Goal: Transaction & Acquisition: Purchase product/service

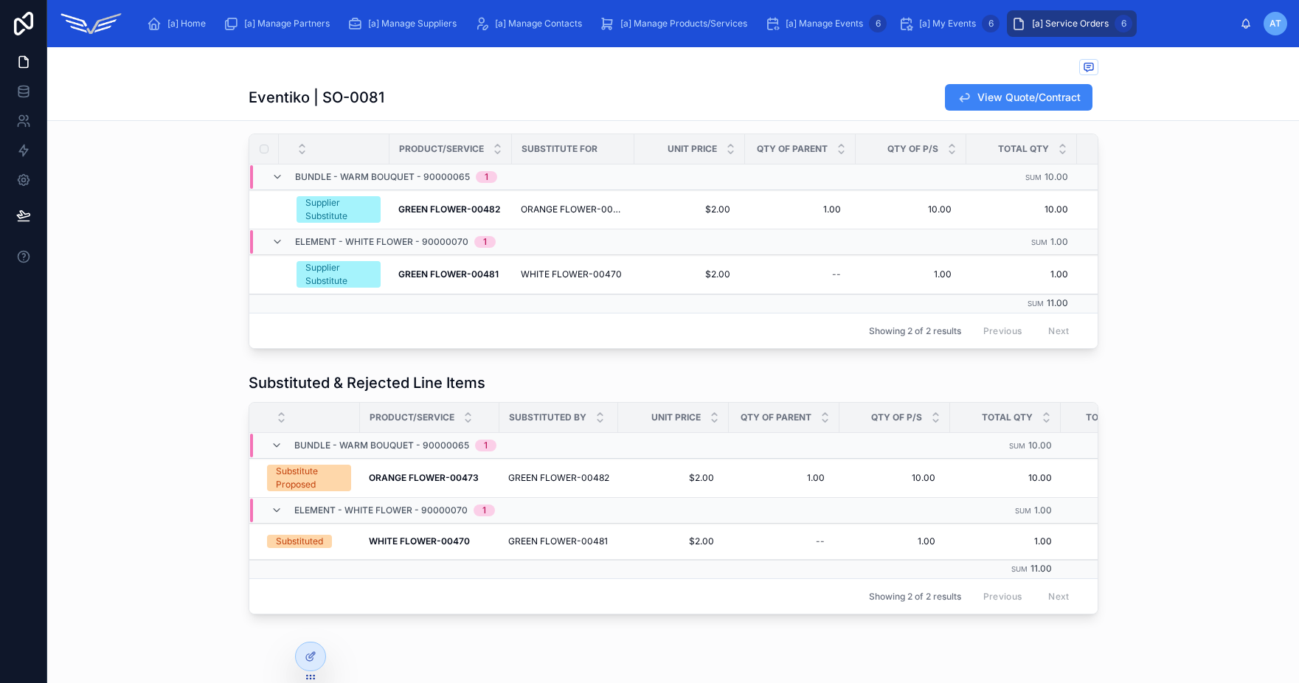
scroll to position [434, 0]
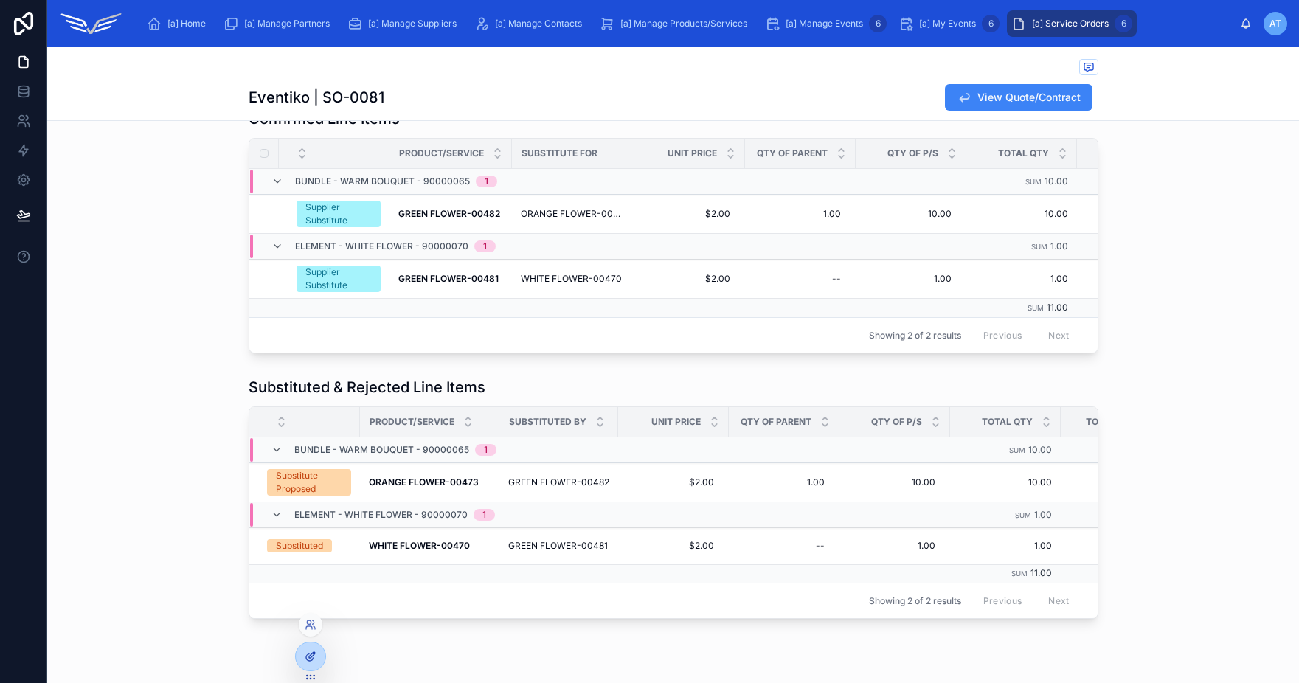
click at [314, 658] on icon at bounding box center [311, 657] width 12 height 12
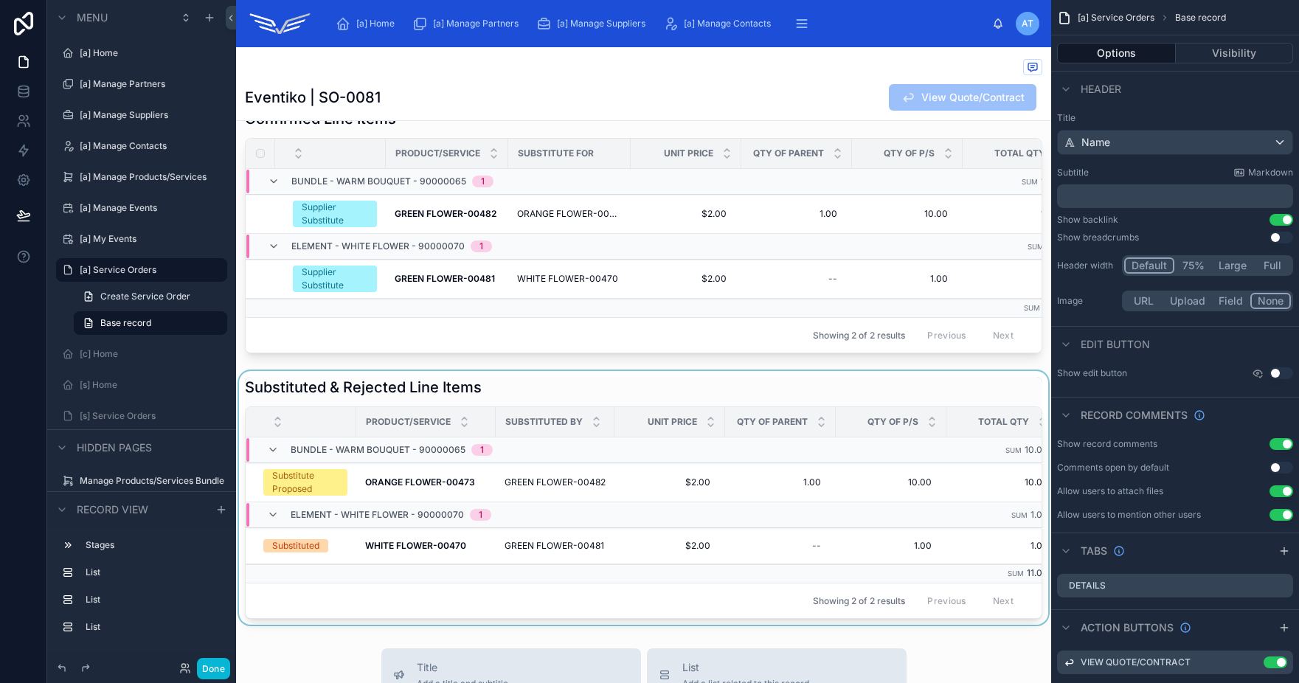
click at [730, 389] on div at bounding box center [643, 498] width 815 height 254
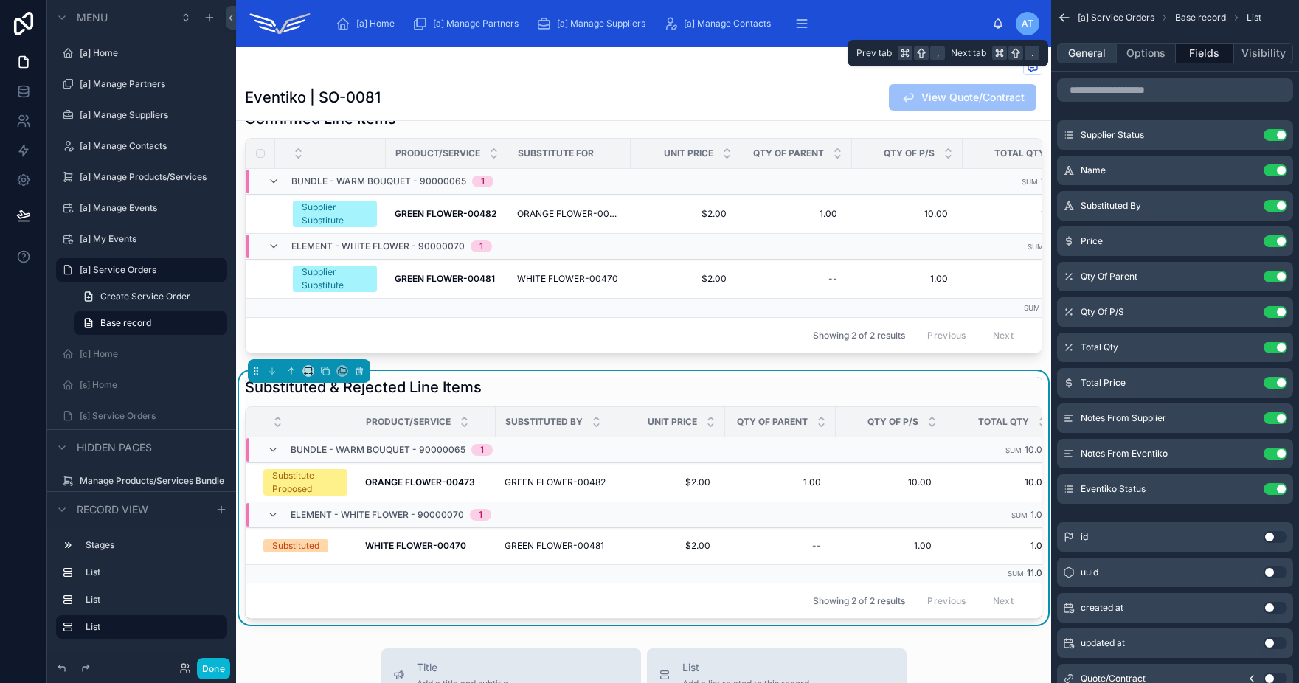
click at [1075, 56] on button "General" at bounding box center [1087, 53] width 60 height 21
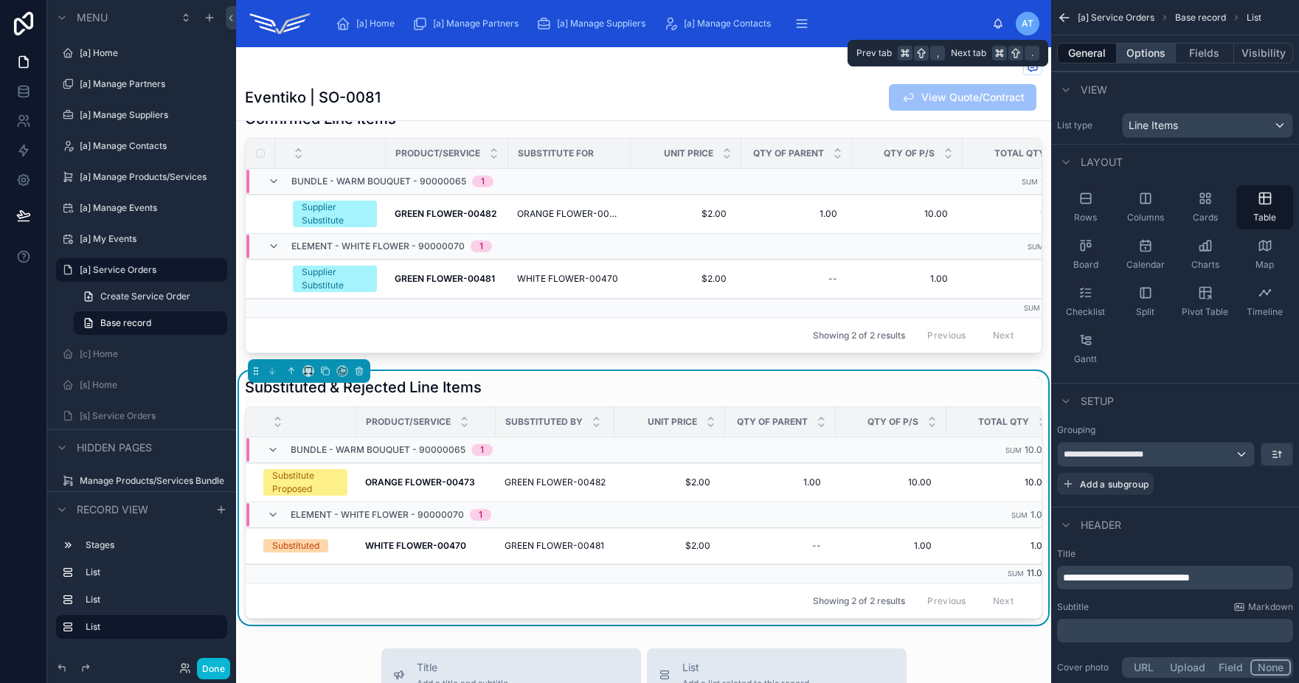
click at [1136, 56] on button "Options" at bounding box center [1146, 53] width 59 height 21
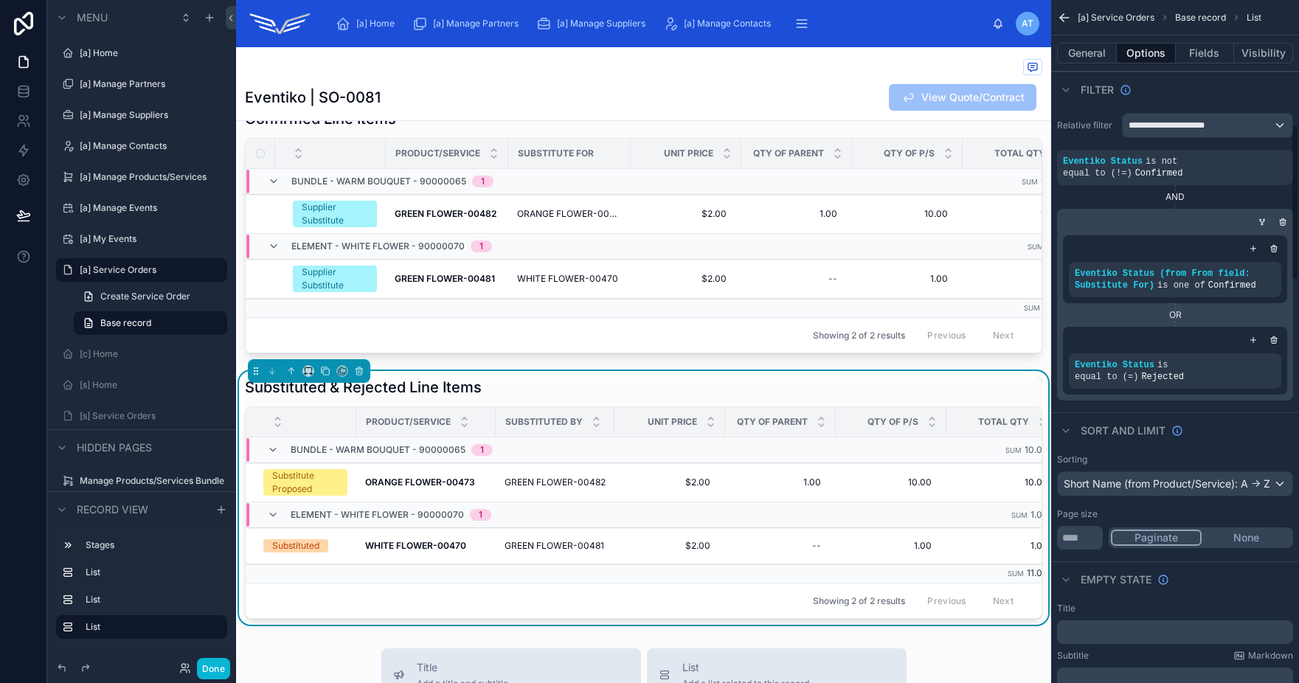
scroll to position [556, 0]
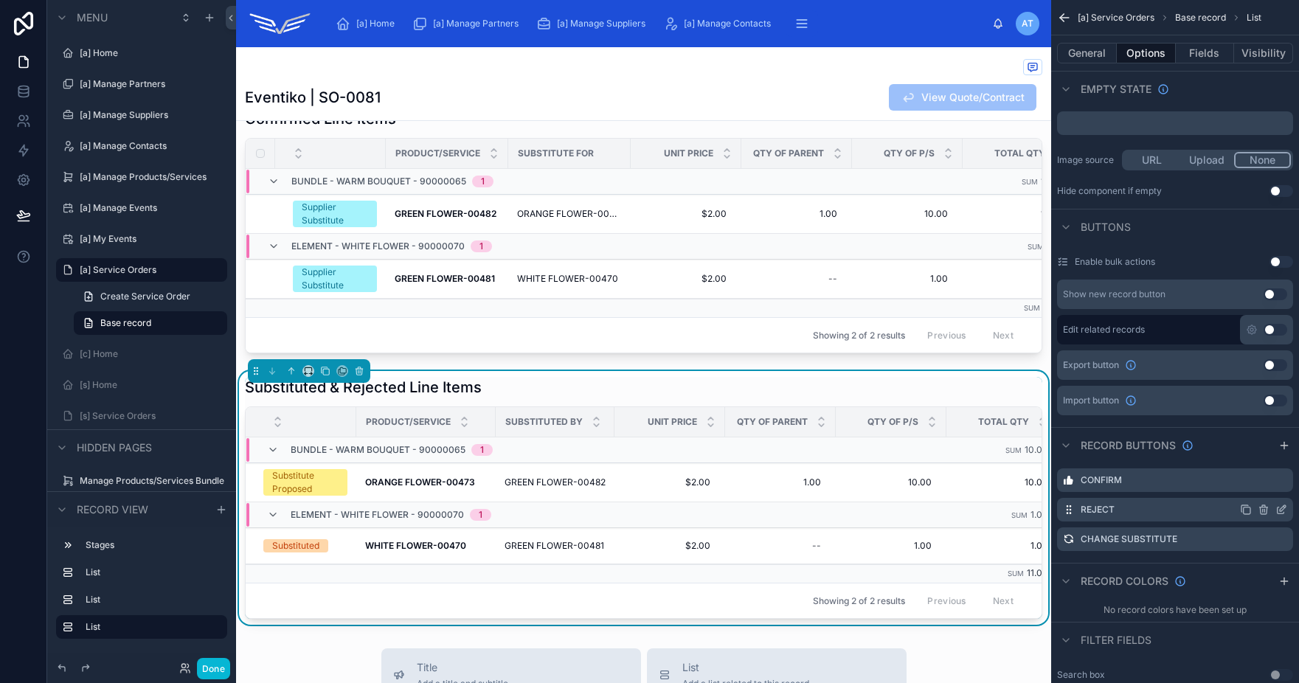
click at [1280, 510] on icon "scrollable content" at bounding box center [1283, 508] width 6 height 6
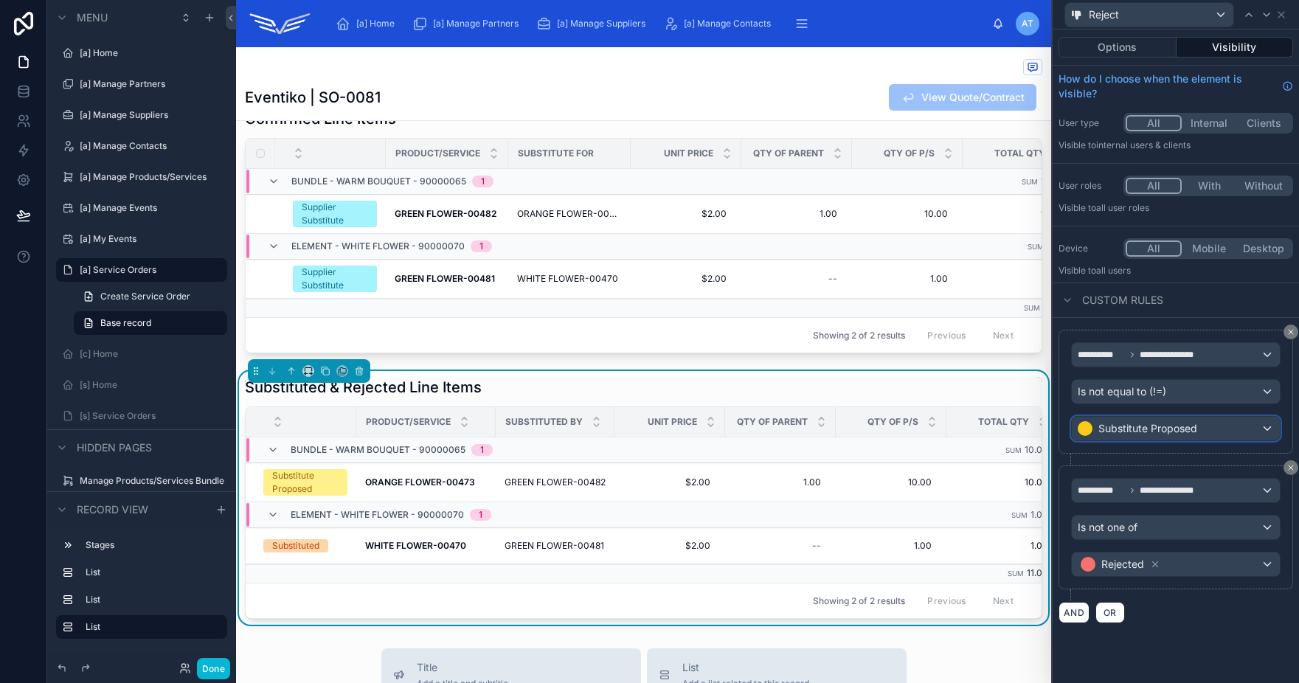
click at [1222, 434] on div "Substitute Proposed" at bounding box center [1176, 429] width 208 height 24
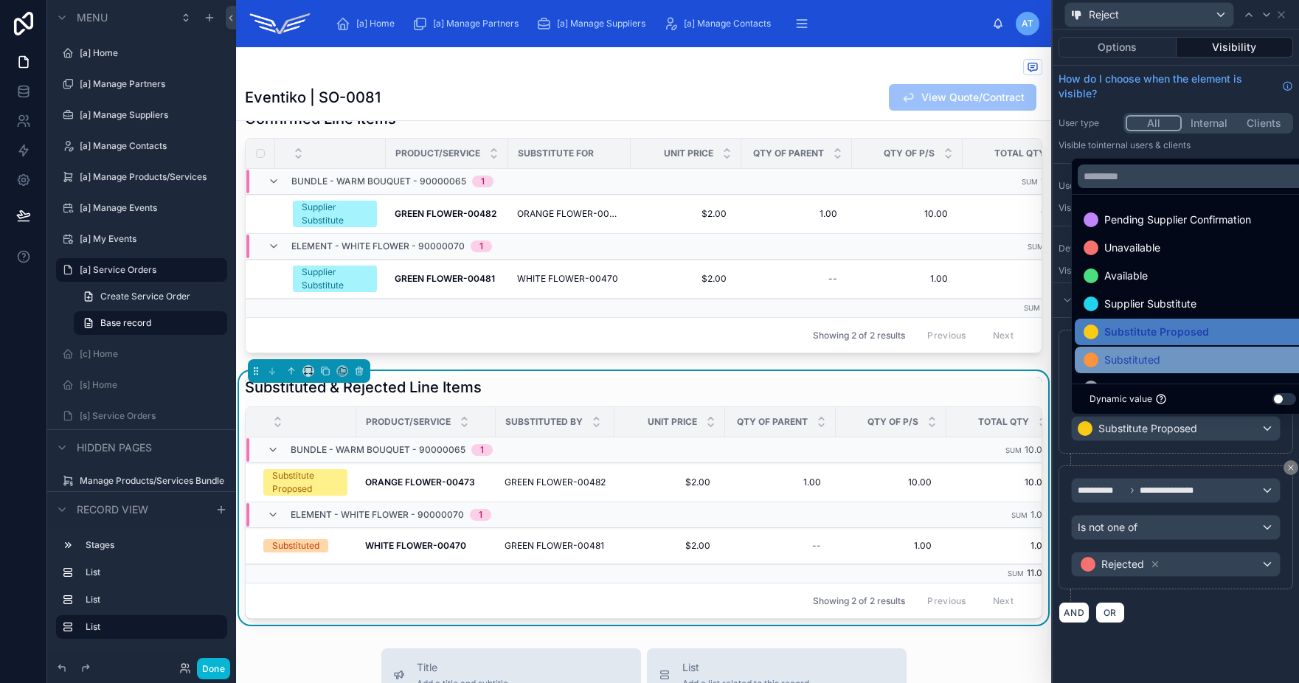
click at [1183, 361] on div "Substituted" at bounding box center [1193, 360] width 218 height 18
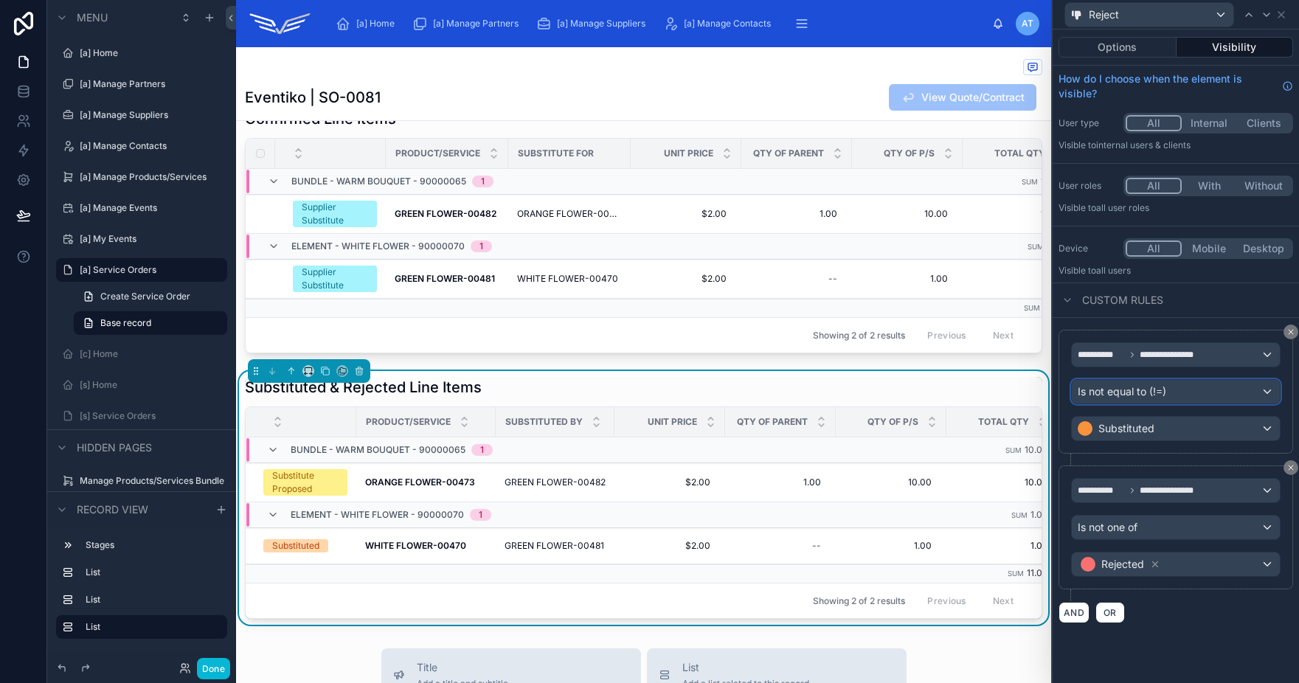
click at [1183, 387] on div "Is not equal to (!=)" at bounding box center [1176, 392] width 208 height 24
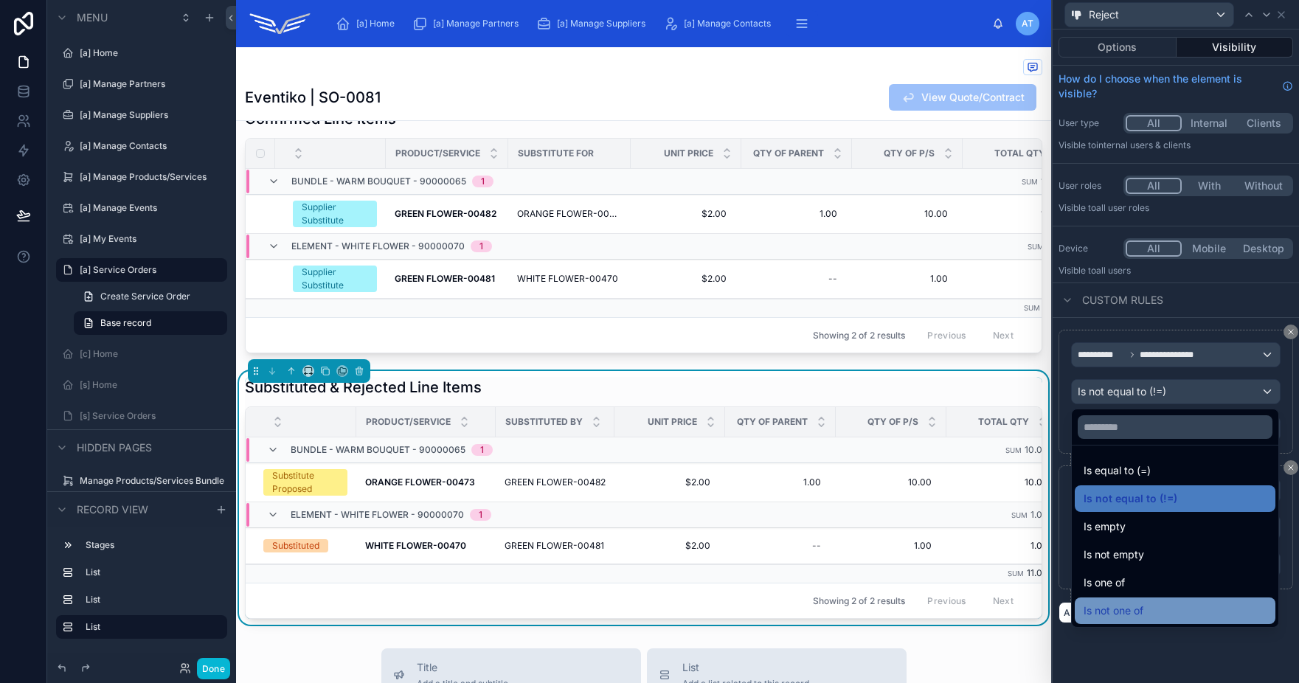
click at [1128, 613] on span "Is not one of" at bounding box center [1114, 611] width 60 height 18
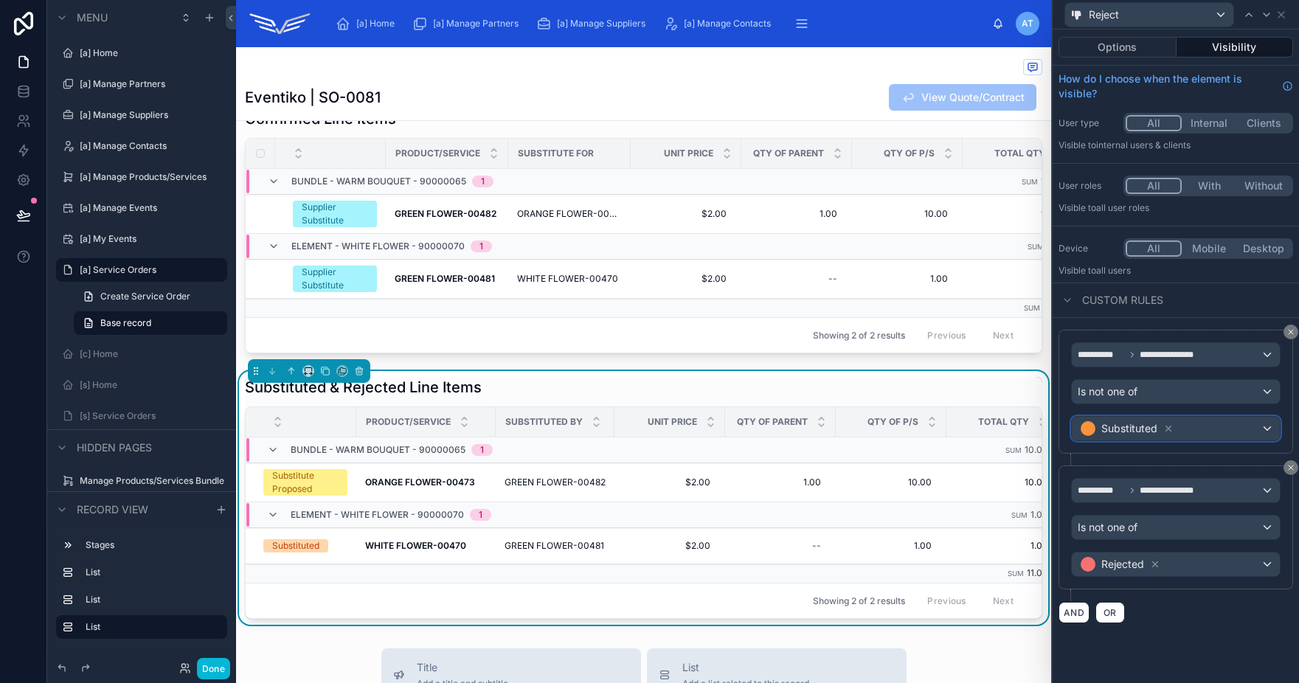
click at [1199, 424] on div "Substituted" at bounding box center [1176, 429] width 208 height 24
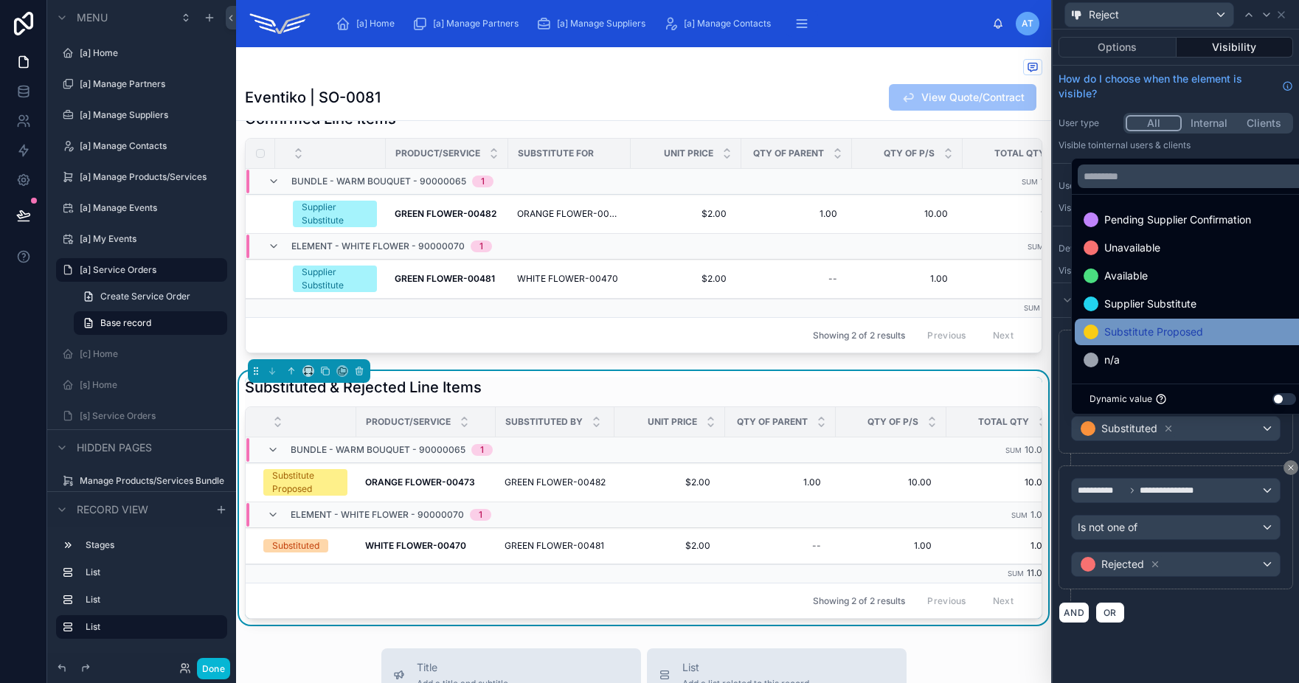
click at [1143, 333] on span "Substitute Proposed" at bounding box center [1153, 332] width 99 height 18
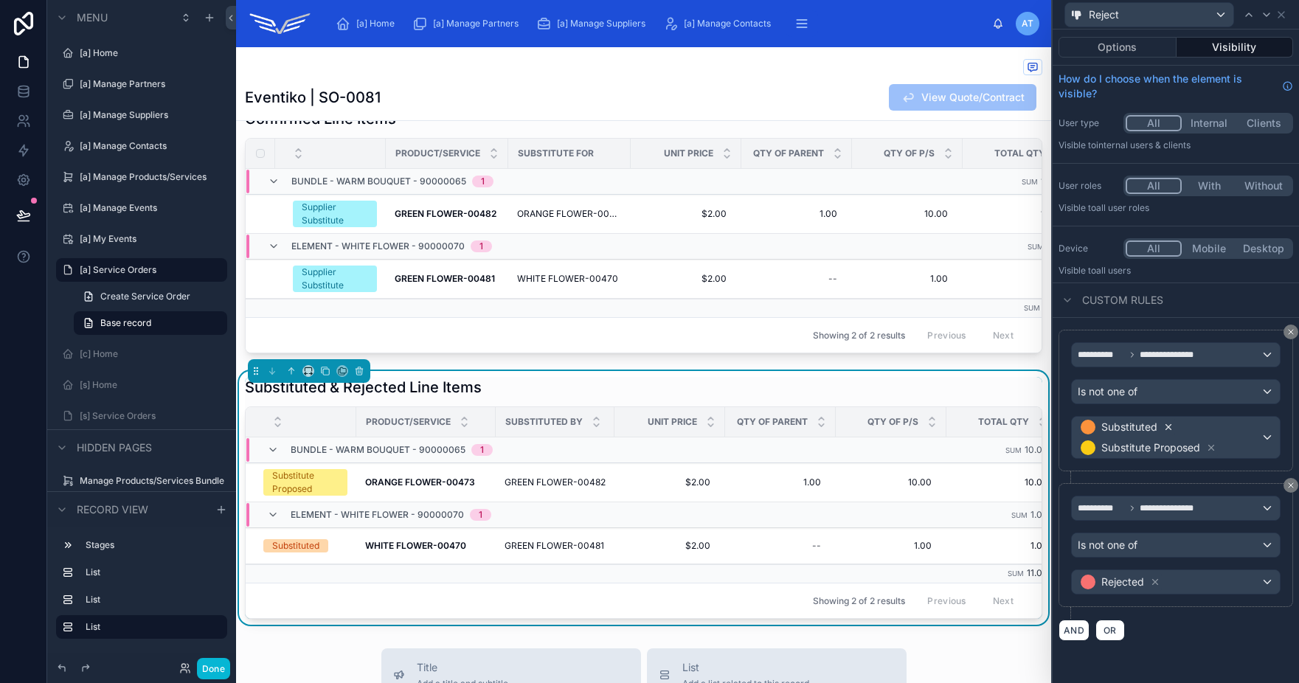
click at [1167, 429] on icon at bounding box center [1168, 427] width 10 height 10
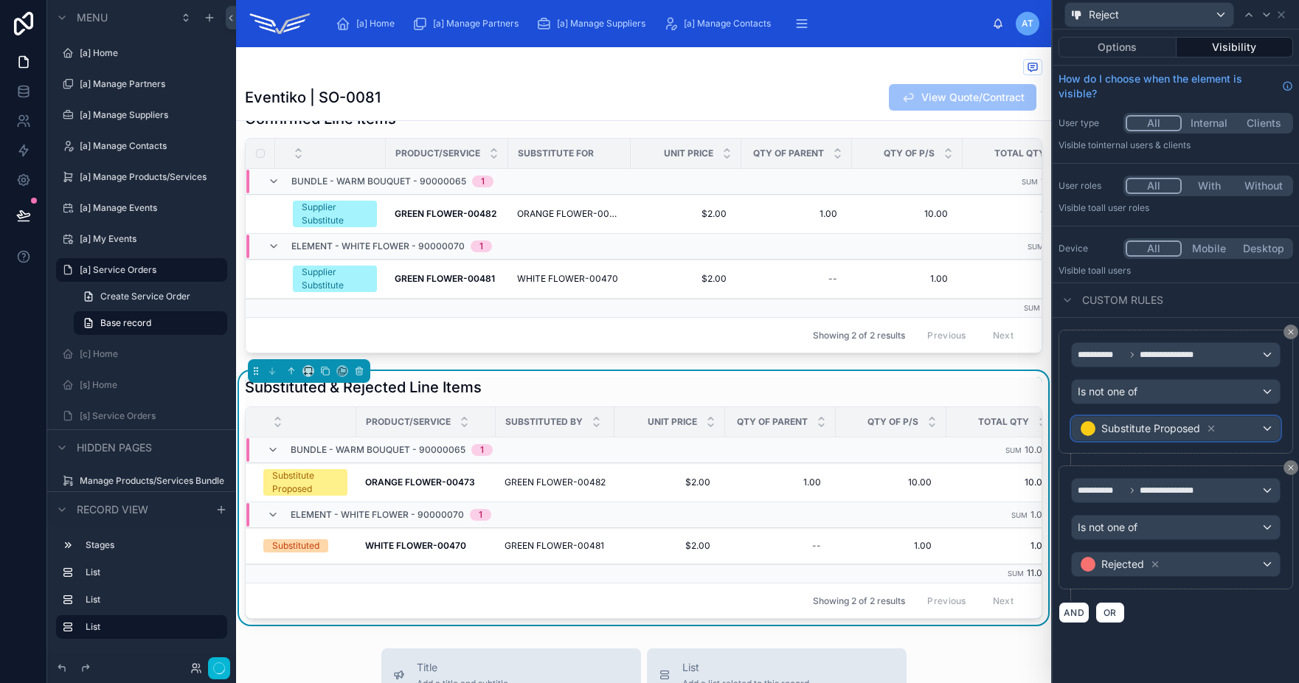
click at [1257, 425] on div "Substitute Proposed" at bounding box center [1176, 429] width 208 height 24
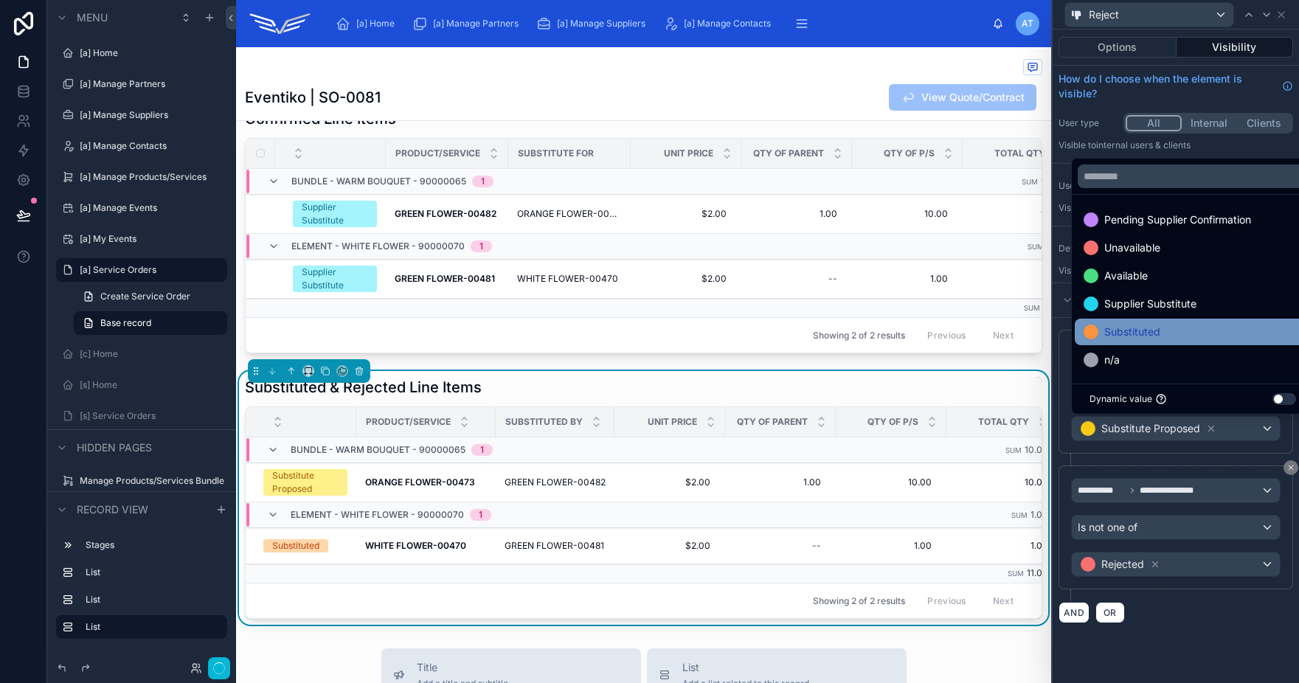
click at [1137, 328] on span "Substituted" at bounding box center [1132, 332] width 56 height 18
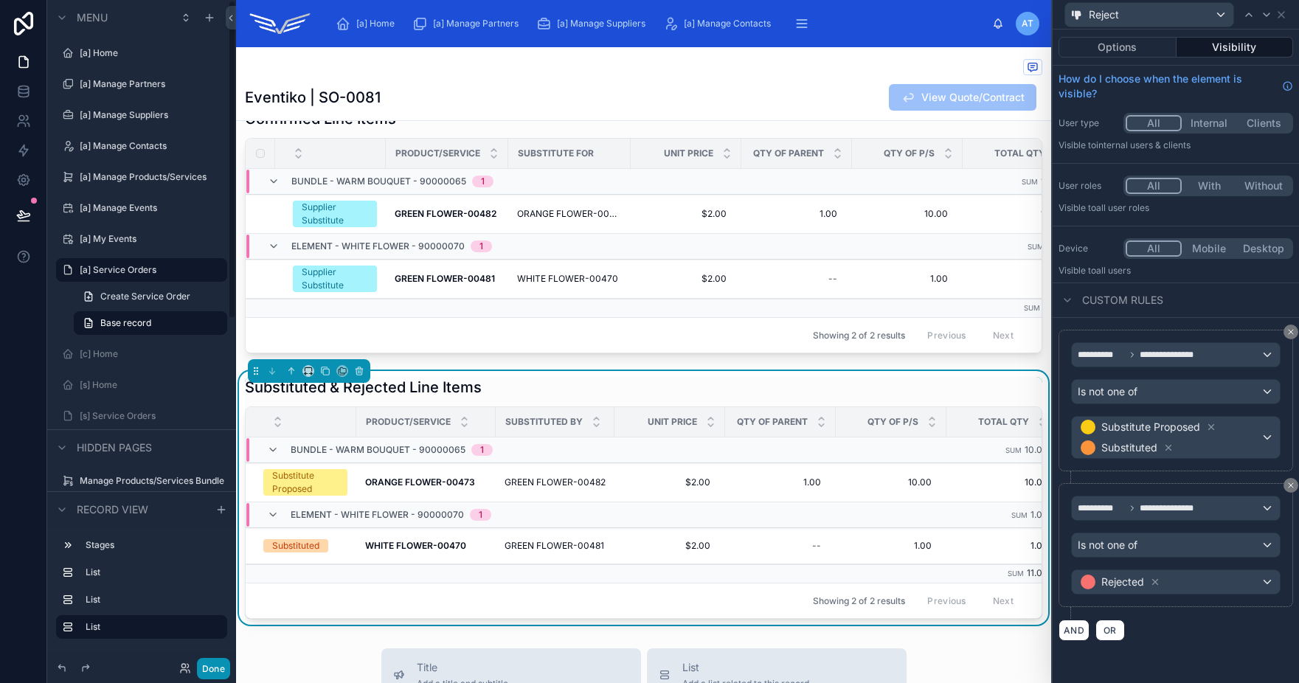
click at [213, 678] on button "Done" at bounding box center [213, 668] width 33 height 21
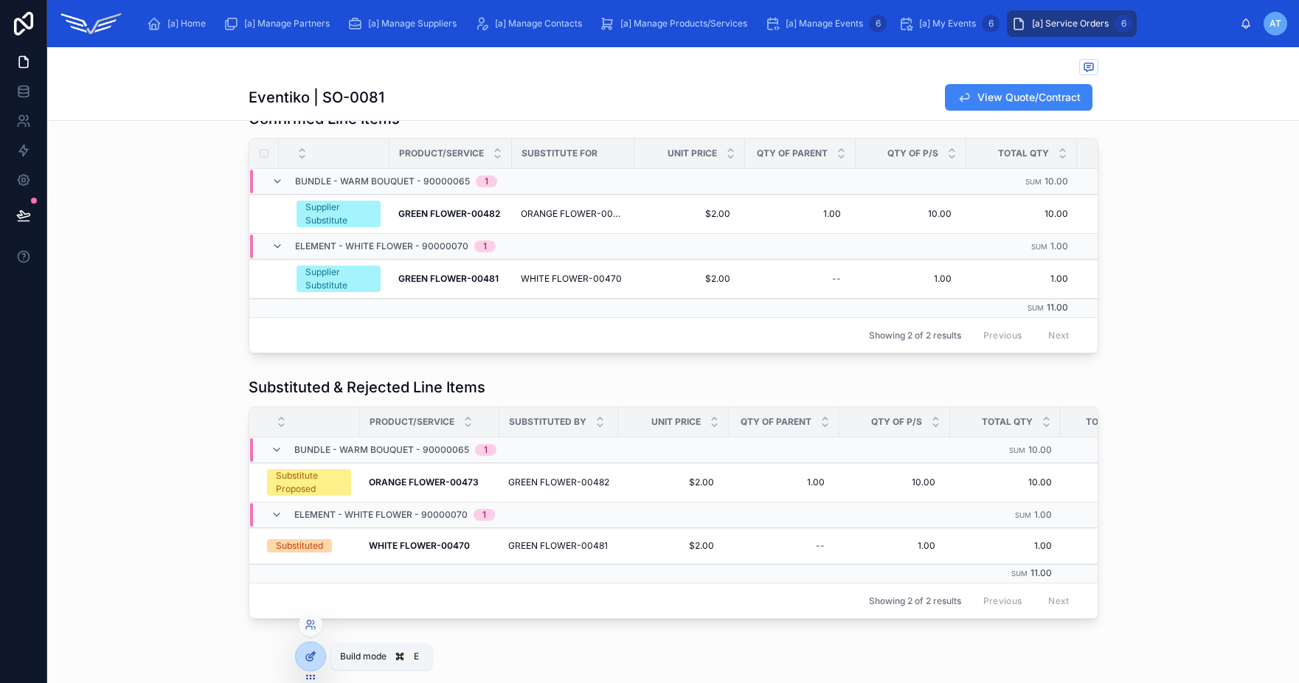
click at [305, 662] on icon at bounding box center [311, 657] width 12 height 12
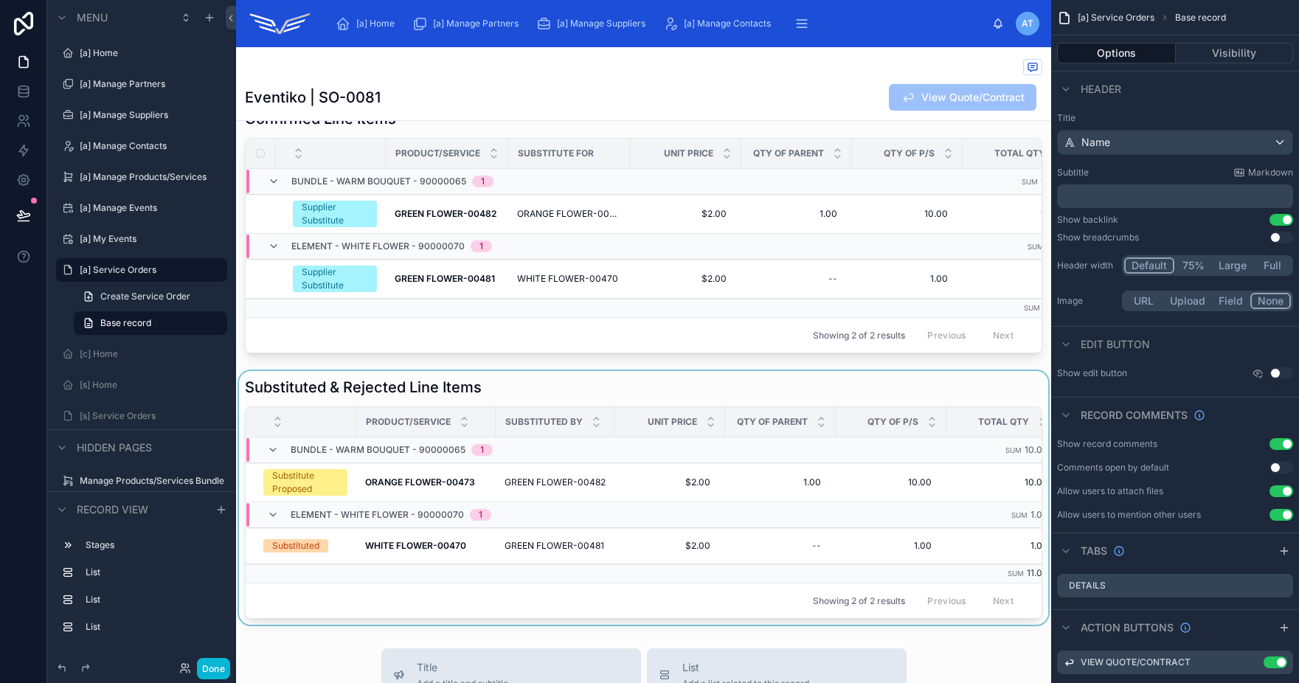
click at [814, 393] on div at bounding box center [643, 498] width 815 height 254
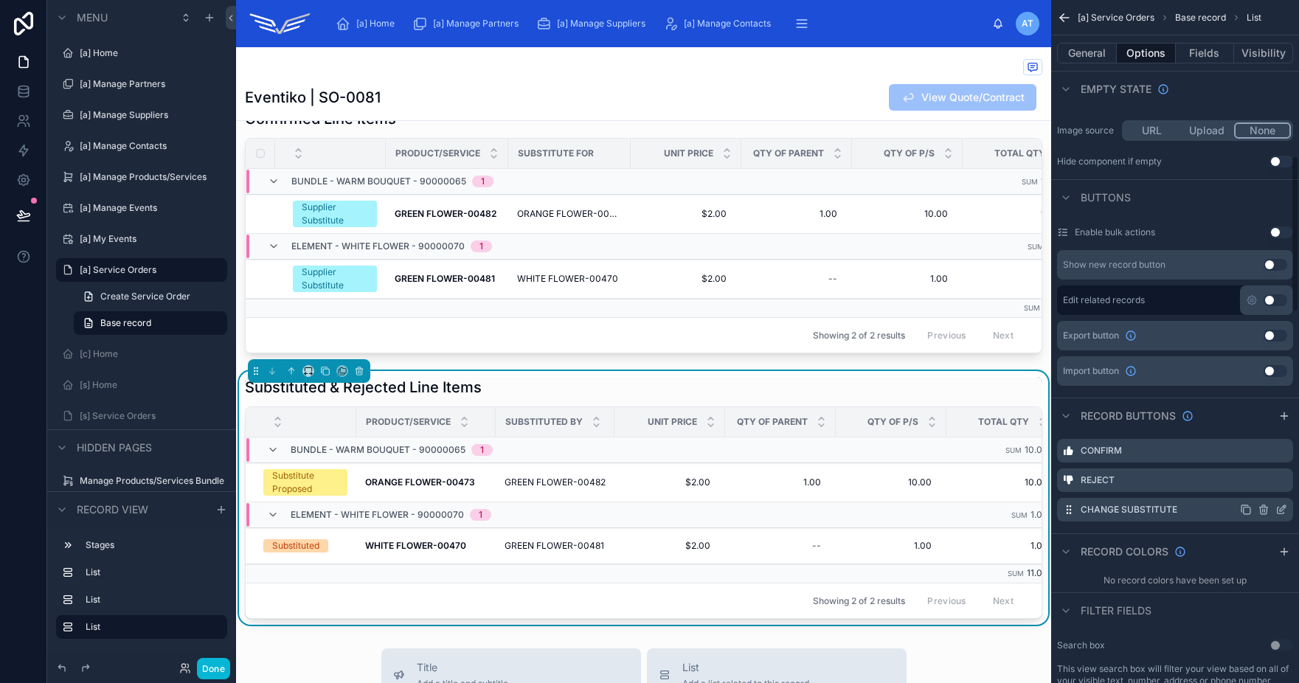
scroll to position [677, 0]
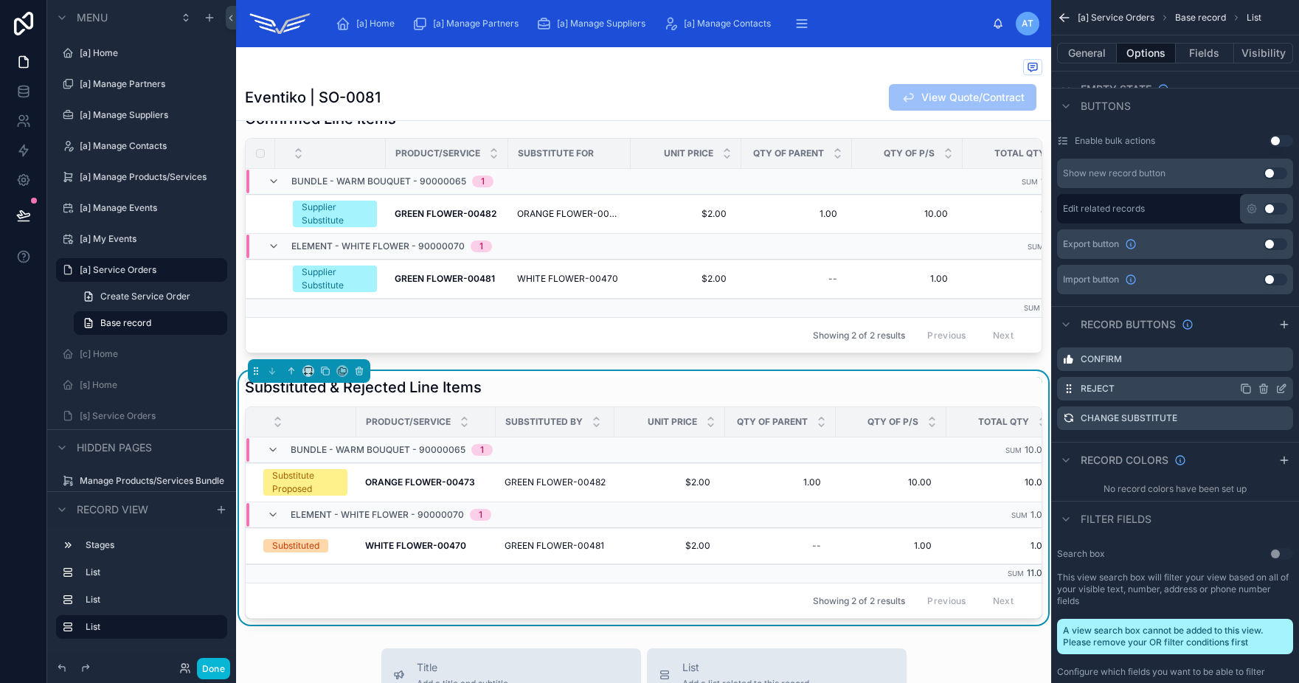
click at [1281, 391] on icon "scrollable content" at bounding box center [1281, 389] width 12 height 12
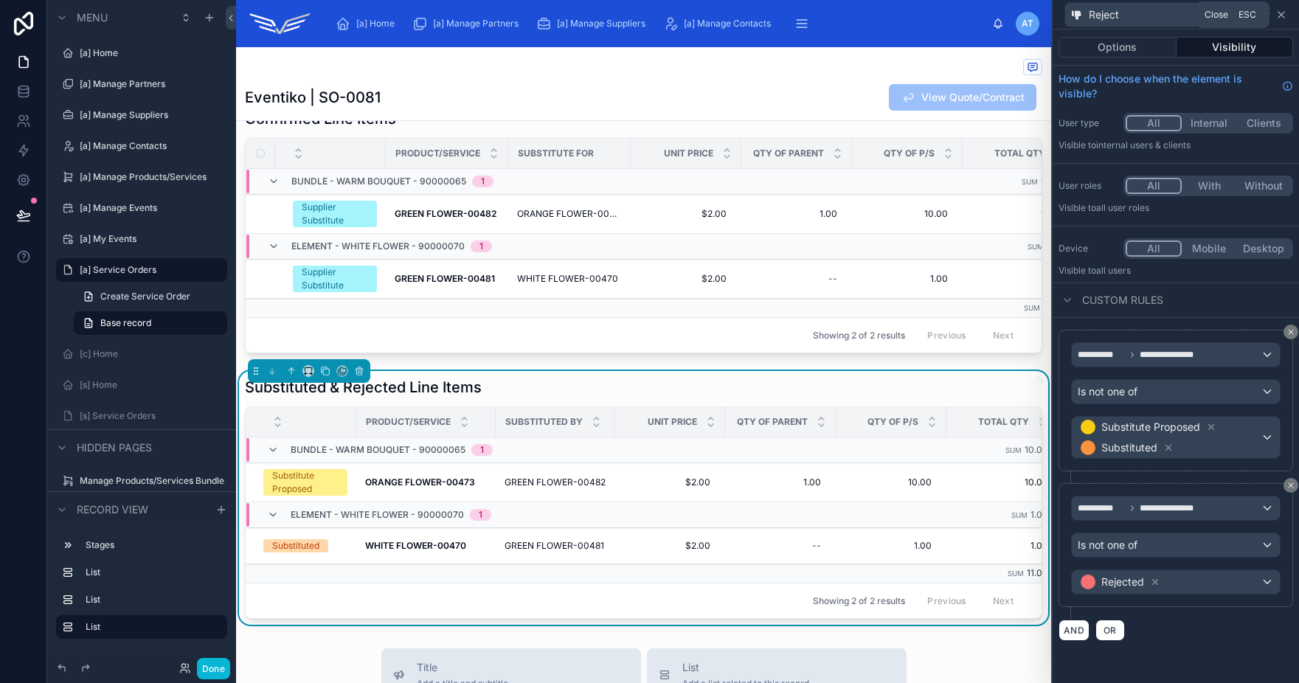
click at [1279, 15] on icon at bounding box center [1281, 15] width 6 height 6
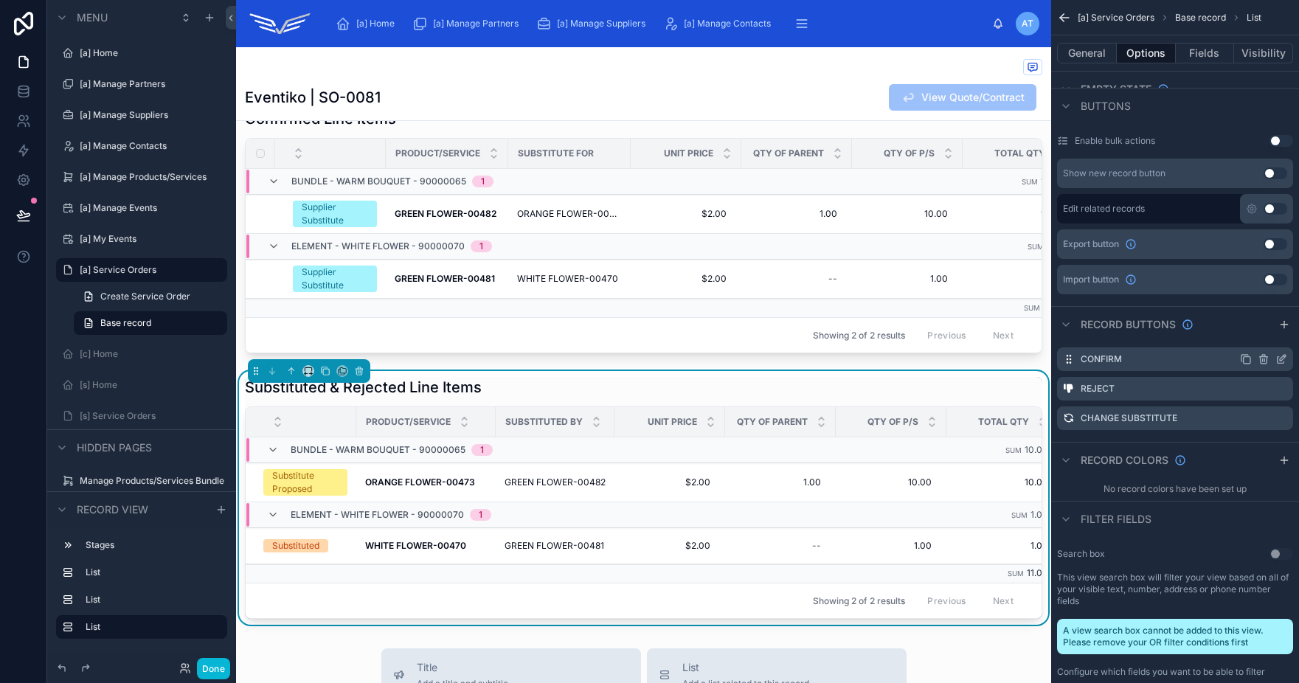
click at [1281, 358] on icon "scrollable content" at bounding box center [1281, 359] width 12 height 12
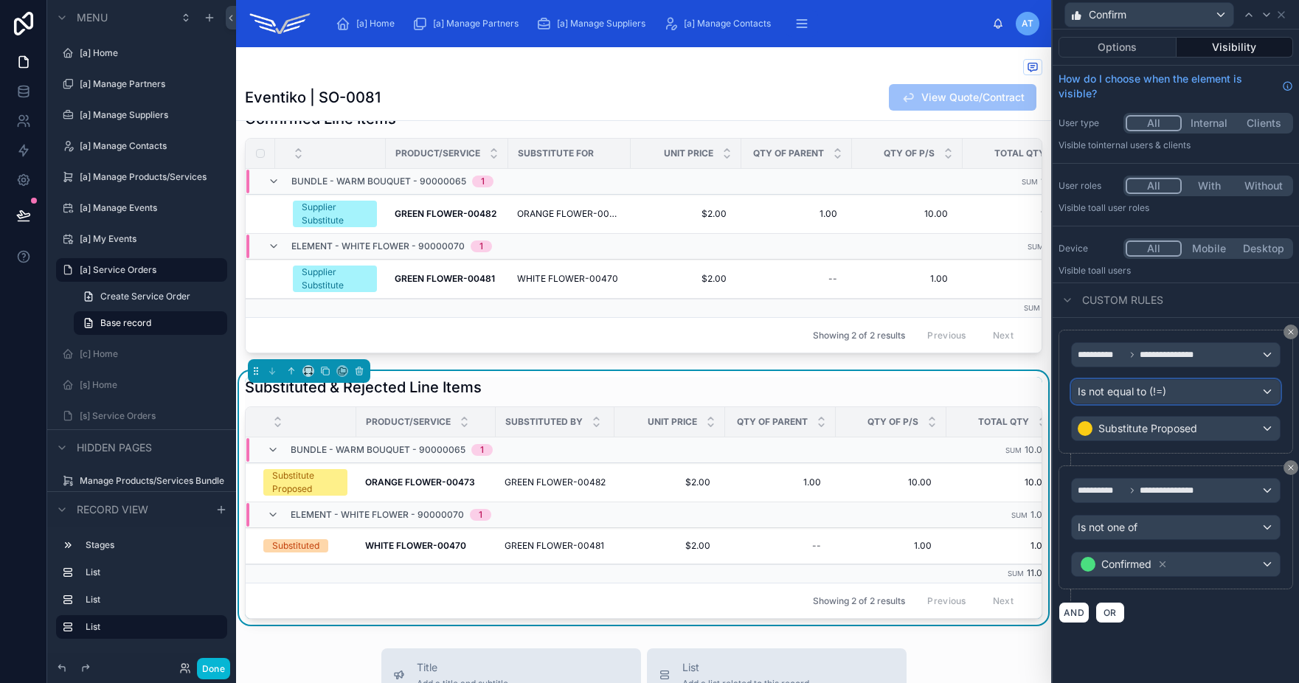
click at [1221, 396] on div "Is not equal to (!=)" at bounding box center [1176, 392] width 208 height 24
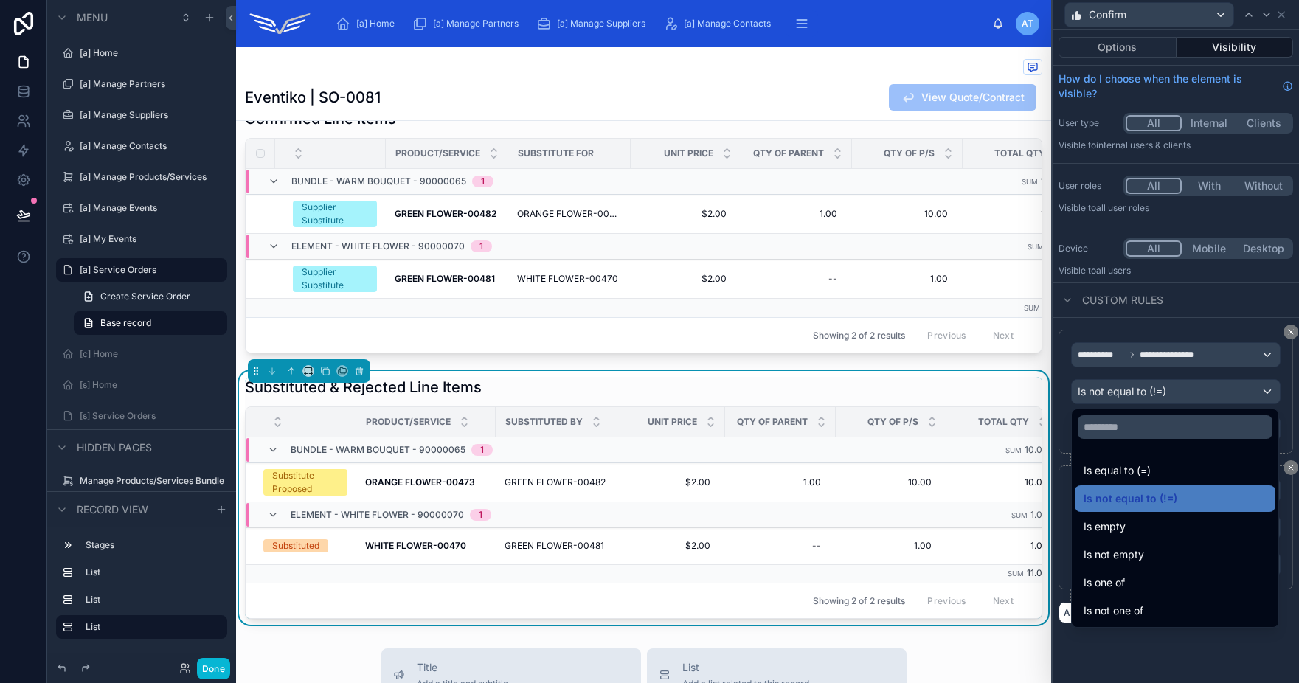
drag, startPoint x: 1146, startPoint y: 613, endPoint x: 1151, endPoint y: 552, distance: 60.8
click at [1146, 613] on div "Is not one of" at bounding box center [1175, 611] width 183 height 18
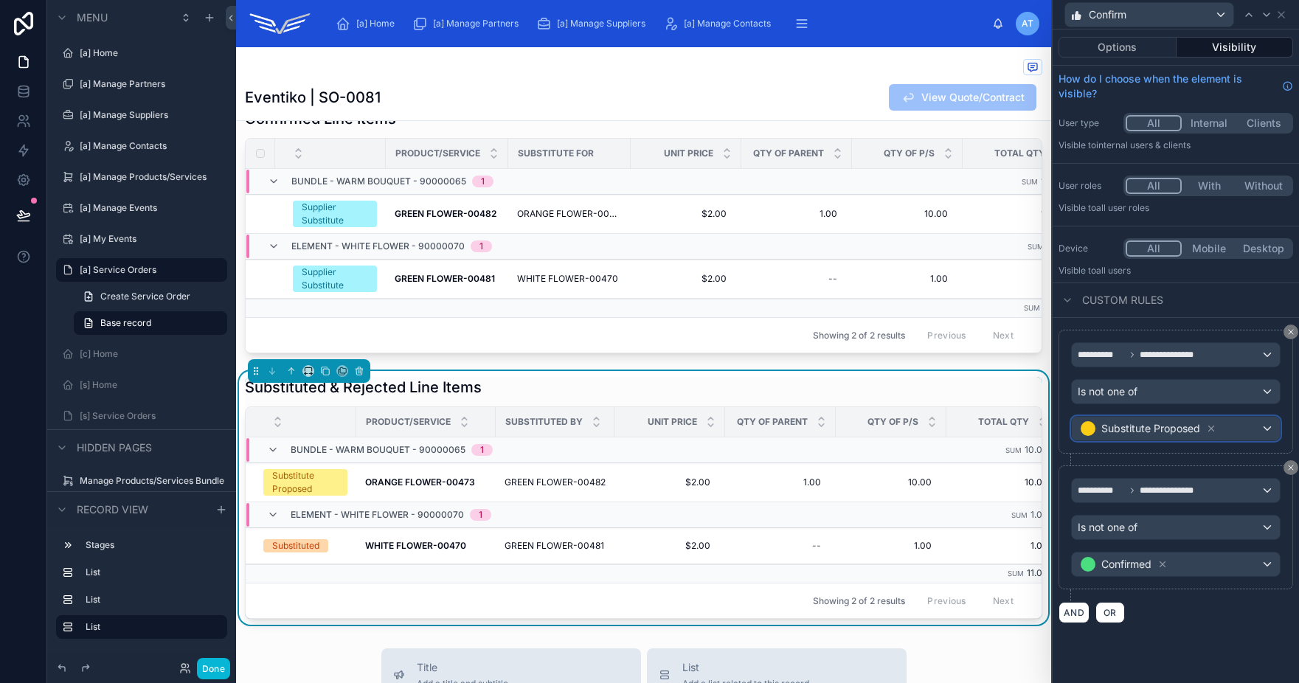
click at [1244, 427] on div "Substitute Proposed" at bounding box center [1176, 429] width 208 height 24
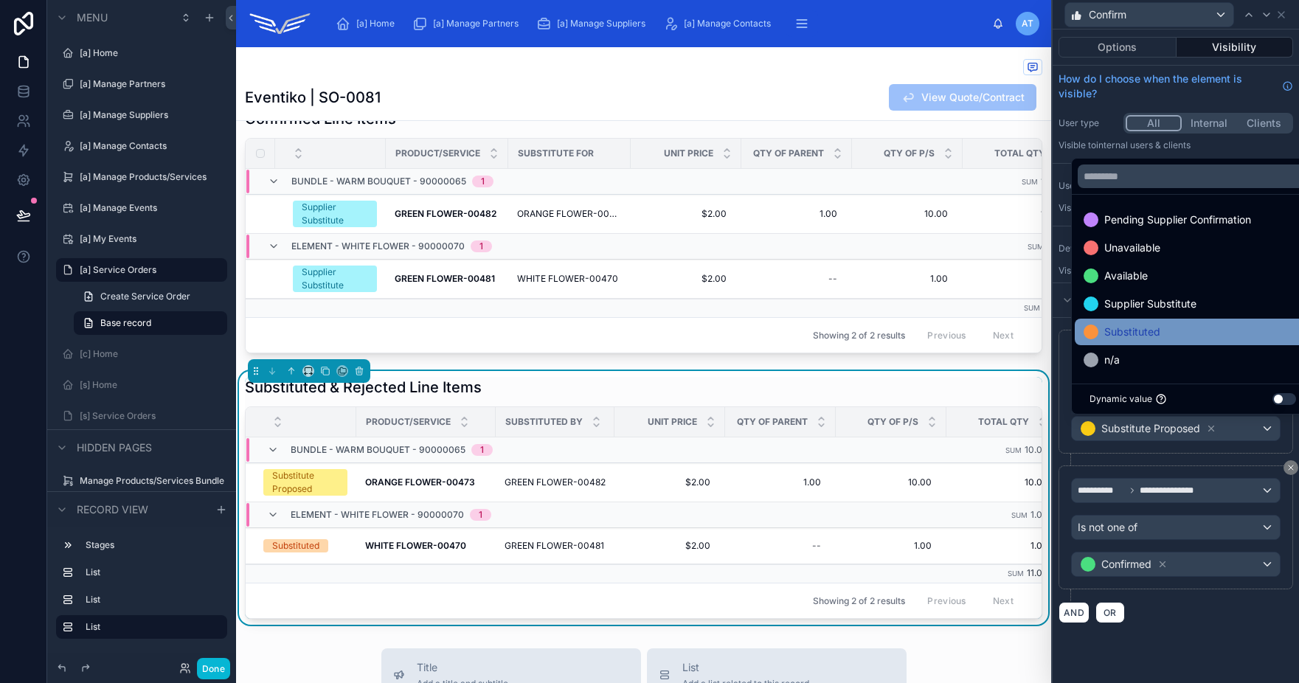
click at [1179, 328] on div "Substituted" at bounding box center [1193, 332] width 218 height 18
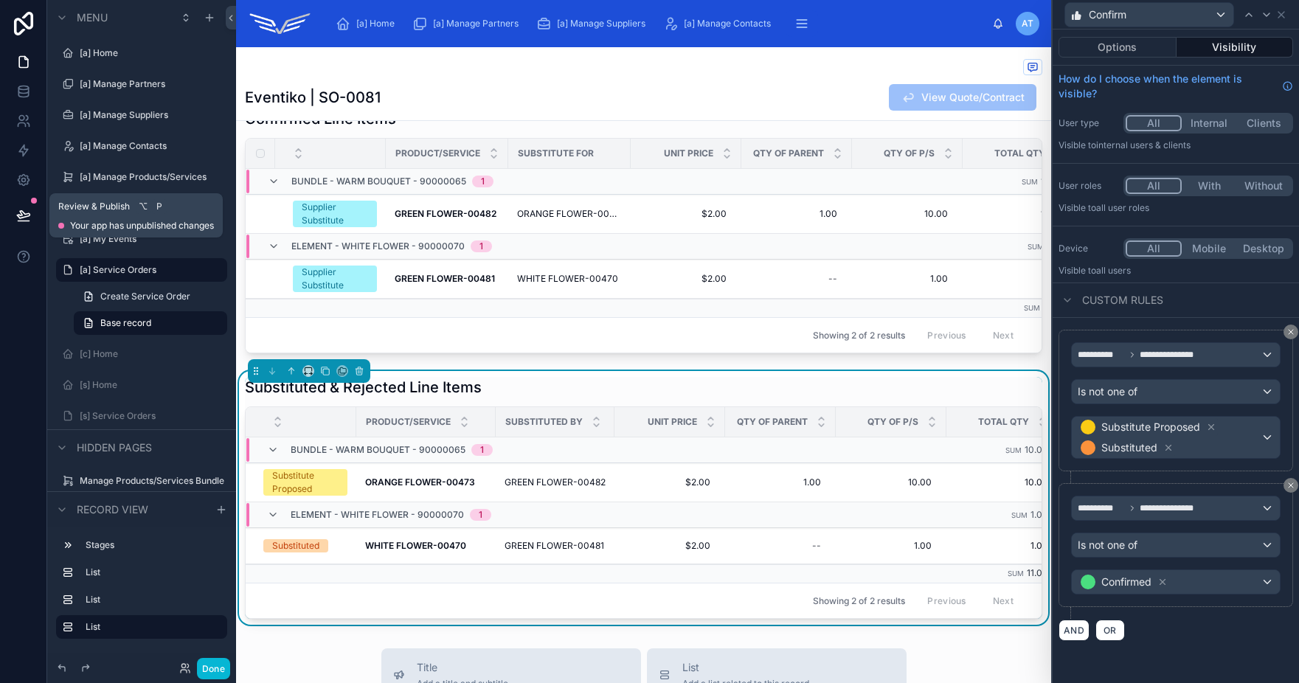
click at [24, 207] on button at bounding box center [23, 215] width 32 height 41
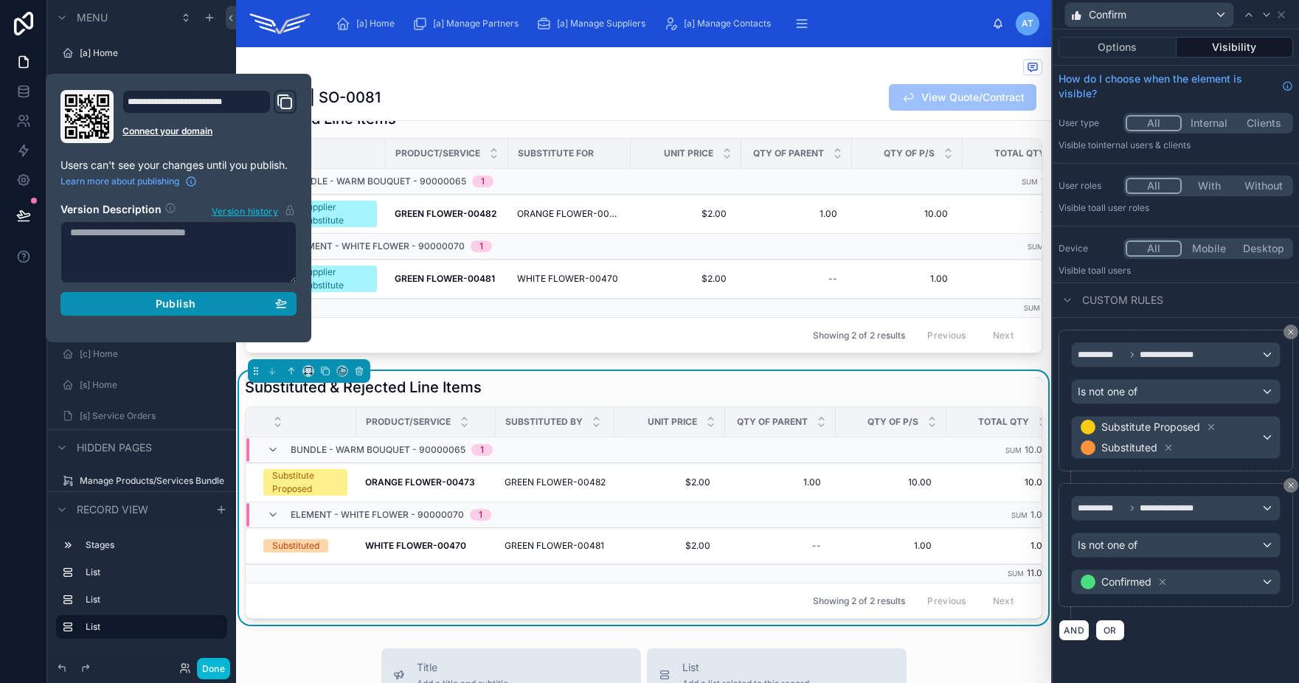
click at [179, 308] on span "Publish" at bounding box center [176, 303] width 40 height 13
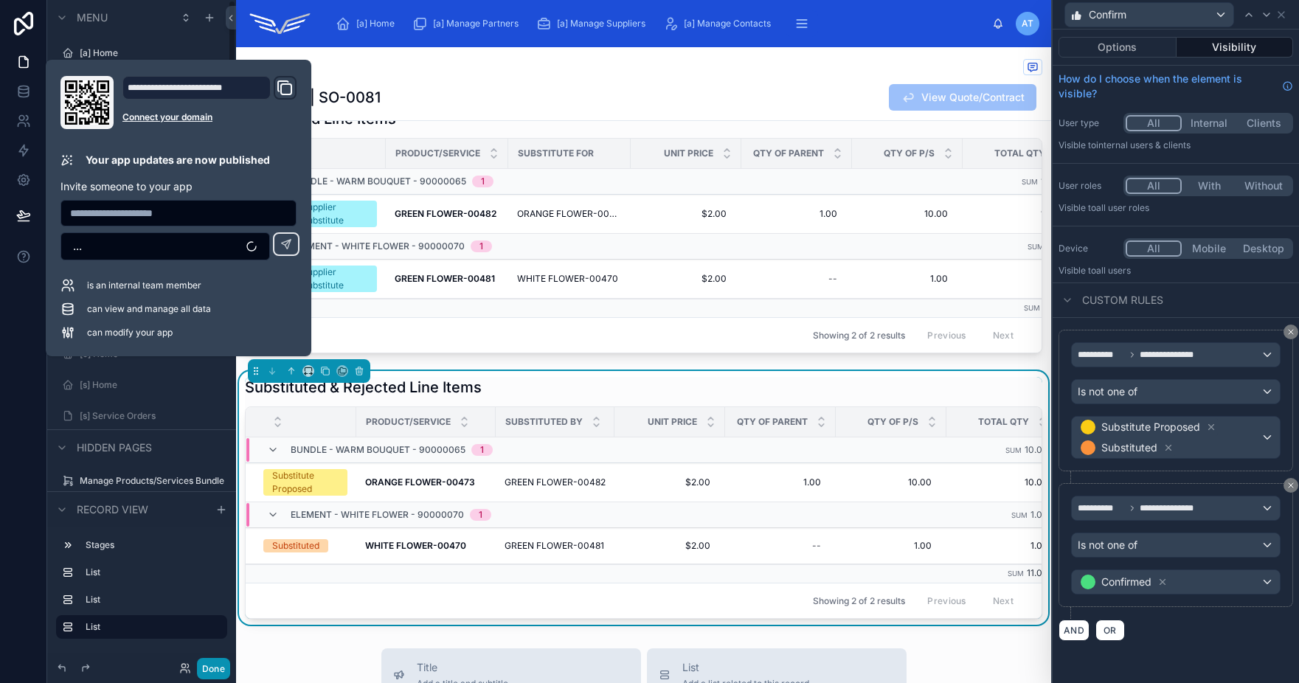
click at [207, 673] on button "Done" at bounding box center [213, 668] width 33 height 21
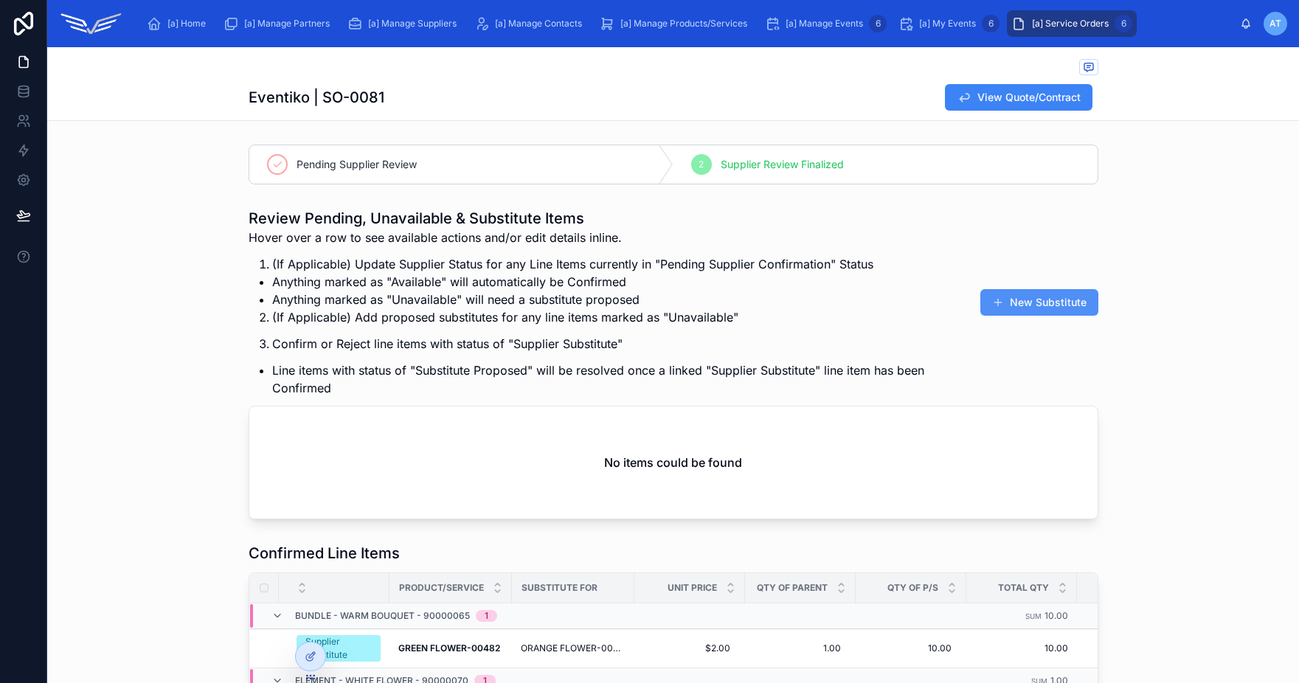
click at [1054, 298] on button "New Substitute" at bounding box center [1039, 302] width 118 height 27
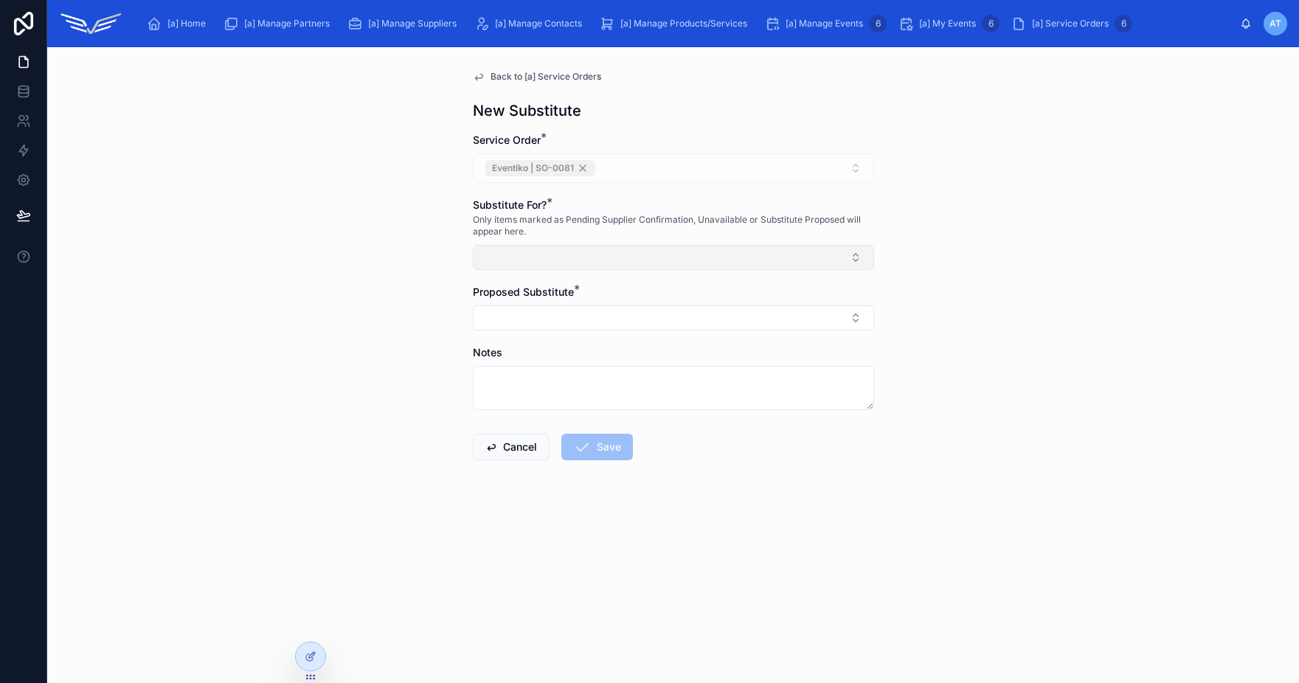
click at [635, 261] on button "Select Button" at bounding box center [673, 257] width 401 height 25
click at [960, 269] on div "Back to [a] Service Orders New Substitute Service Order * Eventiko | SO-0081 Su…" at bounding box center [673, 365] width 1252 height 636
click at [794, 315] on button "Select Button" at bounding box center [673, 317] width 401 height 25
click at [949, 326] on div "Back to [a] Service Orders New Substitute Service Order * Eventiko | SO-0081 Su…" at bounding box center [673, 365] width 1252 height 636
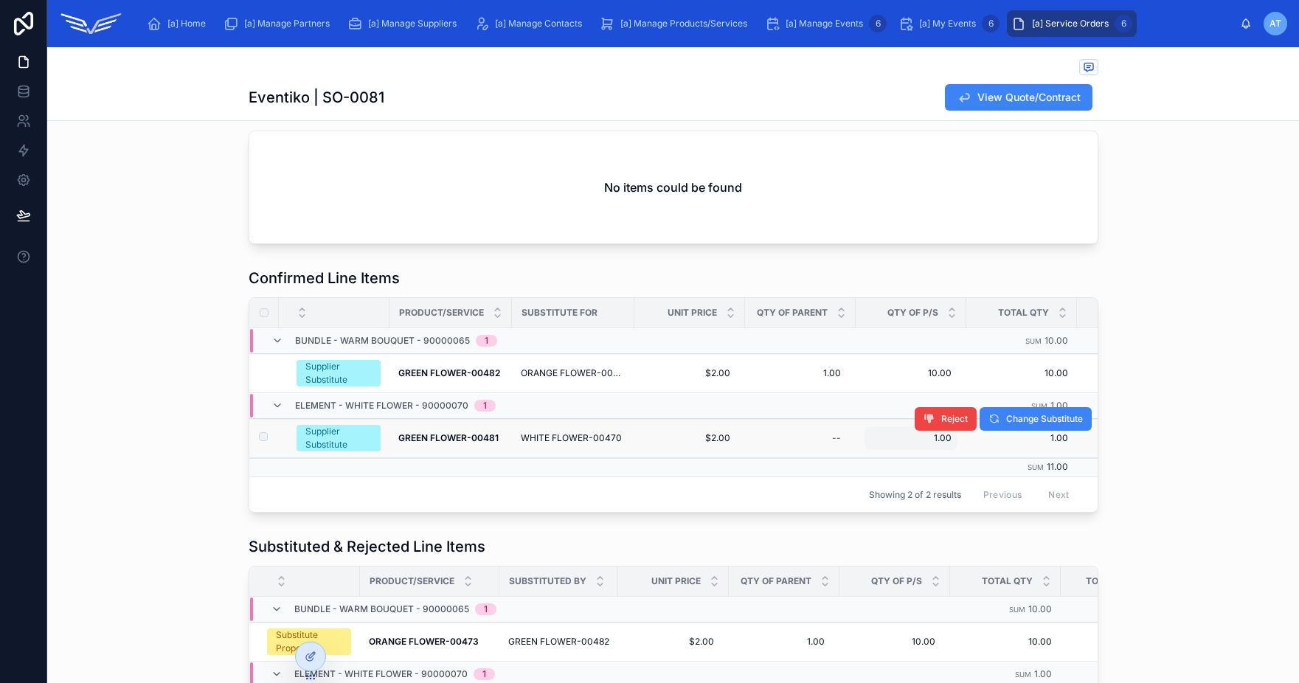
scroll to position [346, 0]
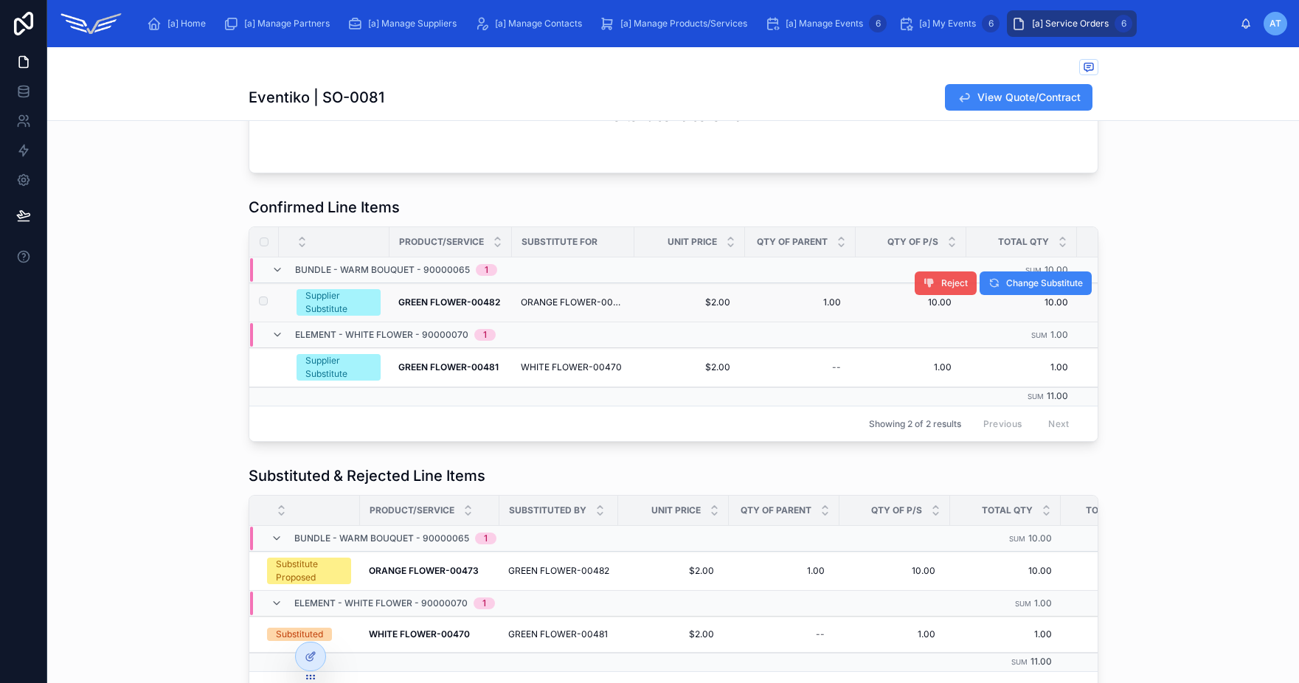
click at [924, 285] on icon at bounding box center [930, 283] width 12 height 12
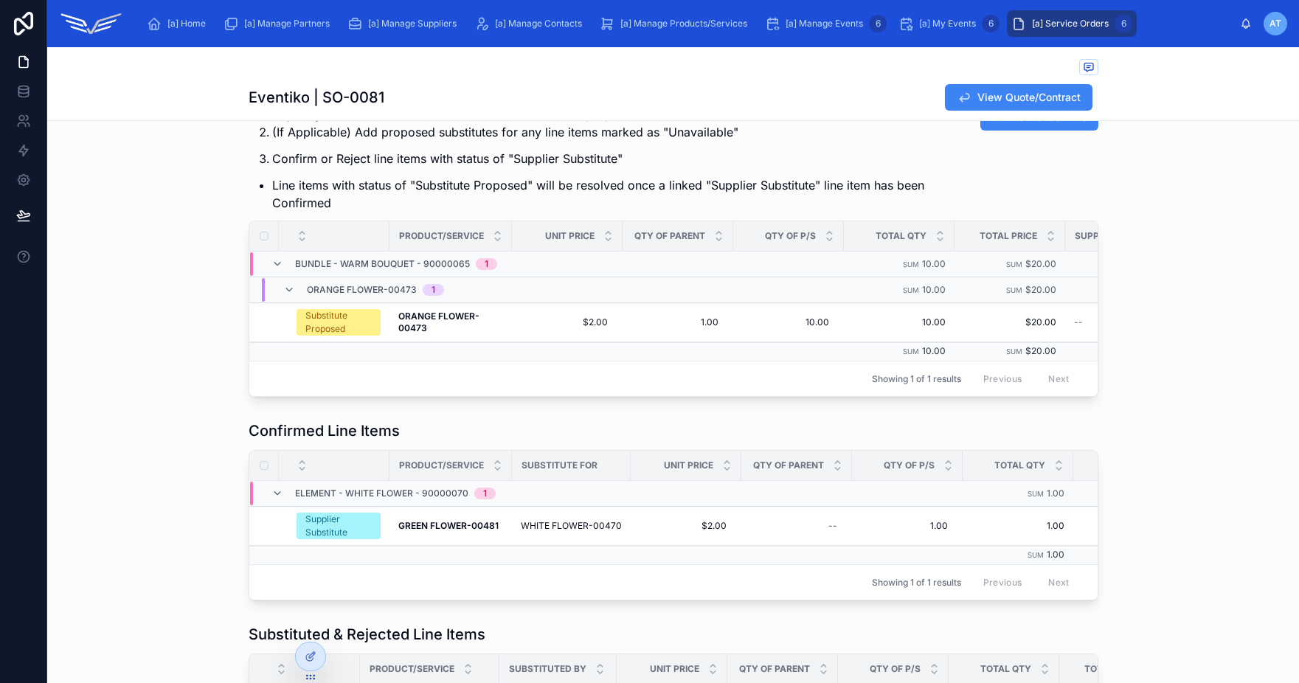
scroll to position [187, 0]
click at [776, 328] on div "10.00 10.00" at bounding box center [788, 321] width 93 height 24
click at [1176, 331] on div "Review Pending, Unavailable & Substitute Items Hover over a row to see availabl…" at bounding box center [673, 208] width 1252 height 386
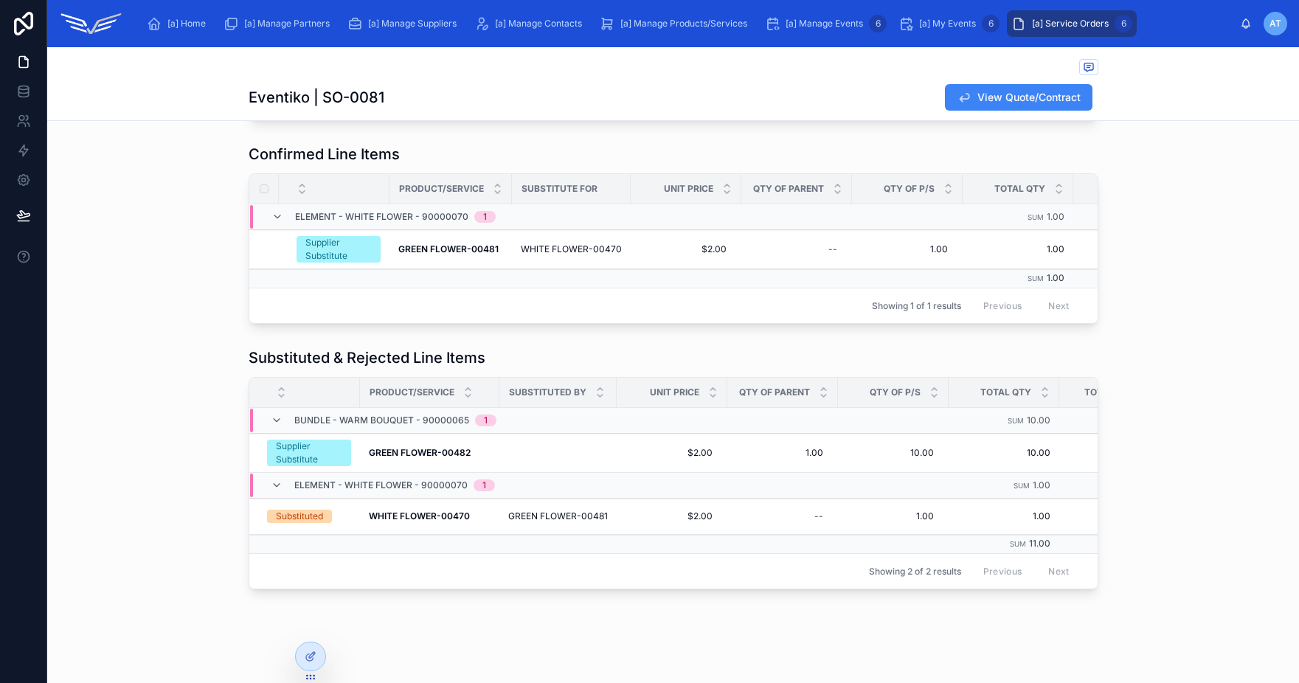
scroll to position [492, 0]
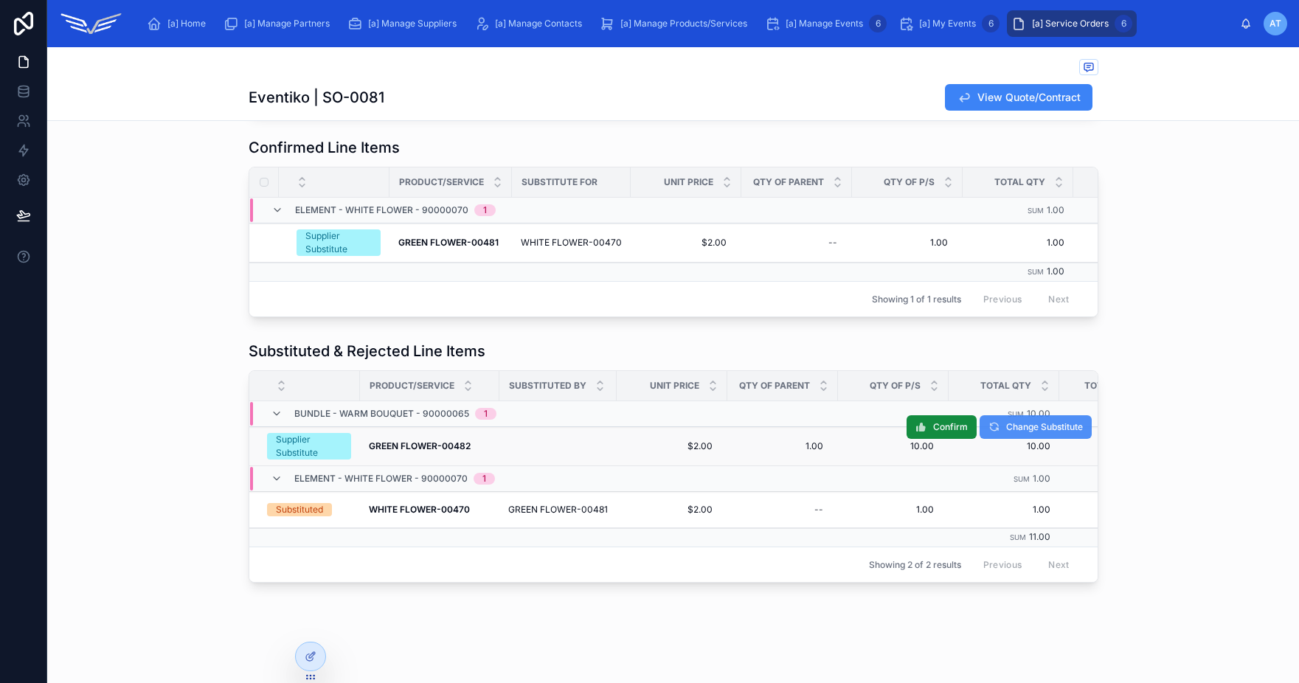
click at [1006, 429] on span "Change Substitute" at bounding box center [1044, 427] width 77 height 12
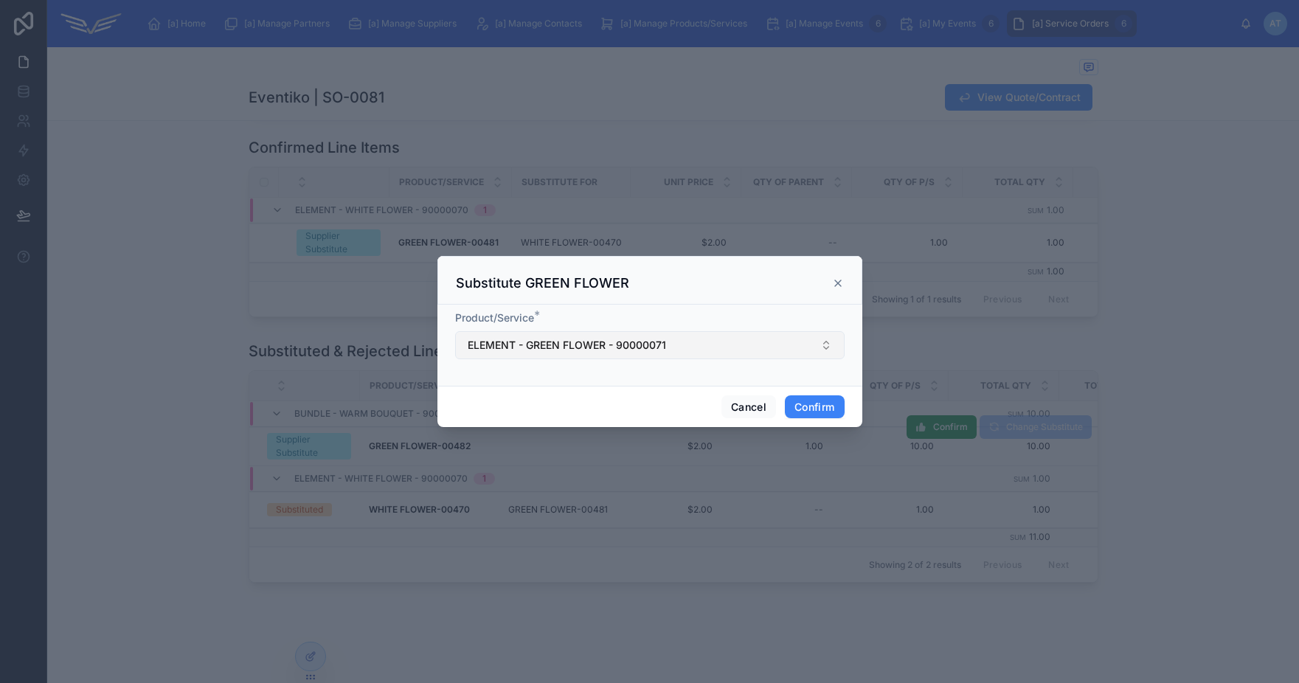
click at [570, 348] on span "ELEMENT - GREEN FLOWER - 90000071" at bounding box center [567, 345] width 198 height 15
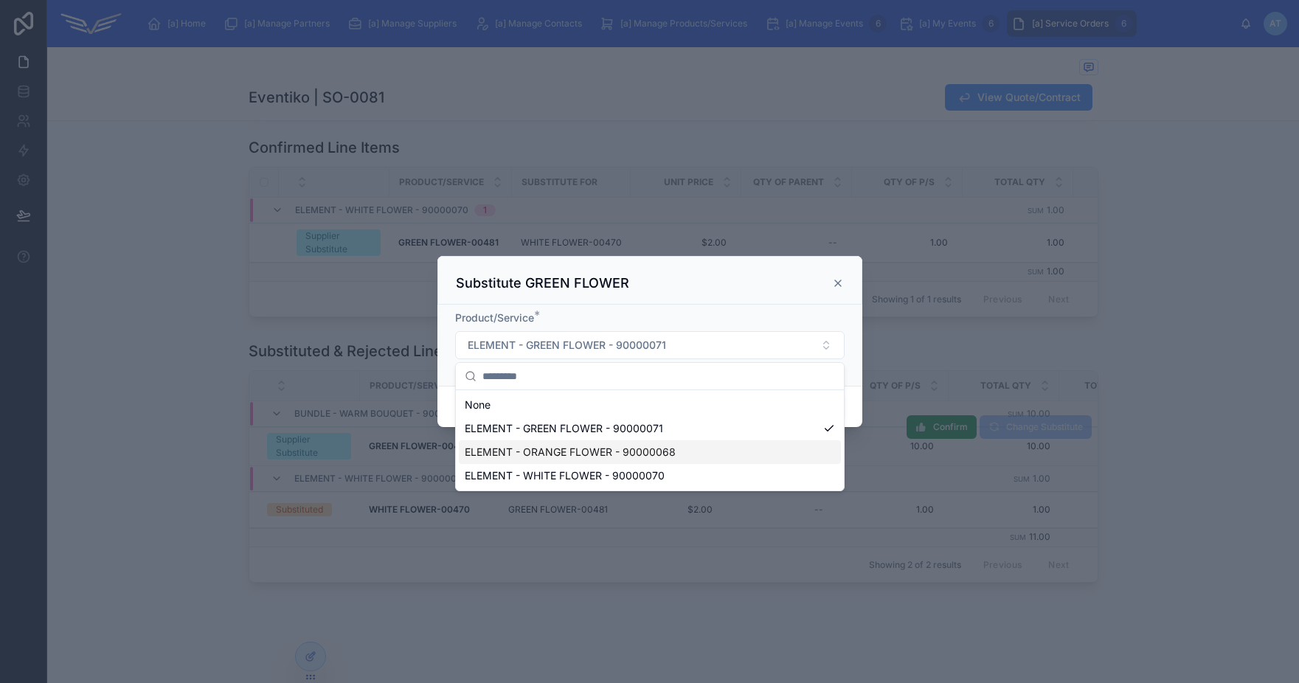
click at [581, 460] on div "ELEMENT - ORANGE FLOWER - 90000068" at bounding box center [650, 452] width 382 height 24
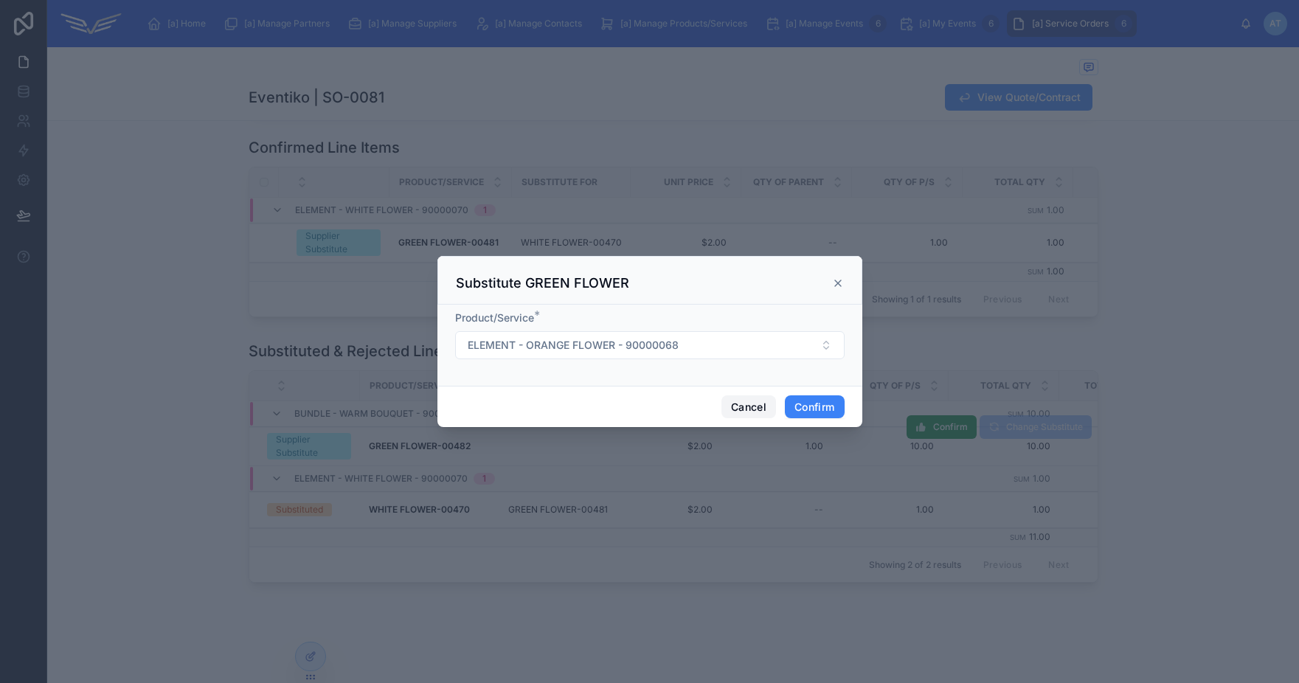
click at [735, 409] on button "Cancel" at bounding box center [748, 407] width 55 height 24
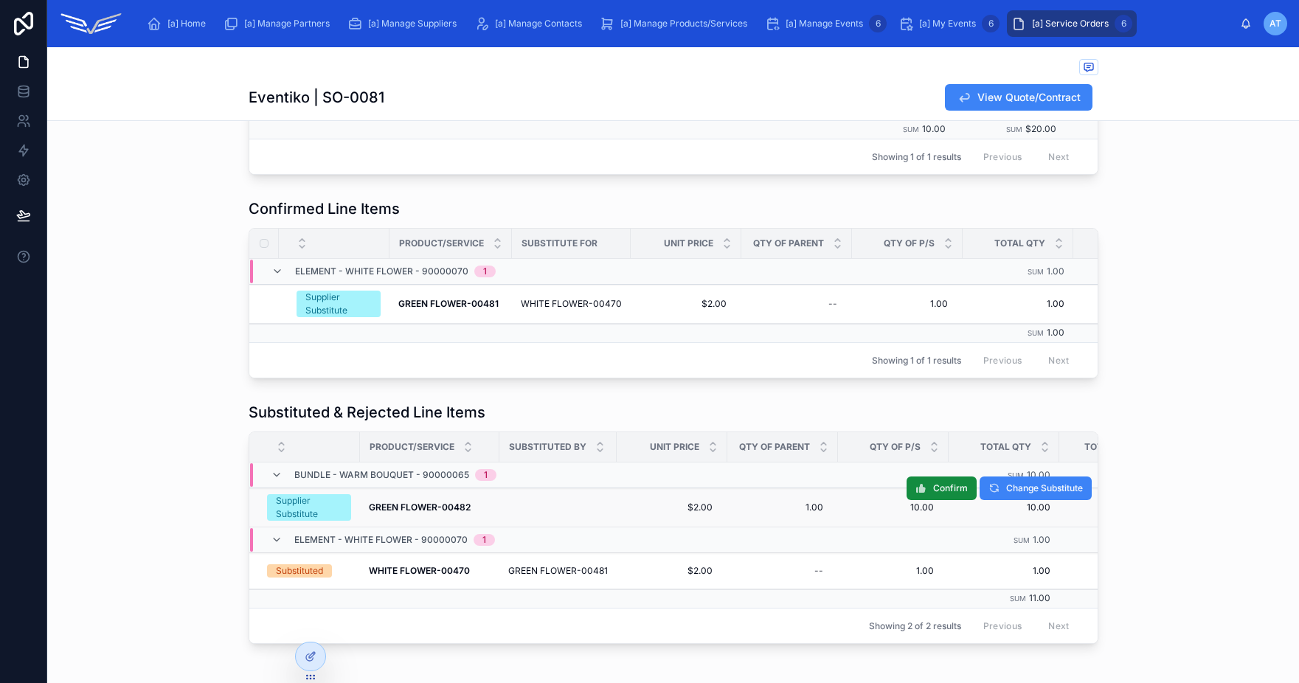
scroll to position [414, 0]
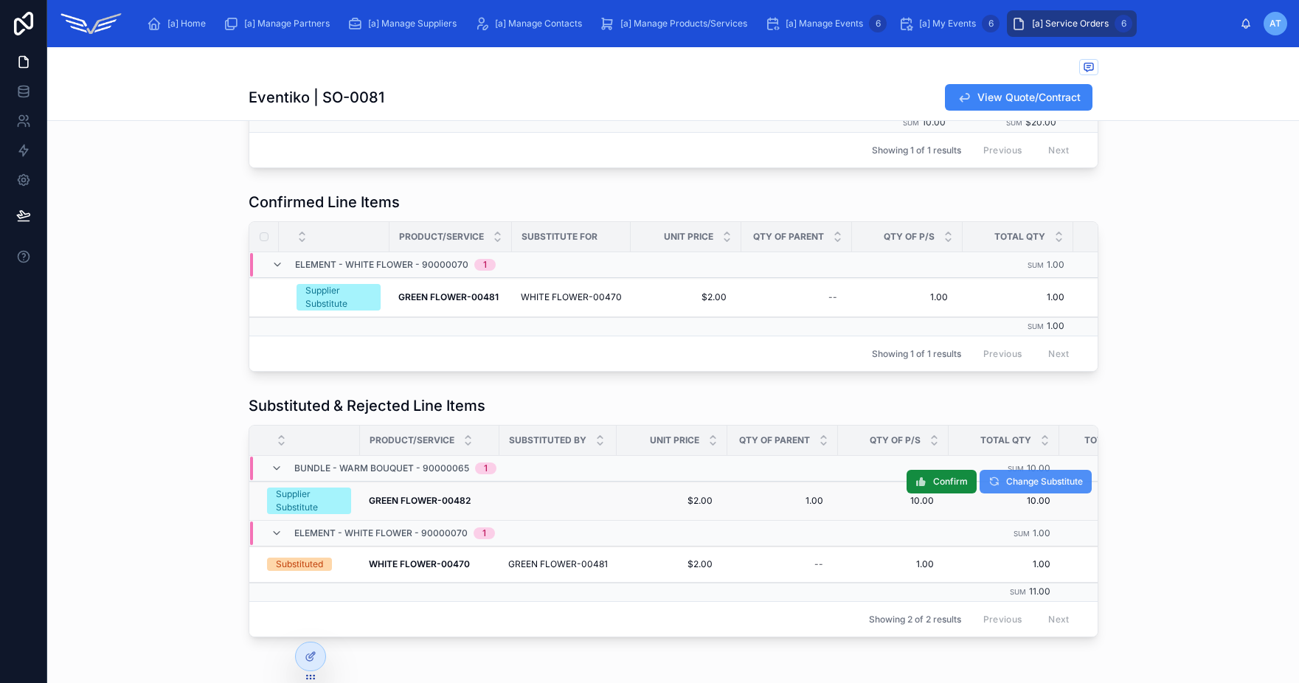
click at [1010, 488] on span "Change Substitute" at bounding box center [1044, 482] width 77 height 12
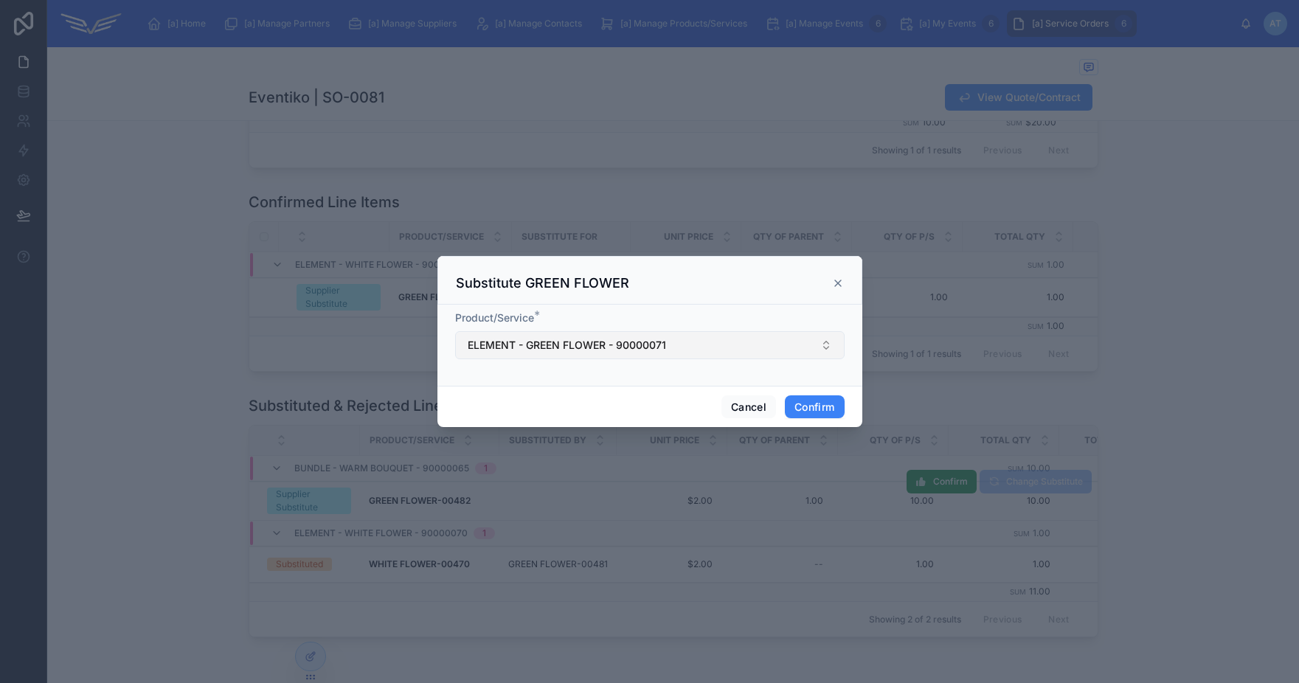
click at [597, 356] on button "ELEMENT - GREEN FLOWER - 90000071" at bounding box center [649, 345] width 389 height 28
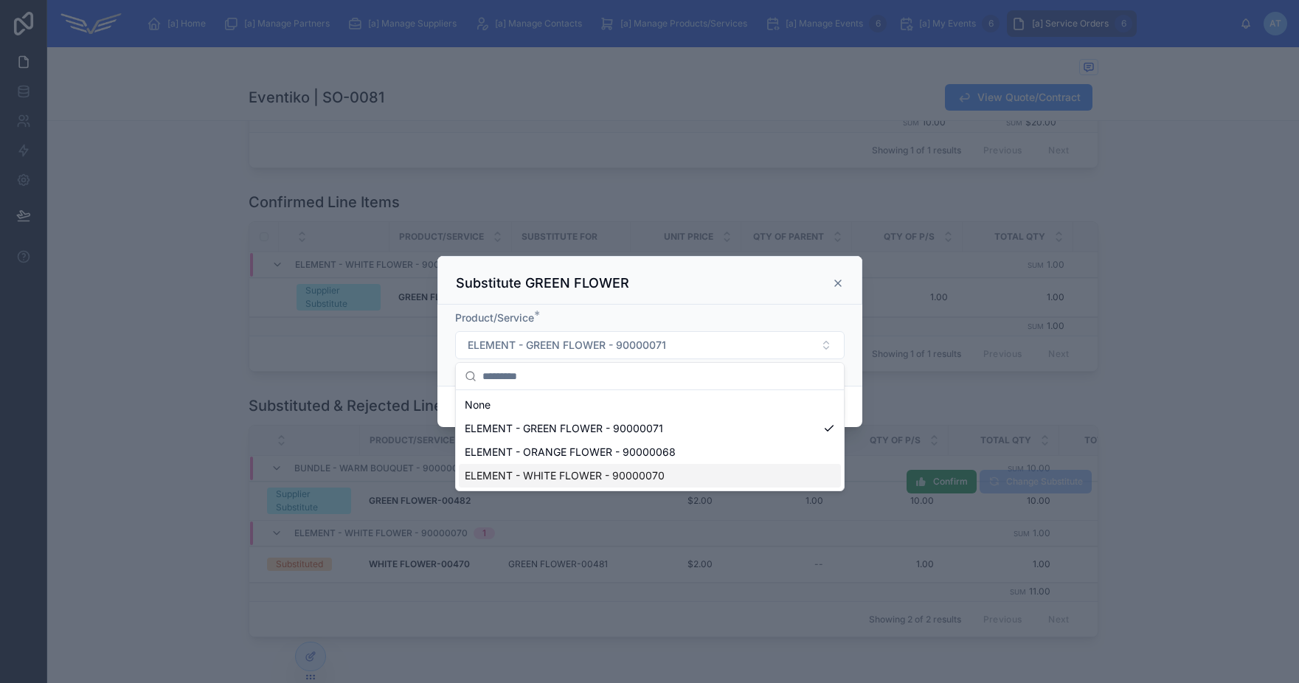
click at [603, 470] on span "ELEMENT - WHITE FLOWER - 90000070" at bounding box center [565, 475] width 200 height 15
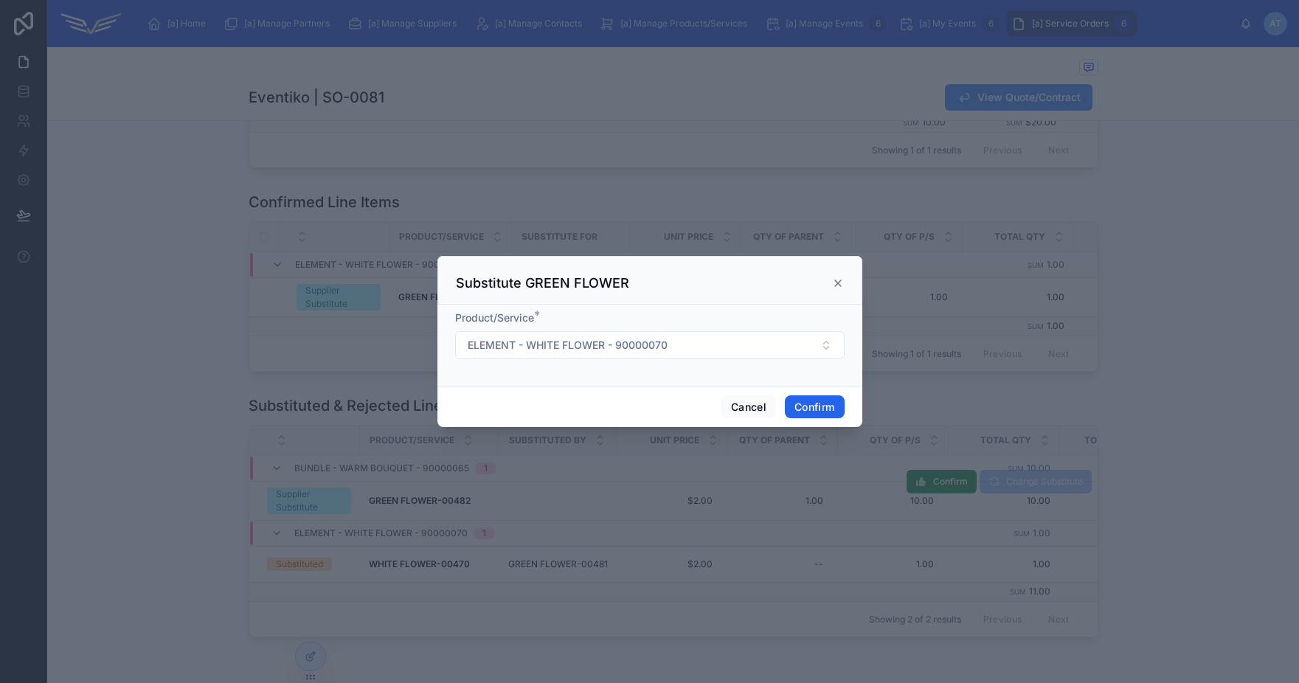
click at [820, 411] on button "Confirm" at bounding box center [814, 407] width 59 height 24
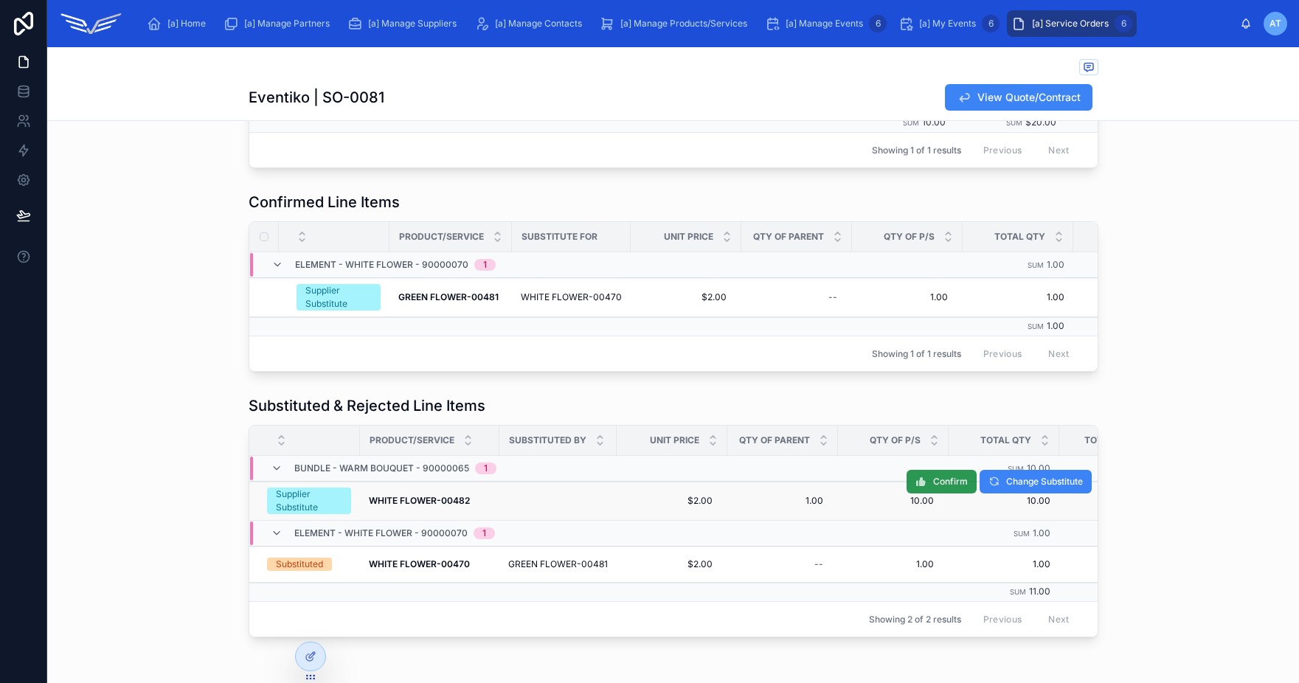
click at [935, 493] on button "Confirm" at bounding box center [942, 482] width 70 height 24
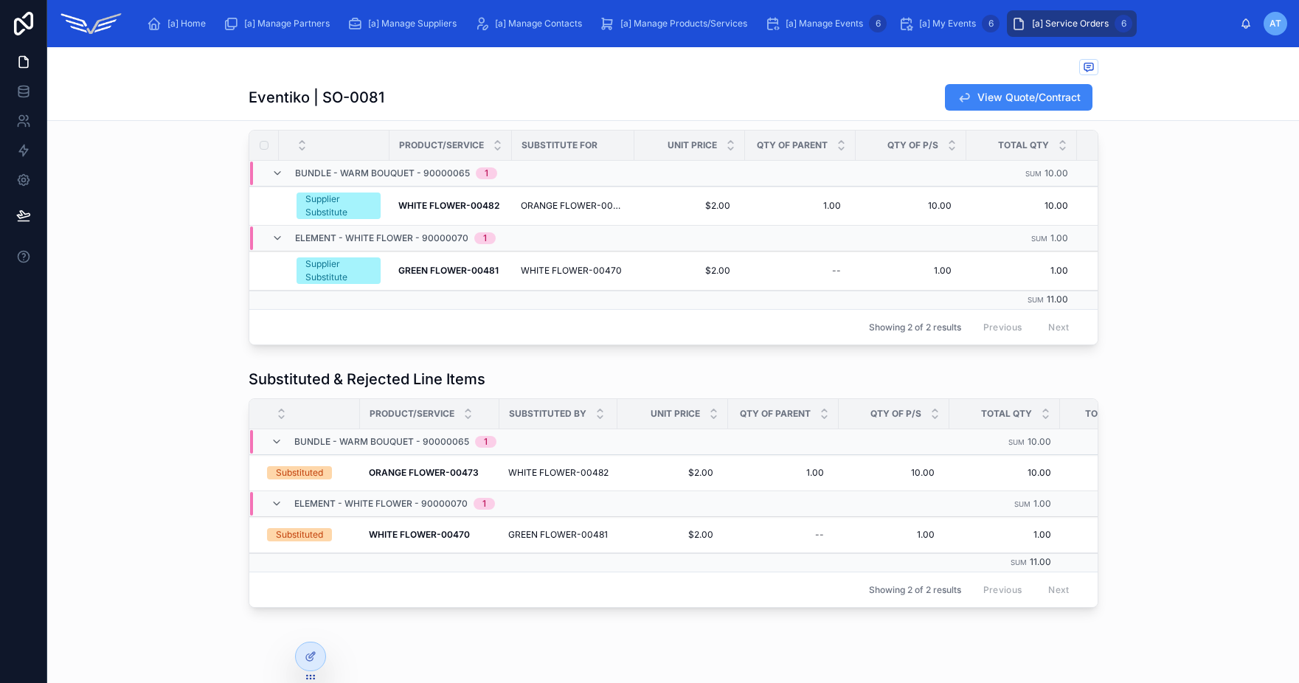
scroll to position [429, 0]
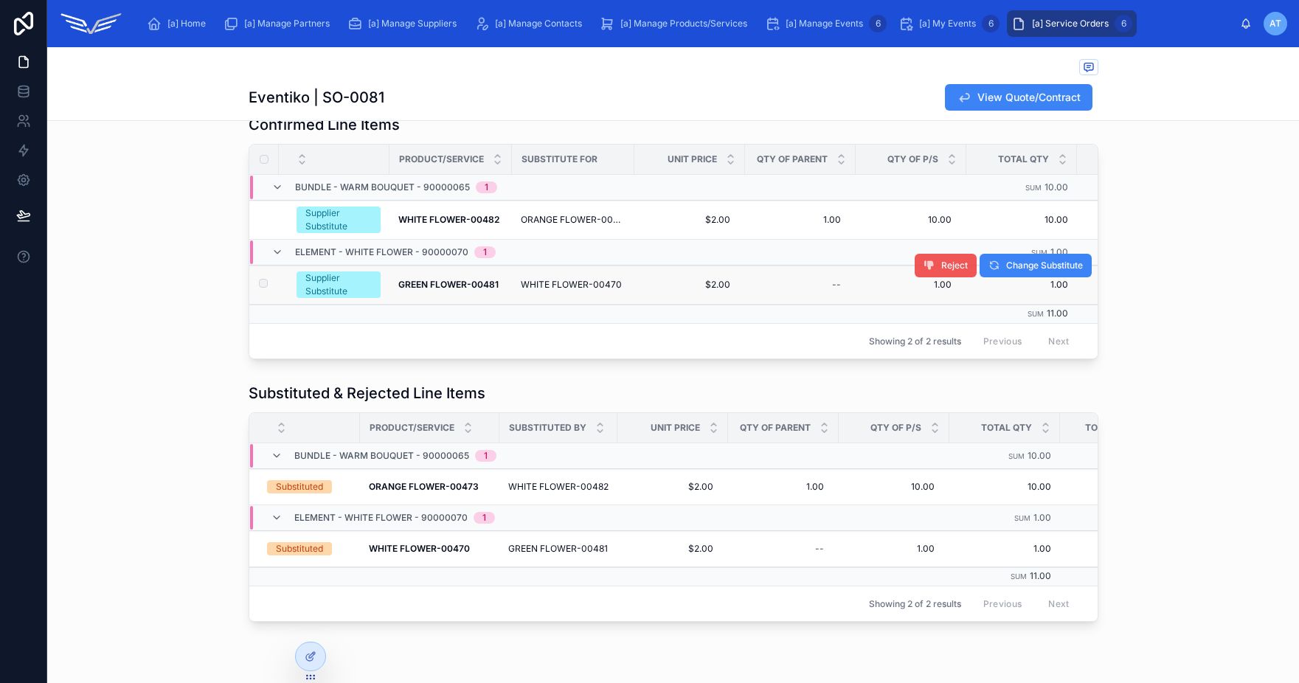
click at [941, 265] on span "Reject" at bounding box center [954, 266] width 27 height 12
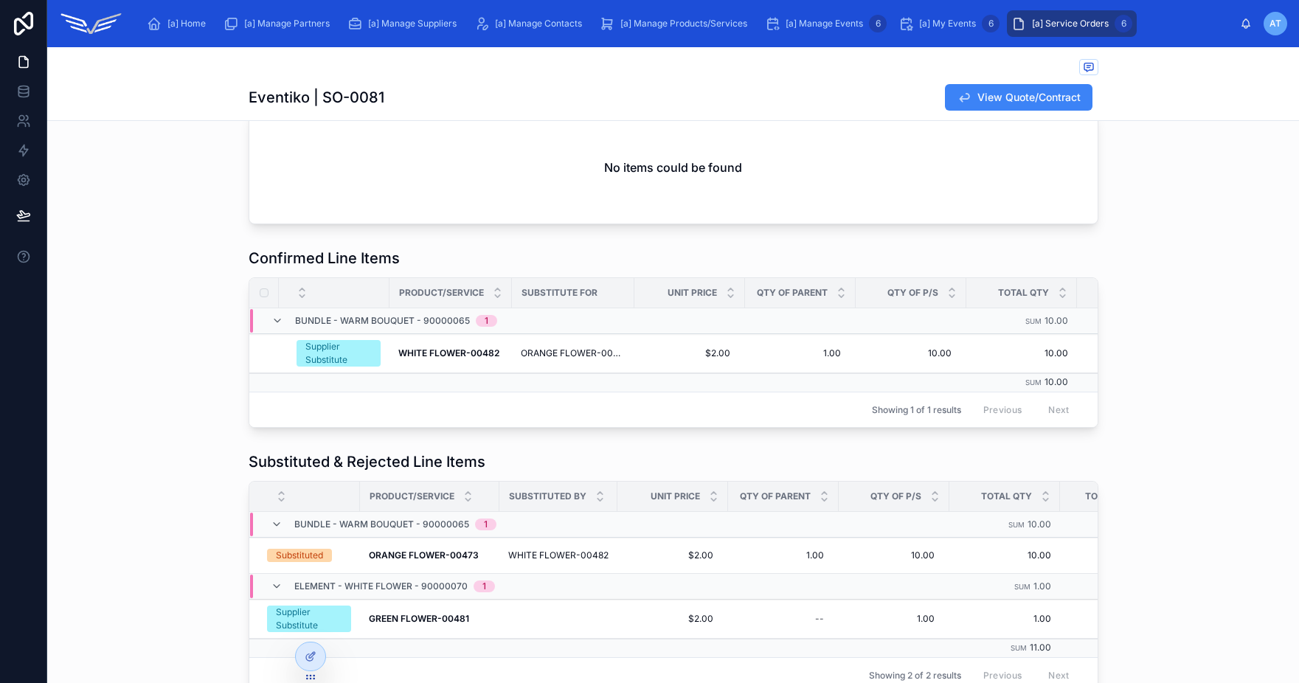
scroll to position [411, 0]
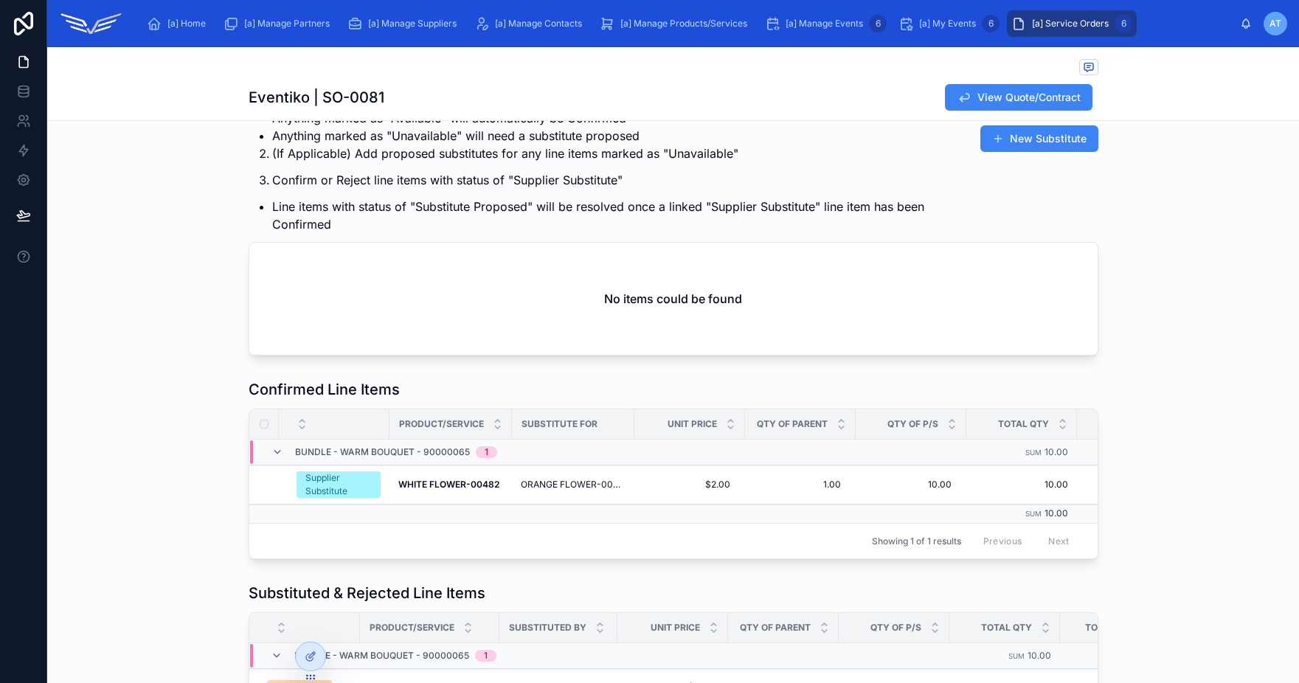
scroll to position [428, 0]
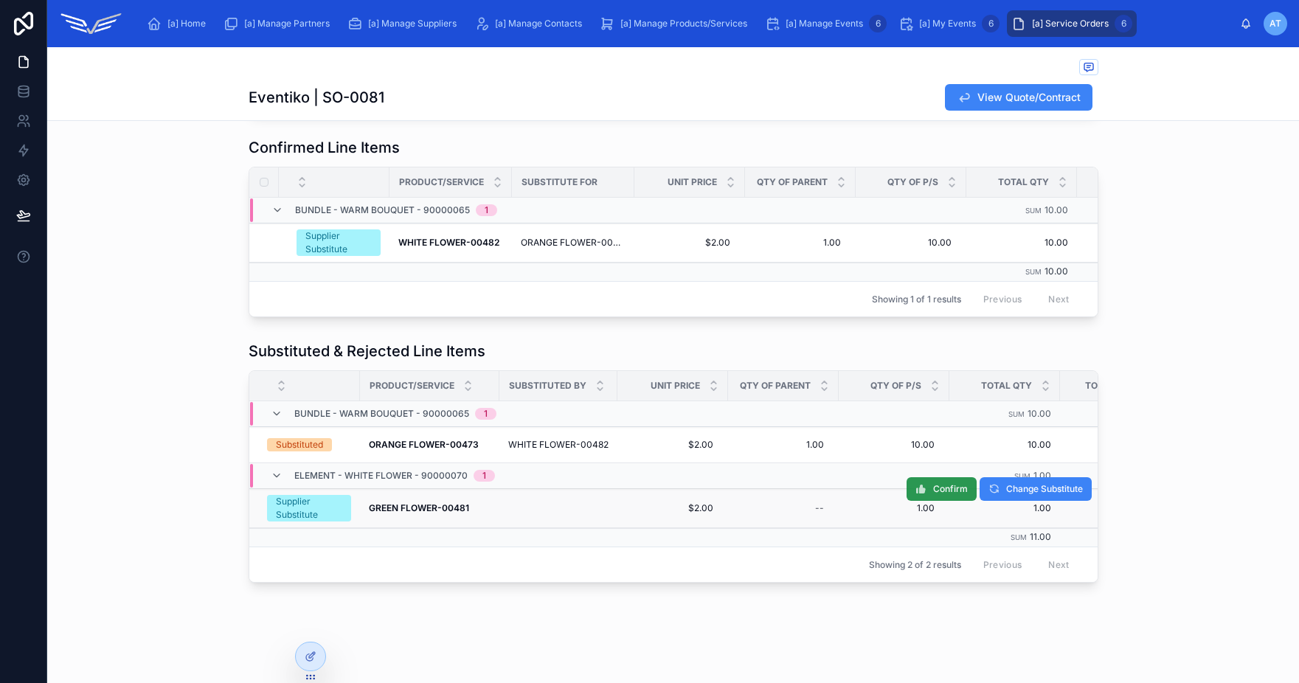
click at [917, 483] on icon at bounding box center [921, 489] width 12 height 12
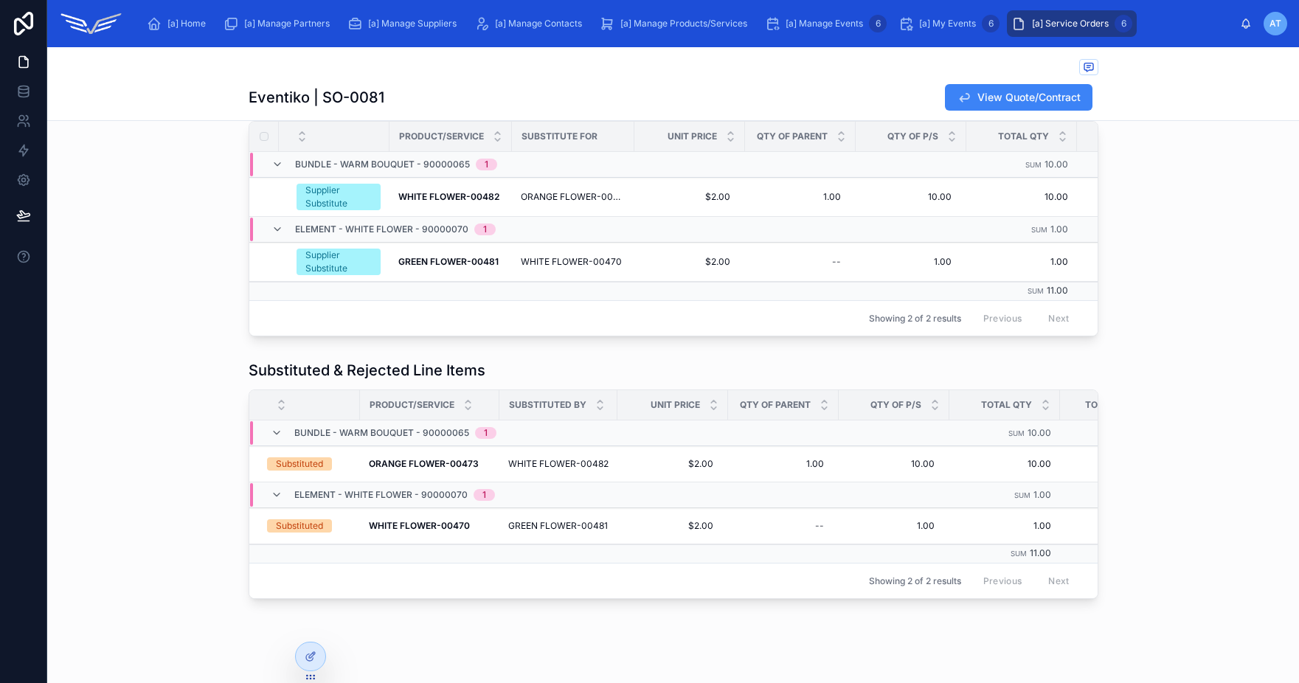
scroll to position [453, 0]
click at [929, 243] on button "Reject" at bounding box center [946, 241] width 62 height 24
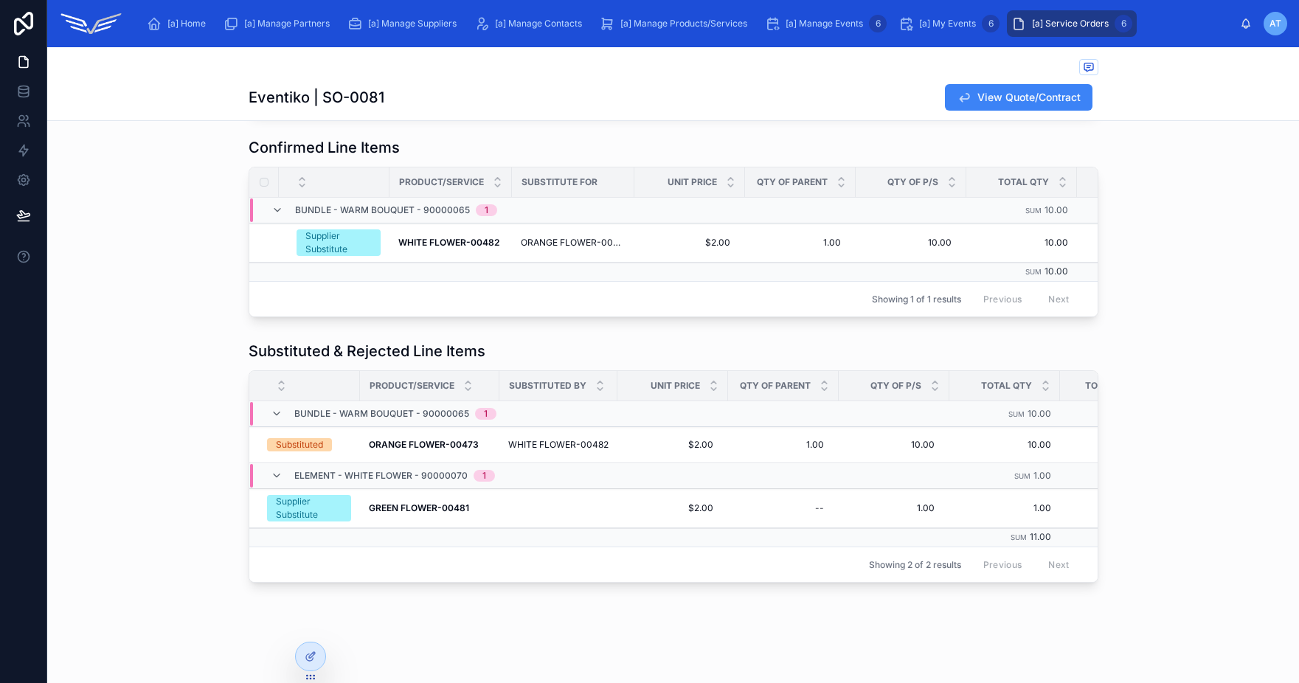
scroll to position [428, 0]
click at [312, 662] on icon at bounding box center [311, 657] width 12 height 12
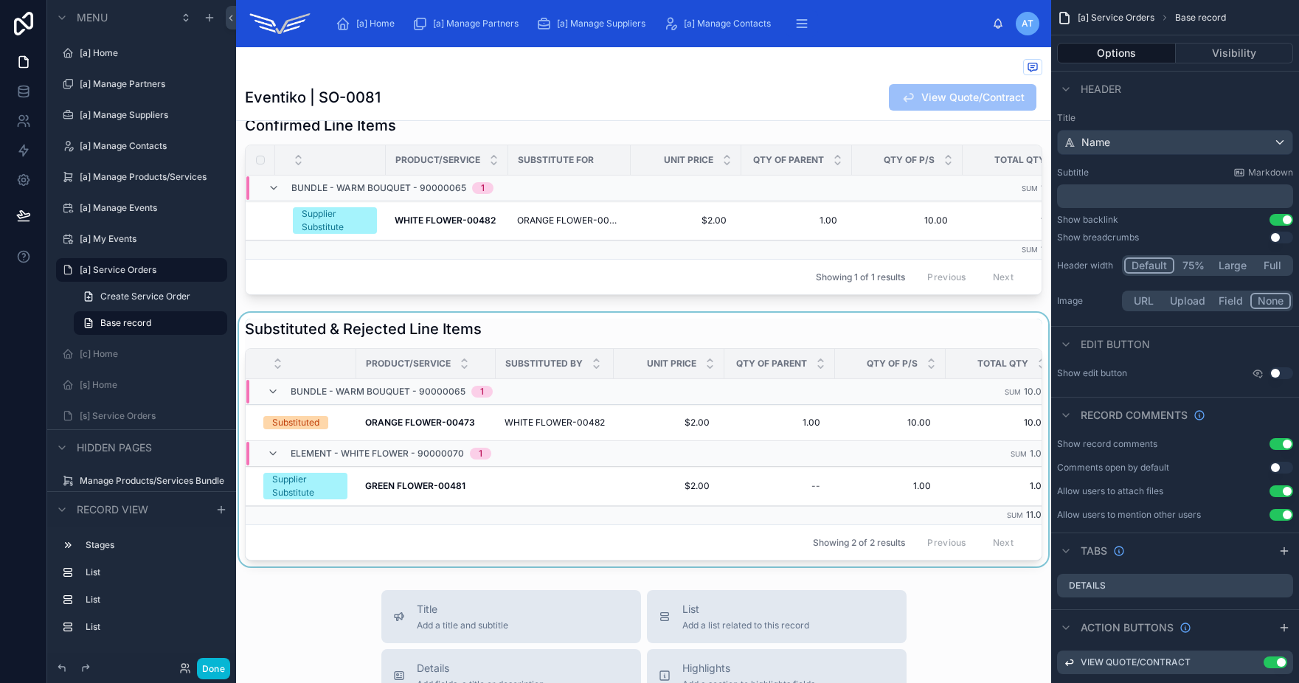
click at [661, 349] on div at bounding box center [643, 440] width 815 height 254
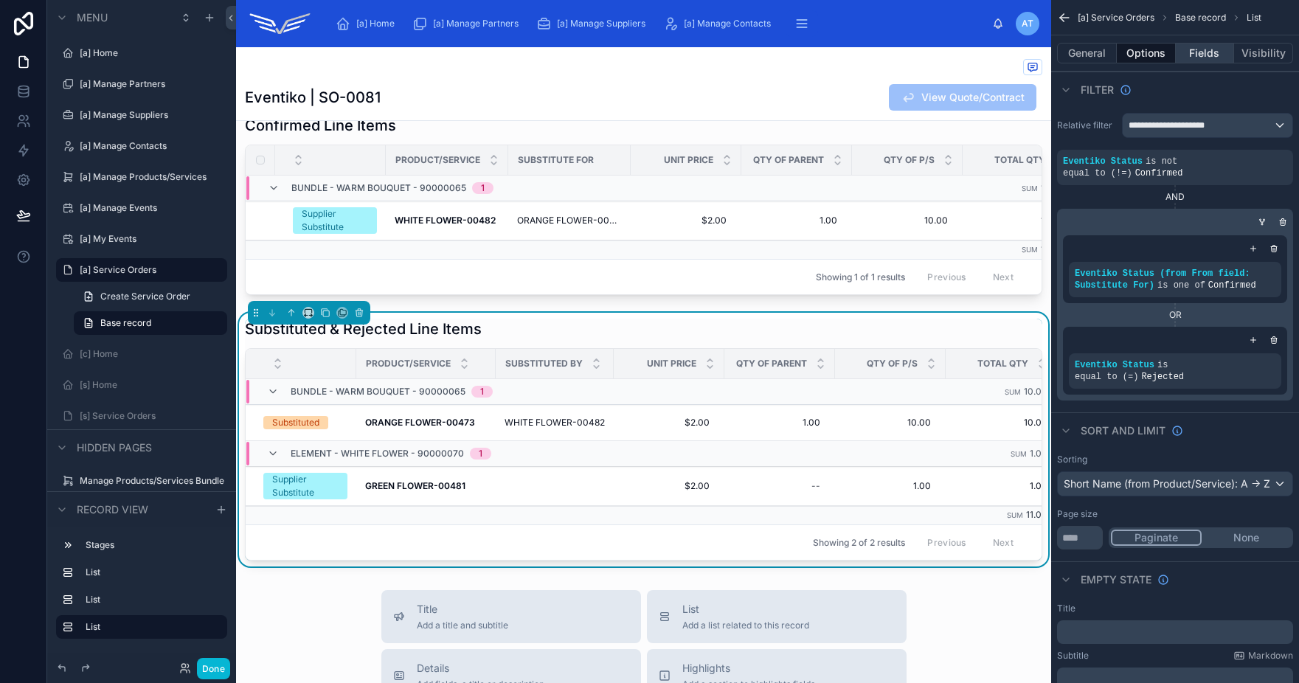
click at [1199, 46] on button "Fields" at bounding box center [1205, 53] width 59 height 21
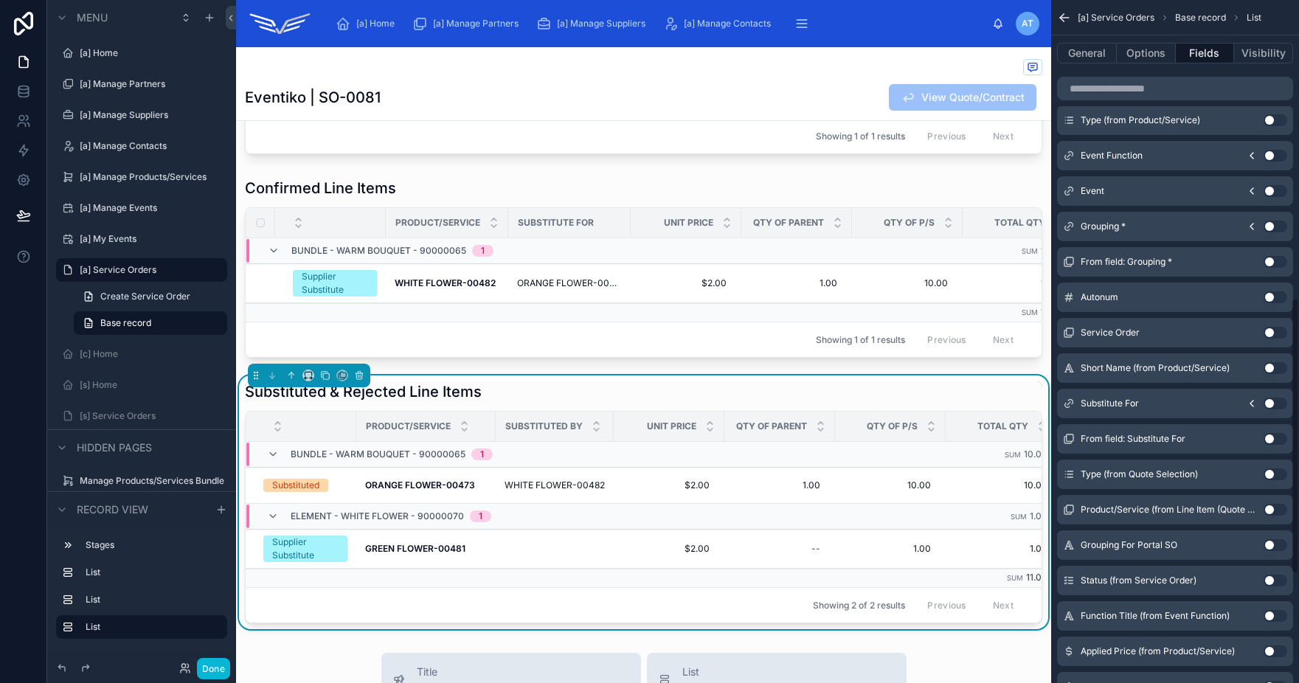
scroll to position [721, 0]
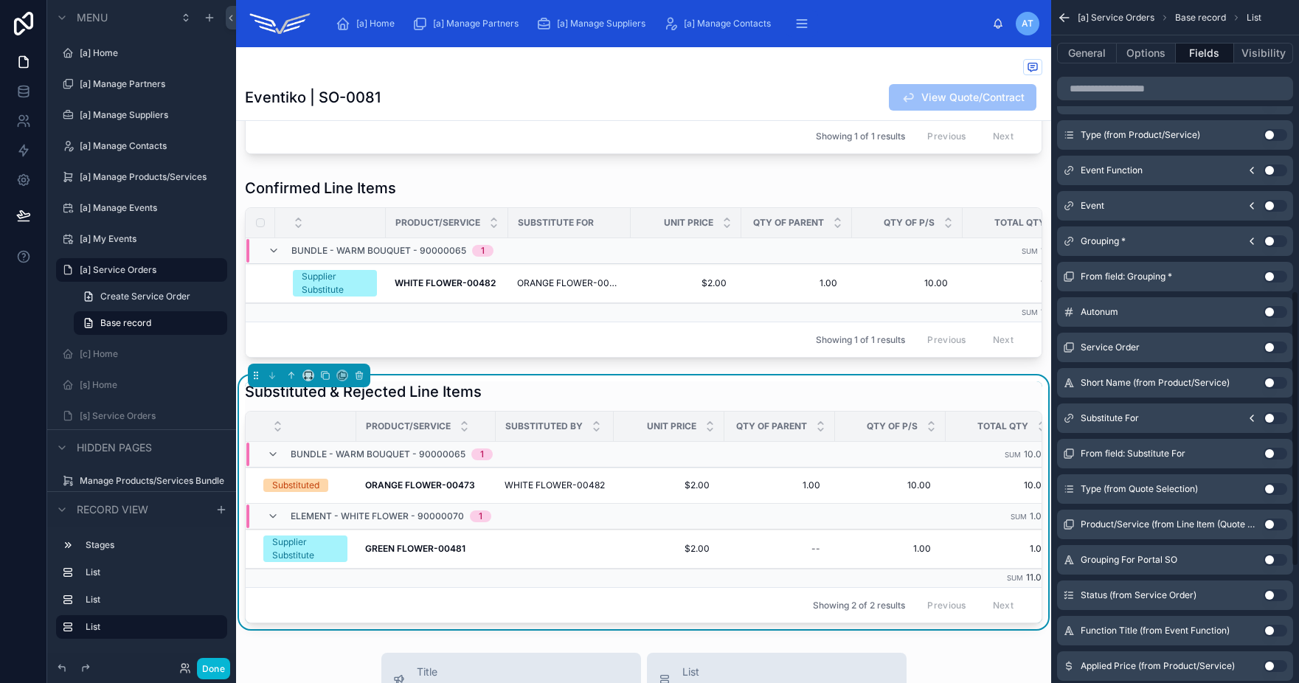
click at [1274, 417] on button "Use setting" at bounding box center [1276, 418] width 24 height 12
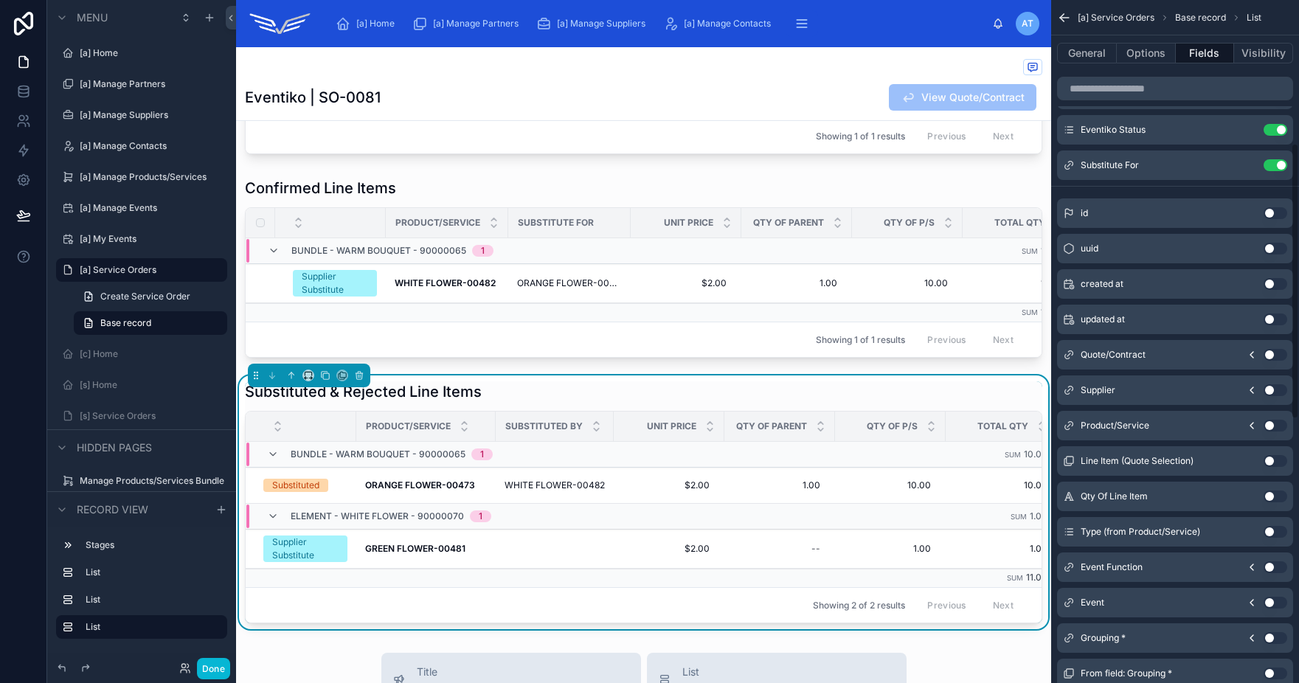
scroll to position [30, 0]
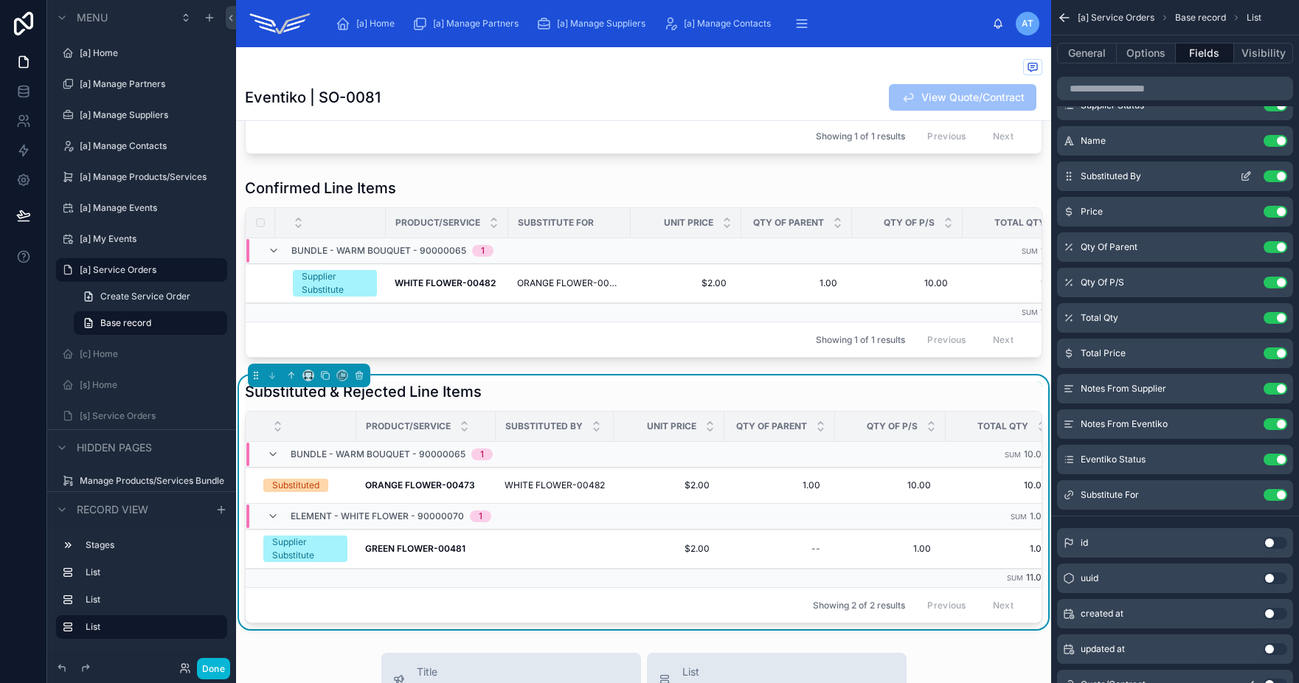
drag, startPoint x: 1053, startPoint y: 180, endPoint x: 1062, endPoint y: 181, distance: 8.9
click at [1062, 181] on div "Supplier Status Use setting Name Use setting Substituted By Use setting Price U…" at bounding box center [1175, 300] width 248 height 419
click at [1075, 183] on div "Substituted By Use setting" at bounding box center [1175, 177] width 236 height 30
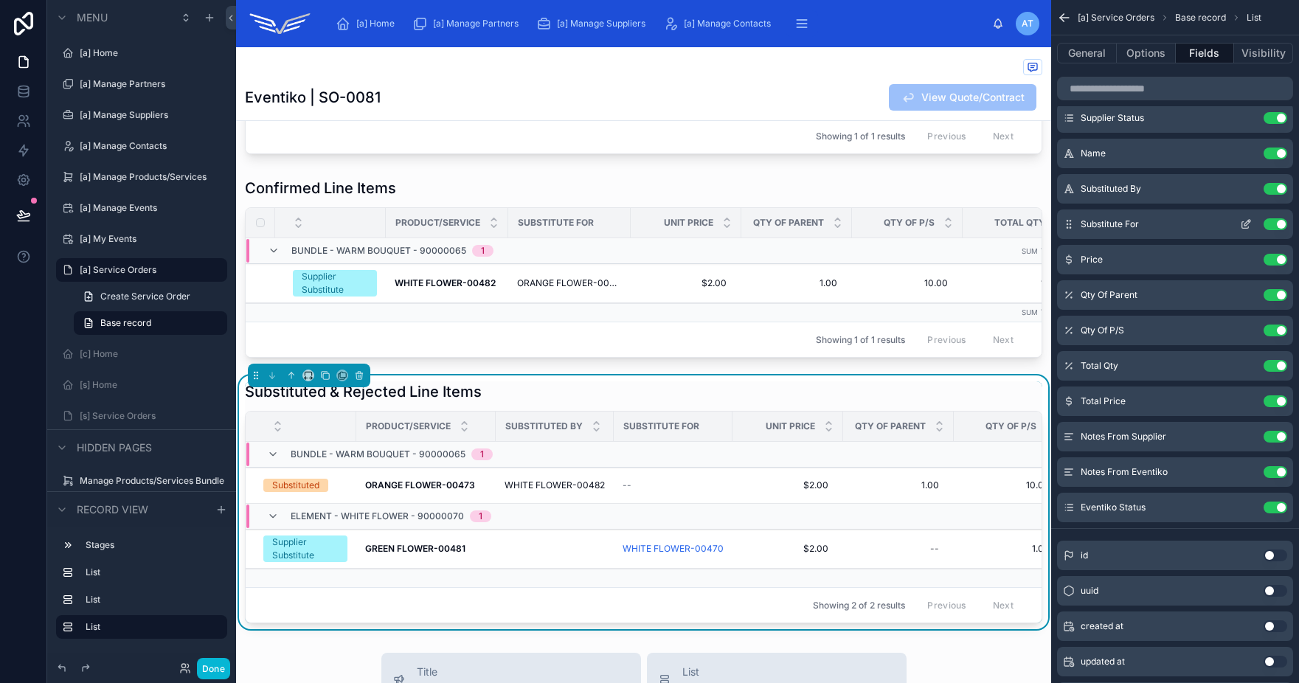
click at [1246, 225] on icon "scrollable content" at bounding box center [1247, 223] width 6 height 6
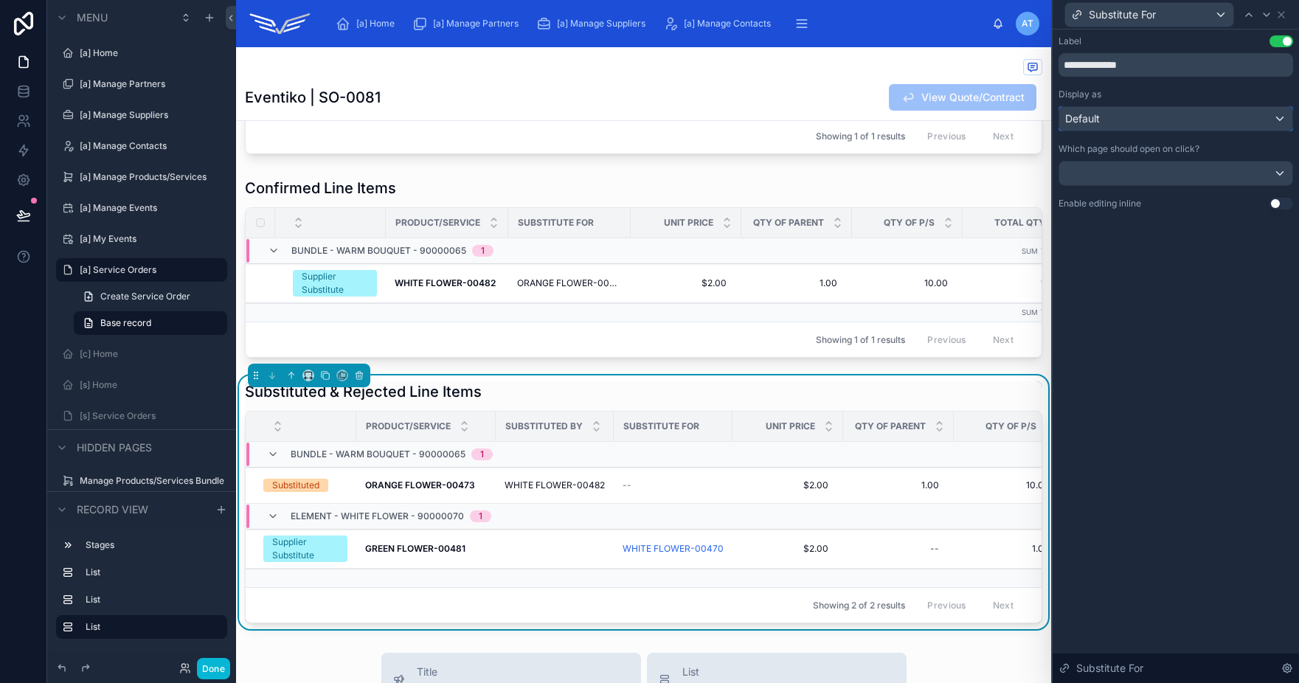
click at [1166, 125] on div "Default" at bounding box center [1175, 119] width 233 height 24
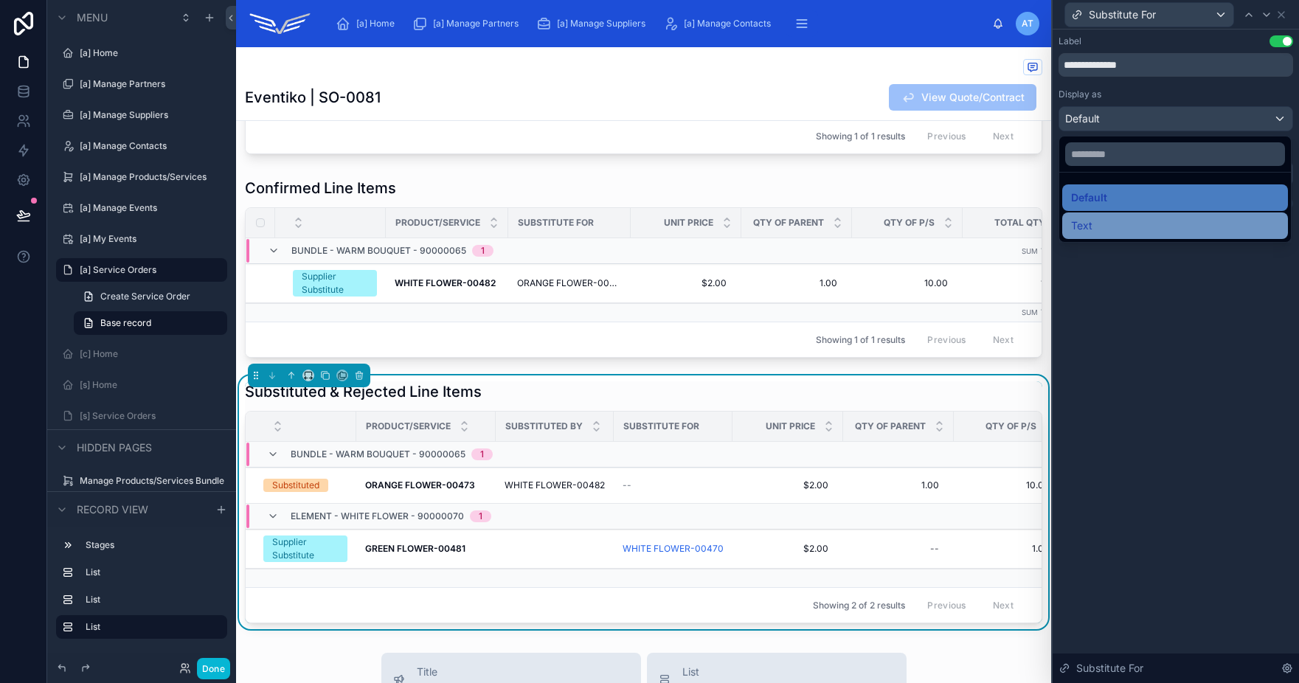
click at [1139, 222] on div "Text" at bounding box center [1175, 226] width 208 height 18
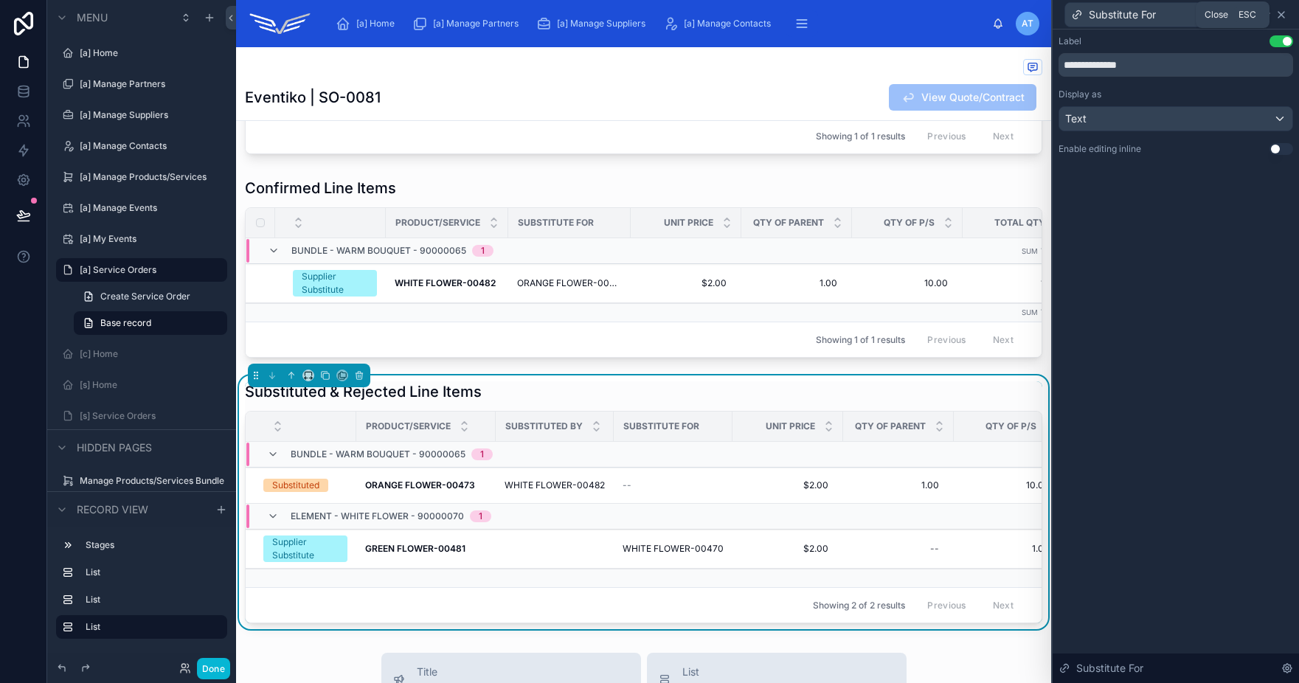
click at [1284, 13] on icon at bounding box center [1281, 15] width 12 height 12
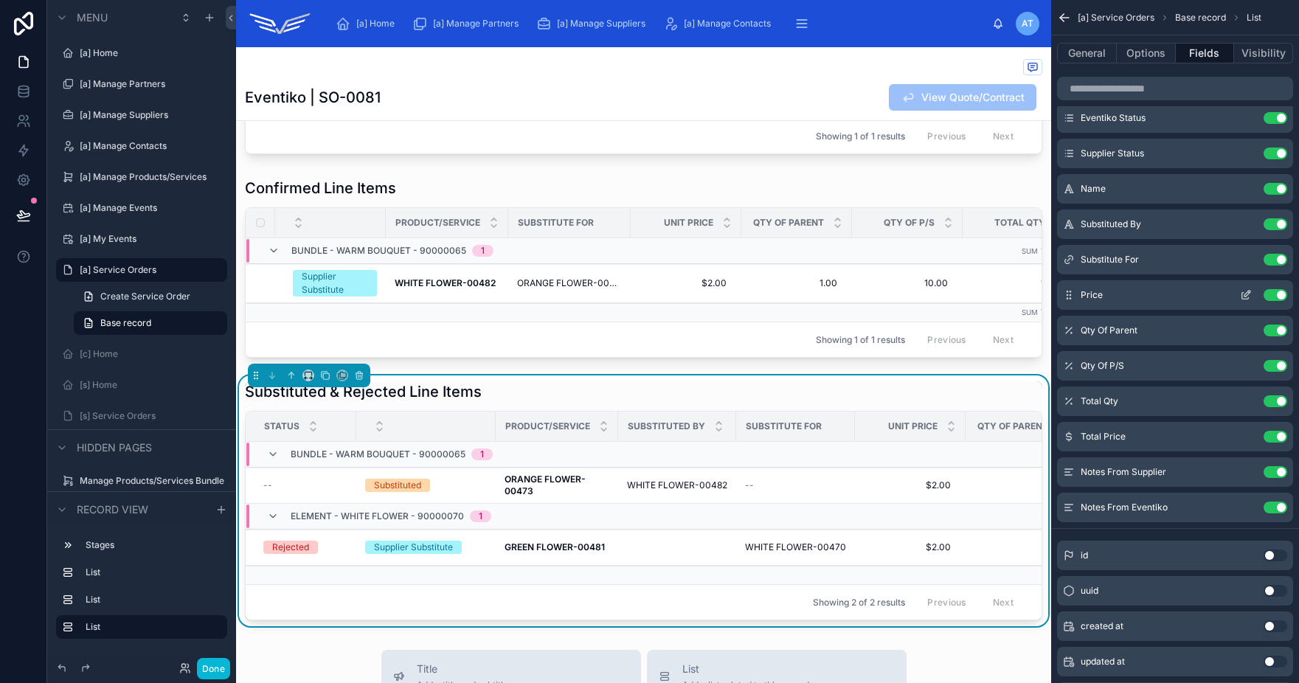
scroll to position [0, 0]
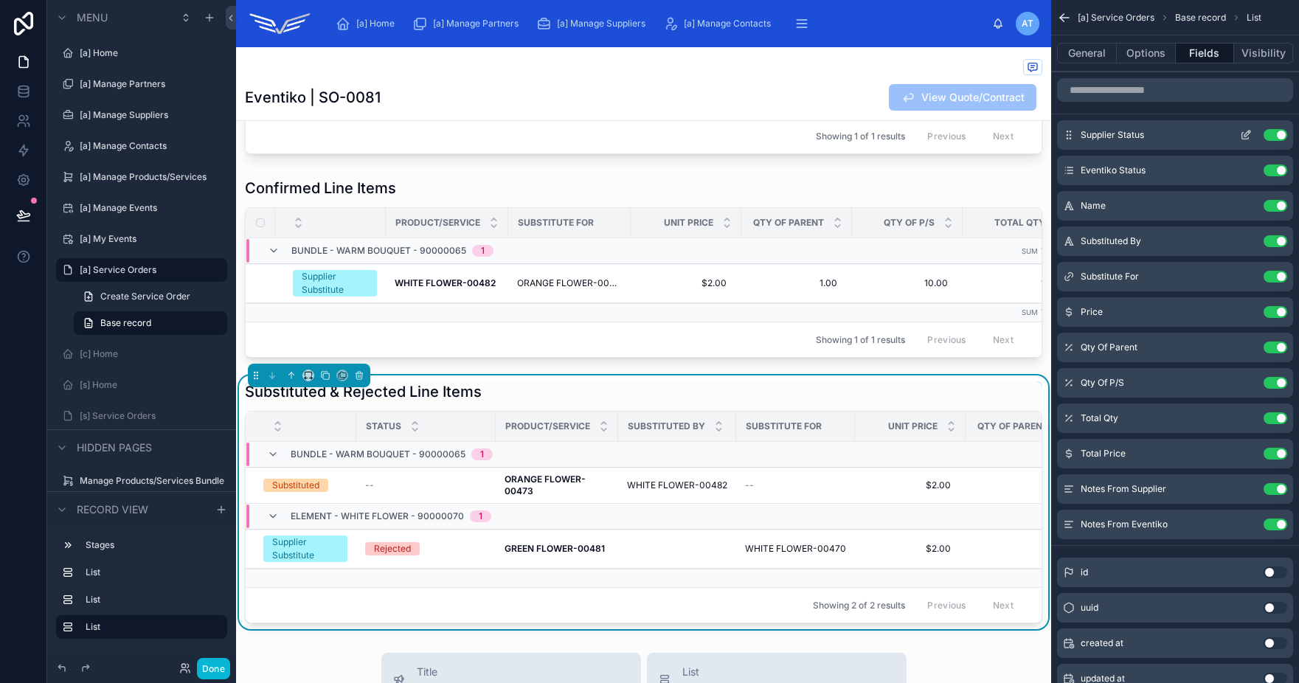
click at [1238, 132] on button "scrollable content" at bounding box center [1246, 135] width 24 height 12
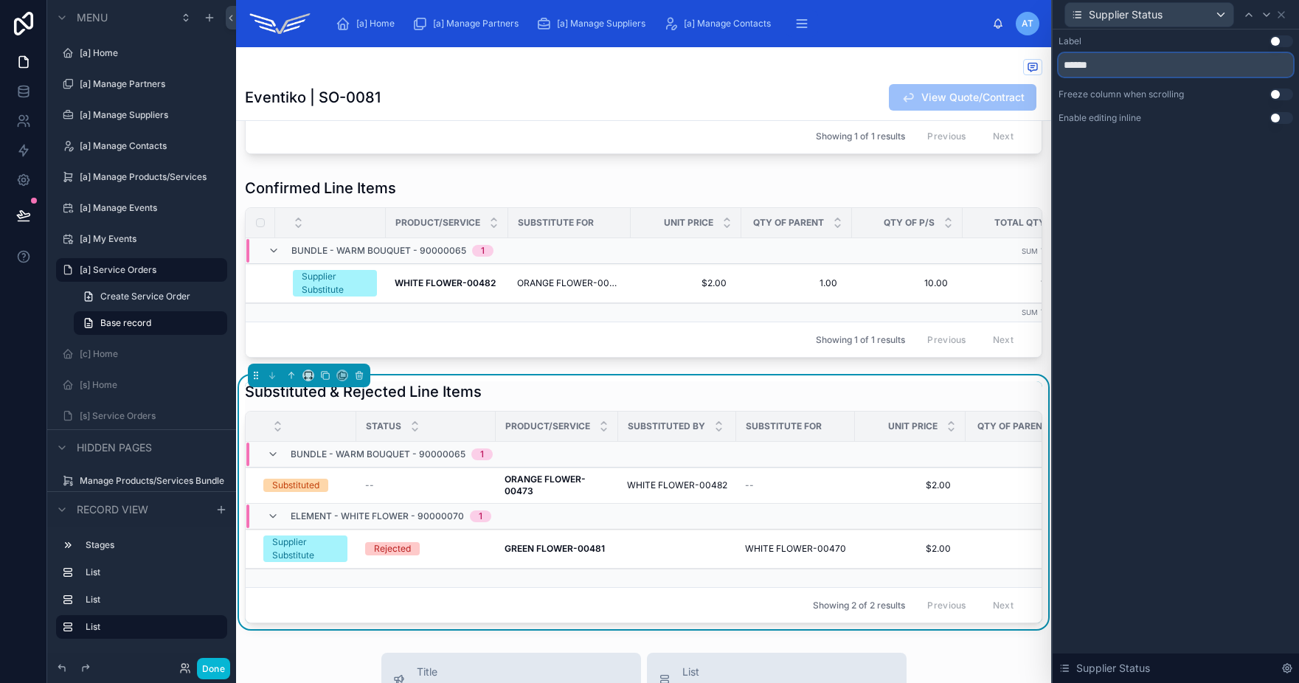
click at [1067, 63] on input "******" at bounding box center [1176, 65] width 235 height 24
type input "**********"
click at [1281, 15] on icon at bounding box center [1281, 15] width 6 height 6
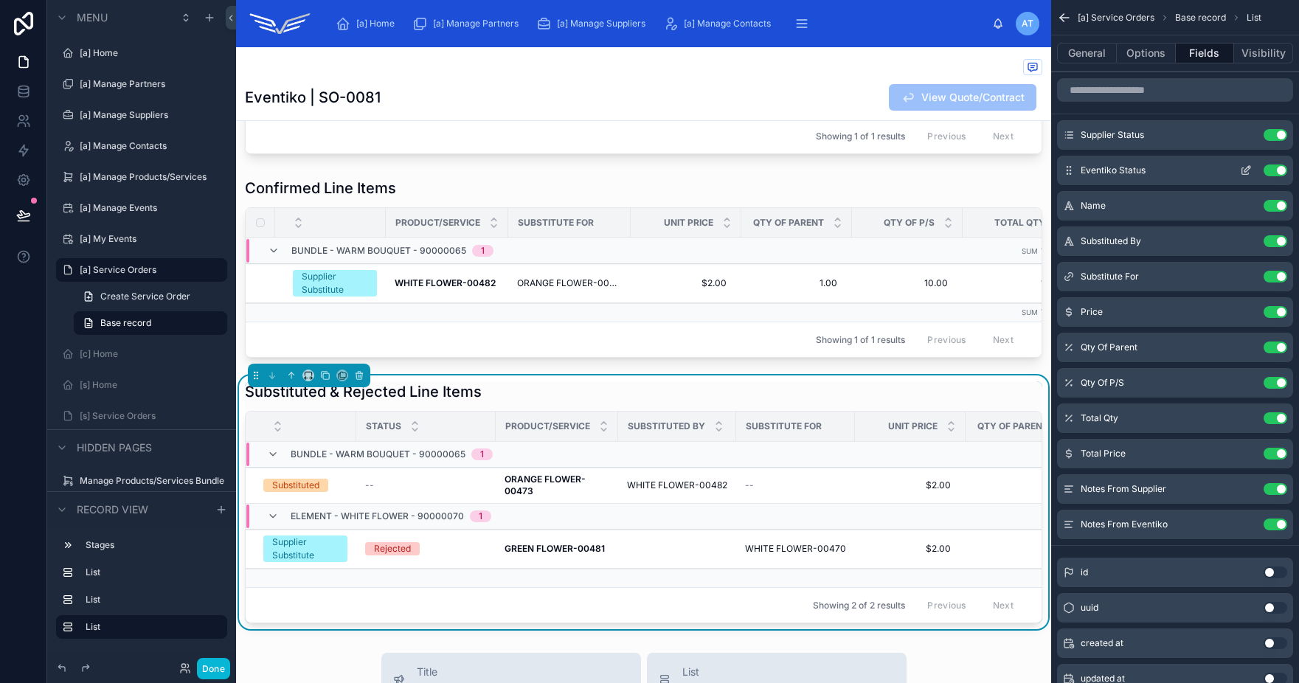
click at [1250, 169] on icon "scrollable content" at bounding box center [1246, 170] width 12 height 12
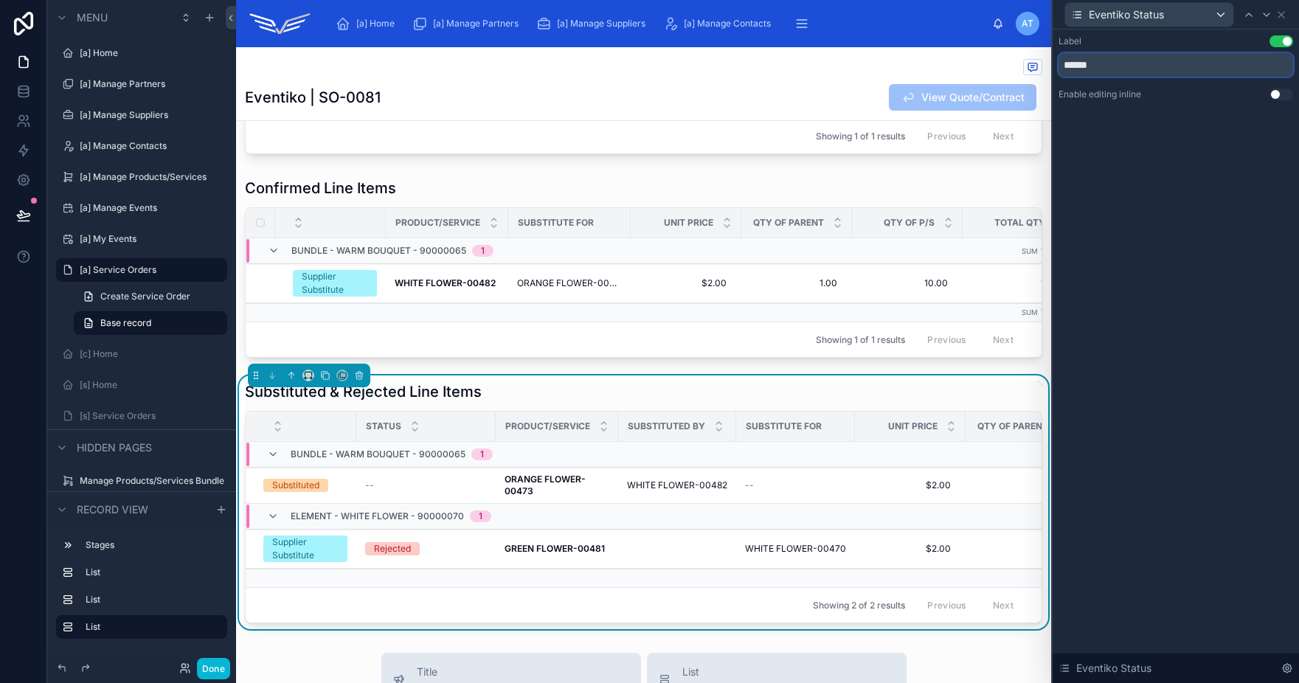
click at [1070, 67] on input "******" at bounding box center [1176, 65] width 235 height 24
click at [1065, 68] on input "******" at bounding box center [1176, 65] width 235 height 24
type input "**********"
click at [1286, 19] on icon at bounding box center [1281, 15] width 12 height 12
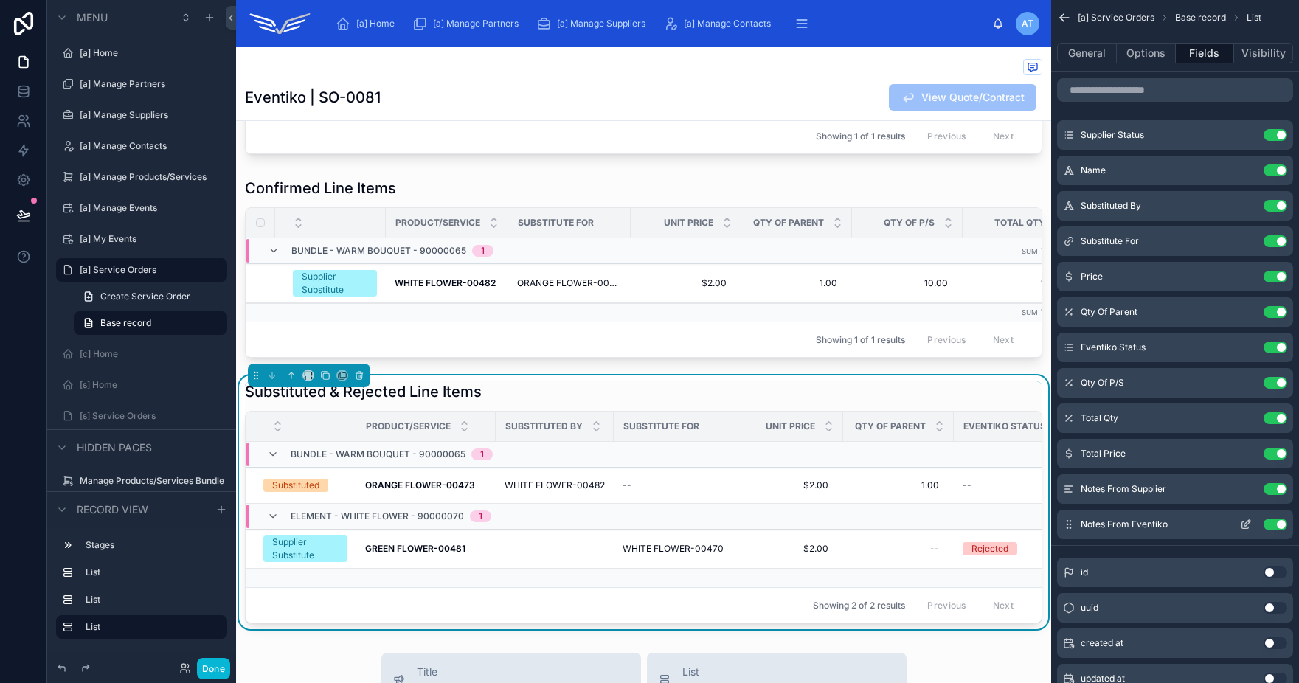
drag, startPoint x: 1067, startPoint y: 170, endPoint x: 1061, endPoint y: 524, distance: 354.1
click at [686, 424] on div "Substituted & Rejected Line Items Product/Service Substituted By Substitute For…" at bounding box center [643, 502] width 797 height 242
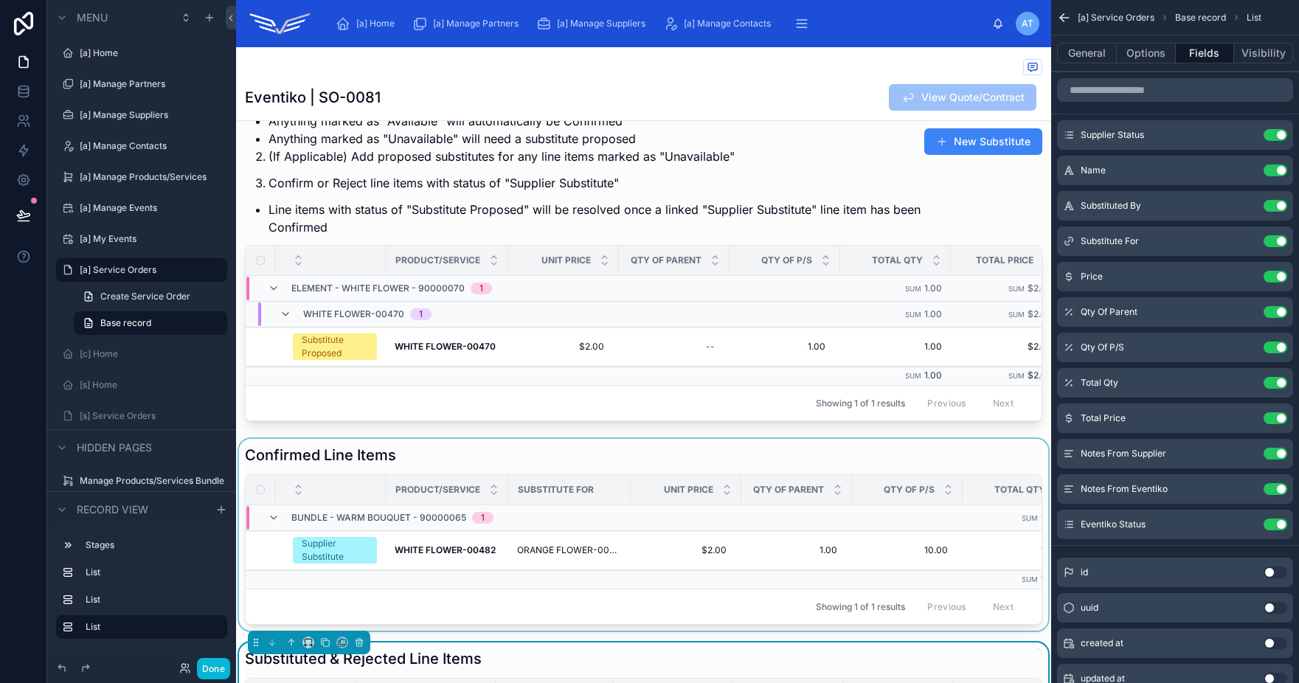
scroll to position [115, 0]
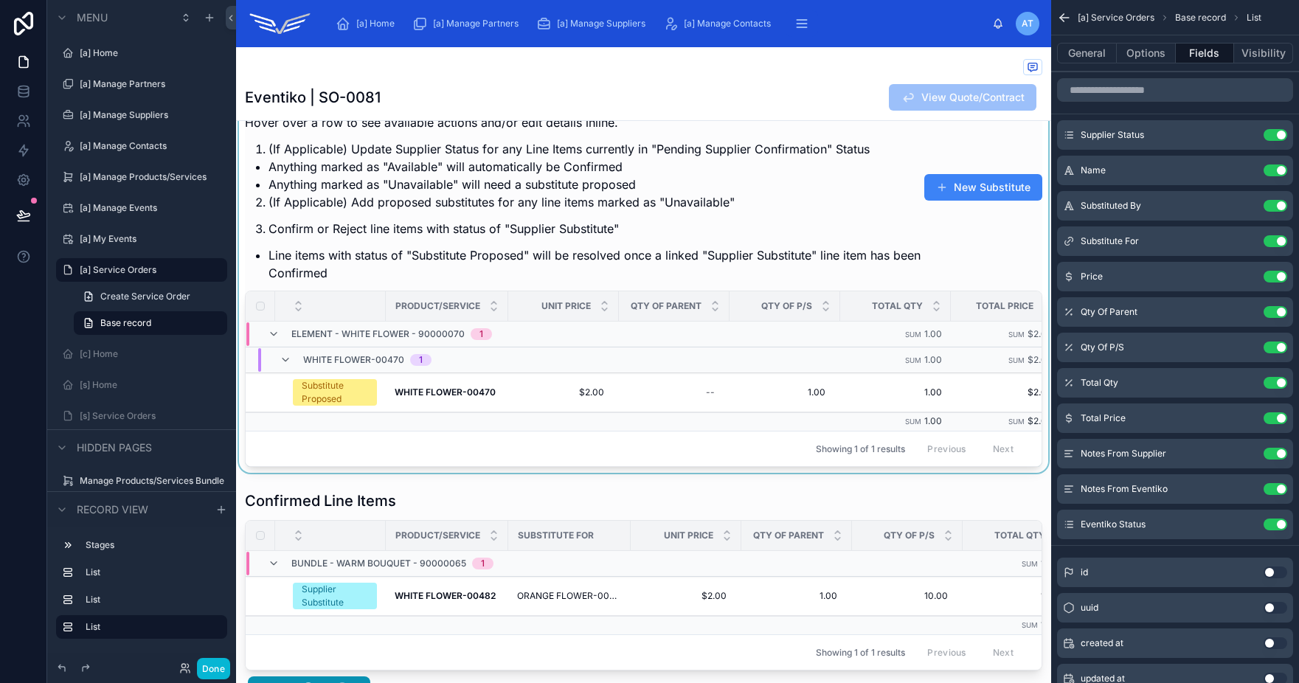
click at [634, 460] on div "Showing 1 of 1 results Previous Next" at bounding box center [644, 448] width 796 height 35
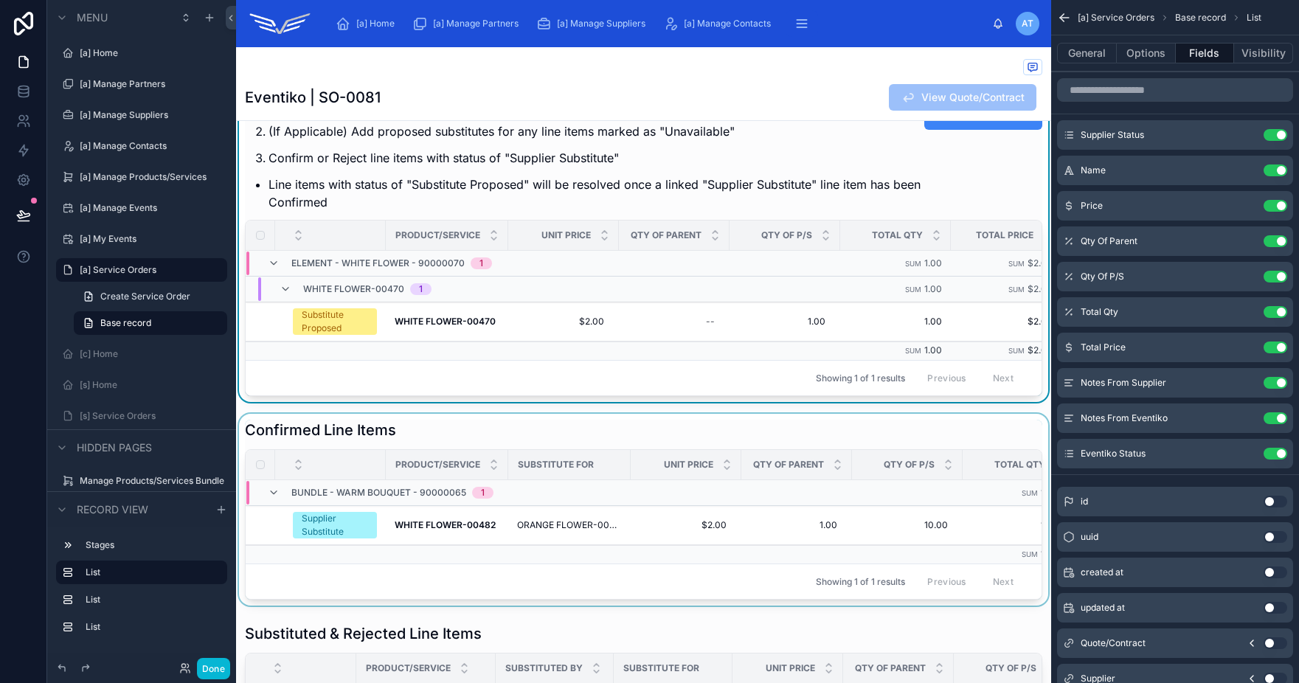
scroll to position [287, 0]
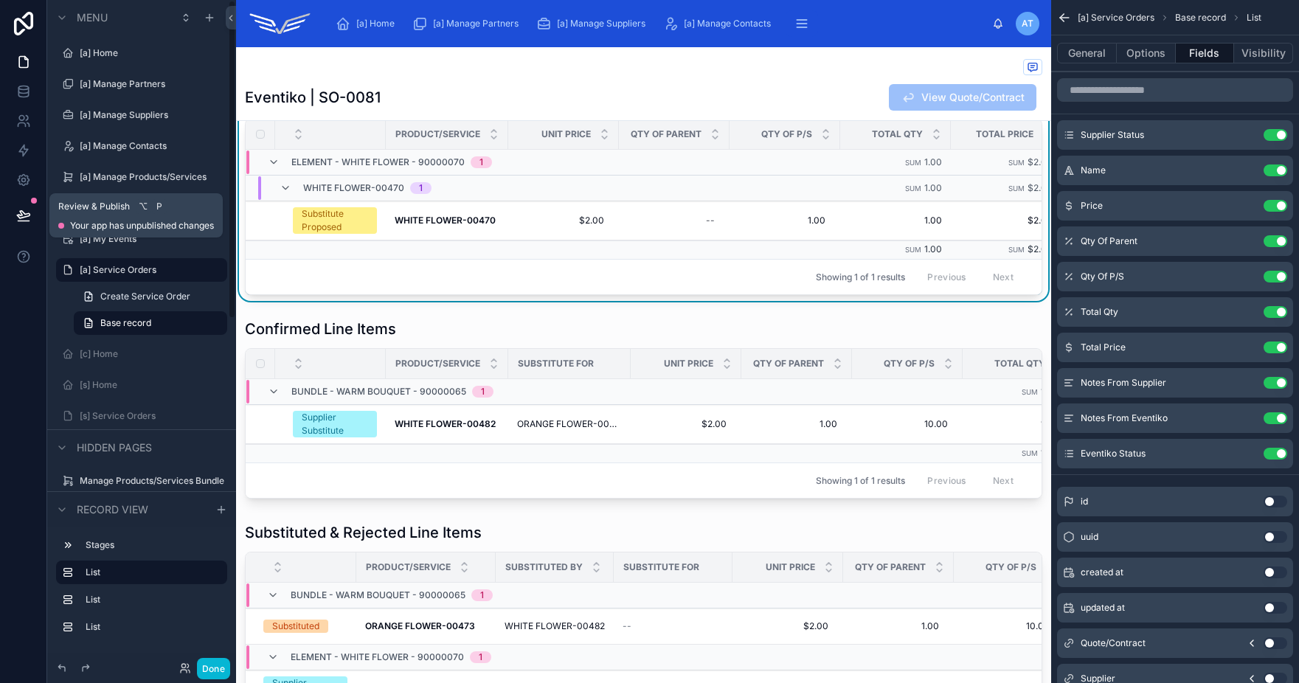
click at [21, 215] on icon at bounding box center [23, 214] width 13 height 7
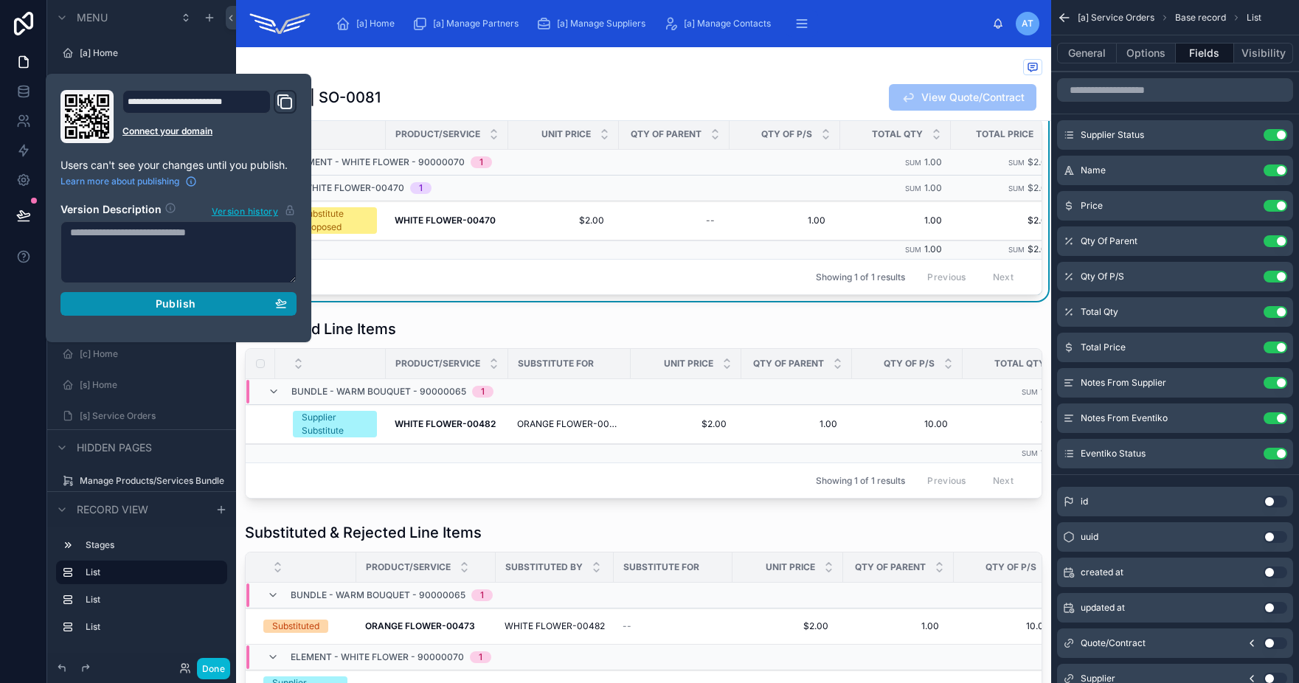
click at [238, 302] on div "Publish" at bounding box center [178, 303] width 217 height 13
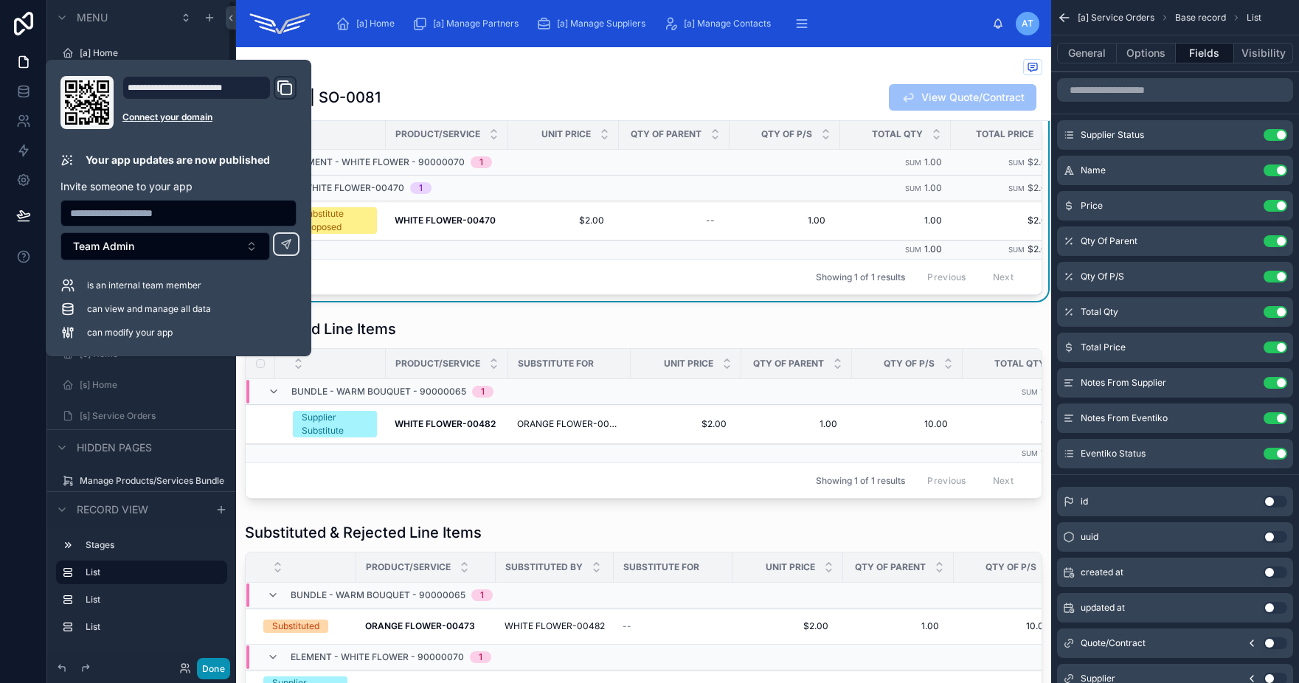
click at [216, 672] on button "Done" at bounding box center [213, 668] width 33 height 21
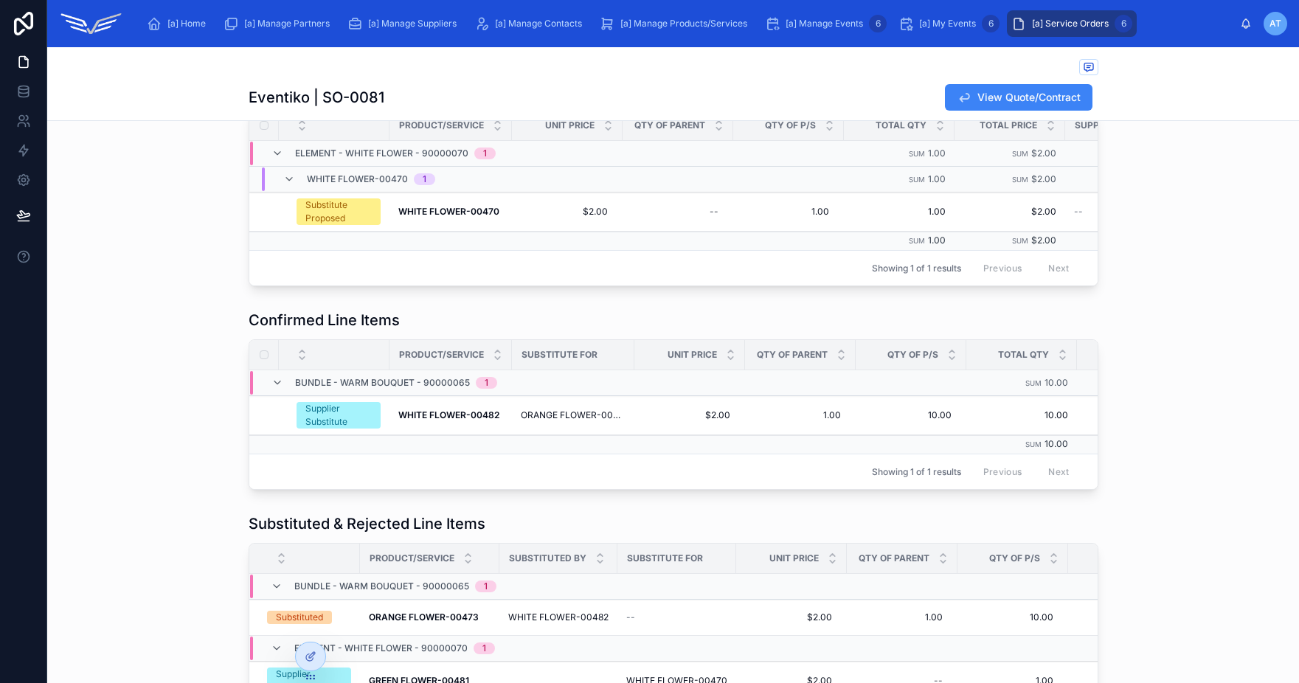
scroll to position [427, 0]
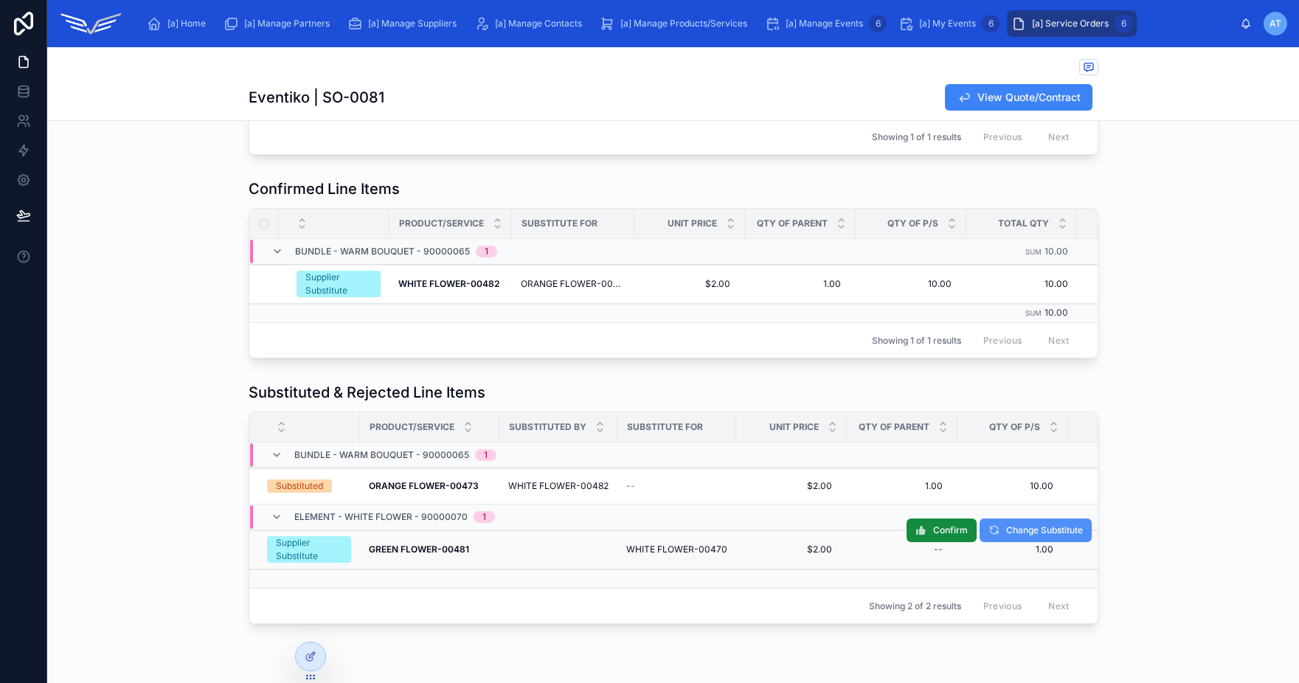
click at [1006, 536] on span "Change Substitute" at bounding box center [1044, 530] width 77 height 12
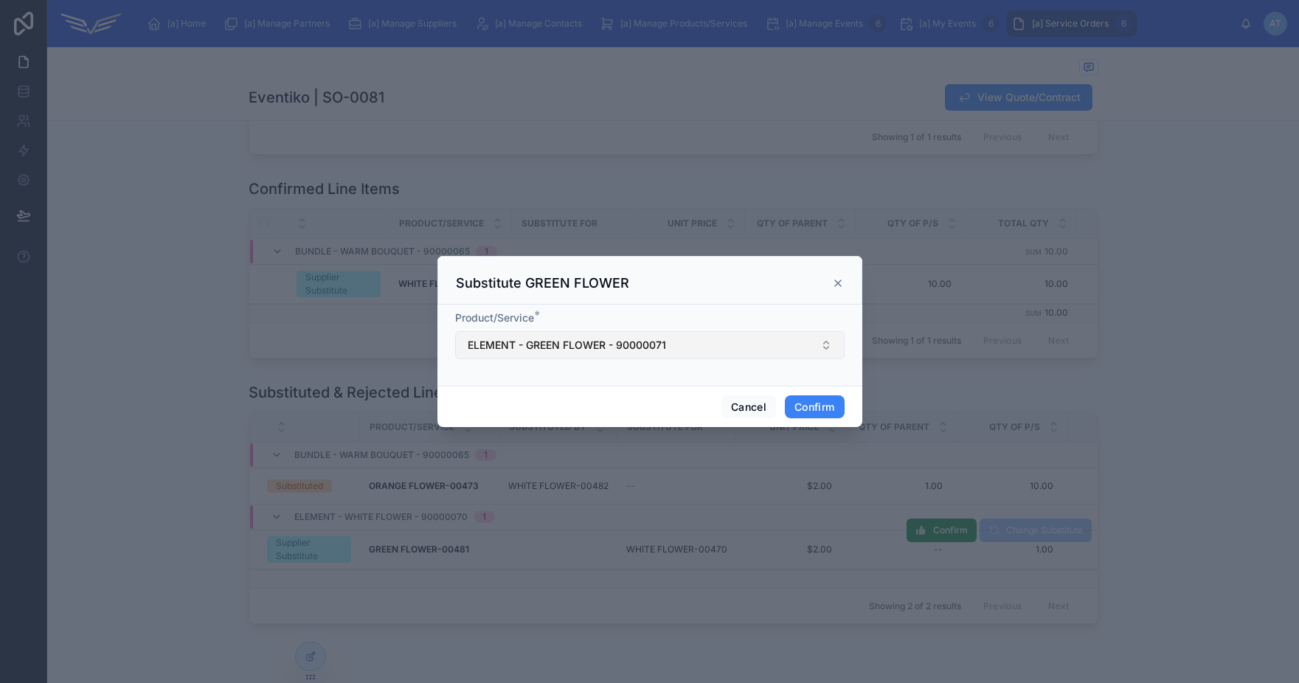
click at [625, 346] on span "ELEMENT - GREEN FLOWER - 90000071" at bounding box center [567, 345] width 198 height 15
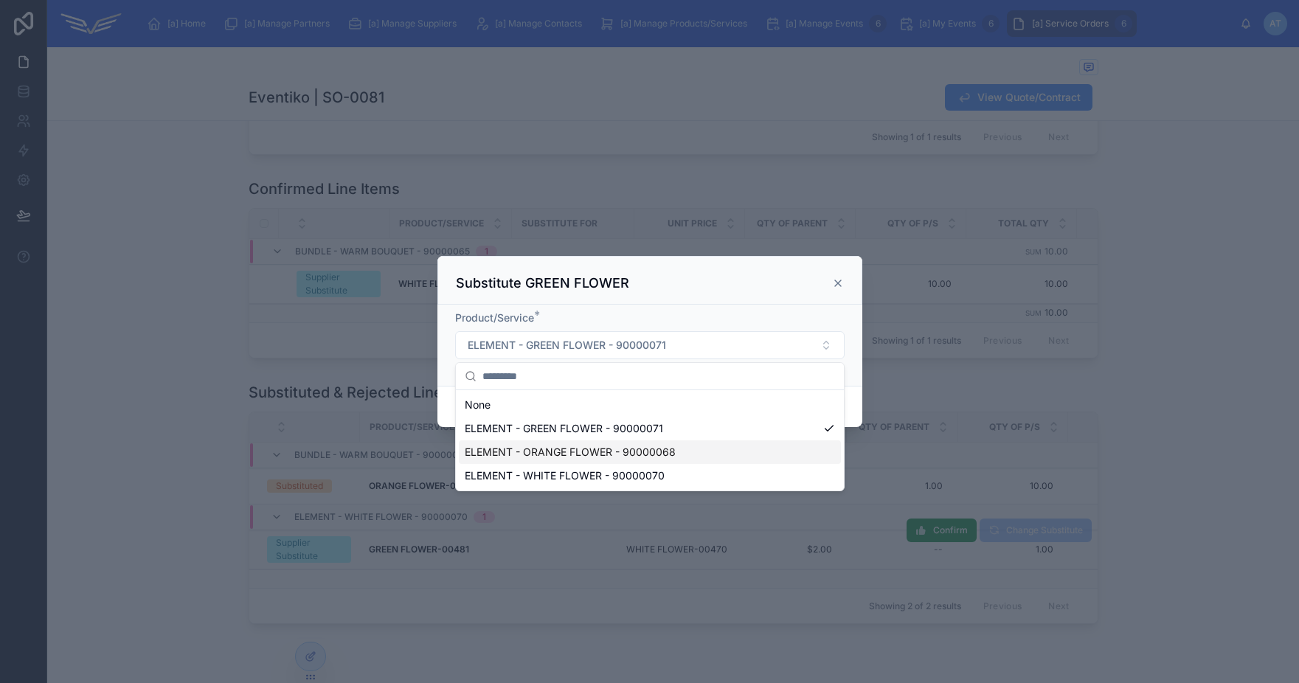
click at [614, 445] on span "ELEMENT - ORANGE FLOWER - 90000068" at bounding box center [570, 452] width 211 height 15
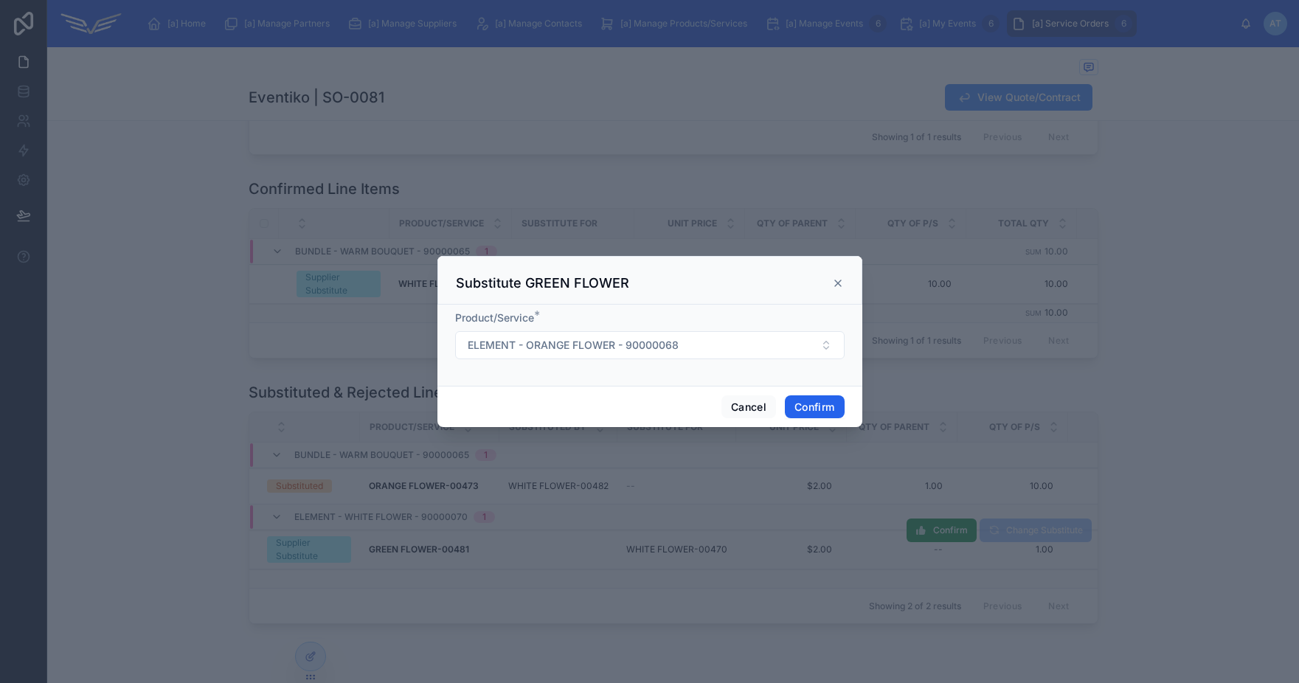
click at [827, 409] on button "Confirm" at bounding box center [814, 407] width 59 height 24
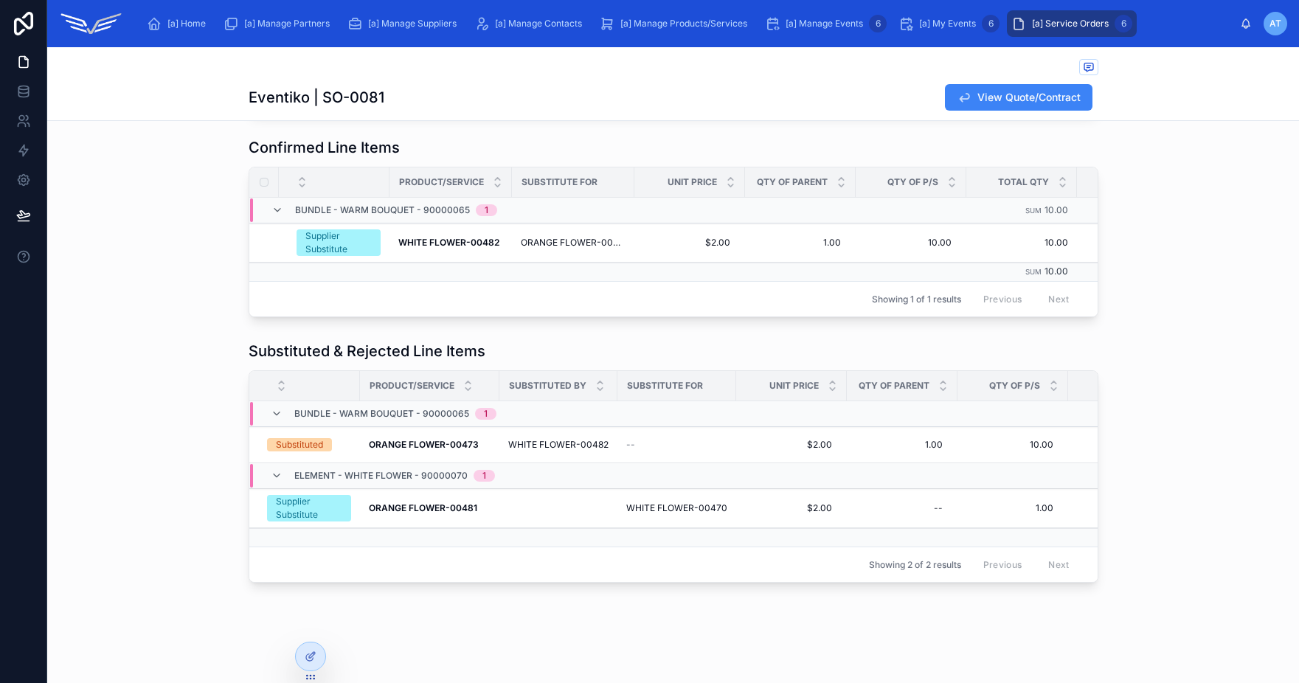
scroll to position [502, 0]
click at [1038, 483] on span "Change Substitute" at bounding box center [1044, 489] width 77 height 12
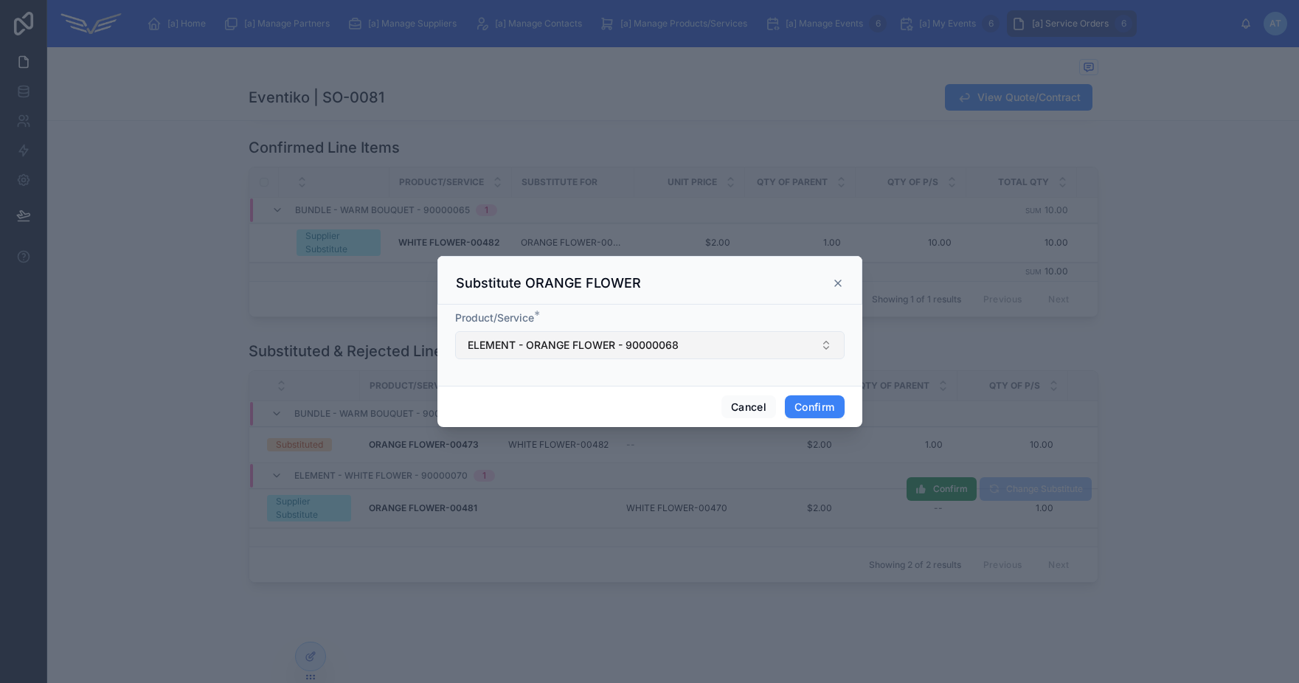
click at [626, 350] on span "ELEMENT - ORANGE FLOWER - 90000068" at bounding box center [573, 345] width 211 height 15
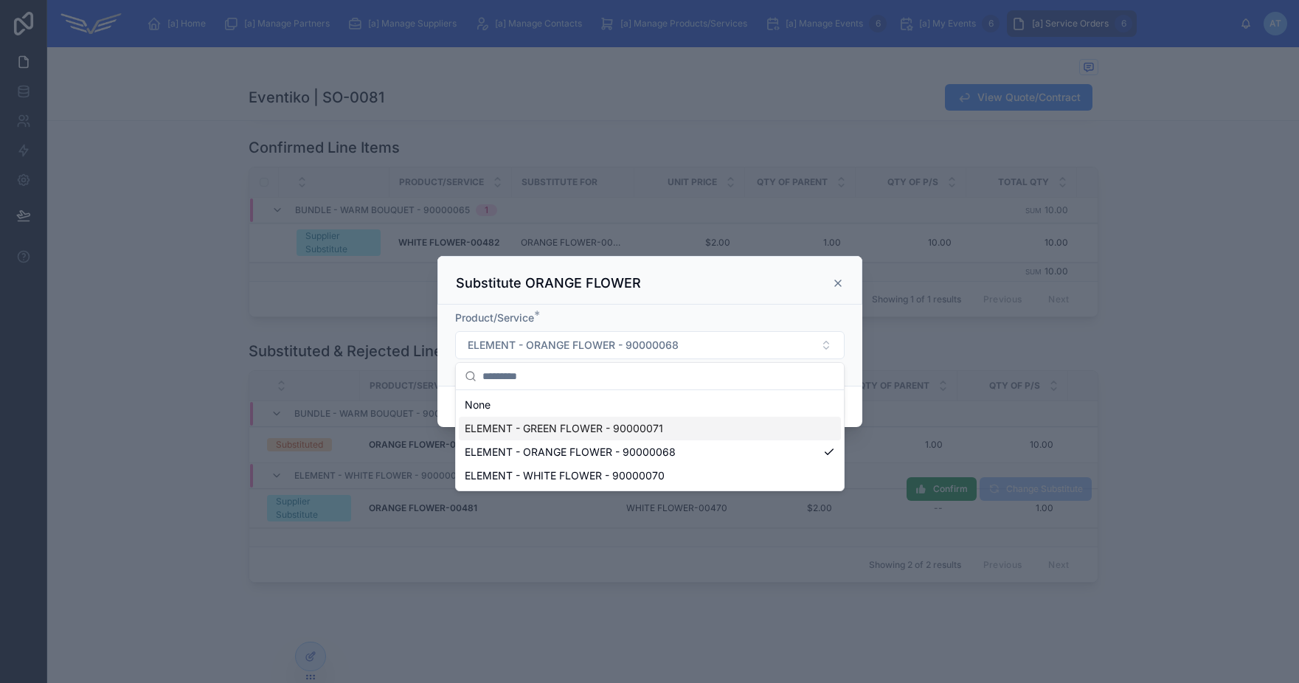
click at [606, 427] on span "ELEMENT - GREEN FLOWER - 90000071" at bounding box center [564, 428] width 198 height 15
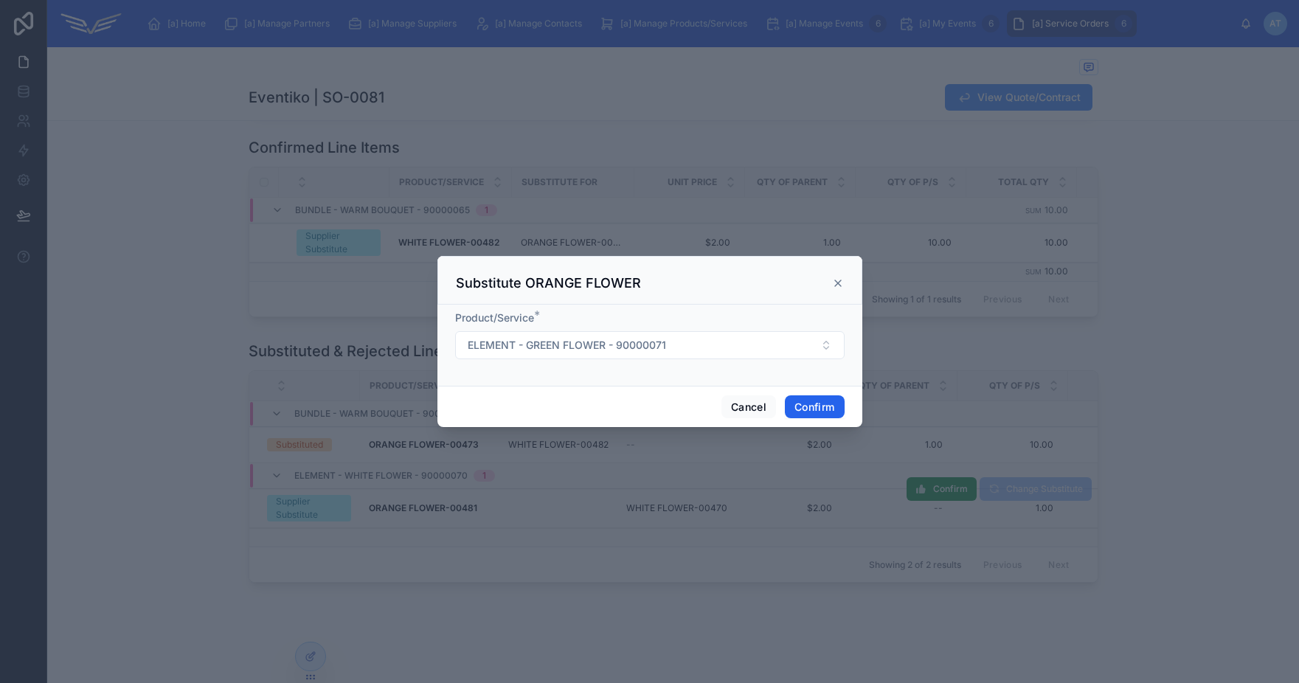
click at [795, 410] on button "Confirm" at bounding box center [814, 407] width 59 height 24
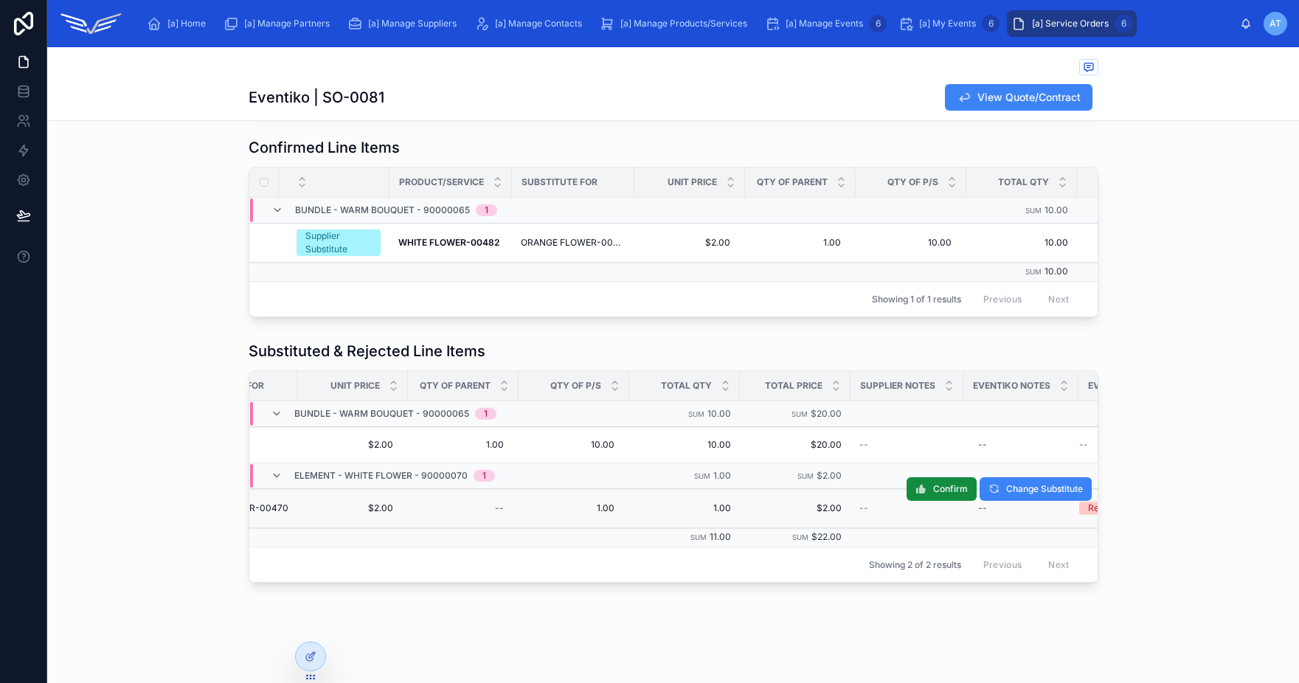
scroll to position [0, 529]
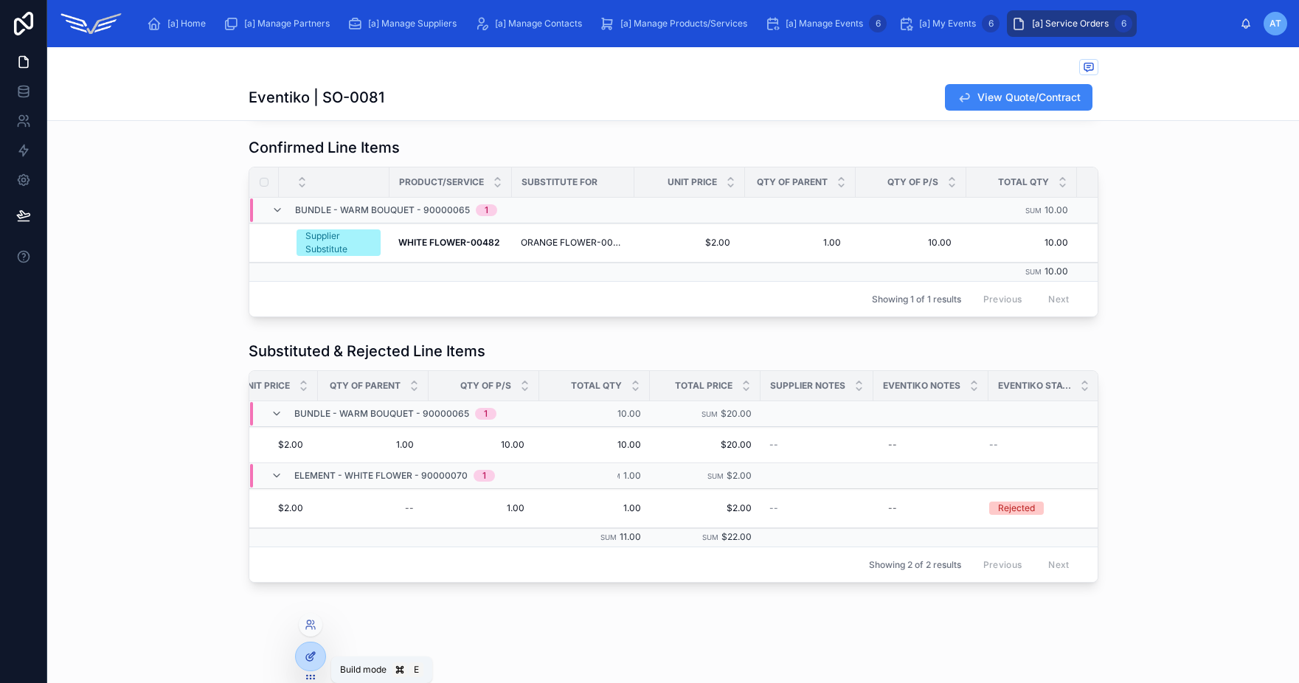
click at [306, 658] on icon at bounding box center [309, 657] width 7 height 7
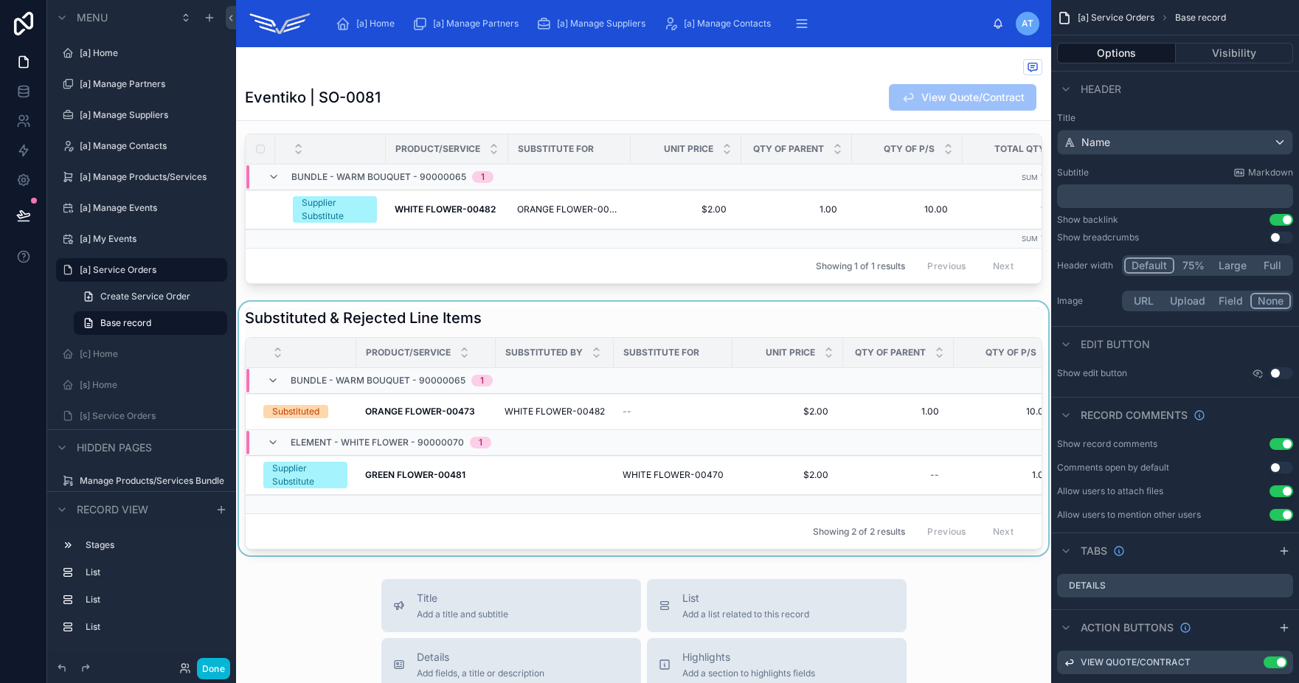
click at [750, 343] on div at bounding box center [643, 429] width 815 height 254
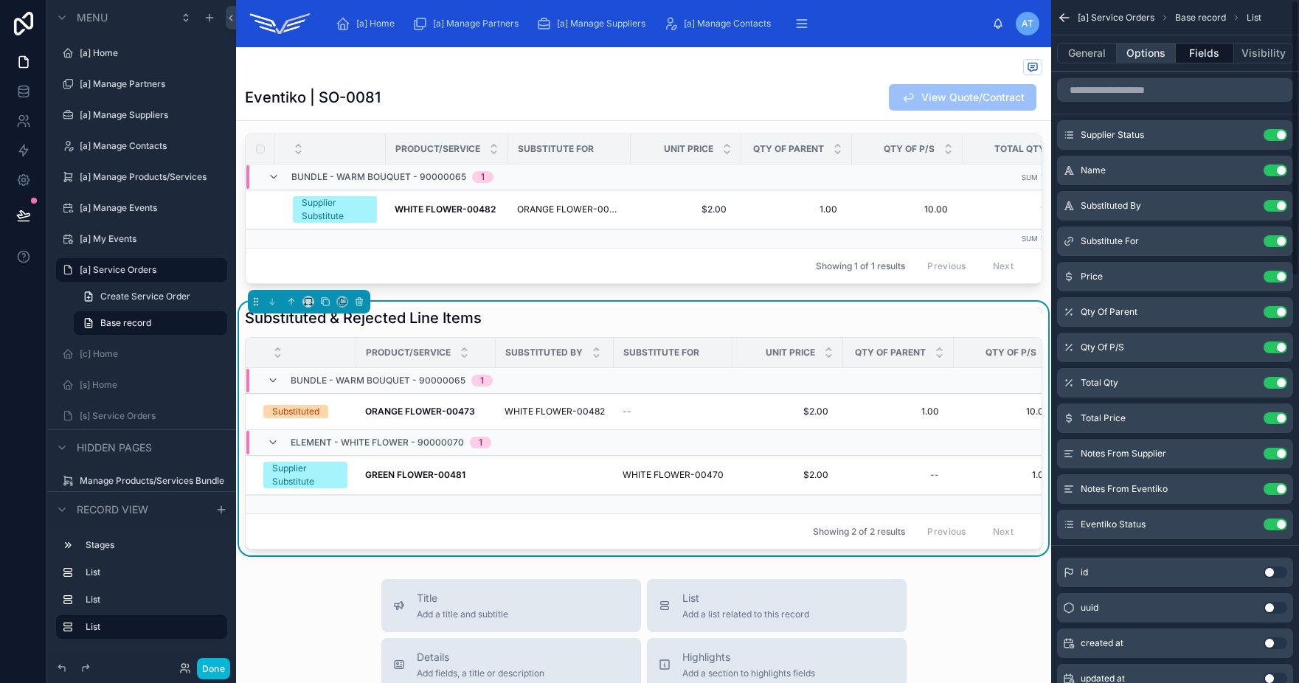
click at [1145, 54] on button "Options" at bounding box center [1146, 53] width 59 height 21
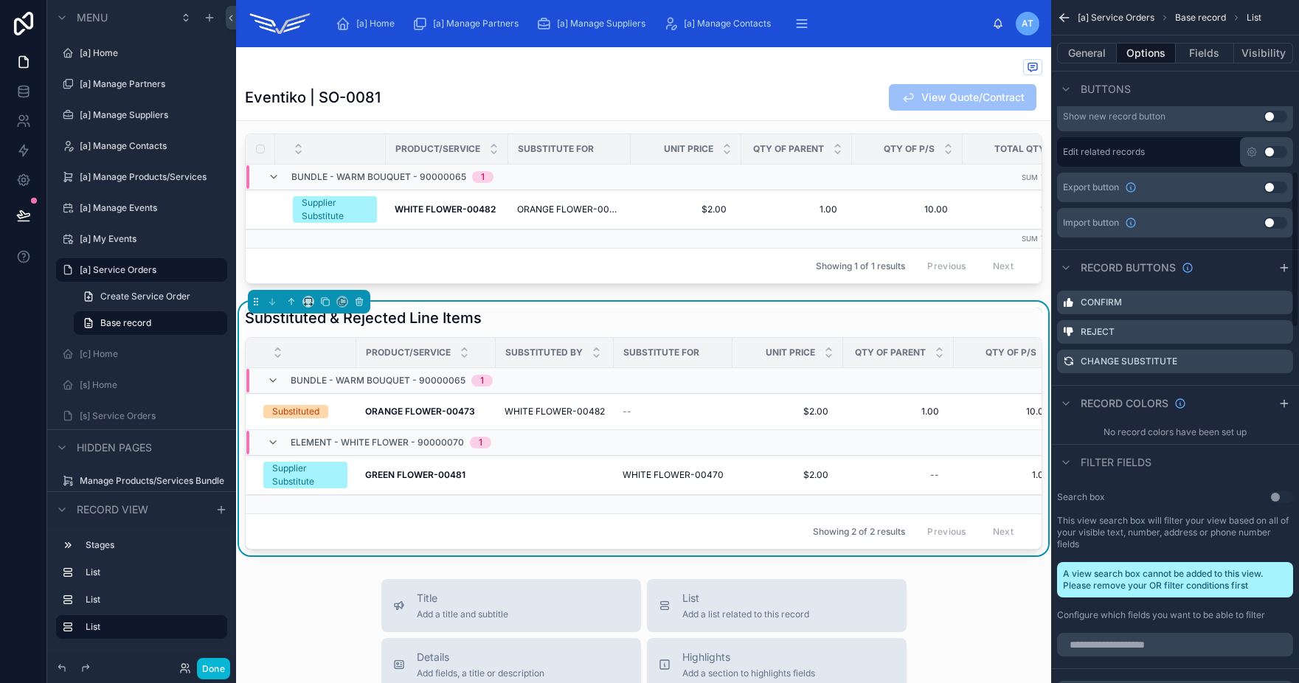
scroll to position [820, 0]
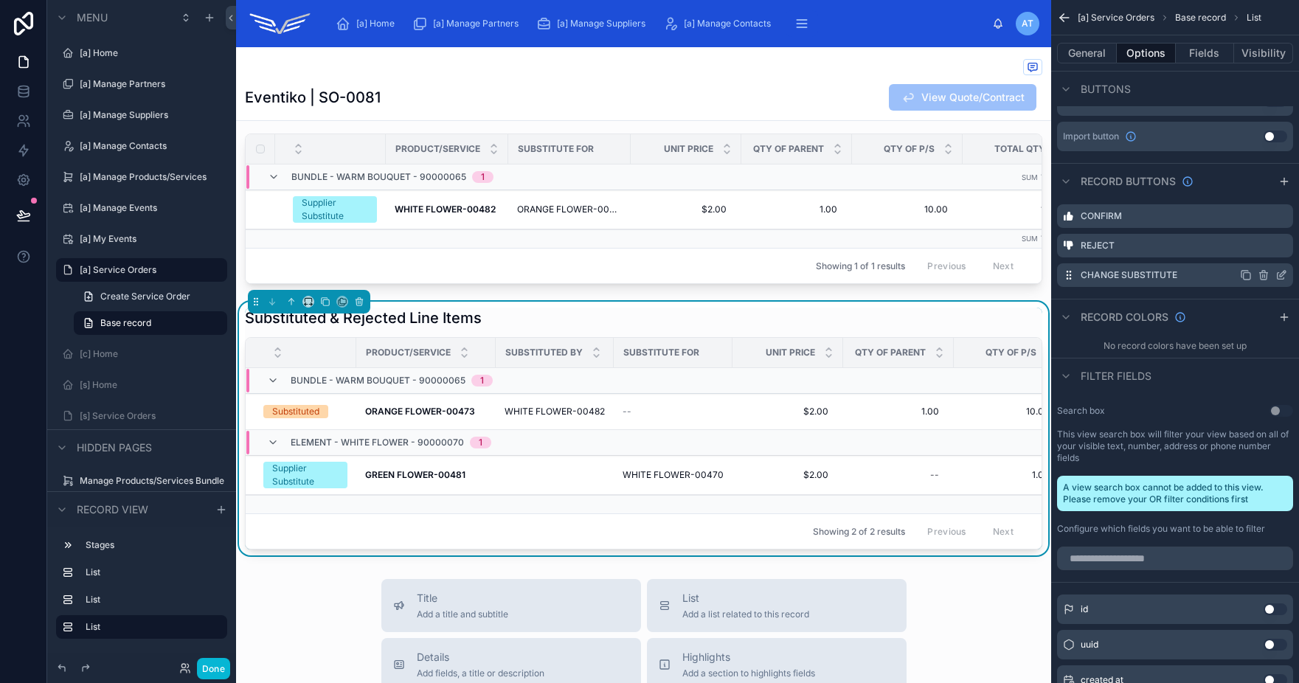
click at [1284, 274] on icon "scrollable content" at bounding box center [1281, 275] width 12 height 12
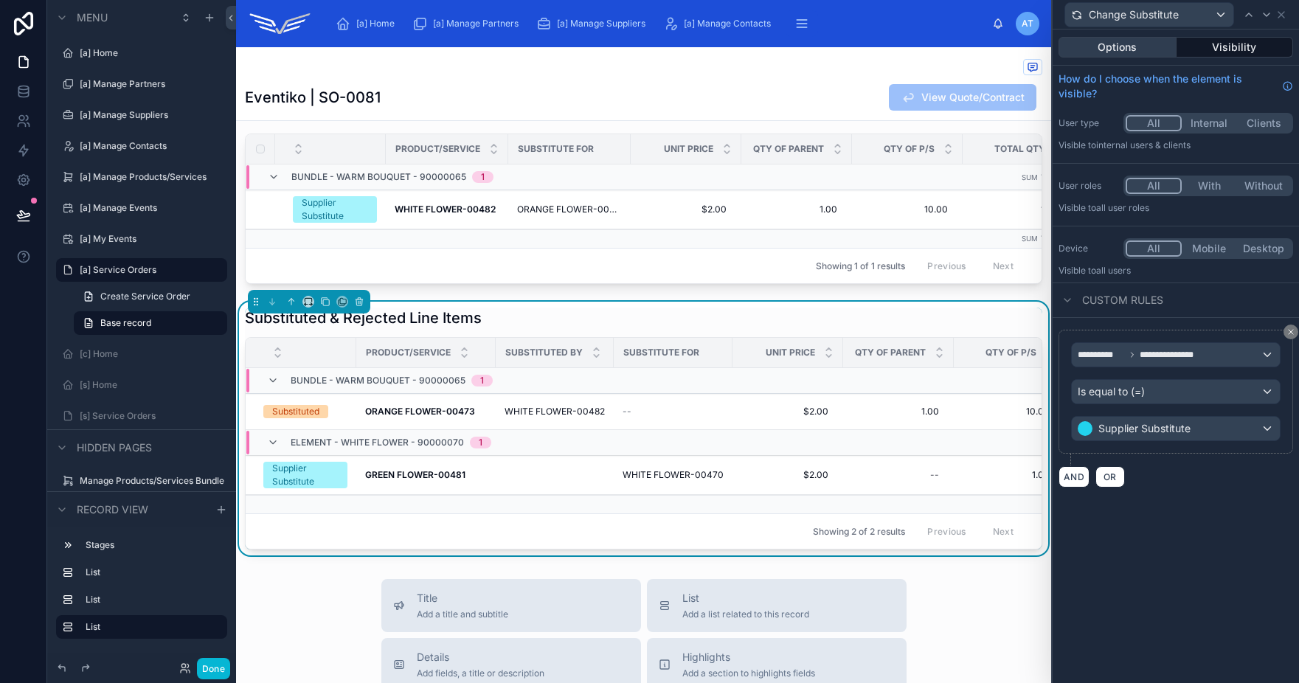
click at [1123, 49] on button "Options" at bounding box center [1118, 47] width 118 height 21
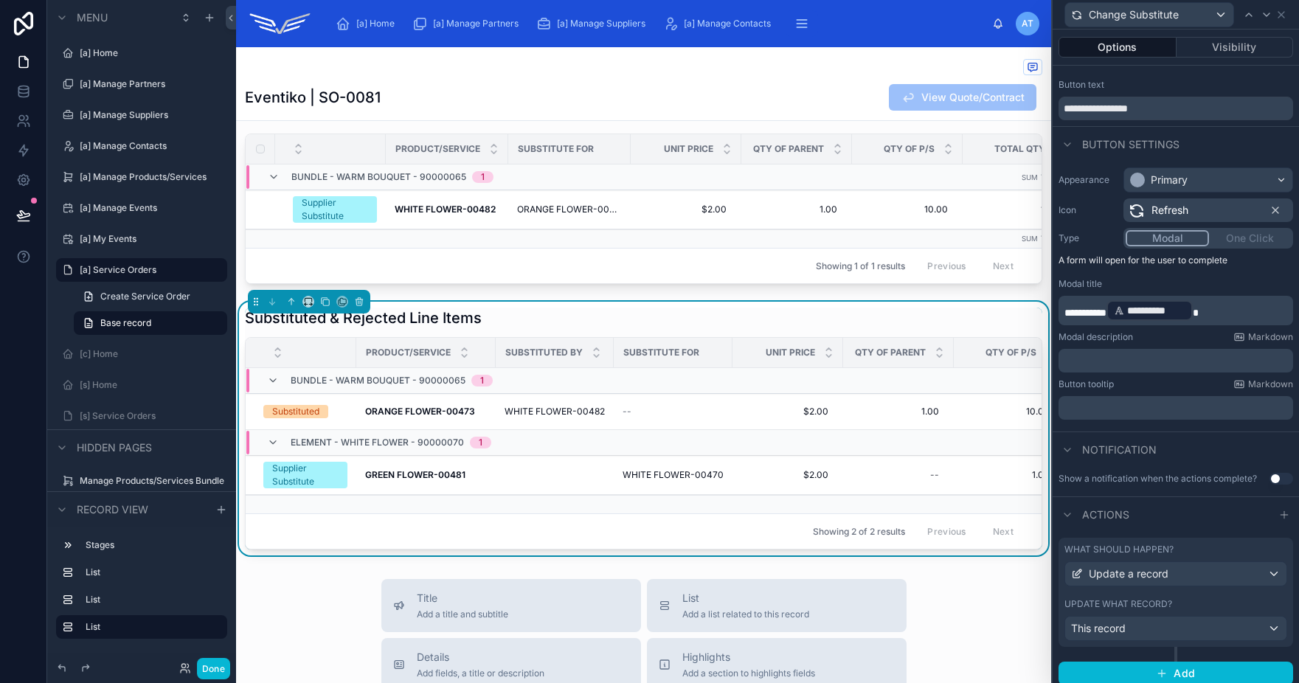
scroll to position [30, 0]
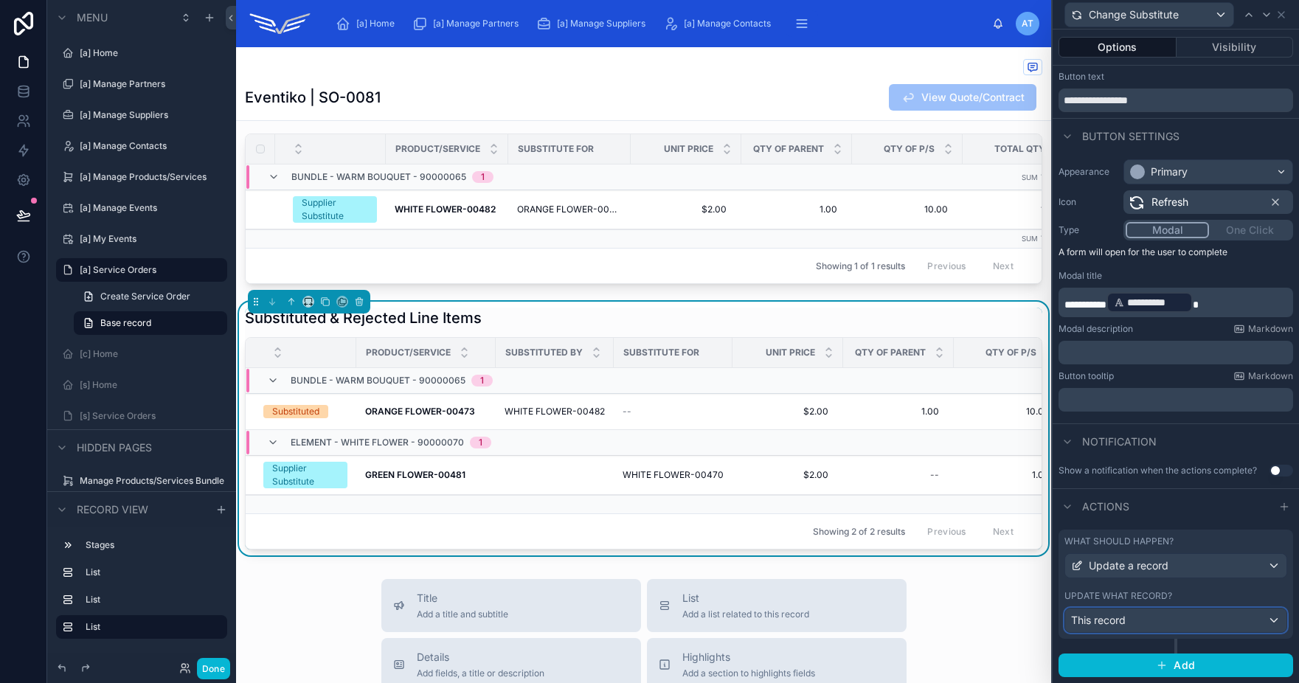
click at [1221, 619] on div "This record" at bounding box center [1175, 621] width 221 height 24
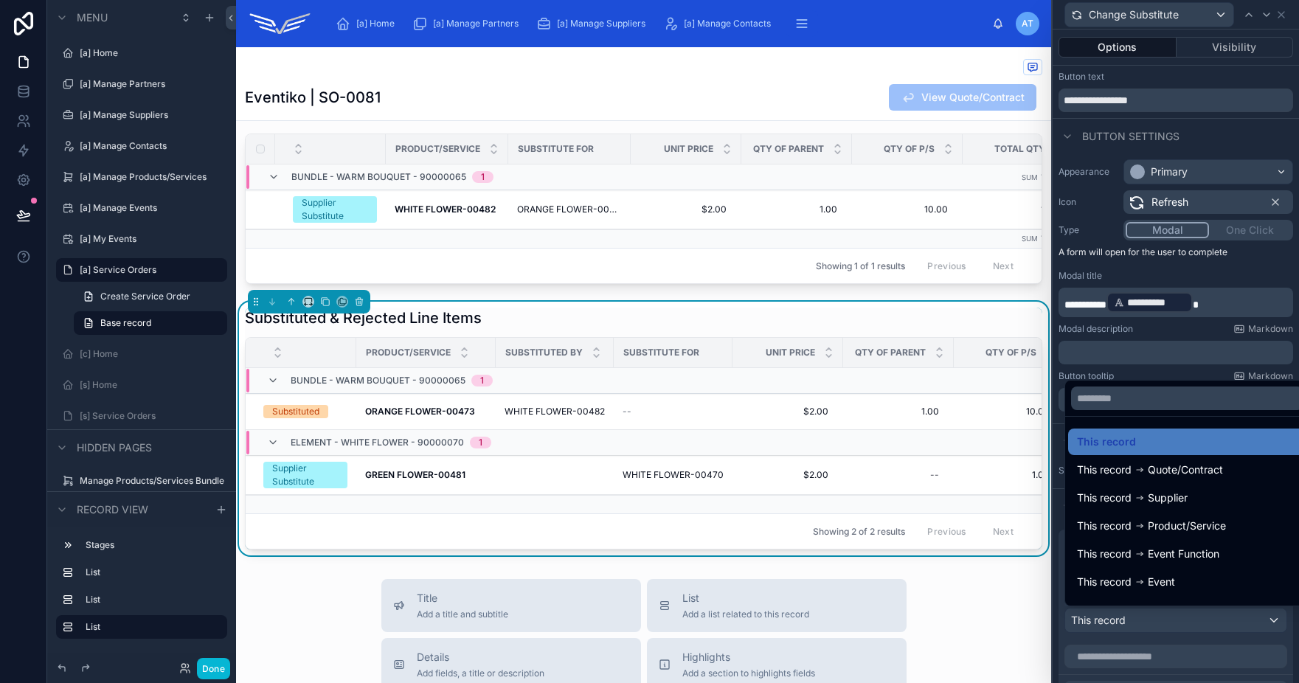
click at [1221, 619] on div at bounding box center [1176, 341] width 246 height 683
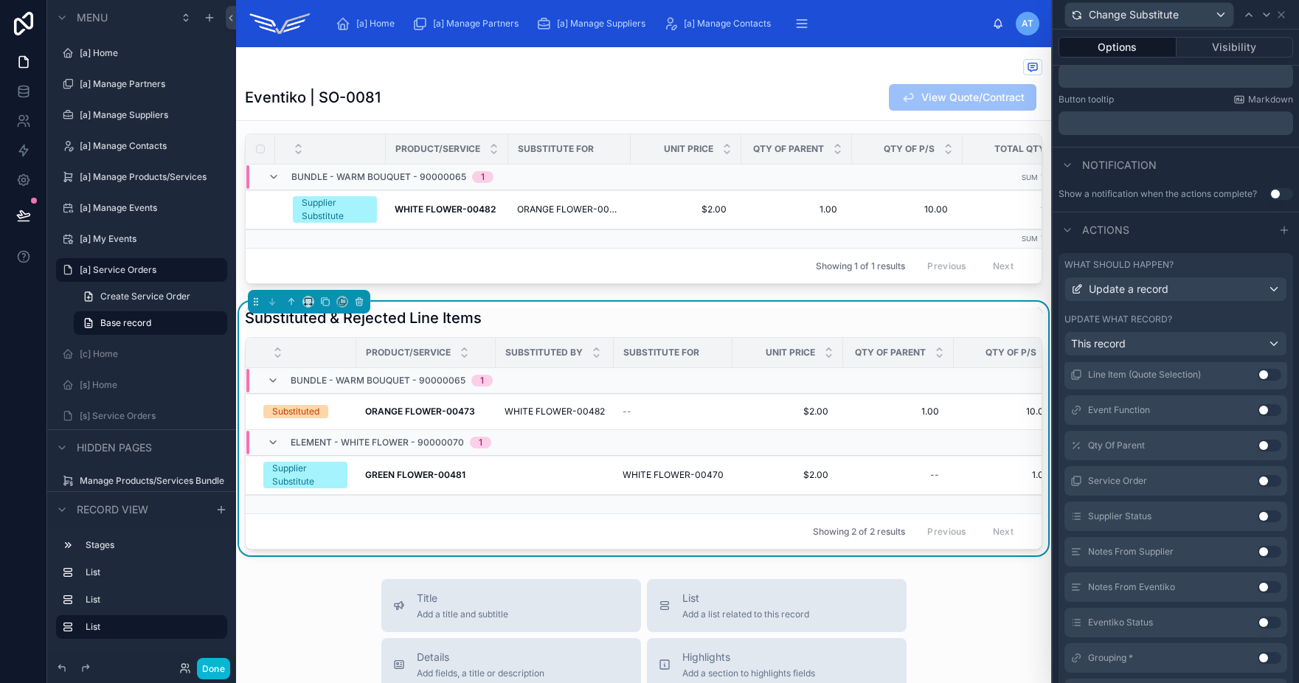
scroll to position [443, 0]
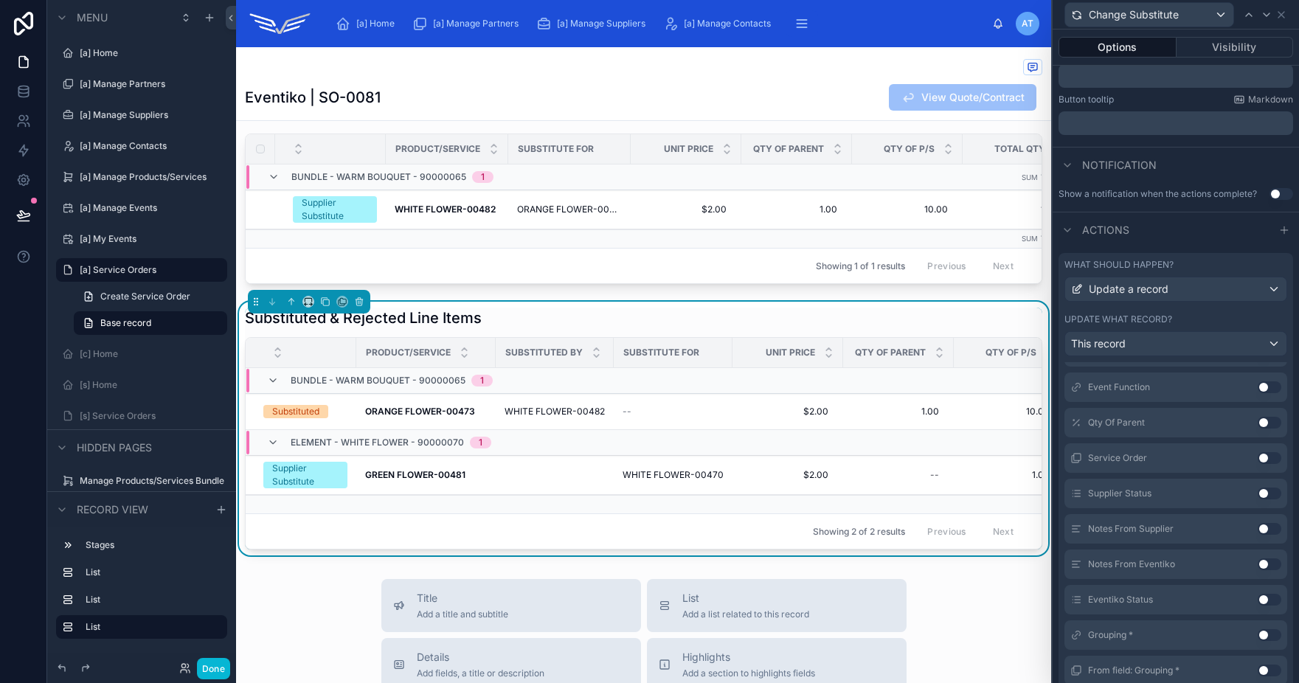
click at [1258, 598] on button "Use setting" at bounding box center [1270, 600] width 24 height 12
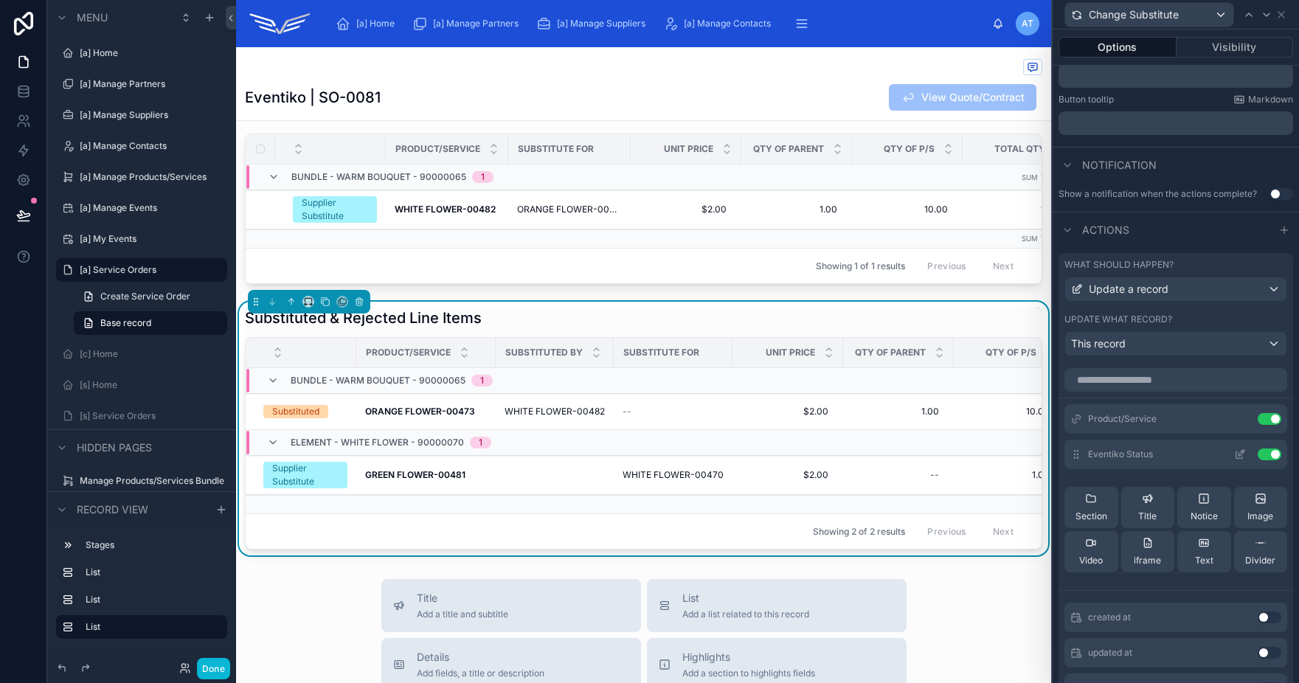
click at [1234, 451] on icon at bounding box center [1240, 454] width 12 height 12
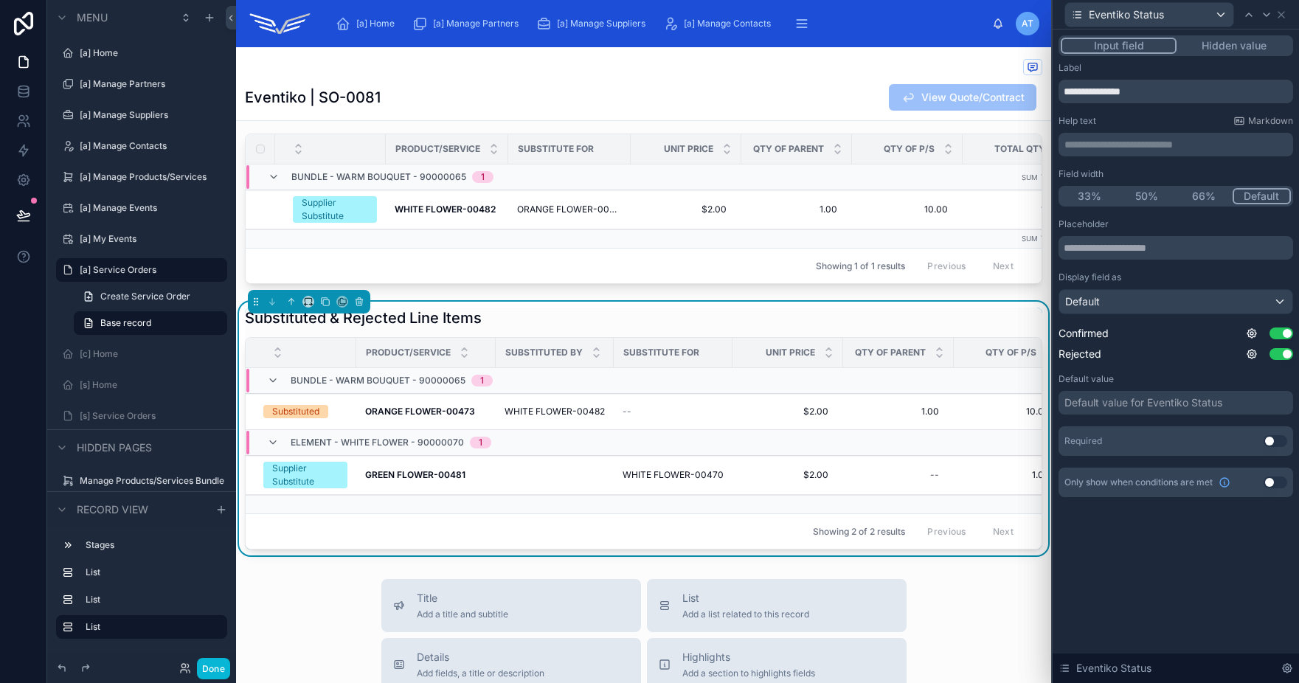
click at [1210, 50] on button "Hidden value" at bounding box center [1234, 46] width 114 height 16
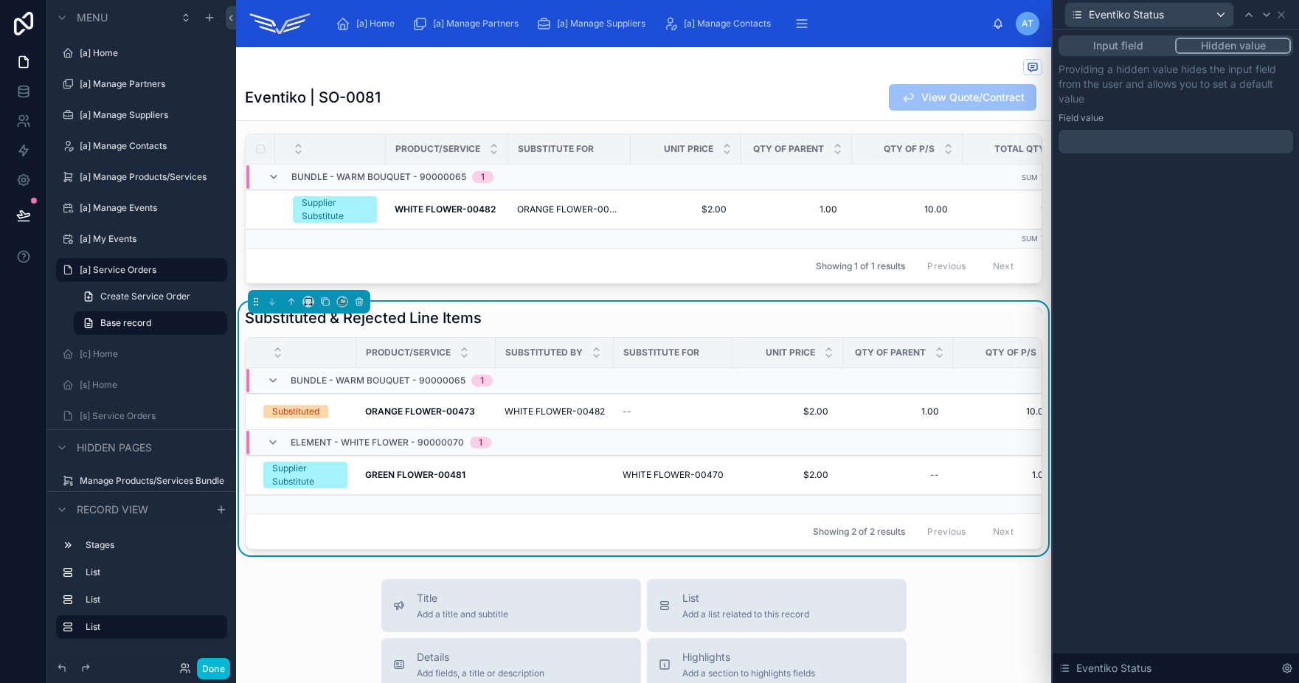
click at [1160, 144] on div at bounding box center [1176, 142] width 235 height 24
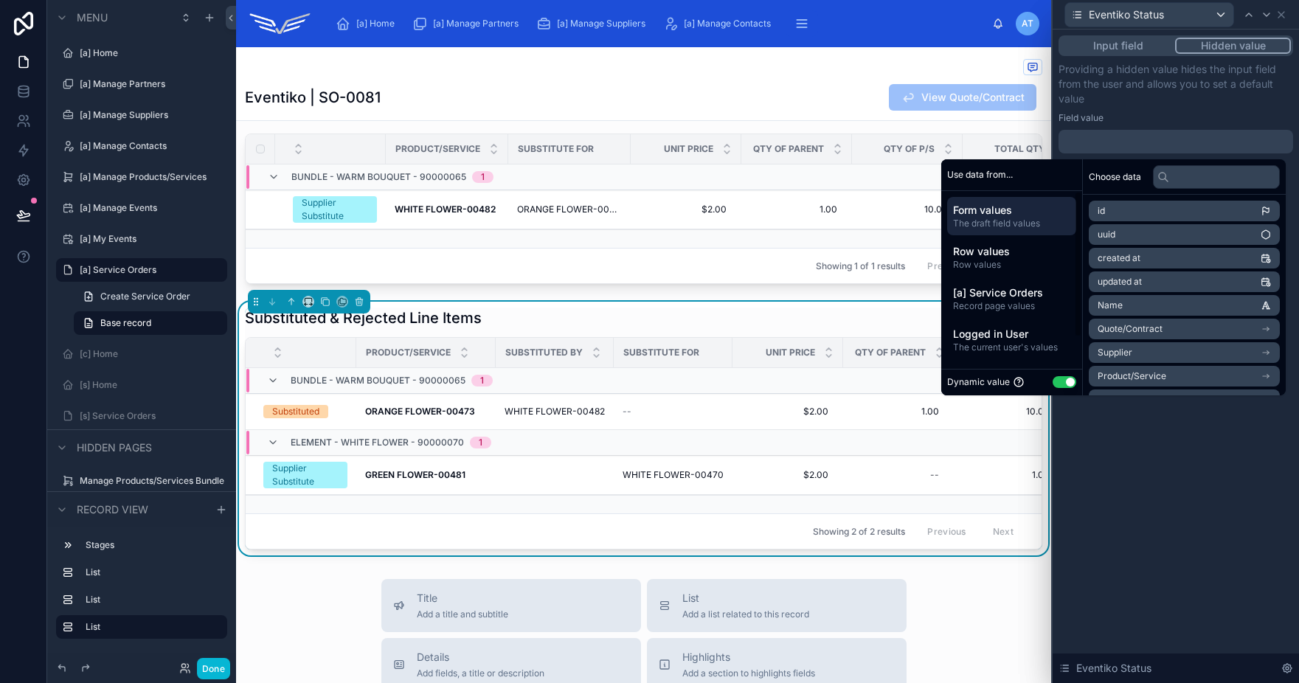
click at [1056, 383] on button "Use setting" at bounding box center [1065, 382] width 24 height 12
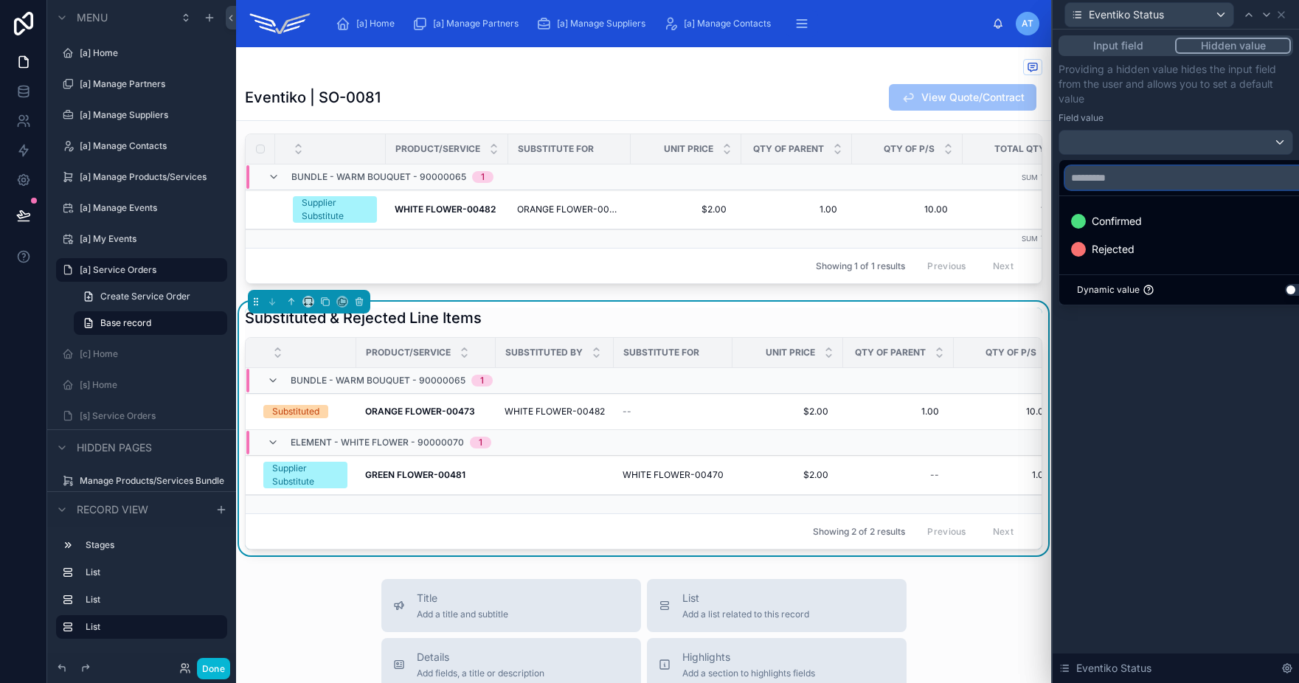
click at [1101, 178] on input "text" at bounding box center [1192, 178] width 255 height 24
click at [1108, 125] on div at bounding box center [1176, 341] width 246 height 683
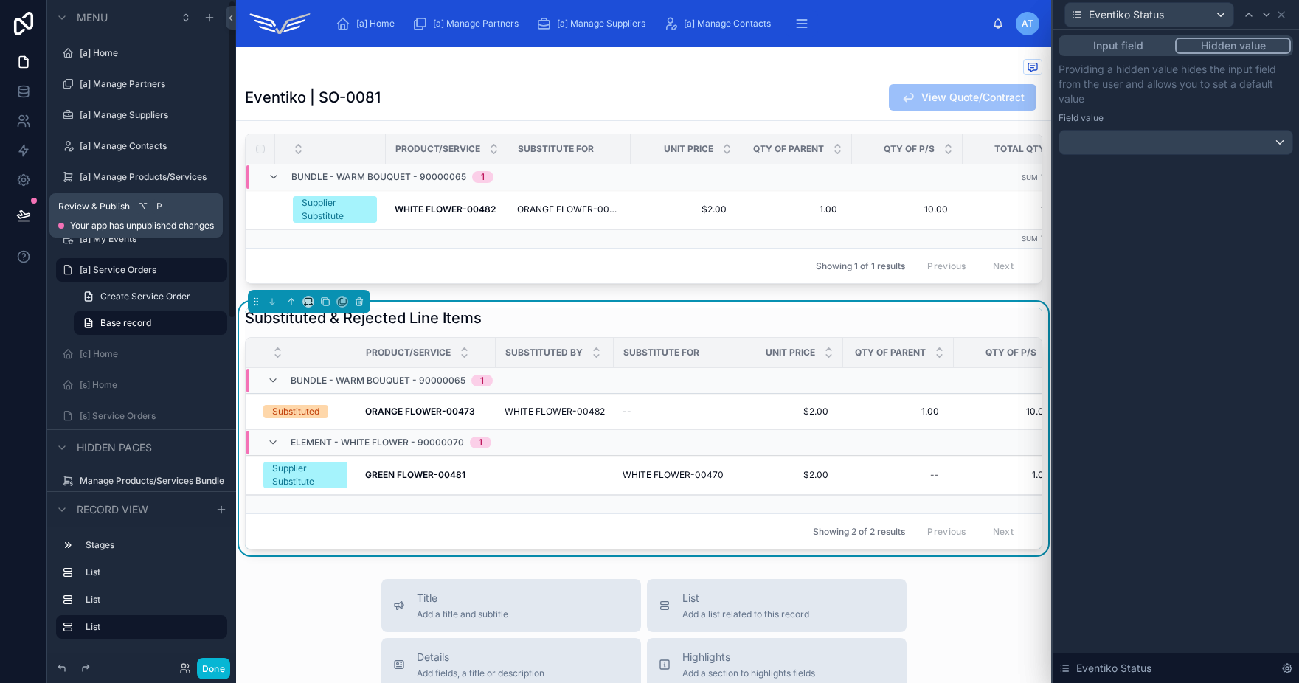
click at [24, 212] on icon at bounding box center [23, 215] width 15 height 15
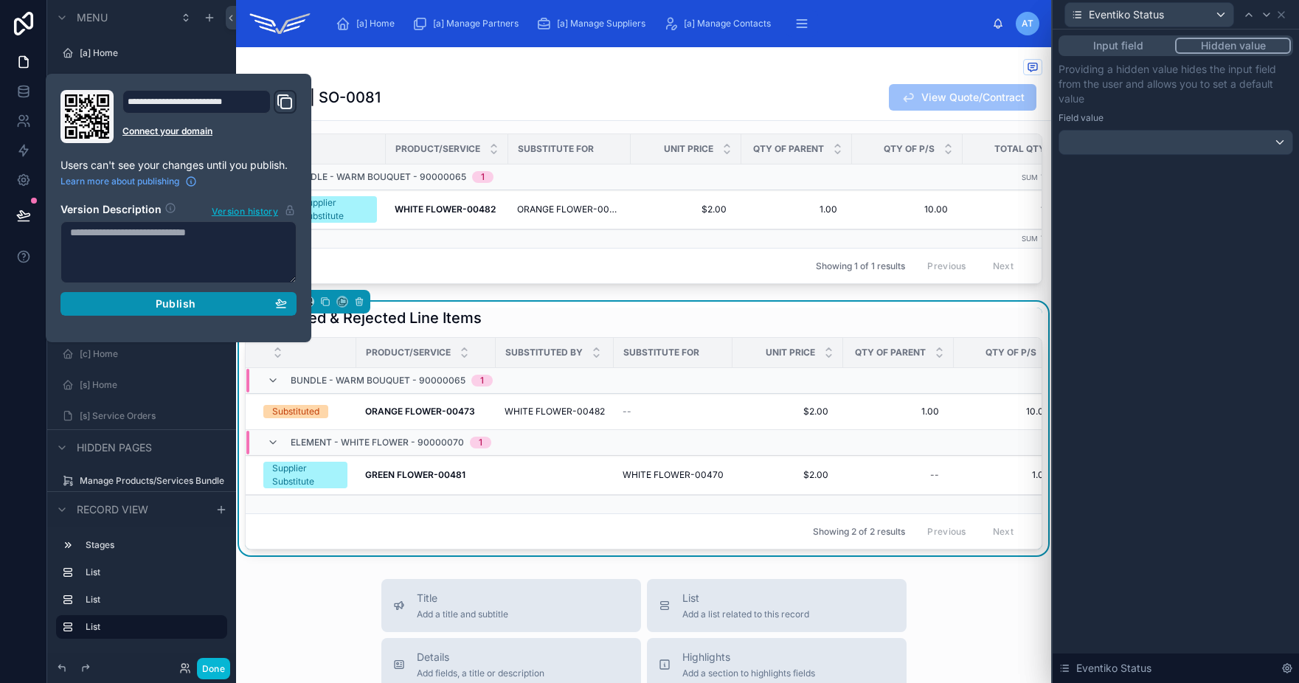
click at [236, 309] on div "Publish" at bounding box center [178, 303] width 217 height 13
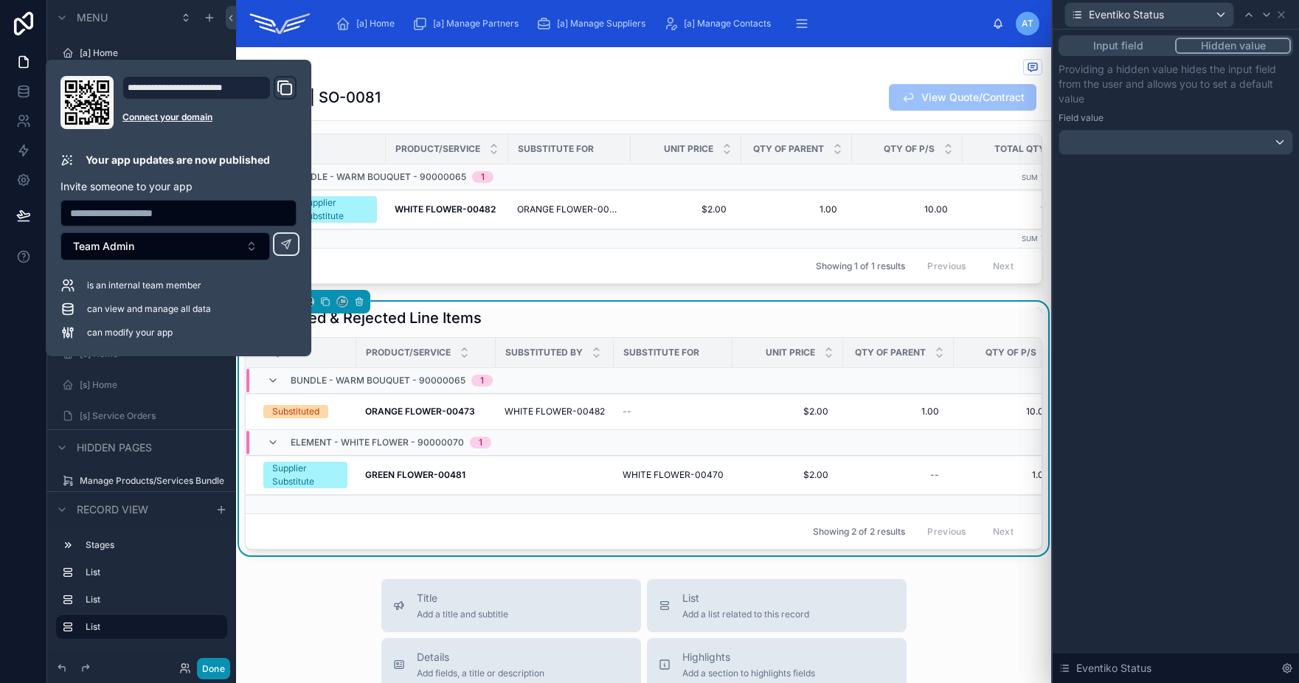
click at [205, 676] on button "Done" at bounding box center [213, 668] width 33 height 21
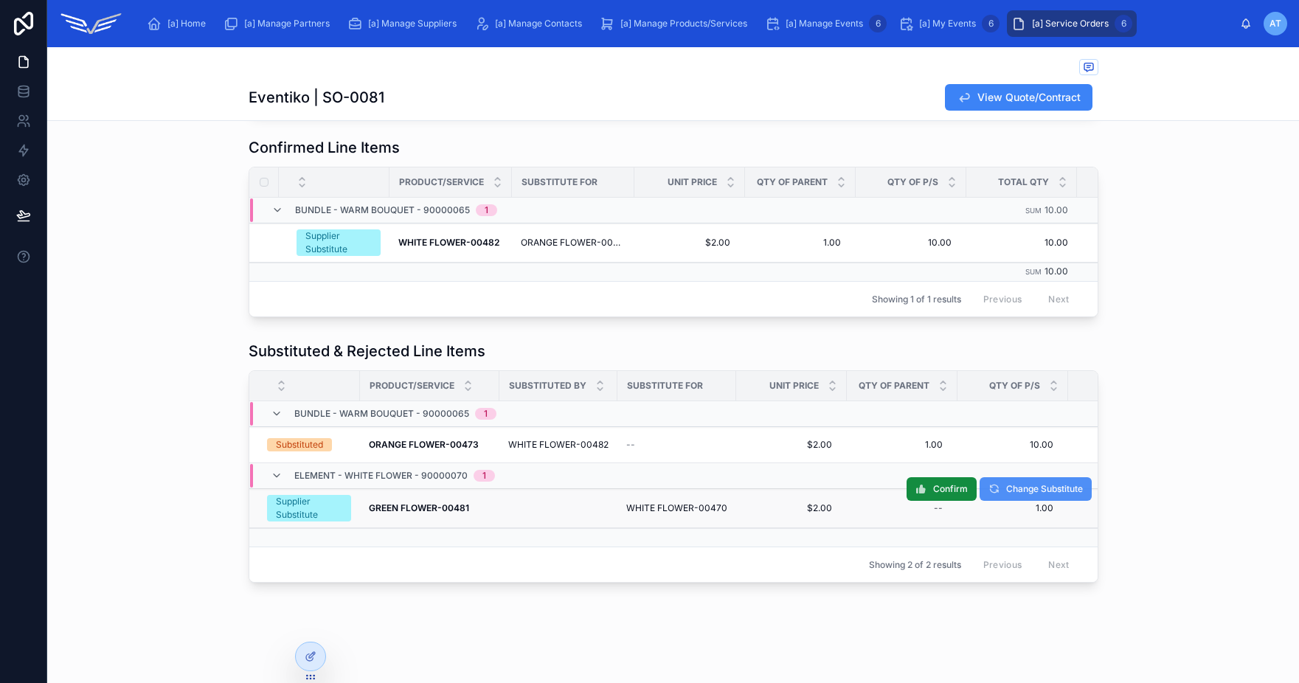
click at [1033, 483] on span "Change Substitute" at bounding box center [1044, 489] width 77 height 12
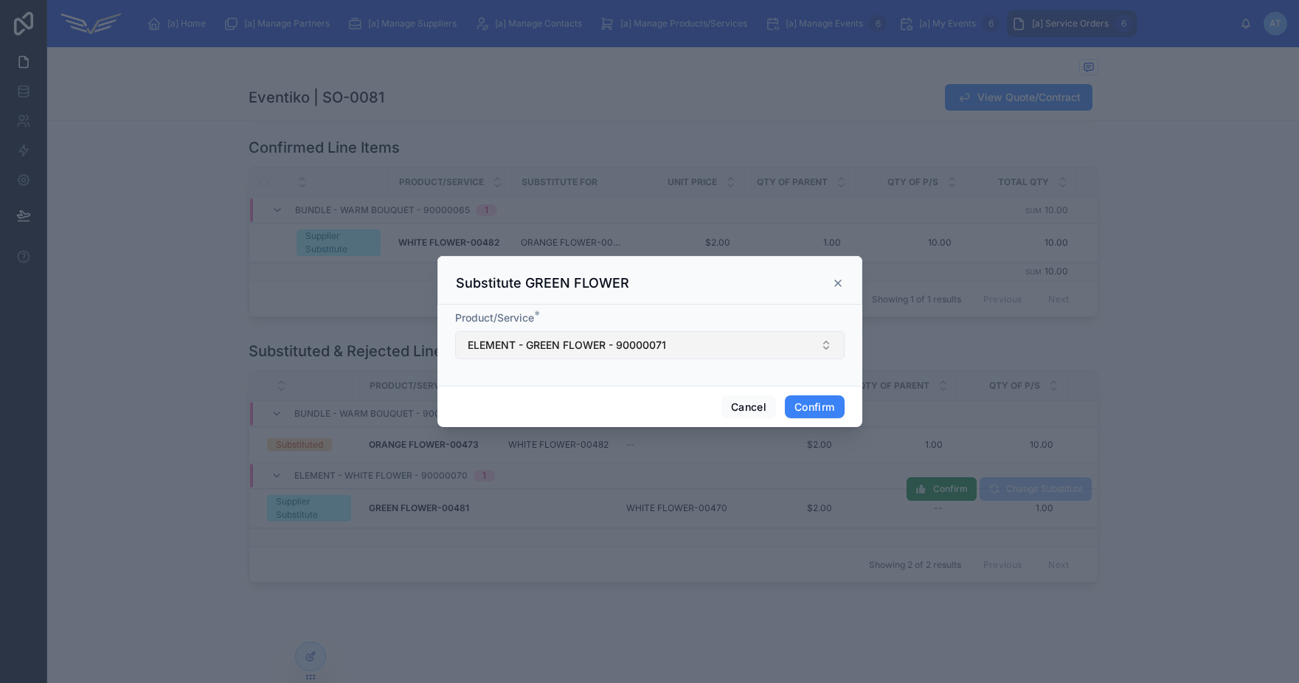
click at [562, 346] on span "ELEMENT - GREEN FLOWER - 90000071" at bounding box center [567, 345] width 198 height 15
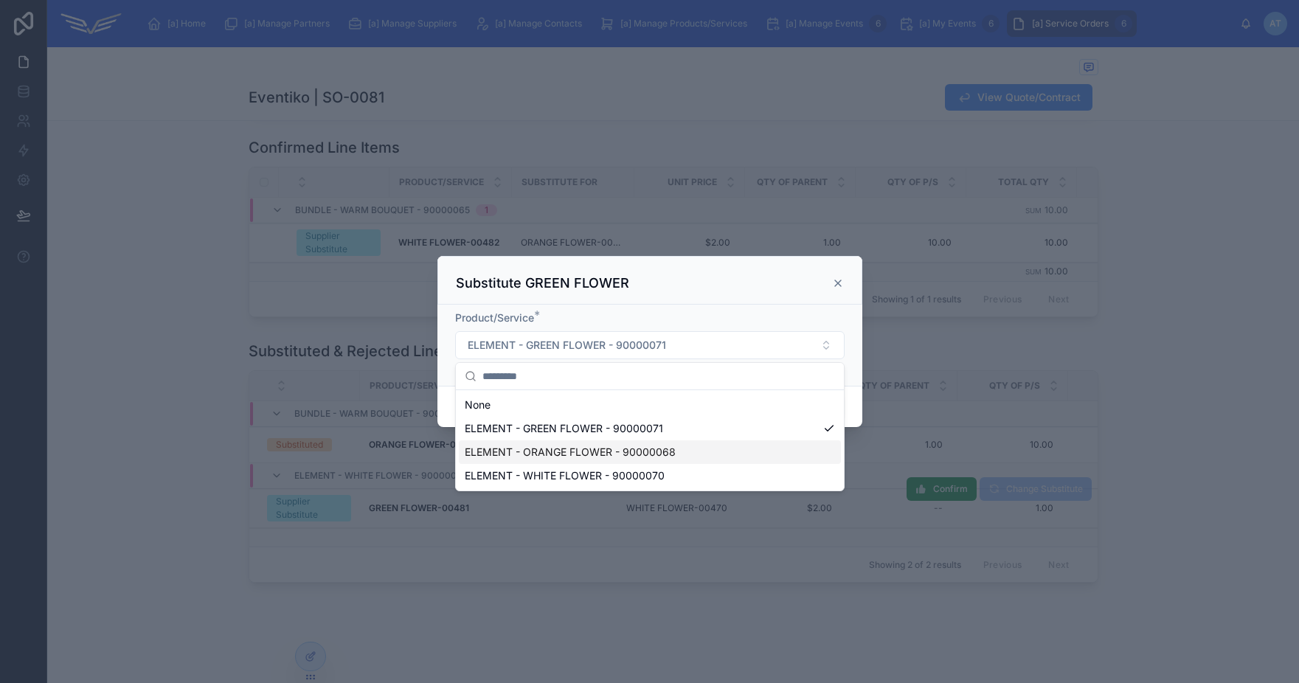
click at [579, 445] on span "ELEMENT - ORANGE FLOWER - 90000068" at bounding box center [570, 452] width 211 height 15
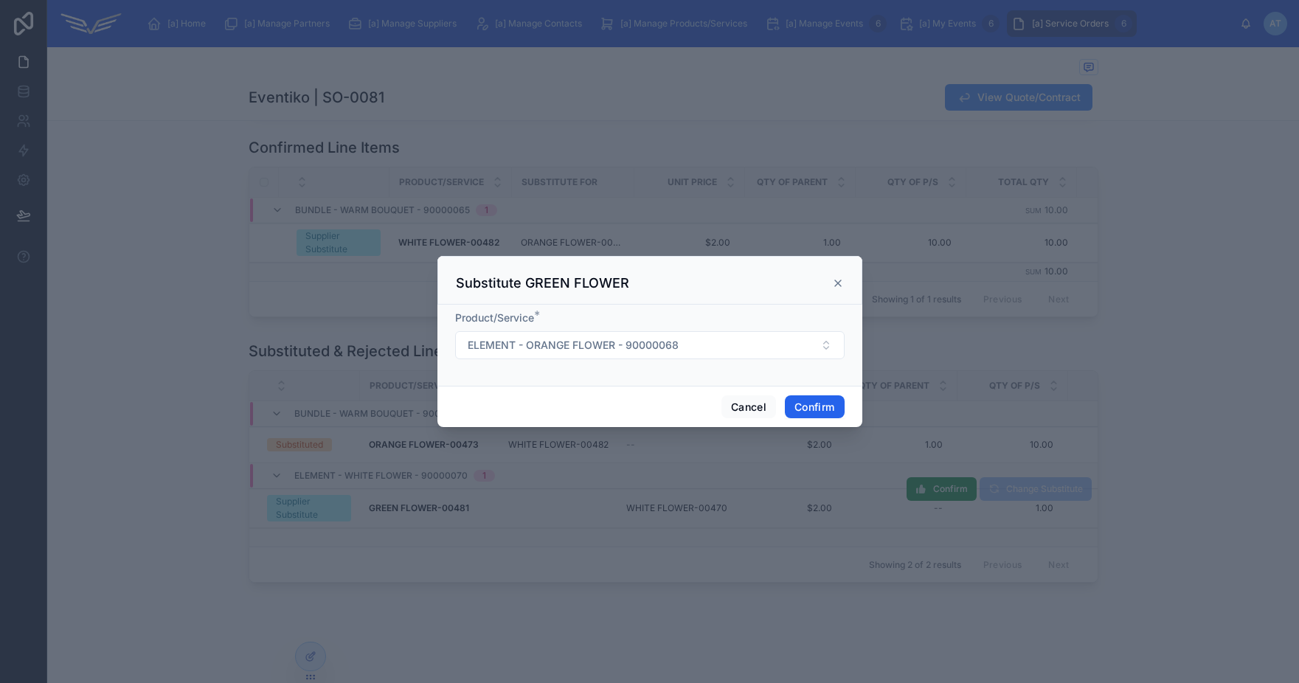
click at [824, 409] on button "Confirm" at bounding box center [814, 407] width 59 height 24
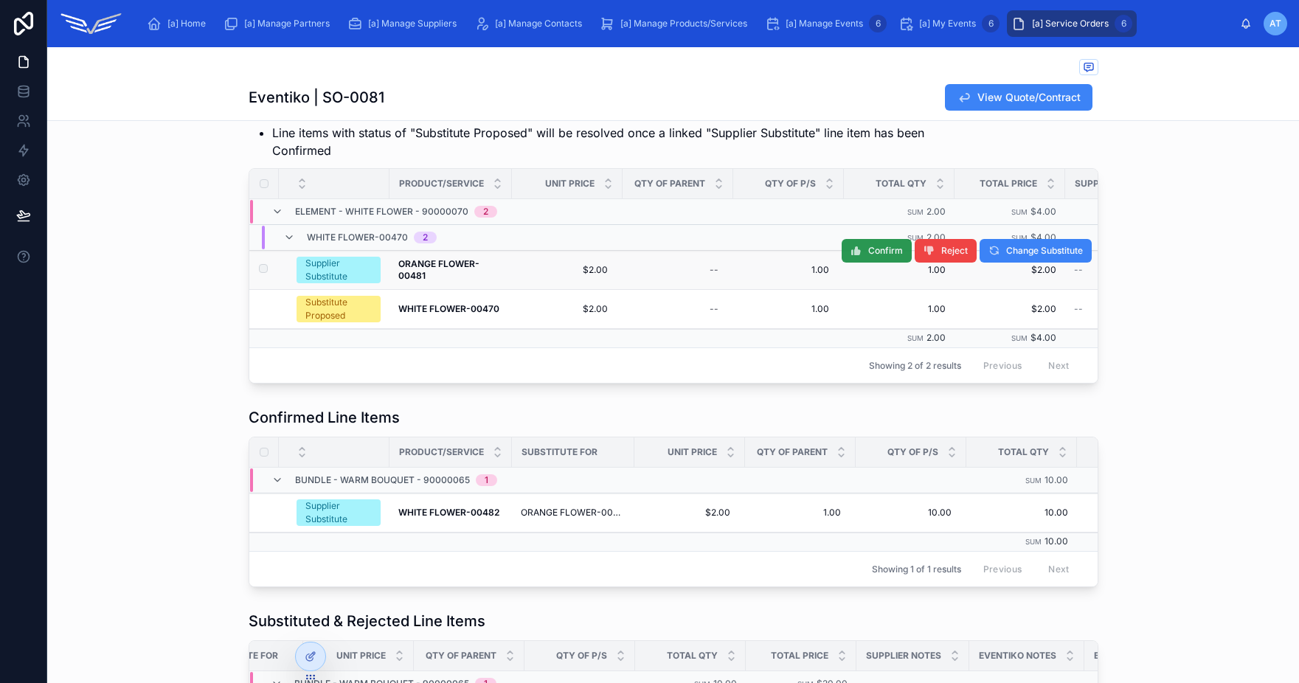
click at [878, 253] on span "Confirm" at bounding box center [885, 251] width 35 height 12
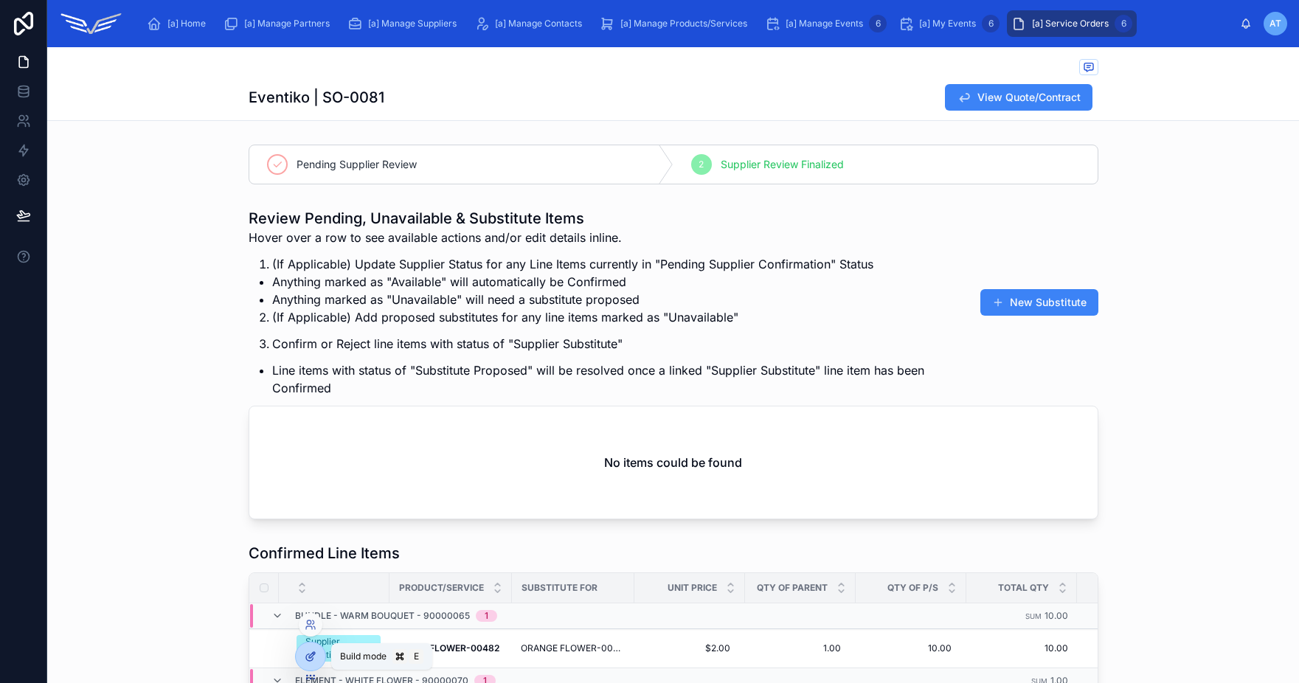
click at [312, 663] on div at bounding box center [311, 656] width 30 height 28
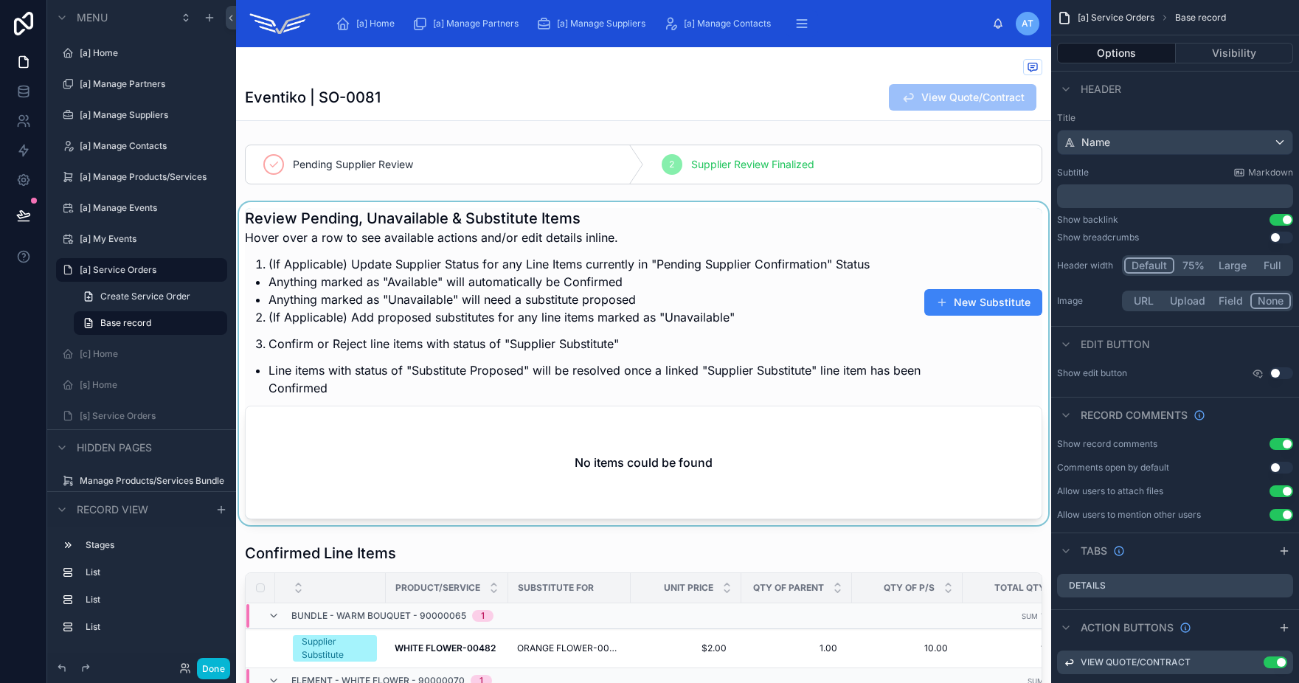
click at [412, 367] on div at bounding box center [643, 363] width 815 height 323
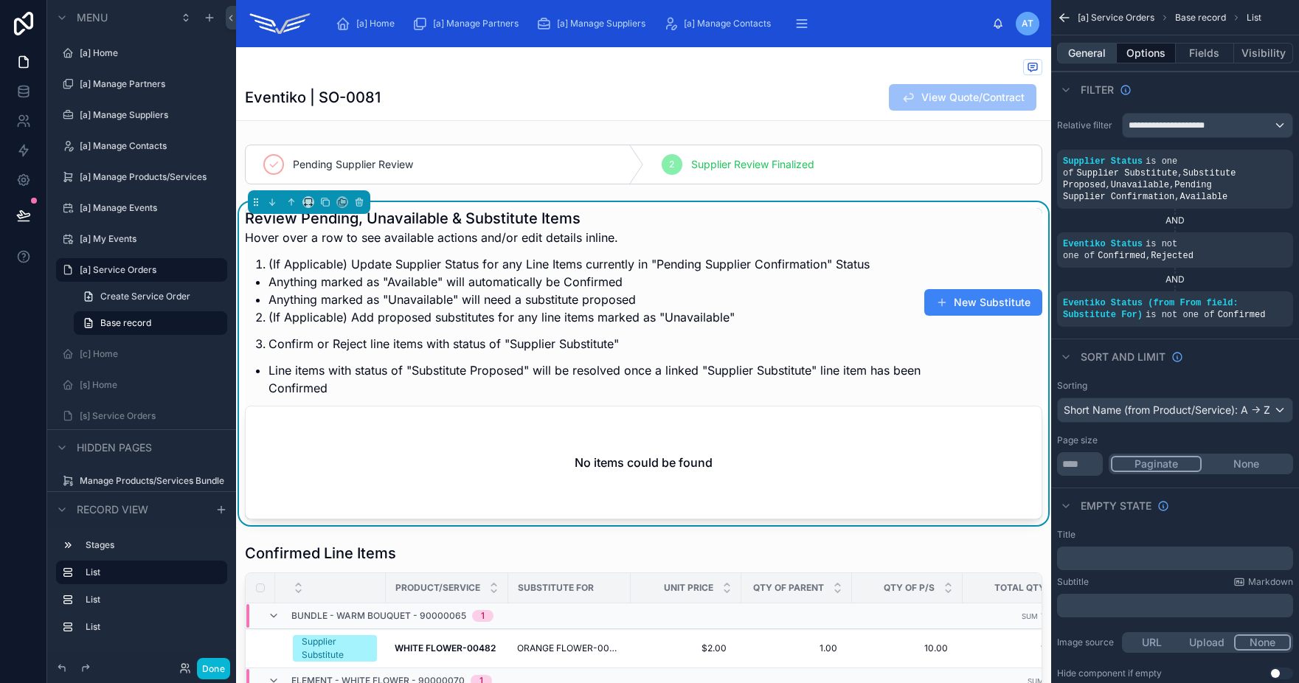
click at [1085, 57] on button "General" at bounding box center [1087, 53] width 60 height 21
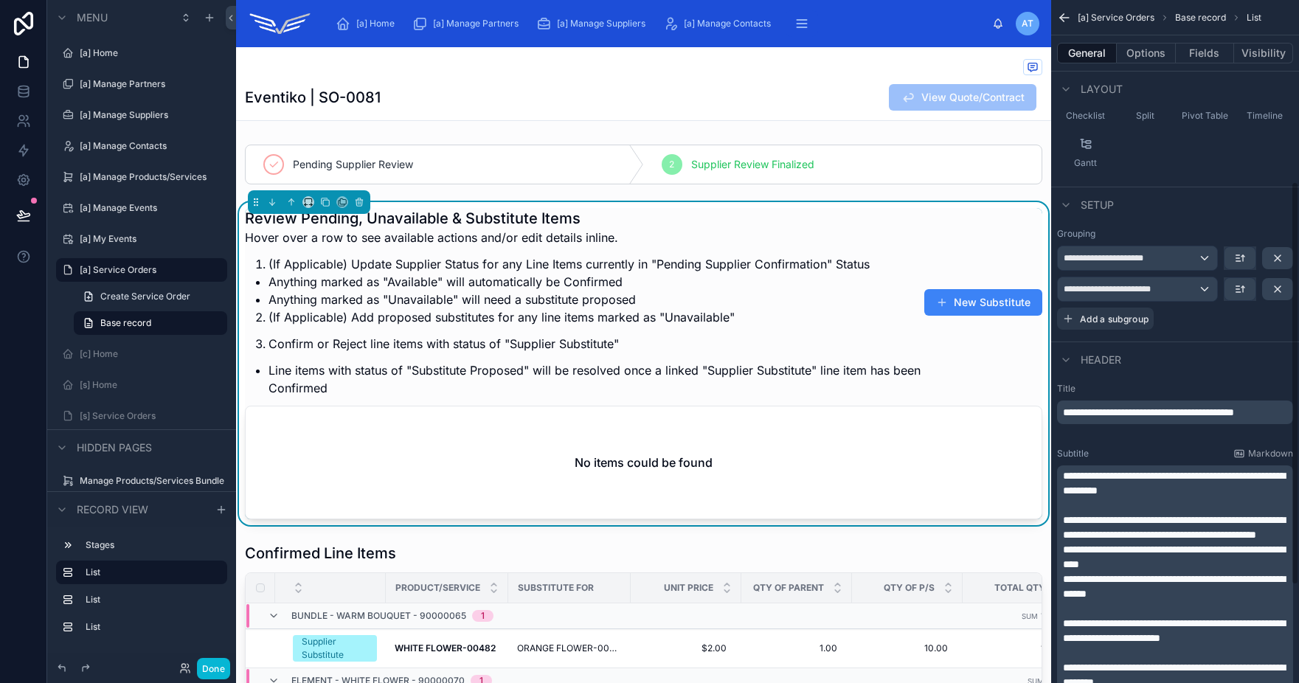
scroll to position [308, 0]
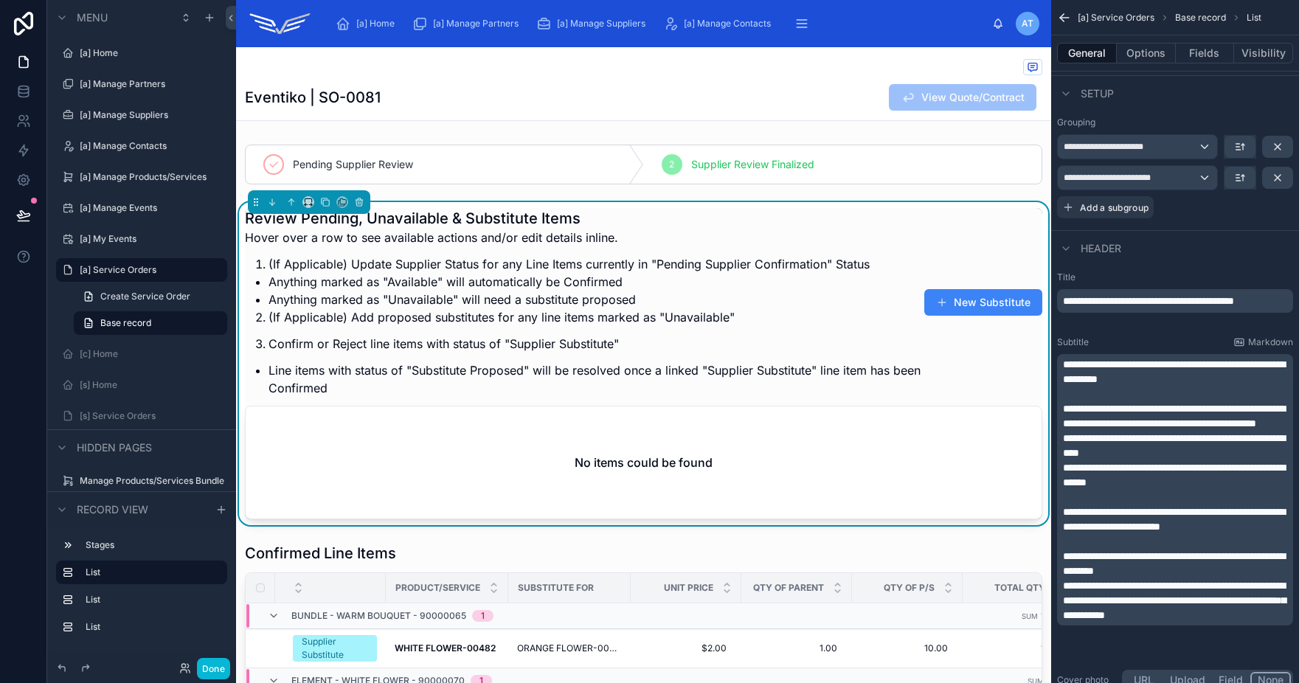
click at [1163, 412] on span "**********" at bounding box center [1174, 415] width 222 height 25
drag, startPoint x: 1145, startPoint y: 409, endPoint x: 1074, endPoint y: 412, distance: 70.9
click at [1074, 412] on span "**********" at bounding box center [1174, 415] width 222 height 25
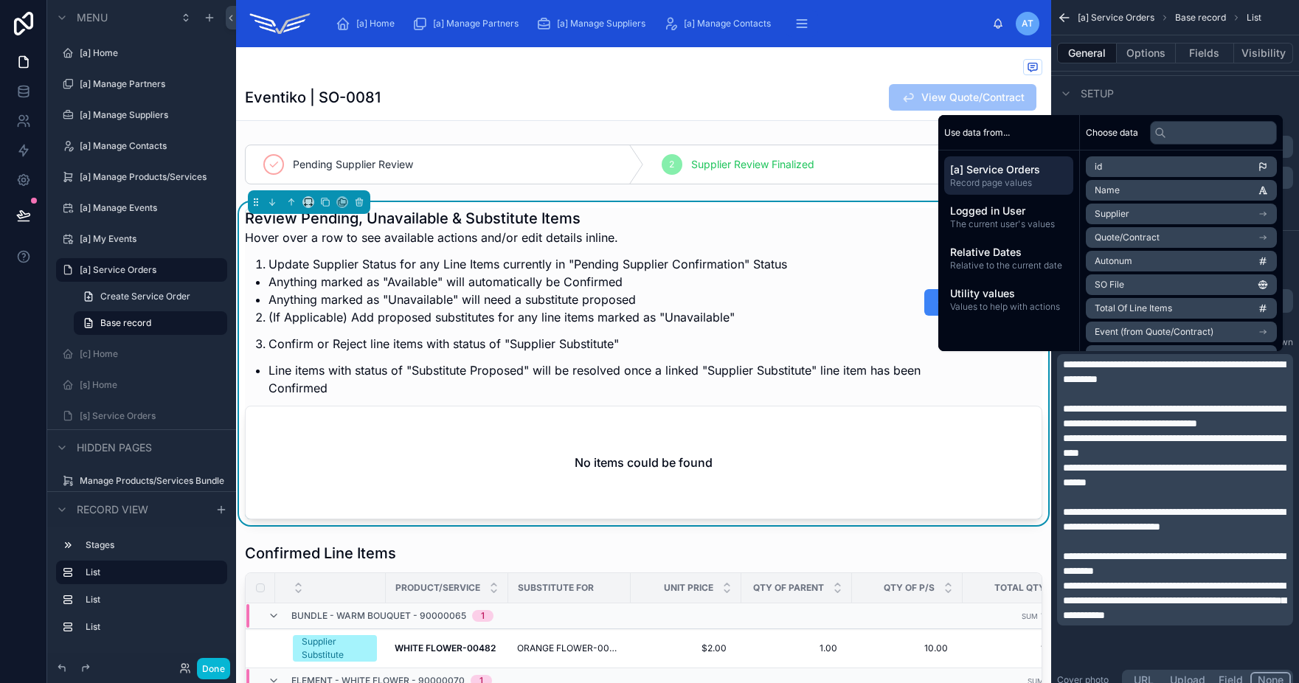
click at [1063, 455] on span "**********" at bounding box center [1174, 445] width 222 height 25
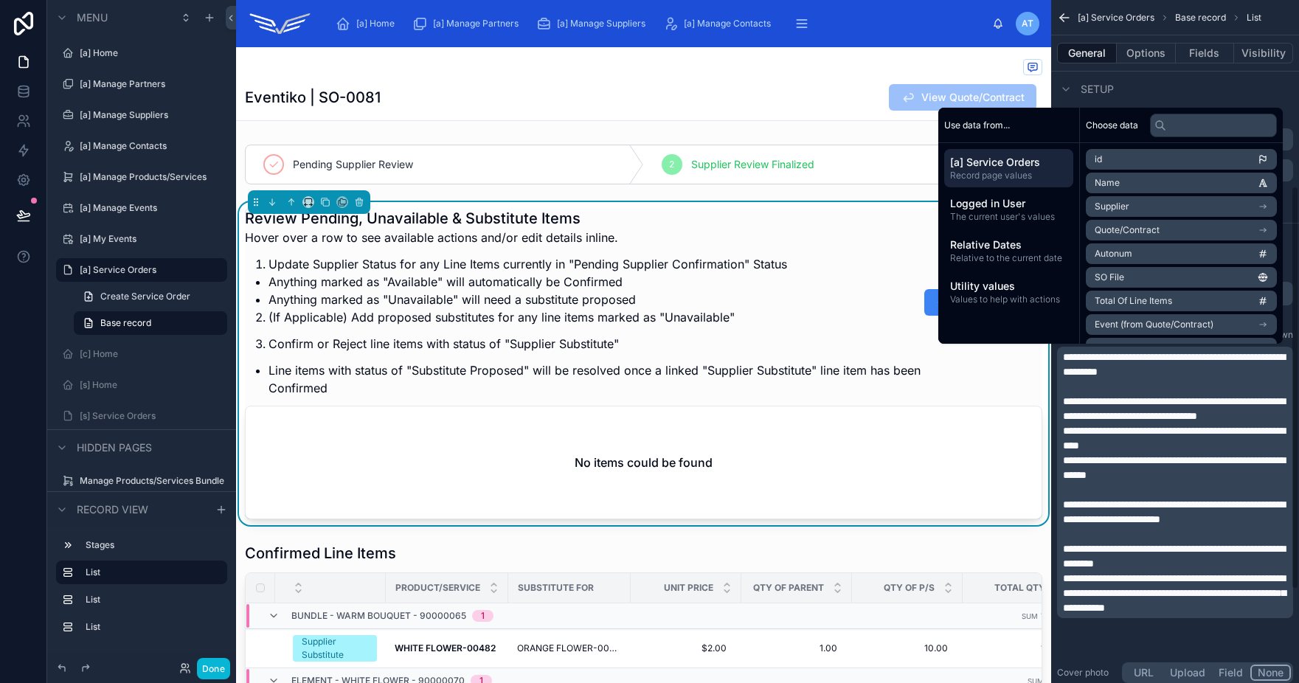
click at [1084, 444] on span "**********" at bounding box center [1174, 438] width 222 height 25
click at [1067, 446] on span "**********" at bounding box center [1174, 438] width 222 height 25
click at [999, 298] on span "Values to help with actions" at bounding box center [1008, 300] width 117 height 12
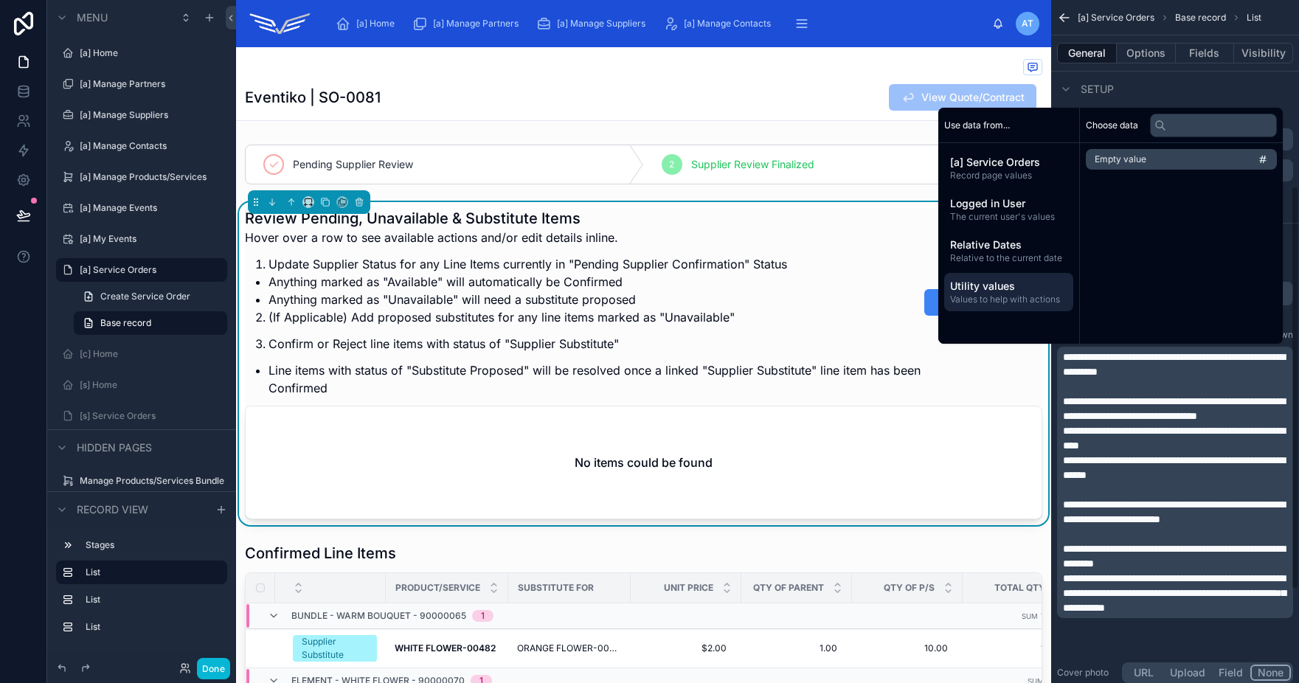
click at [1125, 406] on span "**********" at bounding box center [1174, 408] width 222 height 25
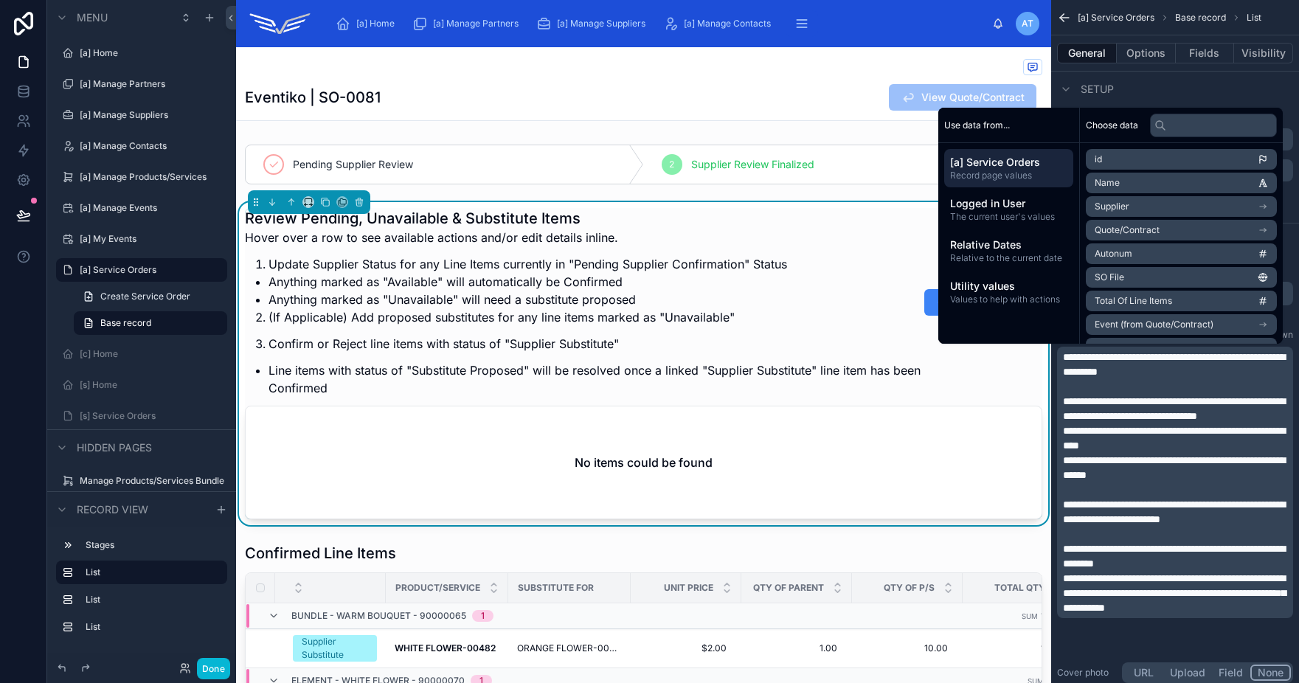
click at [1202, 453] on p "**********" at bounding box center [1176, 438] width 227 height 30
click at [1148, 451] on span "**********" at bounding box center [1174, 438] width 222 height 25
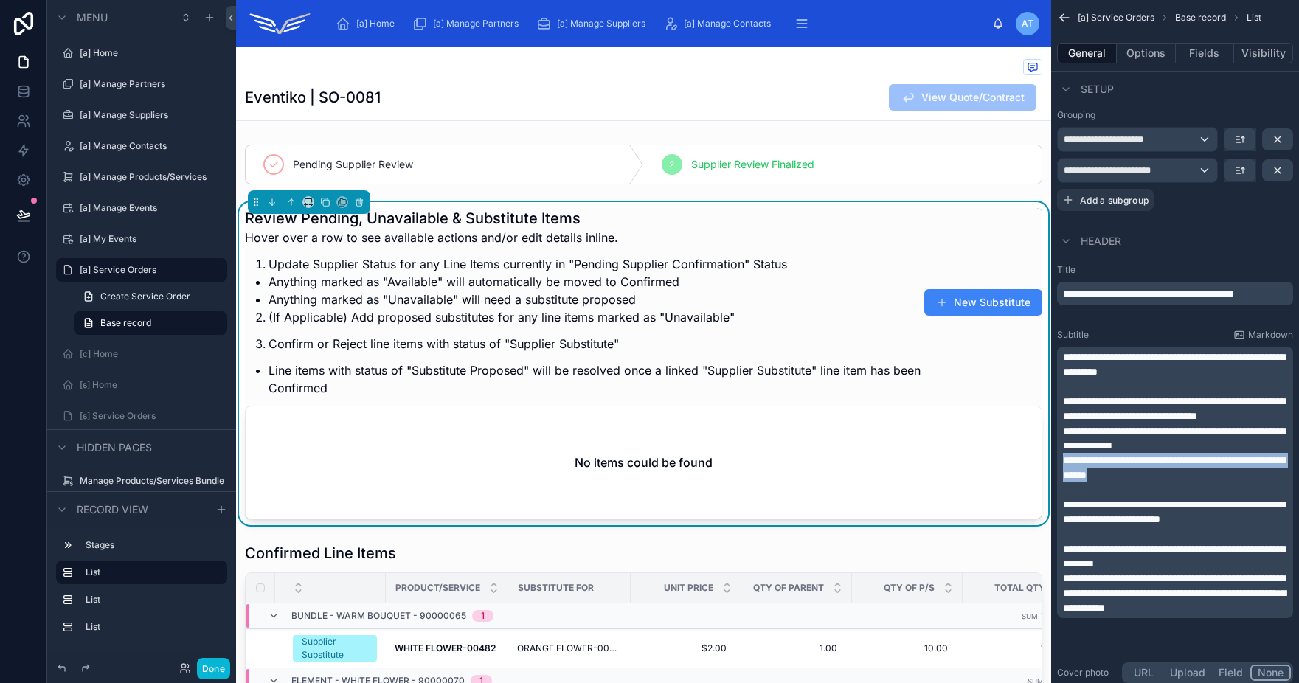
drag, startPoint x: 1179, startPoint y: 488, endPoint x: 1062, endPoint y: 479, distance: 116.9
click at [1063, 479] on p "**********" at bounding box center [1176, 468] width 227 height 30
click at [1257, 453] on p "**********" at bounding box center [1176, 438] width 227 height 30
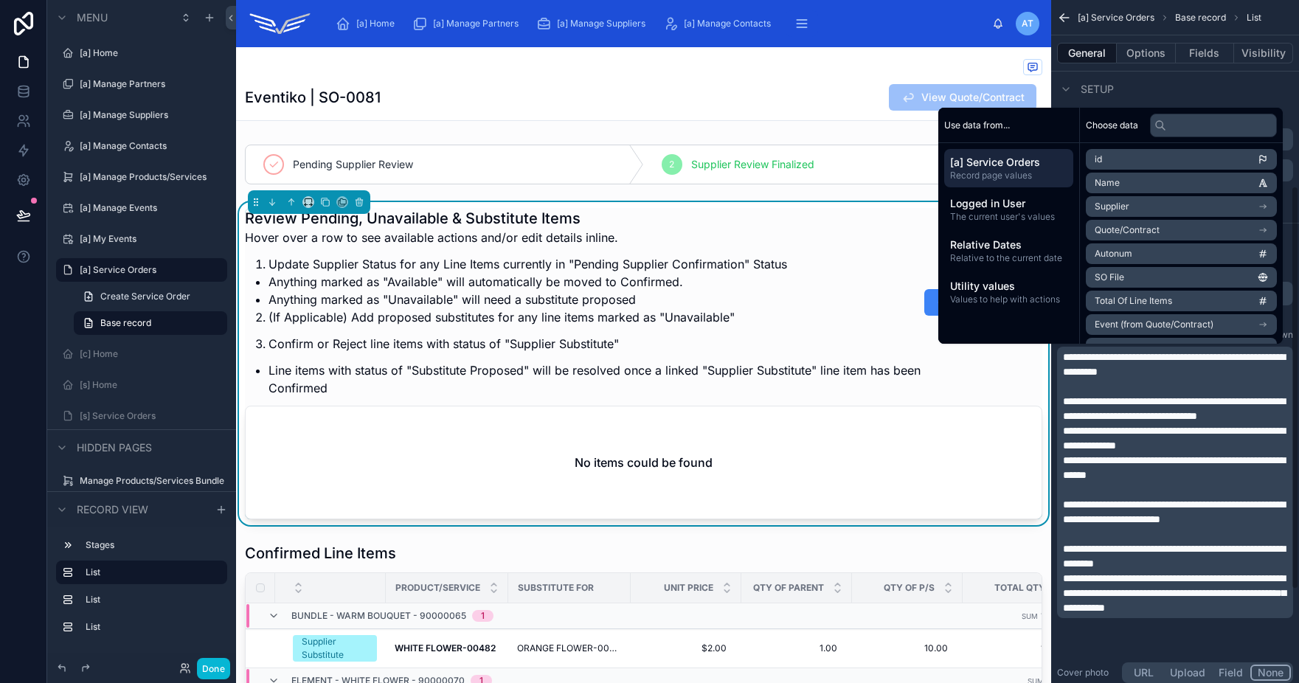
click at [1174, 482] on p "**********" at bounding box center [1176, 468] width 227 height 30
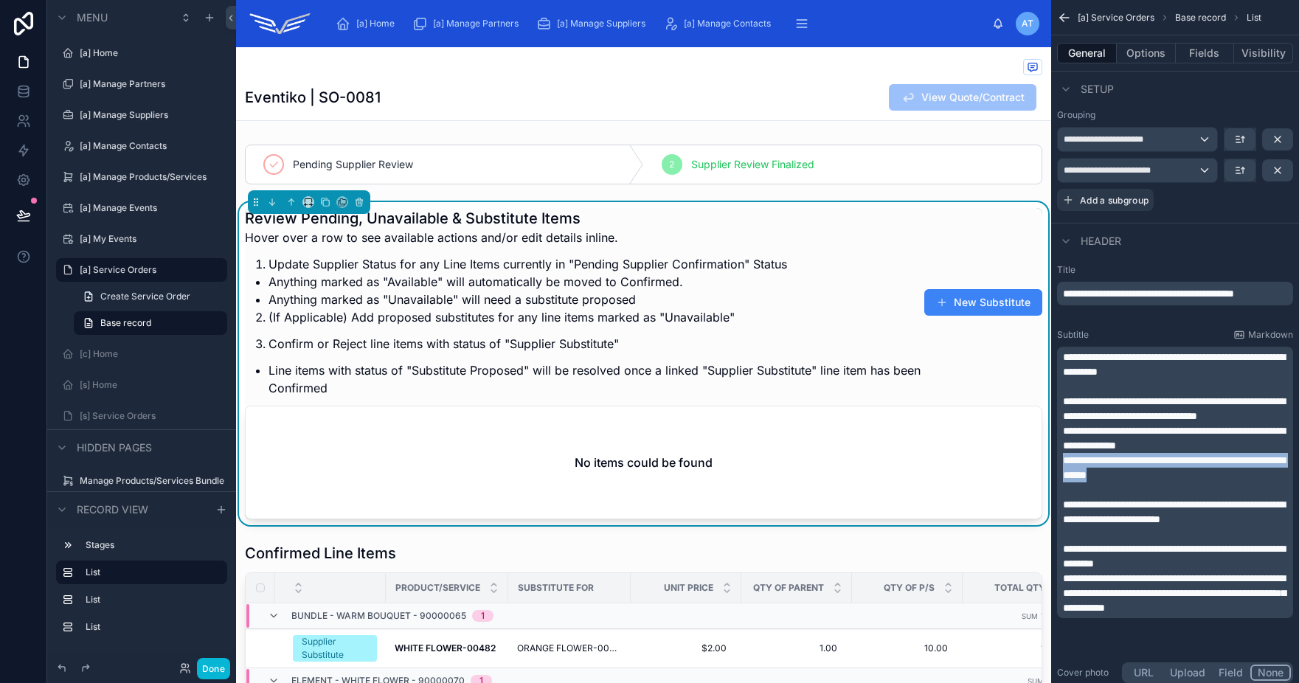
drag, startPoint x: 1185, startPoint y: 491, endPoint x: 1064, endPoint y: 479, distance: 121.5
click at [1064, 479] on p "**********" at bounding box center [1176, 468] width 227 height 30
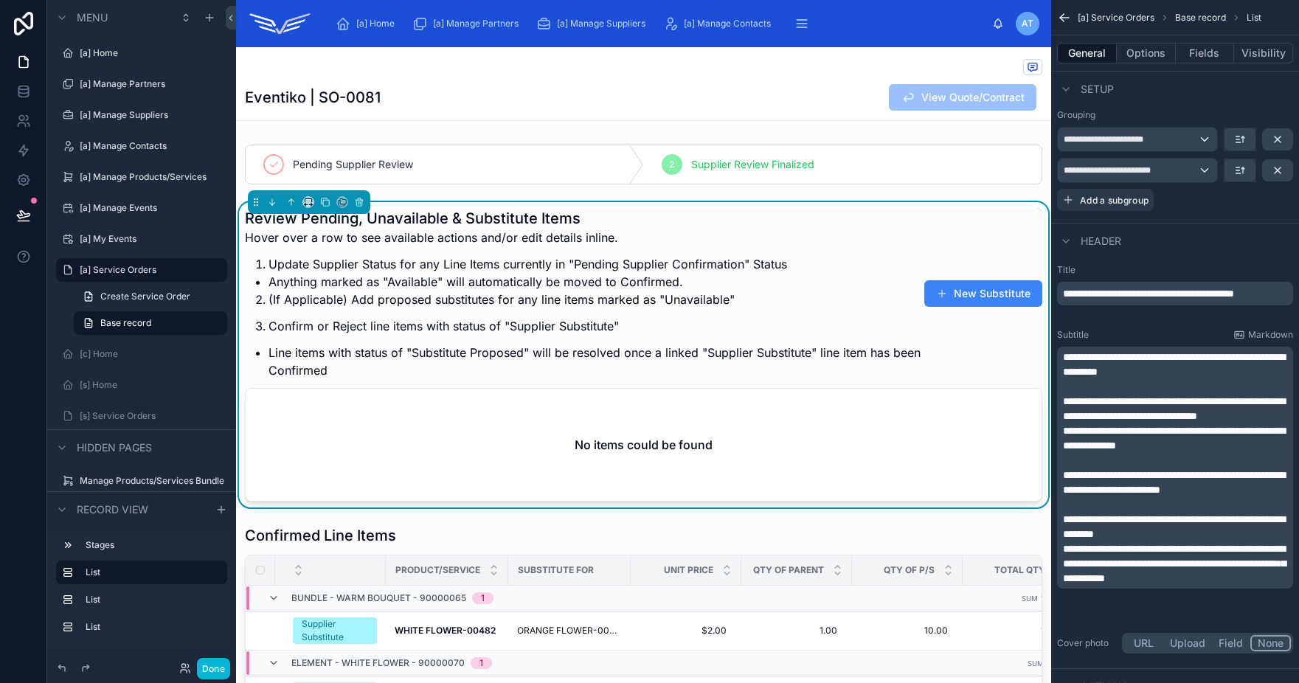
click at [1172, 493] on span "**********" at bounding box center [1174, 482] width 222 height 25
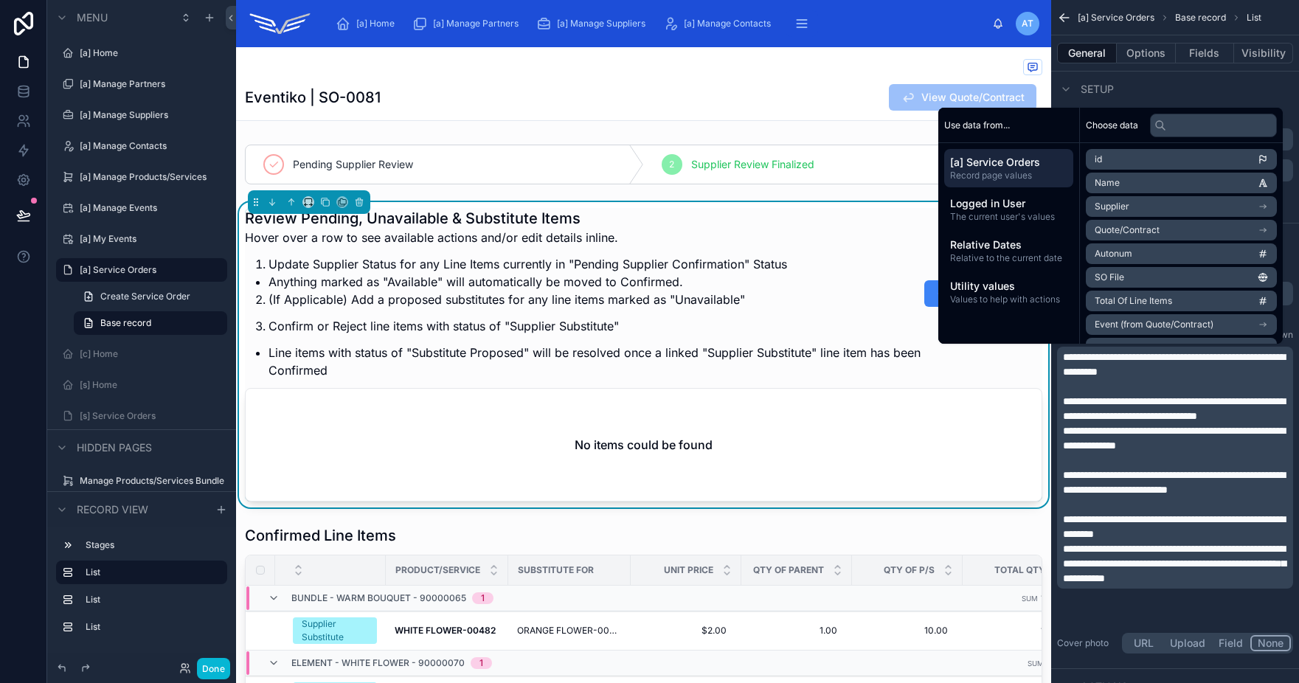
click at [1278, 492] on span "**********" at bounding box center [1174, 482] width 222 height 25
click at [1194, 541] on p "**********" at bounding box center [1176, 527] width 227 height 30
click at [1151, 451] on span "**********" at bounding box center [1174, 438] width 222 height 25
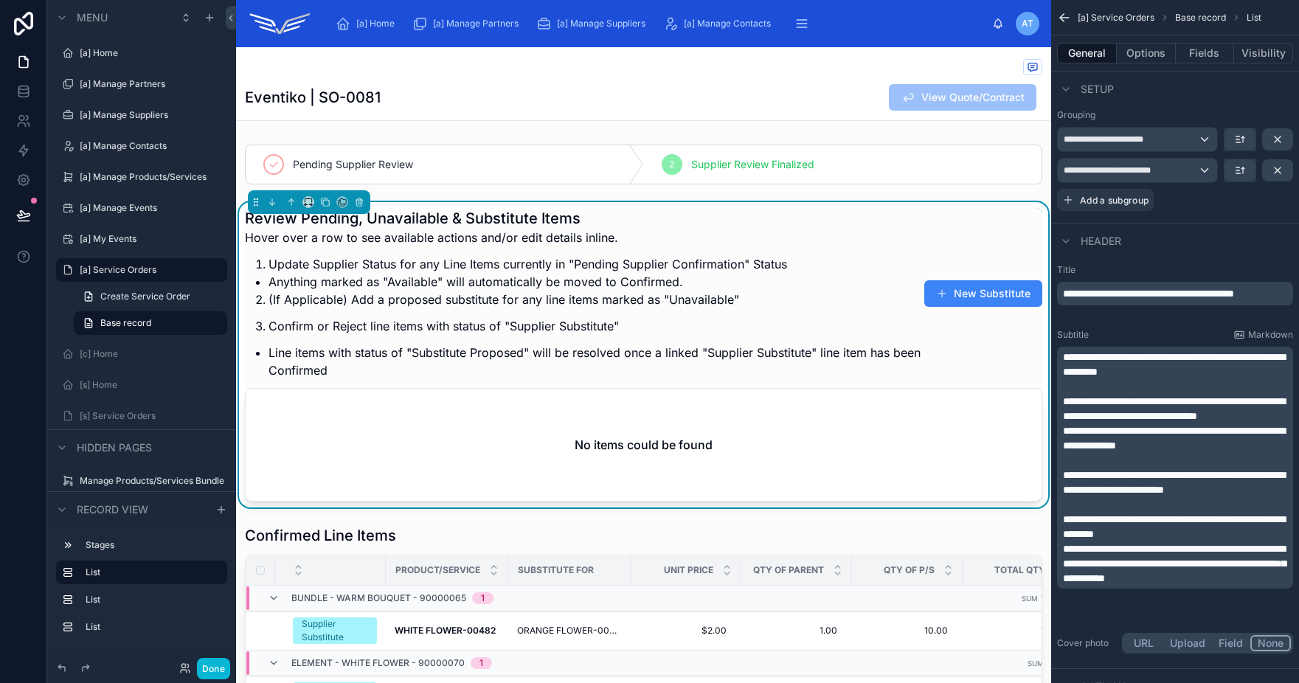
click at [1076, 399] on span "**********" at bounding box center [1174, 408] width 222 height 25
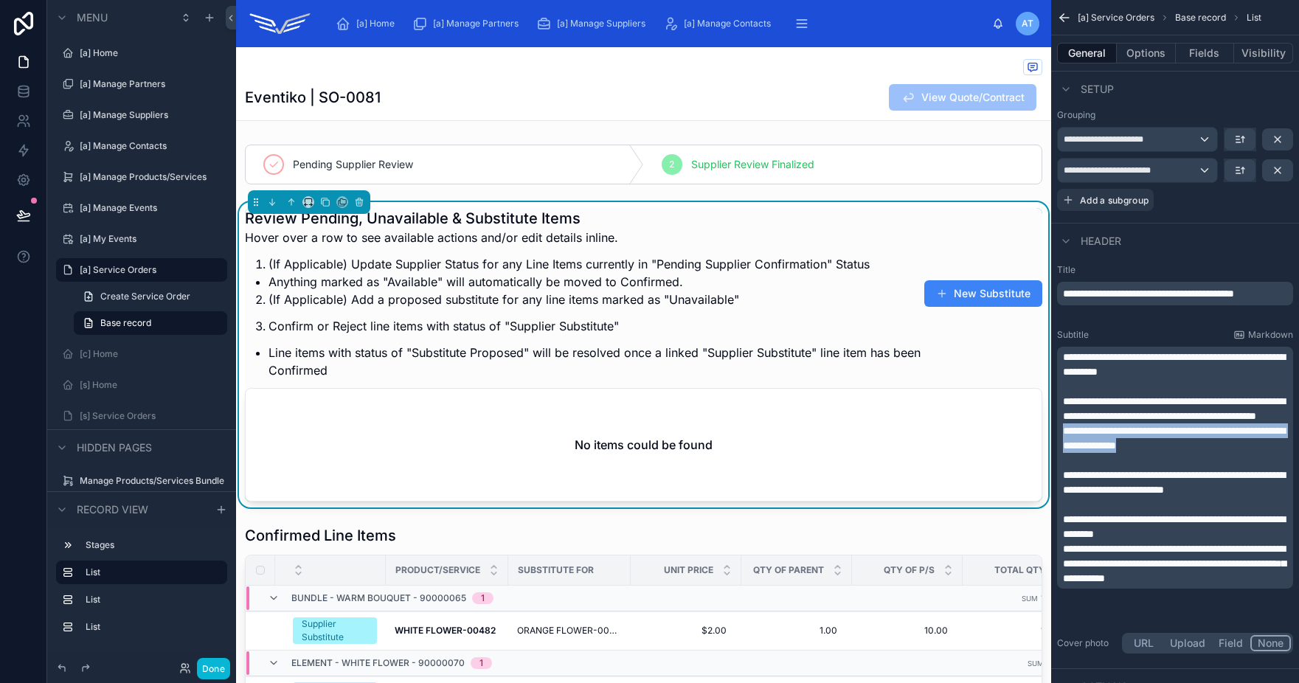
drag, startPoint x: 1253, startPoint y: 460, endPoint x: 1064, endPoint y: 448, distance: 189.9
click at [1064, 448] on p "**********" at bounding box center [1176, 438] width 227 height 30
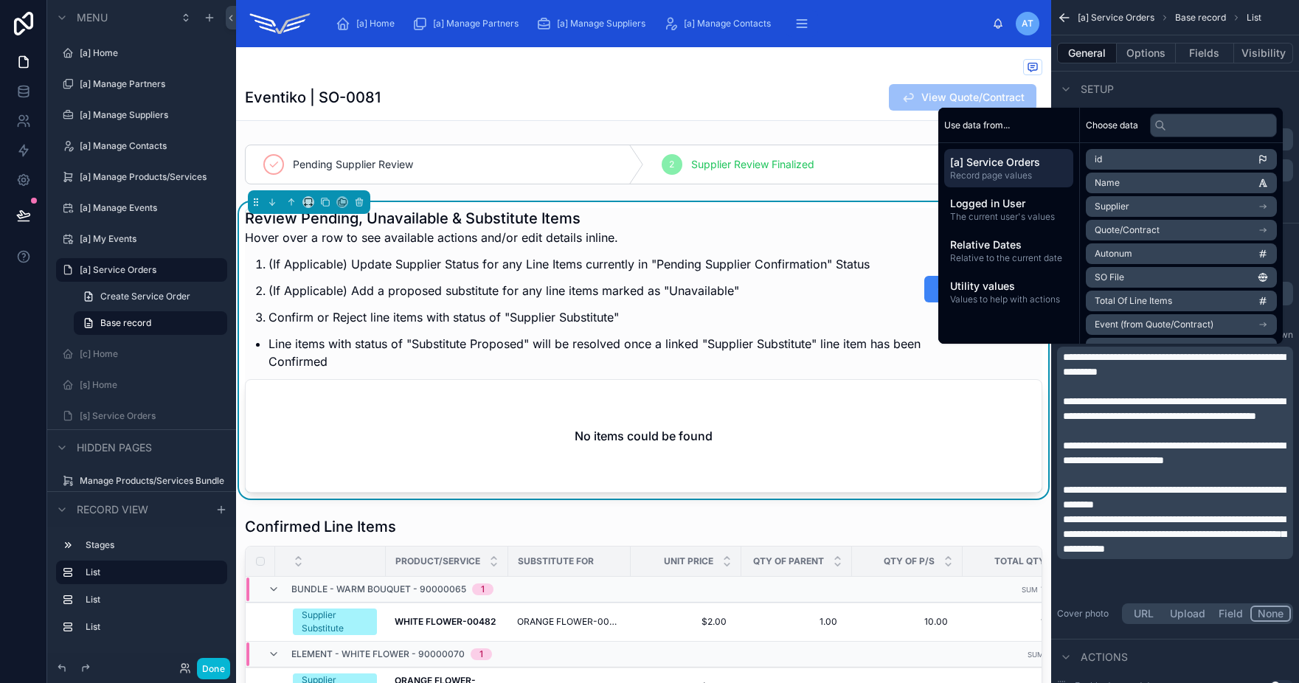
click at [1088, 418] on span "**********" at bounding box center [1174, 408] width 222 height 25
click at [1109, 420] on span "**********" at bounding box center [1174, 408] width 222 height 25
click at [1230, 466] on p "**********" at bounding box center [1176, 453] width 227 height 30
click at [1183, 512] on p "**********" at bounding box center [1176, 497] width 227 height 30
click at [1077, 505] on span "**********" at bounding box center [1174, 497] width 222 height 25
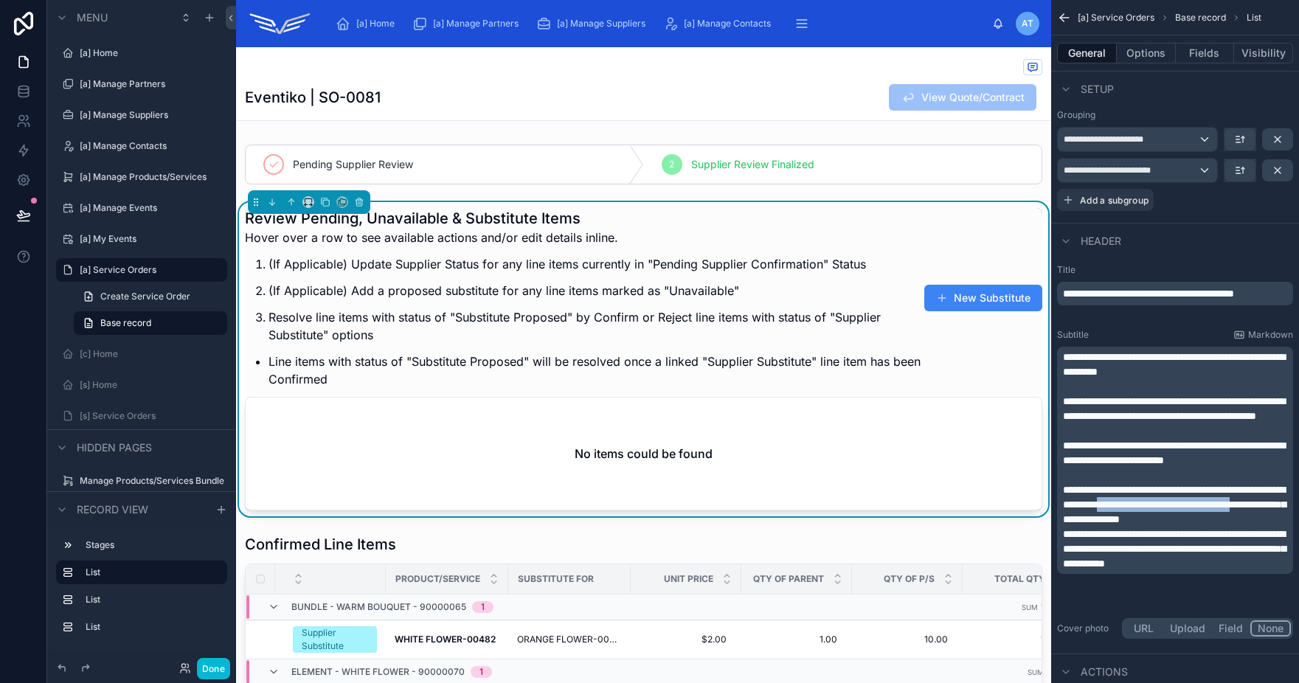
drag, startPoint x: 1130, startPoint y: 536, endPoint x: 1169, endPoint y: 524, distance: 40.8
click at [1169, 524] on span "**********" at bounding box center [1174, 505] width 223 height 40
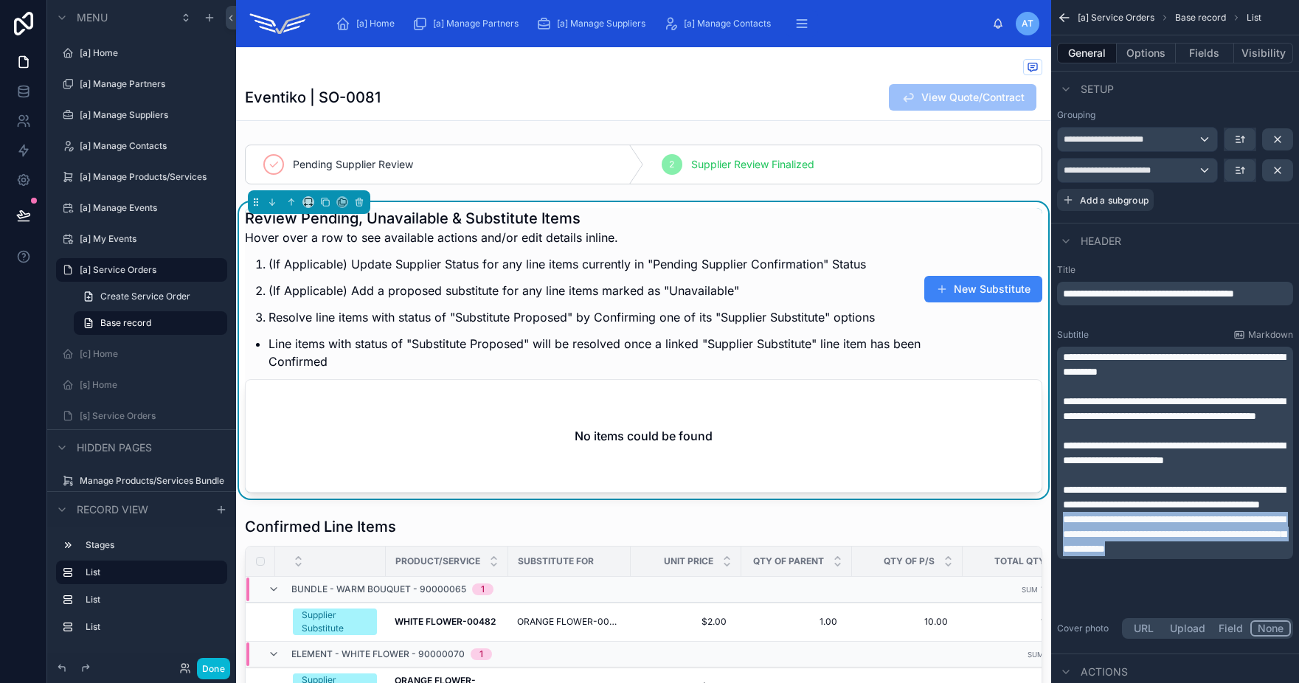
drag, startPoint x: 1142, startPoint y: 592, endPoint x: 1070, endPoint y: 556, distance: 79.8
click at [1064, 552] on p "**********" at bounding box center [1176, 534] width 227 height 44
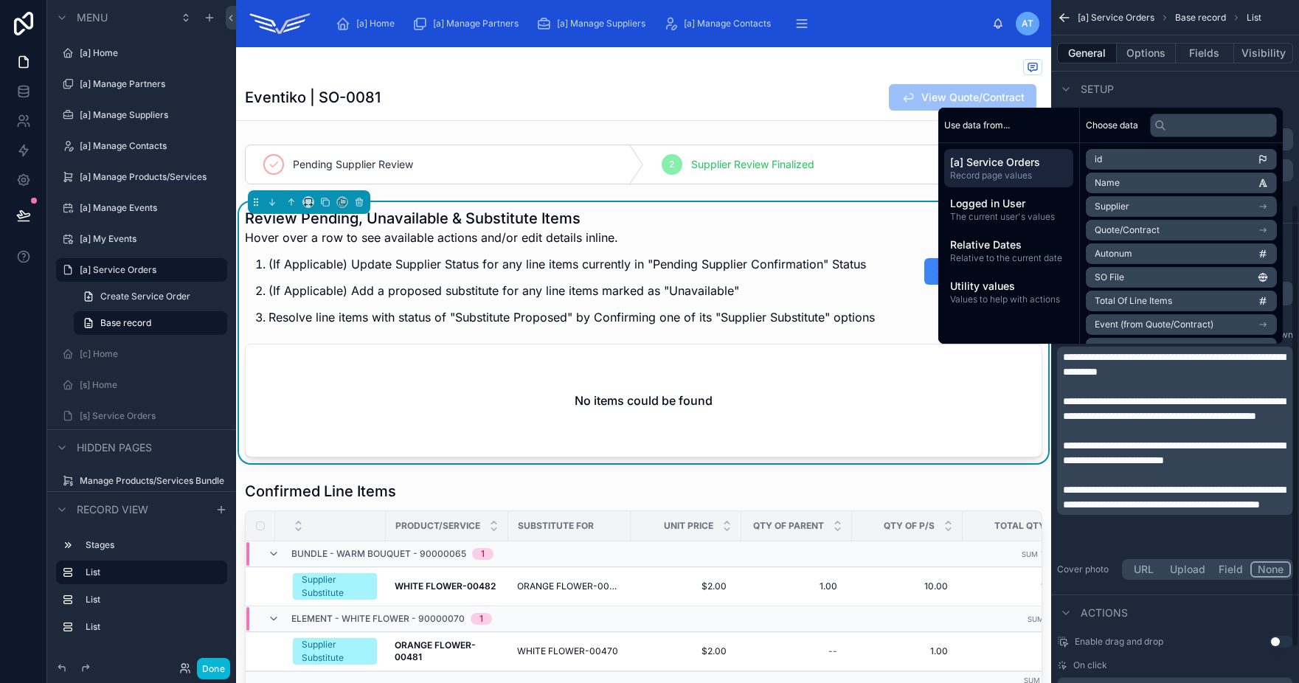
click at [1143, 81] on div "Setup" at bounding box center [1175, 88] width 248 height 35
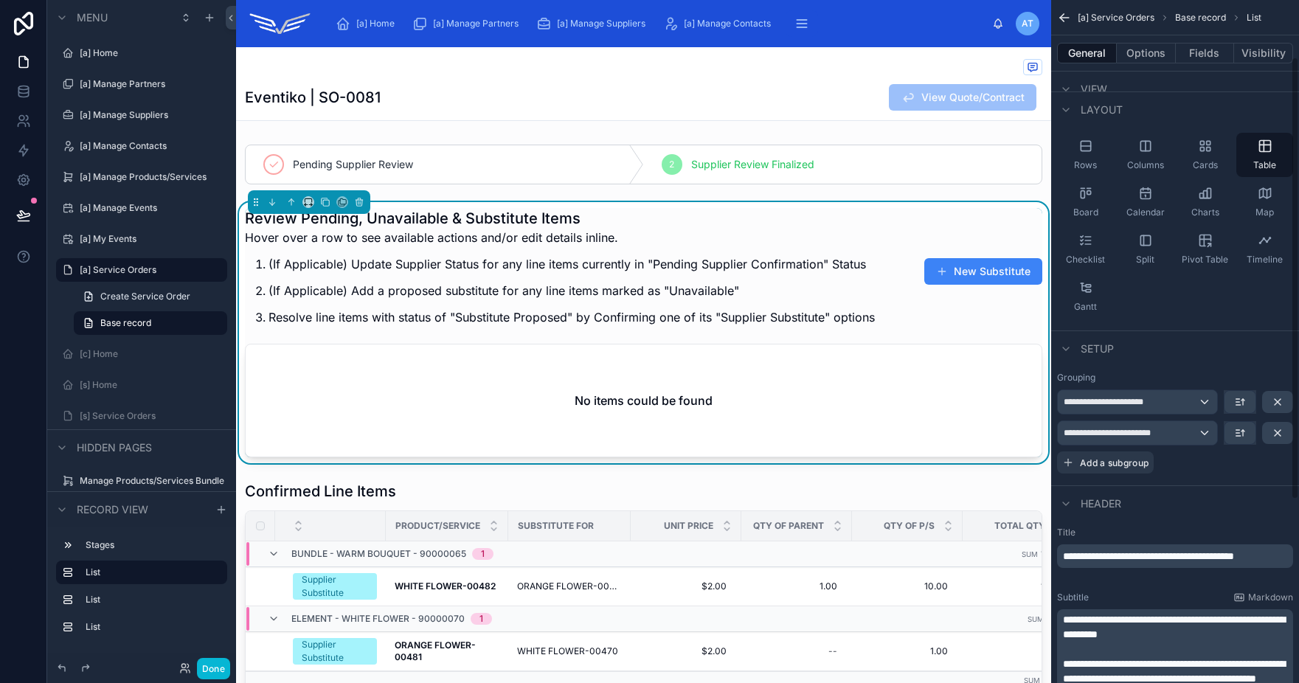
scroll to position [0, 0]
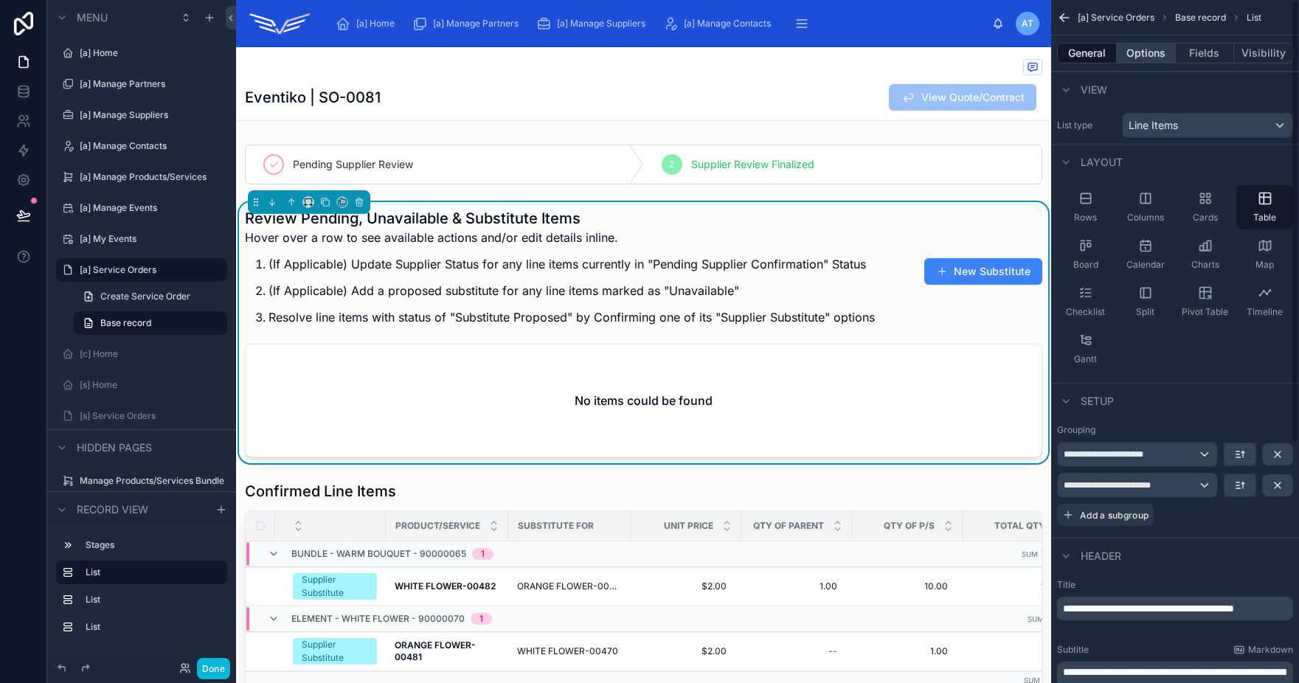
click at [1149, 59] on button "Options" at bounding box center [1146, 53] width 59 height 21
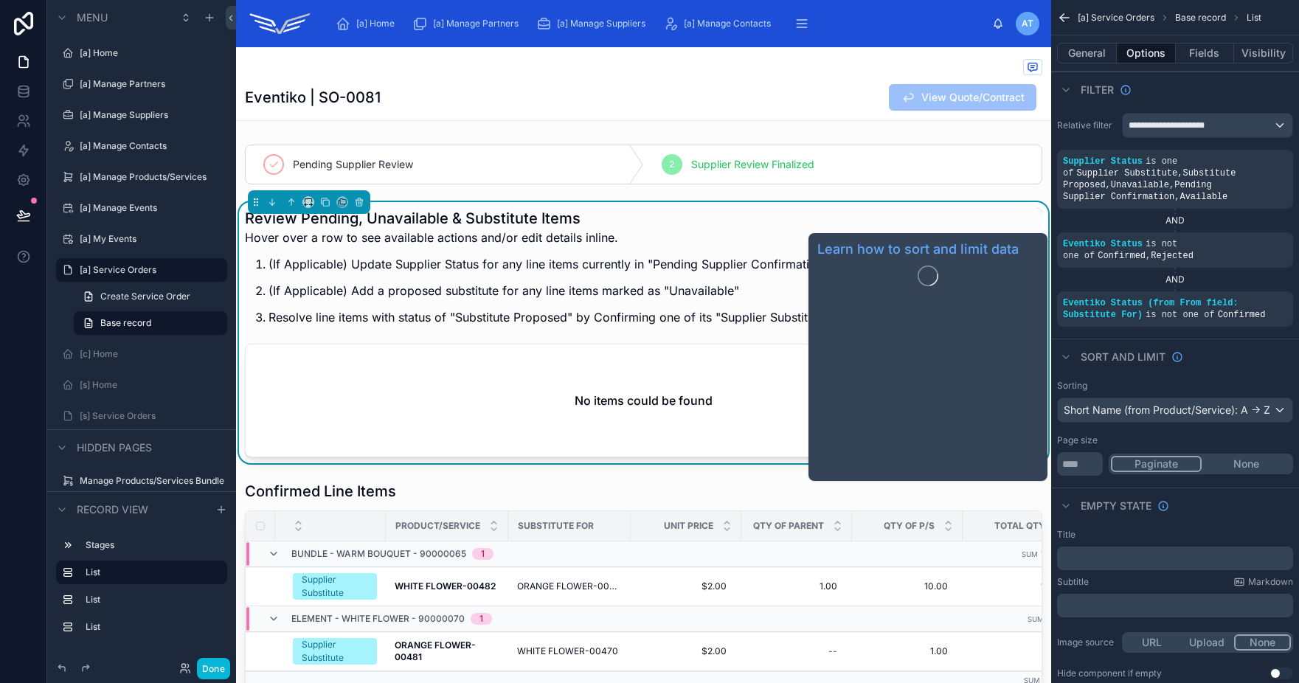
scroll to position [323, 0]
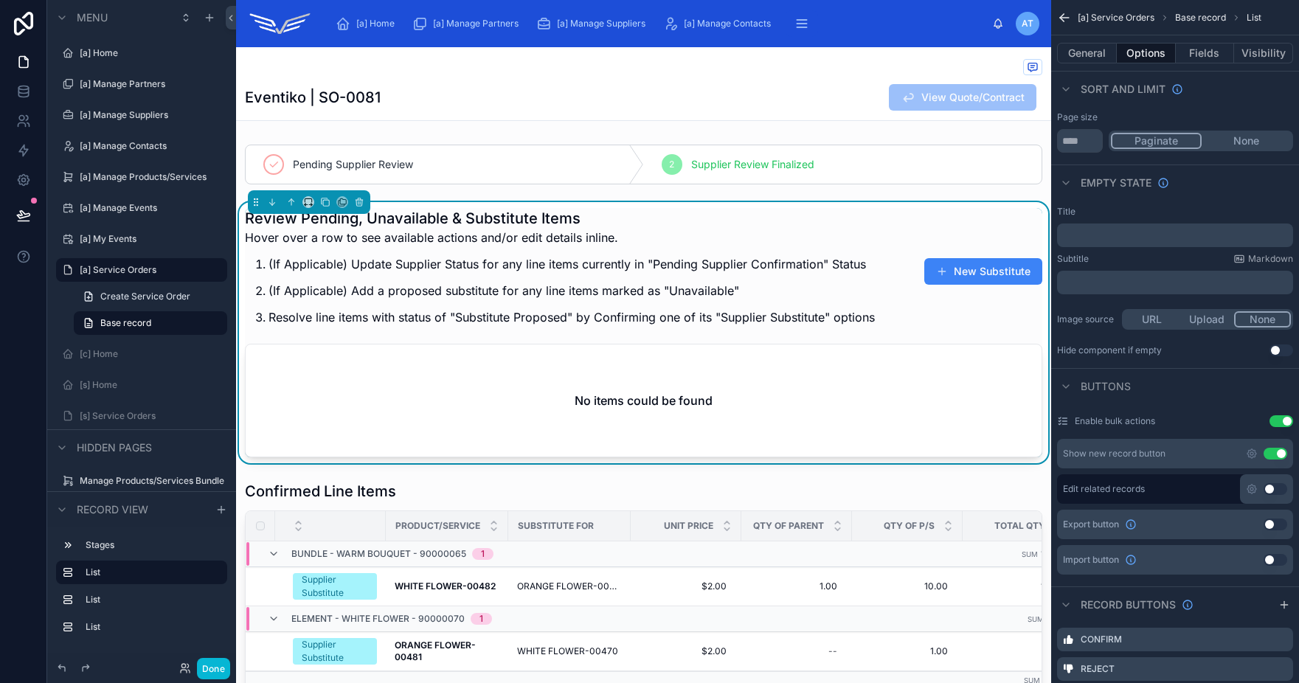
click at [1283, 353] on button "Use setting" at bounding box center [1281, 350] width 24 height 12
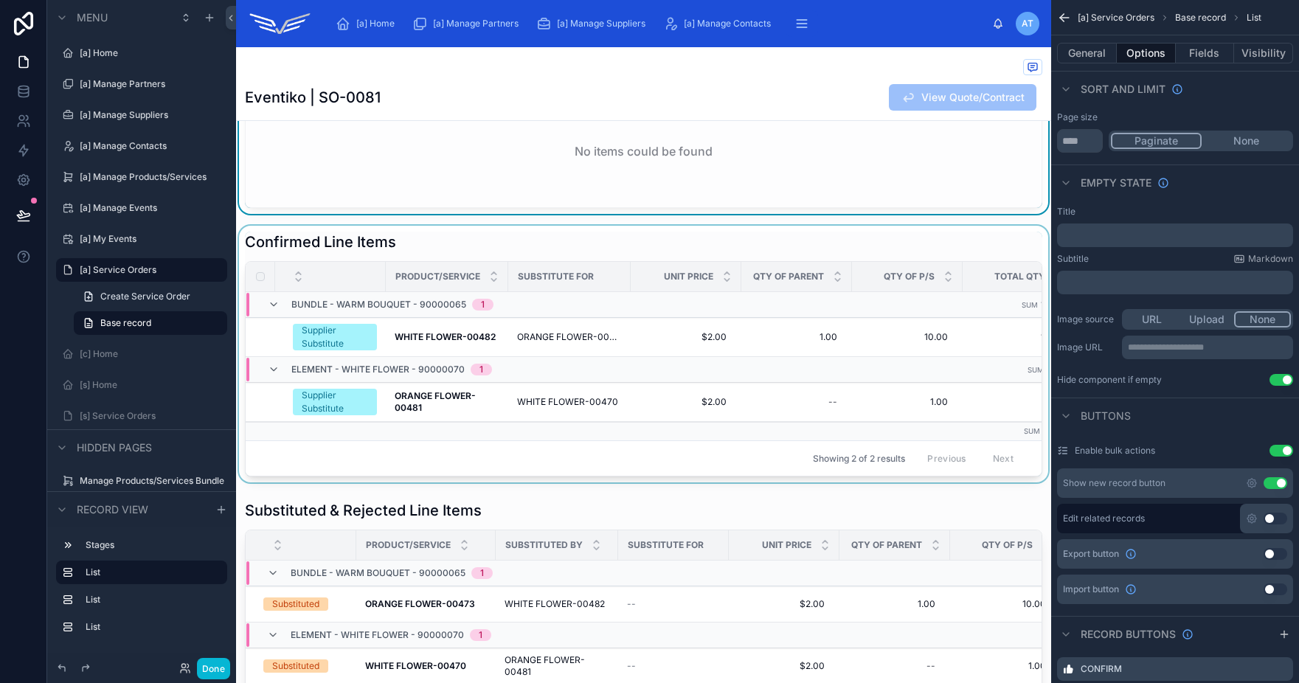
scroll to position [254, 0]
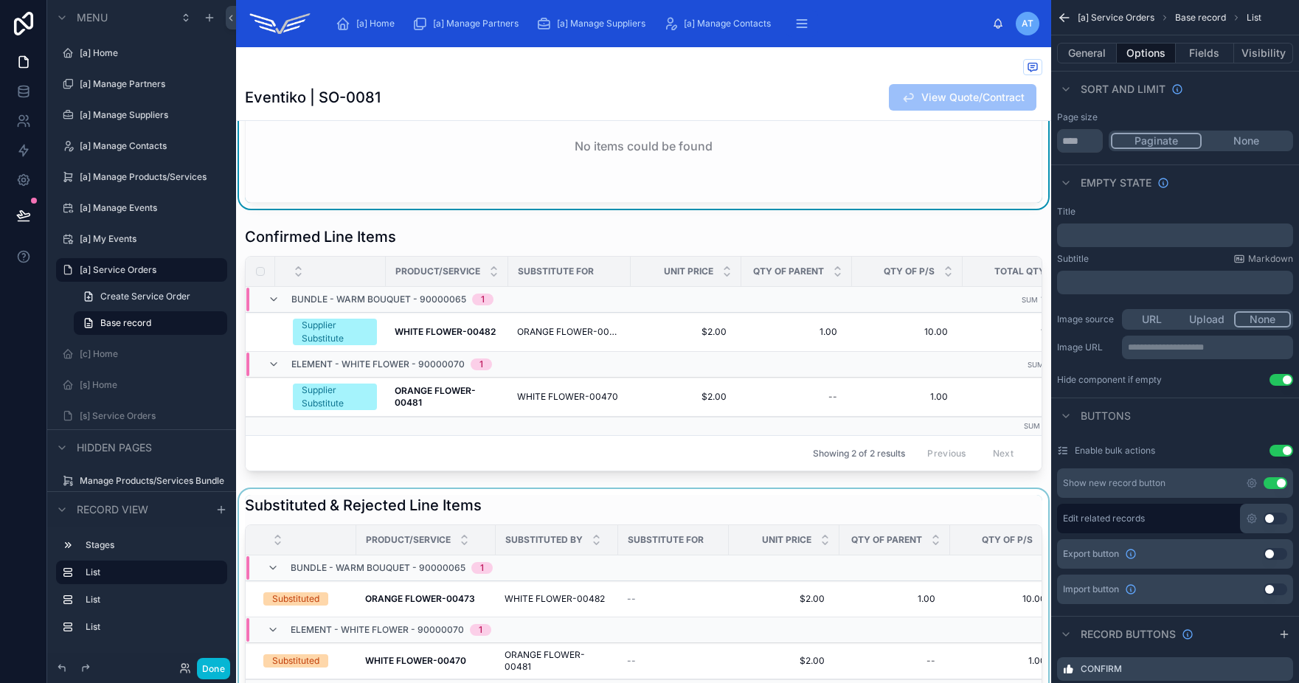
click at [564, 509] on div at bounding box center [643, 614] width 815 height 251
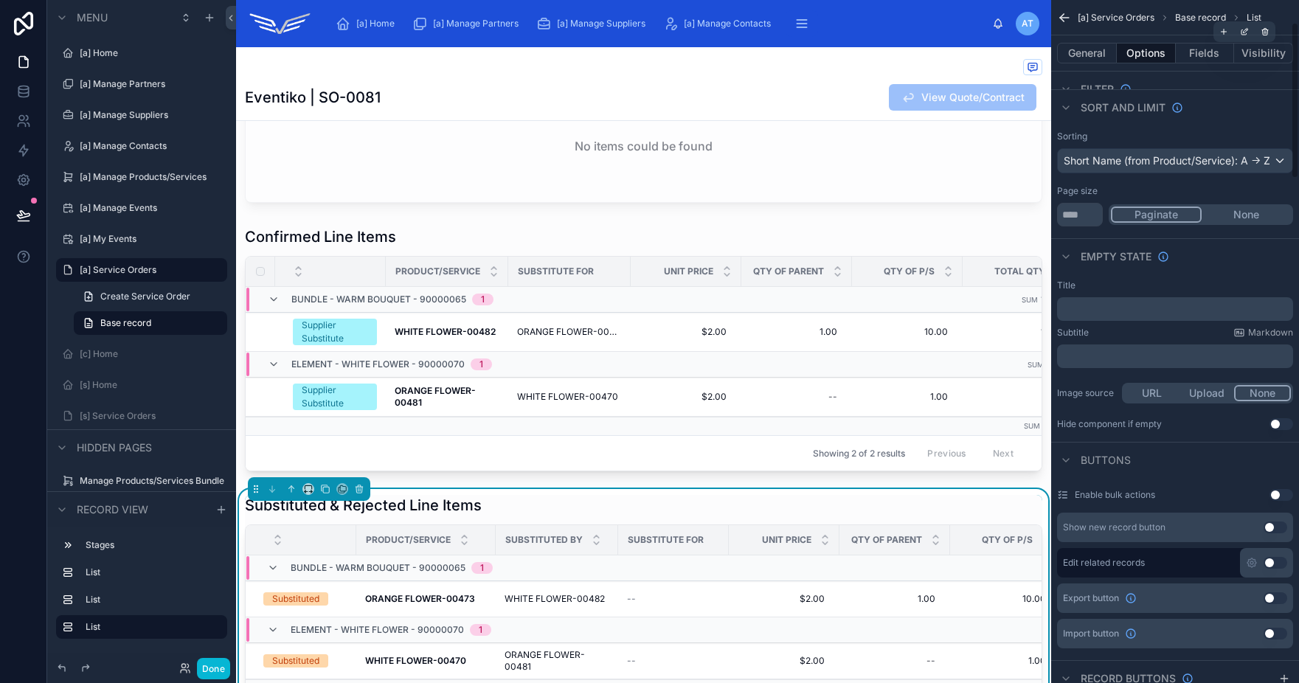
scroll to position [0, 0]
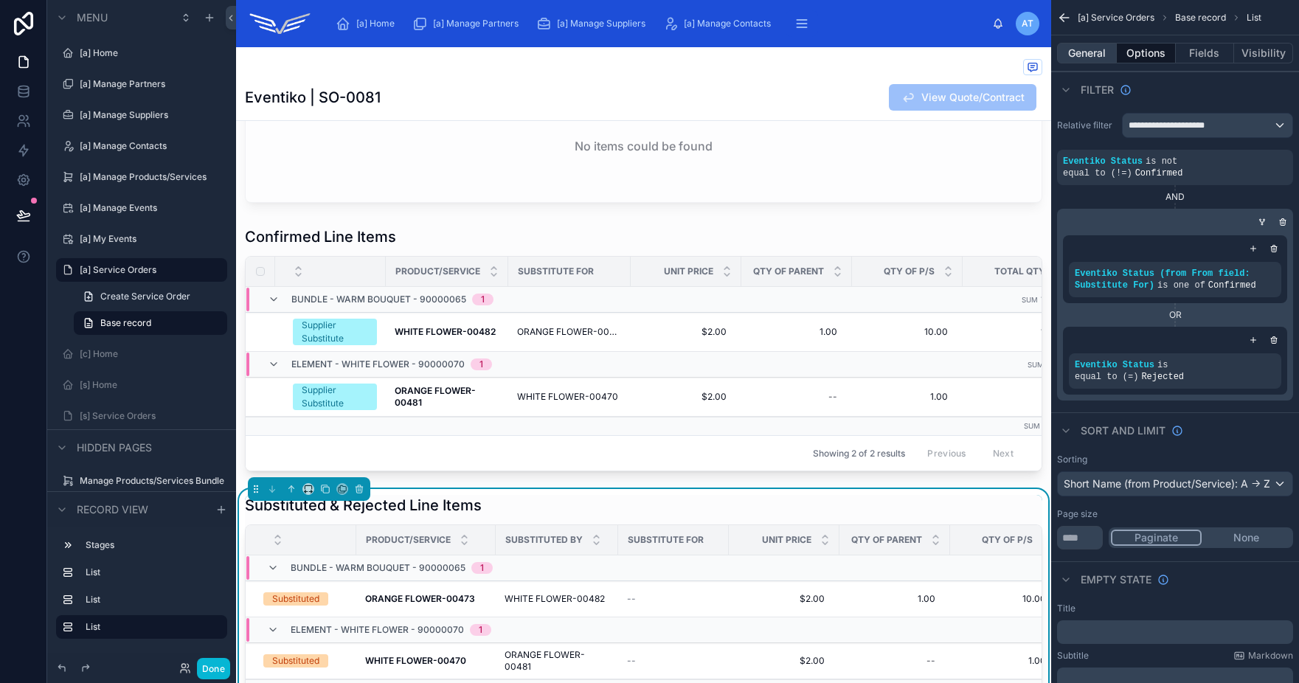
click at [1082, 47] on button "General" at bounding box center [1087, 53] width 60 height 21
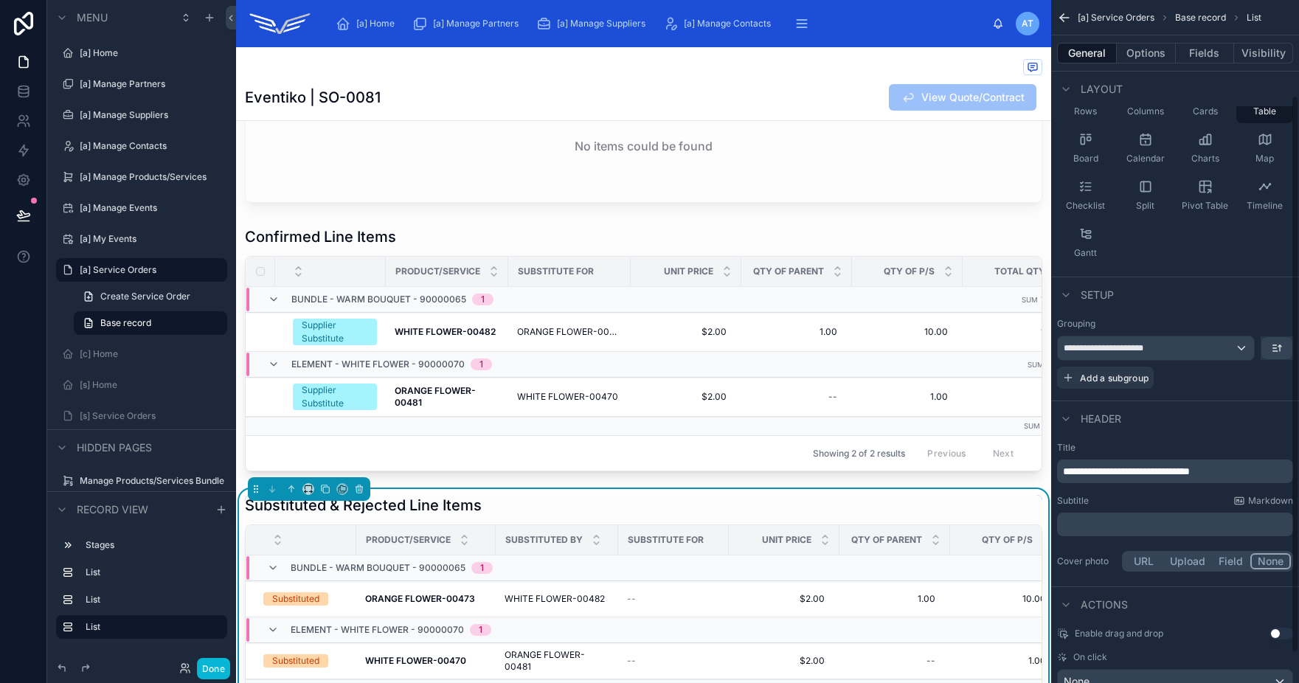
scroll to position [117, 0]
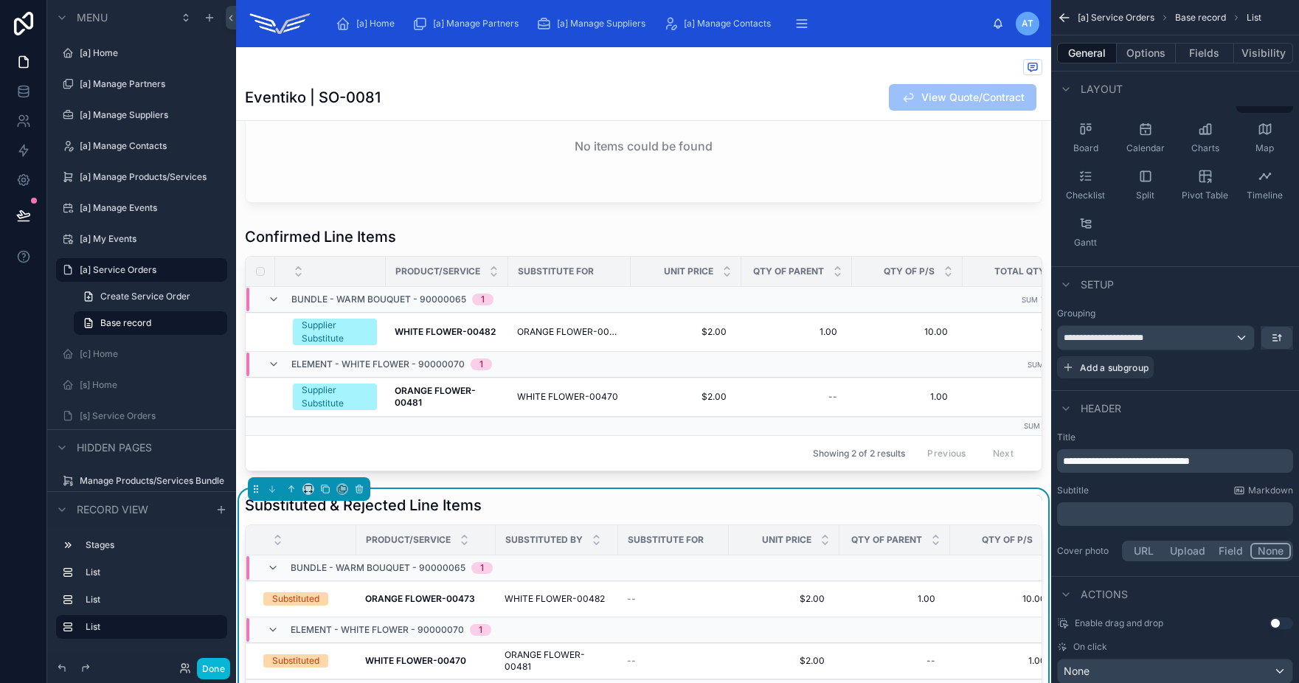
click at [1151, 461] on span "**********" at bounding box center [1126, 461] width 127 height 10
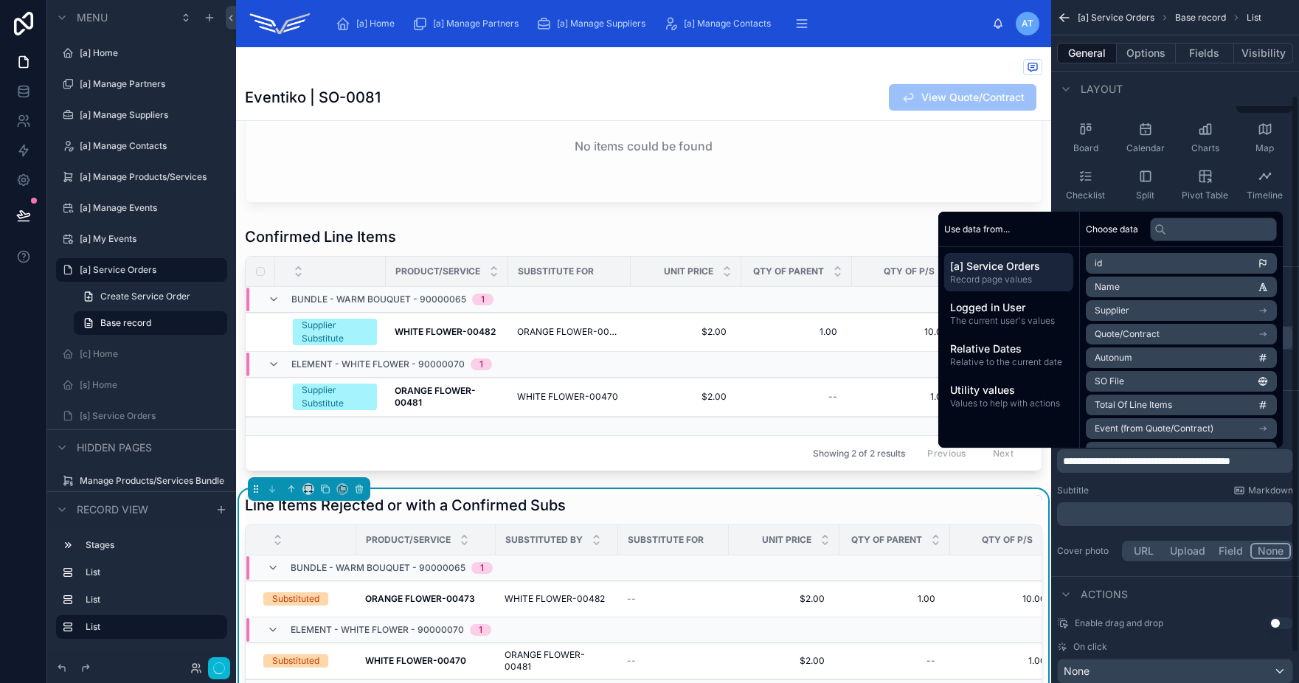
scroll to position [122, 0]
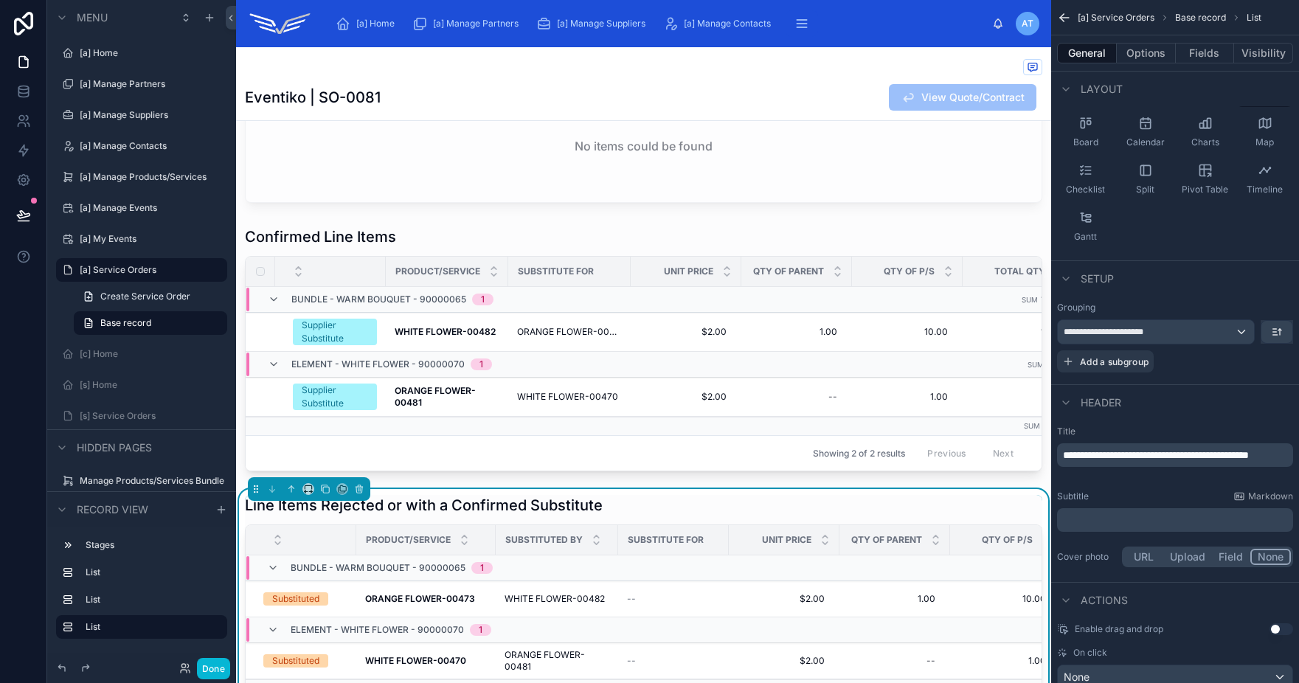
click at [1174, 500] on div "Subtitle Markdown" at bounding box center [1175, 497] width 236 height 12
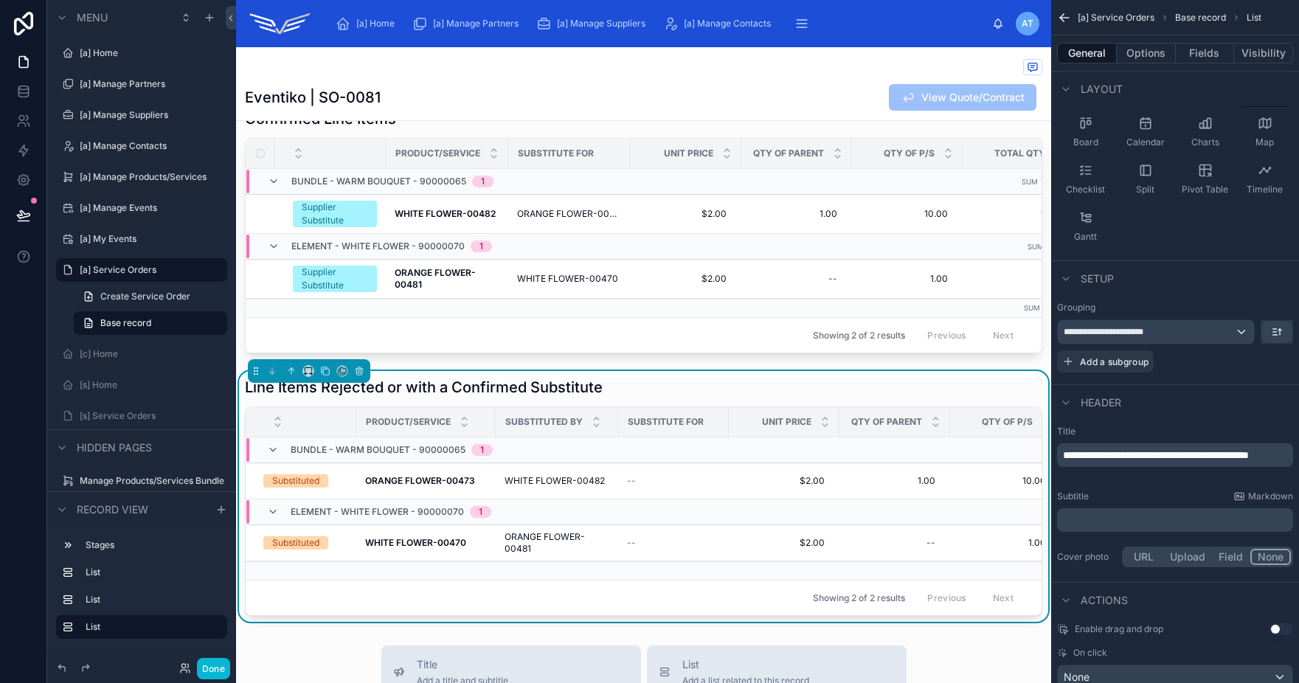
scroll to position [201, 0]
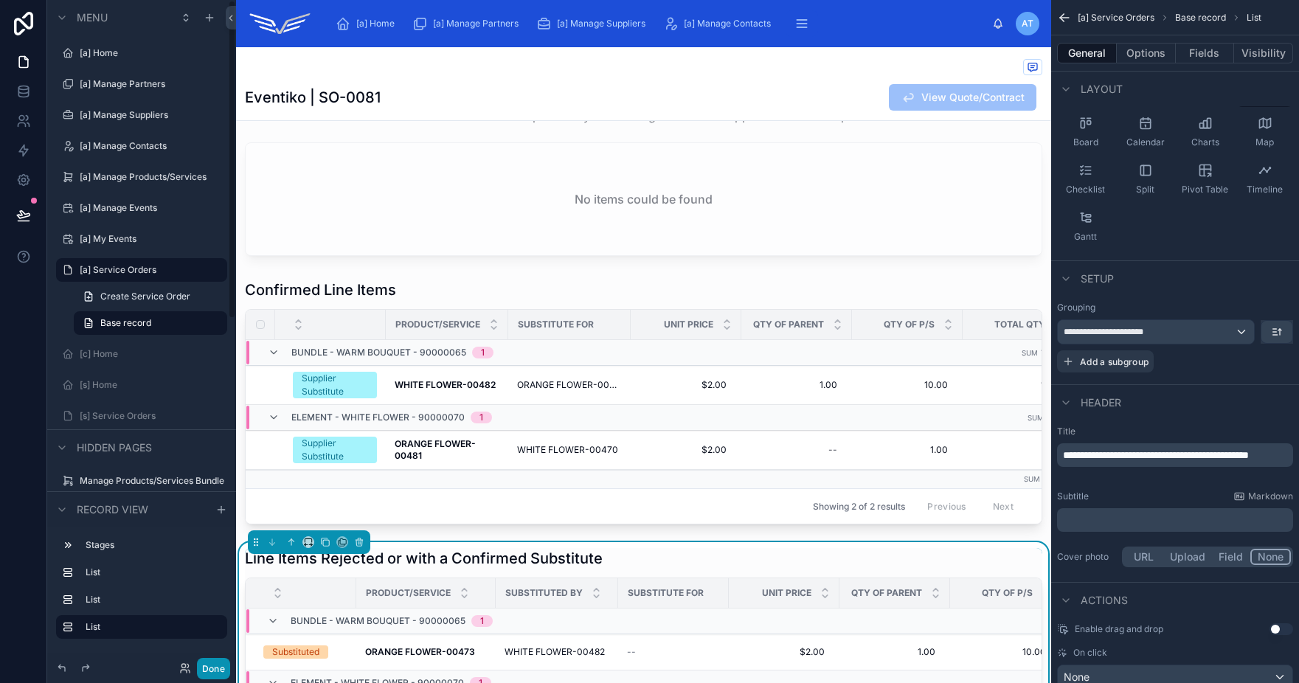
click at [220, 675] on button "Done" at bounding box center [213, 668] width 33 height 21
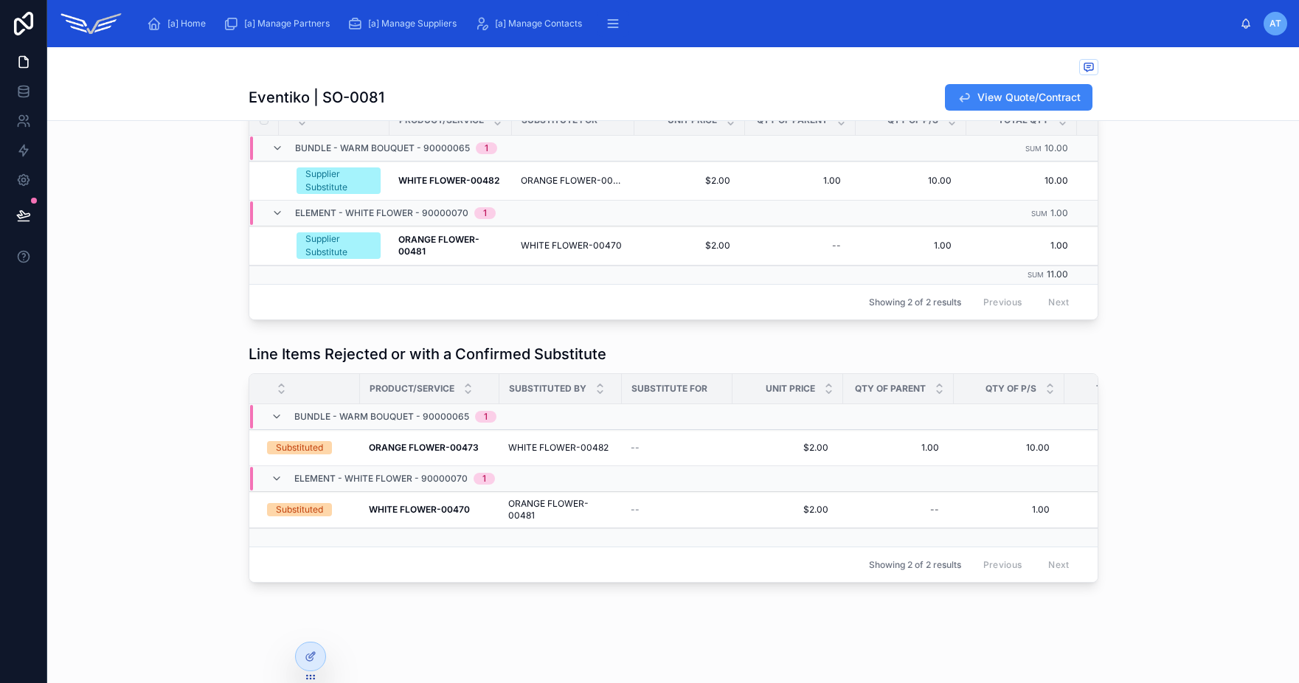
scroll to position [179, 0]
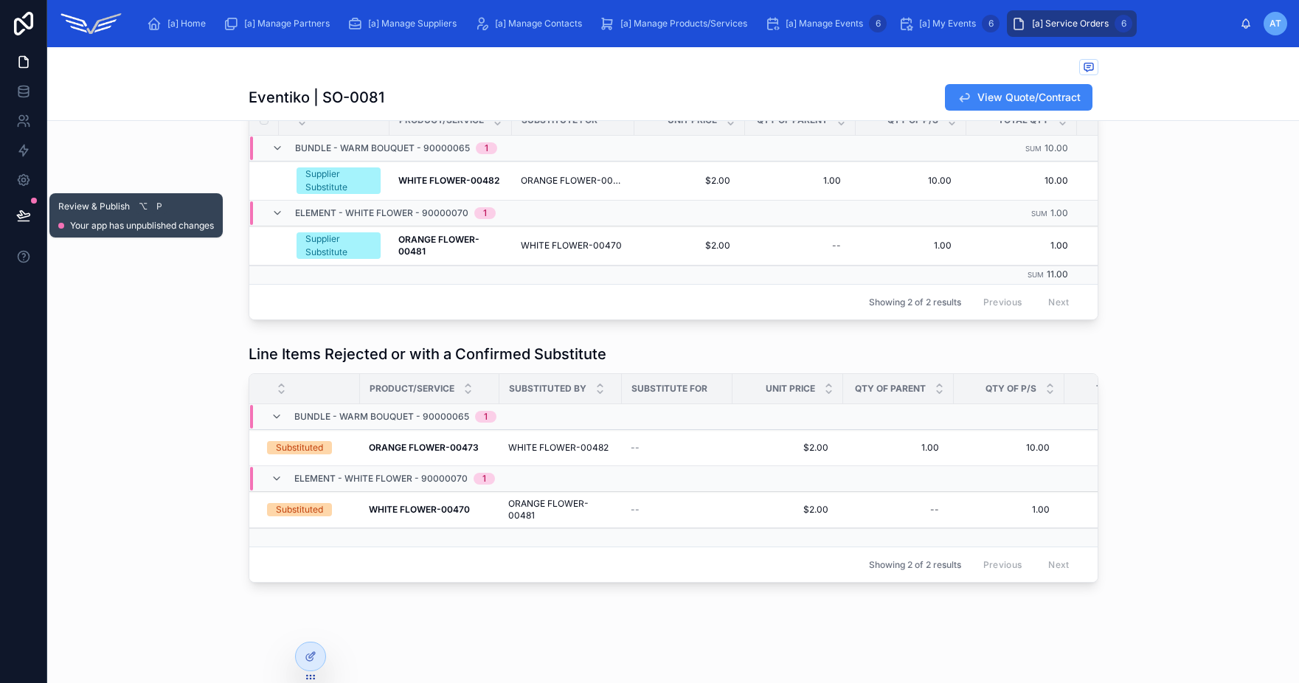
click at [35, 215] on button at bounding box center [23, 215] width 32 height 41
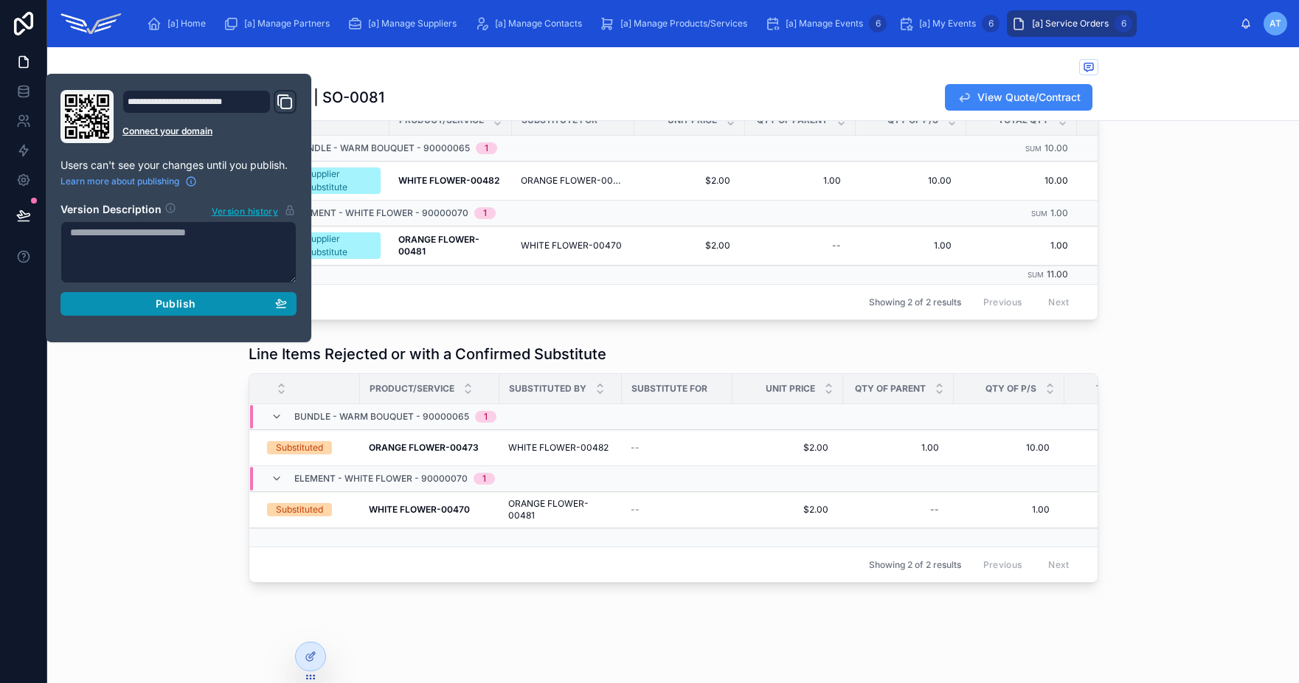
click at [162, 298] on span "Publish" at bounding box center [176, 303] width 40 height 13
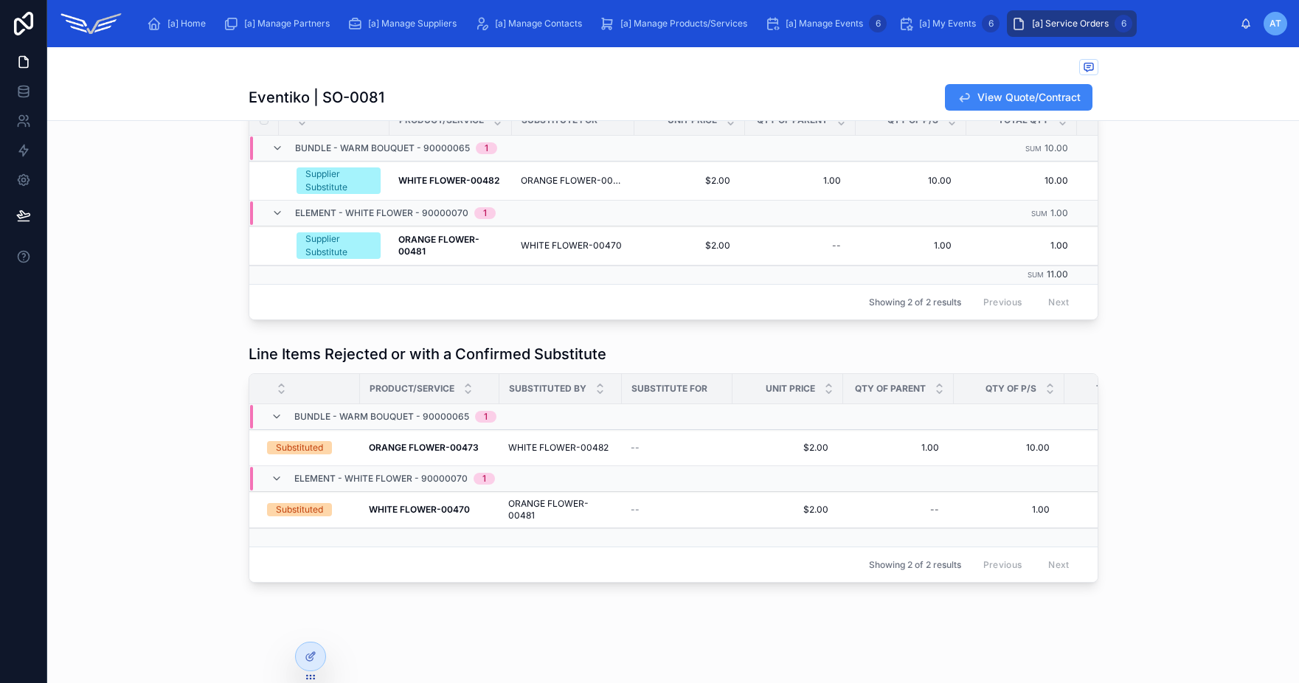
click at [1227, 408] on div "Line Items Rejected or with a Confirmed Substitute Product/Service Substituted …" at bounding box center [673, 463] width 1252 height 251
click at [311, 656] on icon at bounding box center [312, 655] width 6 height 6
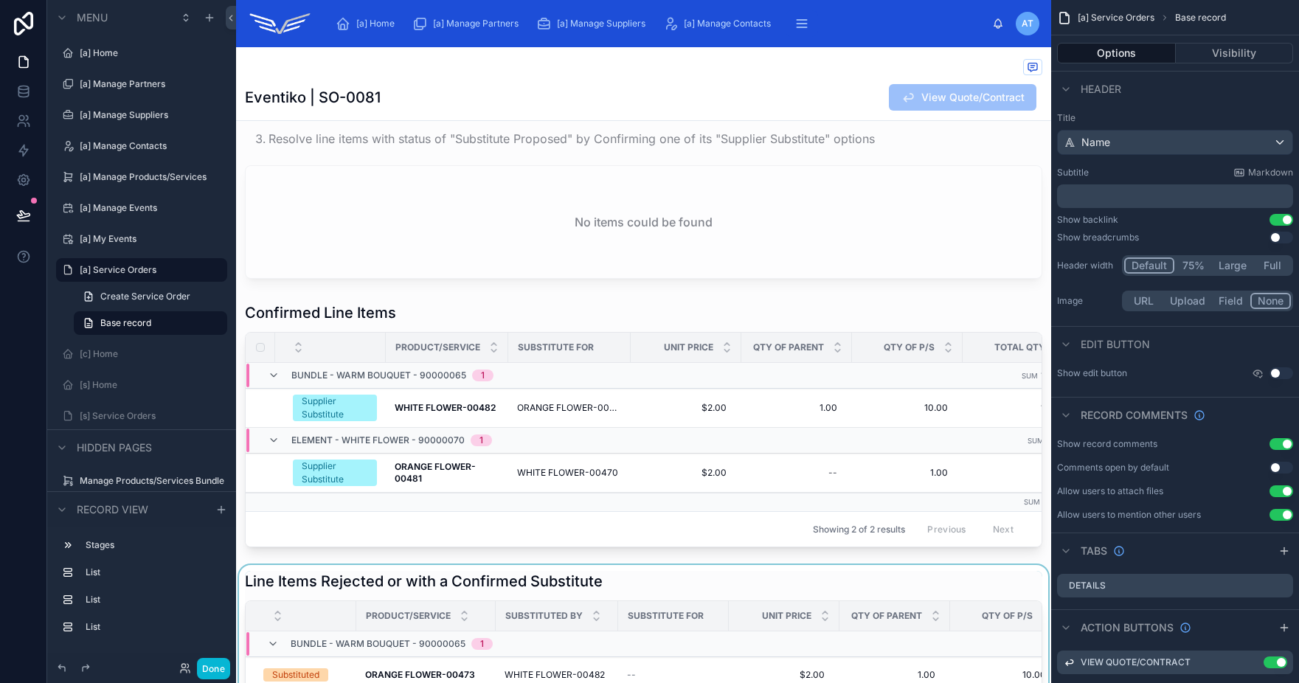
click at [619, 580] on div at bounding box center [643, 690] width 815 height 251
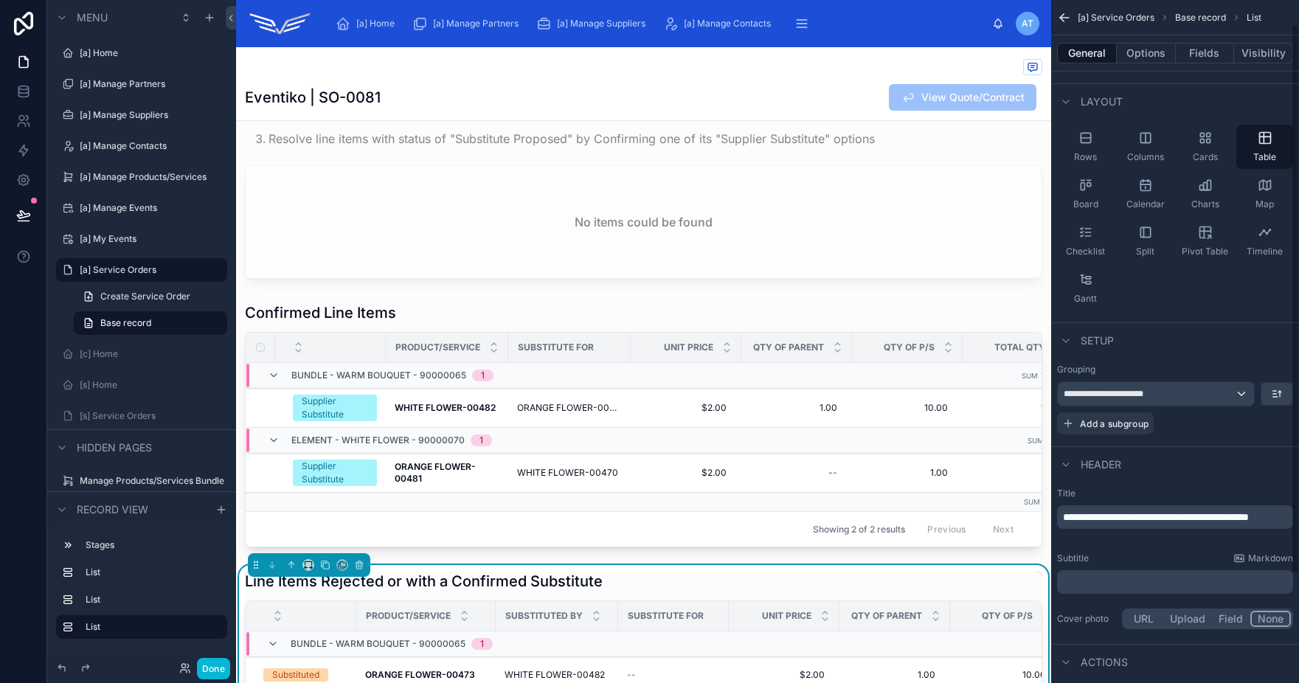
scroll to position [96, 0]
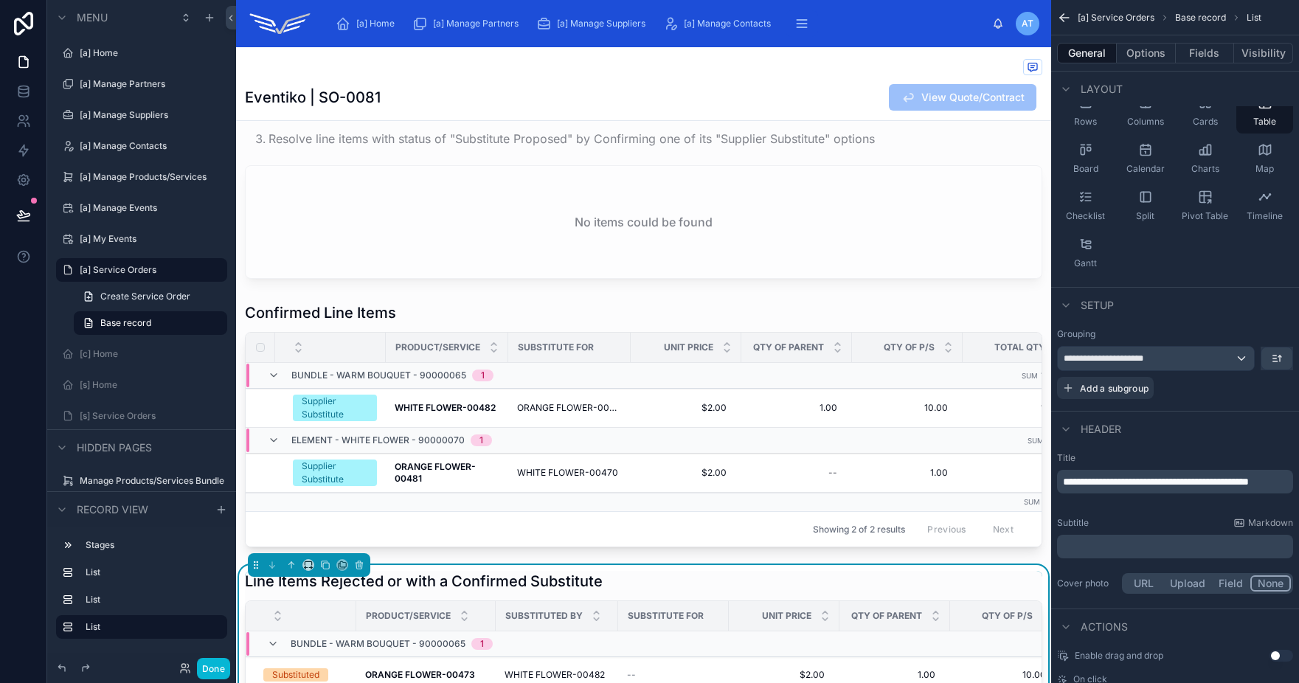
click at [1178, 489] on p "**********" at bounding box center [1176, 481] width 227 height 15
drag, startPoint x: 1177, startPoint y: 495, endPoint x: 1164, endPoint y: 485, distance: 16.2
click at [1164, 485] on p "**********" at bounding box center [1176, 481] width 227 height 15
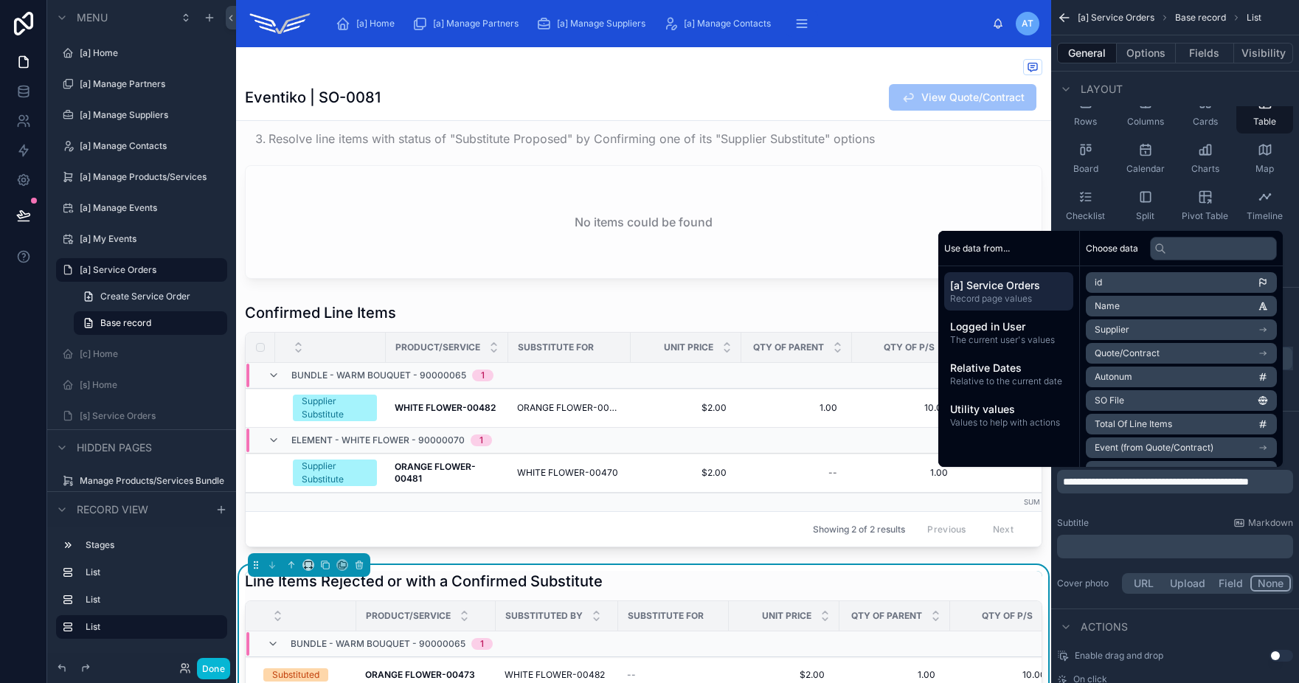
scroll to position [97, 0]
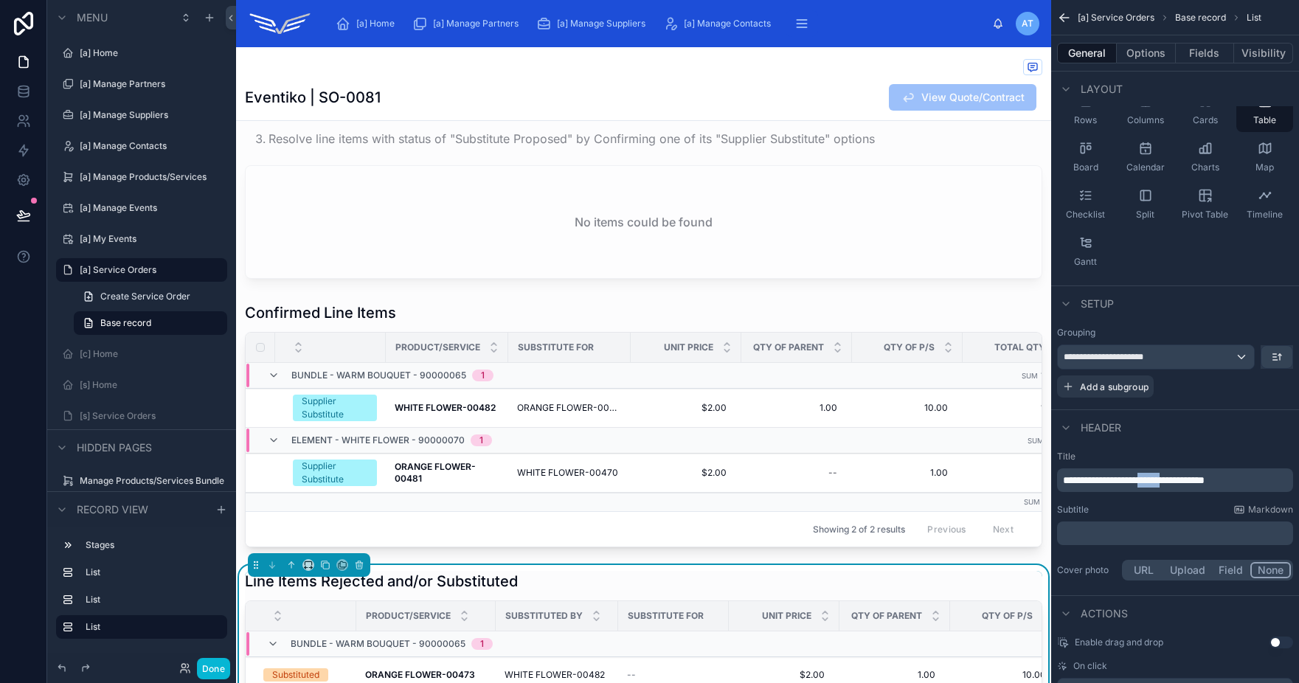
drag, startPoint x: 1194, startPoint y: 480, endPoint x: 1163, endPoint y: 482, distance: 31.0
click at [1163, 482] on span "**********" at bounding box center [1134, 480] width 142 height 10
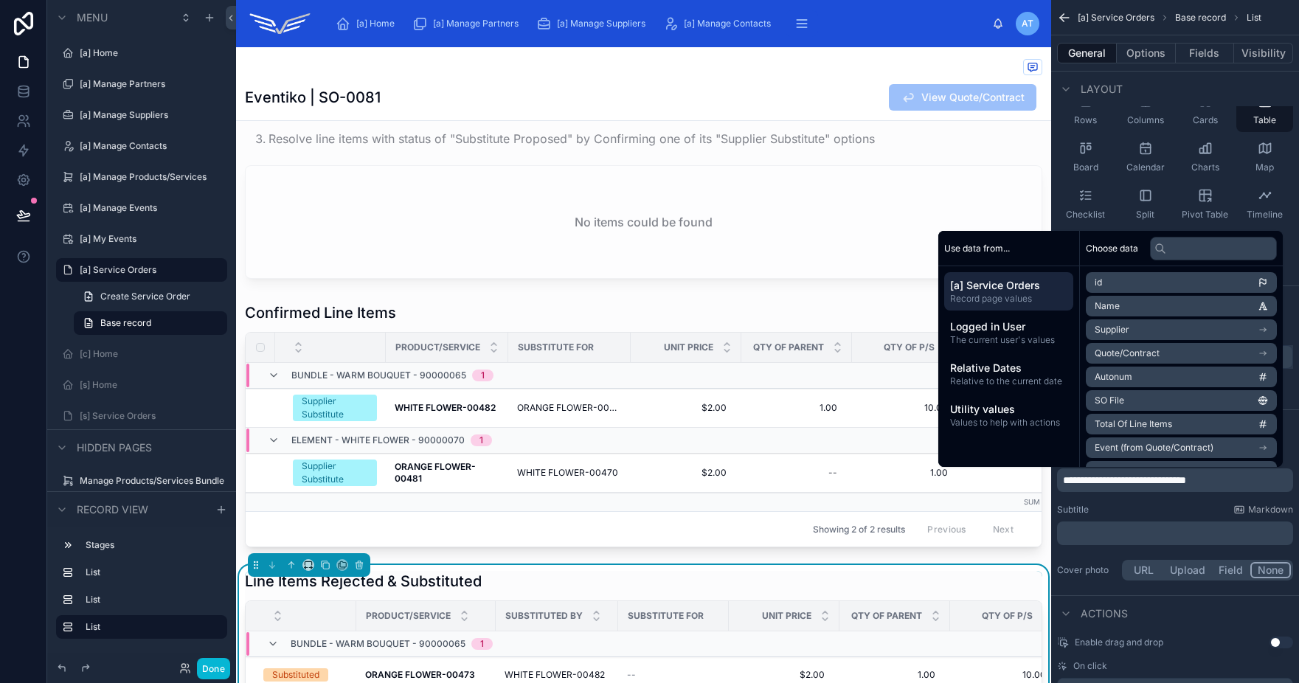
click at [1236, 483] on p "**********" at bounding box center [1176, 480] width 227 height 15
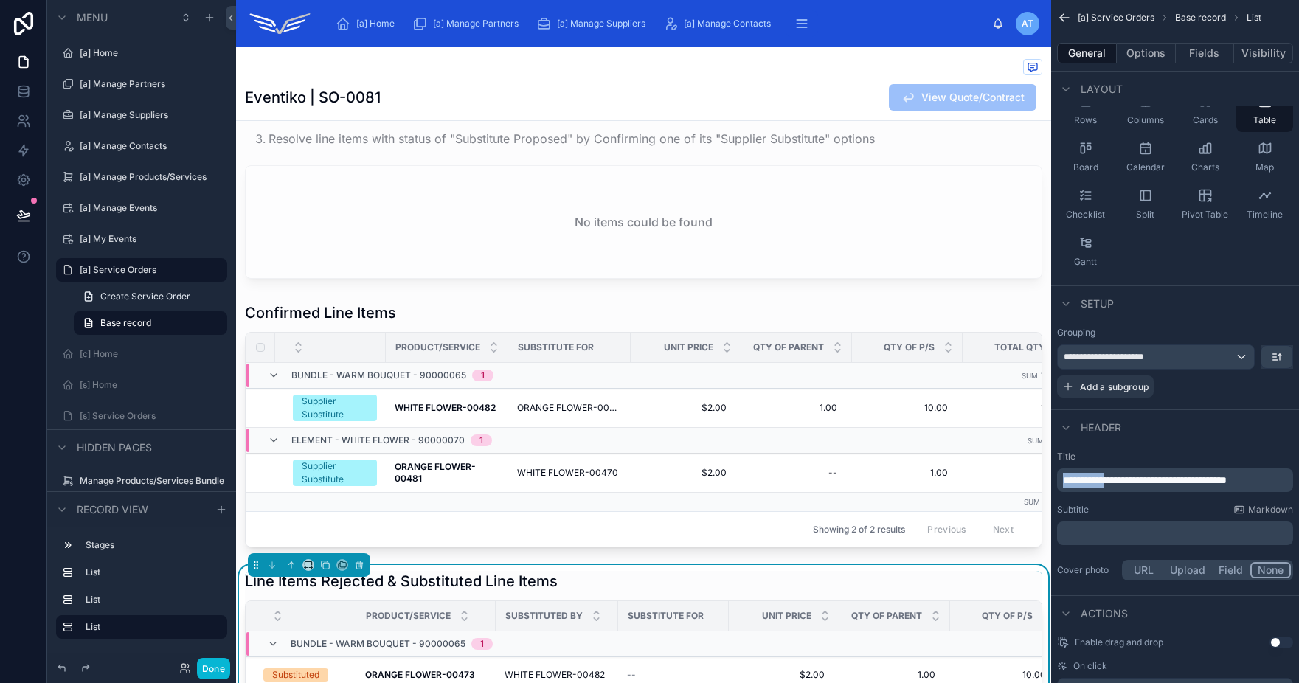
drag, startPoint x: 1117, startPoint y: 481, endPoint x: 1062, endPoint y: 485, distance: 54.8
click at [1063, 485] on span "**********" at bounding box center [1145, 480] width 164 height 10
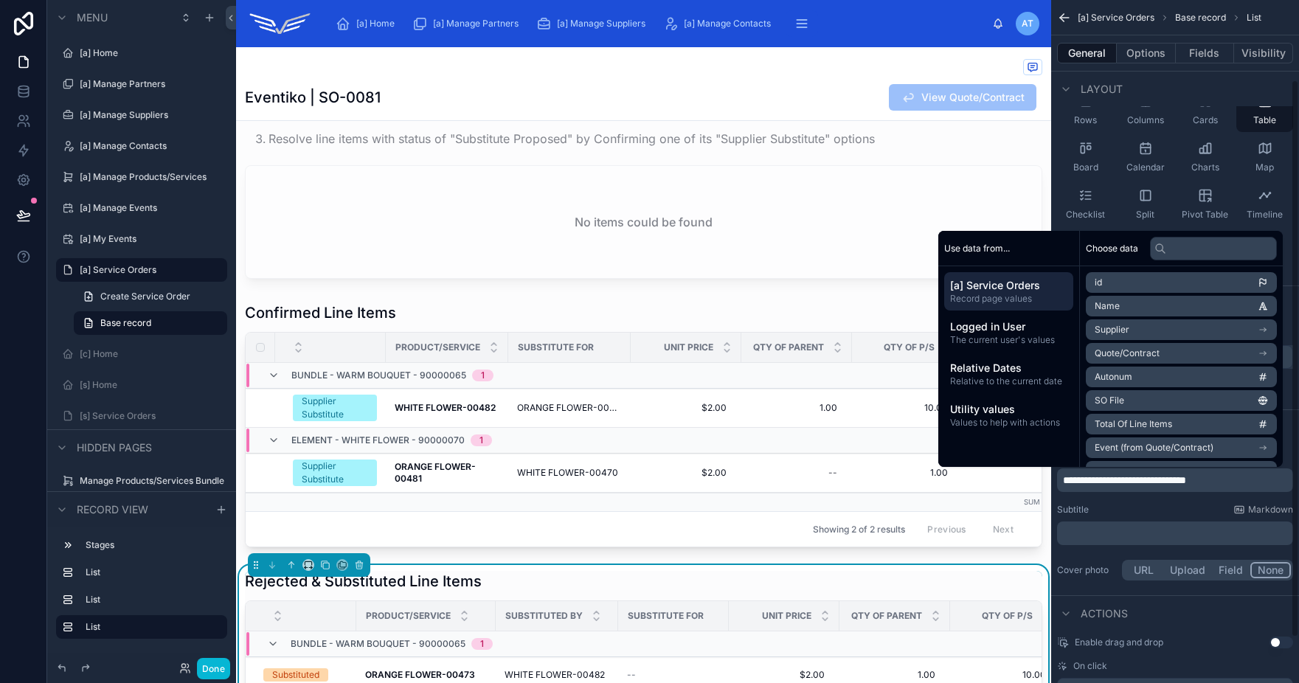
click at [1137, 509] on div "Subtitle Markdown" at bounding box center [1175, 510] width 236 height 12
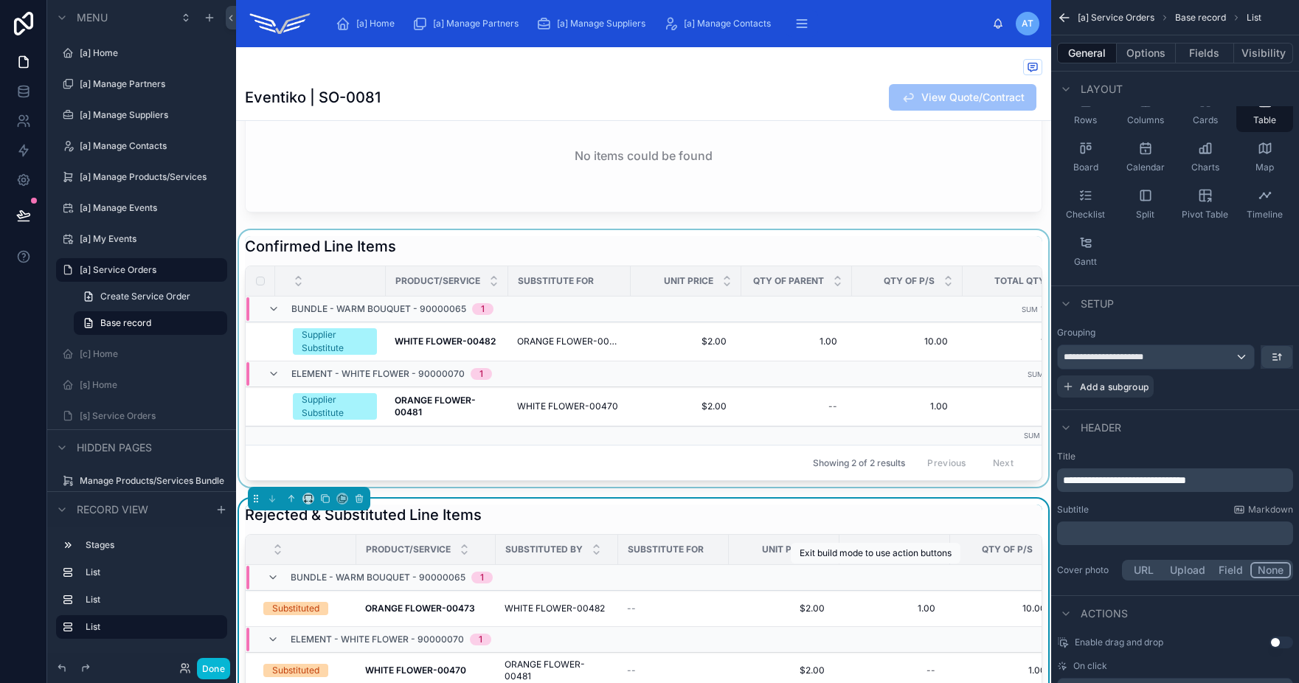
scroll to position [63, 0]
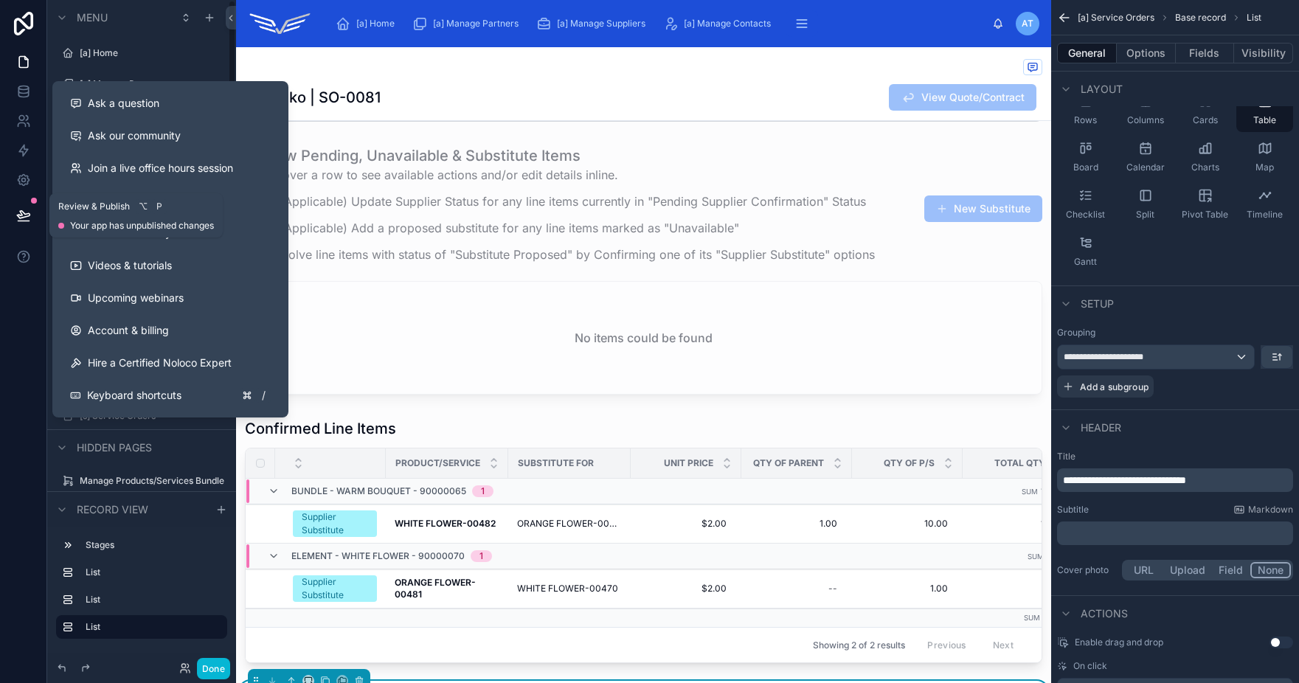
click at [26, 209] on icon at bounding box center [23, 215] width 15 height 15
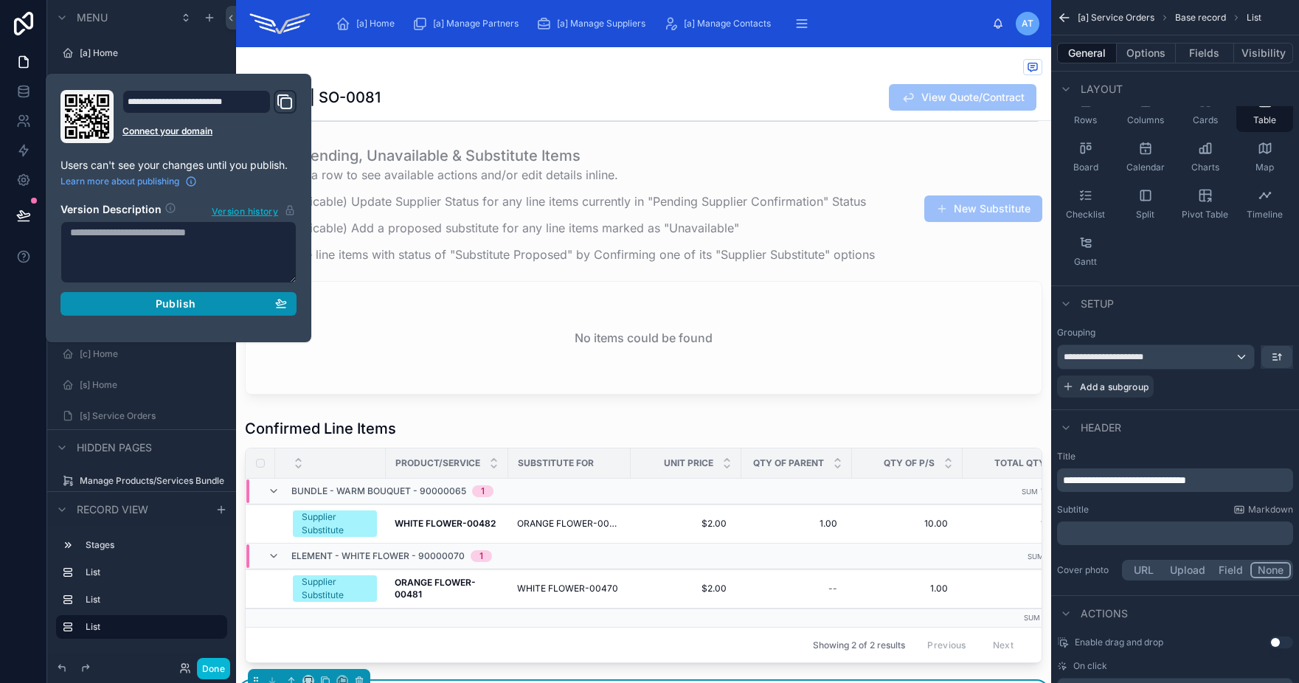
click at [139, 299] on div "Publish" at bounding box center [178, 303] width 217 height 13
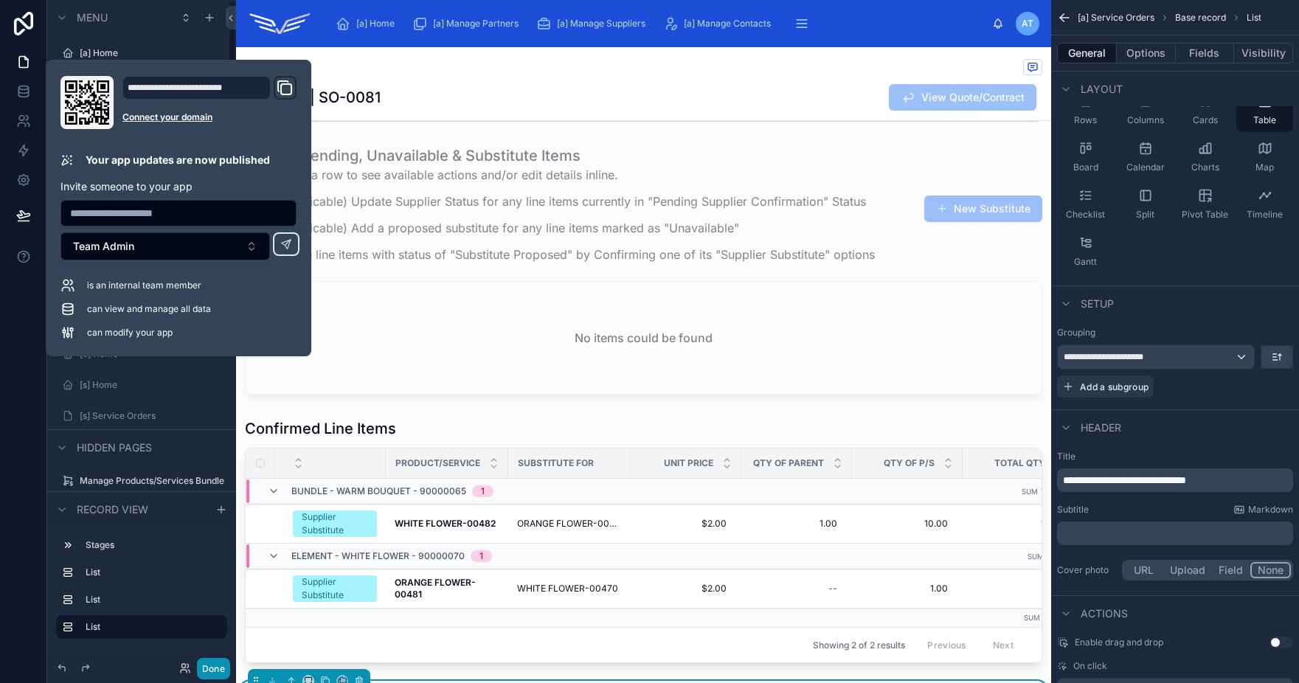
click at [217, 671] on button "Done" at bounding box center [213, 668] width 33 height 21
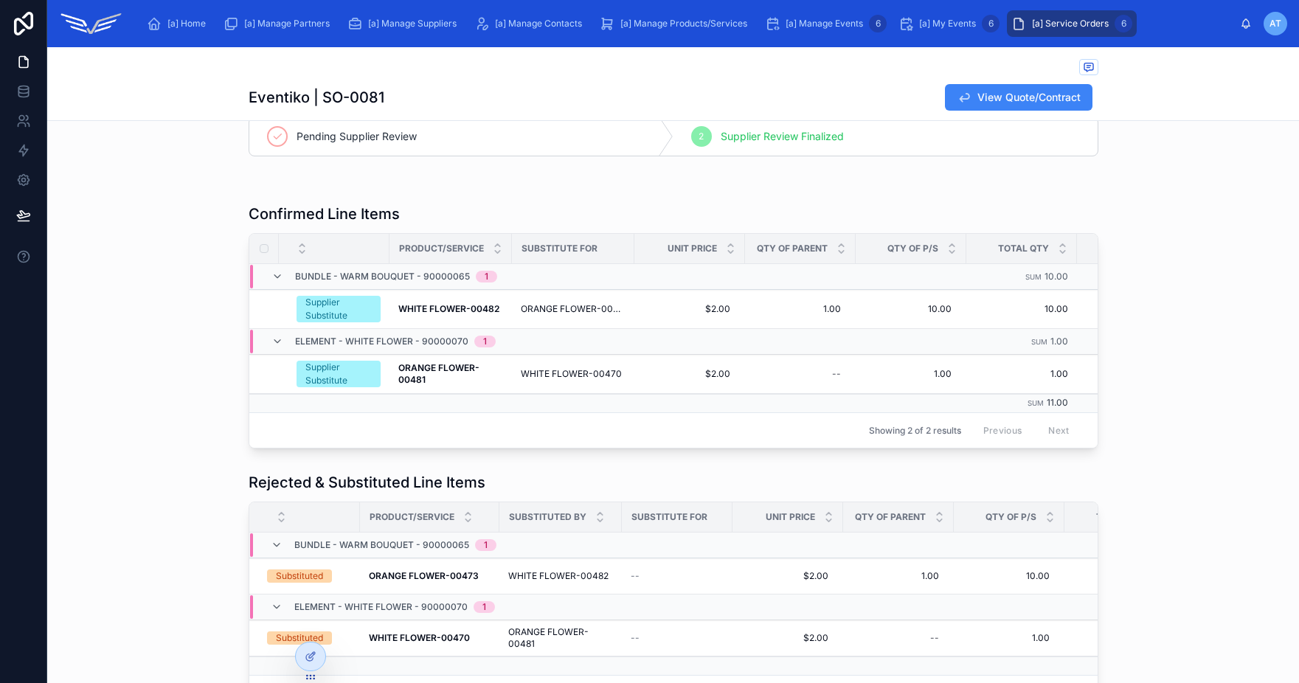
scroll to position [83, 0]
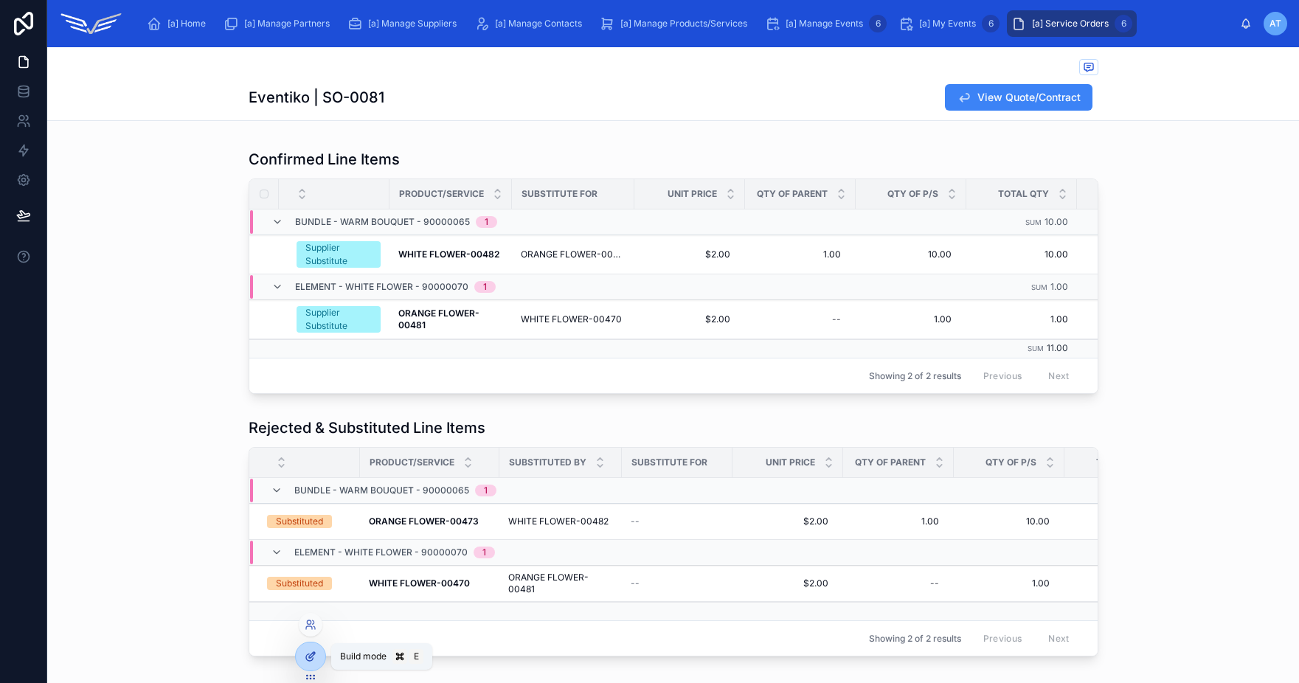
click at [312, 659] on icon at bounding box center [309, 657] width 7 height 7
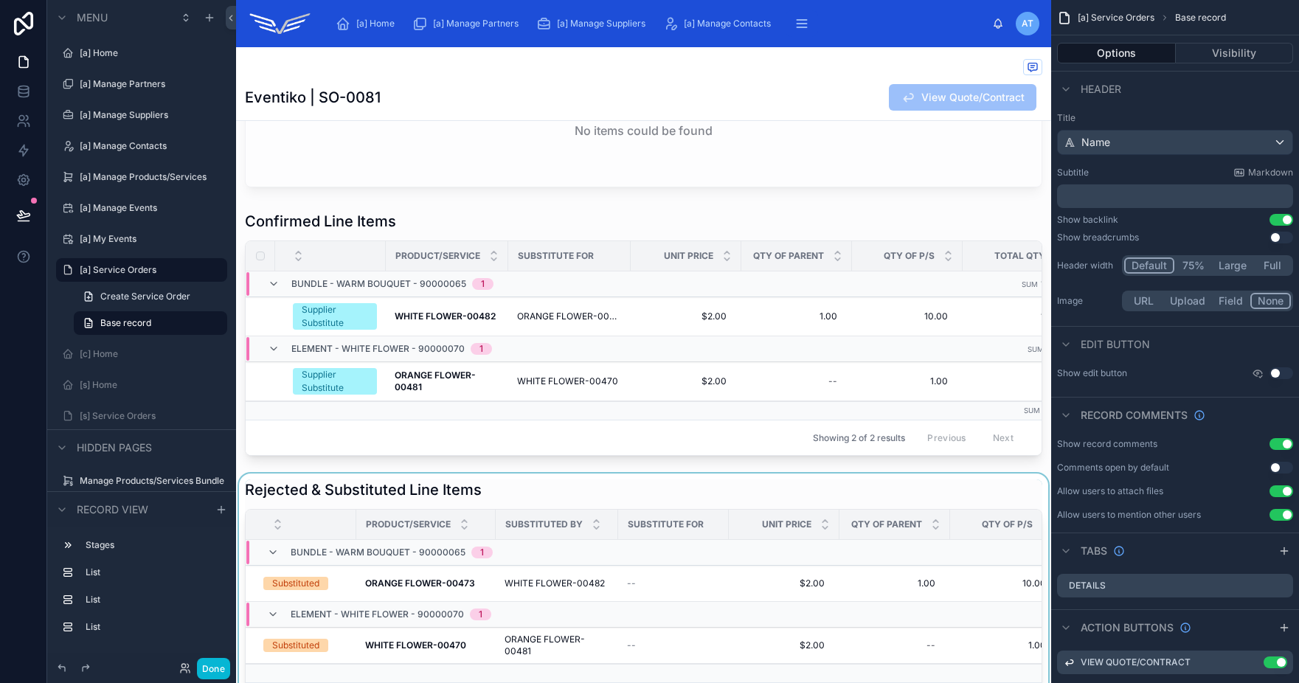
scroll to position [331, 0]
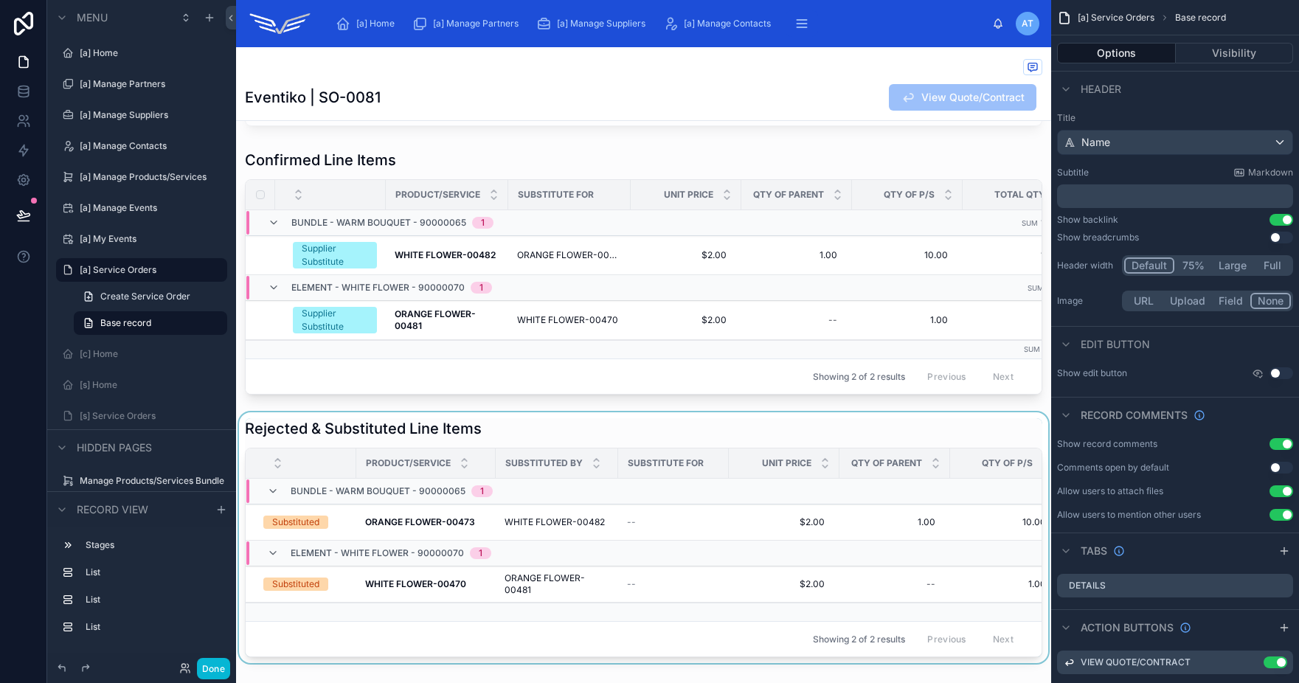
click at [624, 447] on div at bounding box center [643, 537] width 815 height 251
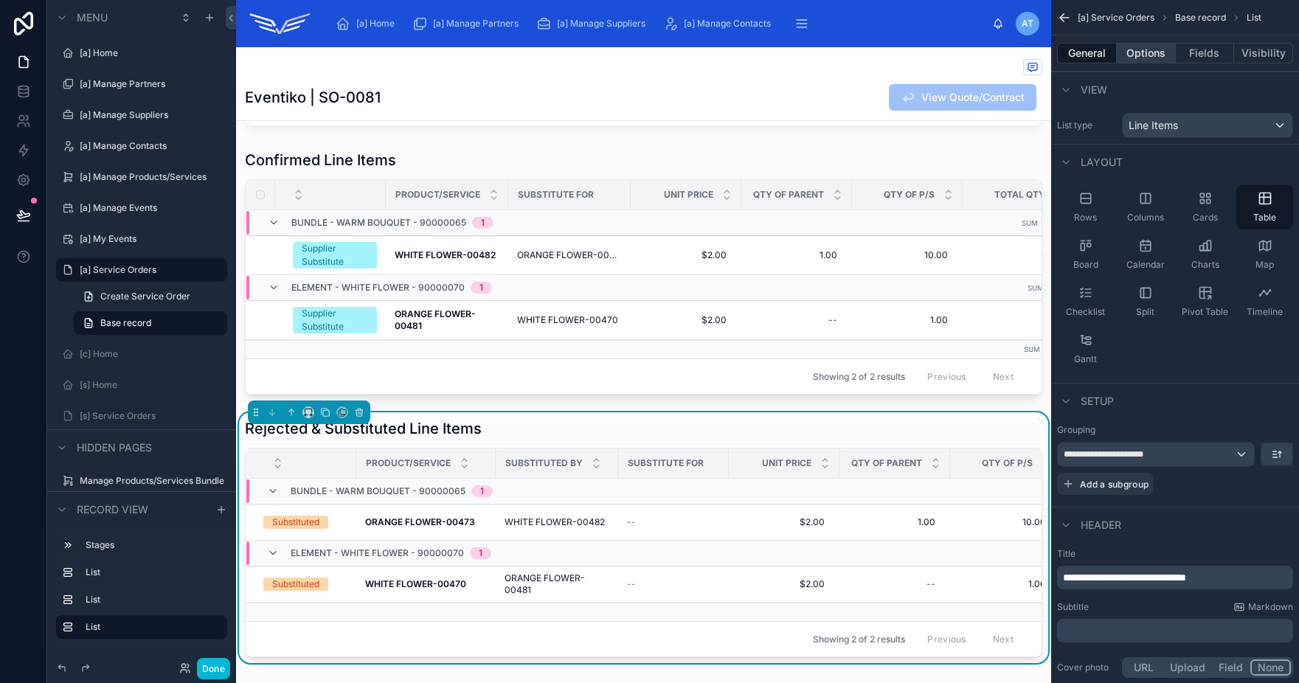
click at [1154, 48] on button "Options" at bounding box center [1146, 53] width 59 height 21
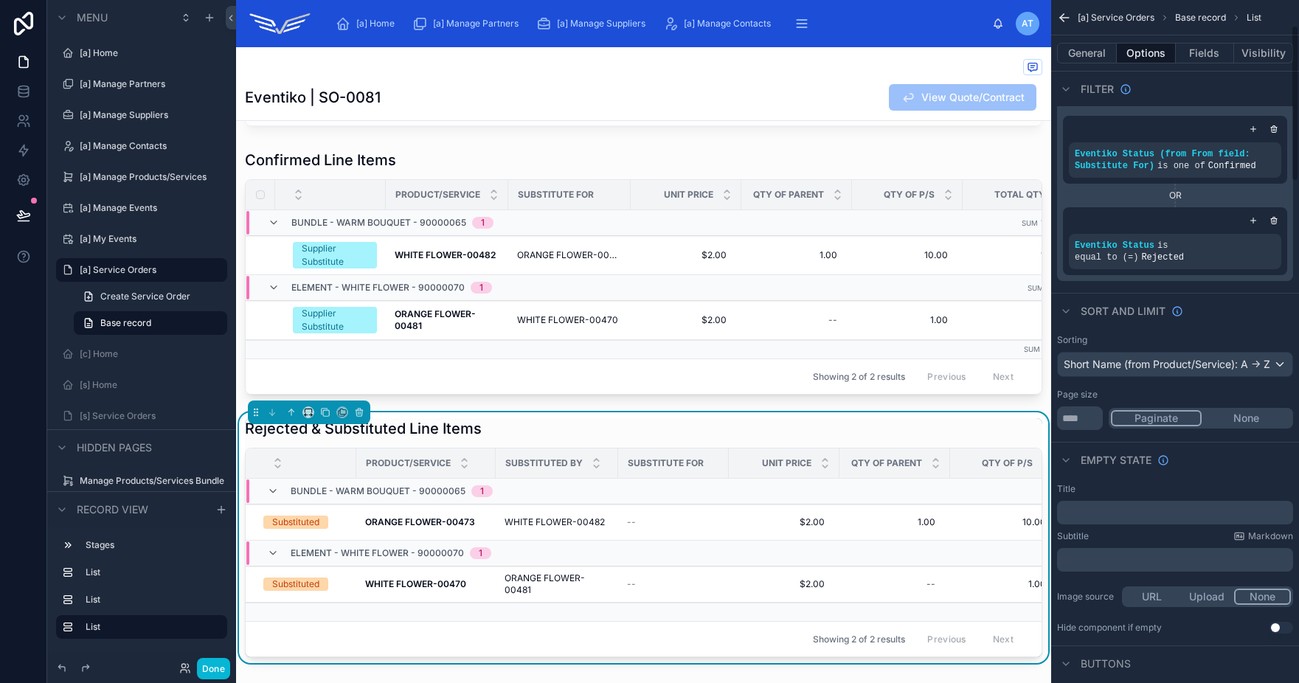
scroll to position [111, 0]
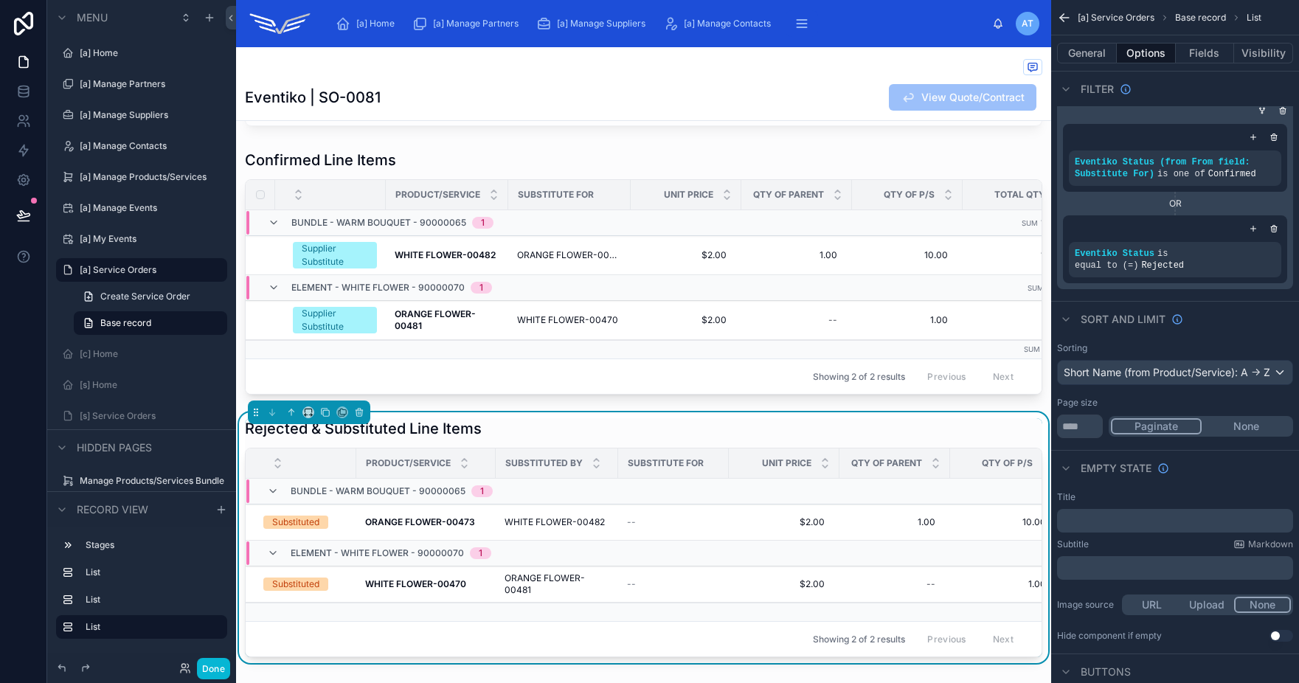
click at [1280, 634] on button "Use setting" at bounding box center [1281, 636] width 24 height 12
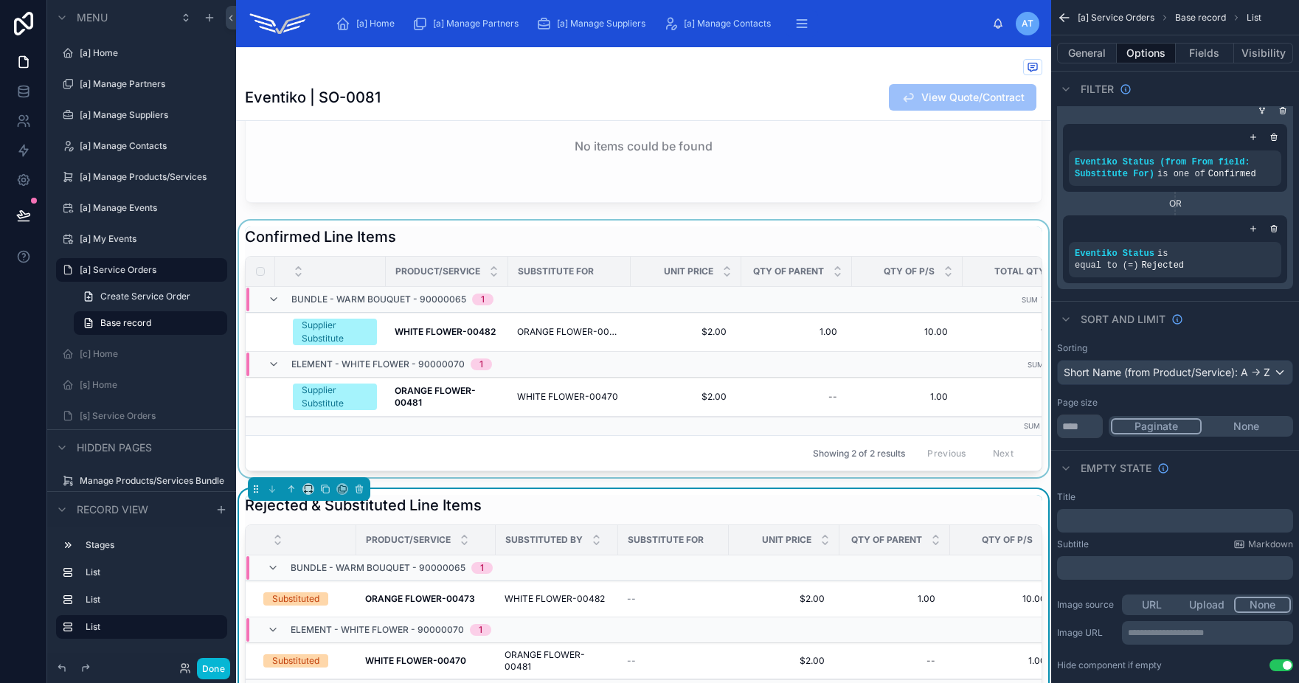
scroll to position [63, 0]
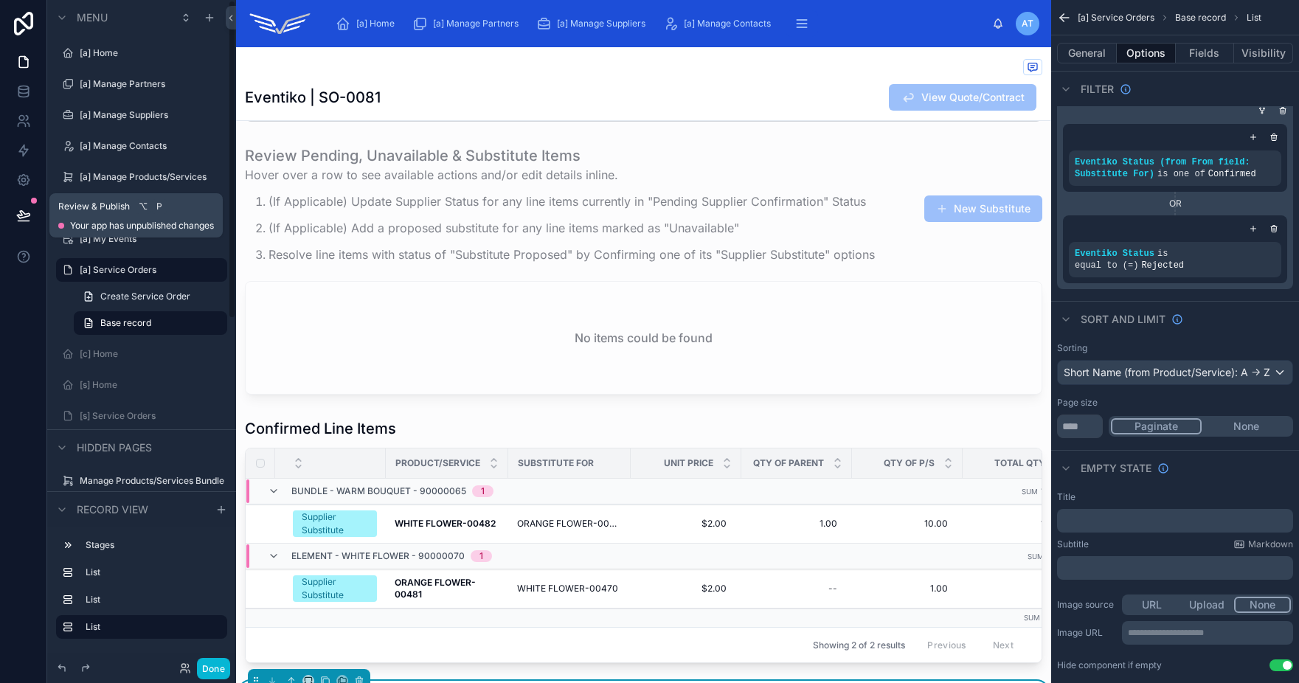
click at [30, 209] on button at bounding box center [23, 215] width 32 height 41
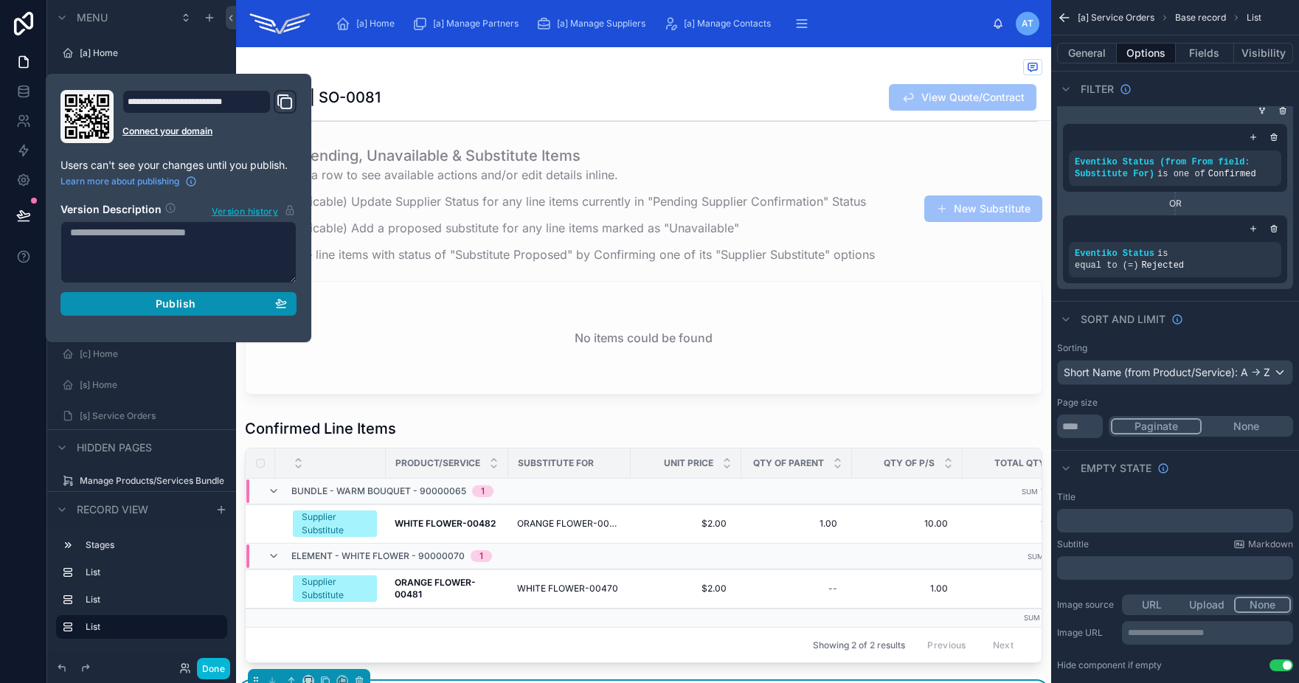
click at [136, 296] on button "Publish" at bounding box center [178, 304] width 236 height 24
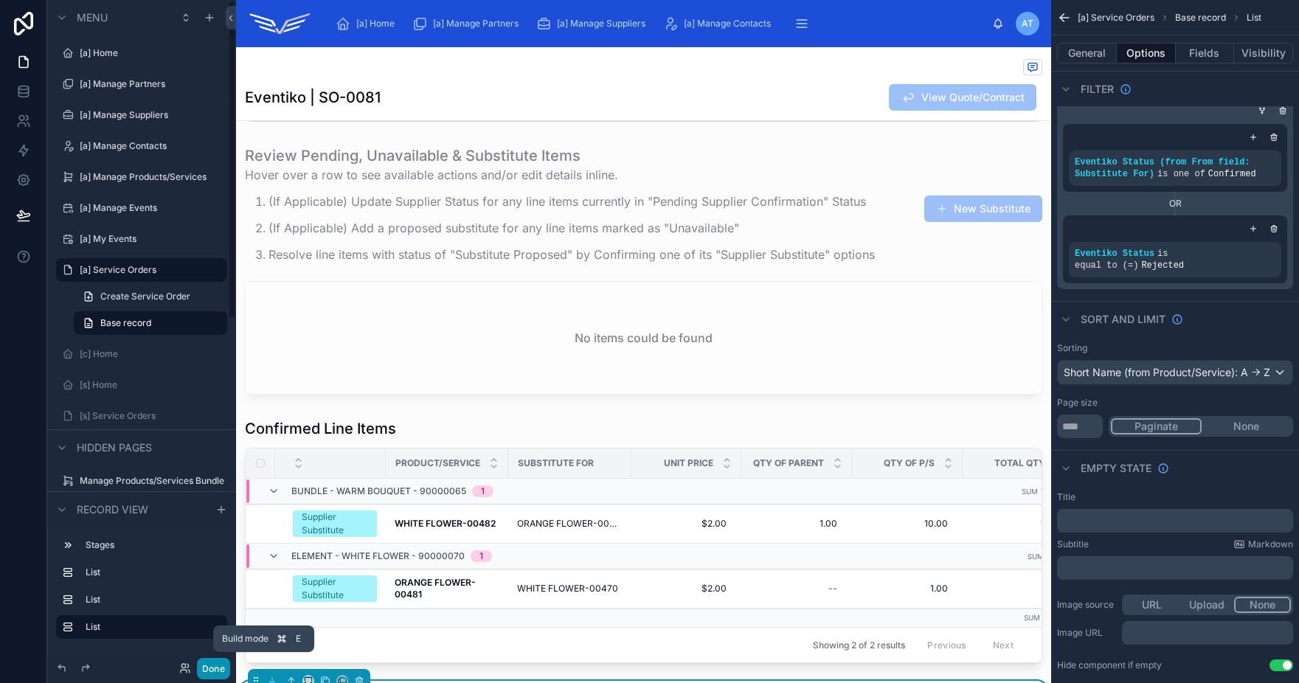
click at [214, 667] on button "Done" at bounding box center [213, 668] width 33 height 21
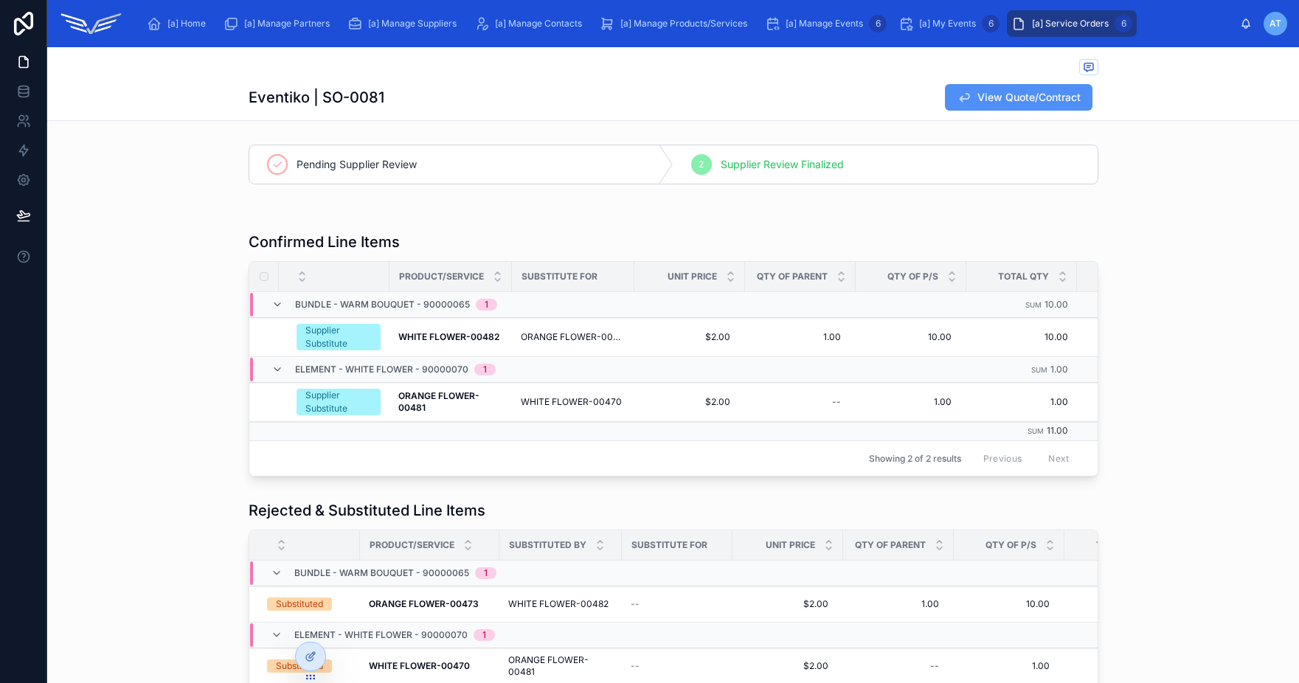
click at [1019, 105] on button "View Quote/Contract" at bounding box center [1019, 97] width 148 height 27
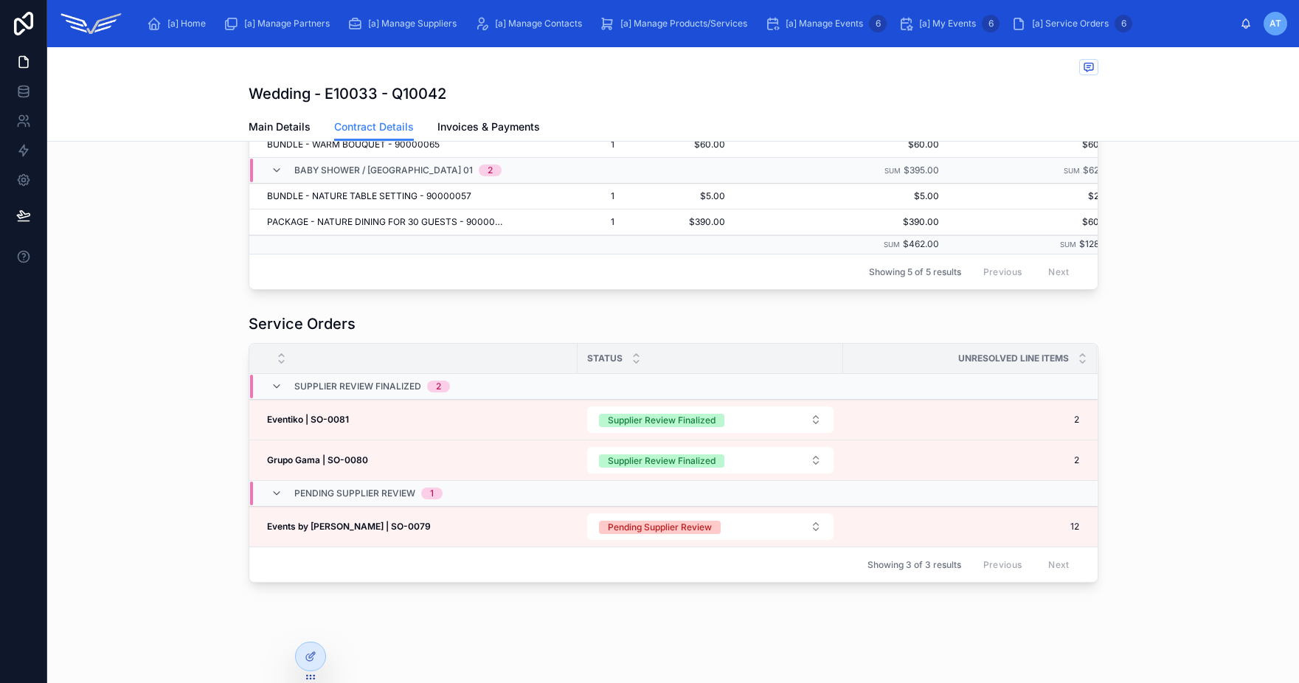
scroll to position [697, 0]
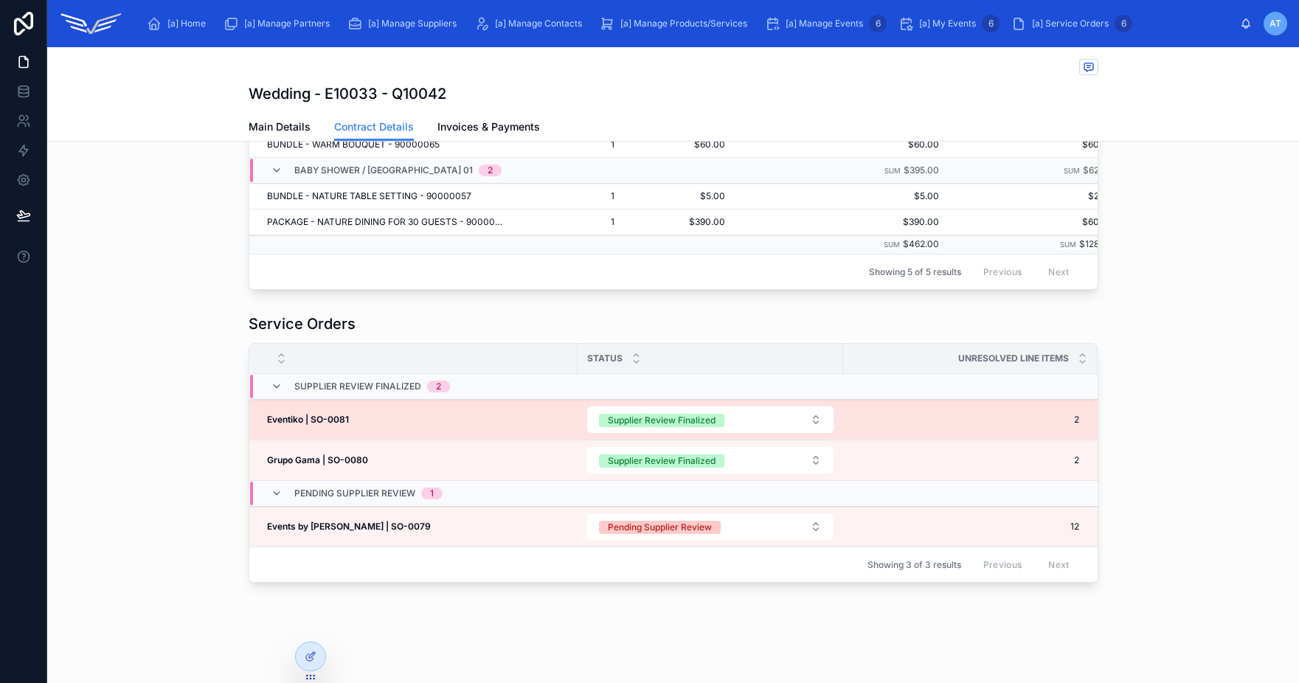
click at [420, 418] on td "Eventiko | SO-0081 Eventiko | SO-0081" at bounding box center [413, 420] width 328 height 41
click at [302, 414] on strong "Eventiko | SO-0081" at bounding box center [308, 419] width 82 height 11
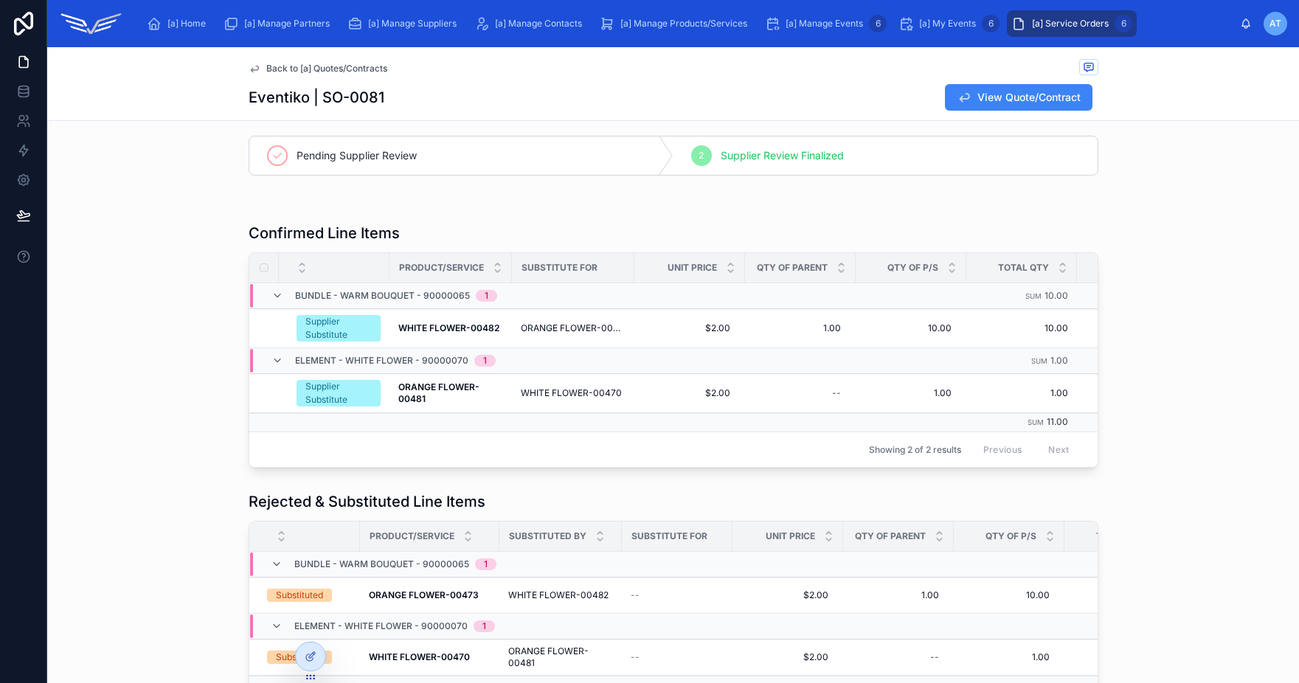
scroll to position [114, 0]
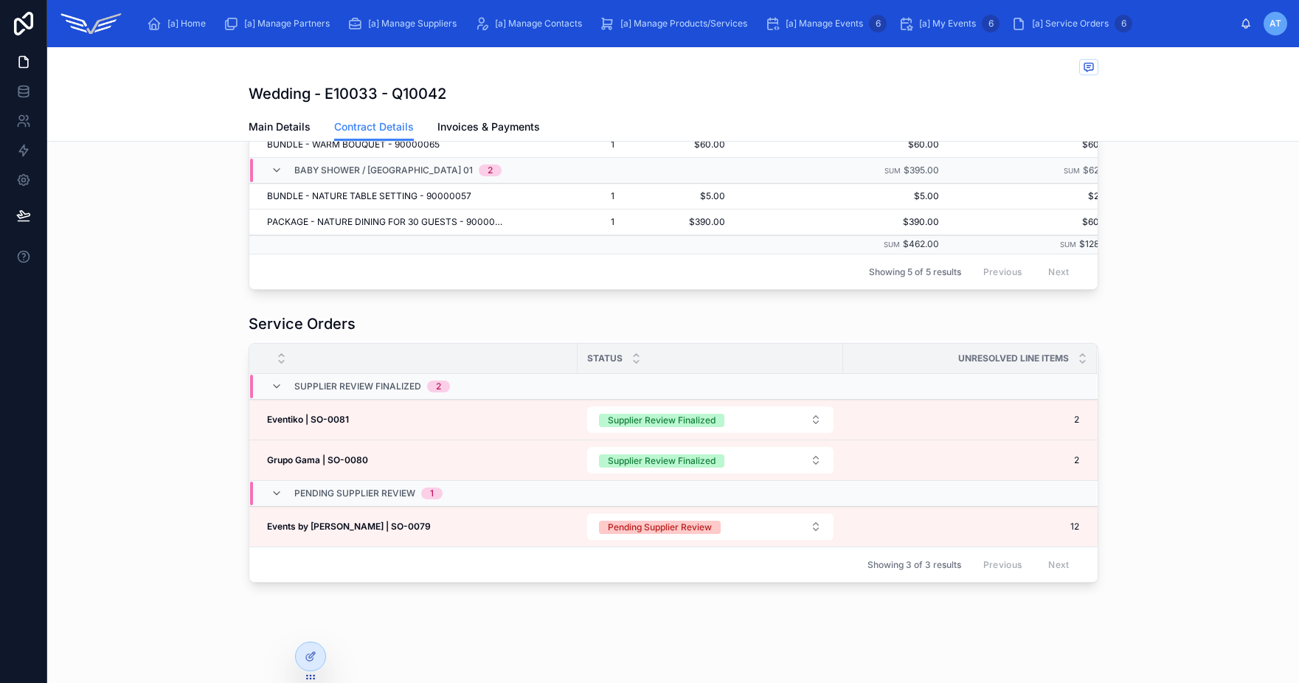
scroll to position [699, 0]
click at [309, 659] on icon at bounding box center [311, 657] width 12 height 12
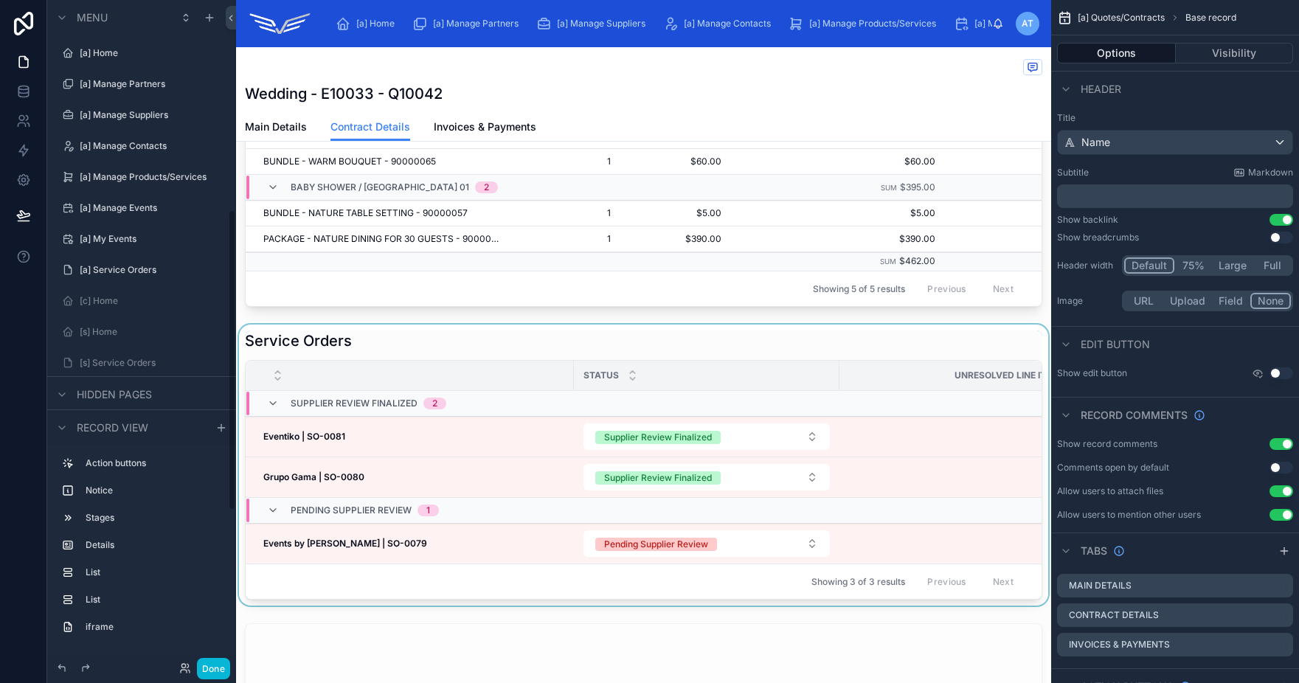
scroll to position [464, 0]
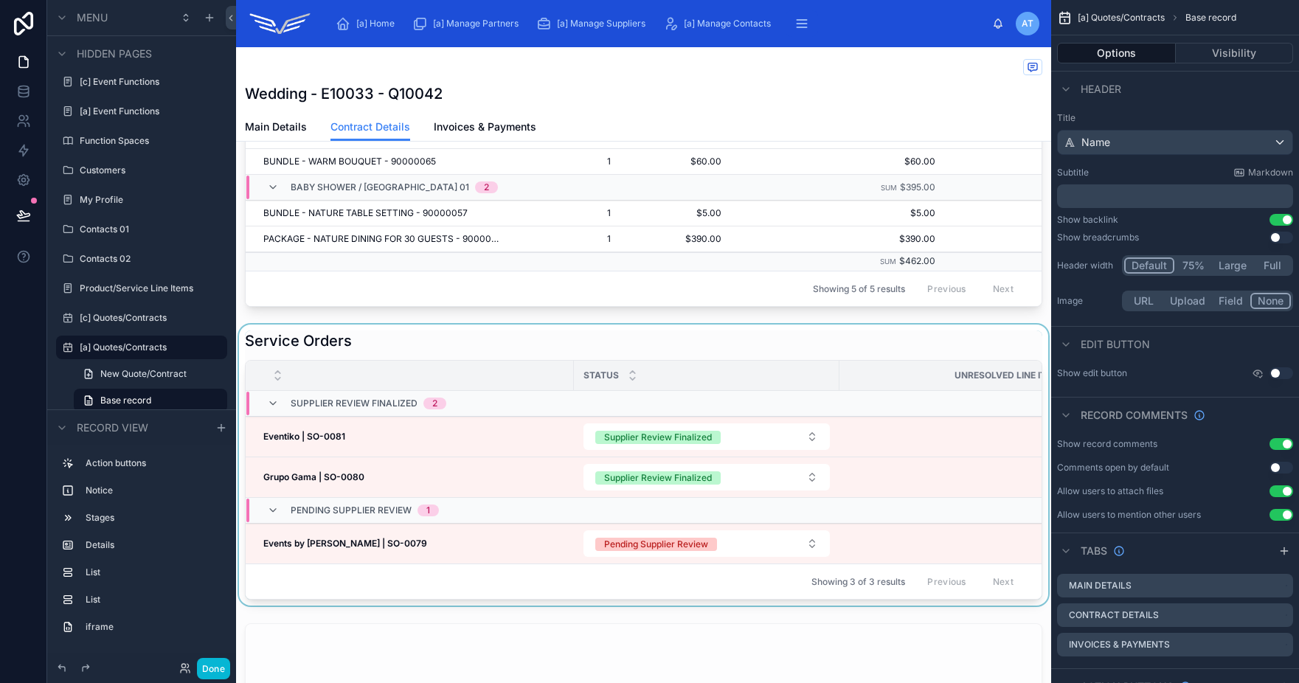
click at [638, 365] on div at bounding box center [643, 465] width 815 height 281
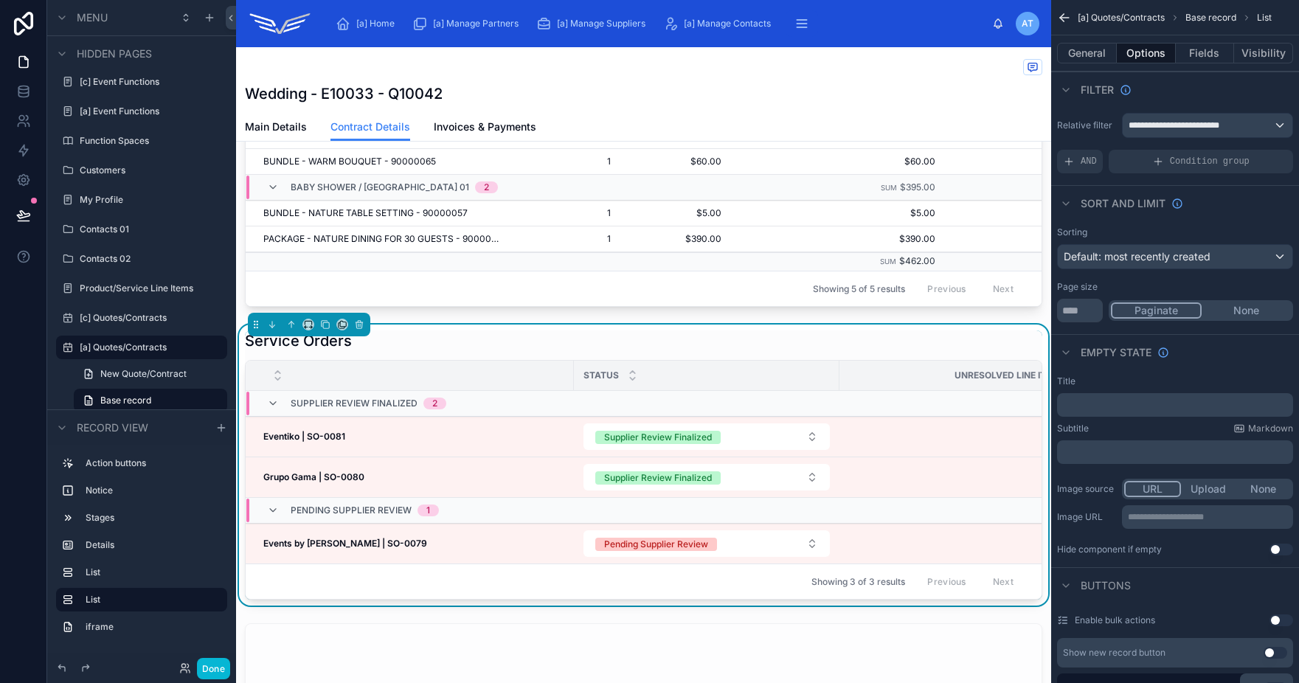
click at [682, 351] on div "Service Orders" at bounding box center [643, 340] width 797 height 21
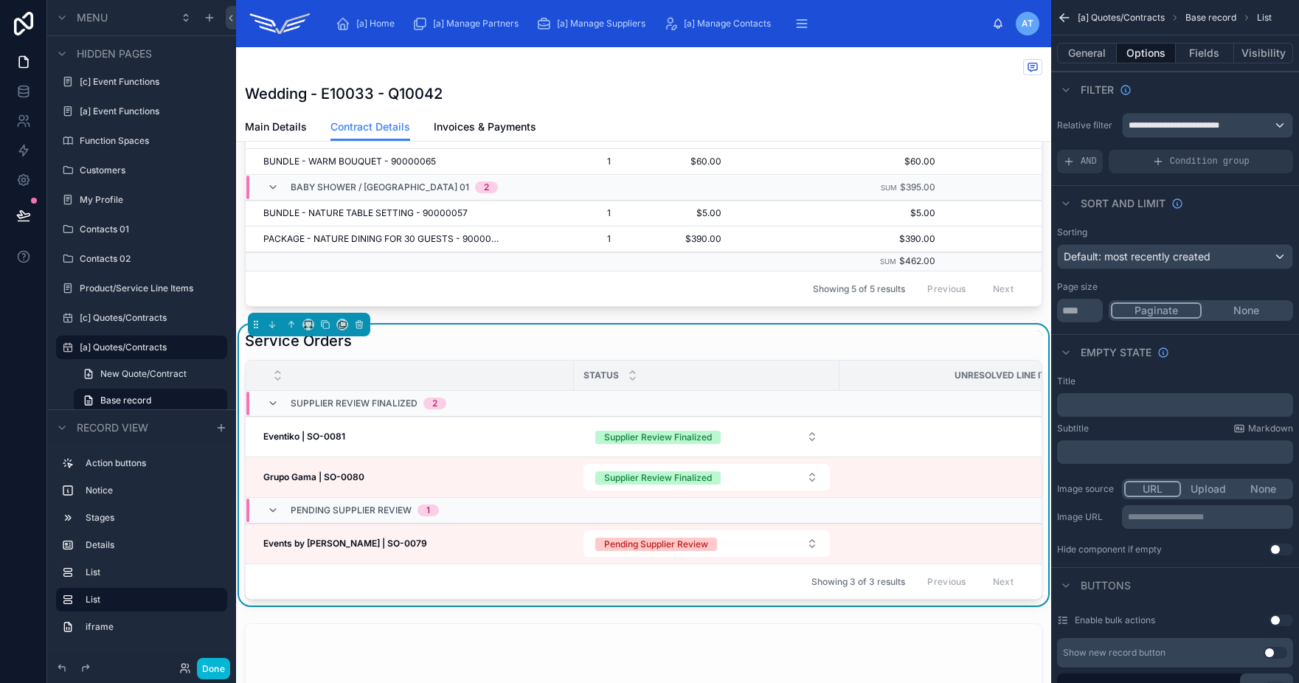
scroll to position [0, 64]
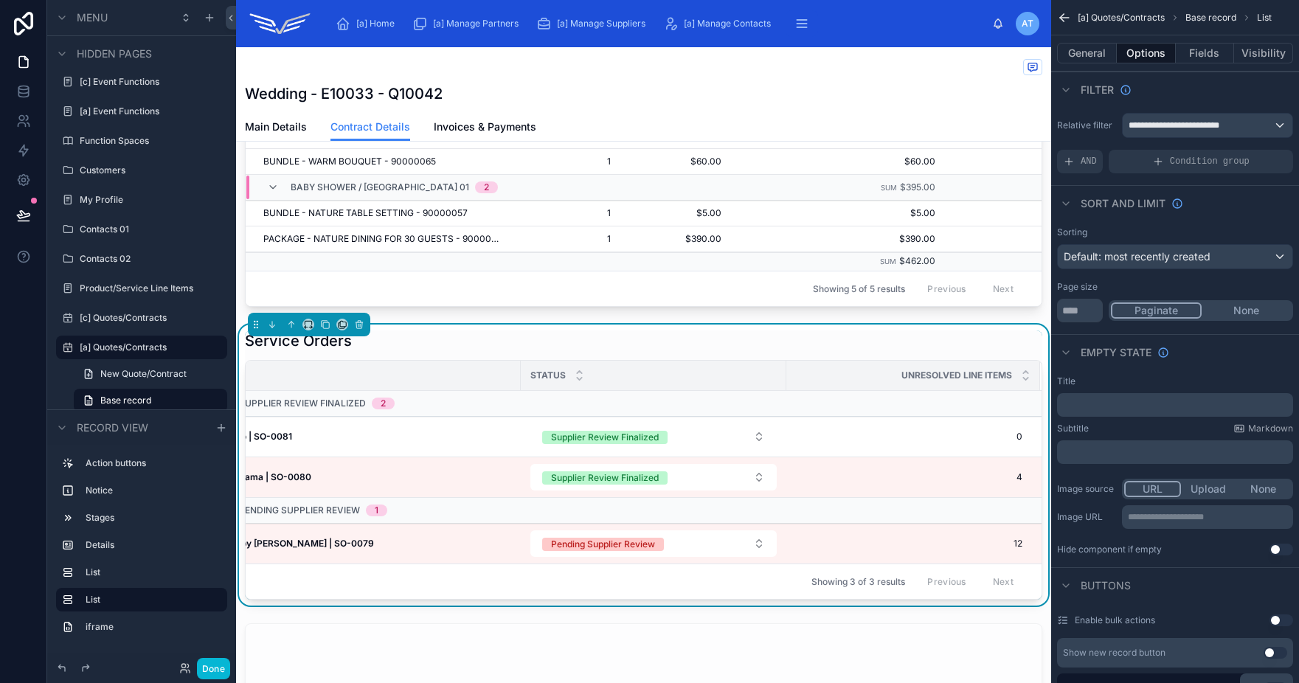
click at [786, 391] on th "Unresolved Line Items" at bounding box center [913, 376] width 254 height 30
drag, startPoint x: 773, startPoint y: 400, endPoint x: 746, endPoint y: 401, distance: 27.3
click at [746, 391] on th "Status" at bounding box center [667, 376] width 238 height 30
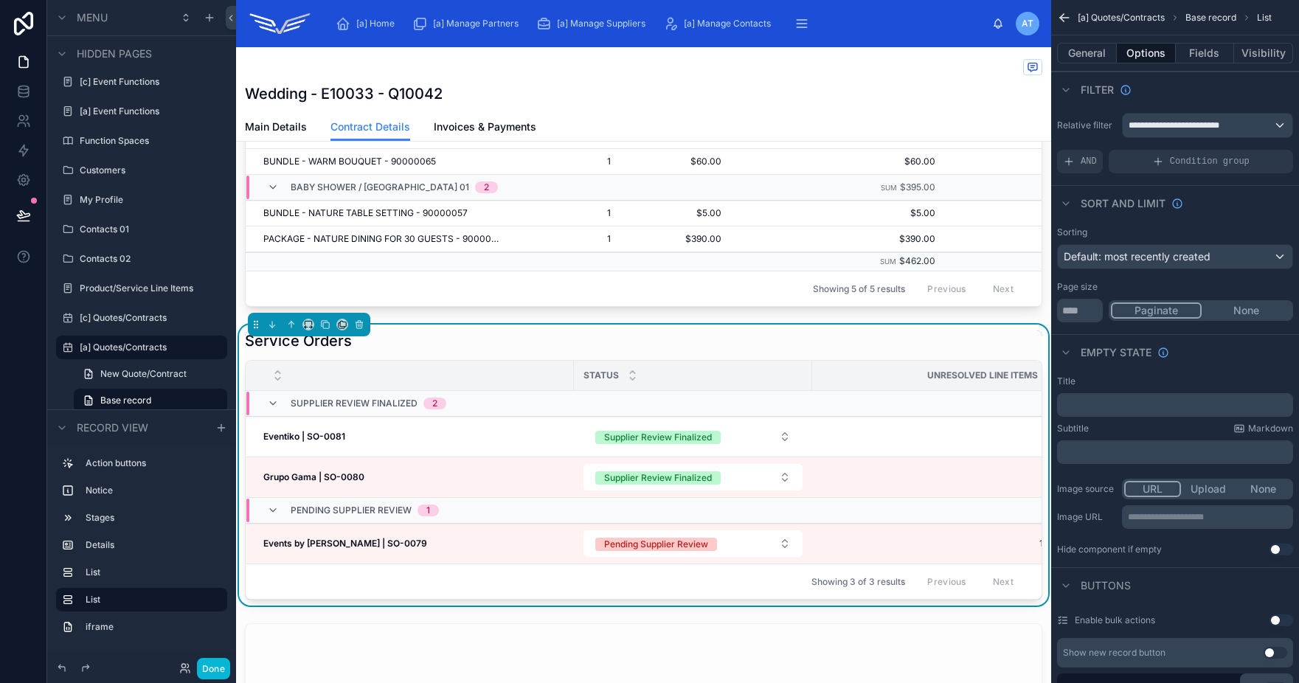
click at [1180, 269] on div "Sorting Default: most recently created Page size ** Paginate None" at bounding box center [1175, 275] width 248 height 108
click at [1180, 266] on div "Default: most recently created" at bounding box center [1175, 257] width 235 height 24
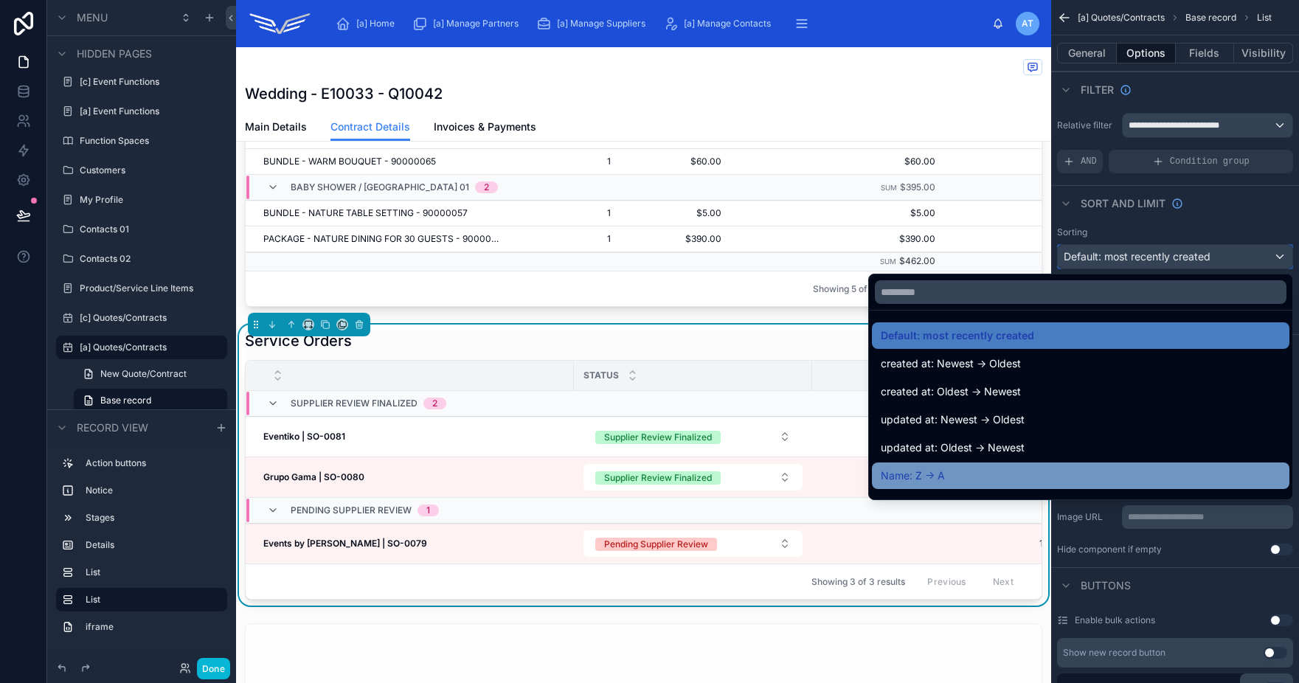
scroll to position [11, 0]
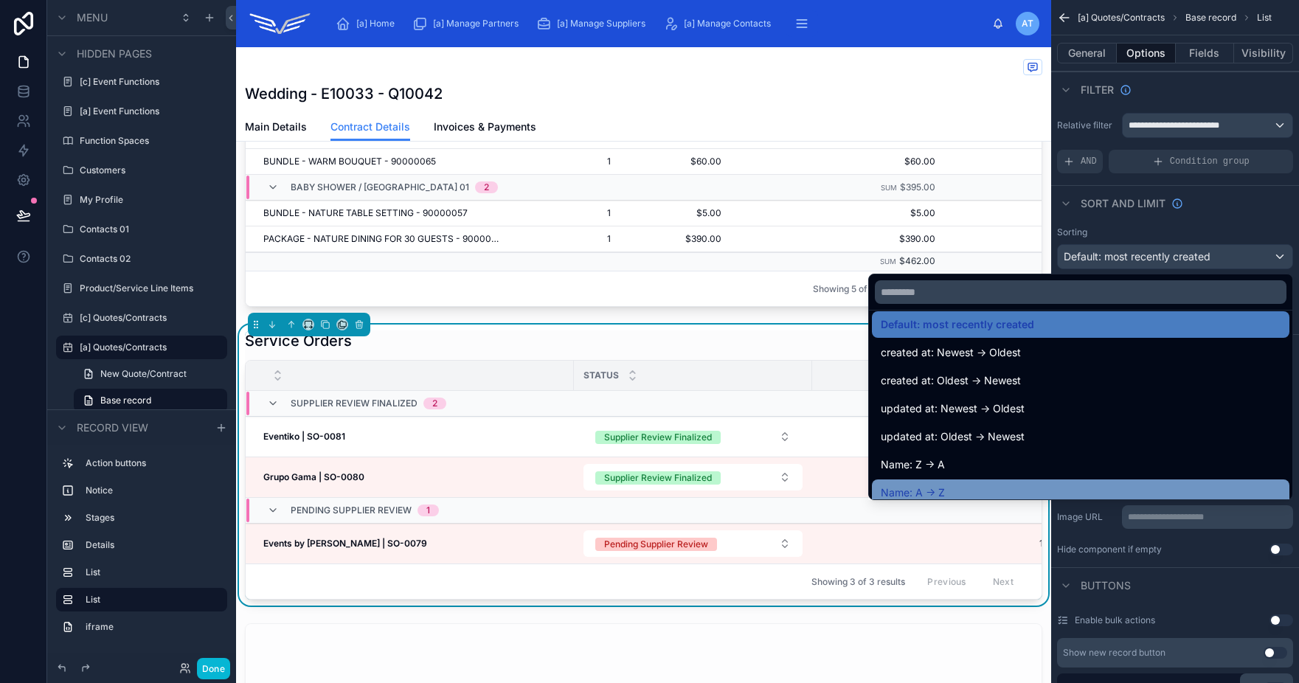
click at [1055, 489] on div "Name: A -> Z" at bounding box center [1081, 493] width 400 height 18
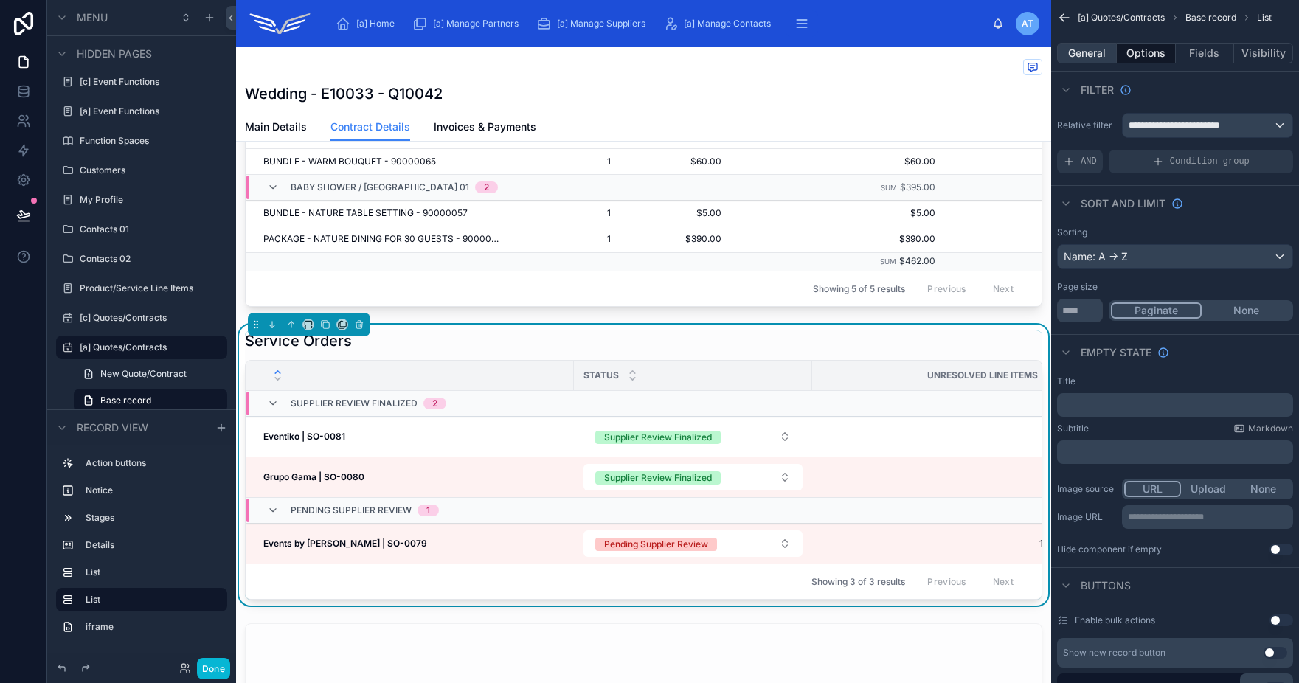
click at [1095, 52] on button "General" at bounding box center [1087, 53] width 60 height 21
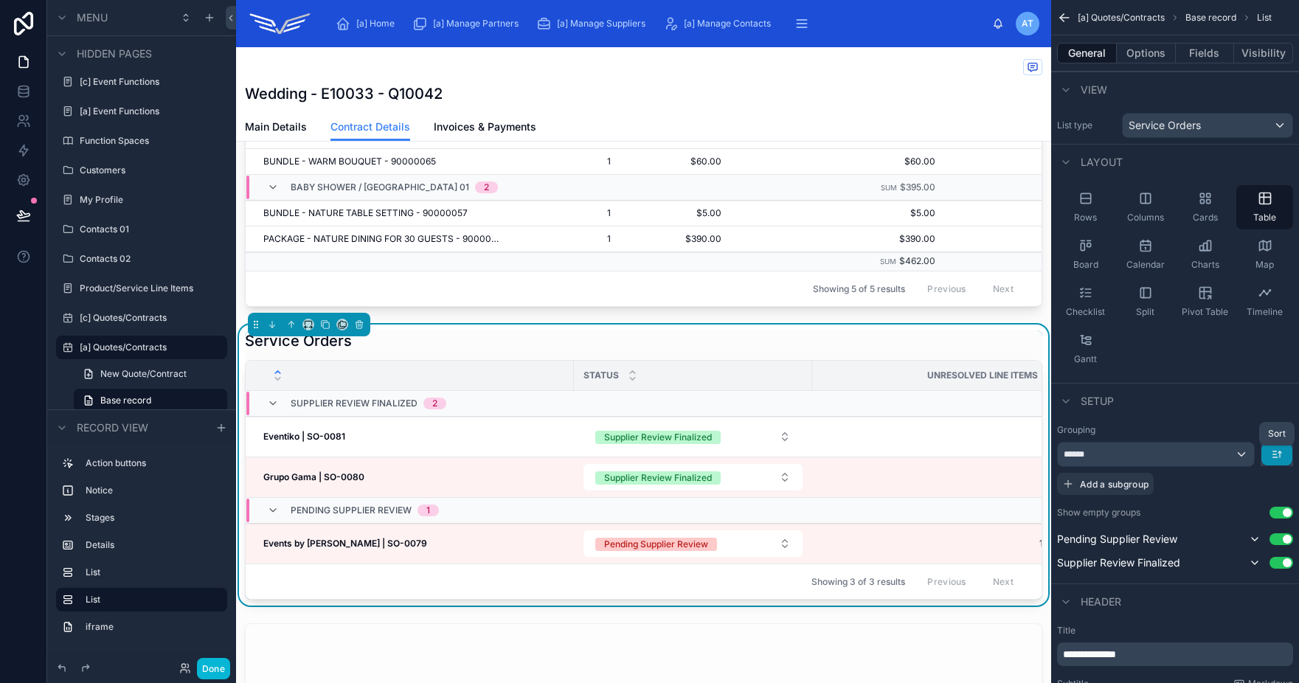
click at [1271, 459] on icon "scrollable content" at bounding box center [1277, 454] width 12 height 12
click at [1258, 492] on span "First -> Last" at bounding box center [1251, 488] width 60 height 18
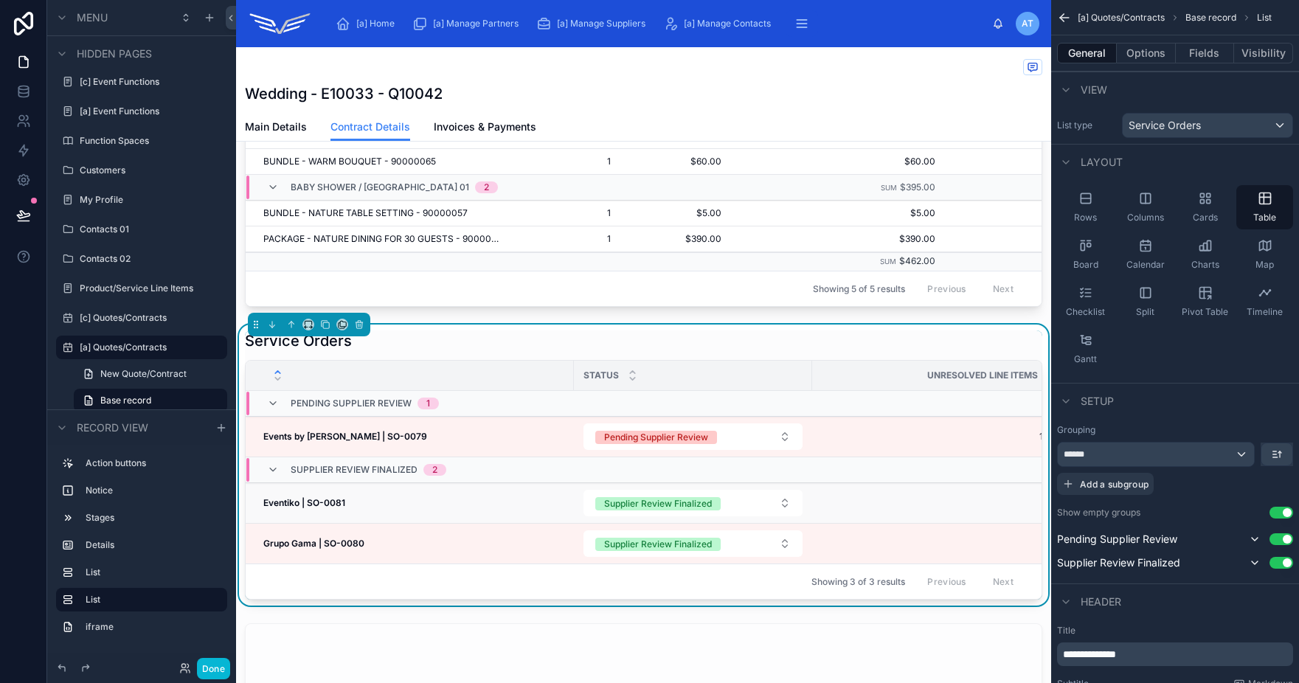
scroll to position [0, 37]
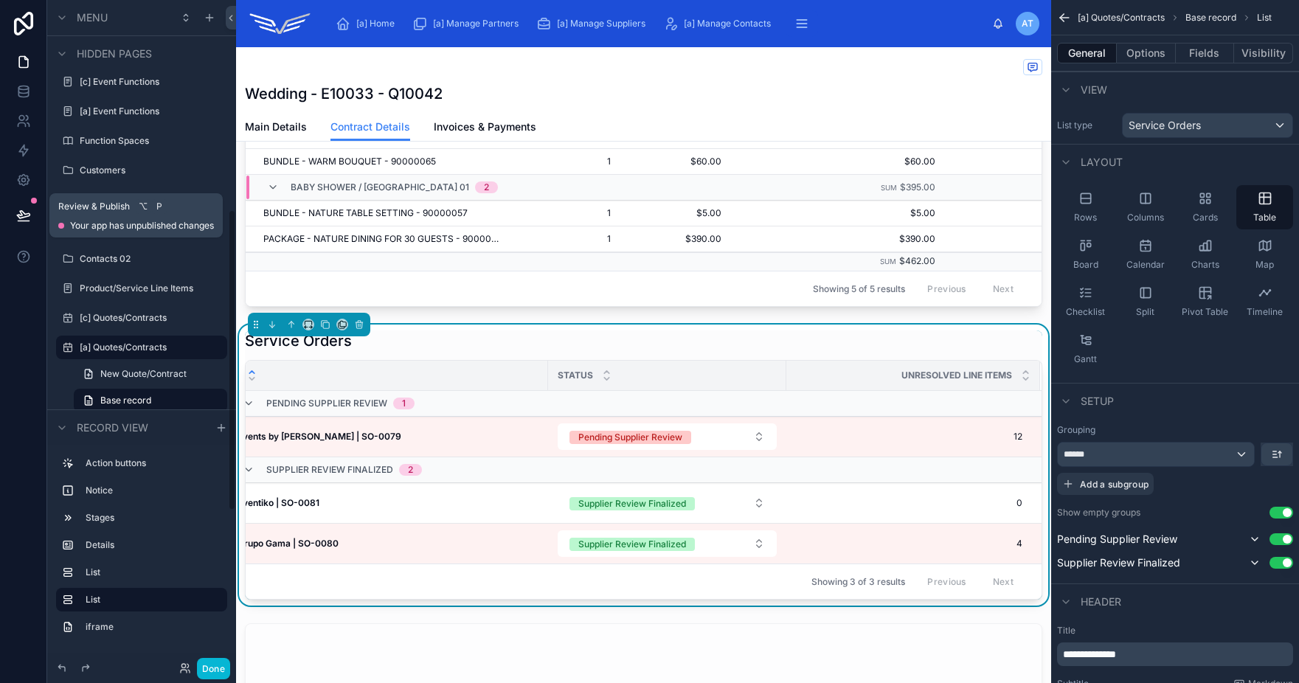
click at [27, 218] on icon at bounding box center [23, 215] width 15 height 15
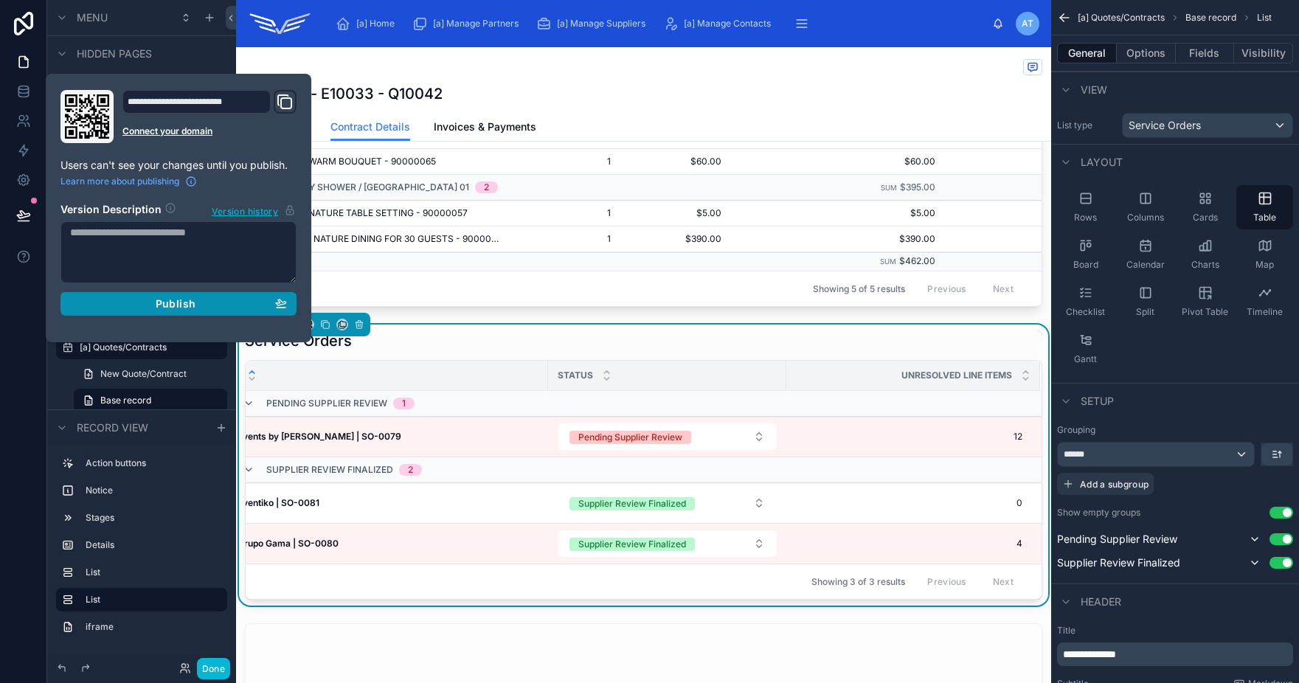
click at [172, 297] on span "Publish" at bounding box center [176, 303] width 40 height 13
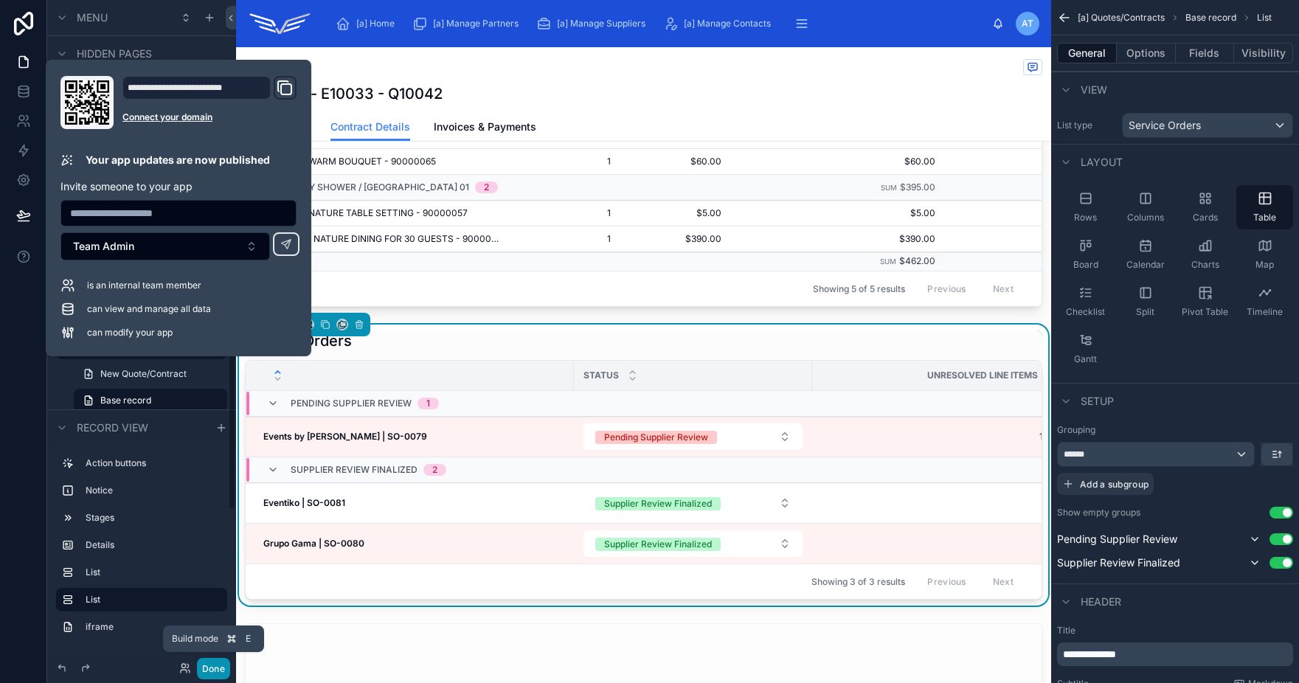
click at [212, 666] on button "Done" at bounding box center [213, 668] width 33 height 21
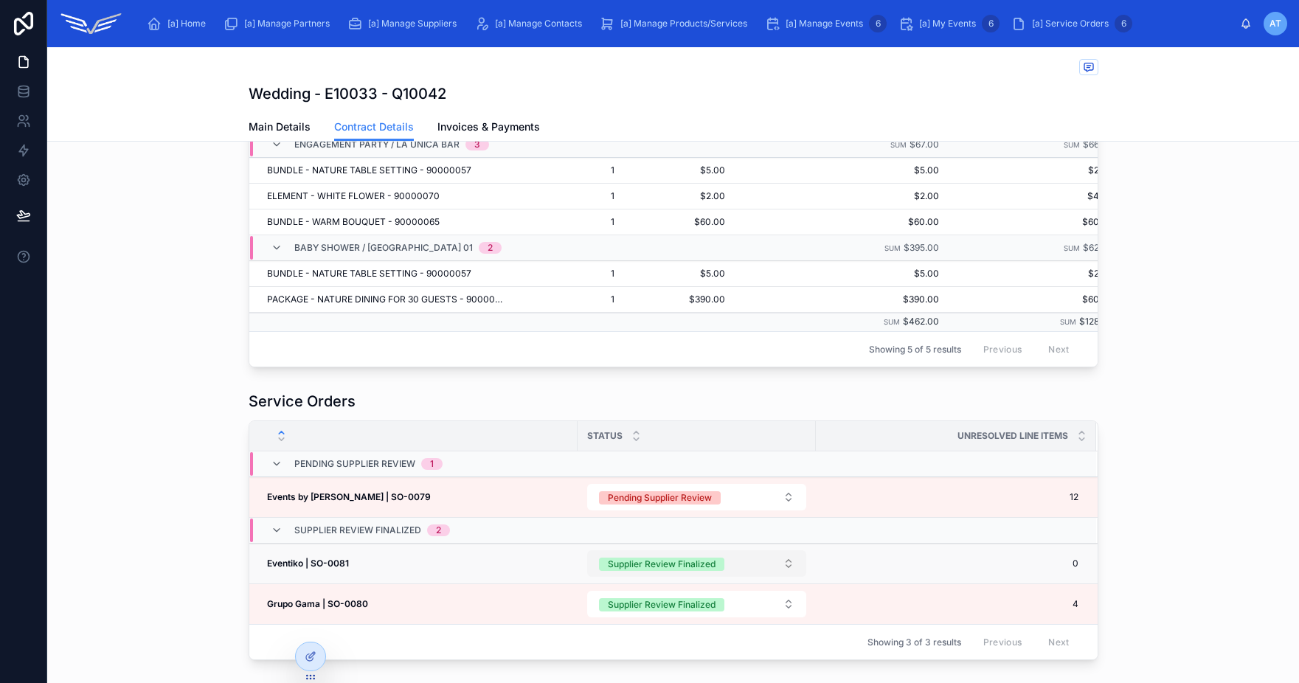
scroll to position [684, 0]
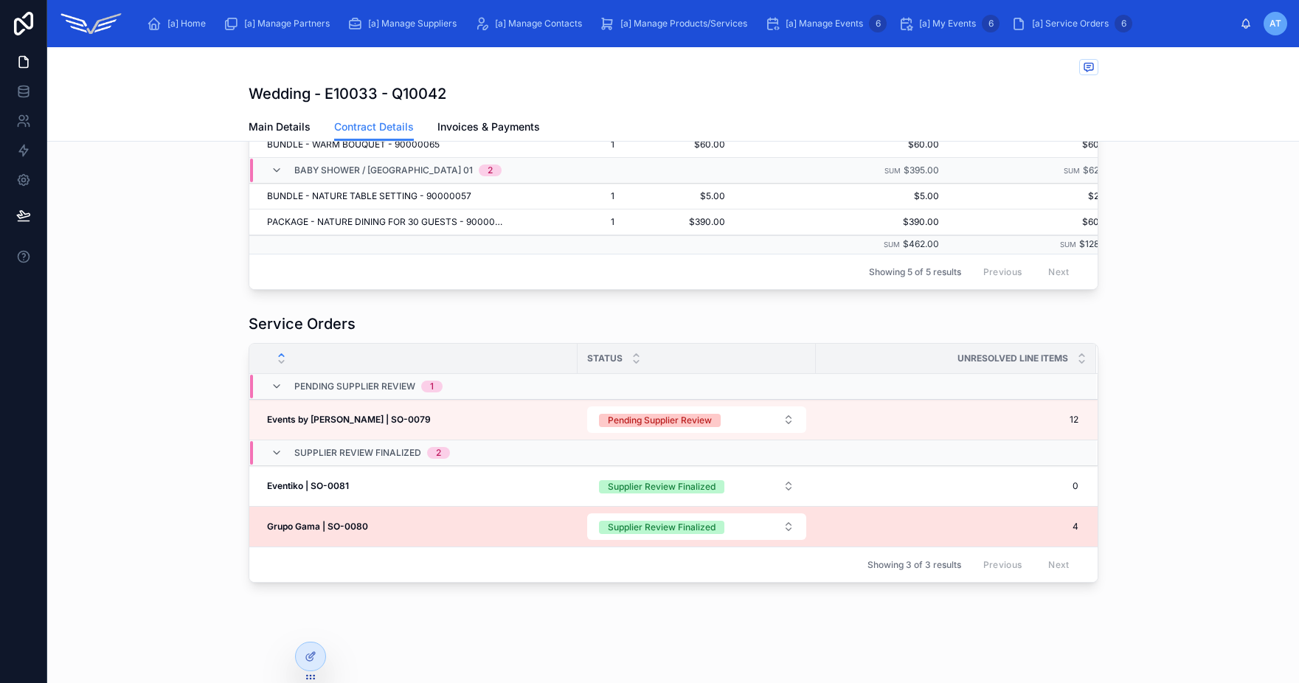
click at [440, 530] on div "Grupo Gama | SO-0080 Grupo Gama | SO-0080" at bounding box center [418, 527] width 302 height 12
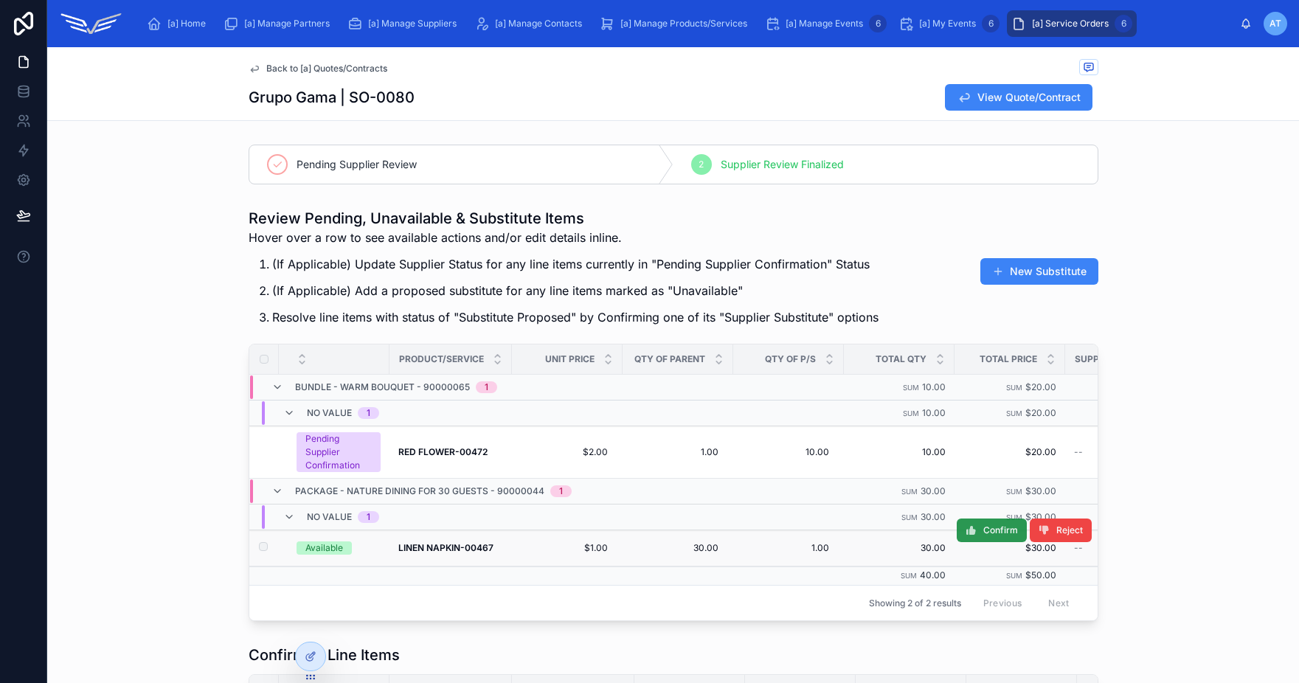
click at [967, 534] on icon at bounding box center [972, 530] width 12 height 12
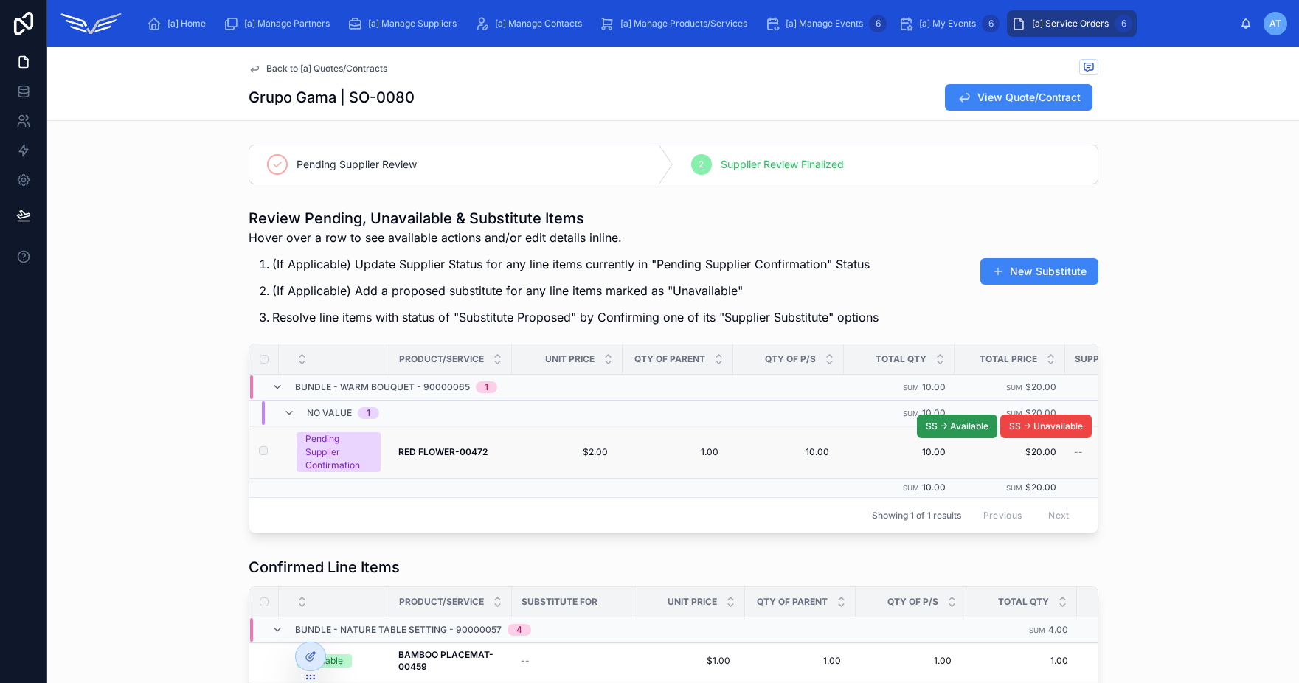
click at [930, 428] on span "SS -> Available" at bounding box center [957, 426] width 63 height 12
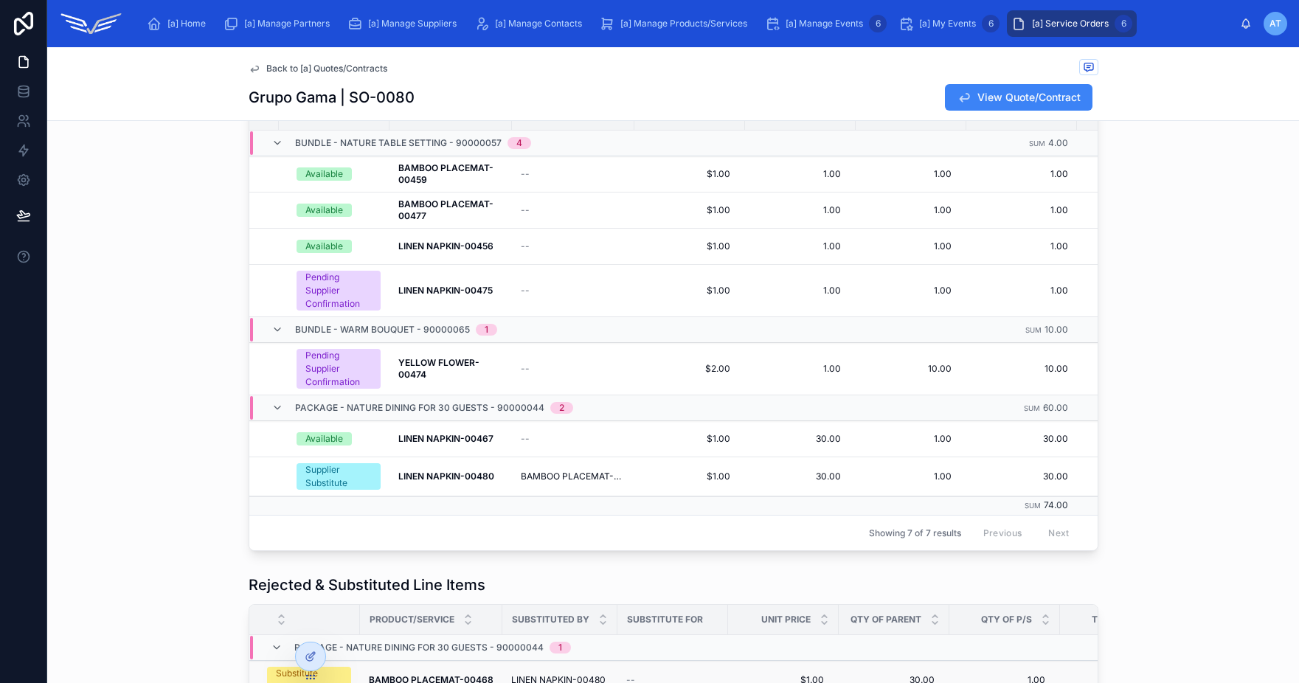
scroll to position [475, 0]
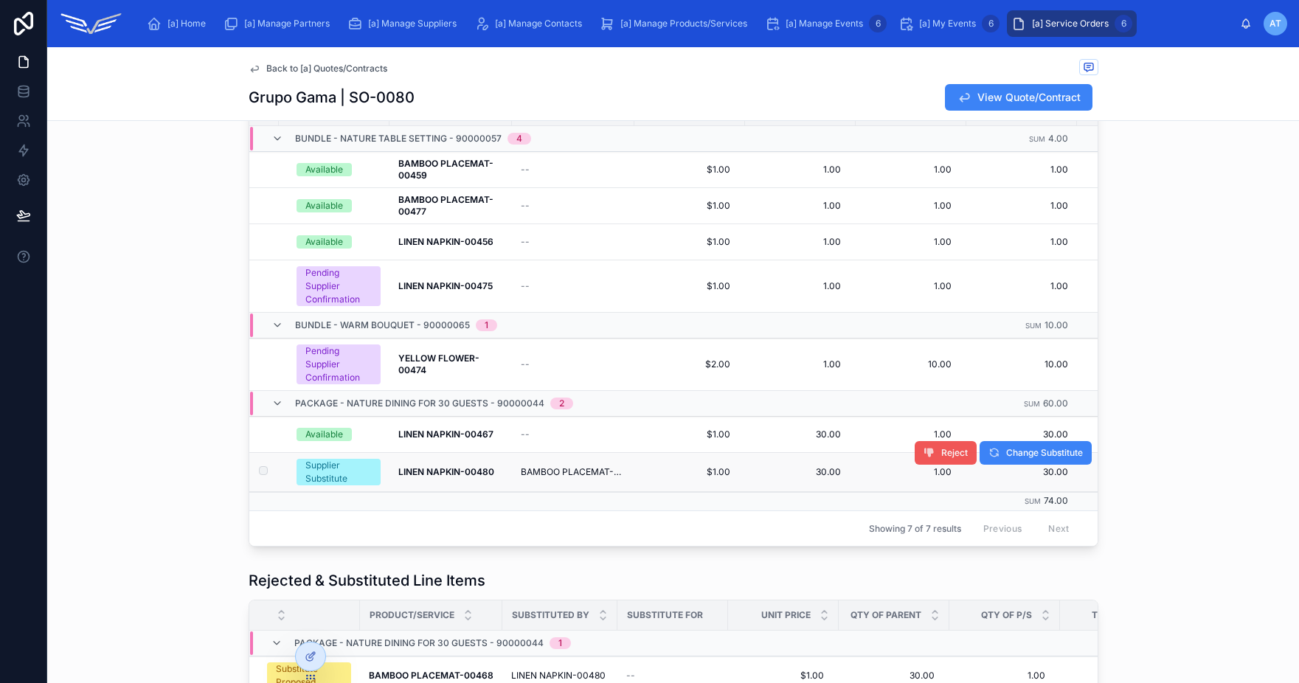
click at [950, 459] on span "Reject" at bounding box center [954, 453] width 27 height 12
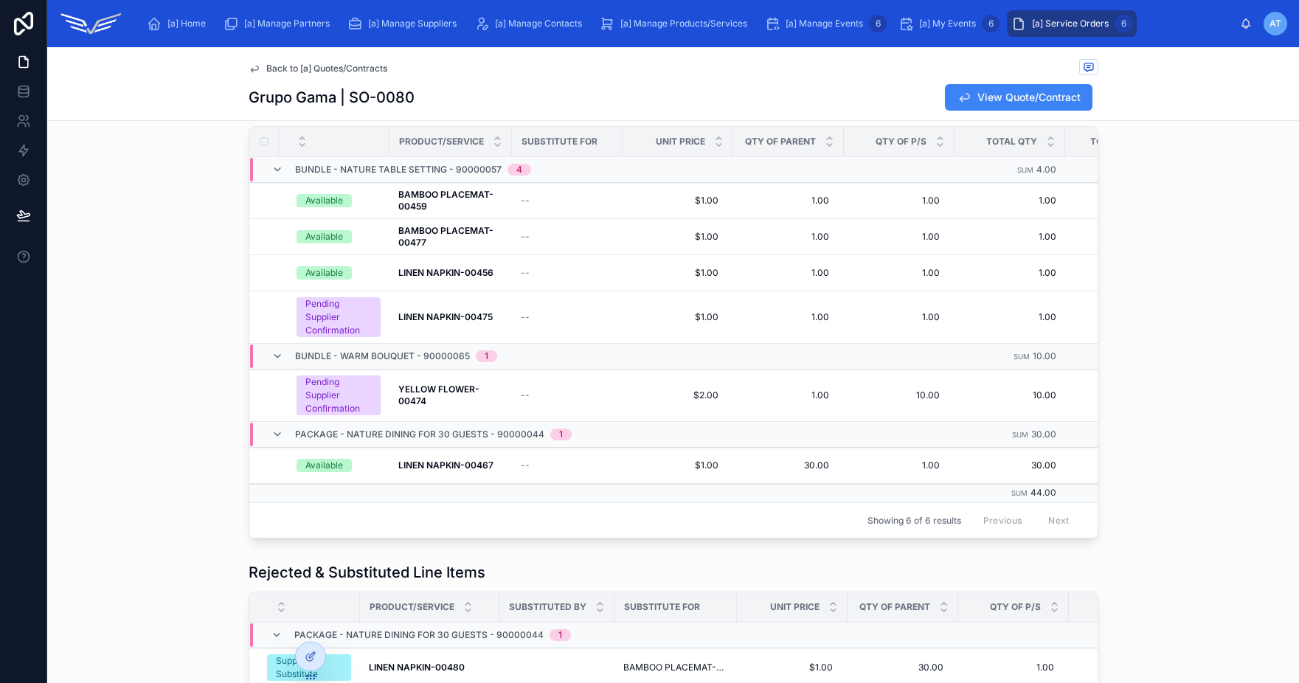
scroll to position [600, 0]
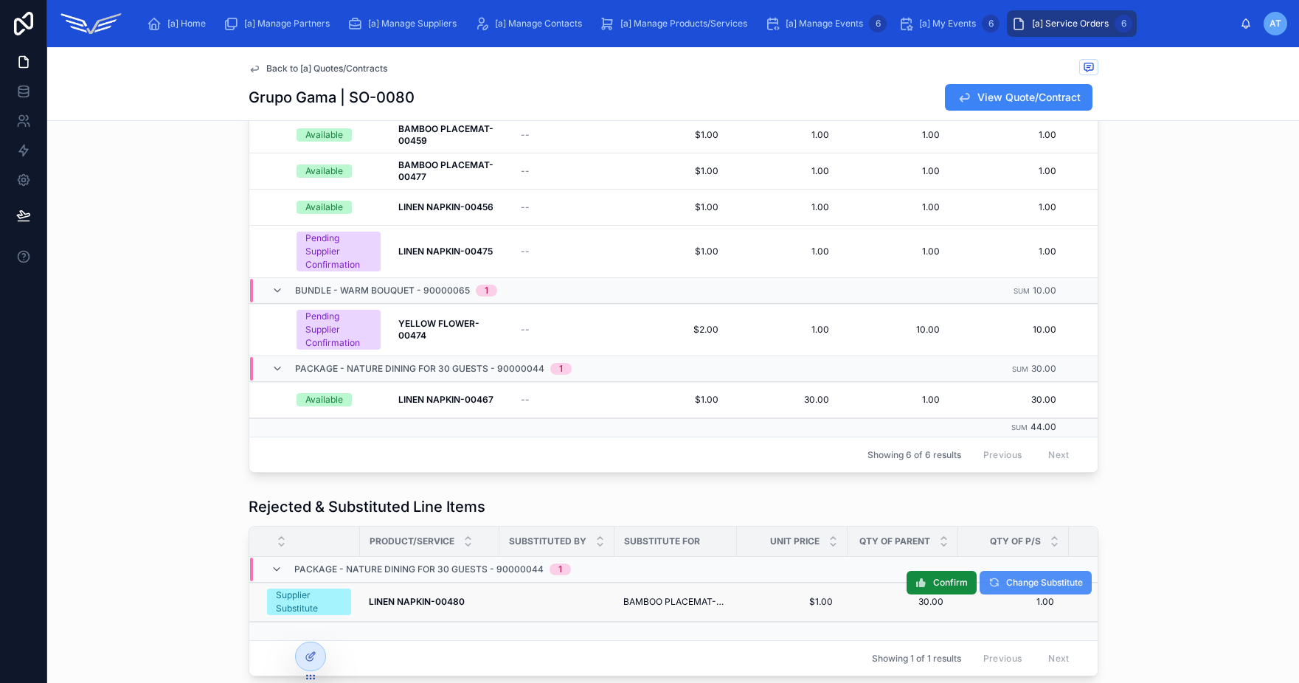
click at [1006, 589] on span "Change Substitute" at bounding box center [1044, 583] width 77 height 12
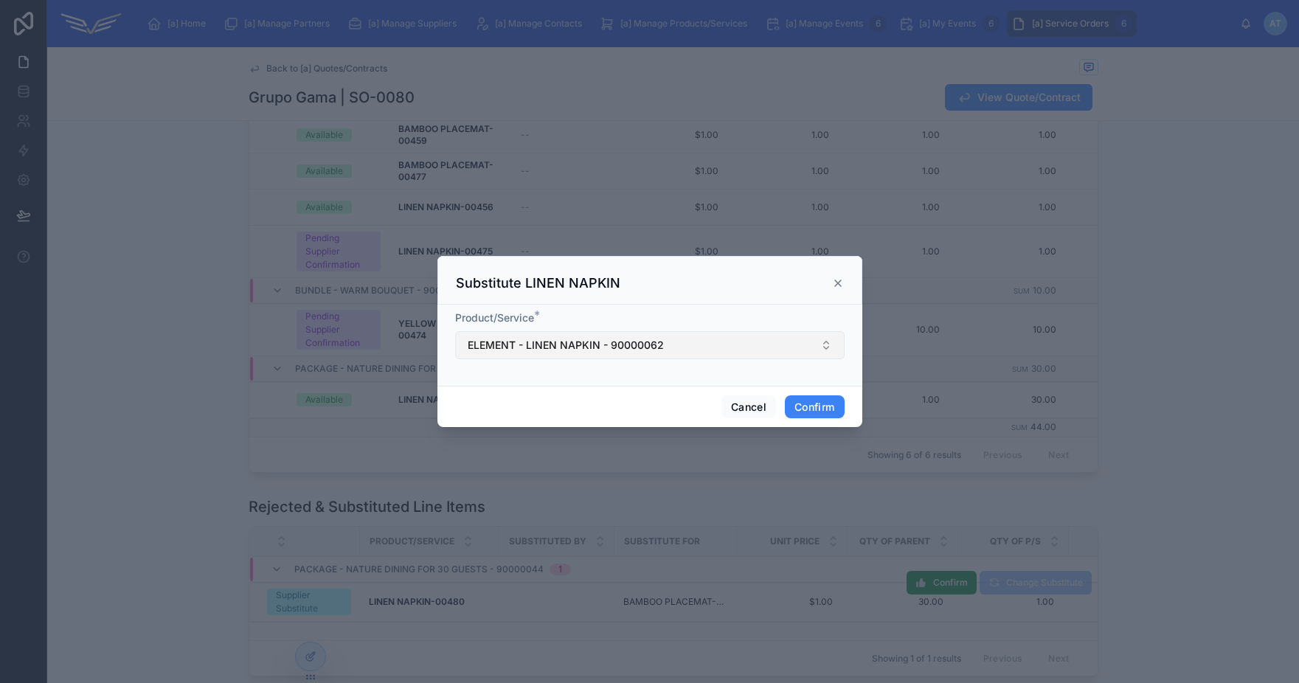
click at [603, 352] on span "ELEMENT - LINEN NAPKIN - 90000062" at bounding box center [566, 345] width 196 height 15
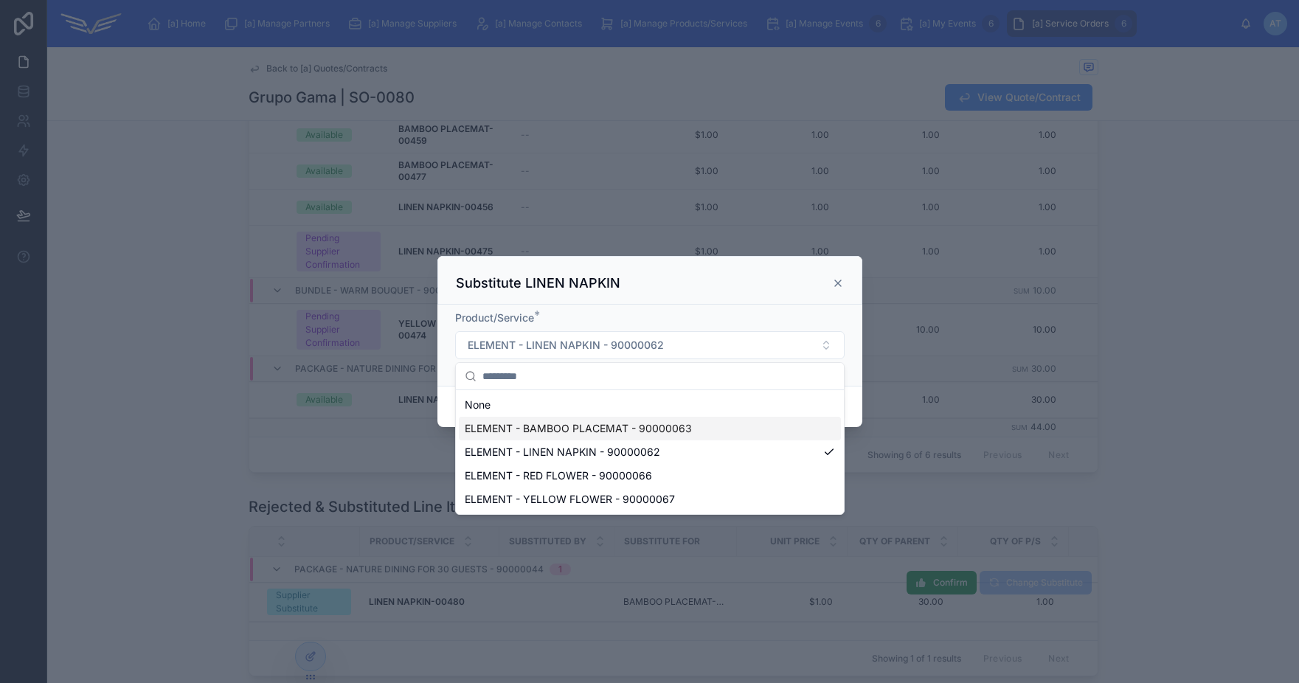
click at [597, 430] on span "ELEMENT - BAMBOO PLACEMAT - 90000063" at bounding box center [578, 428] width 227 height 15
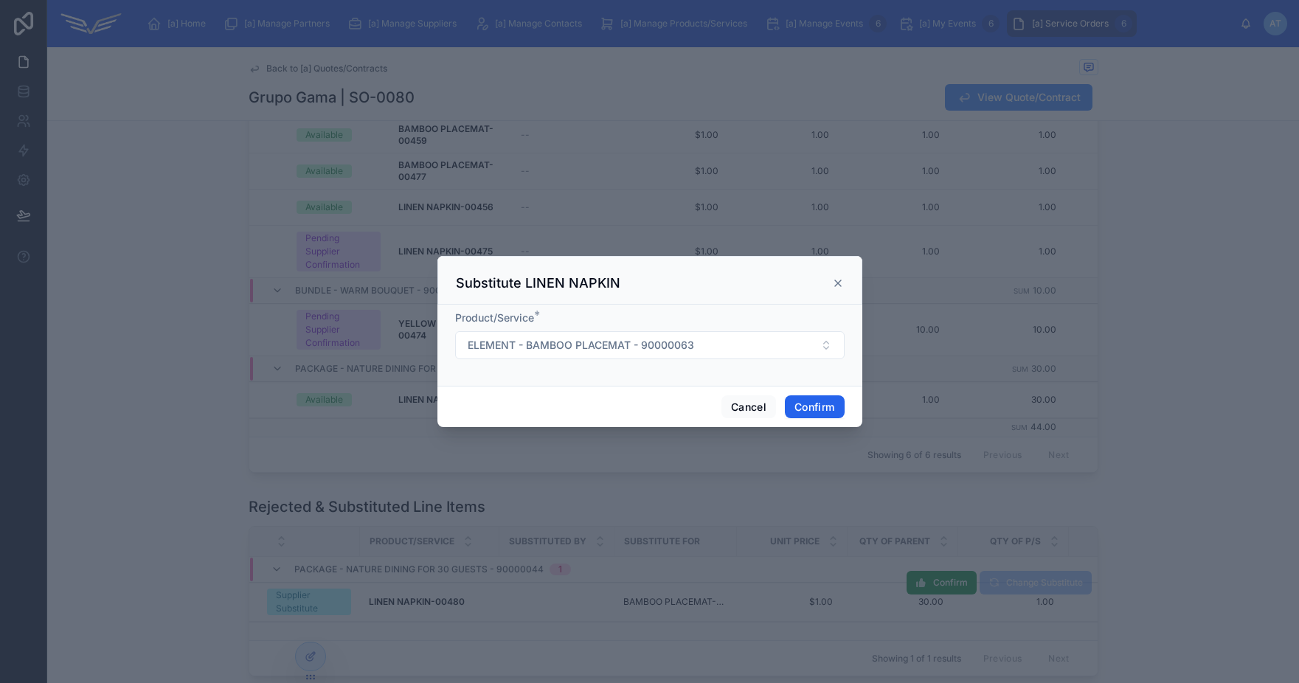
click at [803, 403] on button "Confirm" at bounding box center [814, 407] width 59 height 24
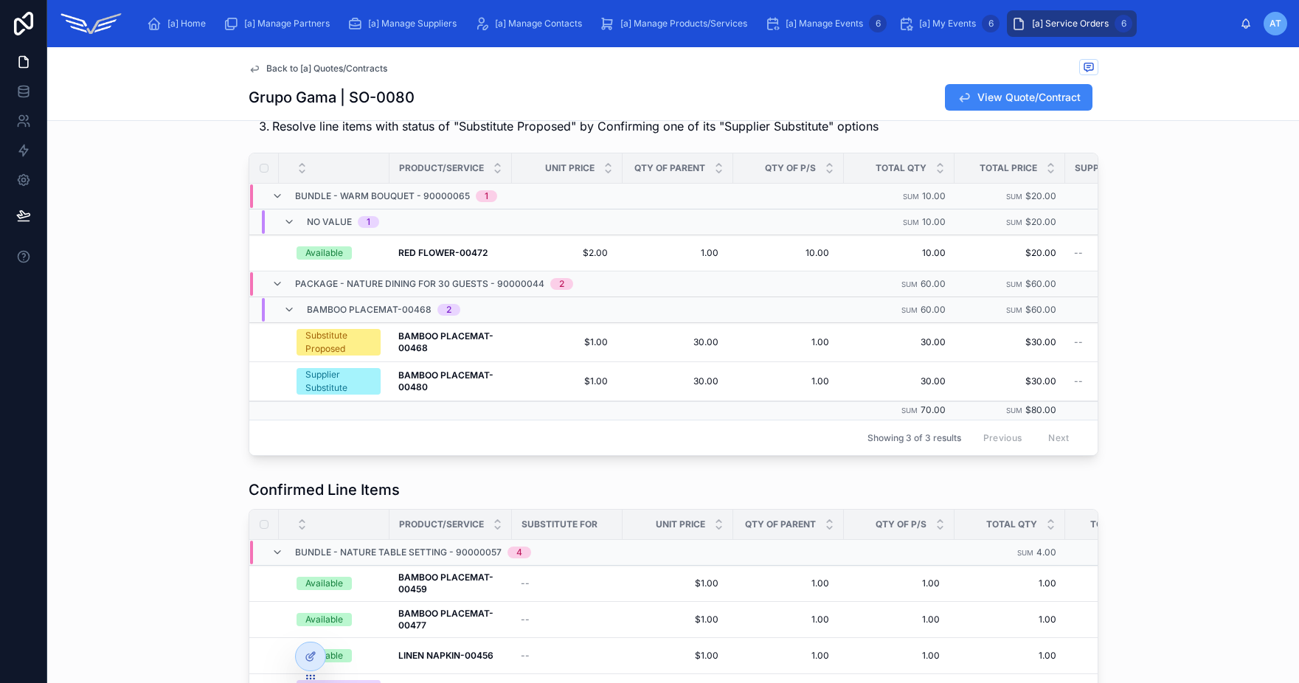
scroll to position [136, 0]
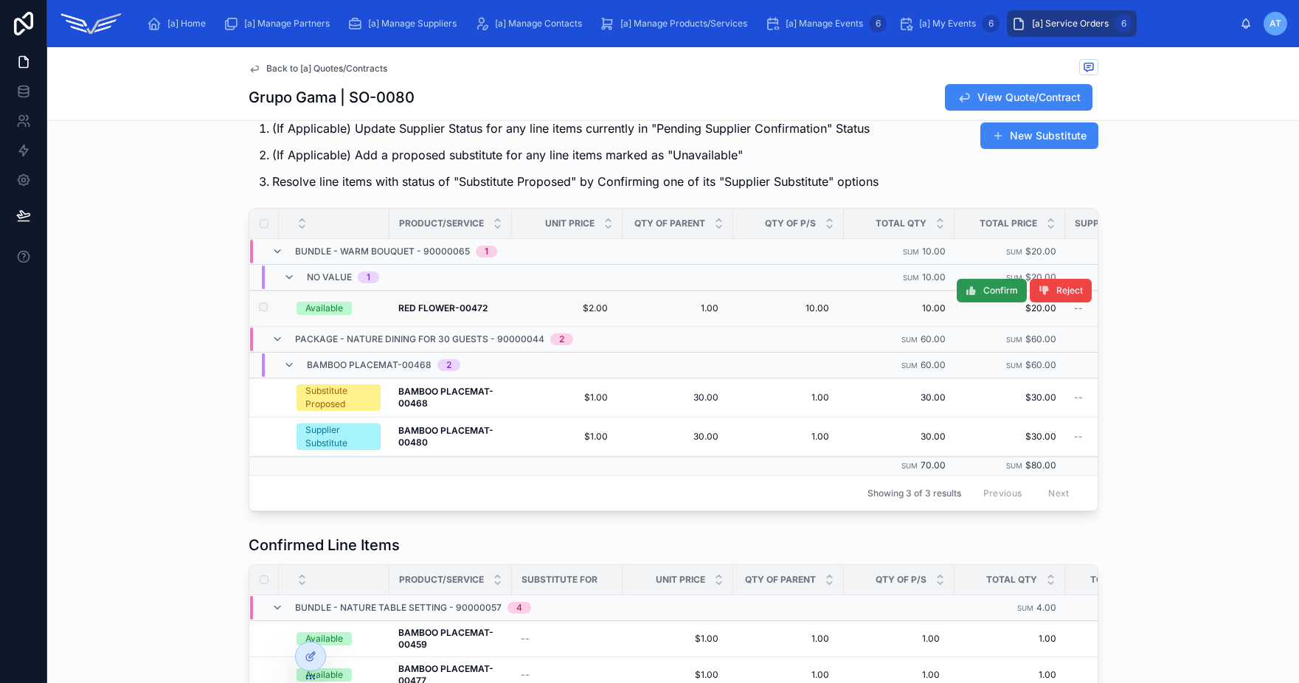
click at [969, 293] on icon at bounding box center [972, 291] width 12 height 12
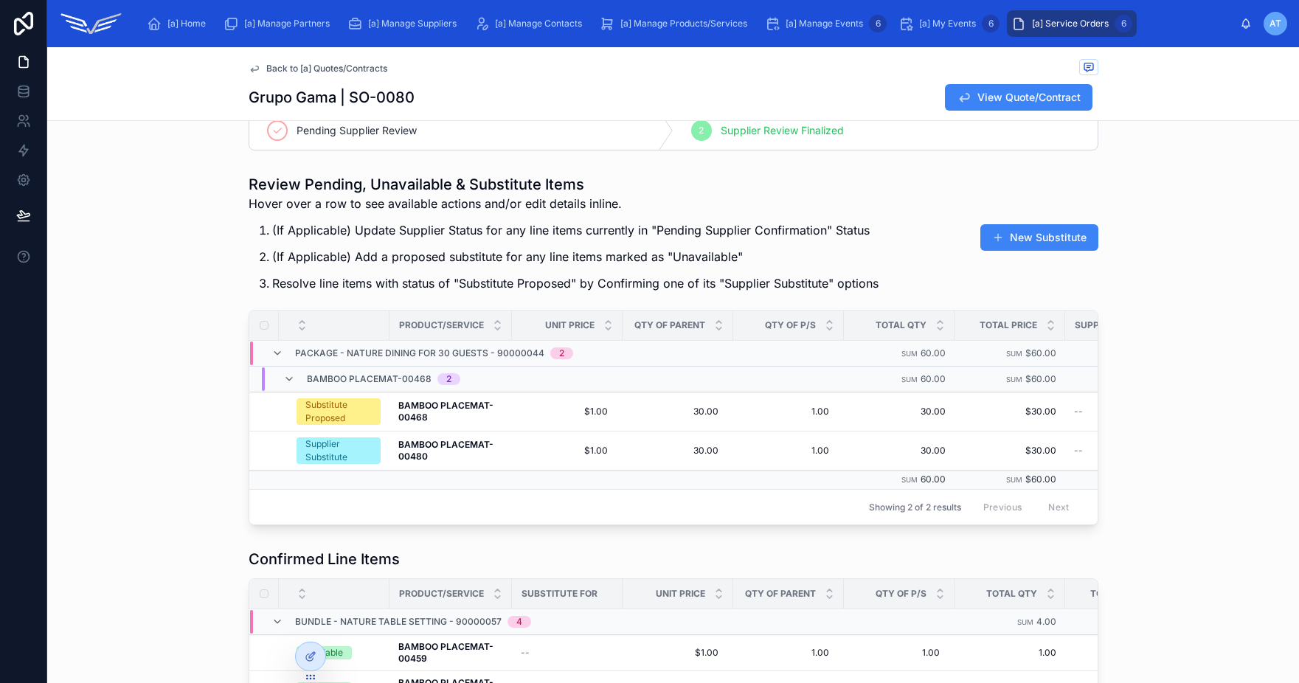
scroll to position [28, 0]
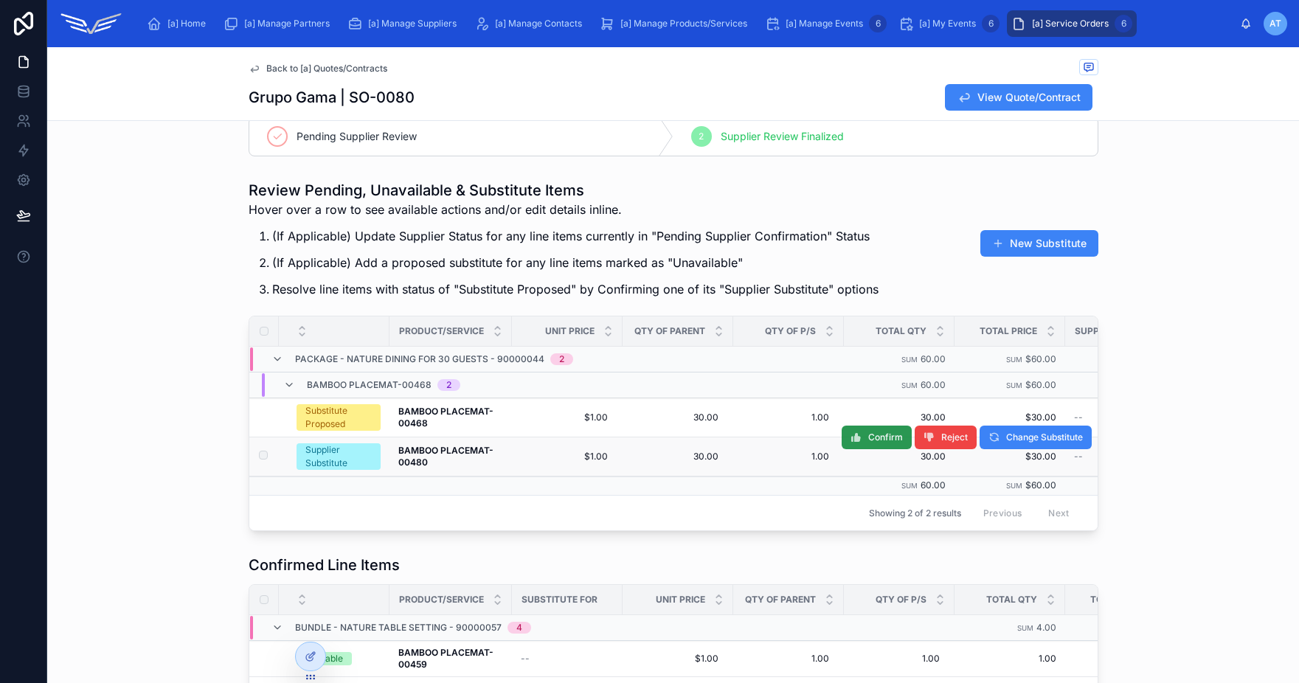
click at [854, 440] on icon at bounding box center [856, 438] width 12 height 12
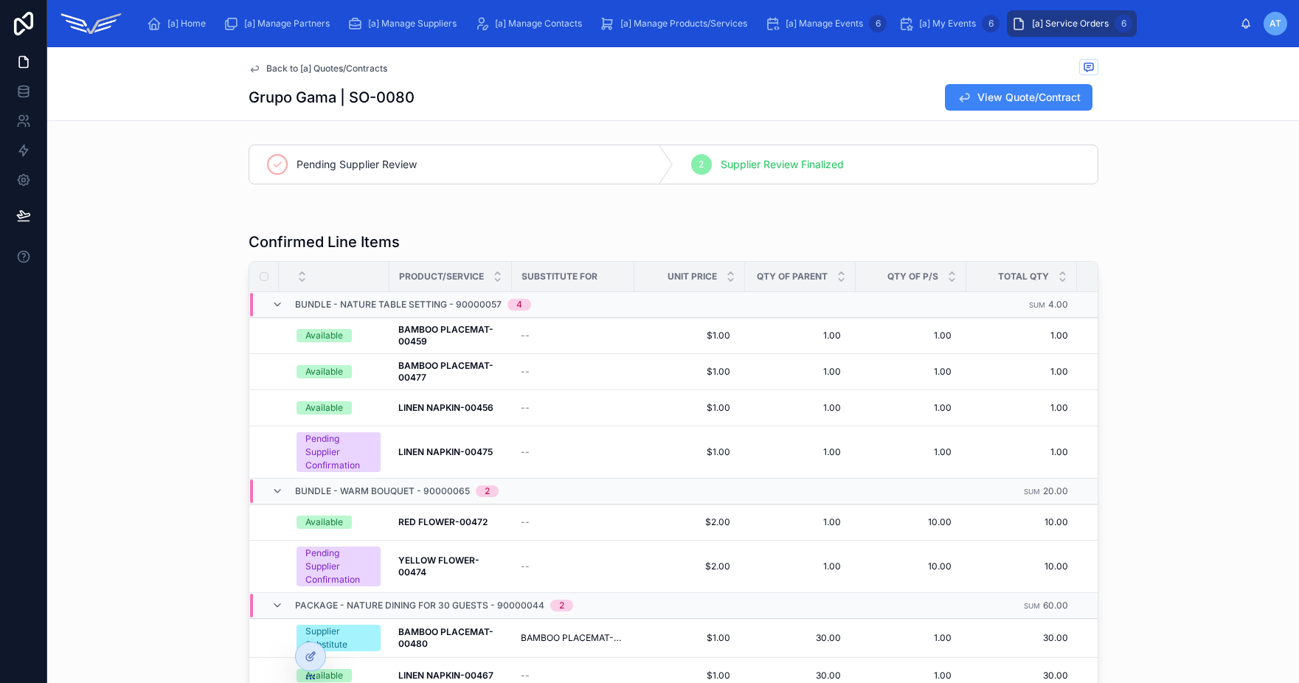
scroll to position [19, 0]
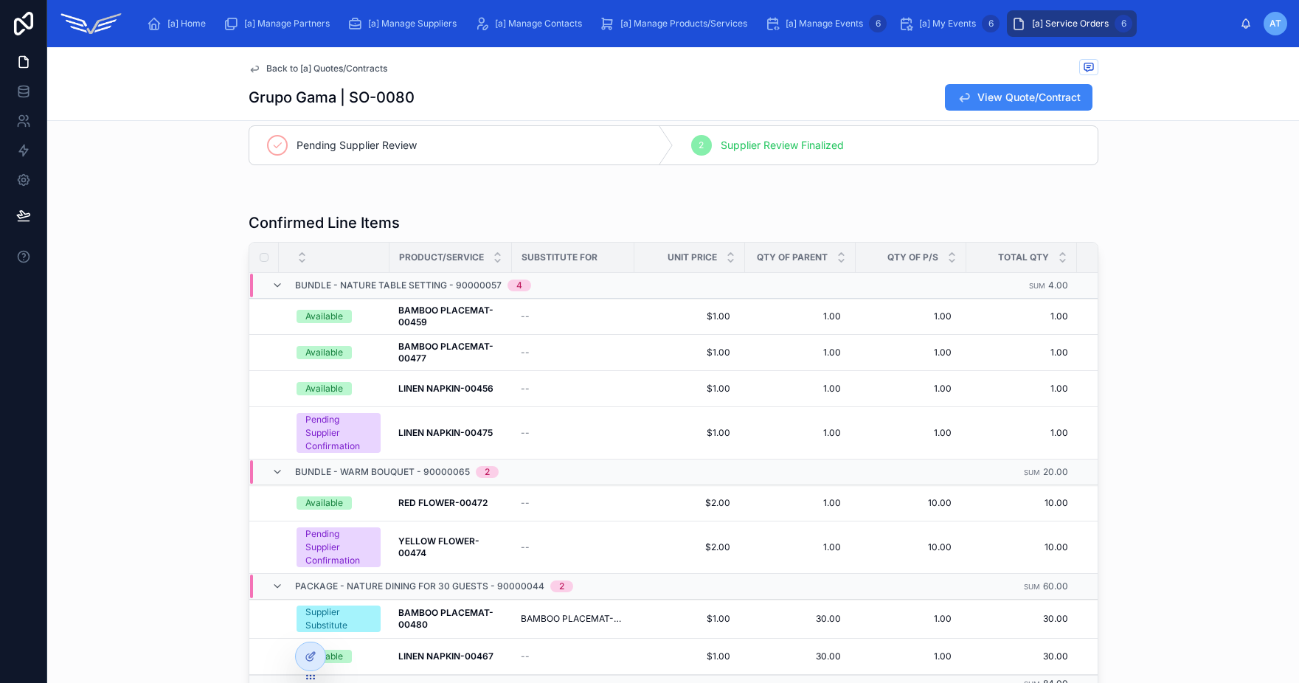
click at [361, 72] on span "Back to [a] Quotes/Contracts" at bounding box center [326, 69] width 121 height 12
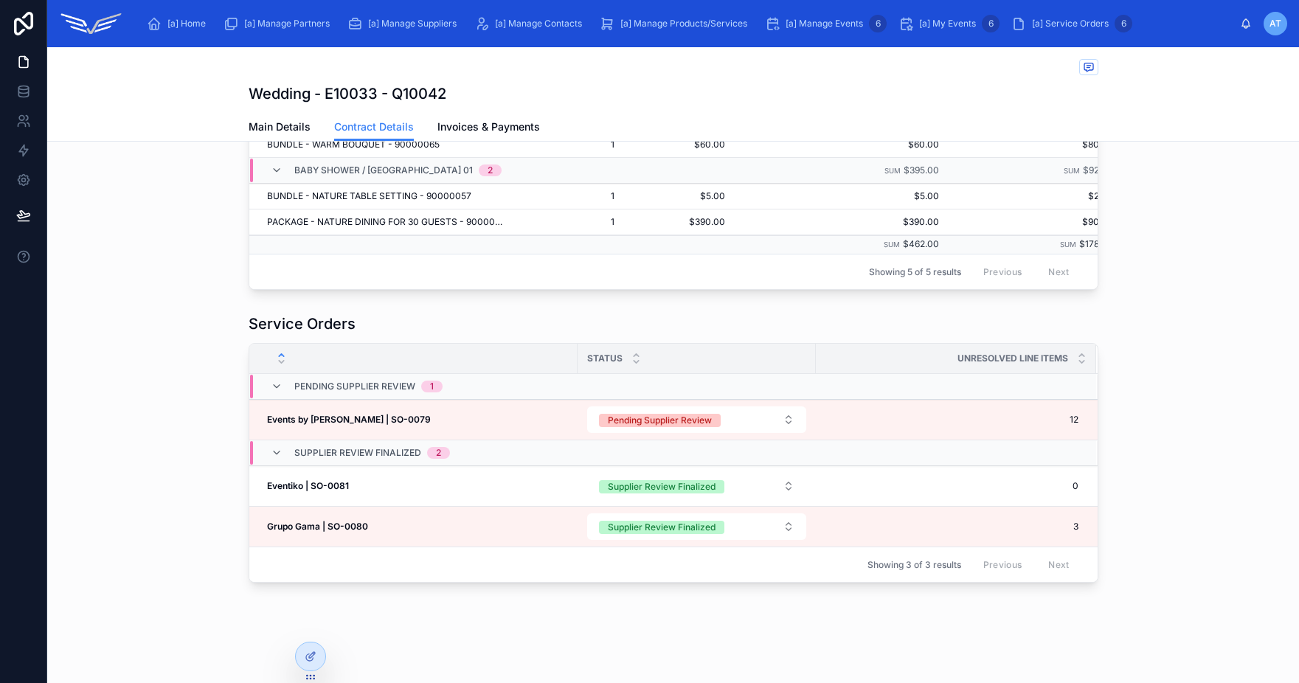
scroll to position [687, 0]
click at [1160, 475] on div "Service Orders Status Unresolved Line Items Pending Supplier Review 1 Events by…" at bounding box center [673, 448] width 1252 height 281
click at [1194, 401] on div "Service Orders Status Unresolved Line Items Pending Supplier Review 1 Events by…" at bounding box center [673, 448] width 1252 height 281
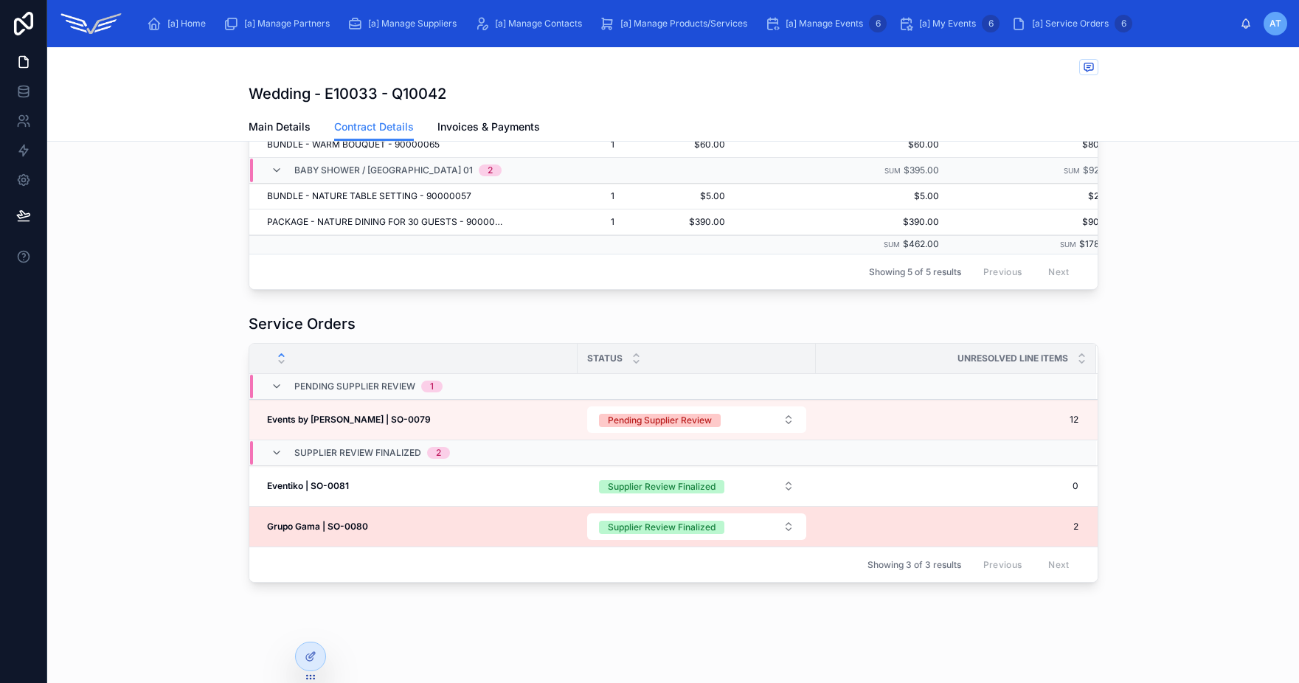
click at [353, 537] on td "Grupo Gama | SO-0080 Grupo Gama | SO-0080" at bounding box center [413, 527] width 328 height 41
click at [350, 530] on strong "Grupo Gama | SO-0080" at bounding box center [317, 526] width 101 height 11
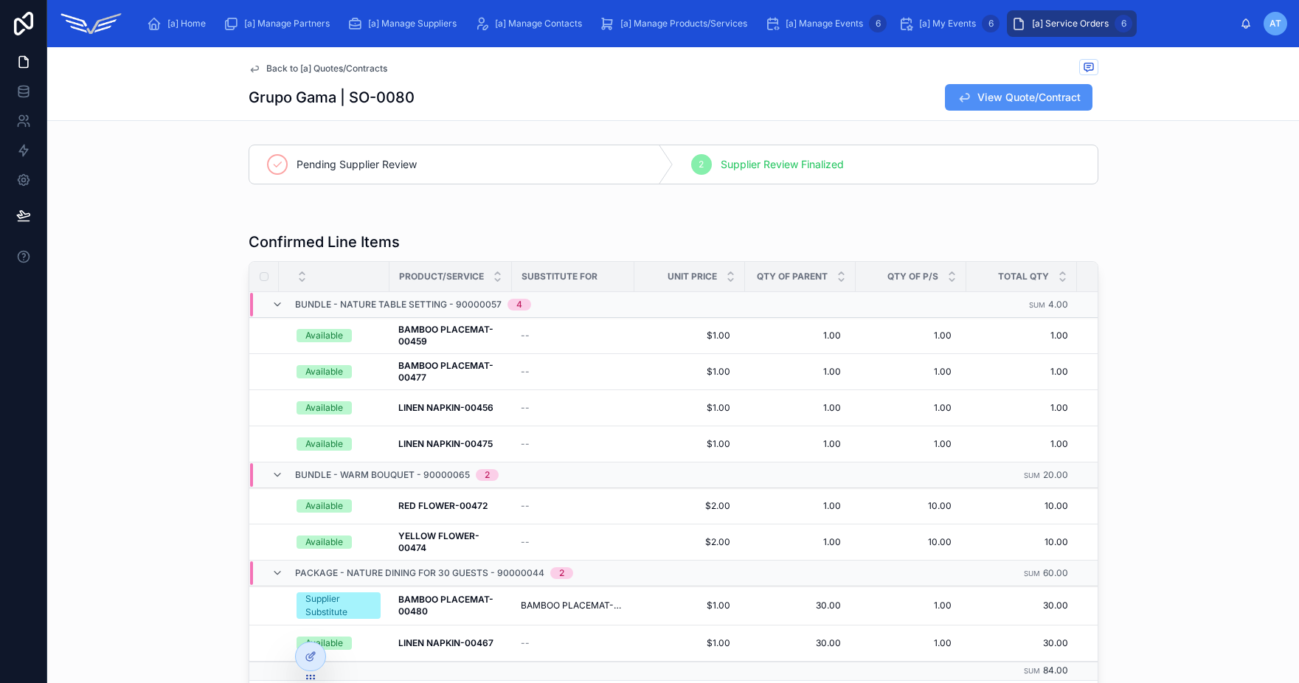
click at [999, 99] on span "View Quote/Contract" at bounding box center [1028, 97] width 103 height 15
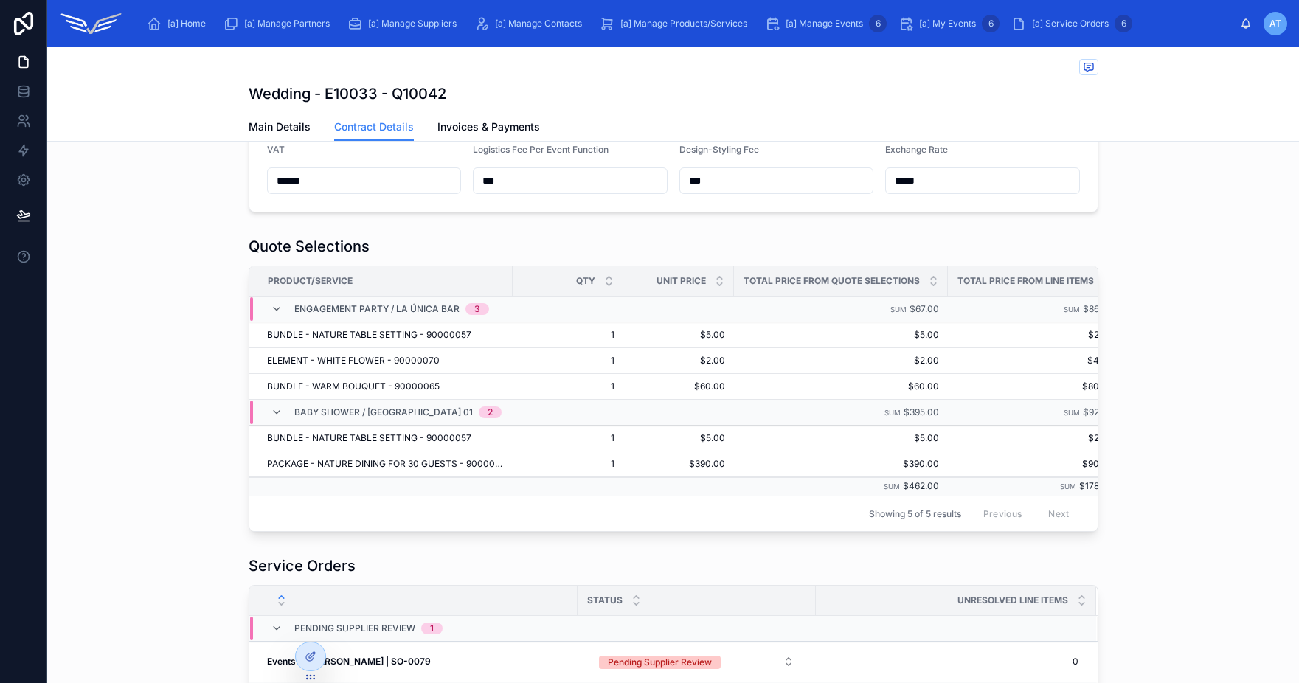
scroll to position [524, 0]
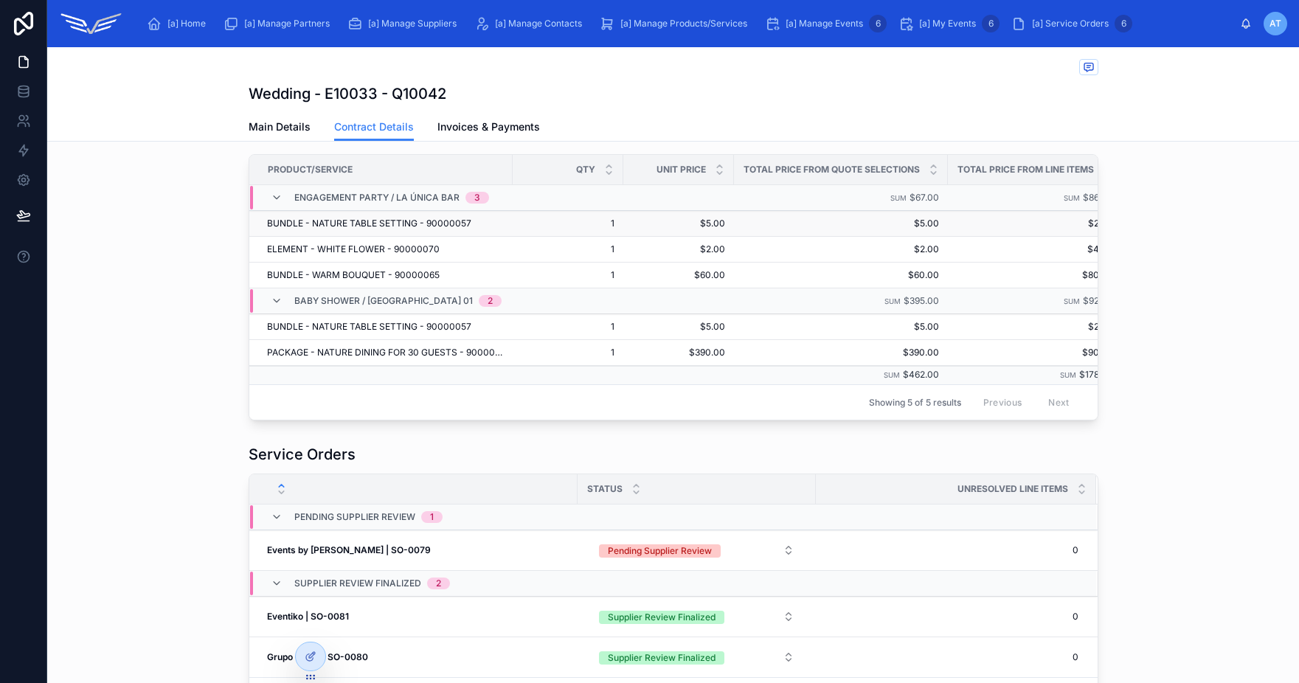
click at [698, 229] on span "$5.00" at bounding box center [678, 224] width 93 height 12
click at [699, 229] on span "$5.00" at bounding box center [678, 224] width 93 height 12
click at [906, 229] on span "$5.00" at bounding box center [841, 224] width 196 height 12
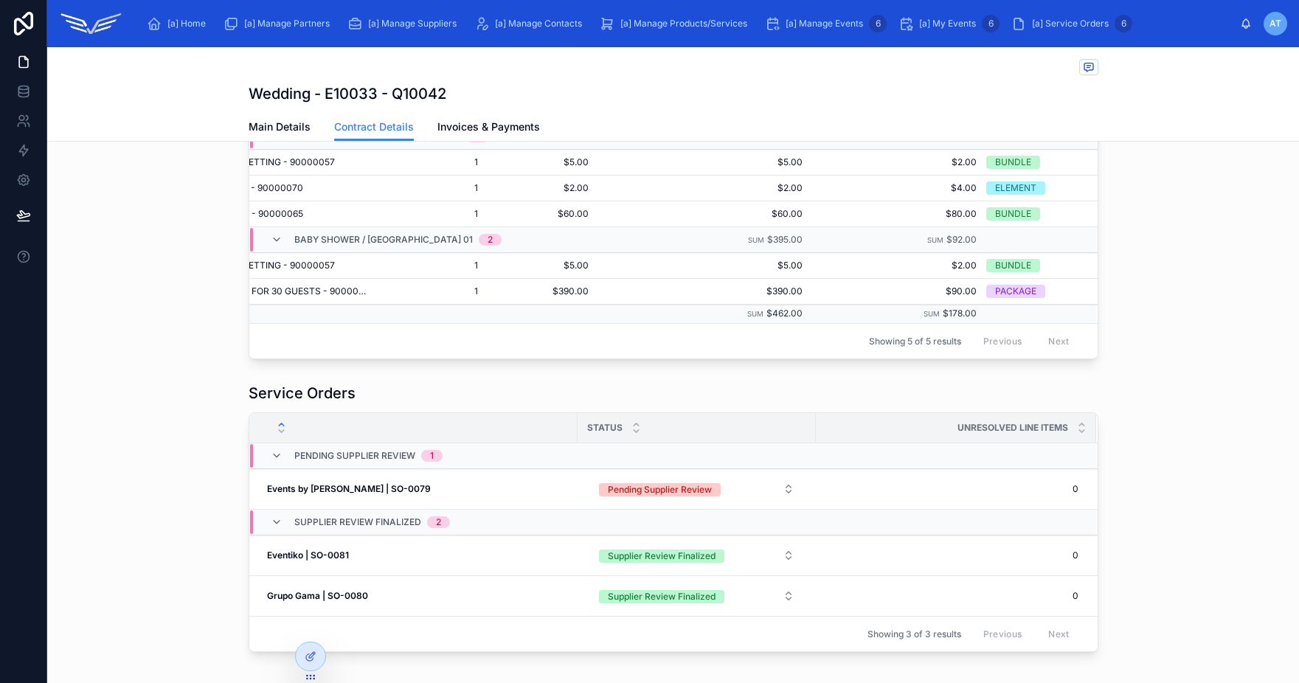
scroll to position [677, 0]
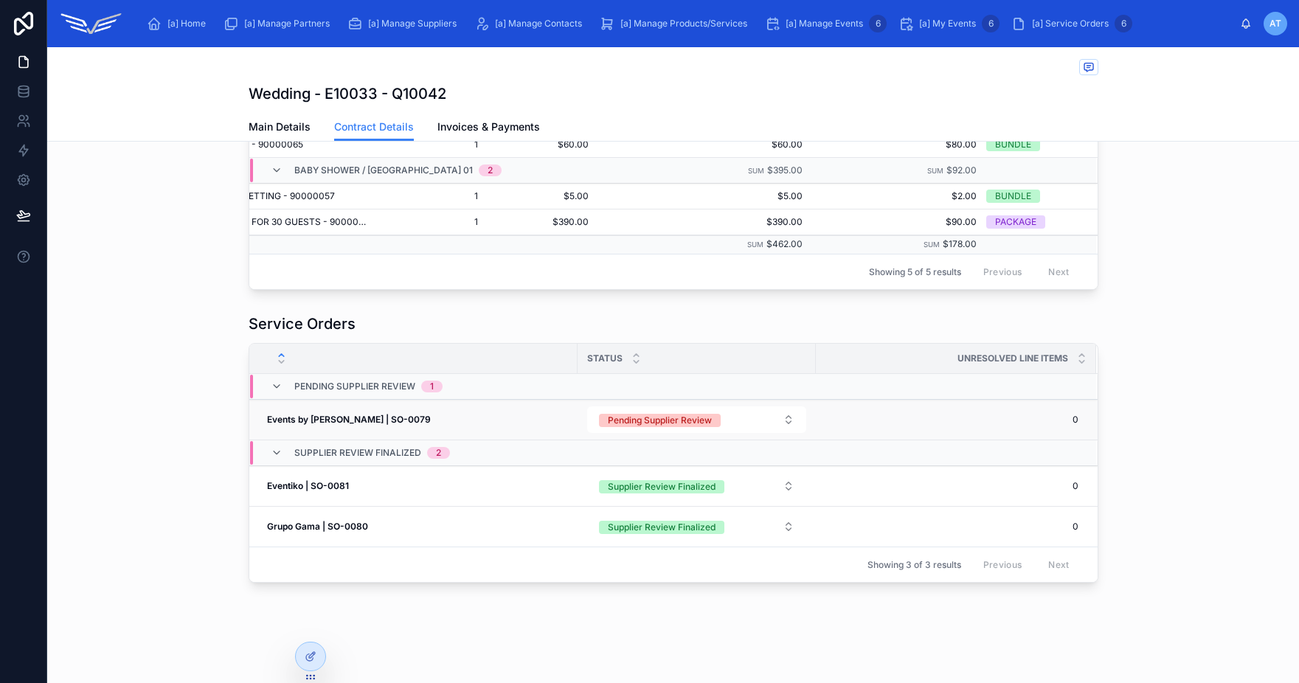
click at [842, 423] on span "0" at bounding box center [948, 420] width 262 height 12
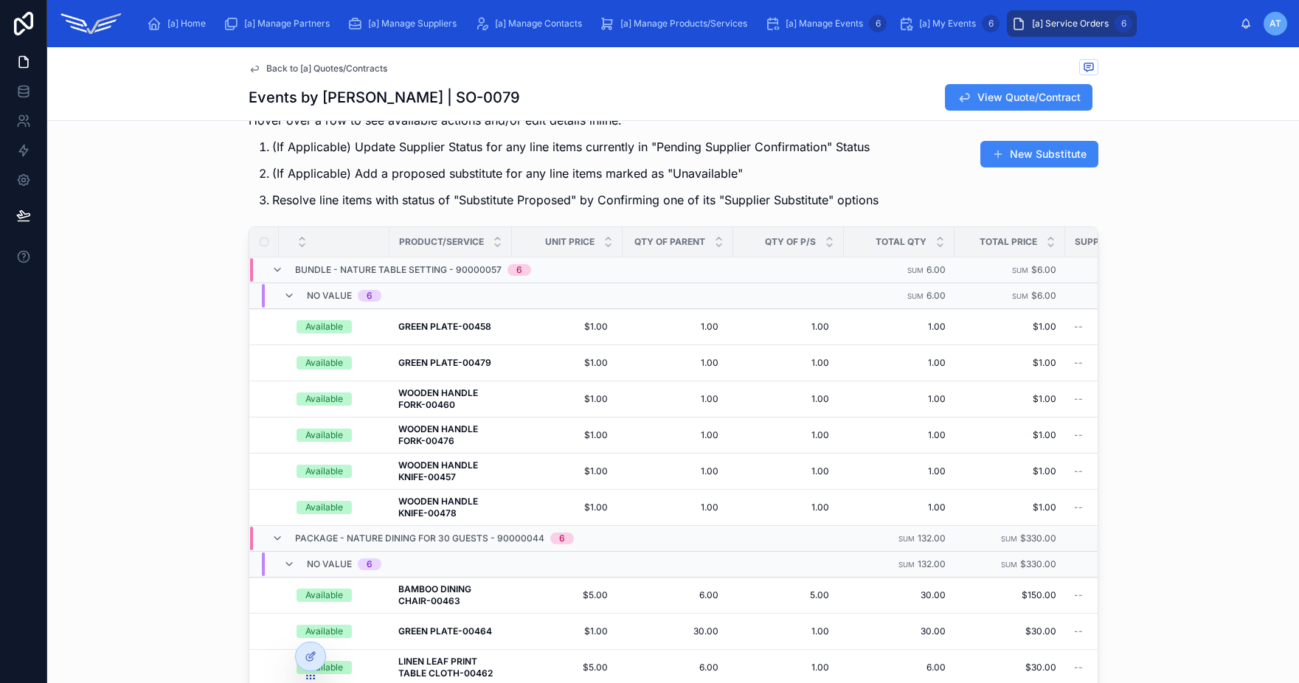
scroll to position [158, 0]
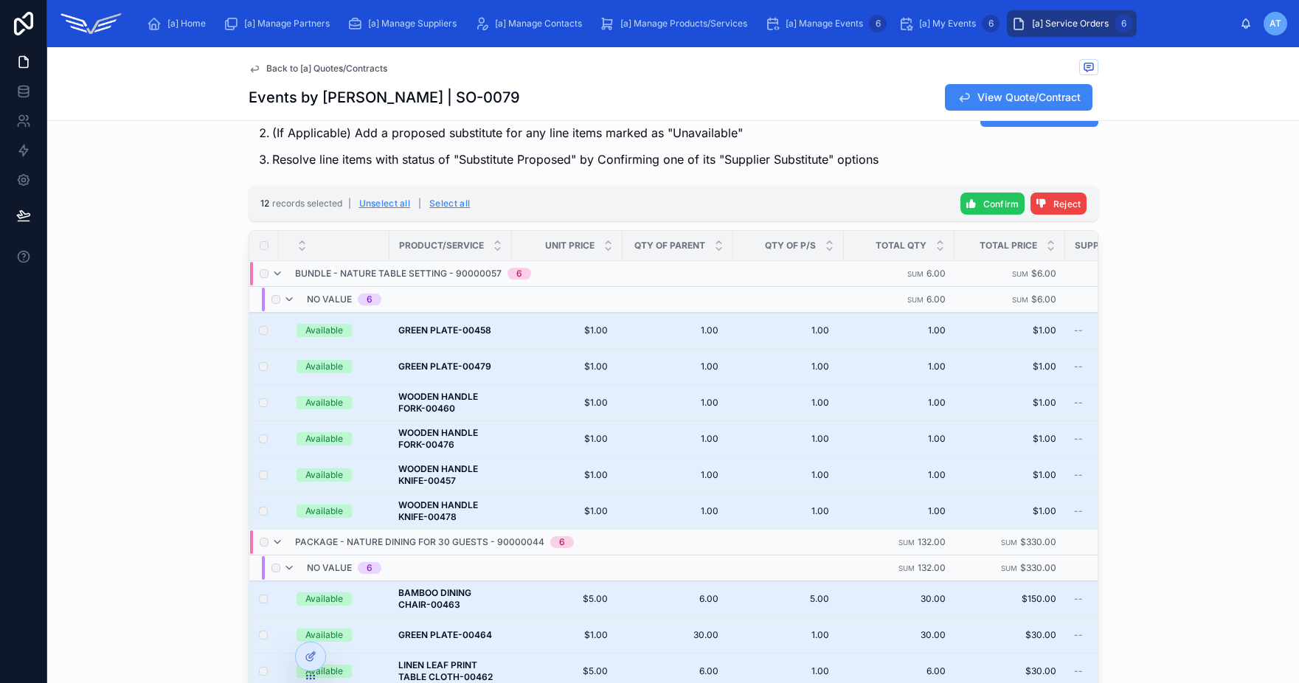
click at [977, 204] on button "Confirm" at bounding box center [992, 204] width 64 height 22
click at [1056, 176] on icon at bounding box center [1059, 175] width 12 height 12
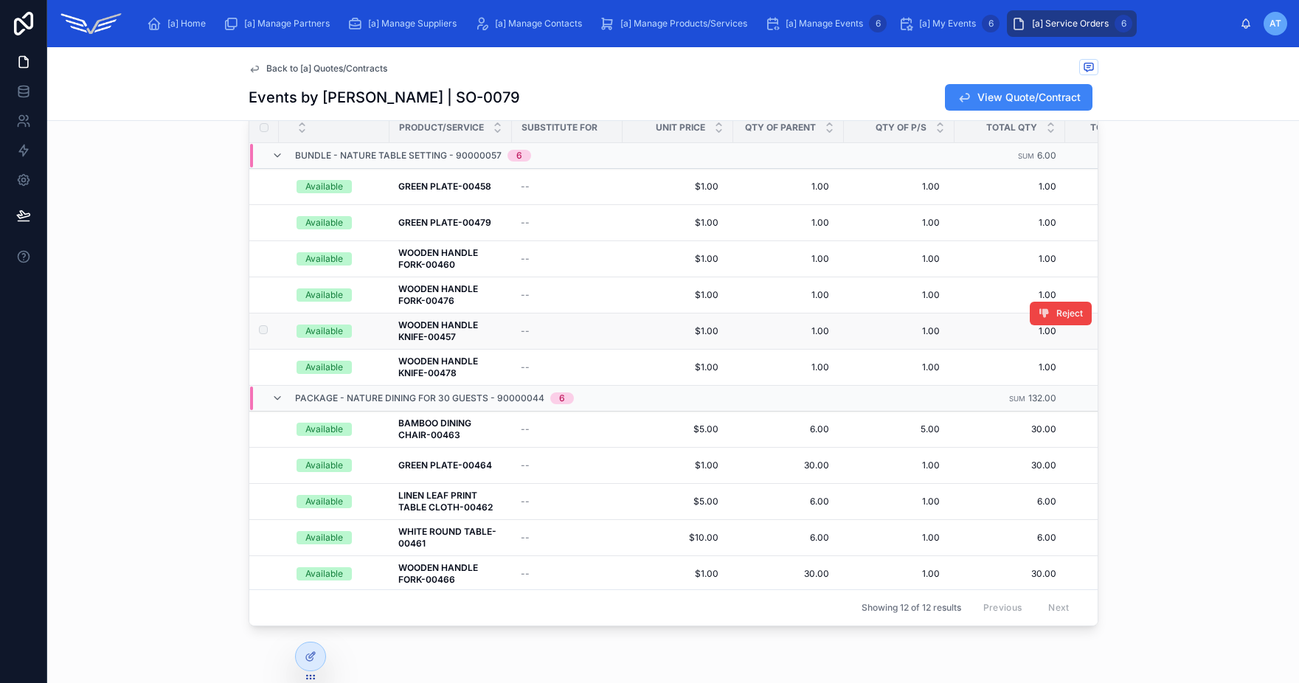
scroll to position [0, 0]
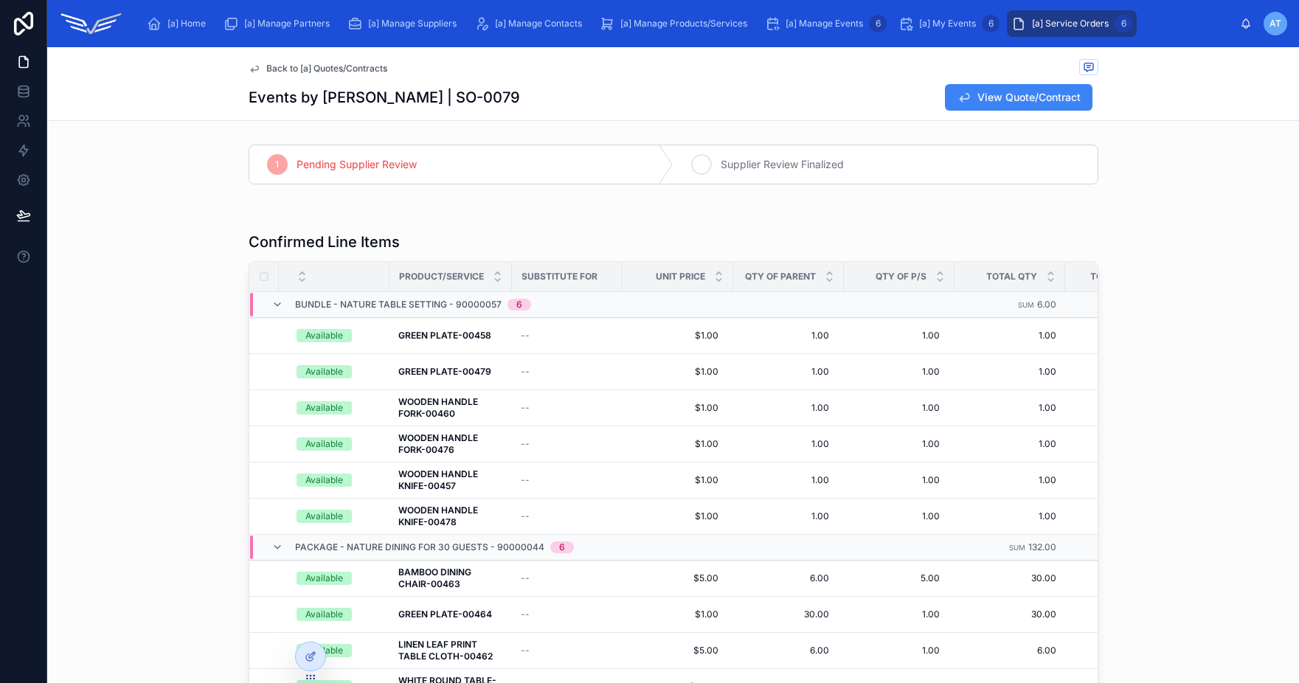
click at [814, 167] on span "Supplier Review Finalized" at bounding box center [782, 164] width 123 height 15
click at [963, 100] on icon at bounding box center [964, 97] width 15 height 15
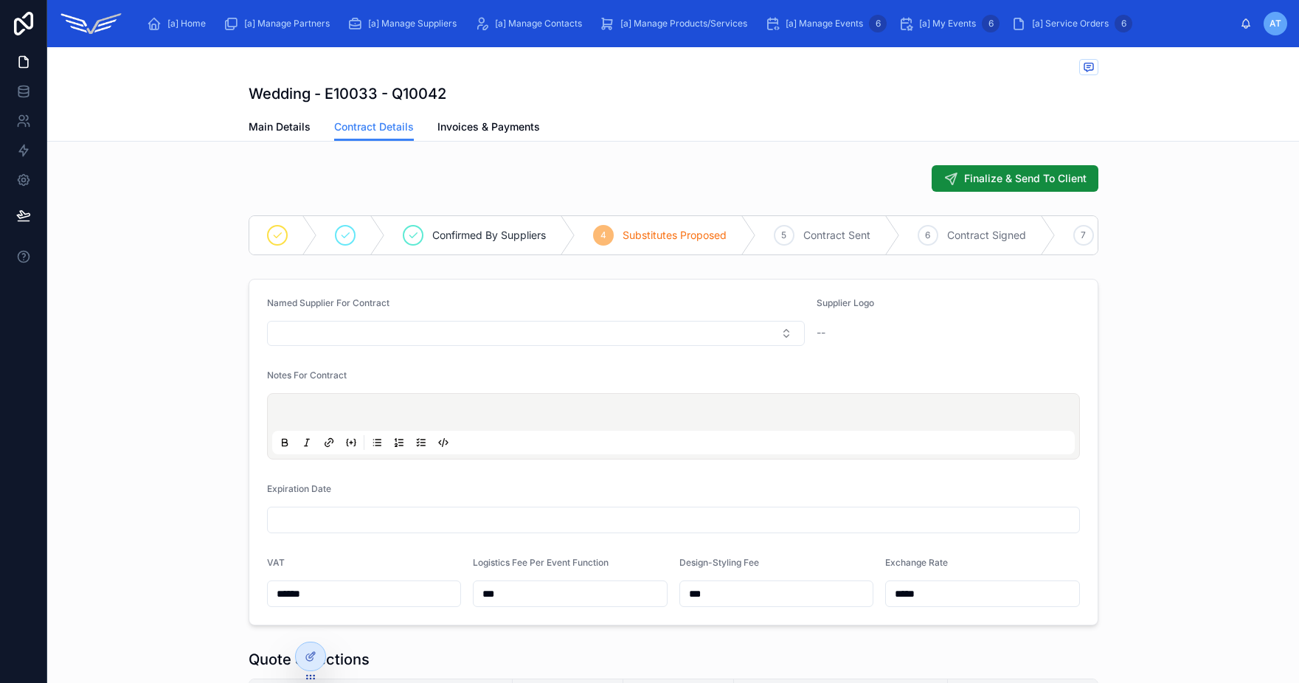
scroll to position [89, 0]
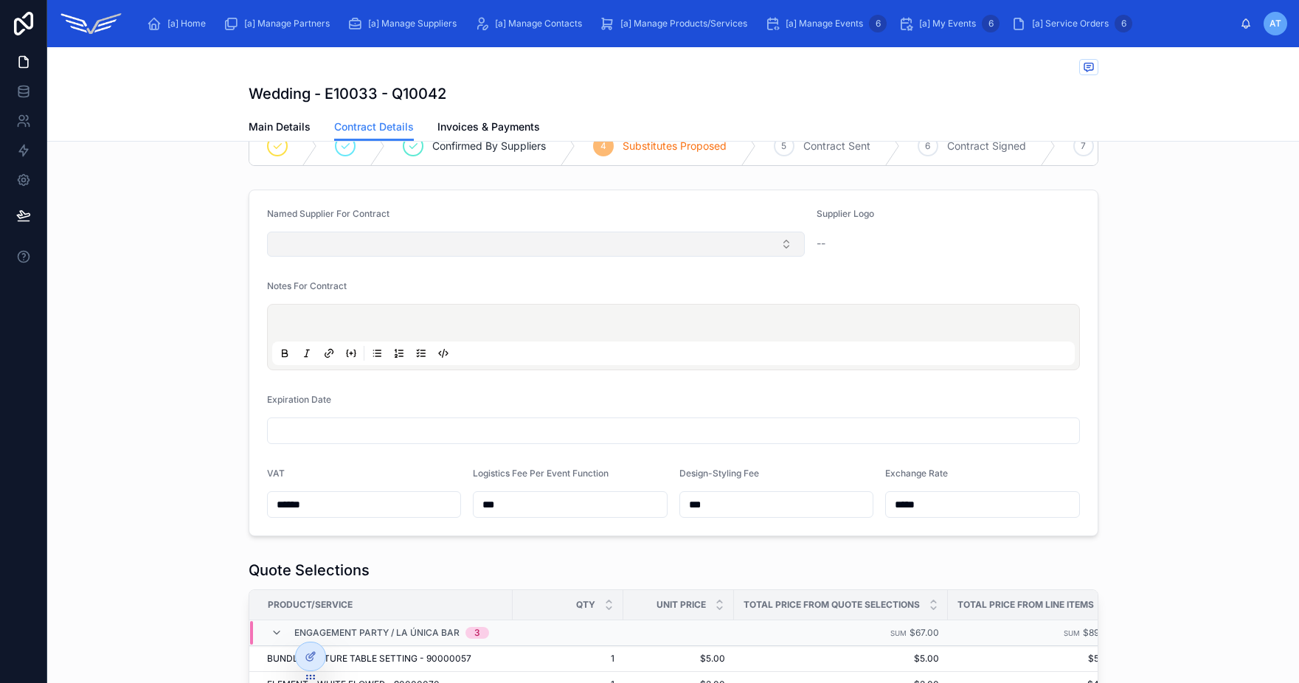
click at [434, 254] on button "Select Button" at bounding box center [536, 244] width 538 height 25
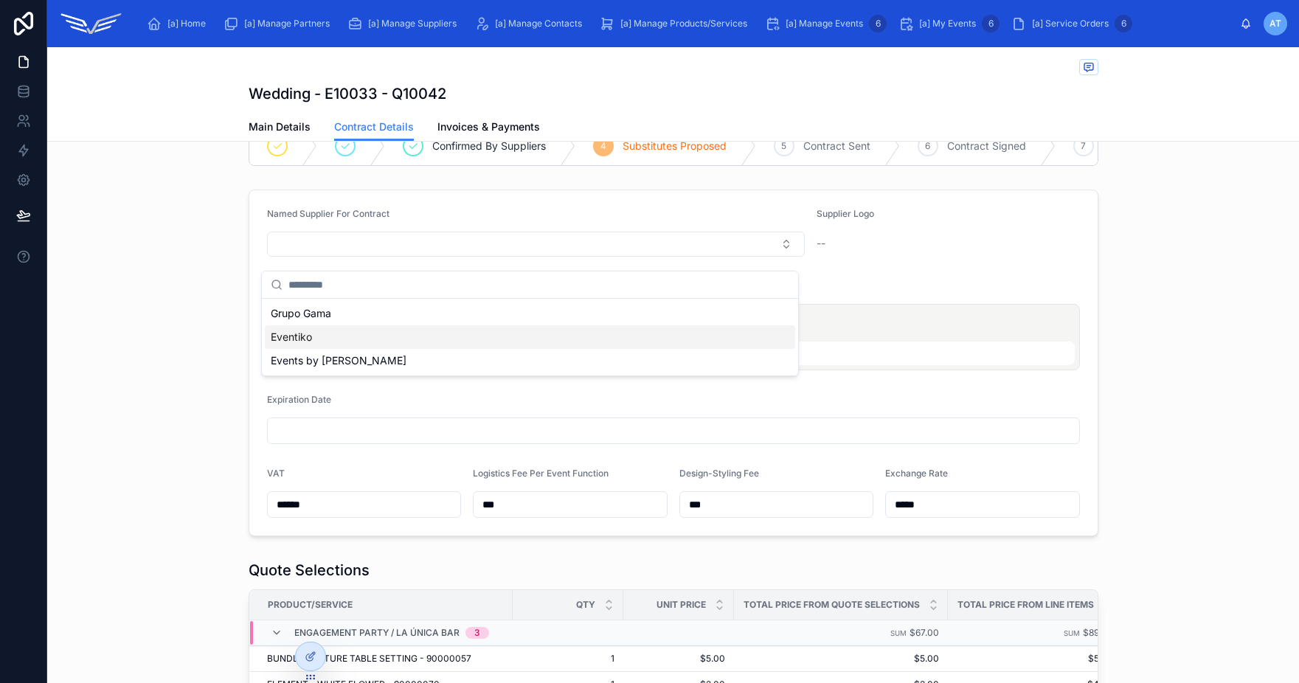
click at [344, 338] on div "Eventiko" at bounding box center [530, 337] width 530 height 24
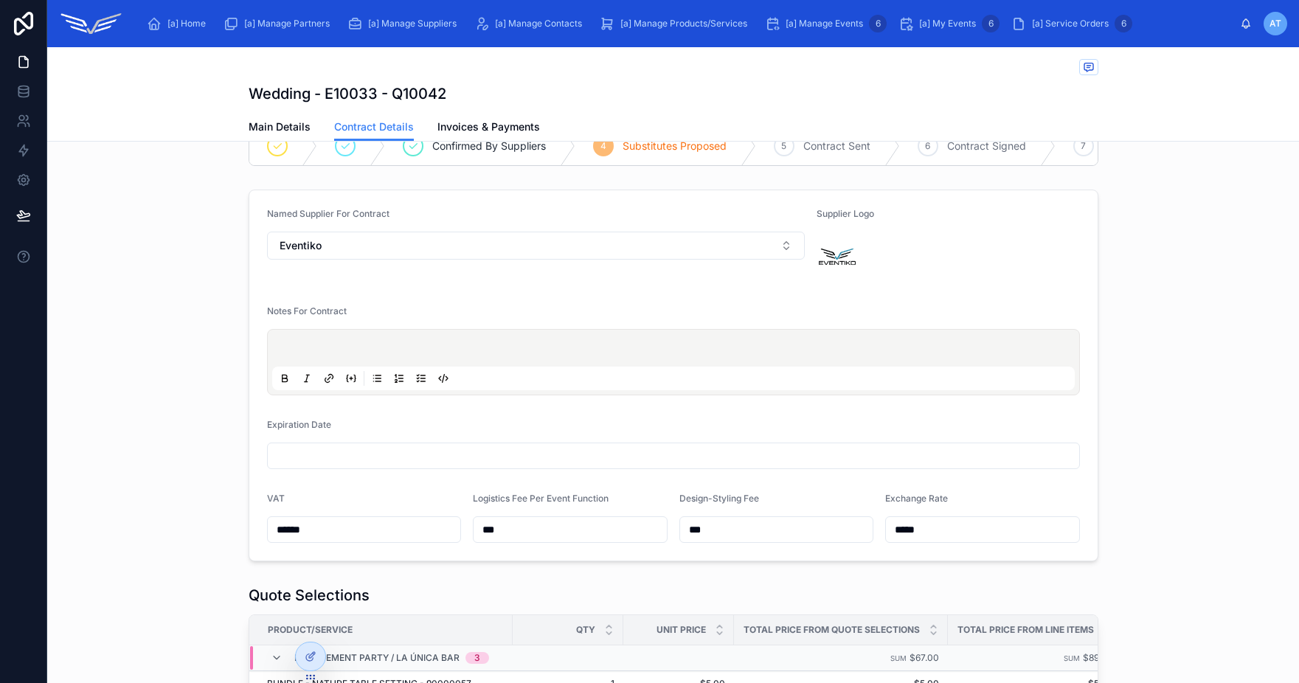
click at [383, 354] on p at bounding box center [676, 350] width 803 height 15
click at [373, 466] on input "text" at bounding box center [673, 456] width 811 height 21
click at [588, 432] on button "28" at bounding box center [588, 431] width 27 height 27
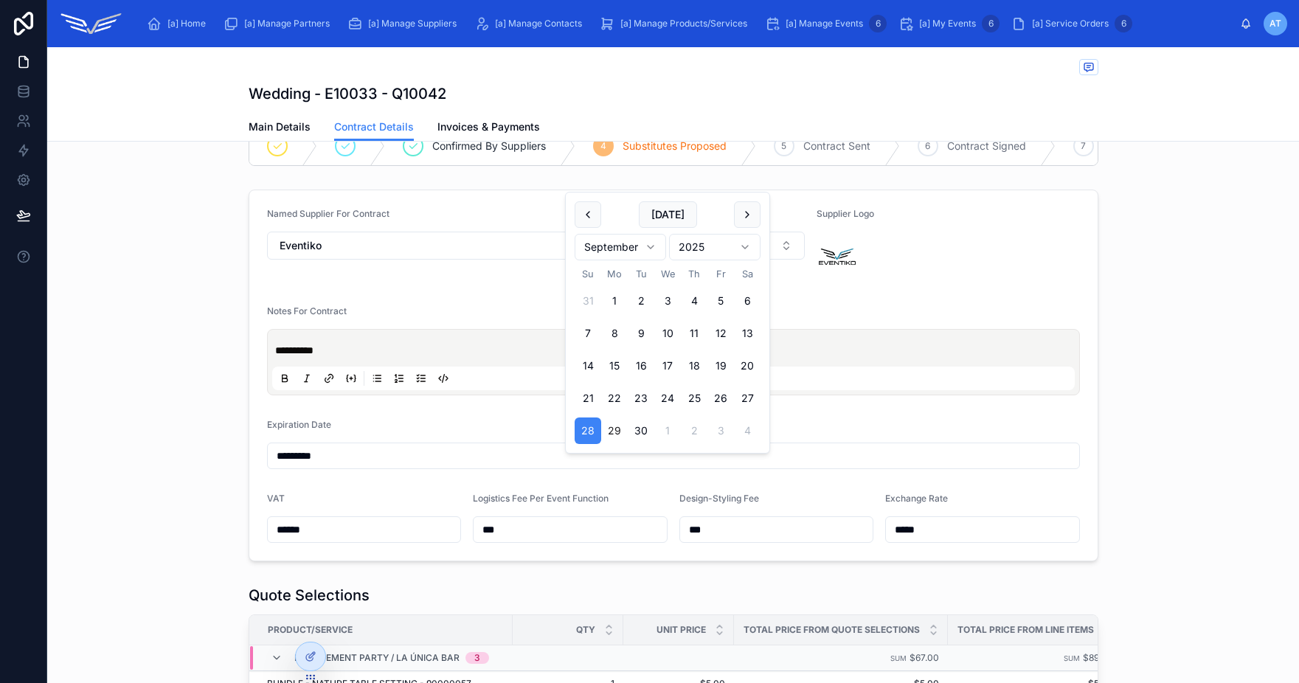
type input "*********"
click at [1192, 436] on div "**********" at bounding box center [673, 376] width 1252 height 384
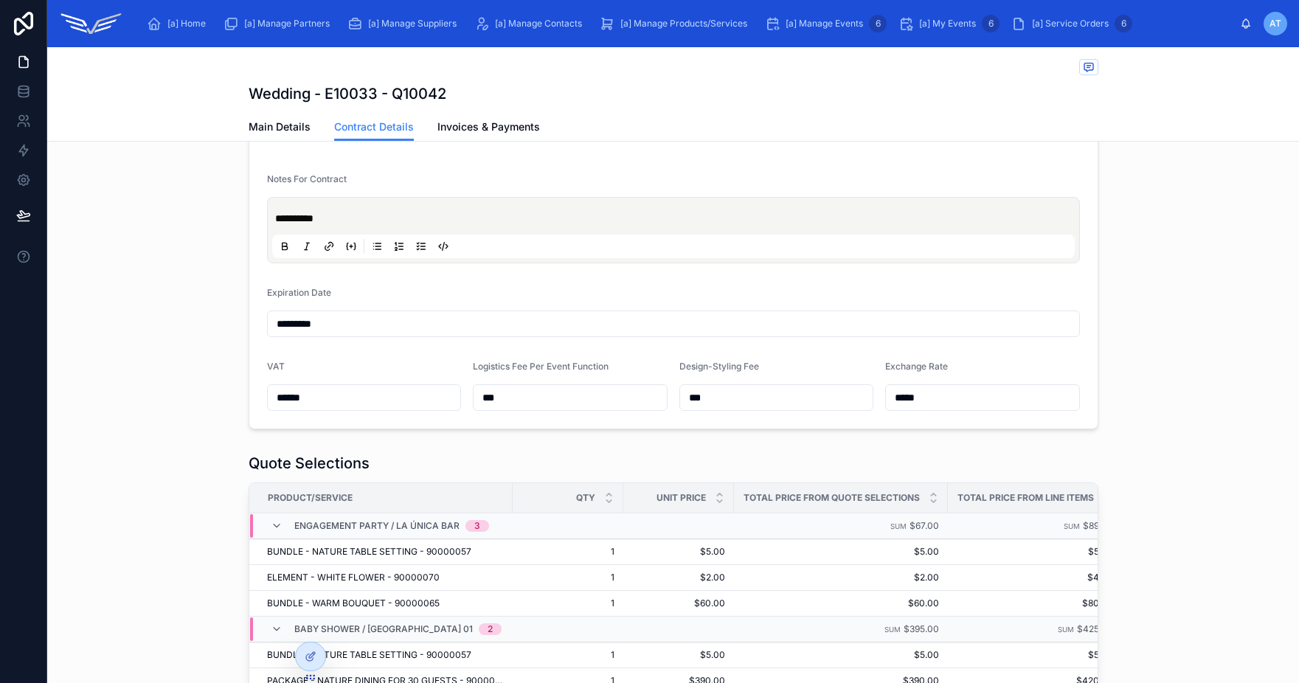
scroll to position [0, 0]
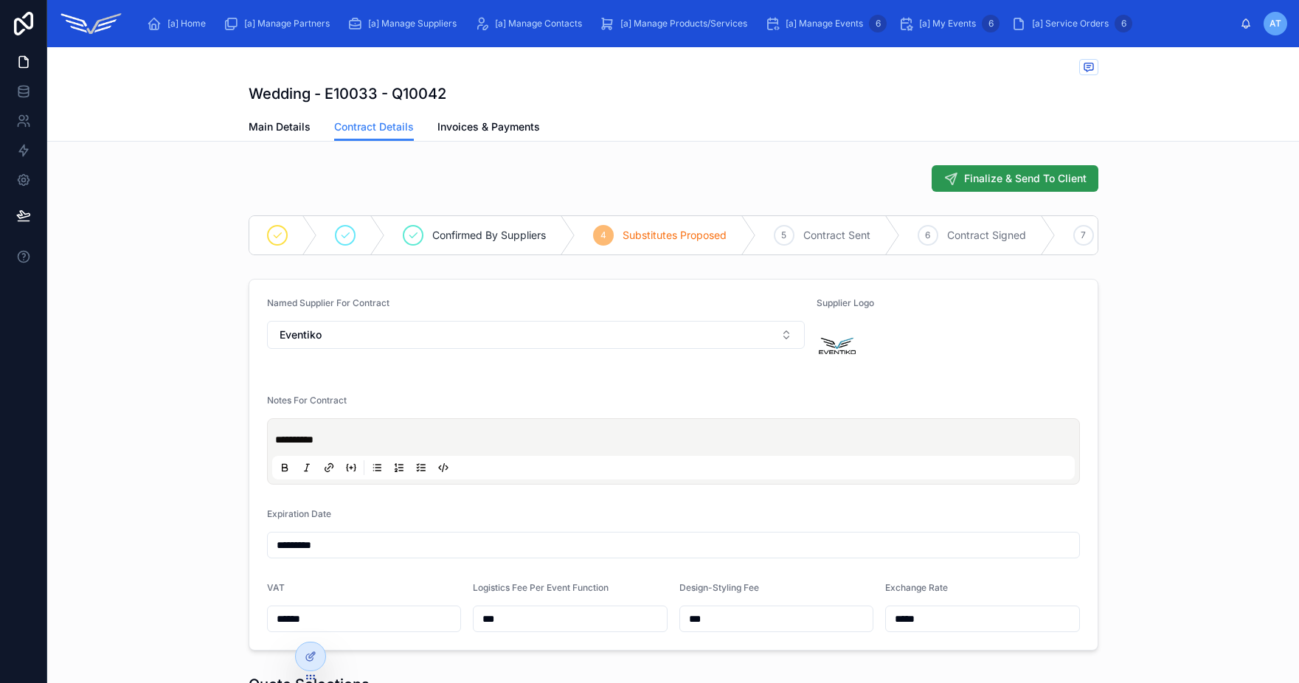
click at [1033, 176] on span "Finalize & Send To Client" at bounding box center [1025, 178] width 122 height 15
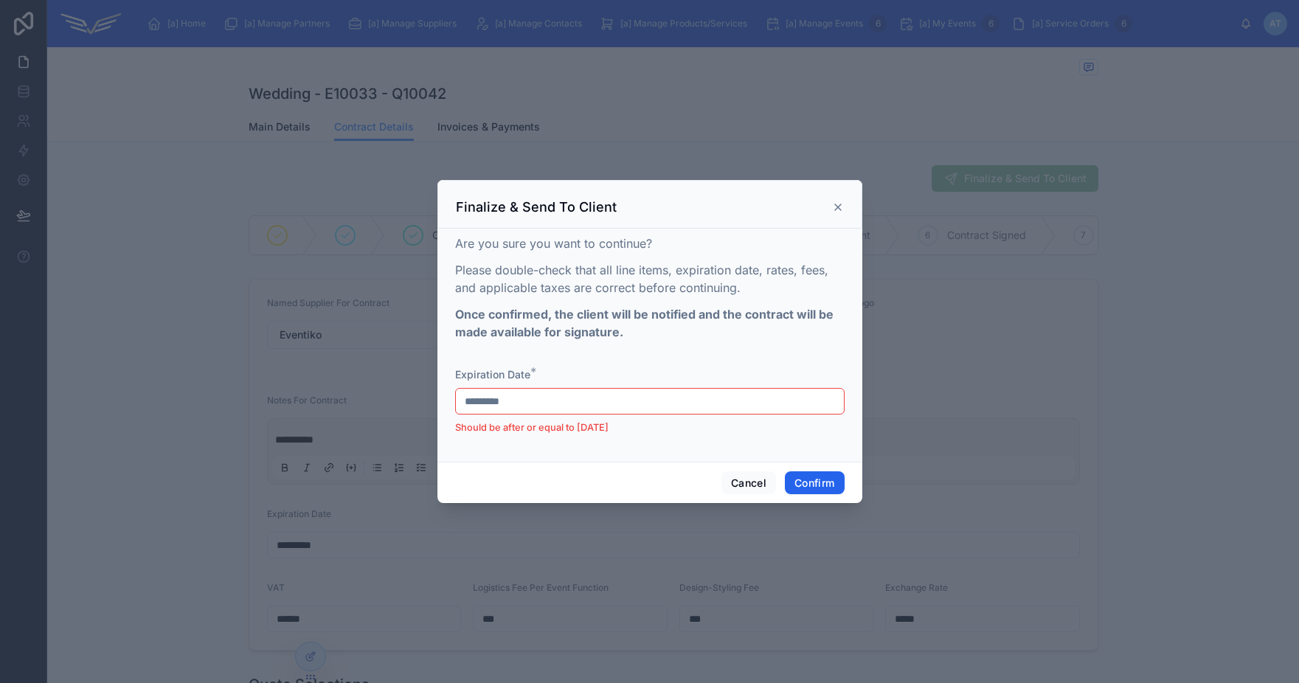
click at [817, 480] on button "Confirm" at bounding box center [814, 483] width 59 height 24
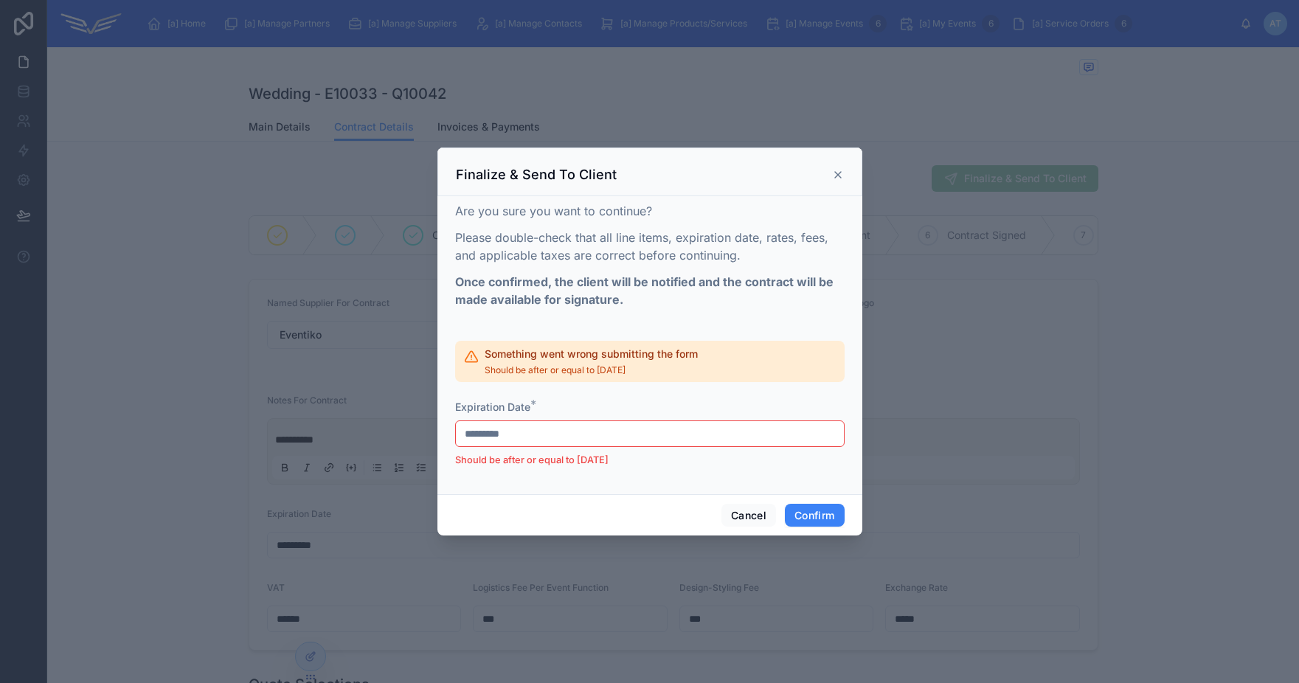
click at [648, 438] on input "*********" at bounding box center [650, 433] width 388 height 21
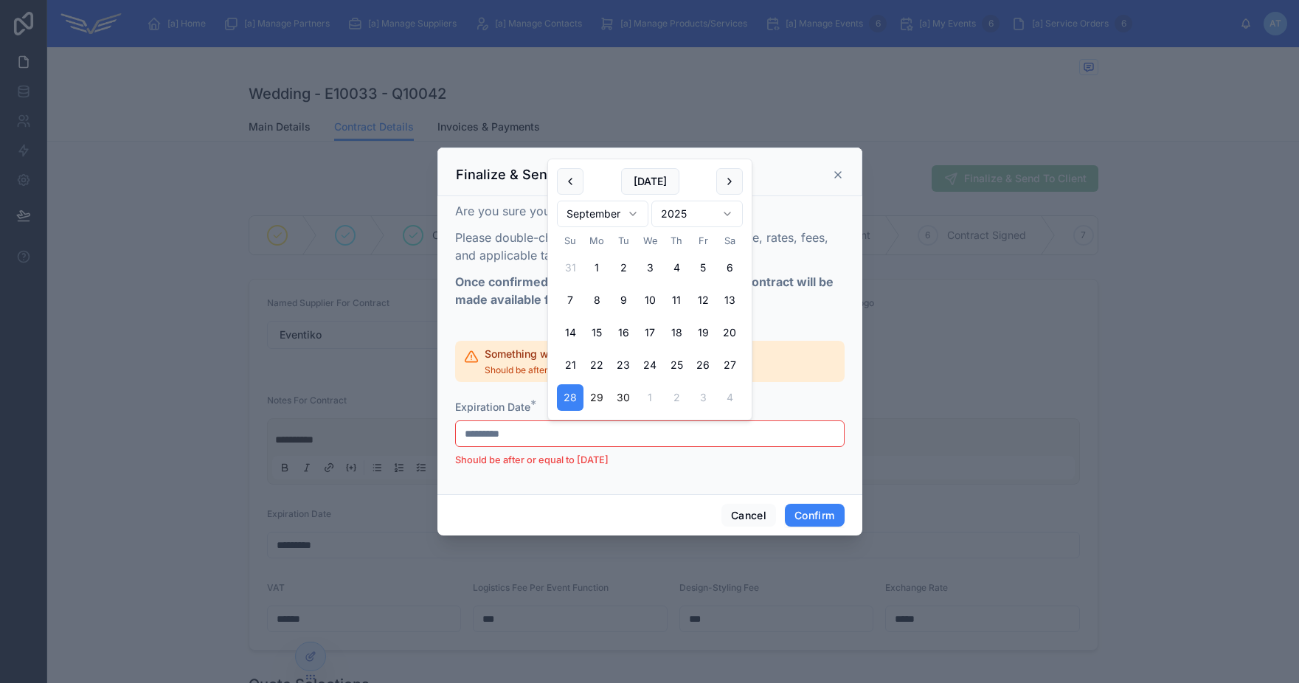
click at [620, 401] on button "30" at bounding box center [623, 397] width 27 height 27
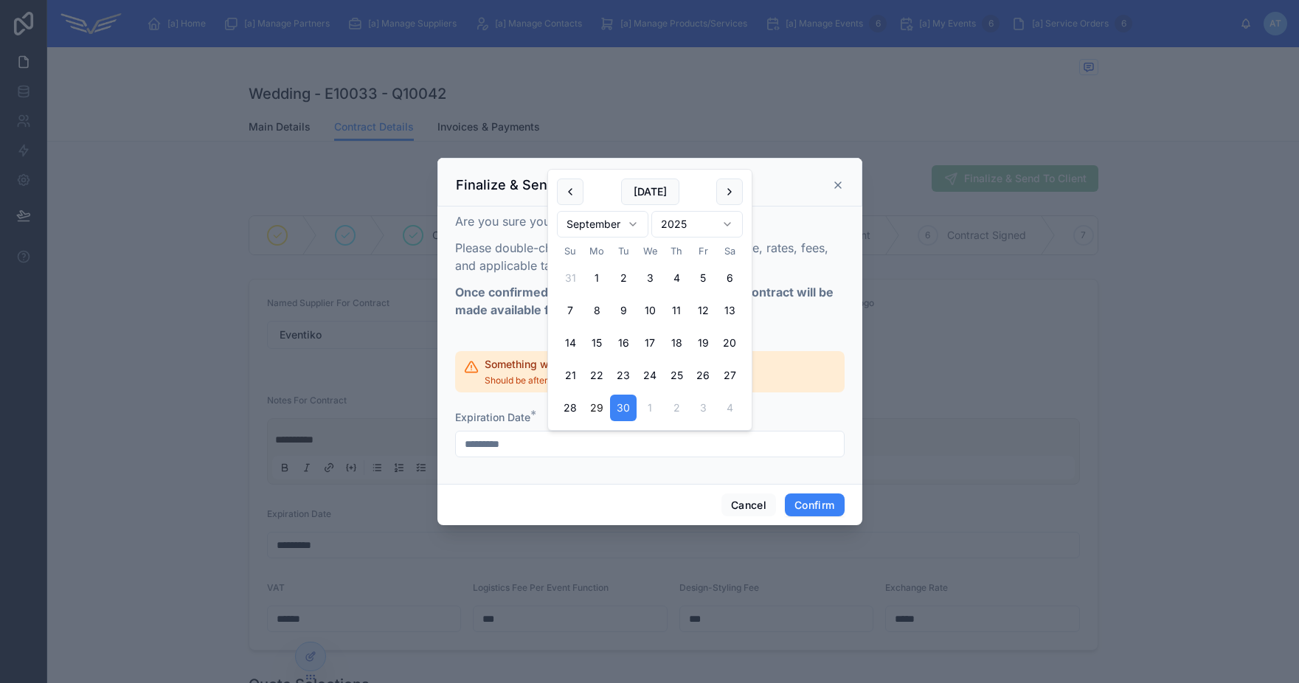
type input "*********"
click at [808, 510] on button "Confirm" at bounding box center [814, 505] width 59 height 24
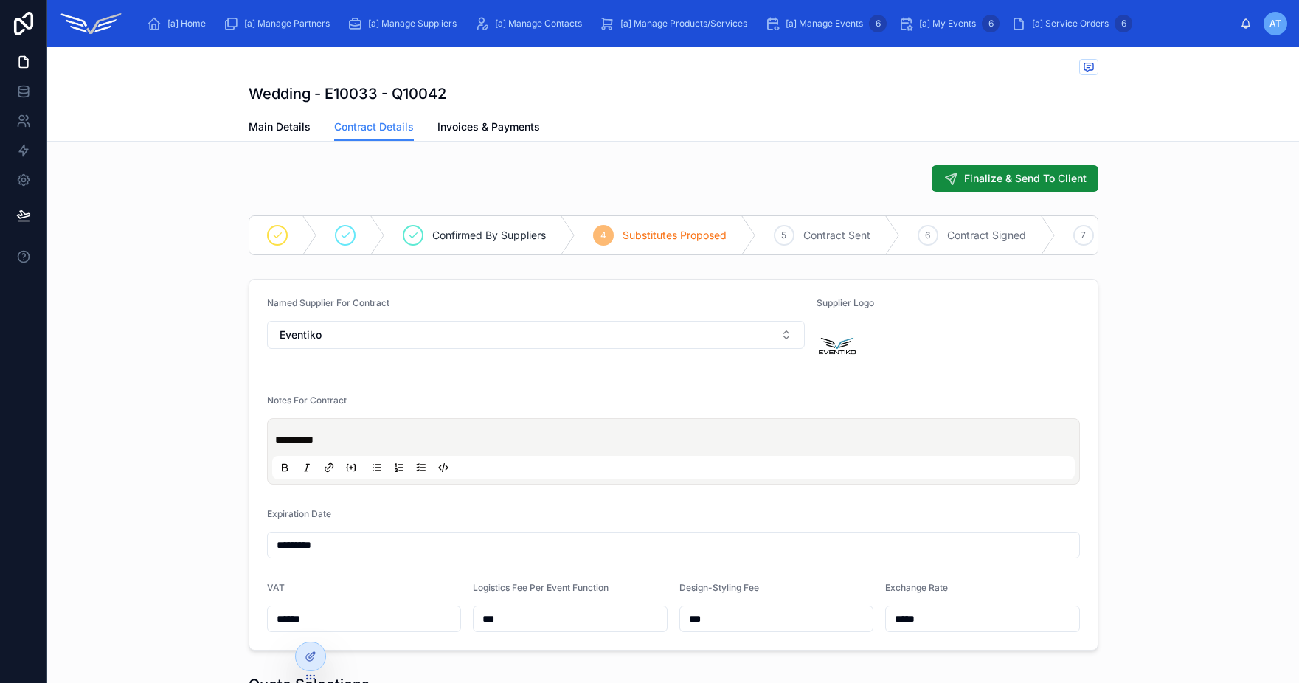
scroll to position [15, 0]
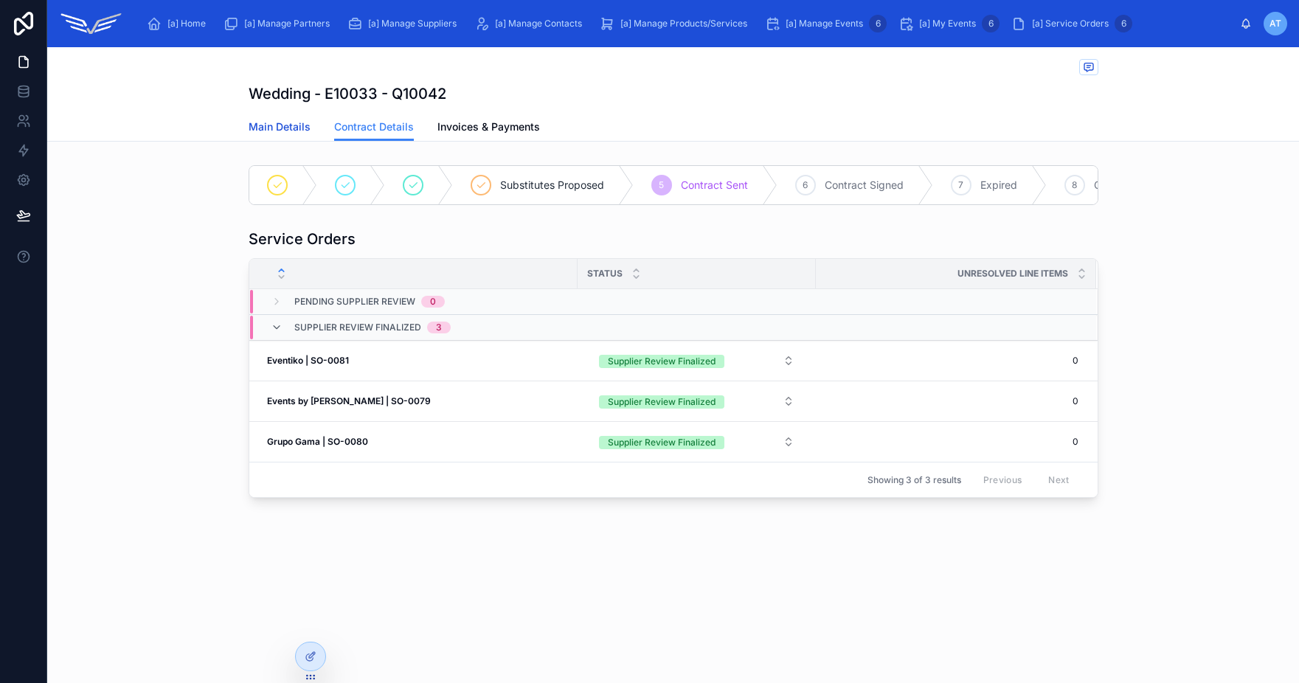
click at [271, 128] on span "Main Details" at bounding box center [280, 126] width 62 height 15
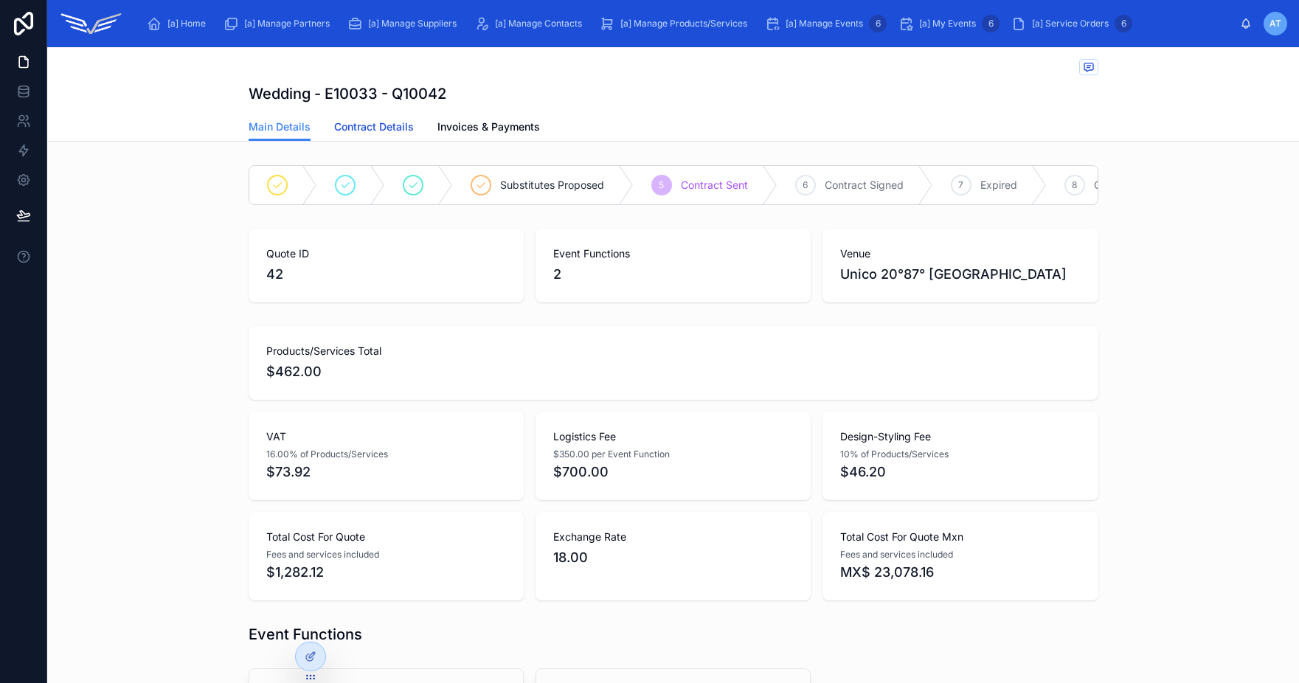
click at [335, 128] on span "Contract Details" at bounding box center [374, 126] width 80 height 15
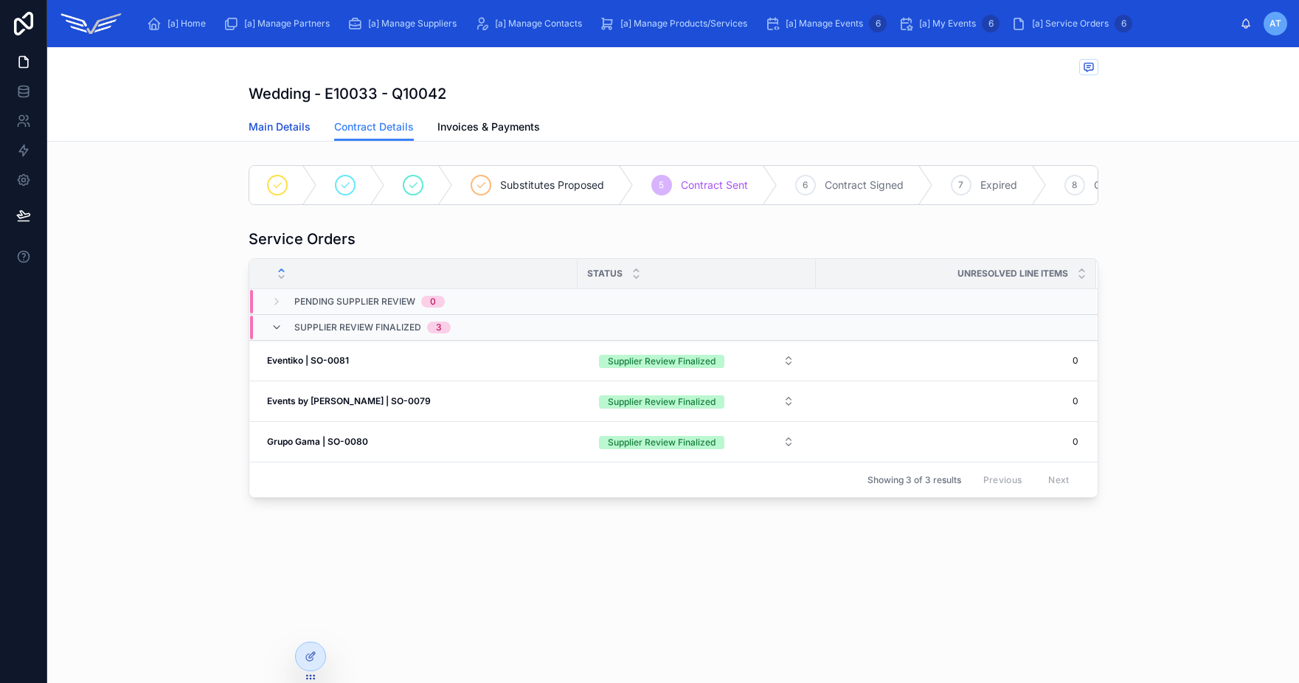
click at [269, 120] on span "Main Details" at bounding box center [280, 126] width 62 height 15
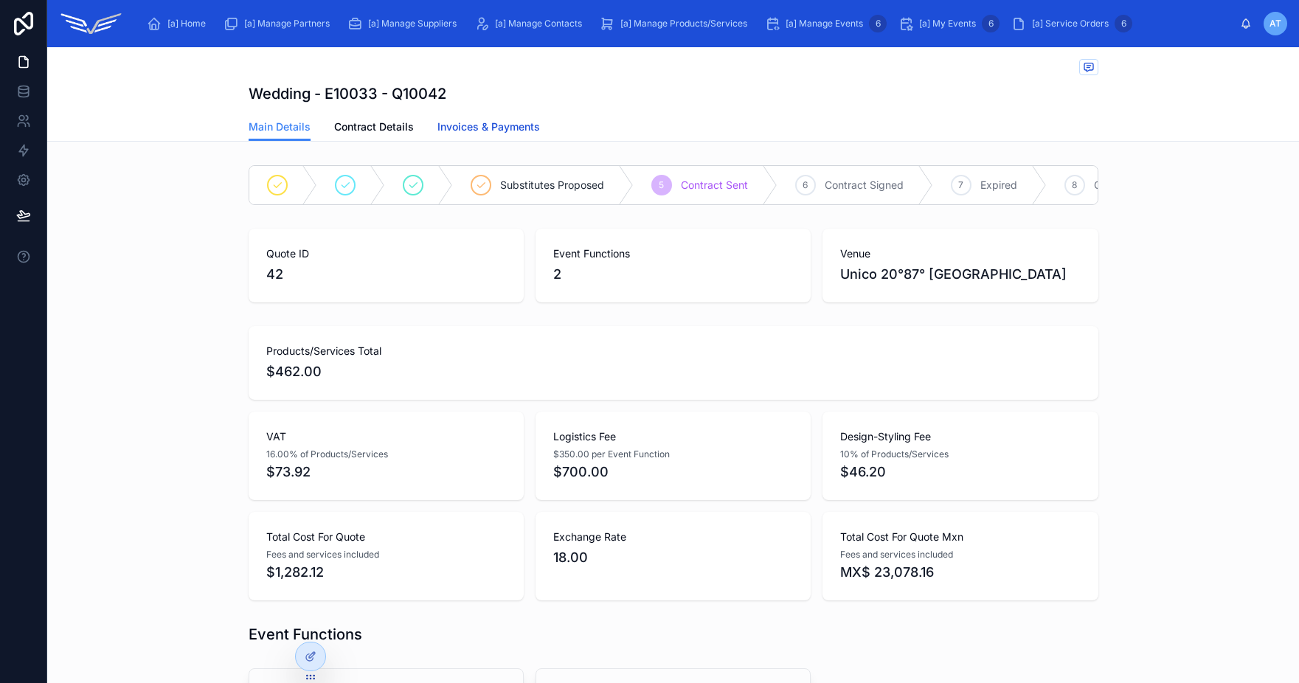
click at [485, 116] on link "Invoices & Payments" at bounding box center [488, 129] width 103 height 30
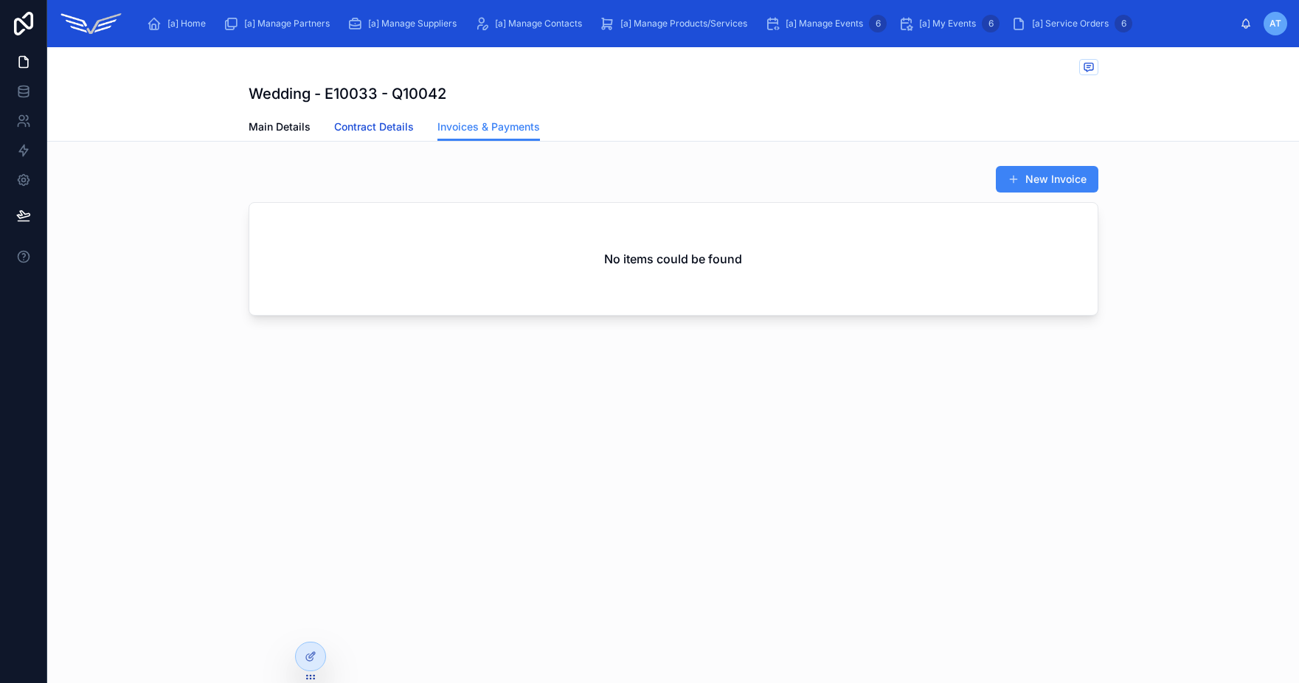
click at [359, 132] on span "Contract Details" at bounding box center [374, 126] width 80 height 15
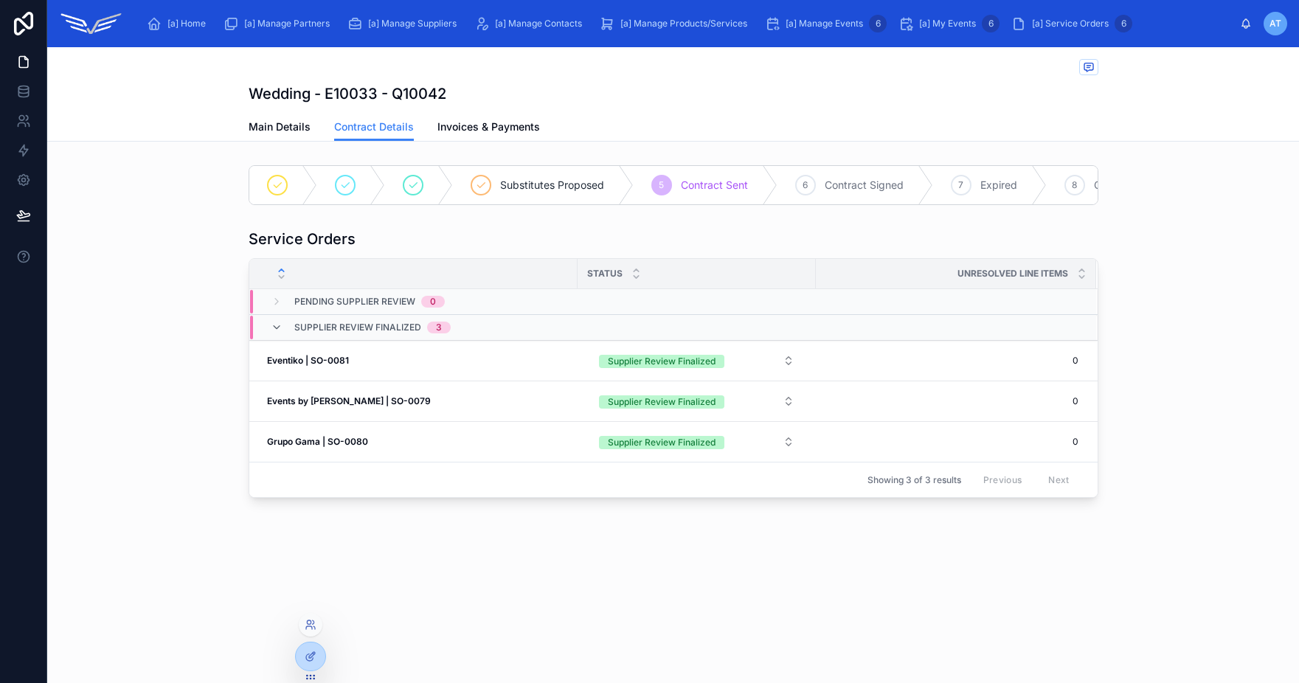
click at [312, 631] on div at bounding box center [311, 625] width 24 height 24
click at [308, 629] on icon at bounding box center [311, 625] width 12 height 12
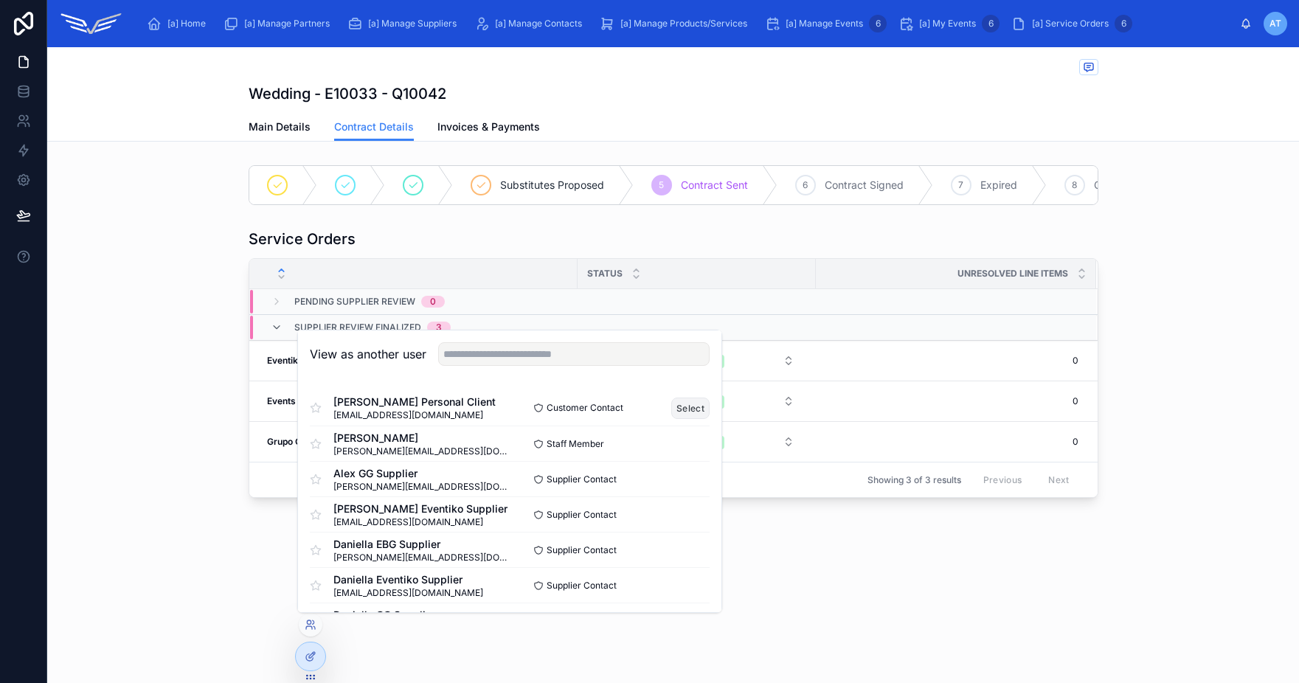
click at [682, 415] on button "Select" at bounding box center [690, 408] width 38 height 21
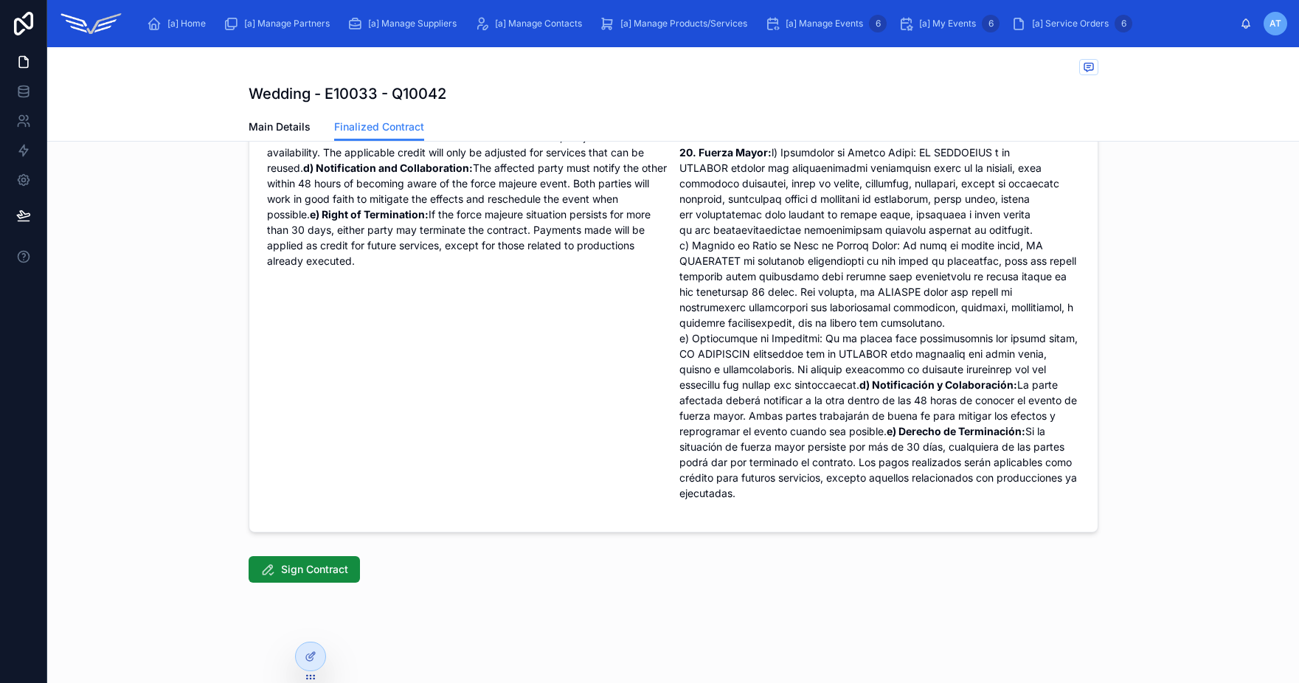
scroll to position [5094, 0]
click at [293, 577] on span "Sign Contract" at bounding box center [314, 569] width 67 height 15
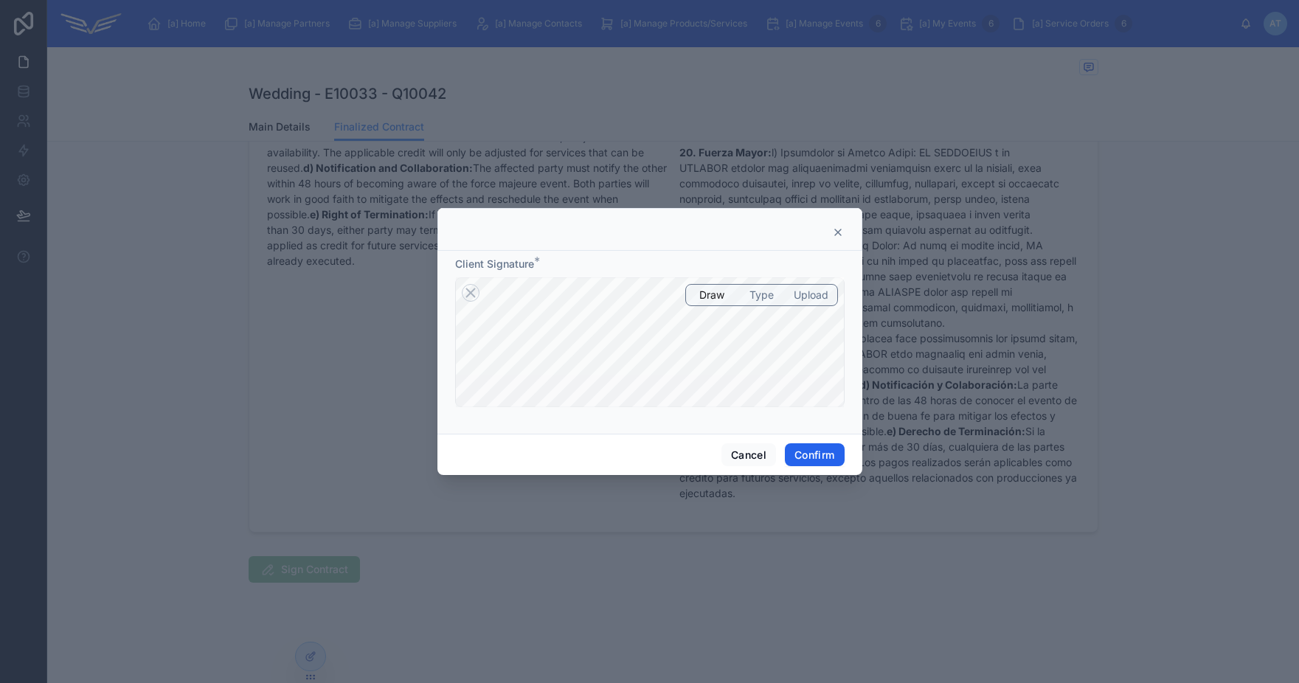
click at [828, 448] on button "Confirm" at bounding box center [814, 455] width 59 height 24
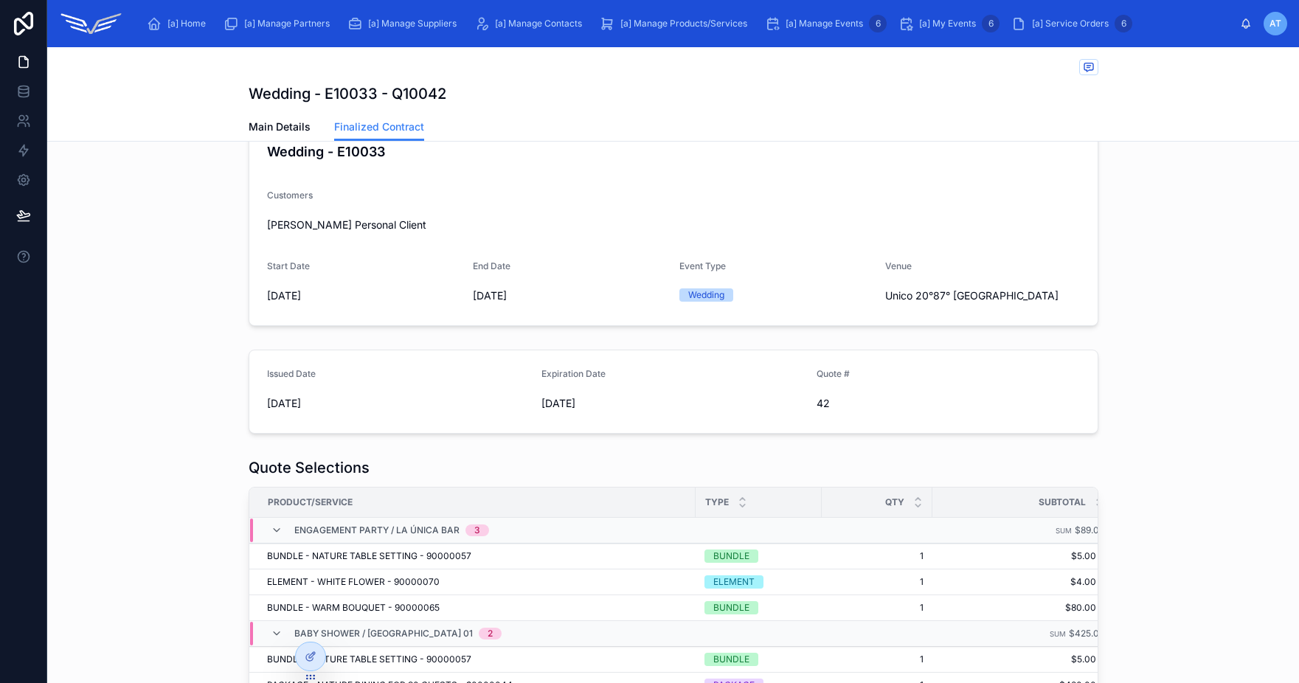
scroll to position [191, 0]
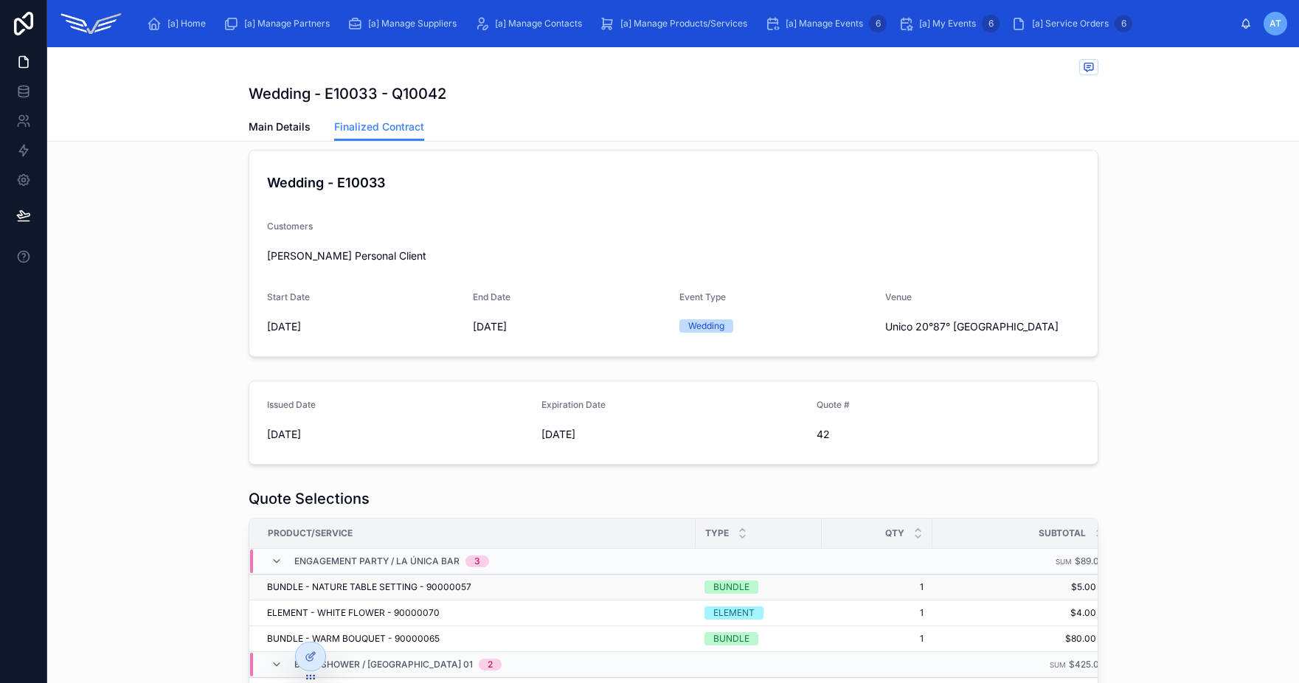
click at [258, 582] on td "BUNDLE - NATURE TABLE SETTING - 90000057" at bounding box center [472, 588] width 446 height 26
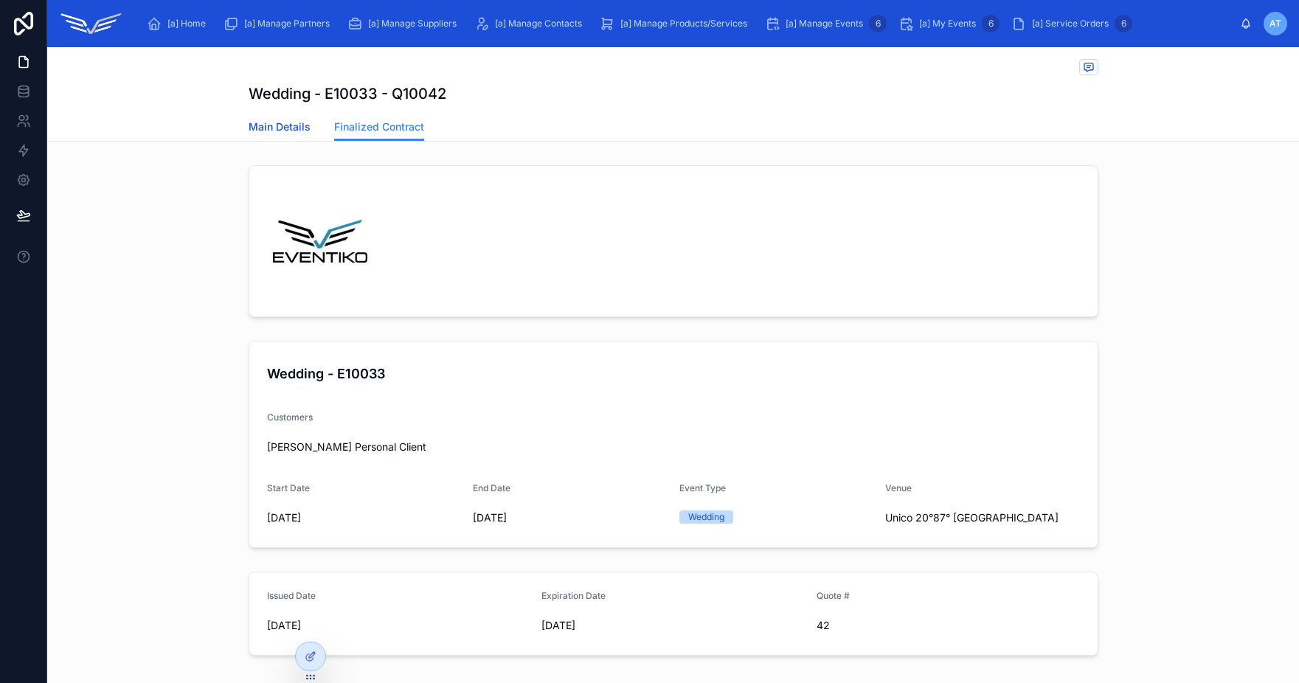
click at [285, 133] on span "Main Details" at bounding box center [280, 126] width 62 height 15
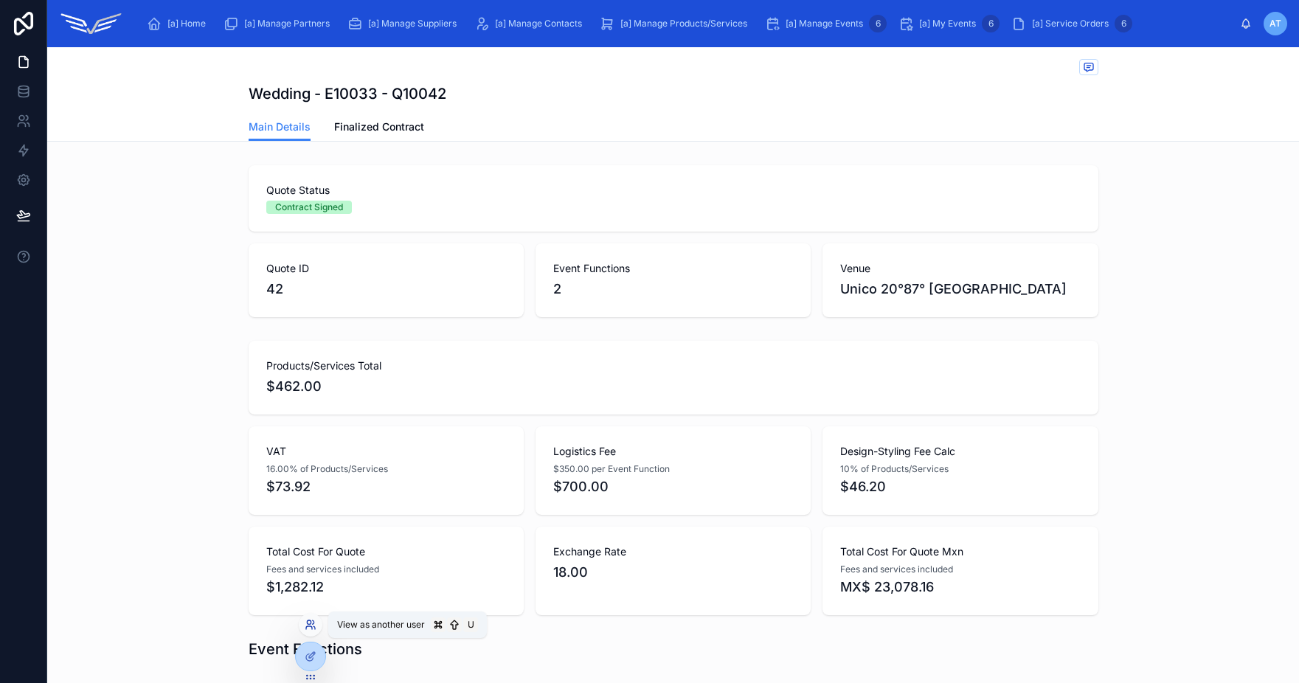
click at [312, 626] on icon at bounding box center [311, 625] width 12 height 12
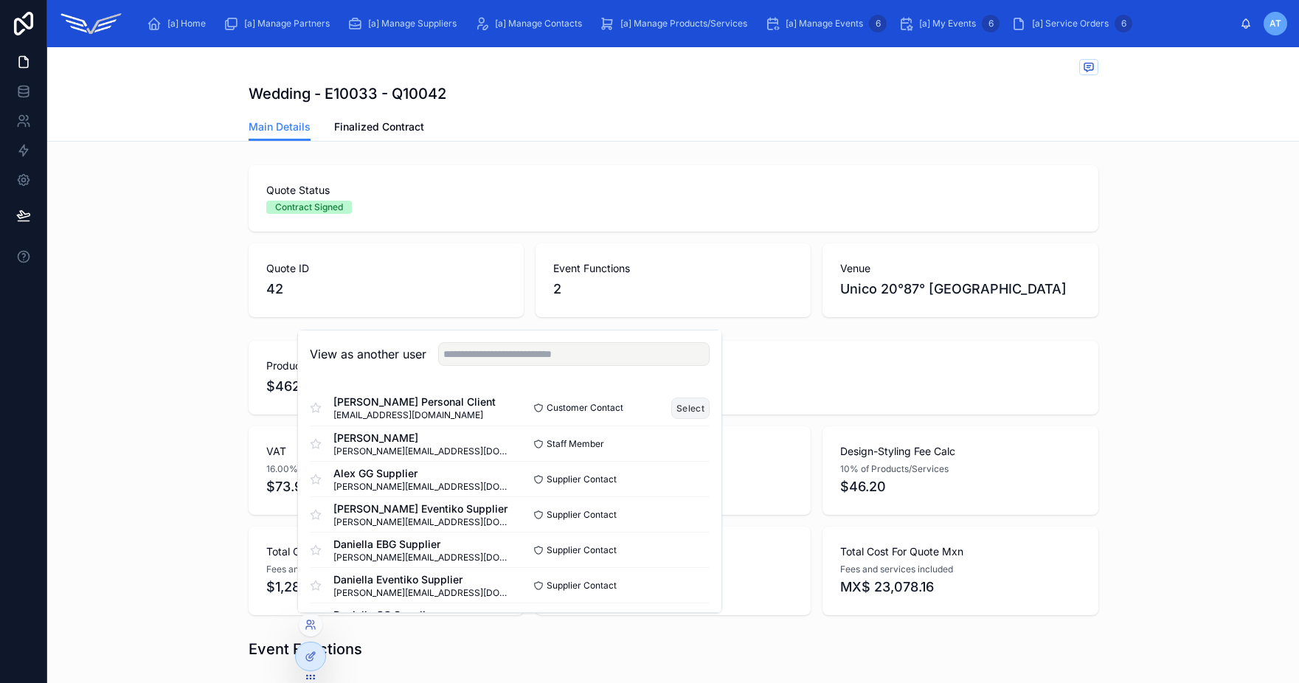
click at [671, 413] on button "Select" at bounding box center [690, 408] width 38 height 21
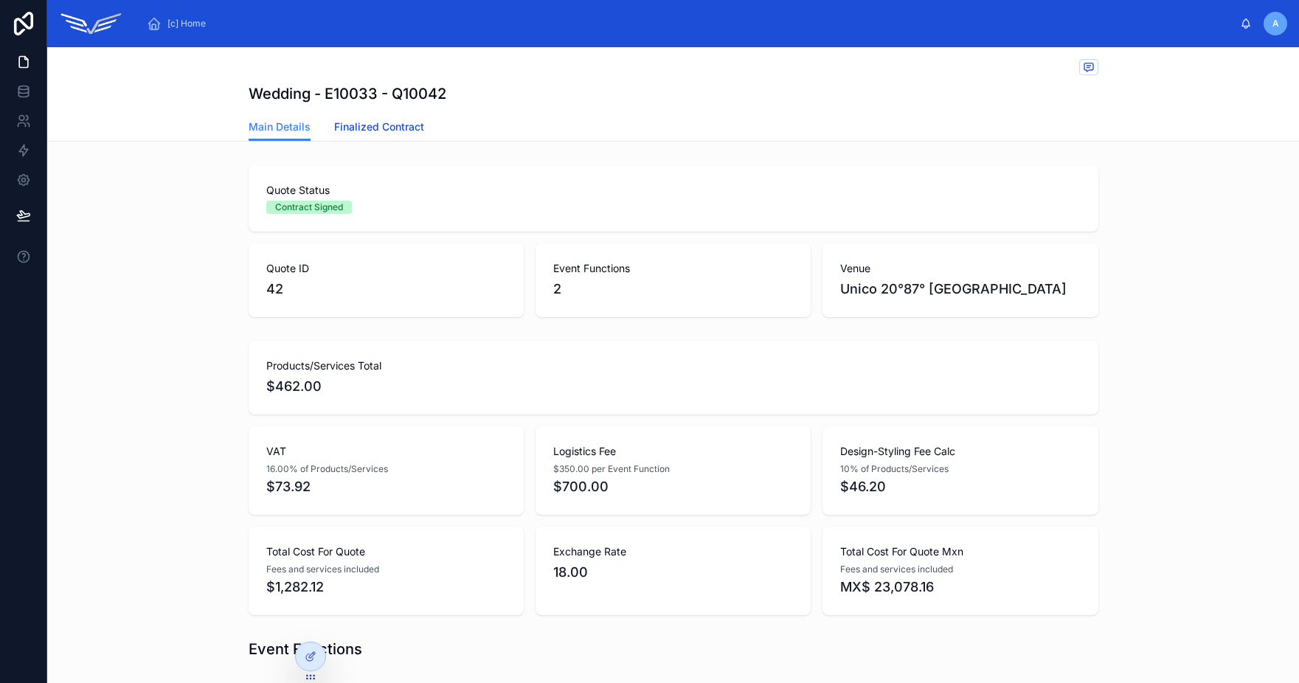
click at [372, 136] on link "Finalized Contract" at bounding box center [379, 129] width 90 height 30
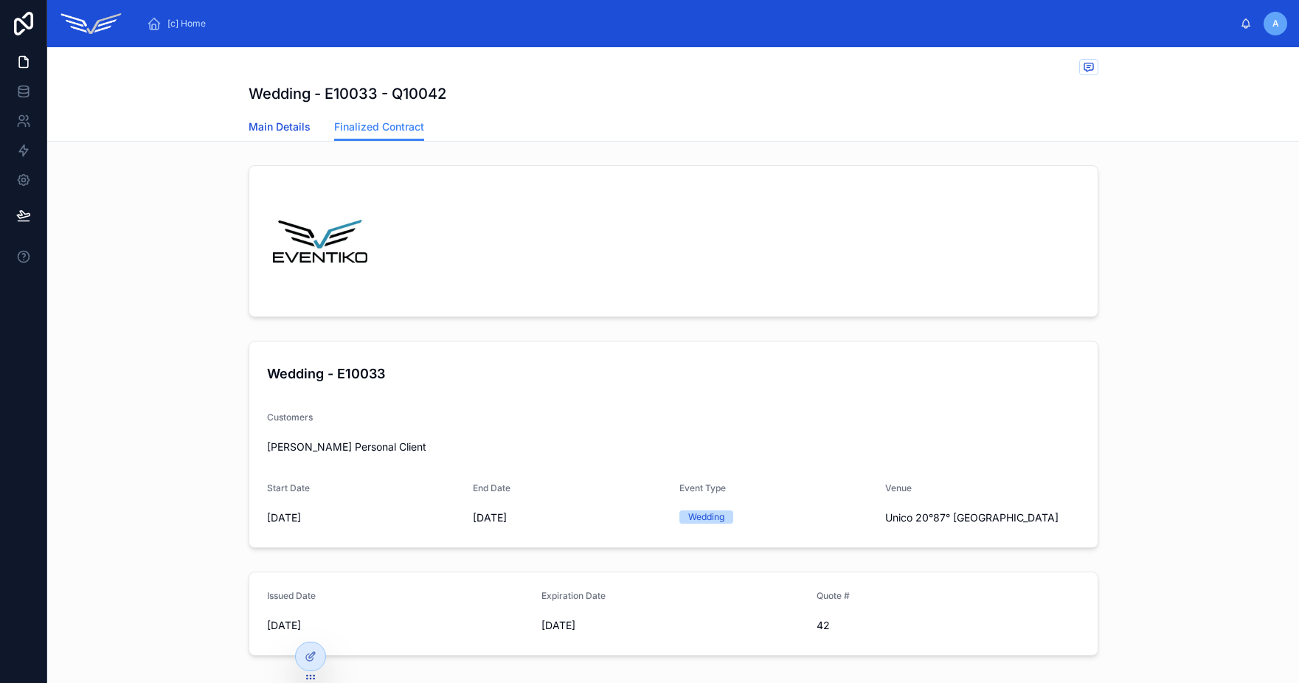
click at [280, 134] on span "Main Details" at bounding box center [280, 126] width 62 height 15
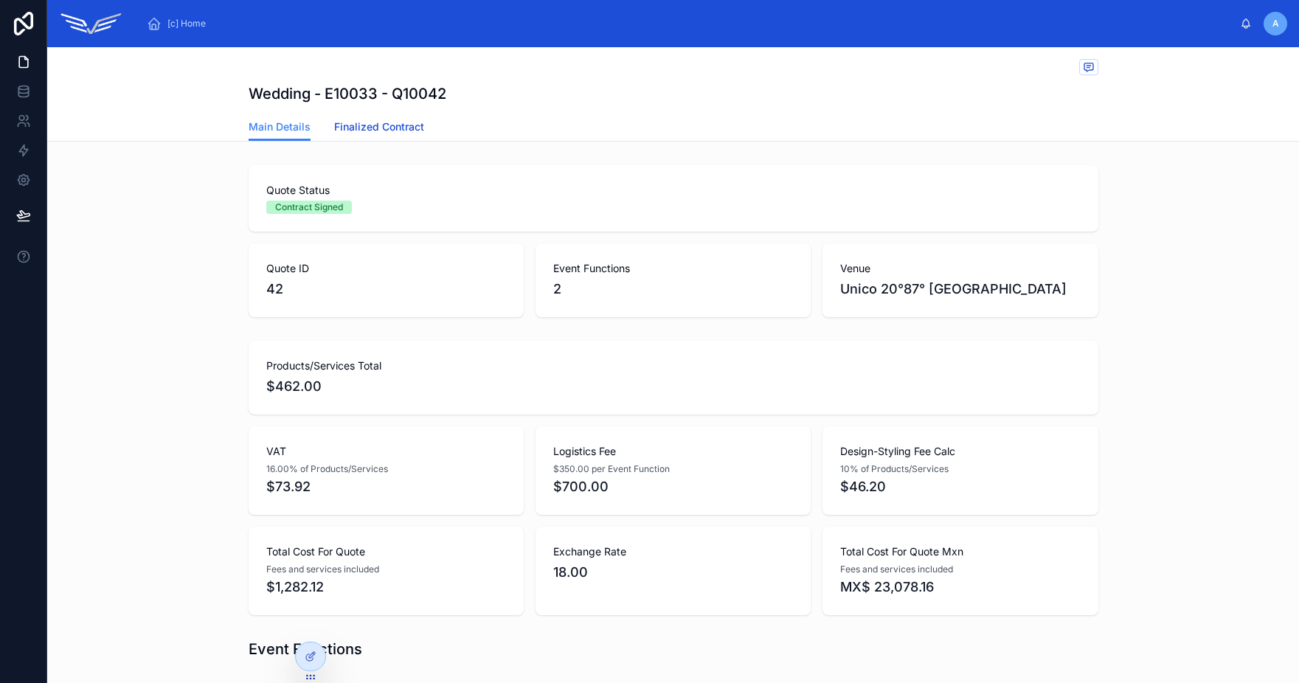
click at [364, 135] on link "Finalized Contract" at bounding box center [379, 129] width 90 height 30
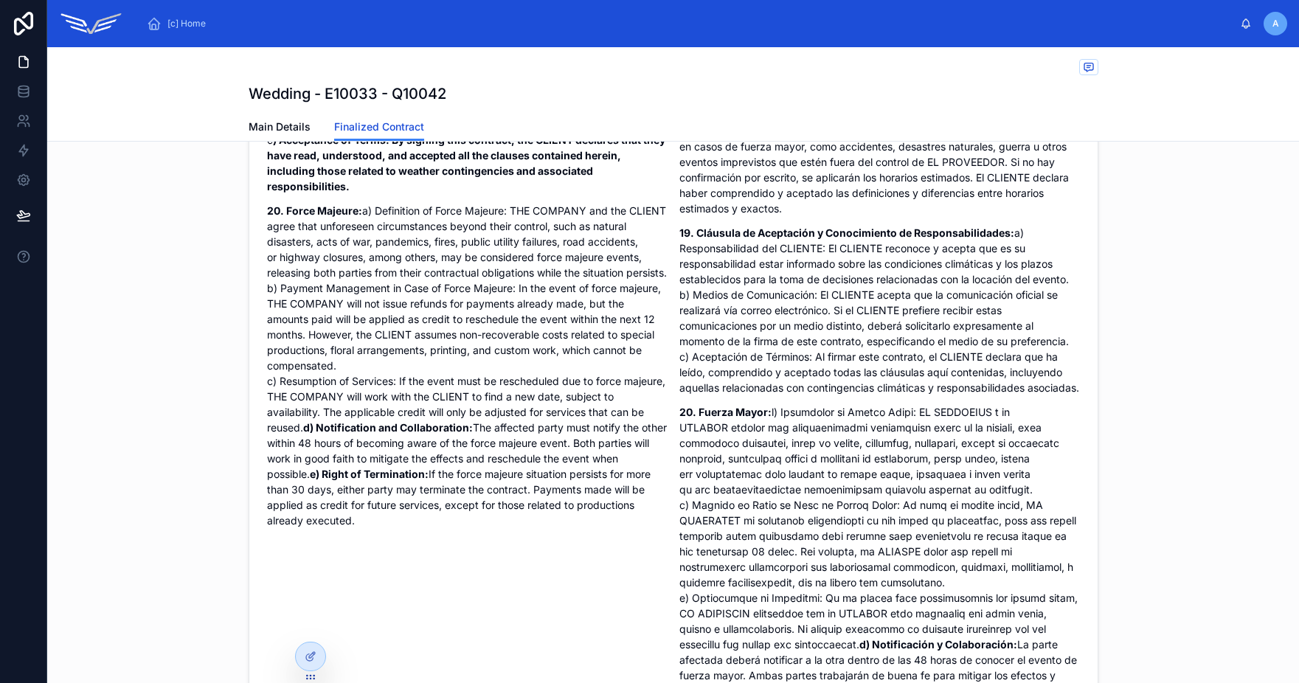
scroll to position [5289, 0]
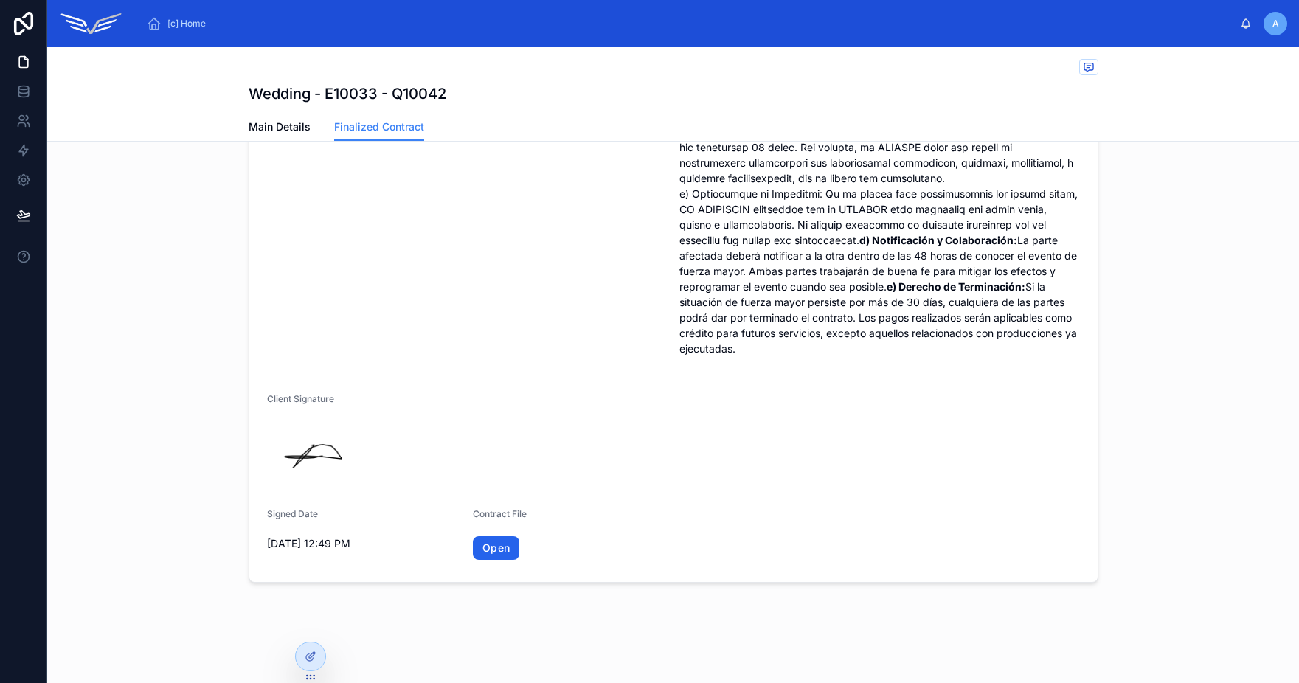
click at [486, 555] on link "Open" at bounding box center [496, 548] width 46 height 24
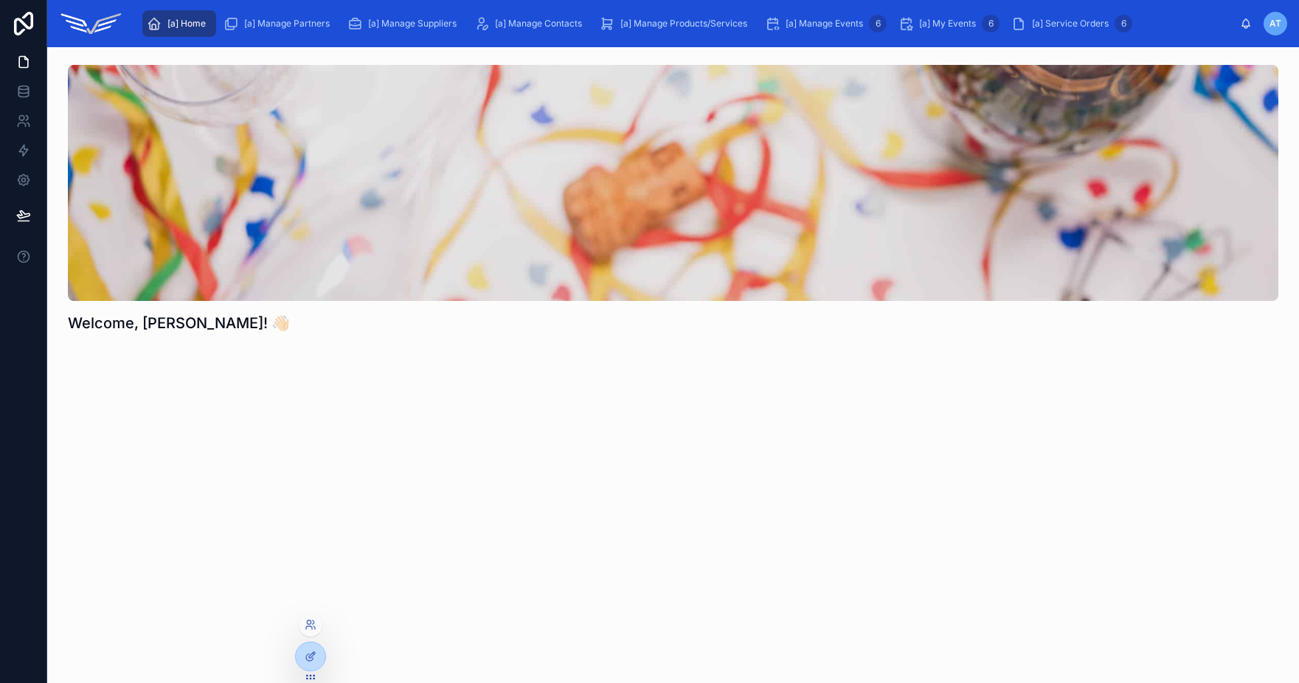
click at [316, 625] on div at bounding box center [311, 625] width 24 height 24
click at [312, 625] on icon at bounding box center [311, 625] width 12 height 12
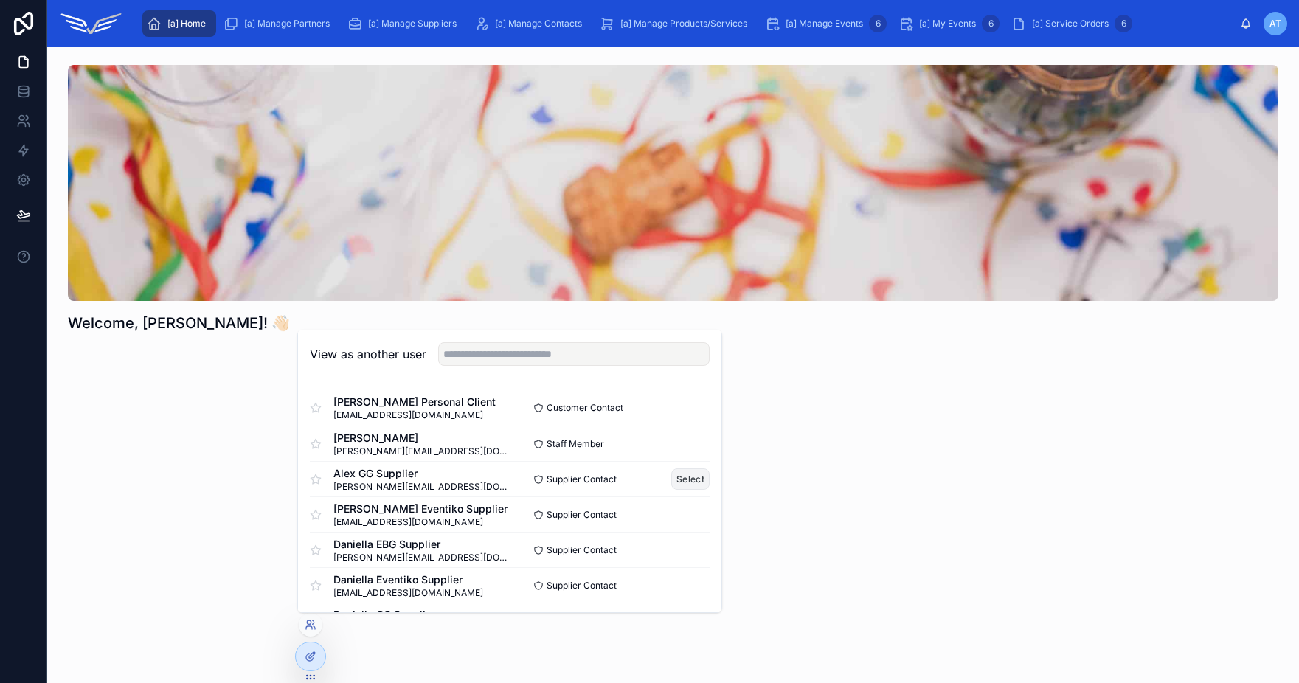
click at [673, 477] on button "Select" at bounding box center [690, 478] width 38 height 21
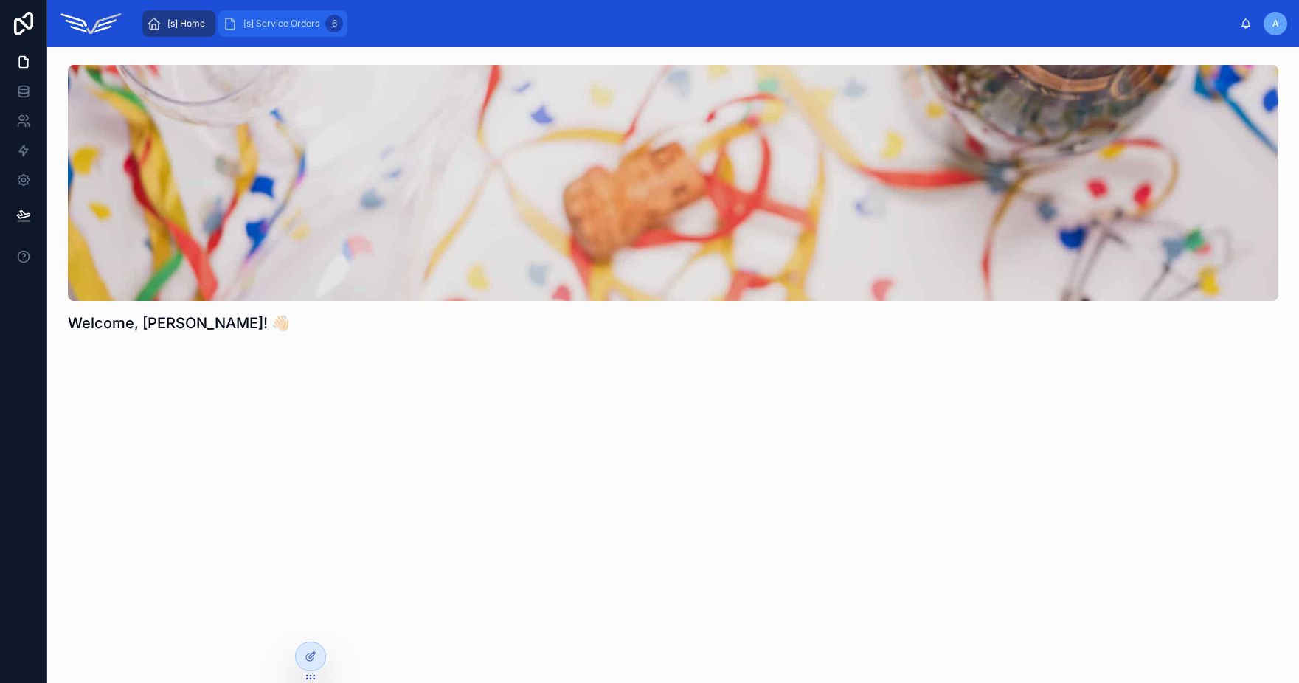
click at [269, 20] on span "[s] Service Orders" at bounding box center [281, 24] width 76 height 12
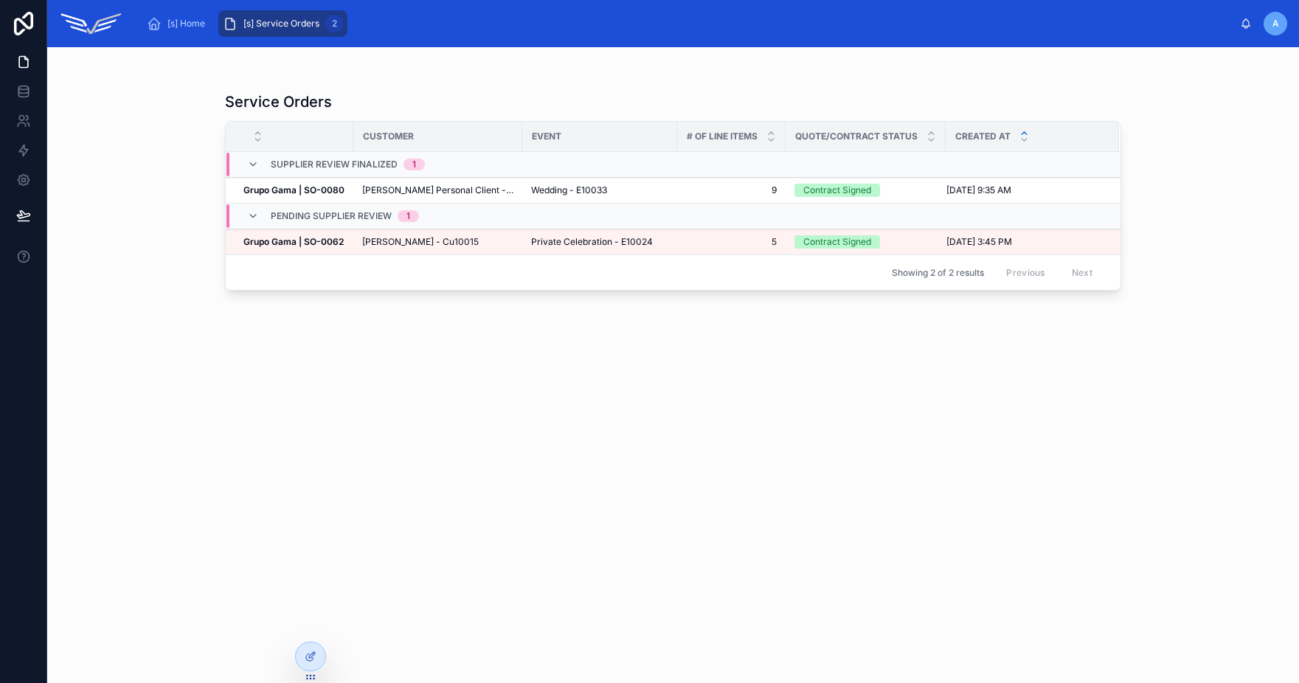
click at [548, 314] on div "Service Orders Customer Event # Of Line Items Quote/Contract Status Created at …" at bounding box center [673, 374] width 896 height 583
click at [427, 189] on span "[PERSON_NAME] Personal Client - Cu10020" at bounding box center [437, 190] width 151 height 12
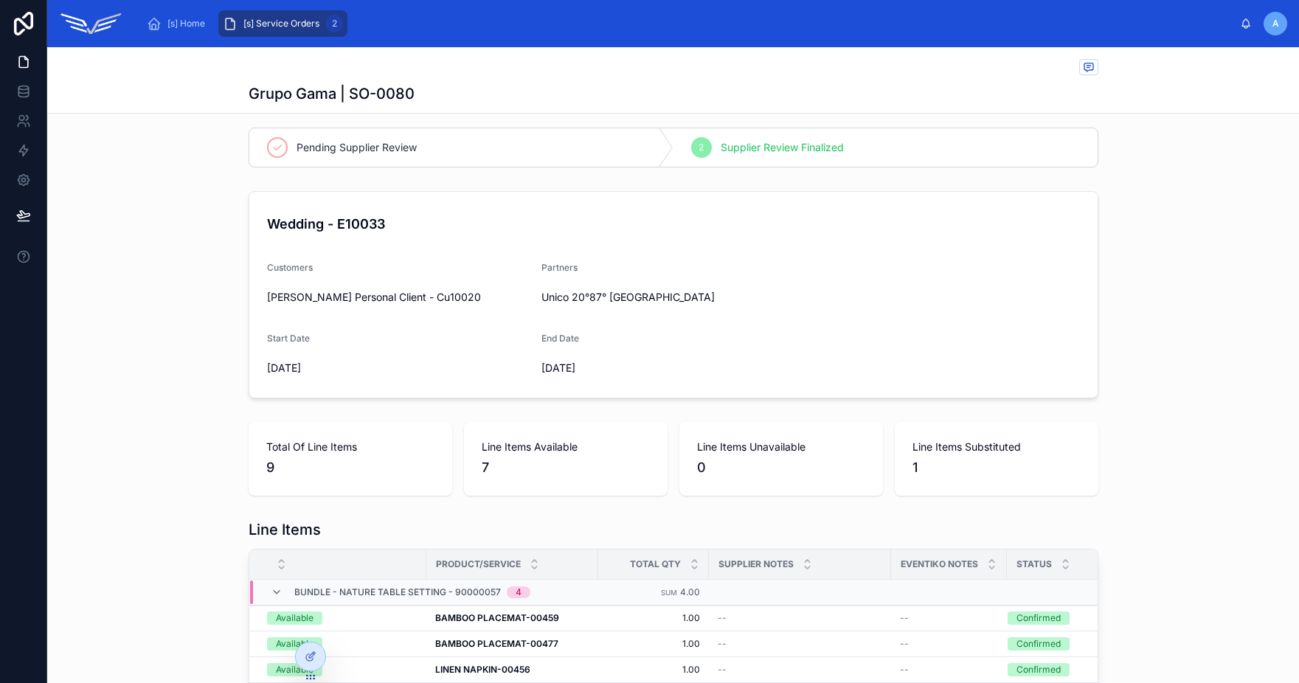
scroll to position [260, 0]
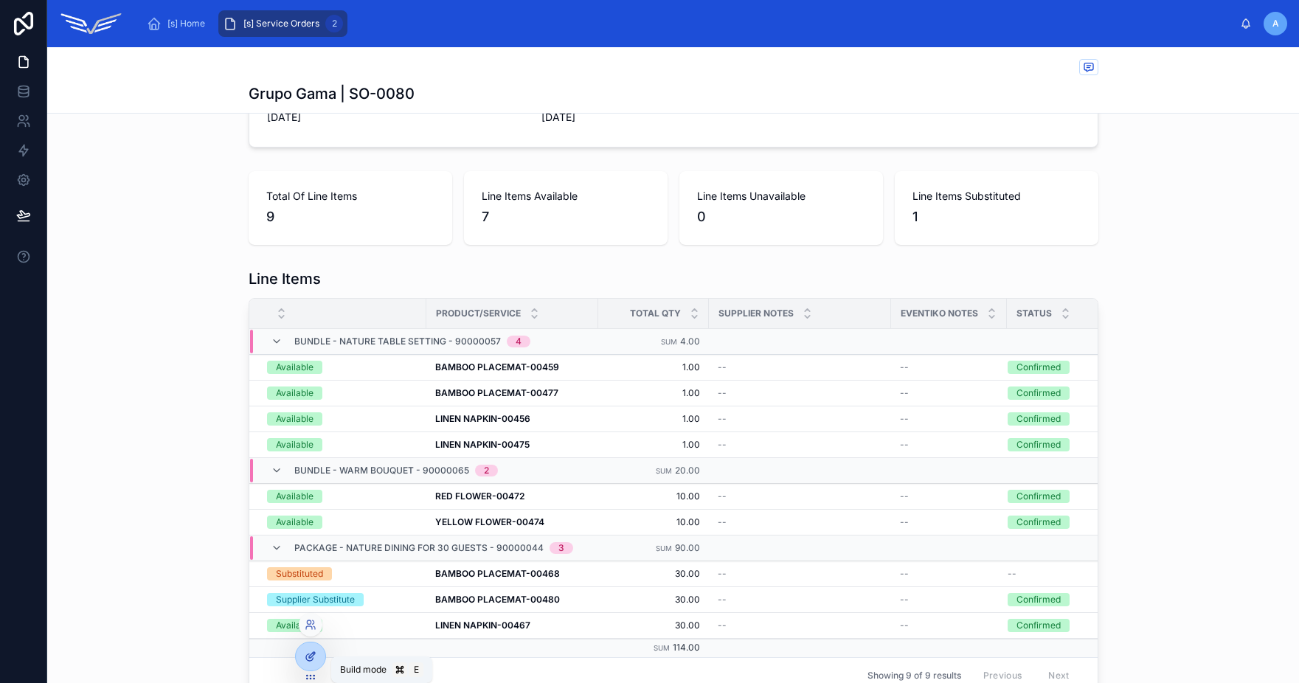
click at [308, 662] on div at bounding box center [311, 656] width 30 height 28
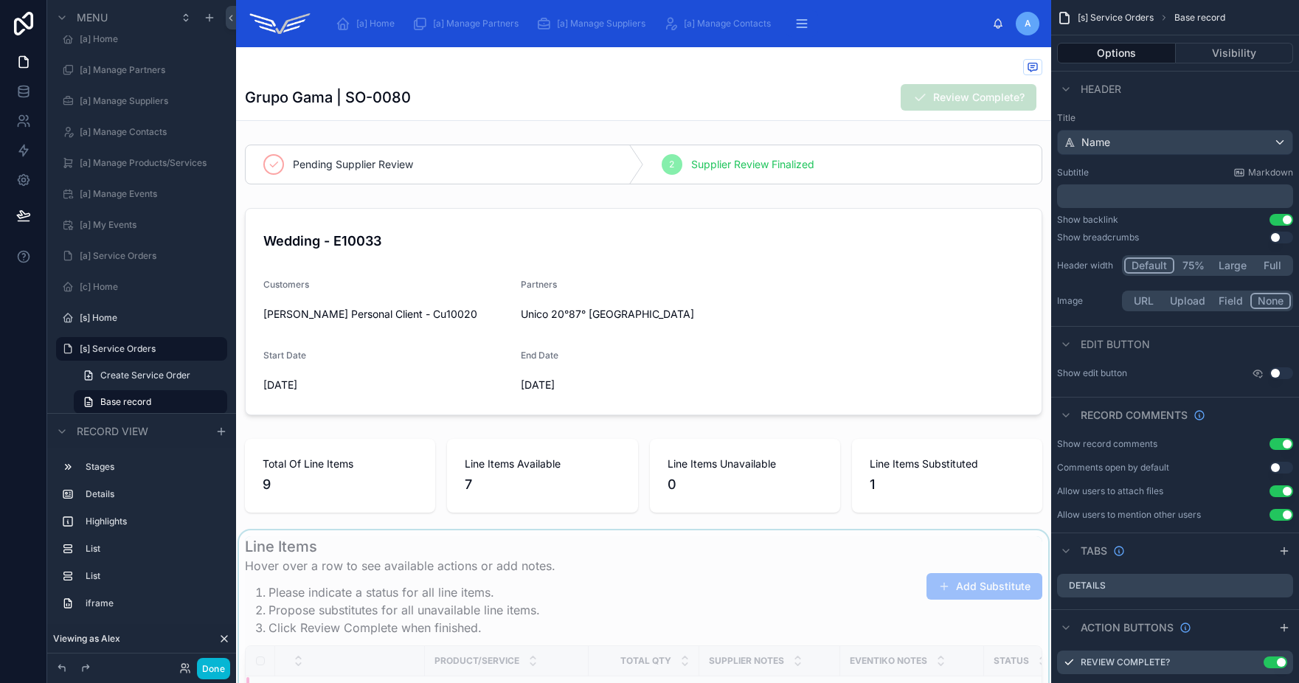
scroll to position [8, 0]
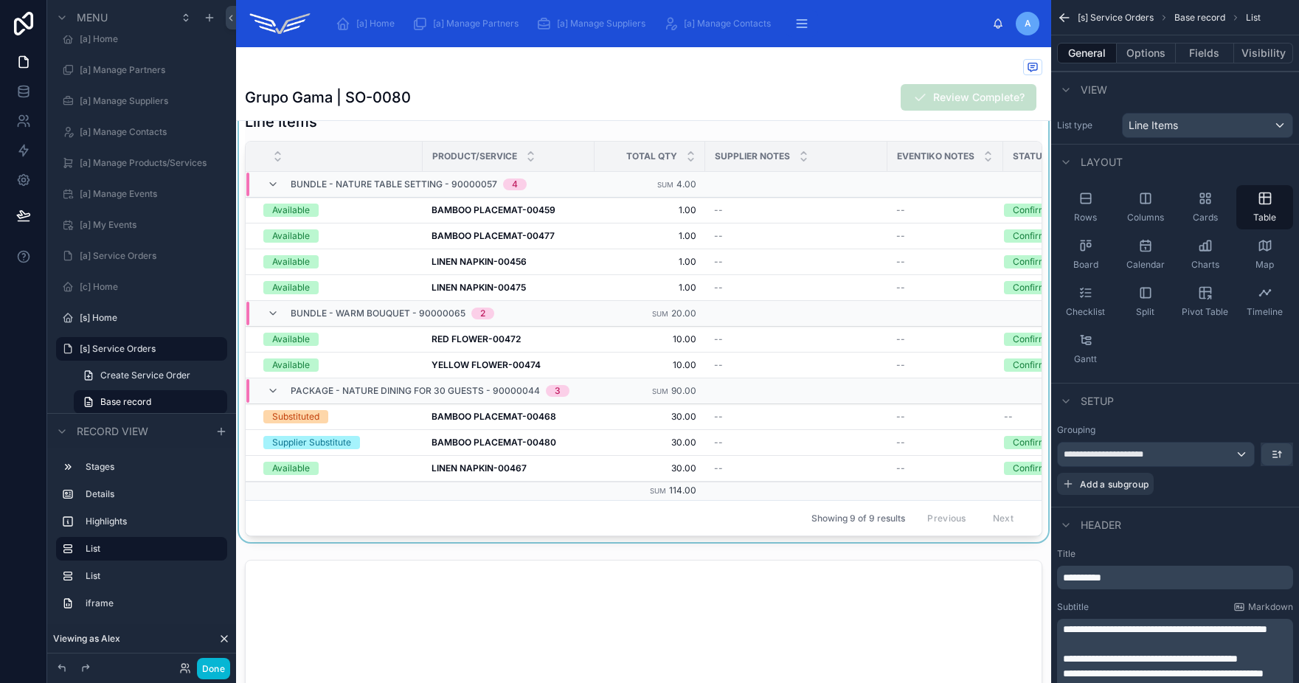
scroll to position [977, 0]
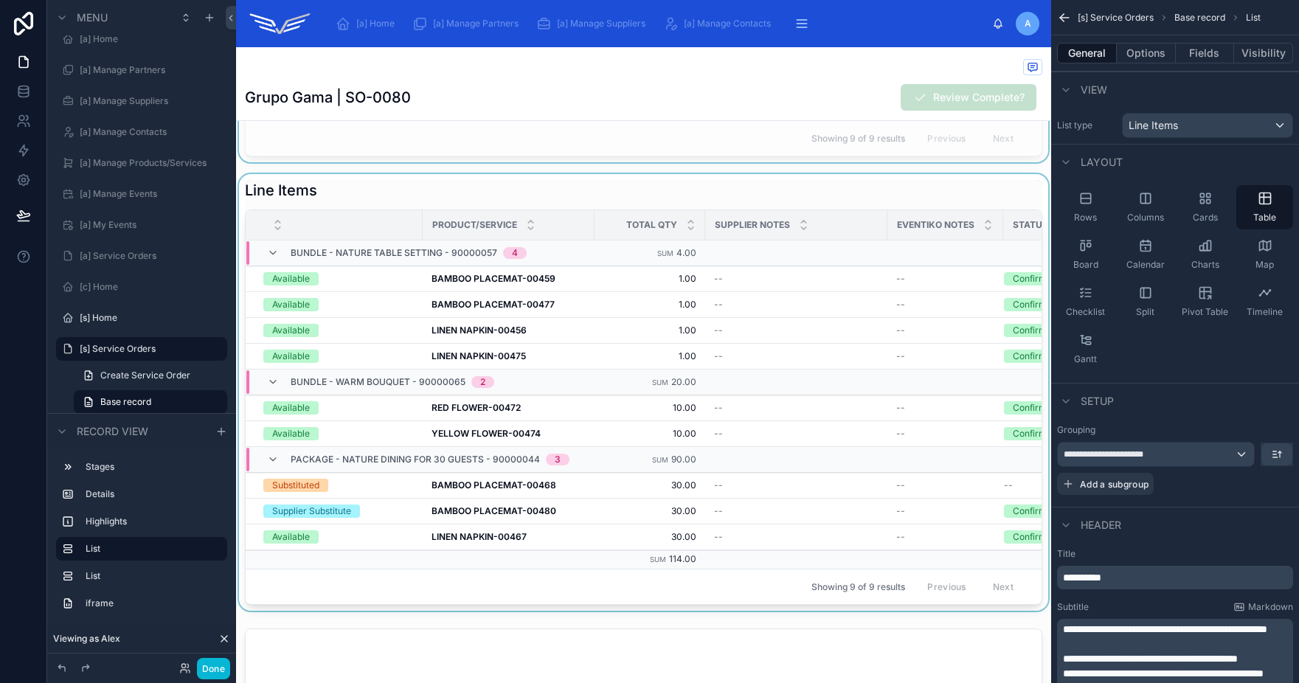
click at [646, 206] on div at bounding box center [643, 392] width 815 height 437
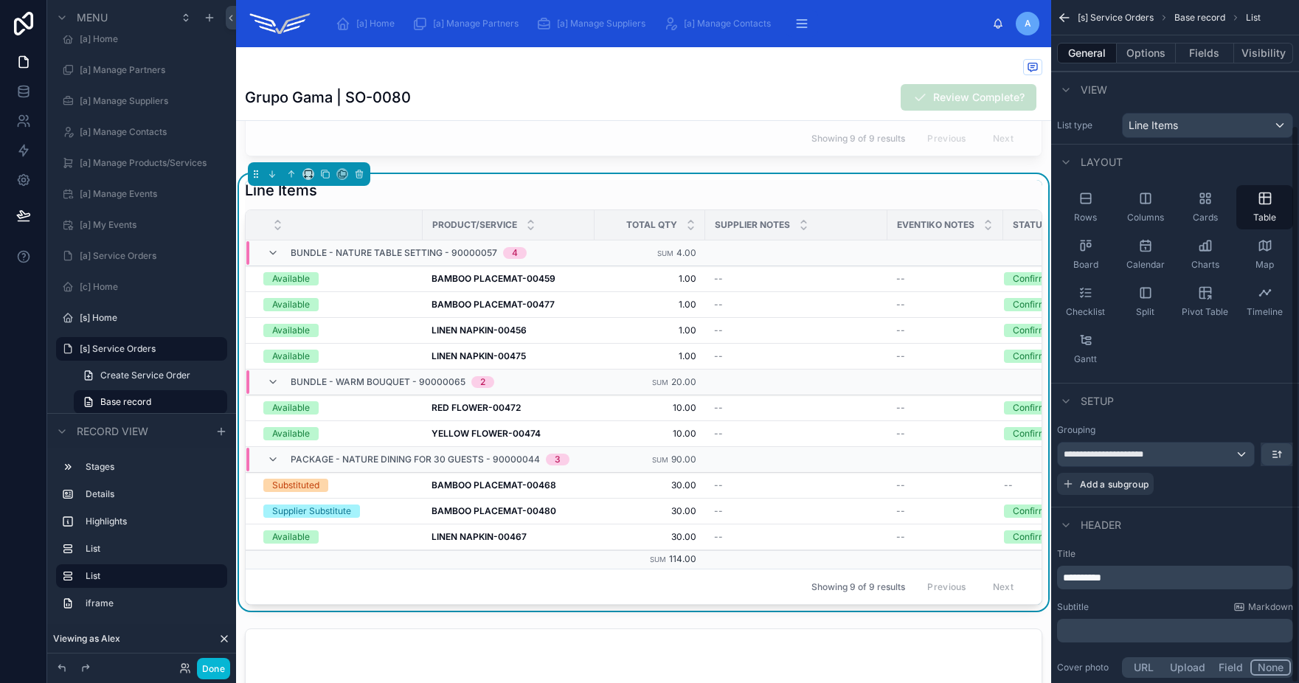
scroll to position [153, 0]
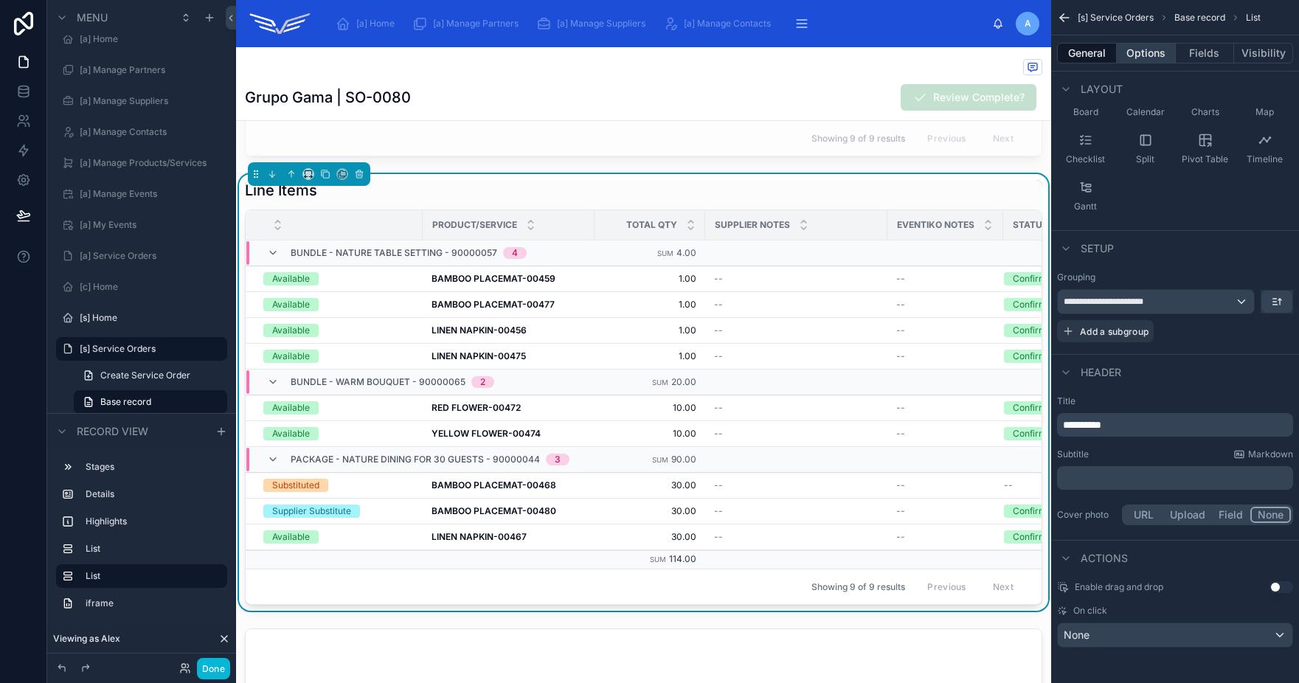
click at [1155, 50] on button "Options" at bounding box center [1146, 53] width 59 height 21
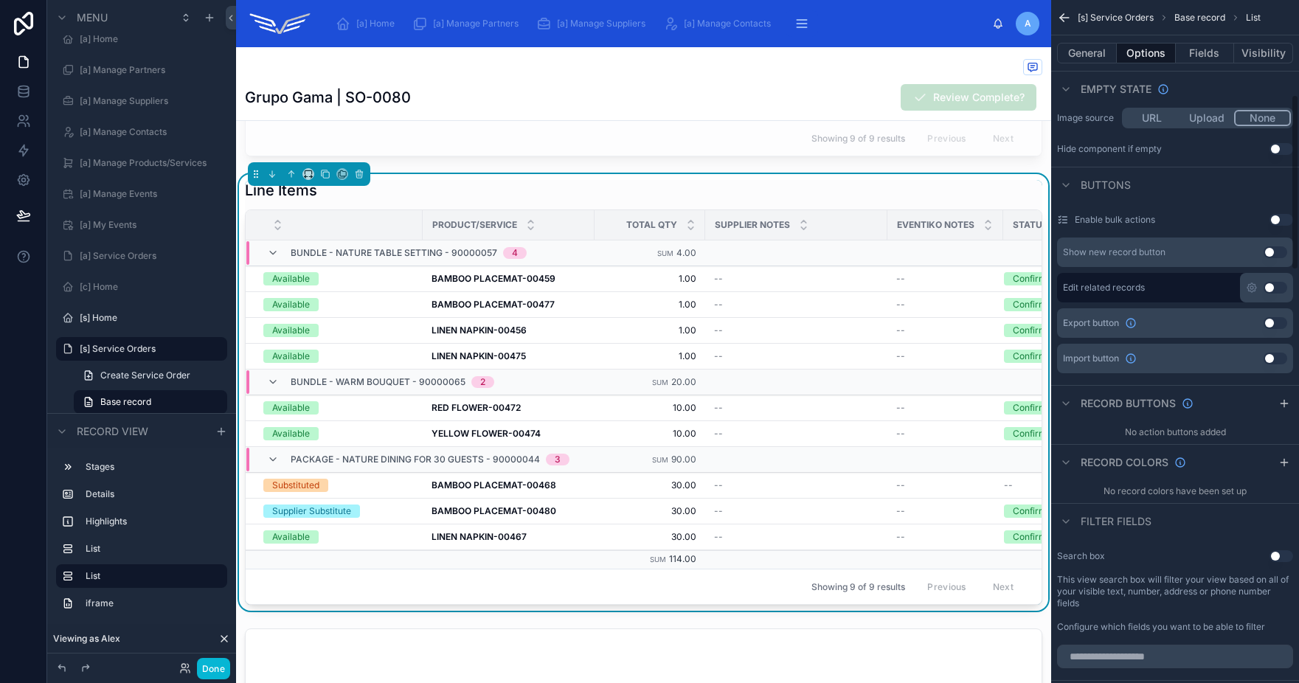
scroll to position [0, 0]
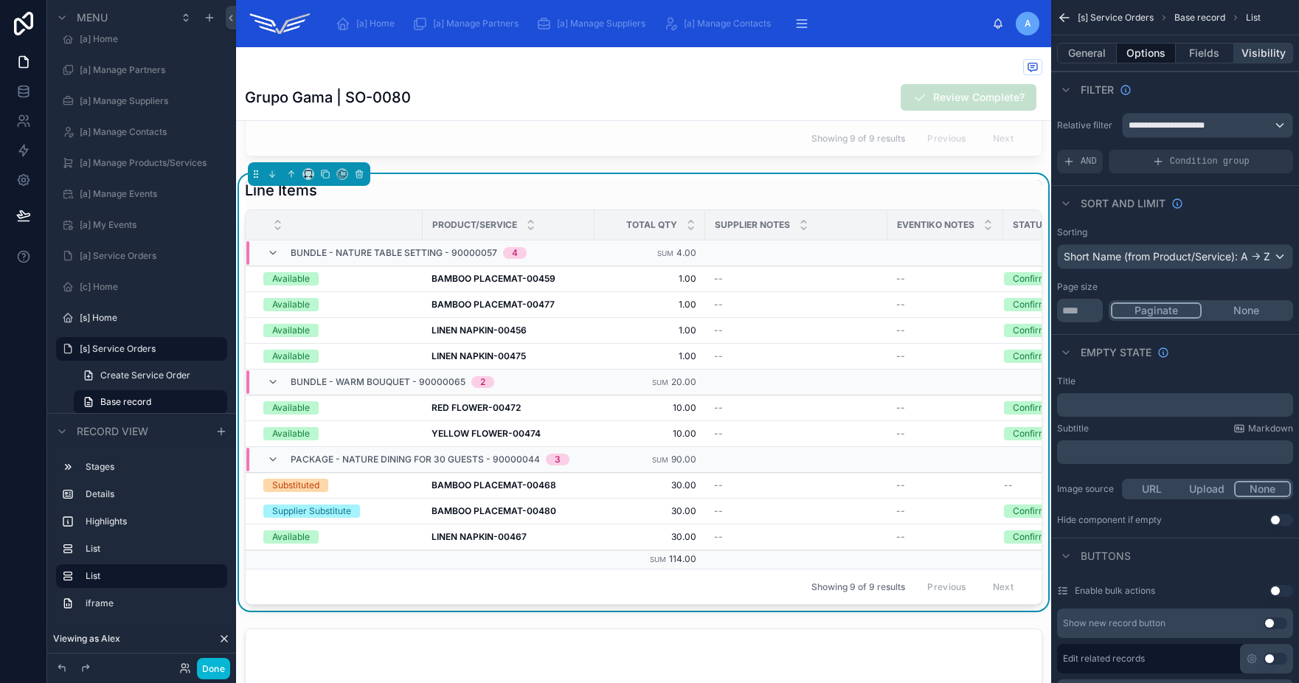
click at [1258, 45] on button "Visibility" at bounding box center [1263, 53] width 59 height 21
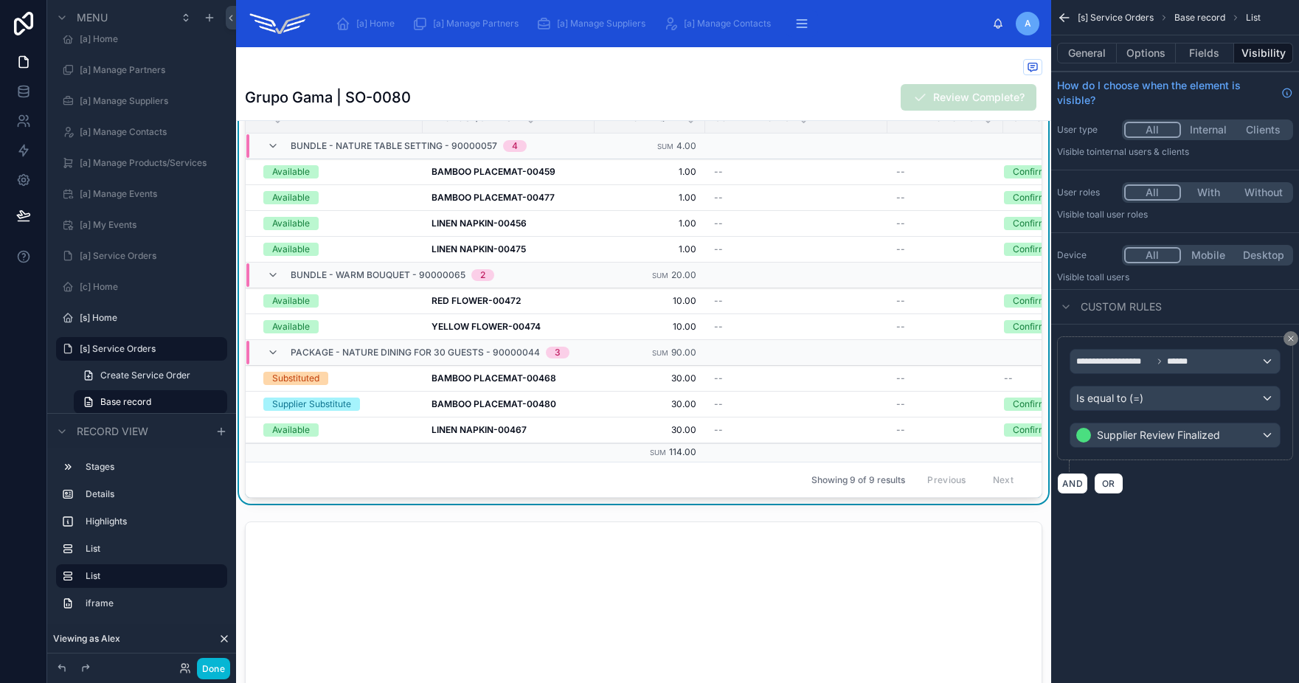
scroll to position [902, 0]
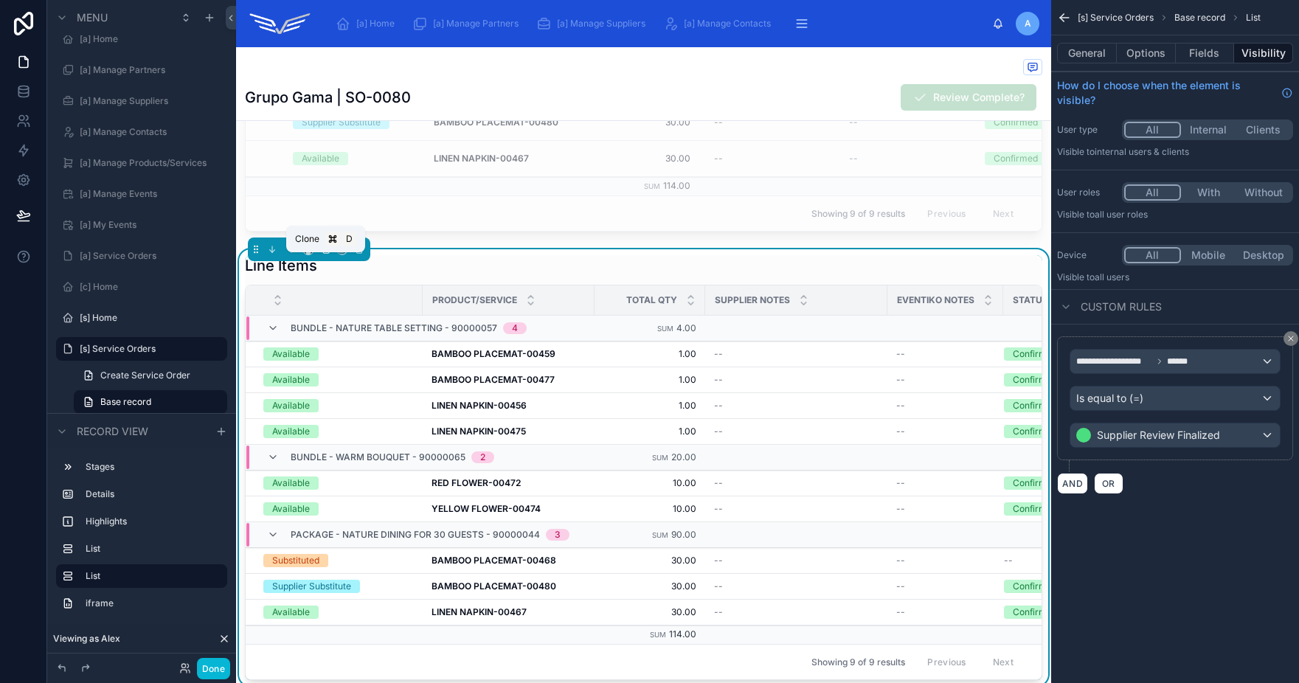
click at [326, 253] on icon at bounding box center [326, 250] width 6 height 6
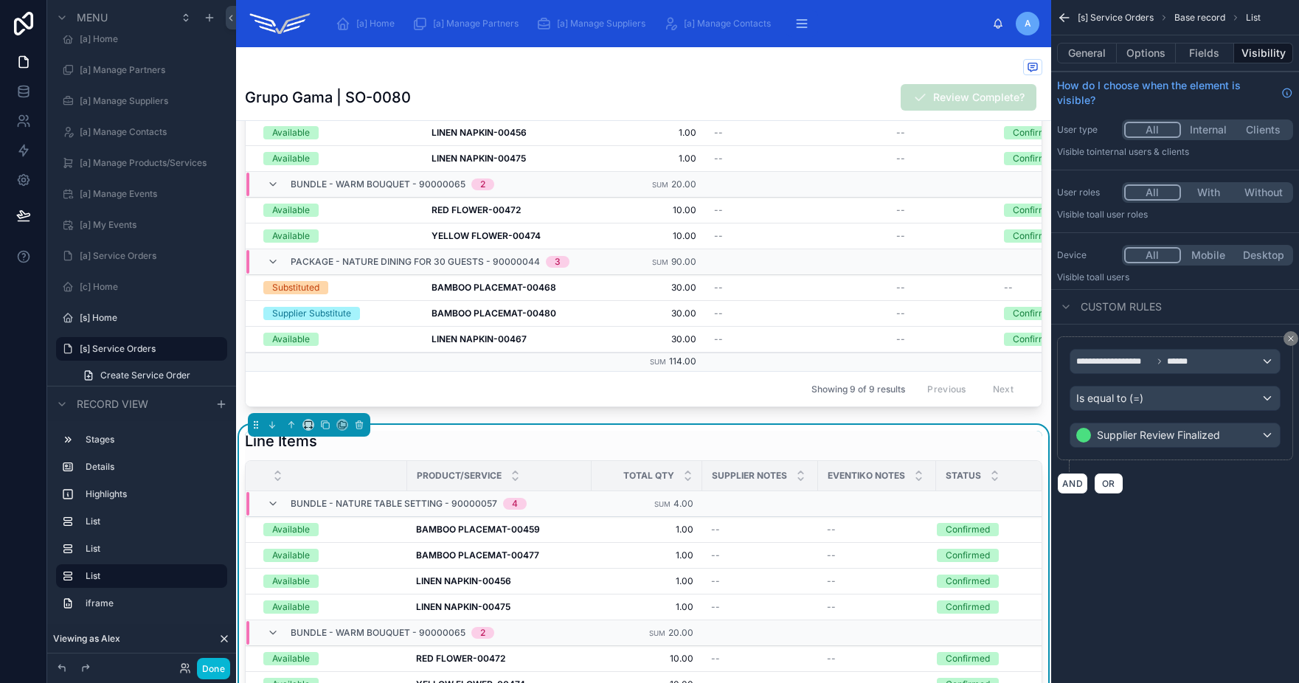
scroll to position [1210, 0]
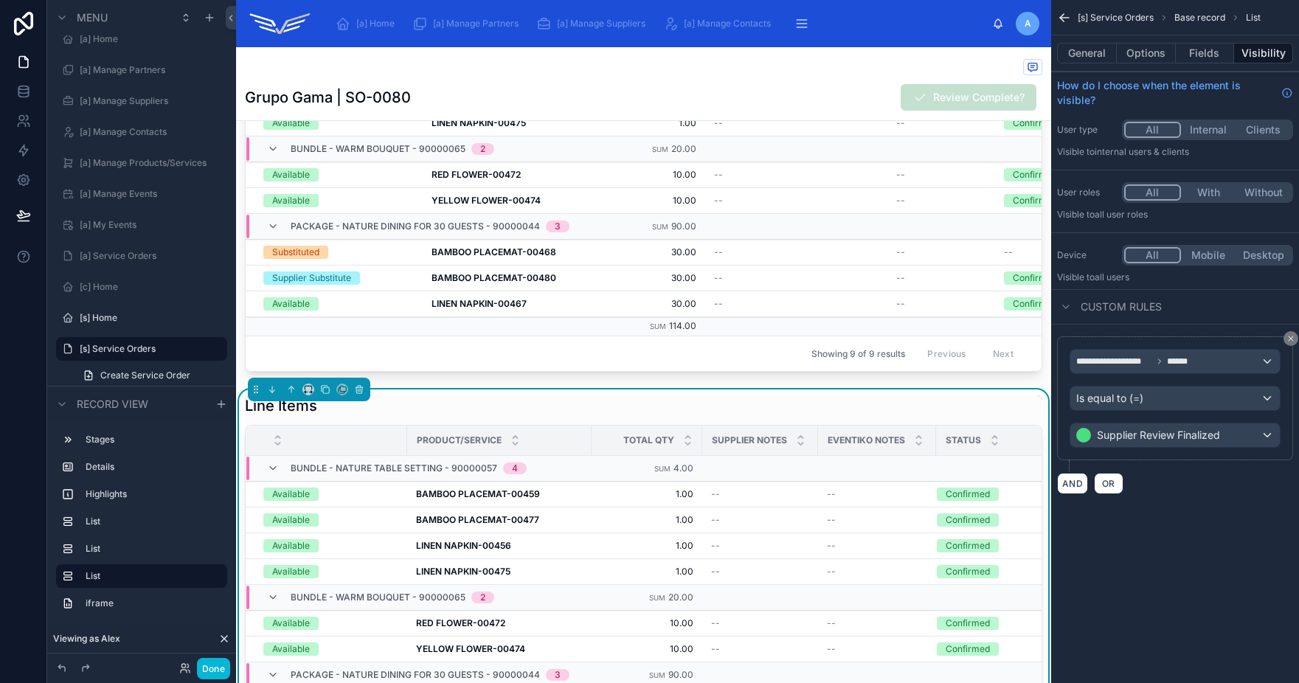
click at [479, 416] on div "Line Items" at bounding box center [643, 405] width 797 height 21
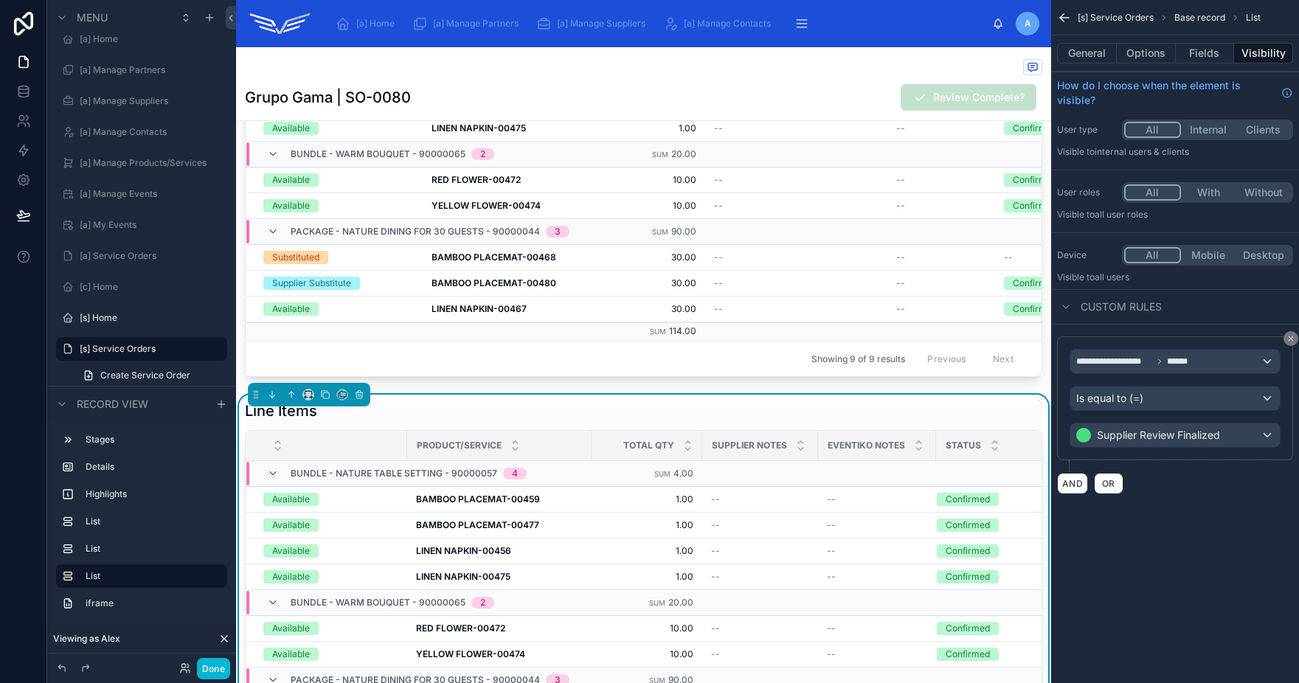
scroll to position [1388, 0]
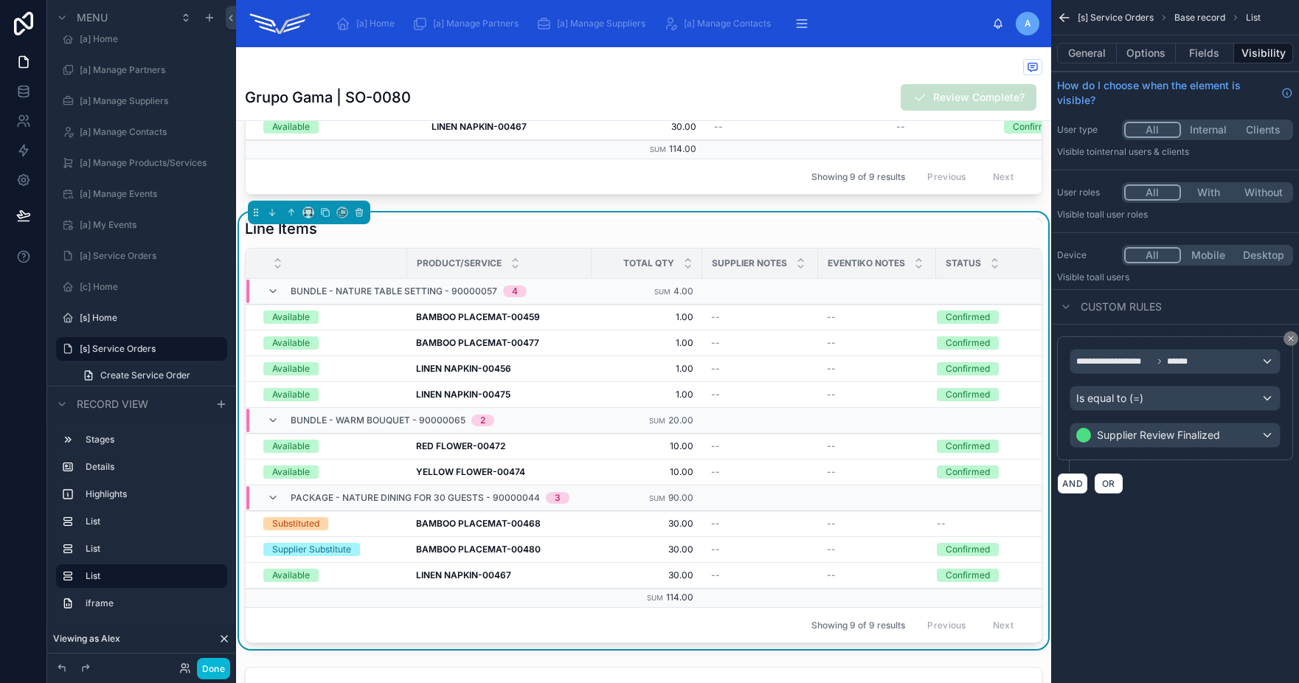
click at [444, 239] on div "Line Items" at bounding box center [643, 228] width 797 height 21
click at [1160, 438] on span "Supplier Review Finalized" at bounding box center [1158, 435] width 123 height 15
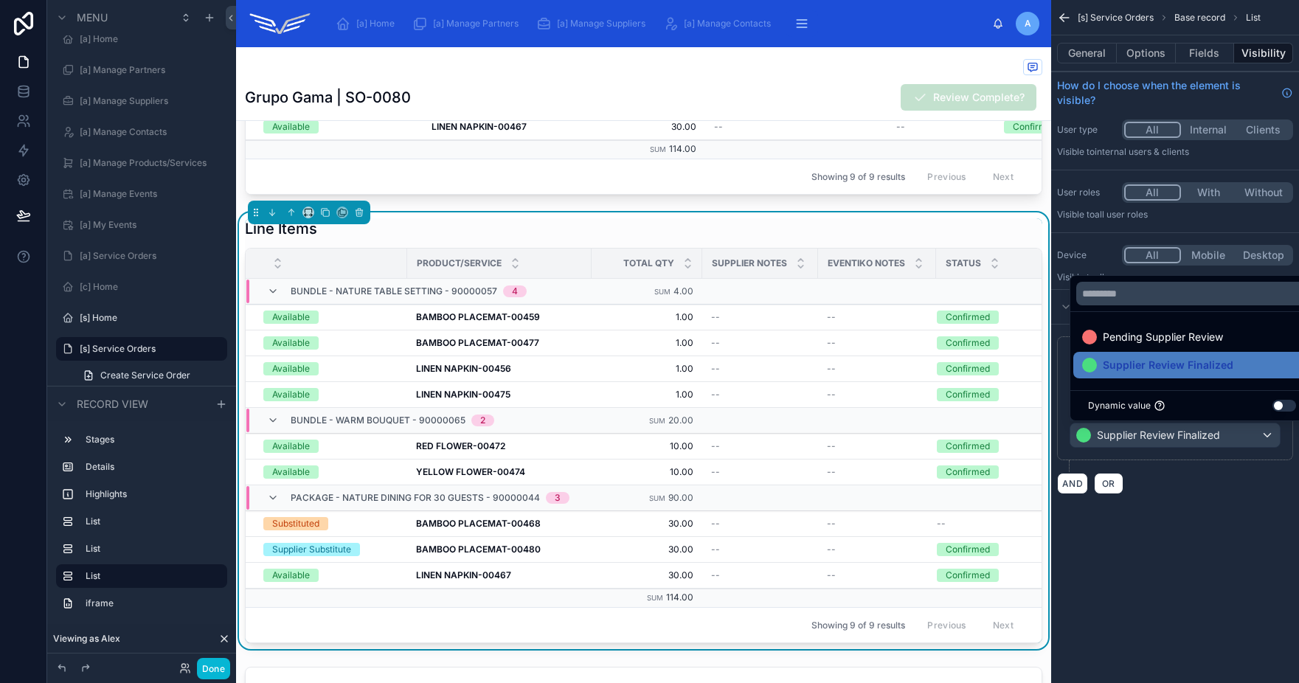
click at [1160, 438] on div "scrollable content" at bounding box center [649, 341] width 1299 height 683
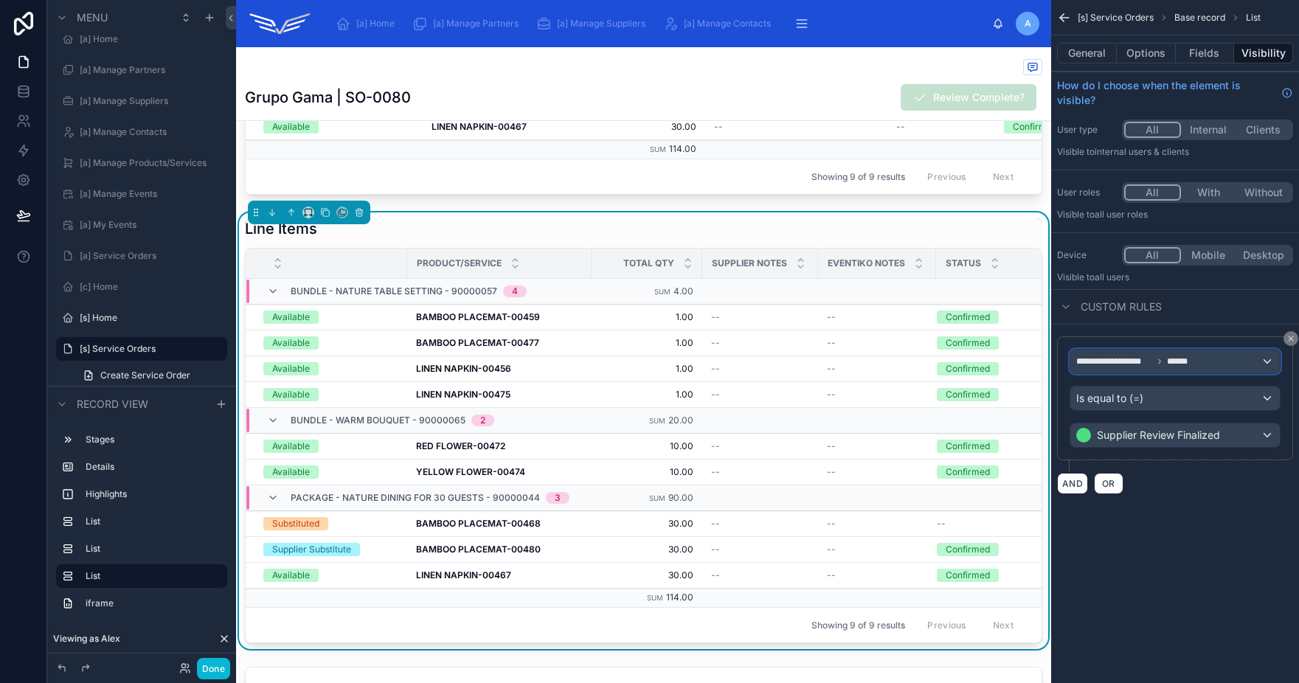
click at [1192, 361] on span "******" at bounding box center [1180, 362] width 27 height 12
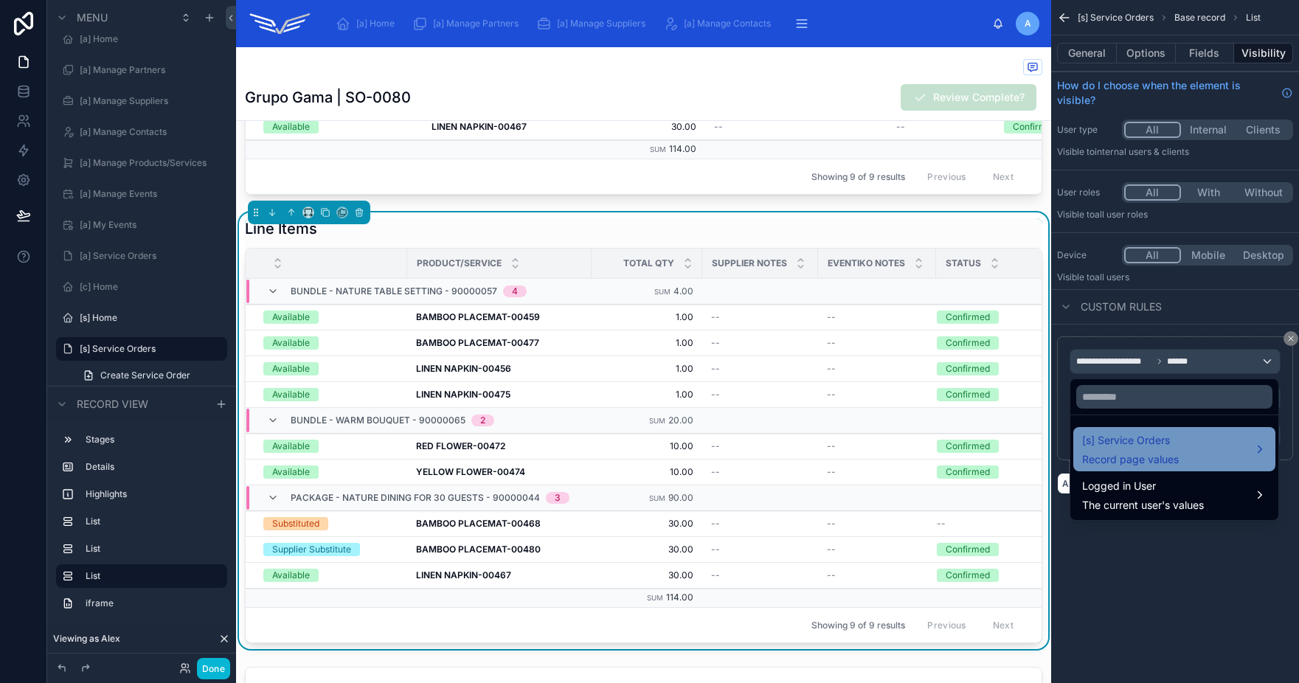
click at [1185, 446] on div "[s] Service Orders Record page values" at bounding box center [1174, 449] width 184 height 35
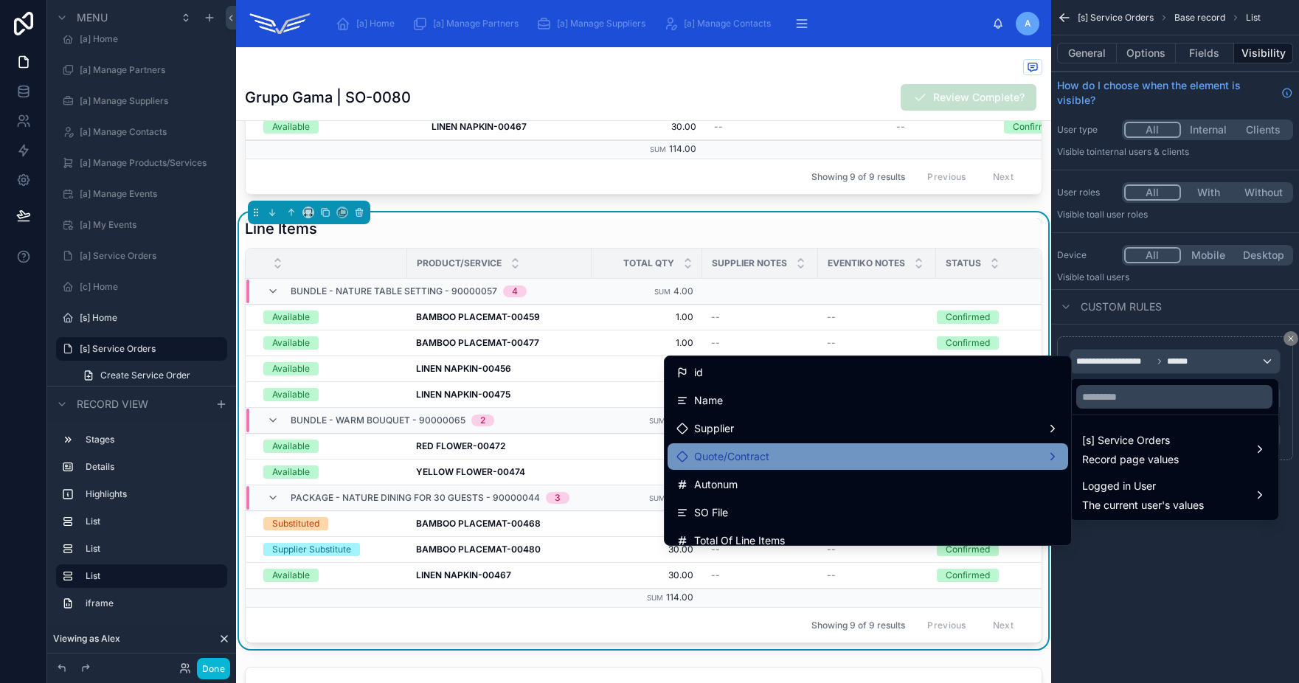
click at [833, 460] on div "Quote/Contract" at bounding box center [867, 457] width 383 height 18
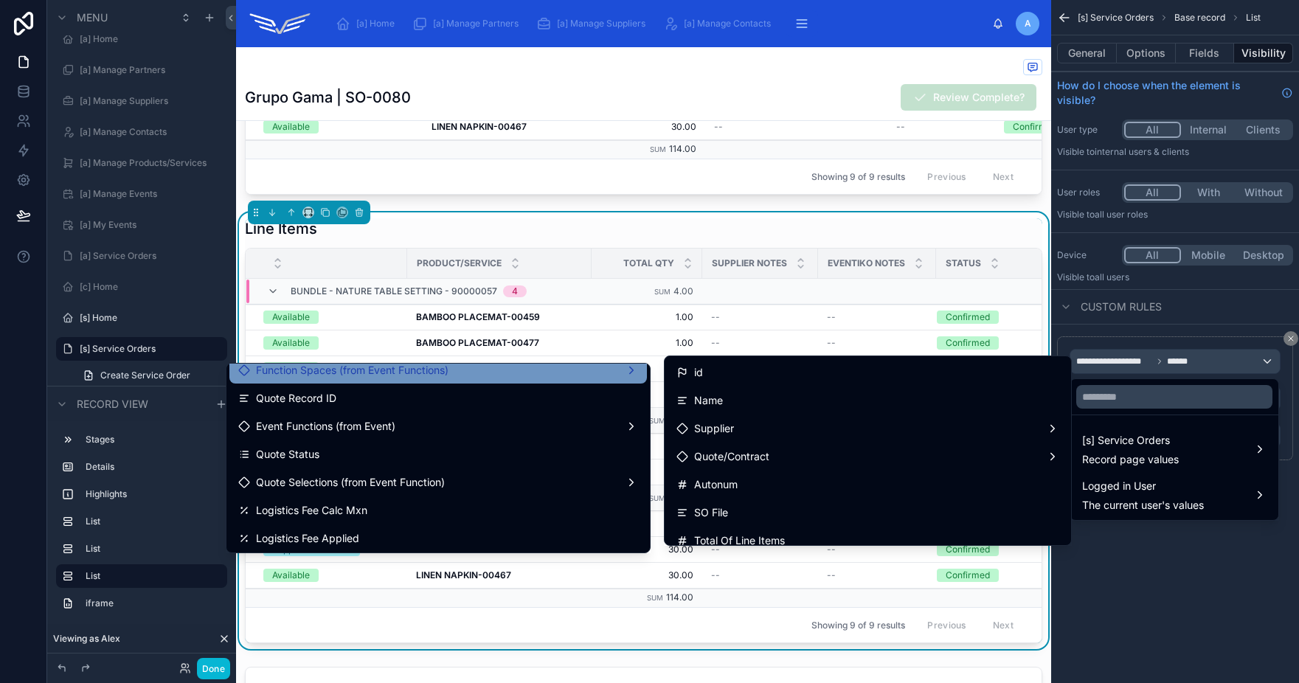
scroll to position [324, 0]
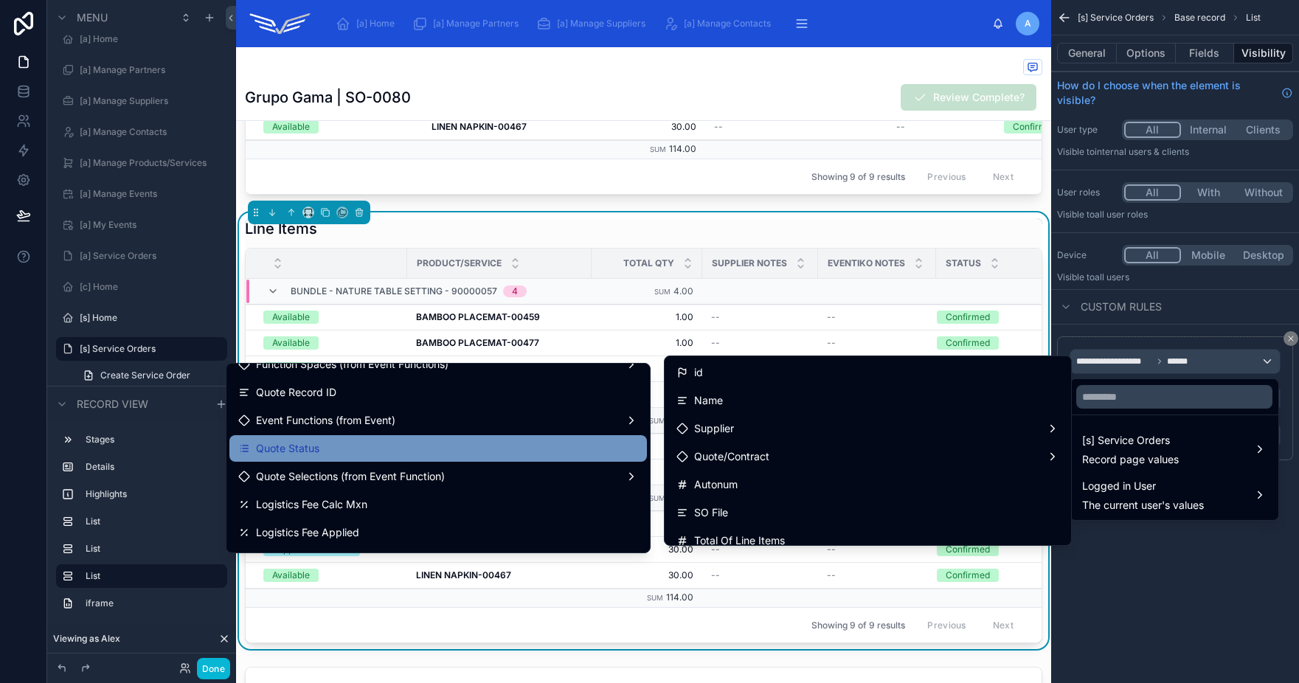
click at [474, 448] on div "Quote Status" at bounding box center [438, 449] width 400 height 18
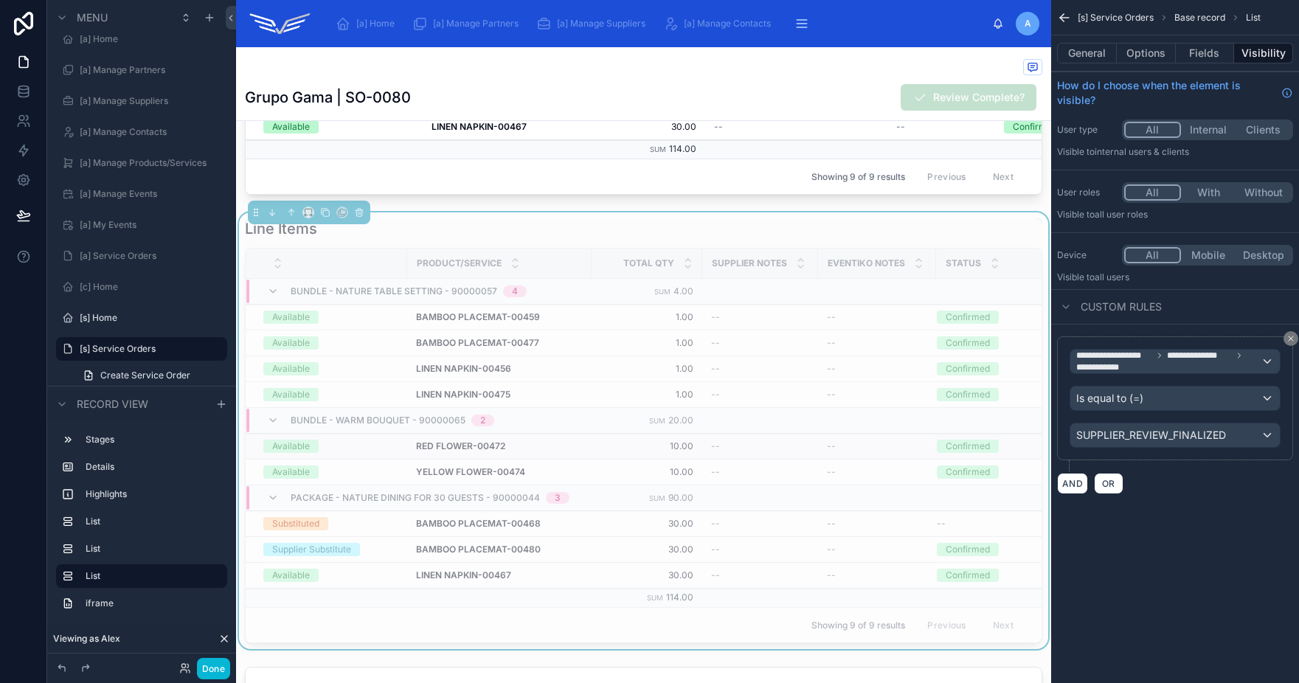
scroll to position [1408, 0]
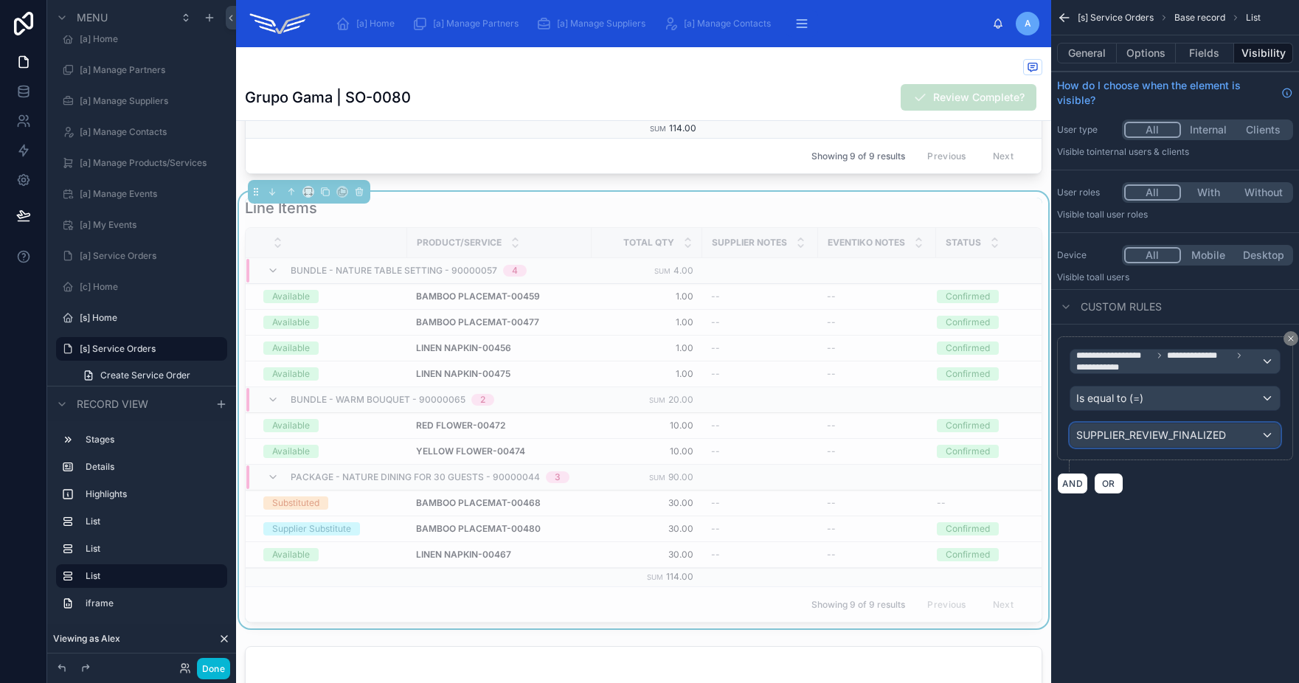
click at [1161, 440] on span "SUPPLIER_REVIEW_FINALIZED" at bounding box center [1151, 435] width 150 height 15
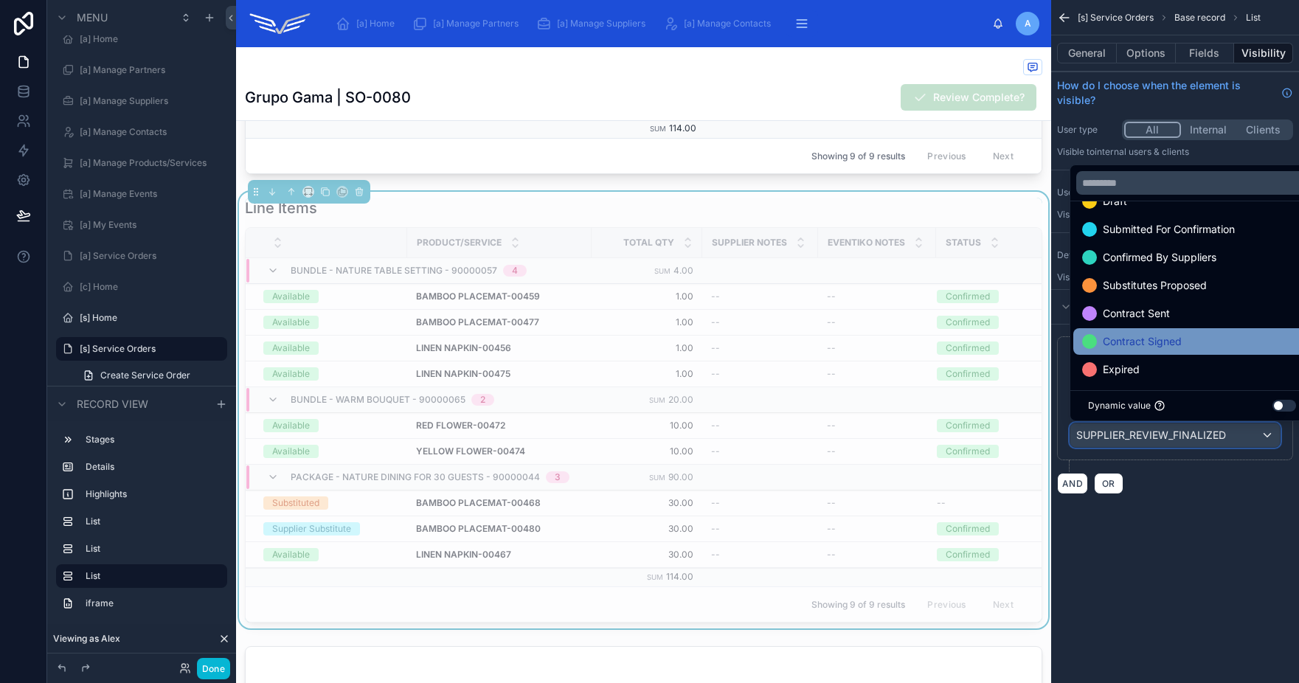
scroll to position [58, 0]
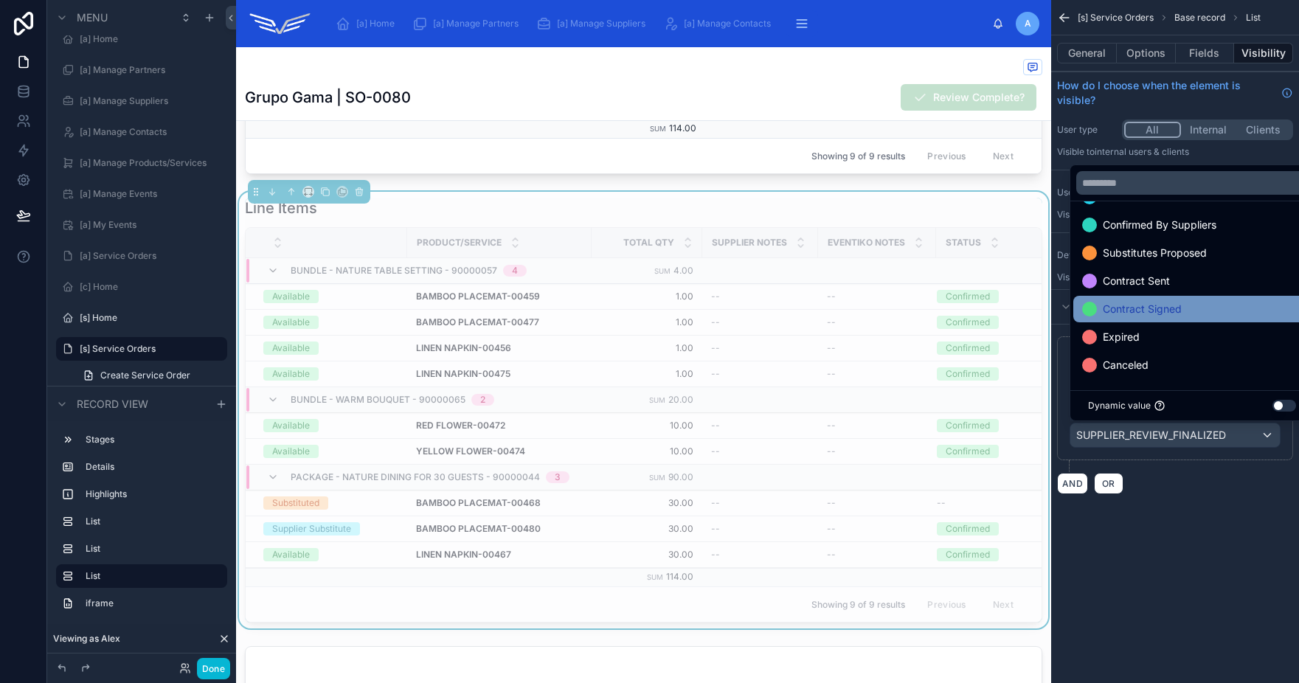
click at [1154, 313] on span "Contract Signed" at bounding box center [1142, 309] width 79 height 18
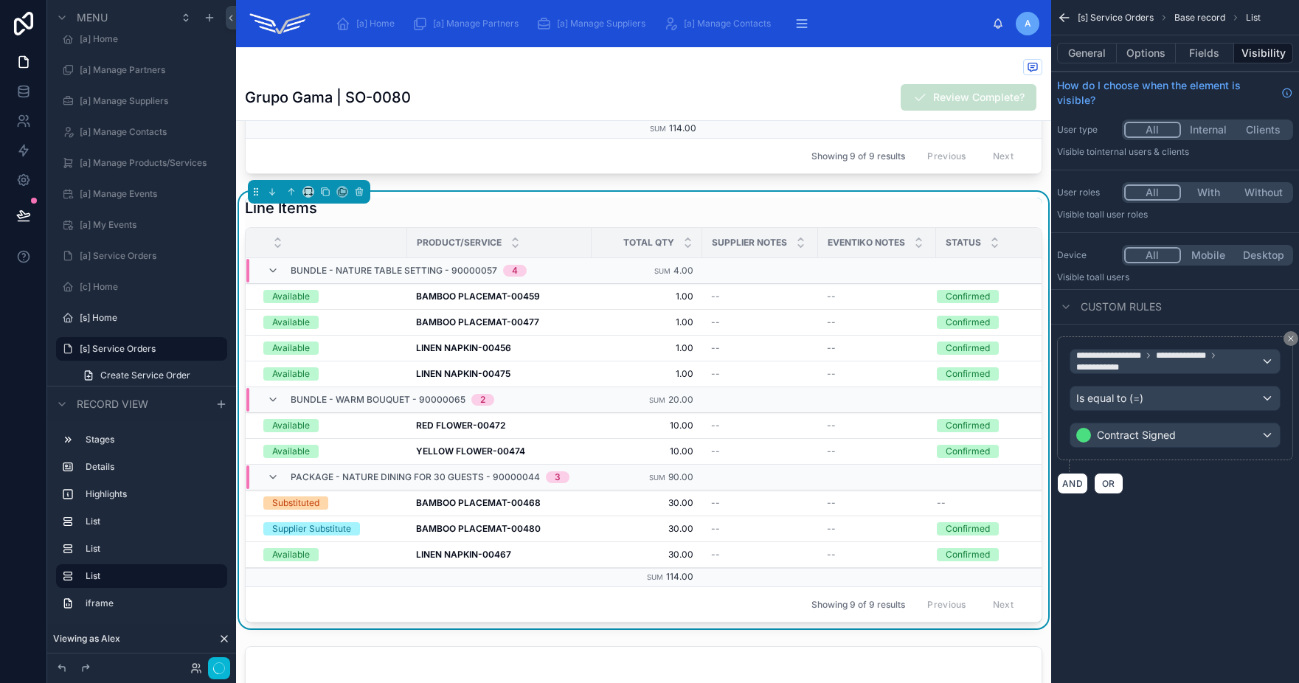
scroll to position [1418, 0]
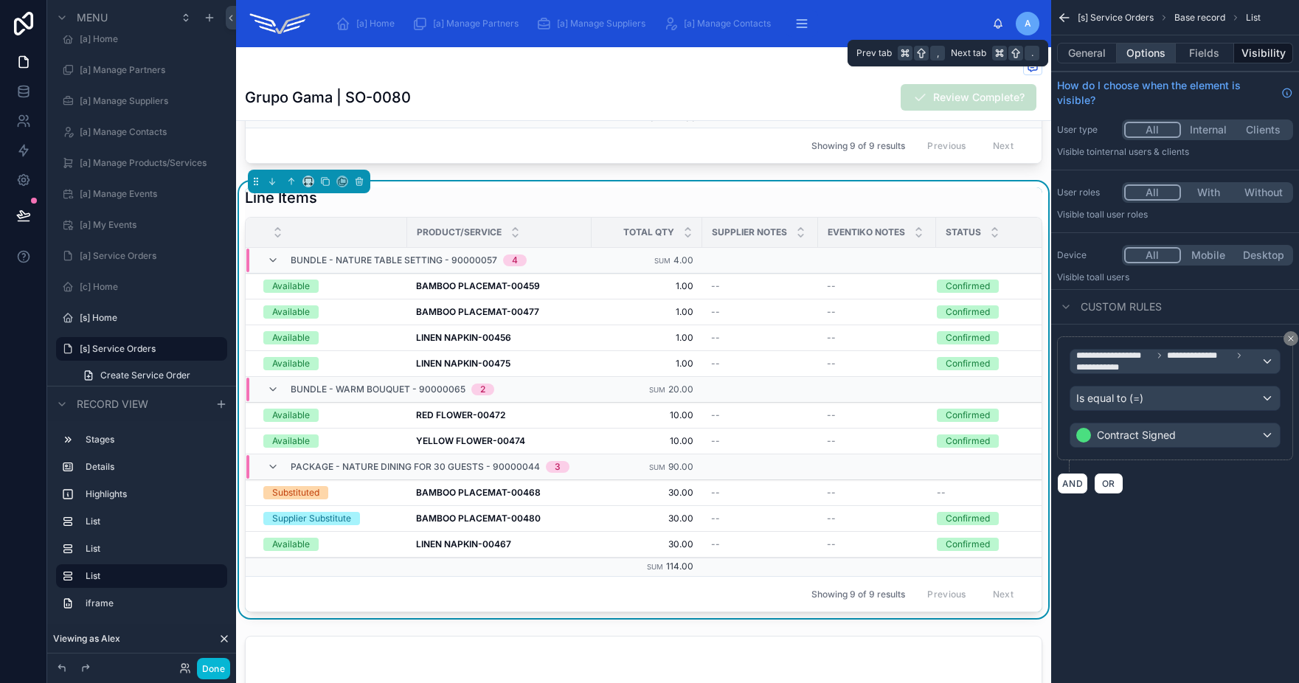
click at [1135, 58] on button "Options" at bounding box center [1146, 53] width 59 height 21
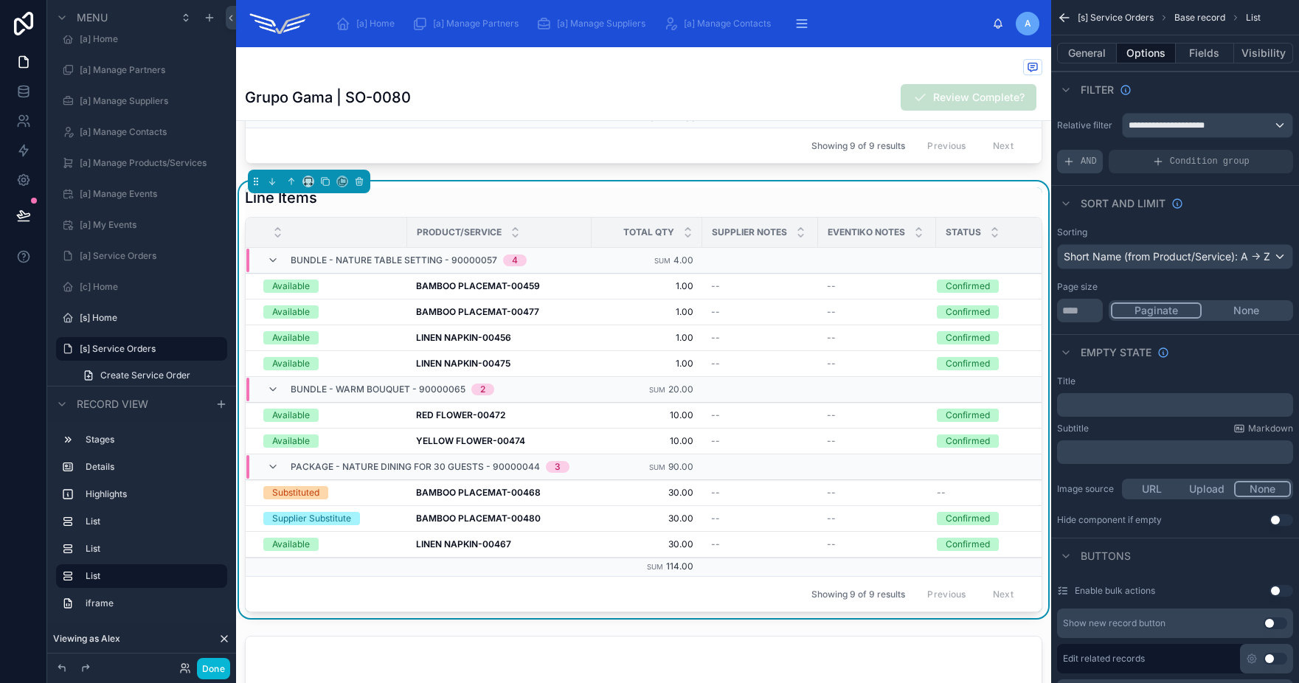
click at [1084, 163] on span "AND" at bounding box center [1089, 162] width 16 height 12
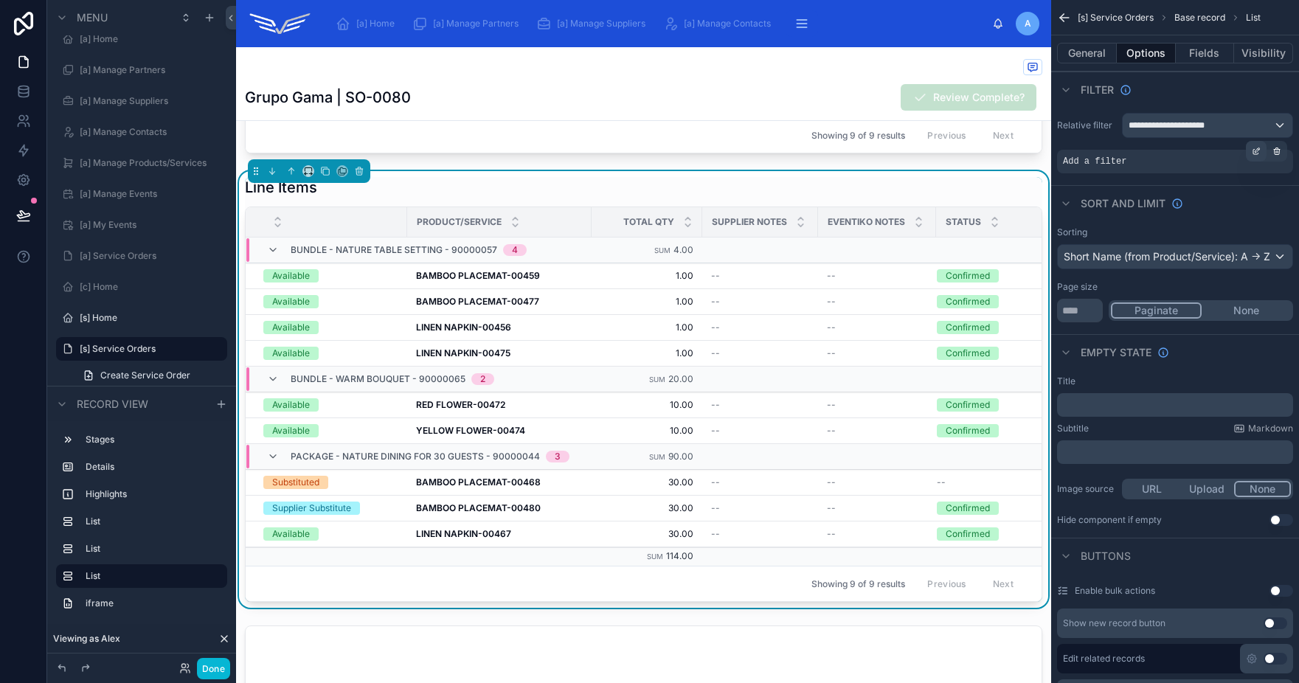
click at [1255, 151] on icon "scrollable content" at bounding box center [1257, 150] width 4 height 4
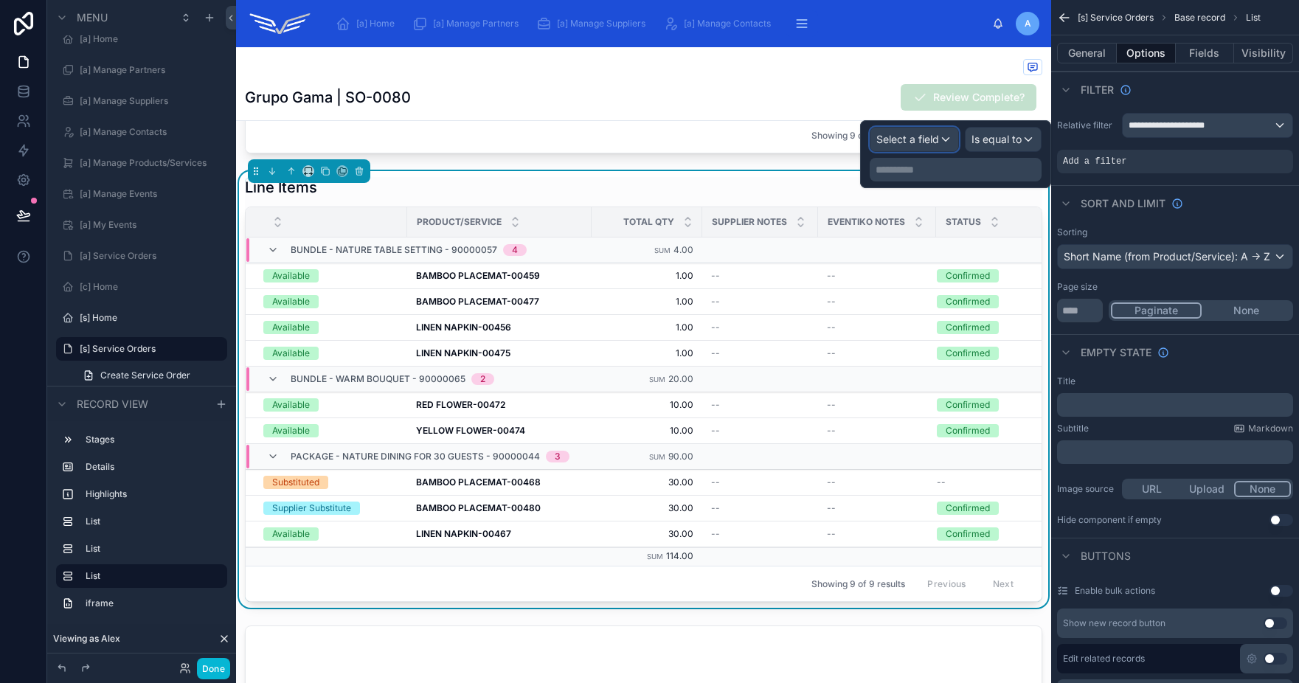
click at [924, 142] on span "Select a field" at bounding box center [907, 139] width 63 height 13
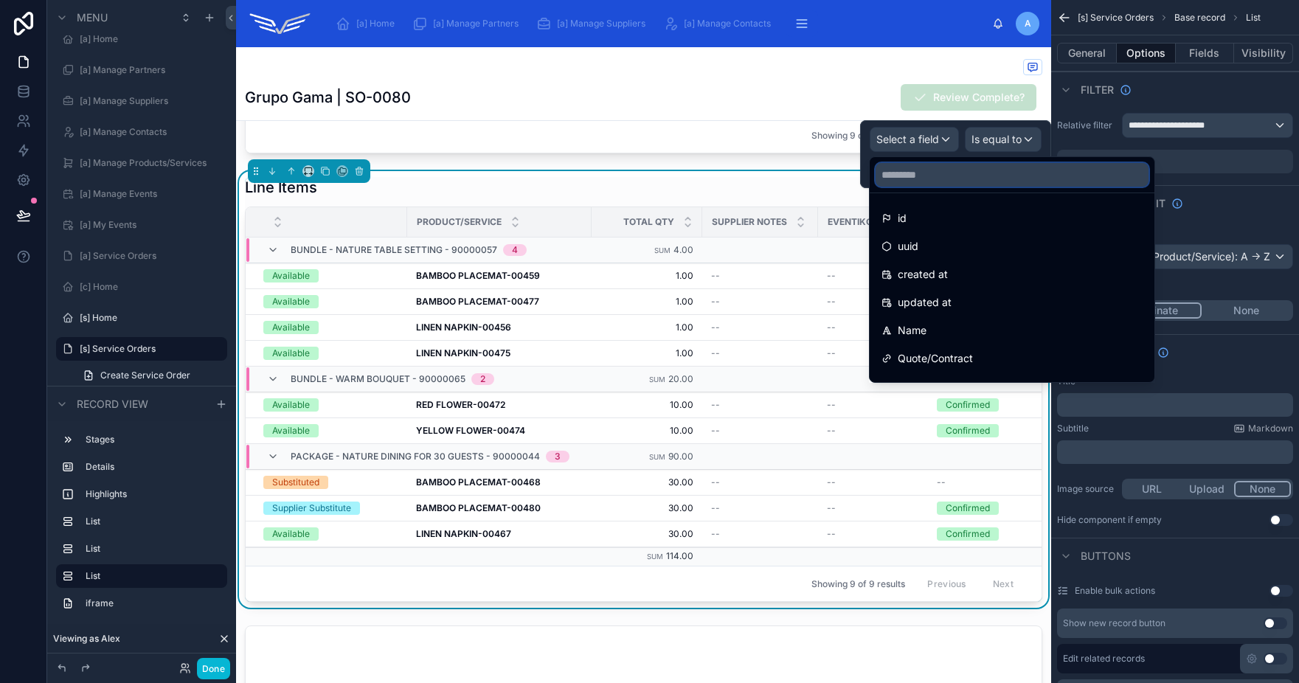
click at [936, 174] on input "text" at bounding box center [1012, 175] width 273 height 24
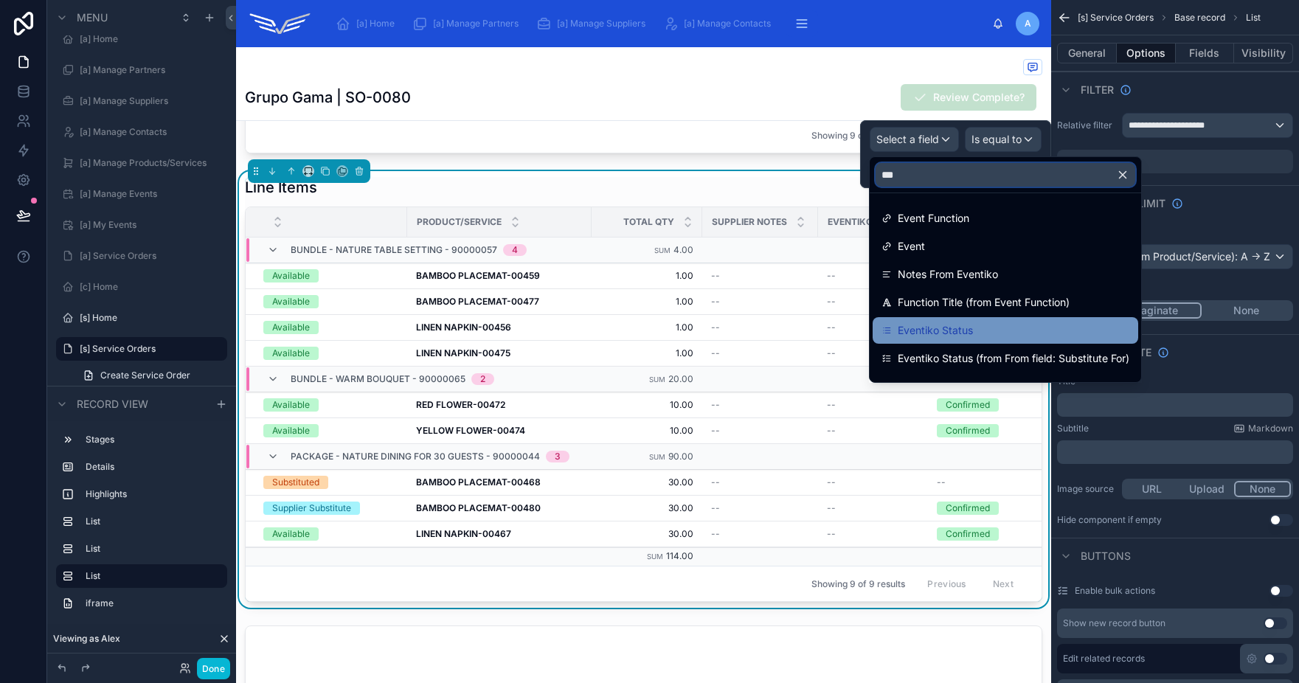
type input "***"
click at [977, 326] on div "Eventiko Status" at bounding box center [1005, 331] width 248 height 18
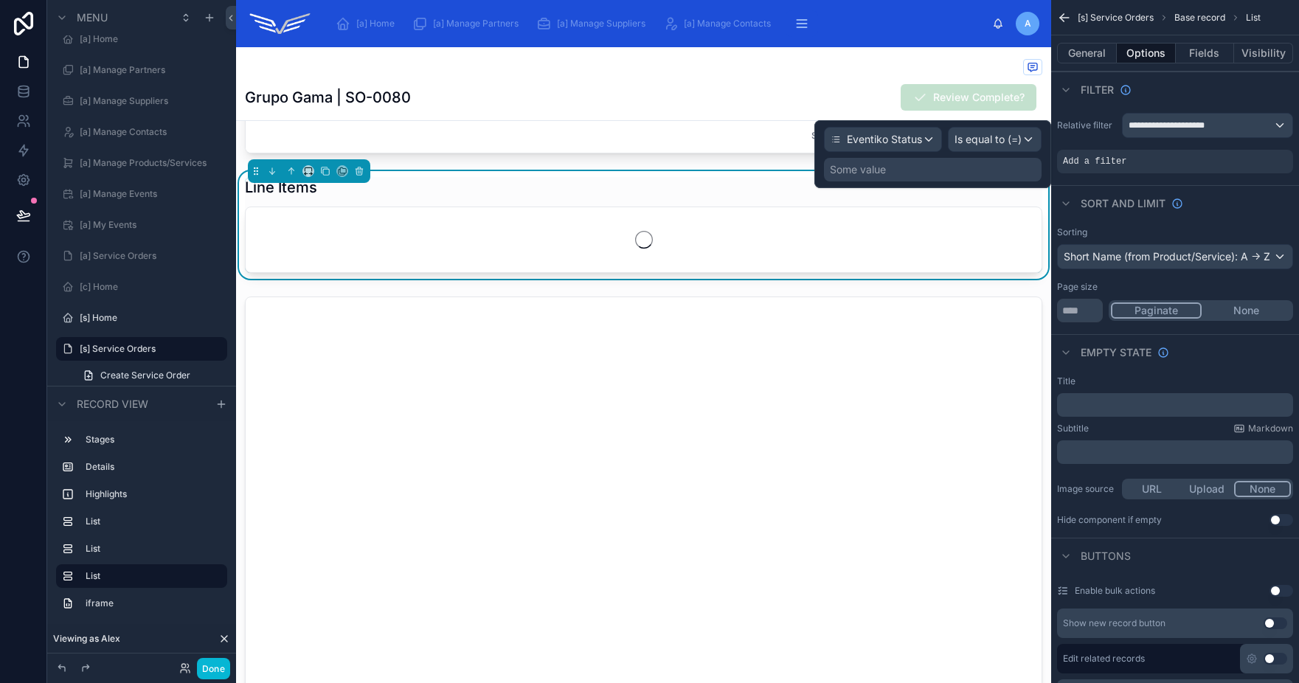
scroll to position [1439, 0]
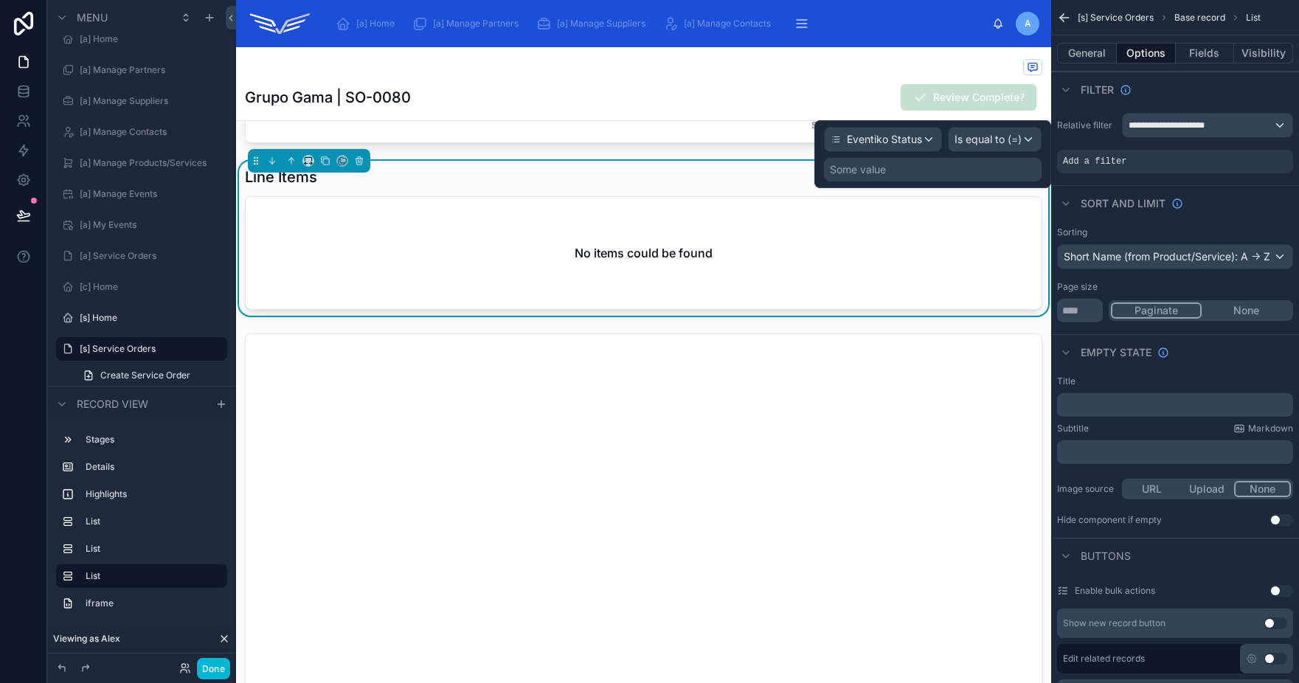
click at [954, 170] on div "Some value" at bounding box center [933, 170] width 218 height 24
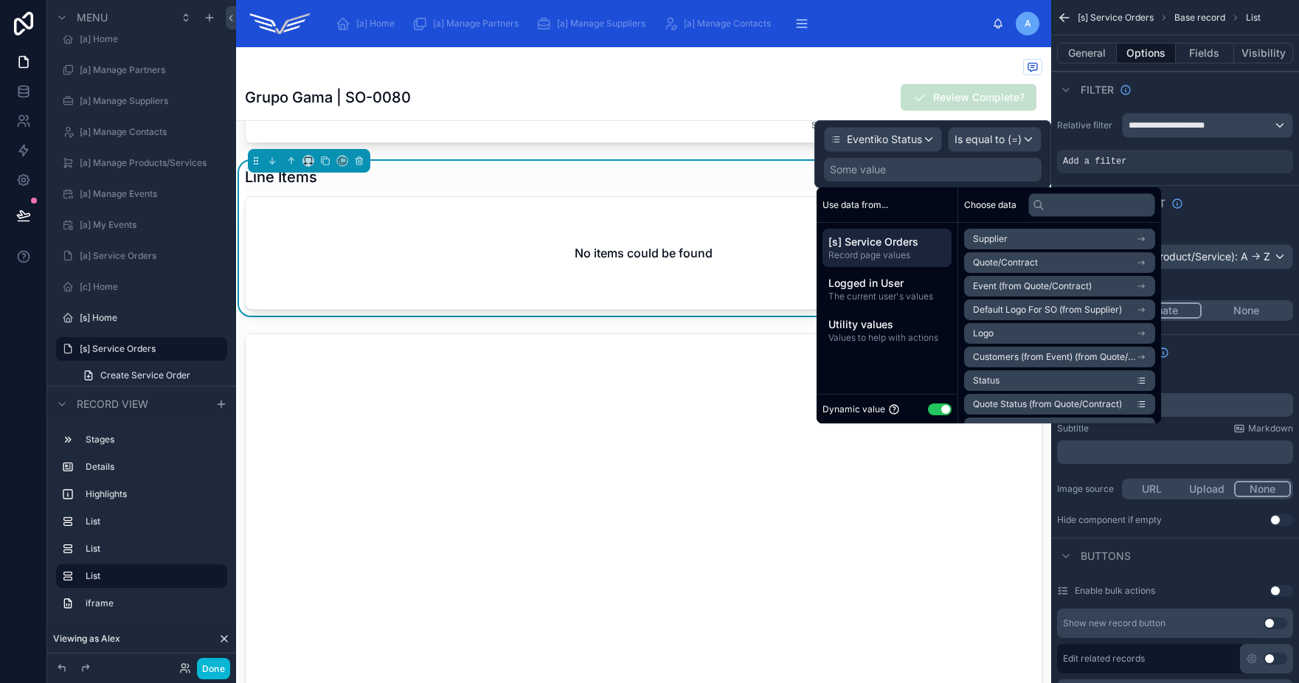
click at [940, 413] on button "Use setting" at bounding box center [940, 409] width 24 height 12
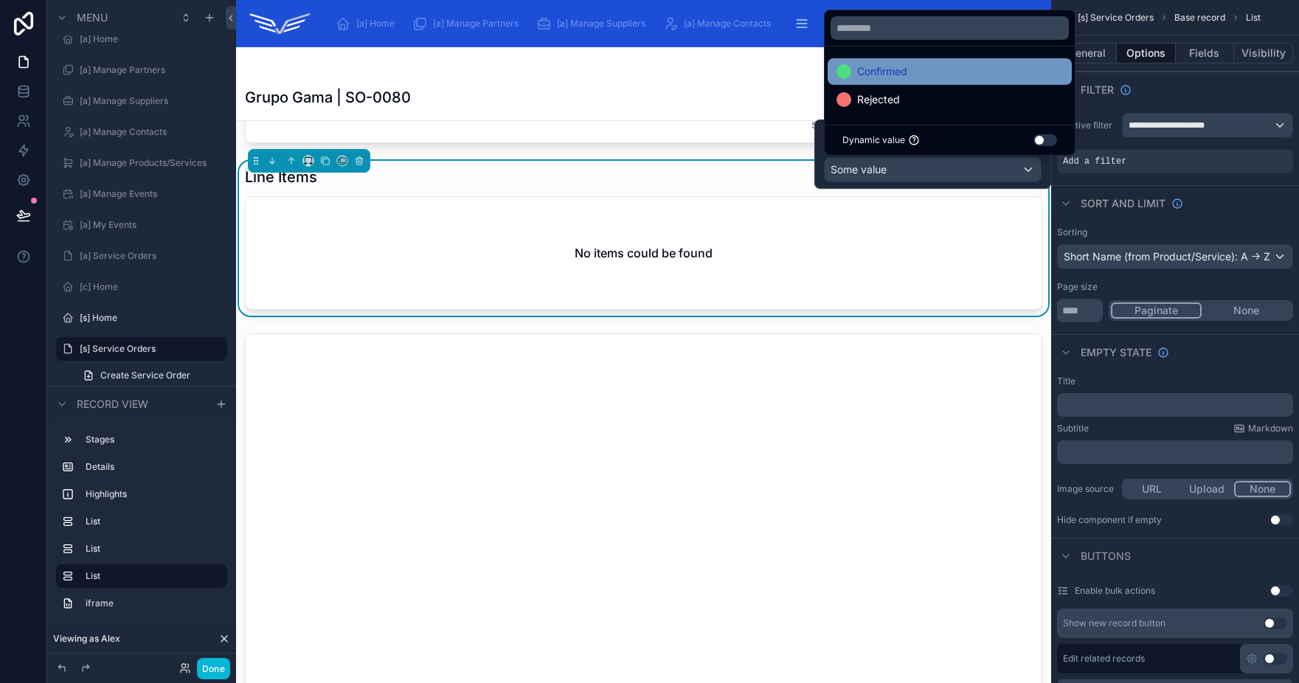
click at [924, 81] on div "Confirmed" at bounding box center [950, 71] width 244 height 27
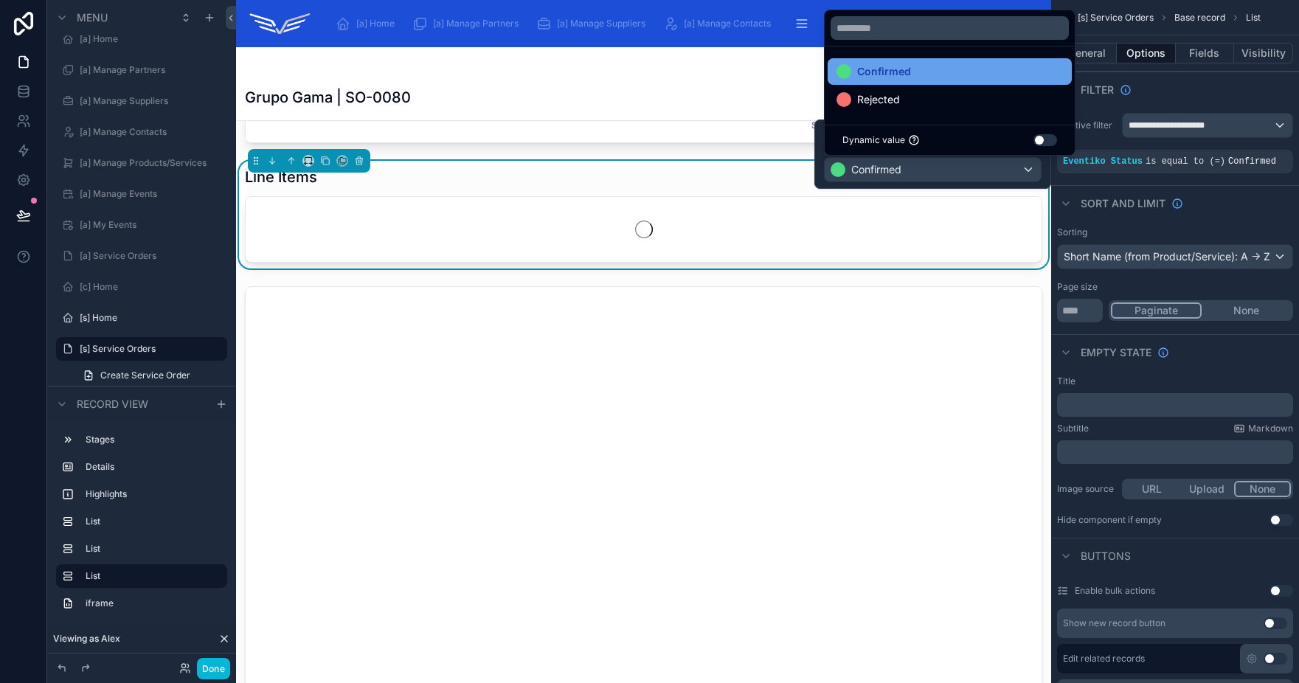
scroll to position [1449, 0]
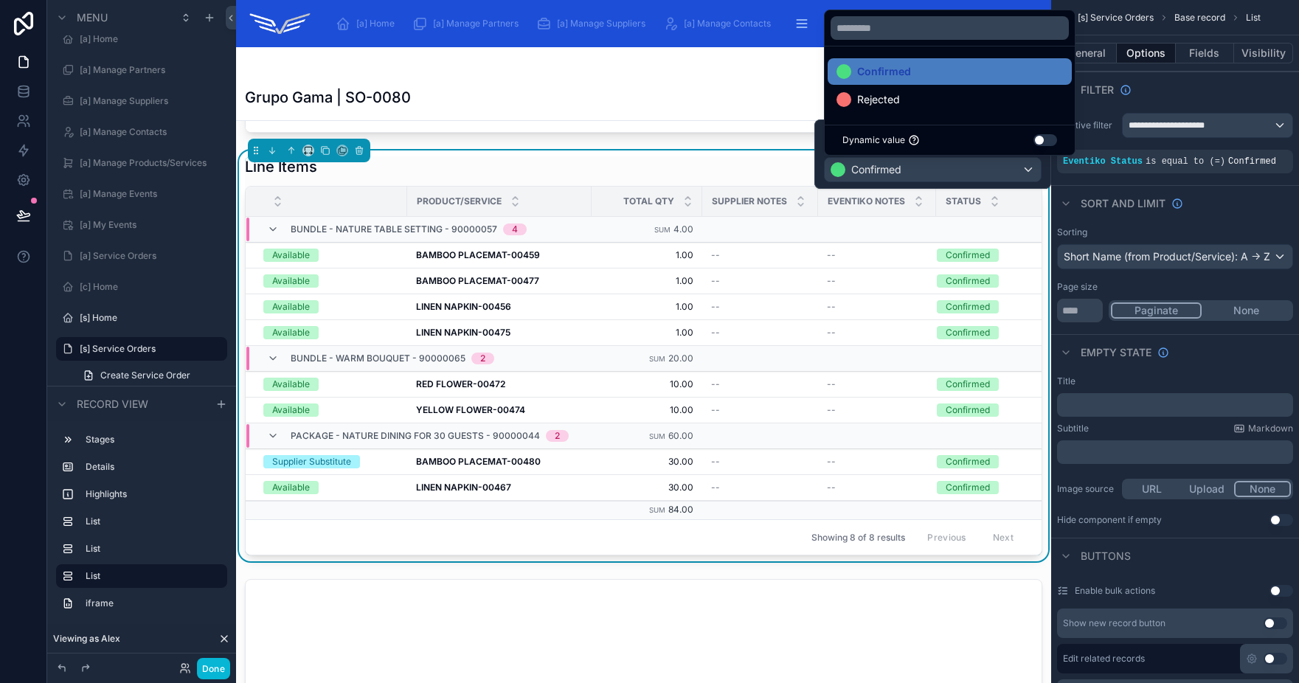
click at [740, 177] on div "Line Items" at bounding box center [643, 166] width 797 height 21
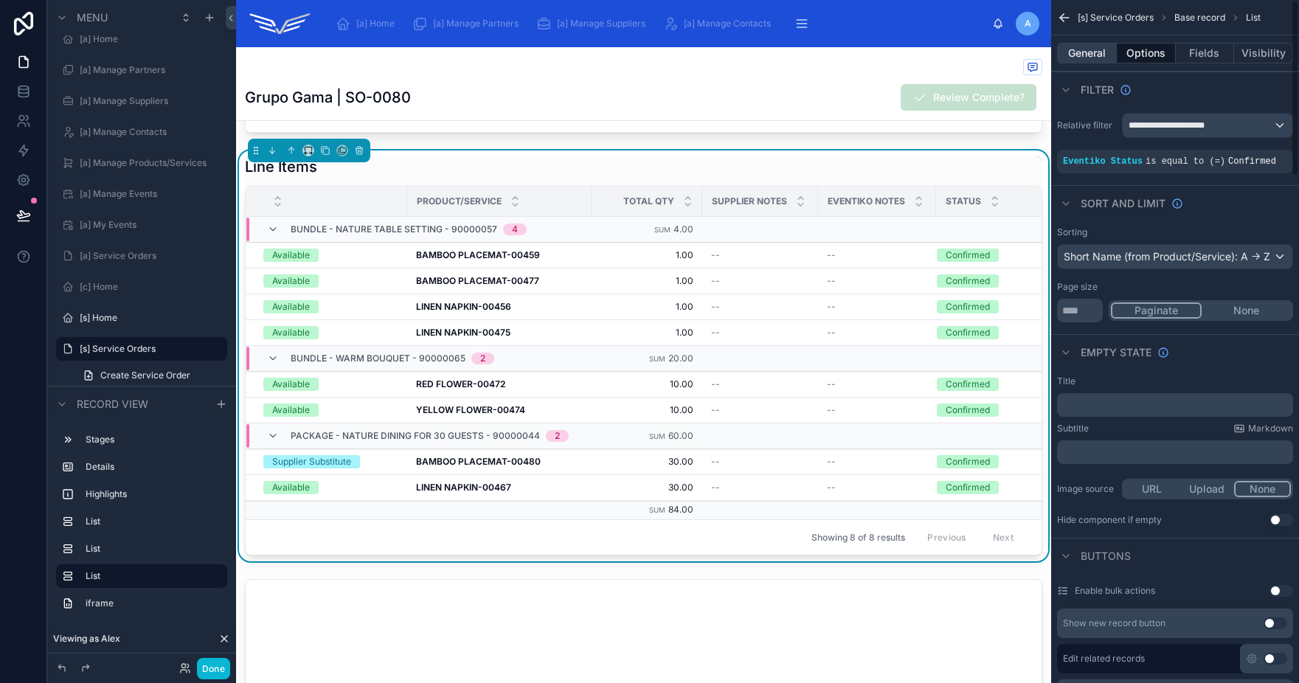
click at [1091, 59] on button "General" at bounding box center [1087, 53] width 60 height 21
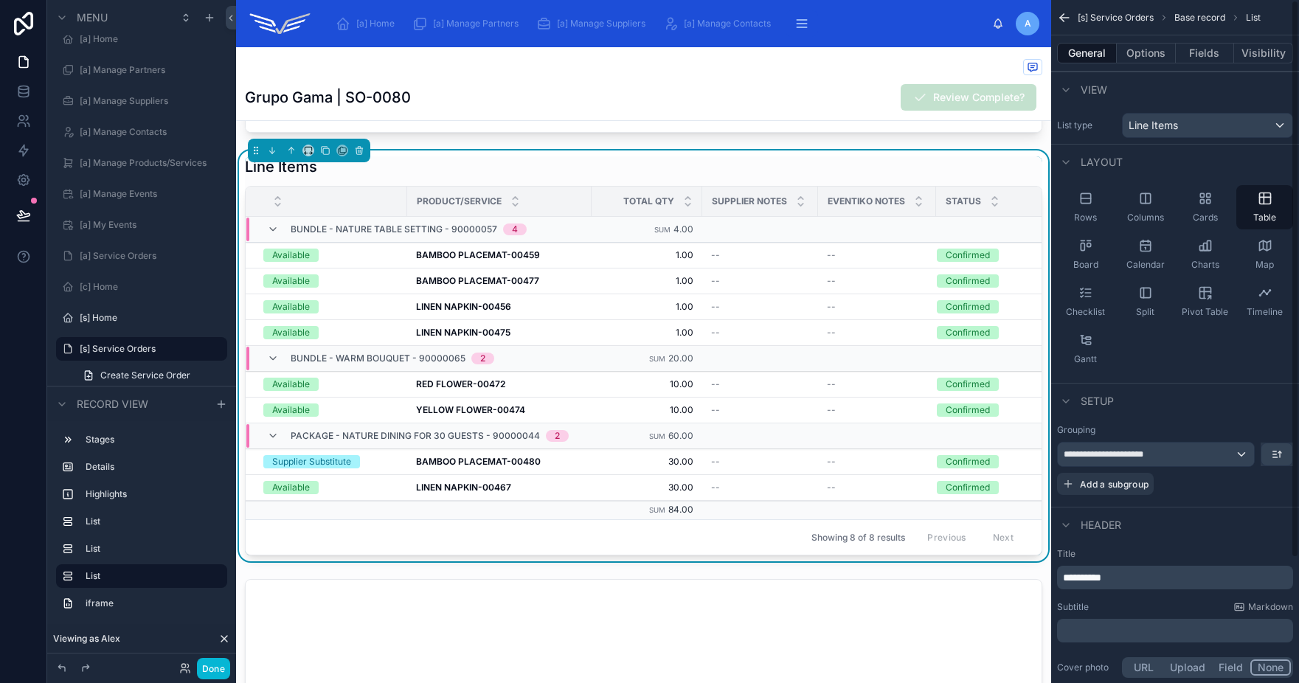
click at [1063, 579] on span "**********" at bounding box center [1082, 577] width 38 height 10
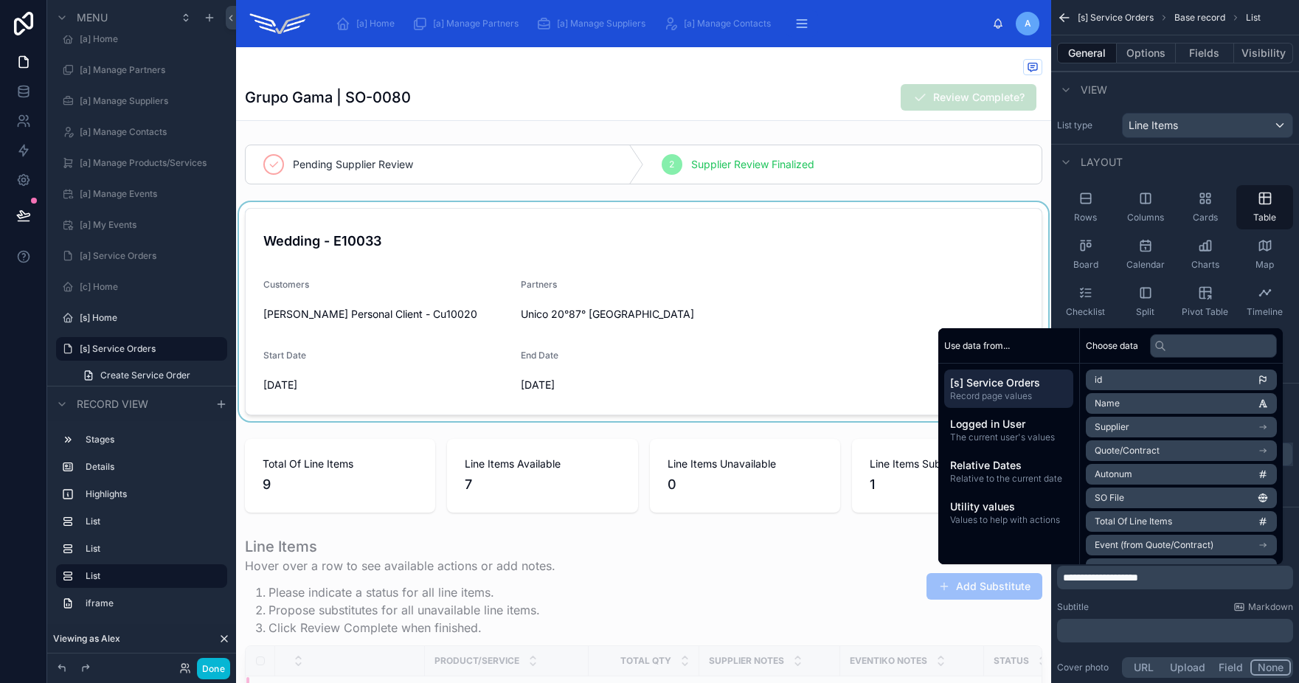
scroll to position [3, 0]
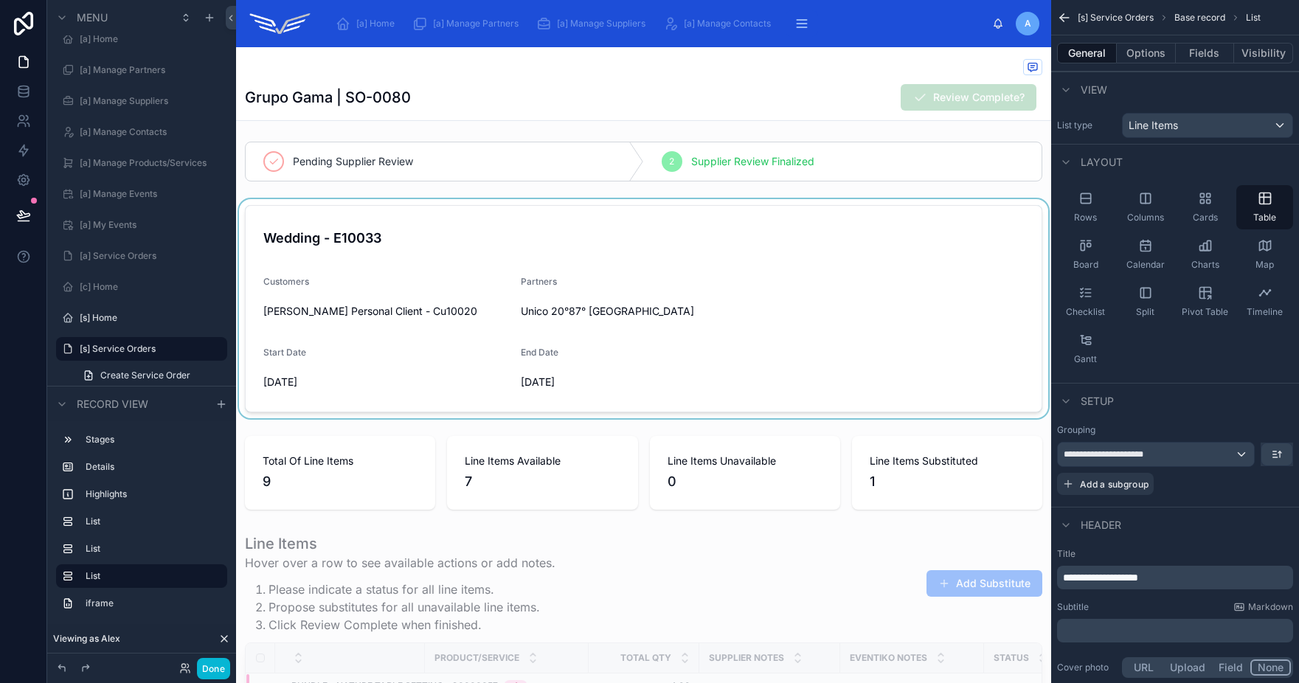
click at [610, 216] on div at bounding box center [643, 308] width 815 height 219
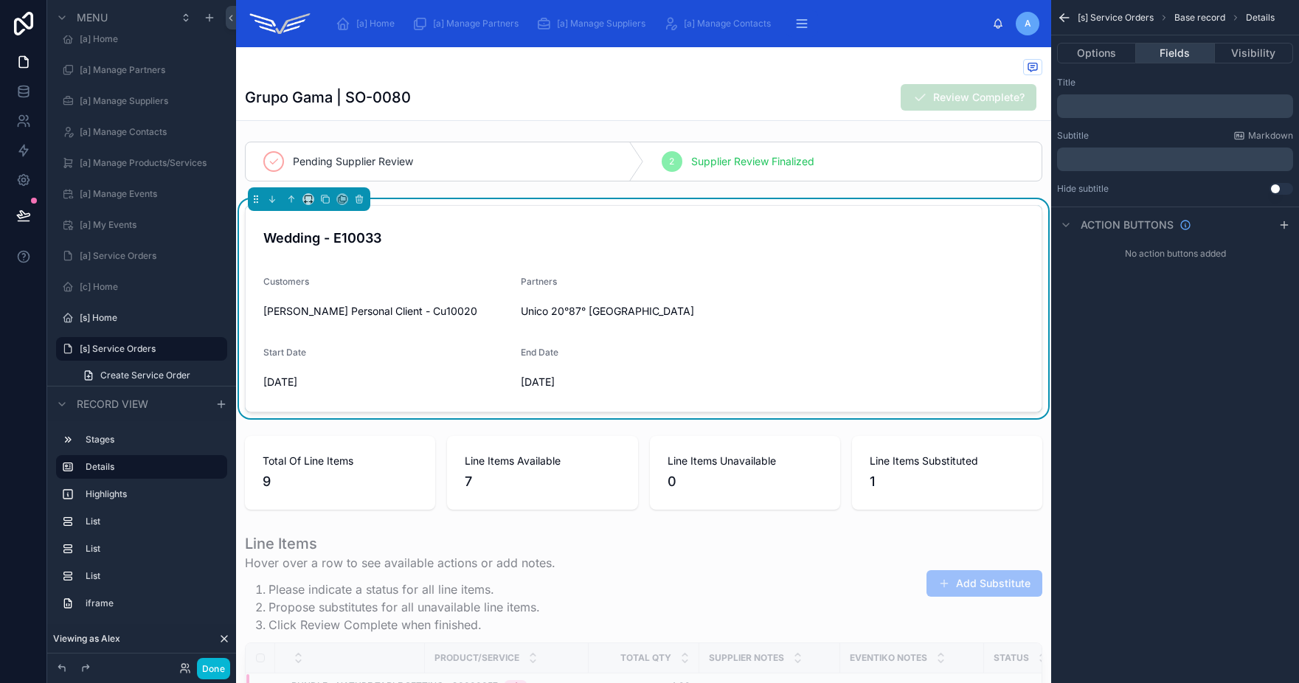
click at [1179, 49] on button "Fields" at bounding box center [1175, 53] width 78 height 21
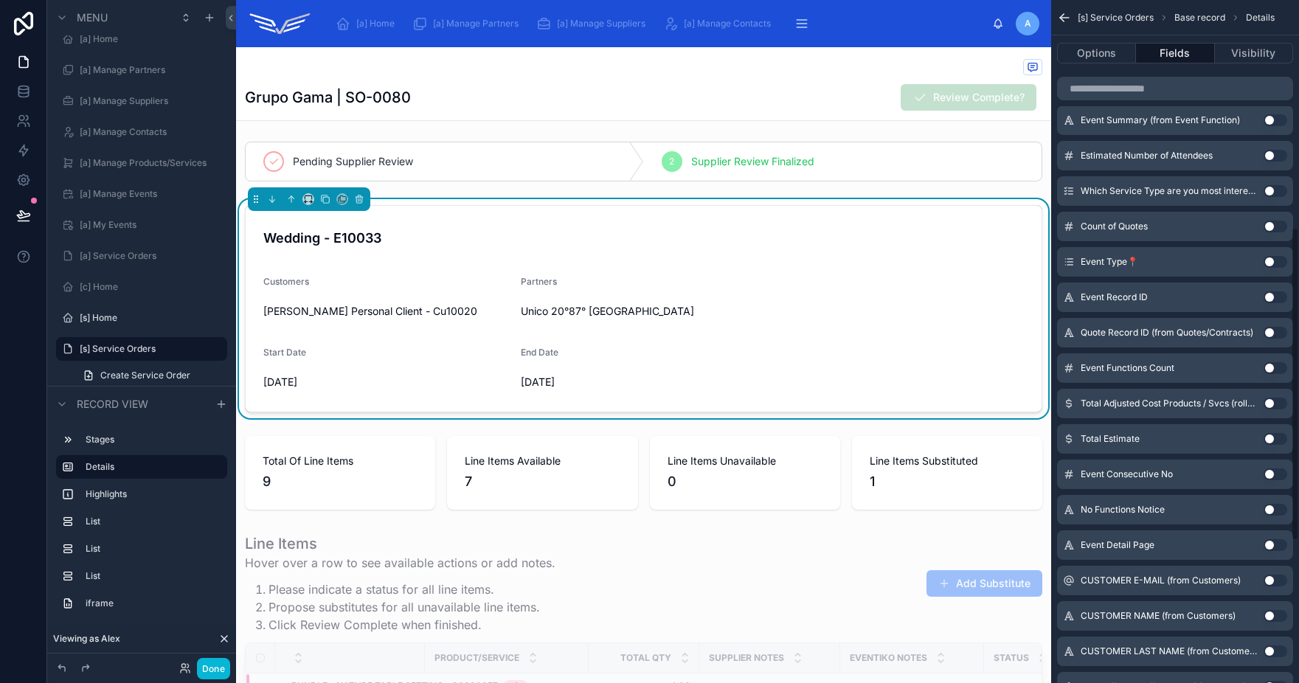
scroll to position [510, 0]
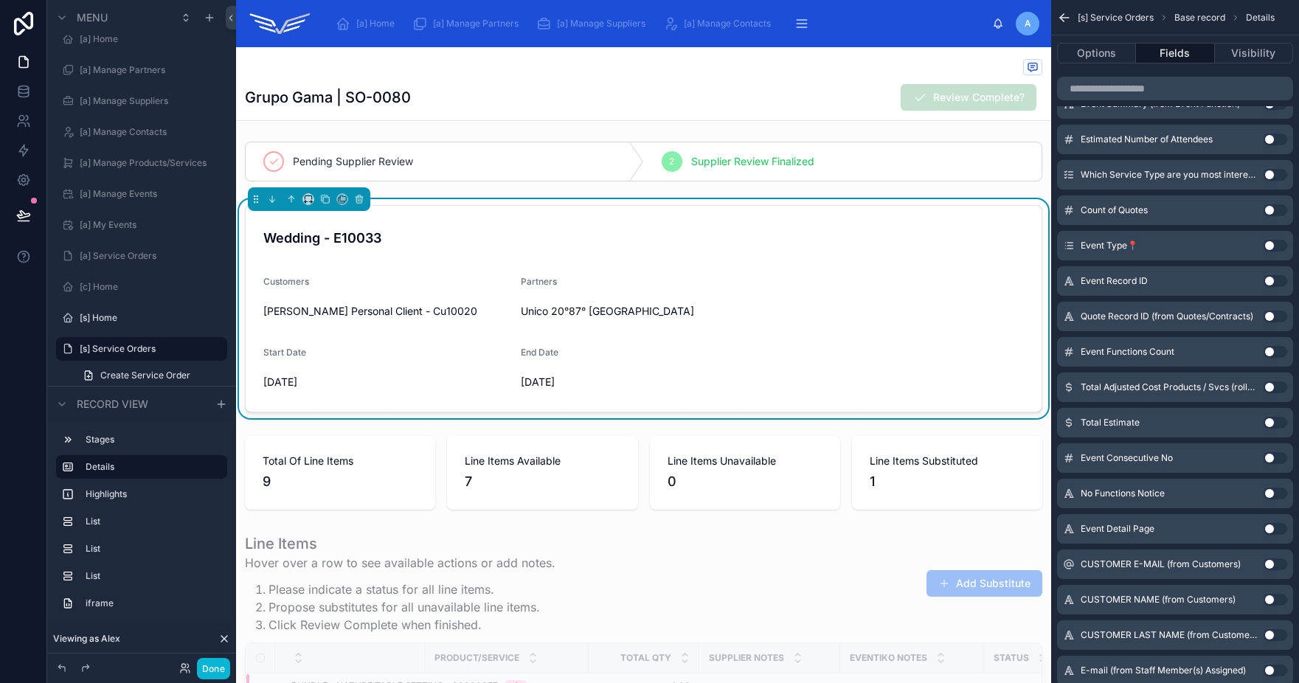
click at [1273, 247] on button "Use setting" at bounding box center [1276, 246] width 24 height 12
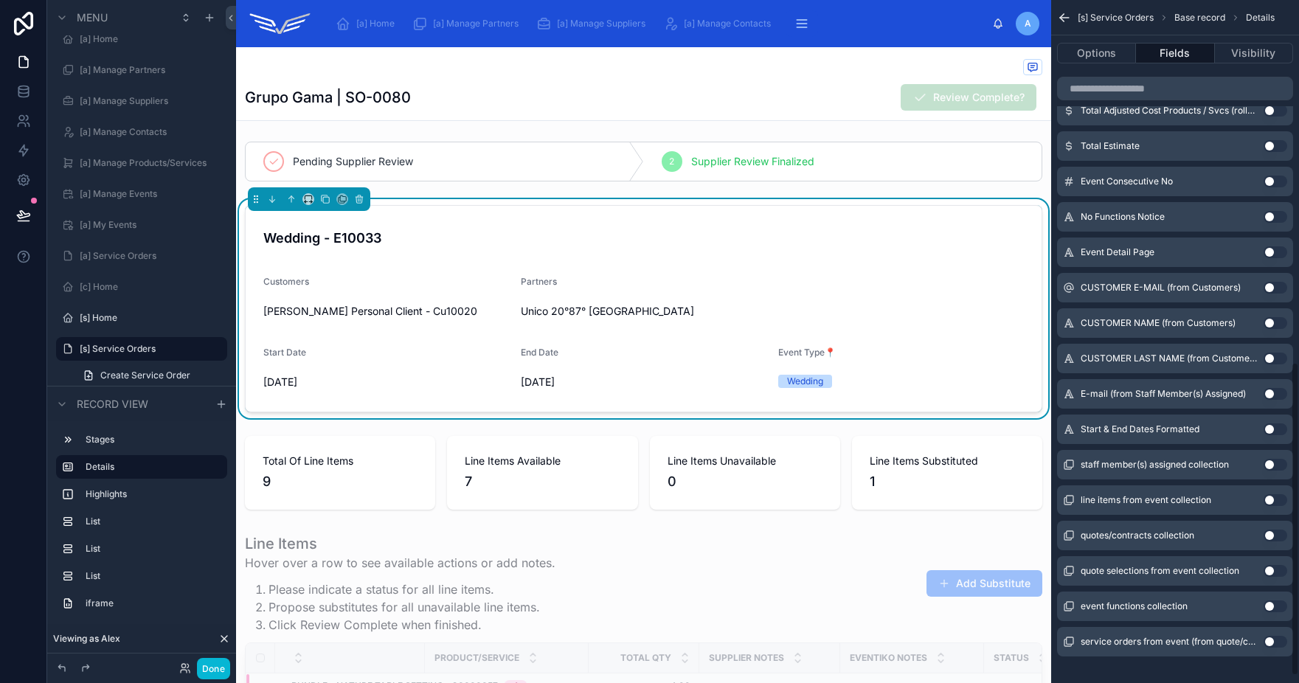
scroll to position [802, 0]
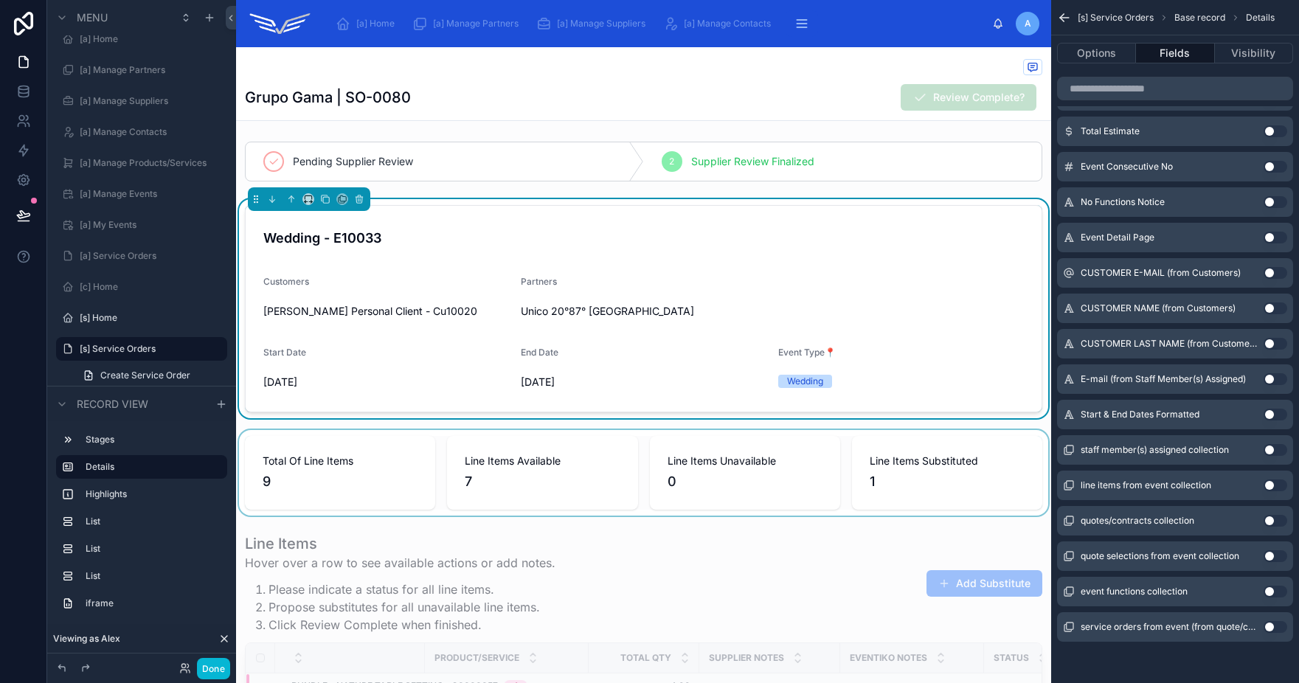
click at [566, 448] on div at bounding box center [643, 473] width 815 height 86
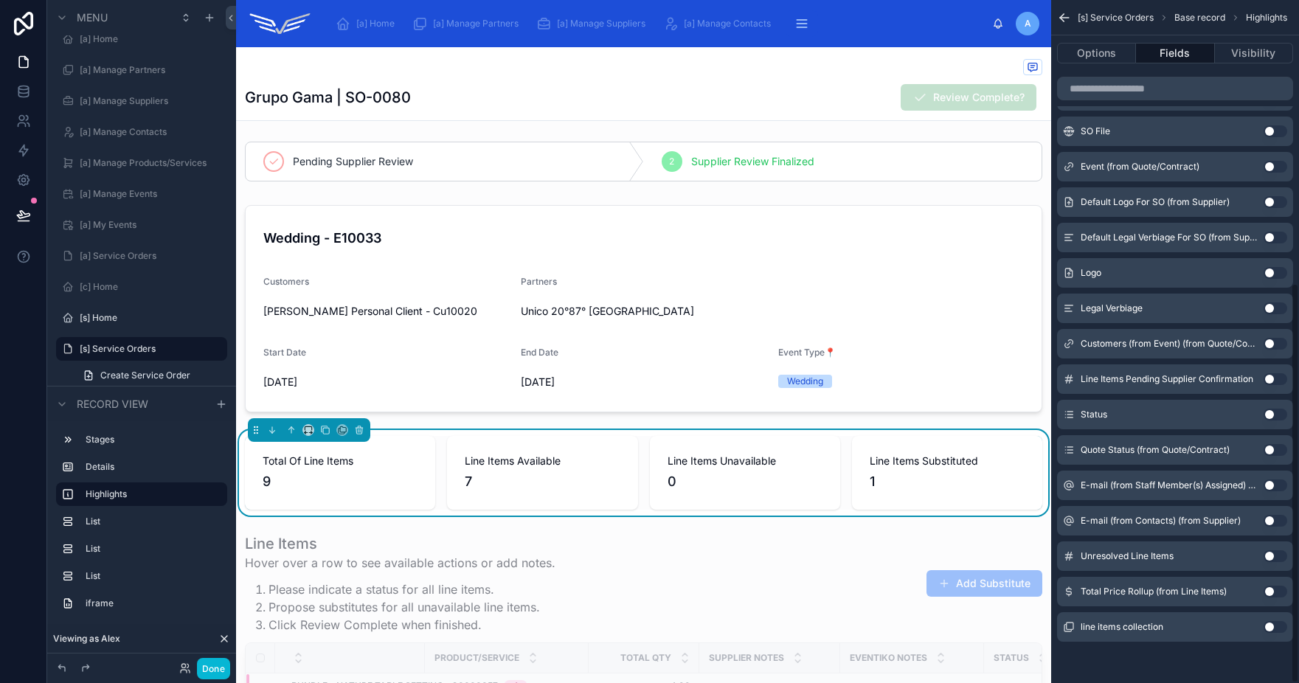
scroll to position [483, 0]
click at [19, 210] on icon at bounding box center [23, 215] width 15 height 15
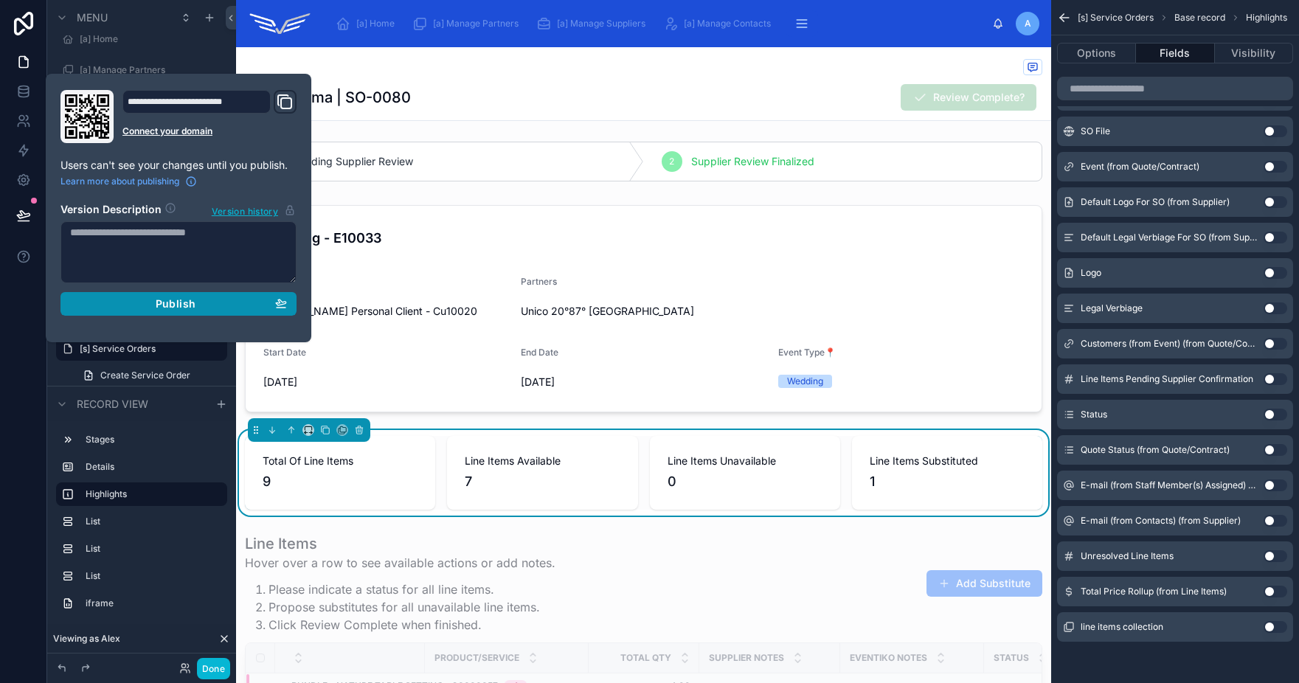
click at [215, 303] on div "Publish" at bounding box center [178, 303] width 217 height 13
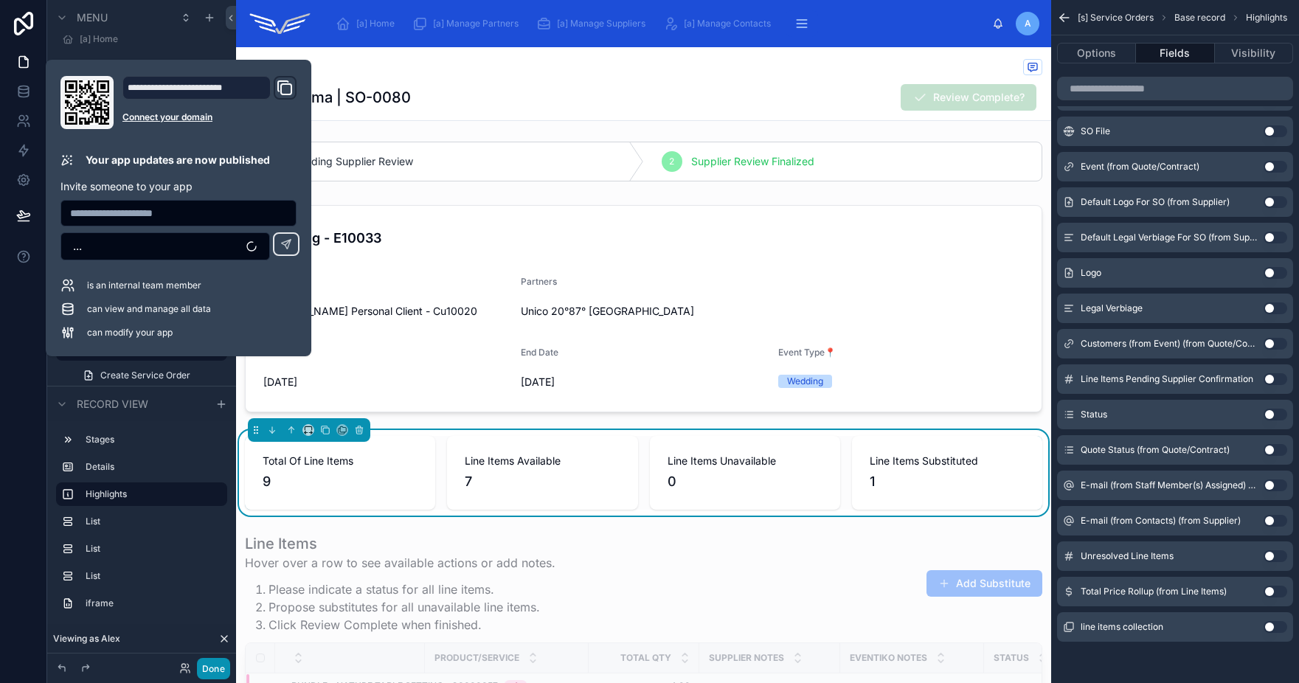
click at [216, 671] on button "Done" at bounding box center [213, 668] width 33 height 21
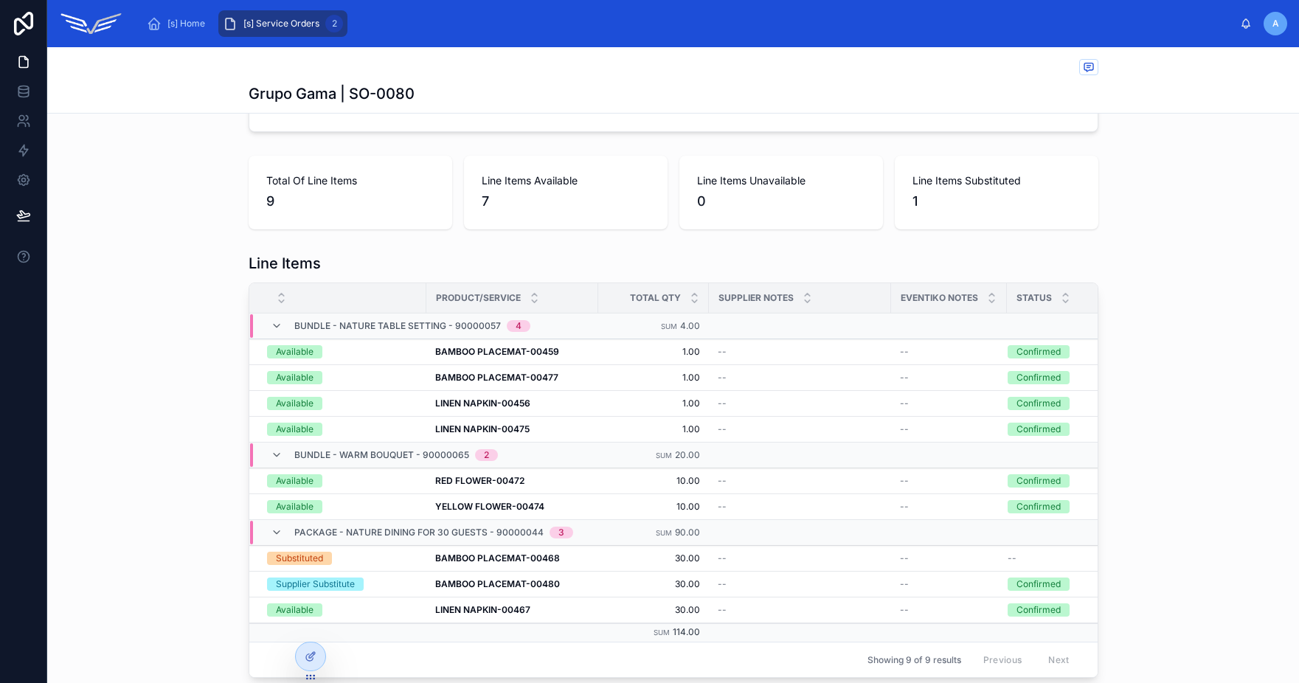
scroll to position [326, 0]
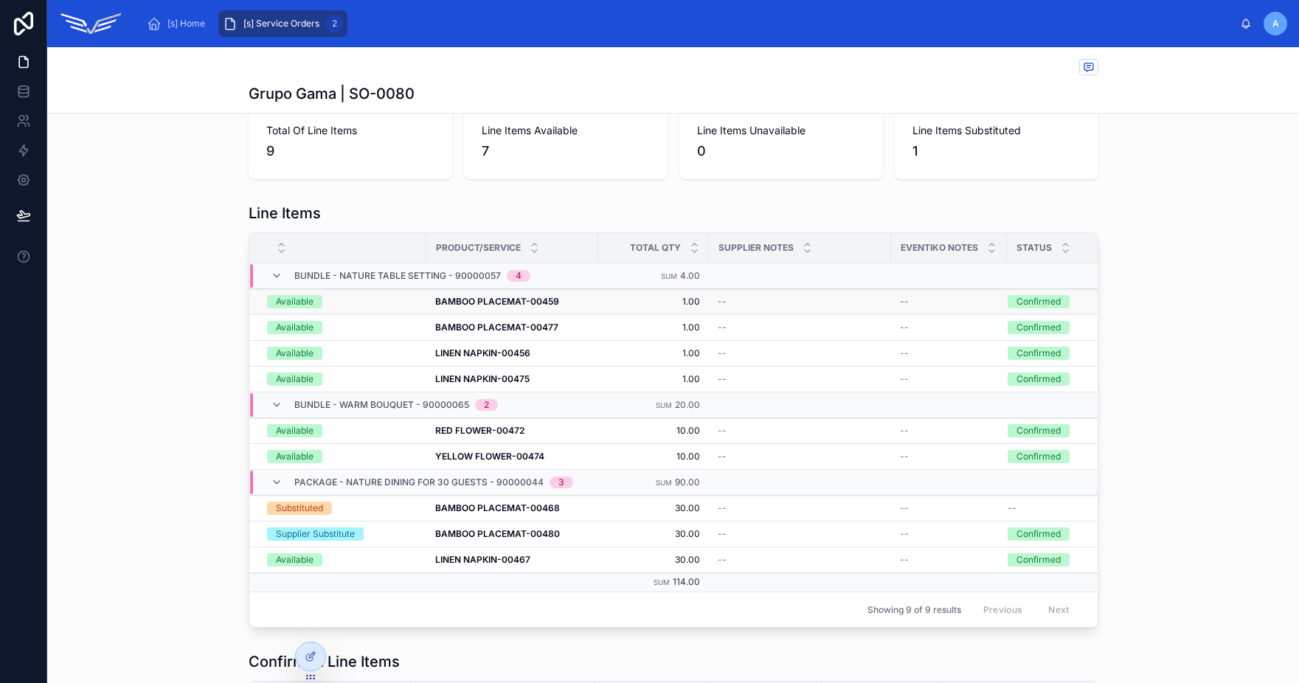
click at [751, 304] on div "--" at bounding box center [800, 302] width 164 height 12
click at [912, 303] on div "--" at bounding box center [949, 302] width 98 height 12
click at [752, 299] on div "--" at bounding box center [800, 302] width 164 height 12
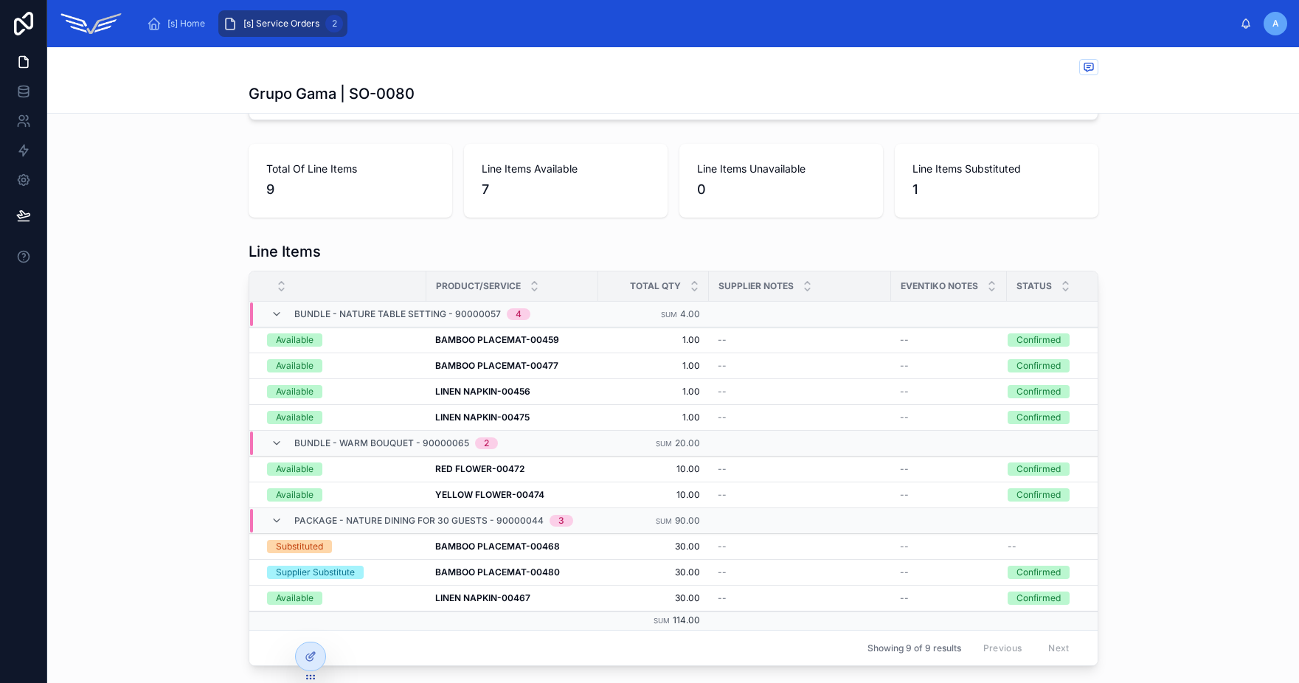
scroll to position [247, 0]
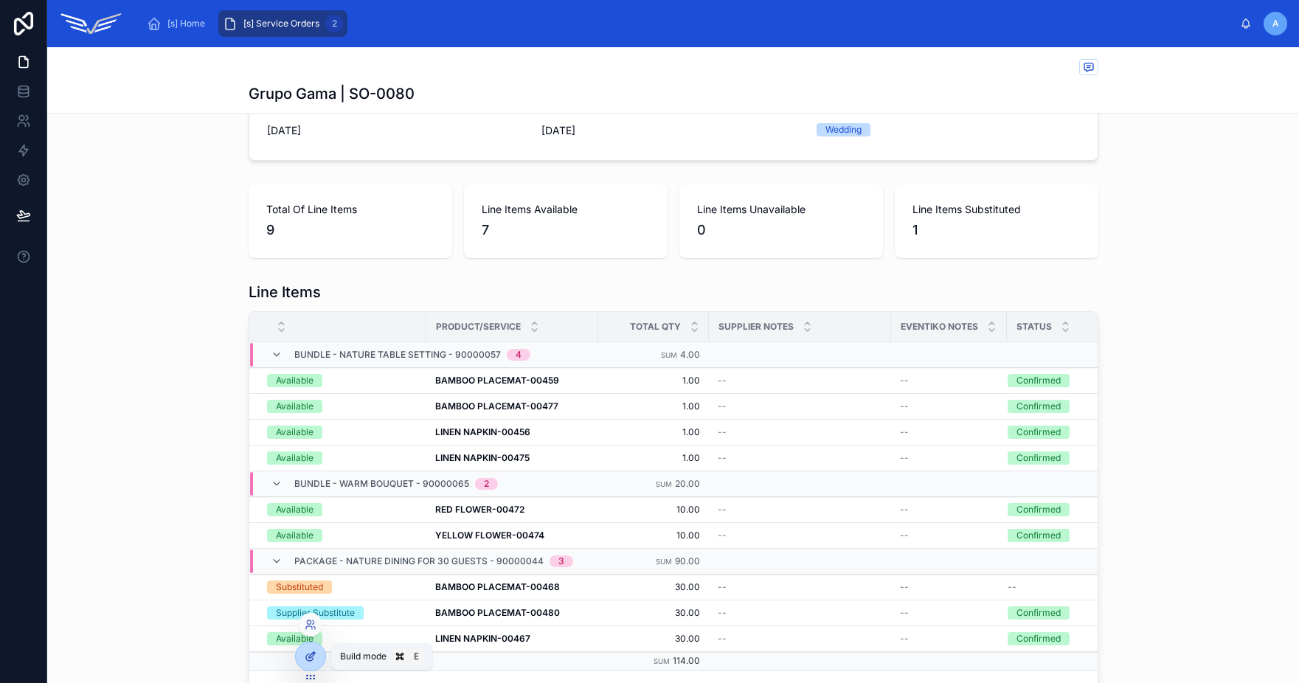
click at [308, 662] on div at bounding box center [311, 656] width 30 height 28
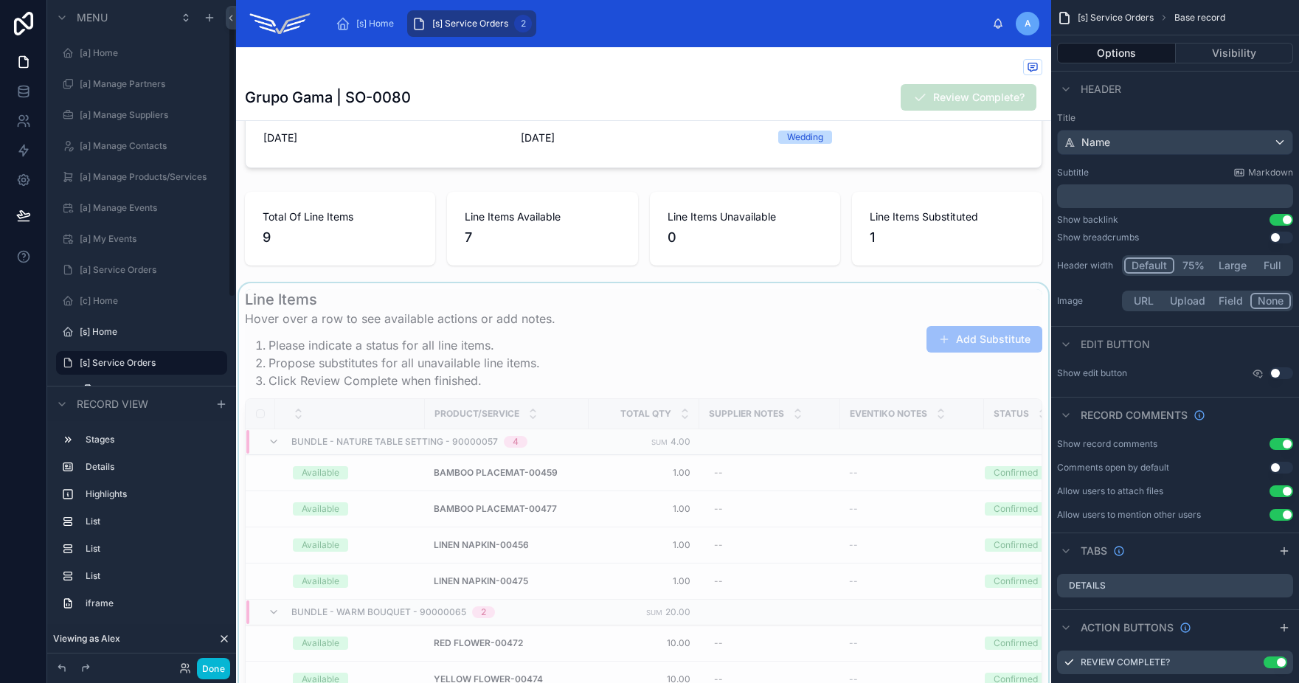
scroll to position [14, 0]
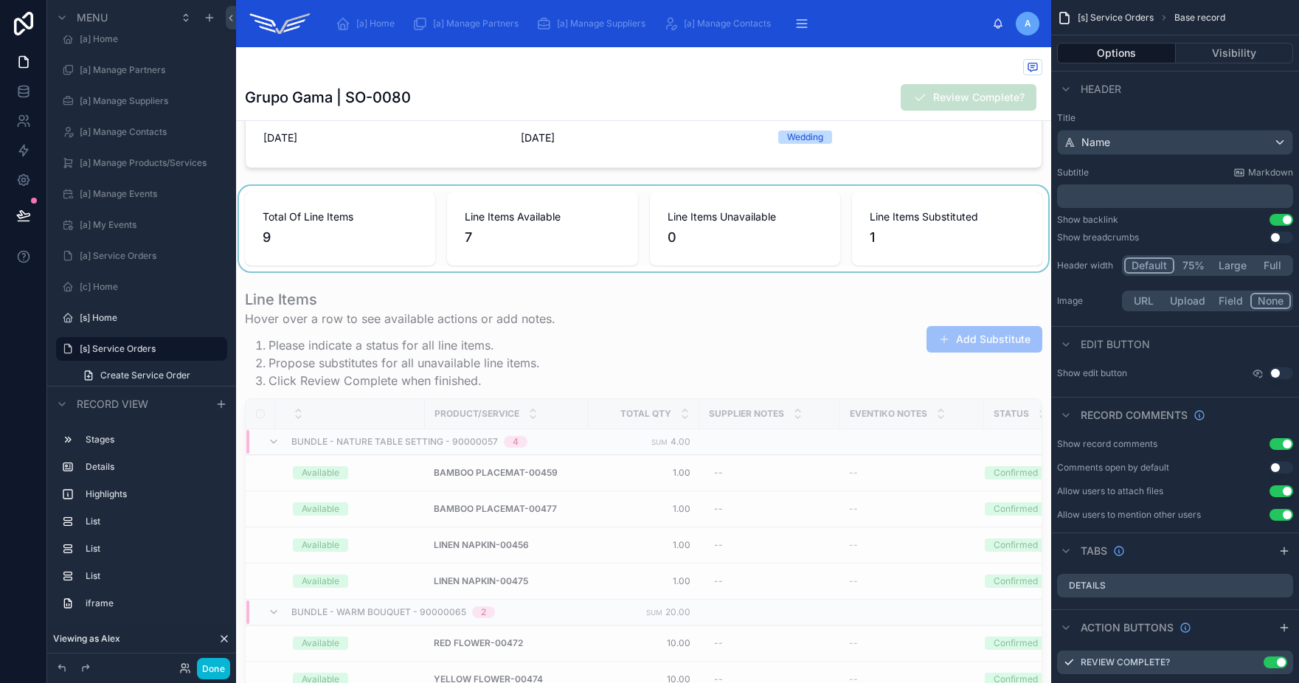
click at [568, 190] on div at bounding box center [643, 229] width 815 height 86
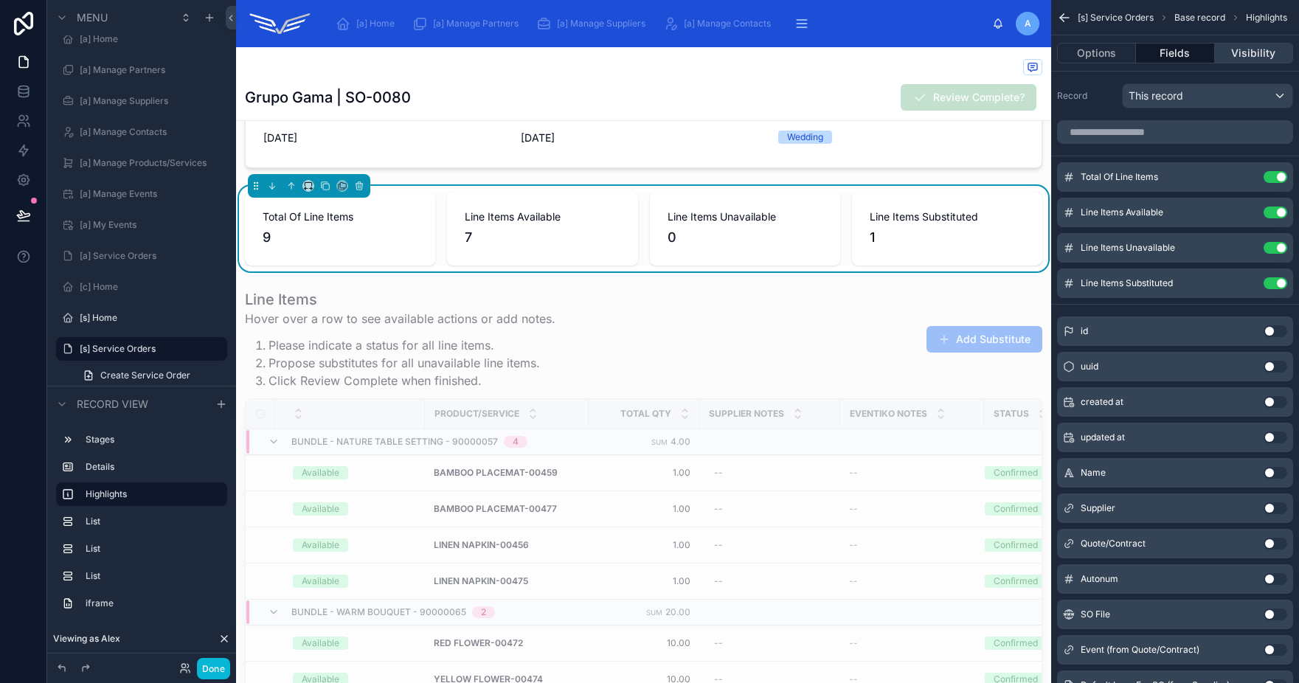
click at [1246, 53] on button "Visibility" at bounding box center [1254, 53] width 78 height 21
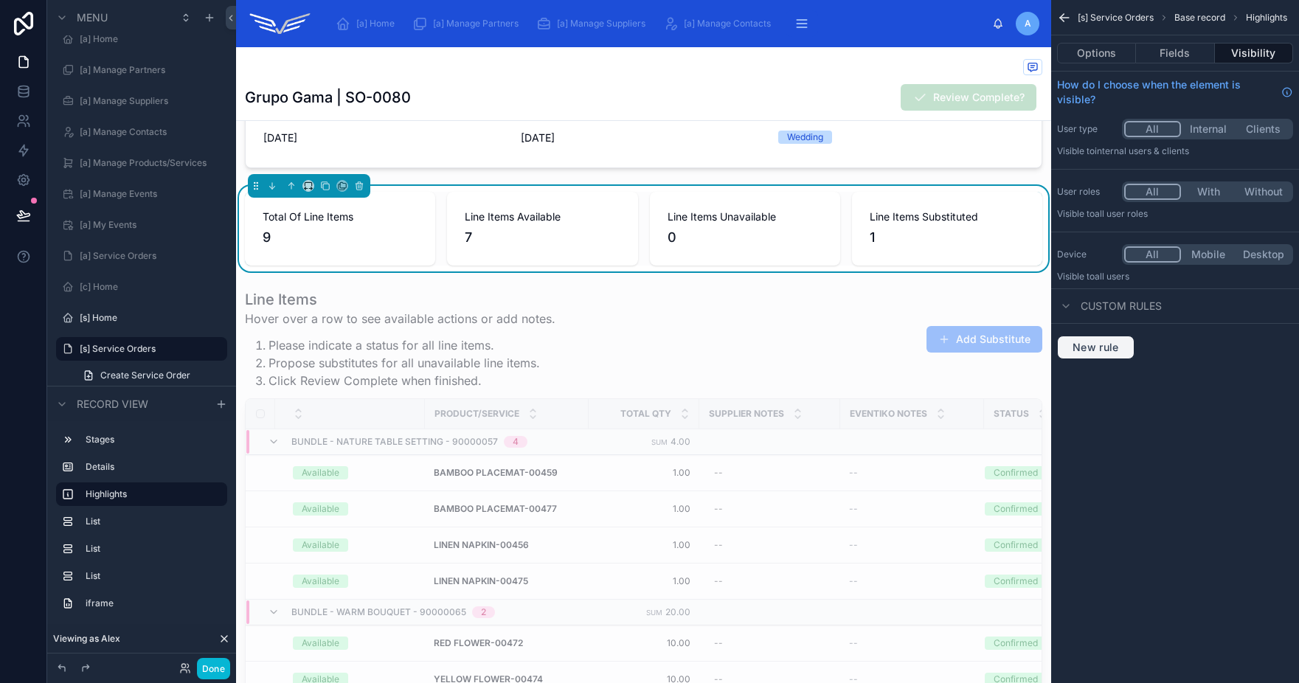
click at [1100, 353] on span "New rule" at bounding box center [1096, 347] width 58 height 13
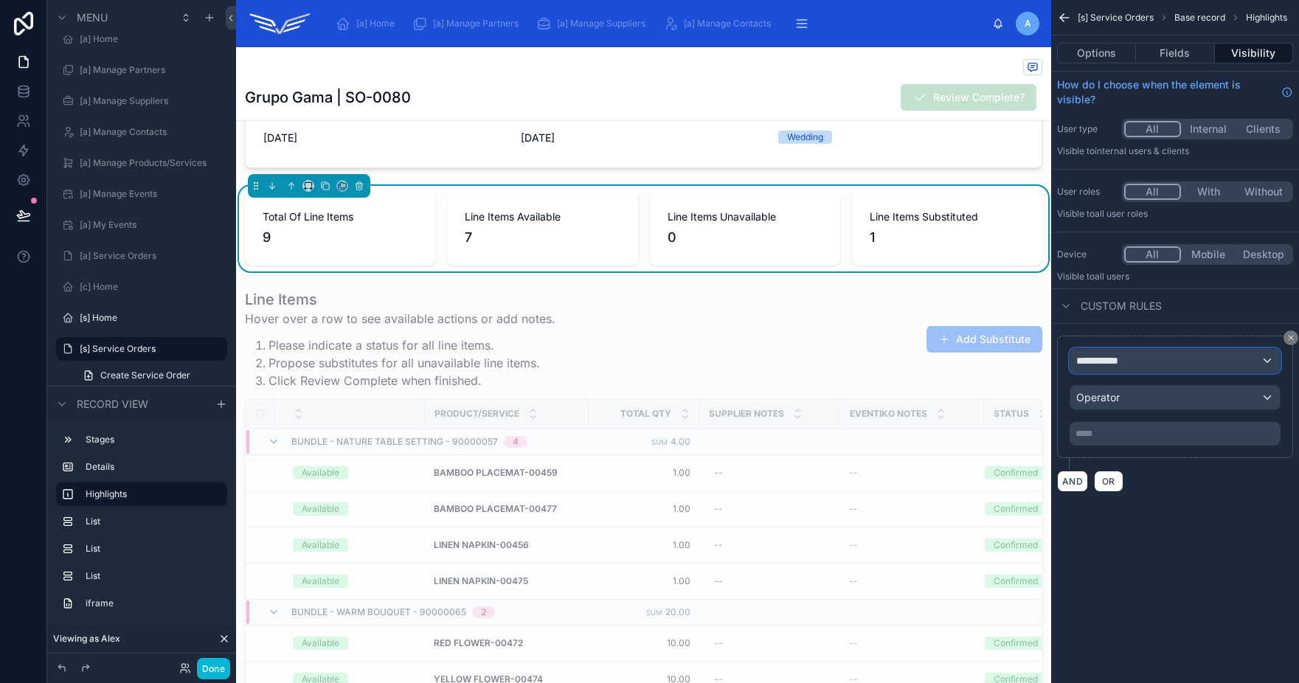
click at [1103, 363] on span "**********" at bounding box center [1103, 360] width 55 height 15
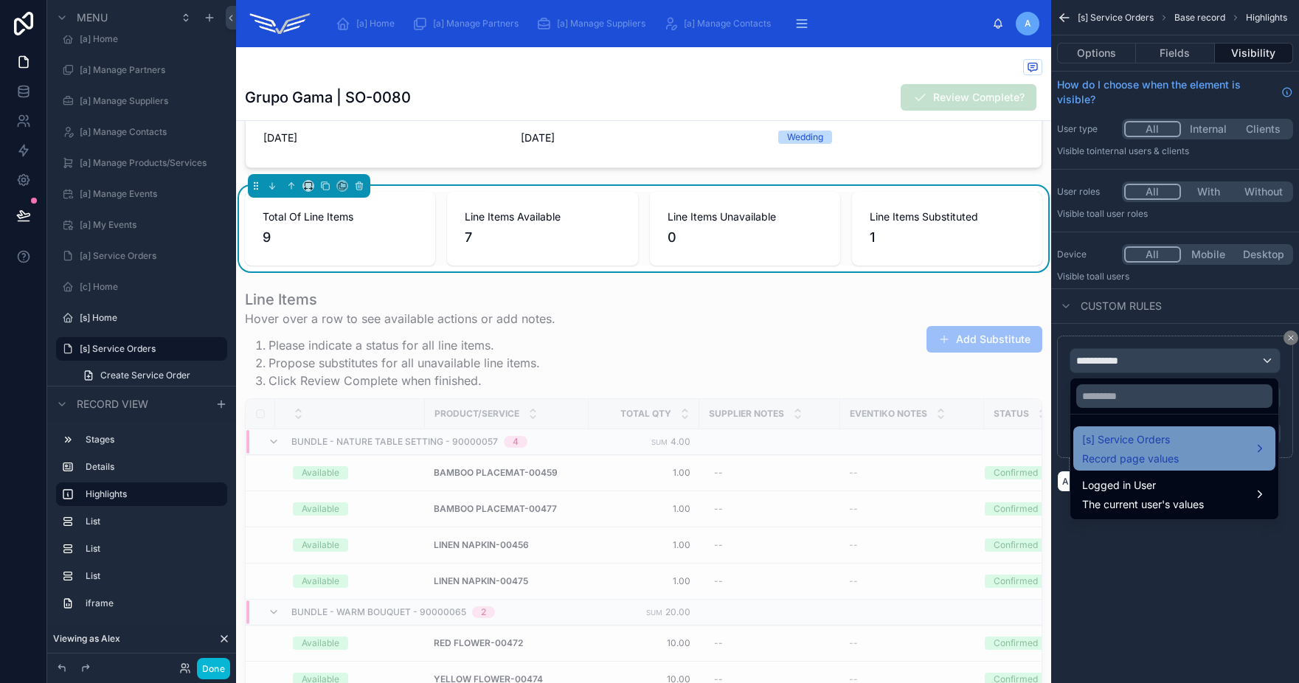
click at [1163, 451] on span "Record page values" at bounding box center [1130, 458] width 97 height 15
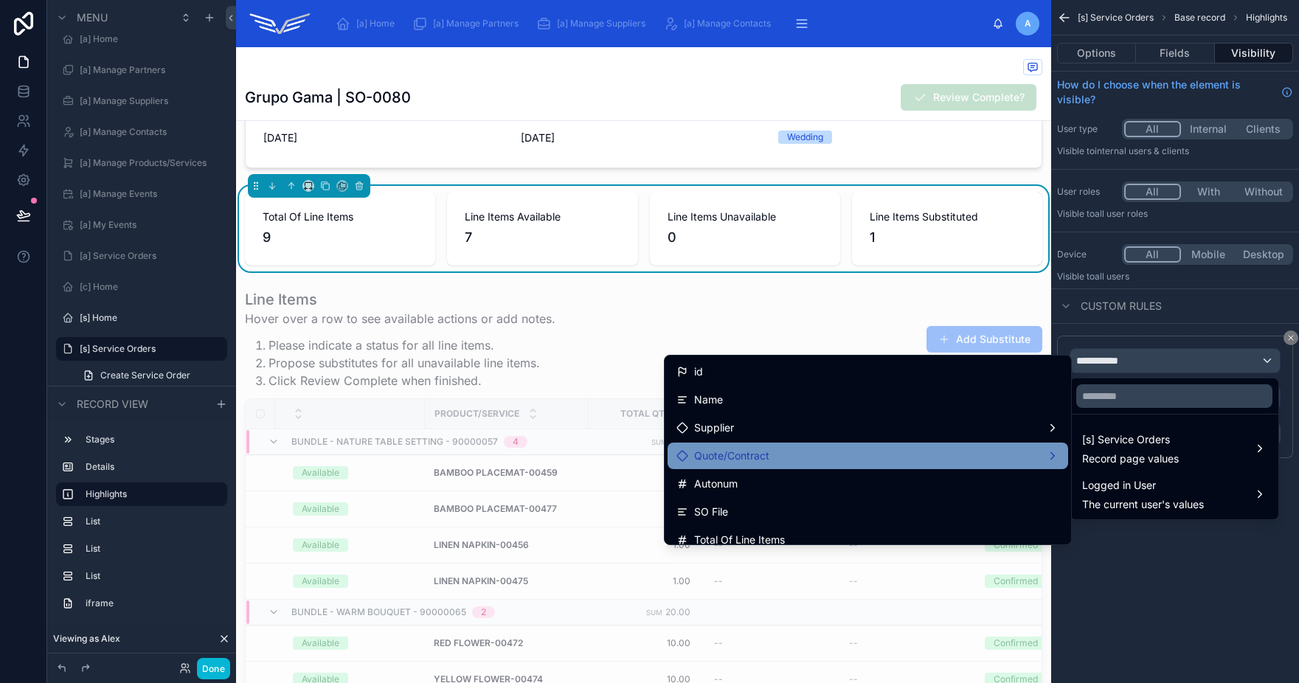
click at [881, 457] on div "Quote/Contract" at bounding box center [867, 456] width 383 height 18
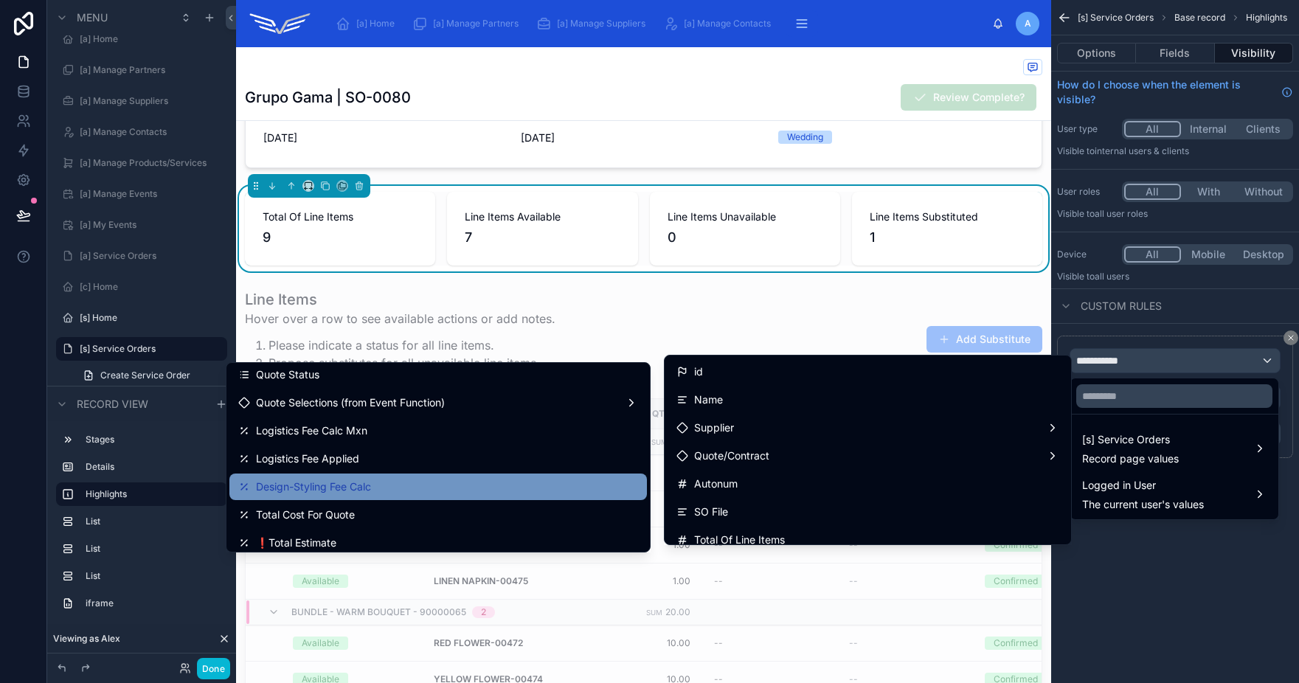
scroll to position [364, 0]
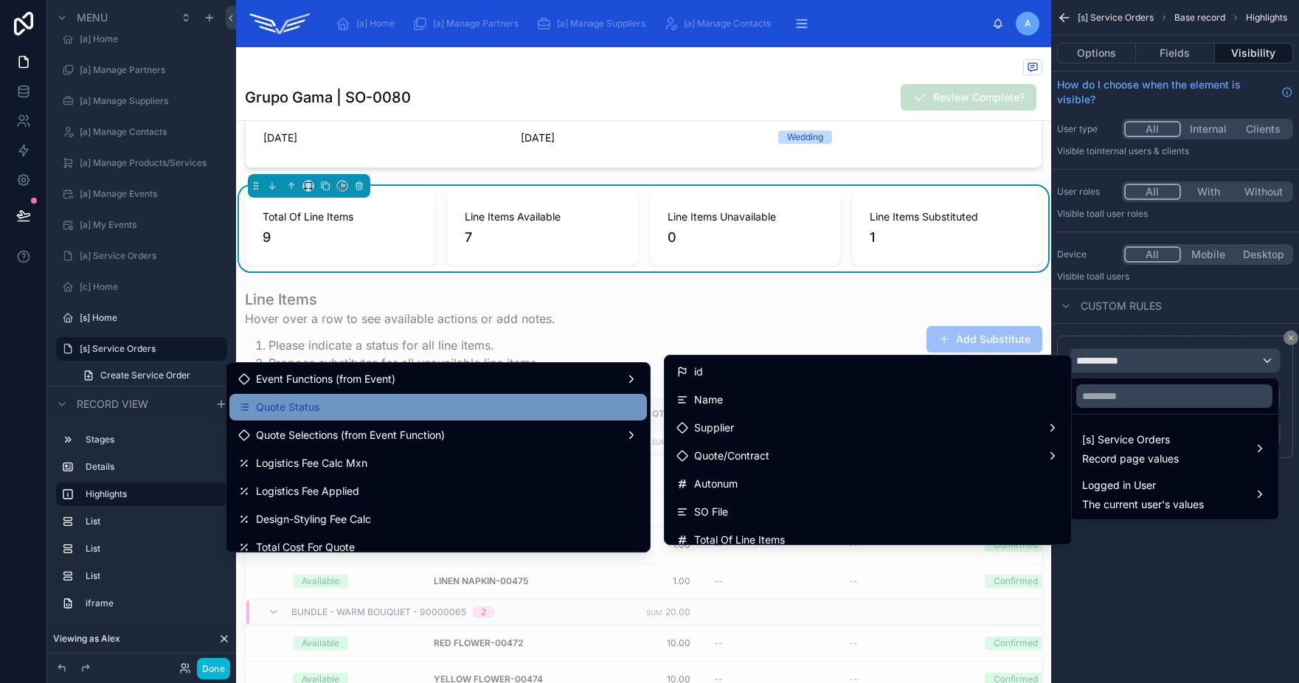
click at [419, 409] on div "Quote Status" at bounding box center [438, 407] width 400 height 18
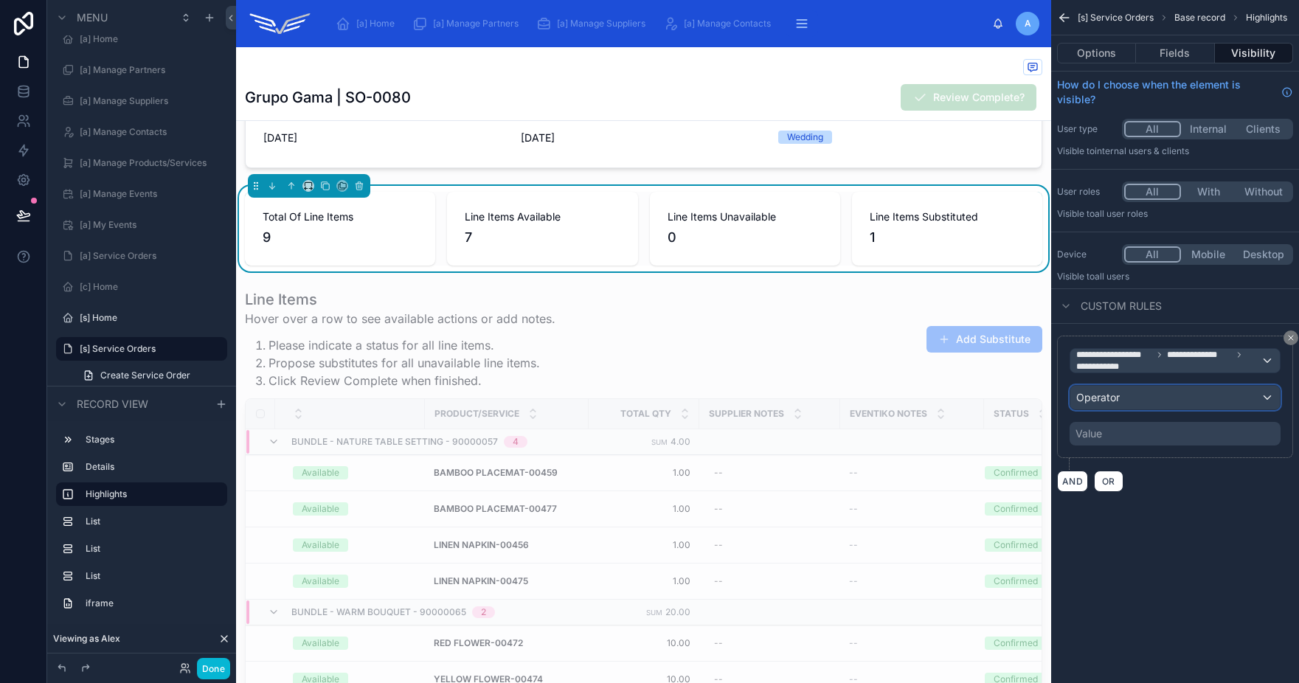
click at [1180, 392] on div "Operator" at bounding box center [1174, 398] width 209 height 24
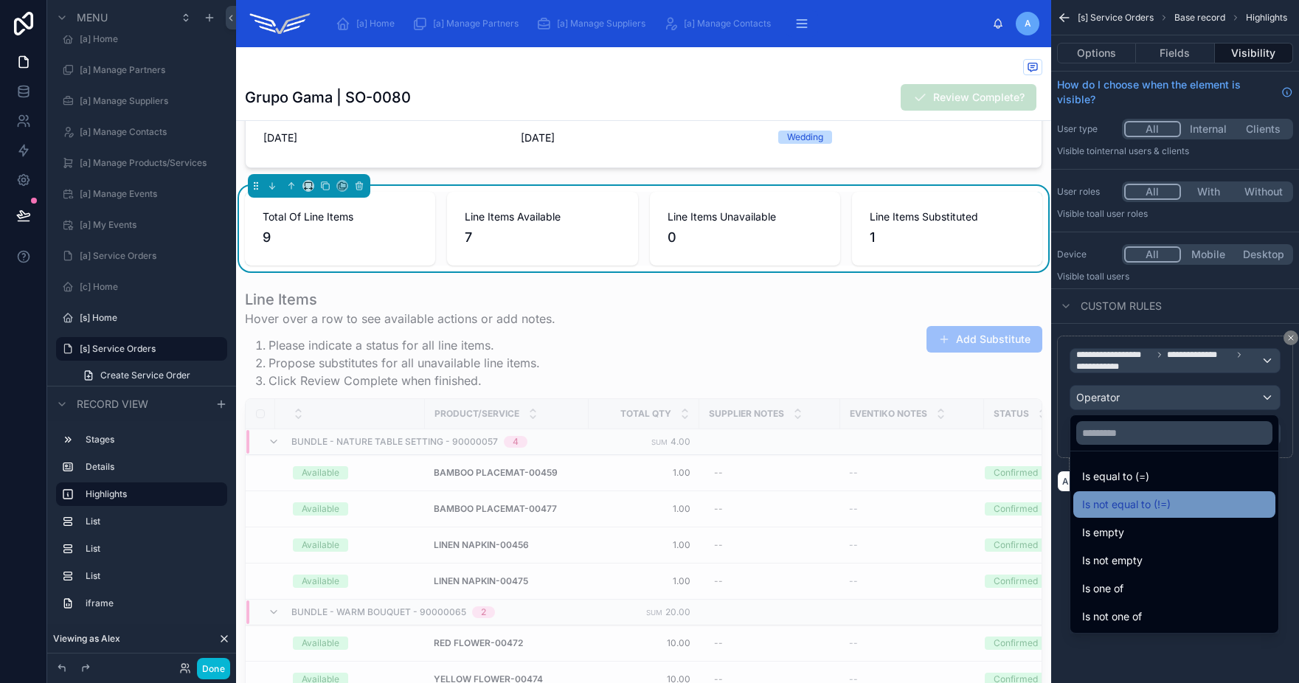
click at [1127, 512] on span "Is not equal to (!=)" at bounding box center [1126, 505] width 89 height 18
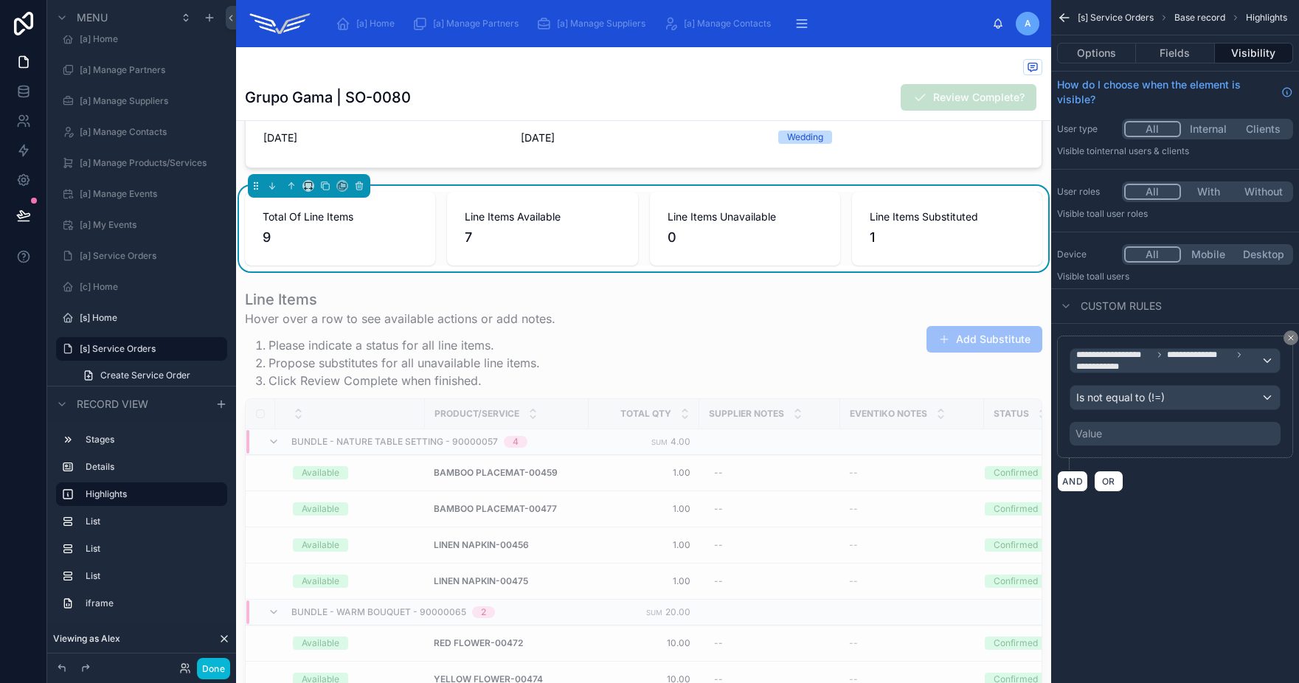
click at [1131, 431] on div "Value" at bounding box center [1175, 434] width 211 height 24
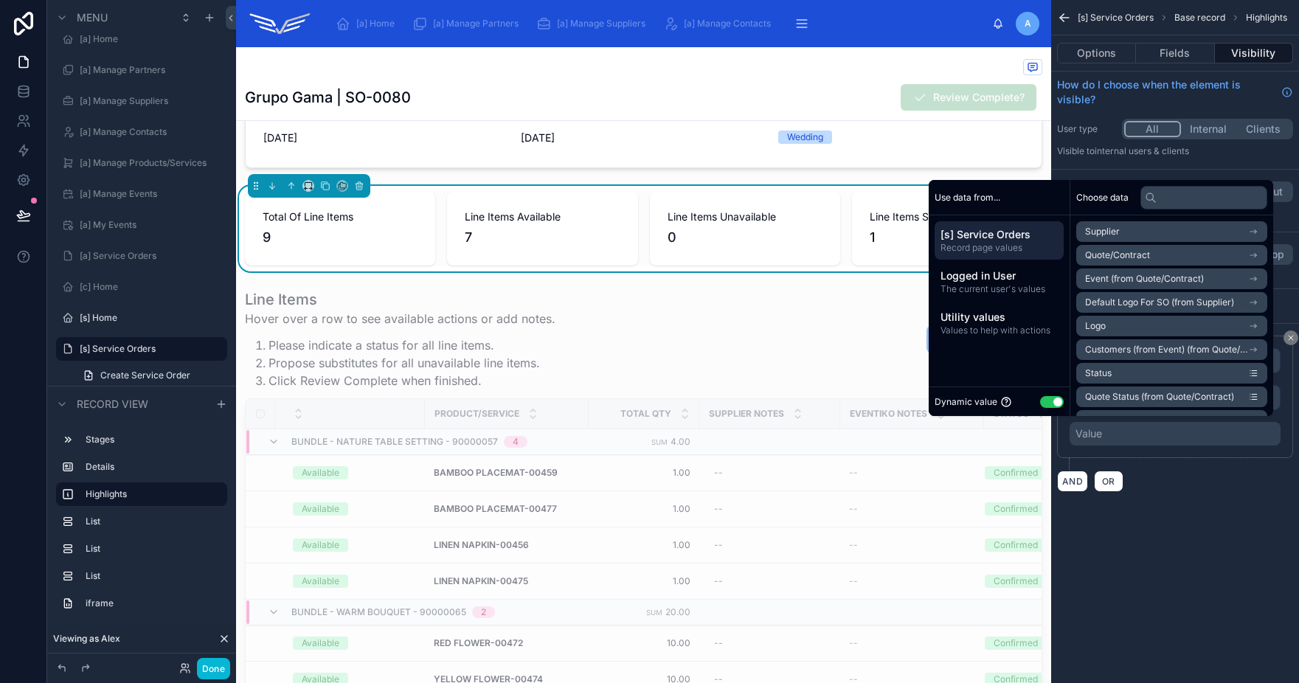
click at [1051, 401] on button "Use setting" at bounding box center [1052, 402] width 24 height 12
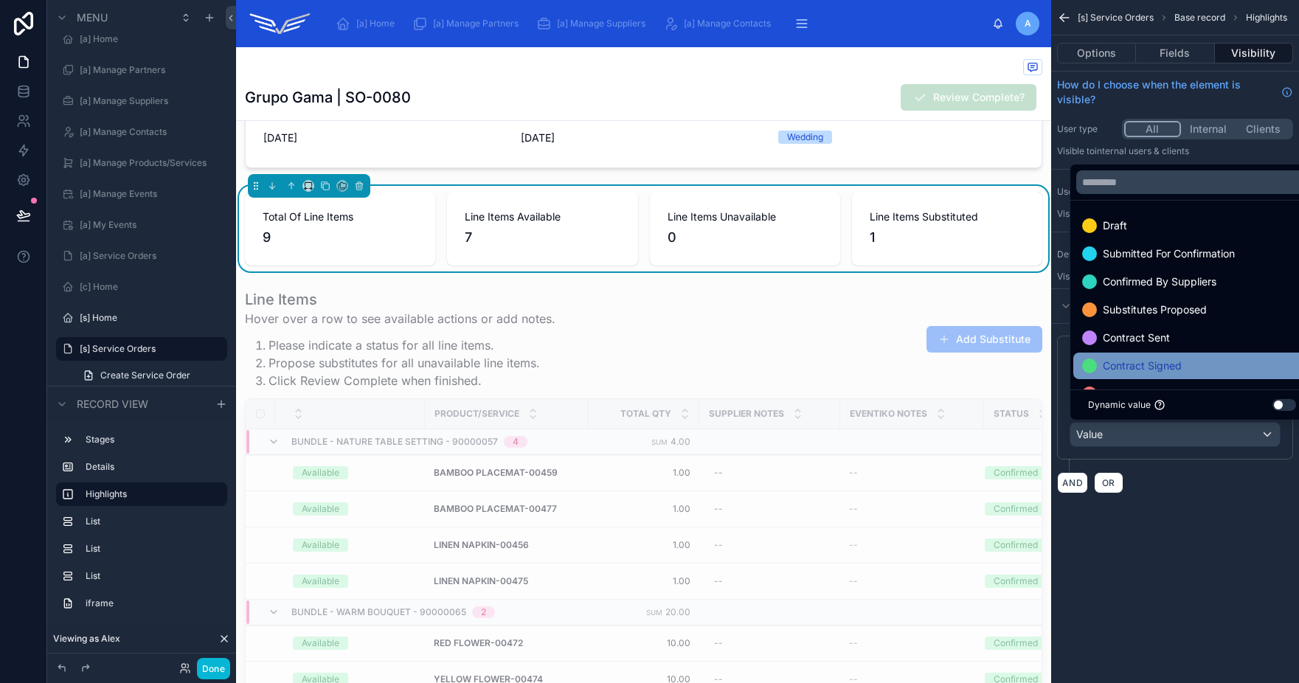
click at [1177, 366] on span "Contract Signed" at bounding box center [1142, 366] width 79 height 18
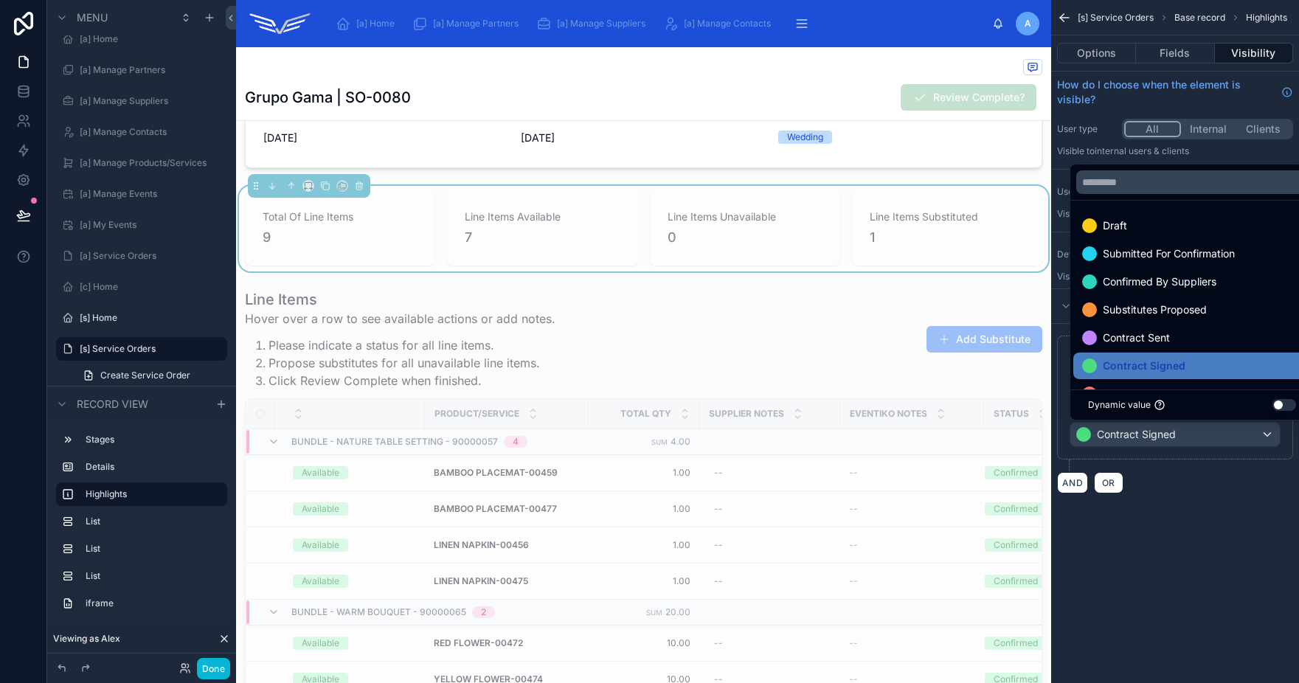
click at [1179, 536] on div "**********" at bounding box center [1175, 341] width 248 height 683
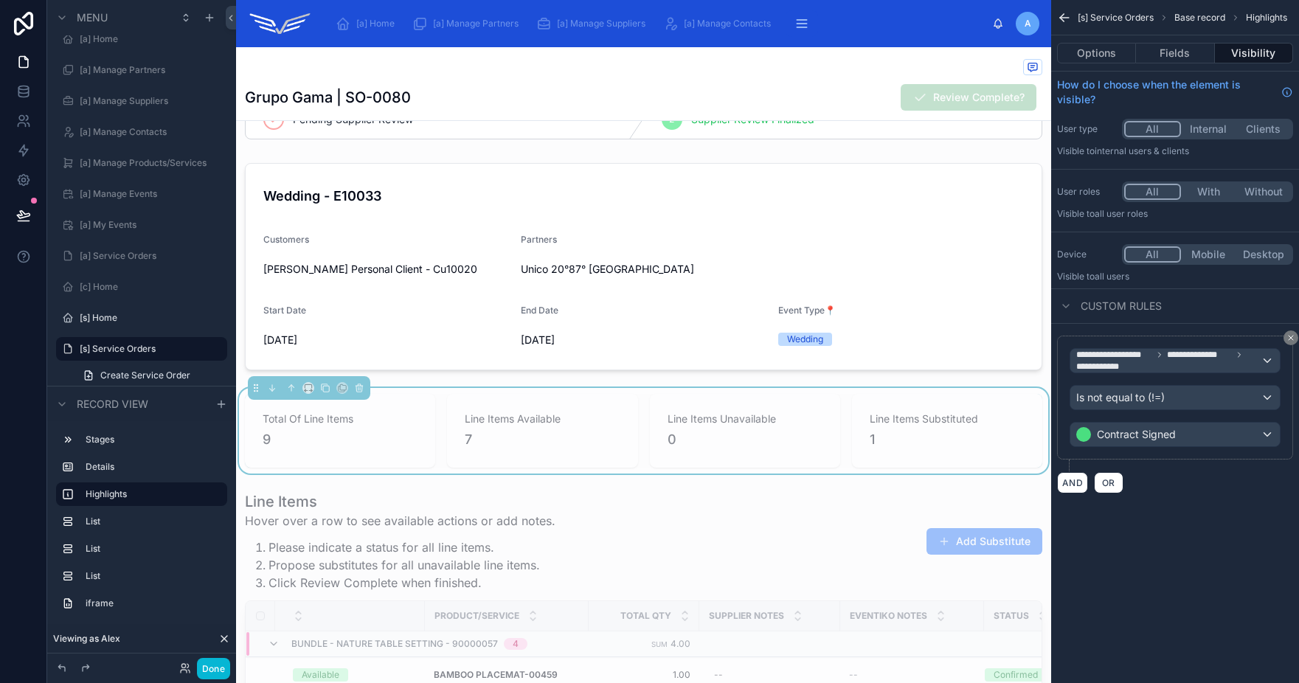
scroll to position [0, 0]
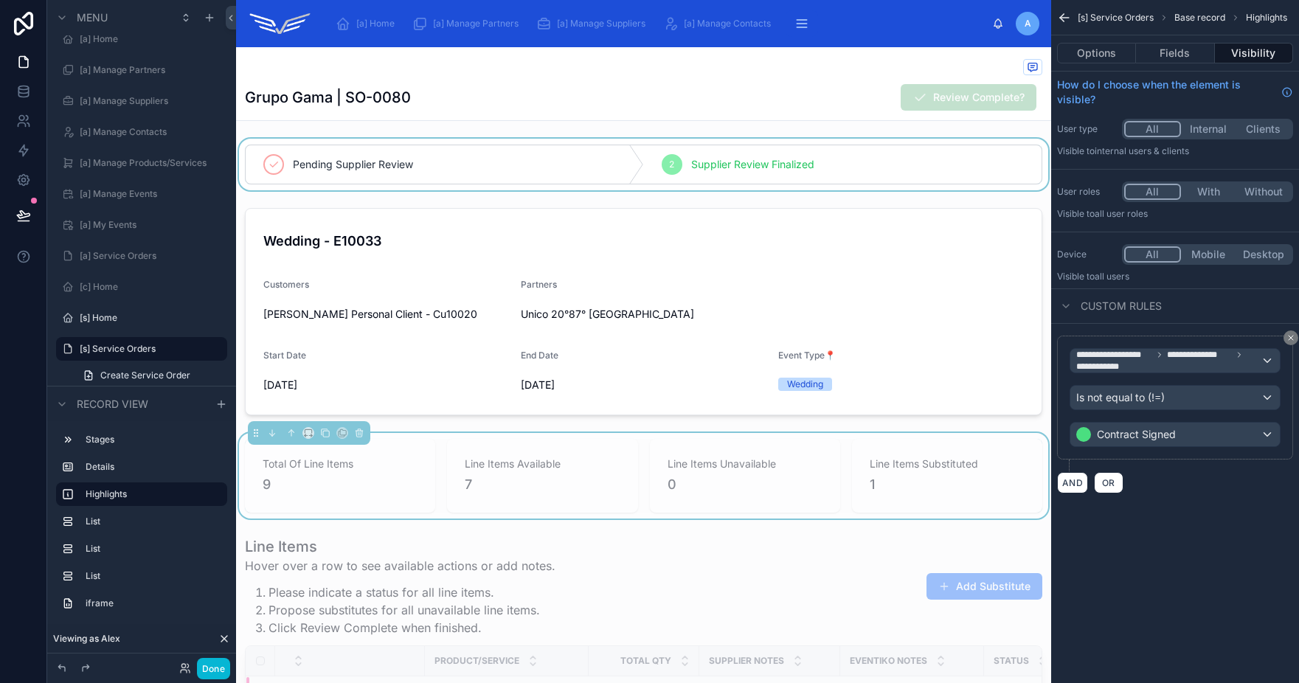
click at [611, 139] on div at bounding box center [643, 165] width 815 height 52
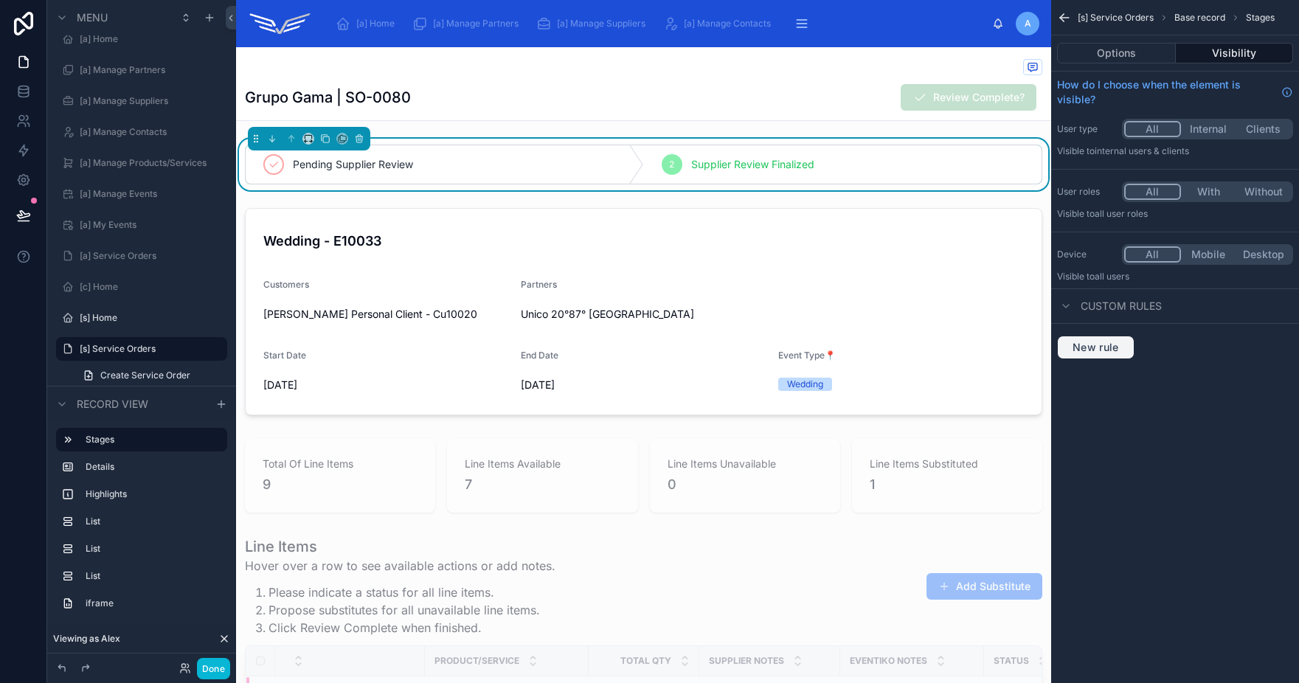
click at [1097, 349] on span "New rule" at bounding box center [1096, 347] width 58 height 13
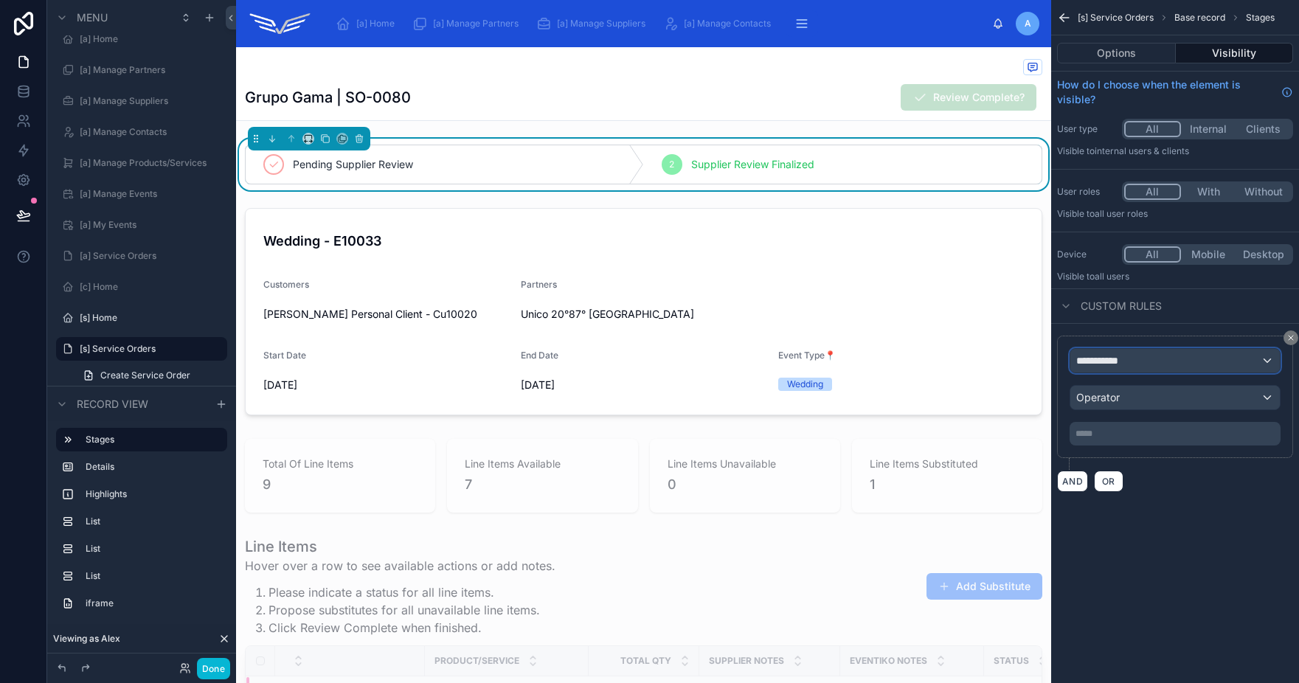
click at [1121, 366] on span "**********" at bounding box center [1103, 360] width 55 height 15
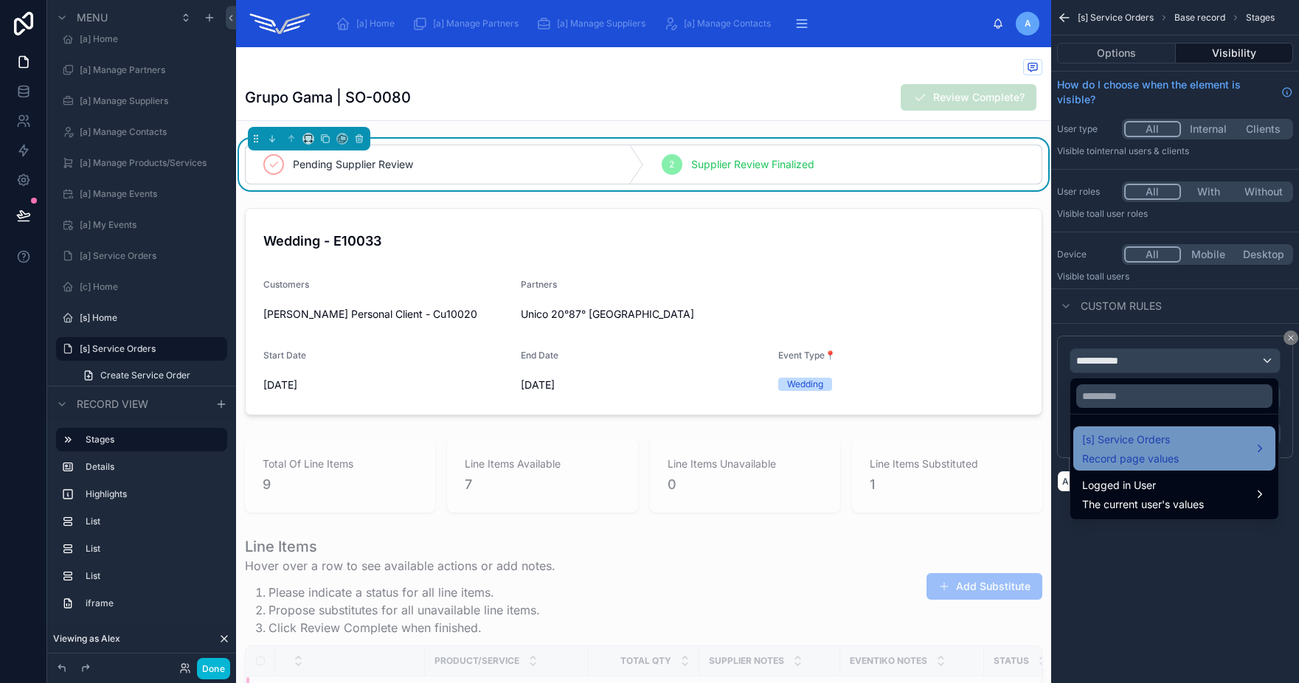
click at [1145, 448] on div "[s] Service Orders Record page values" at bounding box center [1130, 448] width 97 height 35
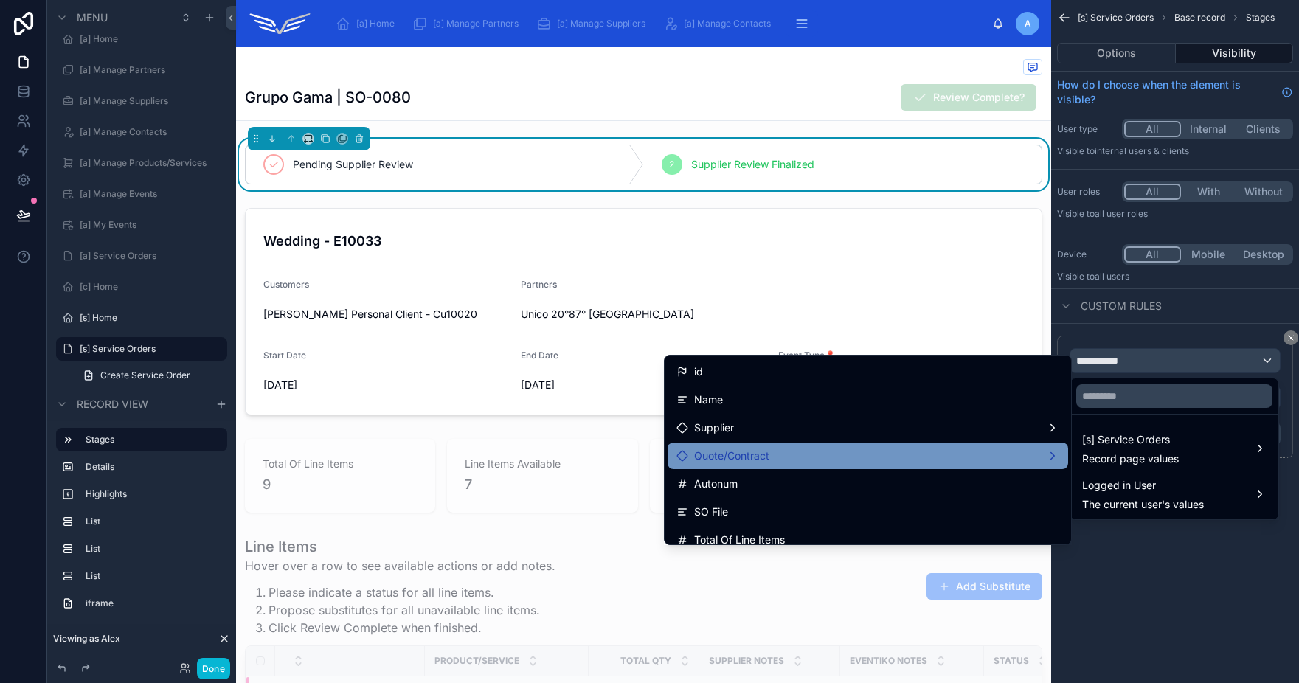
click at [786, 457] on div "Quote/Contract" at bounding box center [867, 456] width 383 height 18
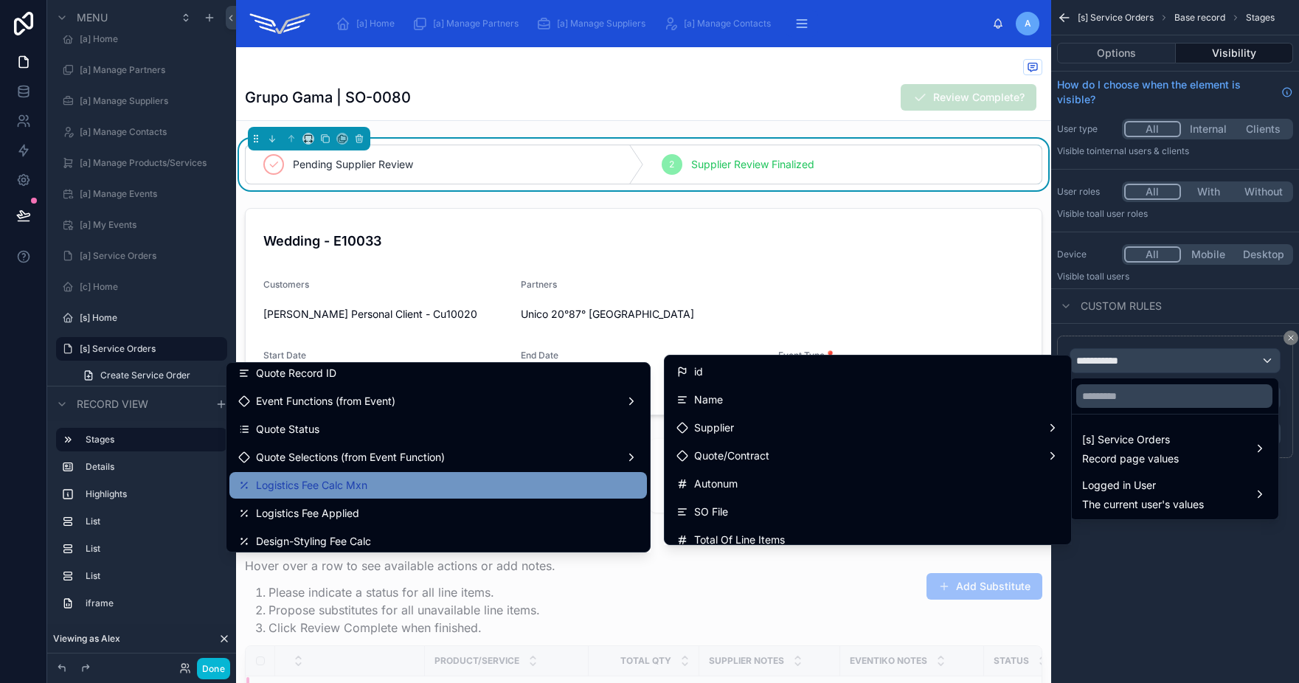
scroll to position [338, 0]
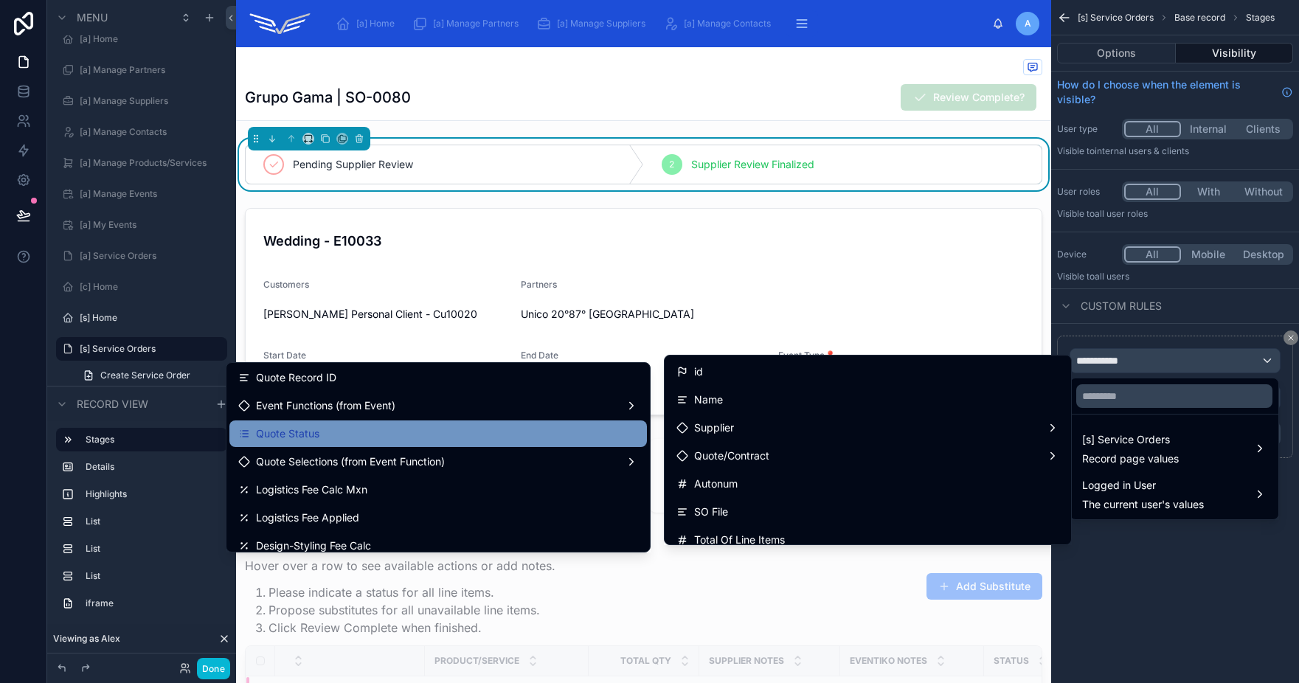
click at [410, 443] on div "Quote Status" at bounding box center [438, 433] width 418 height 27
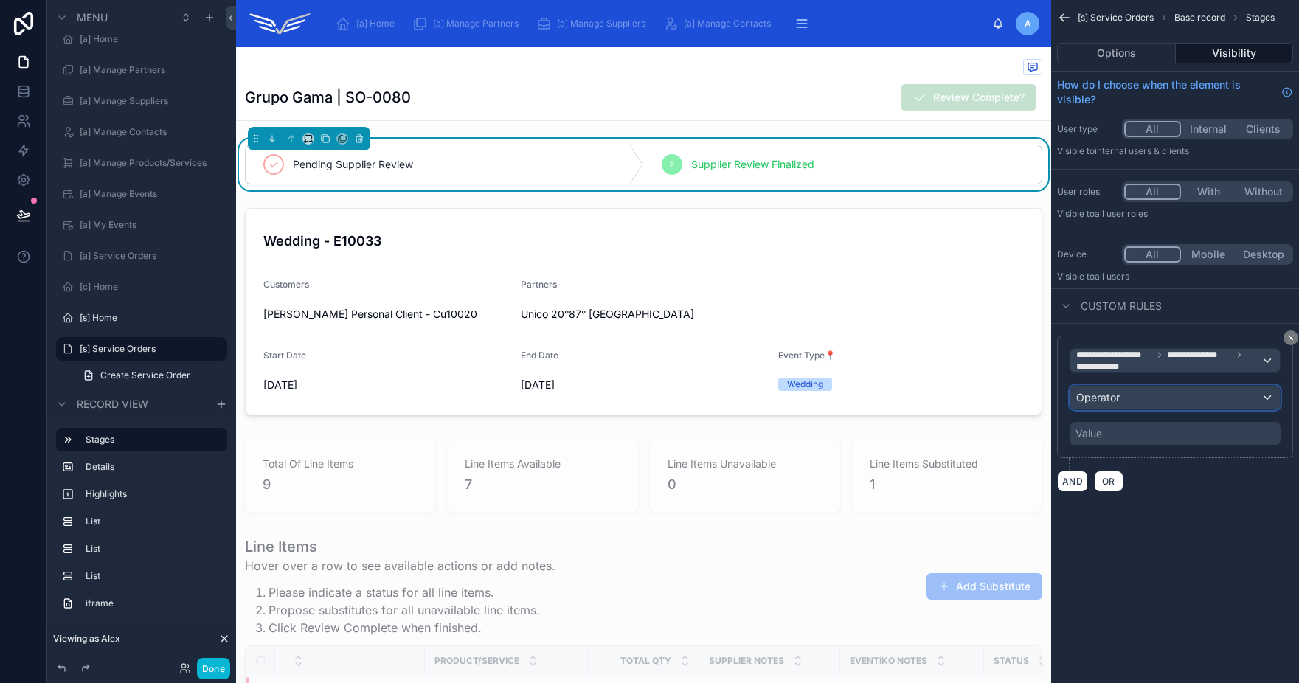
click at [1143, 401] on div "Operator" at bounding box center [1174, 398] width 209 height 24
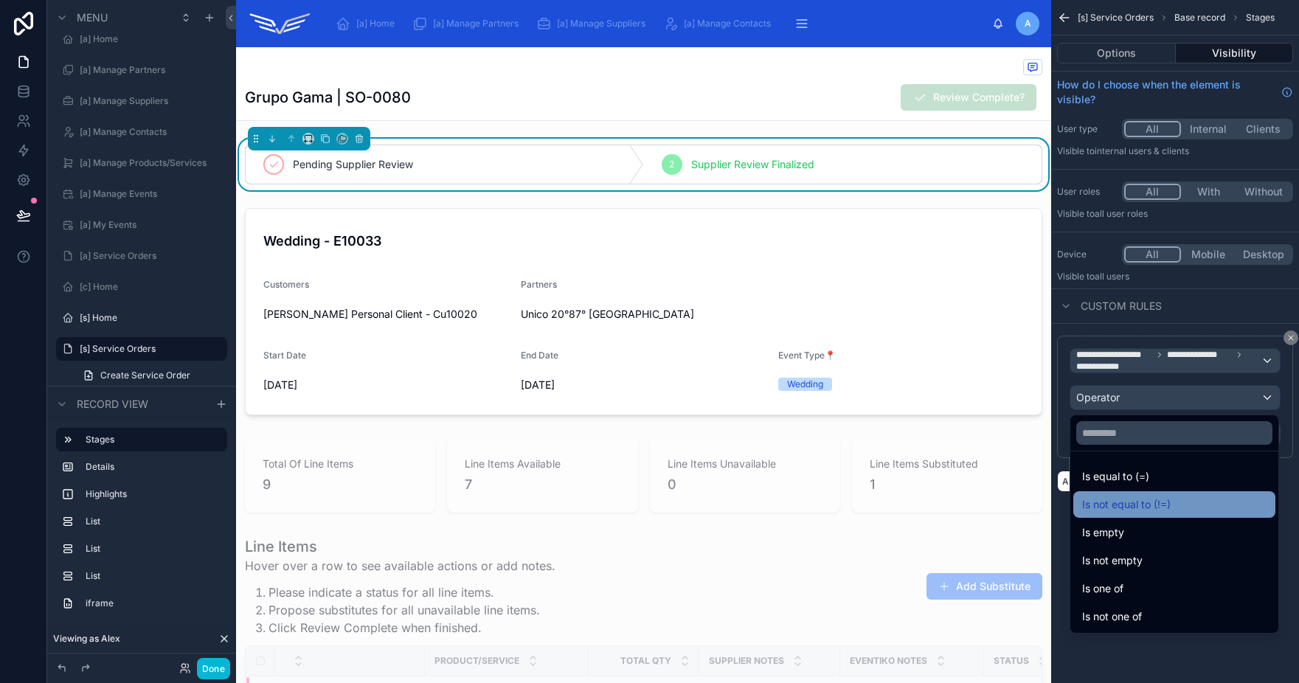
click at [1136, 510] on span "Is not equal to (!=)" at bounding box center [1126, 505] width 89 height 18
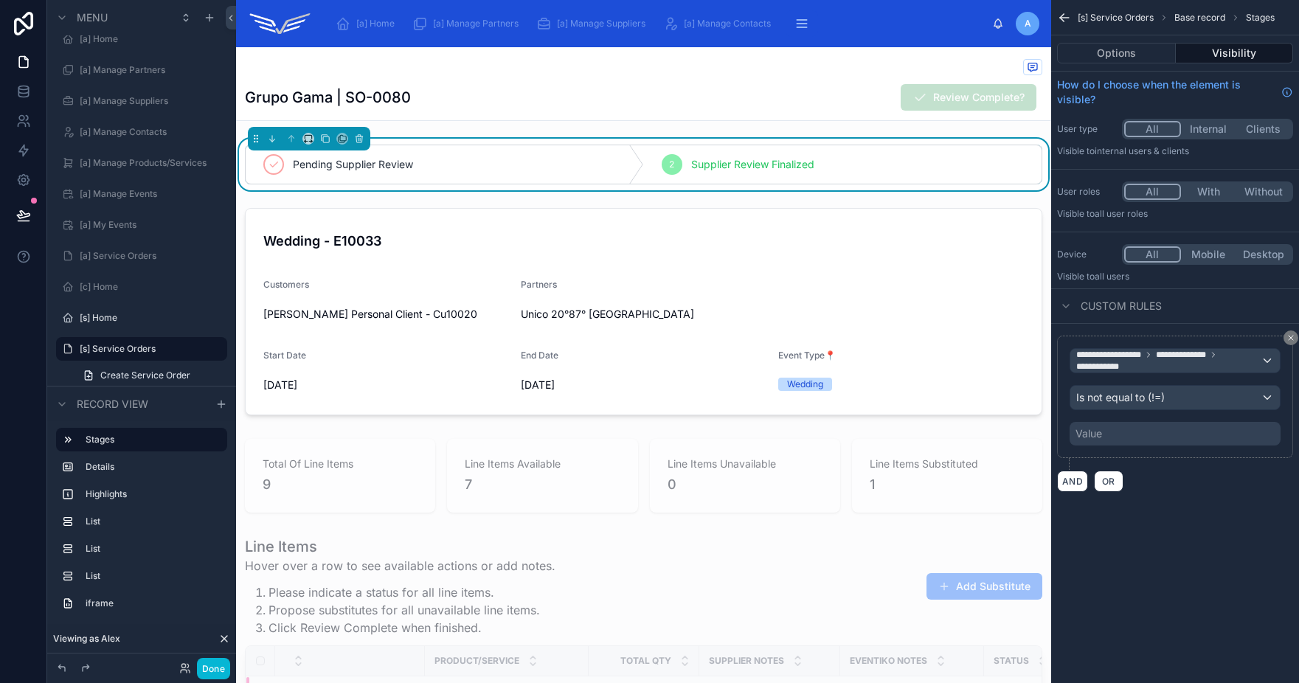
click at [1129, 431] on div "Value" at bounding box center [1175, 434] width 211 height 24
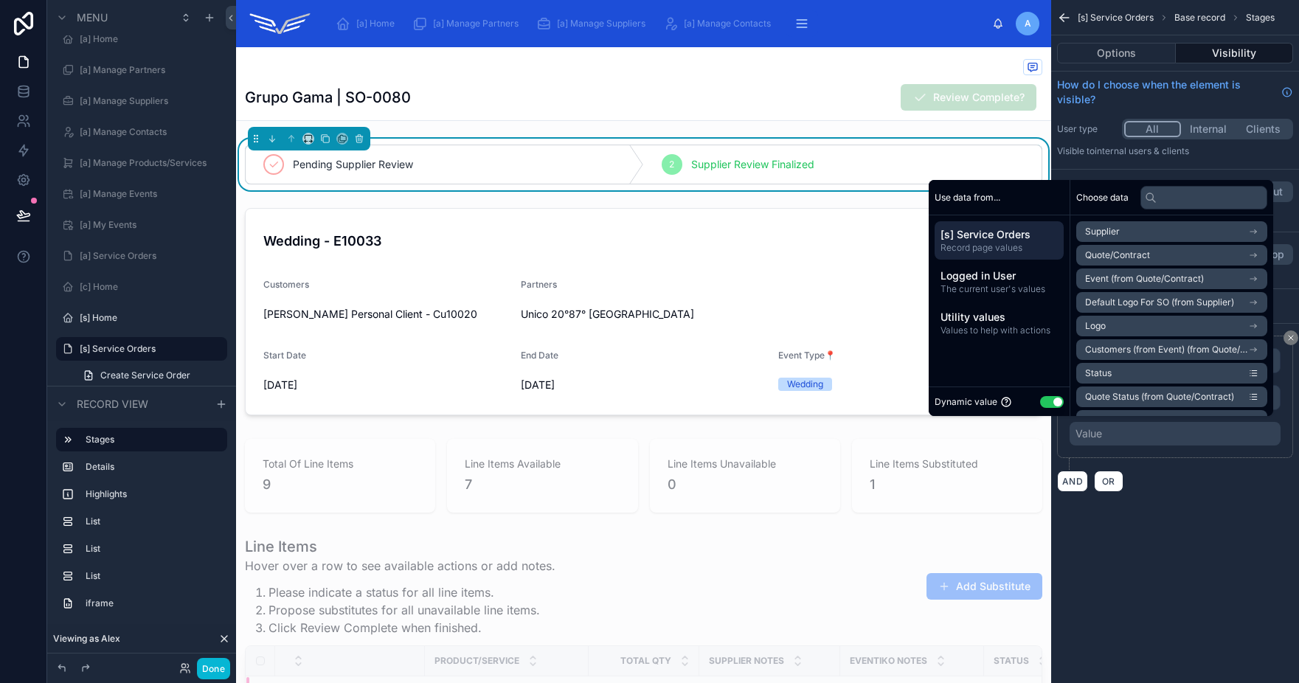
click at [1042, 401] on button "Use setting" at bounding box center [1052, 402] width 24 height 12
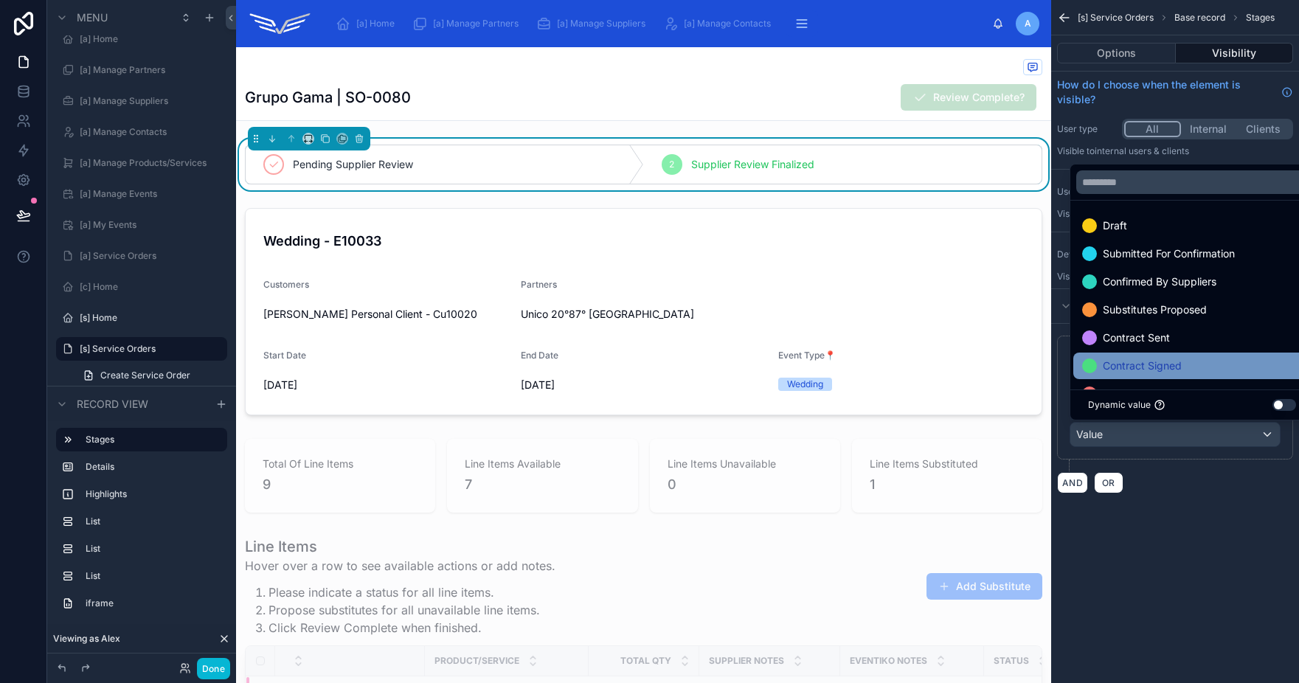
click at [1139, 357] on span "Contract Signed" at bounding box center [1142, 366] width 79 height 18
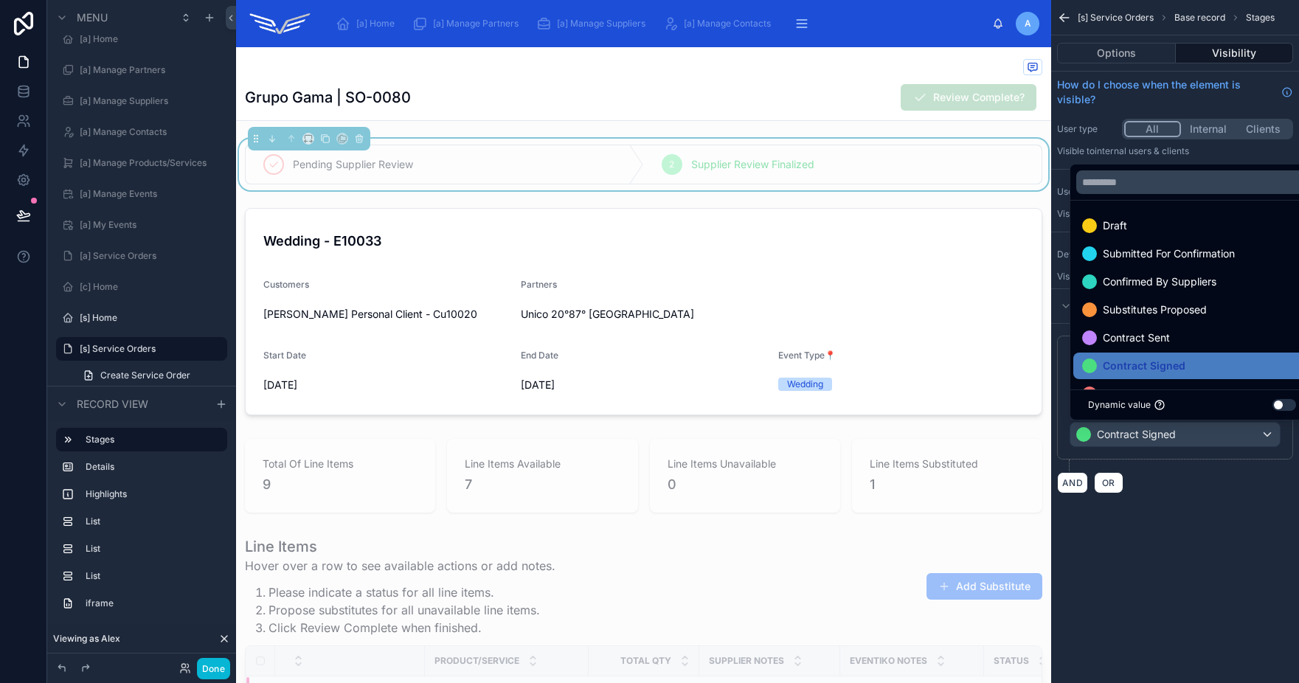
click at [1189, 567] on div "**********" at bounding box center [1175, 341] width 248 height 683
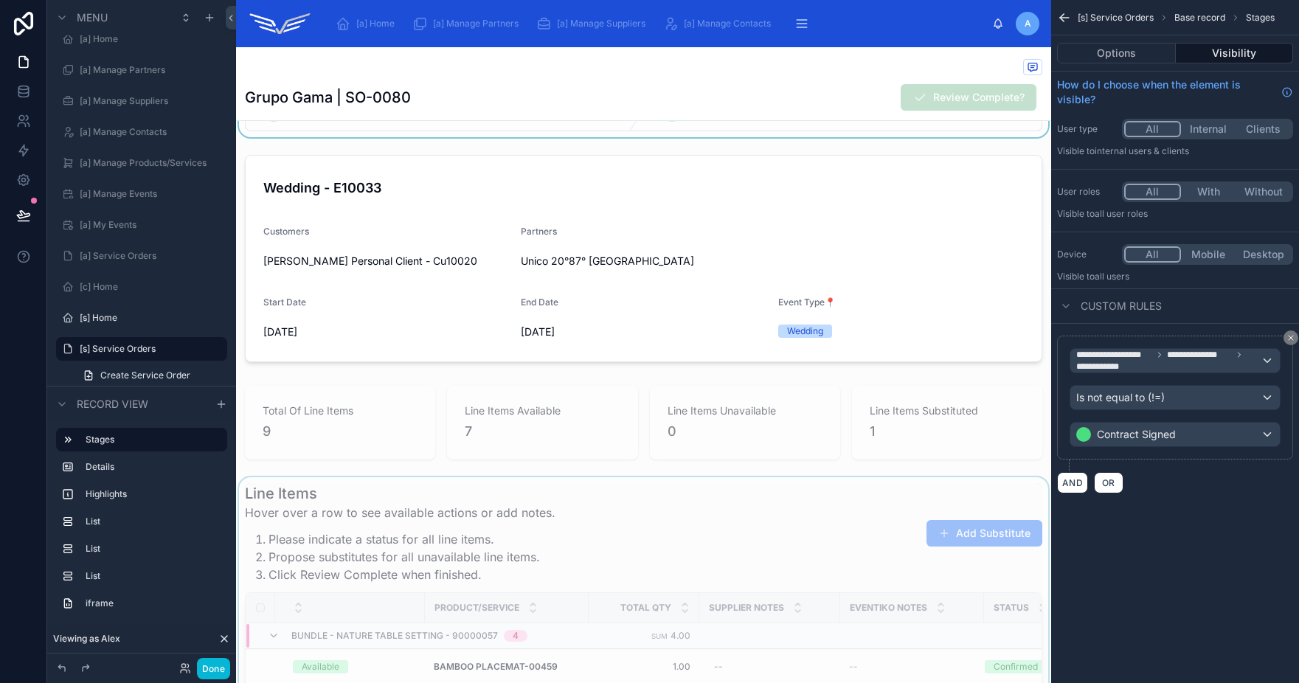
scroll to position [164, 0]
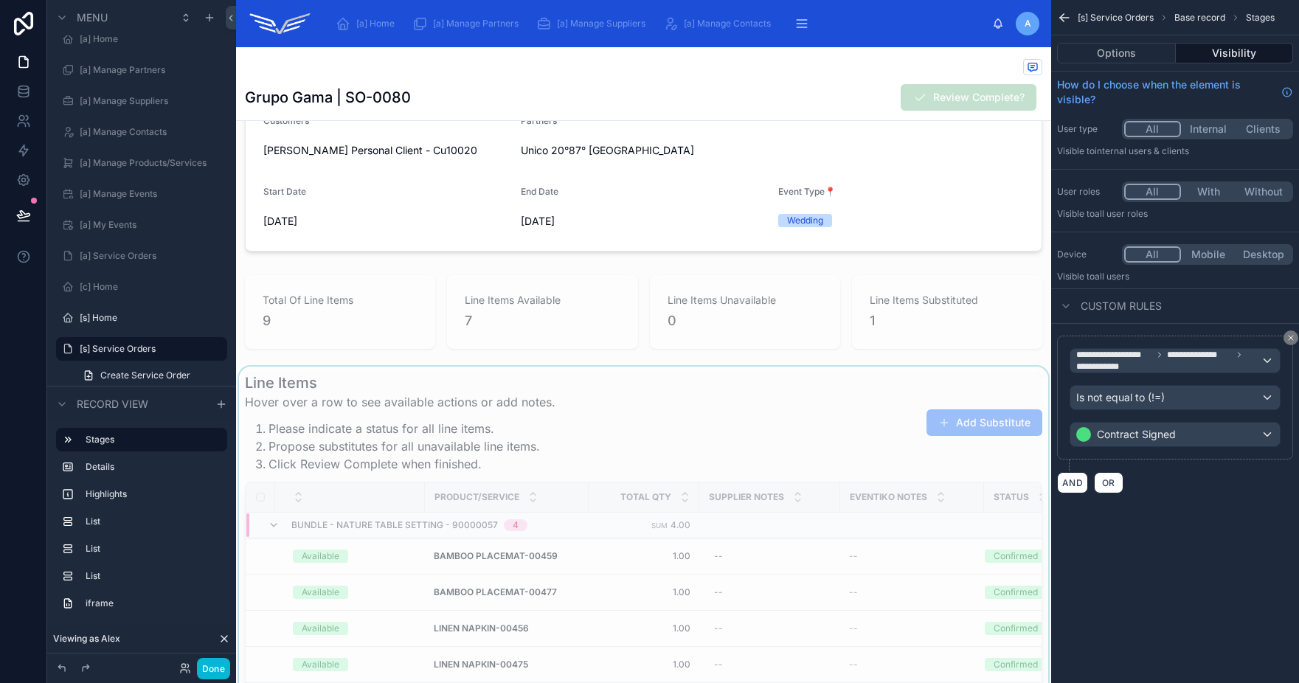
click at [688, 418] on div at bounding box center [643, 671] width 815 height 609
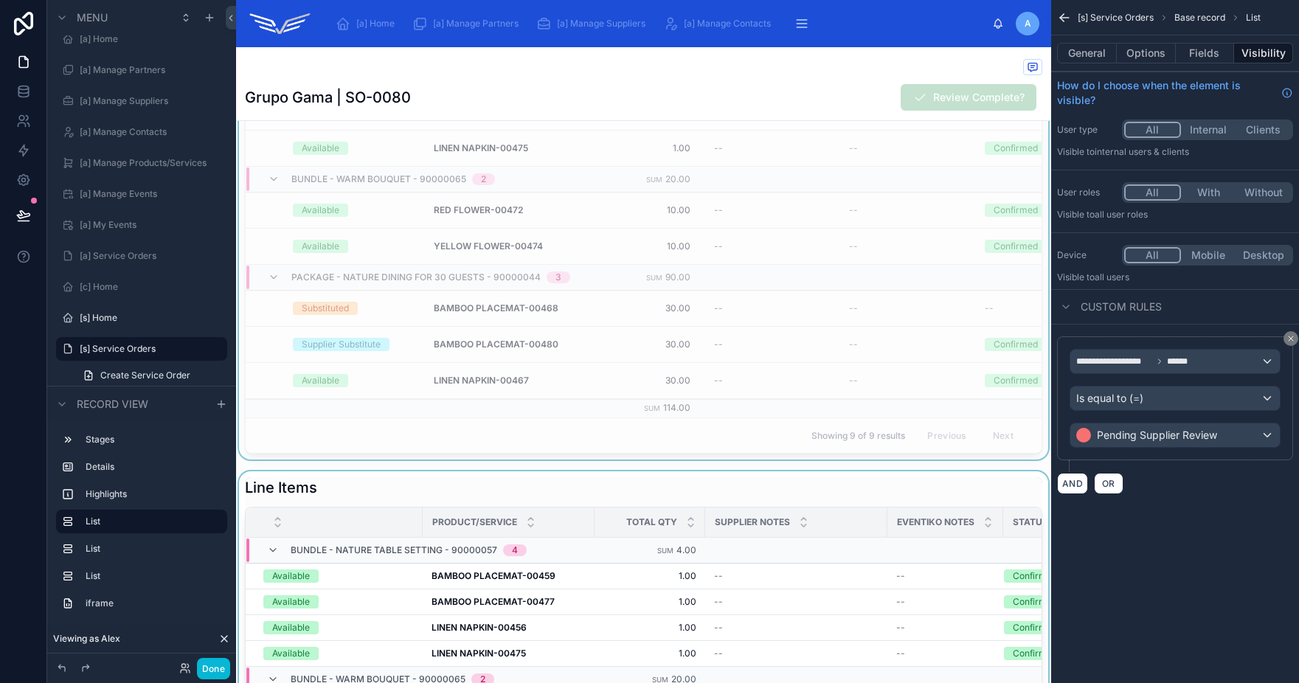
scroll to position [780, 0]
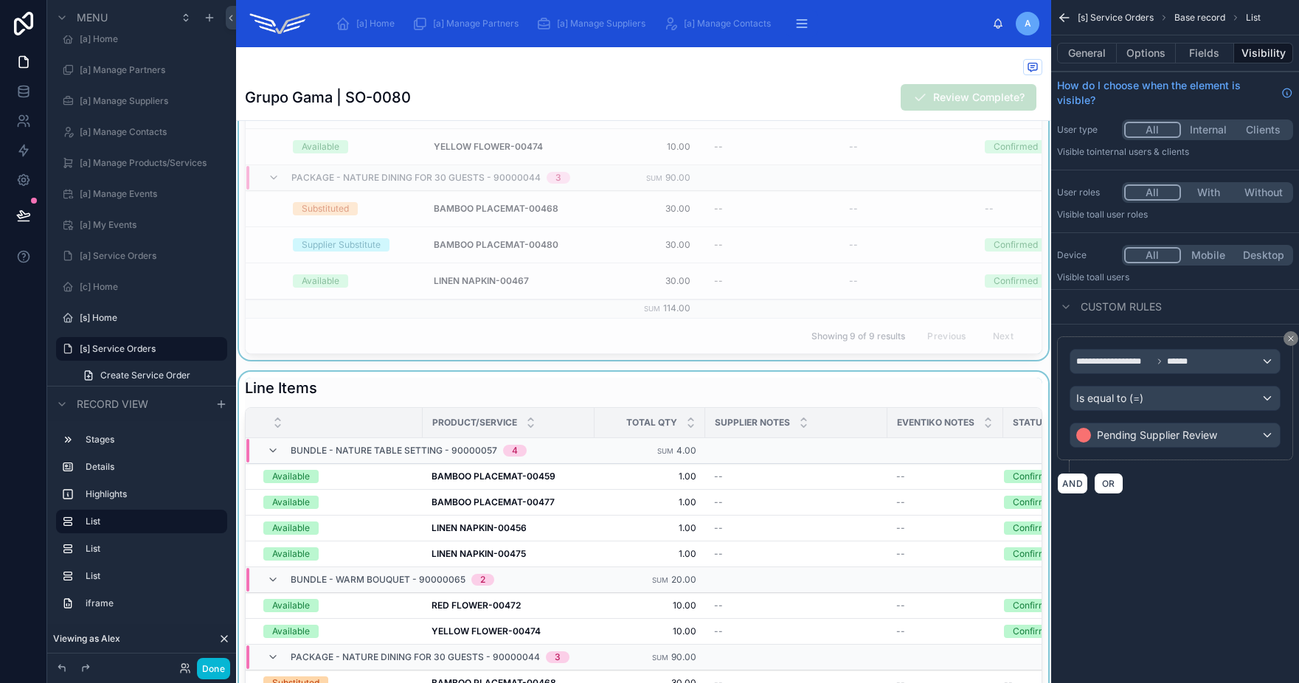
click at [669, 391] on div at bounding box center [643, 590] width 815 height 437
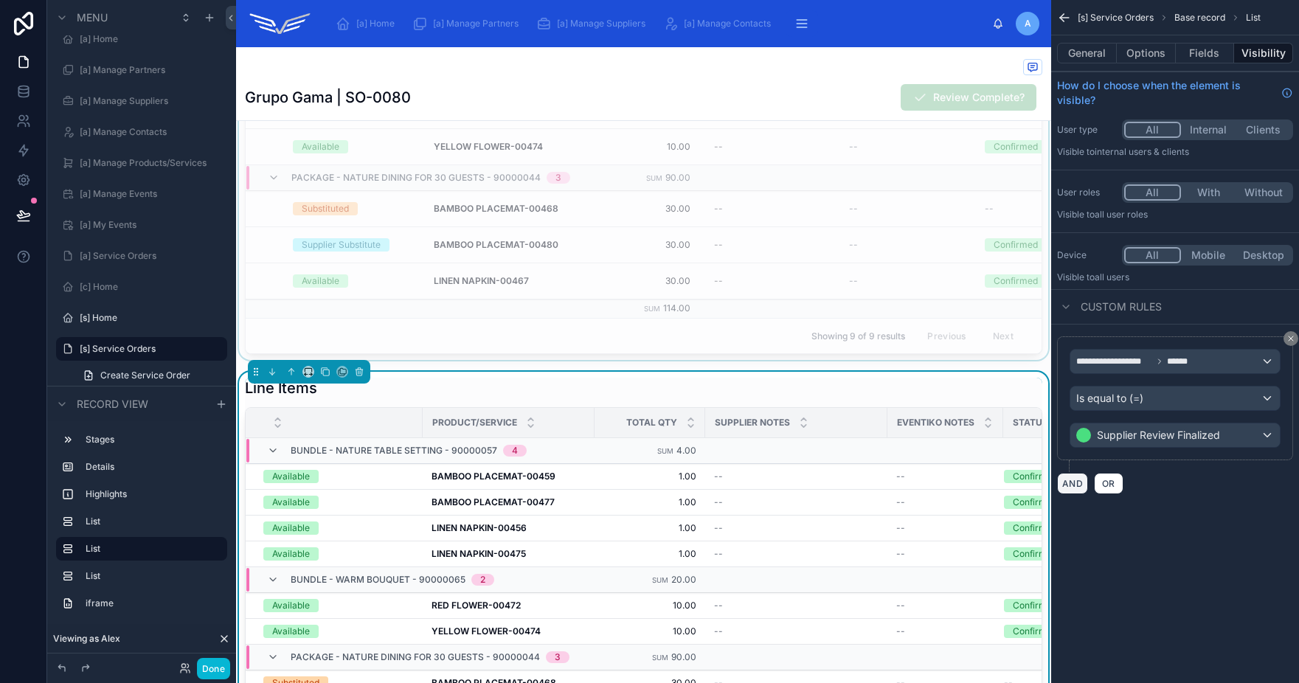
click at [1073, 486] on button "AND" at bounding box center [1072, 483] width 31 height 21
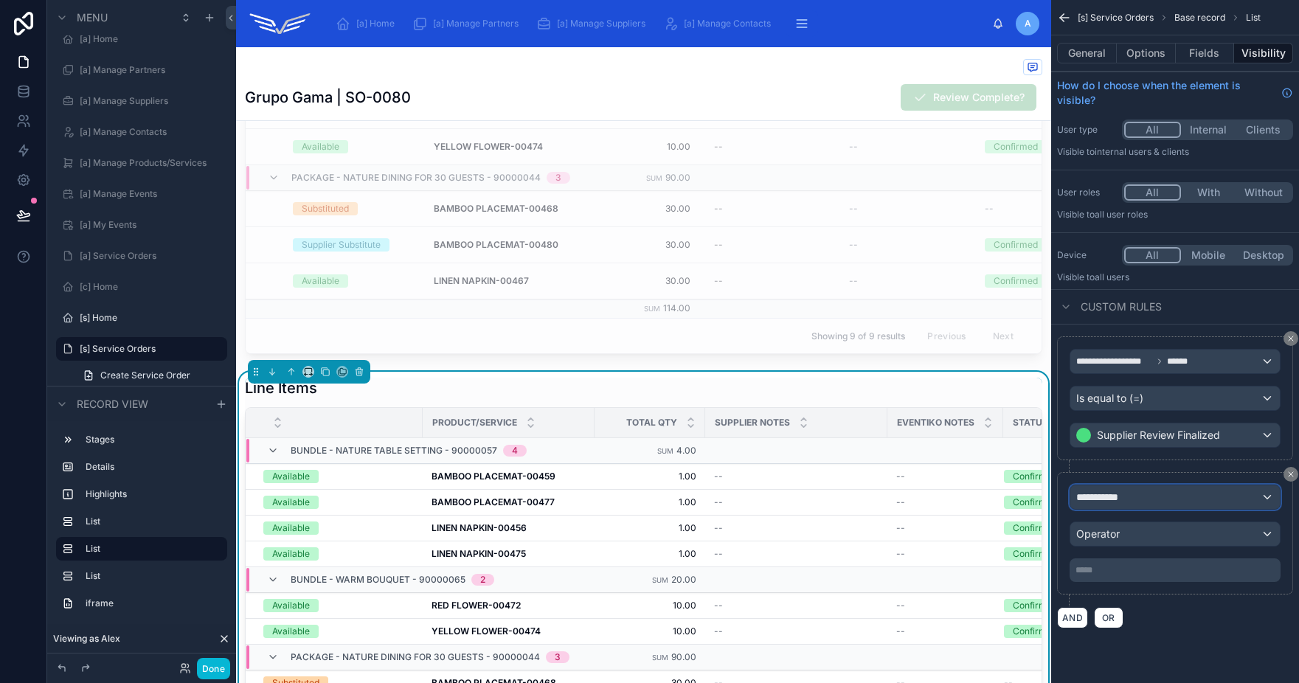
click at [1144, 501] on div "**********" at bounding box center [1174, 497] width 209 height 24
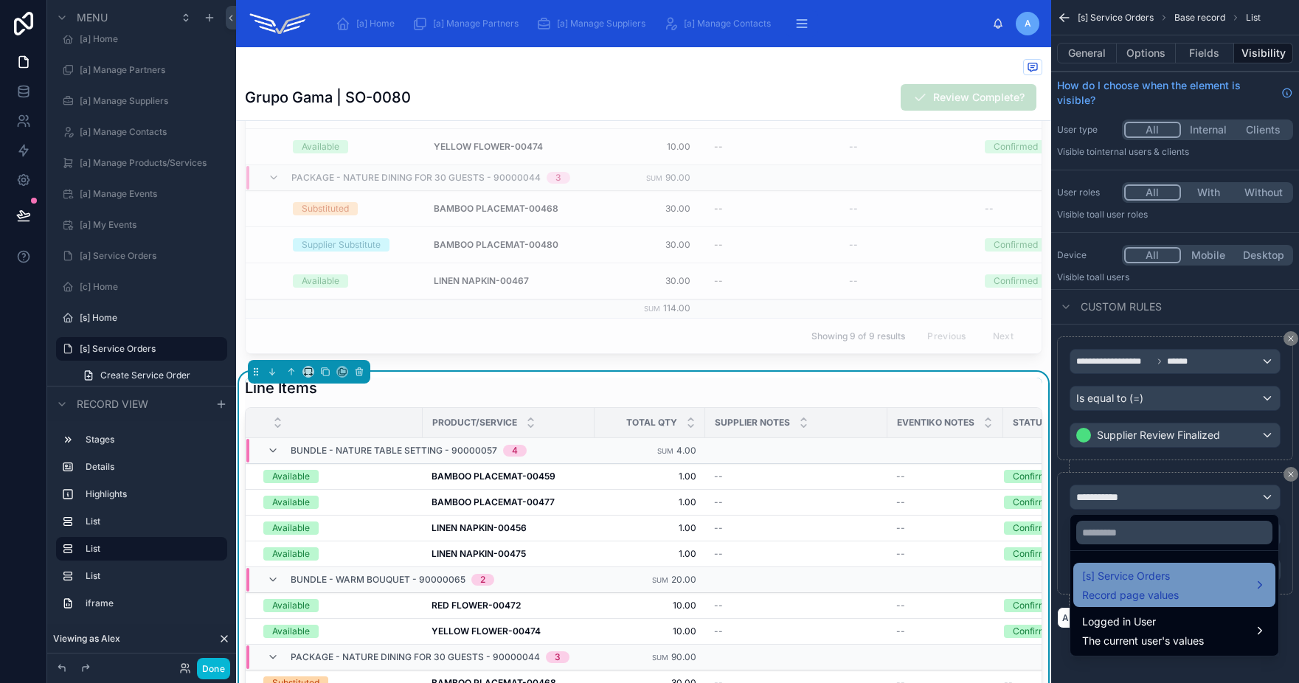
click at [1146, 589] on span "Record page values" at bounding box center [1130, 595] width 97 height 15
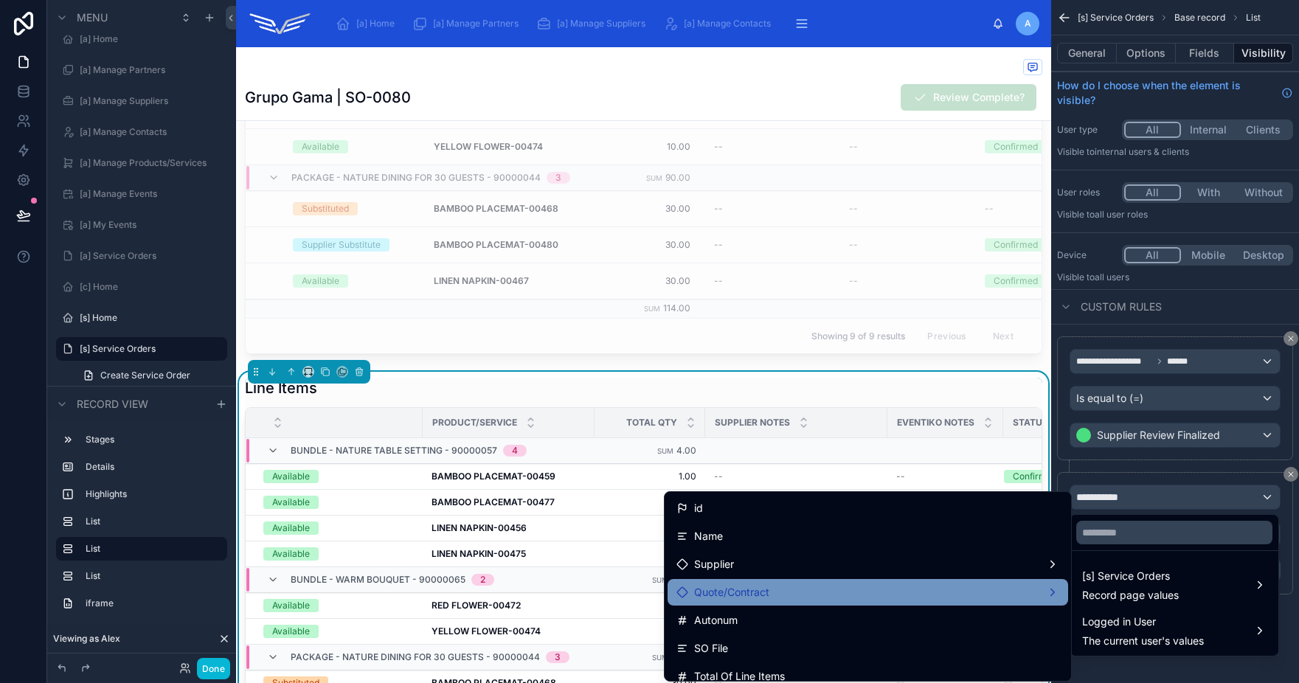
click at [808, 588] on div "Quote/Contract" at bounding box center [867, 592] width 383 height 18
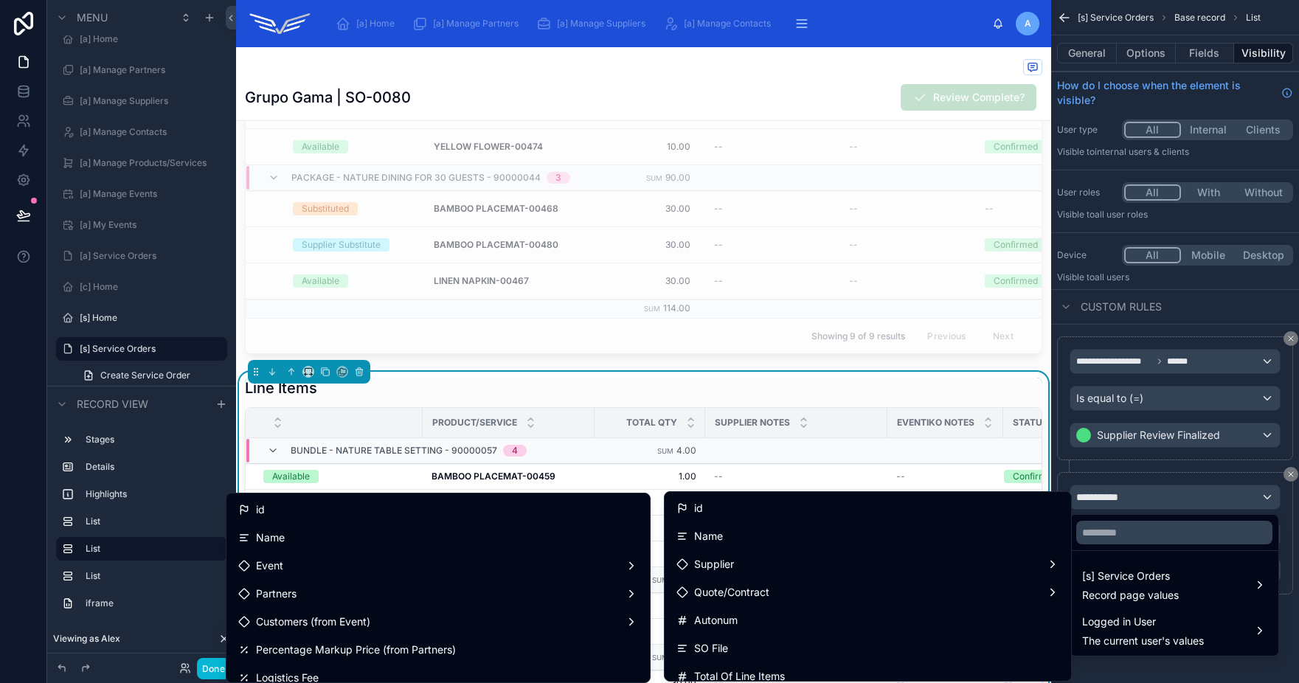
scroll to position [328, 0]
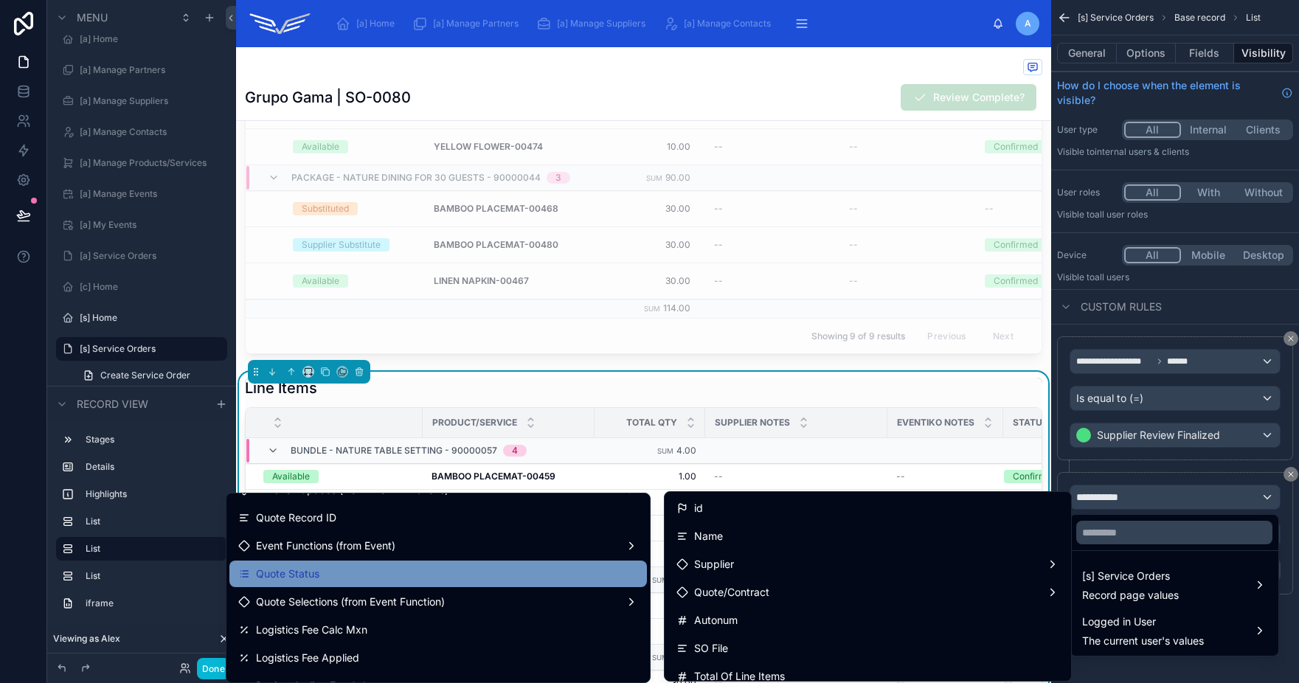
click at [403, 584] on div "Quote Status" at bounding box center [438, 574] width 418 height 27
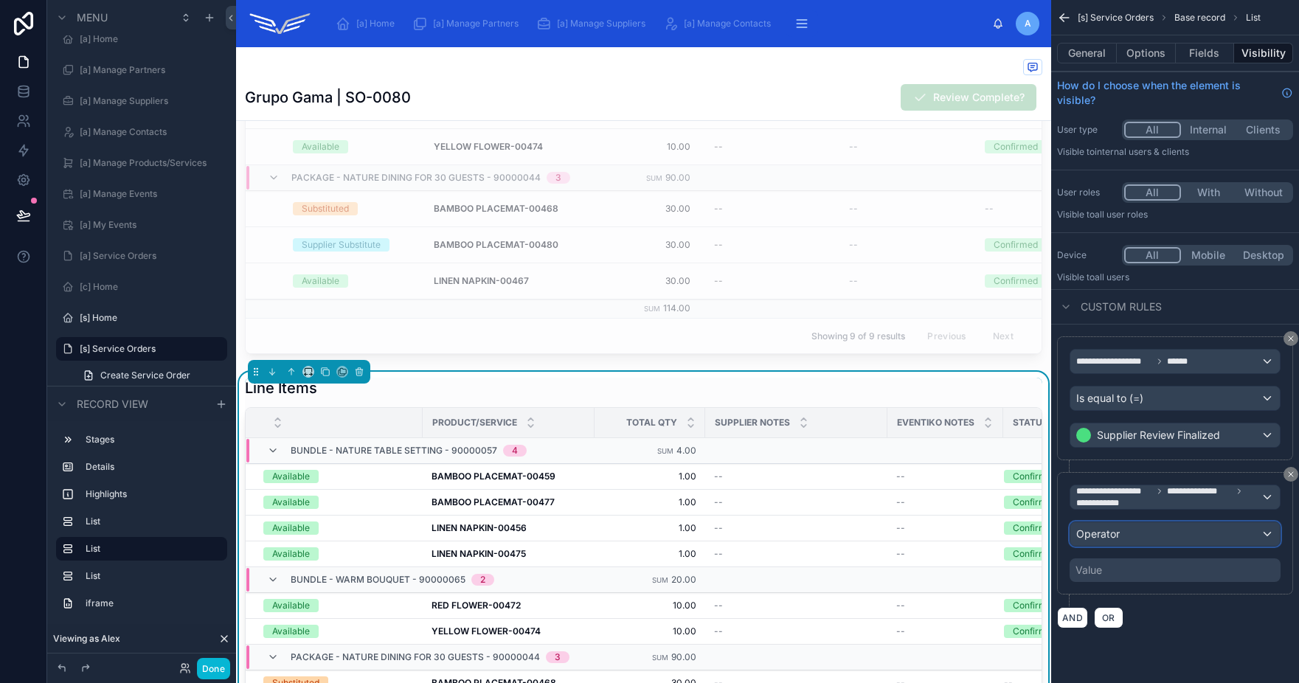
click at [1178, 531] on div "Operator" at bounding box center [1174, 534] width 209 height 24
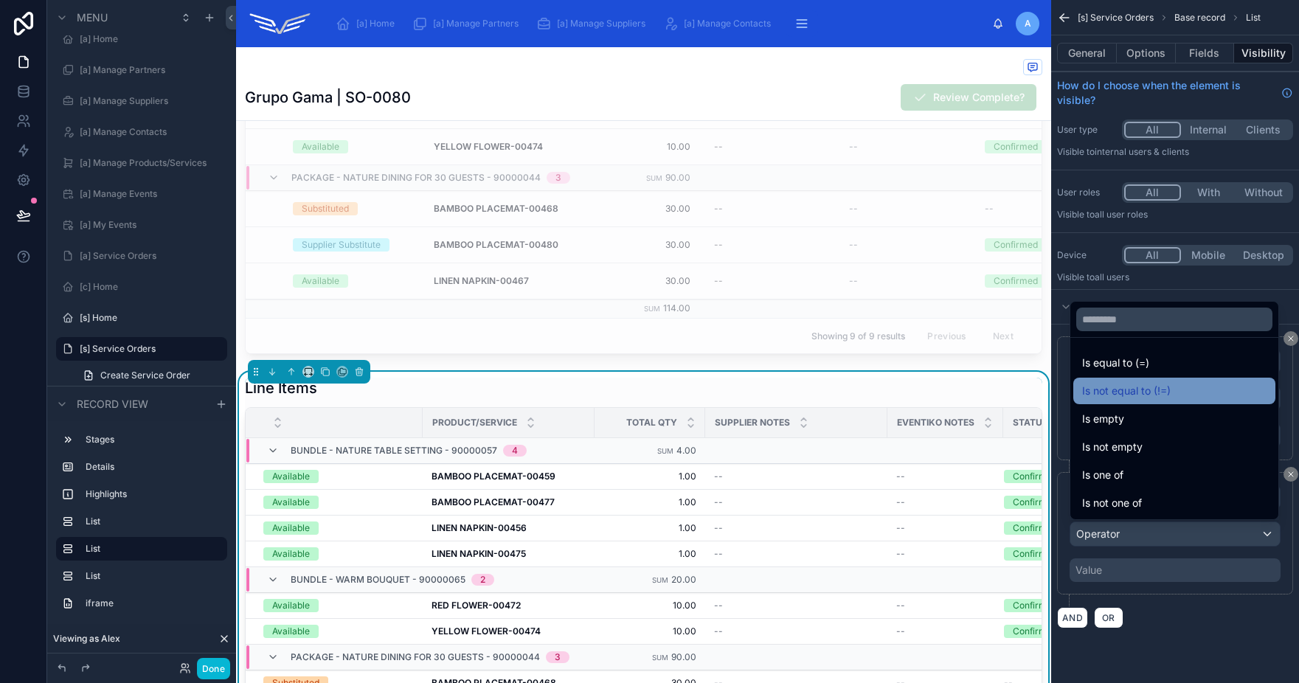
click at [1151, 398] on span "Is not equal to (!=)" at bounding box center [1126, 391] width 89 height 18
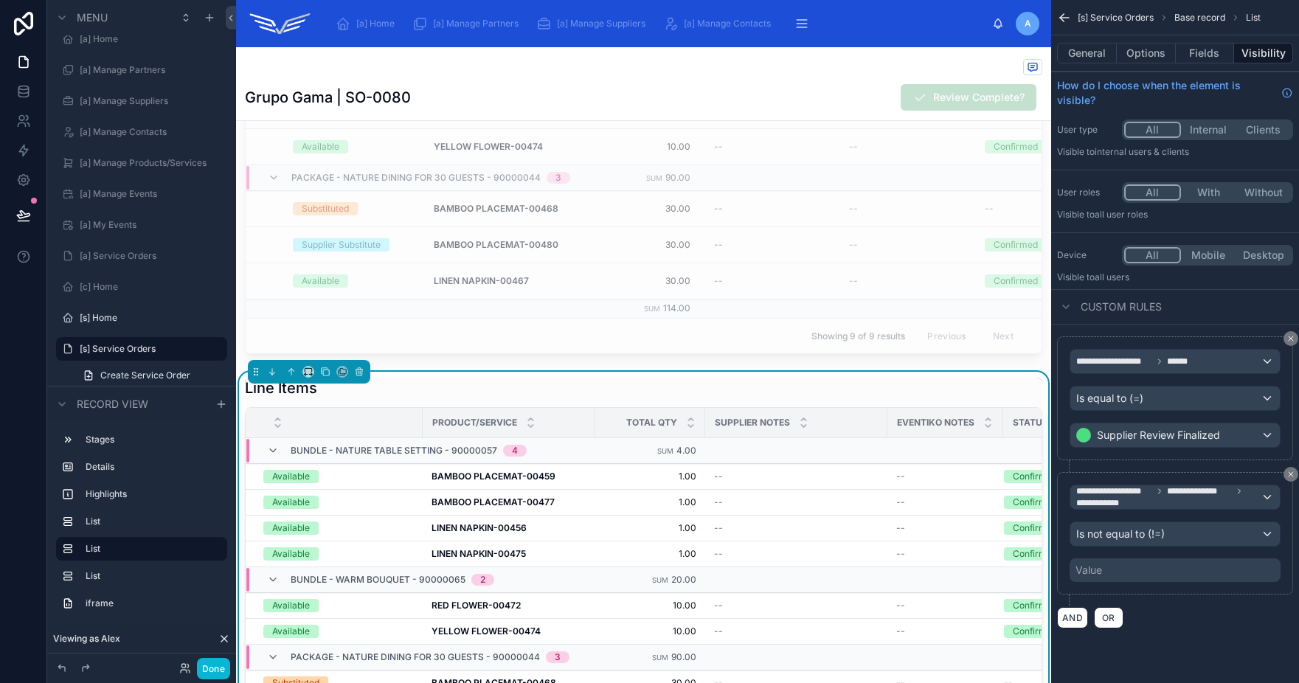
click at [1132, 571] on div "Value" at bounding box center [1175, 570] width 211 height 24
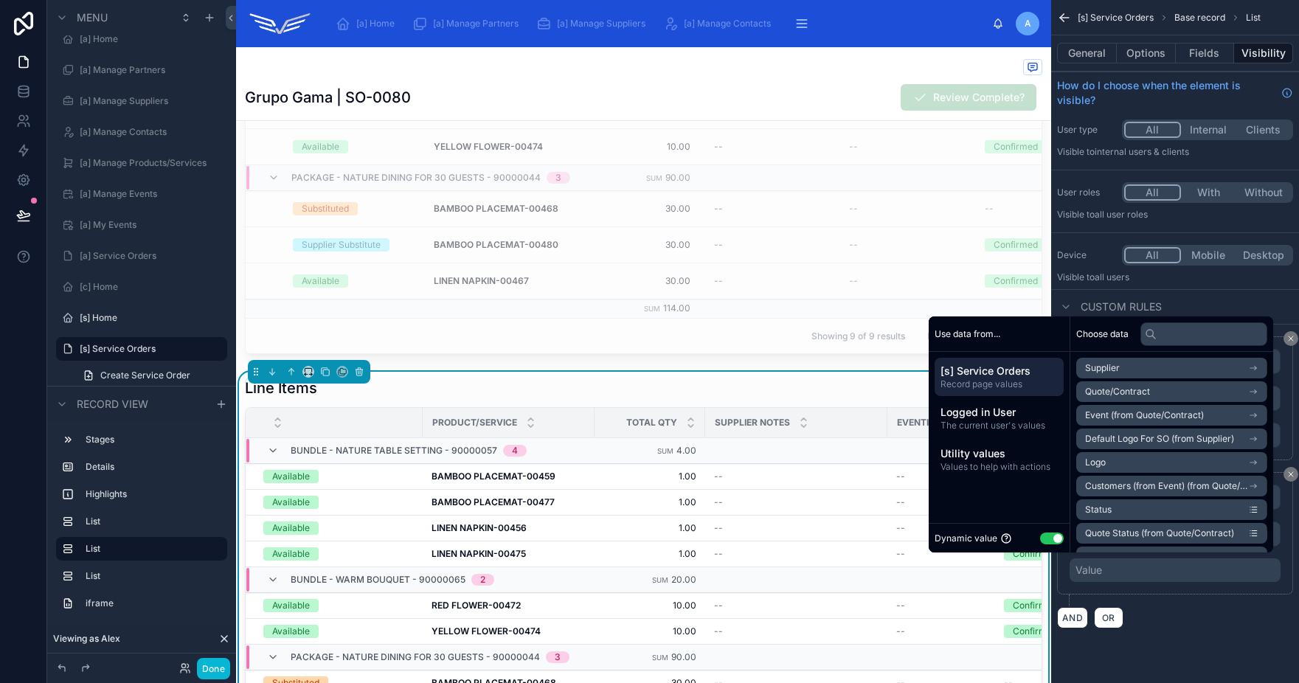
click at [1040, 541] on button "Use setting" at bounding box center [1052, 539] width 24 height 12
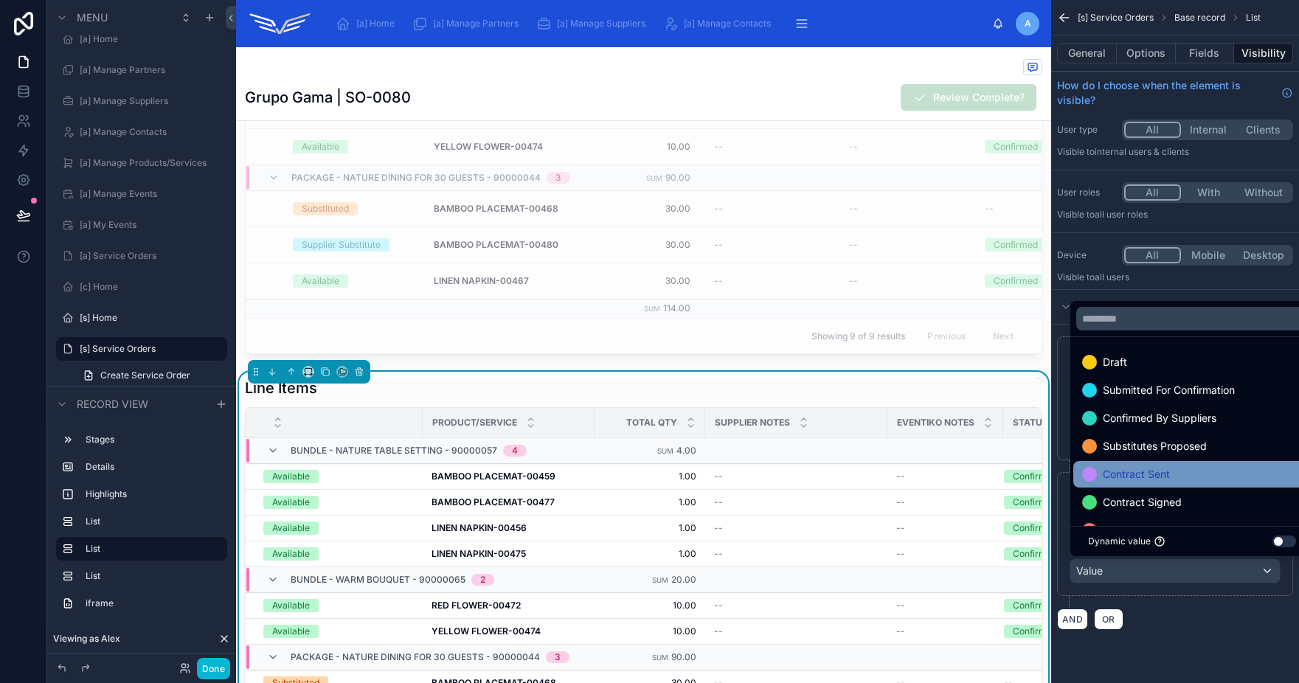
scroll to position [58, 0]
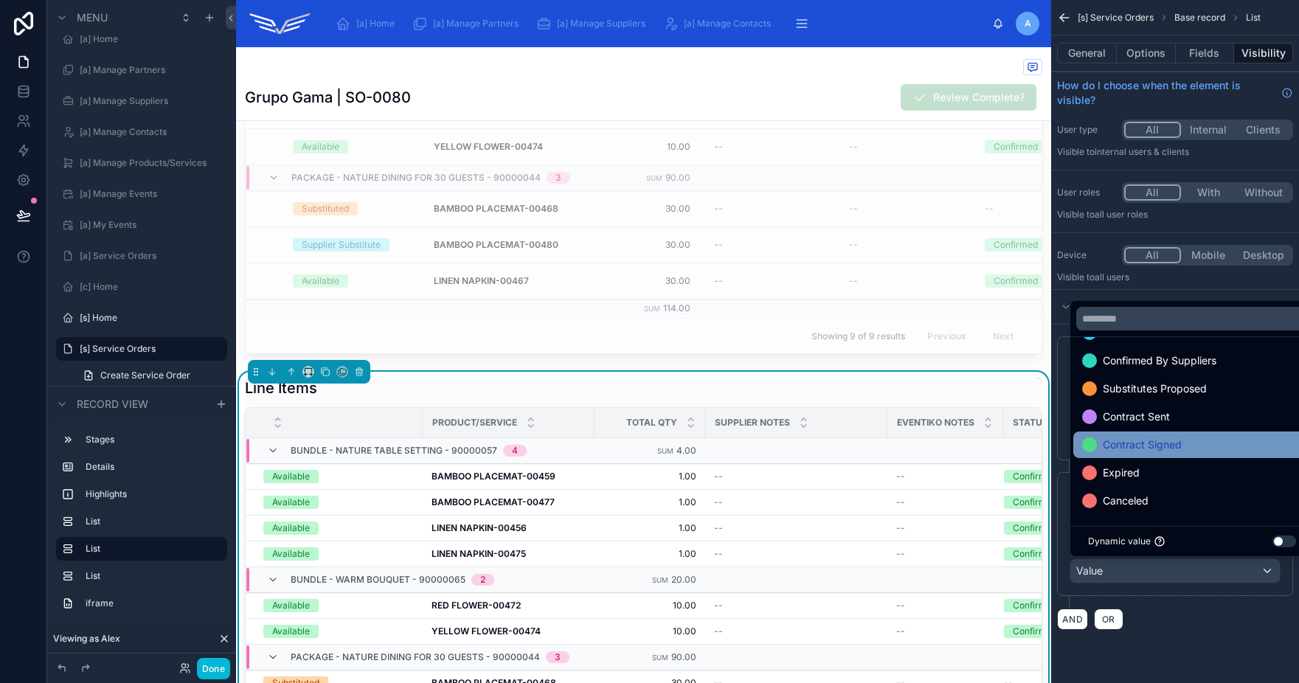
click at [1176, 449] on span "Contract Signed" at bounding box center [1142, 445] width 79 height 18
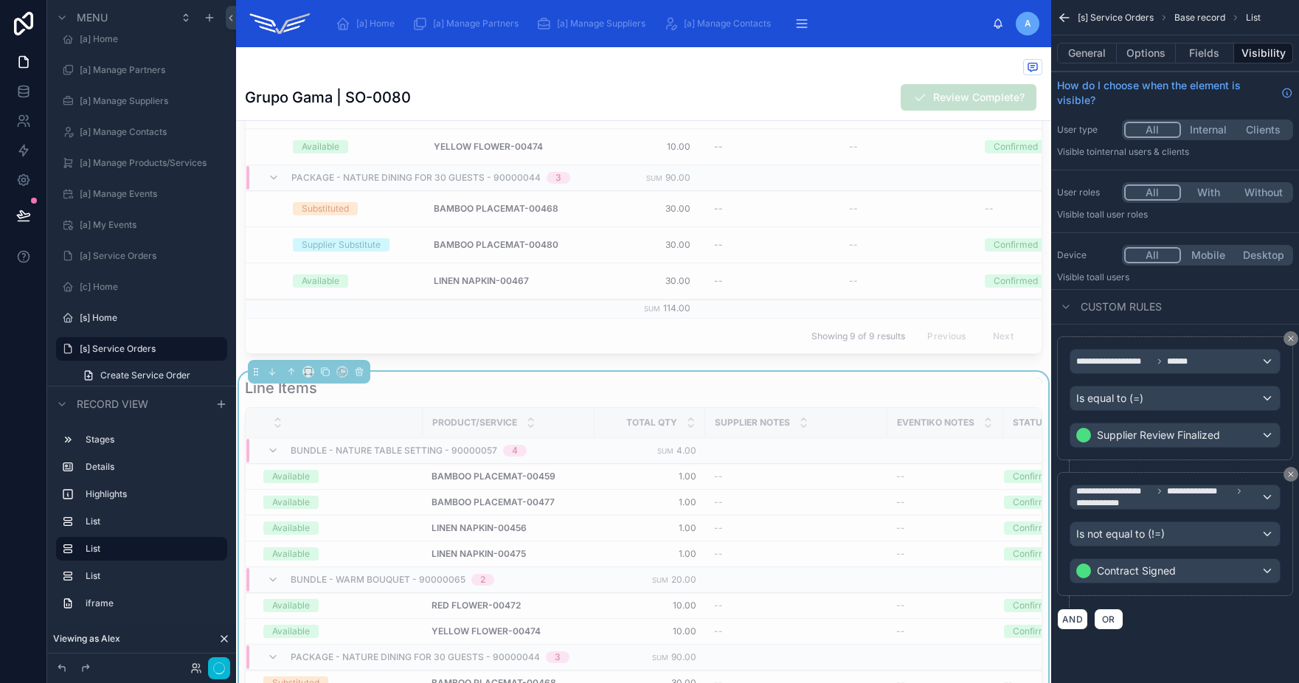
click at [1191, 645] on div "**********" at bounding box center [1175, 332] width 248 height 665
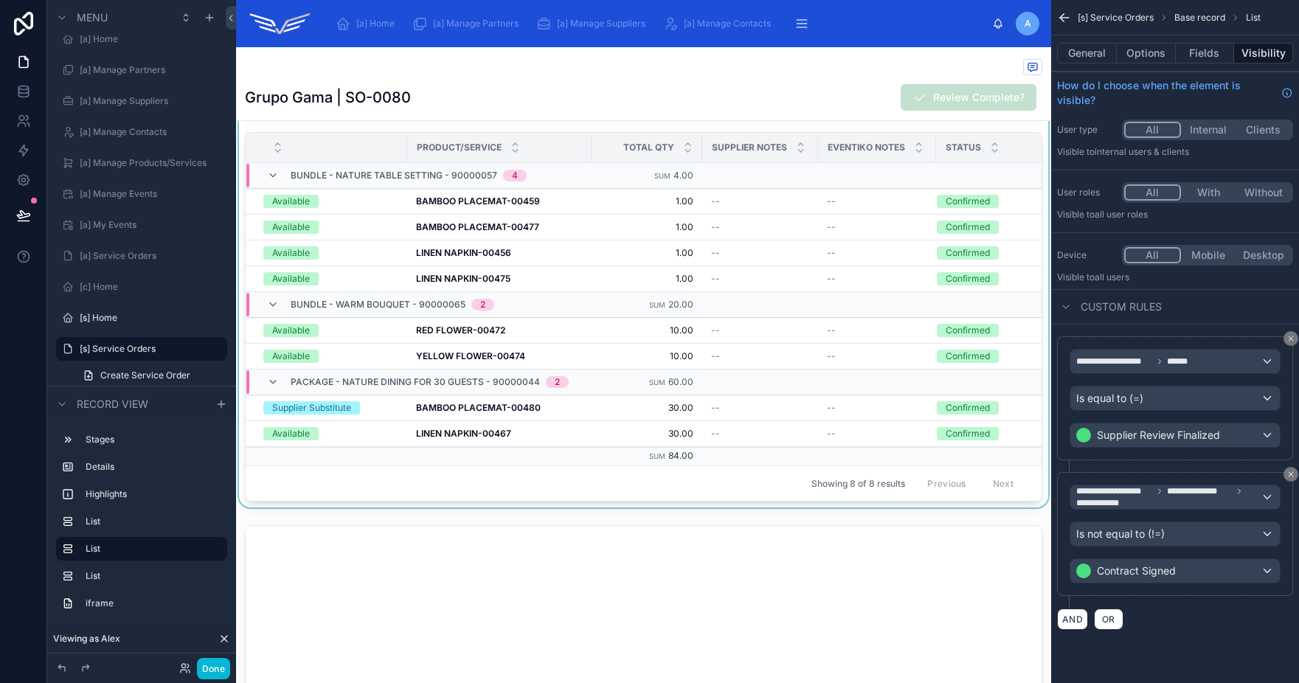
scroll to position [1504, 0]
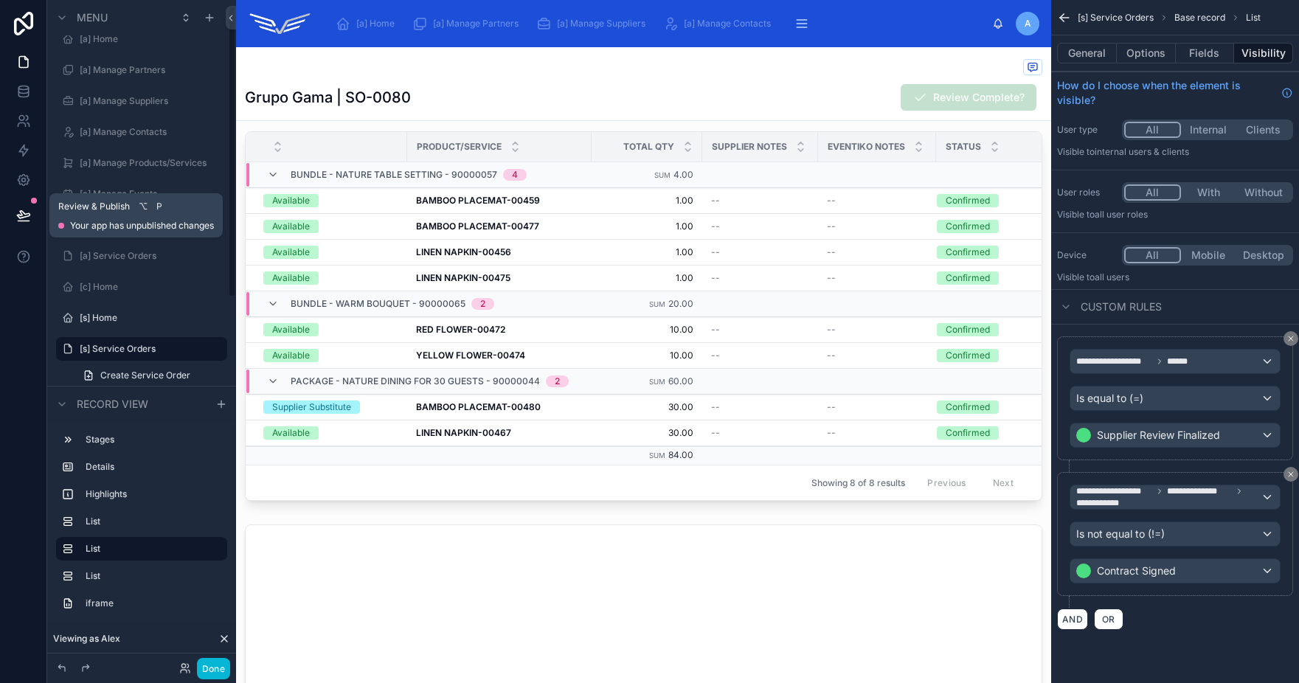
click at [18, 215] on icon at bounding box center [23, 214] width 13 height 7
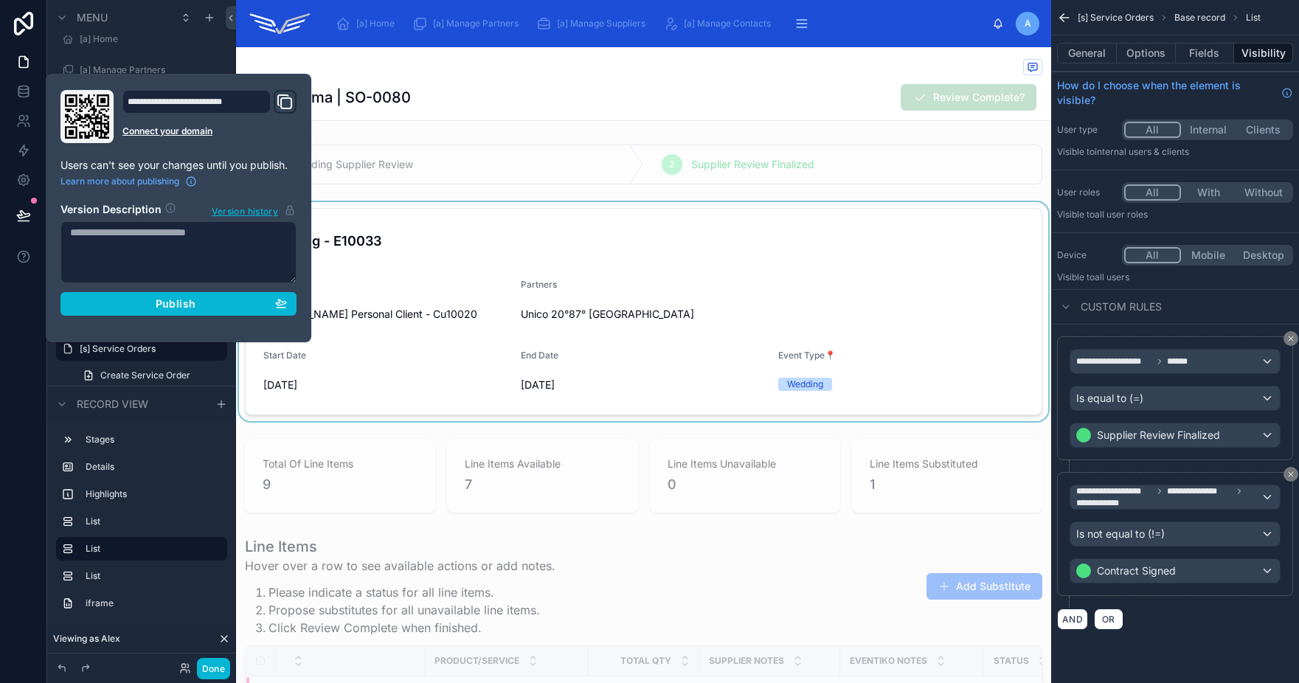
scroll to position [1, 0]
click at [820, 253] on div at bounding box center [643, 310] width 815 height 219
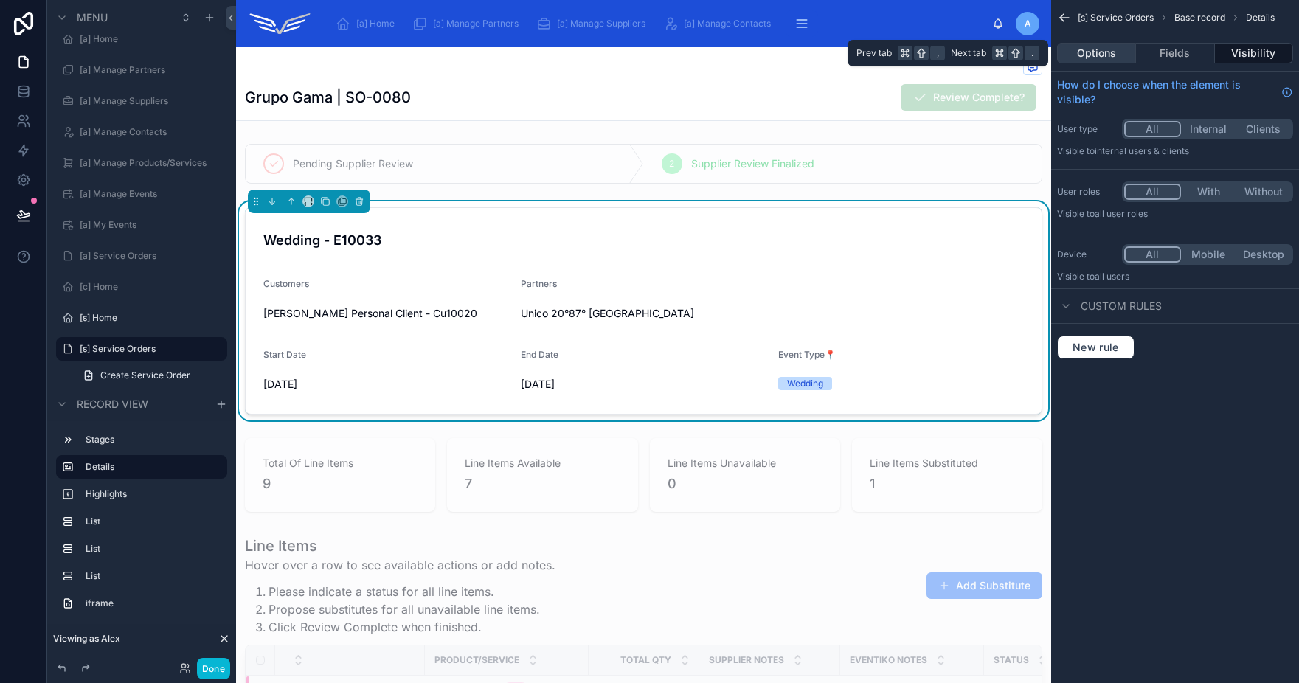
click at [1088, 48] on button "Options" at bounding box center [1096, 53] width 79 height 21
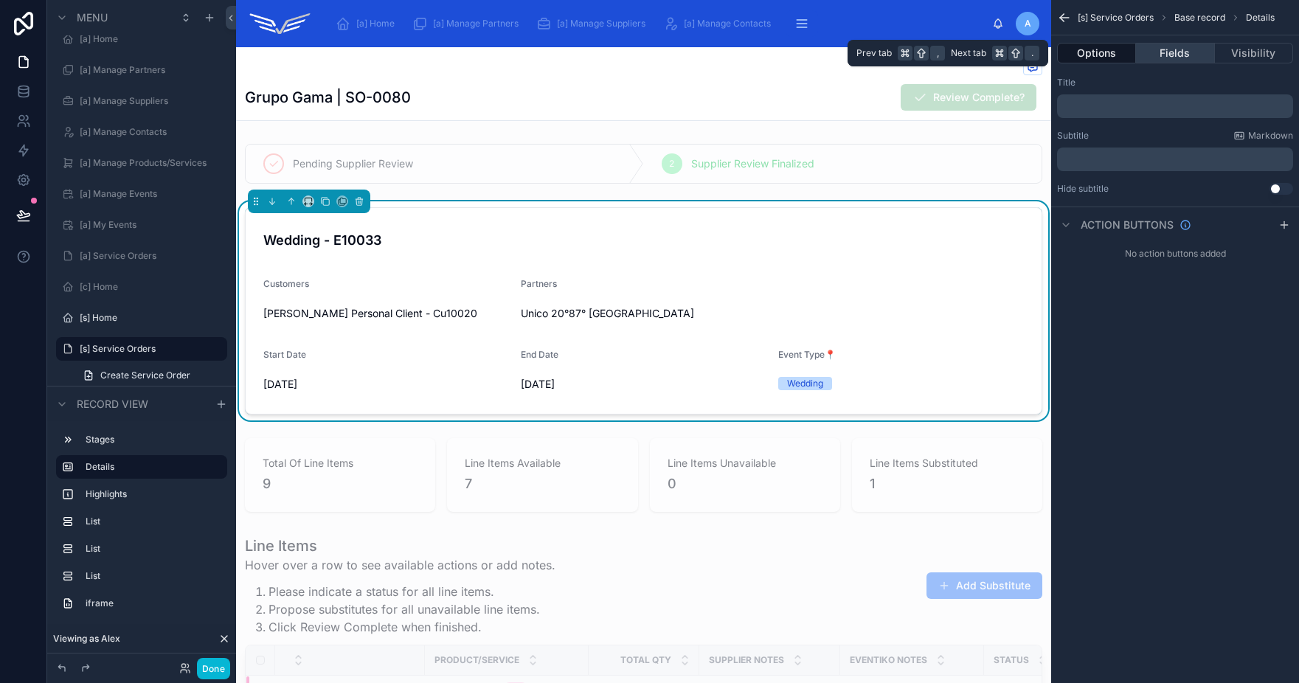
click at [1162, 52] on button "Fields" at bounding box center [1175, 53] width 78 height 21
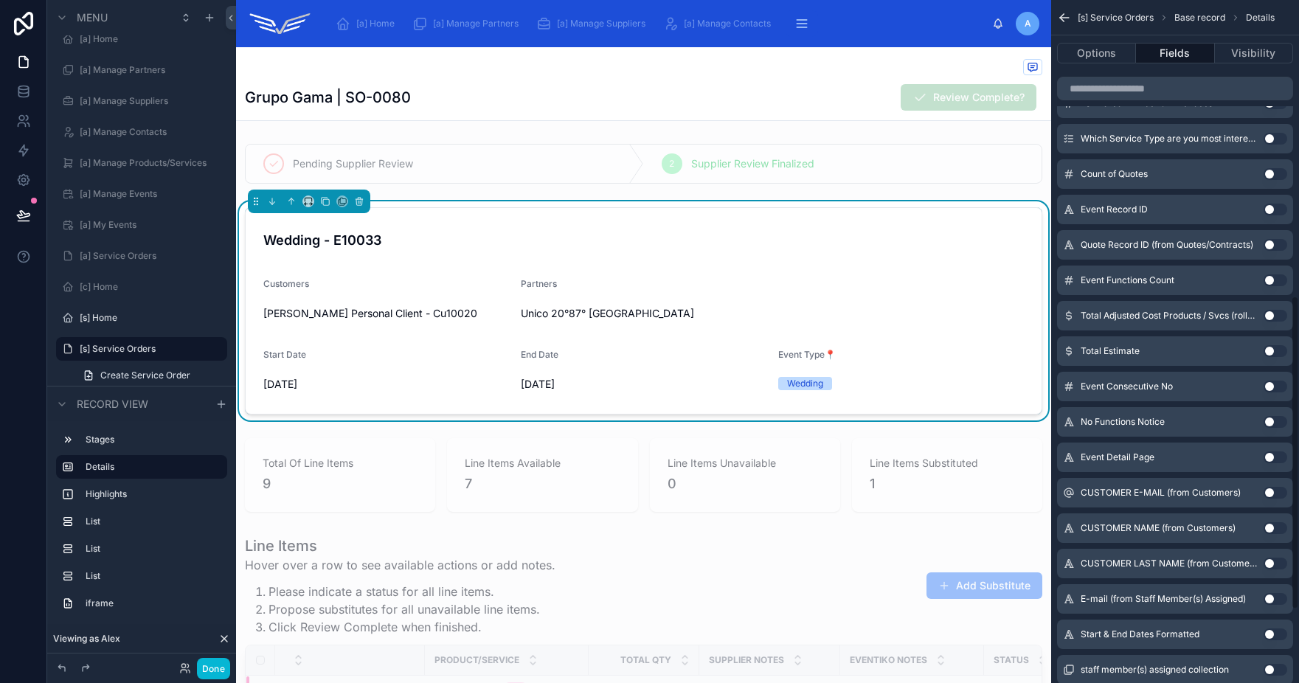
scroll to position [802, 0]
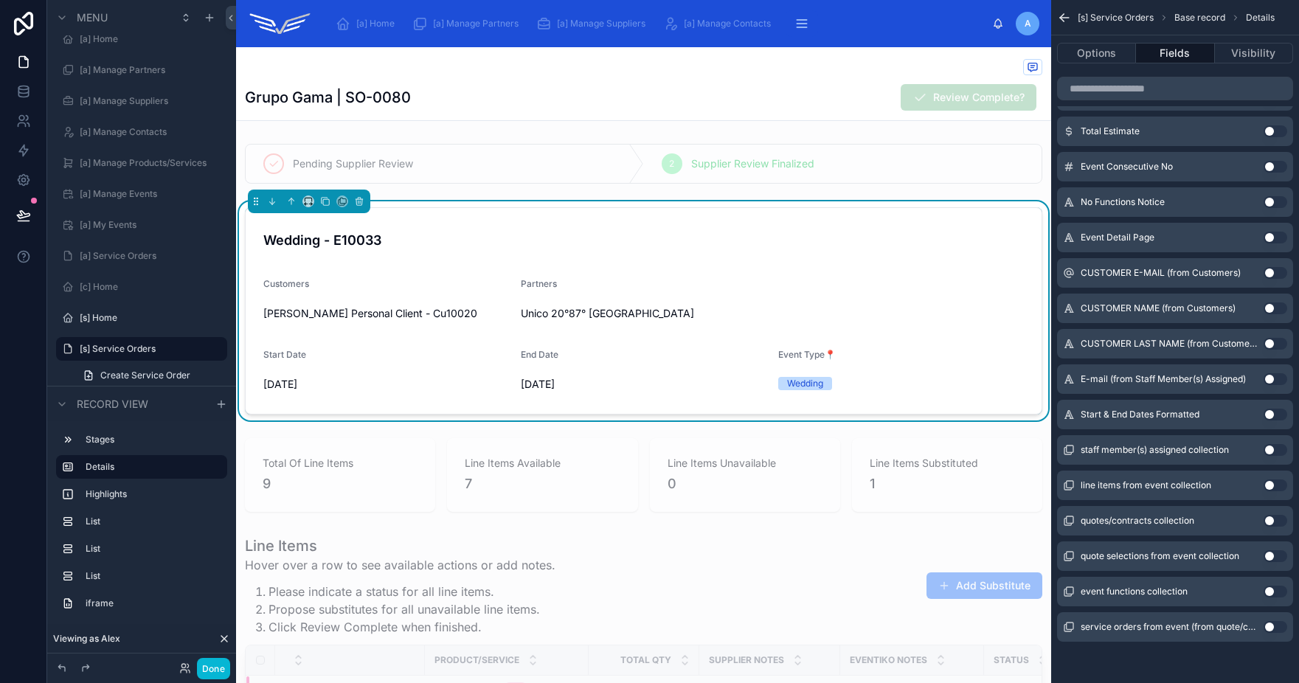
click at [710, 306] on div "Unico 20°87° [GEOGRAPHIC_DATA]" at bounding box center [708, 313] width 375 height 15
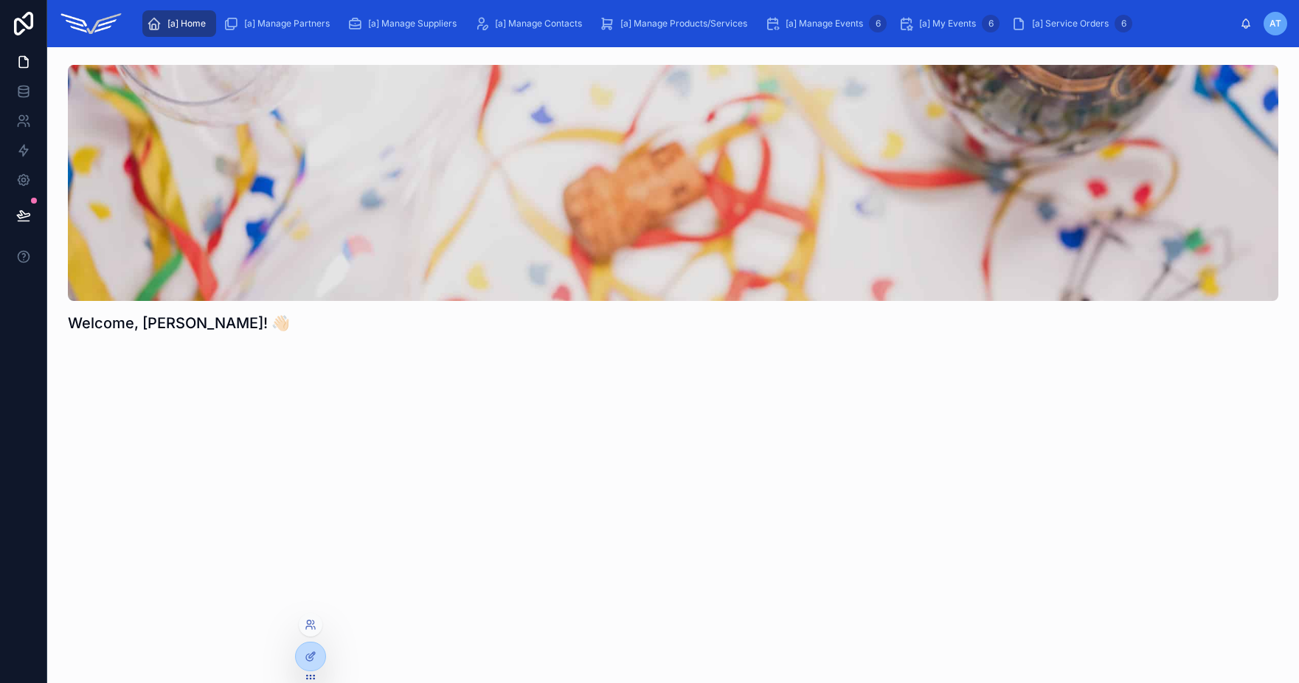
click at [311, 633] on div at bounding box center [311, 625] width 24 height 24
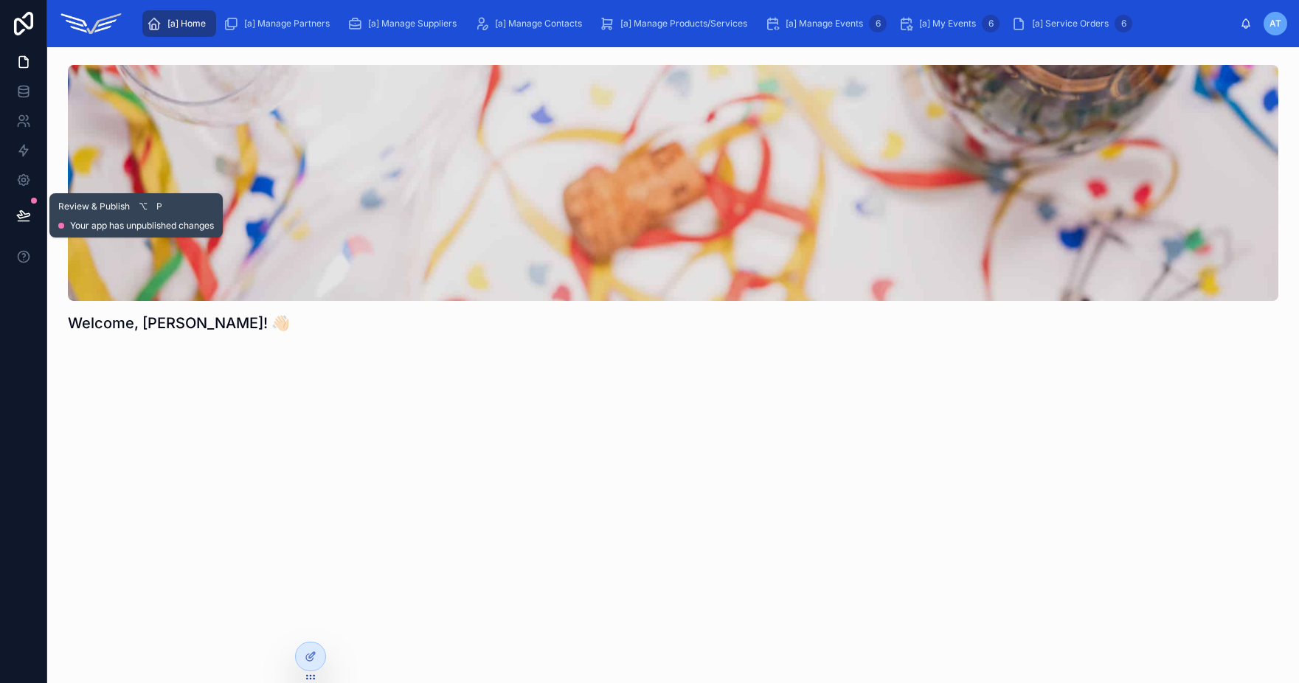
click at [18, 212] on icon at bounding box center [23, 215] width 15 height 15
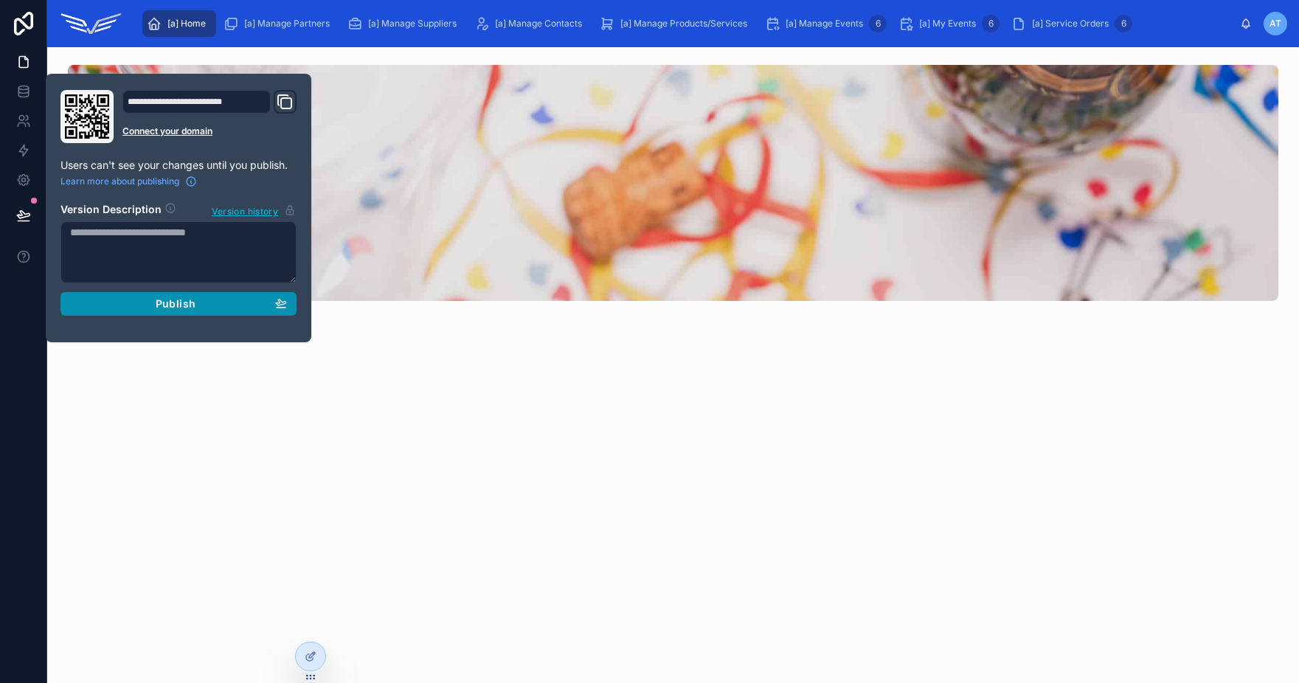
click at [274, 310] on div "Publish" at bounding box center [178, 303] width 217 height 13
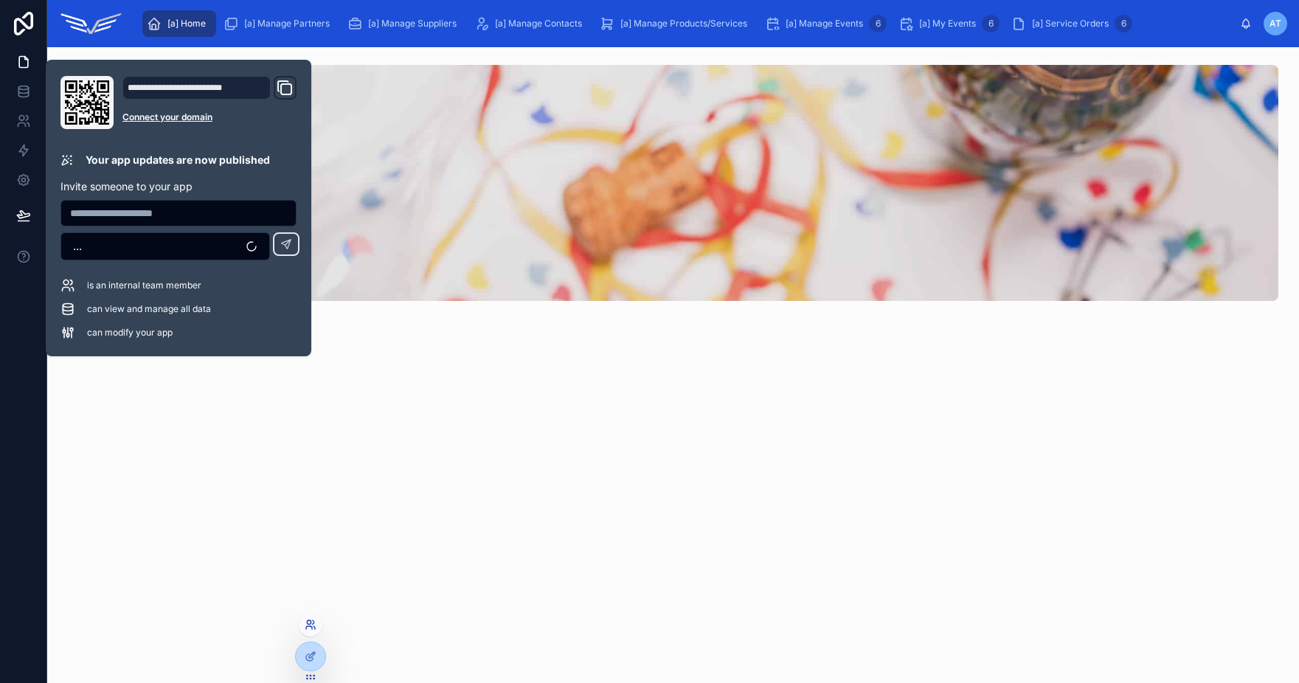
click at [312, 626] on icon at bounding box center [311, 625] width 12 height 12
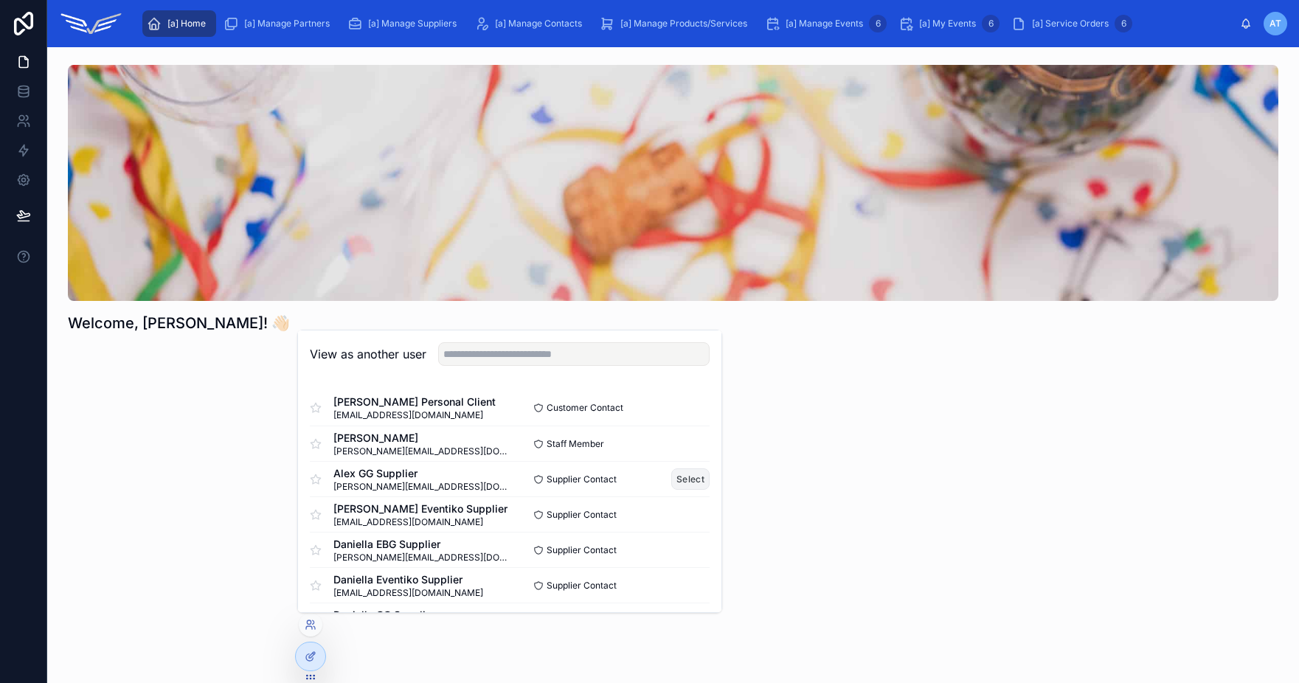
click at [678, 477] on button "Select" at bounding box center [690, 478] width 38 height 21
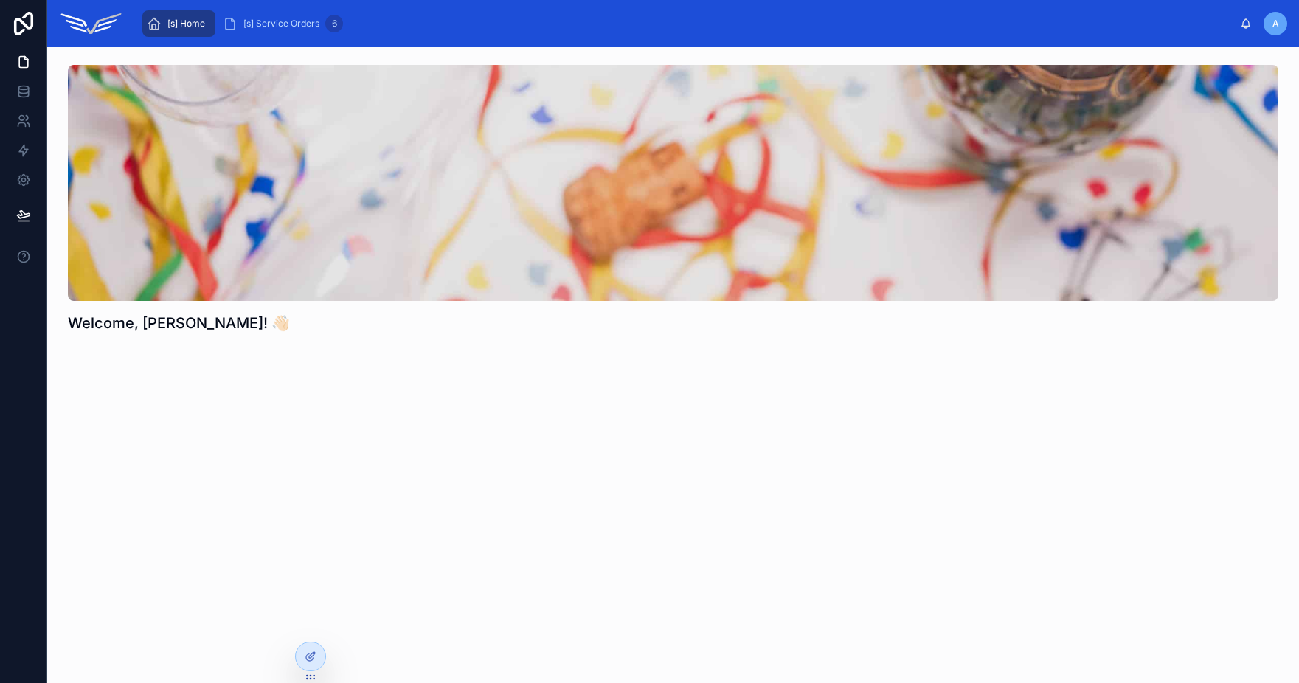
click at [302, 41] on div "[s] Home [s] Service Orders 6 A Alex GG Supplier" at bounding box center [673, 23] width 1252 height 47
click at [299, 27] on span "[s] Service Orders" at bounding box center [281, 24] width 76 height 12
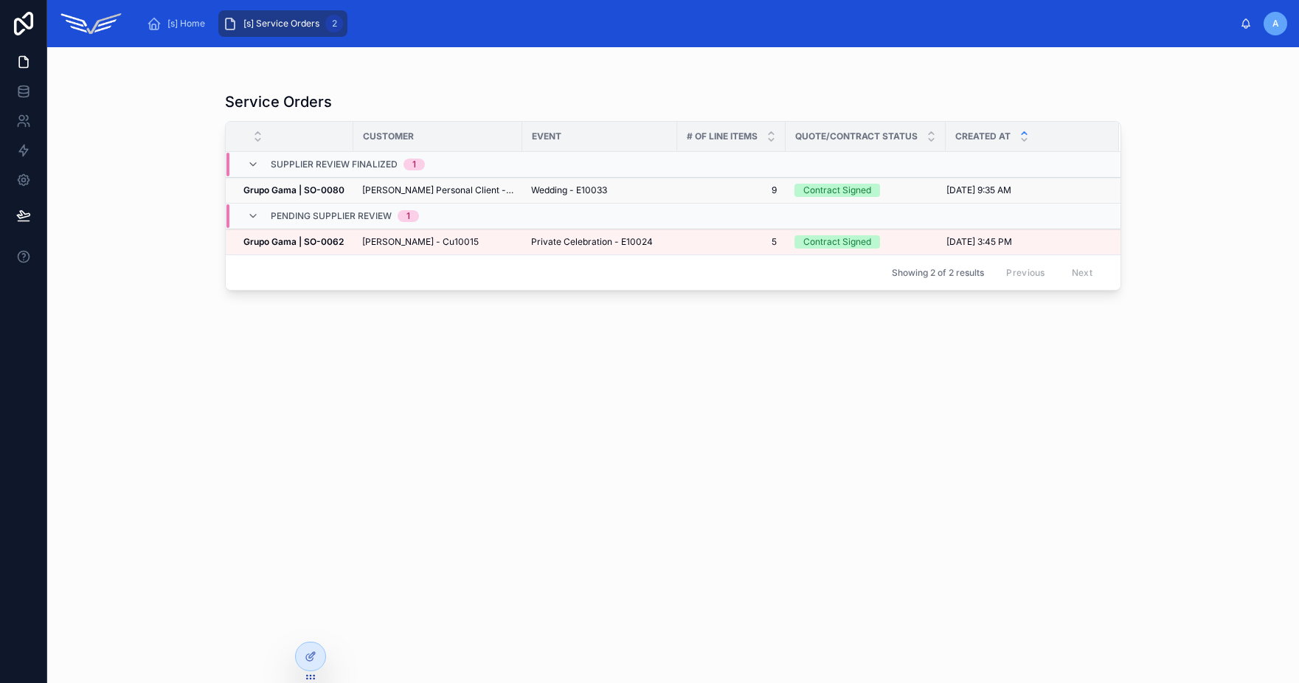
click at [485, 193] on span "[PERSON_NAME] Personal Client - Cu10020" at bounding box center [437, 190] width 151 height 12
click at [483, 190] on span "[PERSON_NAME] Personal Client - Cu10020" at bounding box center [437, 190] width 151 height 12
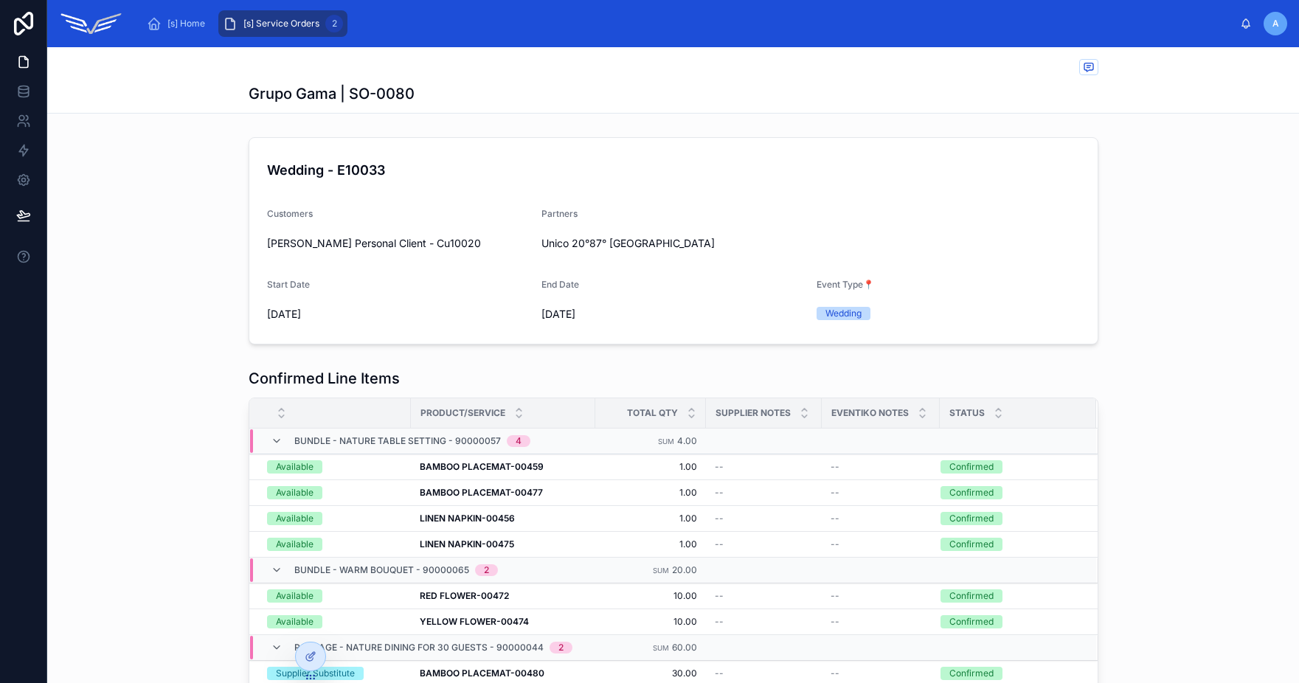
scroll to position [4, 0]
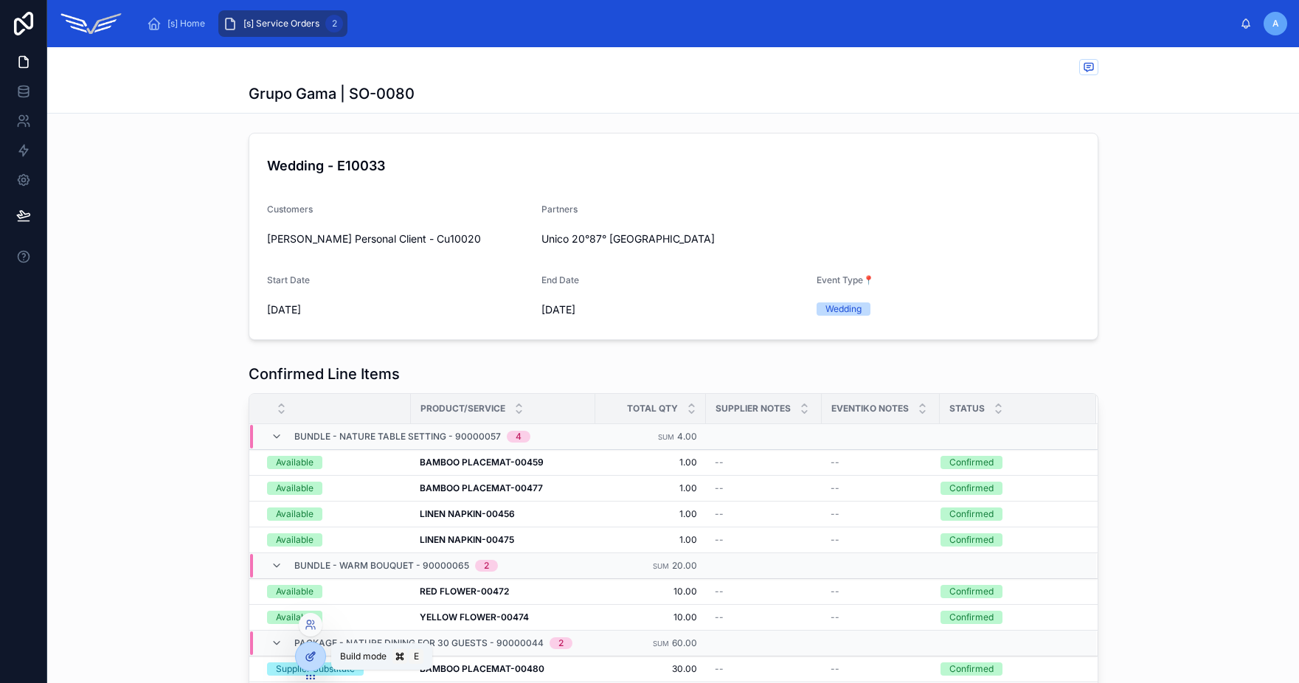
click at [320, 662] on div at bounding box center [311, 656] width 30 height 28
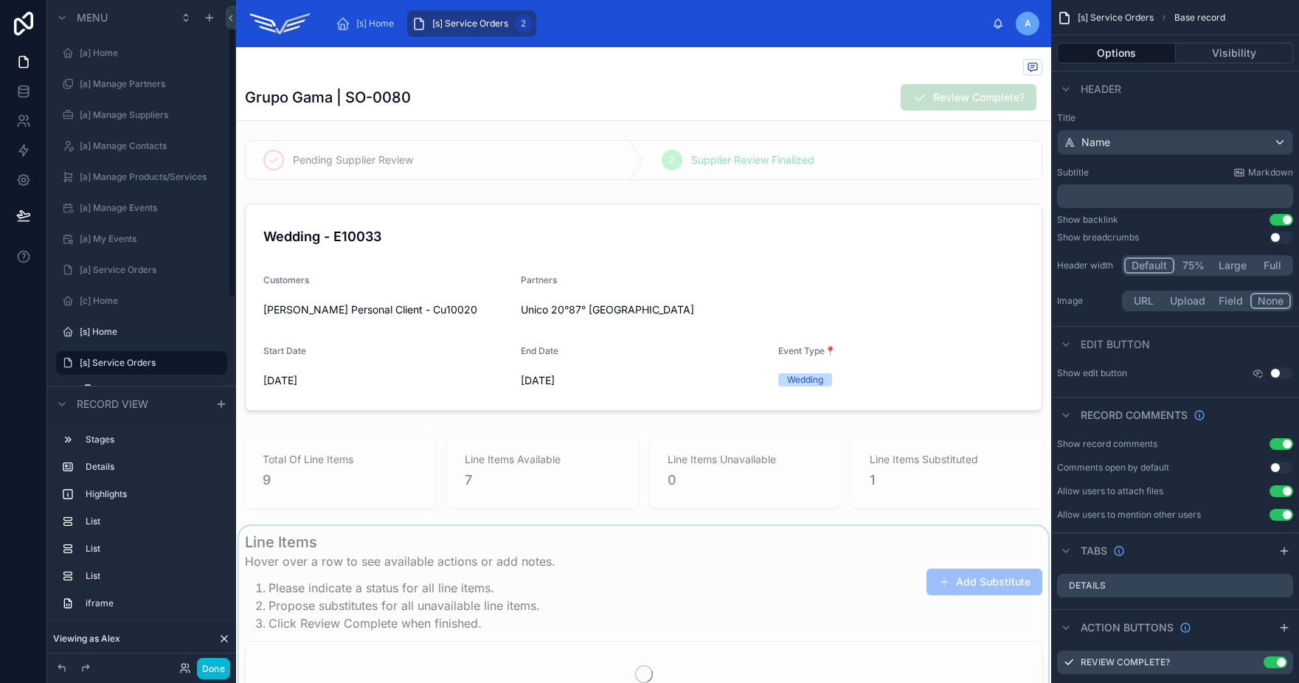
scroll to position [14, 0]
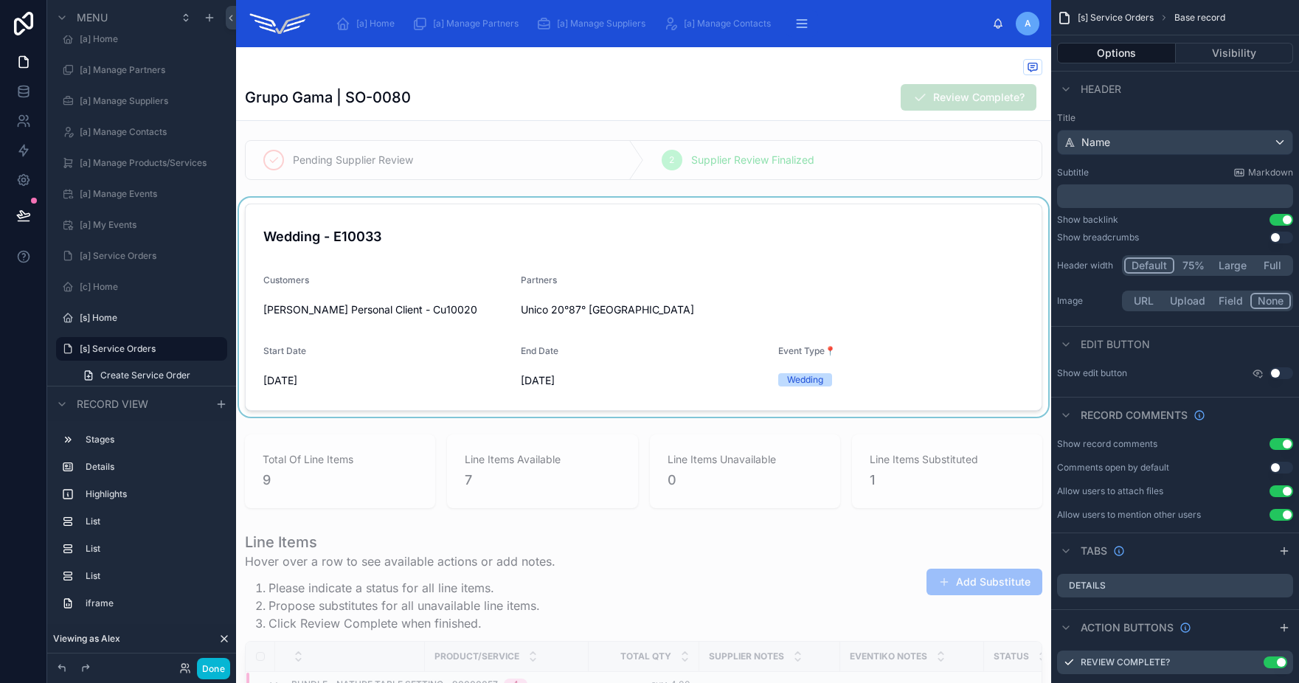
click at [863, 279] on div at bounding box center [643, 307] width 815 height 219
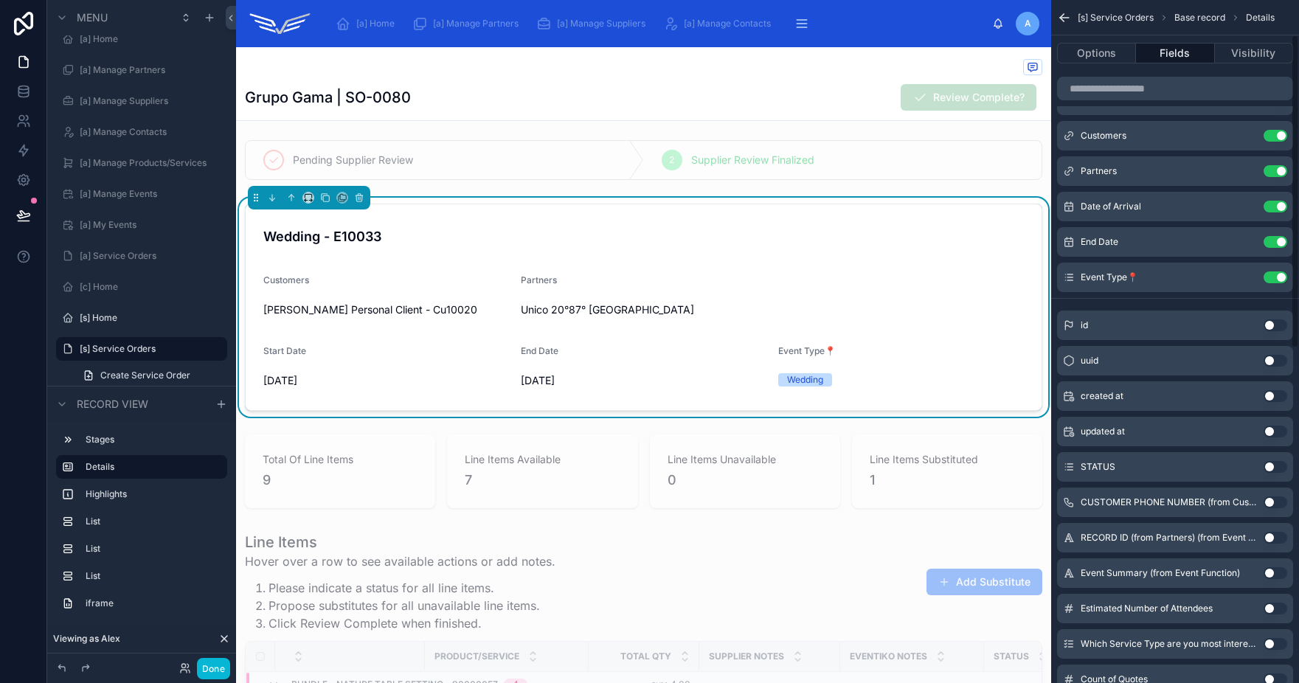
scroll to position [0, 0]
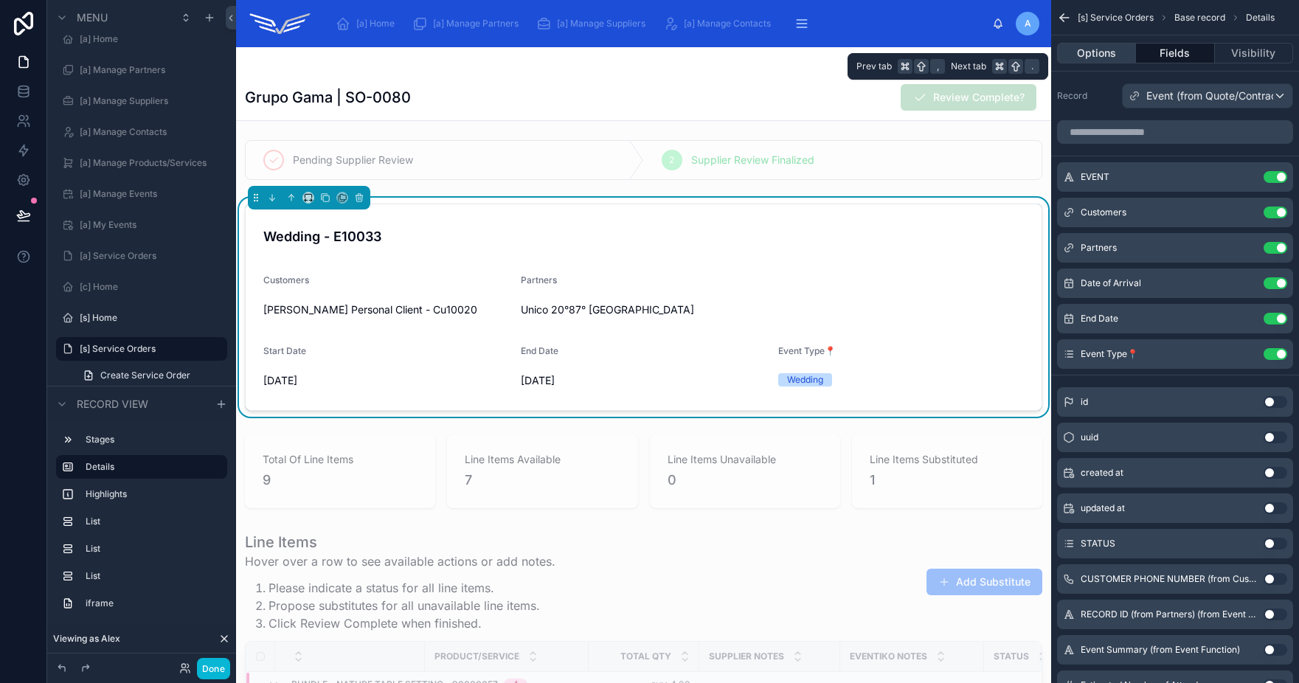
click at [1092, 56] on button "Options" at bounding box center [1096, 53] width 79 height 21
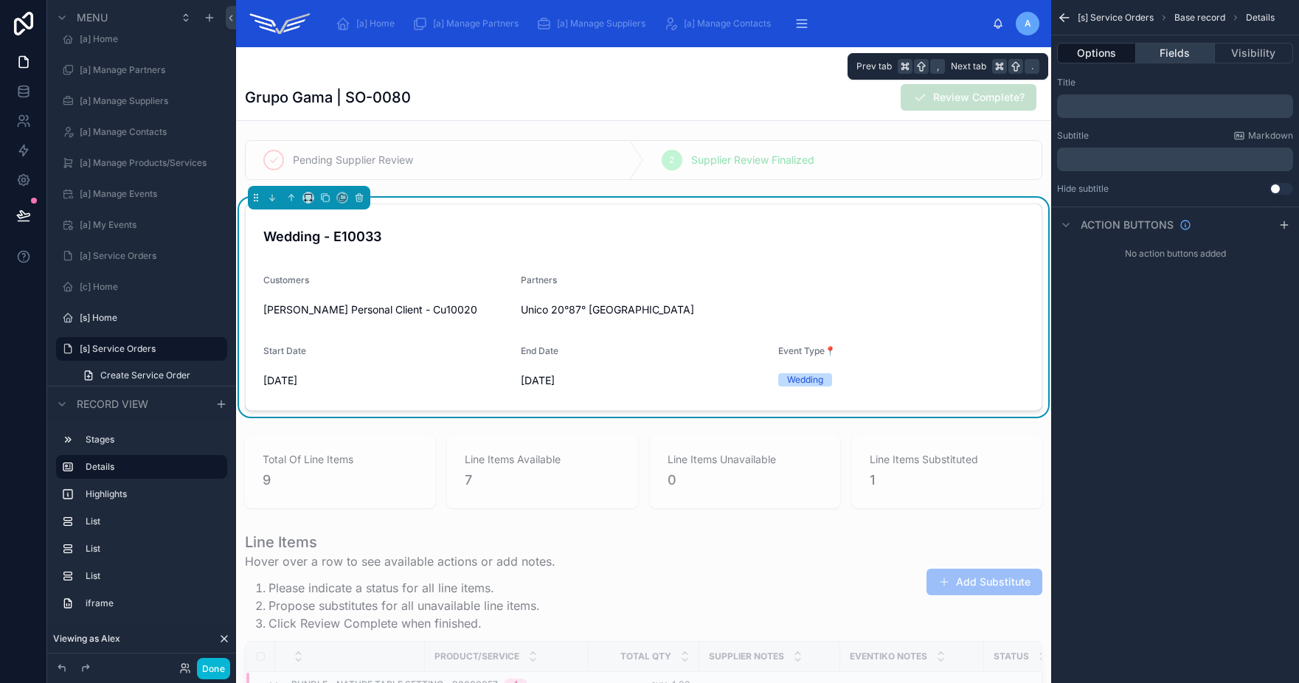
click at [1156, 52] on button "Fields" at bounding box center [1175, 53] width 78 height 21
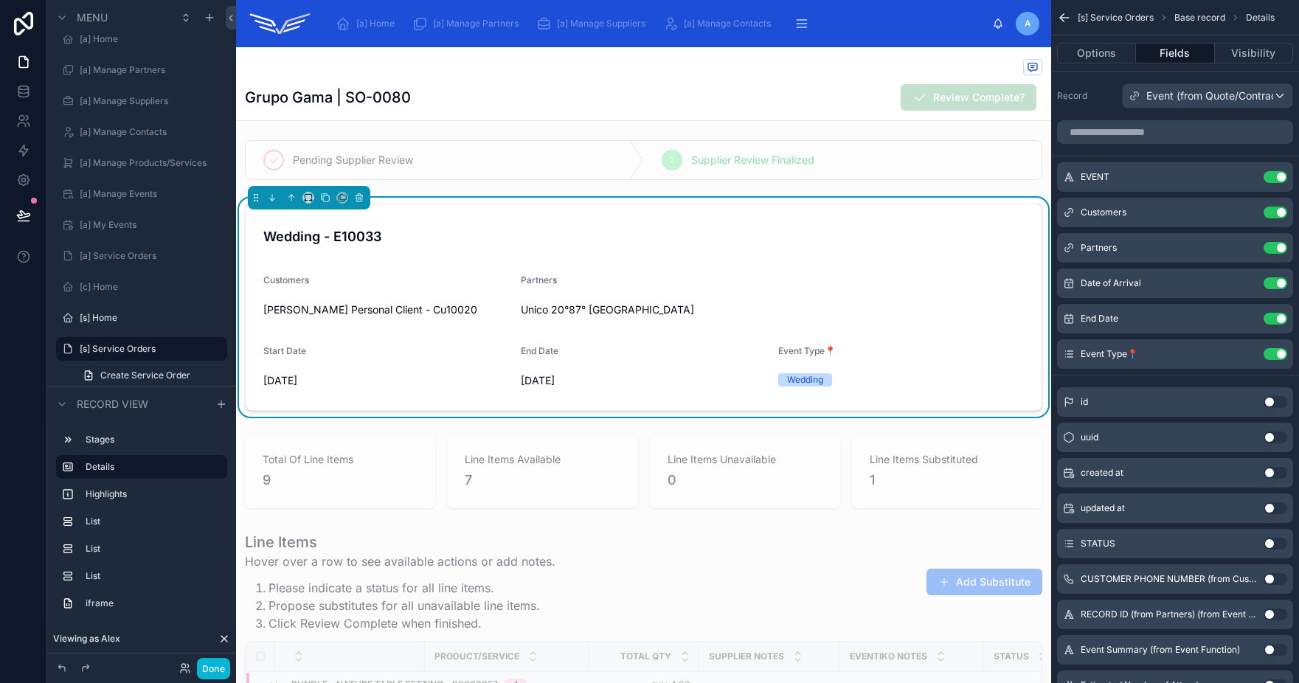
click at [627, 176] on div at bounding box center [643, 160] width 815 height 52
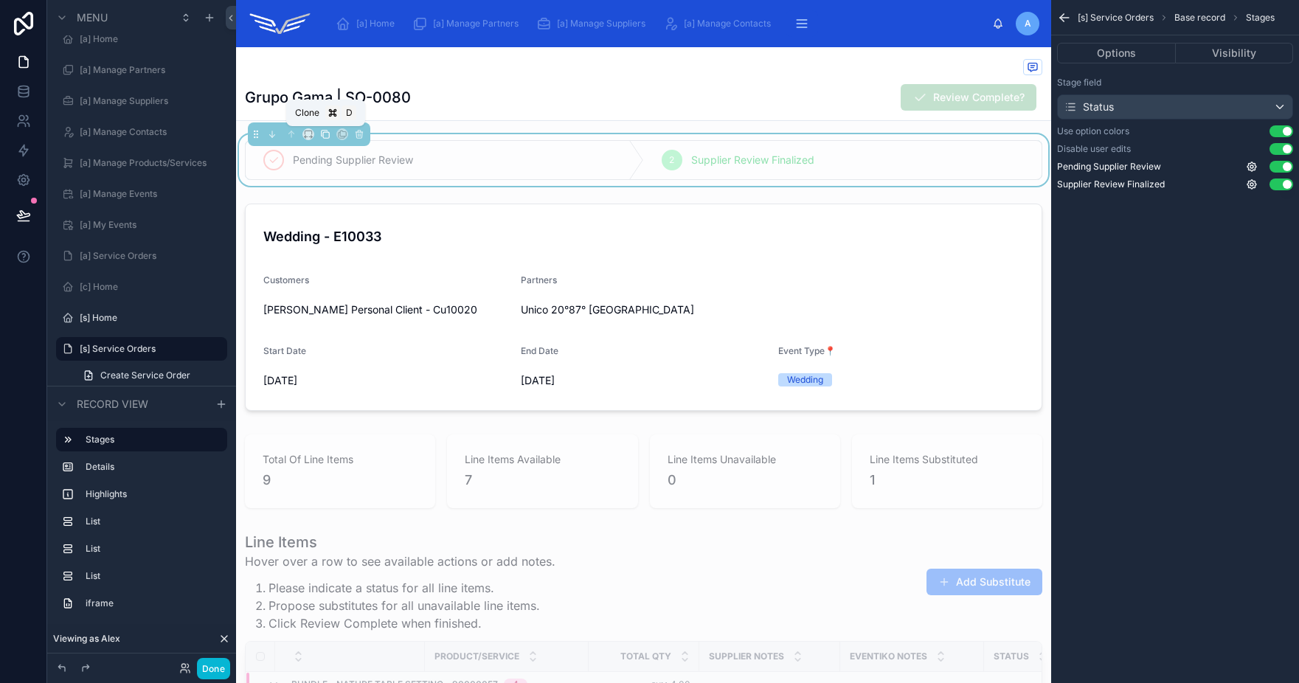
click at [325, 134] on icon at bounding box center [325, 134] width 10 height 10
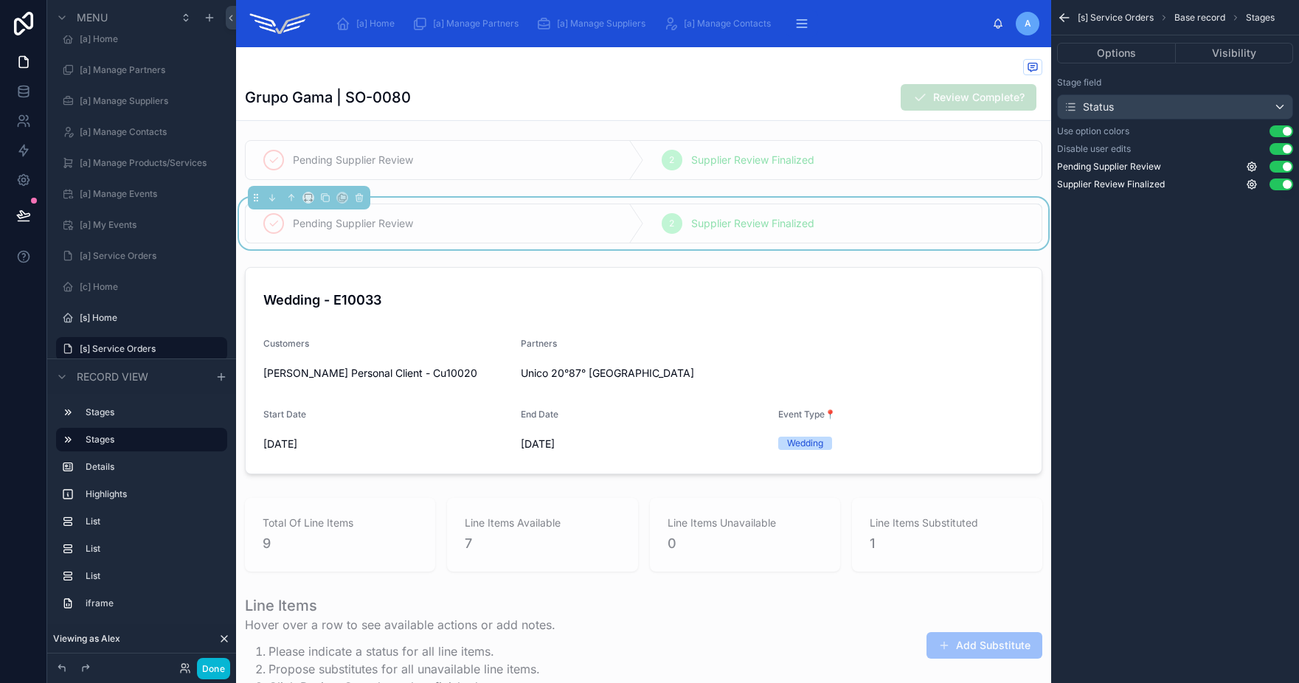
click at [570, 221] on div "Pending Supplier Review" at bounding box center [445, 223] width 398 height 38
click at [1122, 111] on div "Status" at bounding box center [1175, 107] width 235 height 24
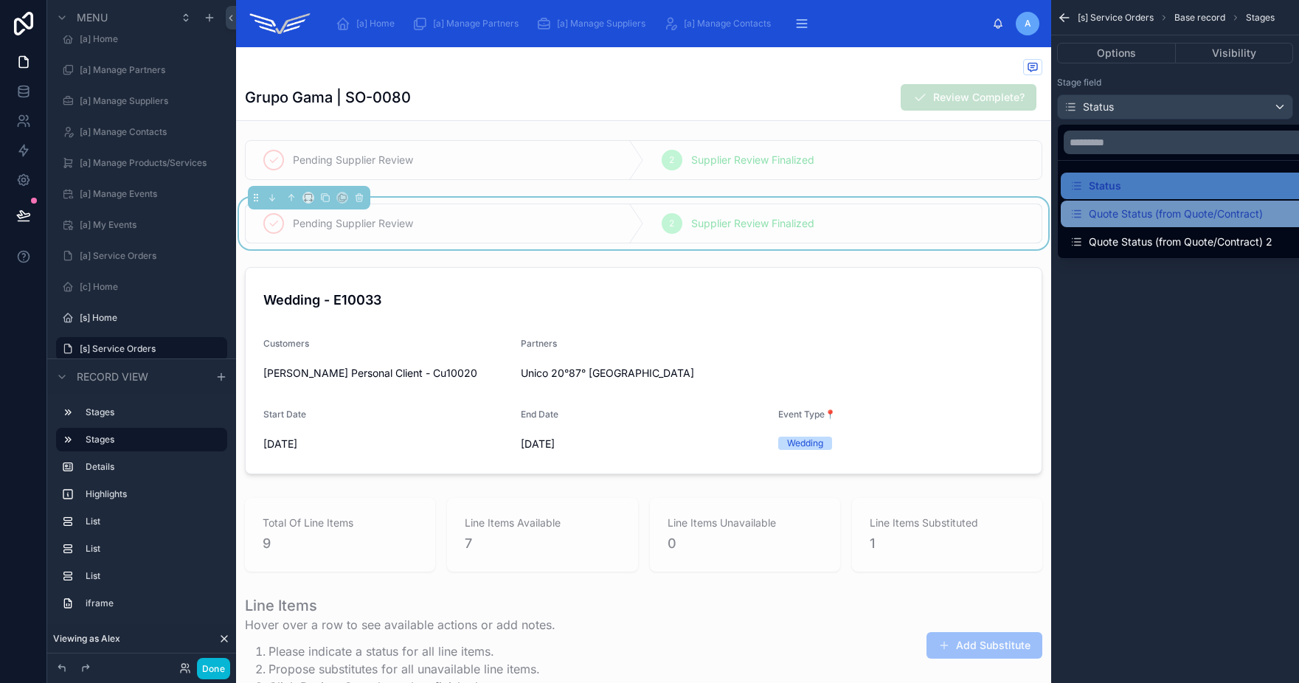
click at [1149, 219] on div "Quote Status (from Quote/Contract)" at bounding box center [1166, 214] width 193 height 18
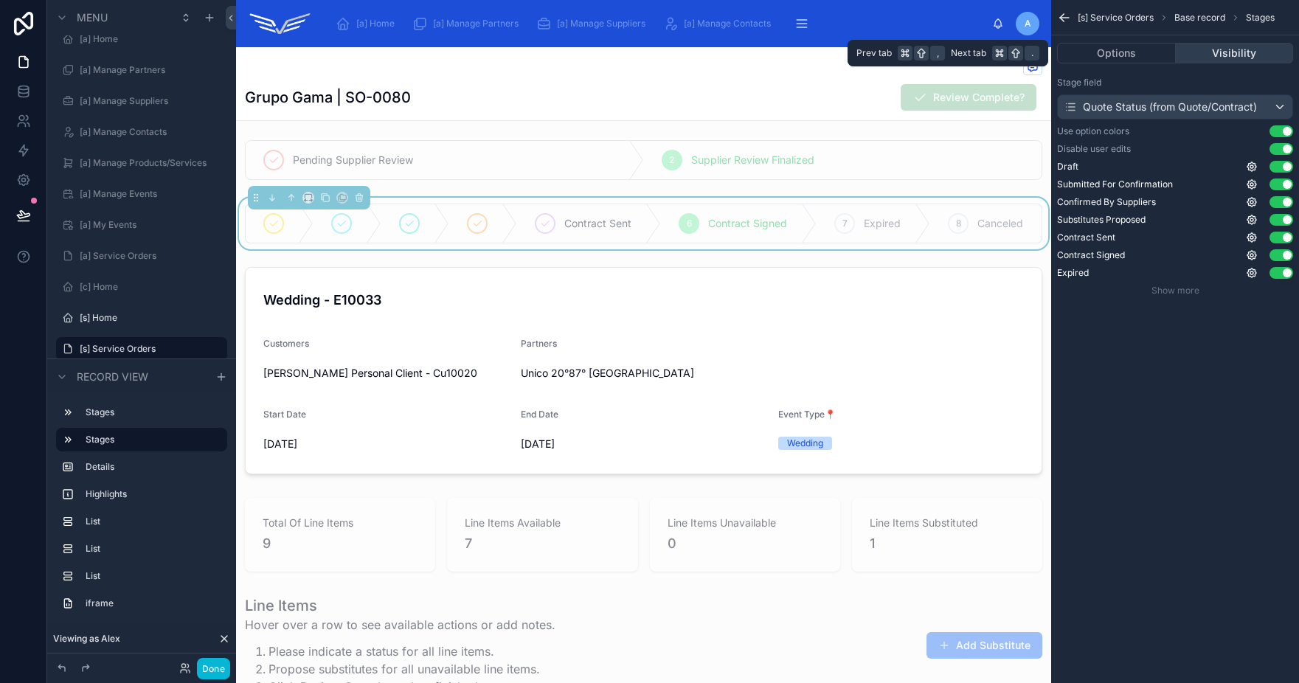
click at [1236, 51] on button "Visibility" at bounding box center [1235, 53] width 118 height 21
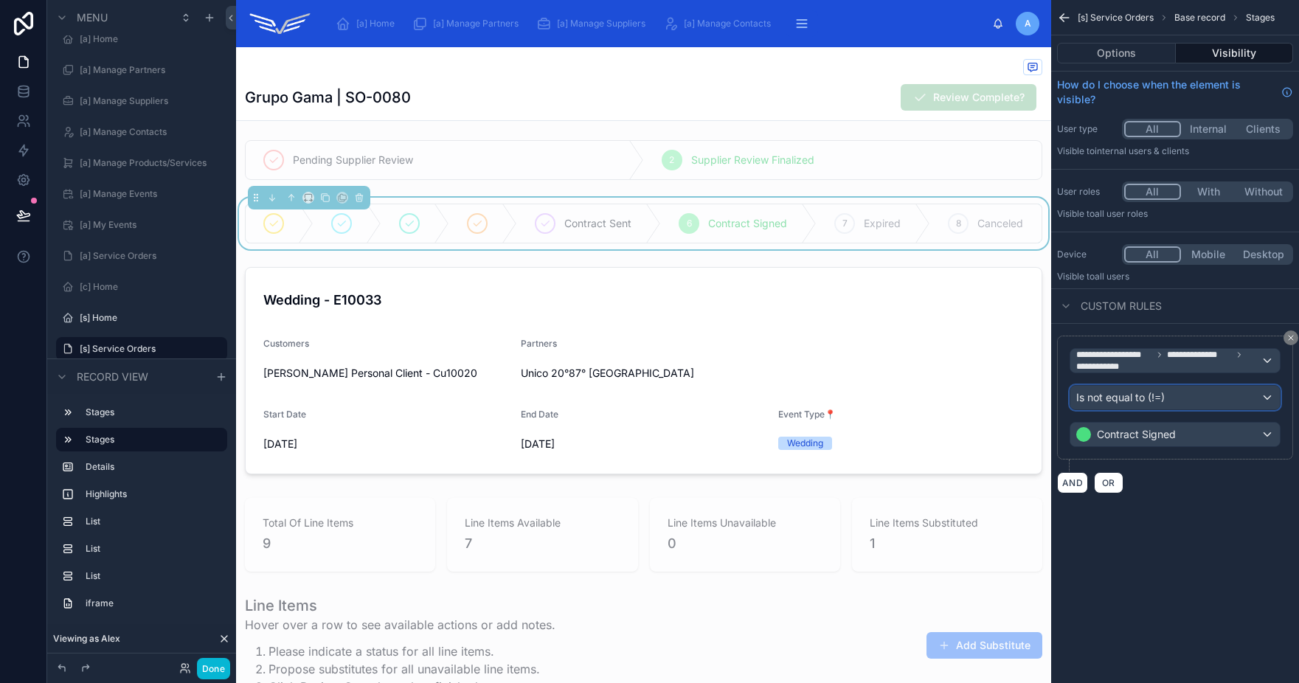
click at [1170, 403] on div "Is not equal to (!=)" at bounding box center [1174, 398] width 209 height 24
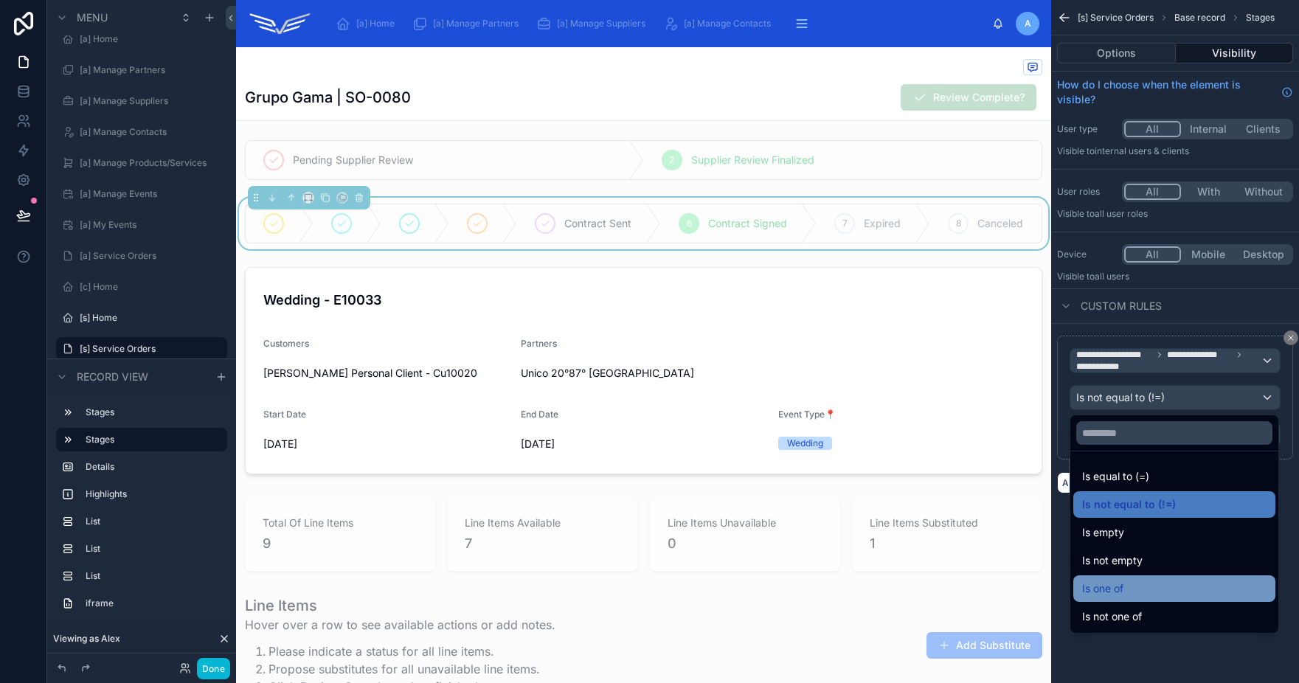
click at [1130, 590] on div "Is one of" at bounding box center [1174, 589] width 184 height 18
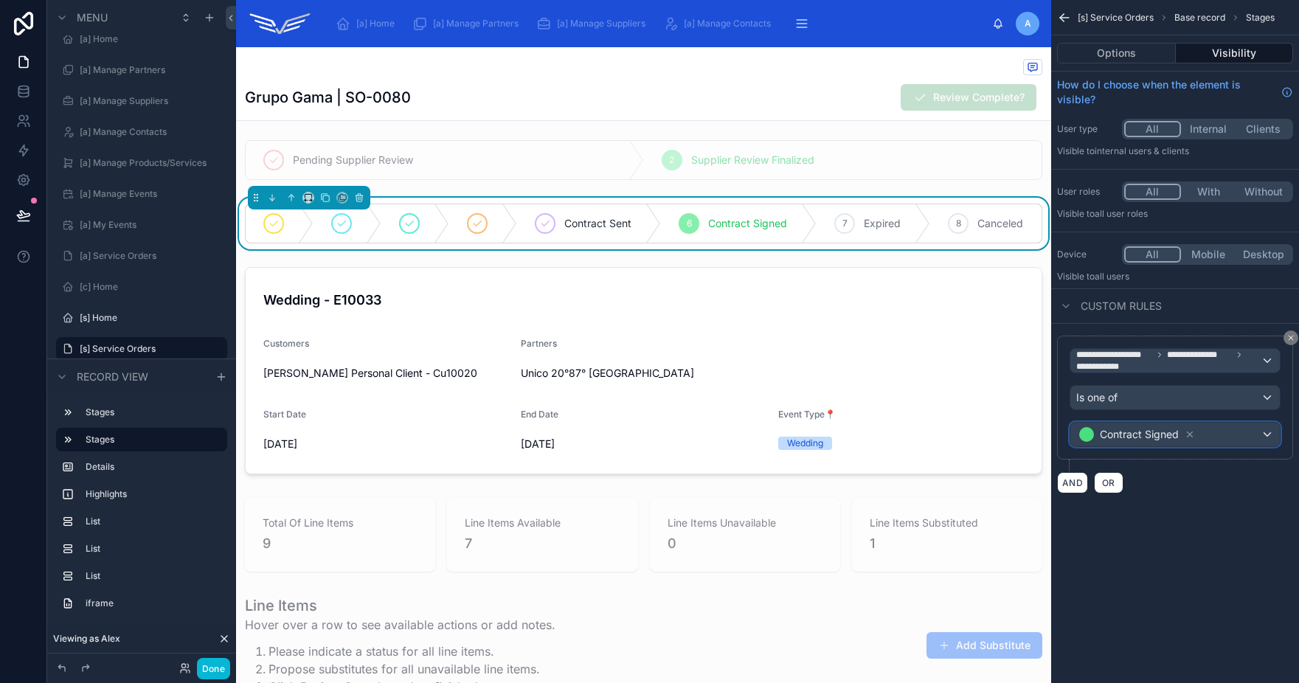
click at [1210, 435] on div "Contract Signed" at bounding box center [1174, 435] width 209 height 24
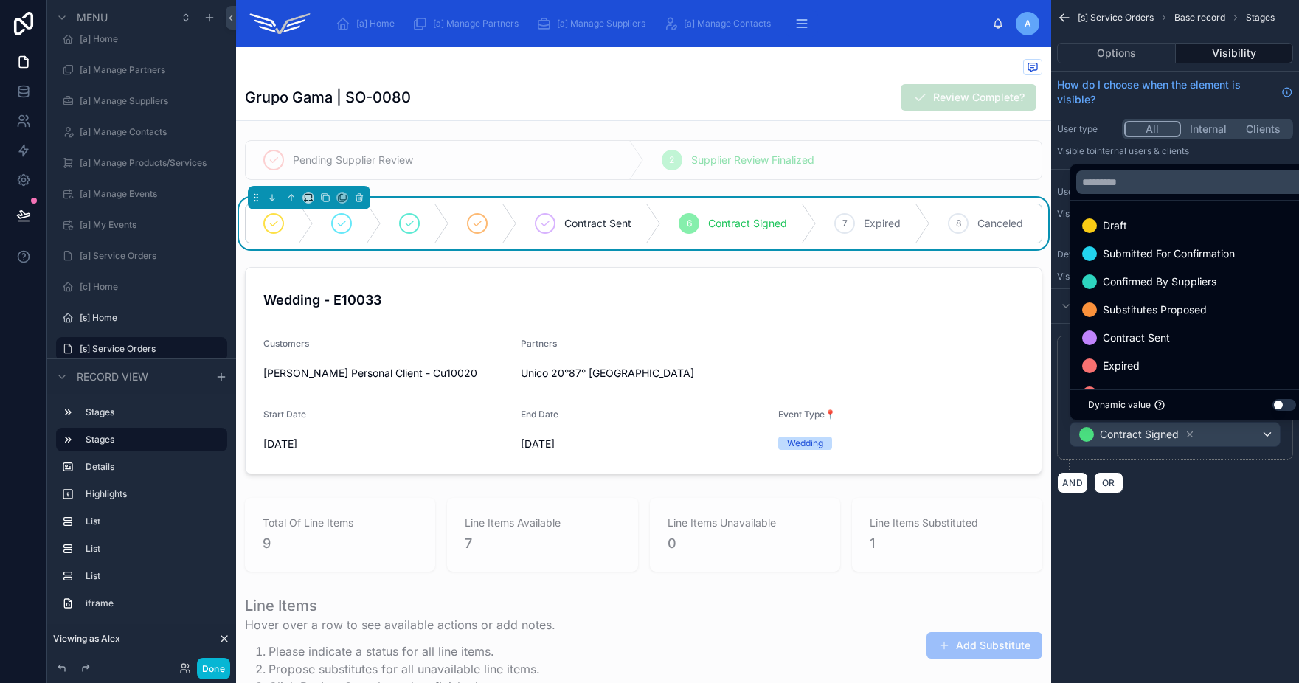
click at [1174, 336] on div "Contract Sent" at bounding box center [1192, 338] width 220 height 18
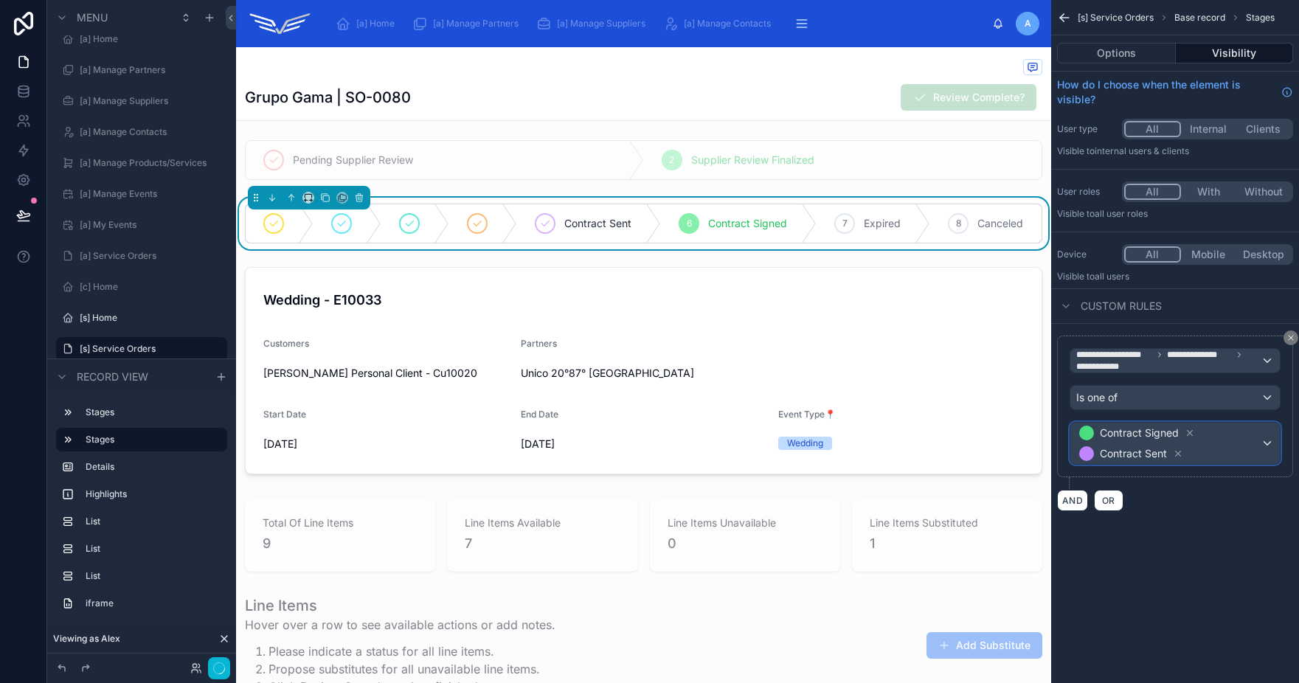
click at [1270, 444] on div "Contract Signed Contract Sent" at bounding box center [1174, 443] width 209 height 41
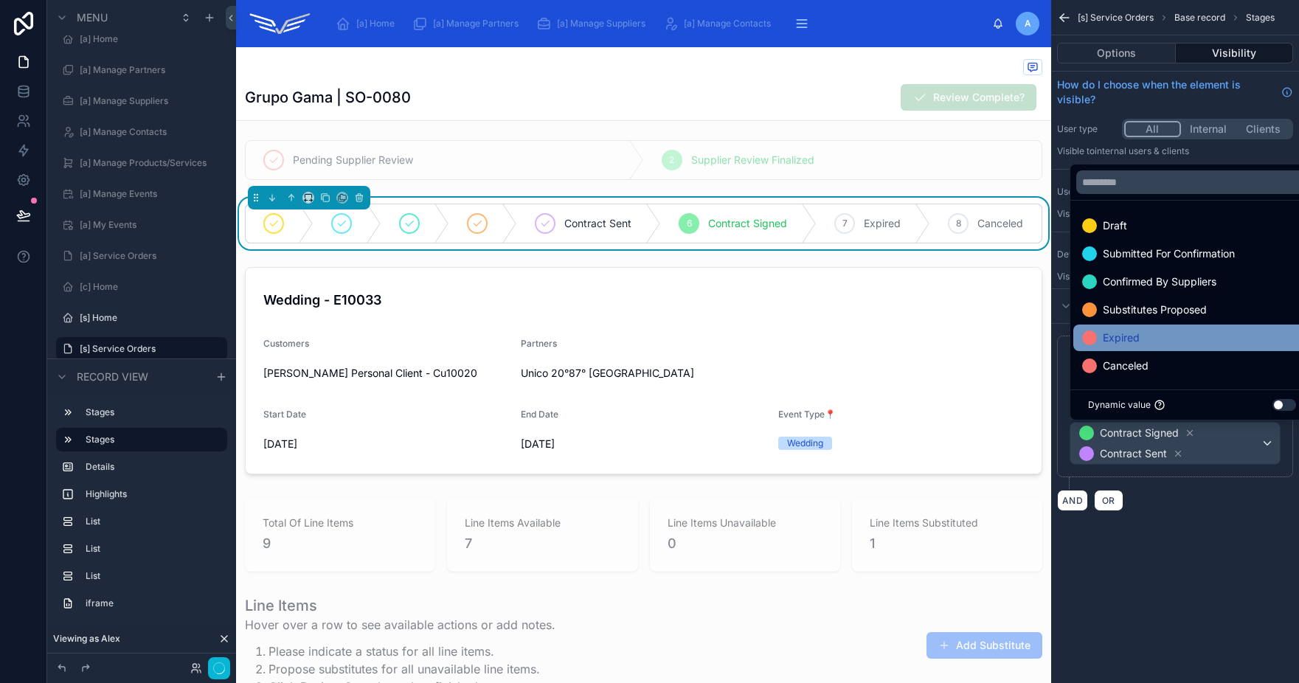
click at [1182, 339] on div "Expired" at bounding box center [1192, 338] width 220 height 18
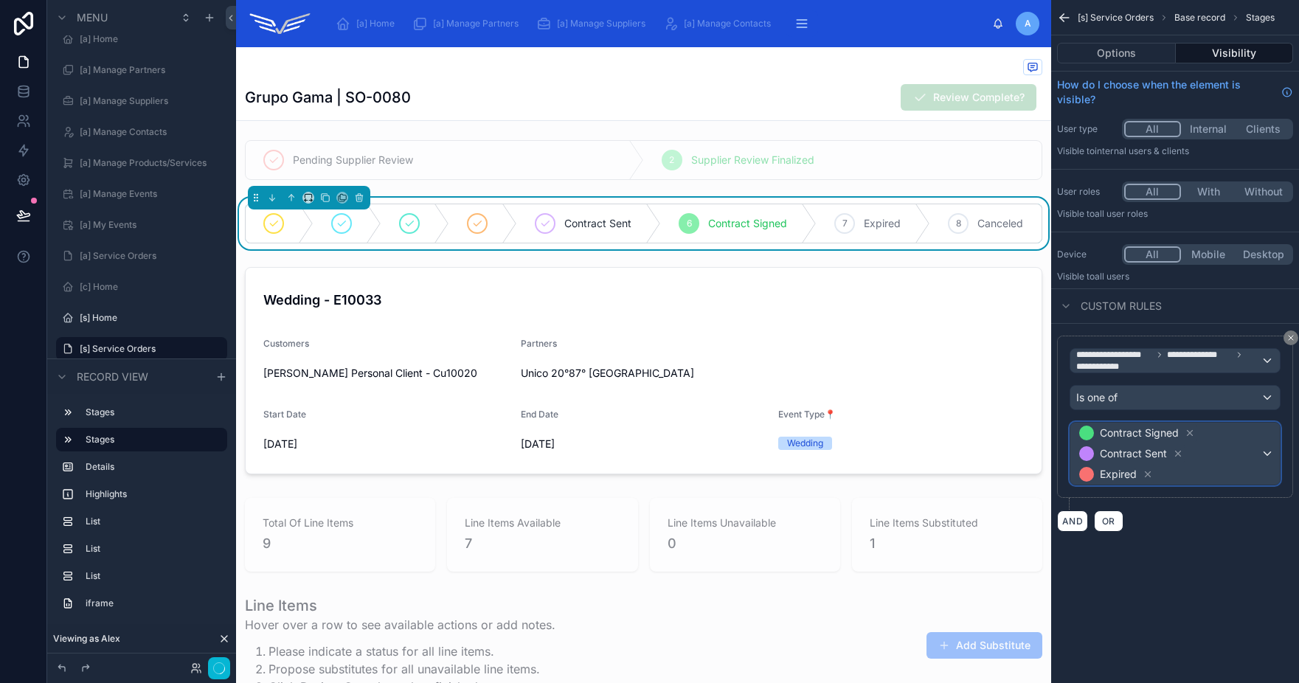
click at [1268, 448] on div "Contract Signed Contract Sent Expired" at bounding box center [1174, 454] width 209 height 62
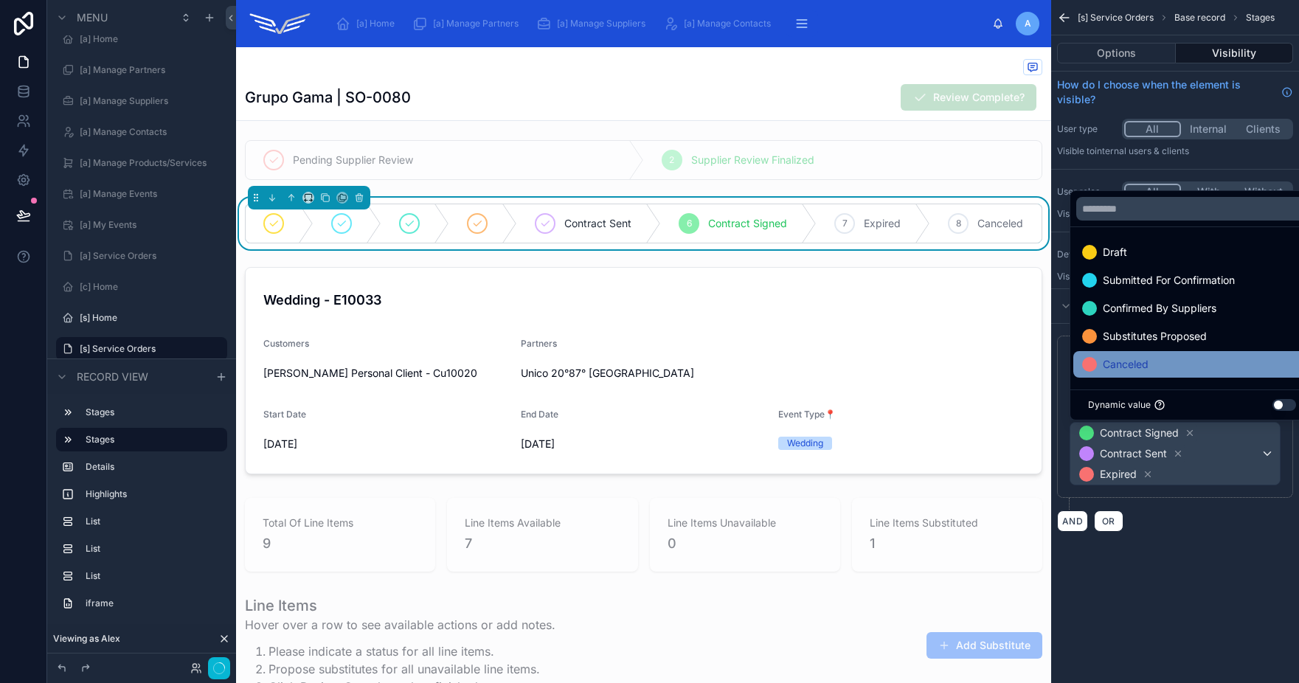
click at [1186, 375] on div "Canceled" at bounding box center [1192, 364] width 238 height 27
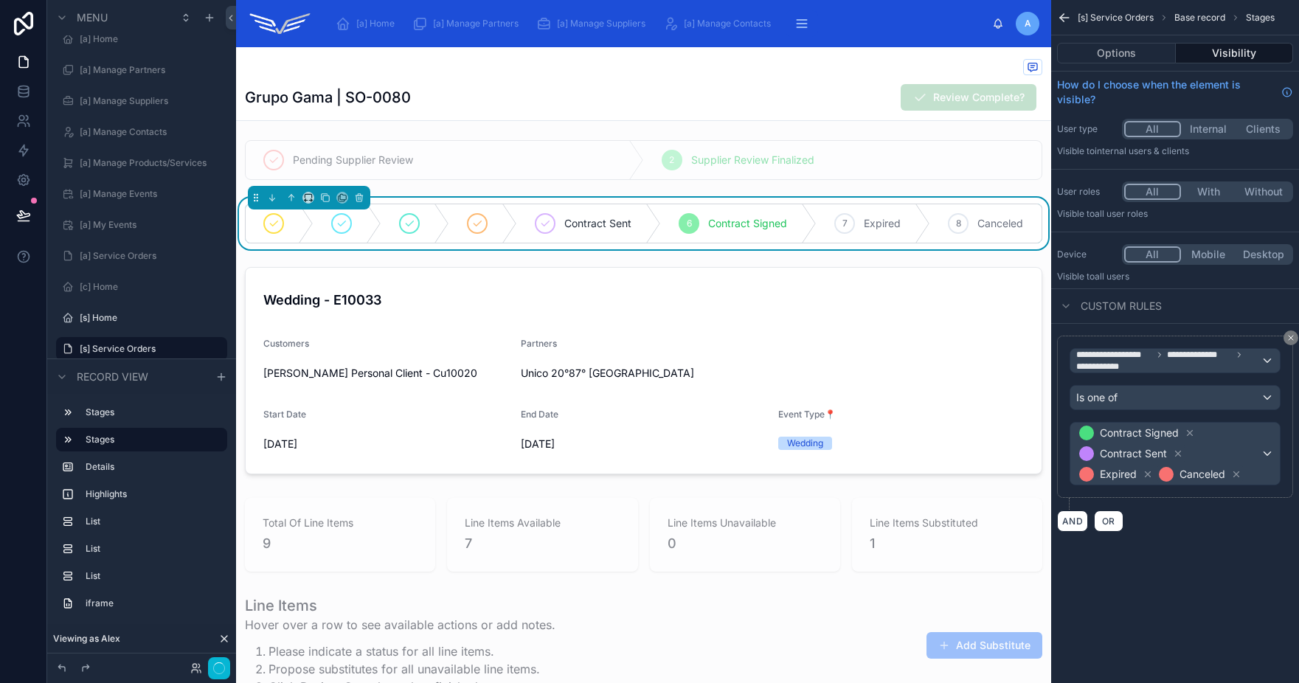
click at [1188, 531] on div "AND OR" at bounding box center [1175, 521] width 236 height 22
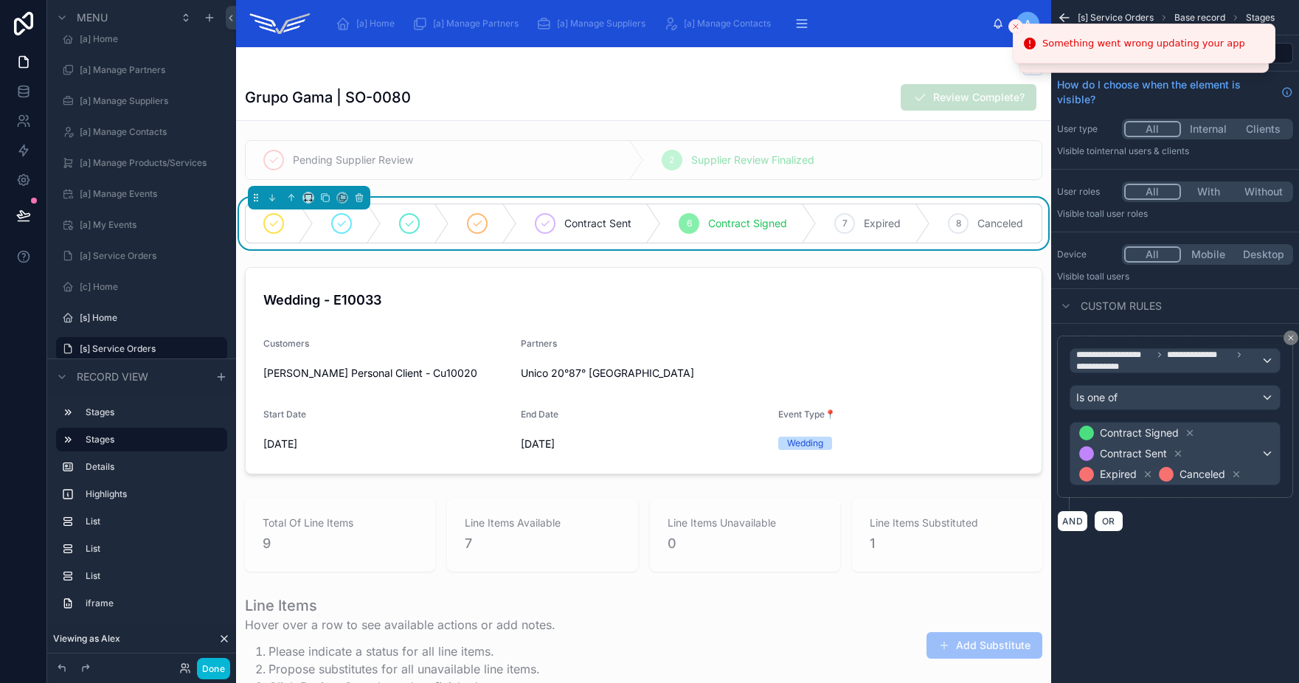
click at [1136, 53] on div "Something went wrong updating your app" at bounding box center [1143, 53] width 193 height 14
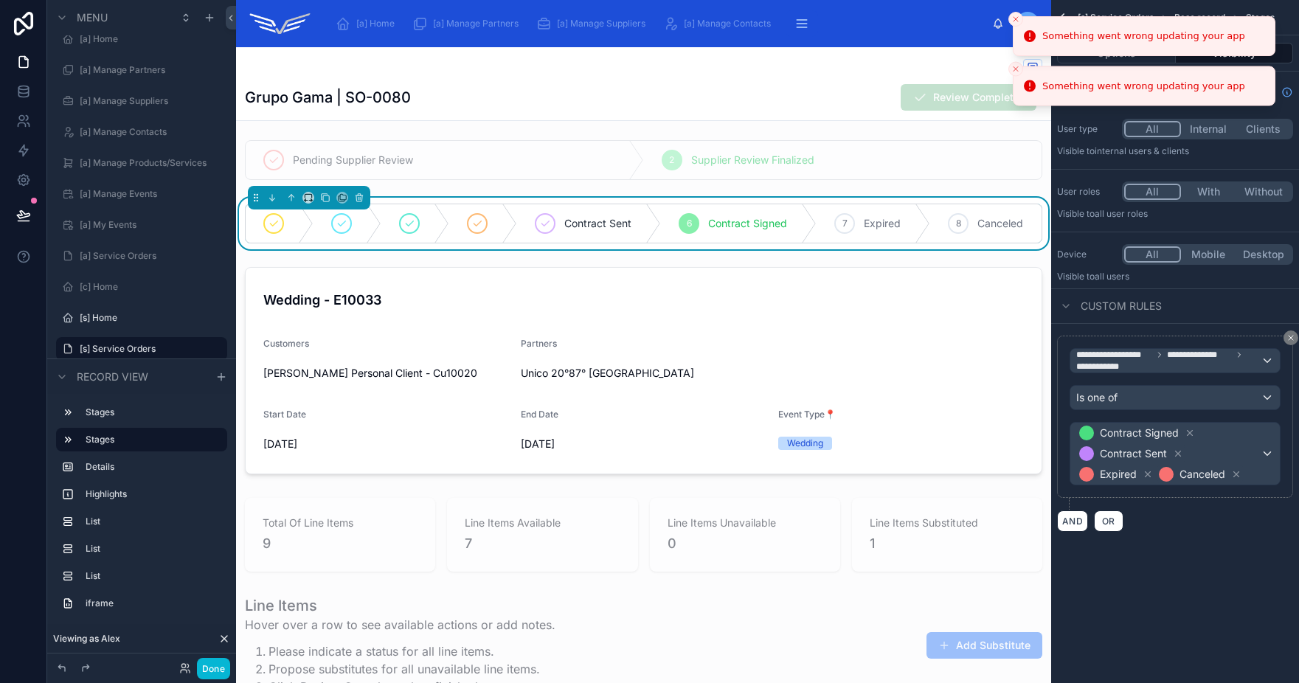
click at [1017, 19] on icon "Close toast" at bounding box center [1015, 19] width 9 height 9
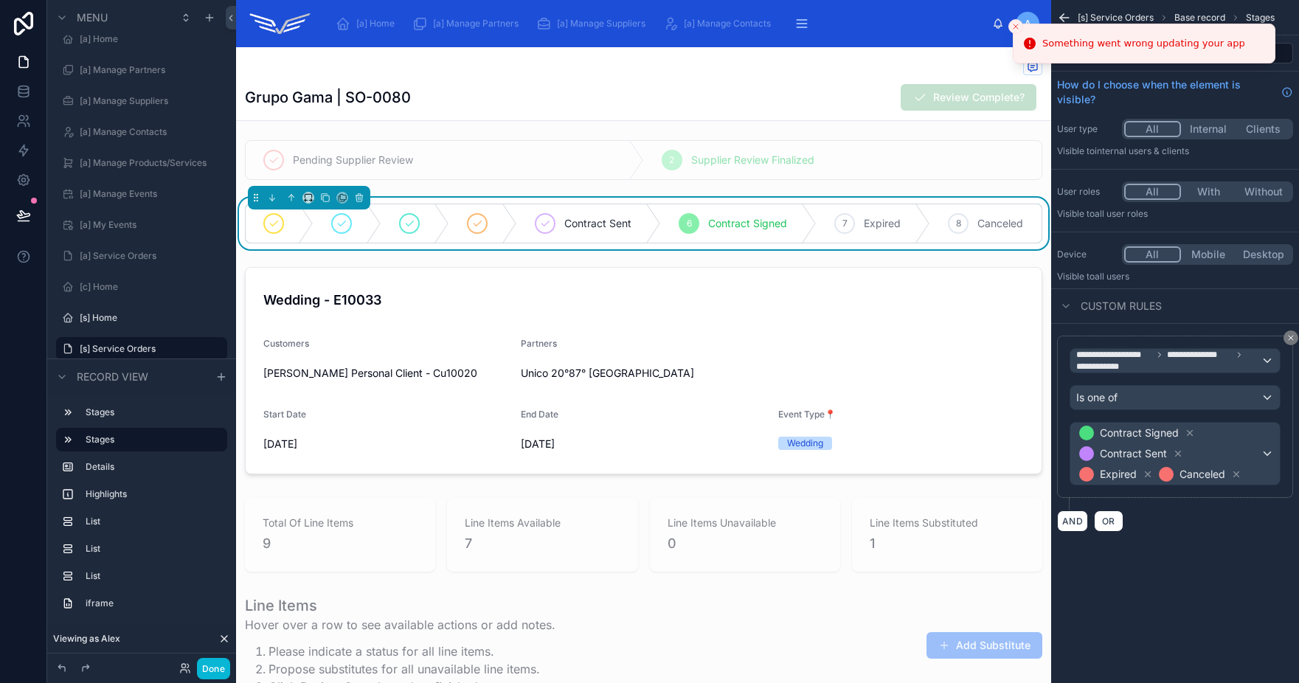
click at [1018, 24] on icon "Close toast" at bounding box center [1015, 26] width 9 height 9
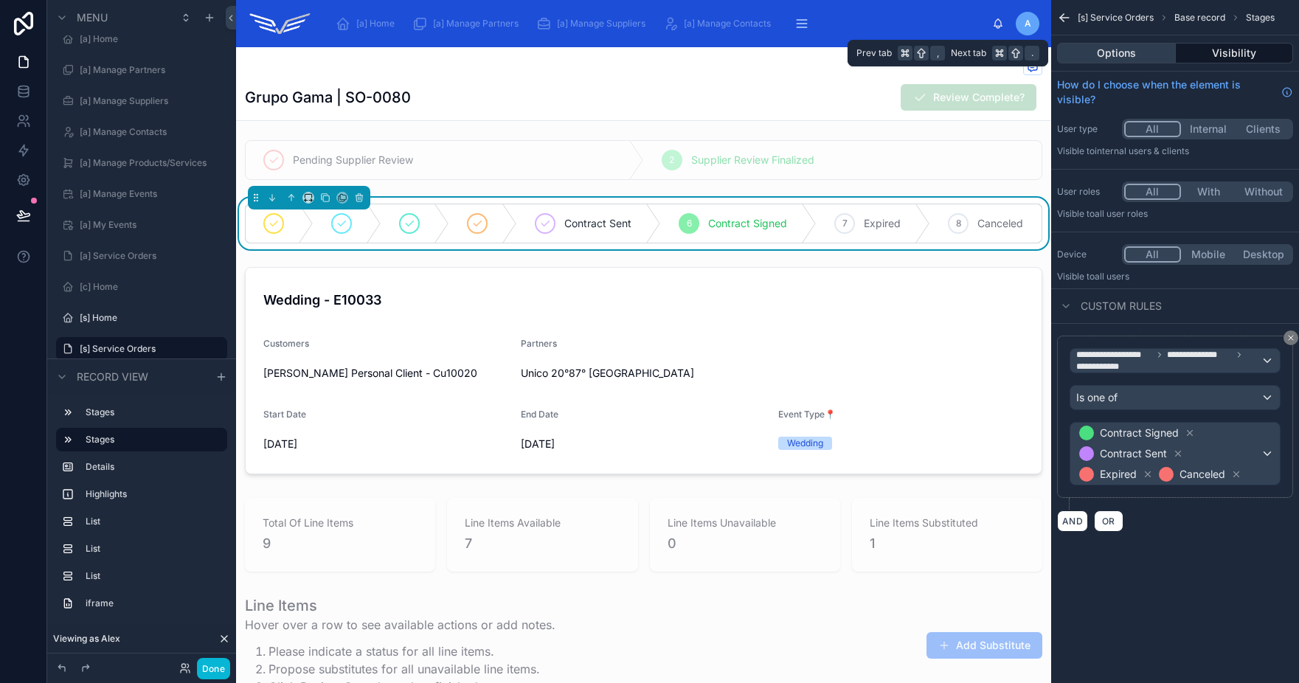
click at [1119, 49] on button "Options" at bounding box center [1116, 53] width 119 height 21
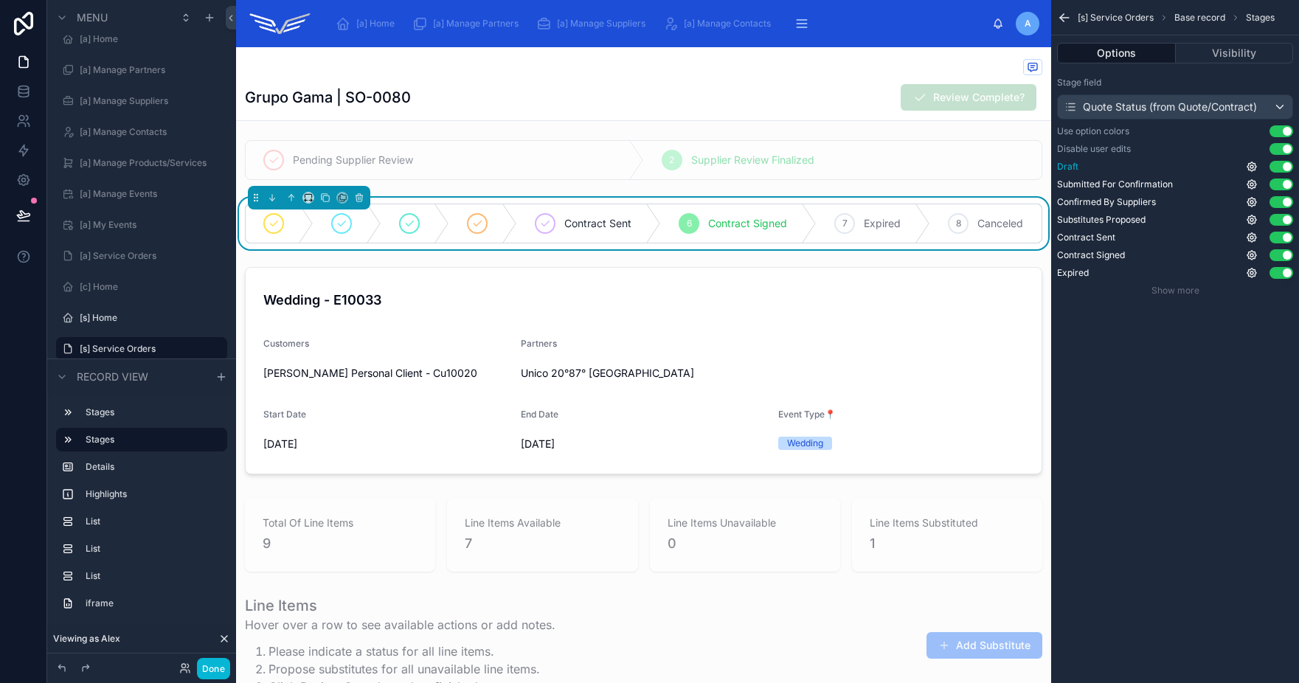
click at [1278, 168] on button "Use setting" at bounding box center [1281, 167] width 24 height 12
click at [1283, 187] on button "Use setting" at bounding box center [1281, 185] width 24 height 12
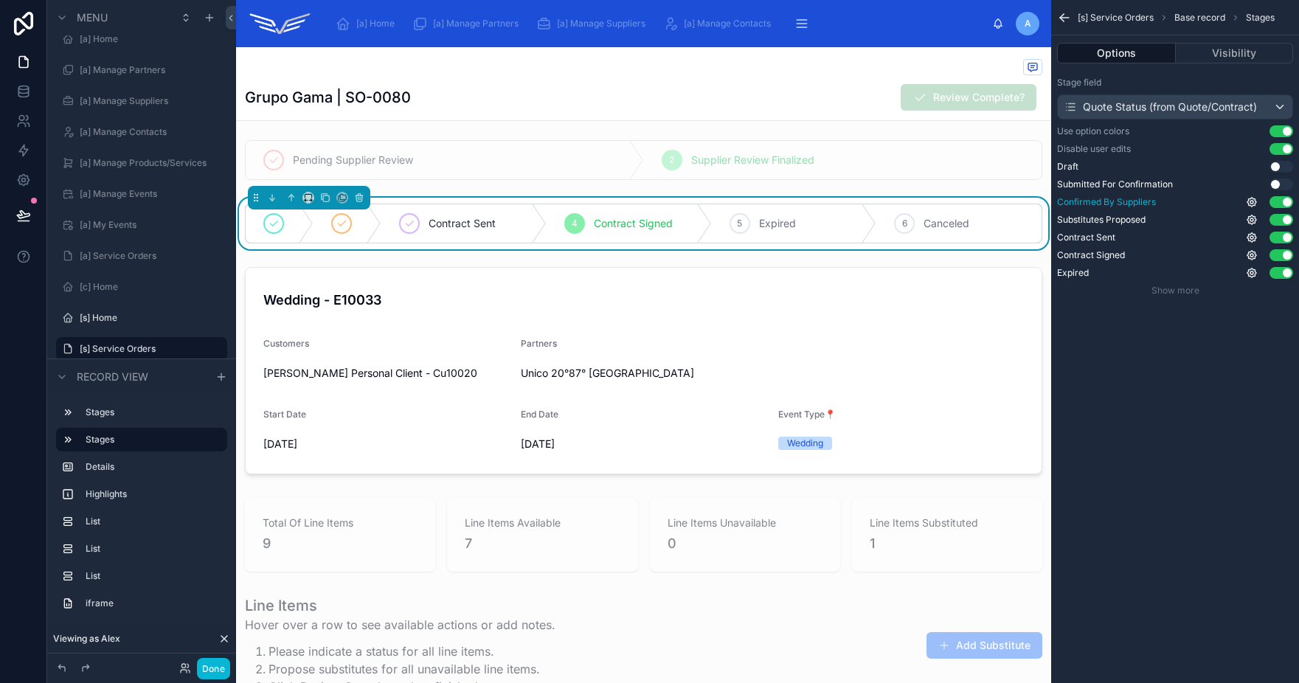
click at [1281, 200] on button "Use setting" at bounding box center [1281, 202] width 24 height 12
click at [1278, 218] on button "Use setting" at bounding box center [1281, 220] width 24 height 12
click at [1175, 292] on span "Show more" at bounding box center [1175, 290] width 48 height 11
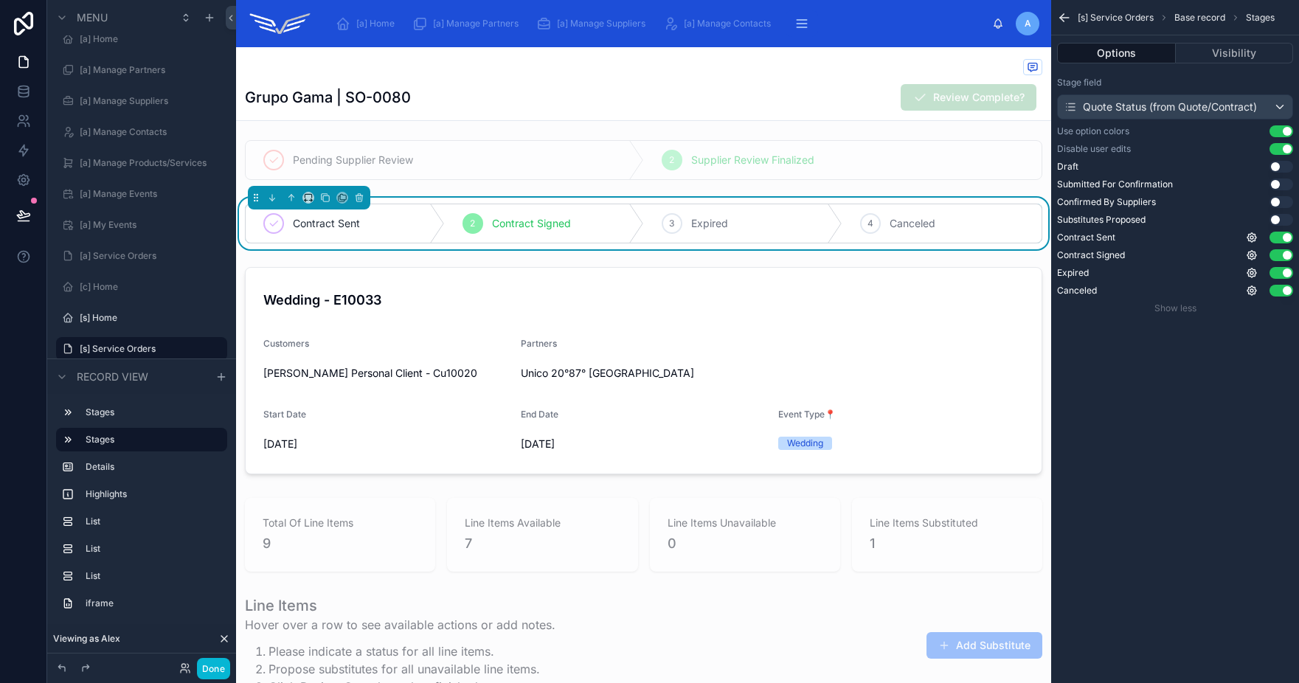
click at [1141, 358] on div "[s] Service Orders Base record Stages Options Visibility Stage field Quote Stat…" at bounding box center [1175, 341] width 248 height 683
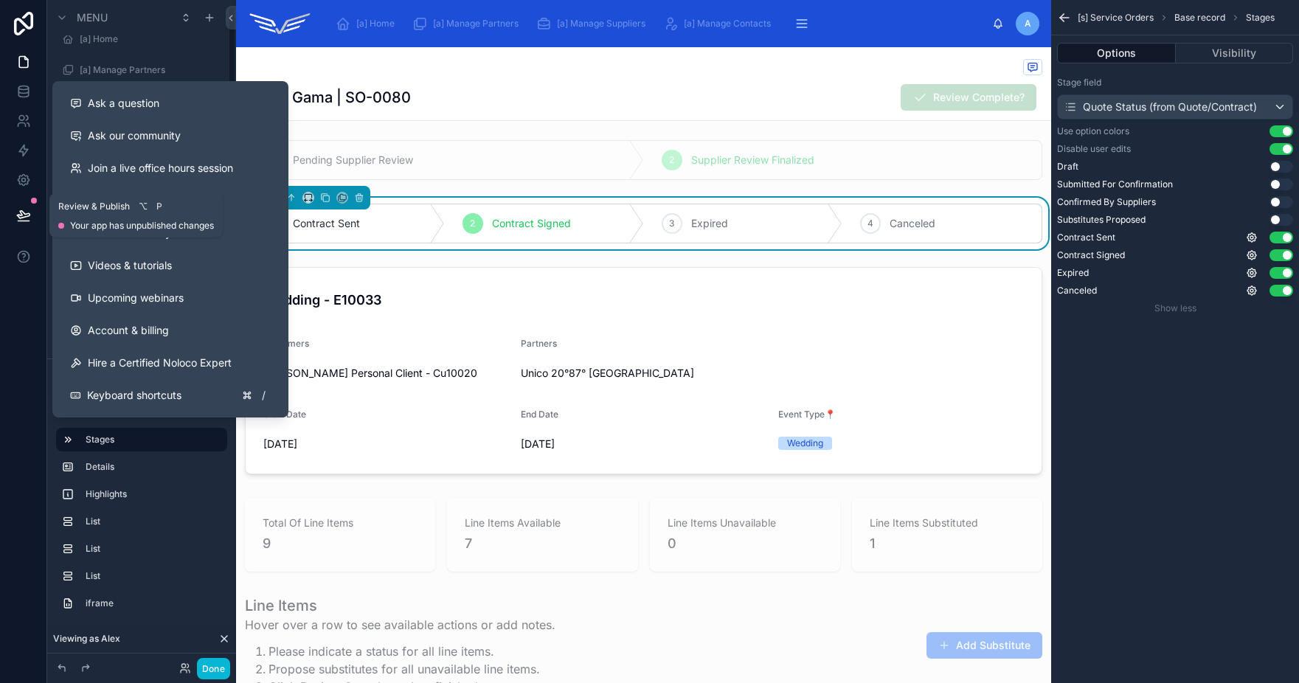
click at [20, 219] on icon at bounding box center [23, 215] width 15 height 15
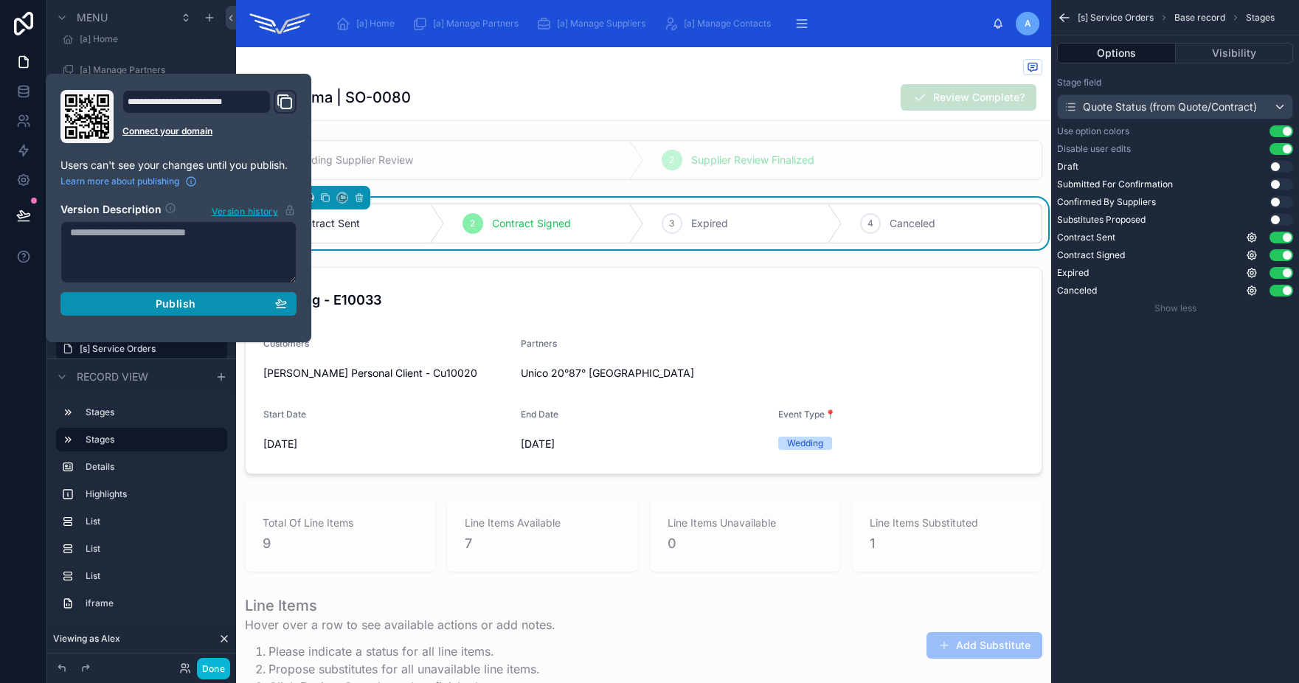
click at [276, 307] on icon "button" at bounding box center [281, 303] width 12 height 12
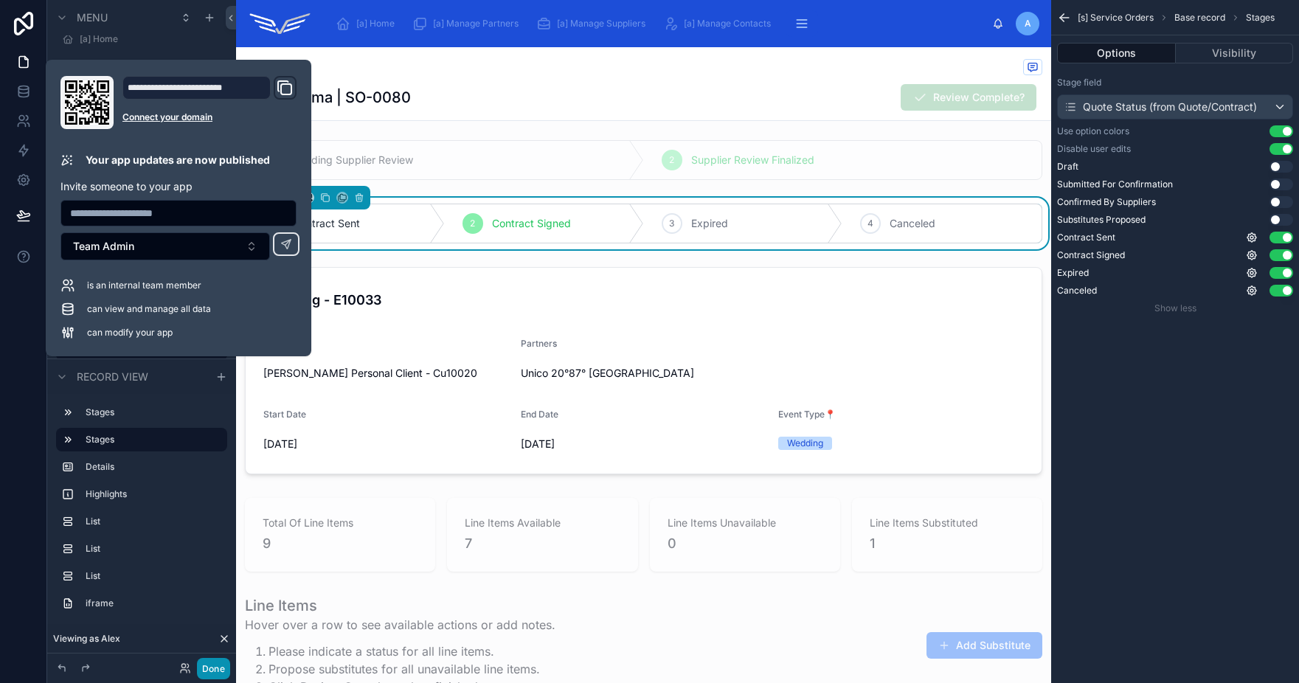
click at [216, 667] on button "Done" at bounding box center [213, 668] width 33 height 21
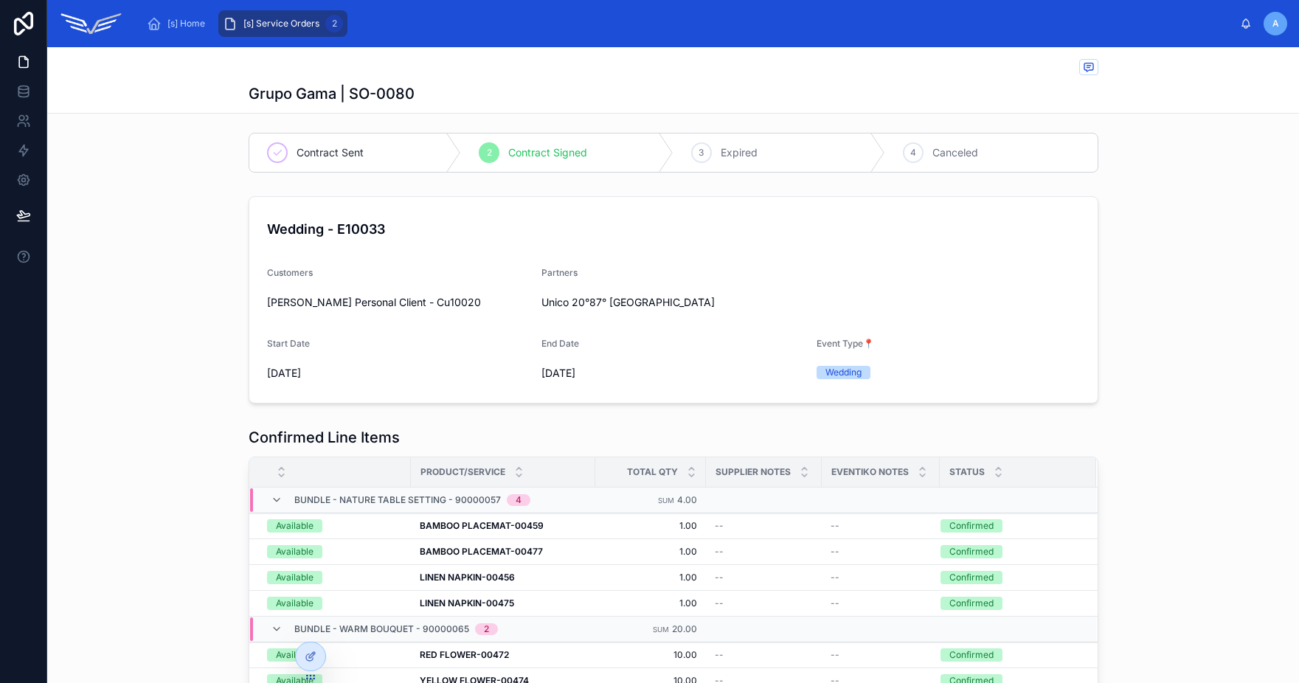
click at [284, 150] on div "Contract Sent" at bounding box center [355, 153] width 212 height 38
click at [544, 150] on span "Contract Signed" at bounding box center [547, 152] width 79 height 15
click at [785, 159] on div "3 Expired" at bounding box center [779, 153] width 212 height 38
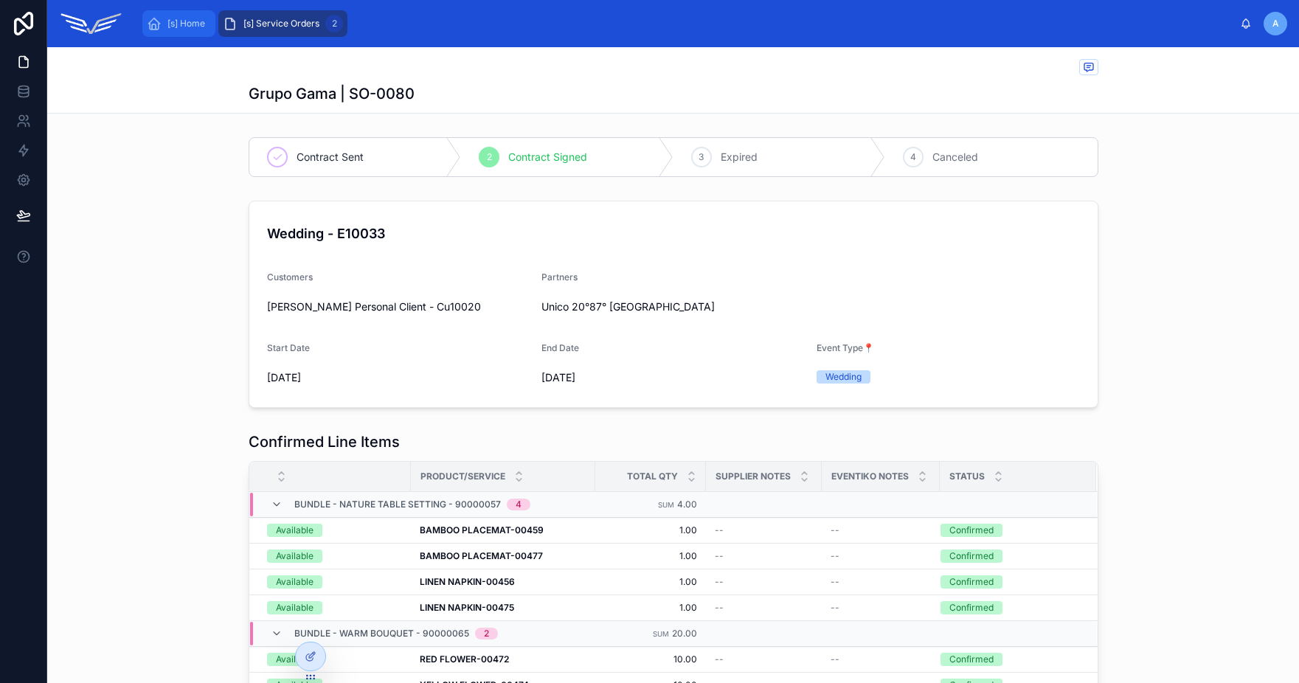
click at [155, 25] on icon "scrollable content" at bounding box center [154, 23] width 15 height 15
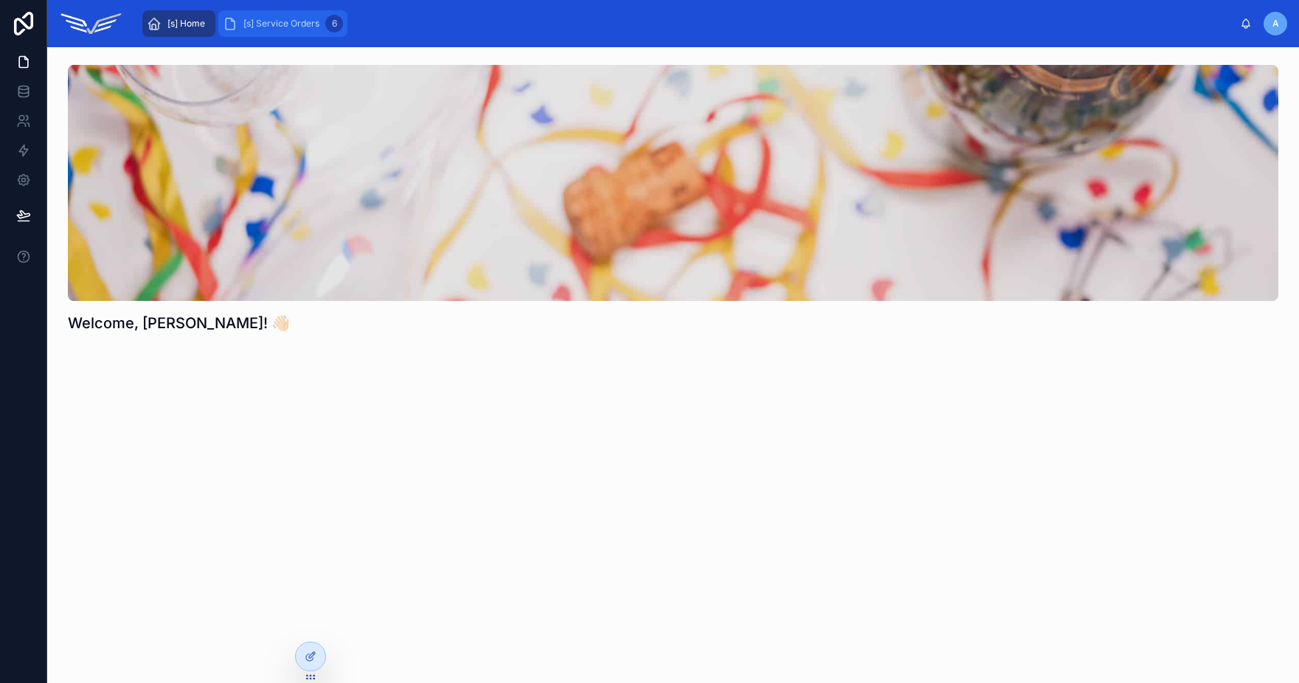
click at [266, 27] on span "[s] Service Orders" at bounding box center [281, 24] width 76 height 12
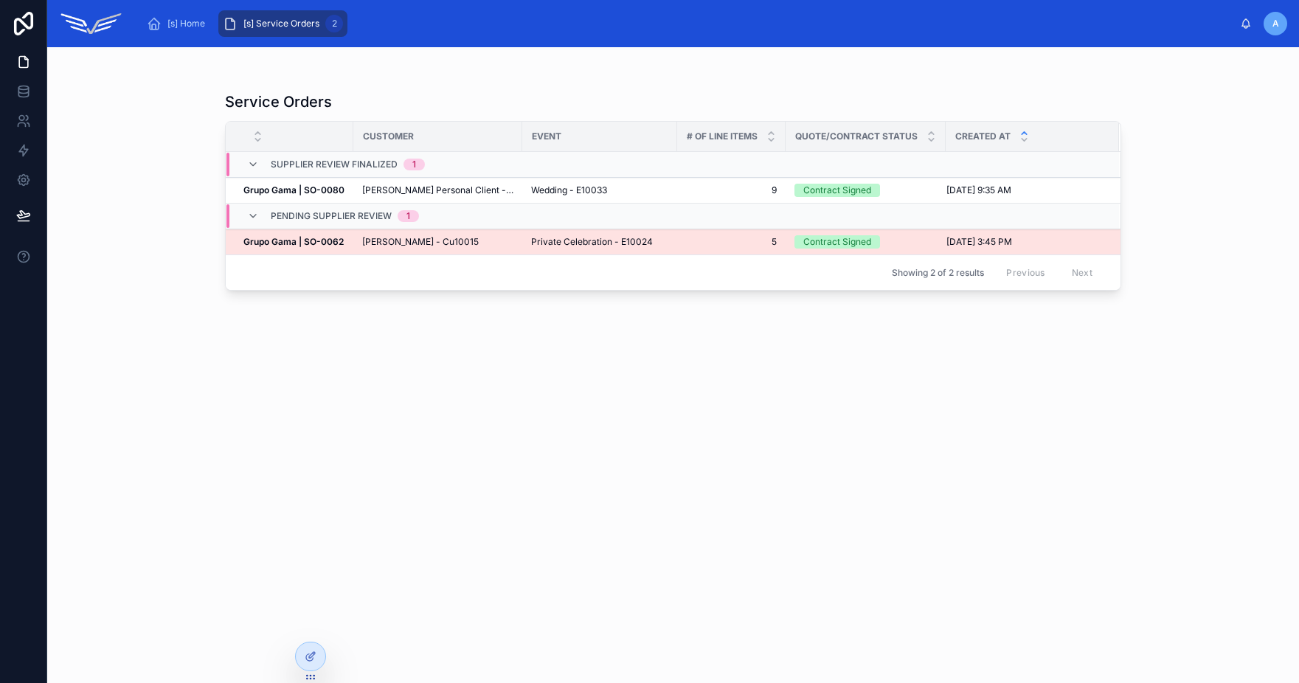
click at [548, 241] on span "Private Celebration - E10024" at bounding box center [592, 242] width 122 height 12
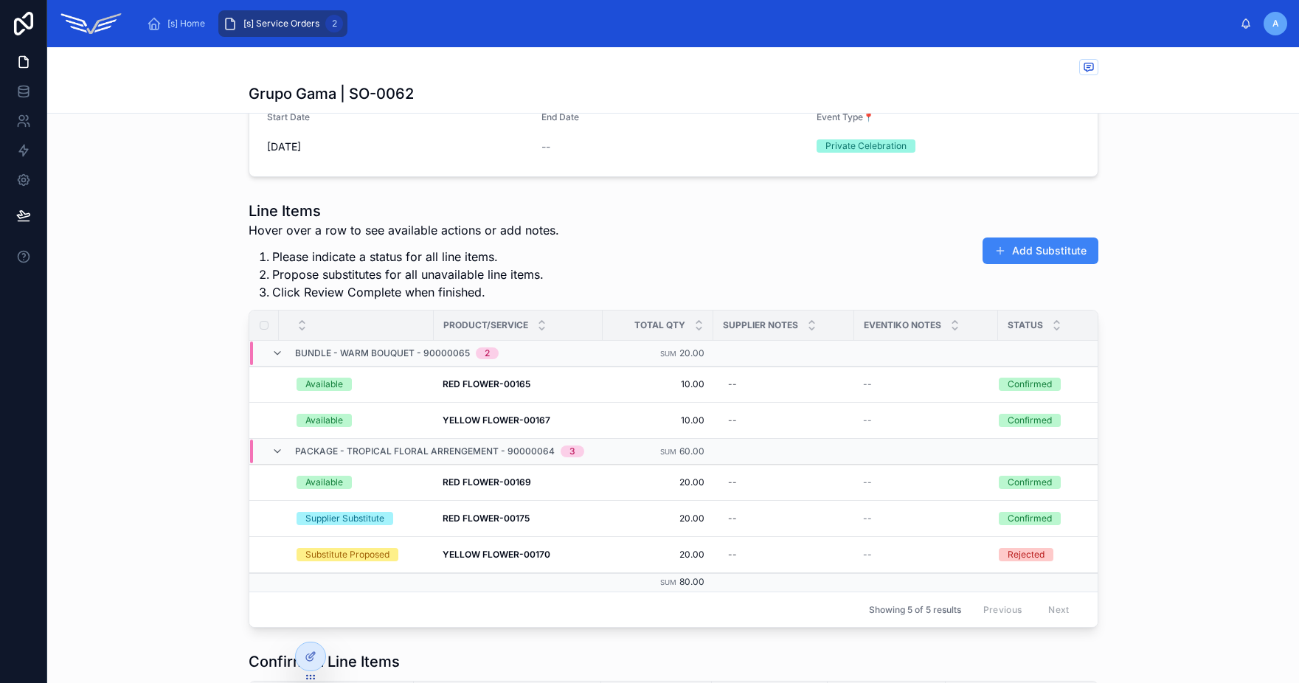
scroll to position [240, 0]
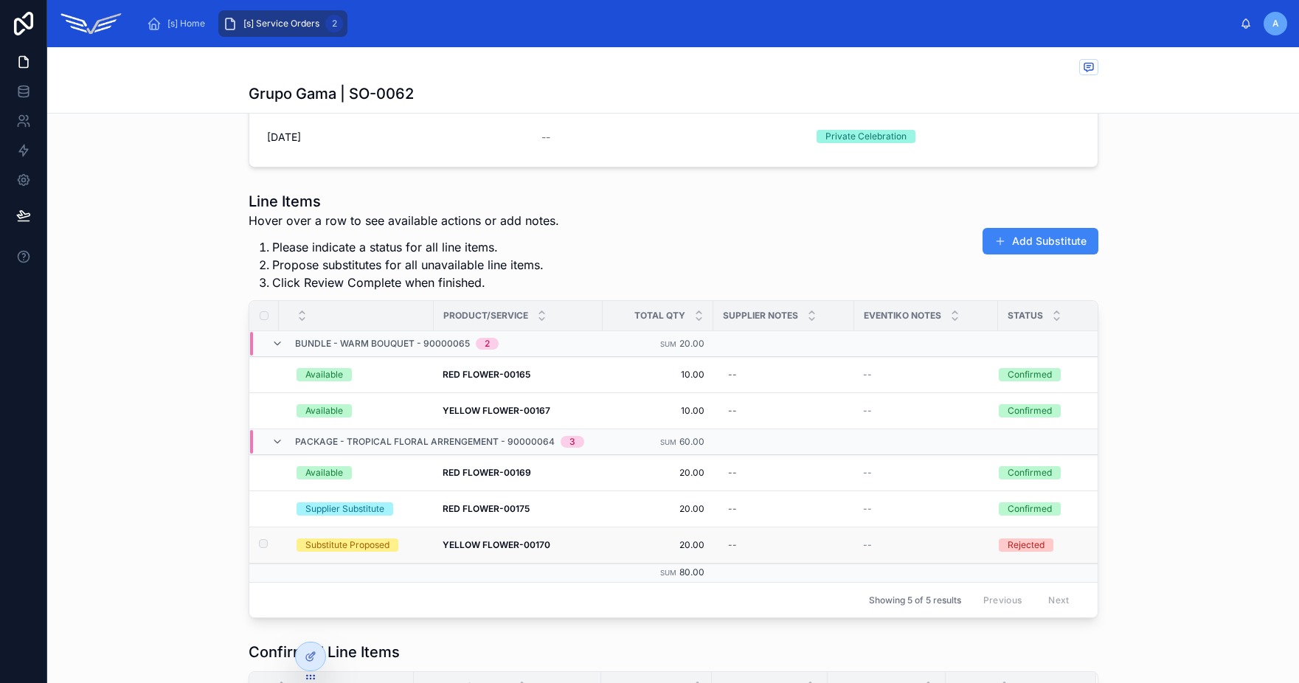
click at [589, 537] on td "YELLOW FLOWER-00170 YELLOW FLOWER-00170" at bounding box center [518, 545] width 169 height 36
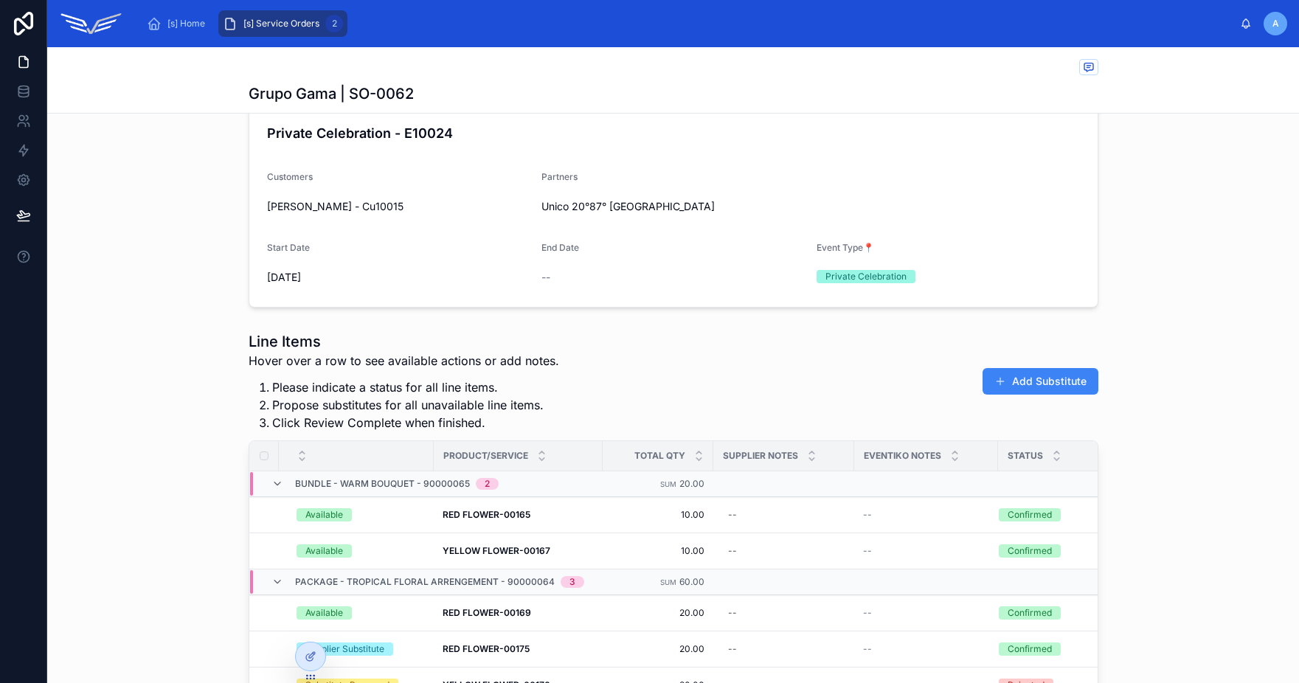
scroll to position [0, 0]
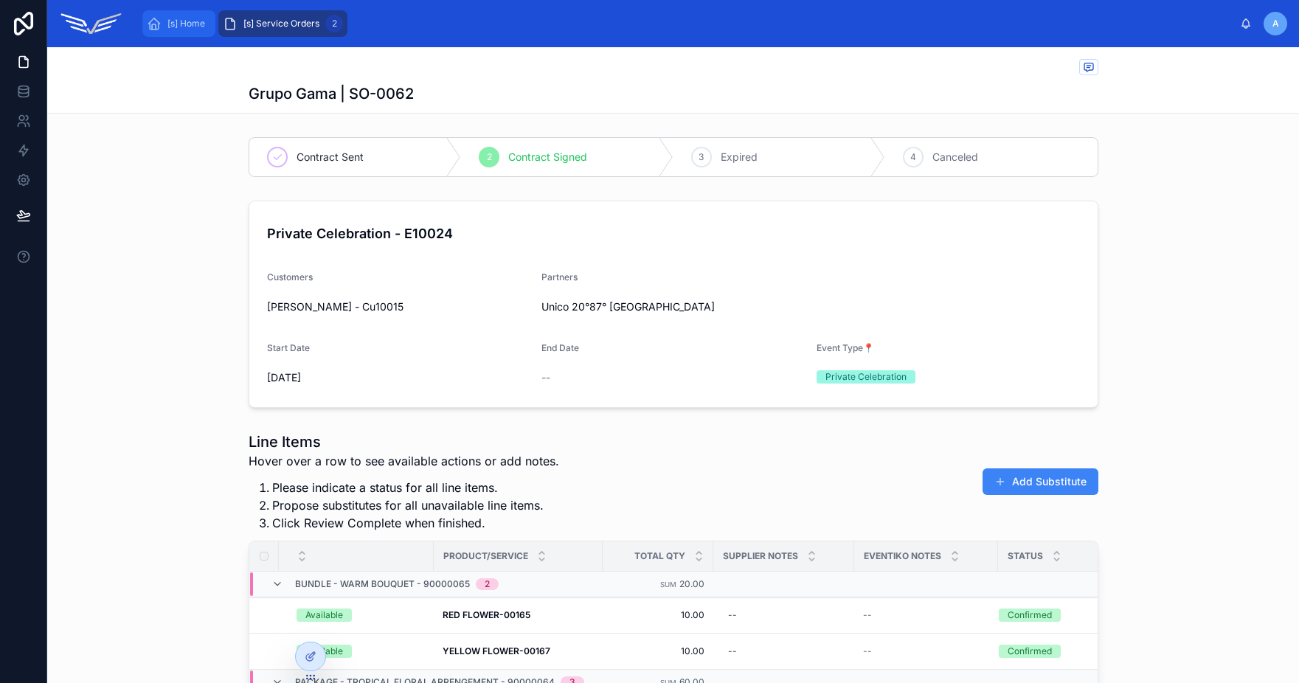
click at [203, 24] on span "[s] Home" at bounding box center [186, 24] width 38 height 12
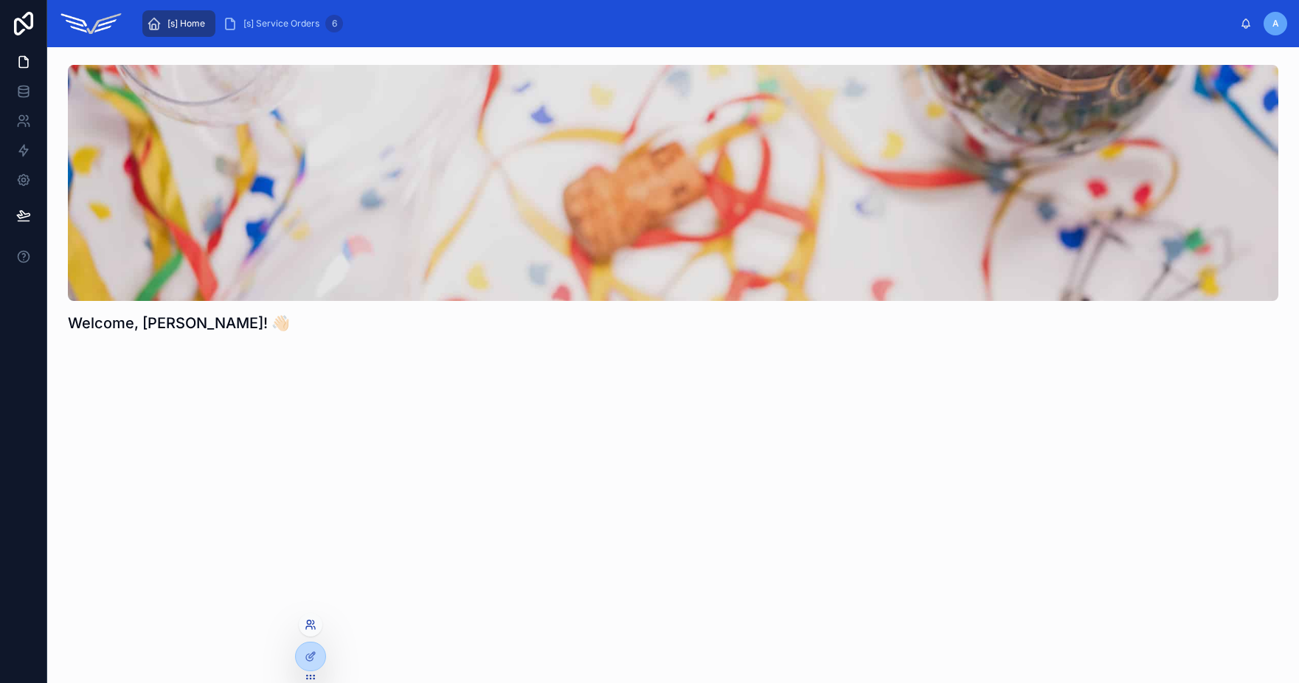
click at [305, 630] on icon at bounding box center [311, 625] width 12 height 12
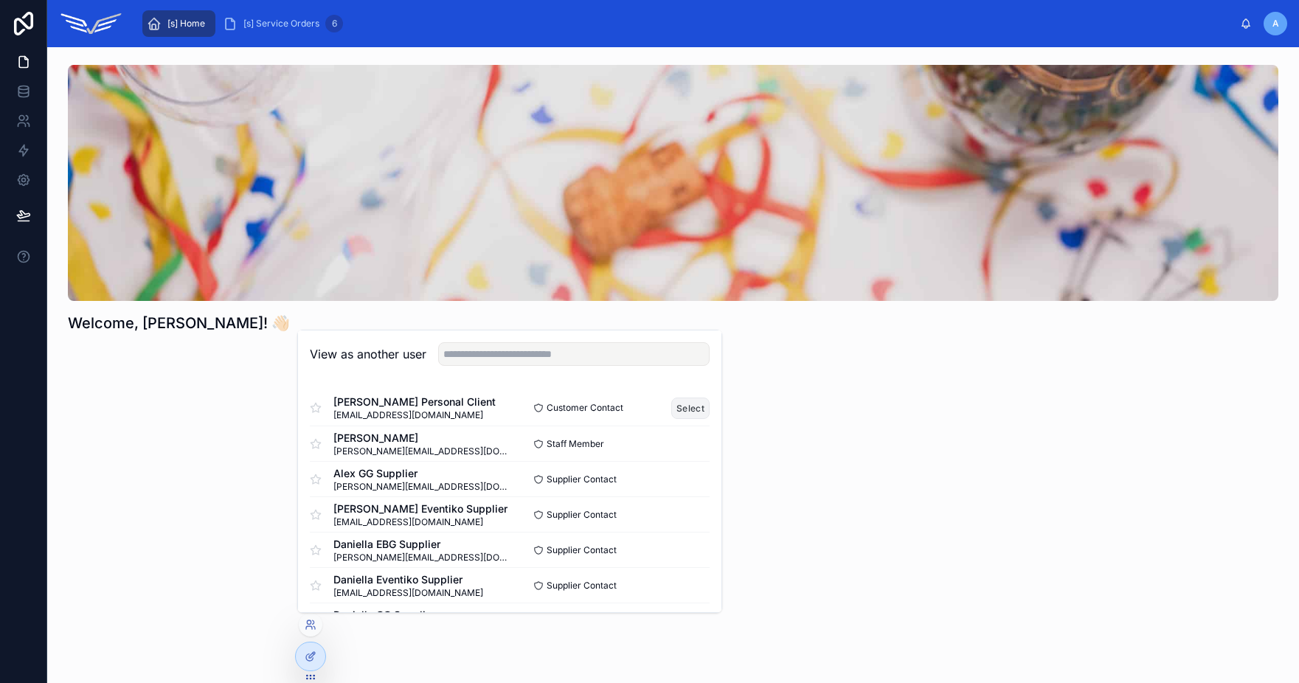
click at [676, 415] on button "Select" at bounding box center [690, 408] width 38 height 21
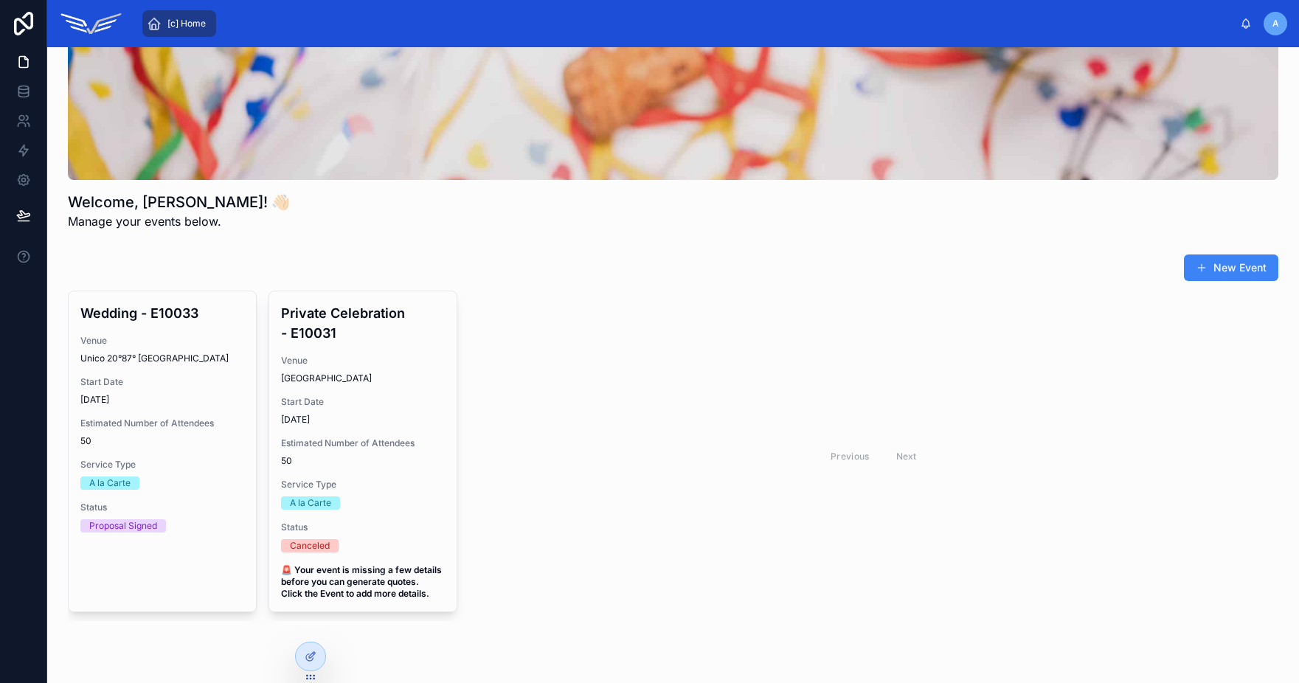
scroll to position [176, 0]
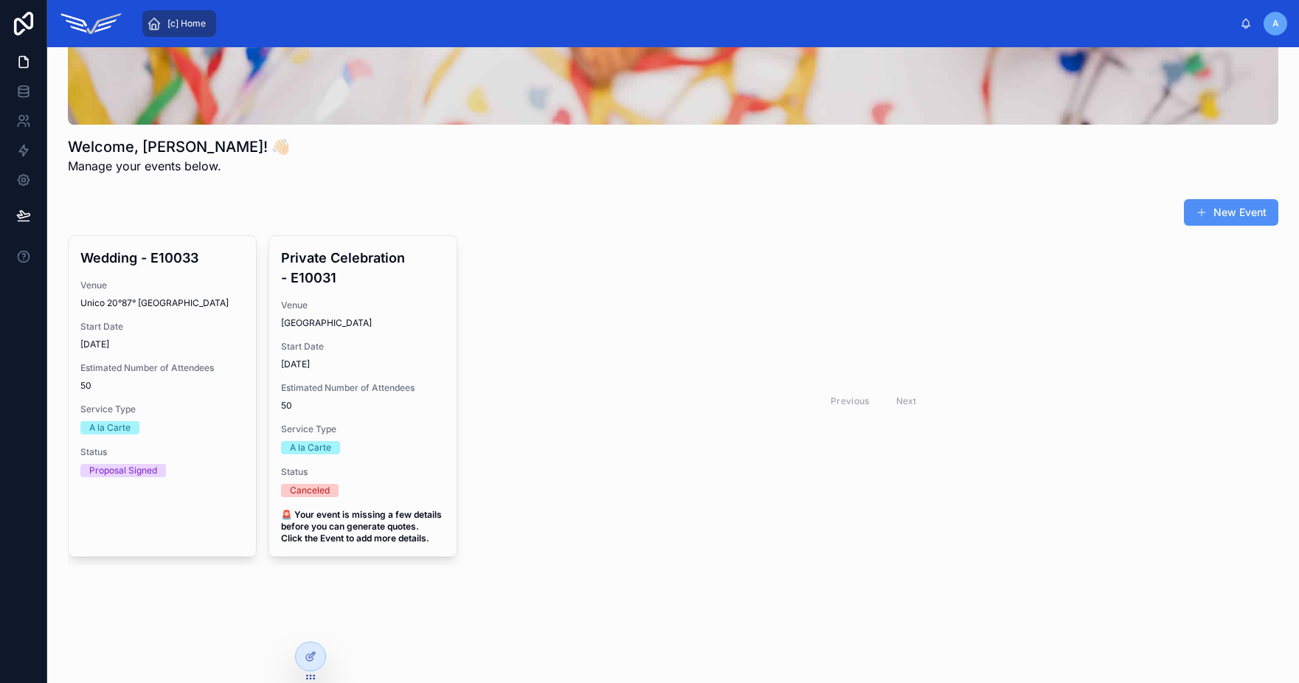
click at [1236, 221] on button "New Event" at bounding box center [1231, 212] width 94 height 27
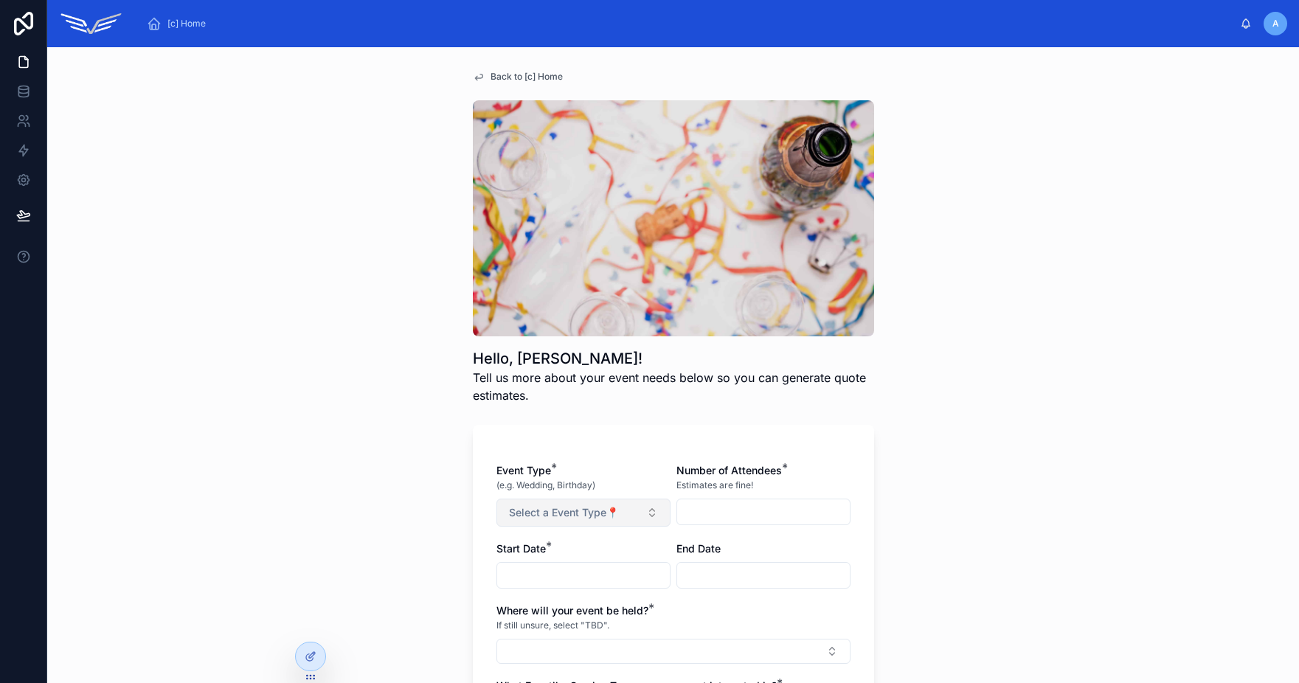
click at [584, 514] on span "Select a Event Type📍" at bounding box center [564, 512] width 110 height 15
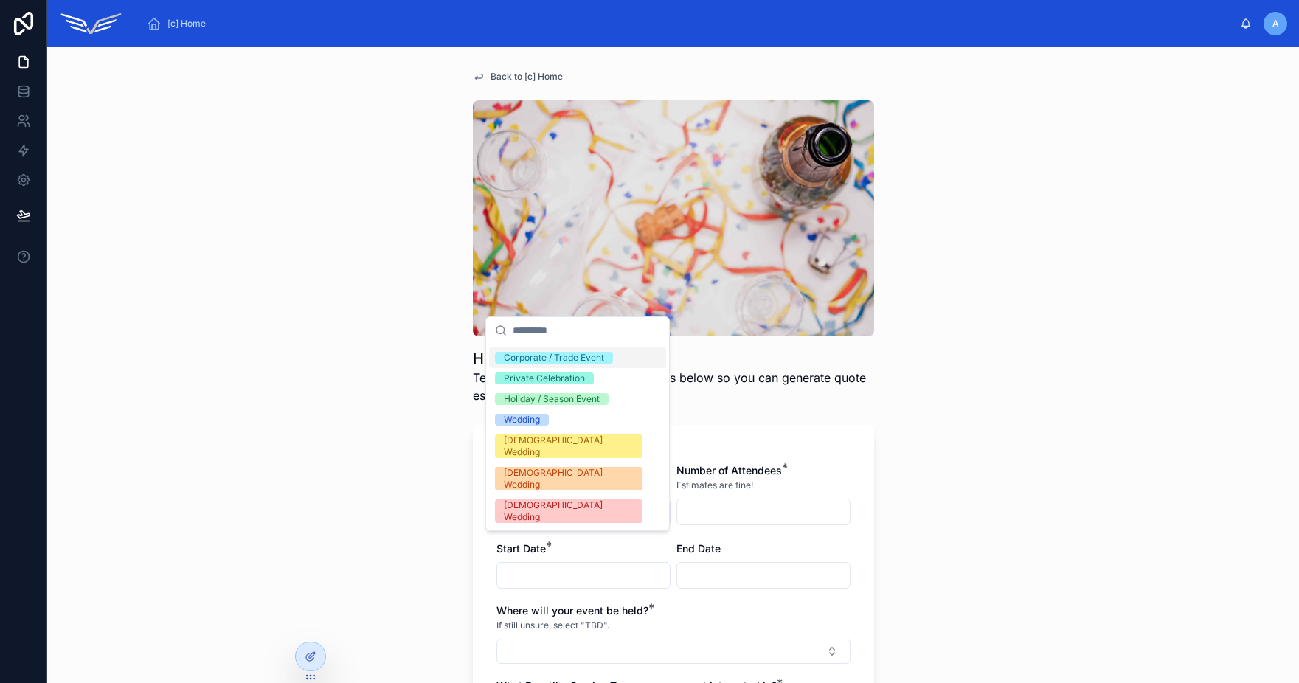
click at [600, 358] on div "Corporate / Trade Event" at bounding box center [554, 358] width 100 height 12
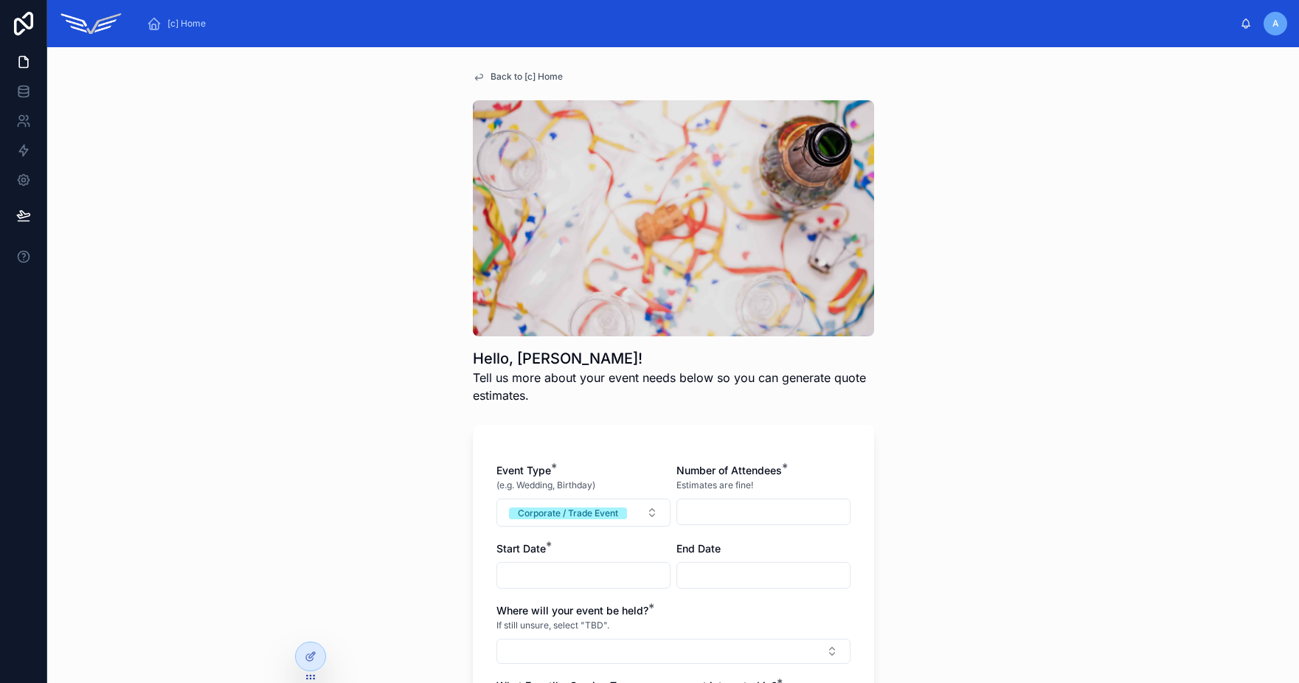
click at [718, 518] on input "text" at bounding box center [763, 512] width 173 height 21
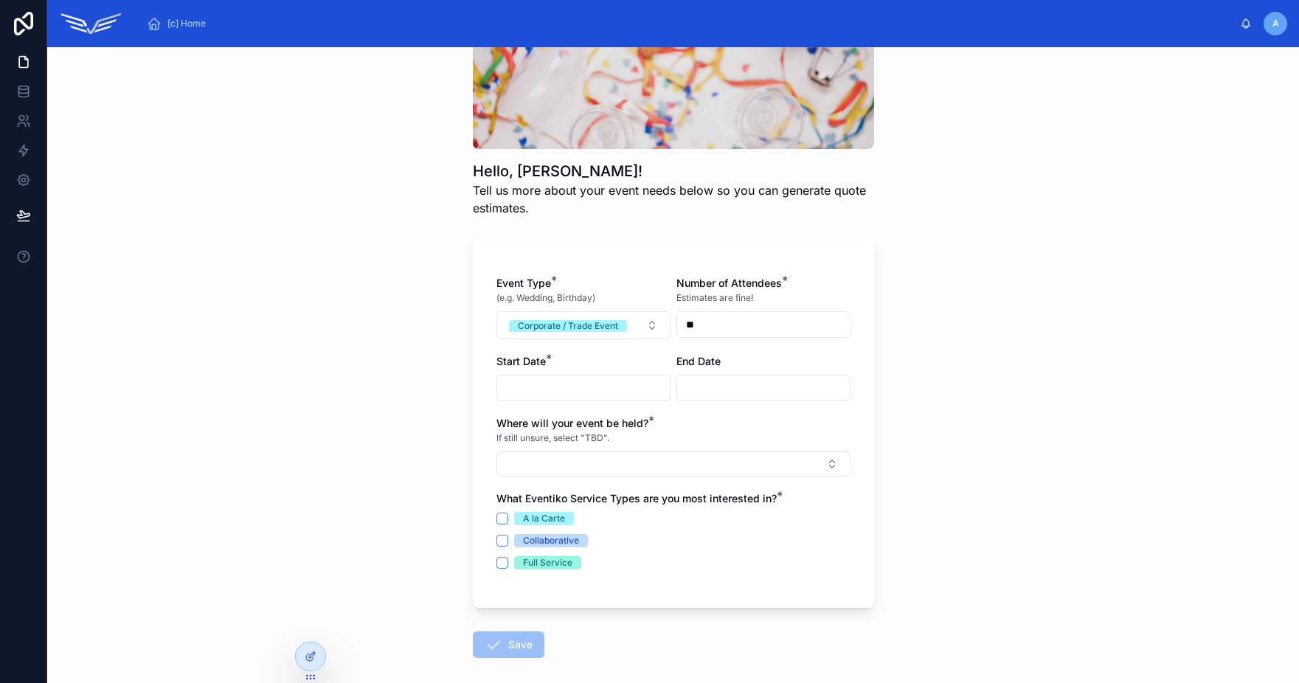
type input "**"
click at [547, 383] on input "text" at bounding box center [583, 388] width 173 height 21
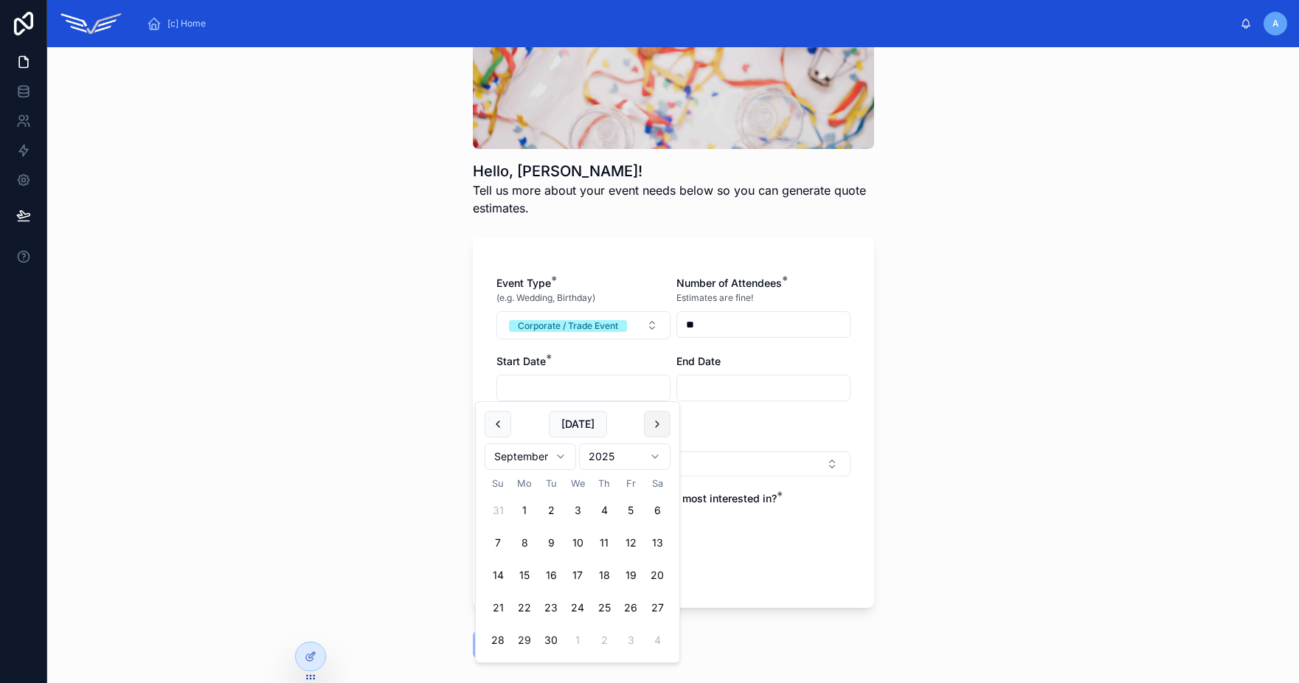
click at [665, 430] on button at bounding box center [657, 424] width 27 height 27
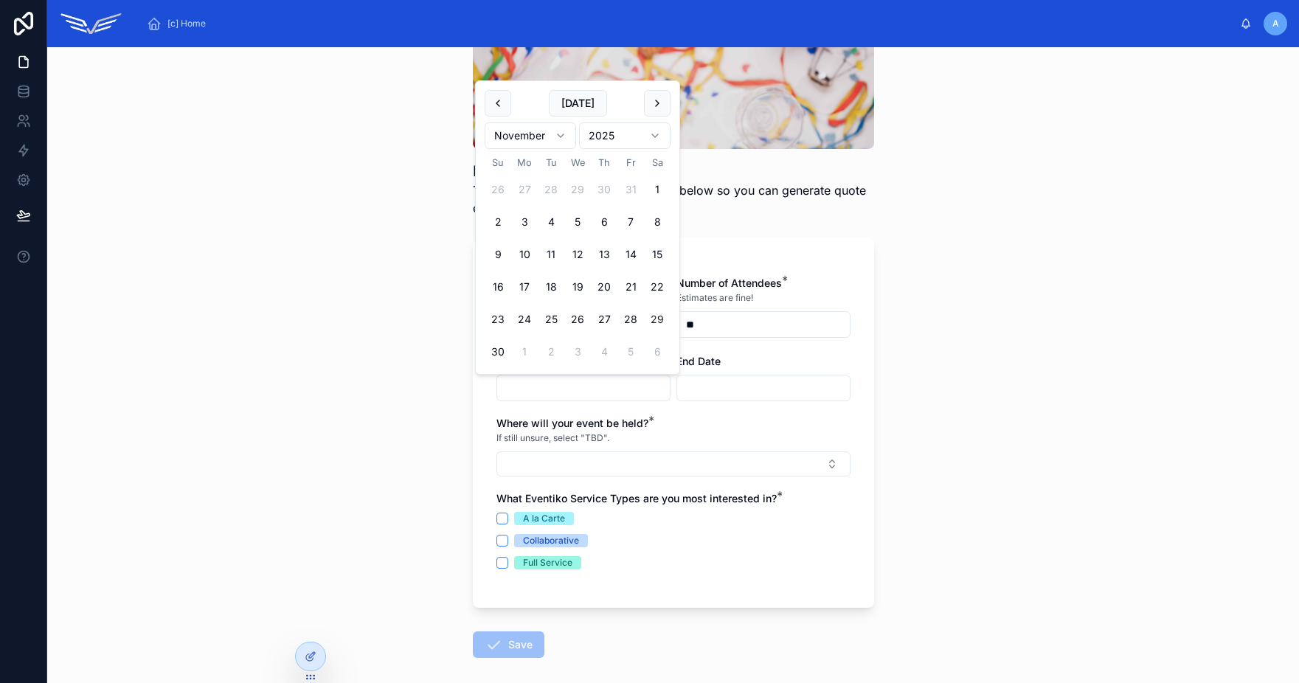
click at [650, 317] on button "29" at bounding box center [657, 319] width 27 height 27
click at [501, 105] on button at bounding box center [498, 103] width 27 height 27
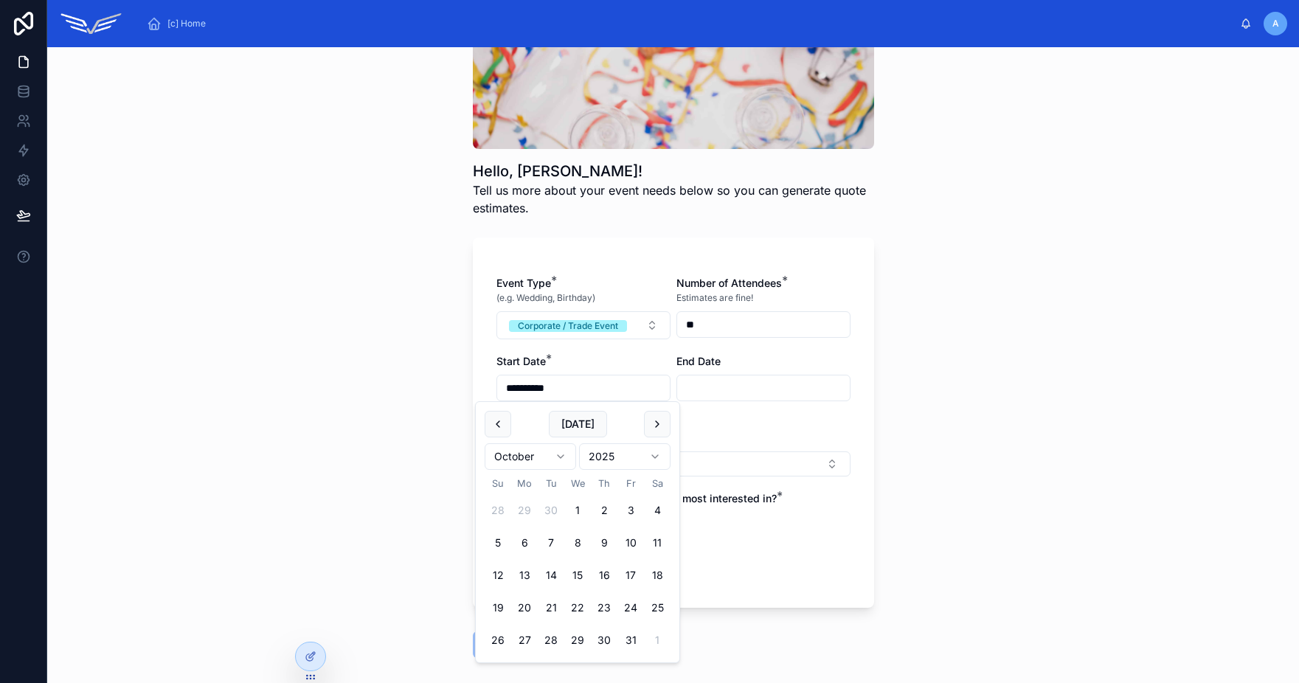
click at [501, 105] on div at bounding box center [673, 31] width 401 height 236
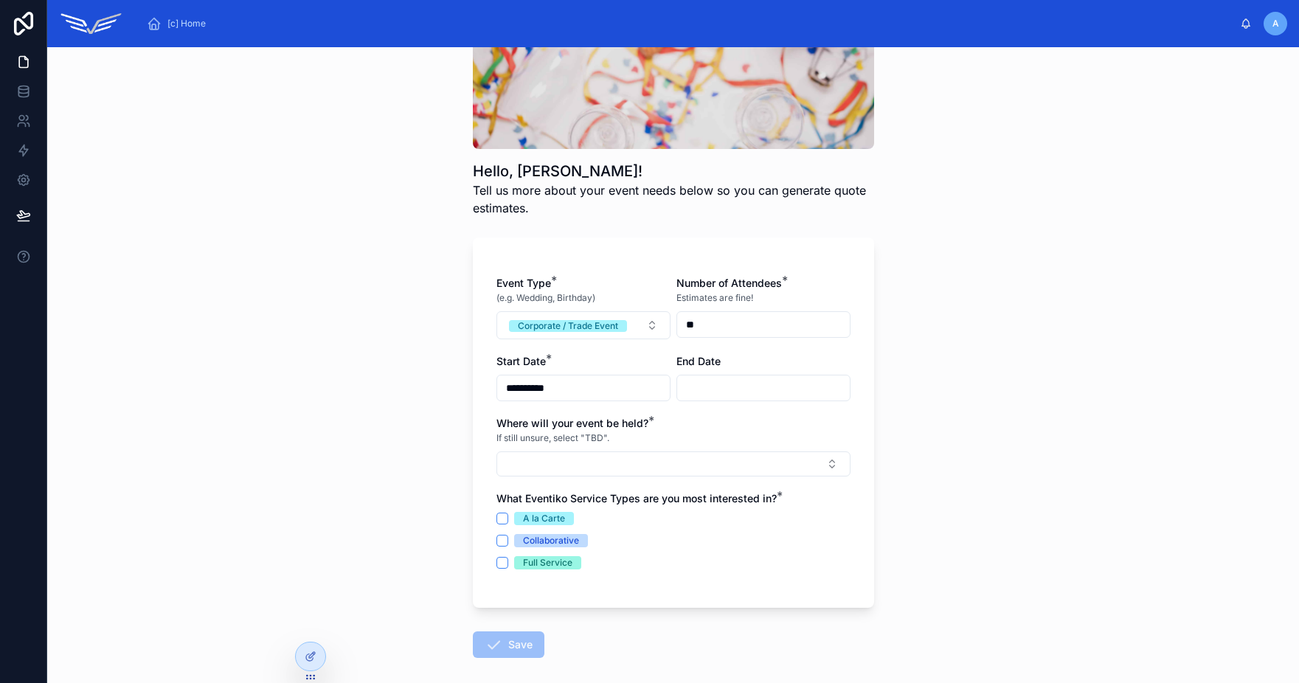
click at [538, 386] on input "**********" at bounding box center [583, 388] width 173 height 21
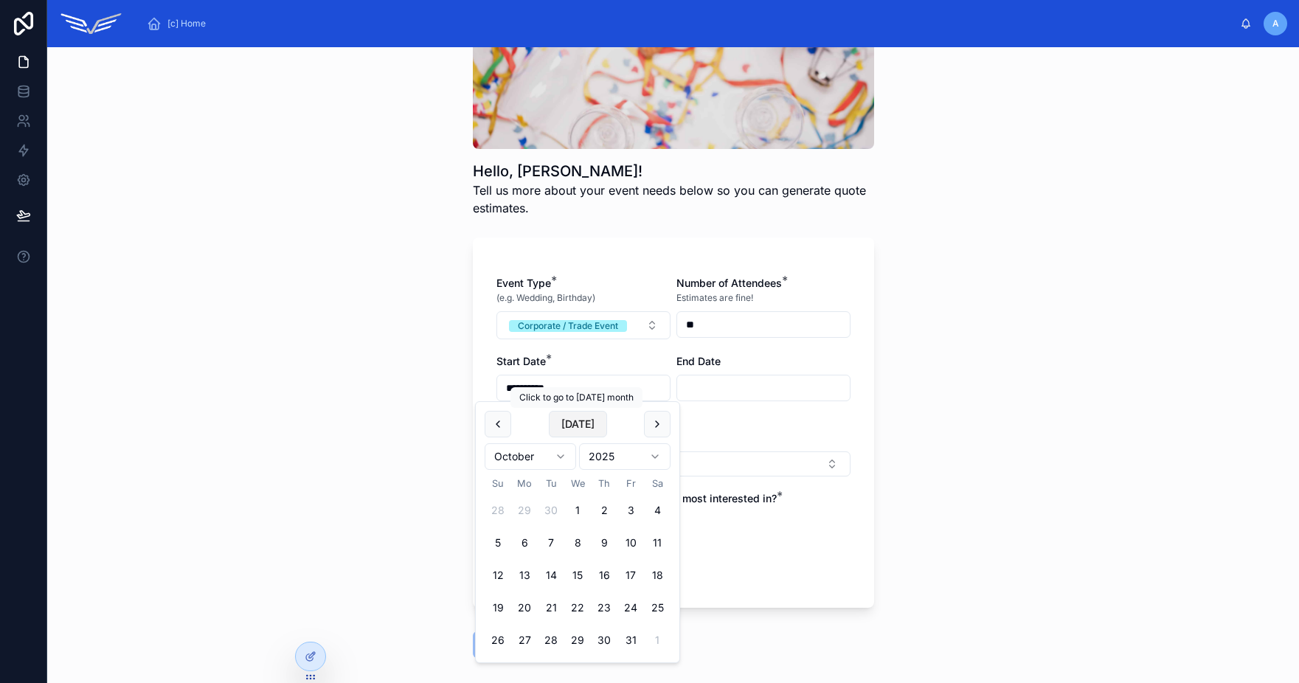
click at [569, 424] on button "[DATE]" at bounding box center [578, 424] width 58 height 27
click at [608, 609] on button "25" at bounding box center [604, 608] width 27 height 27
type input "*********"
click at [904, 443] on div "Back to [c] Home Hello, [PERSON_NAME]! Tell us more about your event needs belo…" at bounding box center [673, 365] width 1252 height 636
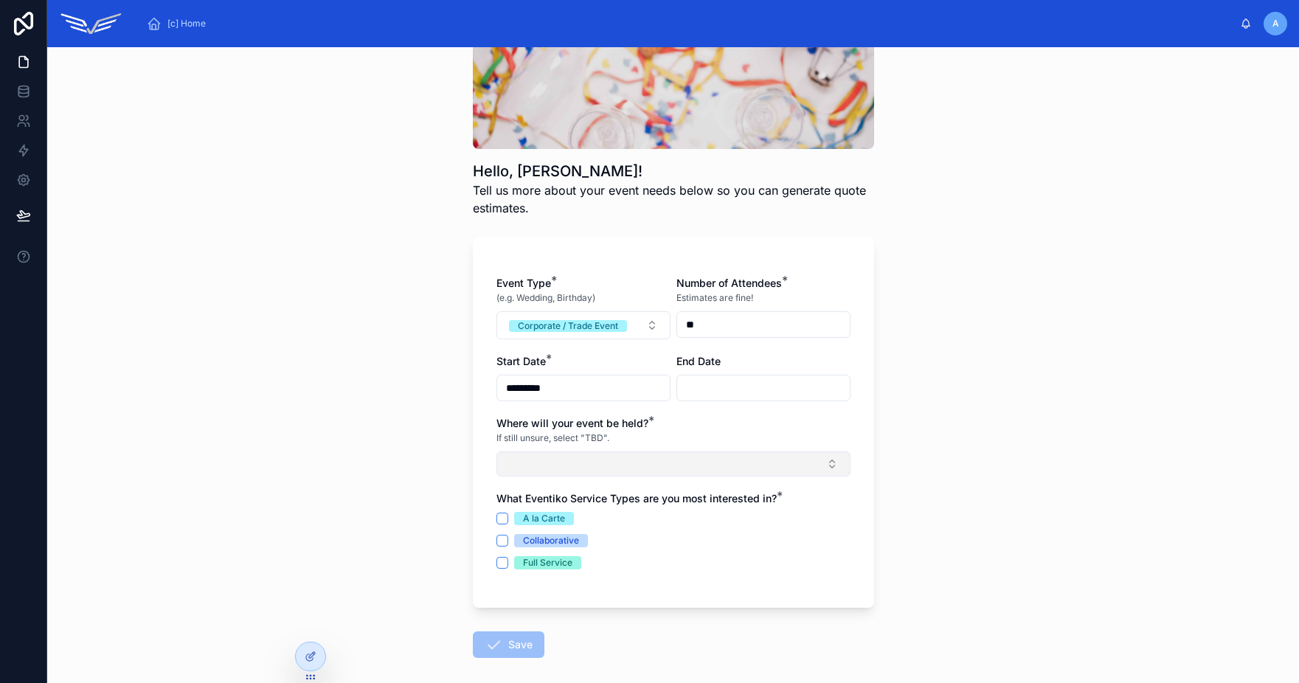
click at [614, 471] on button "Select Button" at bounding box center [673, 463] width 354 height 25
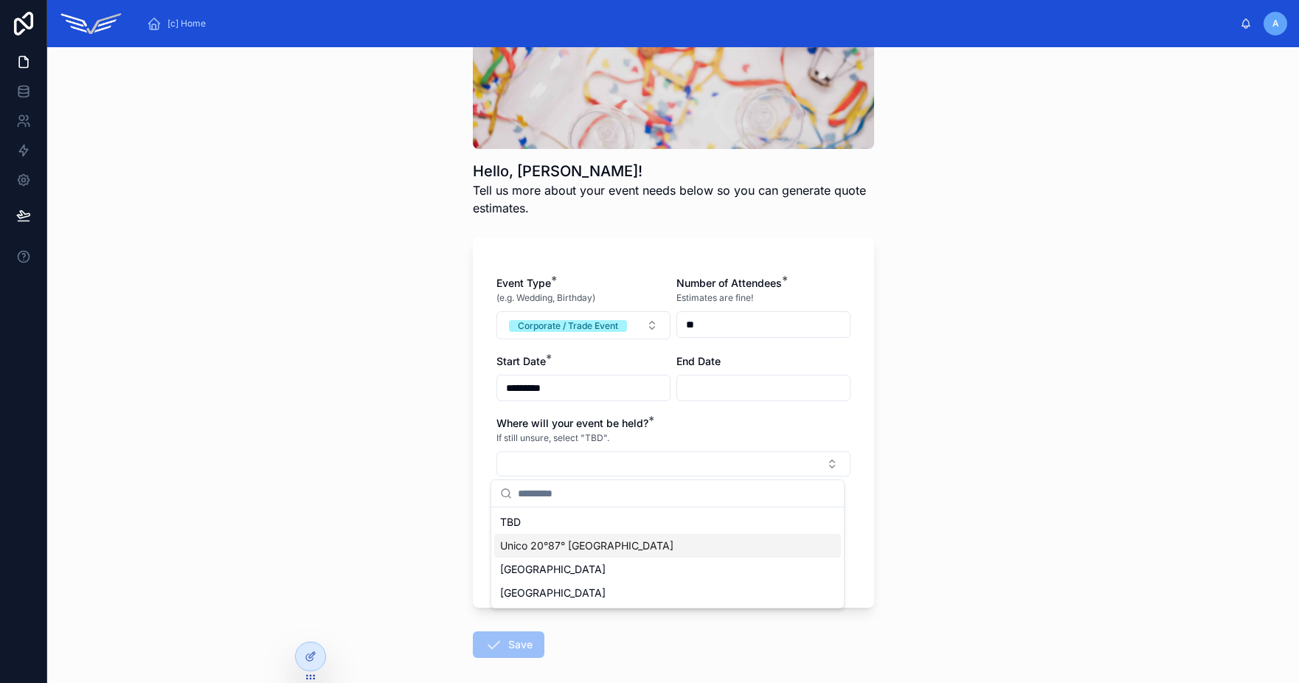
click at [620, 553] on div "Unico 20°87° [GEOGRAPHIC_DATA]" at bounding box center [667, 546] width 347 height 24
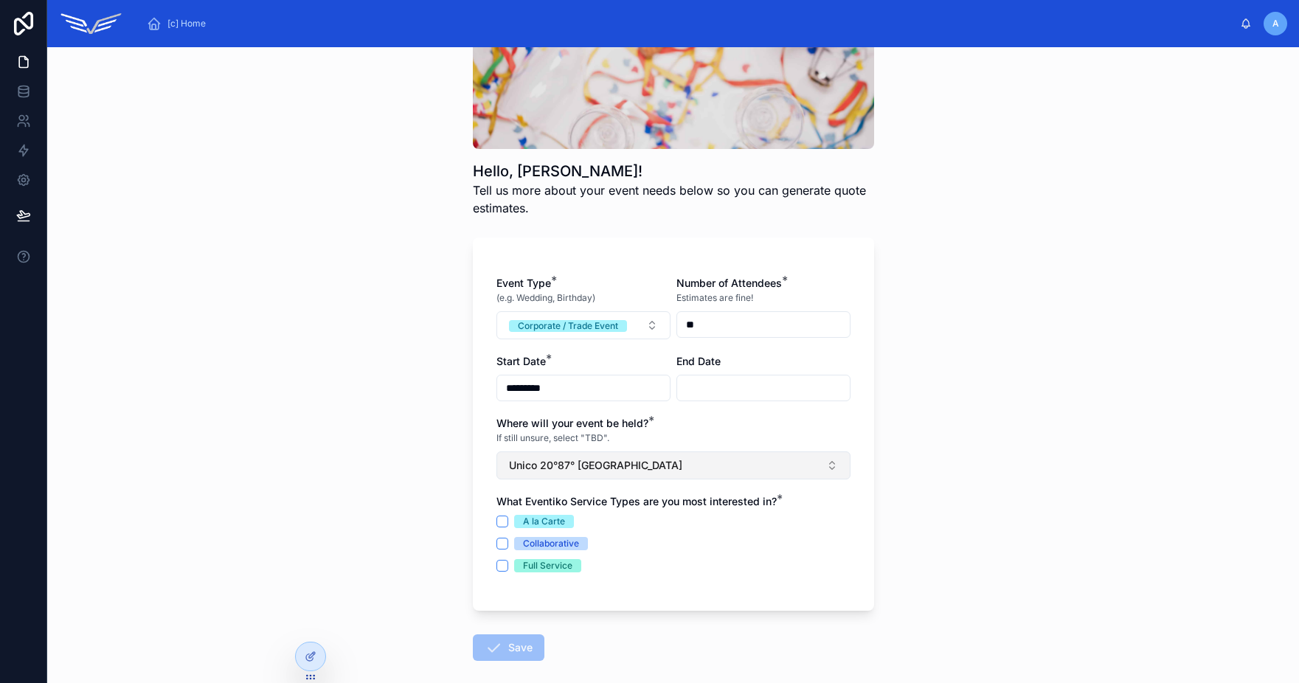
click at [572, 460] on span "Unico 20°87° [GEOGRAPHIC_DATA]" at bounding box center [595, 465] width 173 height 15
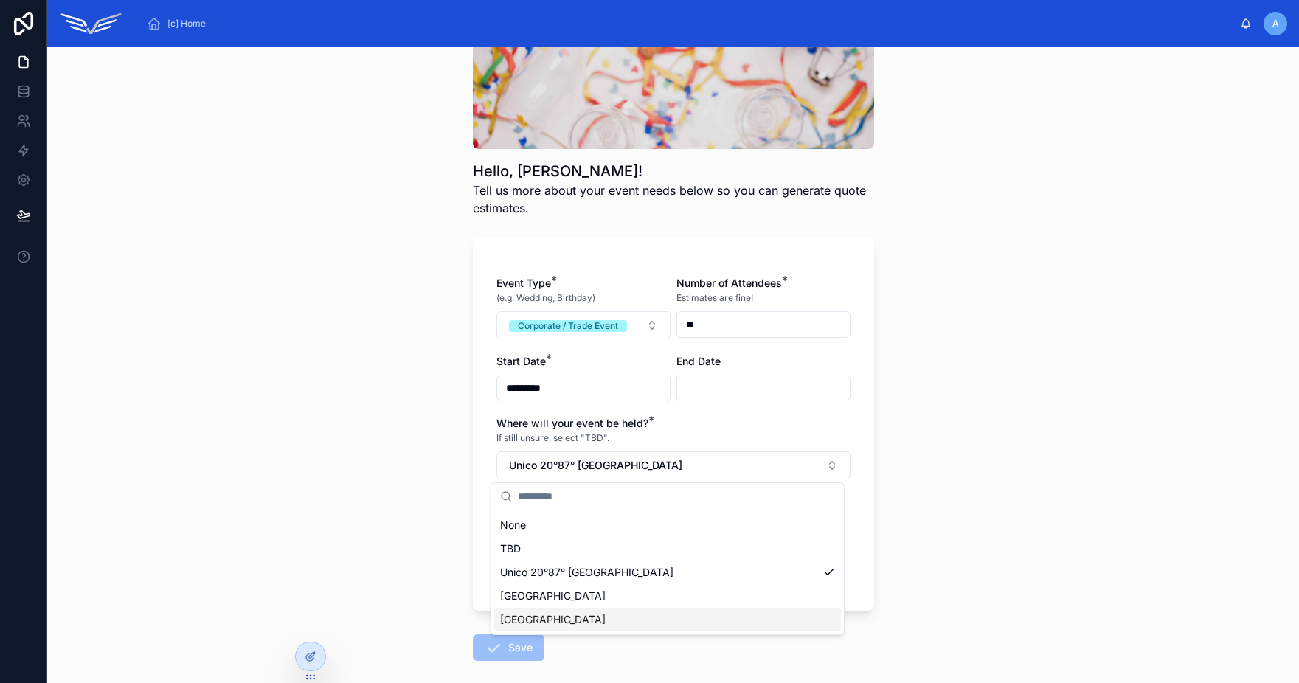
click at [572, 611] on div "[GEOGRAPHIC_DATA]" at bounding box center [667, 620] width 347 height 24
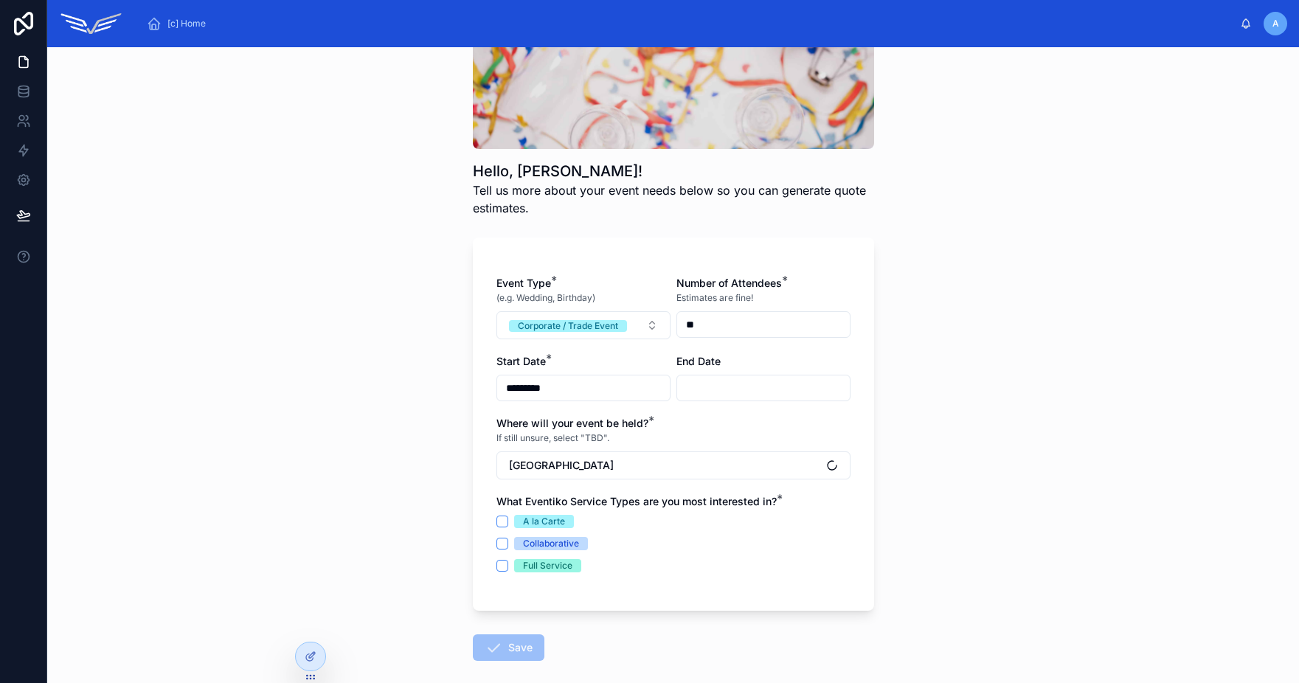
click at [524, 520] on div "A la Carte" at bounding box center [544, 521] width 42 height 13
click at [508, 520] on button "A la Carte" at bounding box center [502, 522] width 12 height 12
click at [522, 655] on button "Save" at bounding box center [509, 647] width 72 height 27
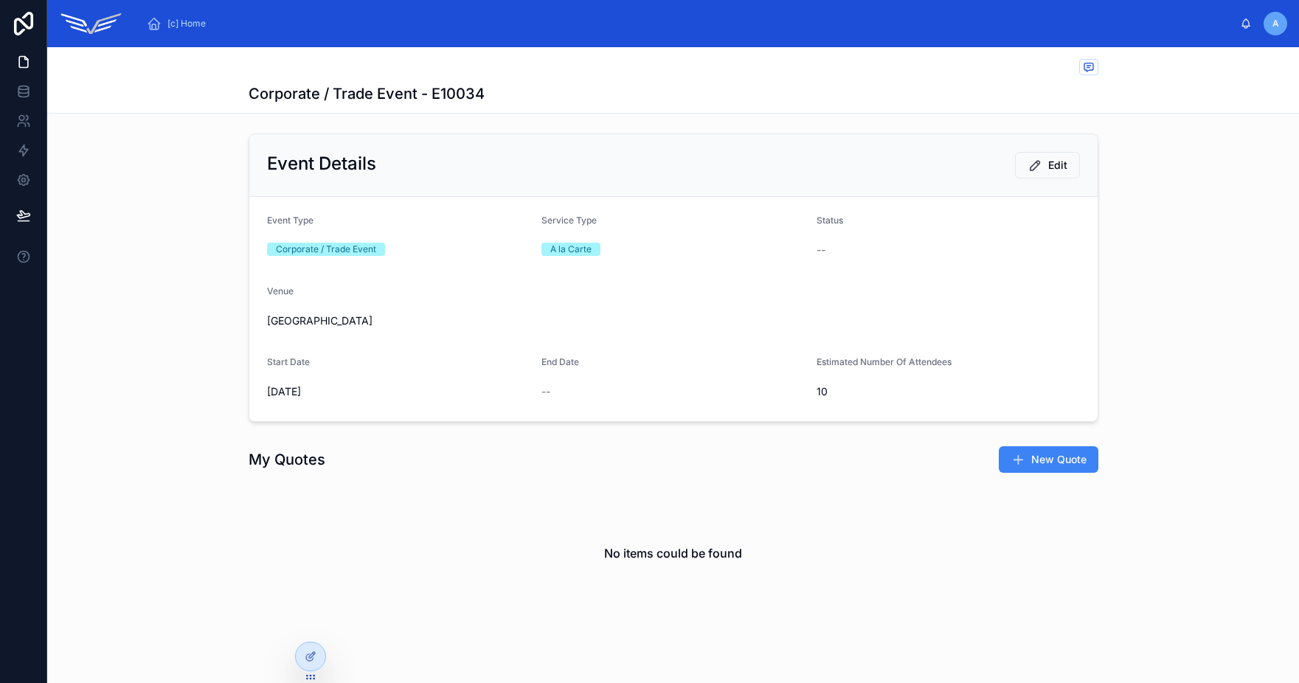
scroll to position [8, 0]
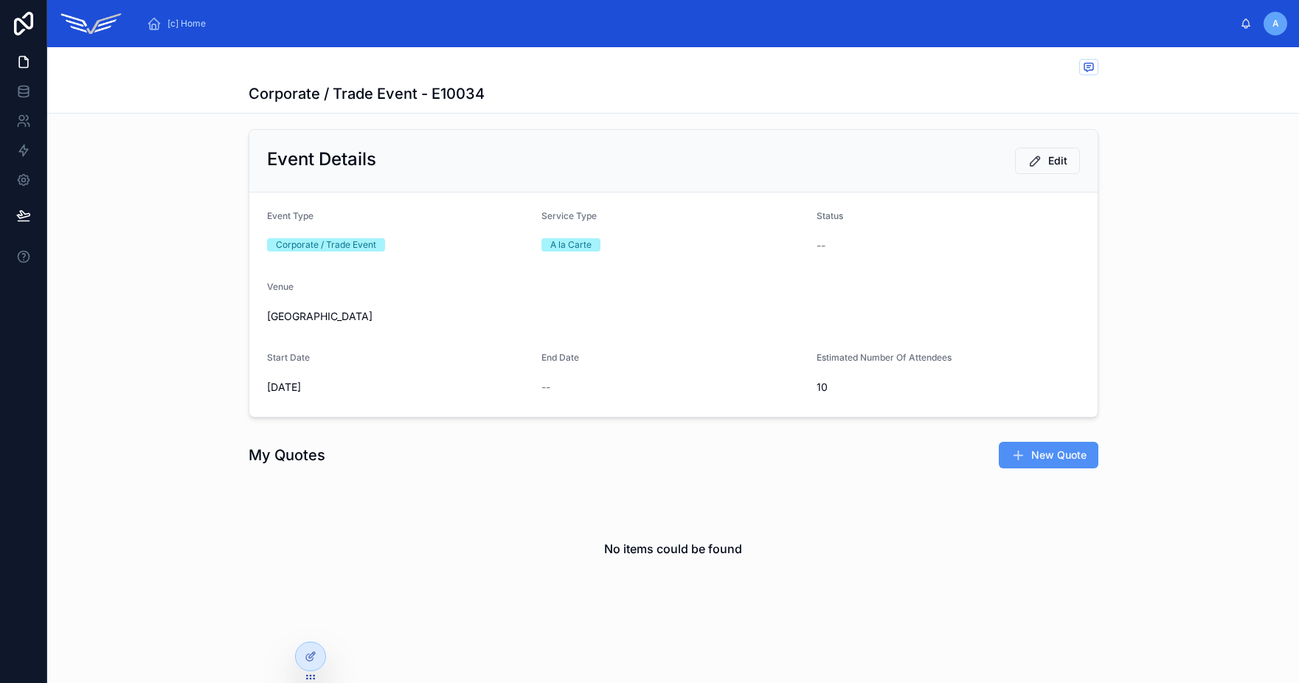
click at [1044, 453] on span "New Quote" at bounding box center [1058, 455] width 55 height 15
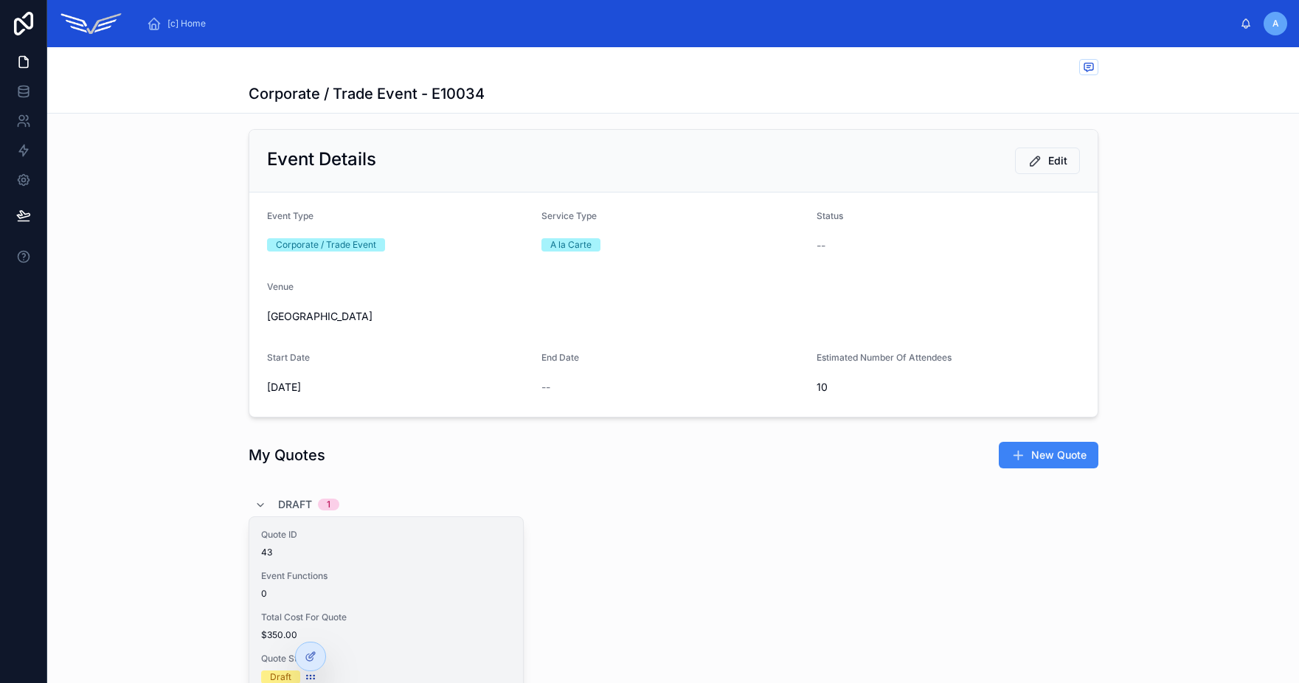
scroll to position [196, 0]
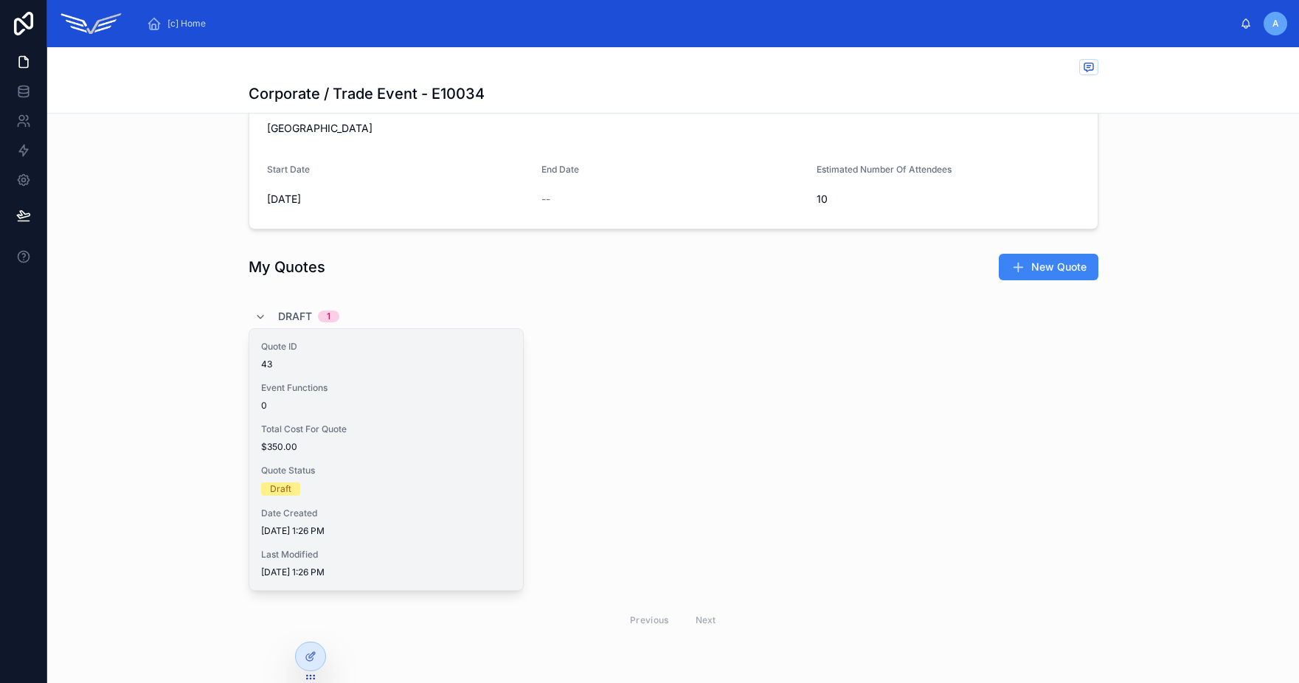
click at [373, 506] on div "Quote ID 43 Event Functions 0 Total Cost For Quote $350.00 Quote Status Draft D…" at bounding box center [386, 459] width 274 height 261
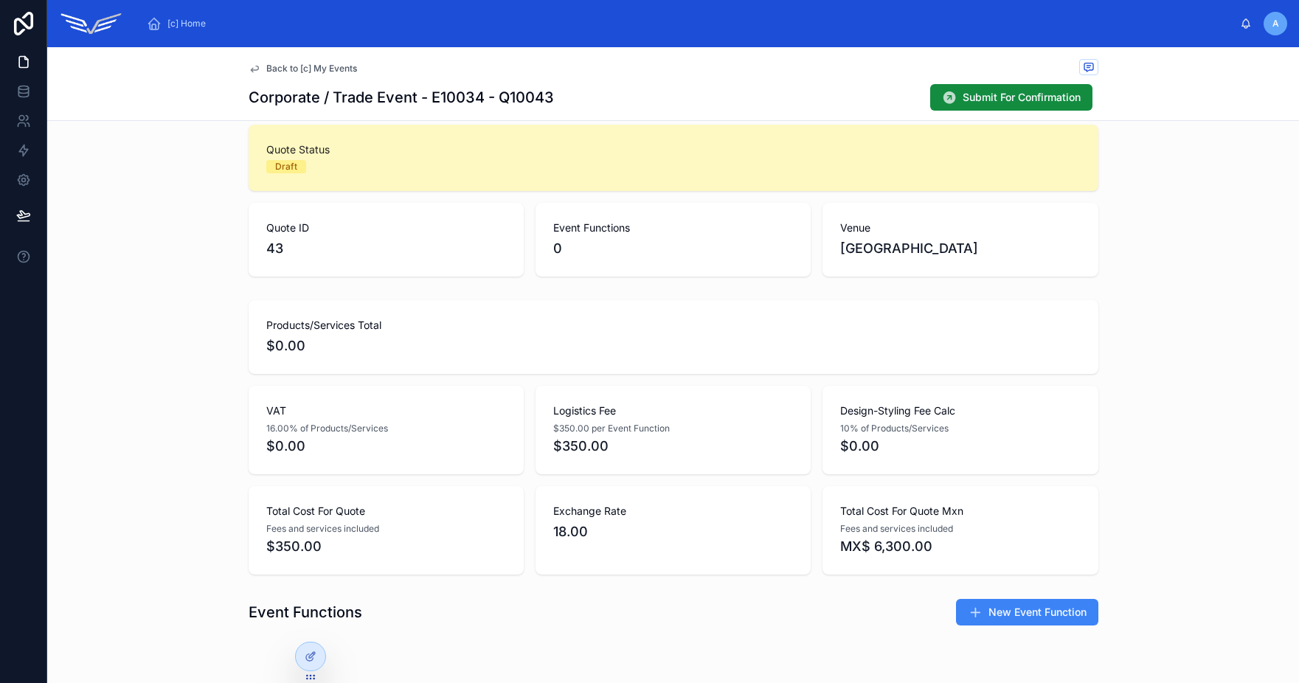
scroll to position [157, 0]
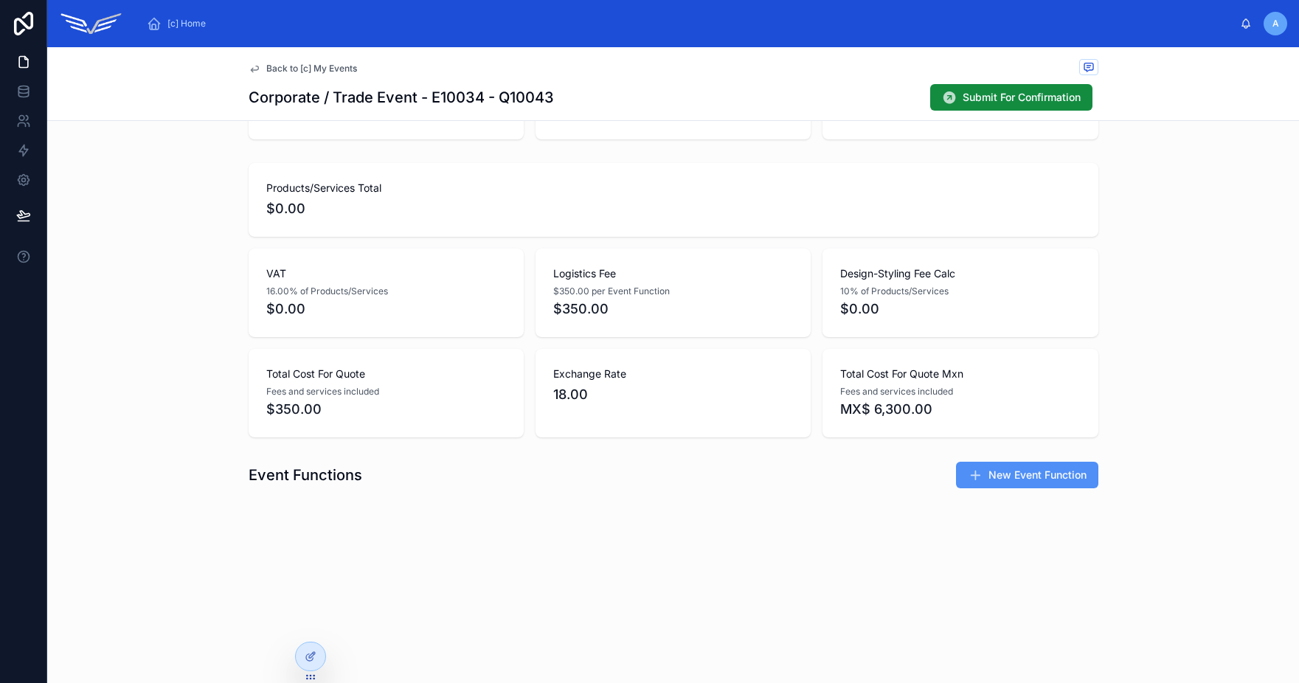
click at [999, 480] on span "New Event Function" at bounding box center [1037, 475] width 98 height 15
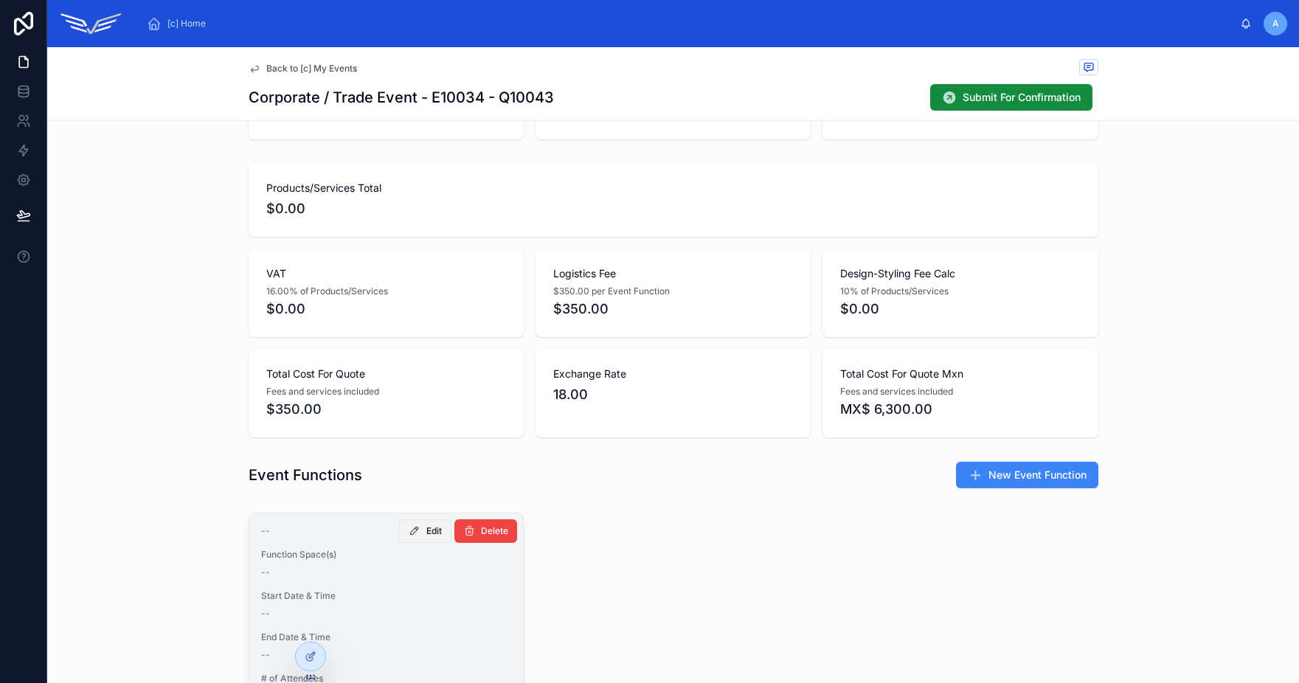
click at [426, 536] on span "Edit" at bounding box center [433, 531] width 15 height 12
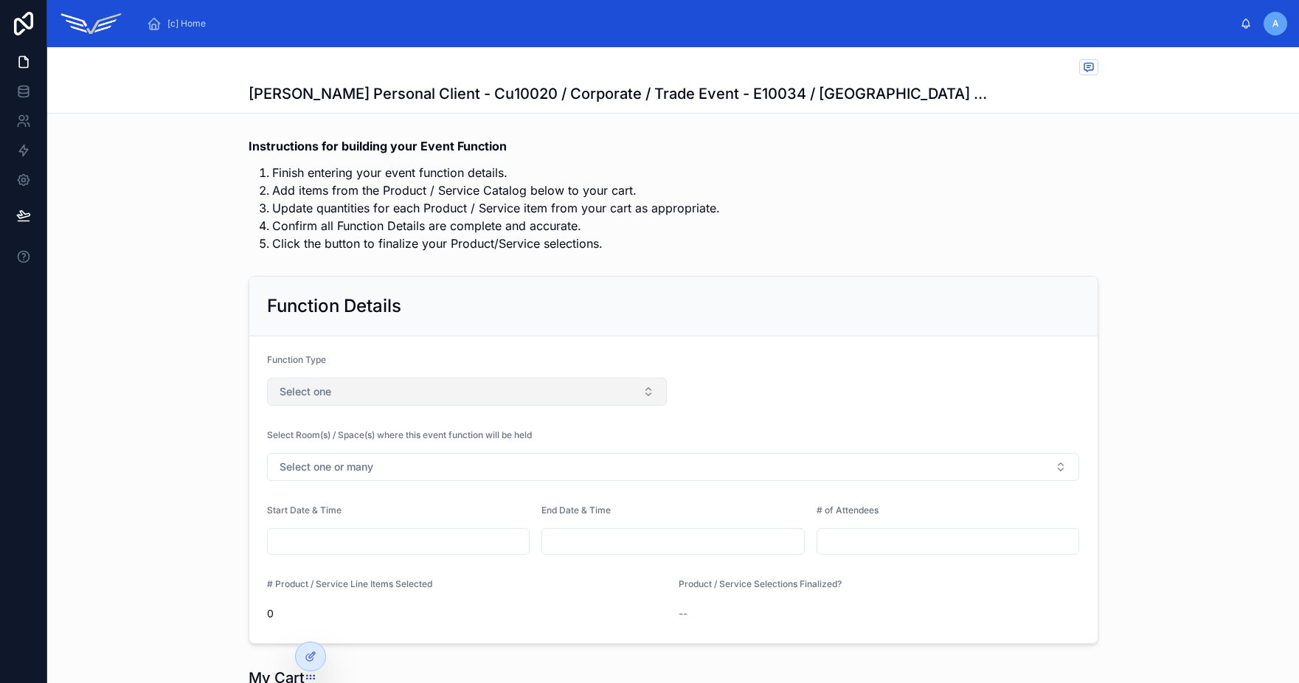
click at [510, 392] on button "Select one" at bounding box center [467, 392] width 401 height 28
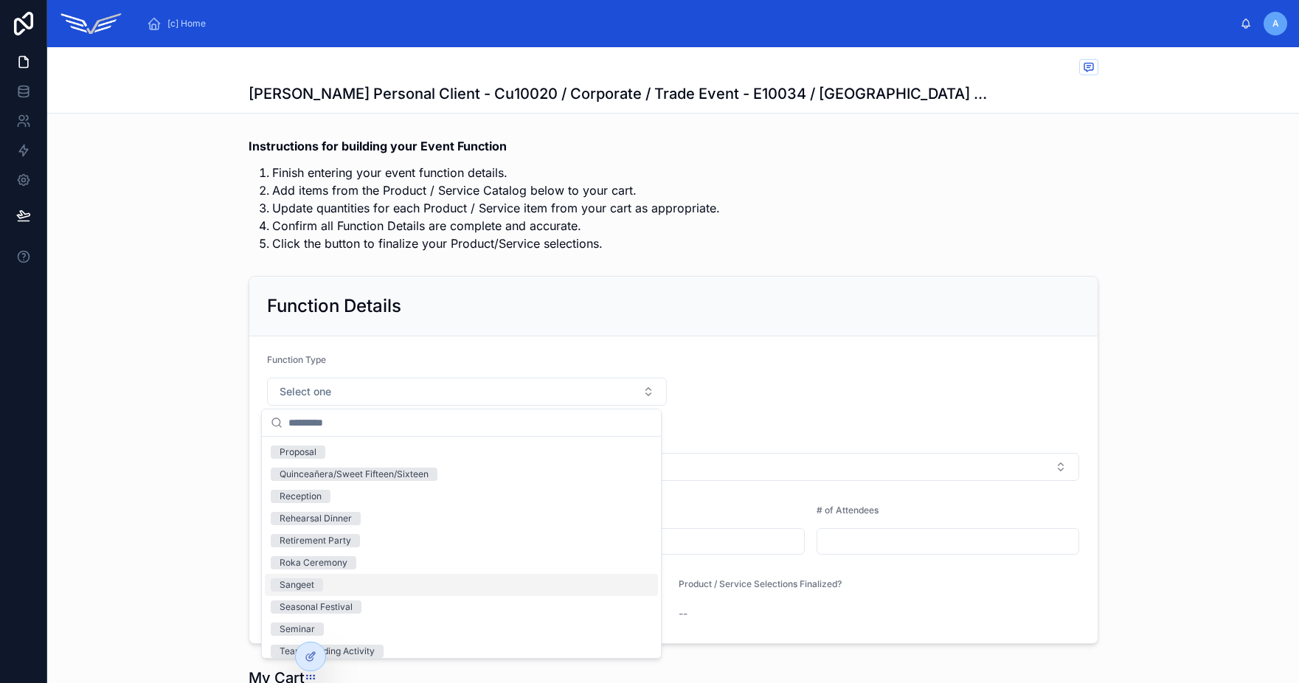
scroll to position [1157, 0]
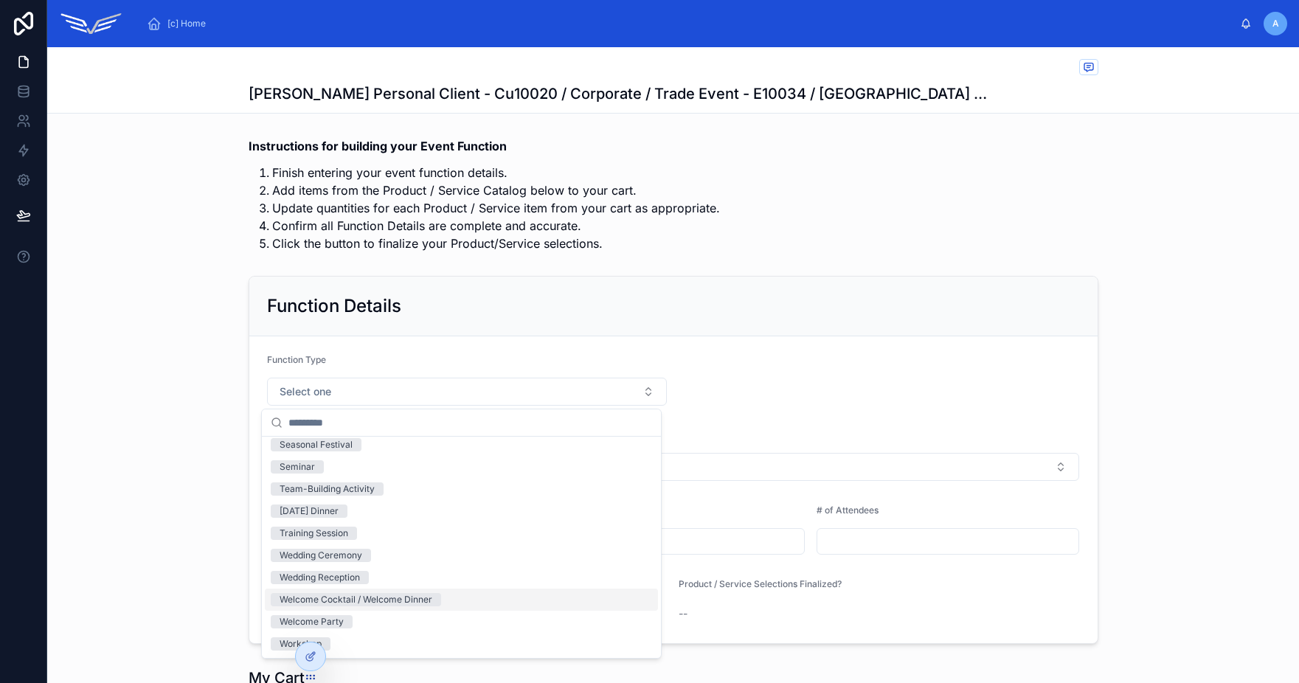
click at [418, 599] on div "Welcome Cocktail / Welcome Dinner" at bounding box center [356, 599] width 153 height 13
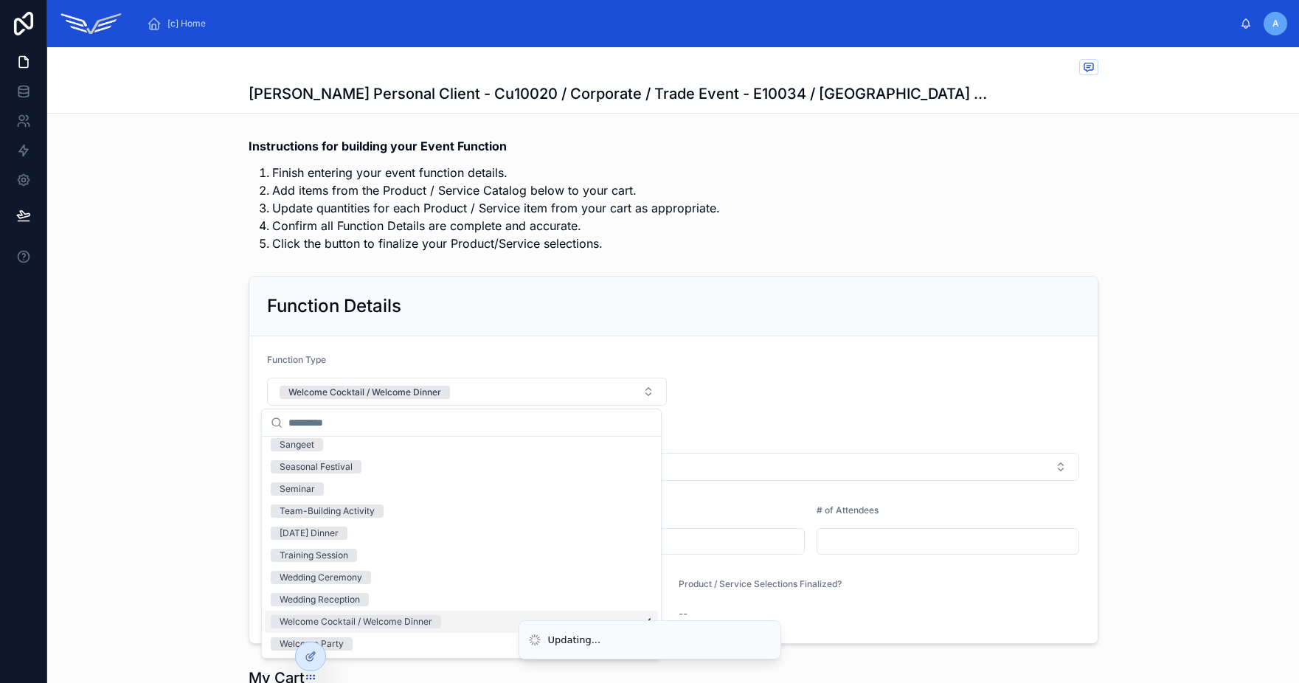
scroll to position [1179, 0]
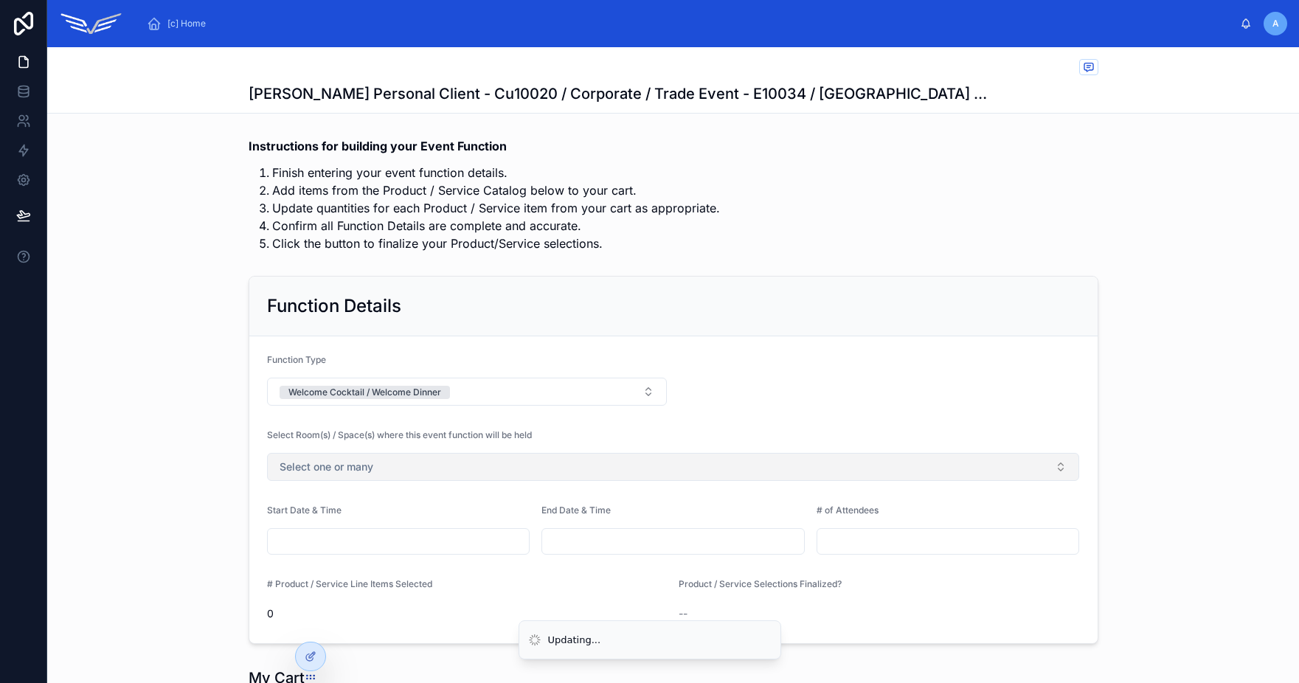
click at [397, 472] on button "Select one or many" at bounding box center [673, 467] width 813 height 28
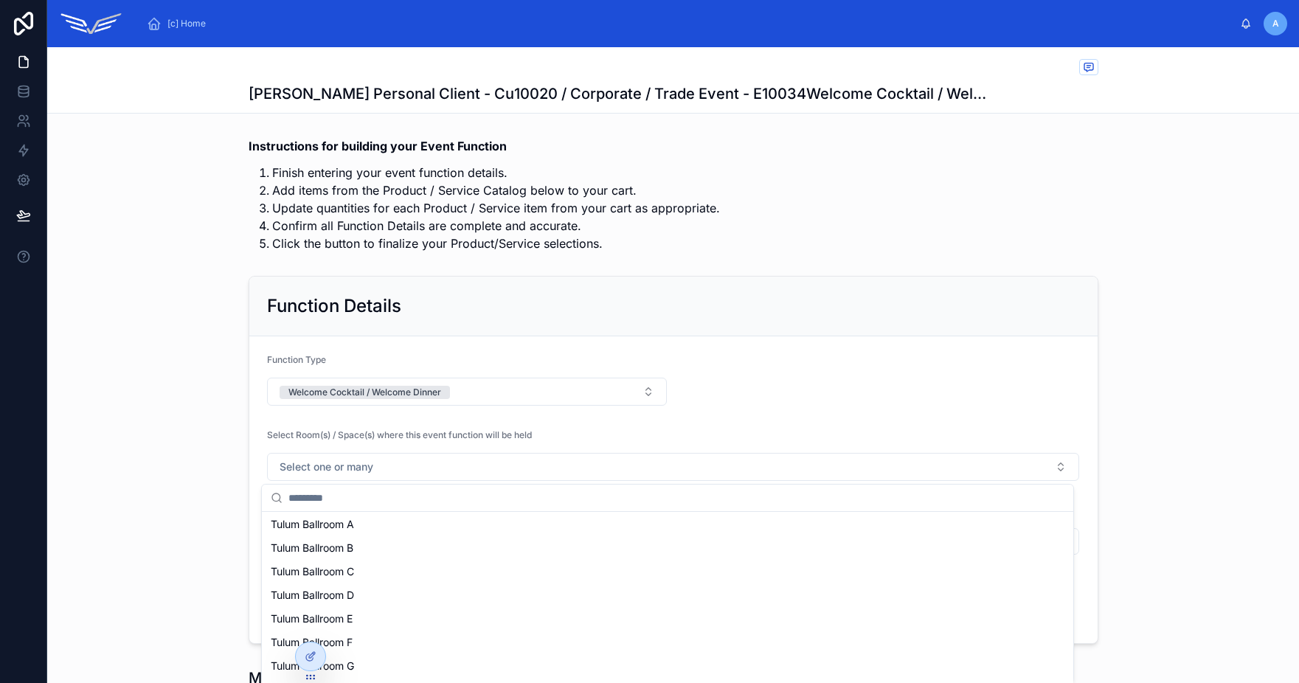
scroll to position [434, 0]
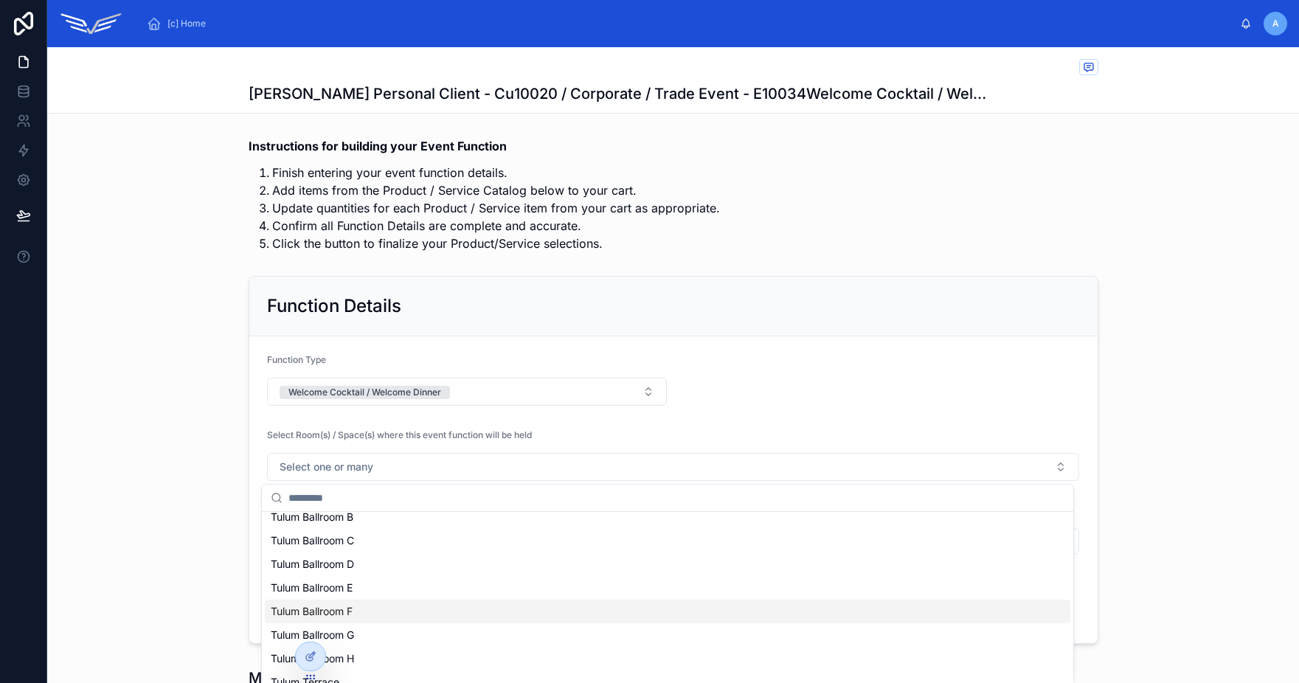
click at [378, 609] on div "Tulum Ballroom F" at bounding box center [668, 612] width 806 height 24
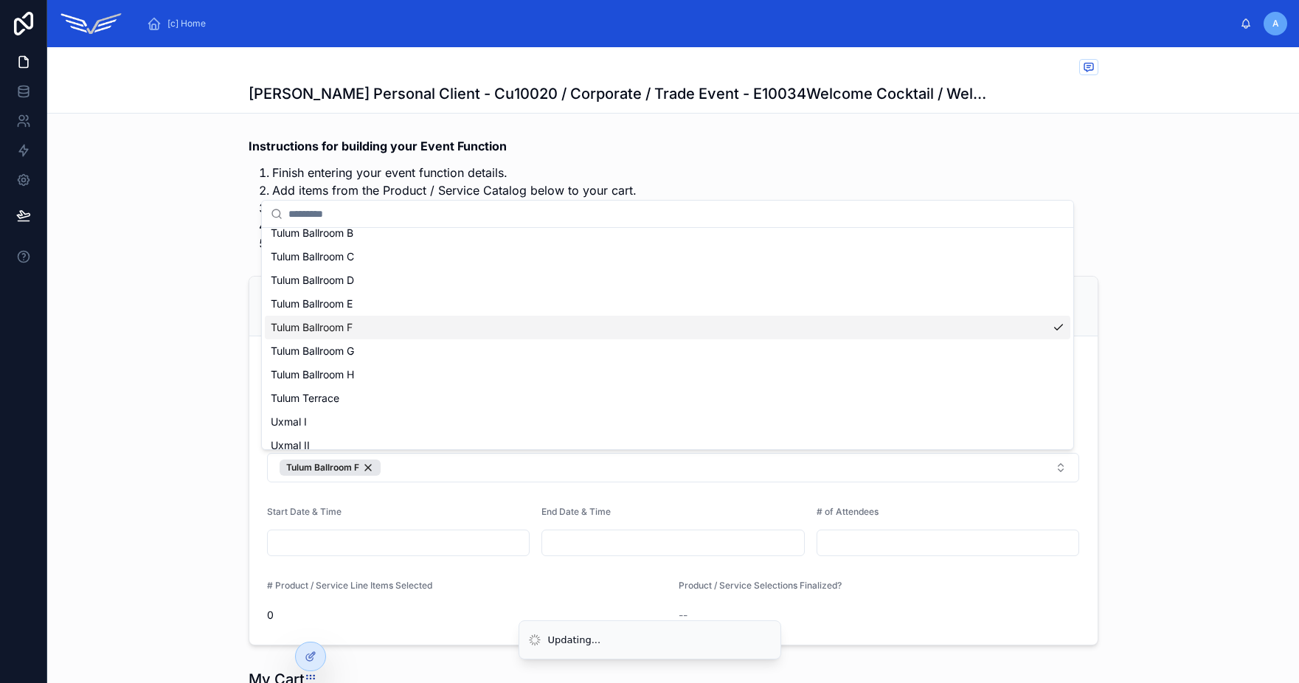
click at [422, 507] on div "[c] Home A [PERSON_NAME] Personal Client [PERSON_NAME] Personal Client - Cu1002…" at bounding box center [673, 341] width 1252 height 683
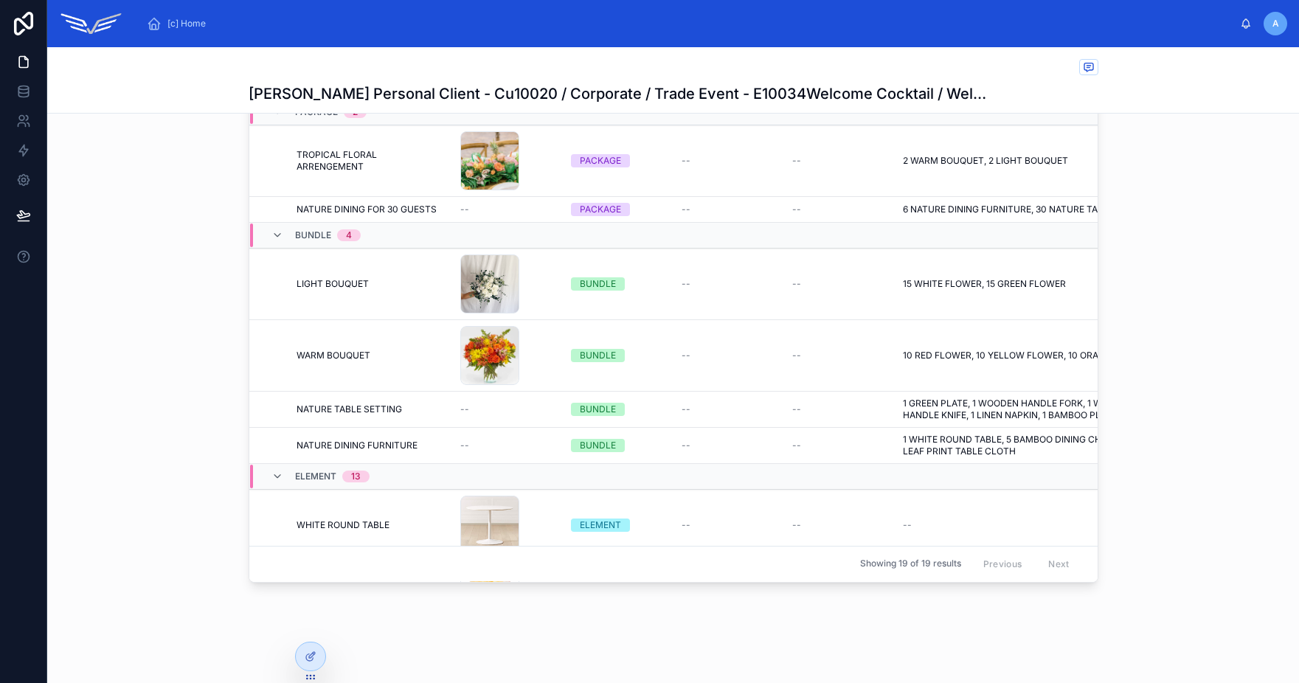
scroll to position [377, 0]
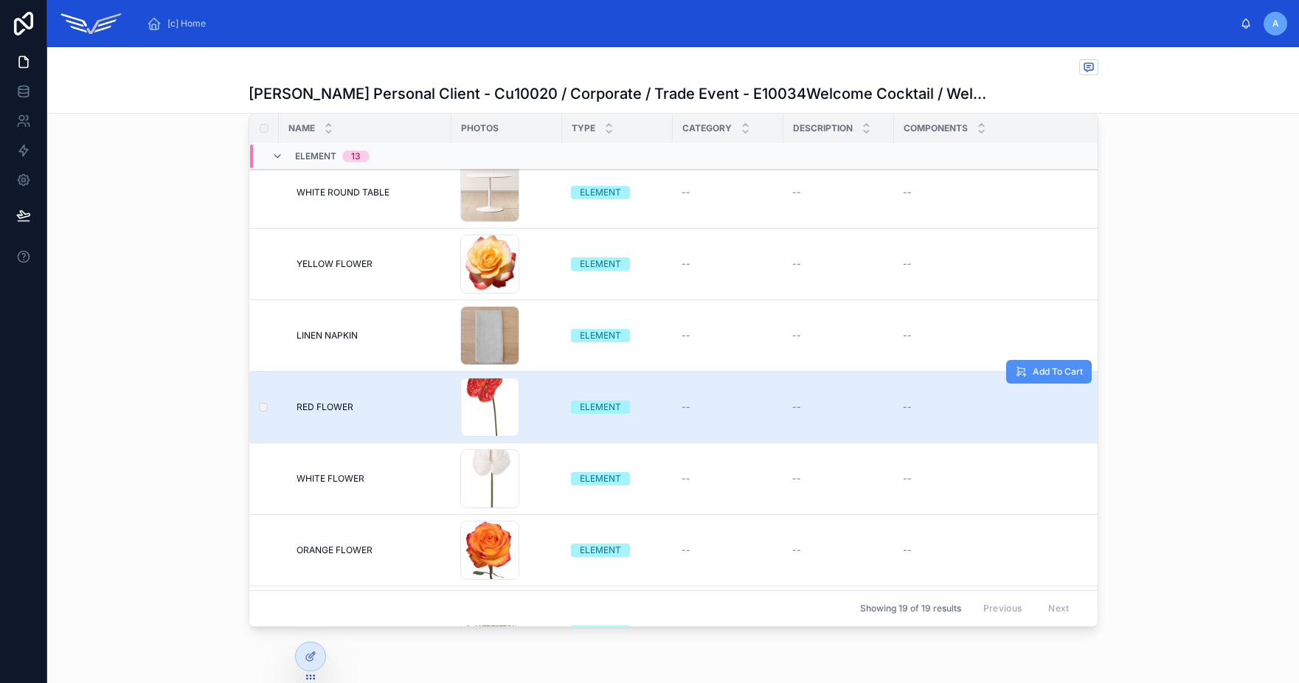
click at [1036, 380] on button "Add To Cart" at bounding box center [1049, 372] width 86 height 24
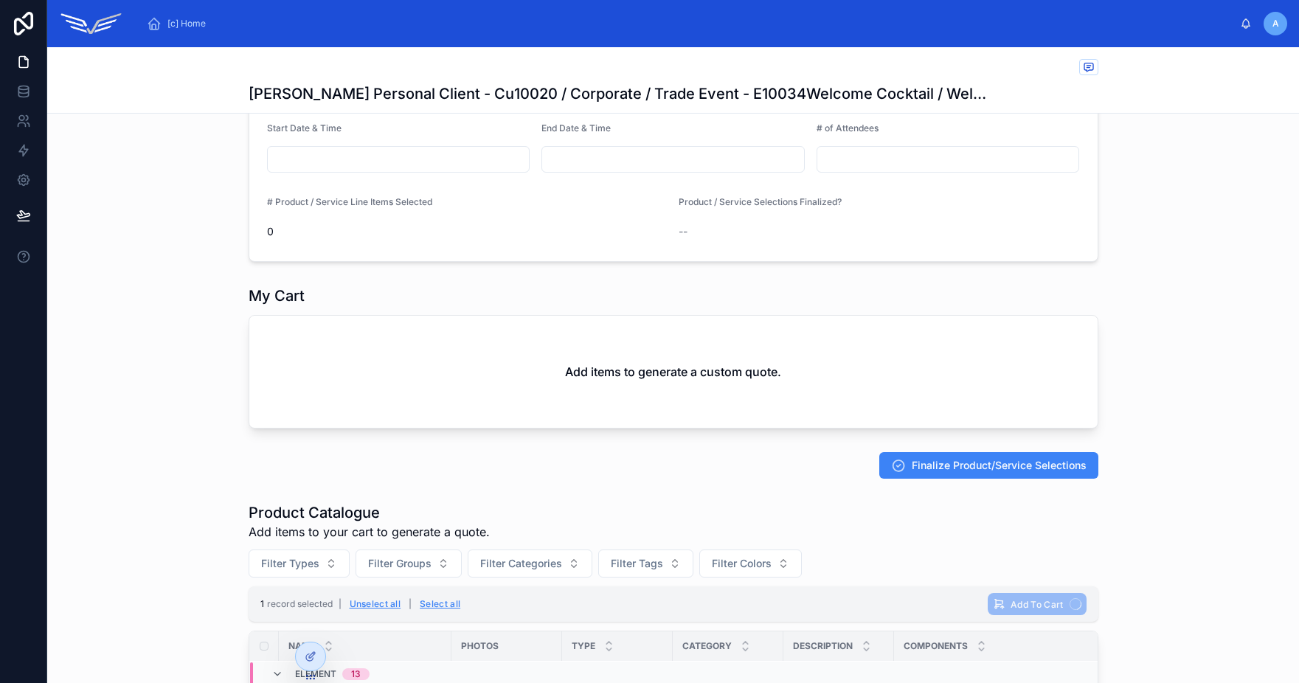
scroll to position [384, 0]
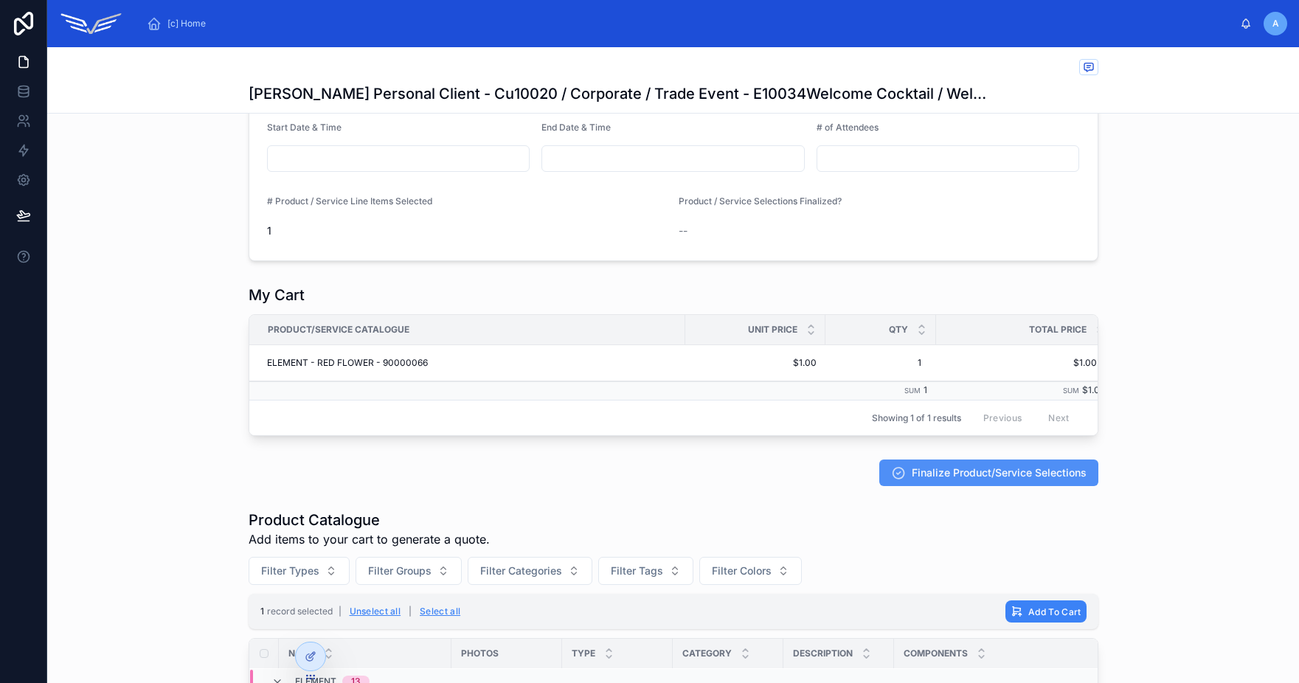
click at [975, 480] on span "Finalize Product/Service Selections" at bounding box center [999, 472] width 175 height 15
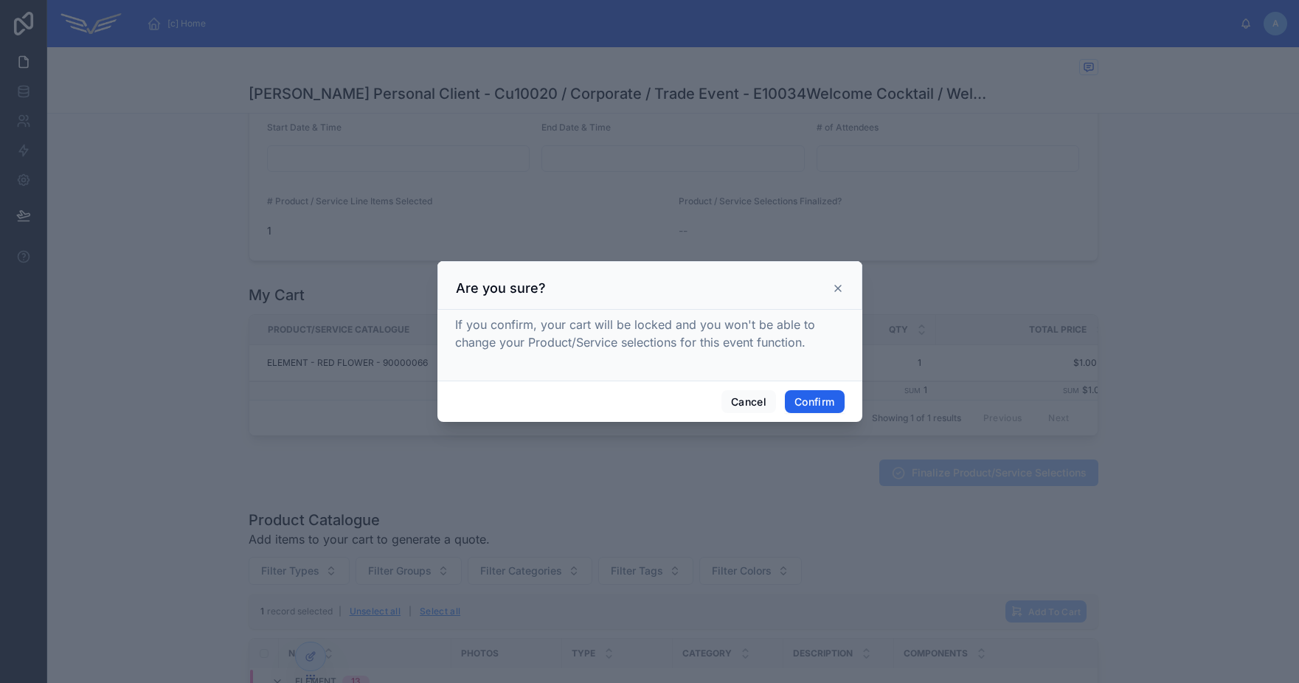
click at [820, 399] on button "Confirm" at bounding box center [814, 402] width 59 height 24
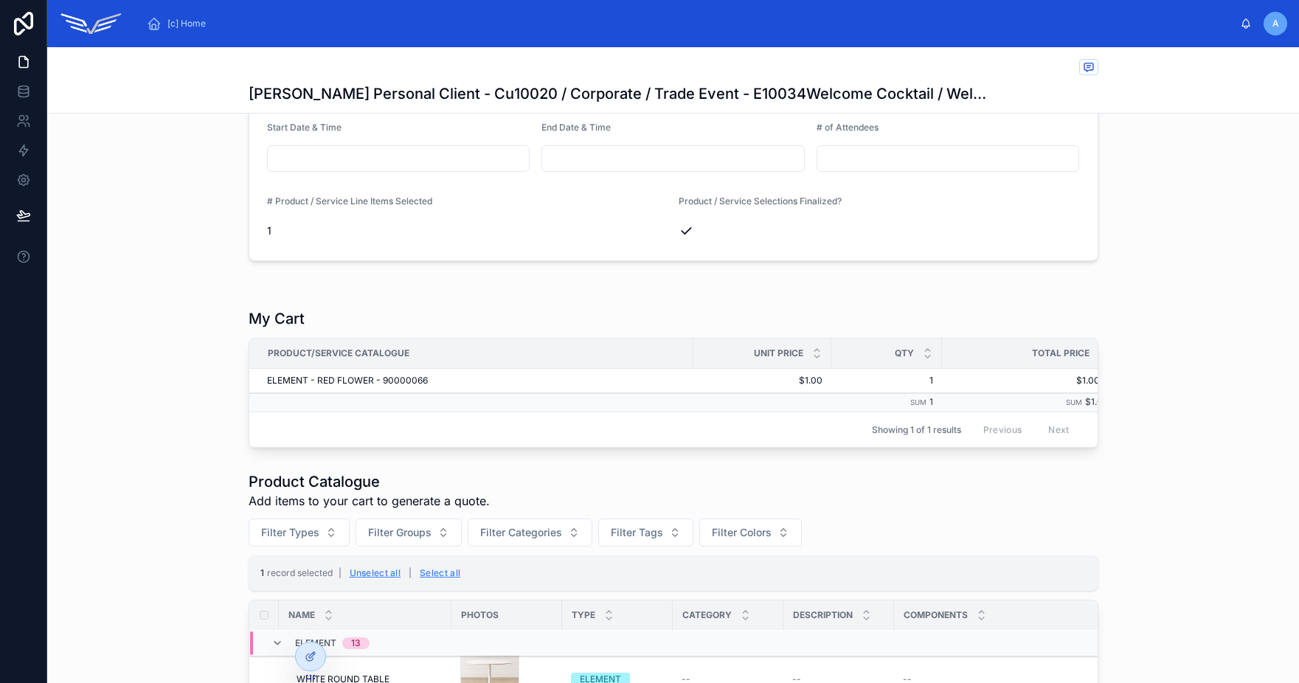
scroll to position [0, 0]
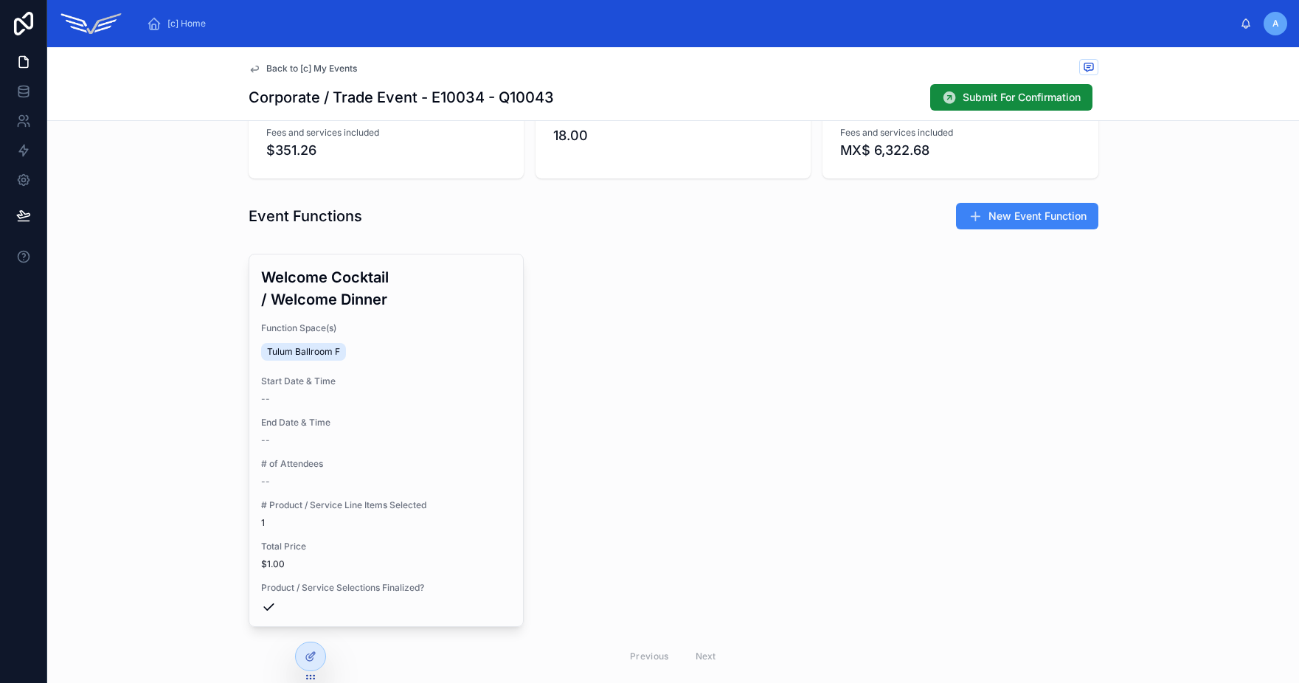
scroll to position [417, 0]
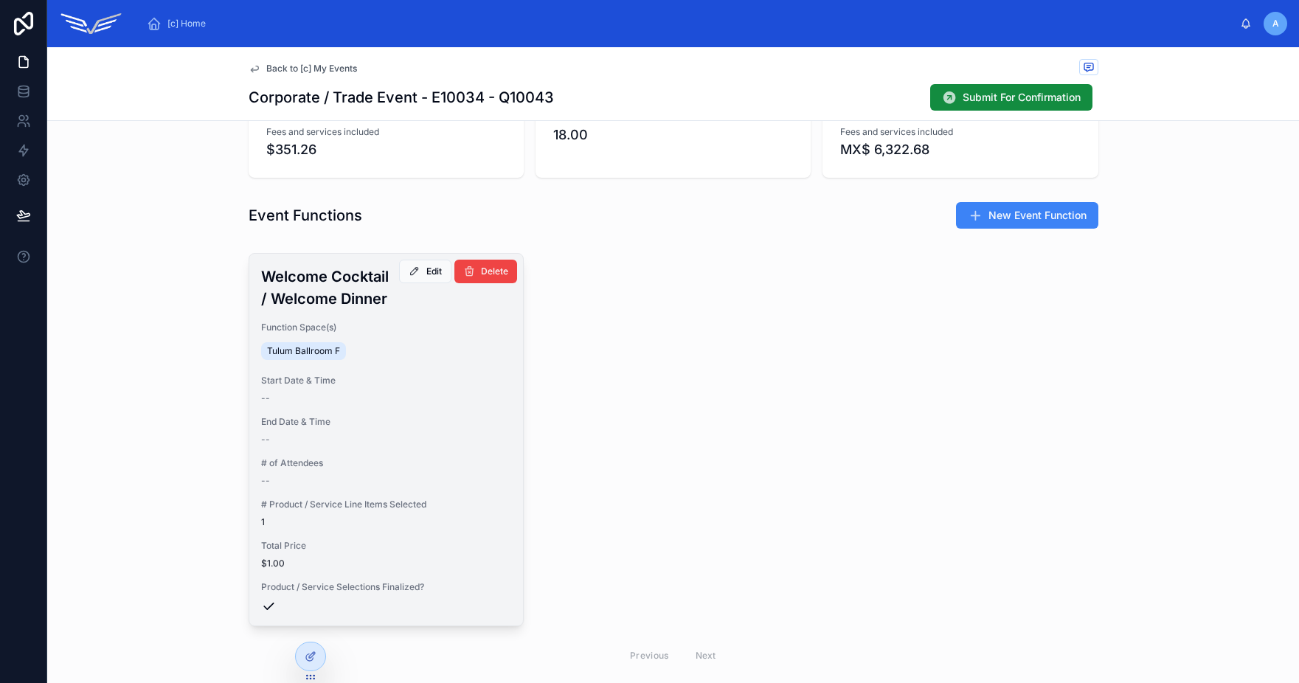
click at [401, 376] on span "Start Date & Time" at bounding box center [386, 381] width 250 height 12
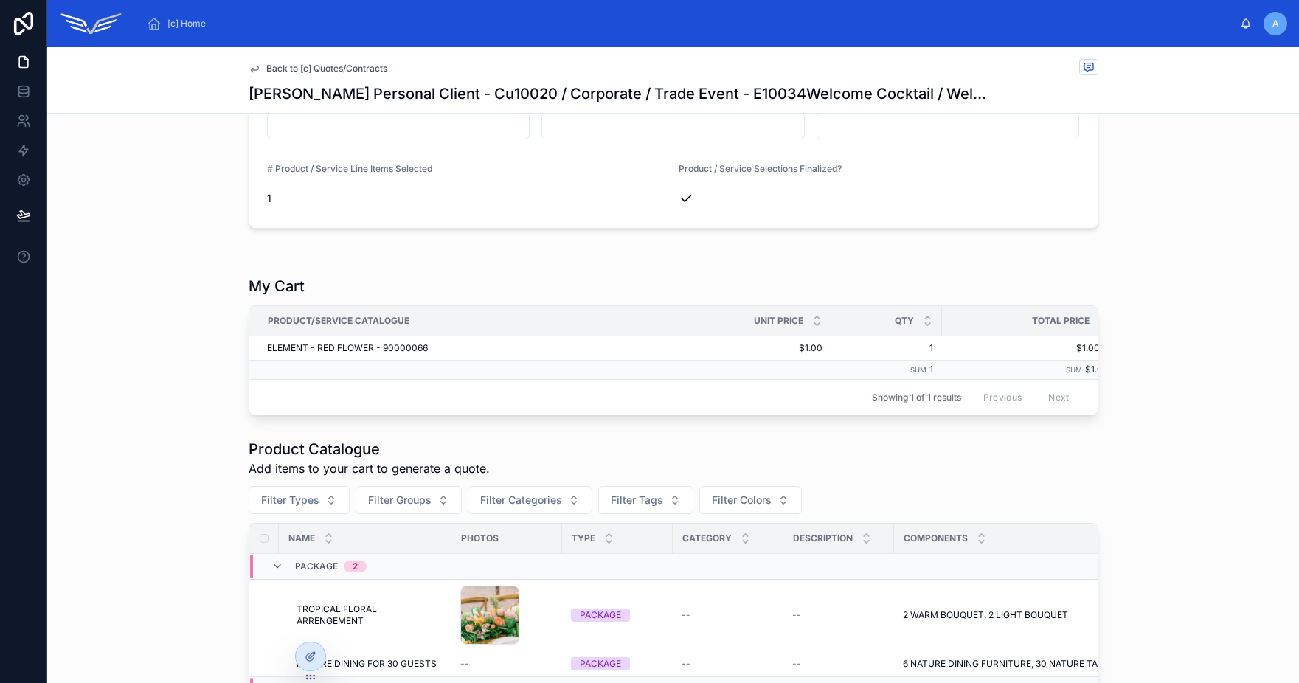
click at [335, 69] on span "Back to [c] Quotes/Contracts" at bounding box center [326, 69] width 121 height 12
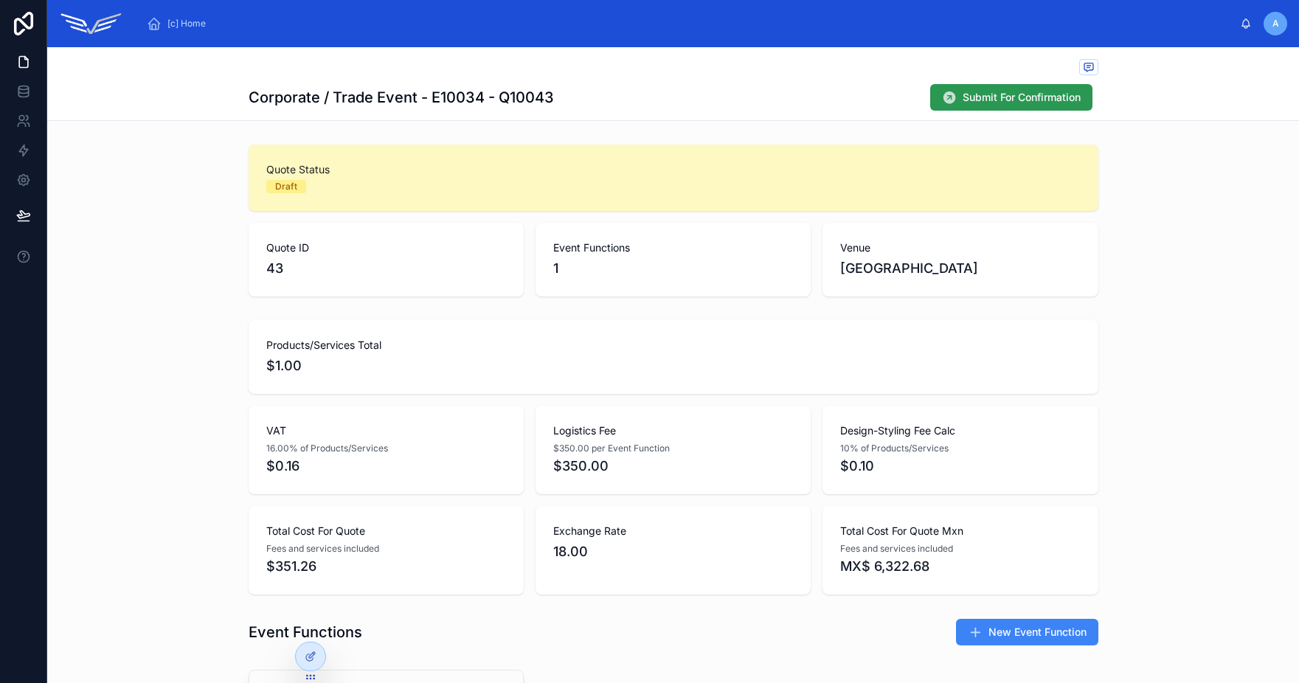
click at [977, 101] on span "Submit For Confirmation" at bounding box center [1022, 97] width 118 height 15
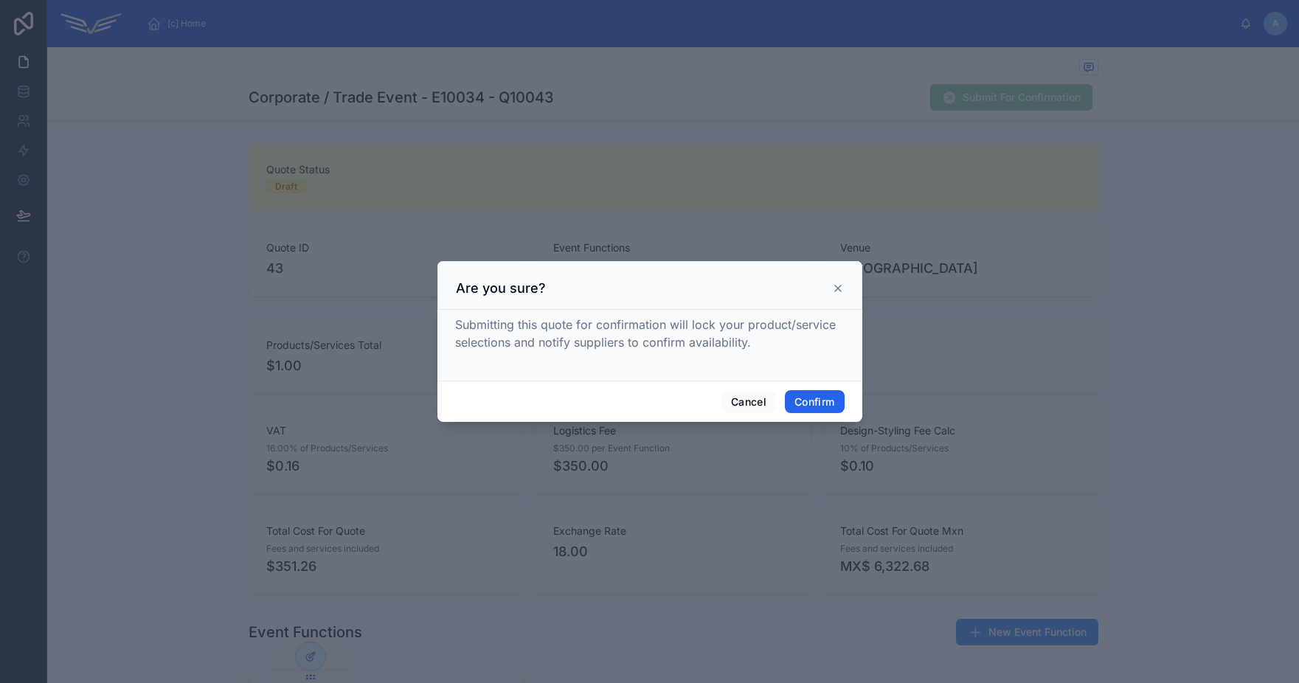
click at [814, 398] on button "Confirm" at bounding box center [814, 402] width 59 height 24
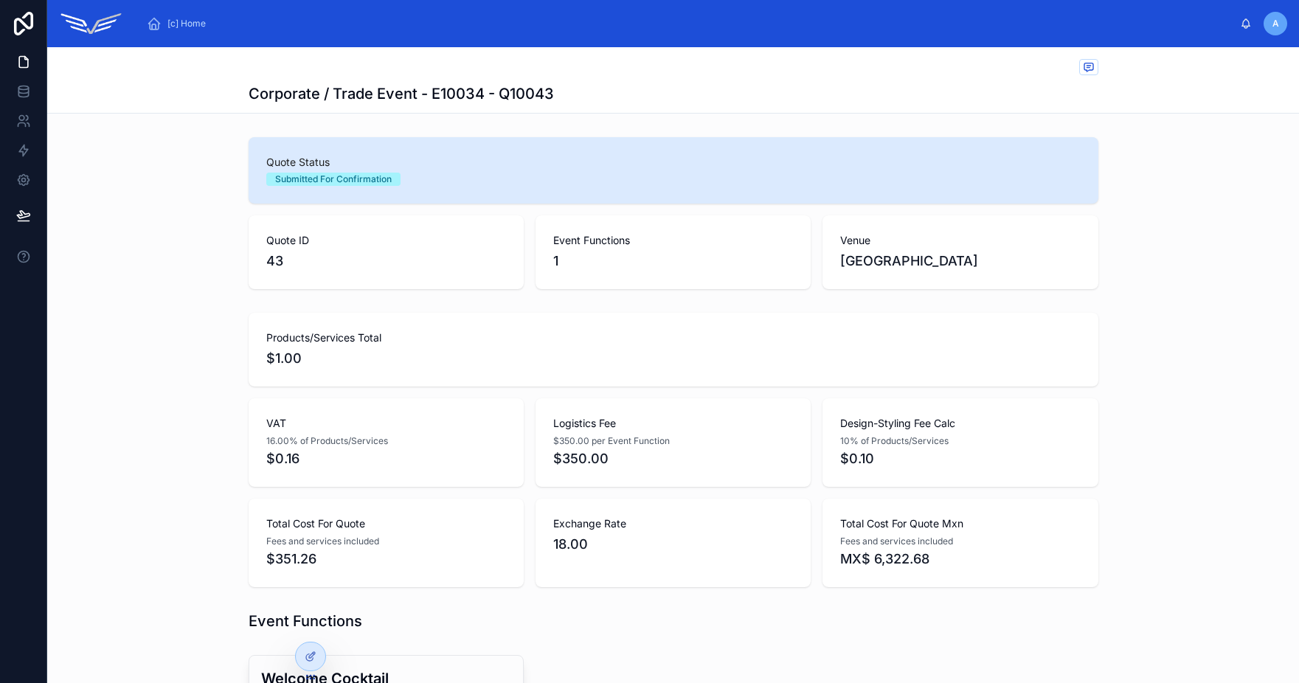
scroll to position [492, 0]
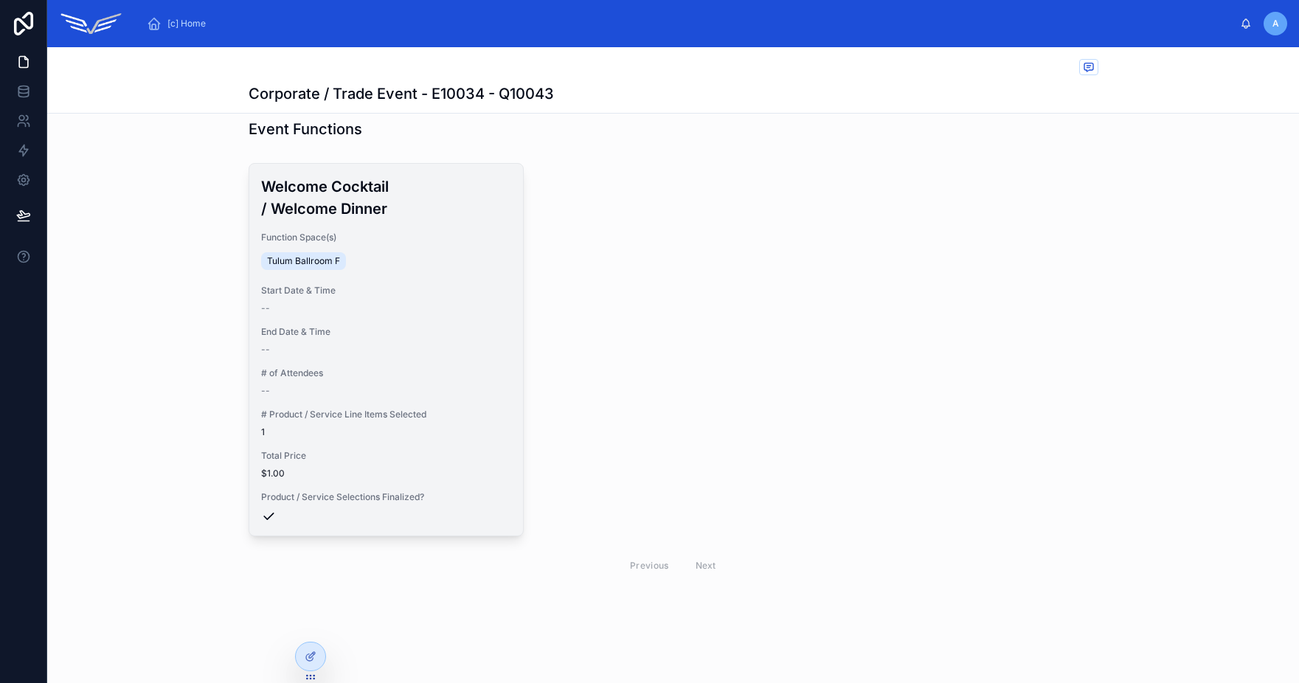
click at [391, 246] on div "Function Space(s) Tulum Ballroom F" at bounding box center [386, 252] width 250 height 41
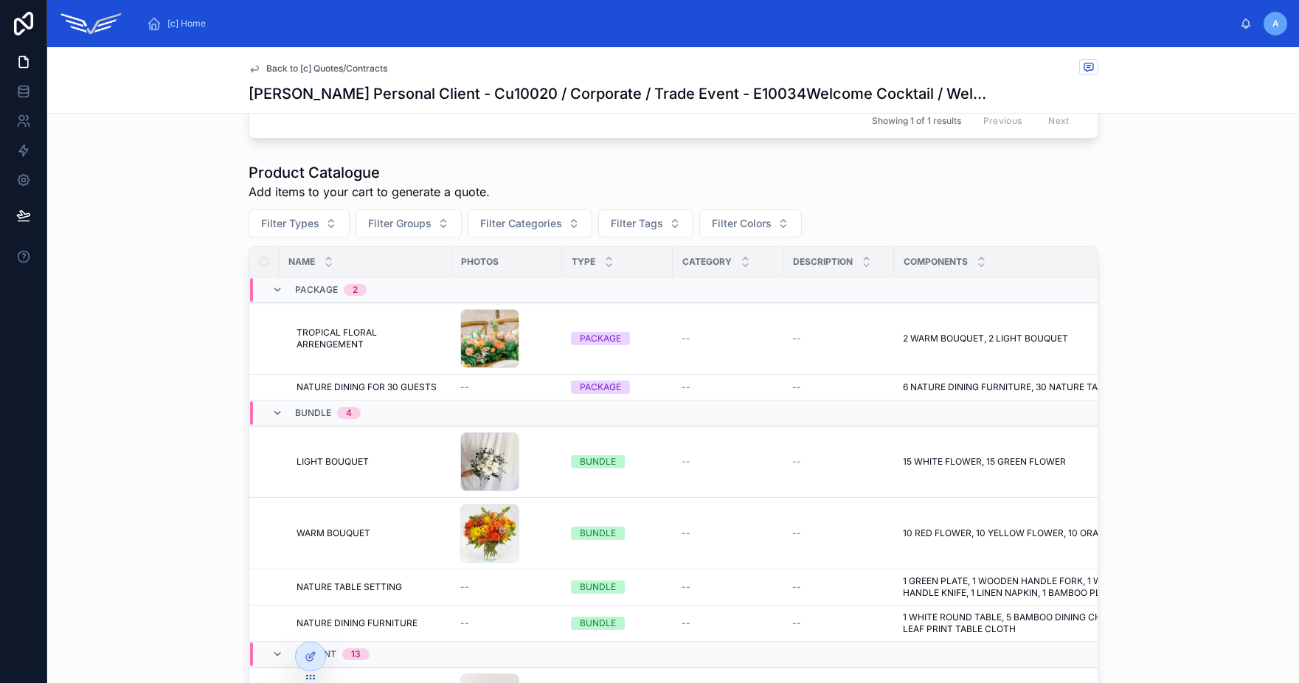
scroll to position [653, 0]
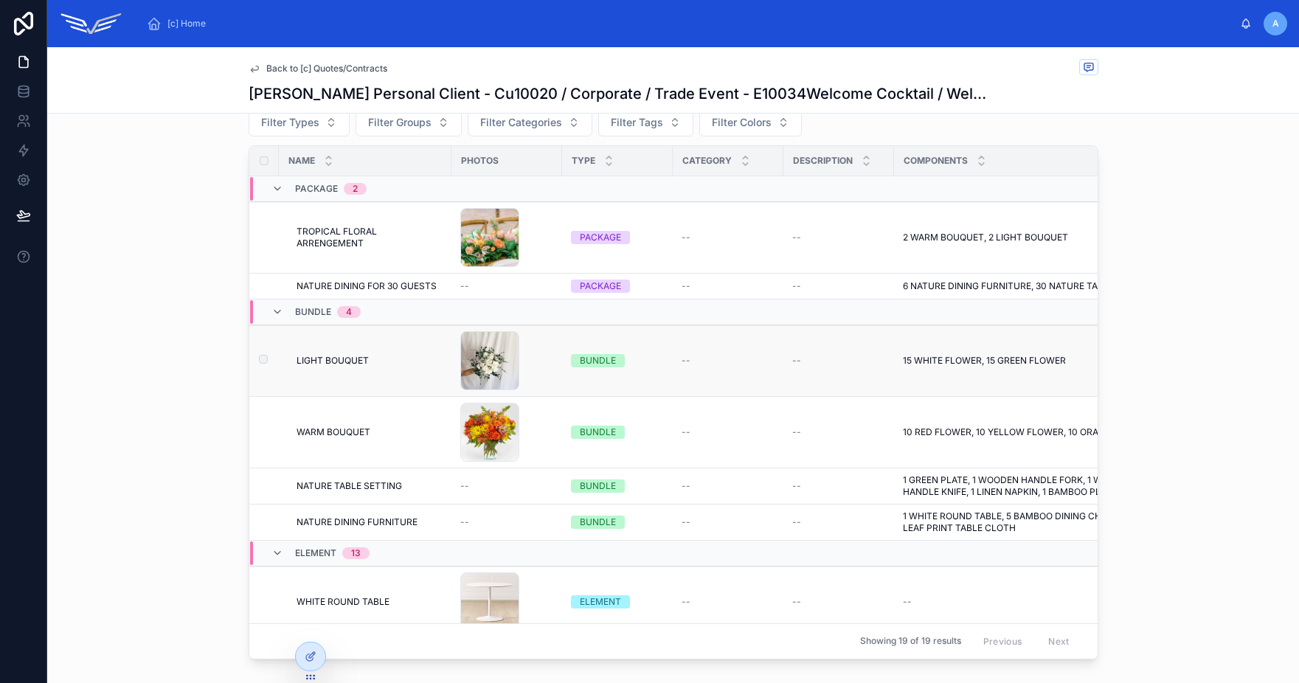
click at [313, 367] on span "LIGHT BOUQUET" at bounding box center [333, 361] width 72 height 12
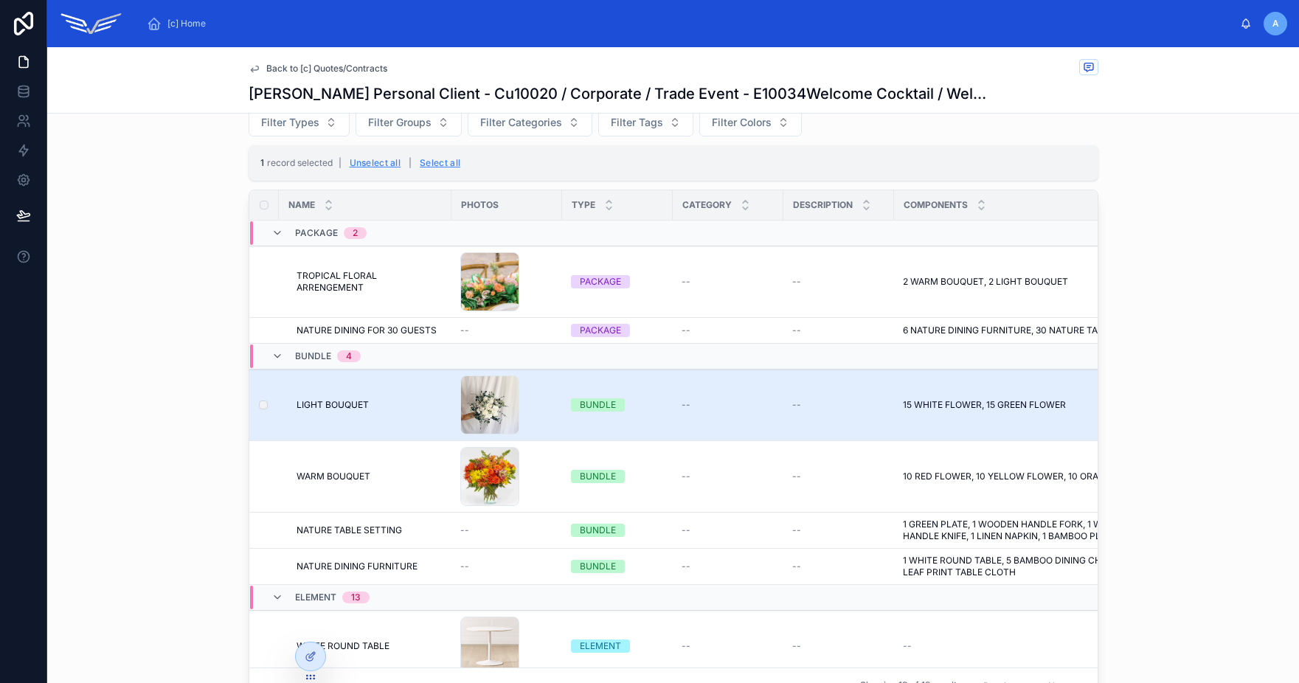
click at [730, 432] on td "--" at bounding box center [728, 406] width 111 height 72
click at [967, 423] on td "15 WHITE FLOWER, 15 GREEN FLOWER 15 WHITE FLOWER, 15 GREEN FLOWER" at bounding box center [1030, 406] width 273 height 72
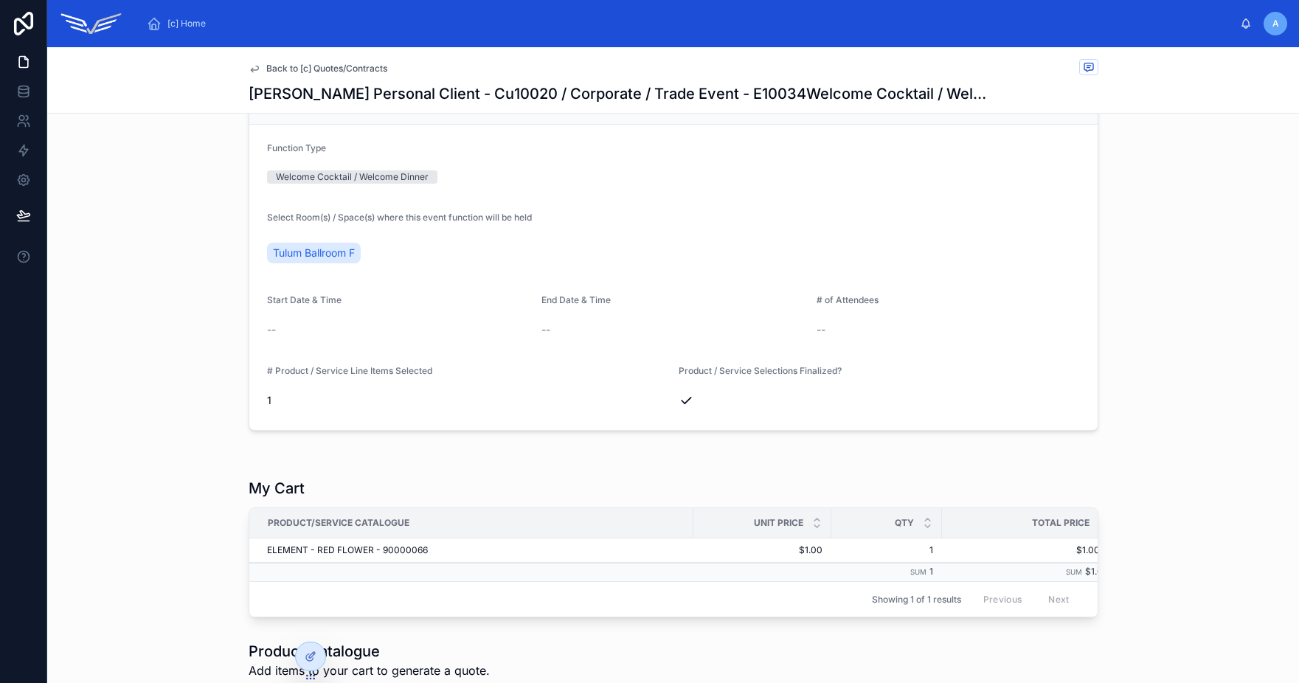
scroll to position [0, 0]
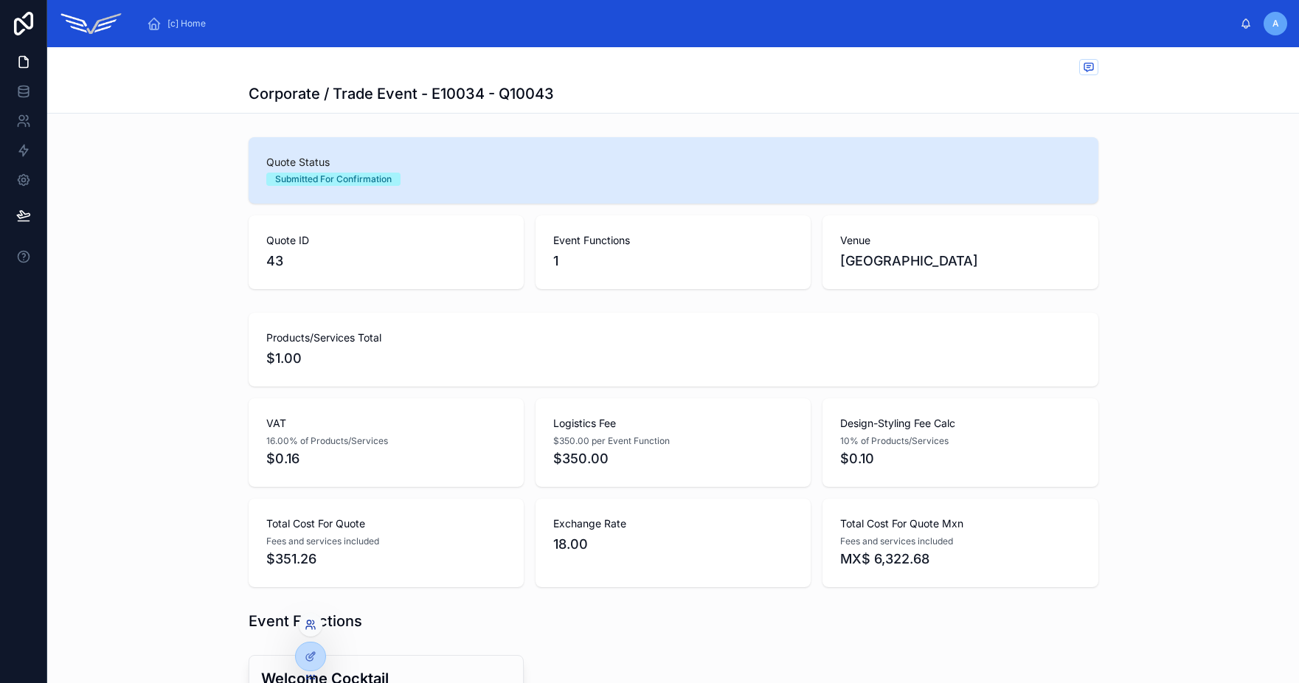
click at [311, 627] on icon at bounding box center [309, 627] width 6 height 3
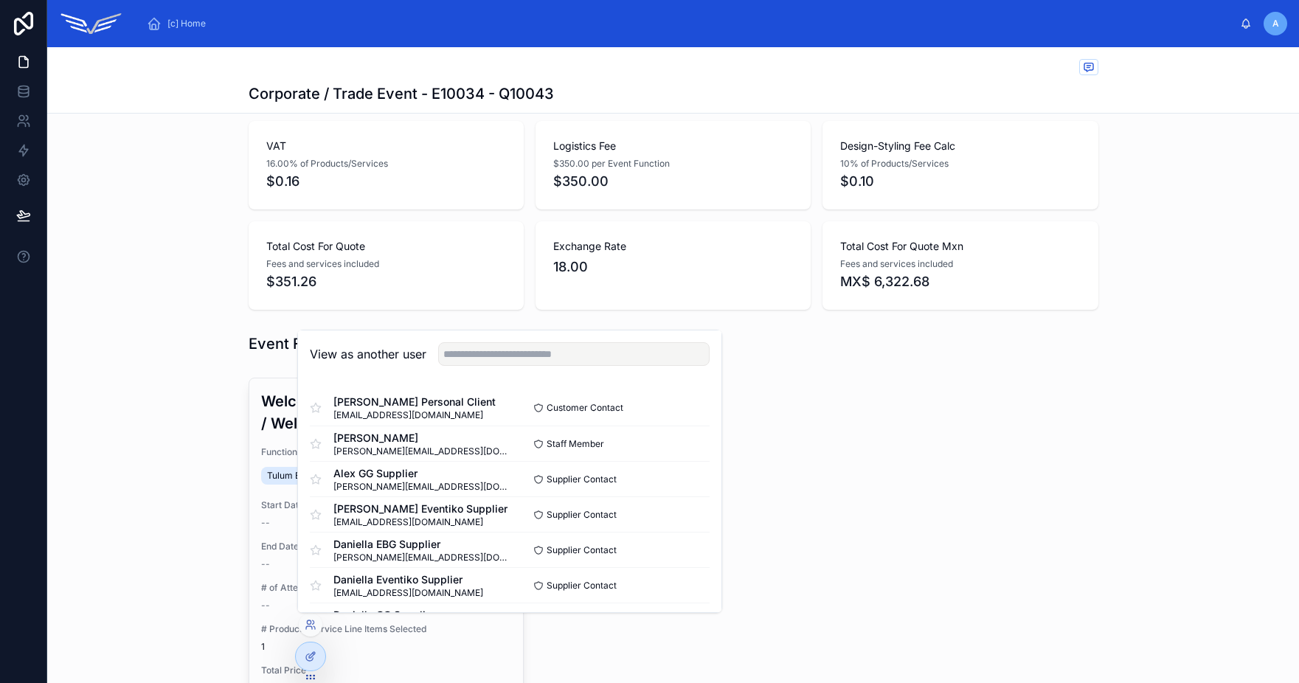
scroll to position [492, 0]
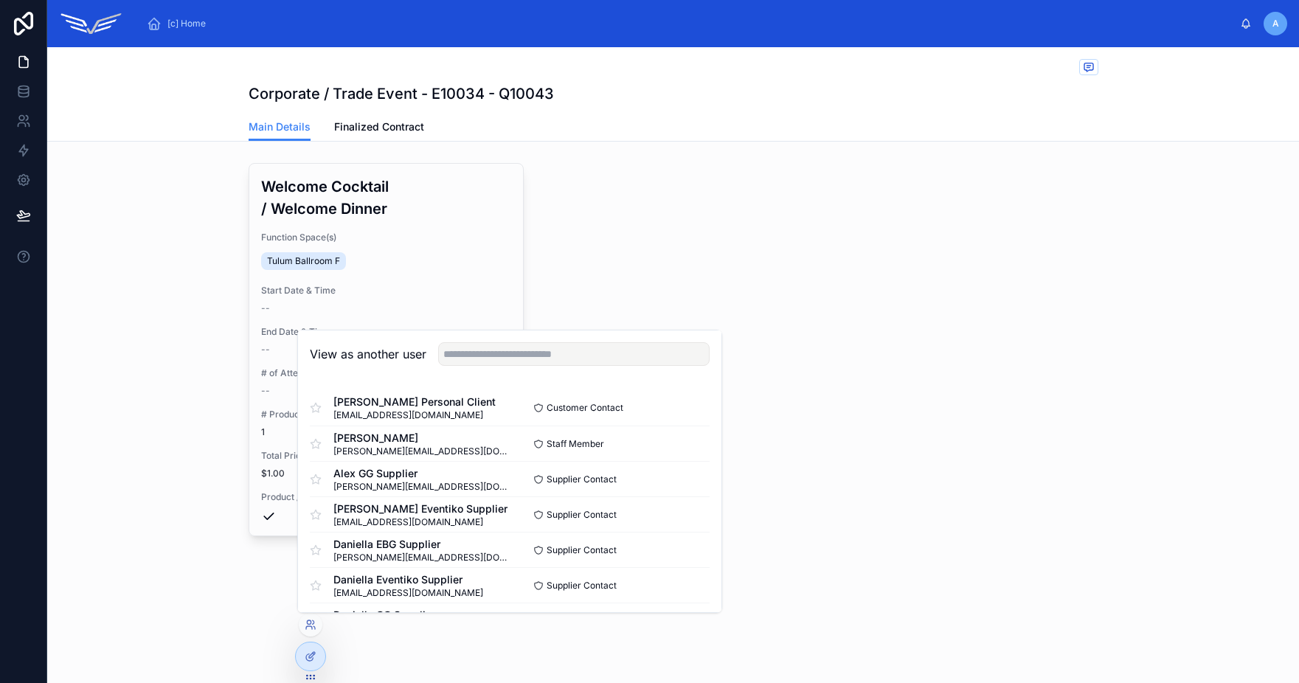
click at [652, 158] on div "Welcome Cocktail / Welcome Dinner Function Space(s) Tulum Ballroom F Start Date…" at bounding box center [673, 373] width 1252 height 432
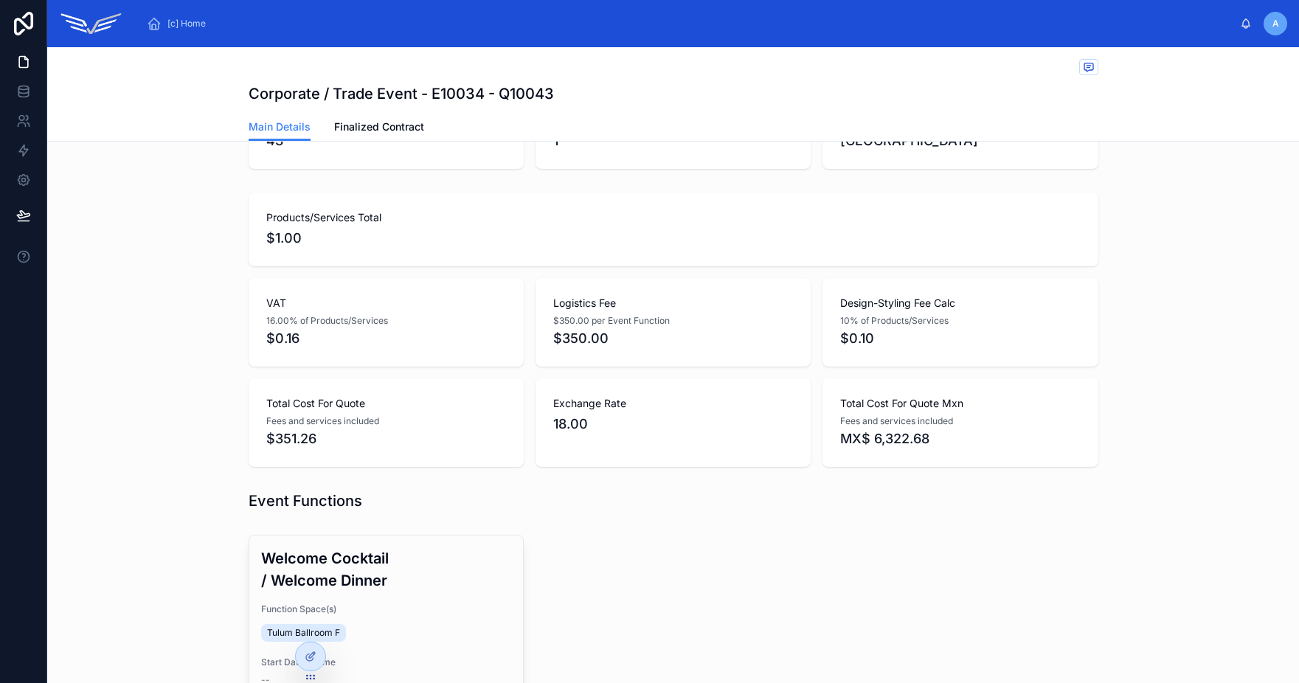
scroll to position [0, 0]
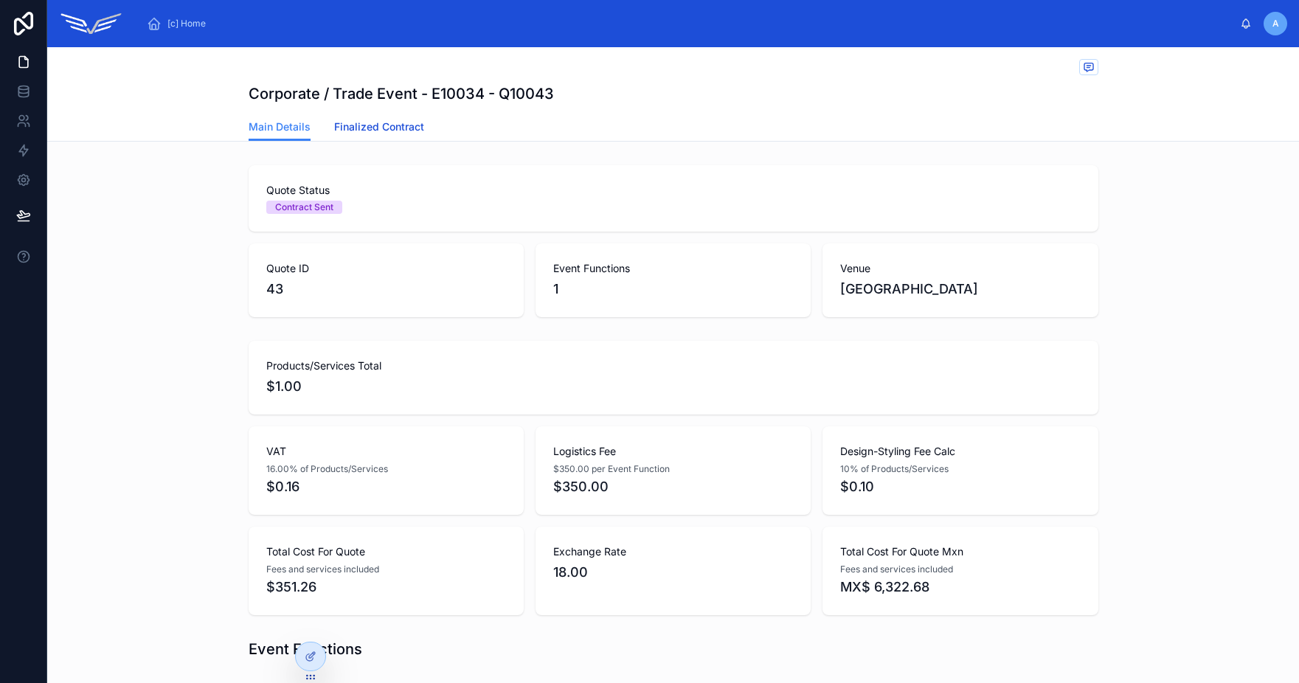
click at [395, 136] on link "Finalized Contract" at bounding box center [379, 129] width 90 height 30
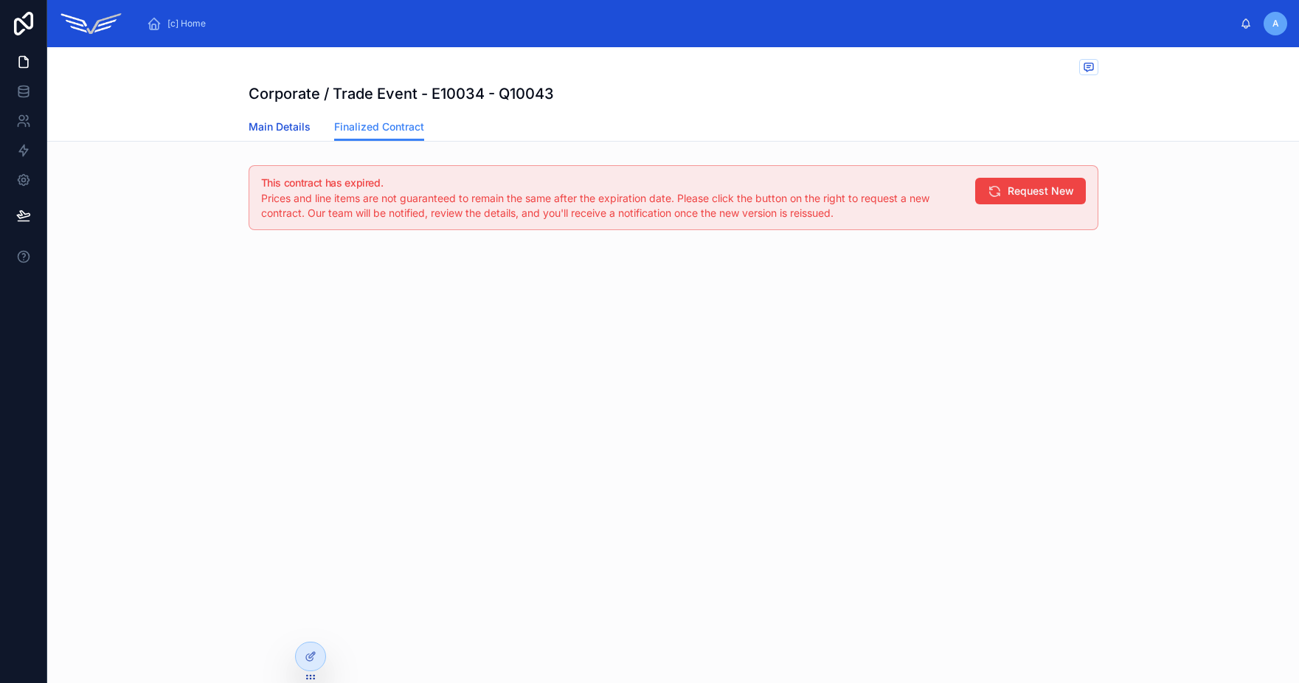
click at [274, 121] on span "Main Details" at bounding box center [280, 126] width 62 height 15
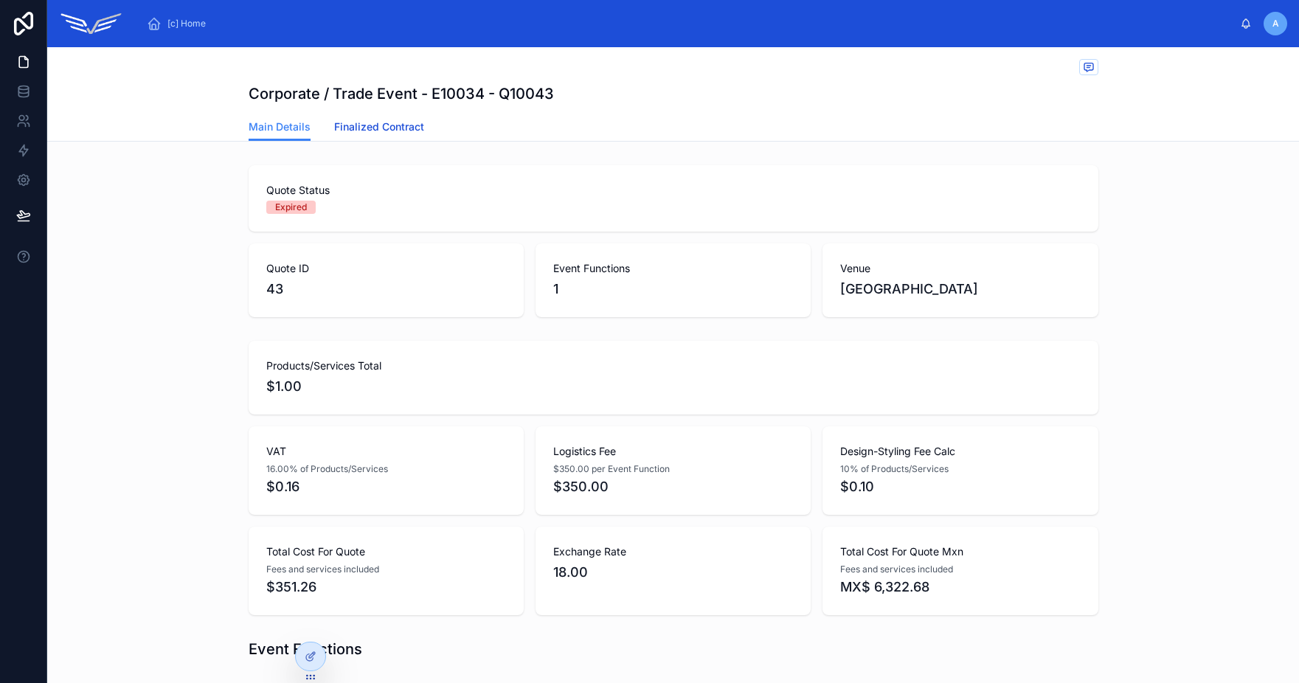
click at [378, 122] on span "Finalized Contract" at bounding box center [379, 126] width 90 height 15
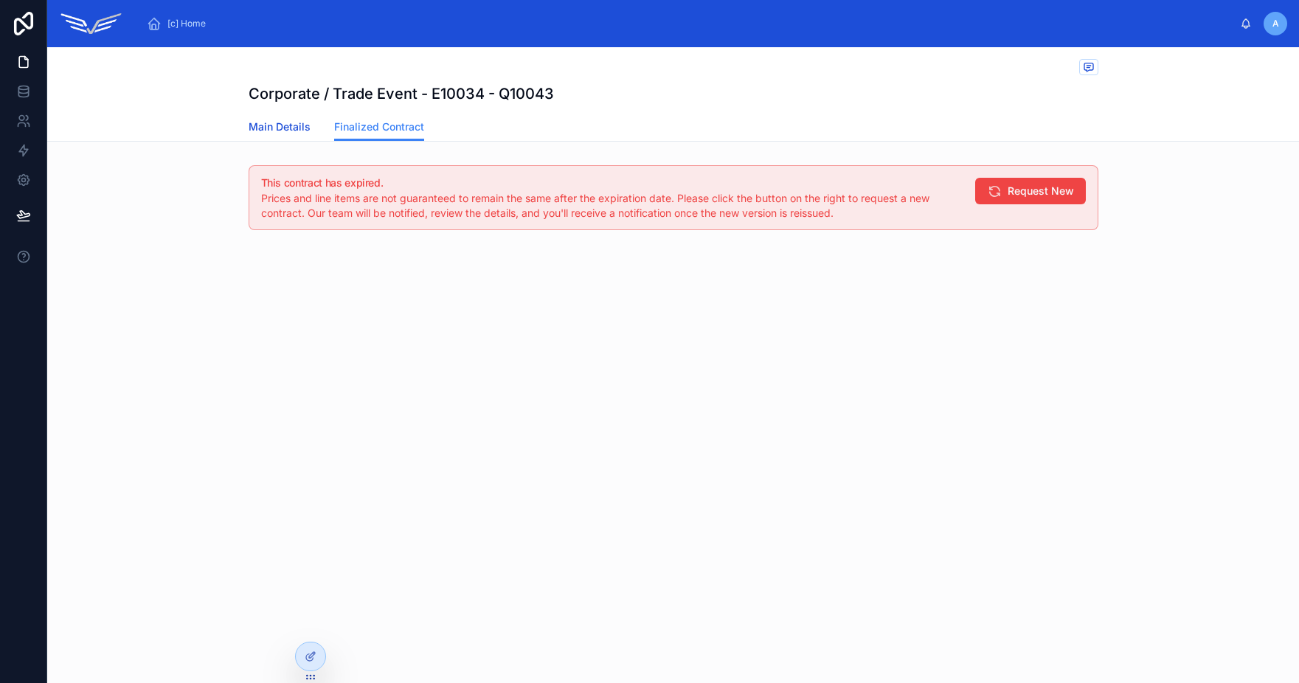
click at [270, 134] on link "Main Details" at bounding box center [280, 129] width 62 height 30
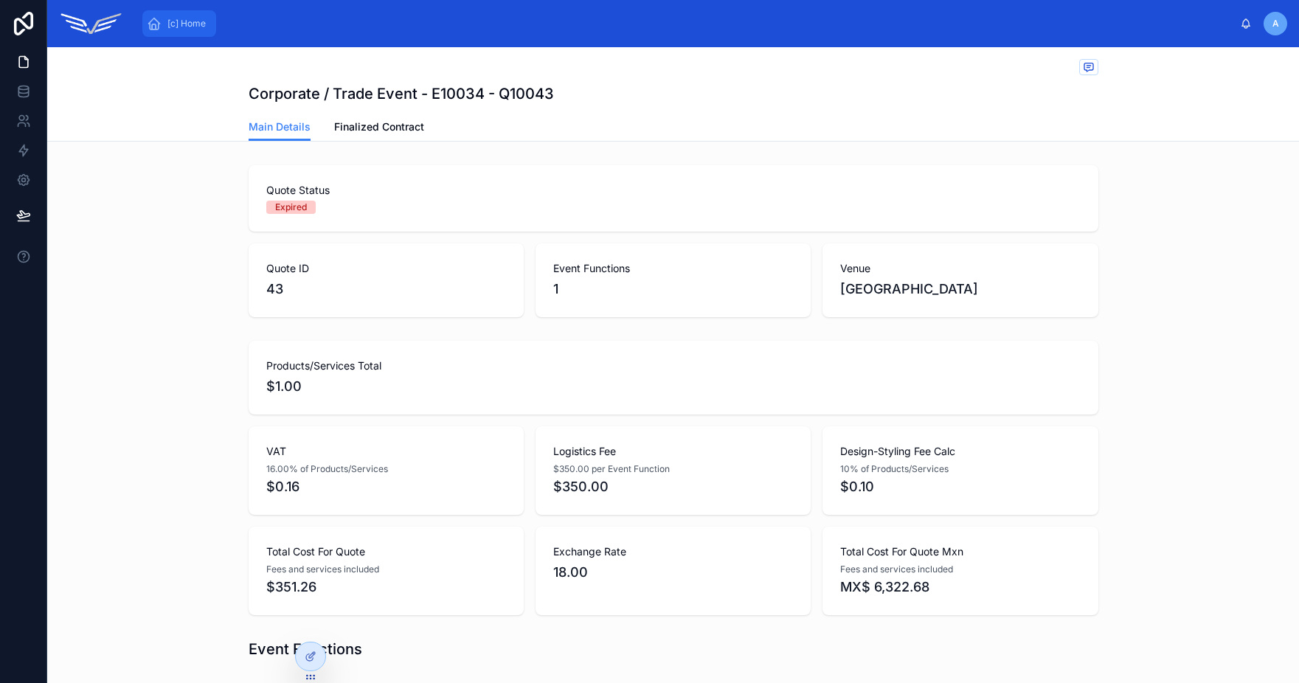
click at [179, 23] on span "[c] Home" at bounding box center [186, 24] width 38 height 12
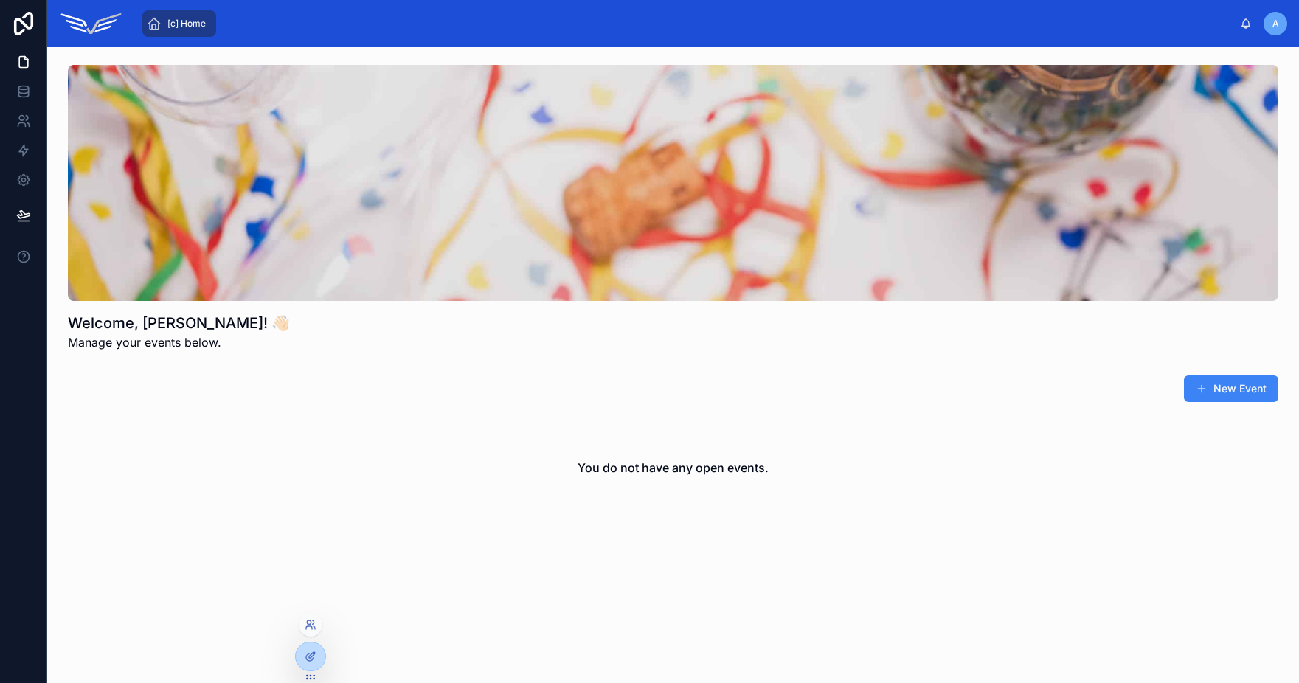
click at [316, 629] on div at bounding box center [311, 625] width 24 height 24
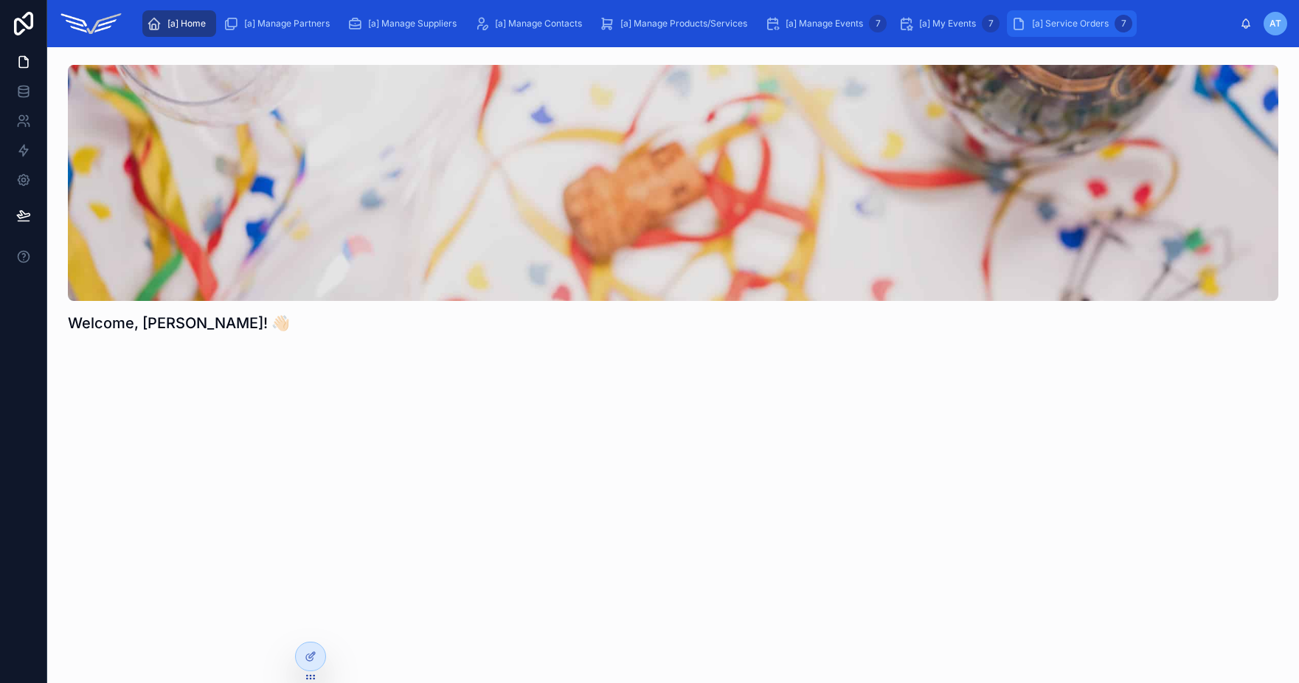
click at [1067, 29] on span "[a] Service Orders" at bounding box center [1070, 24] width 77 height 12
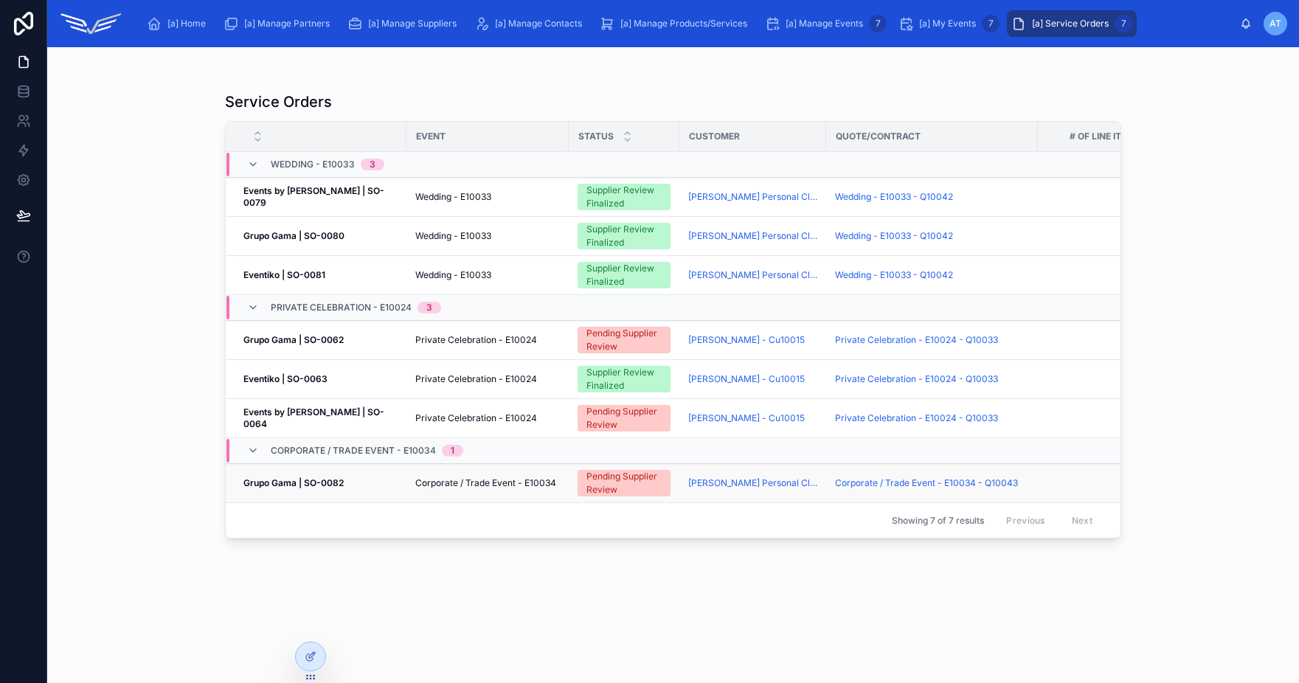
click at [341, 485] on strong "Grupo Gama | SO-0082" at bounding box center [293, 482] width 100 height 11
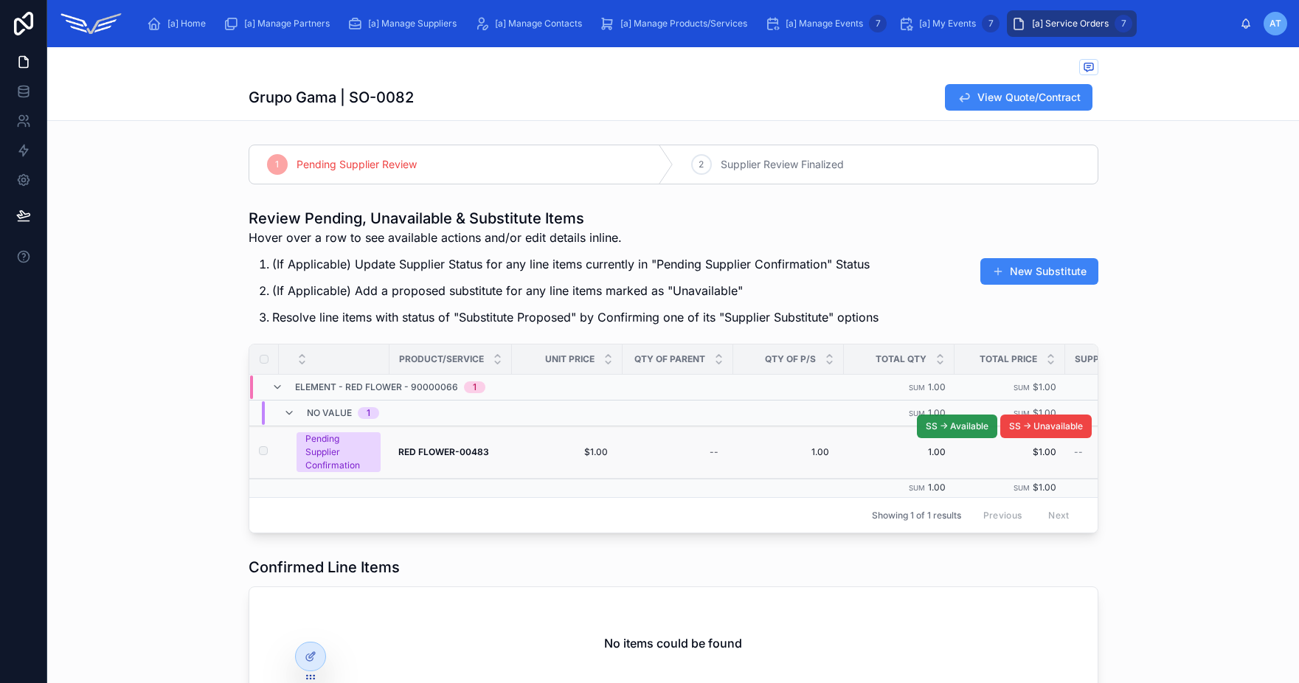
click at [933, 432] on button "SS -> Available" at bounding box center [957, 427] width 80 height 24
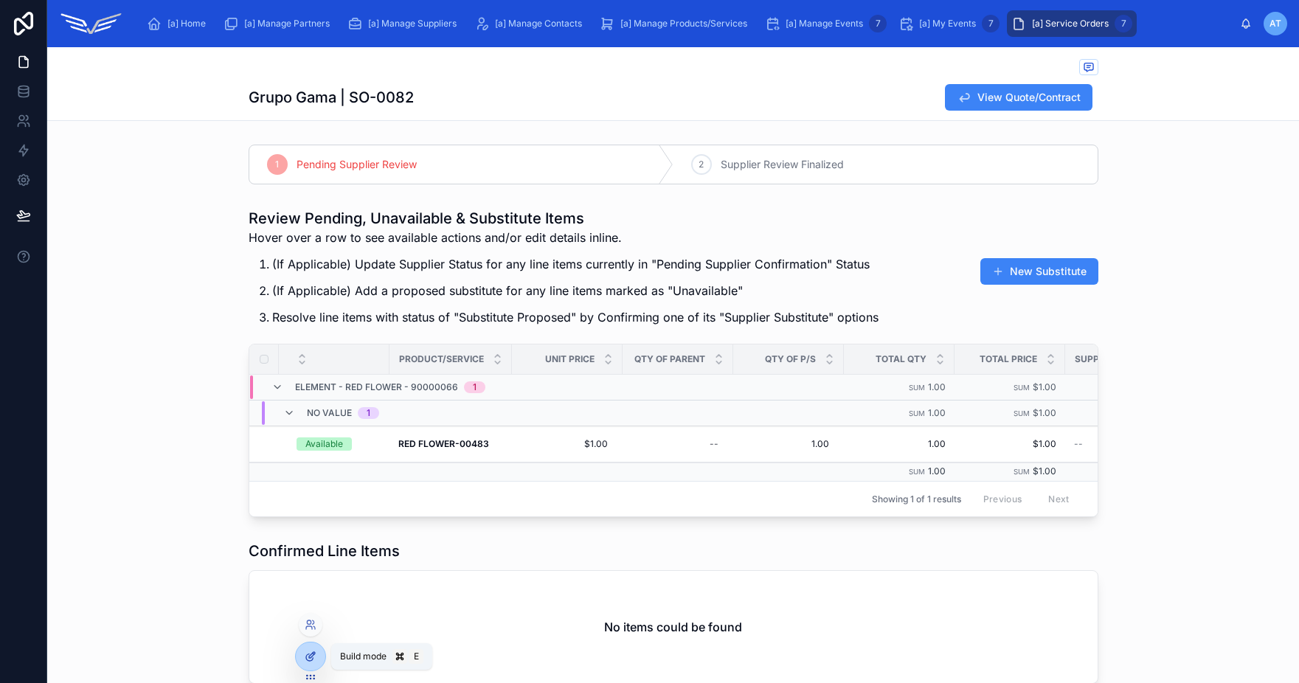
click at [311, 654] on icon at bounding box center [311, 657] width 12 height 12
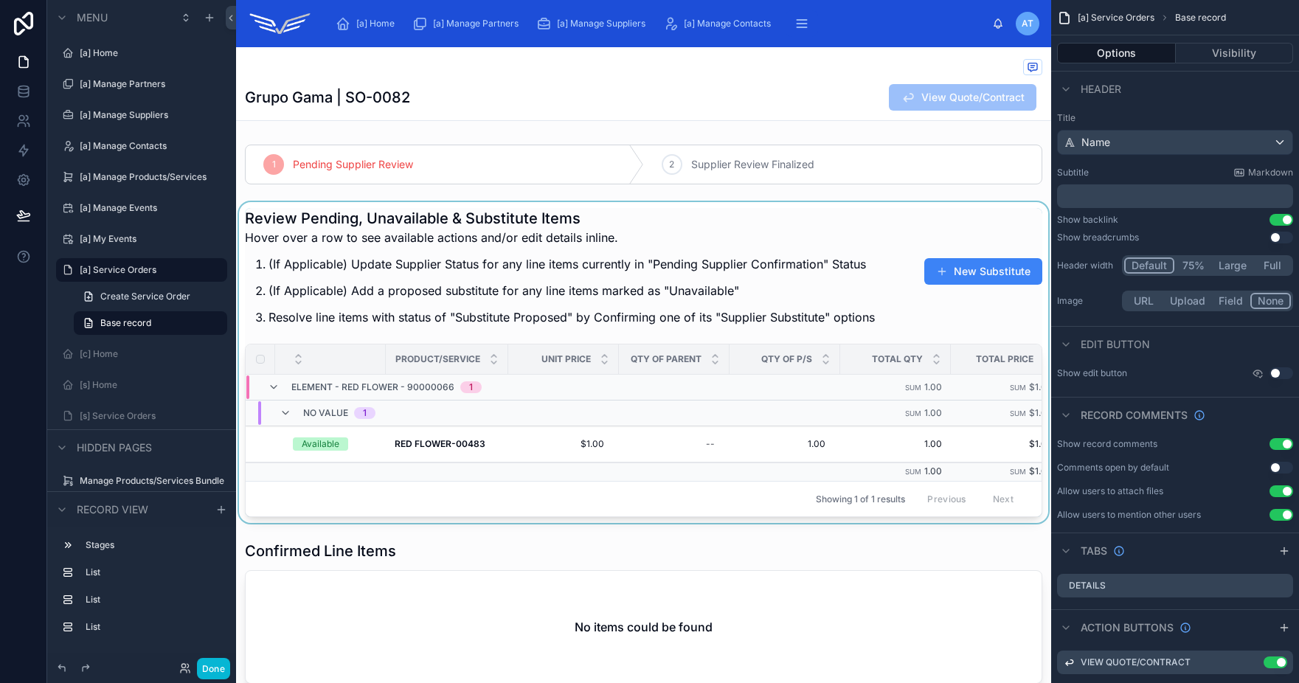
click at [581, 448] on div at bounding box center [643, 362] width 815 height 321
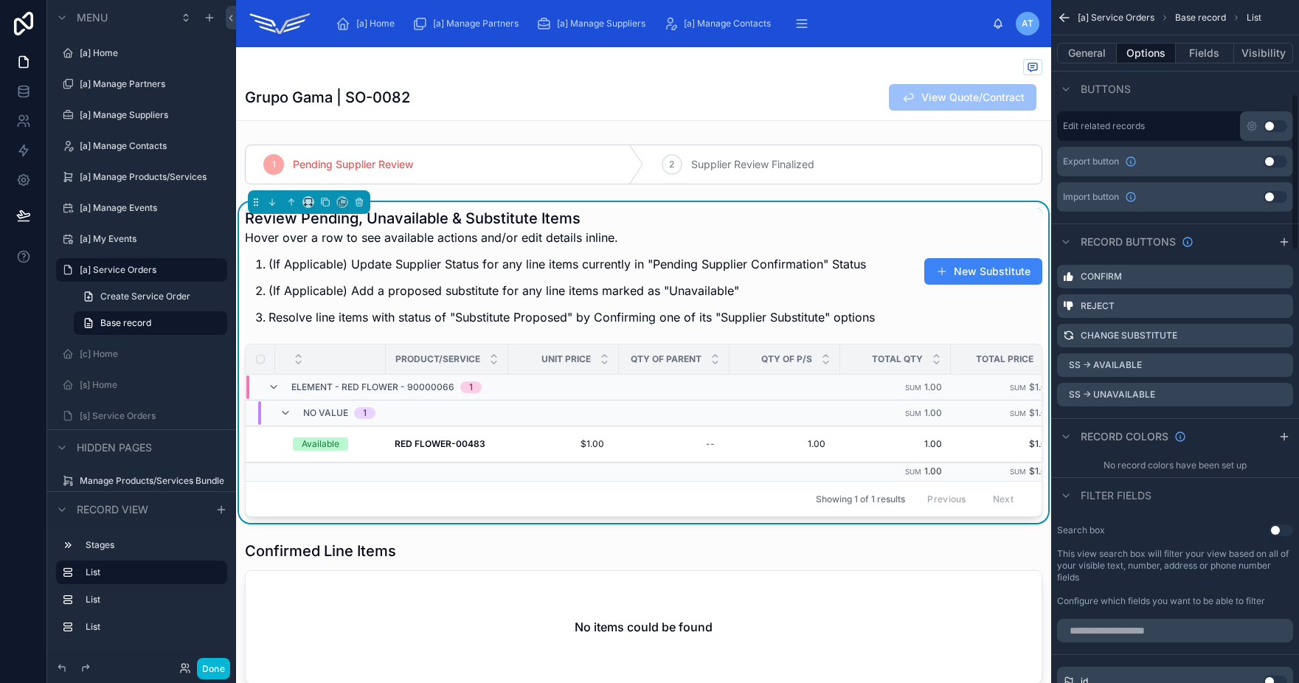
scroll to position [766, 0]
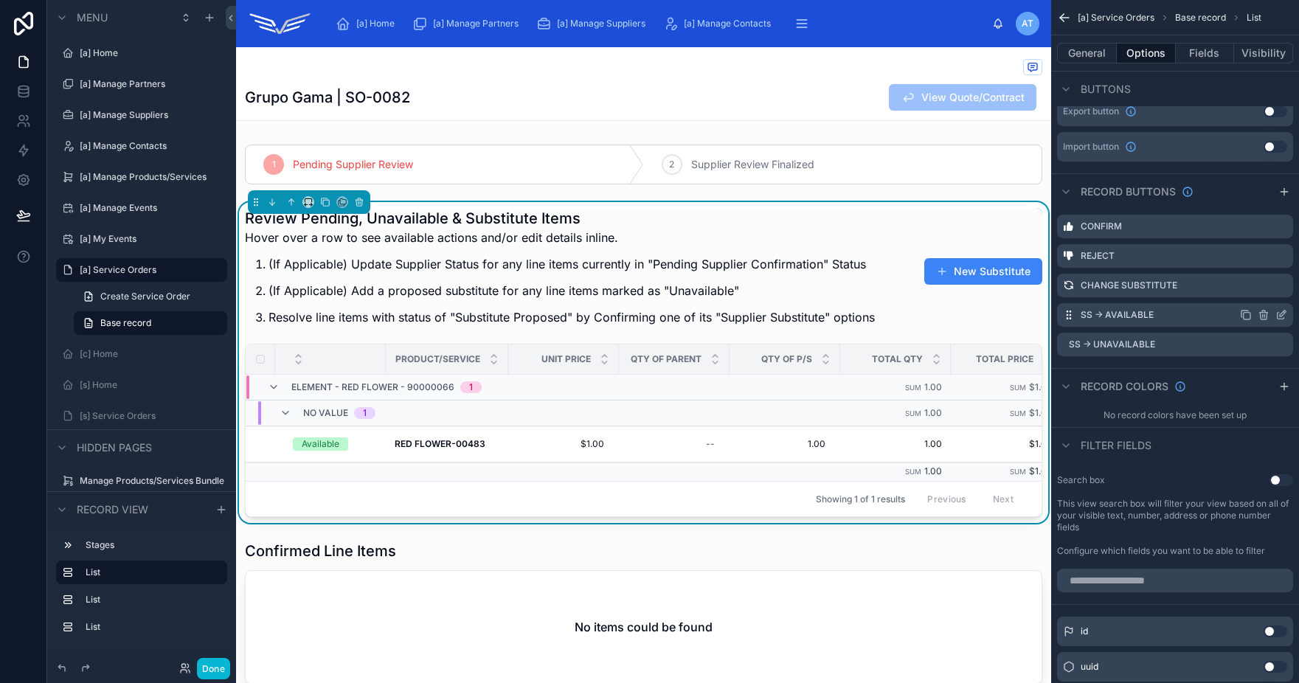
click at [1281, 314] on icon "scrollable content" at bounding box center [1281, 315] width 12 height 12
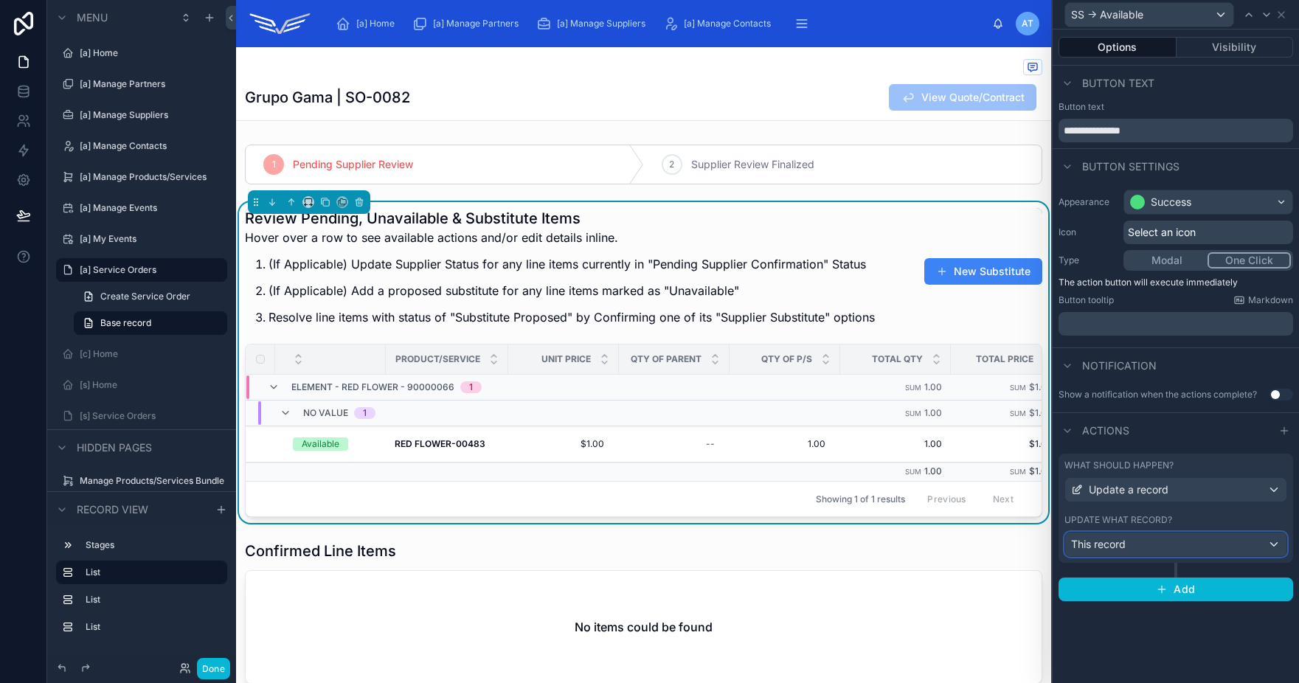
click at [1192, 543] on div "This record" at bounding box center [1175, 545] width 221 height 24
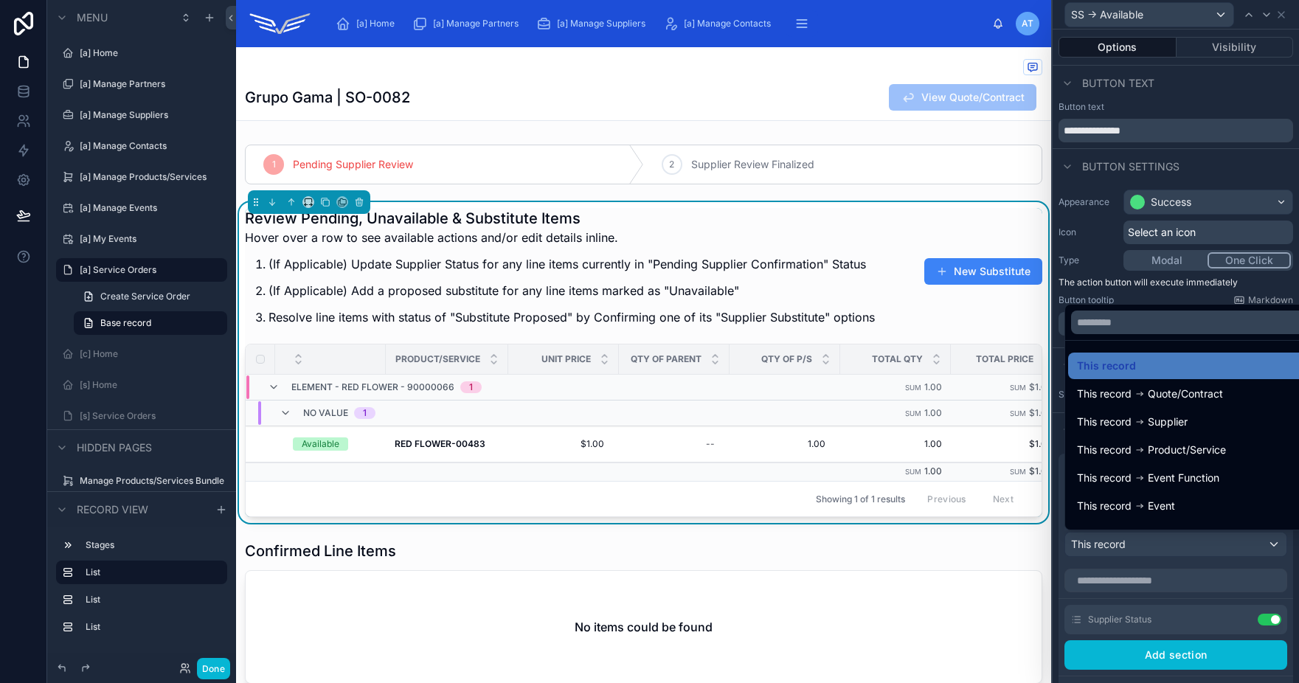
click at [1191, 593] on div at bounding box center [1176, 341] width 246 height 683
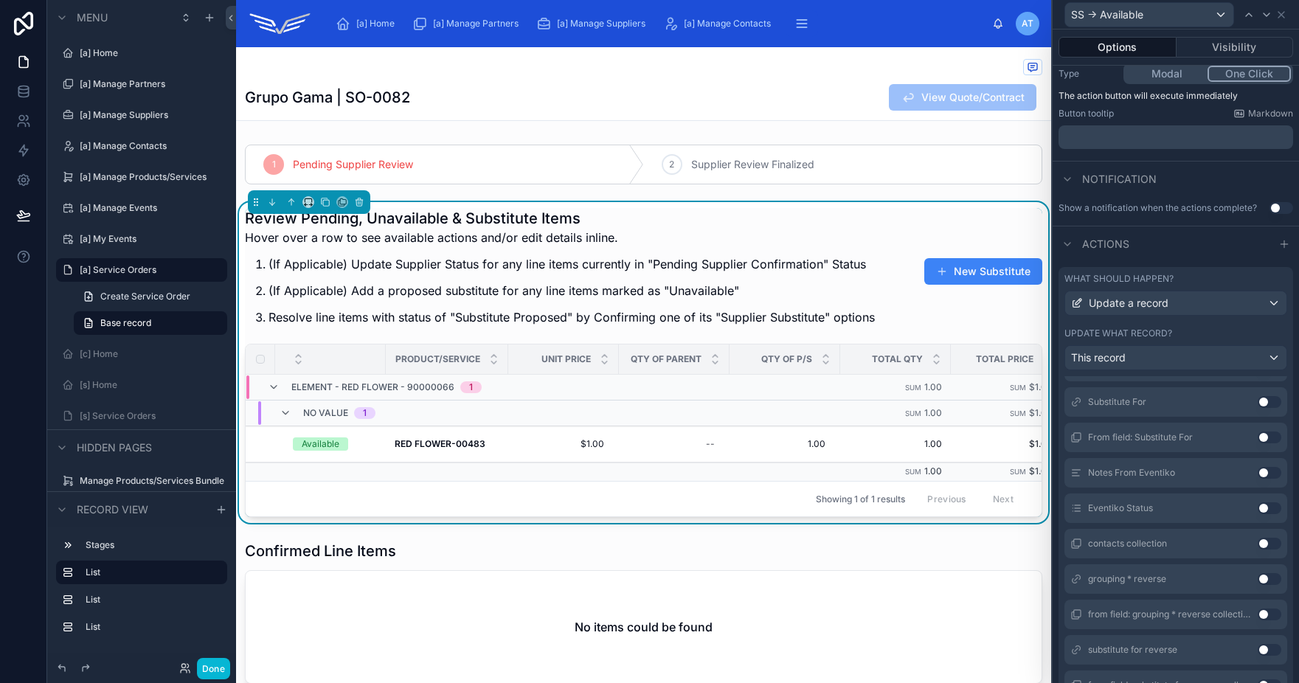
scroll to position [213, 0]
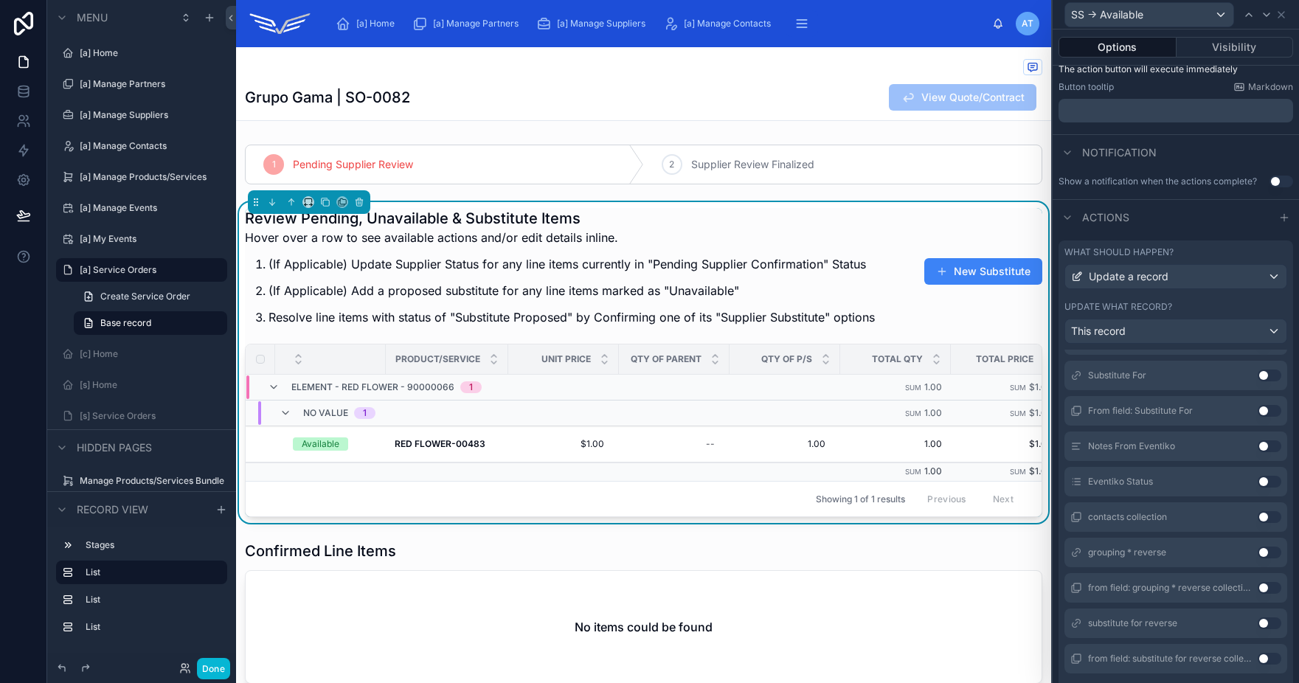
click at [1258, 482] on button "Use setting" at bounding box center [1270, 482] width 24 height 12
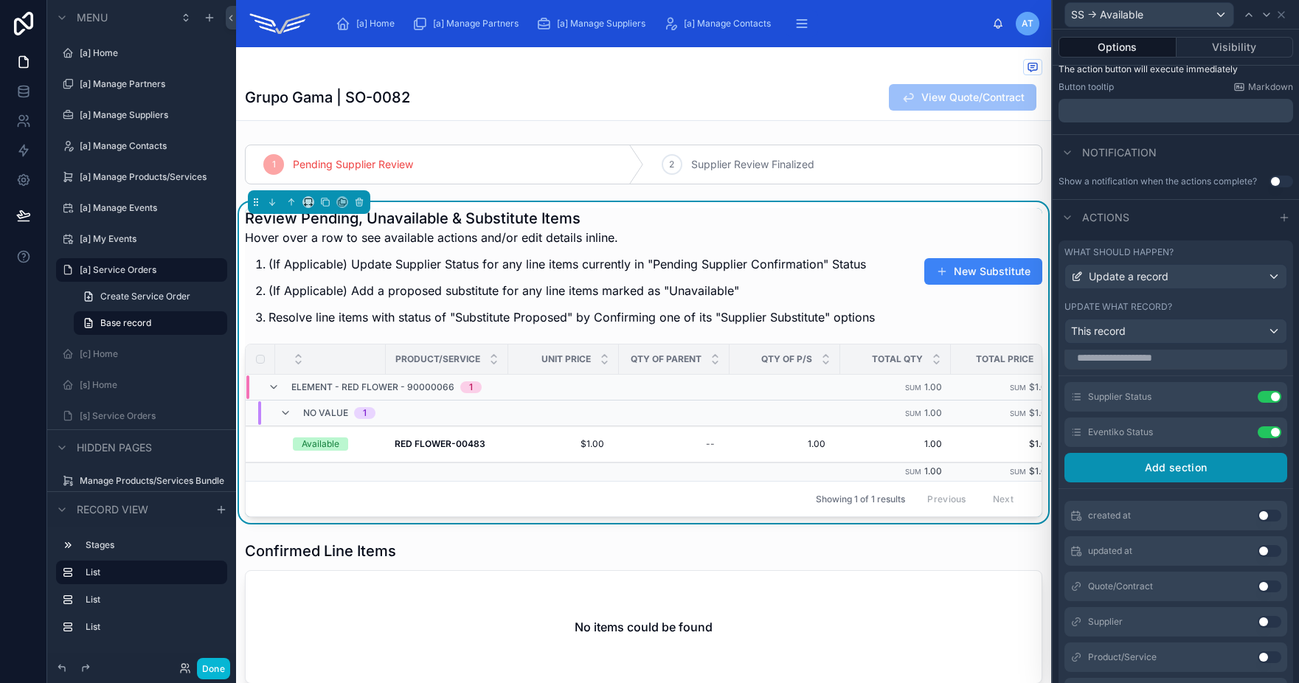
scroll to position [0, 0]
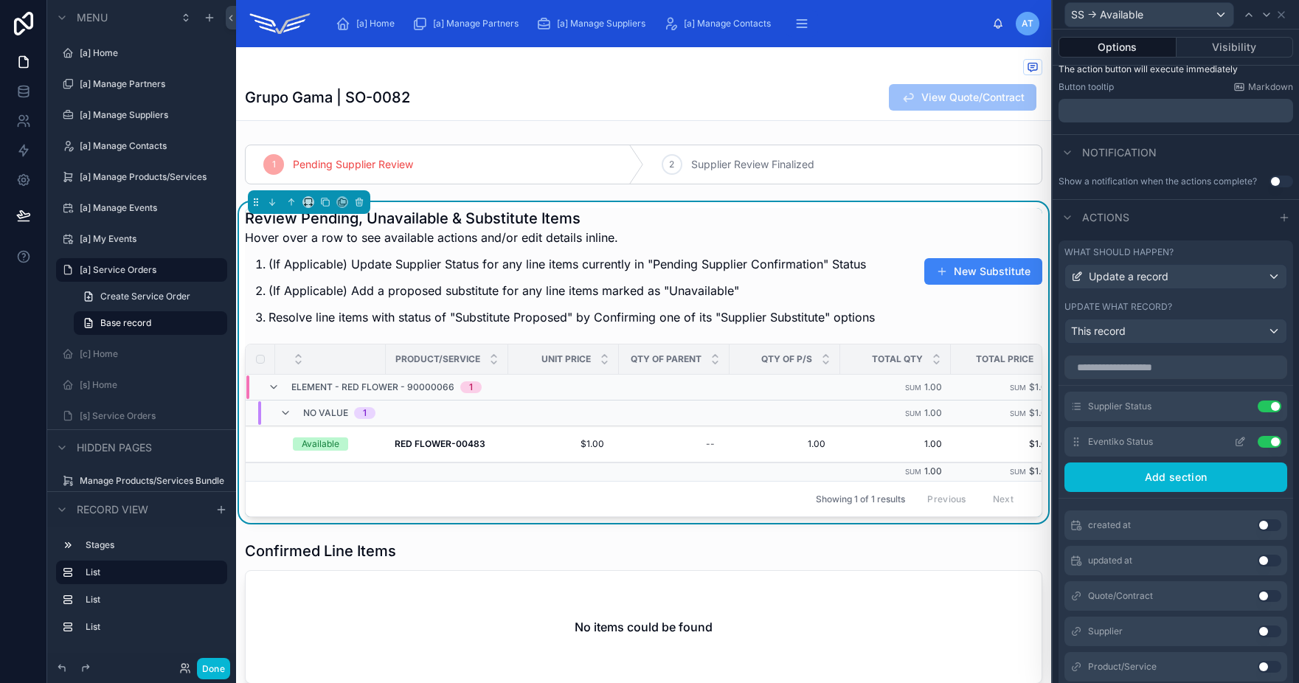
click at [1234, 441] on icon at bounding box center [1240, 442] width 12 height 12
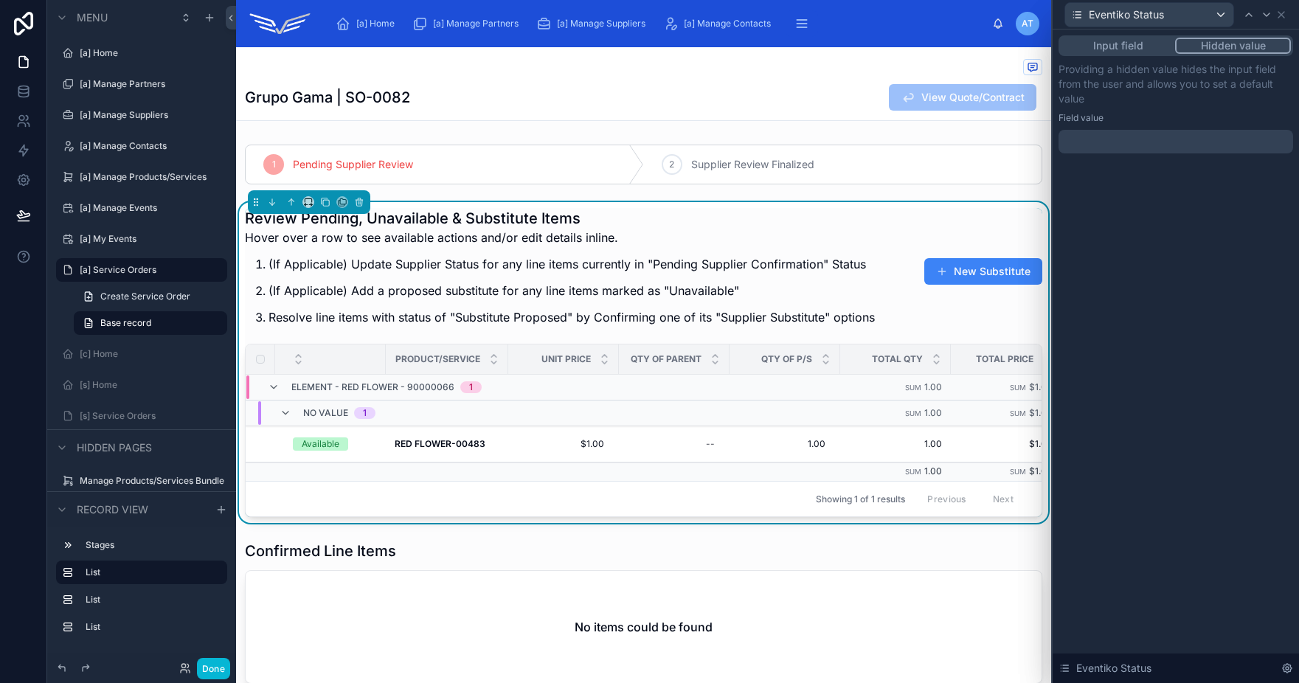
click at [1118, 136] on div at bounding box center [1176, 142] width 235 height 24
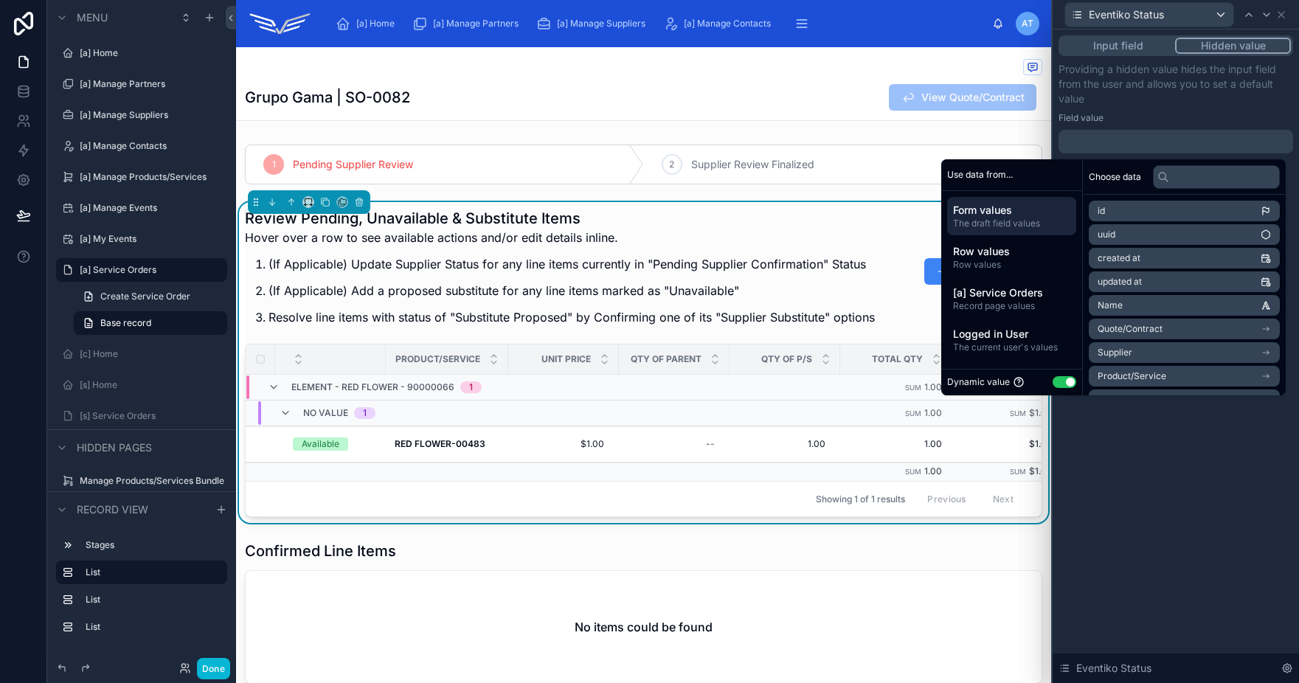
click at [1062, 385] on button "Use setting" at bounding box center [1065, 382] width 24 height 12
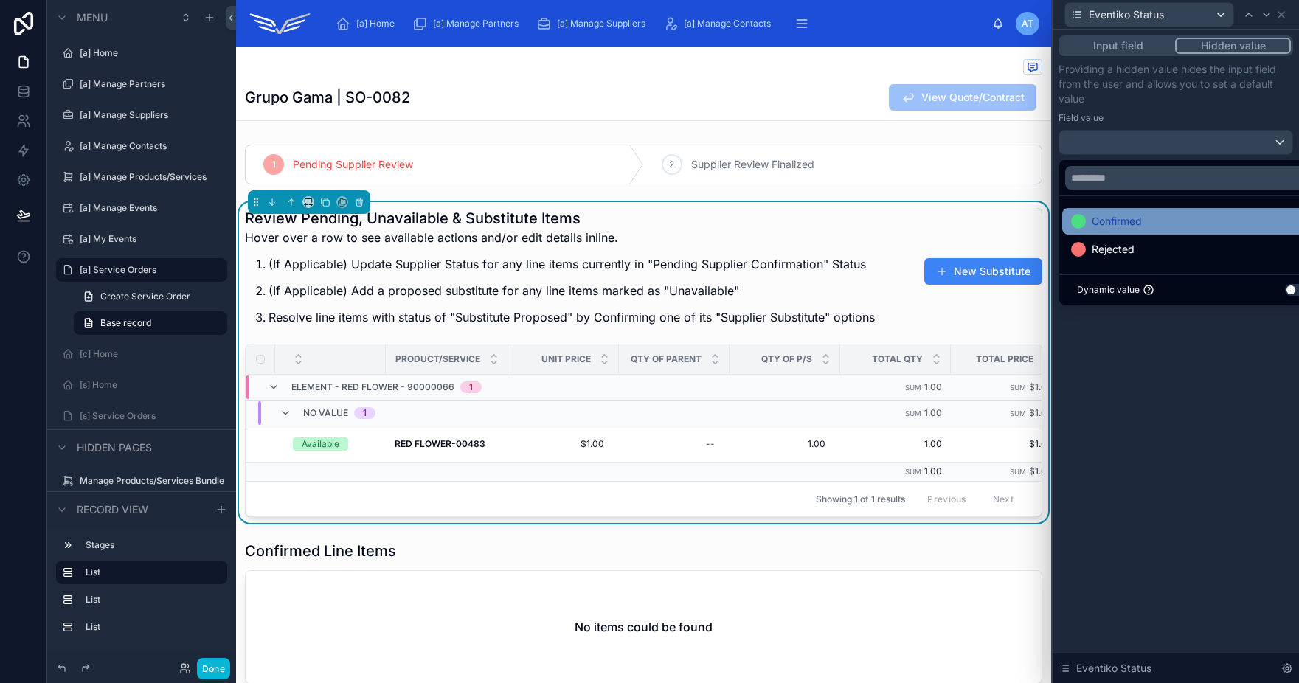
click at [1149, 224] on div "Confirmed" at bounding box center [1192, 221] width 243 height 18
click at [1186, 420] on div "Input field Hidden value Providing a hidden value hides the input field from th…" at bounding box center [1176, 357] width 246 height 654
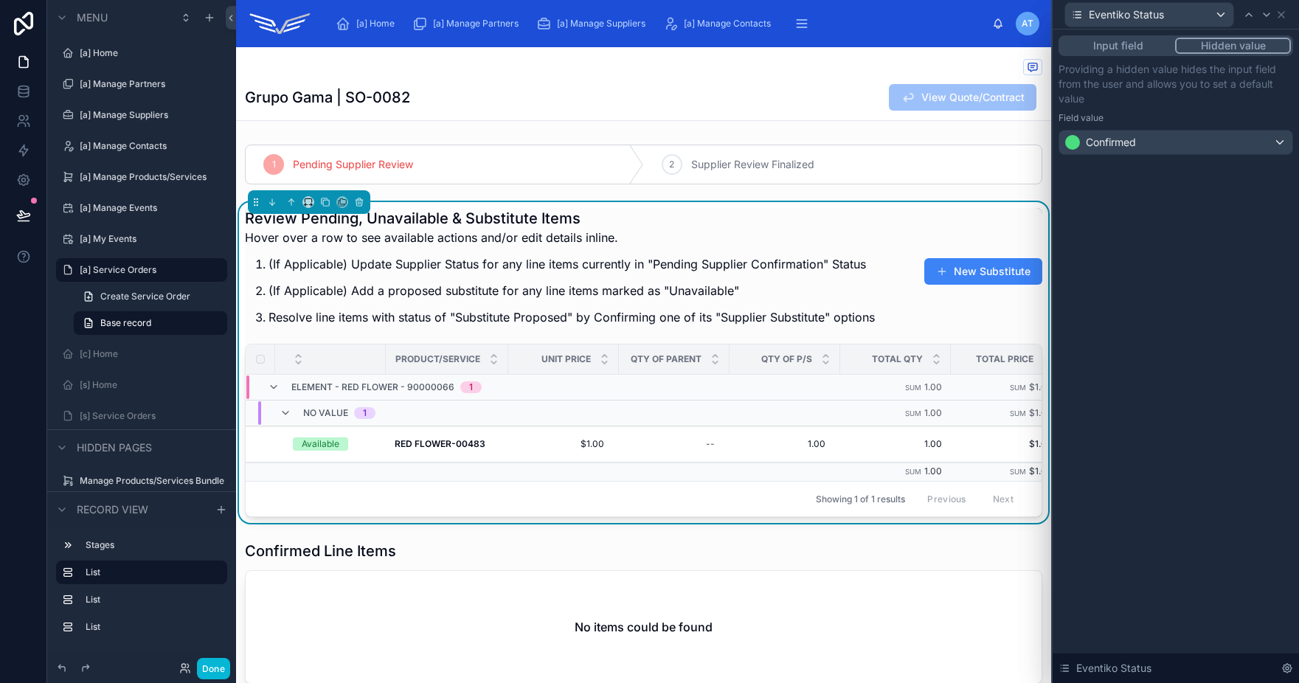
click at [1170, 329] on div "Input field Hidden value Providing a hidden value hides the input field from th…" at bounding box center [1176, 357] width 246 height 654
click at [1283, 15] on icon at bounding box center [1281, 15] width 12 height 12
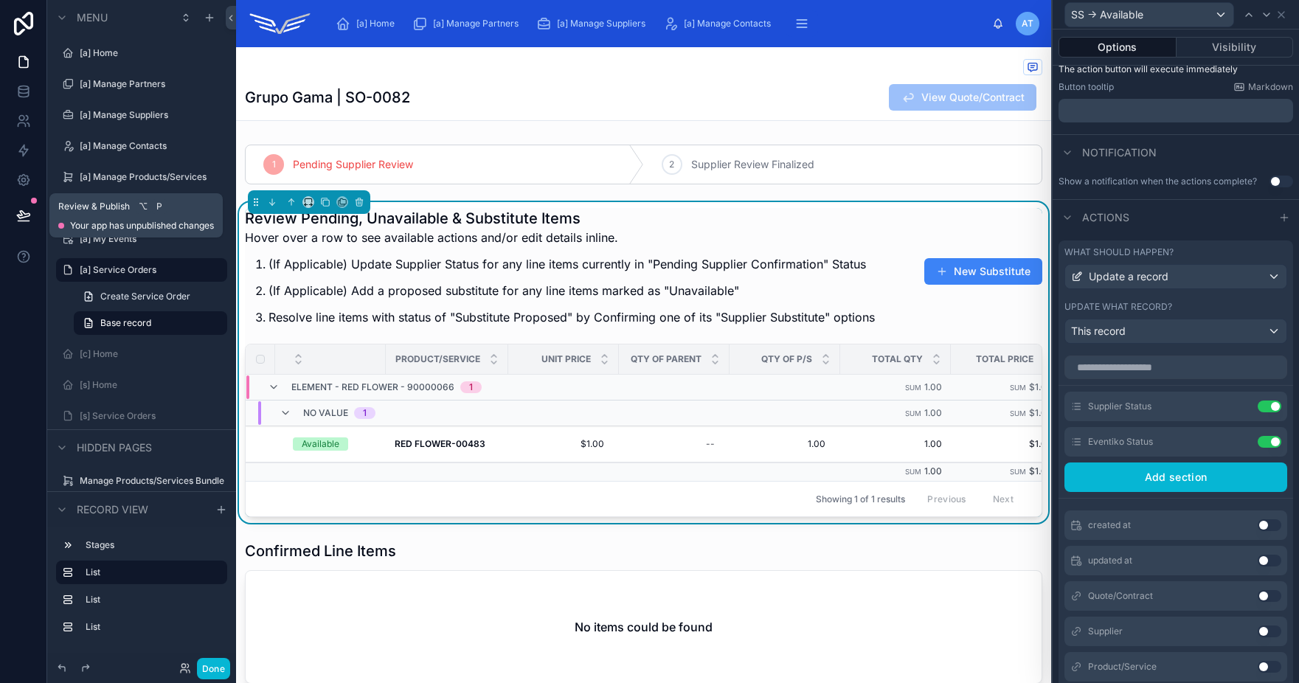
click at [20, 211] on icon at bounding box center [23, 214] width 13 height 7
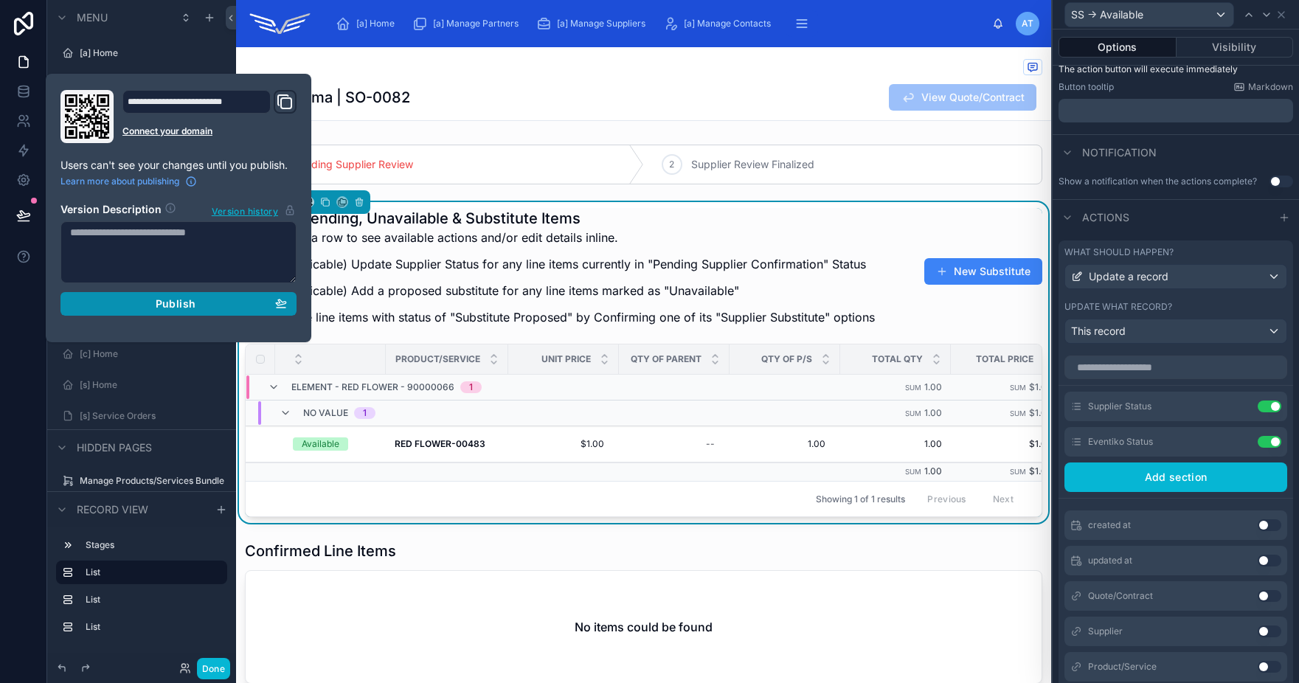
click at [195, 310] on div "Publish" at bounding box center [178, 303] width 217 height 13
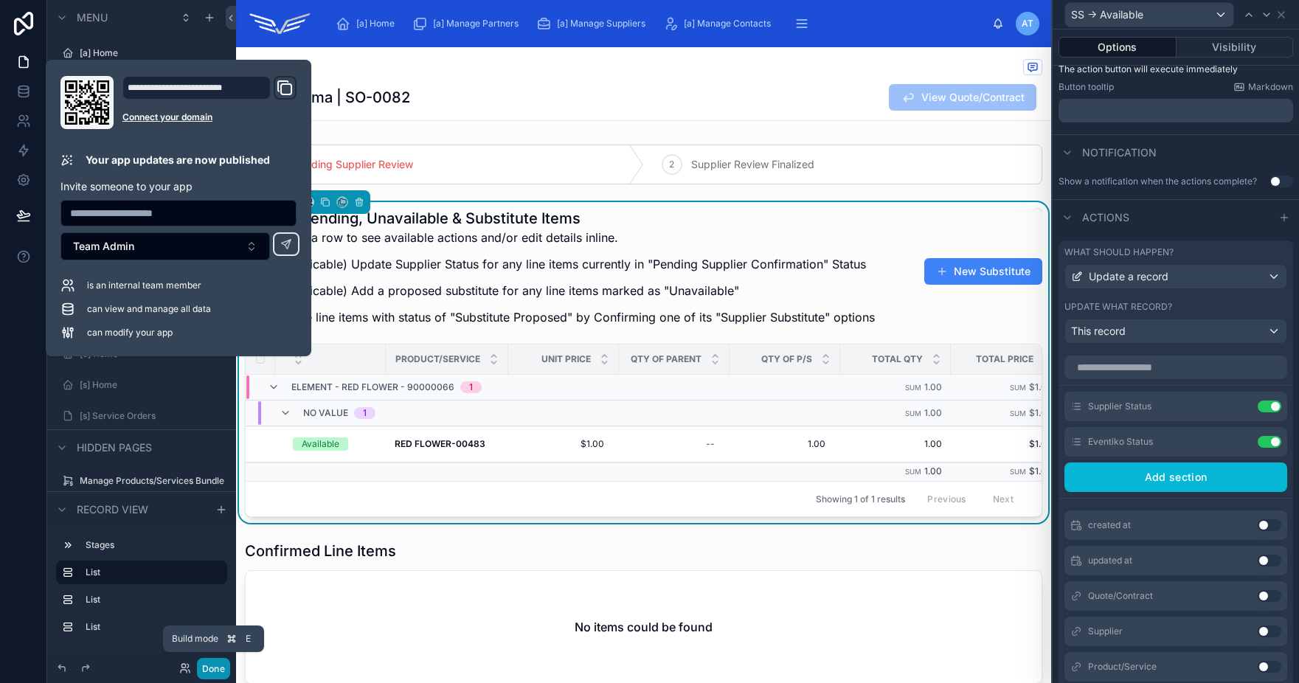
click at [212, 673] on button "Done" at bounding box center [213, 668] width 33 height 21
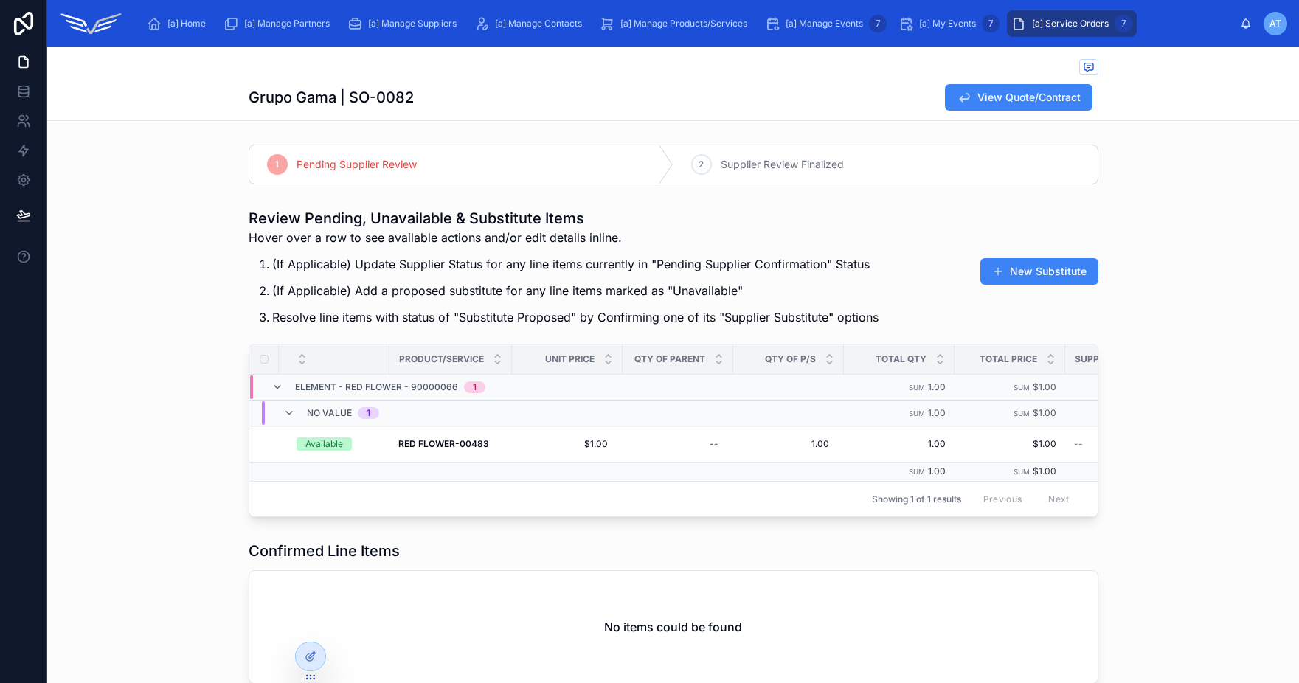
click at [1168, 374] on div "Review Pending, Unavailable & Substitute Items Hover over a row to see availabl…" at bounding box center [673, 362] width 1252 height 321
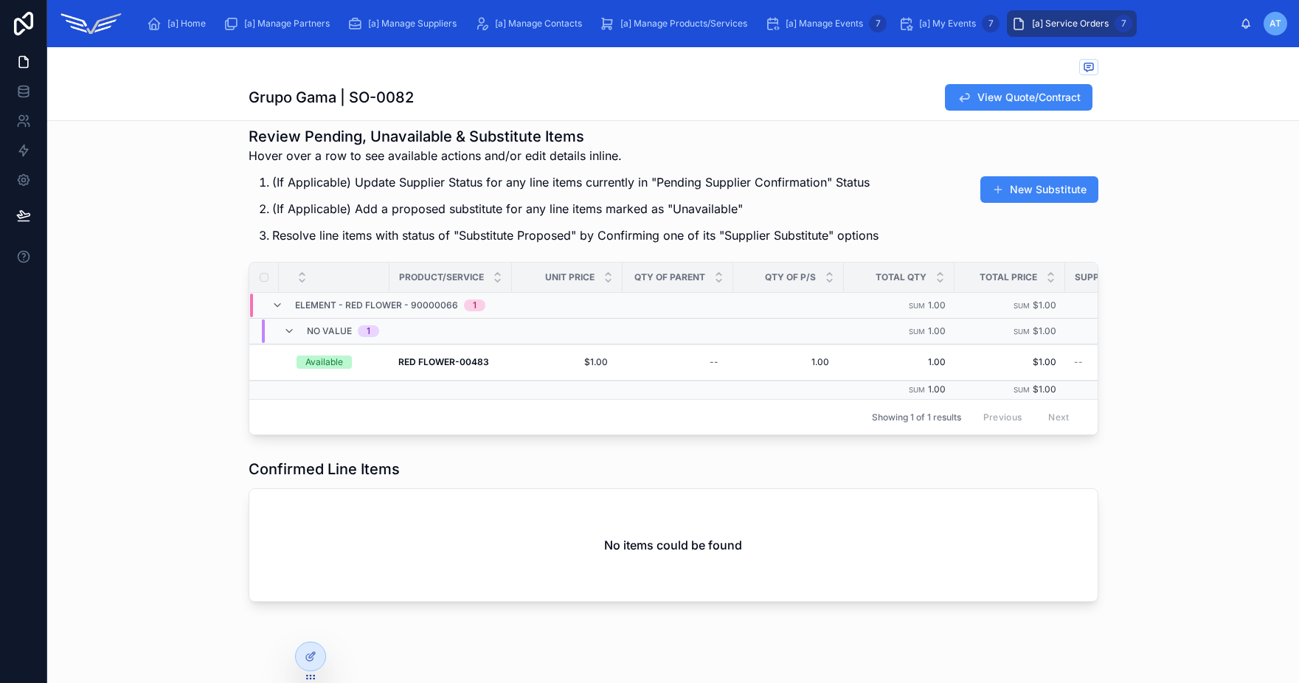
scroll to position [136, 0]
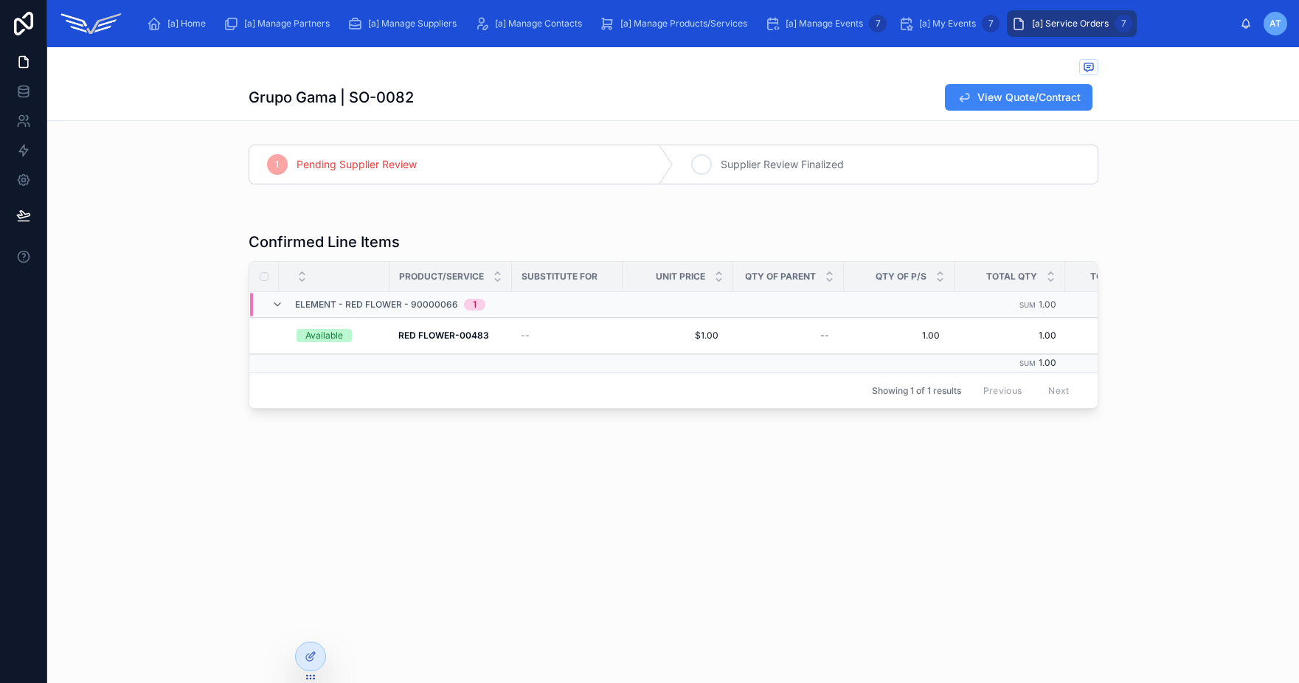
click at [812, 169] on span "Supplier Review Finalized" at bounding box center [782, 164] width 123 height 15
click at [969, 105] on button "View Quote/Contract" at bounding box center [1019, 97] width 148 height 27
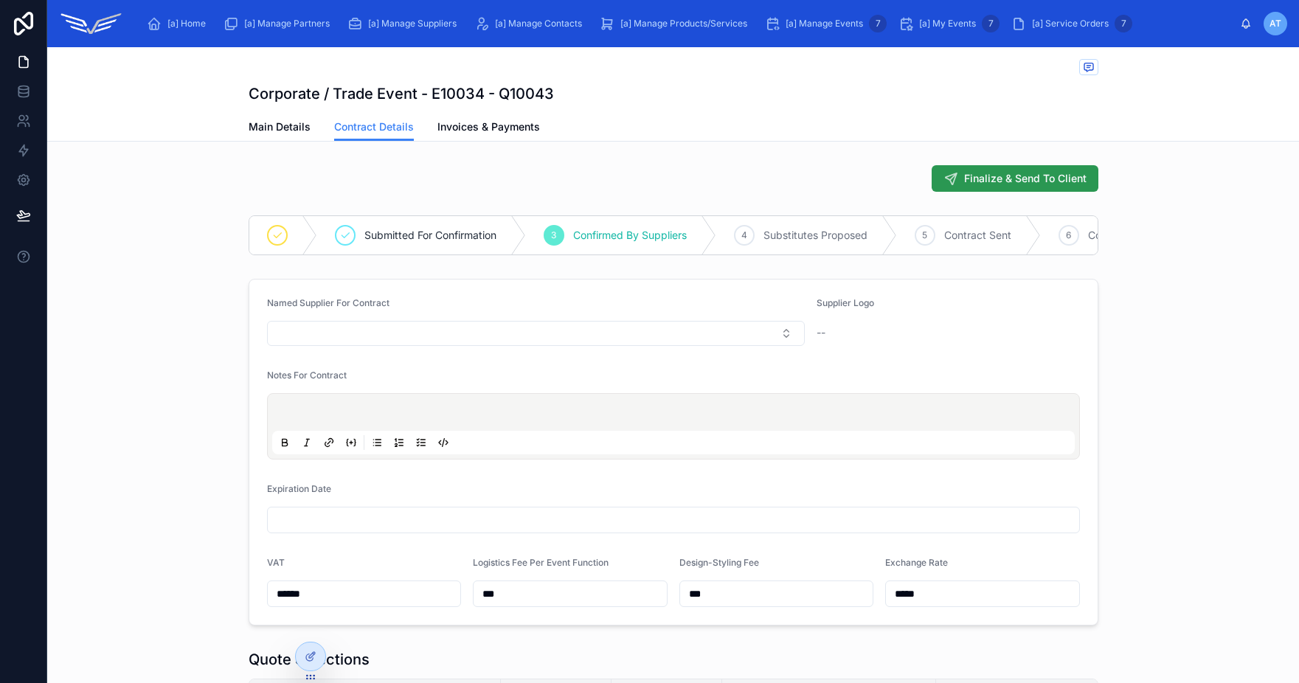
click at [1042, 175] on span "Finalize & Send To Client" at bounding box center [1025, 178] width 122 height 15
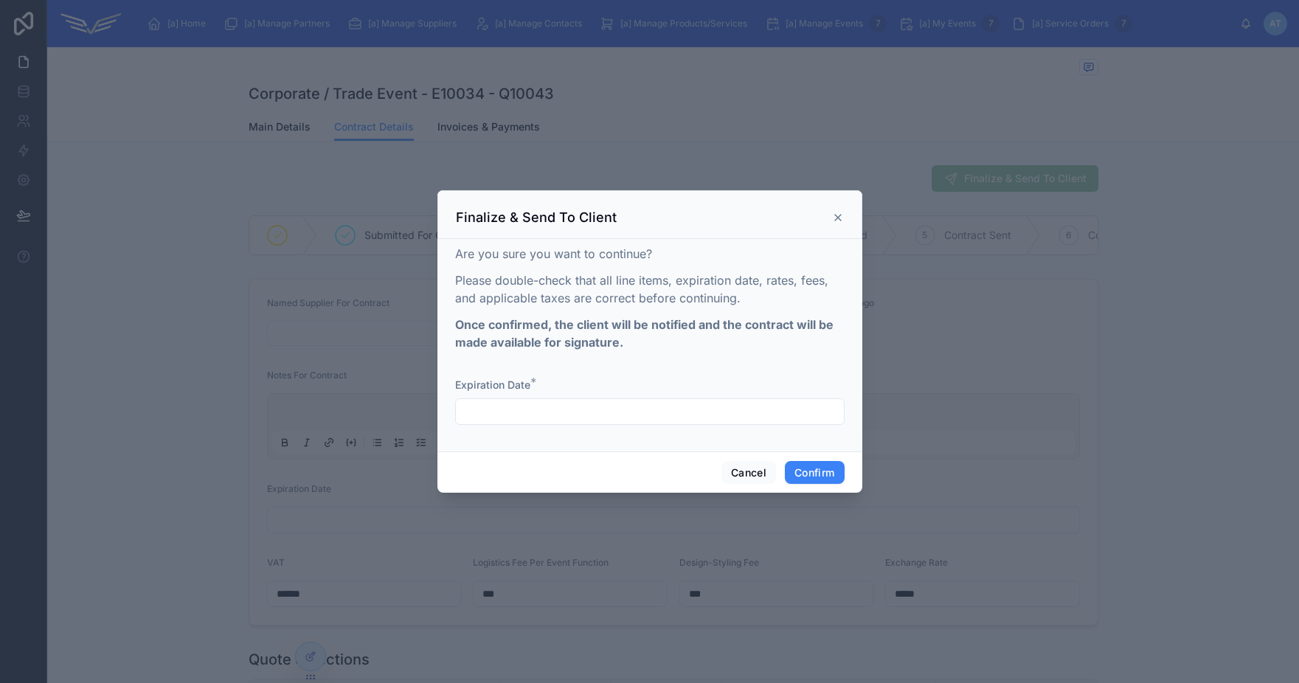
click at [676, 418] on input "text" at bounding box center [650, 411] width 388 height 21
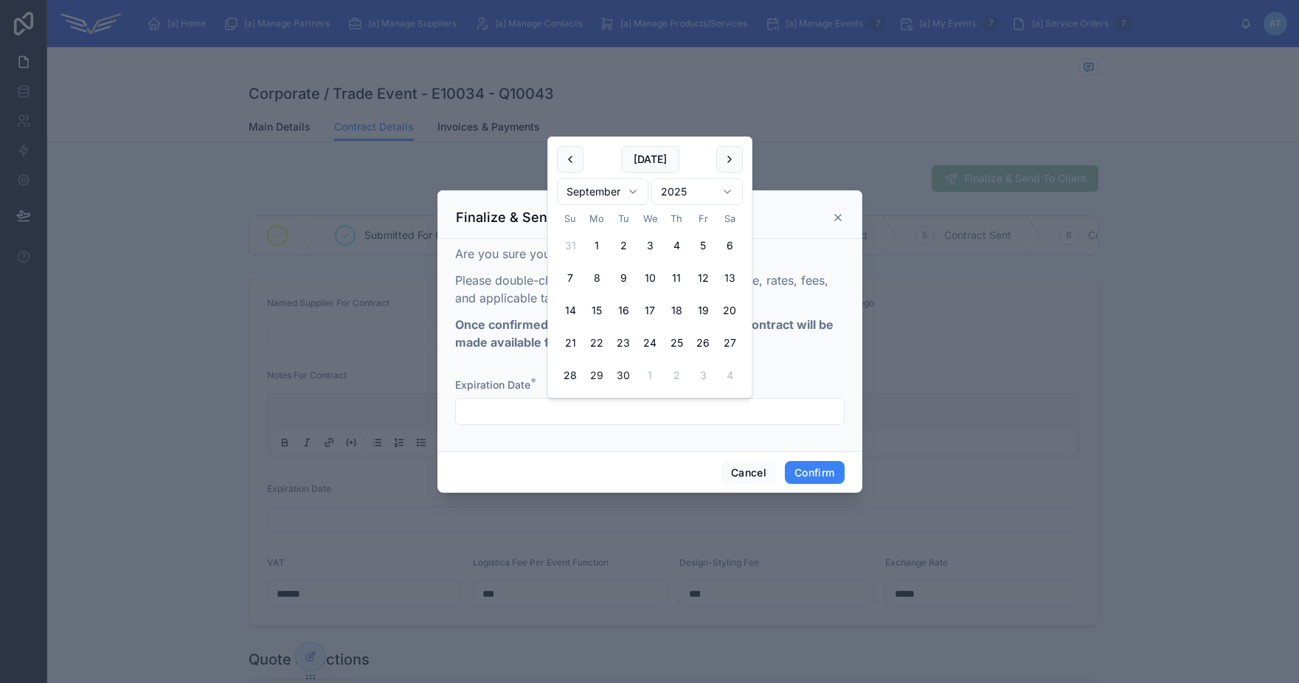
click at [627, 378] on button "30" at bounding box center [623, 375] width 27 height 27
type input "*********"
click at [804, 468] on button "Confirm" at bounding box center [814, 473] width 59 height 24
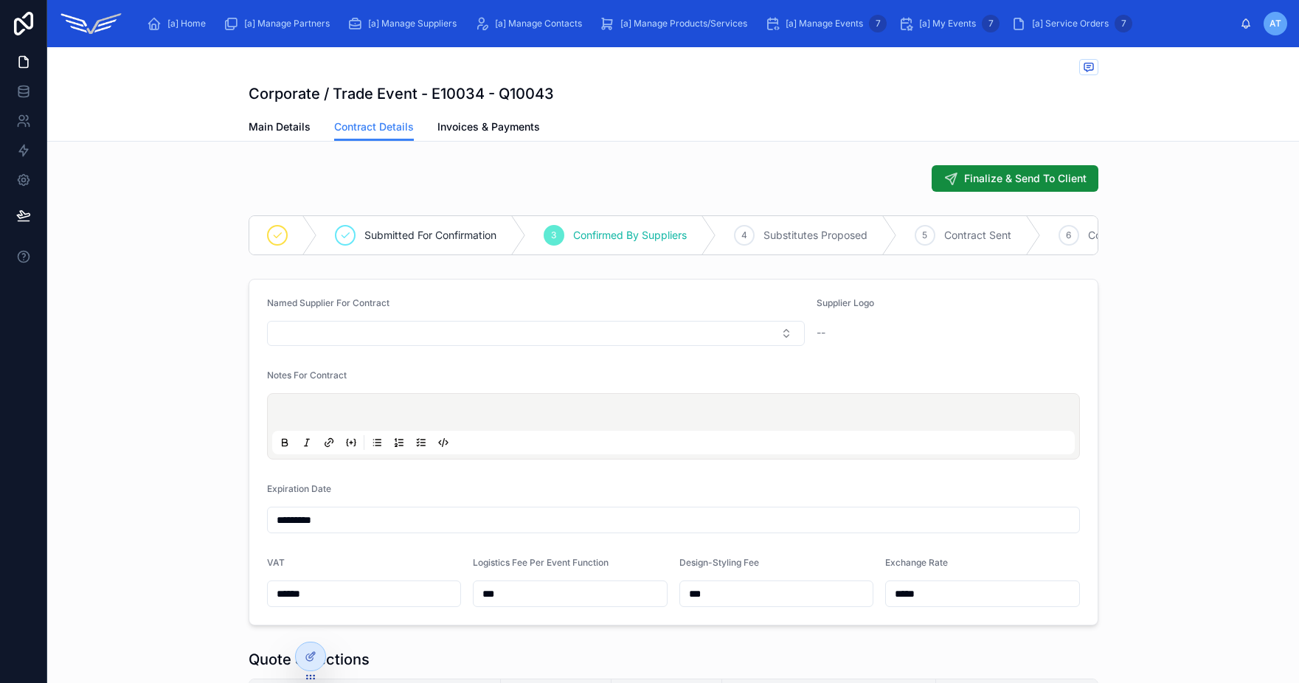
click at [1159, 307] on div "Named Supplier For Contract Supplier Logo -- Notes For Contract Expiration Date…" at bounding box center [673, 452] width 1252 height 358
click at [377, 66] on div at bounding box center [674, 68] width 850 height 18
click at [1123, 353] on div "Named Supplier For Contract Supplier Logo -- Notes For Contract Expiration Date…" at bounding box center [673, 452] width 1252 height 358
click at [1143, 277] on div "Finalize & Send To Client Submitted For Confirmation 3 Confirmed By Suppliers 4…" at bounding box center [673, 596] width 1252 height 874
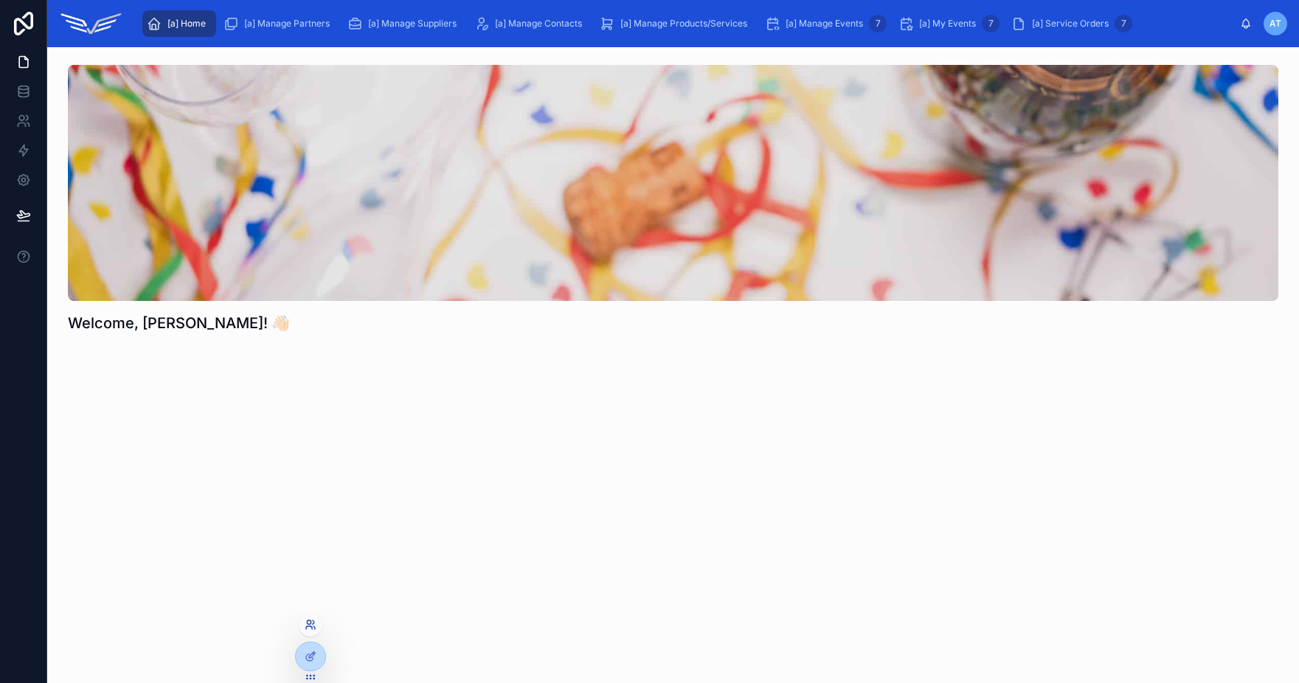
click at [312, 630] on icon at bounding box center [311, 625] width 12 height 12
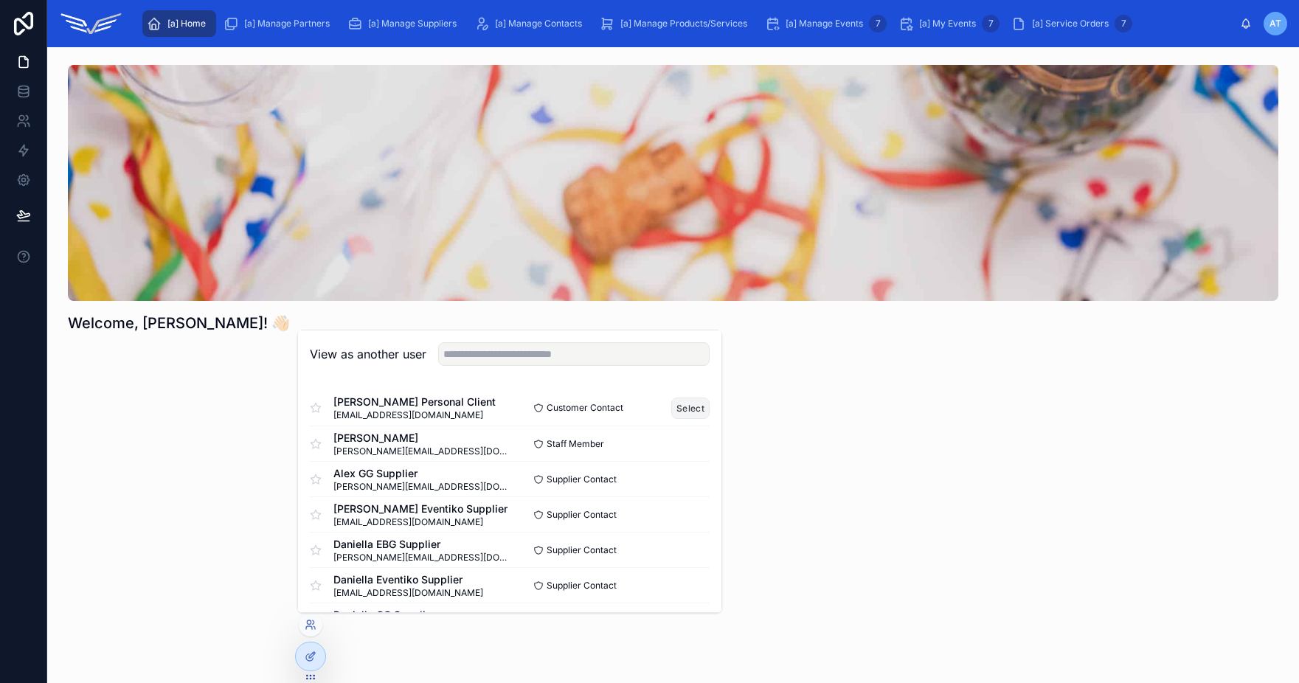
click at [671, 411] on button "Select" at bounding box center [690, 408] width 38 height 21
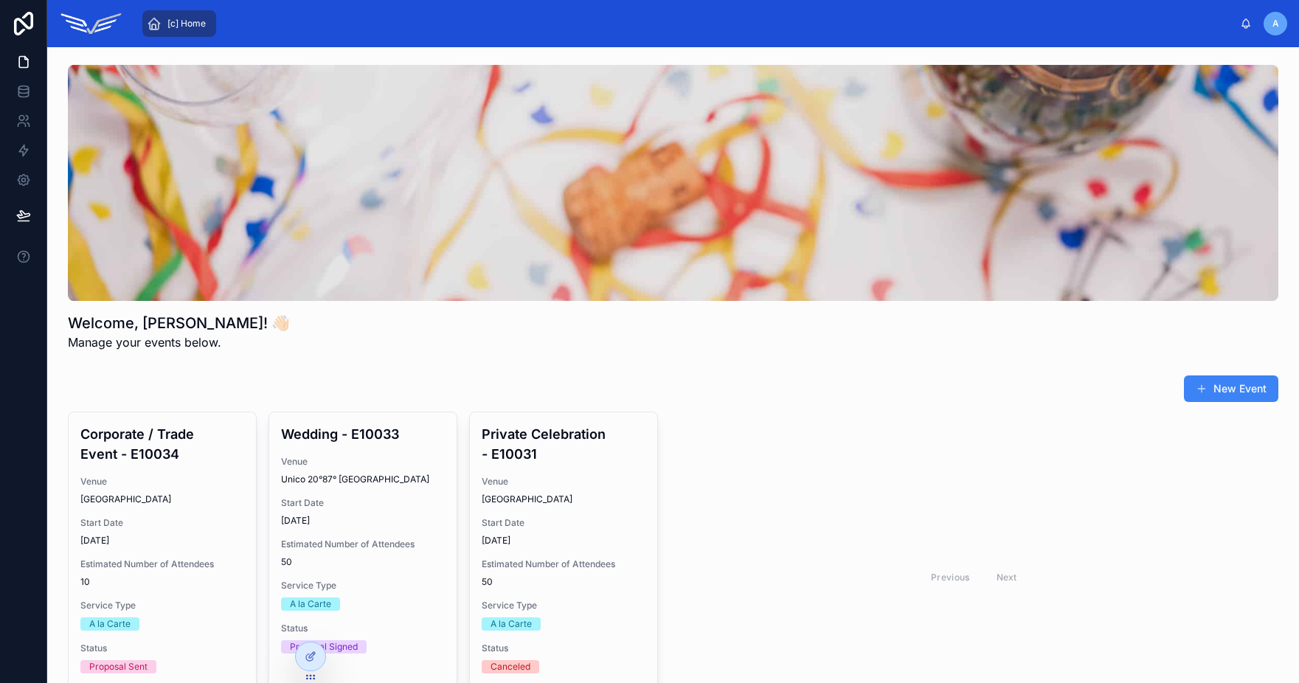
scroll to position [167, 0]
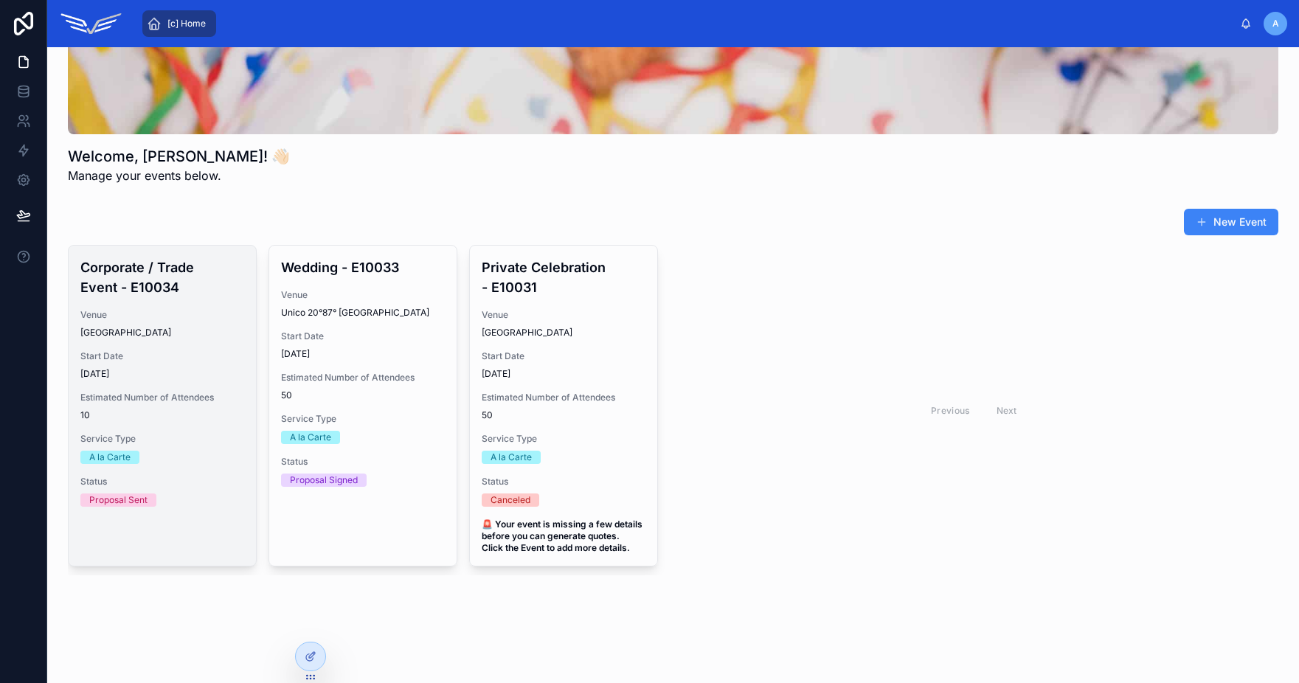
click at [203, 395] on span "Estimated Number of Attendees" at bounding box center [162, 398] width 164 height 12
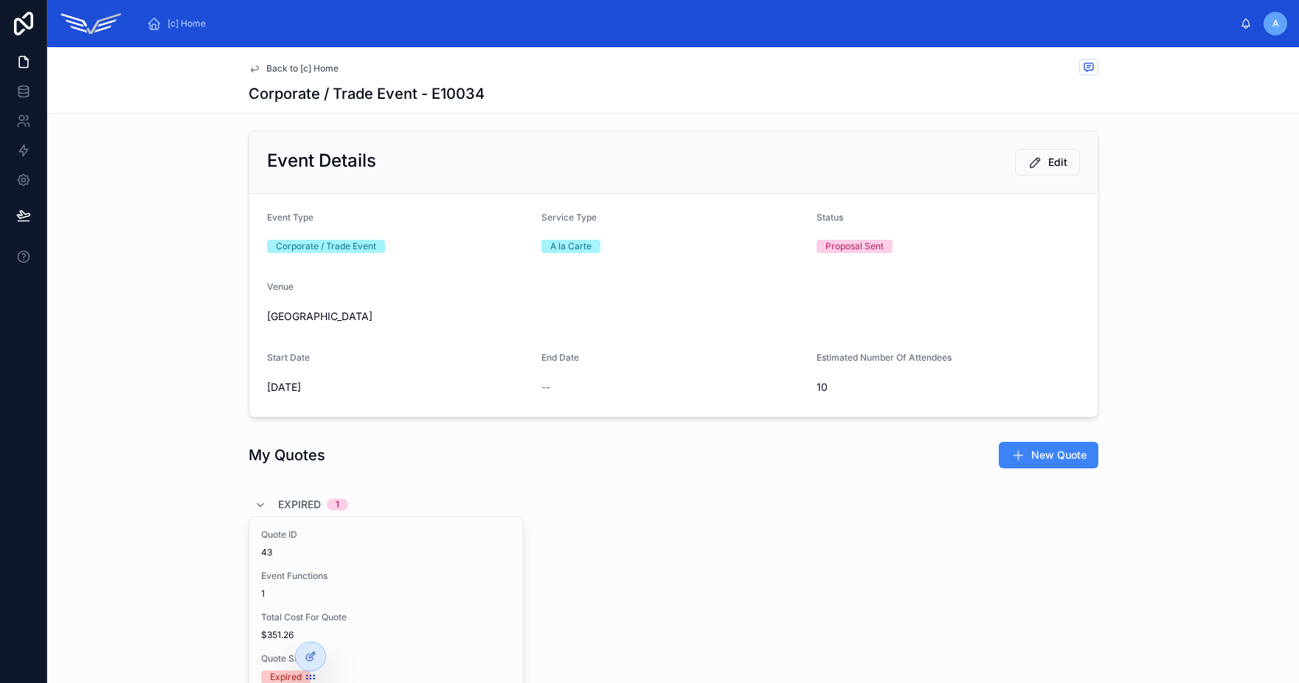
scroll to position [249, 0]
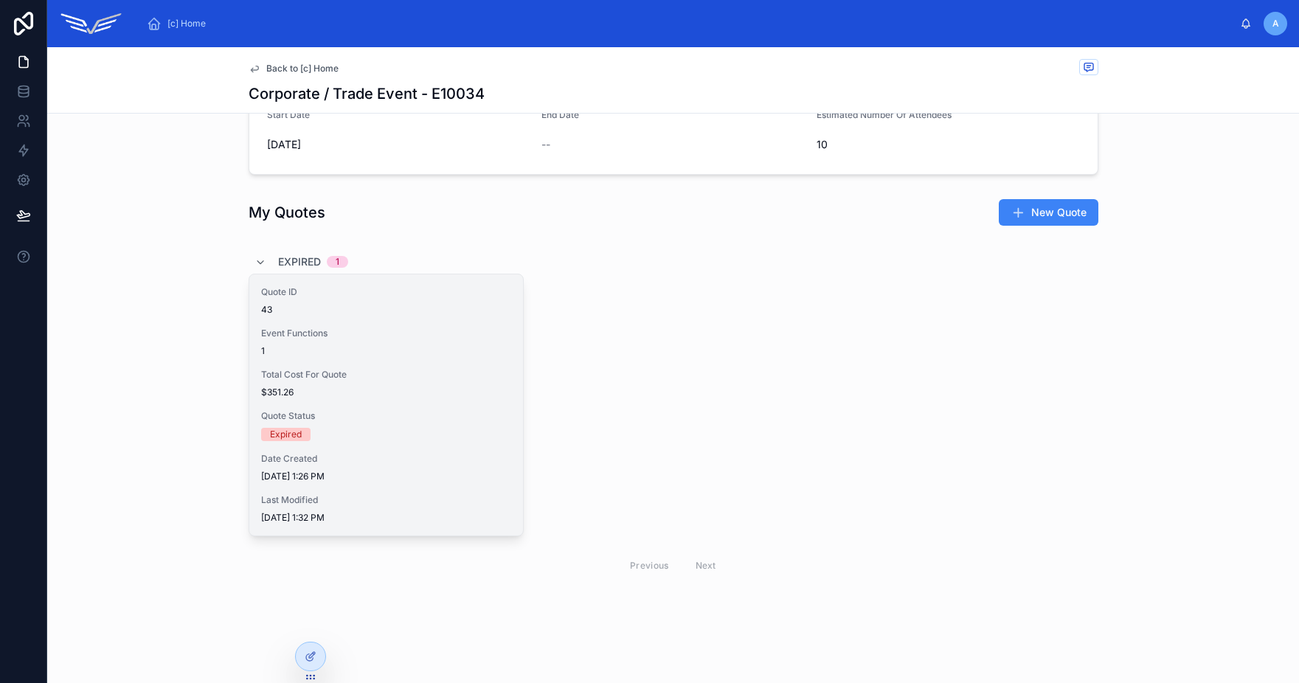
click at [402, 346] on div "1" at bounding box center [386, 351] width 250 height 12
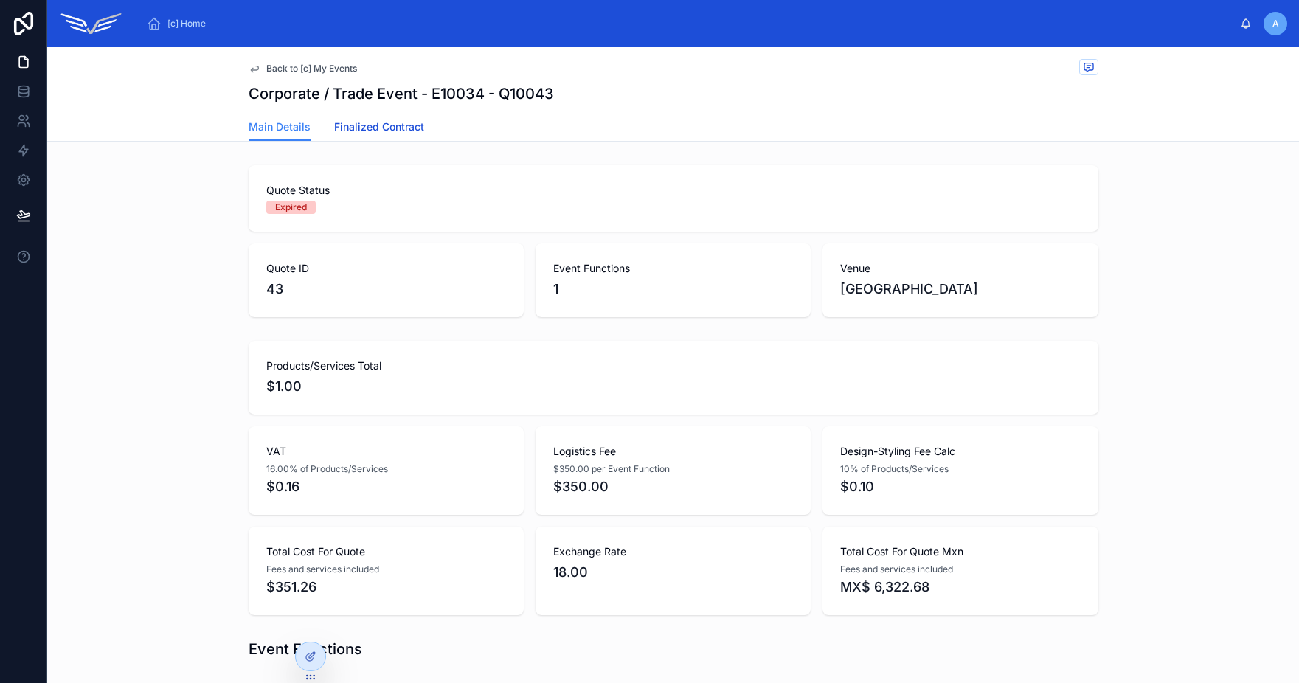
click at [374, 128] on span "Finalized Contract" at bounding box center [379, 126] width 90 height 15
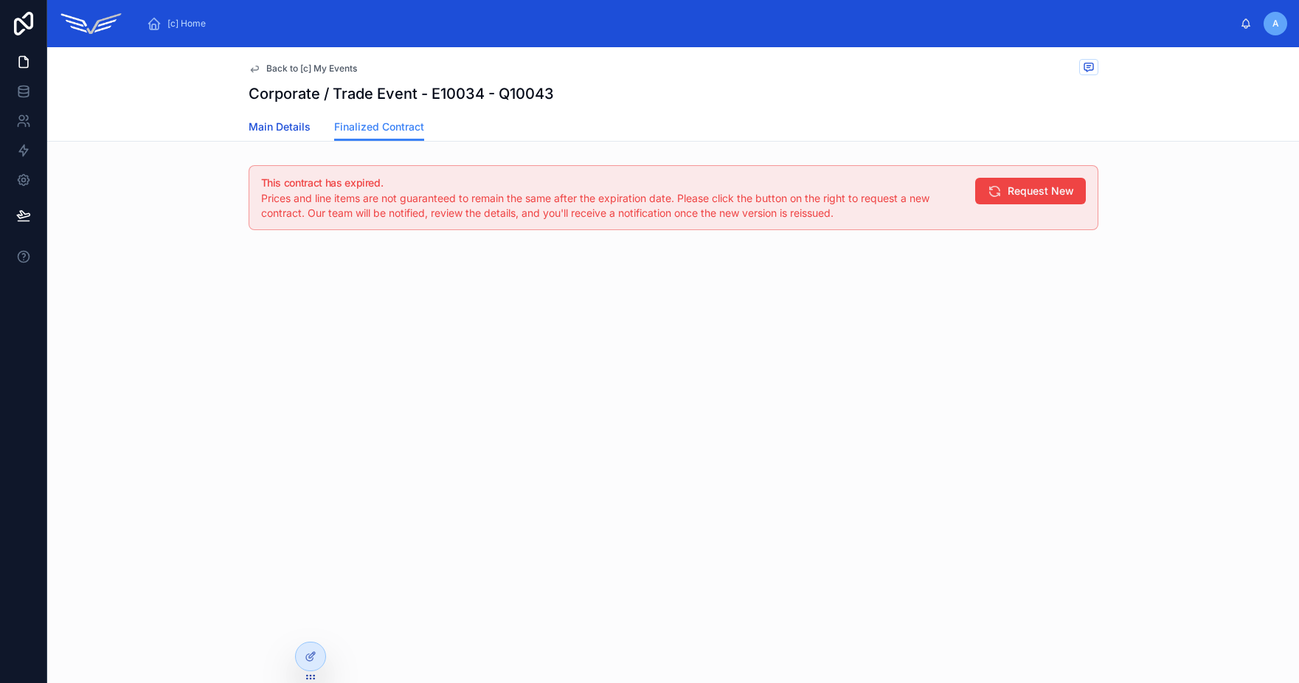
click at [285, 136] on link "Main Details" at bounding box center [280, 129] width 62 height 30
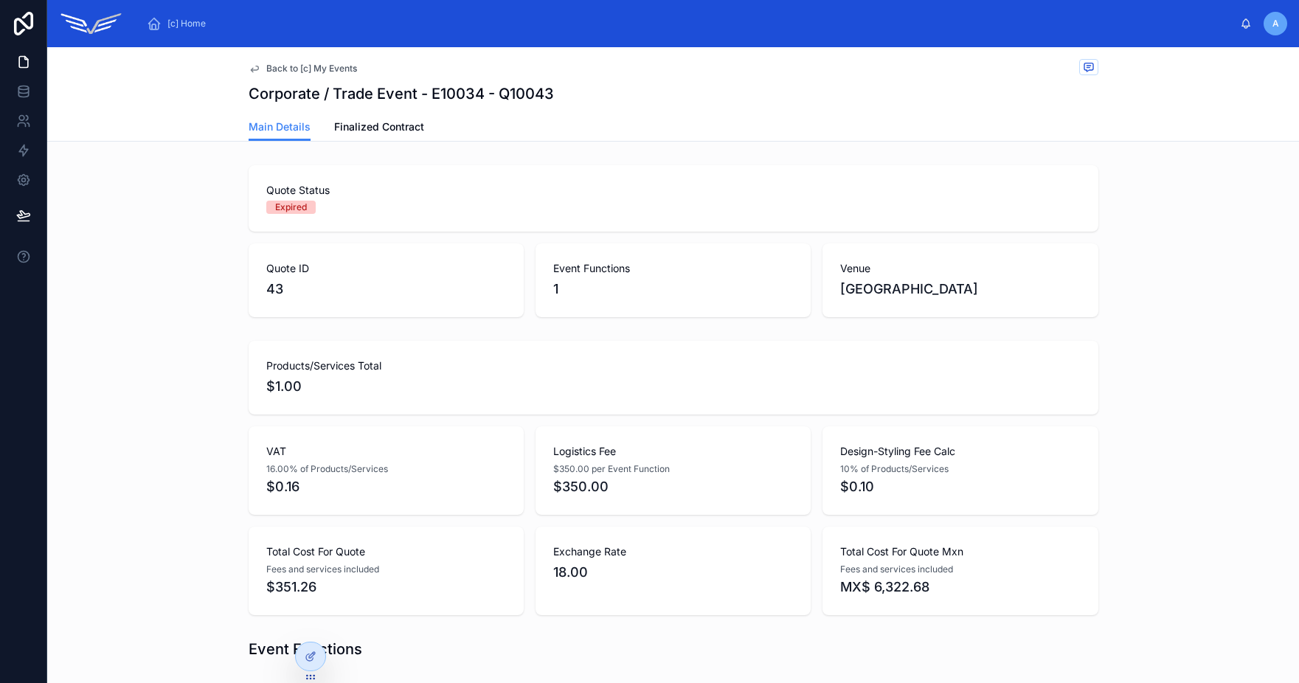
click at [294, 66] on span "Back to [c] My Events" at bounding box center [311, 69] width 91 height 12
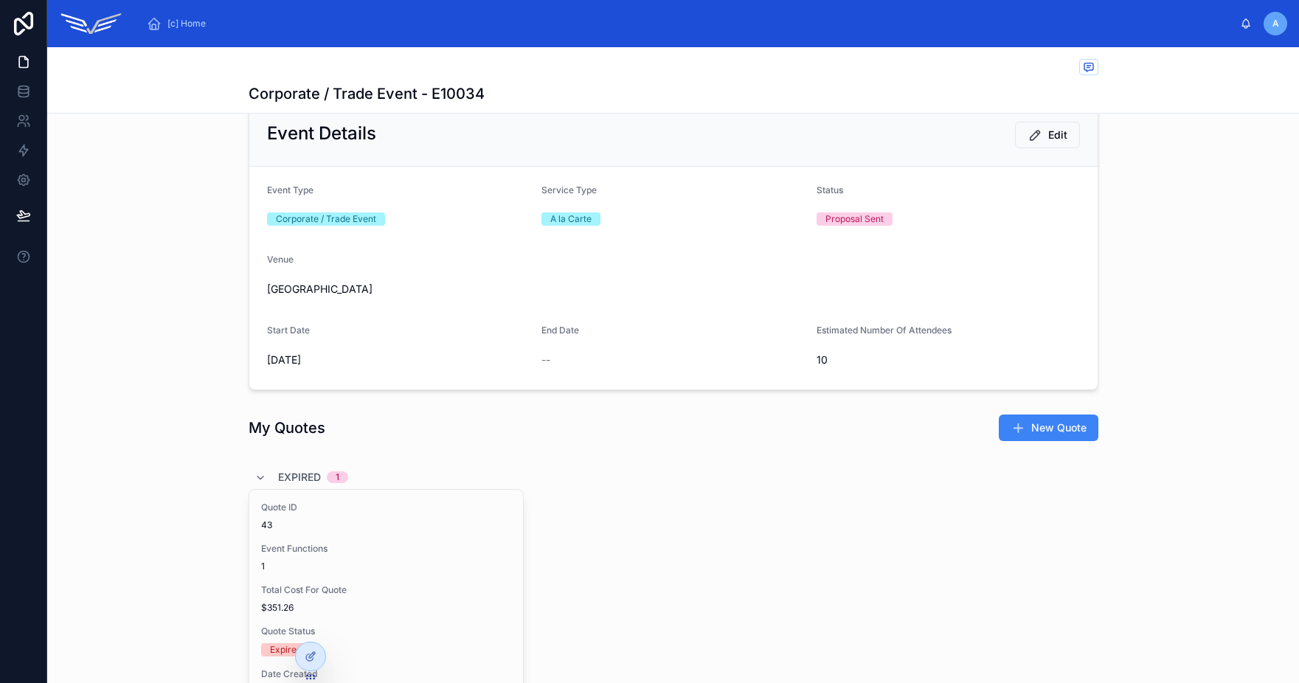
scroll to position [69, 0]
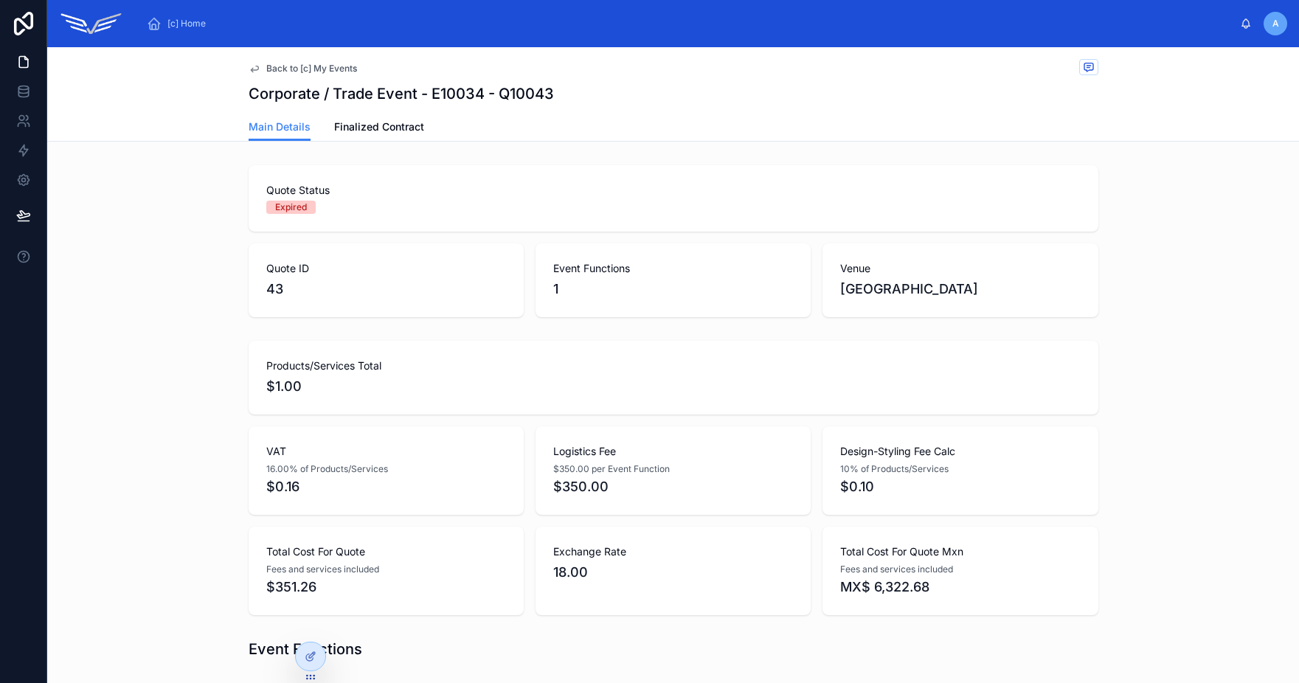
click at [266, 70] on span "Back to [c] My Events" at bounding box center [311, 69] width 91 height 12
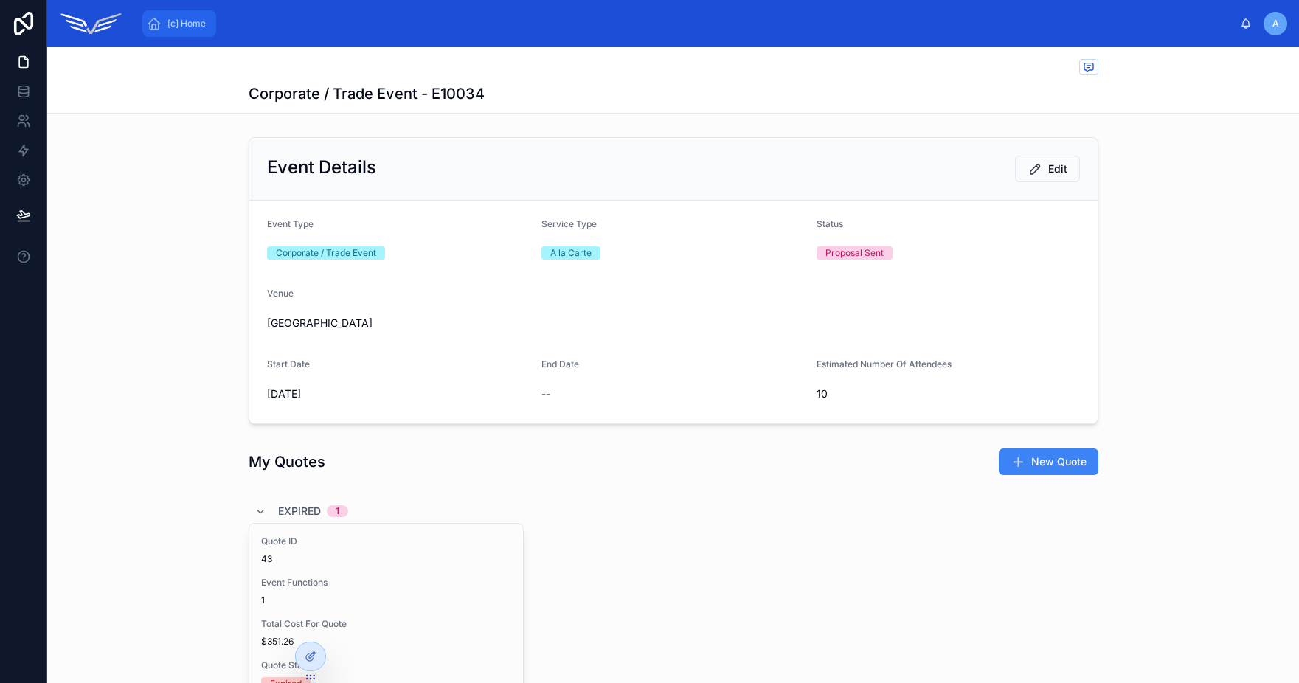
click at [185, 30] on div "[c] Home" at bounding box center [179, 24] width 65 height 24
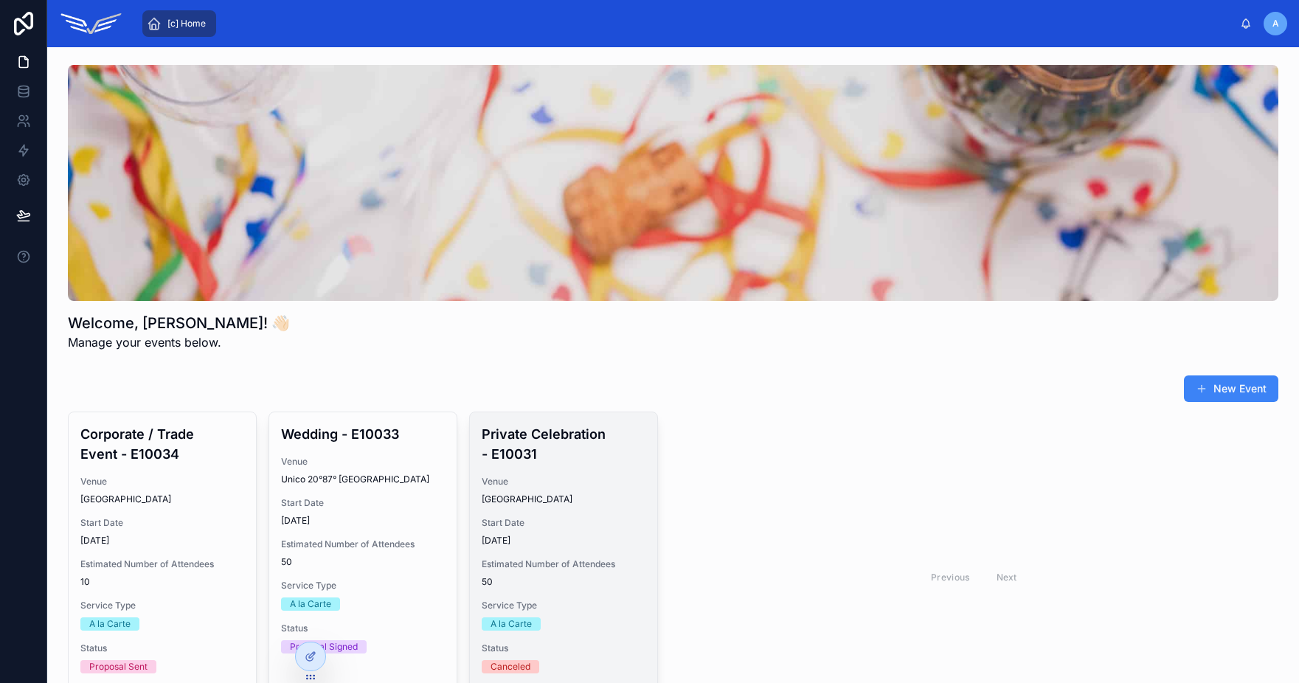
scroll to position [183, 0]
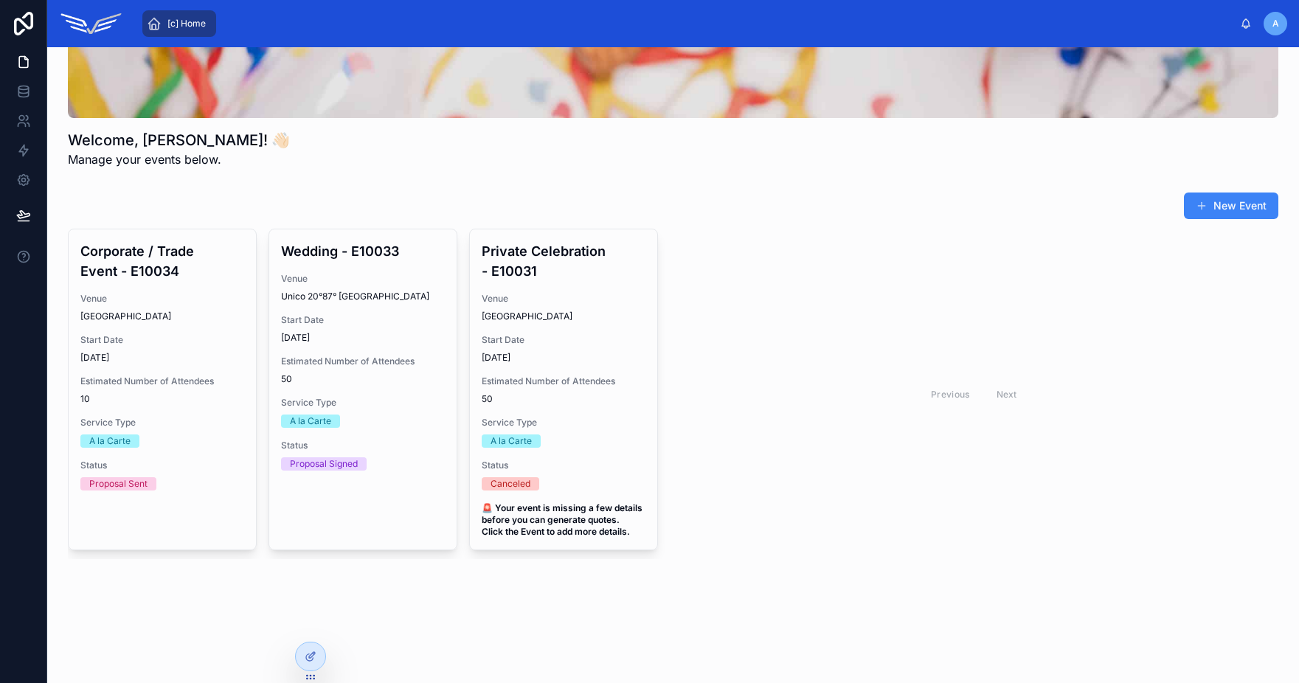
click at [774, 314] on div "Previous Next" at bounding box center [974, 394] width 609 height 330
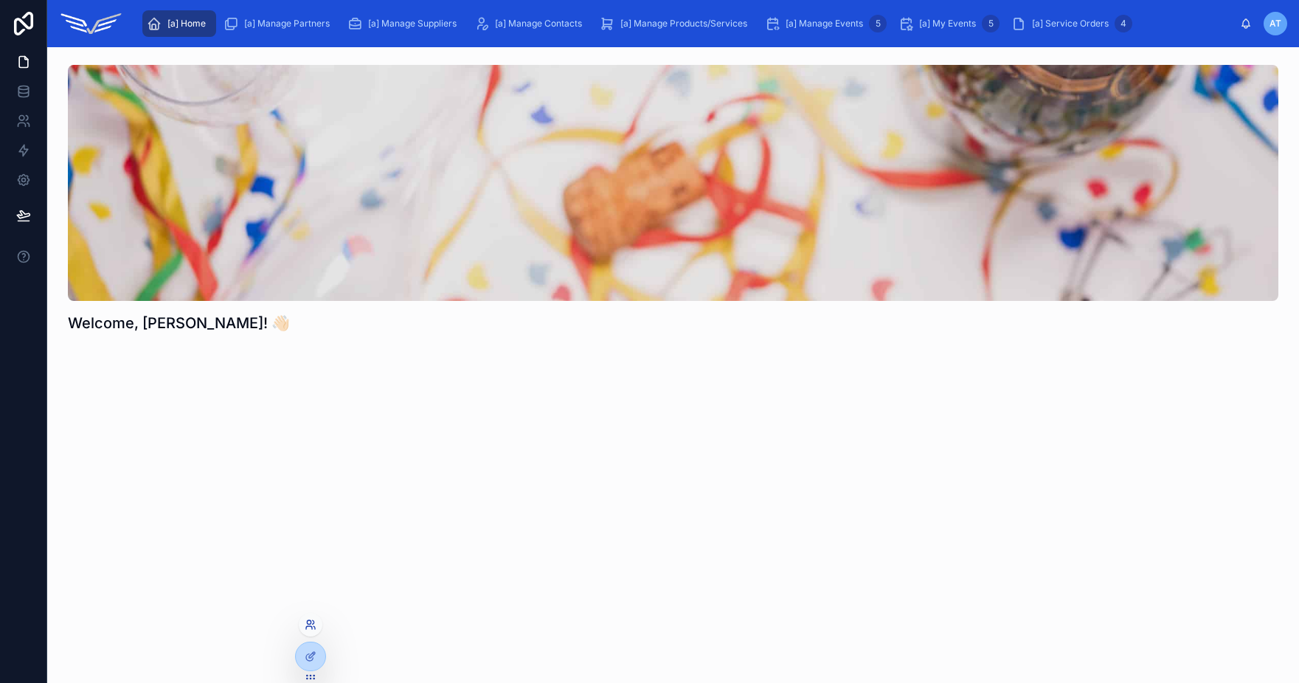
click at [311, 620] on icon at bounding box center [311, 625] width 12 height 12
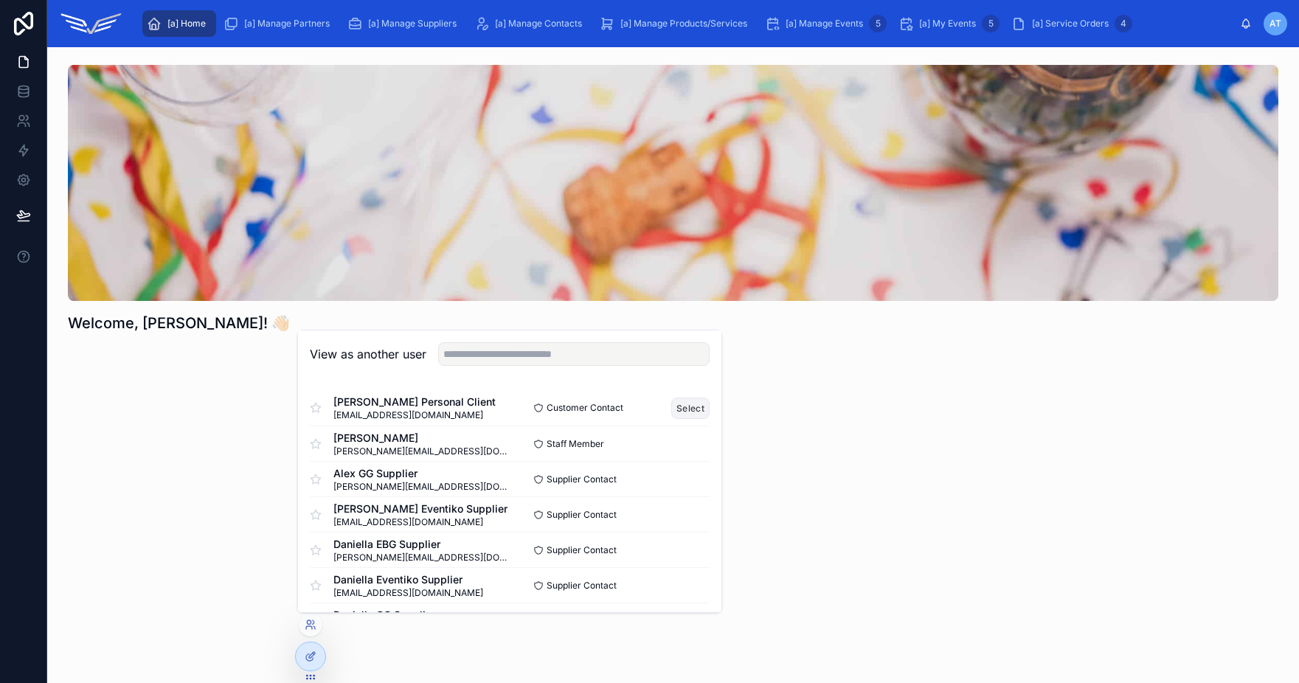
click at [686, 415] on button "Select" at bounding box center [690, 408] width 38 height 21
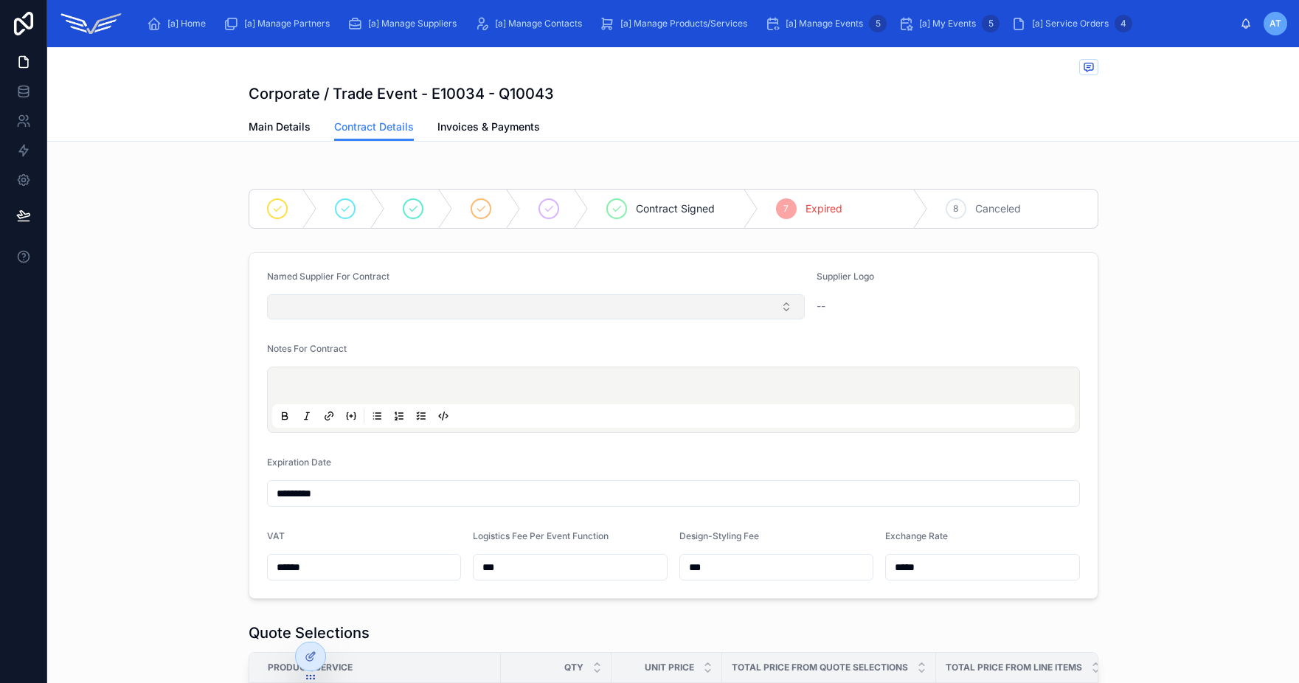
click at [752, 308] on button "Select Button" at bounding box center [536, 306] width 538 height 25
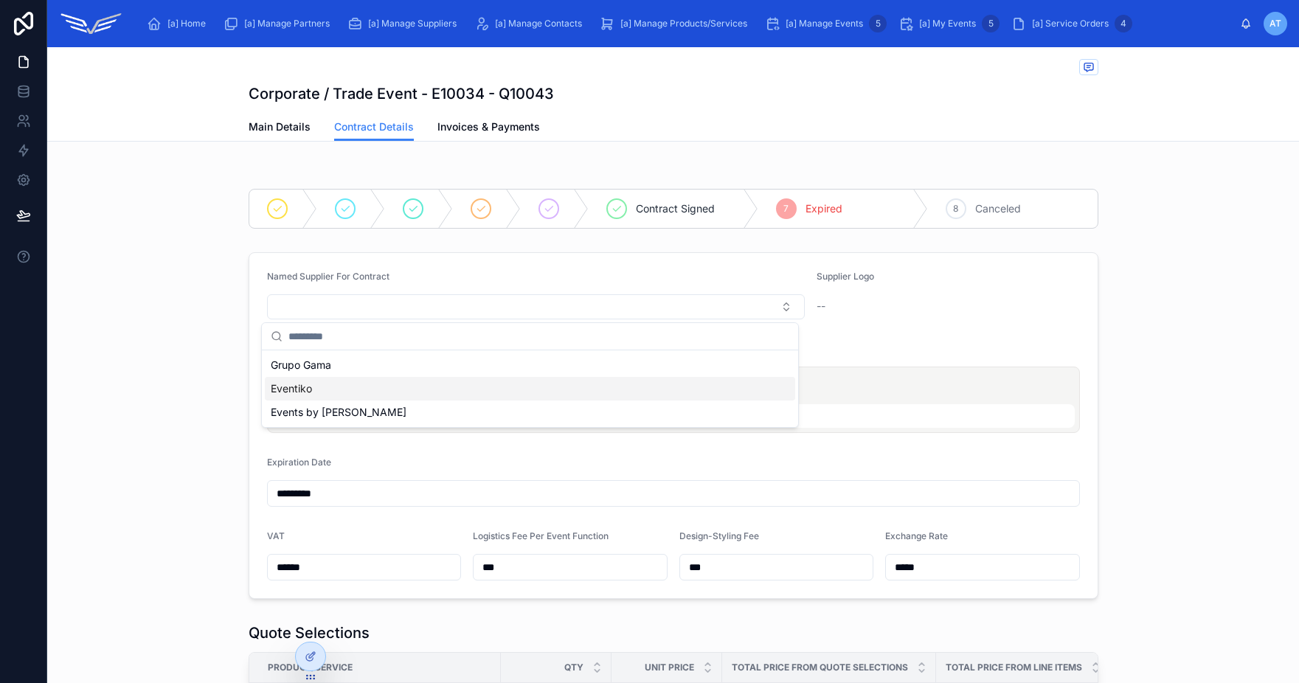
click at [463, 386] on div "Eventiko" at bounding box center [530, 389] width 530 height 24
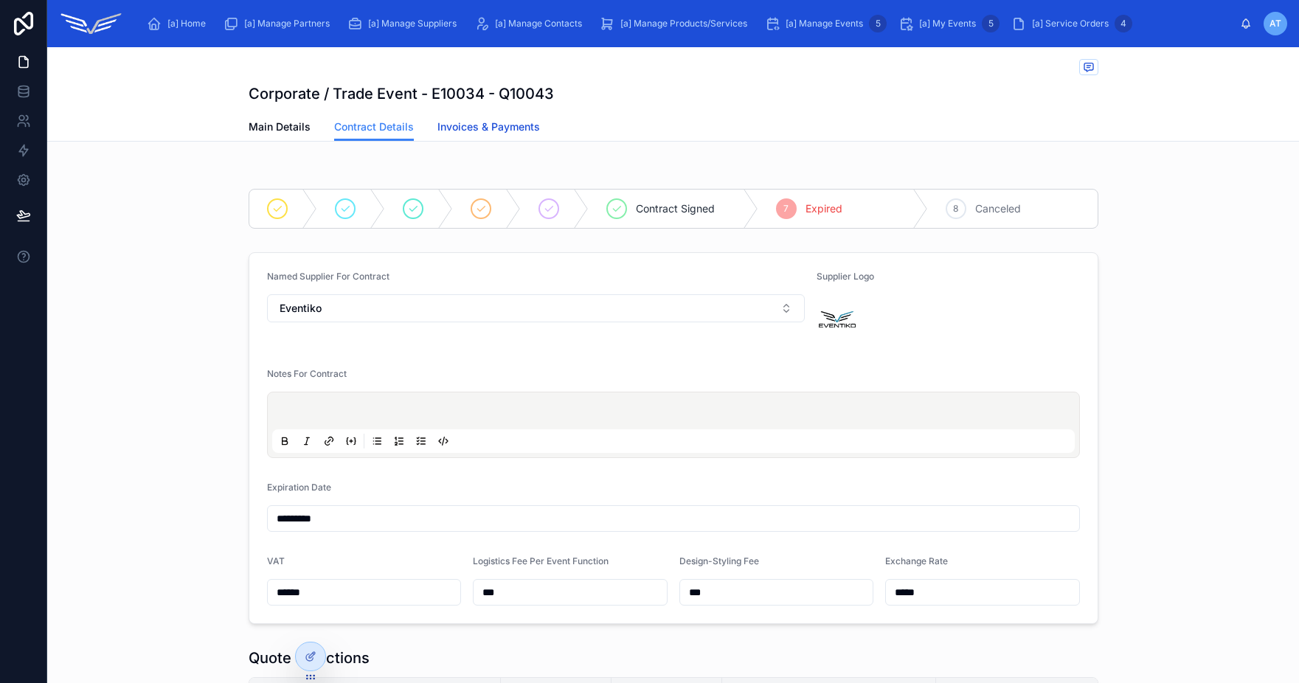
click at [454, 121] on span "Invoices & Payments" at bounding box center [488, 126] width 103 height 15
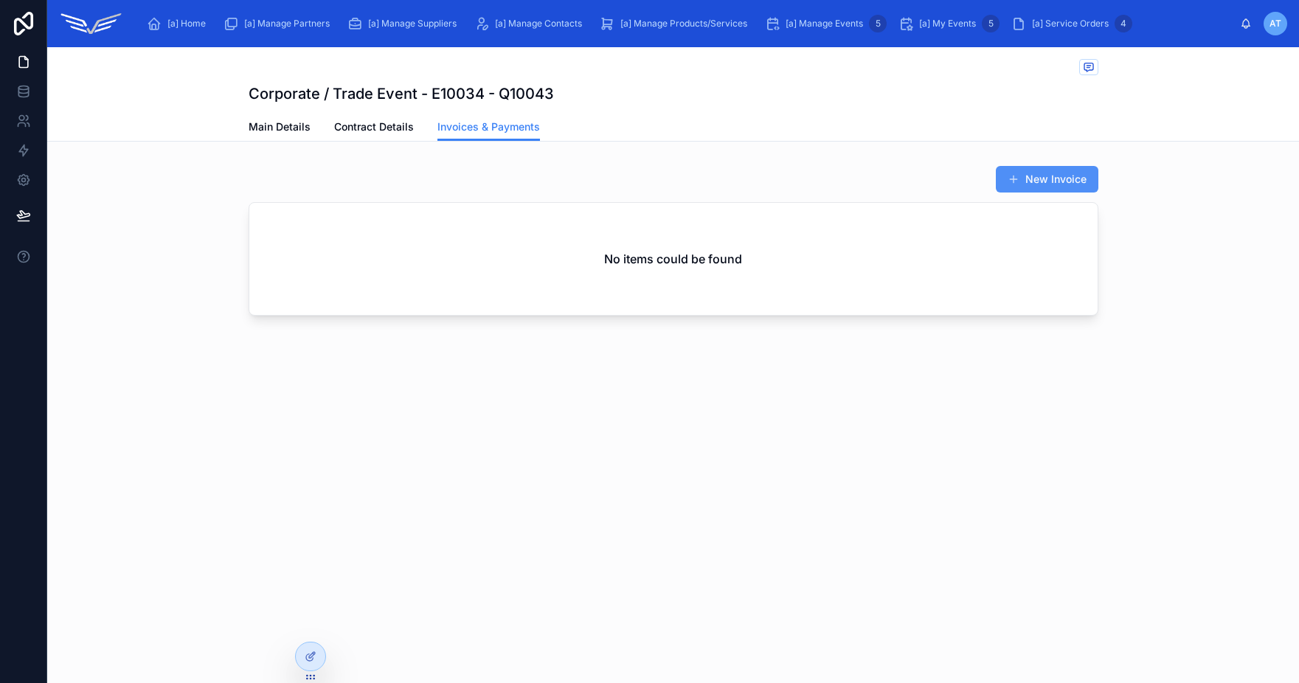
click at [1030, 176] on button "New Invoice" at bounding box center [1047, 179] width 103 height 27
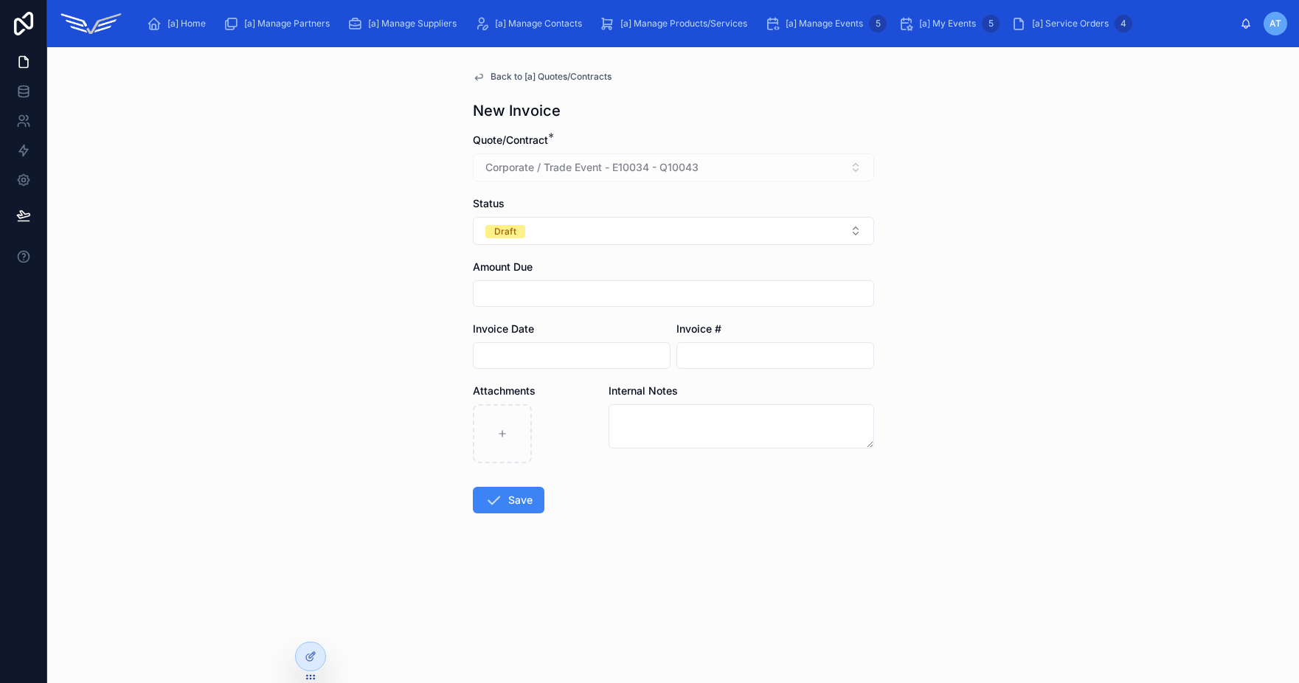
click at [945, 285] on div "Back to [a] Quotes/Contracts New Invoice Quote/Contract * Corporate / Trade Eve…" at bounding box center [673, 365] width 1252 height 636
click at [512, 502] on button "Save" at bounding box center [509, 500] width 72 height 27
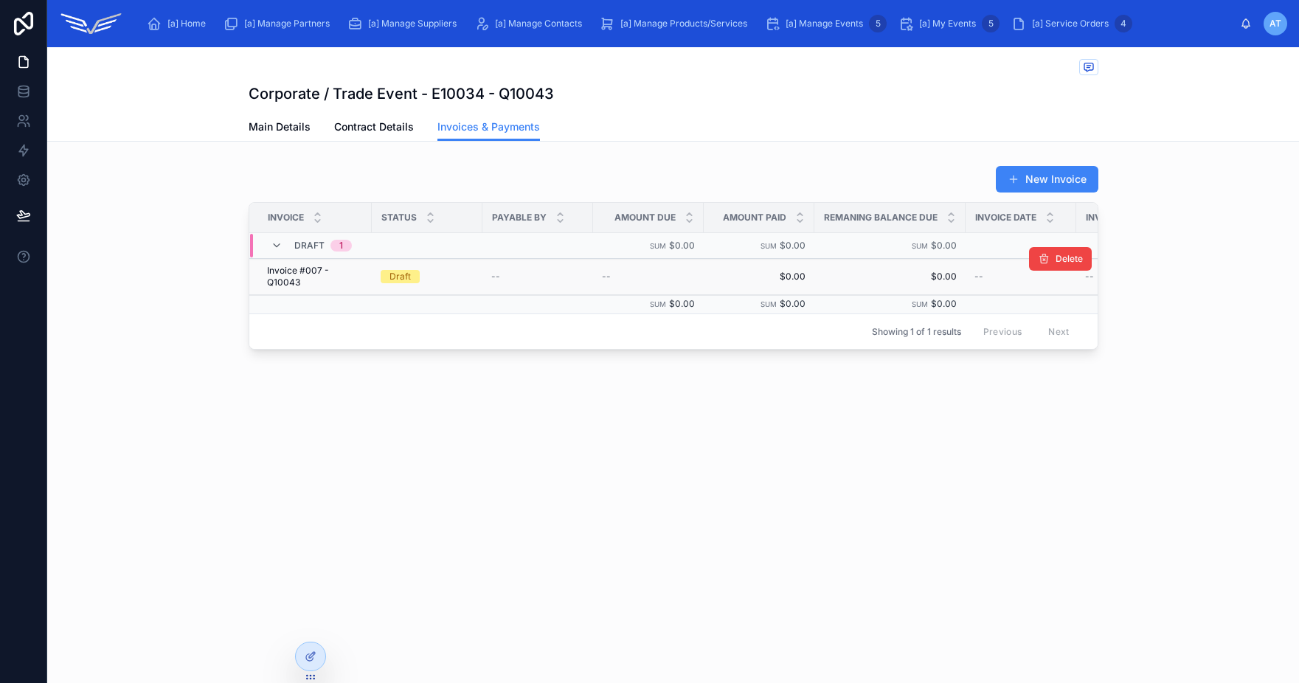
click at [448, 274] on div "Draft" at bounding box center [427, 276] width 93 height 13
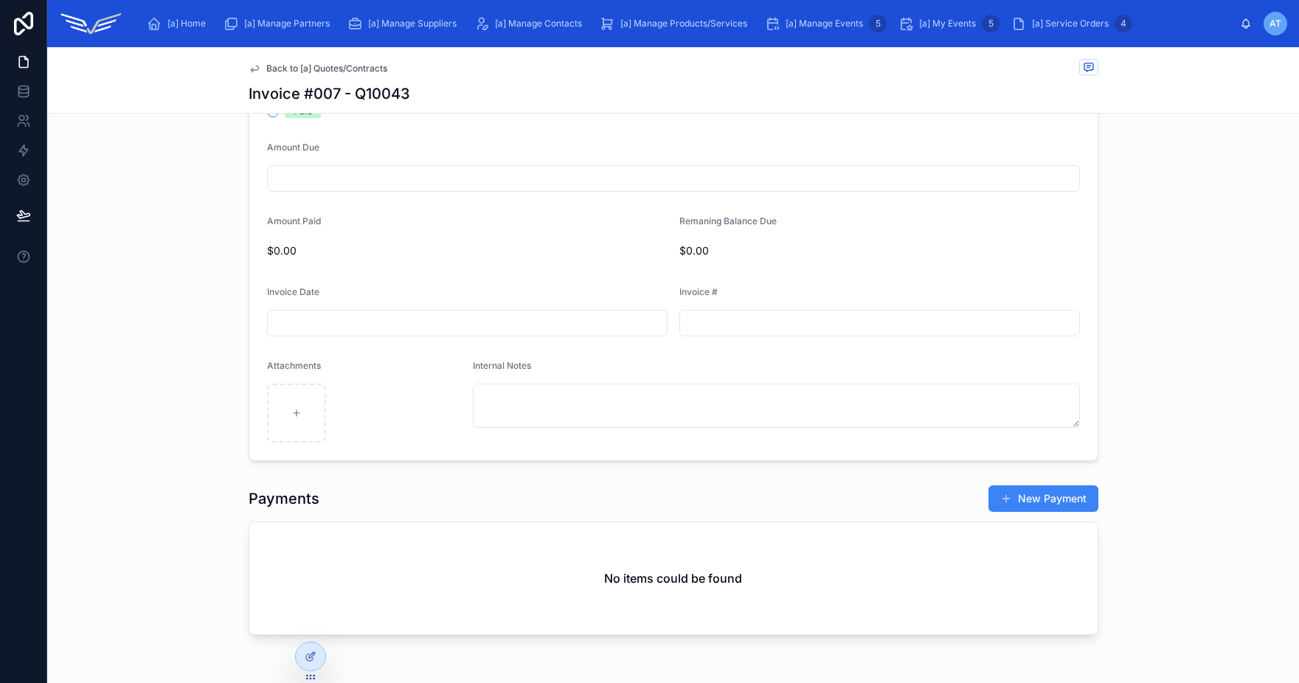
scroll to position [259, 0]
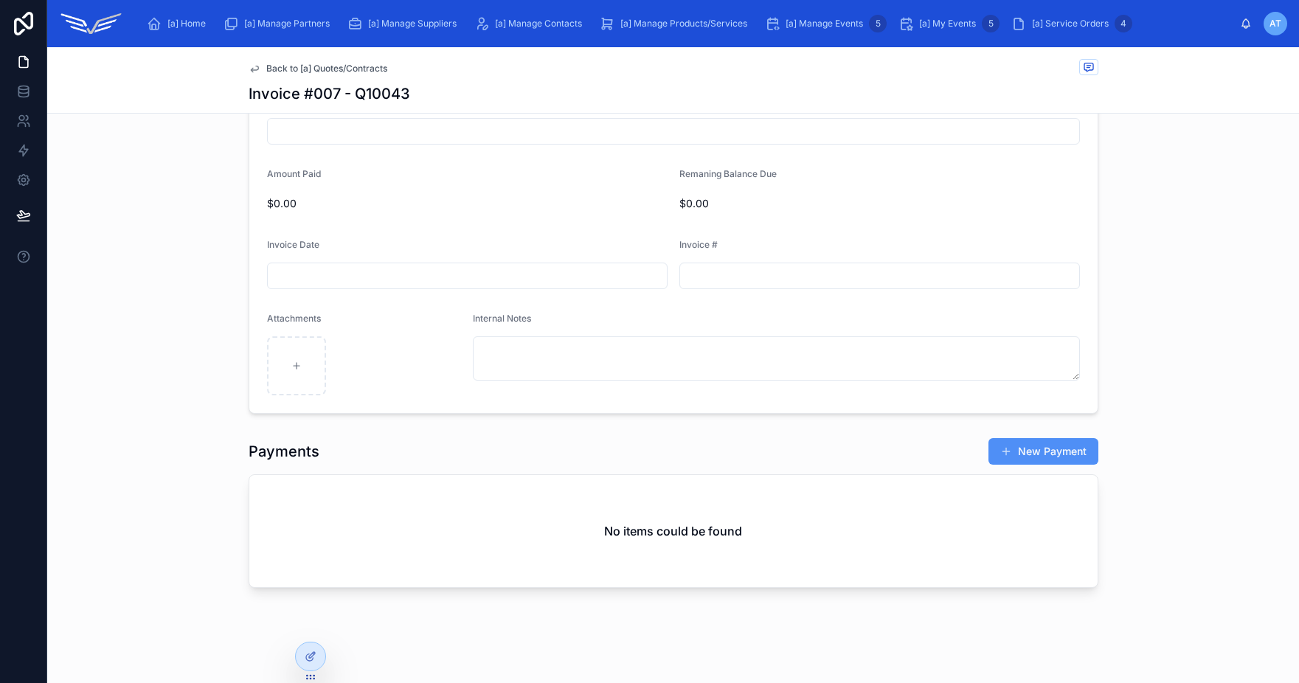
click at [1010, 451] on button "New Payment" at bounding box center [1043, 451] width 110 height 27
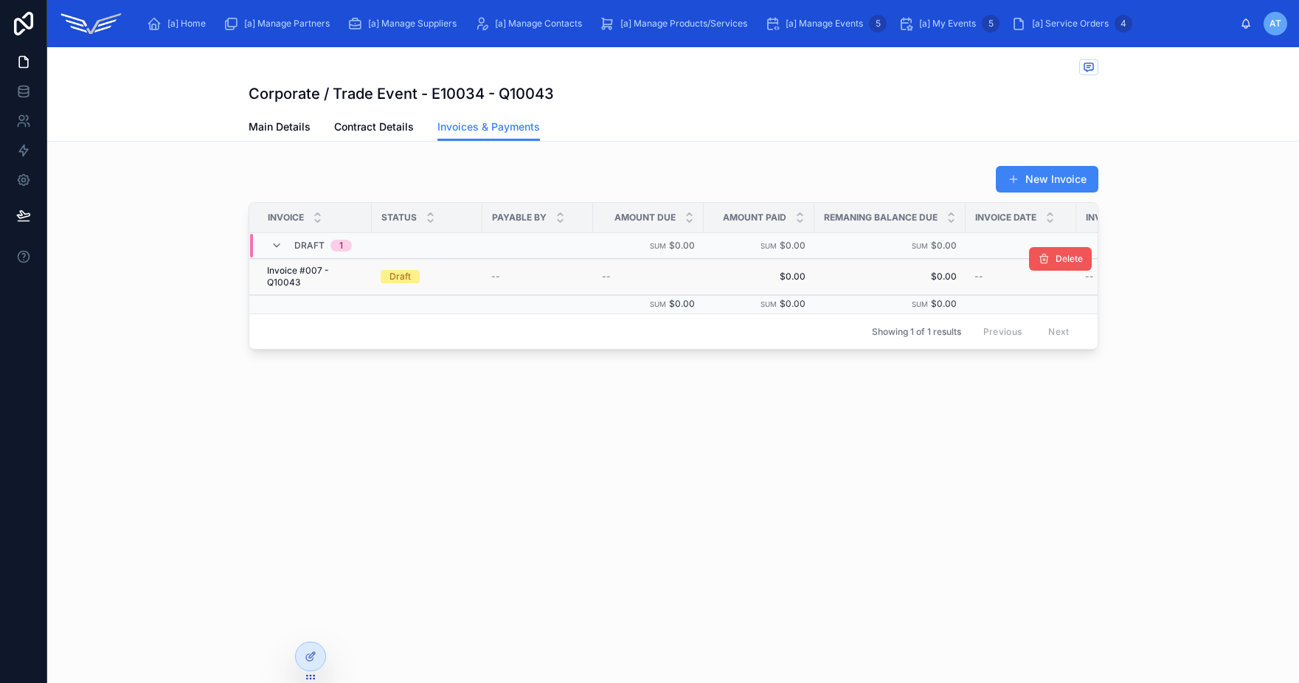
click at [1051, 264] on button "Delete" at bounding box center [1060, 259] width 63 height 24
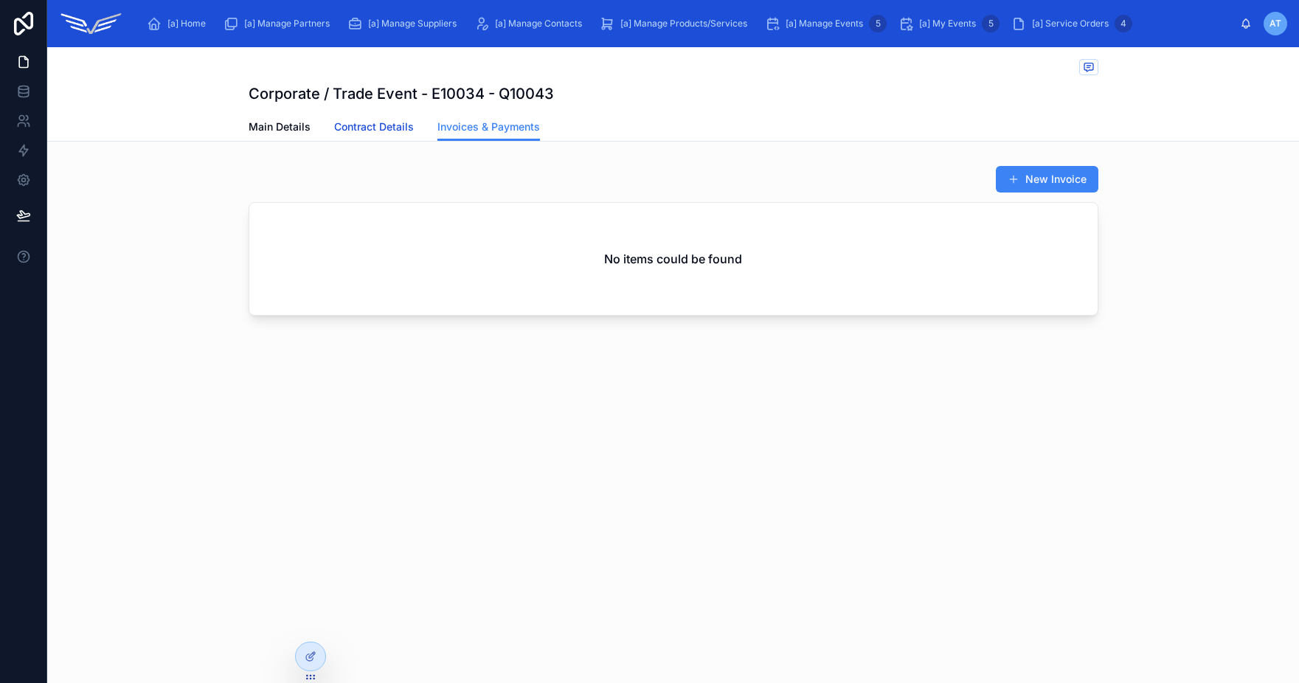
click at [378, 136] on link "Contract Details" at bounding box center [374, 129] width 80 height 30
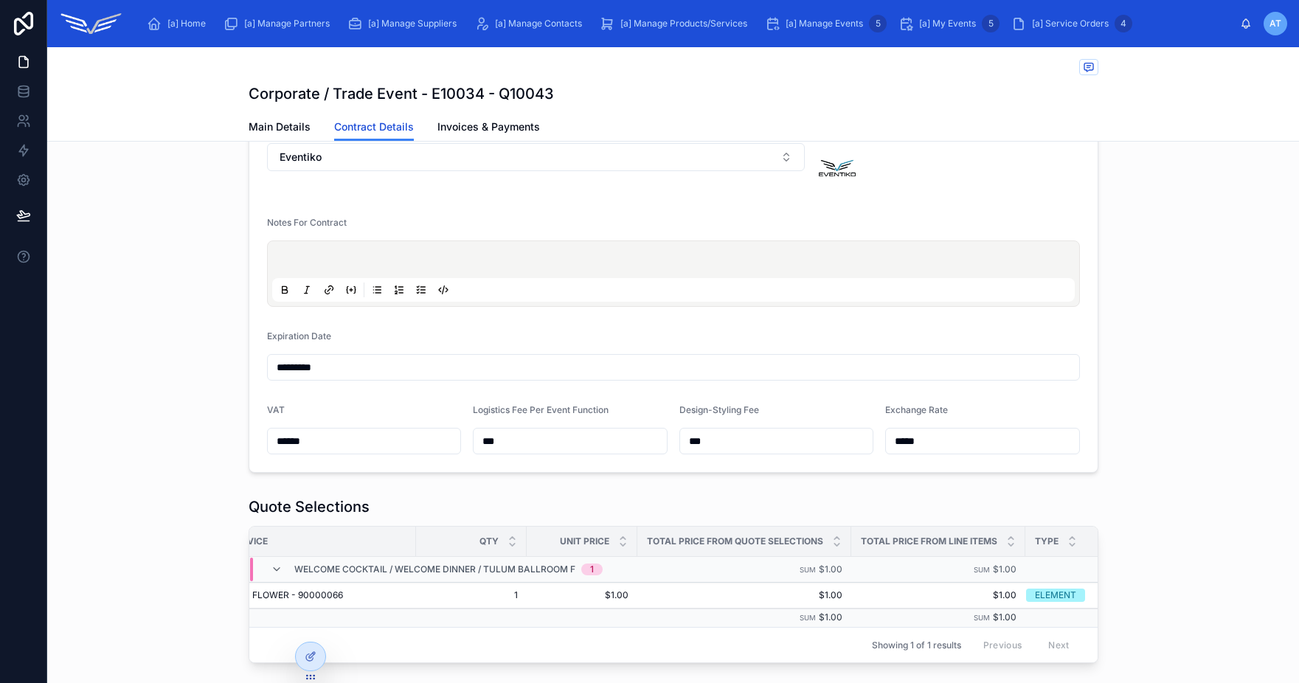
scroll to position [0, 125]
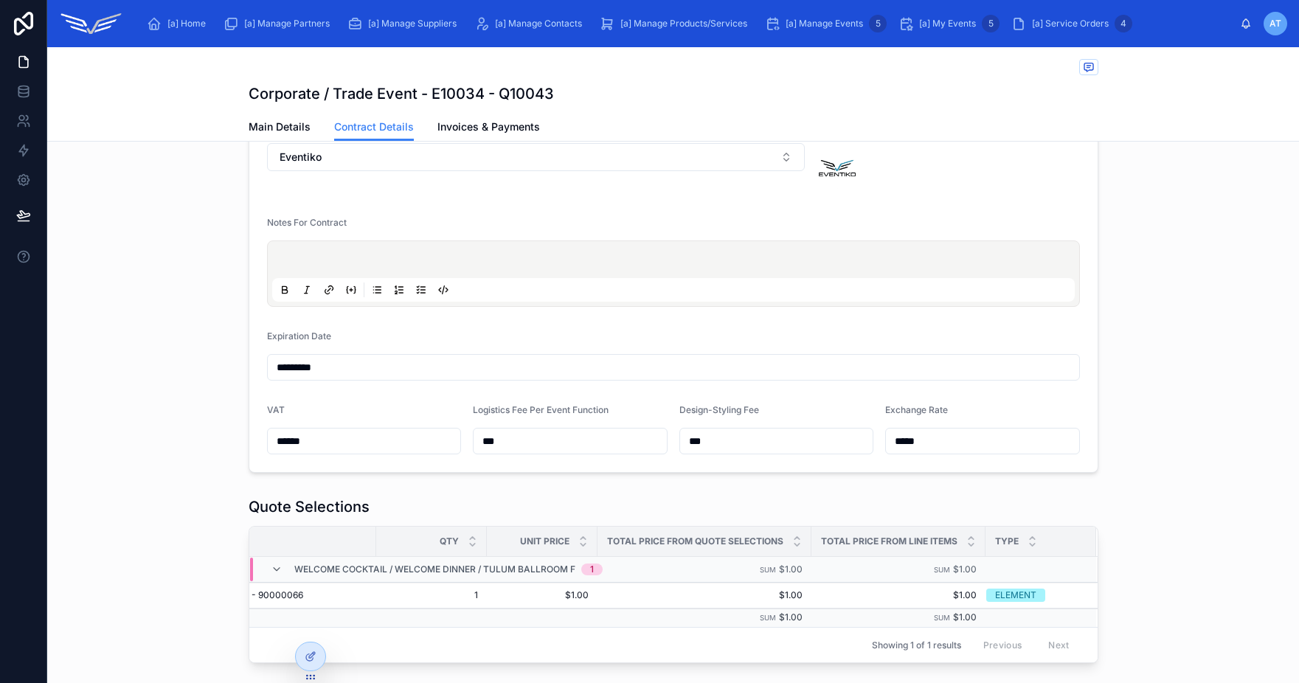
click at [1202, 423] on div "Named Supplier For Contract Eventiko Supplier Logo Notes For Contract Expiratio…" at bounding box center [673, 287] width 1252 height 384
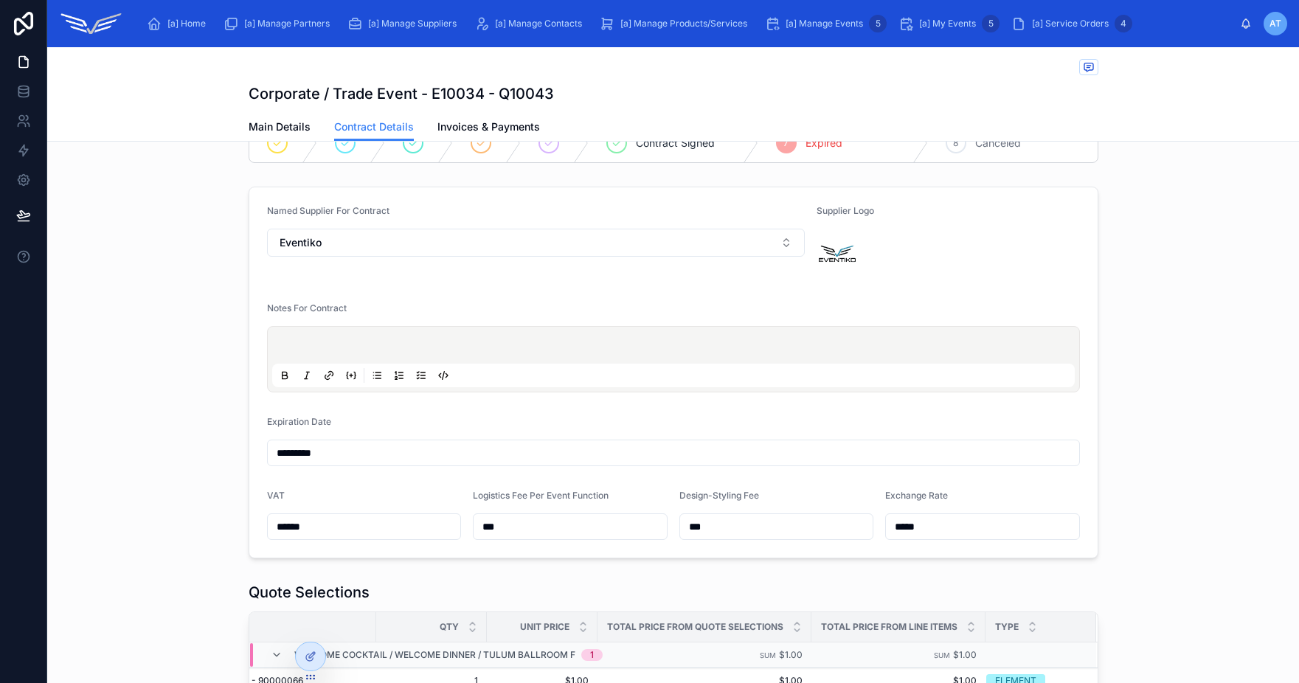
scroll to position [0, 0]
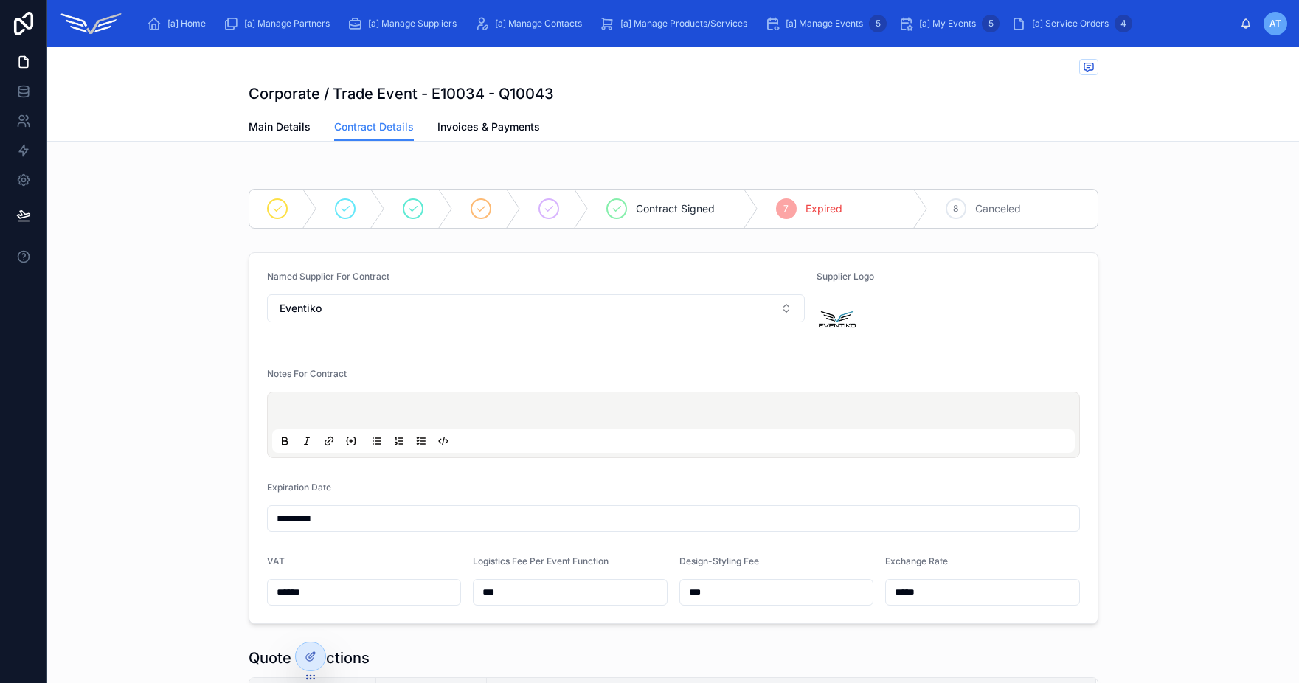
click at [724, 128] on div "Main Details Contract Details Invoices & Payments" at bounding box center [674, 127] width 850 height 28
click at [1069, 100] on div "Corporate / Trade Event - E10034 - Q10043" at bounding box center [674, 93] width 850 height 21
click at [314, 627] on icon at bounding box center [311, 625] width 12 height 12
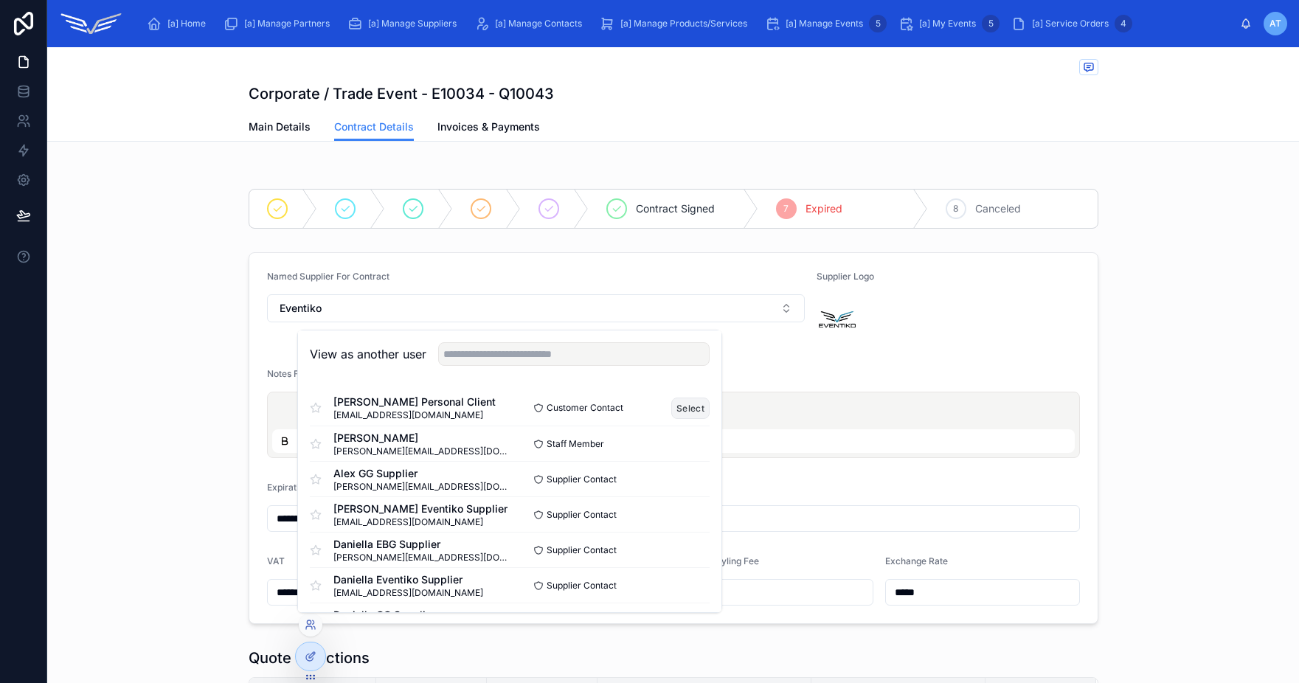
click at [687, 409] on button "Select" at bounding box center [690, 408] width 38 height 21
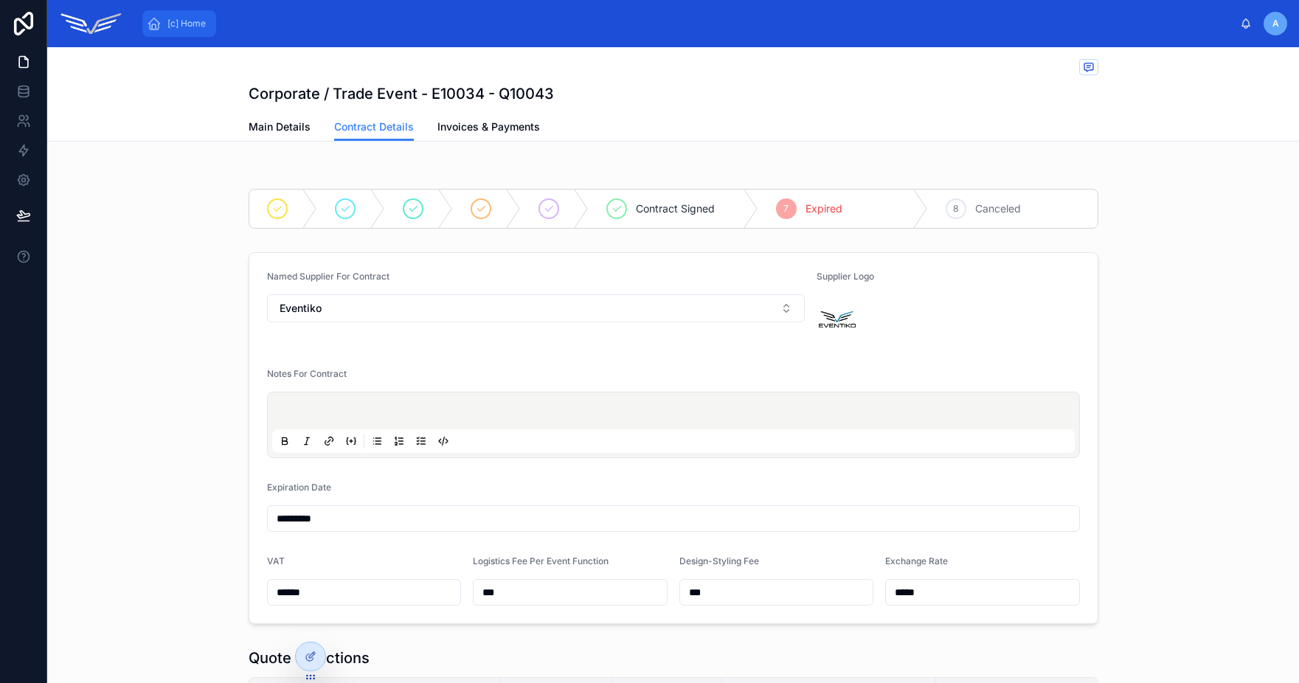
click at [176, 20] on span "[c] Home" at bounding box center [186, 24] width 38 height 12
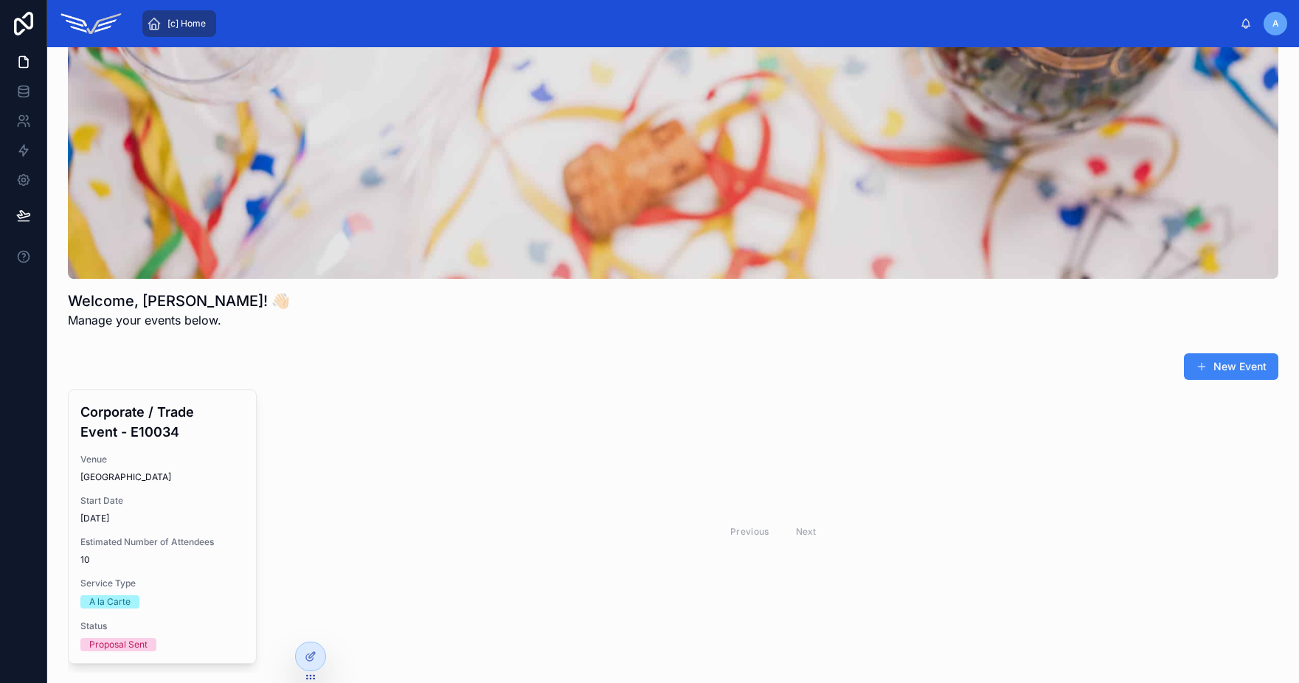
scroll to position [41, 0]
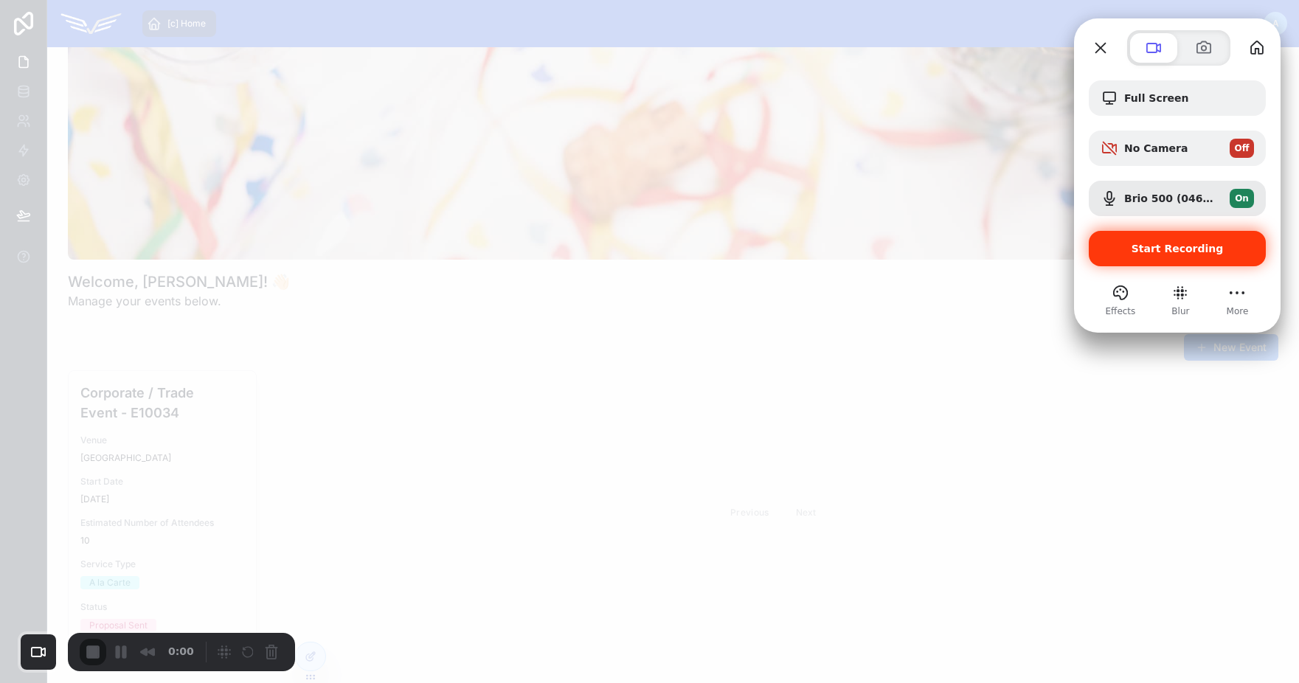
click at [1152, 251] on span "Start Recording" at bounding box center [1178, 249] width 92 height 12
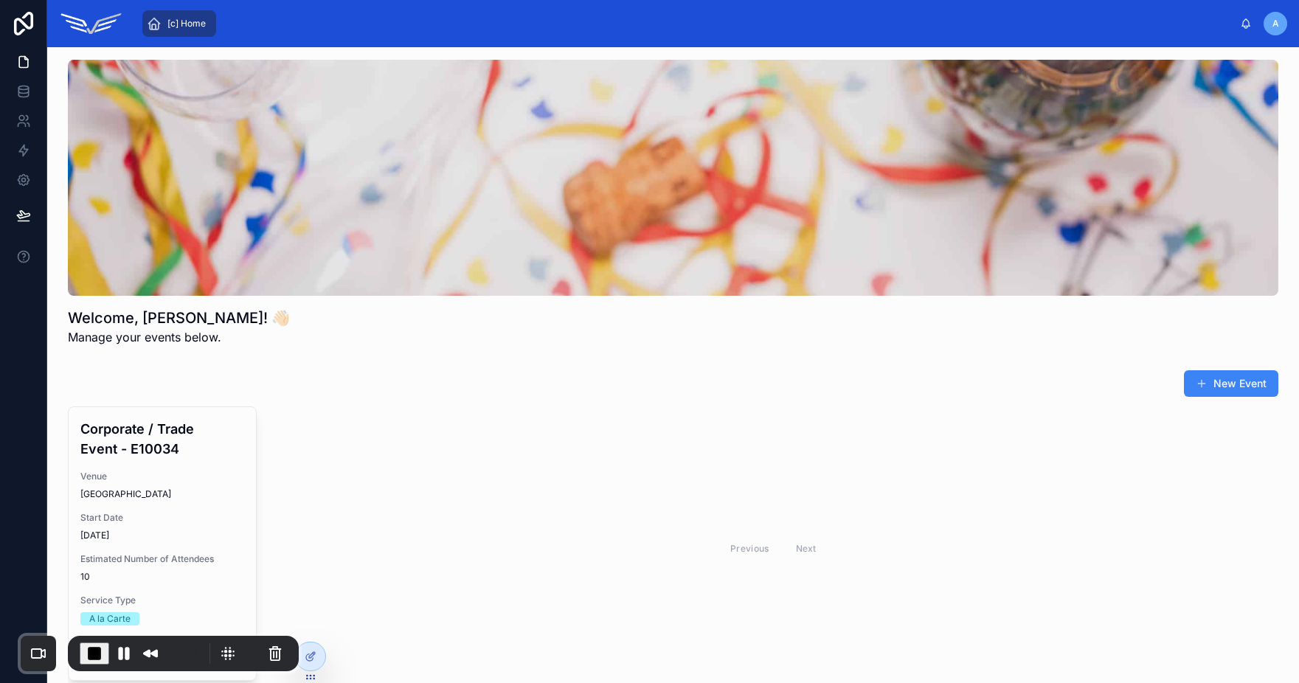
scroll to position [1, 0]
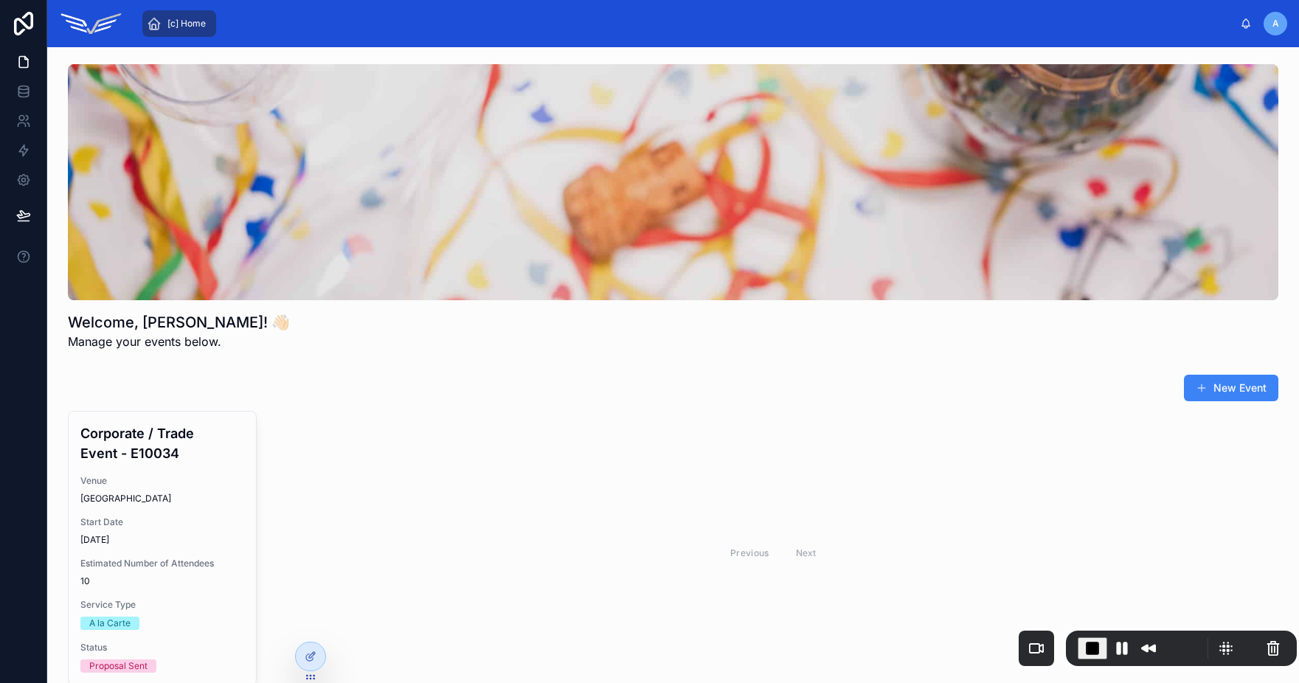
drag, startPoint x: 202, startPoint y: 639, endPoint x: 1200, endPoint y: 634, distance: 998.0
click at [1200, 637] on div "0:10" at bounding box center [1181, 649] width 207 height 24
click at [1170, 652] on span "0:11" at bounding box center [1183, 649] width 27 height 14
click at [312, 626] on icon at bounding box center [311, 625] width 12 height 12
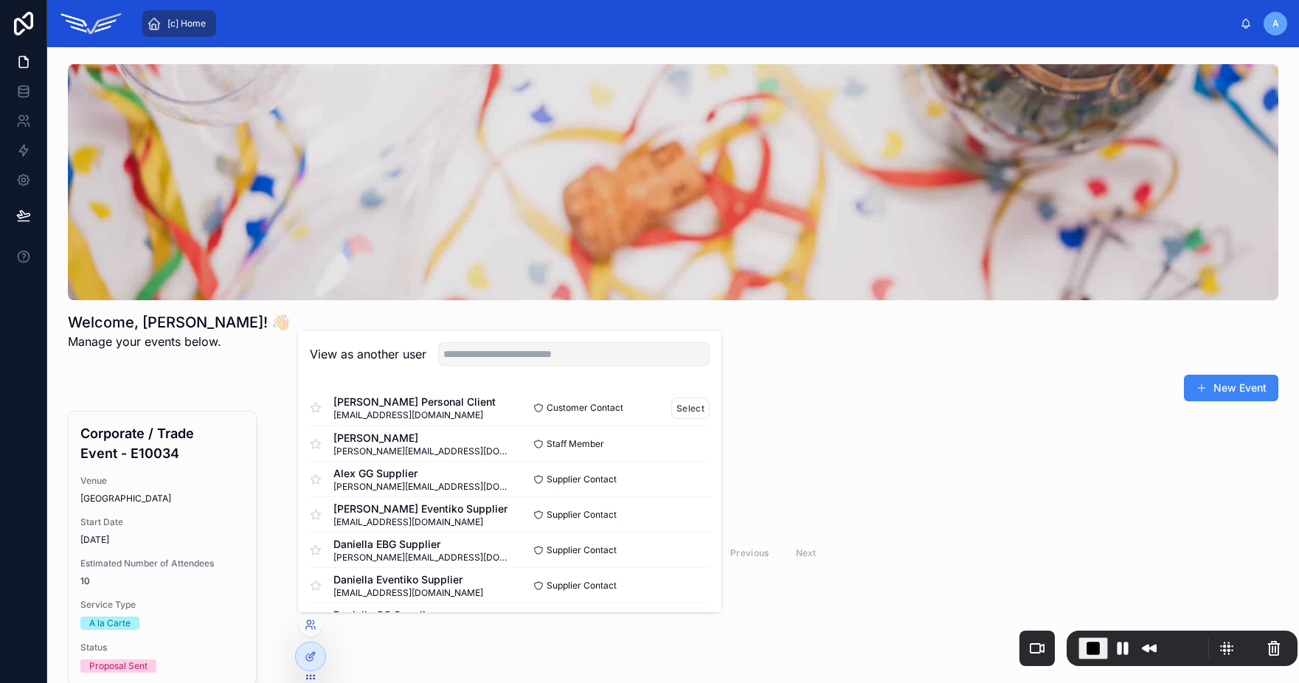
drag, startPoint x: 341, startPoint y: 409, endPoint x: 424, endPoint y: 409, distance: 83.4
click at [424, 409] on span "[EMAIL_ADDRESS][DOMAIN_NAME]" at bounding box center [414, 415] width 162 height 12
drag, startPoint x: 430, startPoint y: 408, endPoint x: 353, endPoint y: 403, distance: 77.6
click at [353, 403] on span "[PERSON_NAME] Personal Client" at bounding box center [414, 402] width 162 height 15
drag, startPoint x: 353, startPoint y: 403, endPoint x: 445, endPoint y: 408, distance: 92.3
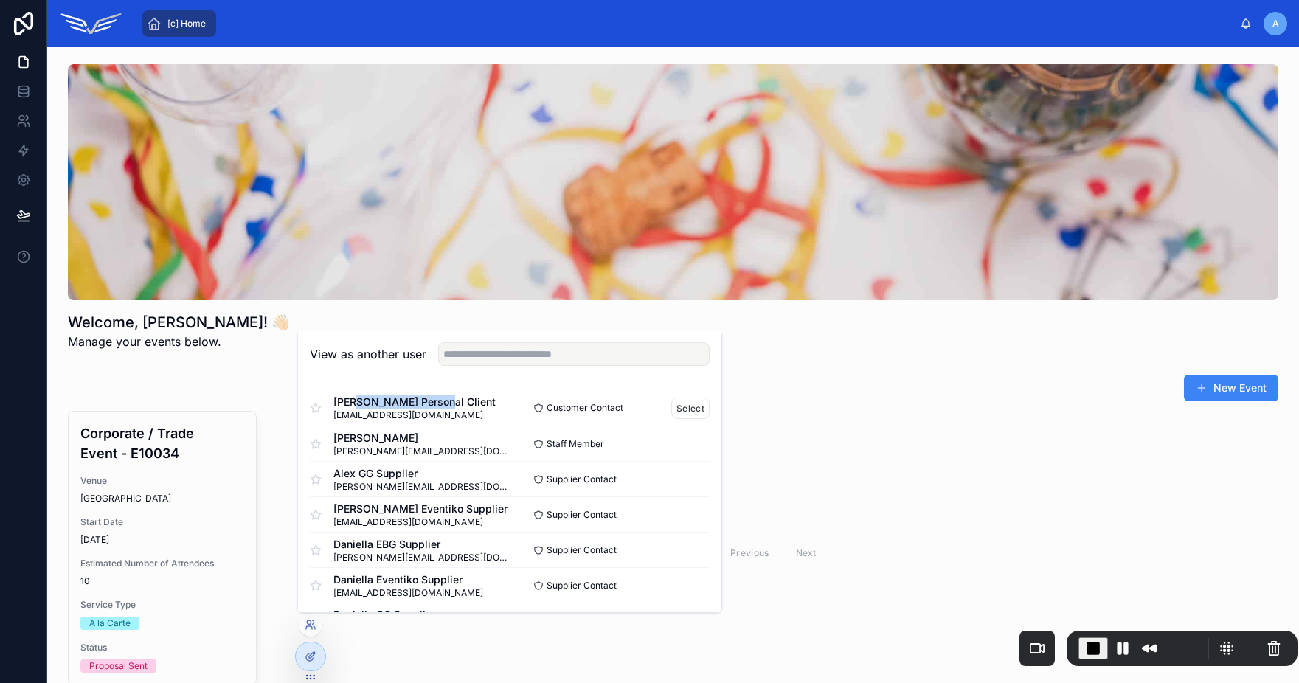
click at [445, 408] on span "[PERSON_NAME] Personal Client" at bounding box center [414, 402] width 162 height 15
click at [685, 412] on button "Select" at bounding box center [690, 408] width 38 height 21
click at [853, 389] on div "New Event" at bounding box center [673, 388] width 1210 height 28
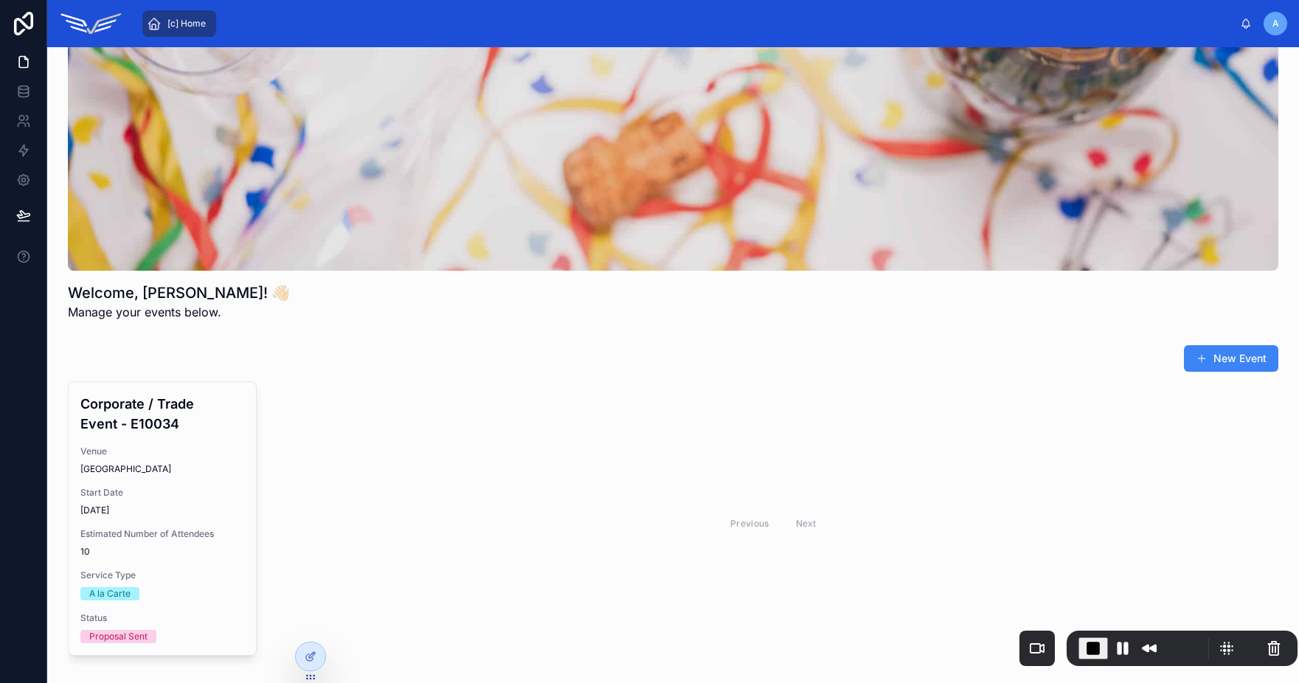
scroll to position [64, 0]
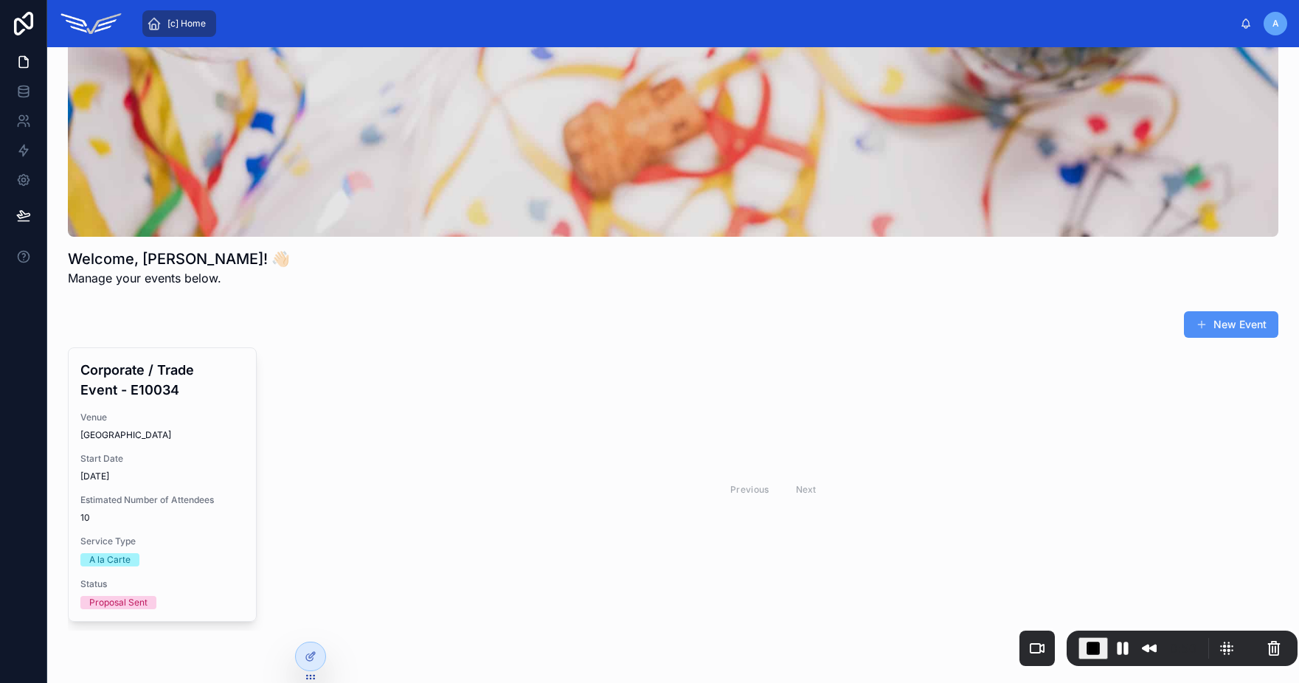
click at [1232, 328] on button "New Event" at bounding box center [1231, 324] width 94 height 27
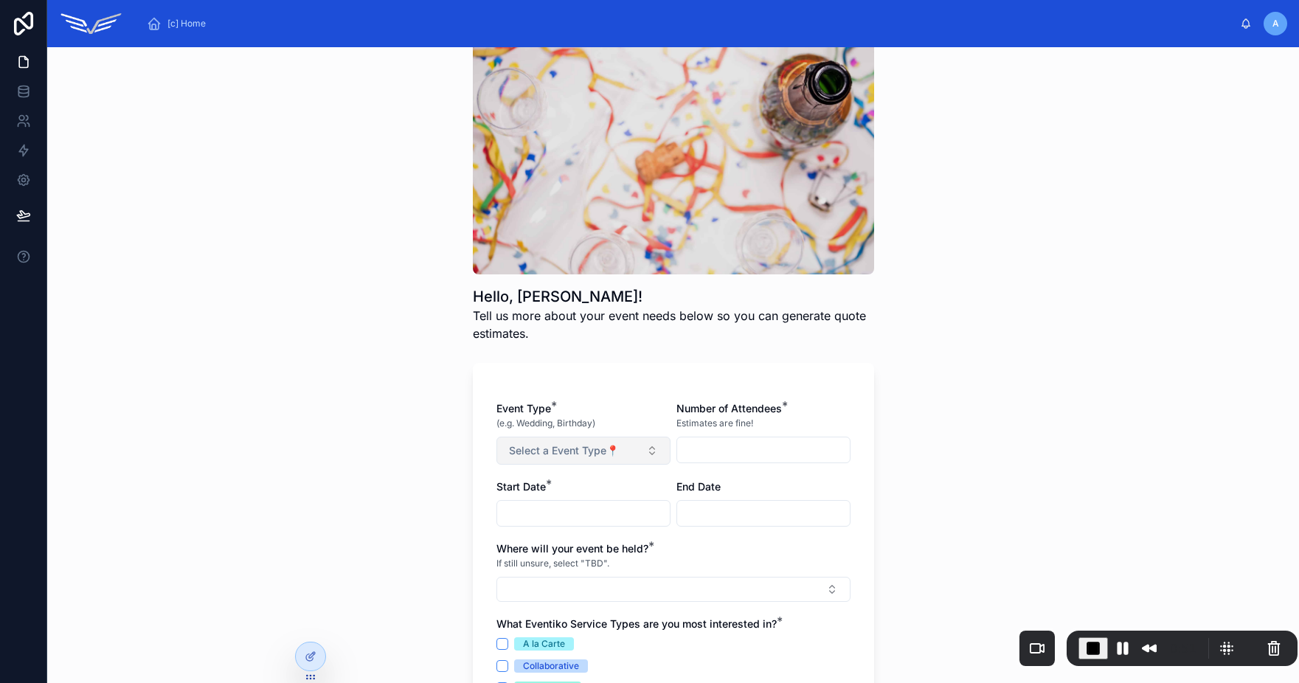
scroll to position [107, 0]
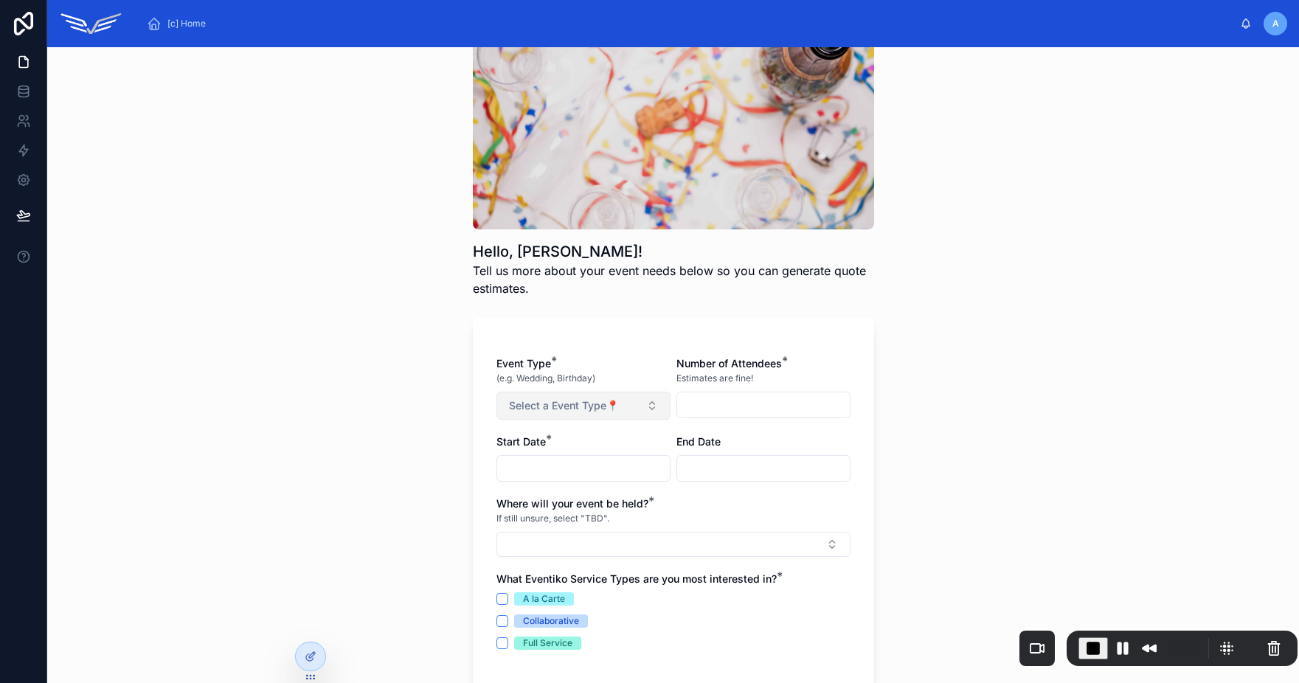
click at [583, 407] on span "Select a Event Type📍" at bounding box center [564, 405] width 110 height 15
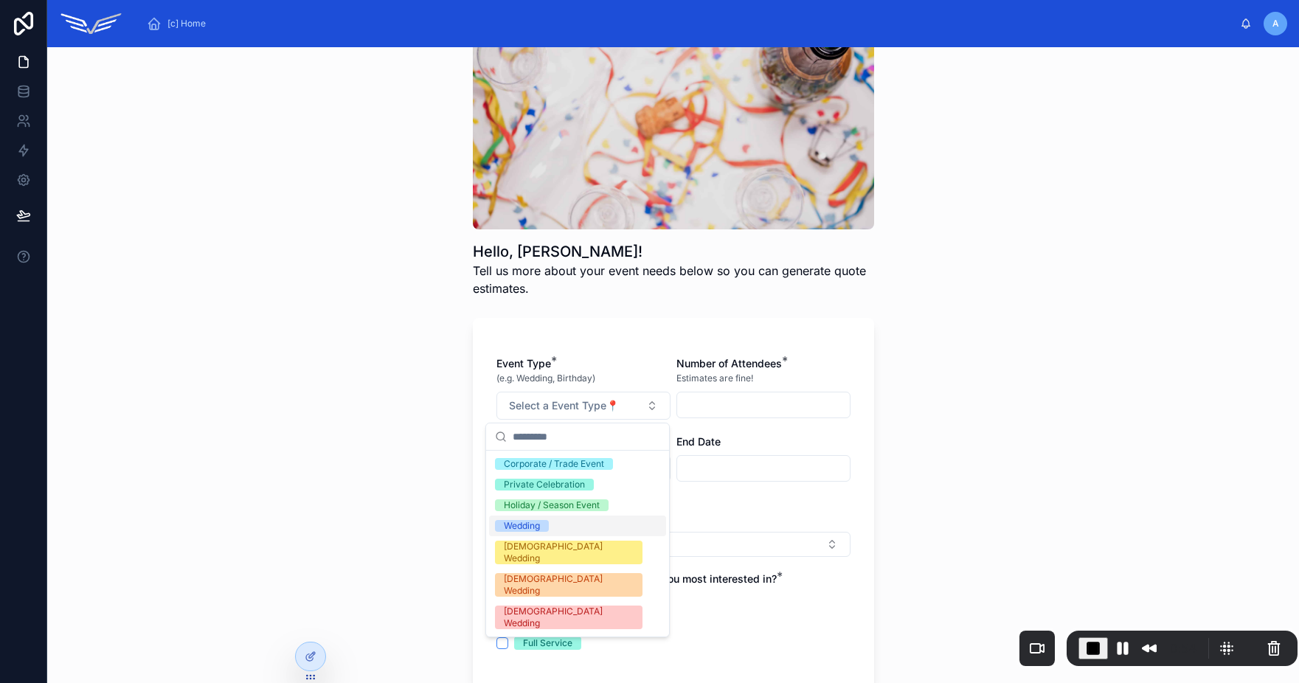
click at [554, 529] on div "Wedding" at bounding box center [577, 526] width 177 height 21
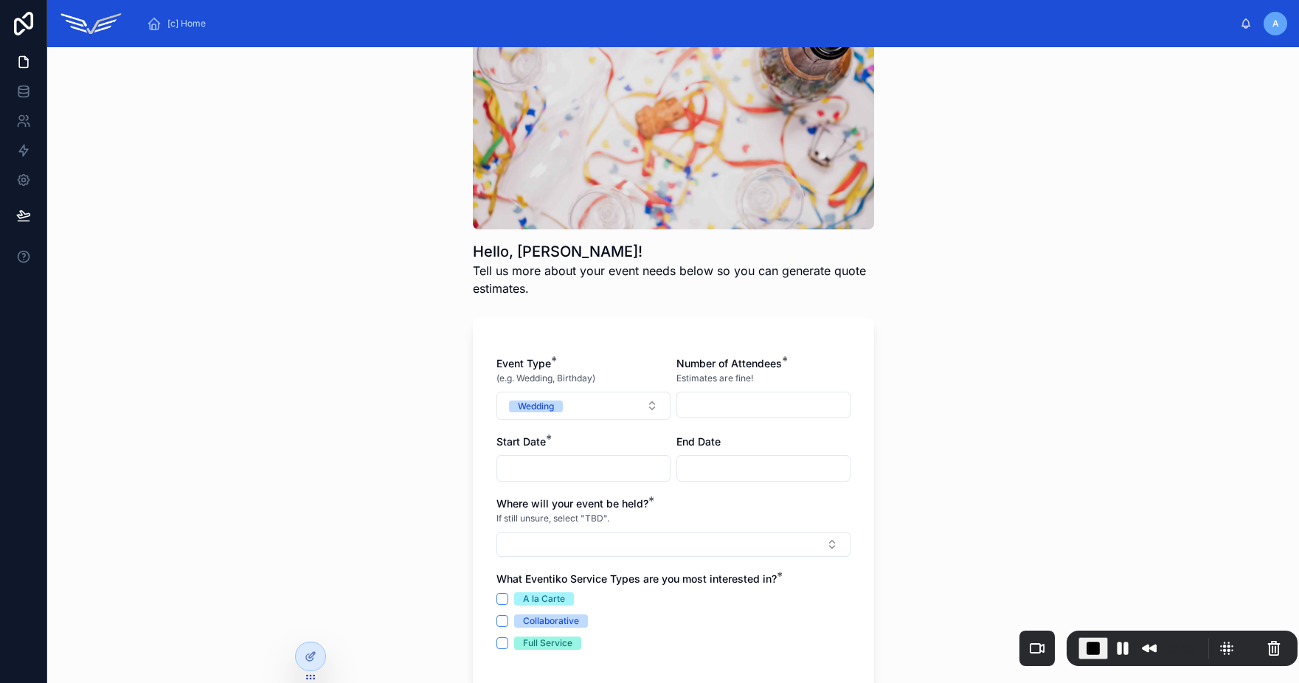
click at [722, 399] on input "text" at bounding box center [763, 405] width 173 height 21
type input "**"
click at [538, 470] on input "text" at bounding box center [583, 468] width 173 height 21
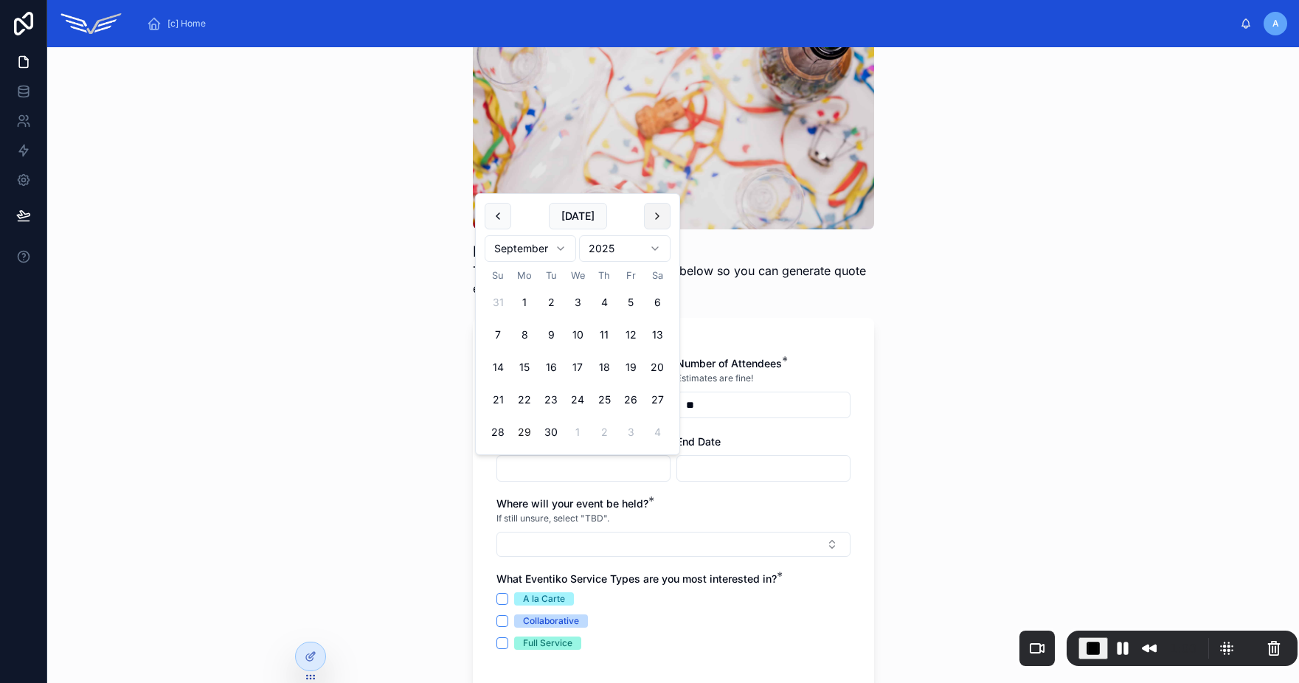
click at [648, 218] on button at bounding box center [657, 216] width 27 height 27
click at [602, 434] on button "30" at bounding box center [604, 432] width 27 height 27
type input "**********"
click at [701, 463] on input "text" at bounding box center [763, 468] width 173 height 21
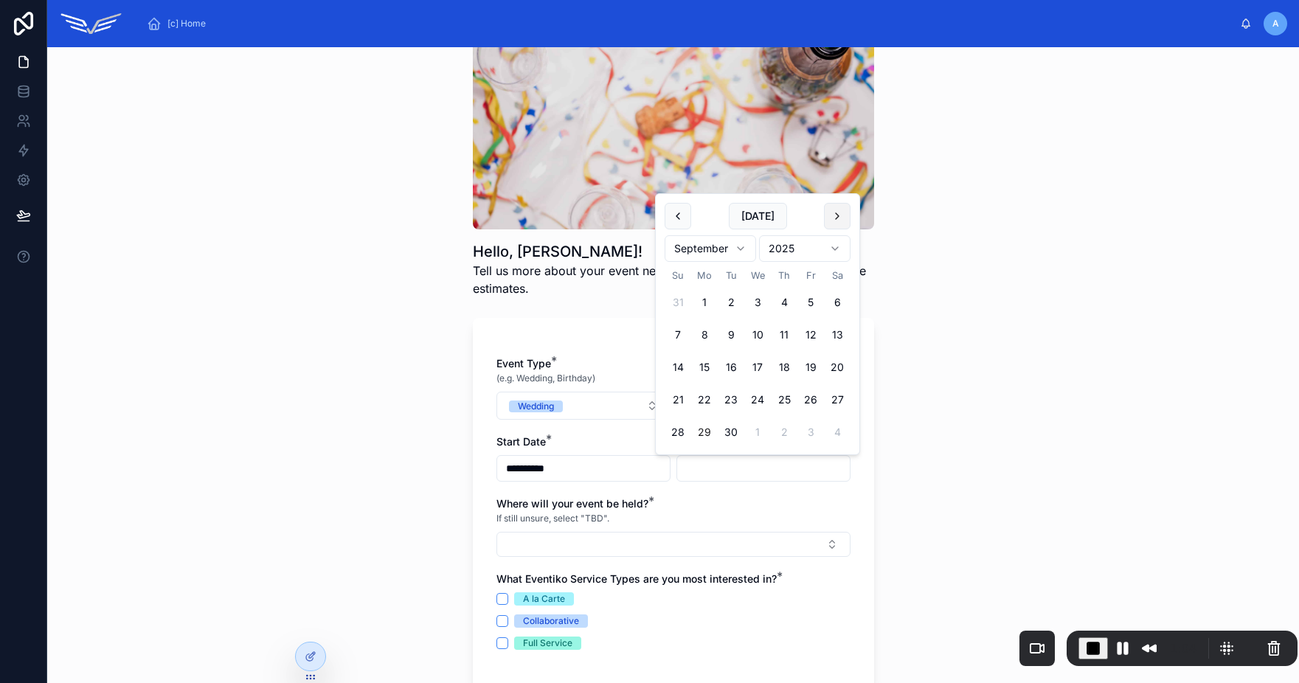
click at [839, 218] on button at bounding box center [837, 216] width 27 height 27
click at [811, 432] on button "31" at bounding box center [810, 432] width 27 height 27
type input "**********"
click at [964, 479] on div "**********" at bounding box center [673, 365] width 1252 height 636
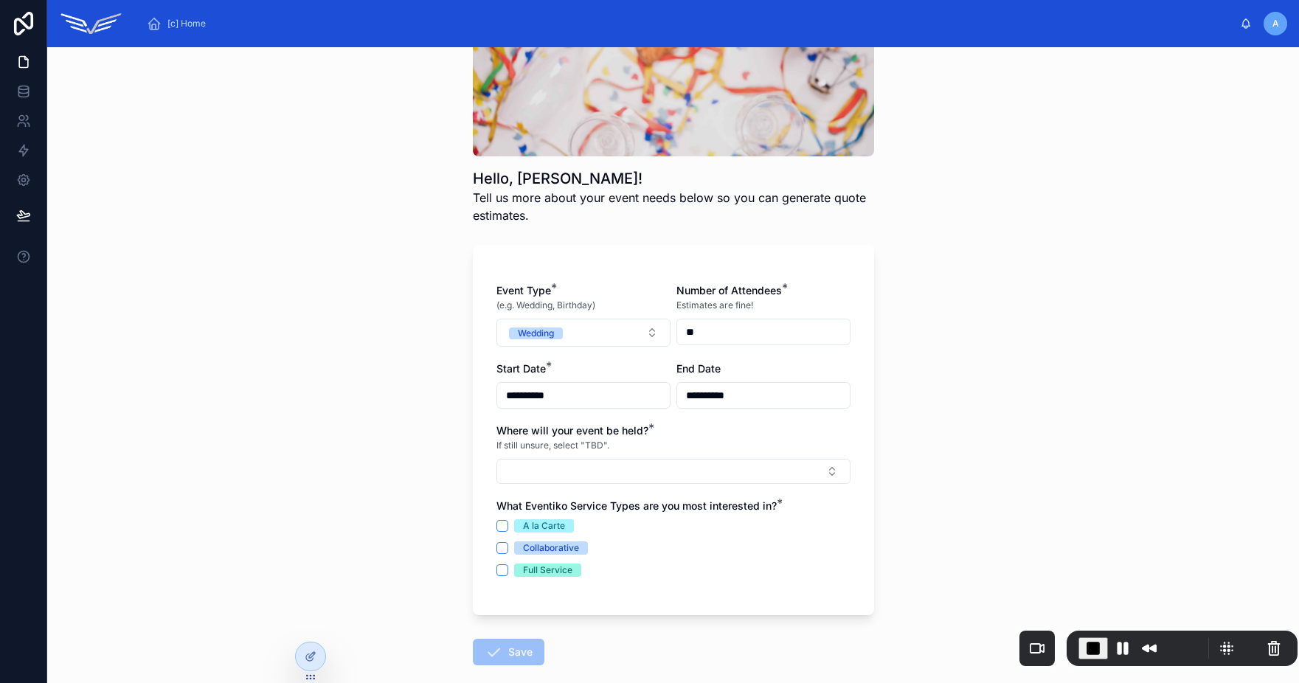
scroll to position [201, 0]
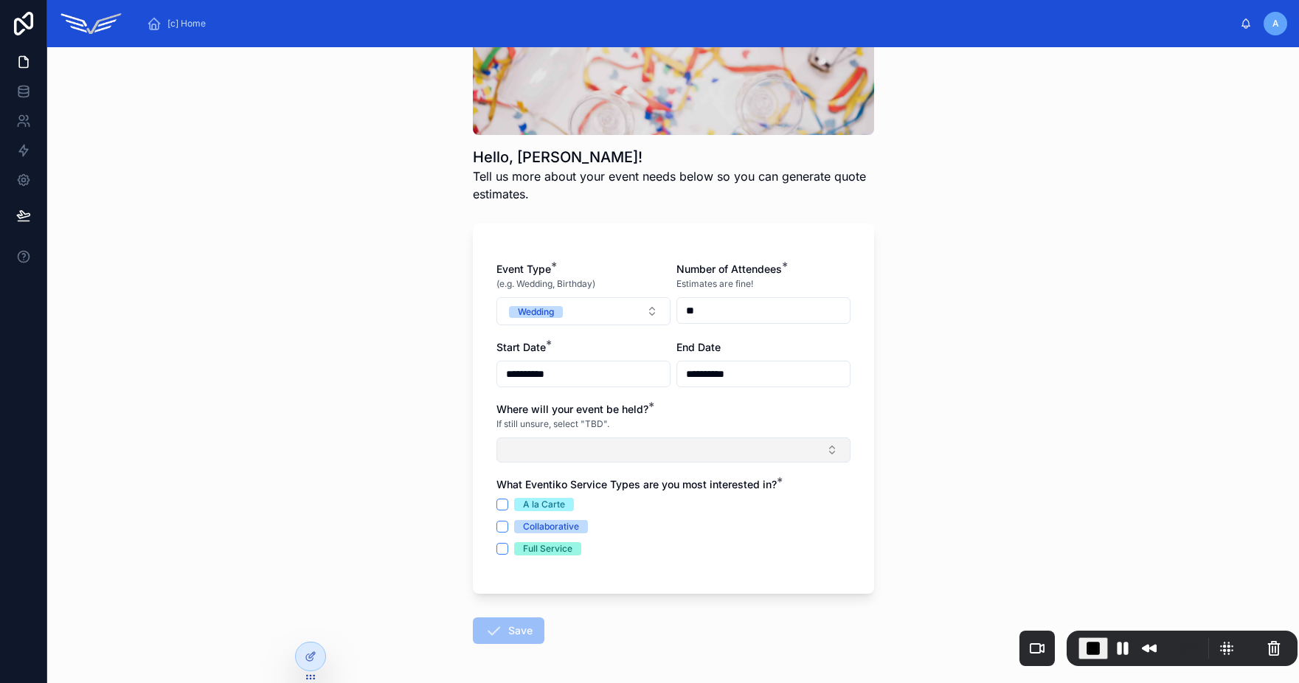
click at [578, 460] on button "Select Button" at bounding box center [673, 449] width 354 height 25
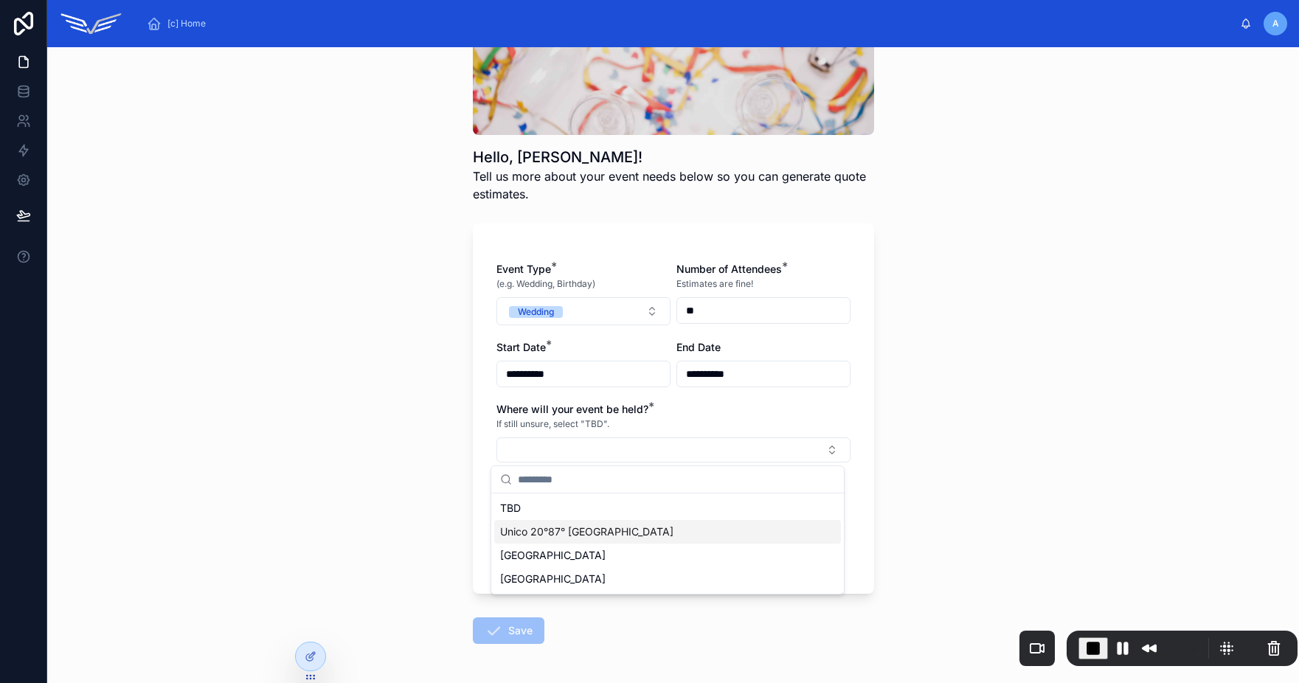
click at [589, 538] on span "Unico 20°87° Riviera Maya" at bounding box center [586, 531] width 173 height 15
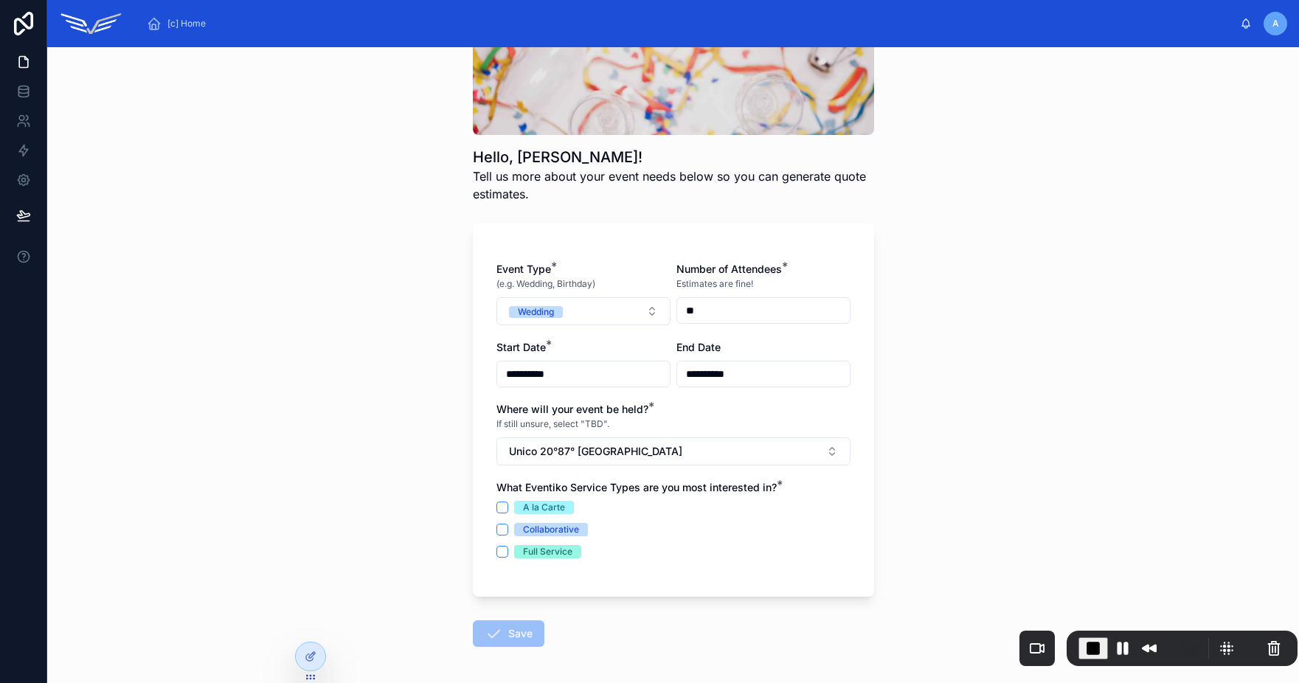
click at [524, 507] on div "A la Carte" at bounding box center [544, 507] width 42 height 13
click at [508, 507] on button "A la Carte" at bounding box center [502, 508] width 12 height 12
click at [524, 637] on button "Save" at bounding box center [509, 633] width 72 height 27
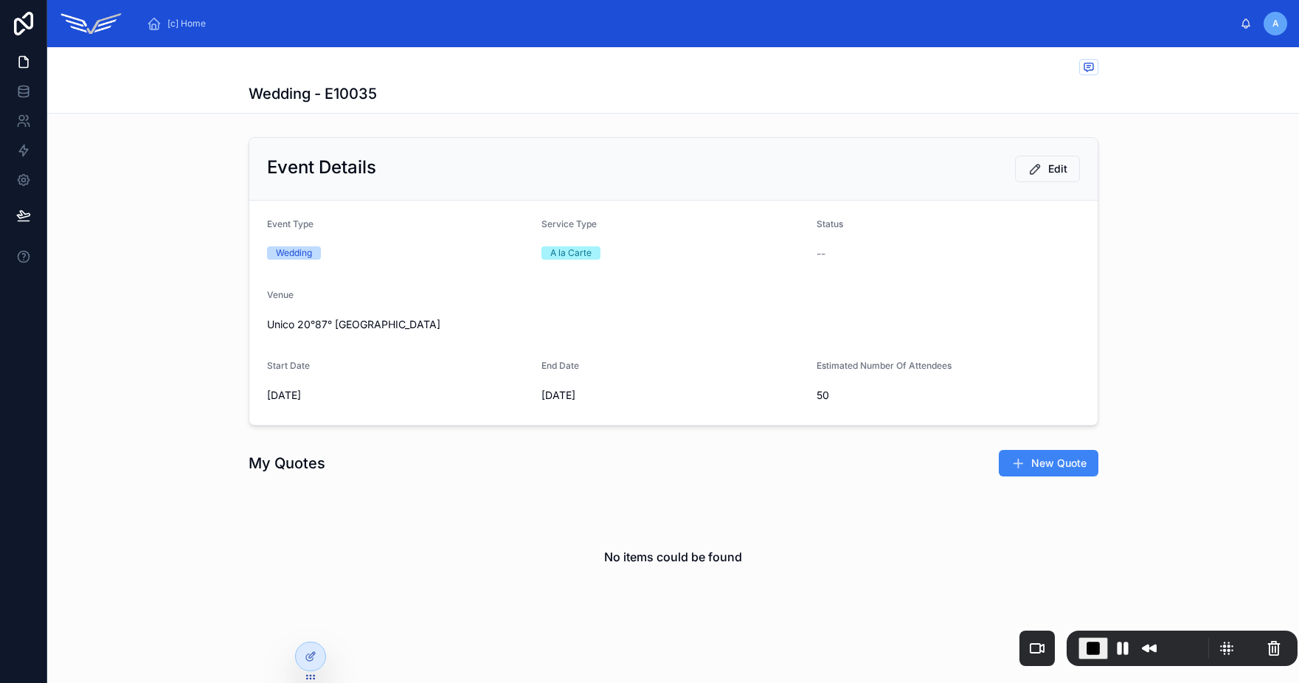
scroll to position [30, 0]
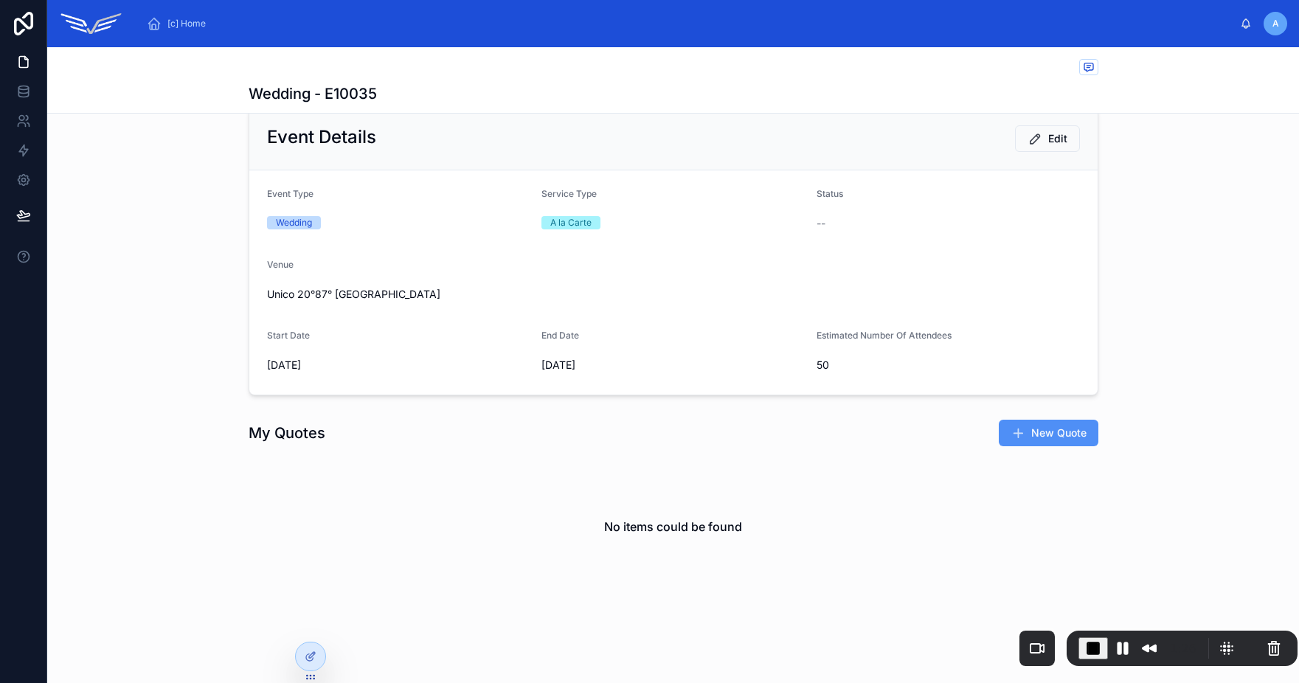
click at [1031, 433] on span "New Quote" at bounding box center [1058, 433] width 55 height 15
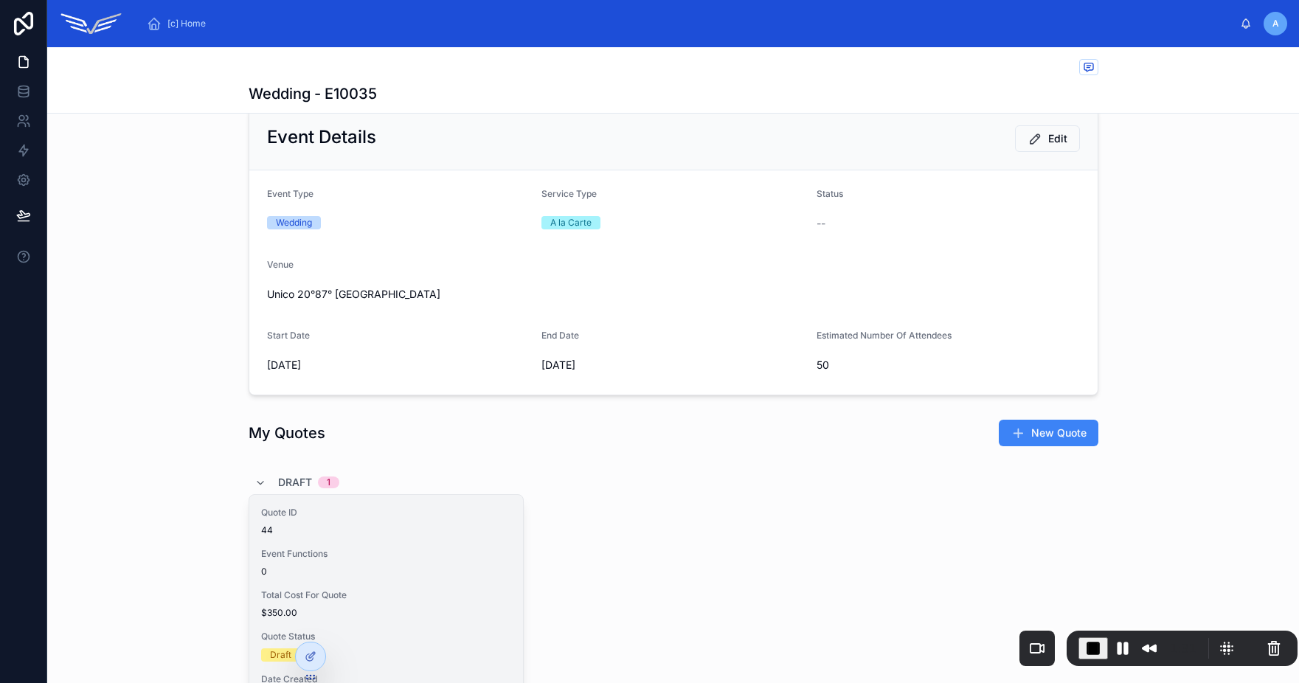
scroll to position [131, 0]
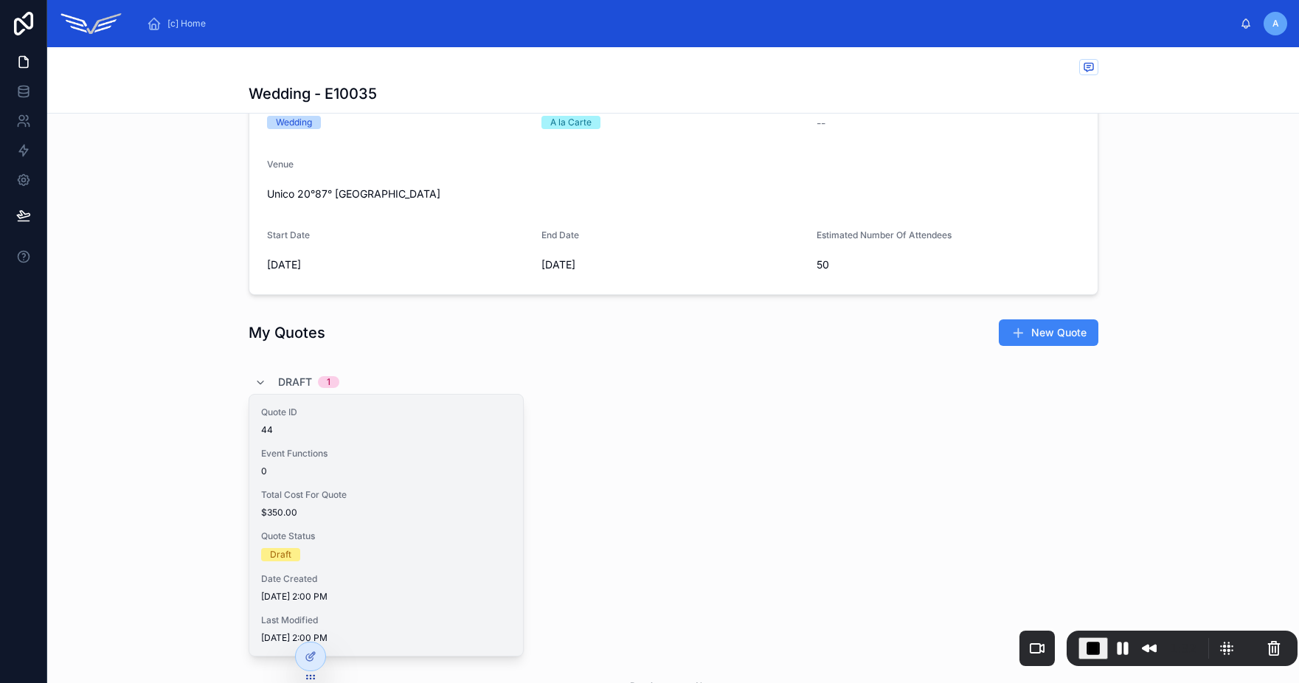
click at [353, 472] on div "0" at bounding box center [386, 471] width 250 height 12
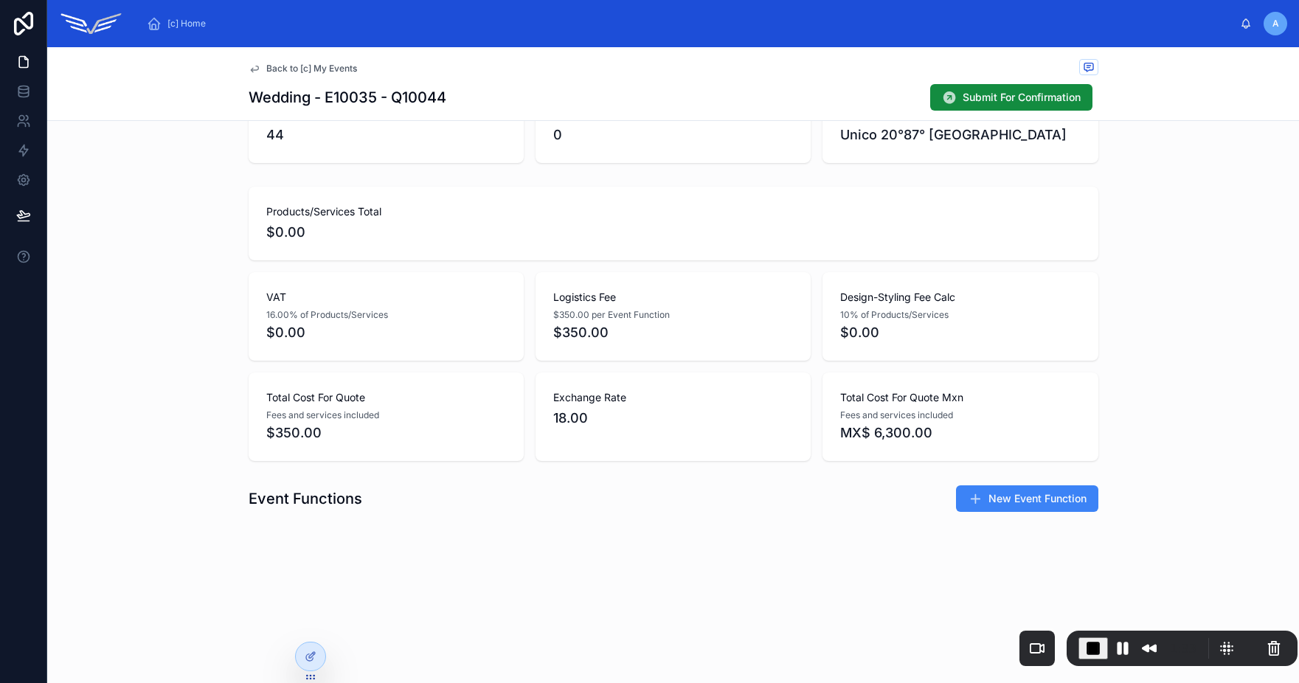
scroll to position [181, 0]
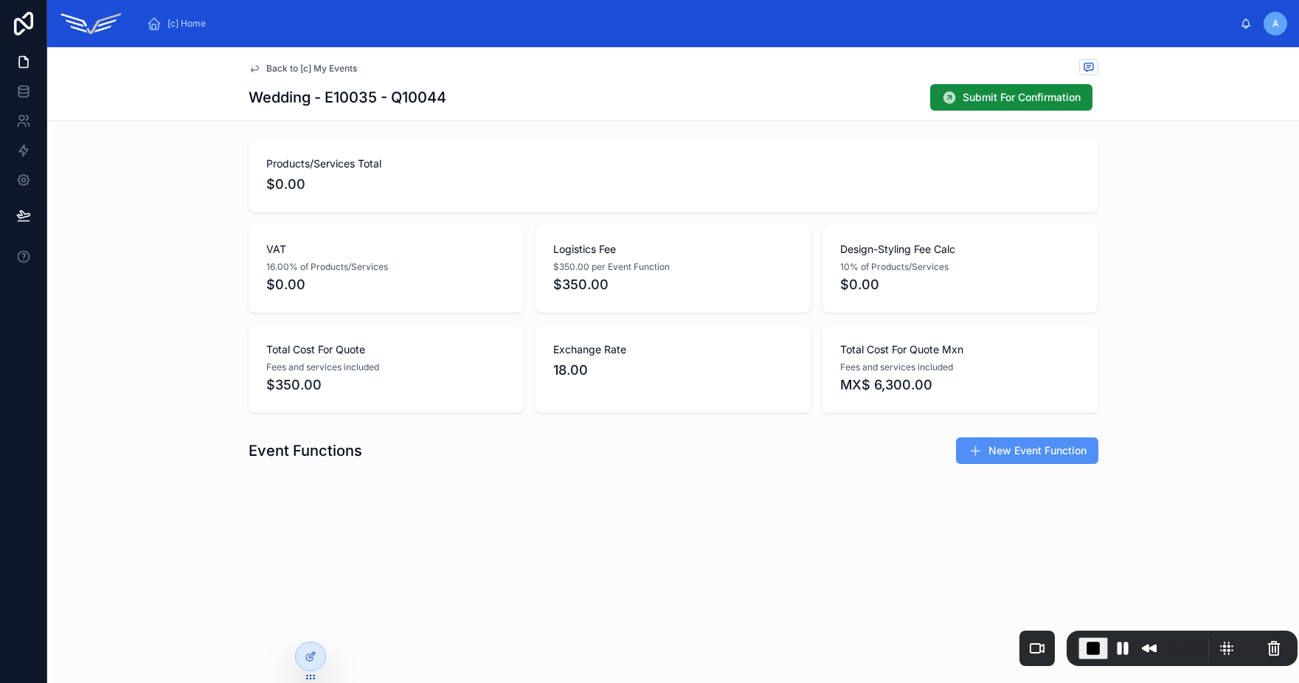
click at [1007, 451] on span "New Event Function" at bounding box center [1037, 450] width 98 height 15
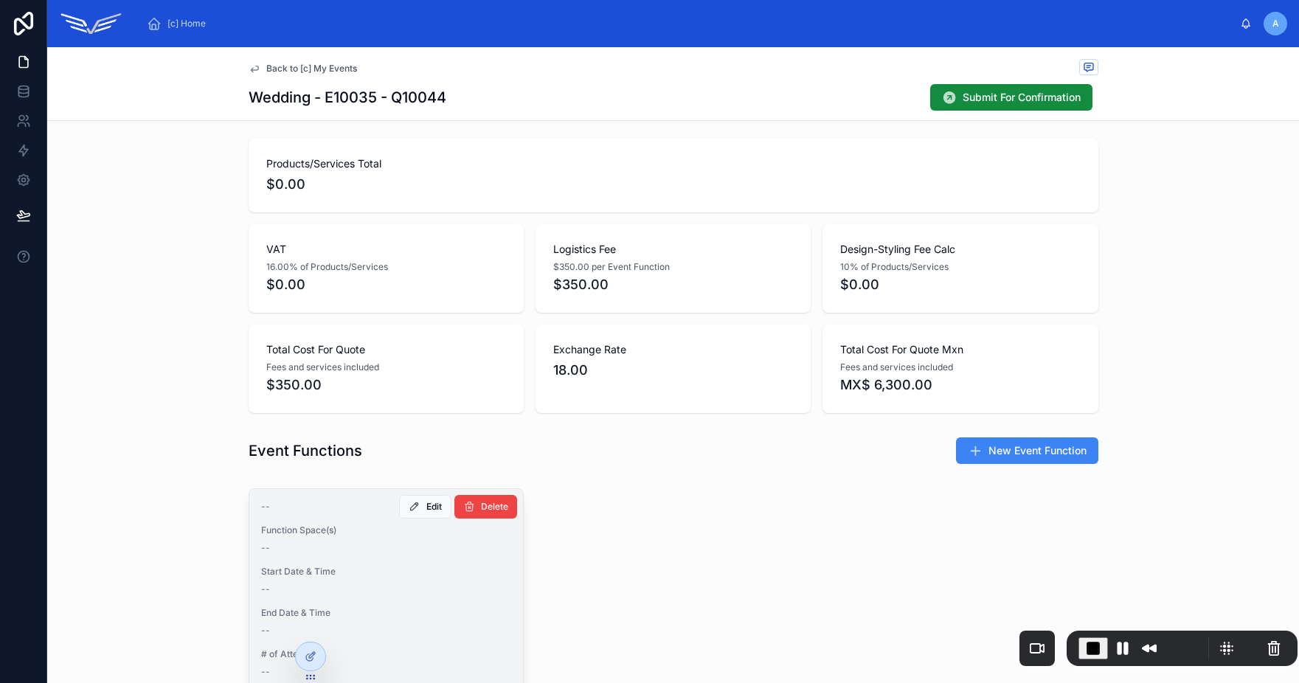
scroll to position [353, 0]
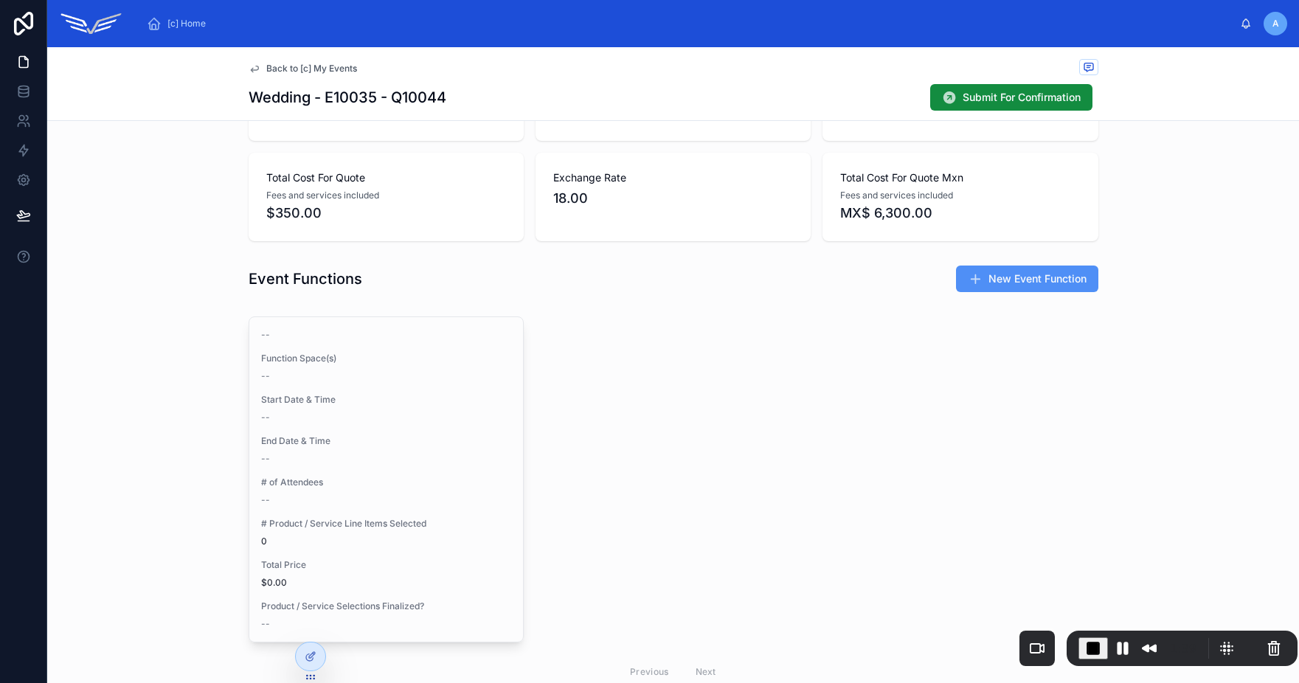
click at [1009, 282] on span "New Event Function" at bounding box center [1037, 278] width 98 height 15
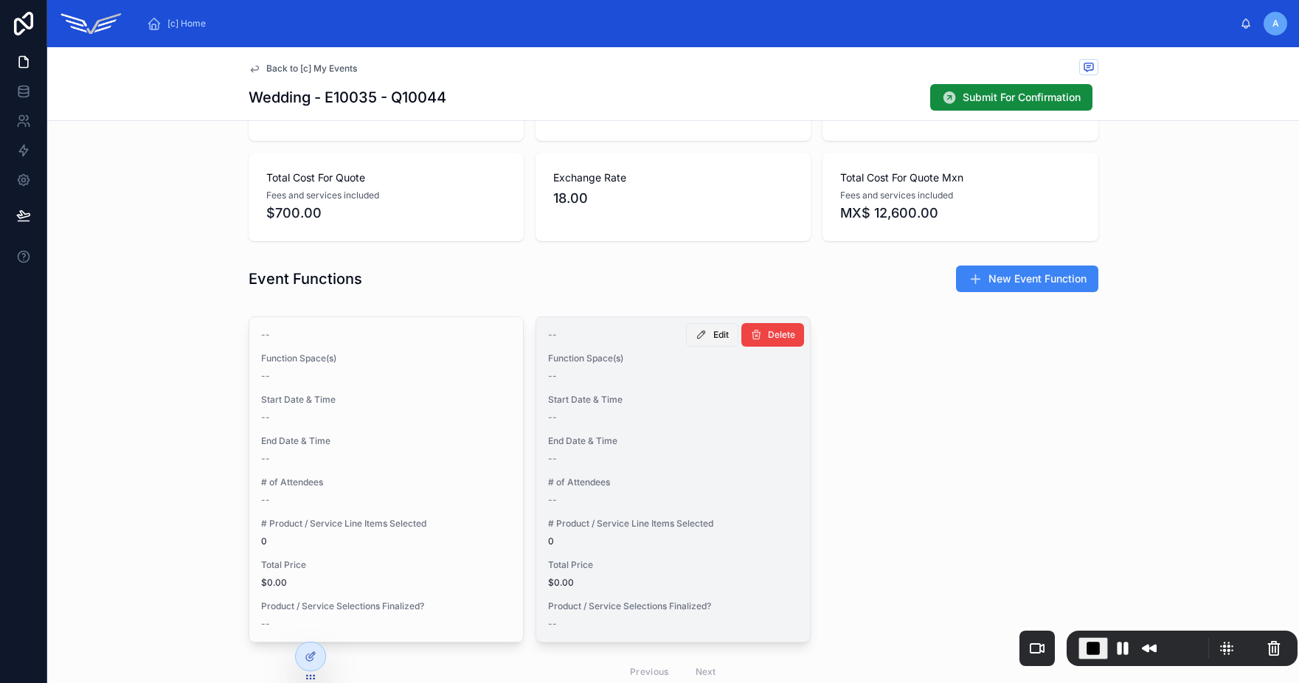
click at [698, 338] on icon at bounding box center [702, 335] width 12 height 12
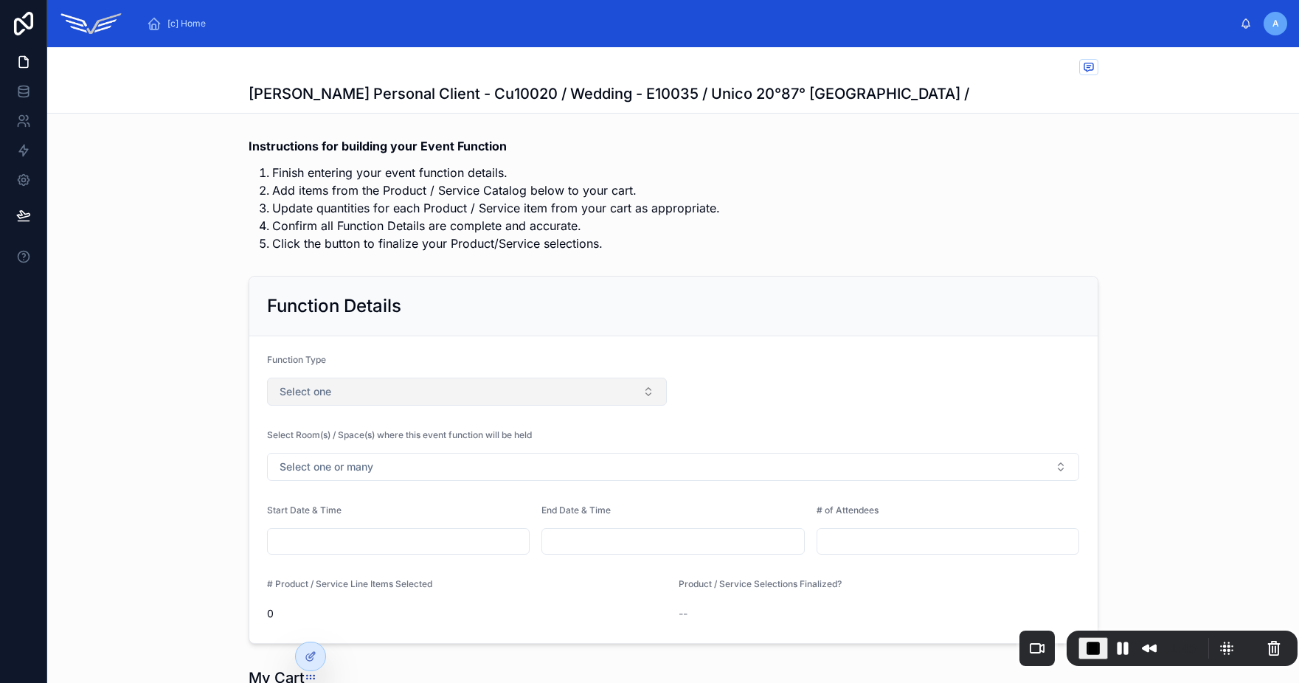
click at [347, 401] on button "Select one" at bounding box center [467, 392] width 401 height 28
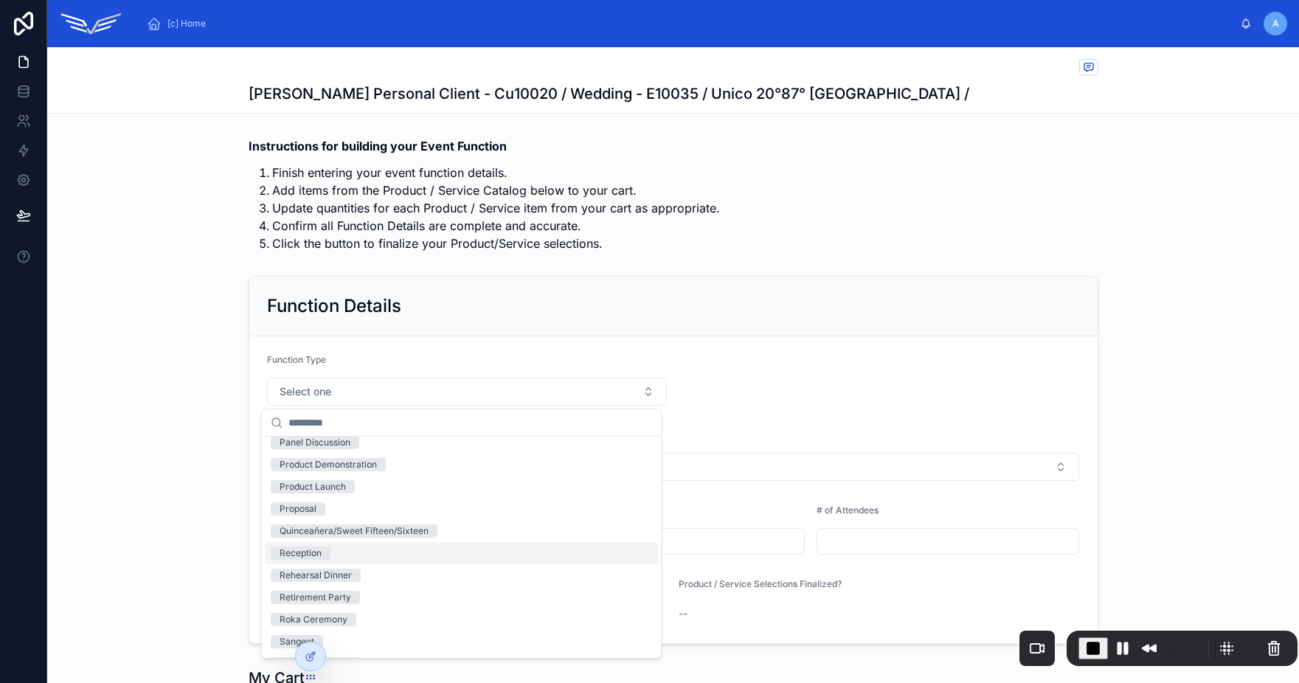
scroll to position [976, 0]
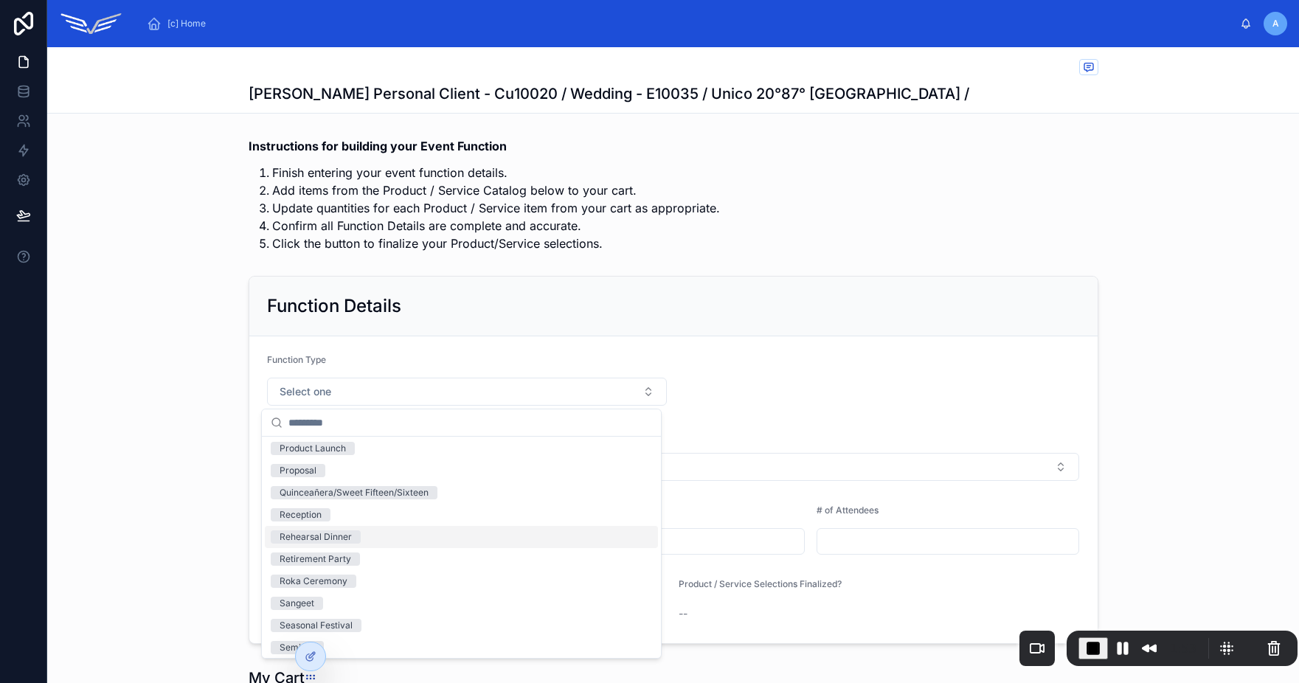
click at [371, 538] on div "Rehearsal Dinner" at bounding box center [461, 537] width 393 height 22
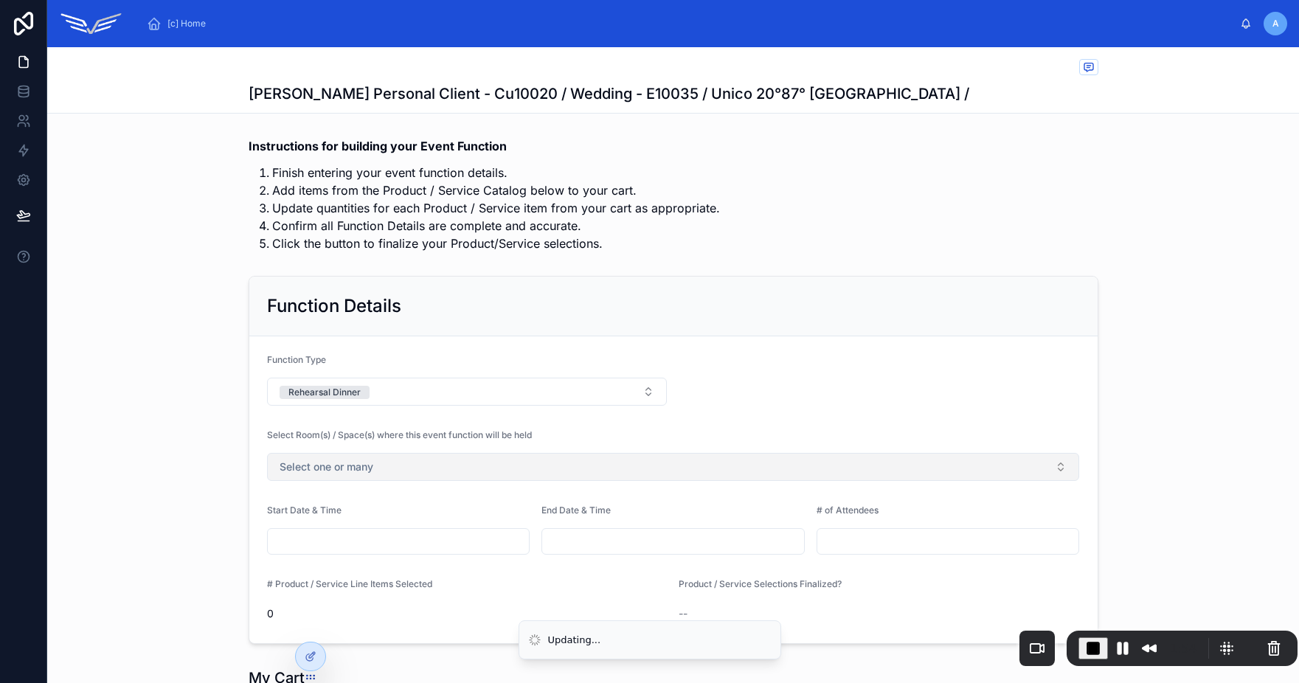
click at [342, 468] on span "Select one or many" at bounding box center [327, 467] width 94 height 15
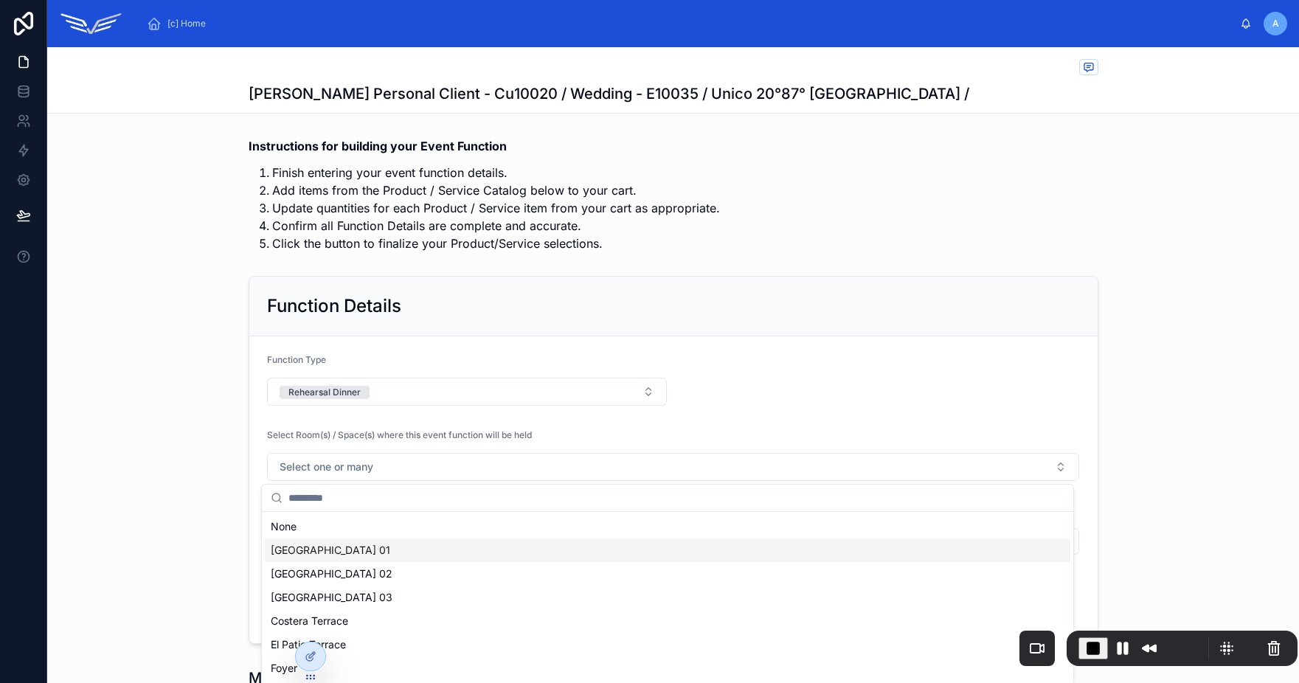
click at [356, 555] on span "Central Ballroom 01" at bounding box center [330, 550] width 119 height 15
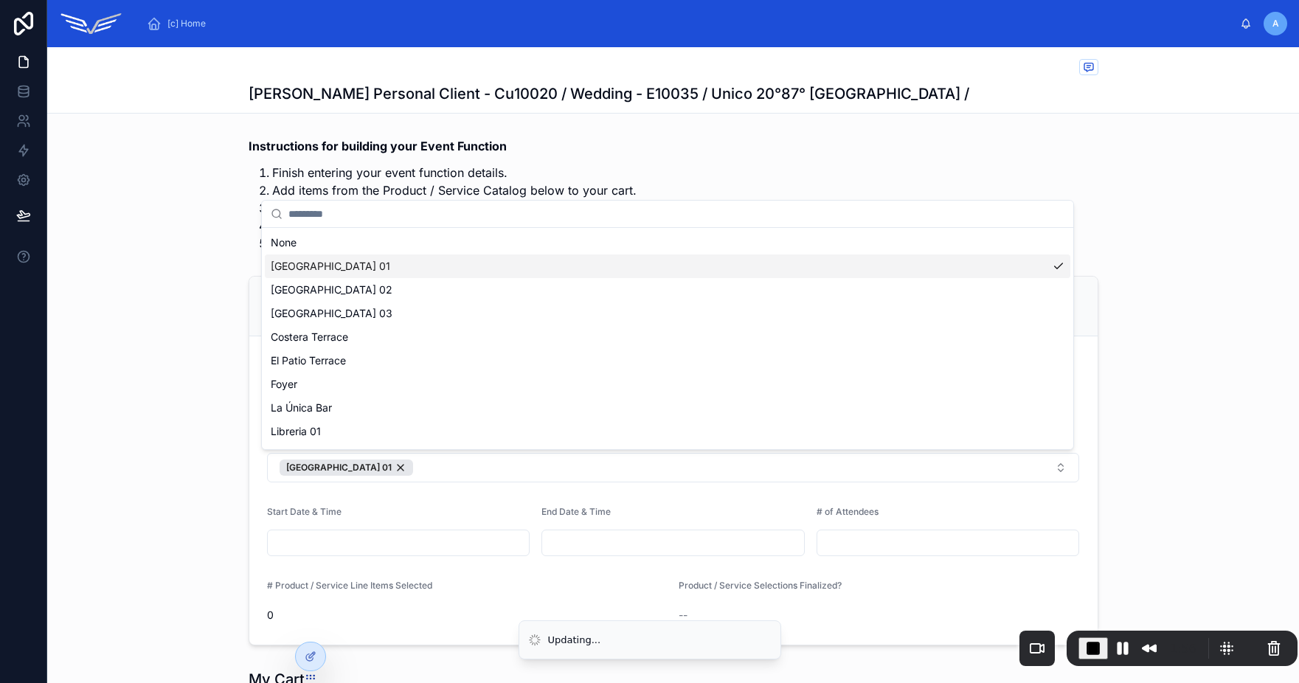
scroll to position [317, 0]
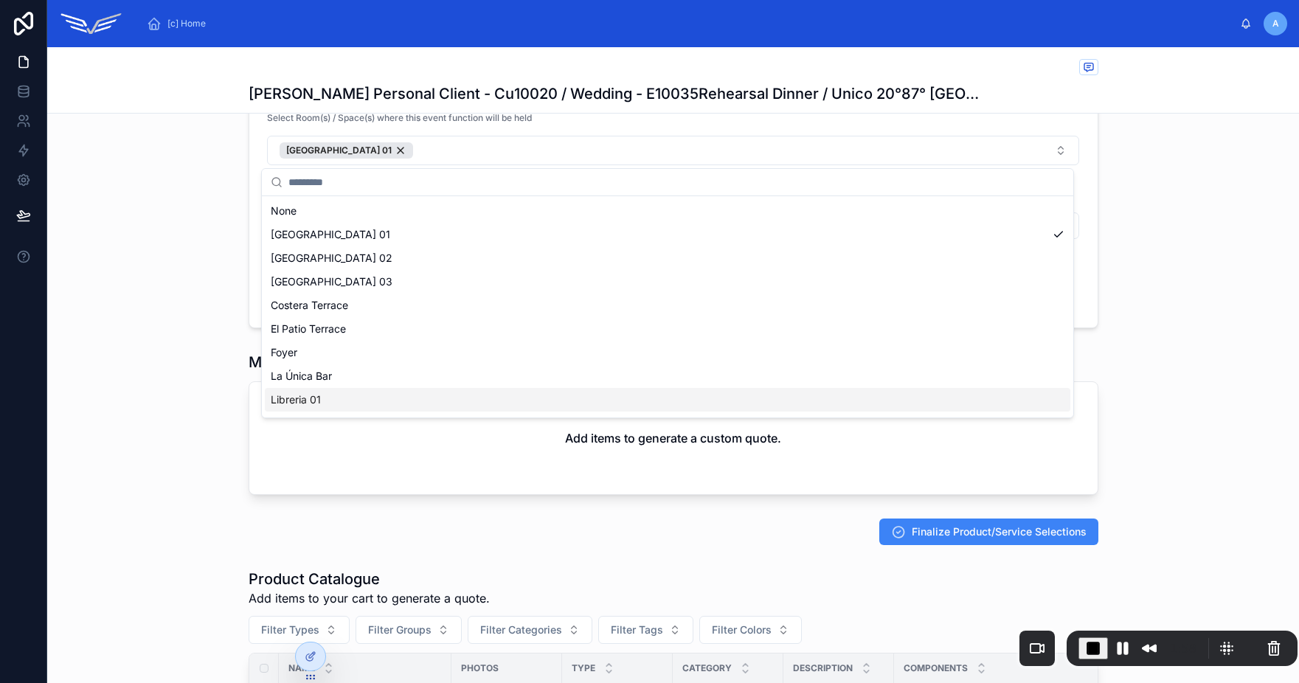
click at [148, 443] on div "My Cart Add items to generate a custom quote." at bounding box center [673, 423] width 1252 height 155
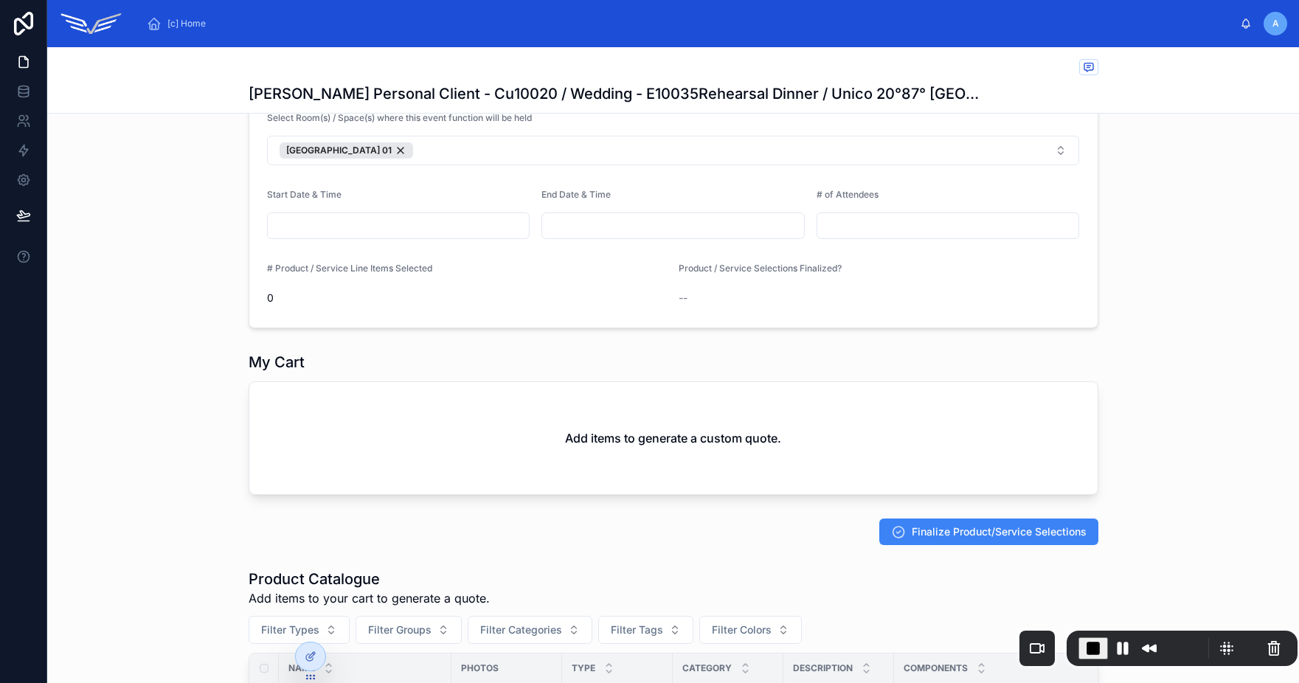
scroll to position [108, 0]
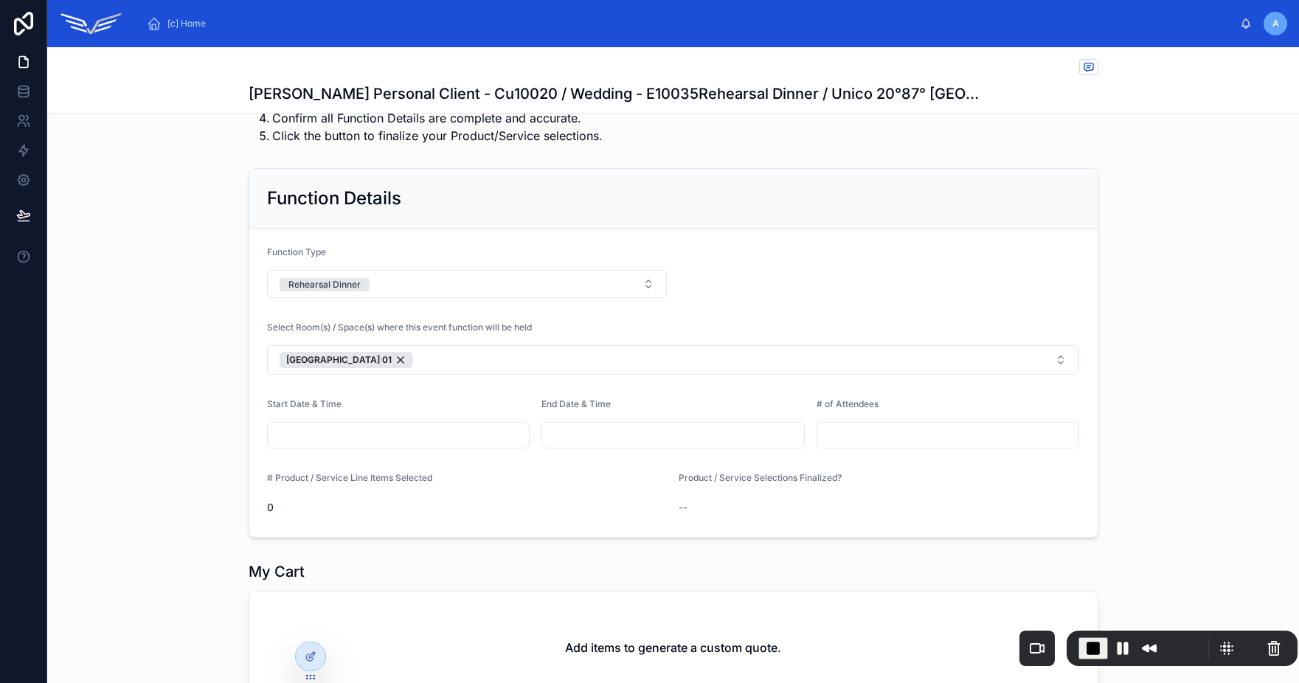
click at [362, 437] on input "text" at bounding box center [399, 435] width 262 height 21
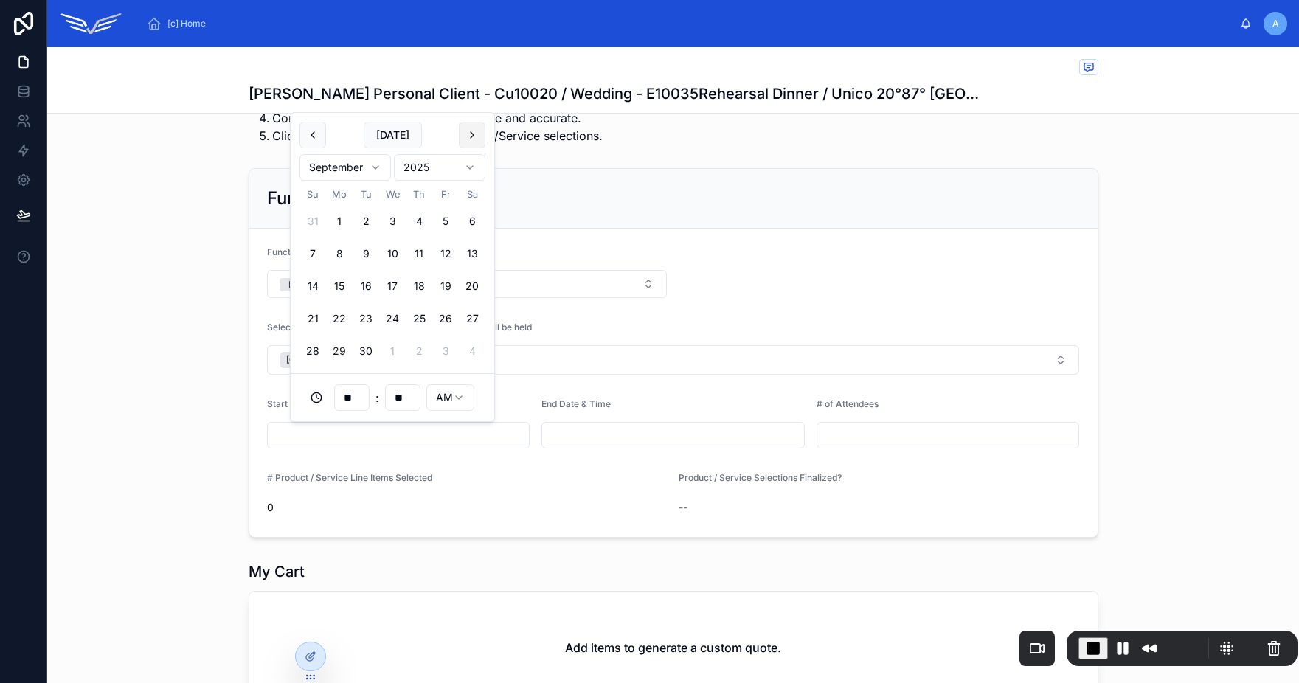
click at [465, 141] on button at bounding box center [472, 135] width 27 height 27
click at [420, 347] on button "30" at bounding box center [419, 351] width 27 height 27
click at [342, 396] on input "**" at bounding box center [352, 397] width 34 height 21
click at [351, 527] on div "08" at bounding box center [352, 522] width 66 height 24
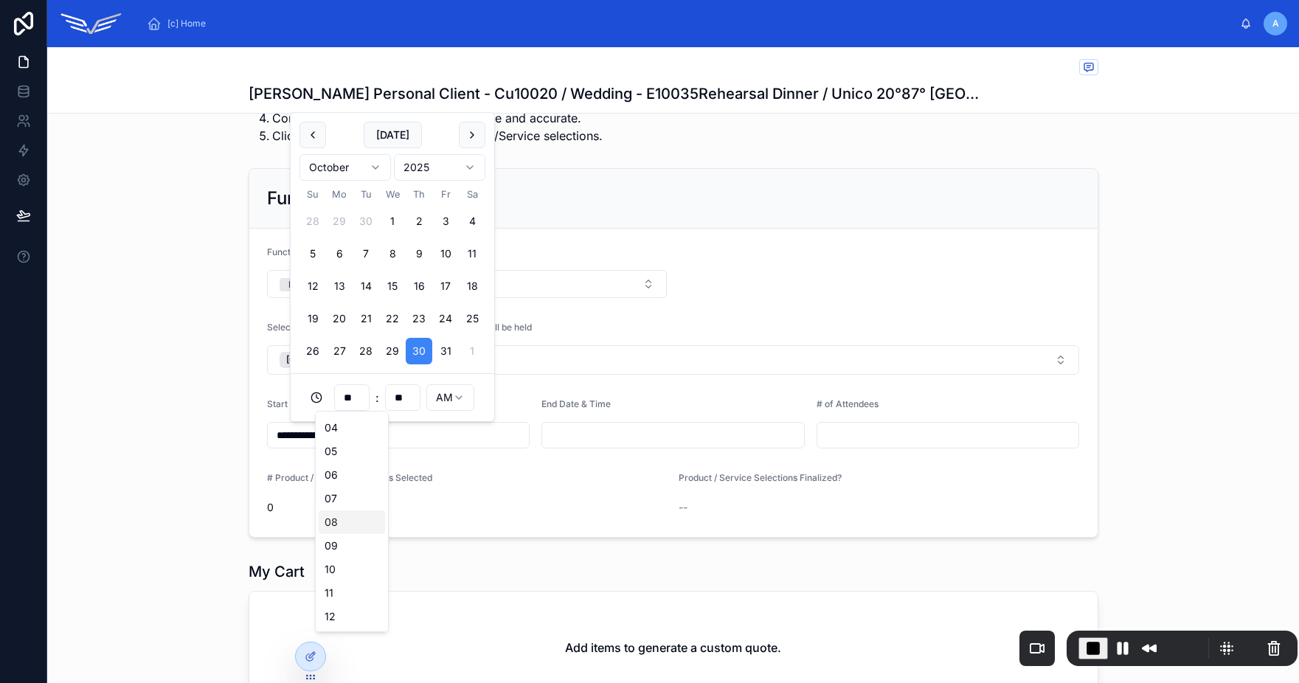
type input "**********"
type input "**"
click at [448, 395] on html "**********" at bounding box center [649, 341] width 1299 height 683
type input "**********"
click at [593, 435] on input "text" at bounding box center [673, 435] width 262 height 21
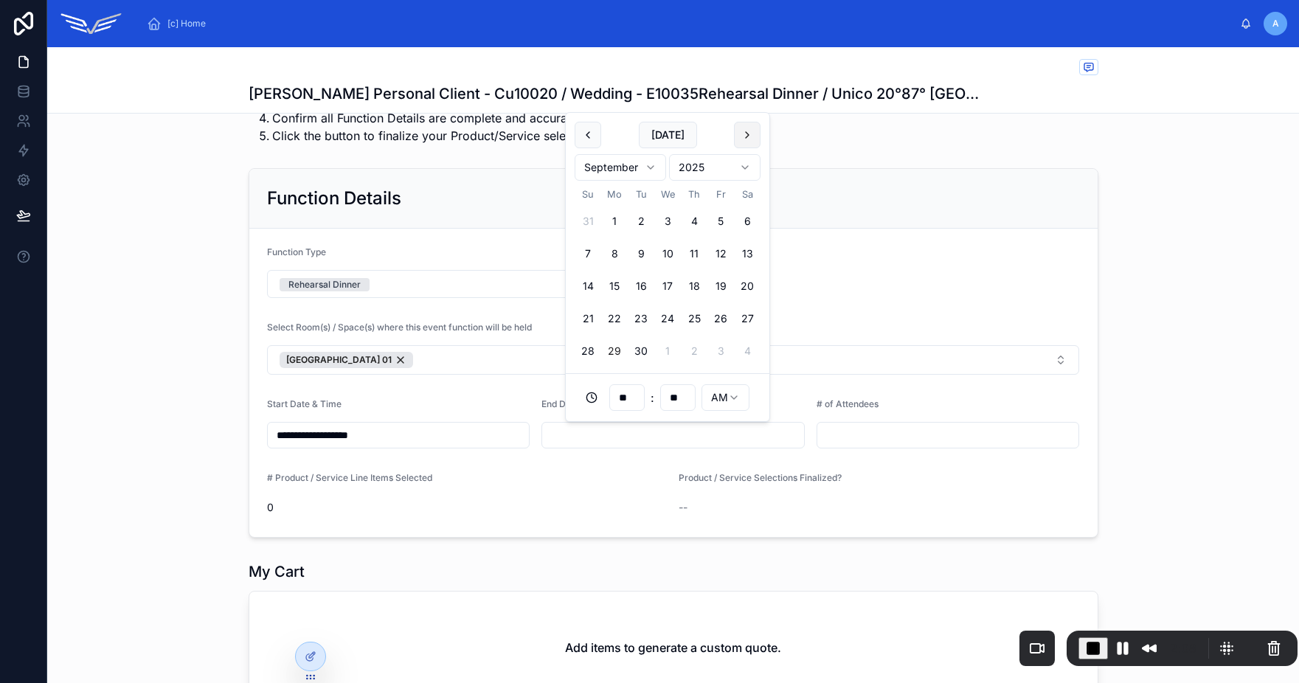
click at [749, 133] on button at bounding box center [747, 135] width 27 height 27
click at [693, 350] on button "30" at bounding box center [694, 351] width 27 height 27
click at [625, 395] on input "**" at bounding box center [627, 397] width 34 height 21
click at [632, 564] on div "10" at bounding box center [627, 570] width 66 height 24
type input "**********"
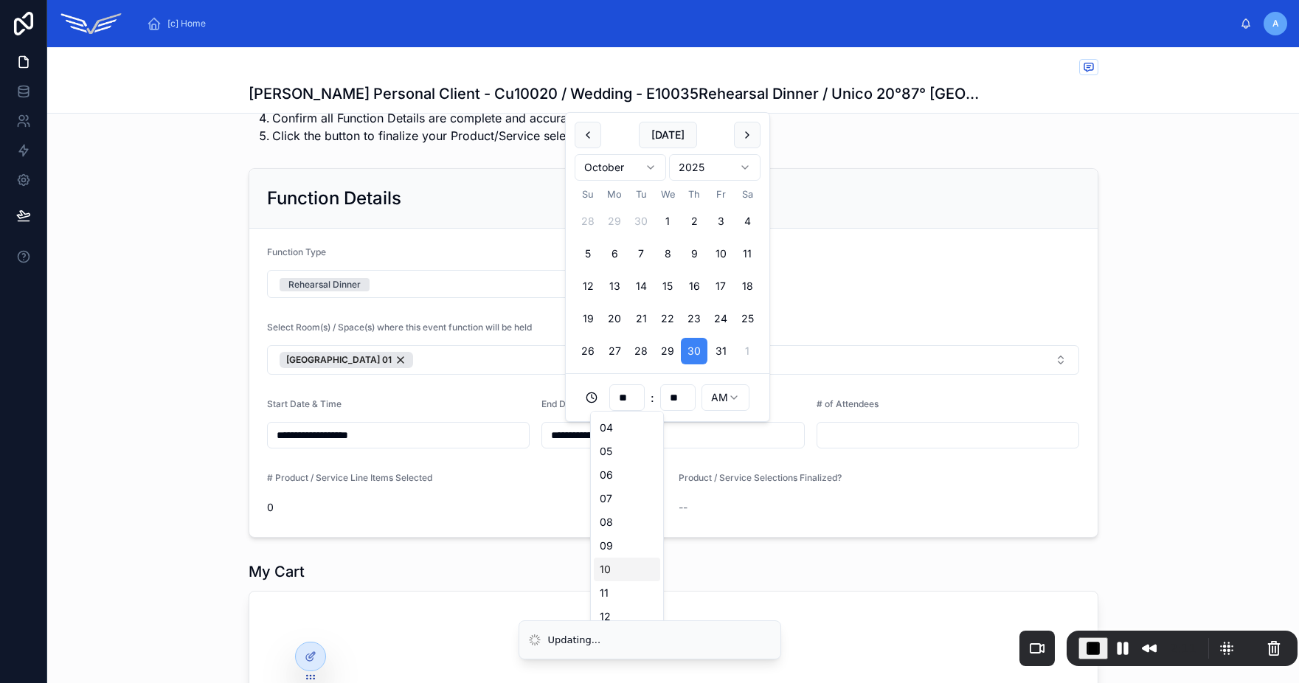
type input "**"
click at [719, 398] on html "**********" at bounding box center [649, 341] width 1299 height 683
type input "**********"
click at [873, 433] on input "text" at bounding box center [948, 435] width 262 height 21
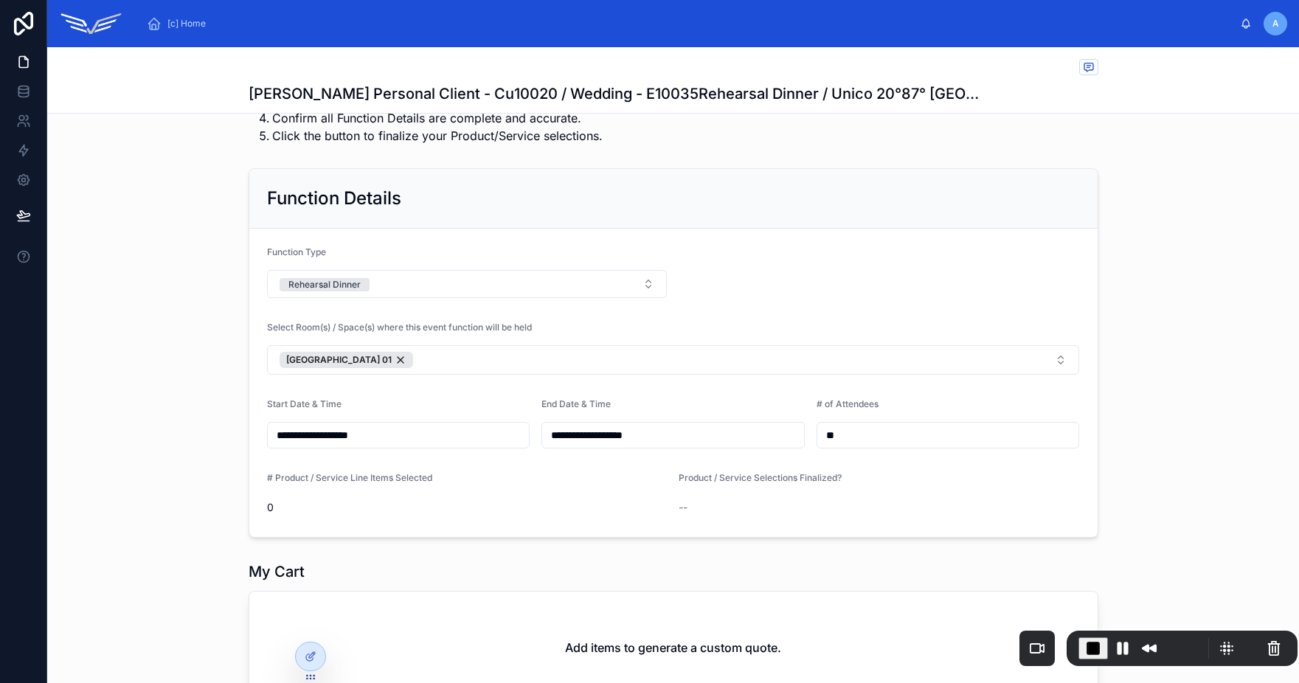
type input "**"
click at [617, 482] on div "# Product / Service Line Items Selected" at bounding box center [467, 481] width 401 height 18
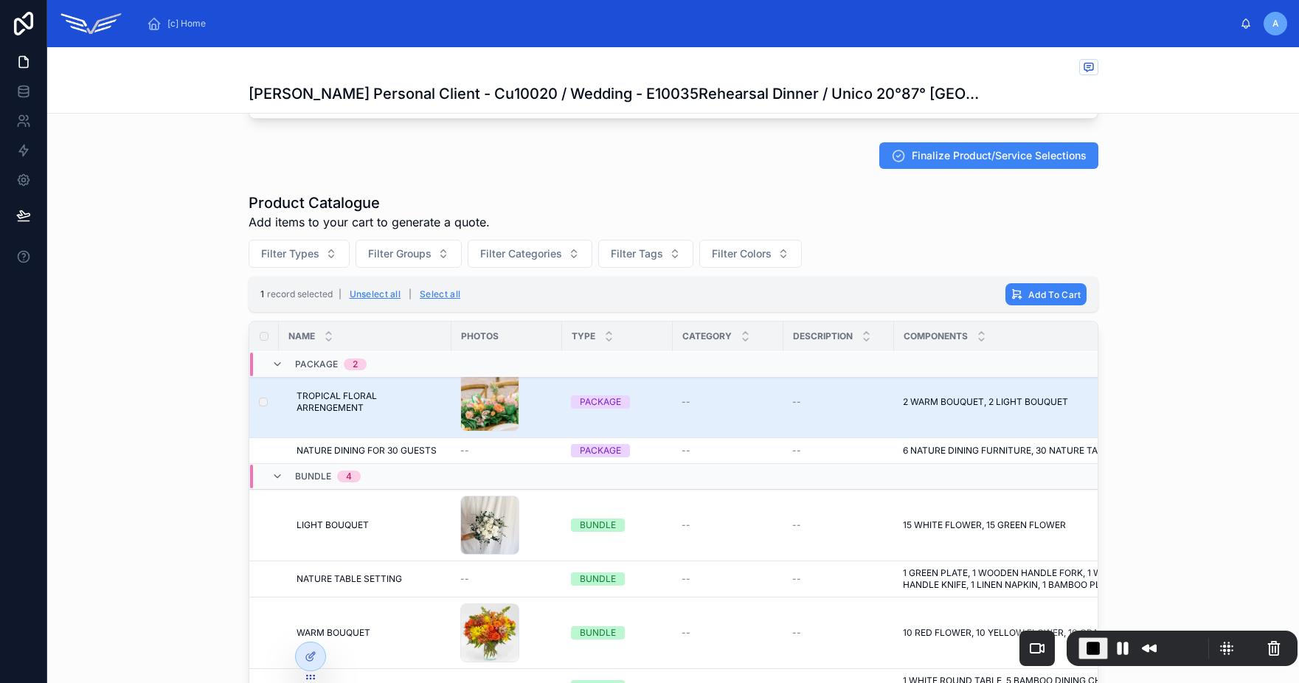
scroll to position [788, 0]
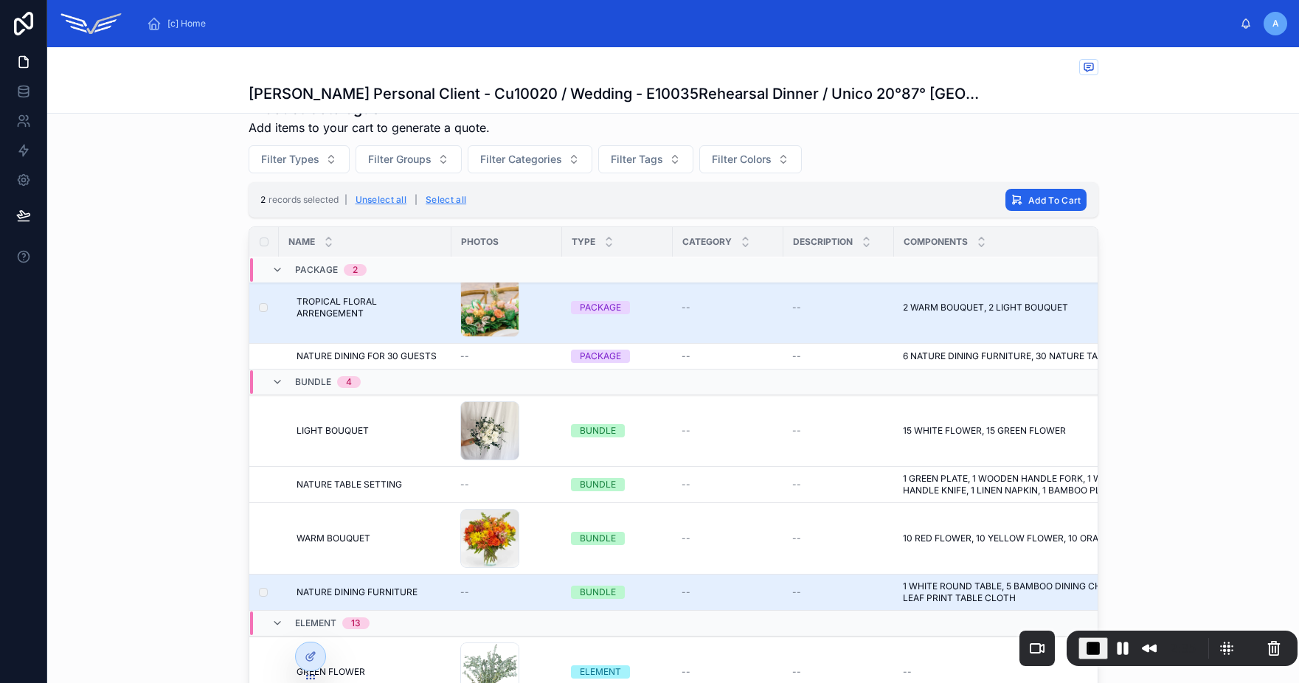
click at [1056, 201] on span "Add To Cart" at bounding box center [1054, 200] width 52 height 11
click at [1109, 170] on icon at bounding box center [1112, 171] width 12 height 12
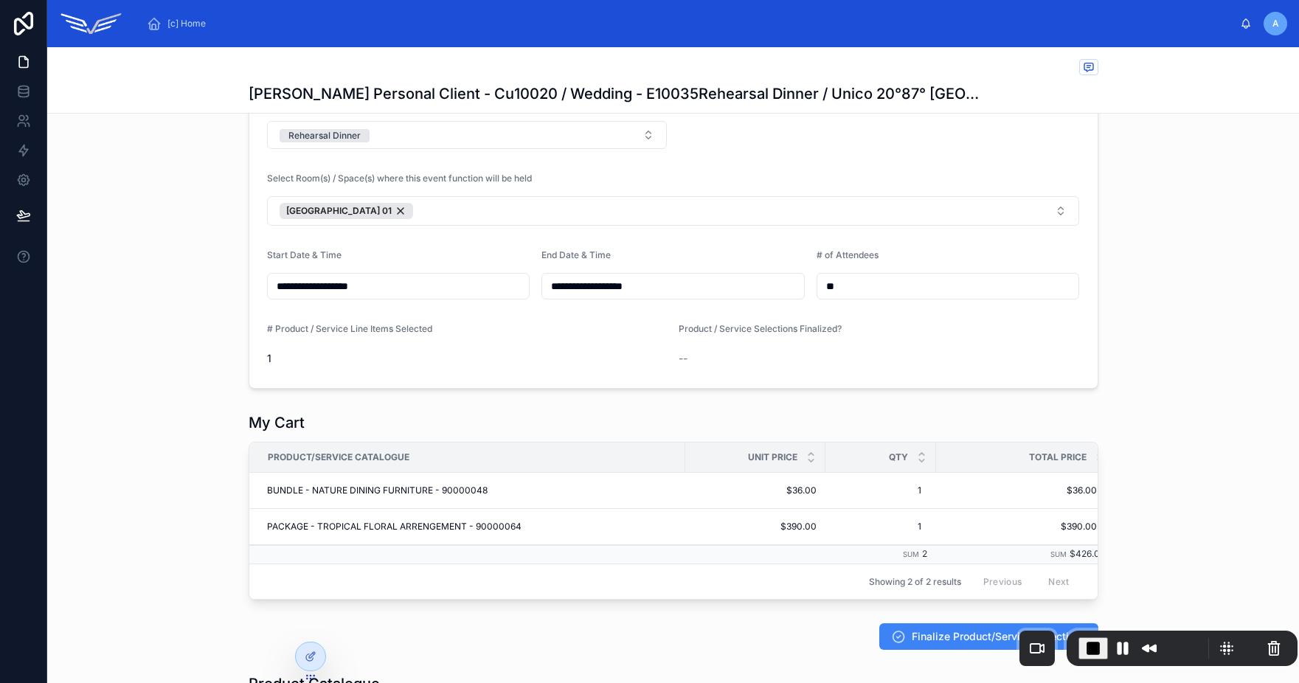
scroll to position [283, 0]
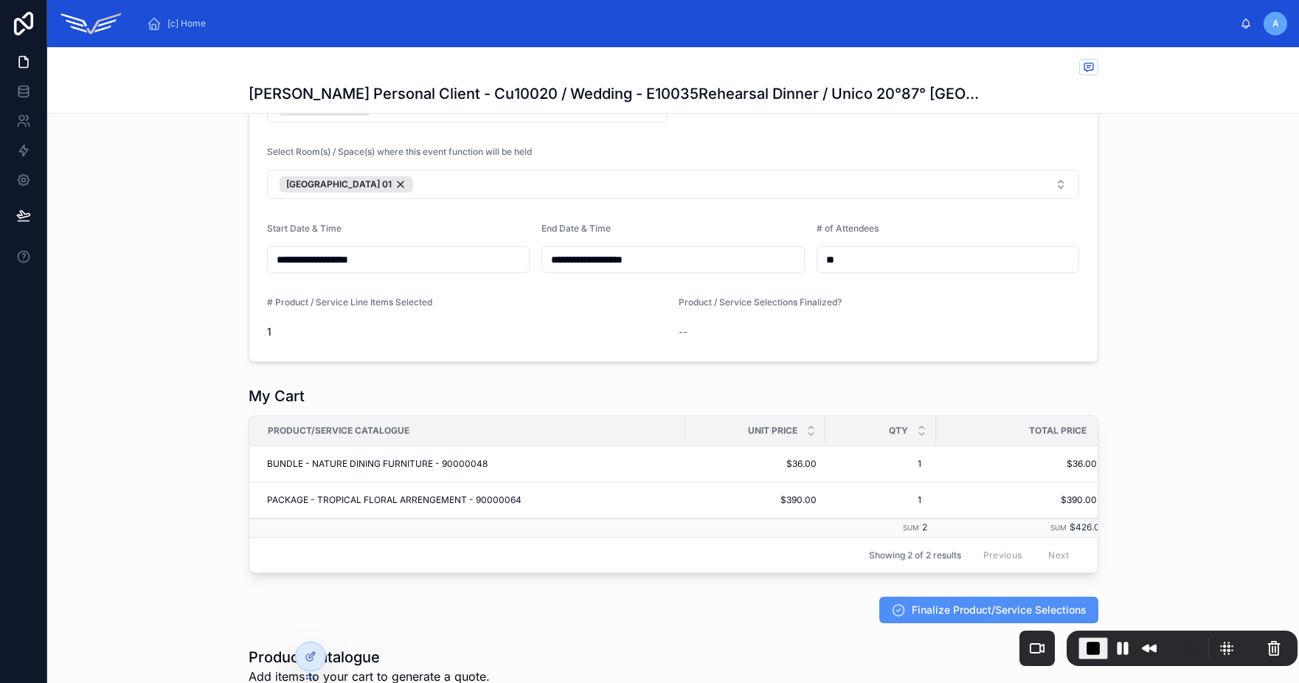
click at [926, 617] on span "Finalize Product/Service Selections" at bounding box center [999, 610] width 175 height 15
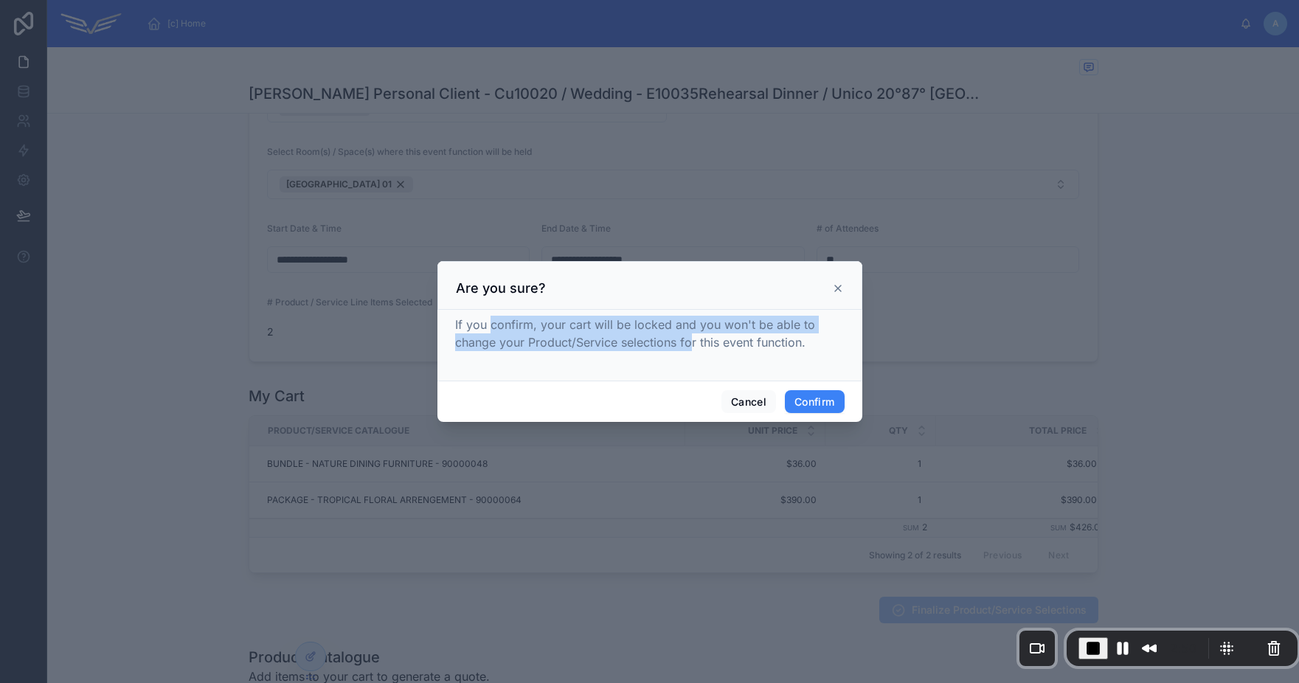
drag, startPoint x: 575, startPoint y: 334, endPoint x: 693, endPoint y: 340, distance: 118.9
click at [692, 340] on span "If you confirm, your cart will be locked and you won't be able to change your P…" at bounding box center [635, 333] width 360 height 32
click at [808, 403] on button "Confirm" at bounding box center [814, 402] width 59 height 24
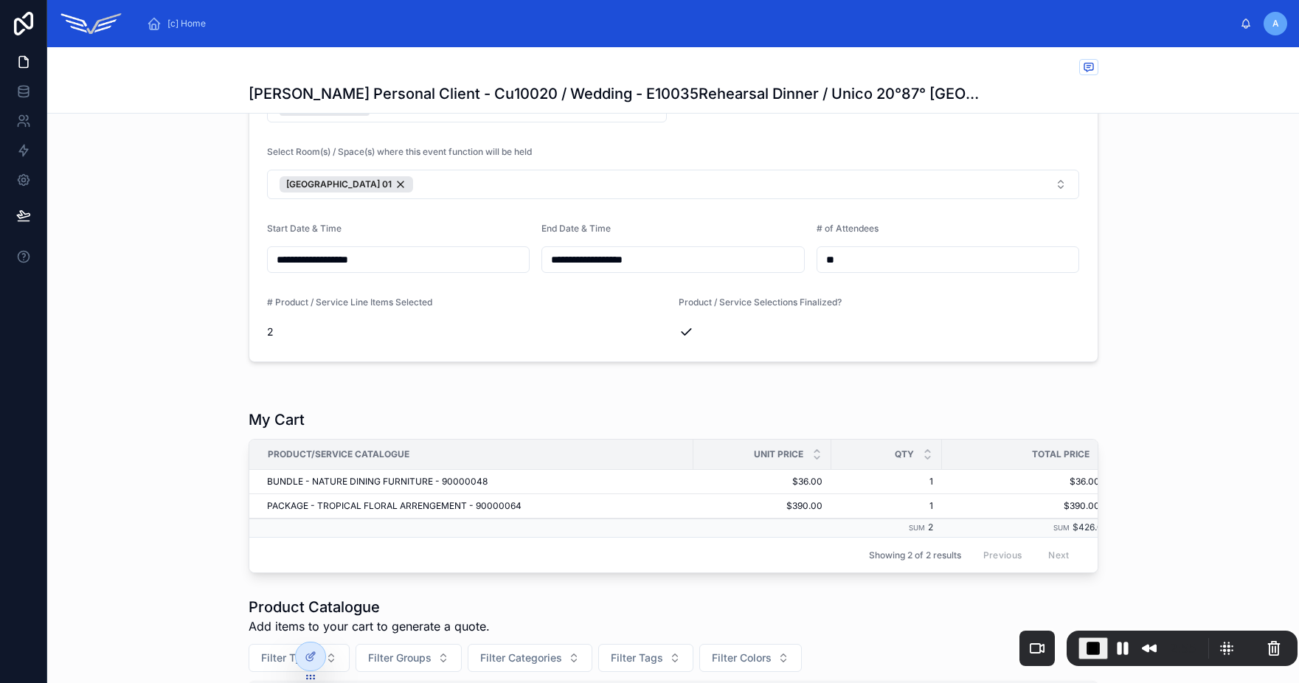
scroll to position [465, 0]
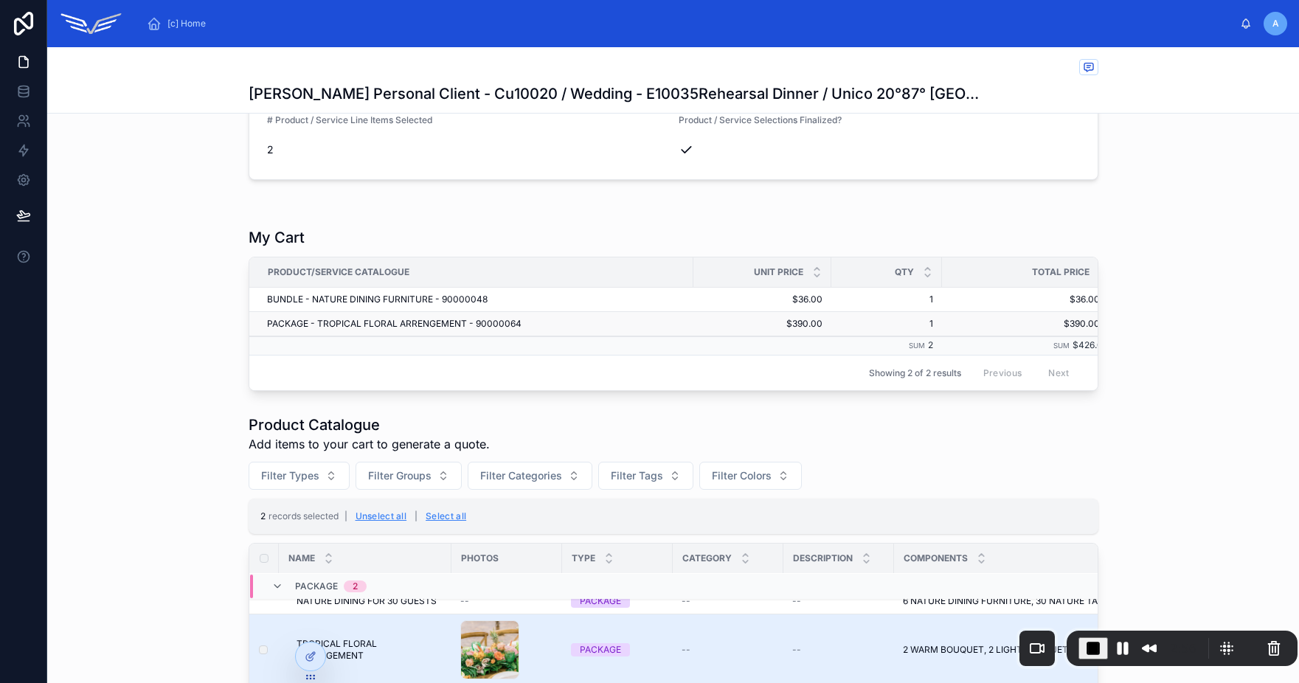
drag, startPoint x: 382, startPoint y: 302, endPoint x: 895, endPoint y: 315, distance: 513.6
click at [388, 302] on span "BUNDLE - NATURE DINING FURNITURE - 90000048" at bounding box center [377, 300] width 221 height 12
click at [931, 291] on td "1 1" at bounding box center [886, 300] width 111 height 24
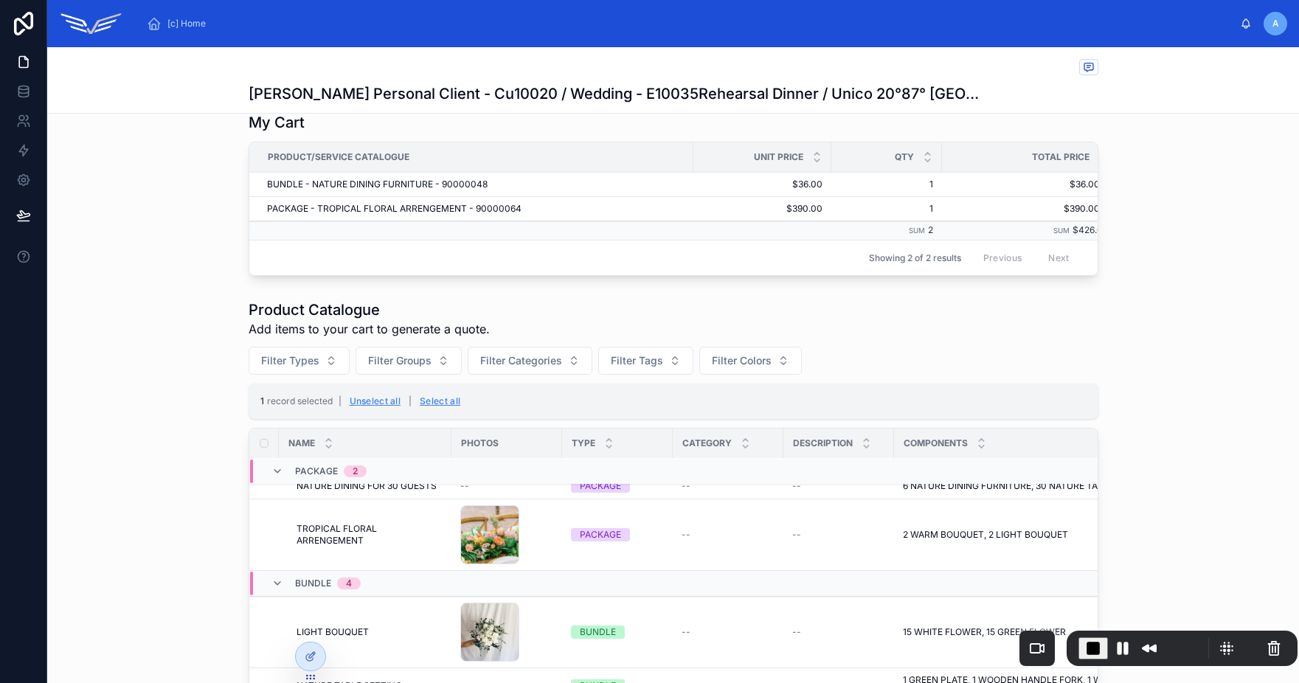
scroll to position [0, 0]
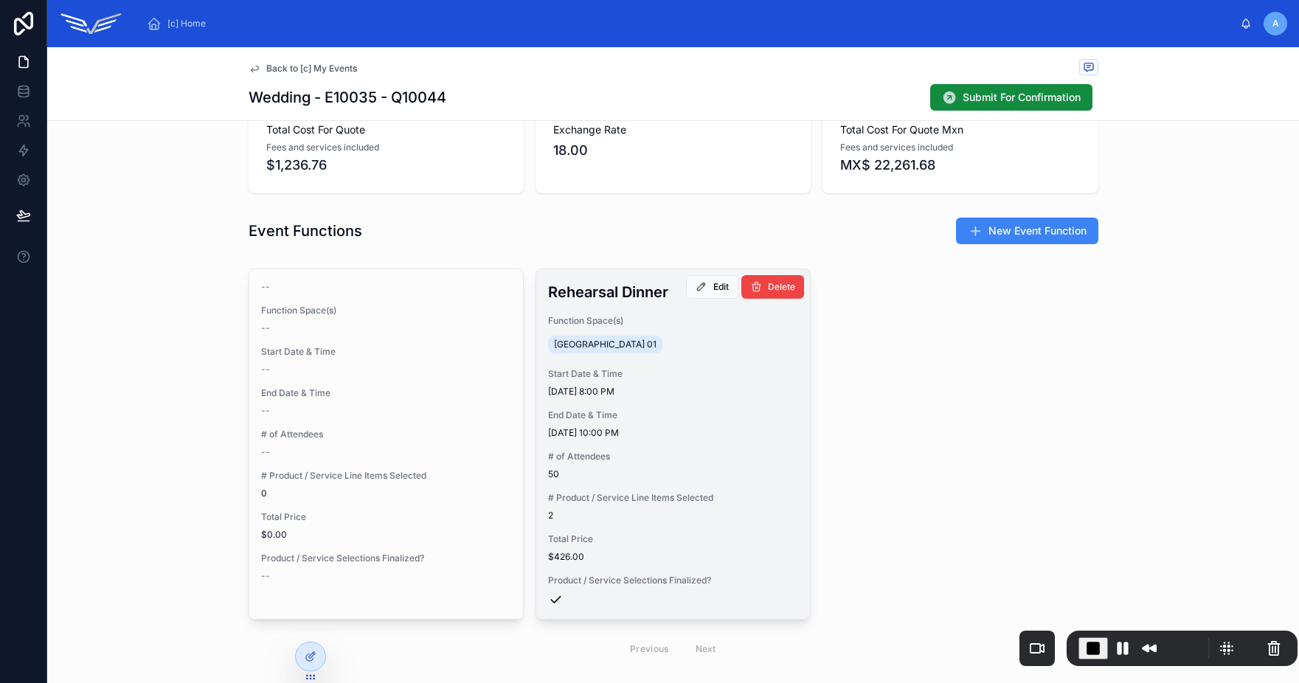
scroll to position [377, 0]
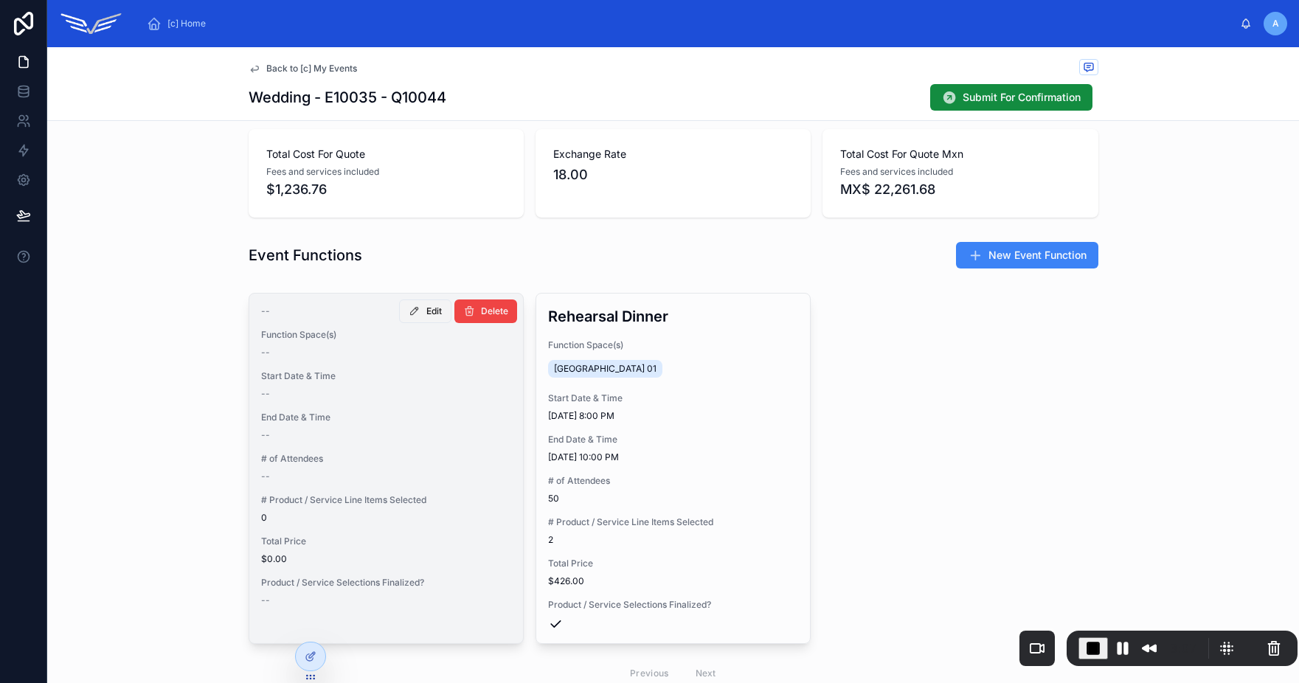
click at [426, 310] on span "Edit" at bounding box center [433, 311] width 15 height 12
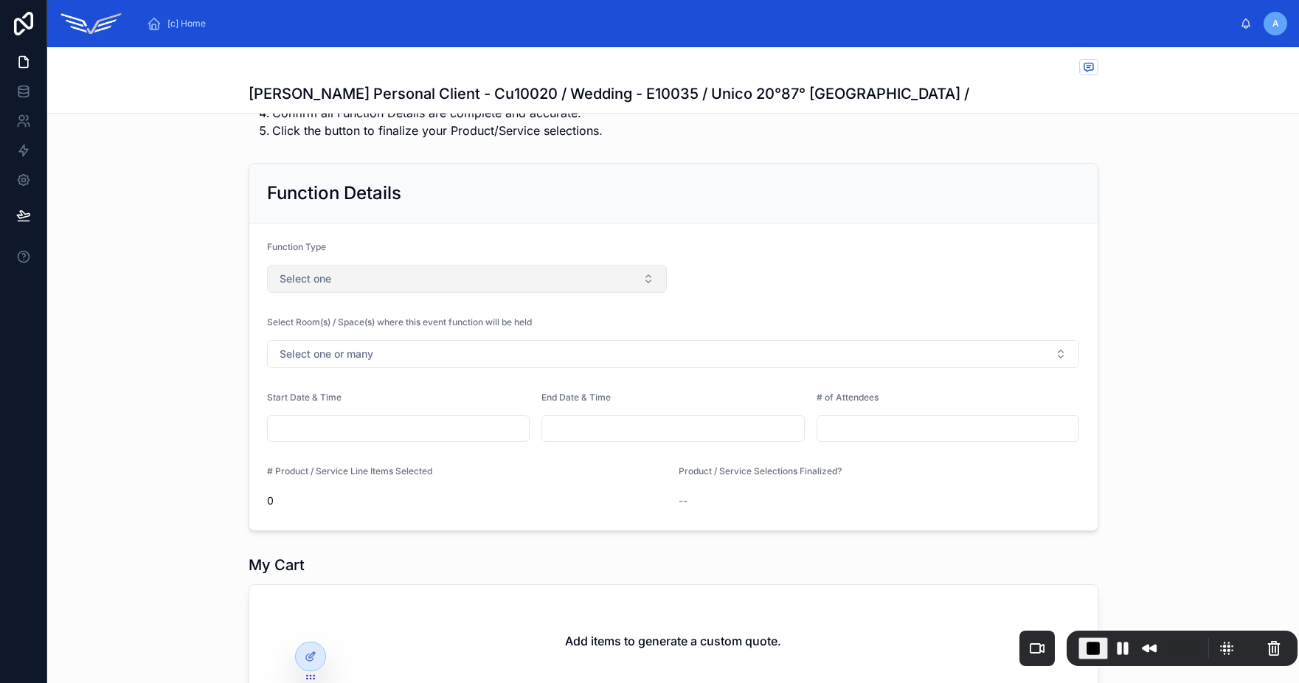
scroll to position [108, 0]
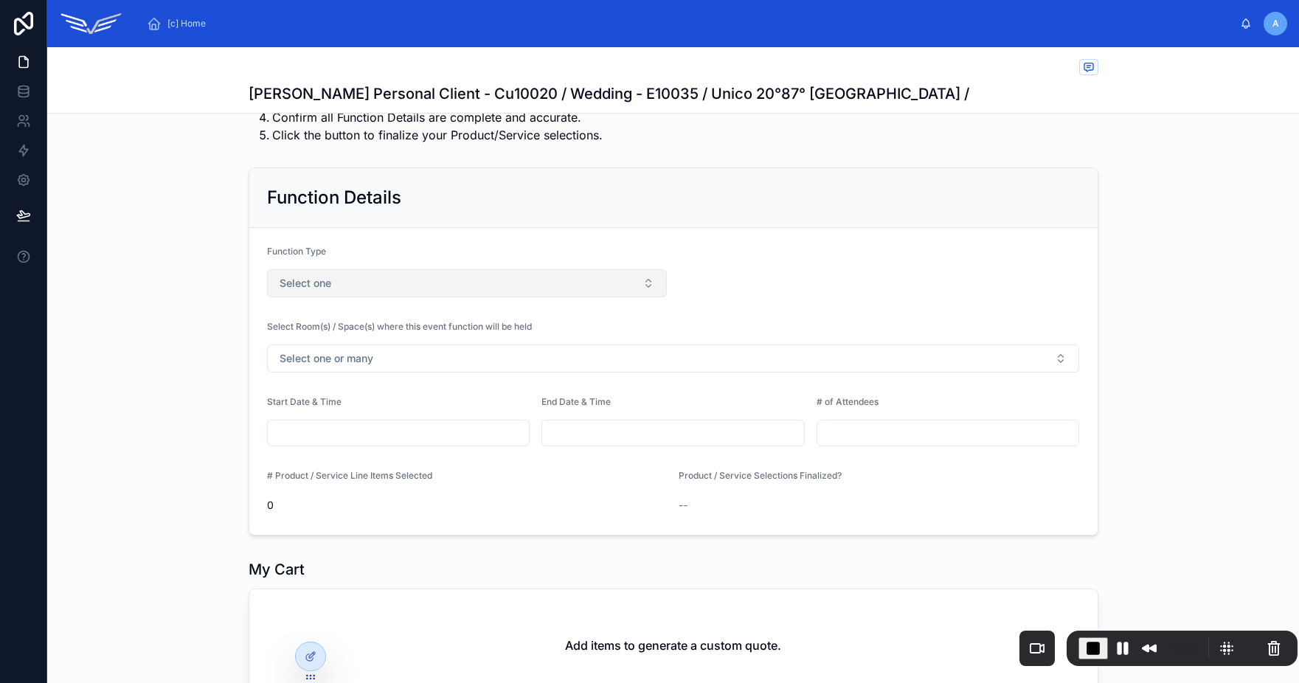
click at [373, 281] on button "Select one" at bounding box center [467, 283] width 401 height 28
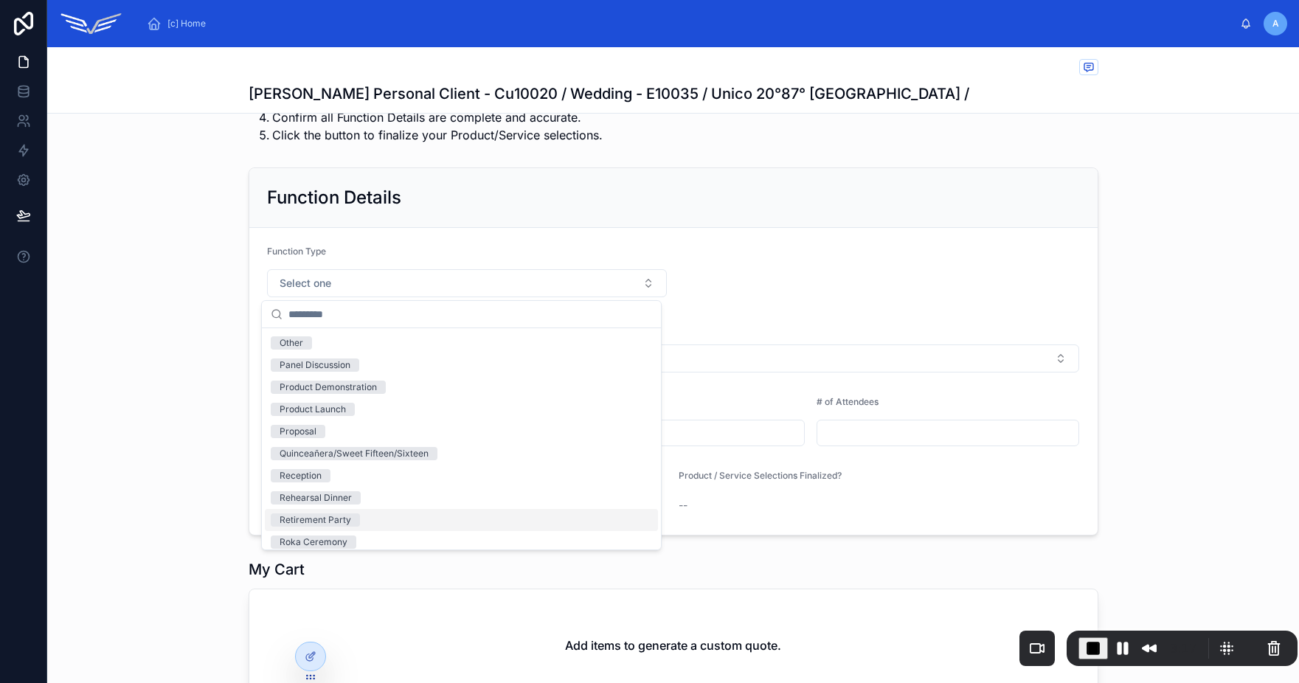
scroll to position [907, 0]
click at [352, 469] on div "Reception" at bounding box center [461, 475] width 393 height 22
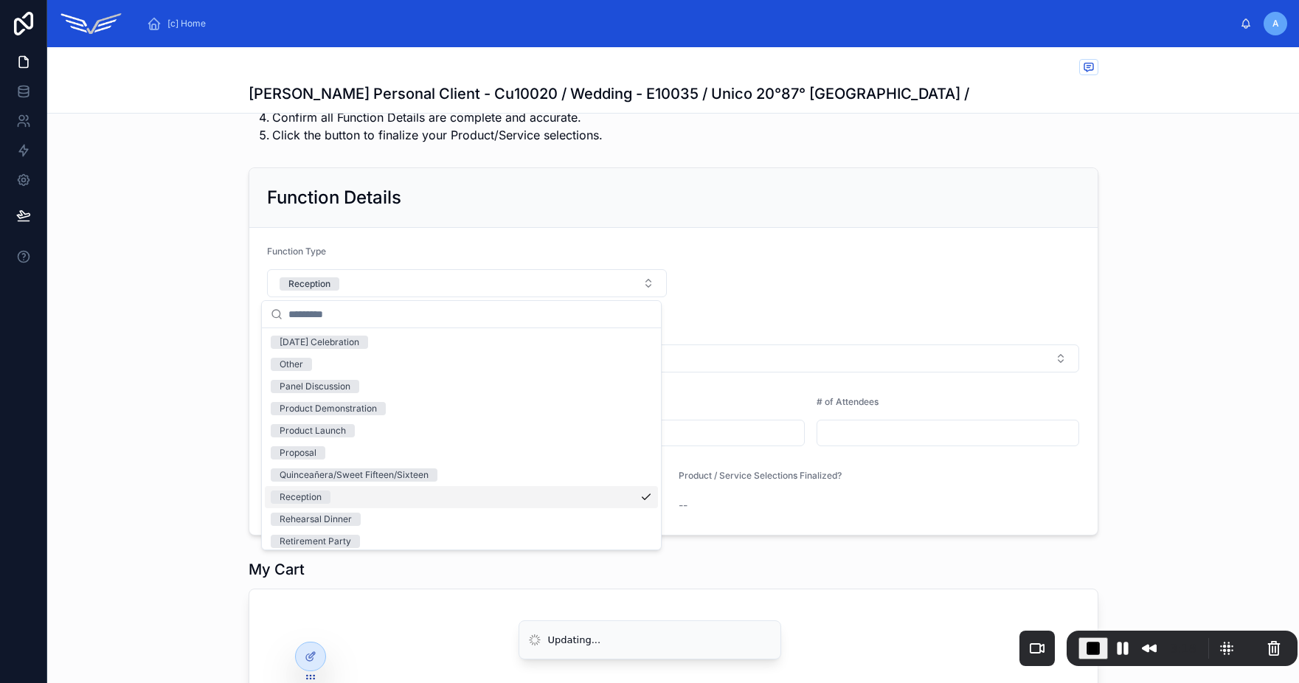
scroll to position [929, 0]
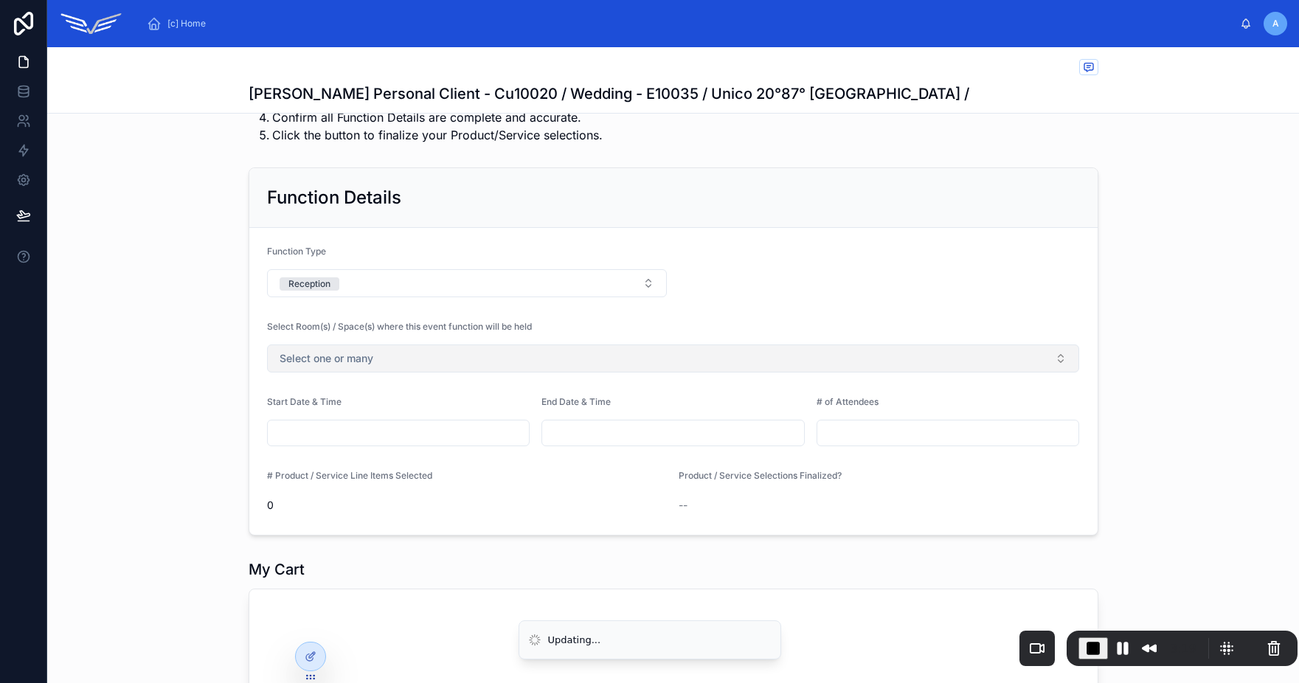
click at [374, 364] on button "Select one or many" at bounding box center [673, 358] width 813 height 28
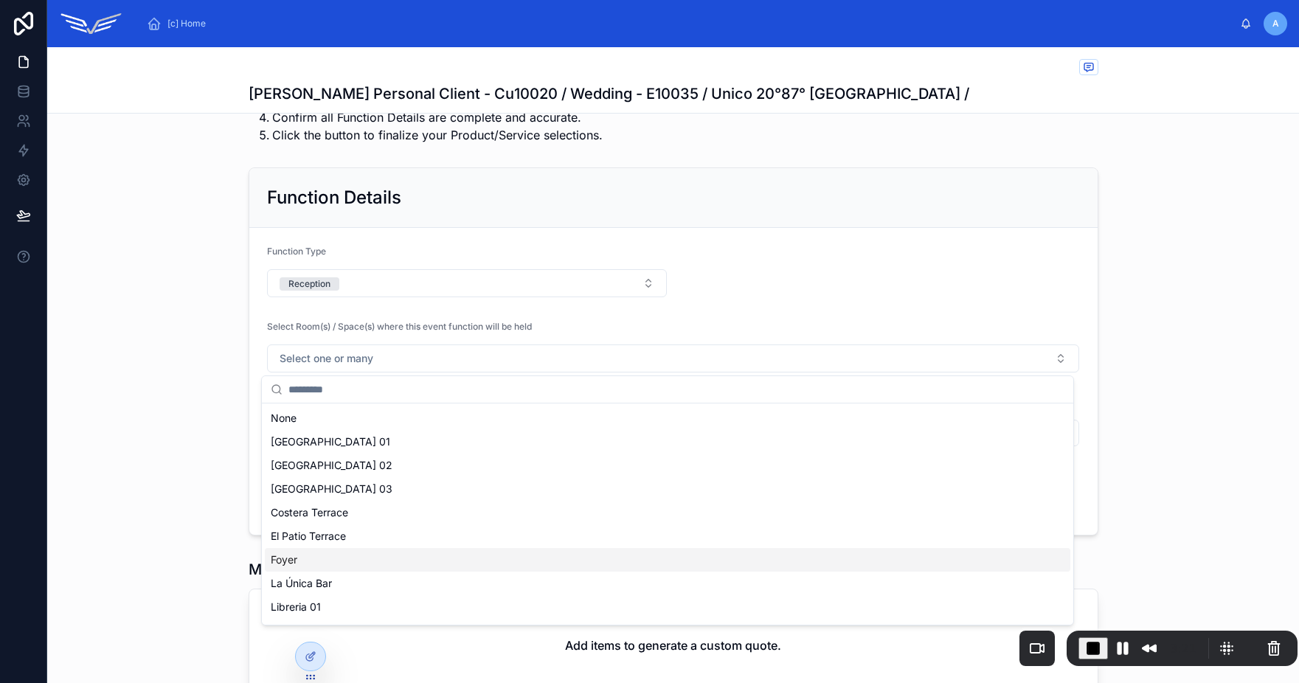
click at [307, 556] on div "Foyer" at bounding box center [668, 560] width 806 height 24
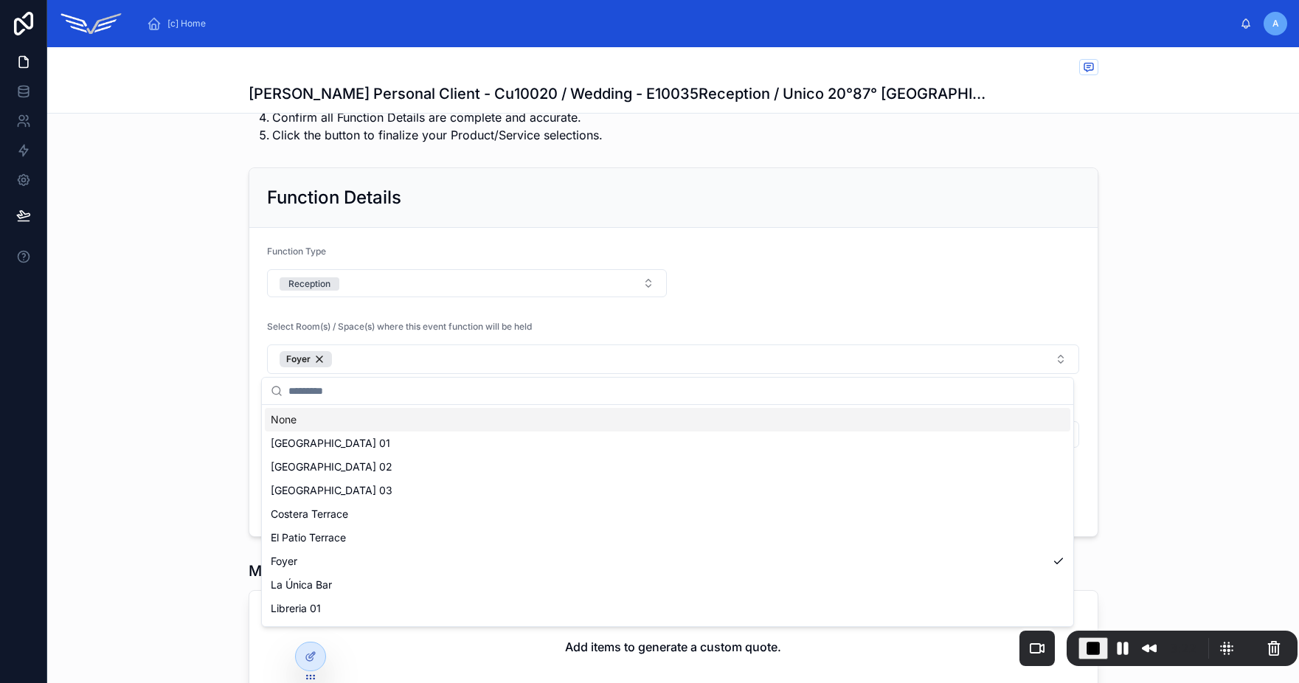
click at [427, 304] on form "Function Type Reception Select Room(s) / Space(s) where this event function wil…" at bounding box center [673, 382] width 848 height 308
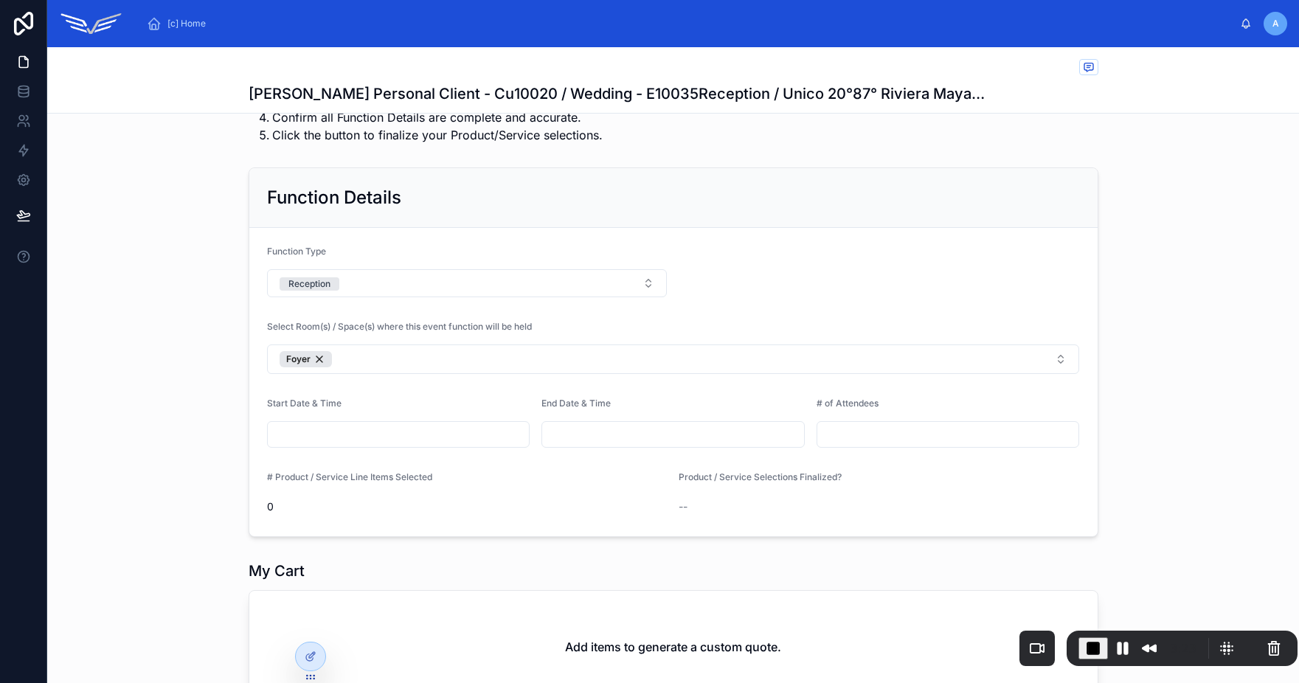
click at [372, 434] on input "text" at bounding box center [399, 434] width 262 height 21
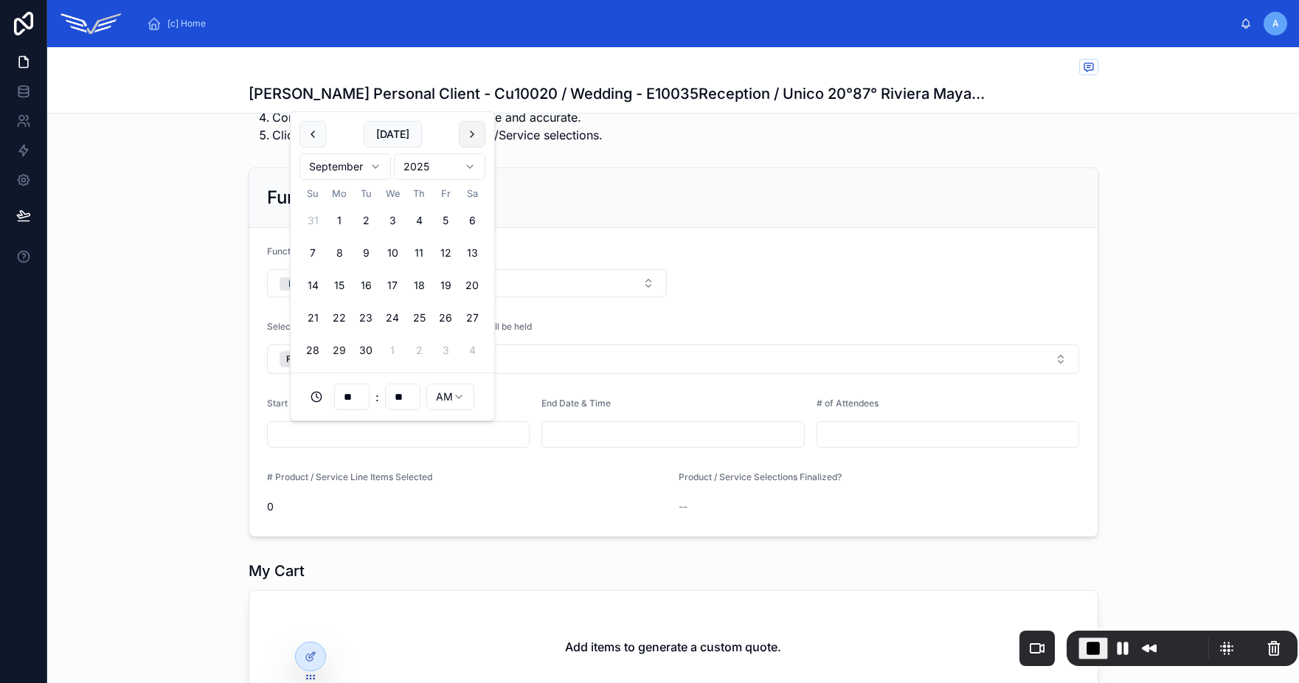
click at [477, 139] on button at bounding box center [472, 134] width 27 height 27
click at [347, 401] on input "**" at bounding box center [352, 397] width 34 height 21
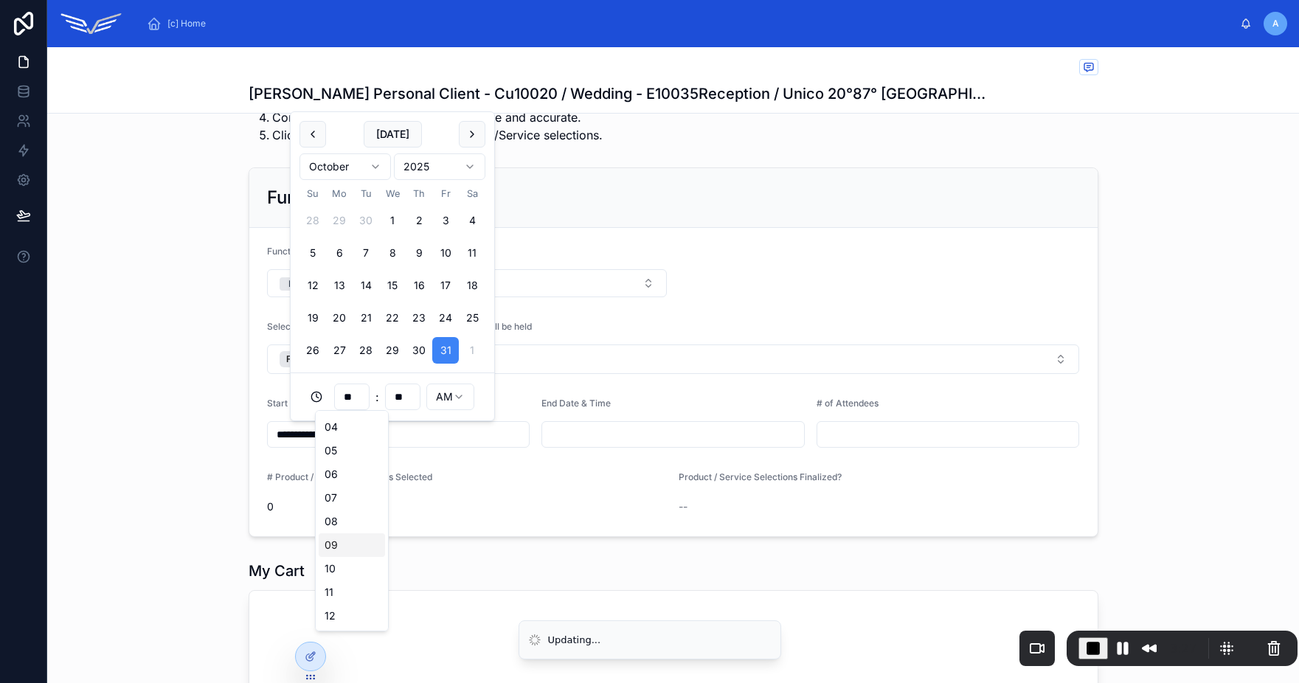
scroll to position [66, 0]
click at [336, 572] on div "10" at bounding box center [352, 573] width 66 height 24
type input "**********"
type input "**"
click at [597, 440] on input "text" at bounding box center [673, 434] width 262 height 21
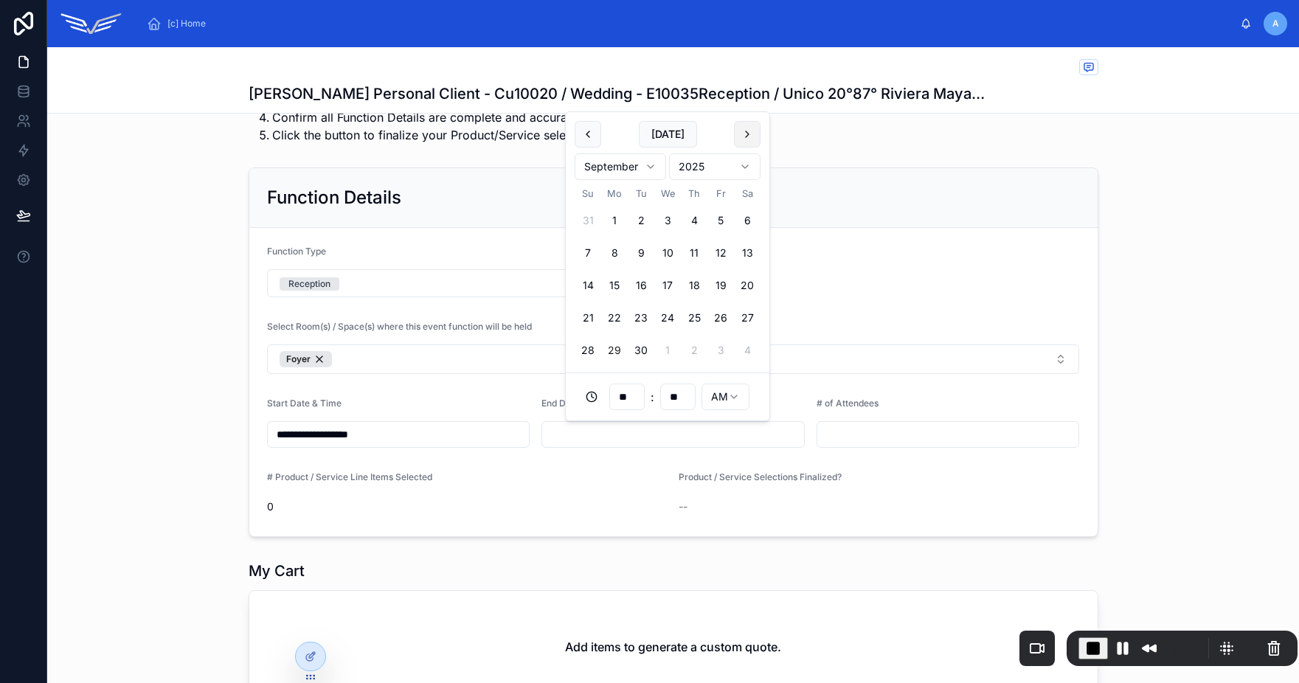
click at [744, 139] on button at bounding box center [747, 134] width 27 height 27
click at [717, 350] on button "31" at bounding box center [720, 350] width 27 height 27
click at [726, 399] on html "**********" at bounding box center [649, 341] width 1299 height 683
type input "**********"
click at [845, 435] on input "text" at bounding box center [948, 434] width 262 height 21
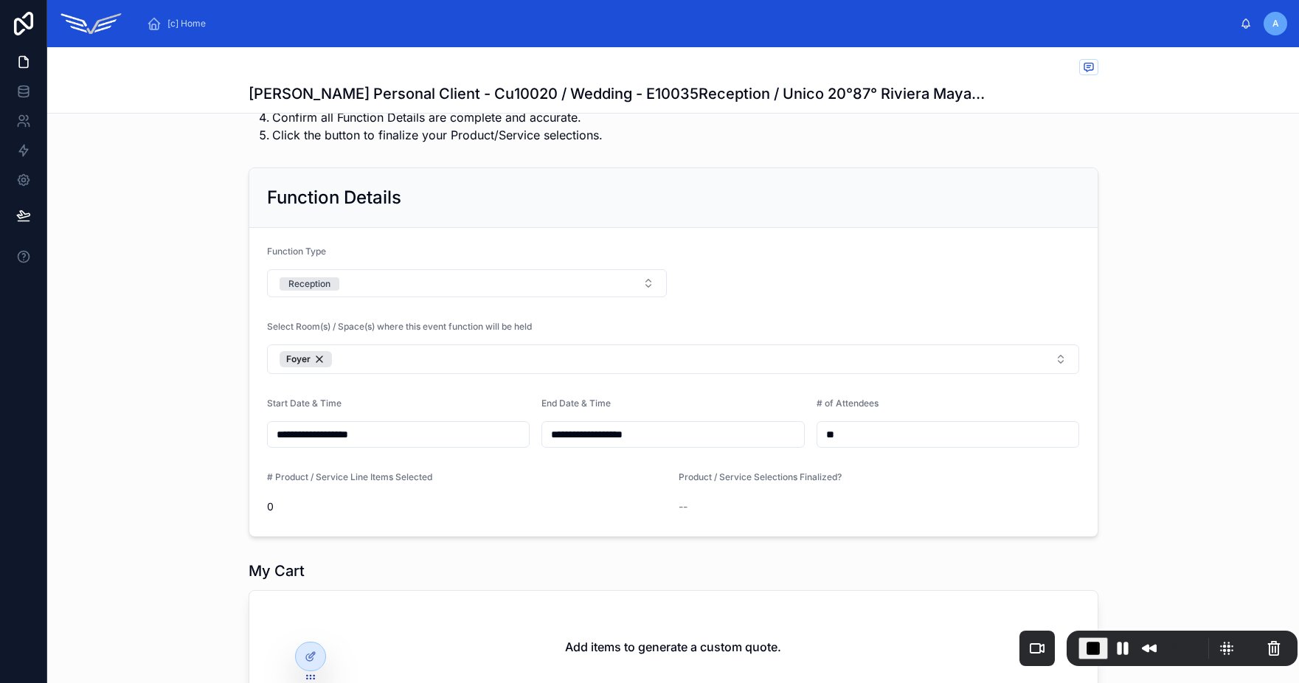
type input "**"
click at [1163, 367] on div "**********" at bounding box center [673, 352] width 1252 height 381
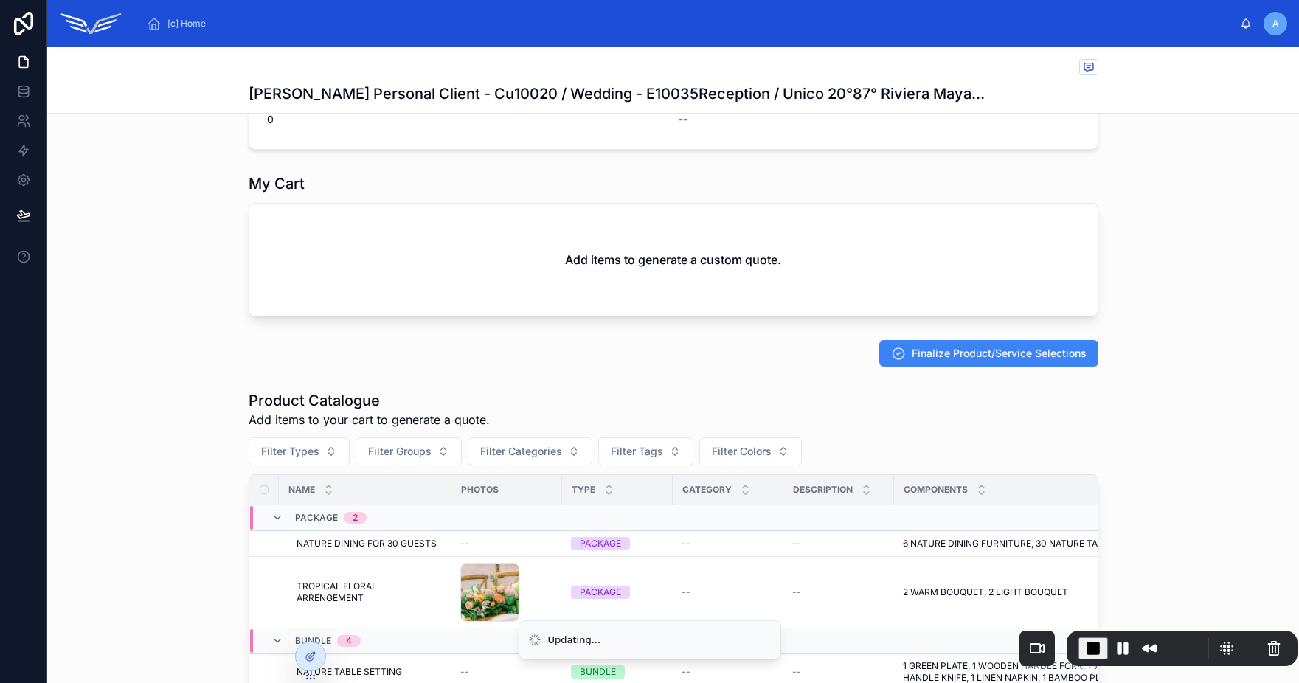
scroll to position [561, 0]
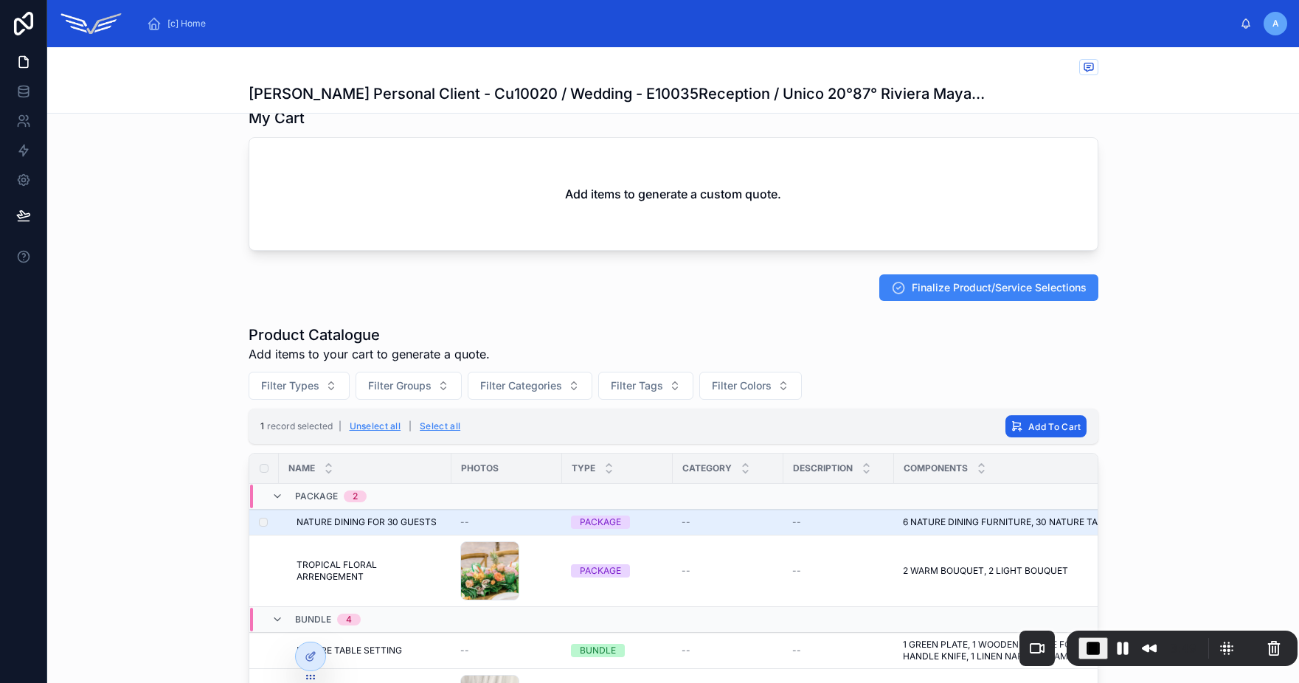
click at [1039, 430] on span "Add To Cart" at bounding box center [1054, 426] width 52 height 11
click at [1113, 396] on icon at bounding box center [1112, 398] width 12 height 12
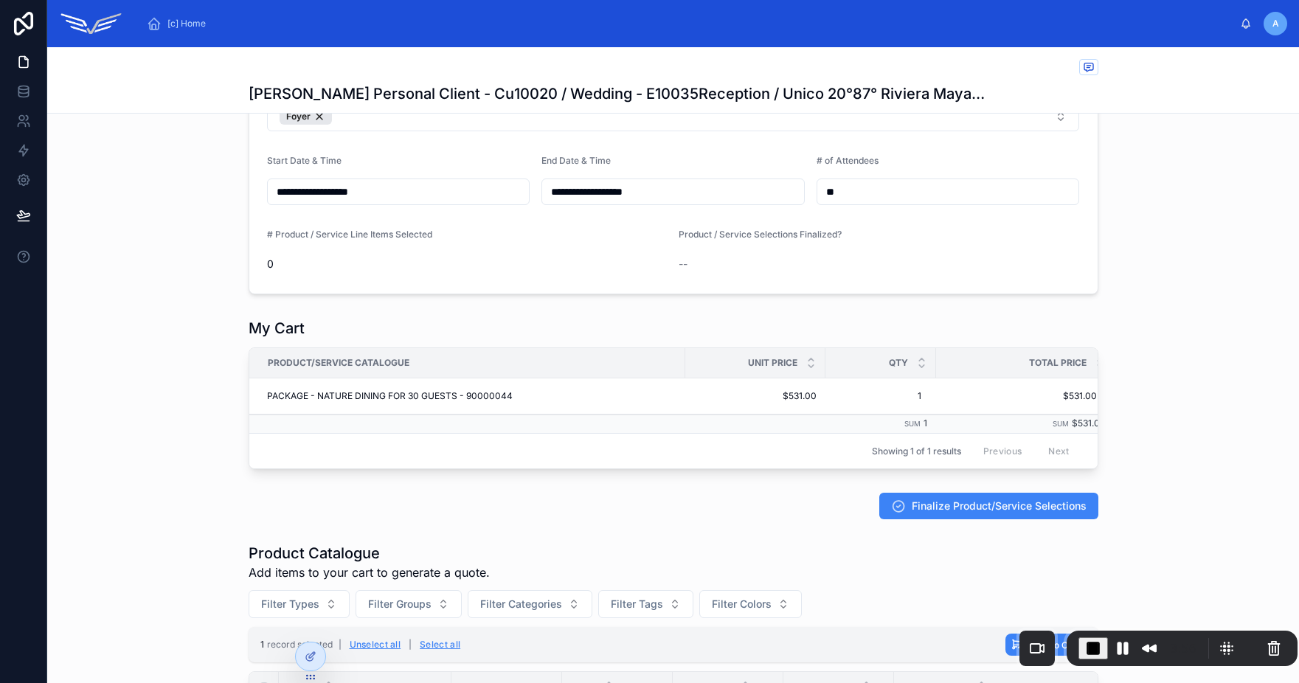
scroll to position [538, 0]
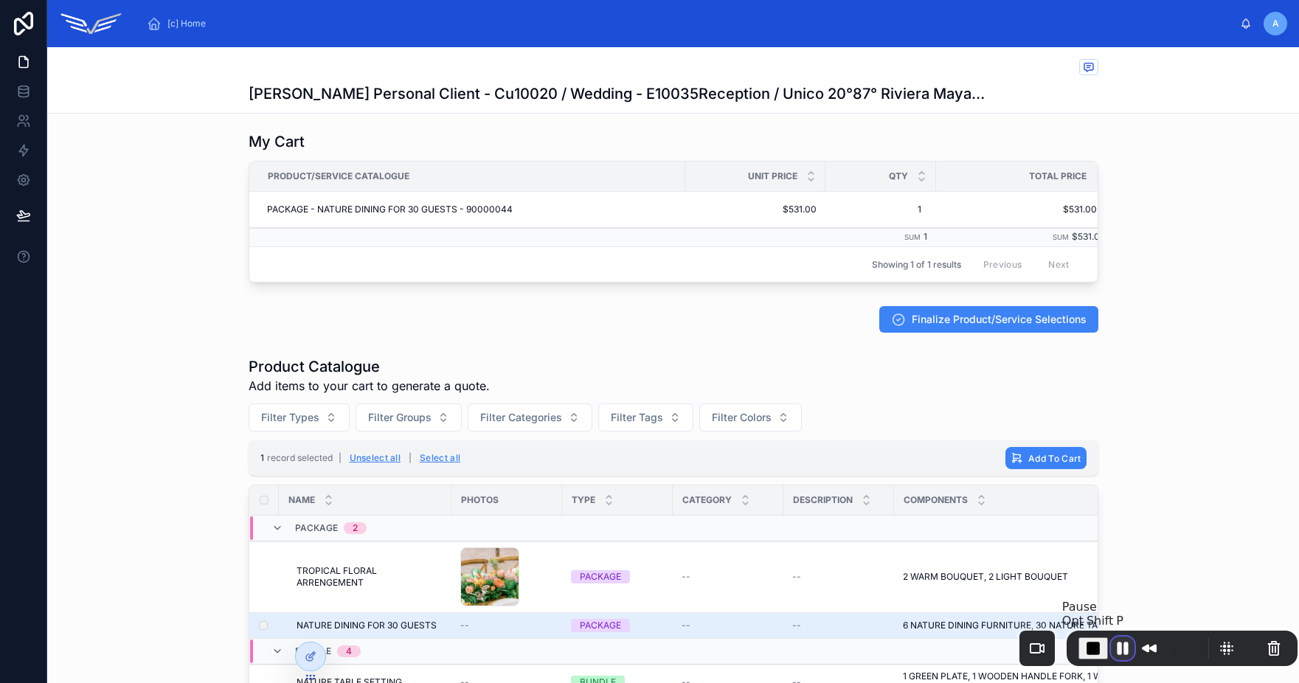
click at [1118, 645] on button "Pause Recording" at bounding box center [1123, 649] width 24 height 24
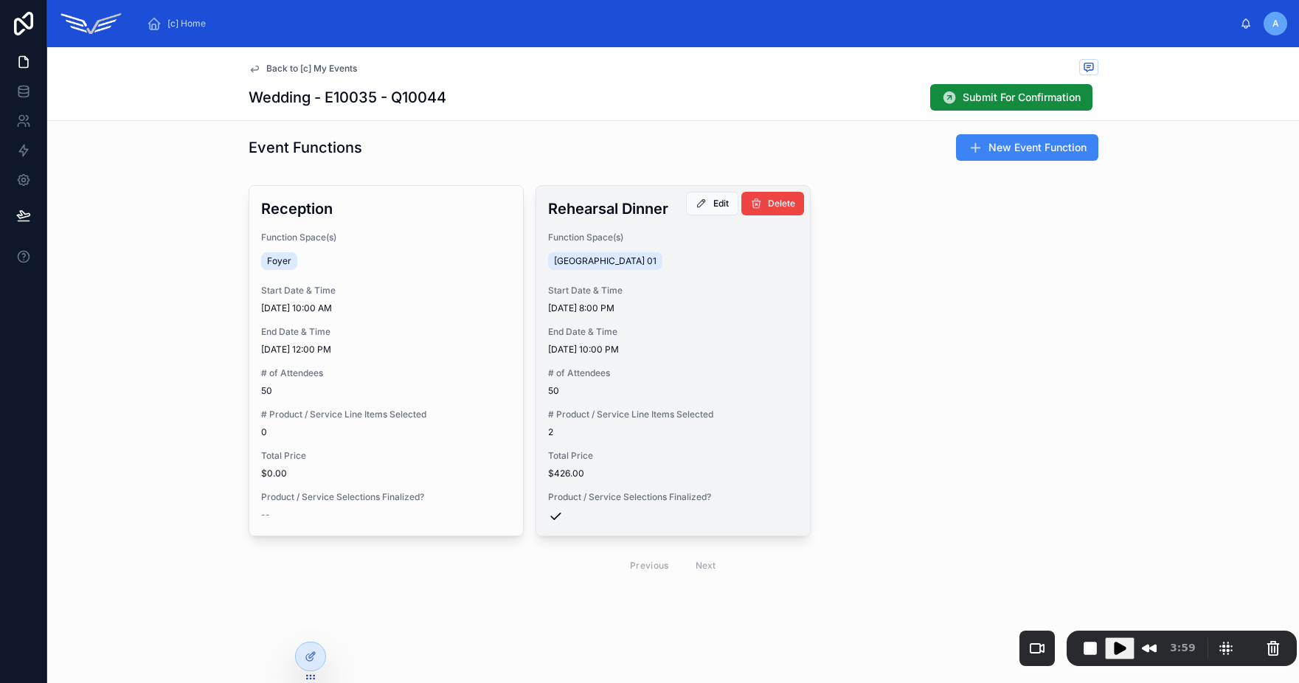
scroll to position [485, 0]
click at [671, 415] on span "# Product / Service Line Items Selected" at bounding box center [673, 415] width 250 height 12
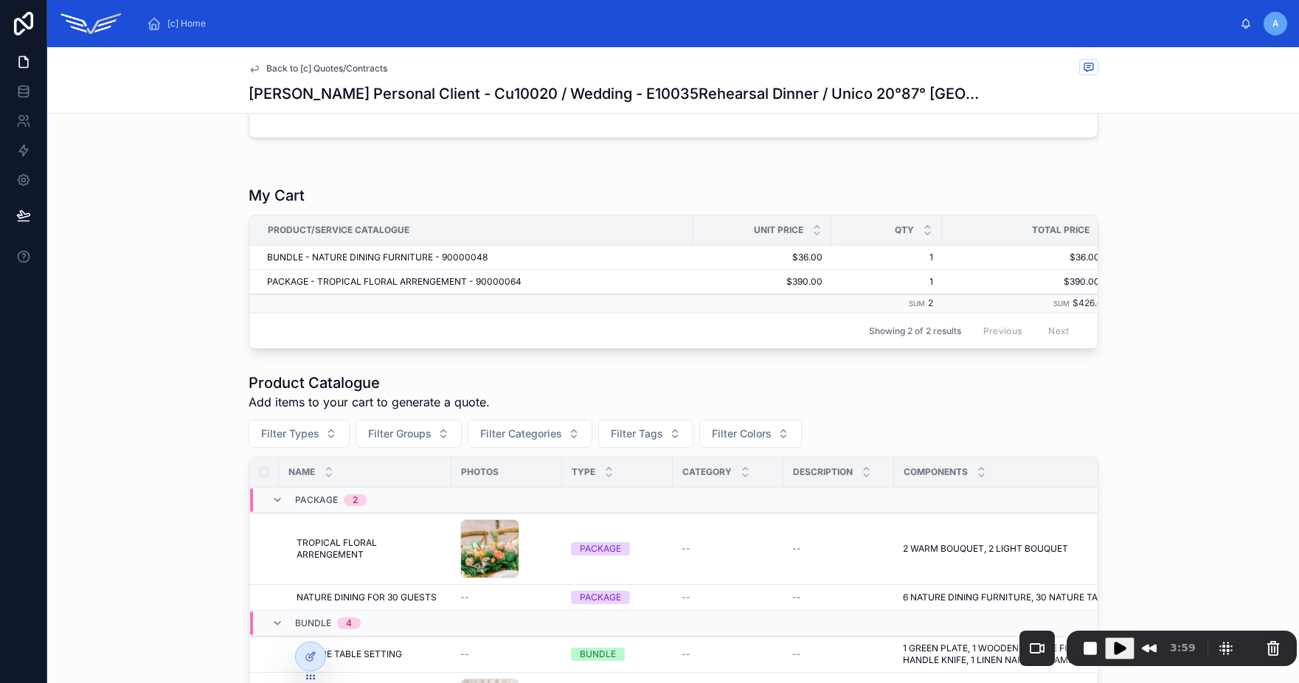
scroll to position [507, 0]
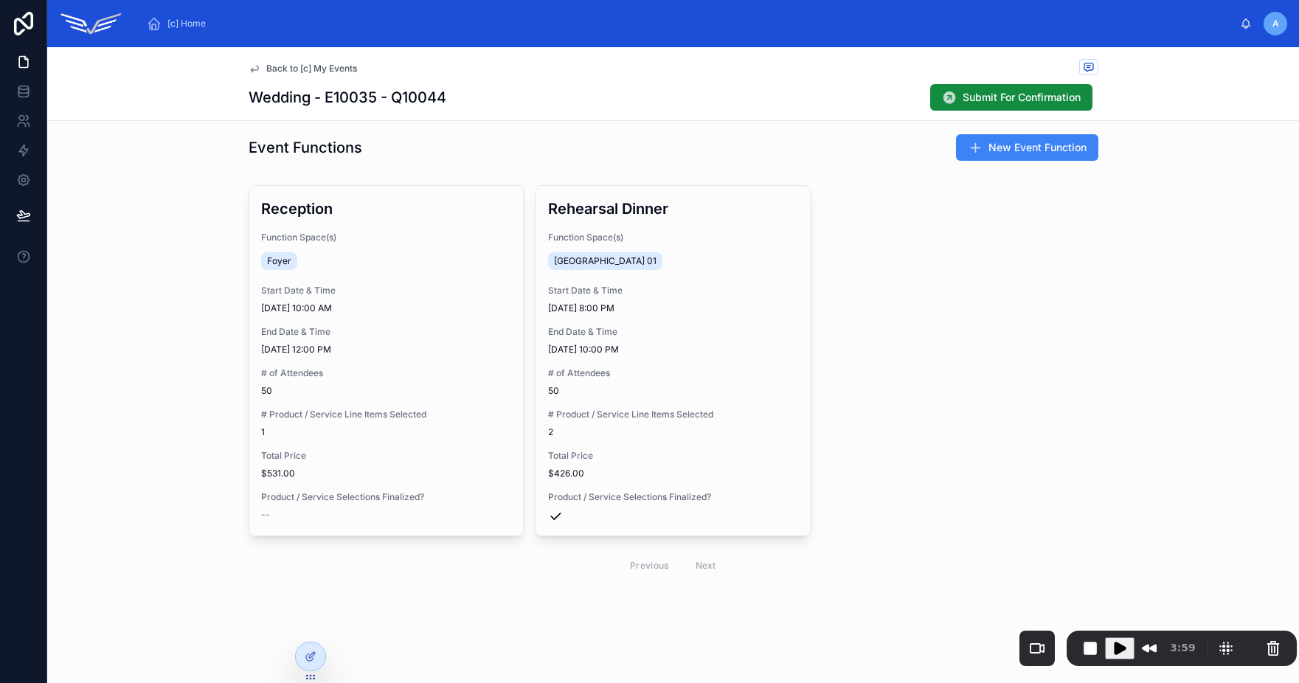
scroll to position [485, 0]
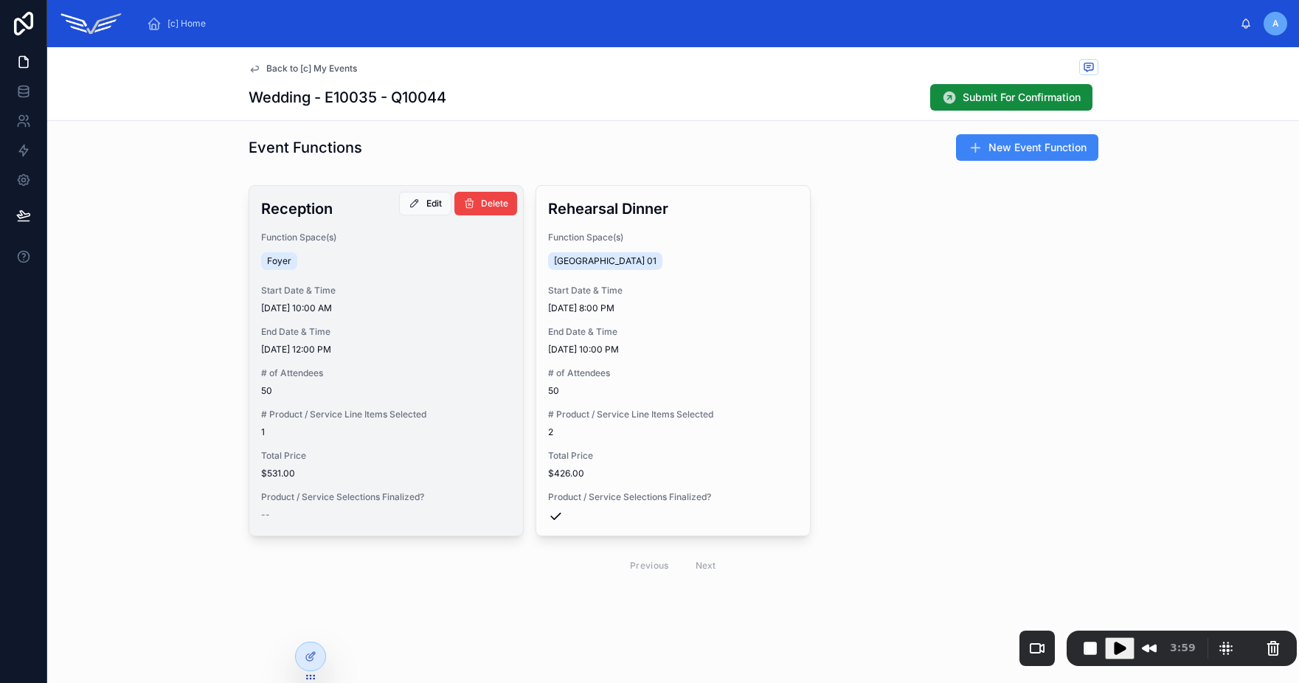
click at [352, 386] on span "50" at bounding box center [386, 391] width 250 height 12
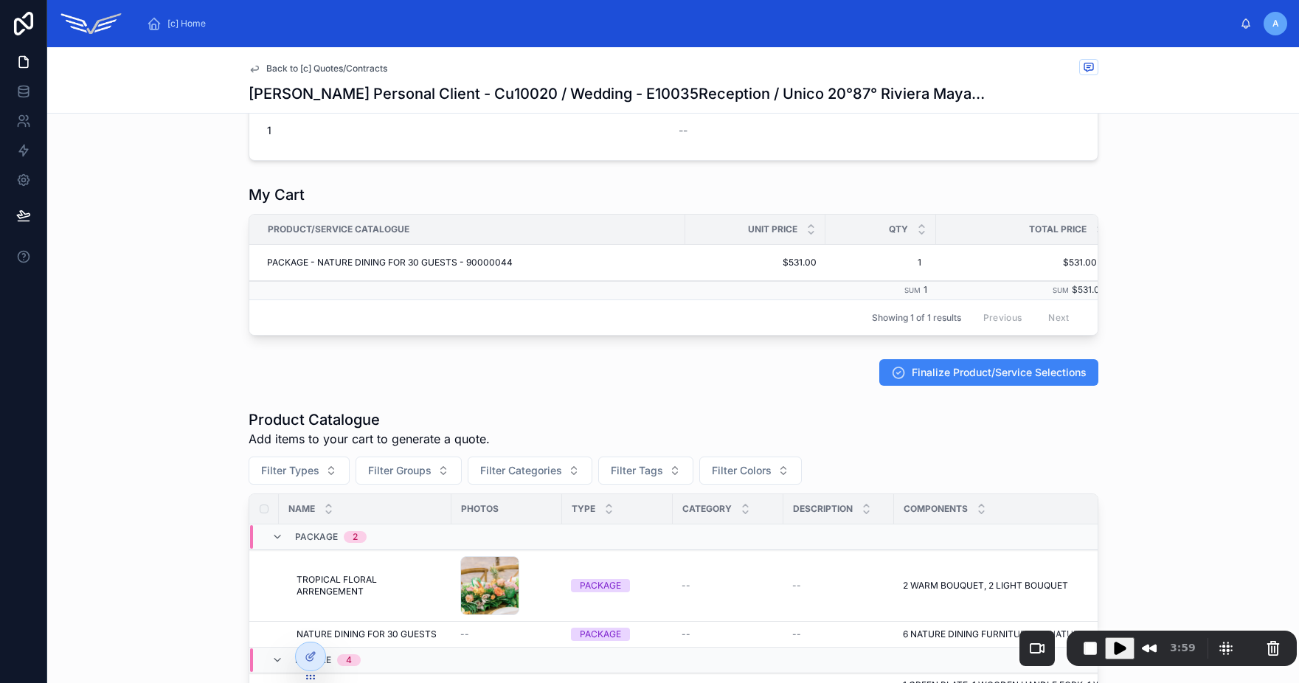
scroll to position [582, 0]
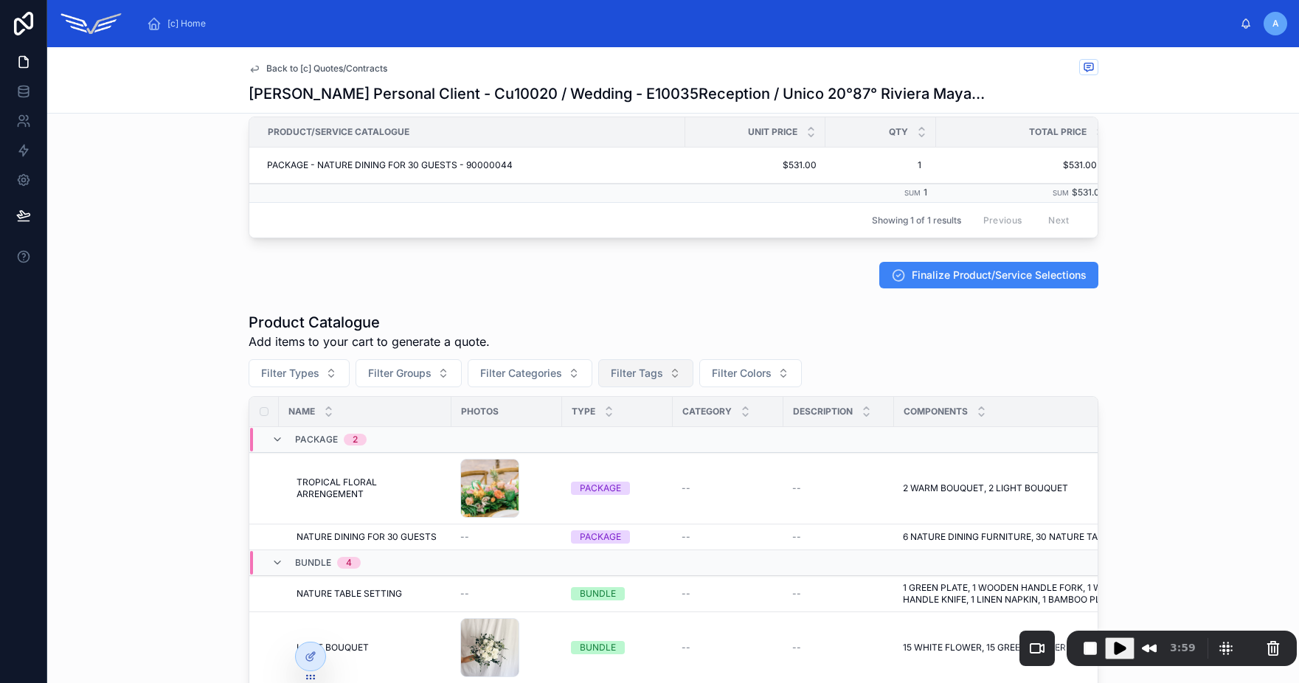
scroll to position [485, 0]
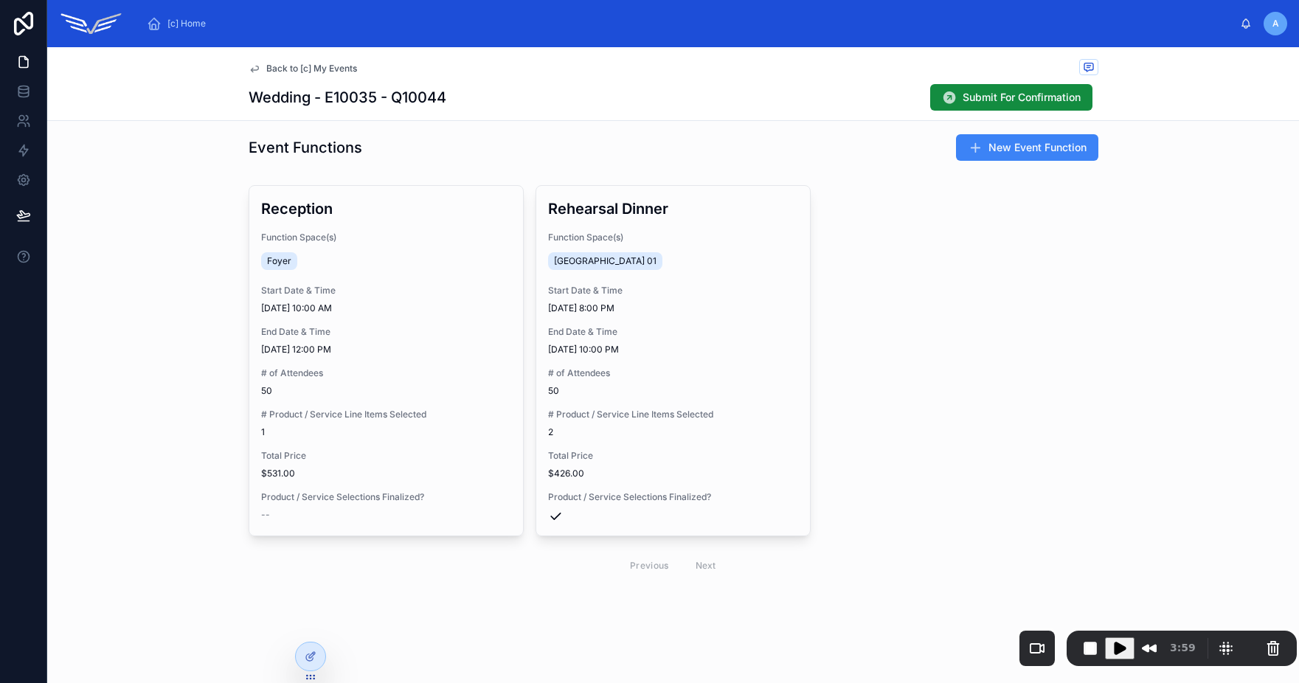
click at [622, 395] on span "50" at bounding box center [673, 391] width 250 height 12
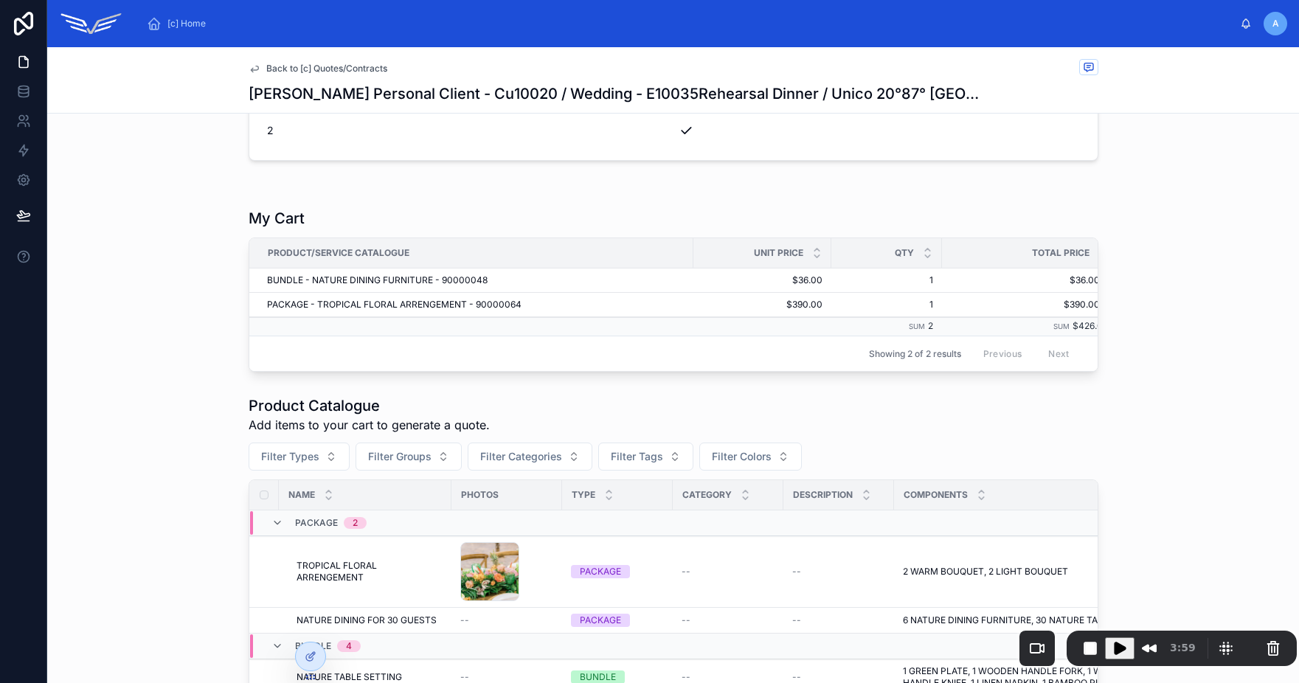
scroll to position [485, 0]
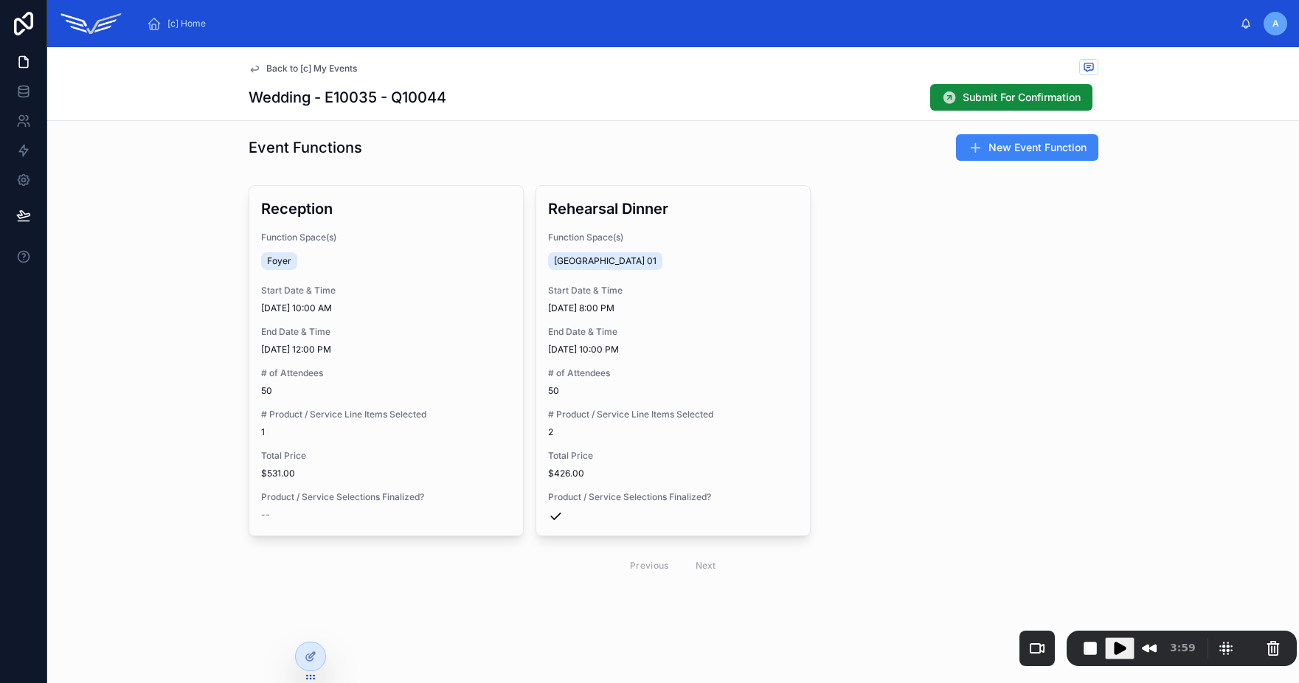
scroll to position [485, 0]
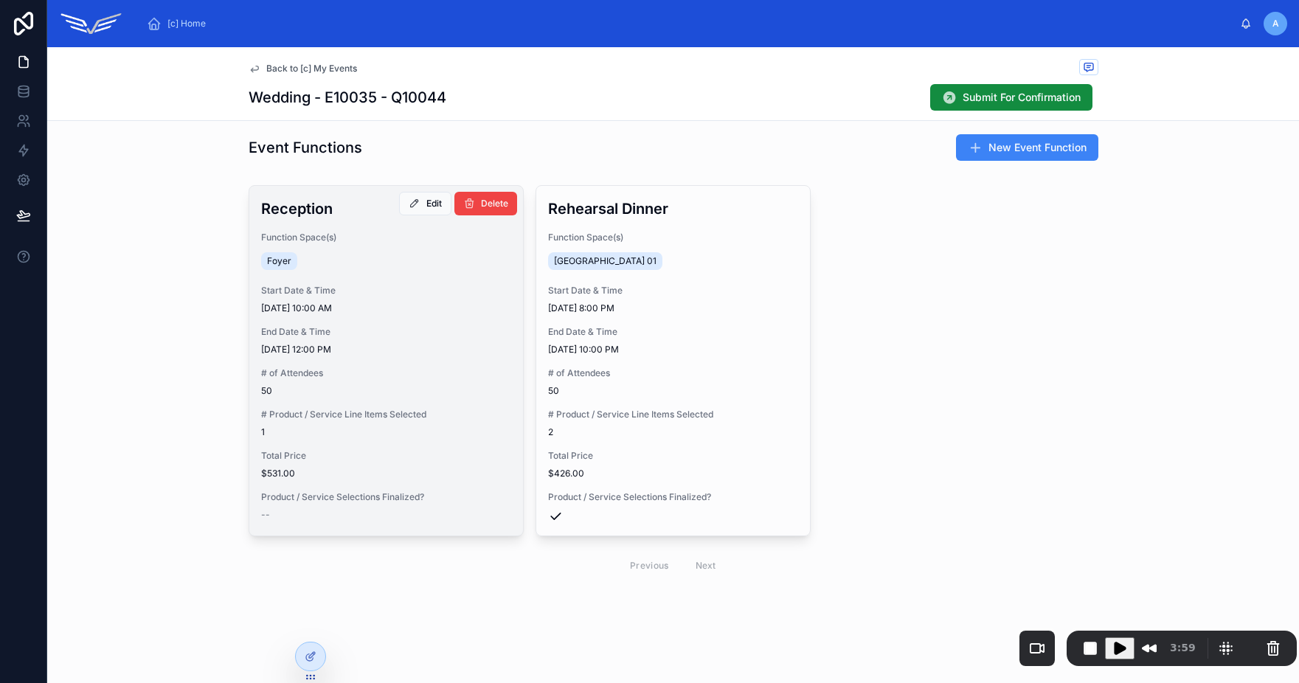
click at [441, 414] on span "# Product / Service Line Items Selected" at bounding box center [386, 415] width 250 height 12
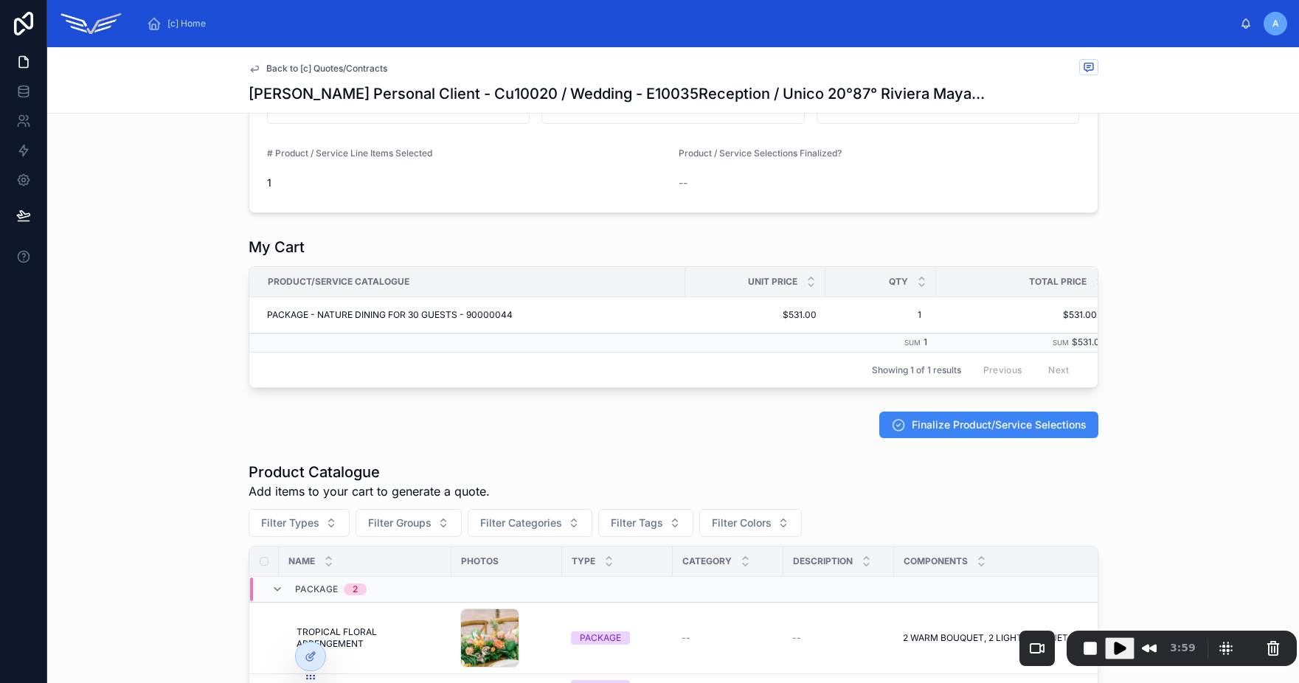
scroll to position [389, 0]
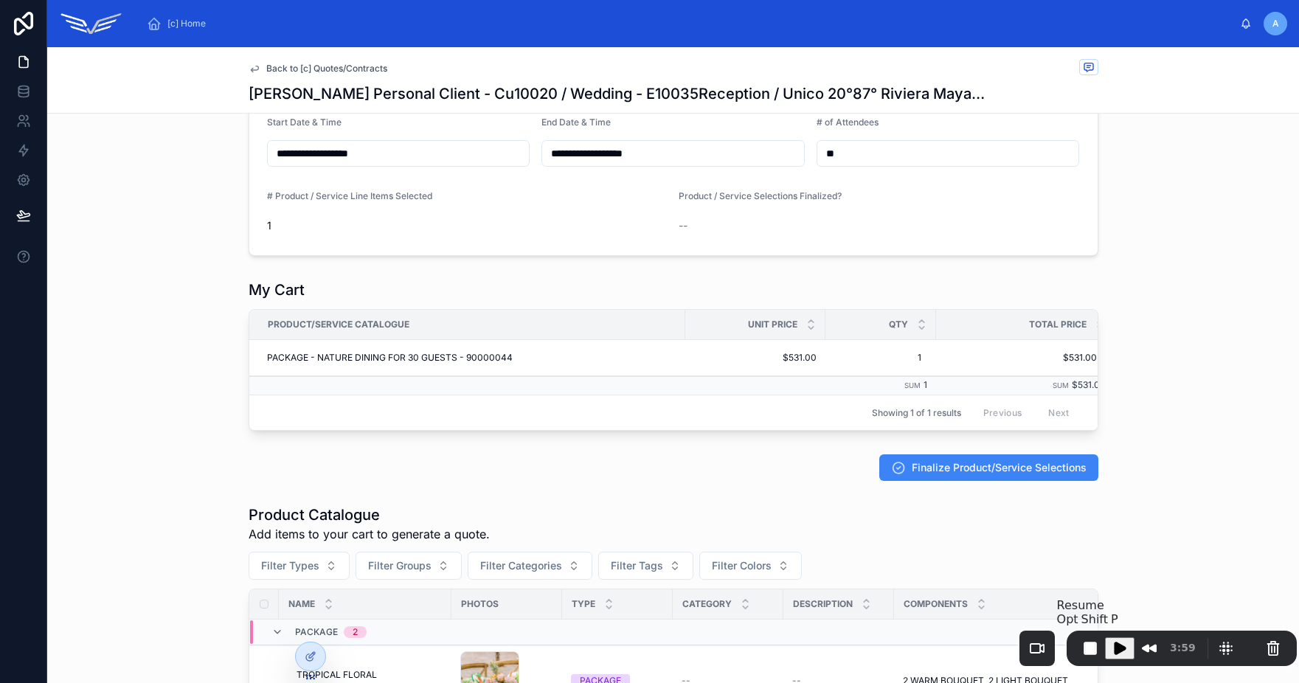
click at [1120, 645] on span "Play Recording" at bounding box center [1120, 649] width 18 height 18
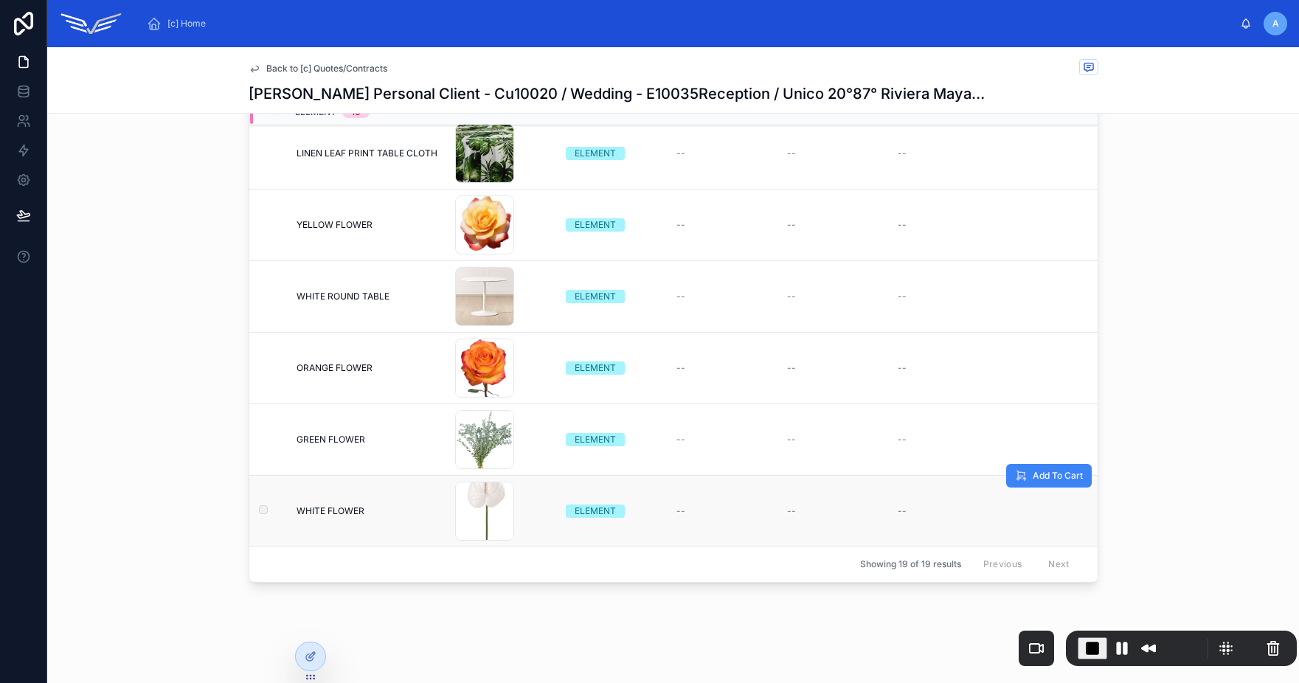
scroll to position [911, 0]
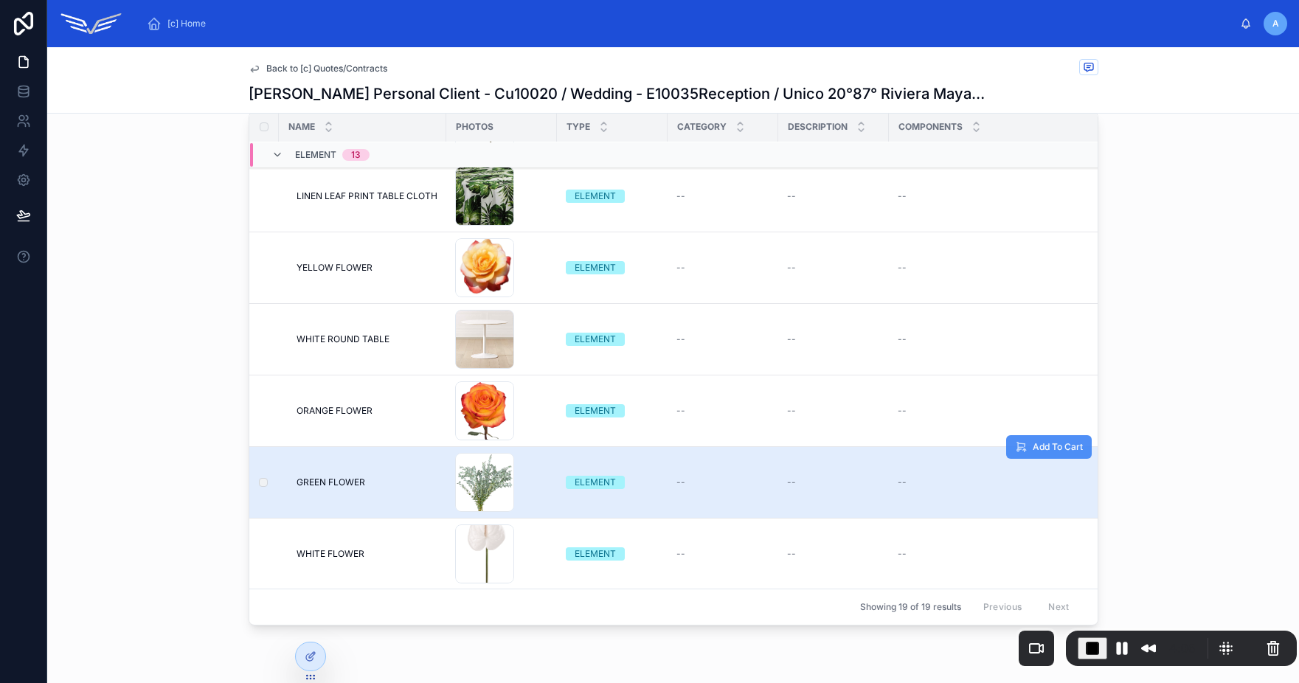
click at [1009, 450] on button "Add To Cart" at bounding box center [1049, 447] width 86 height 24
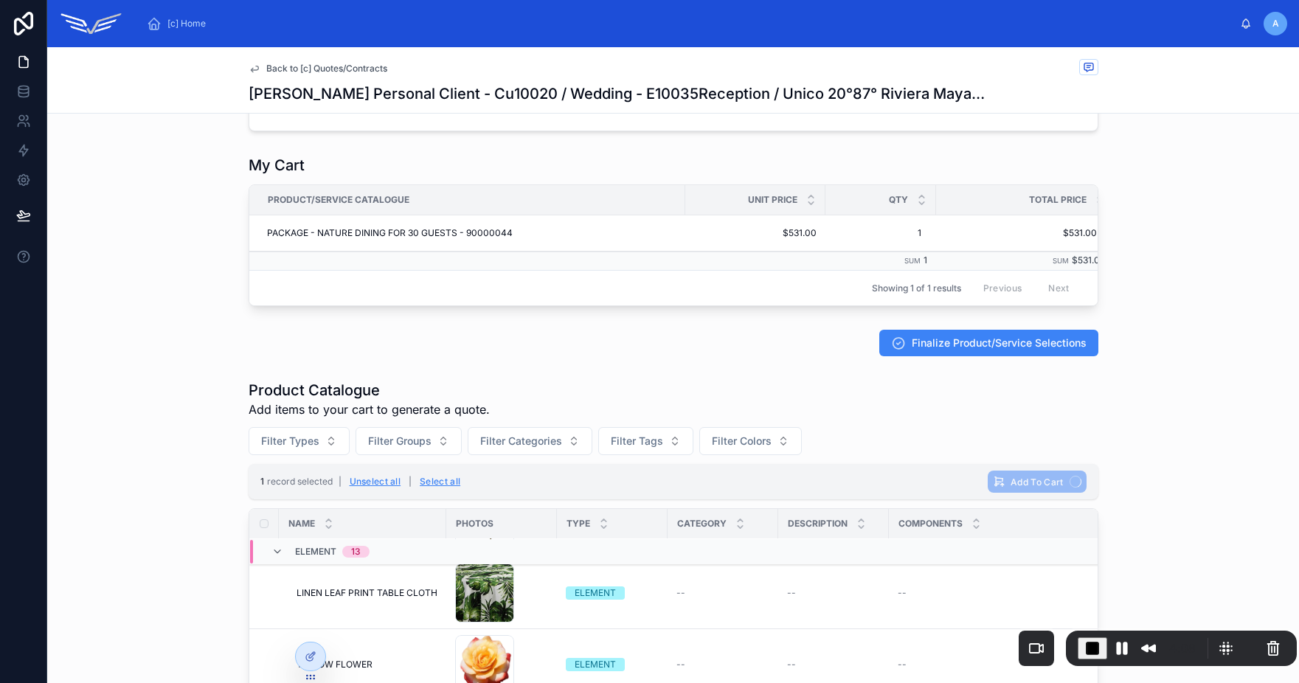
scroll to position [392, 0]
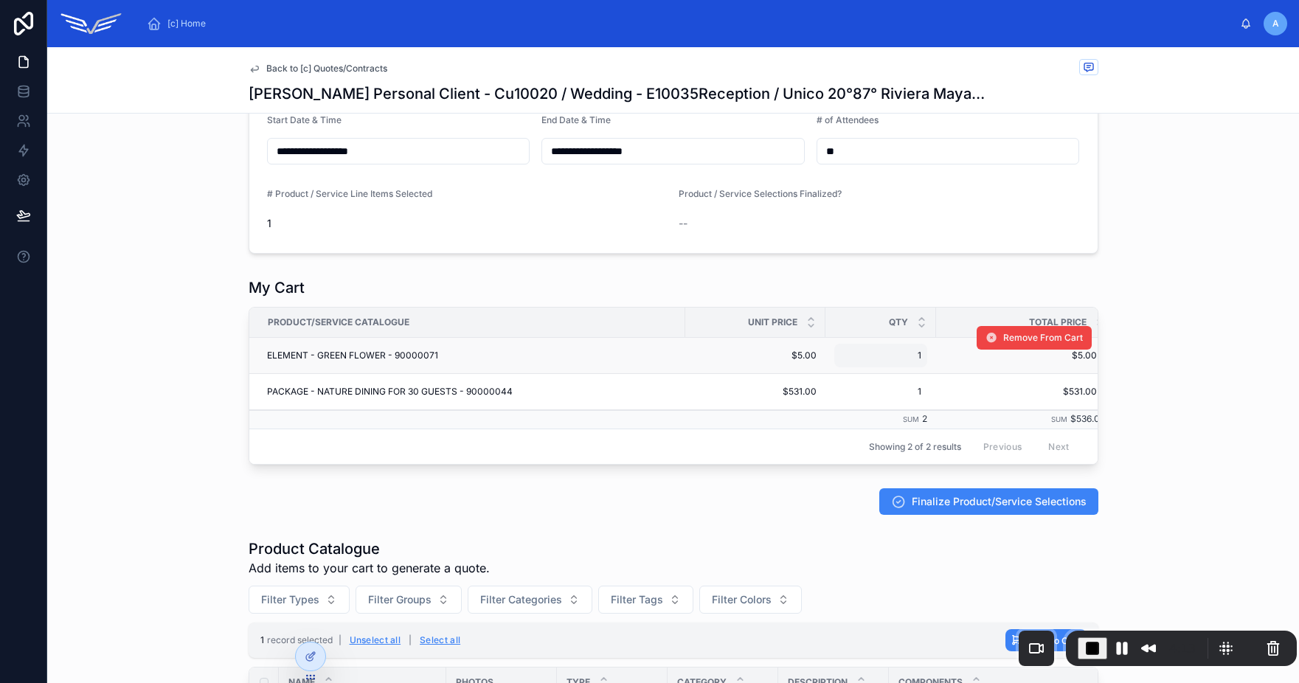
click at [895, 354] on span "1" at bounding box center [880, 356] width 81 height 12
click at [895, 354] on div "*" at bounding box center [928, 377] width 212 height 55
click at [859, 376] on input "*" at bounding box center [906, 377] width 139 height 21
type input "*"
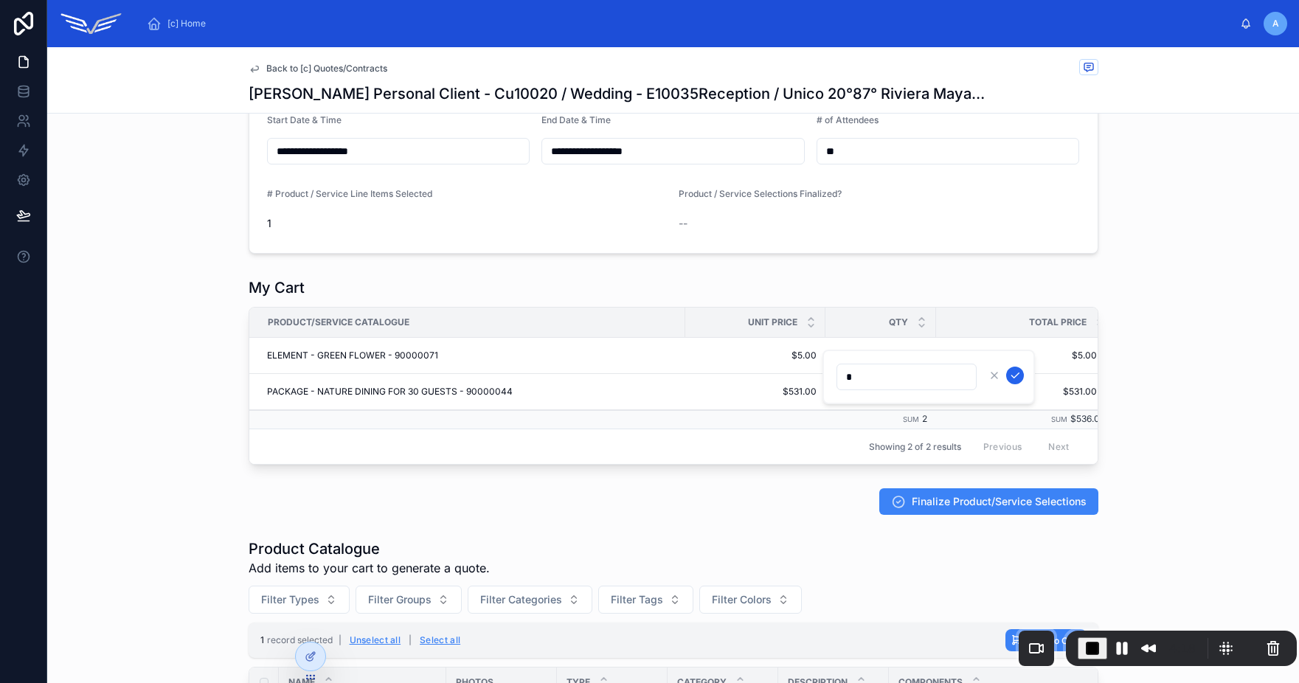
click at [1011, 375] on icon "submit" at bounding box center [1014, 375] width 7 height 5
click at [976, 506] on span "Finalize Product/Service Selections" at bounding box center [999, 501] width 175 height 15
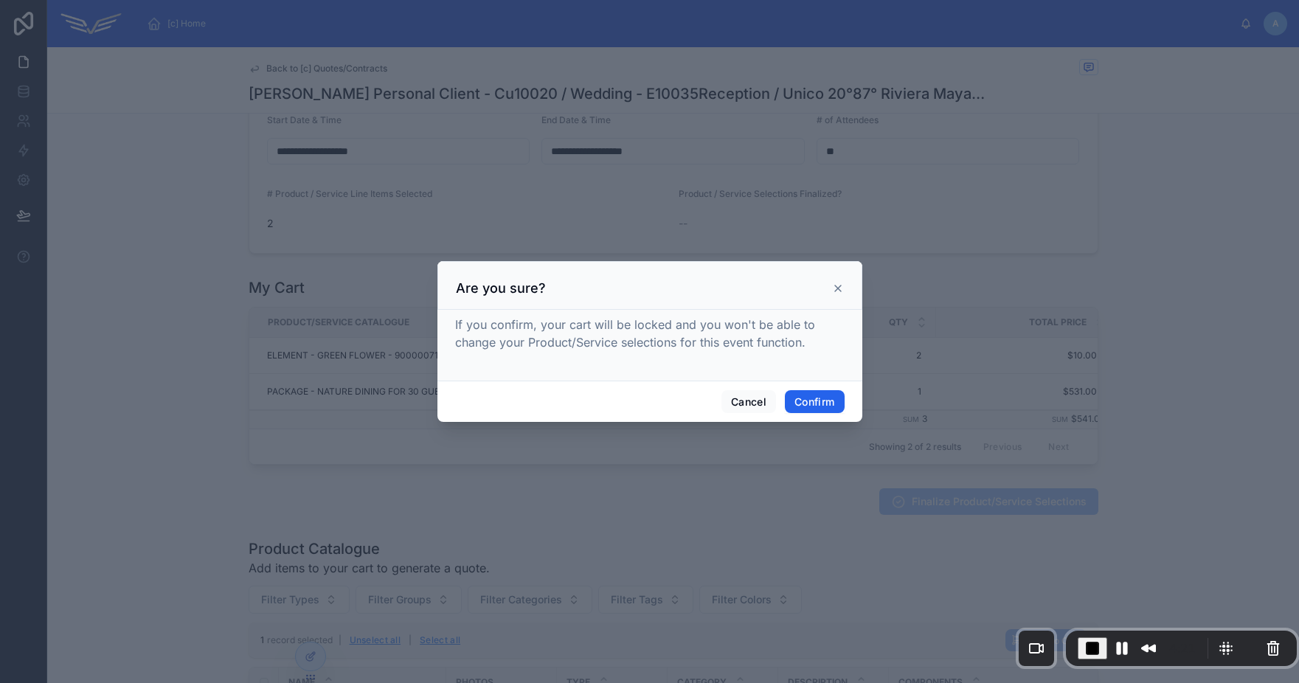
click at [806, 402] on button "Confirm" at bounding box center [814, 402] width 59 height 24
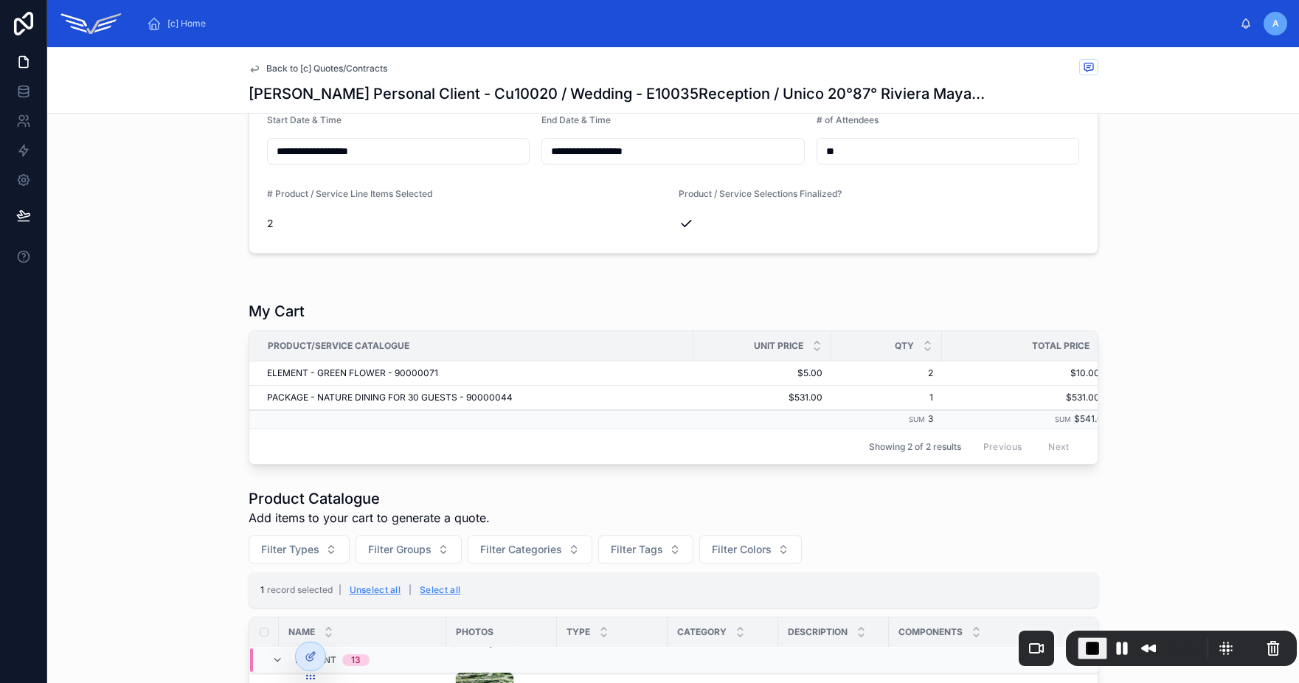
click at [1081, 302] on div "My Cart" at bounding box center [674, 311] width 850 height 21
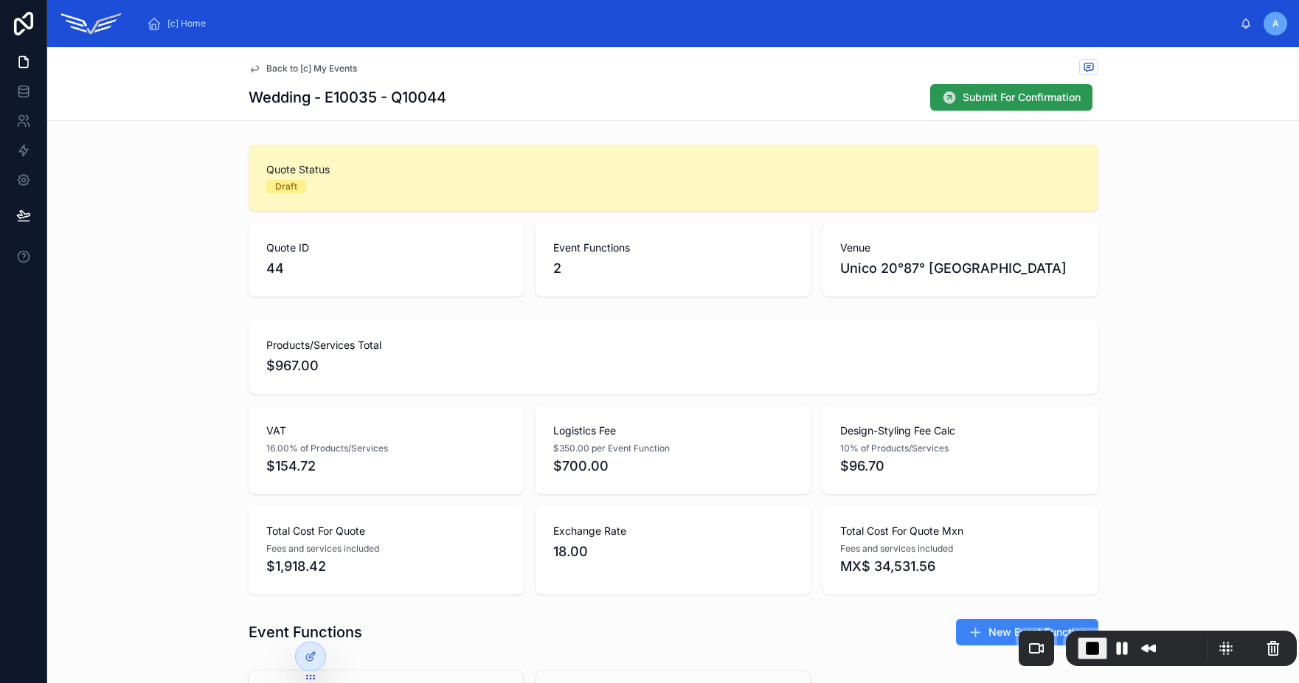
click at [952, 97] on button "Submit For Confirmation" at bounding box center [1011, 97] width 162 height 27
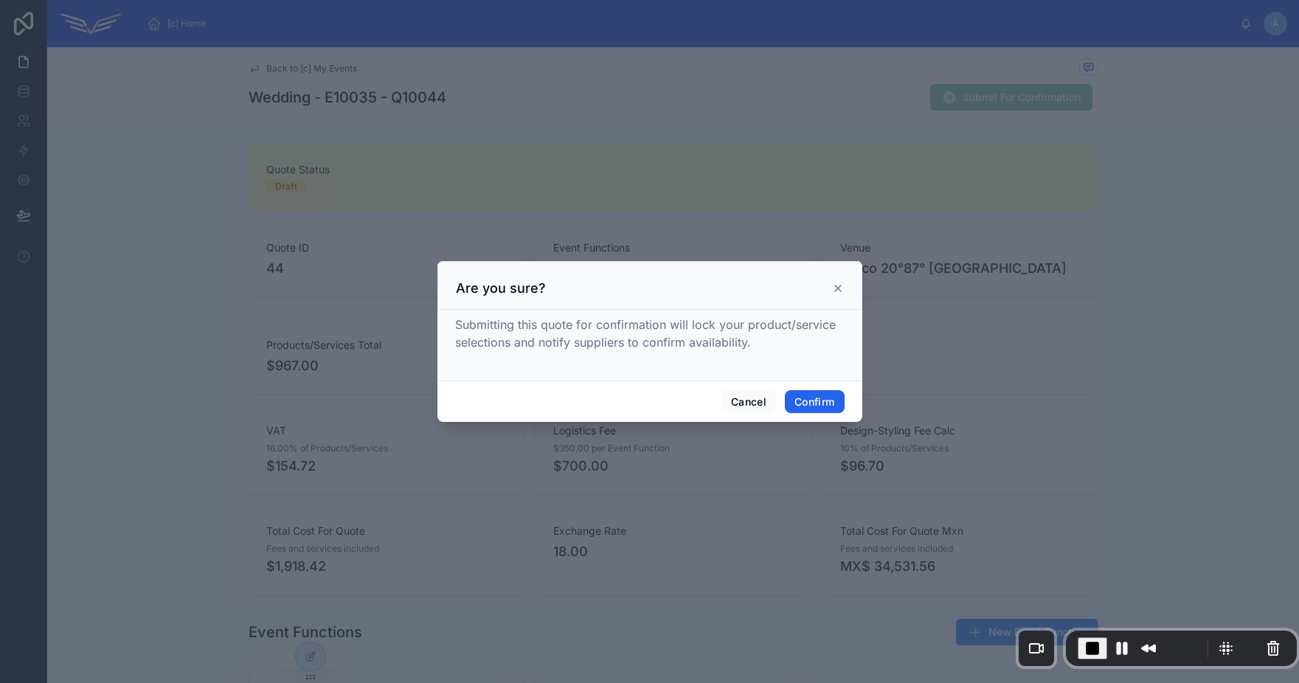
click at [817, 404] on button "Confirm" at bounding box center [814, 402] width 59 height 24
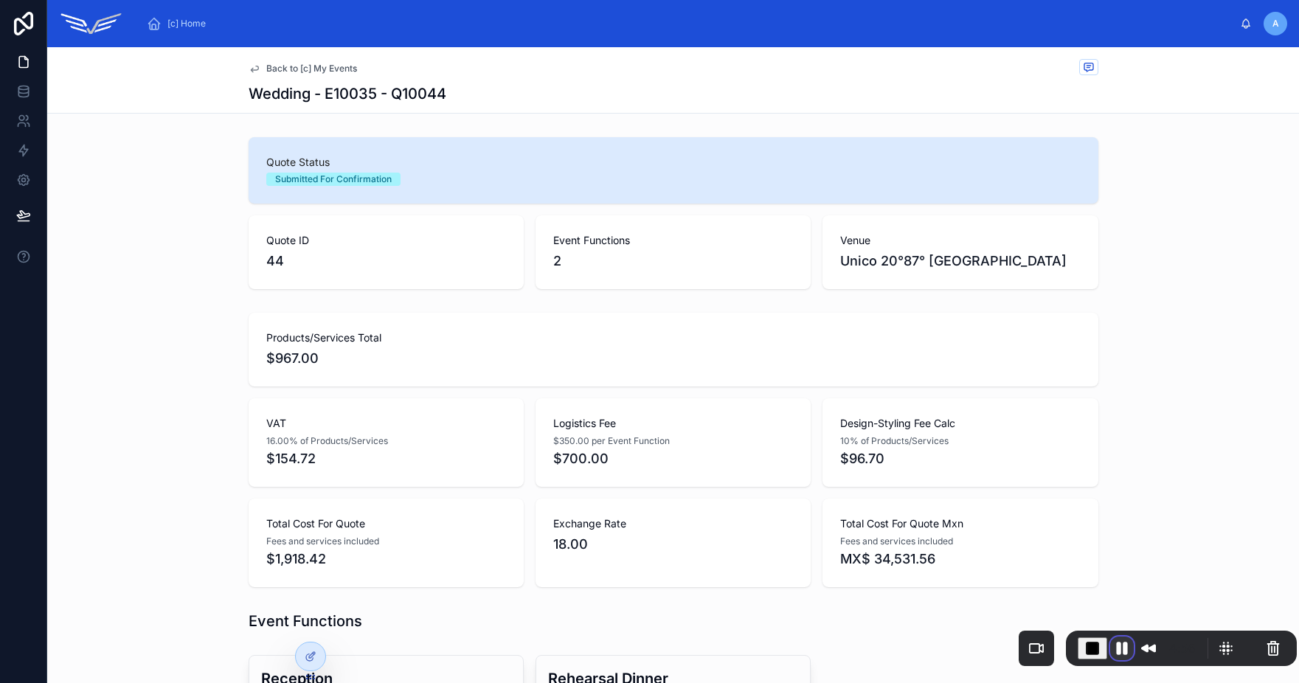
click at [1118, 646] on button "Pause Recording" at bounding box center [1122, 649] width 24 height 24
click at [1125, 647] on span "Play Recording" at bounding box center [1118, 647] width 18 height 18
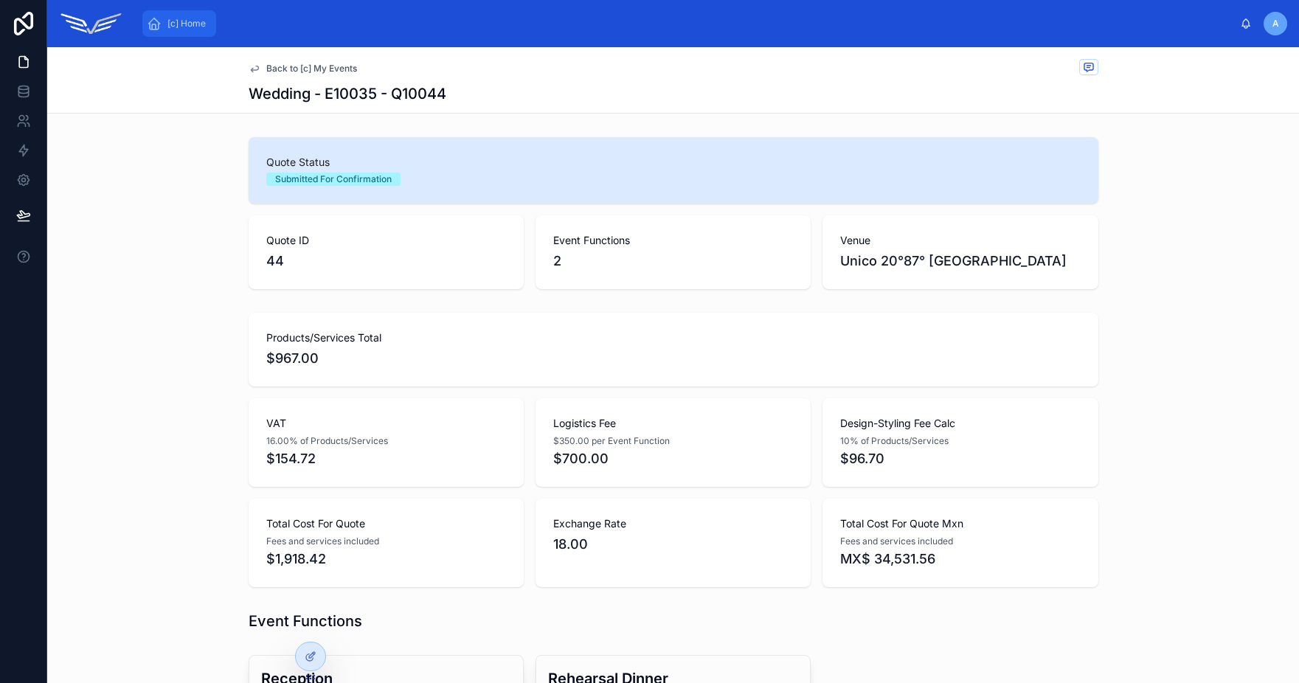
click at [195, 24] on span "[c] Home" at bounding box center [186, 24] width 38 height 12
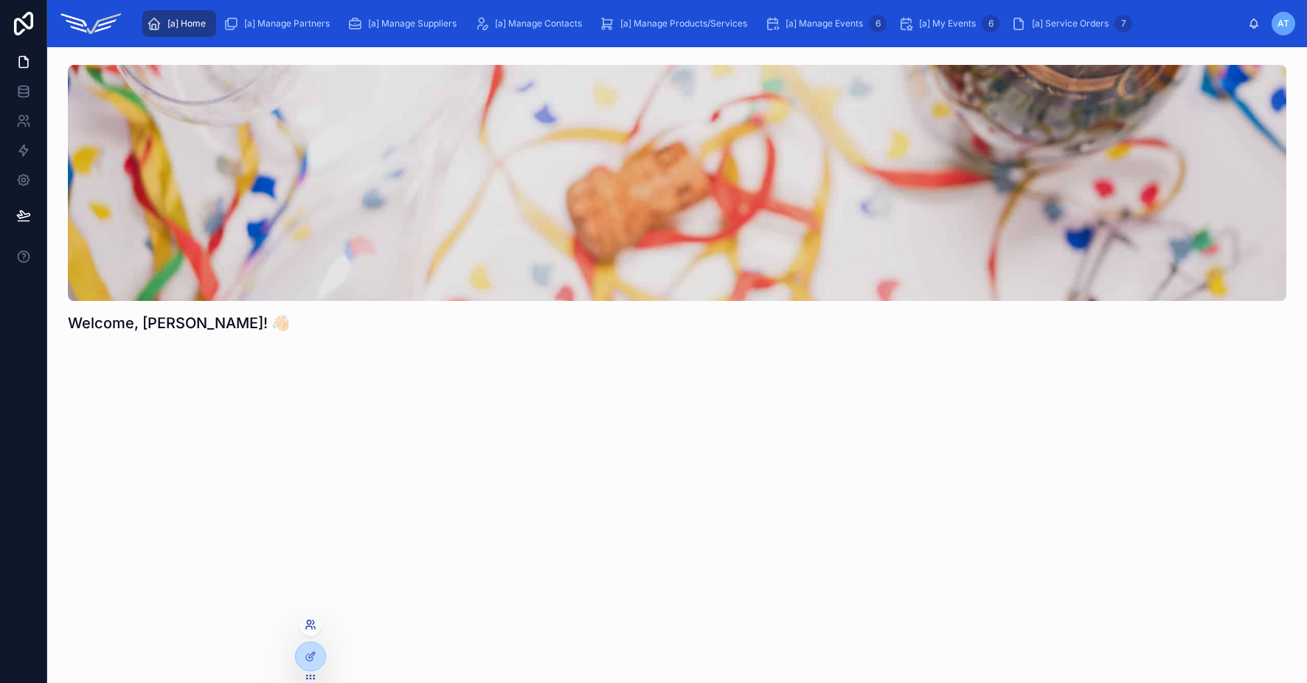
click at [309, 625] on icon at bounding box center [311, 625] width 12 height 12
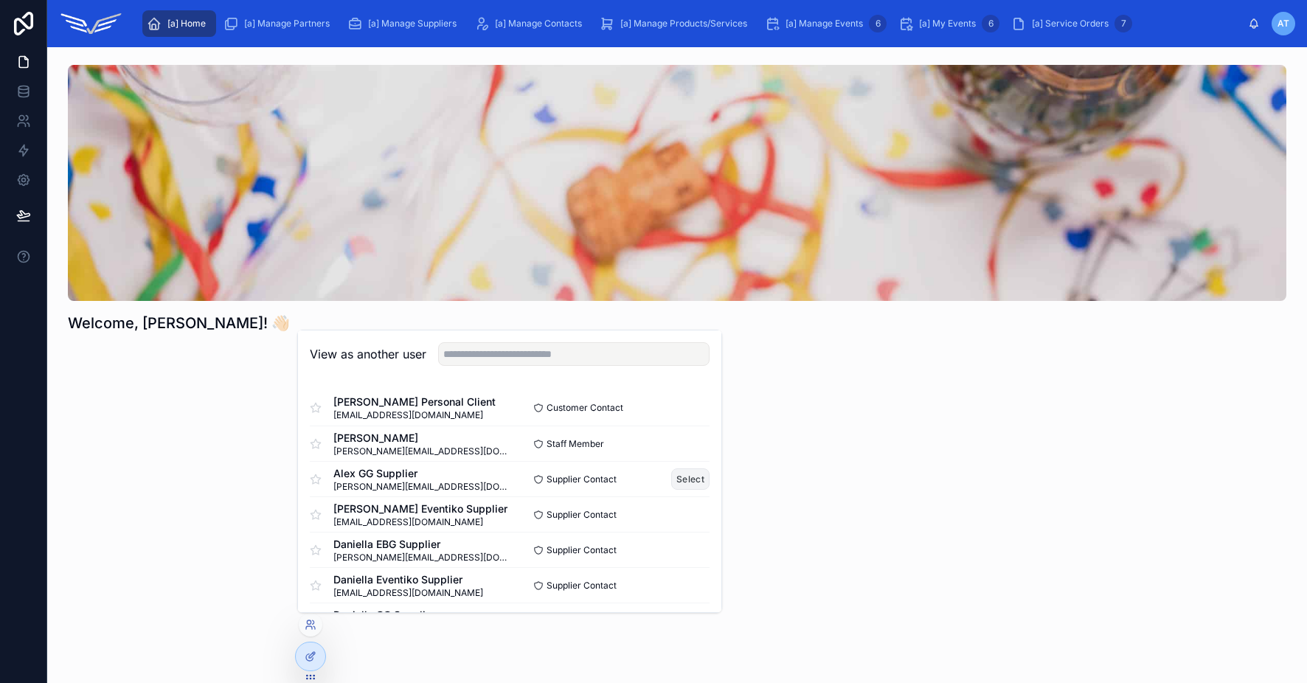
click at [673, 482] on button "Select" at bounding box center [690, 478] width 38 height 21
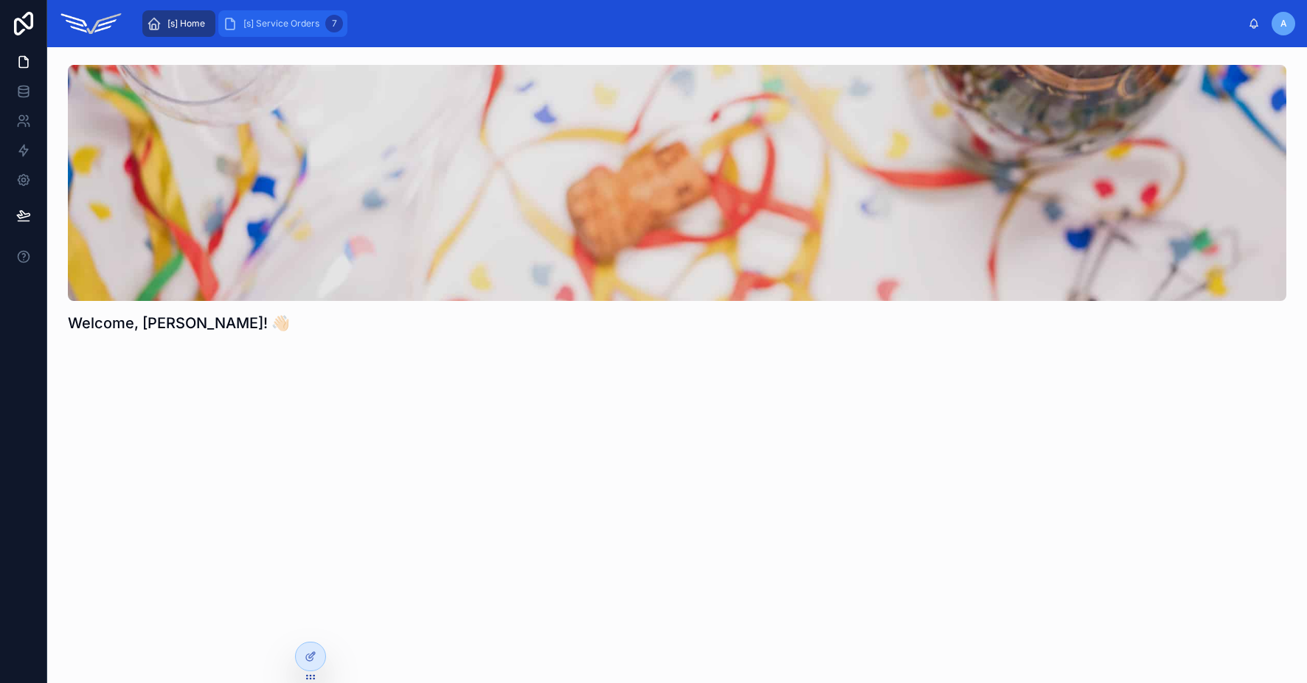
click at [247, 18] on span "[s] Service Orders" at bounding box center [281, 24] width 76 height 12
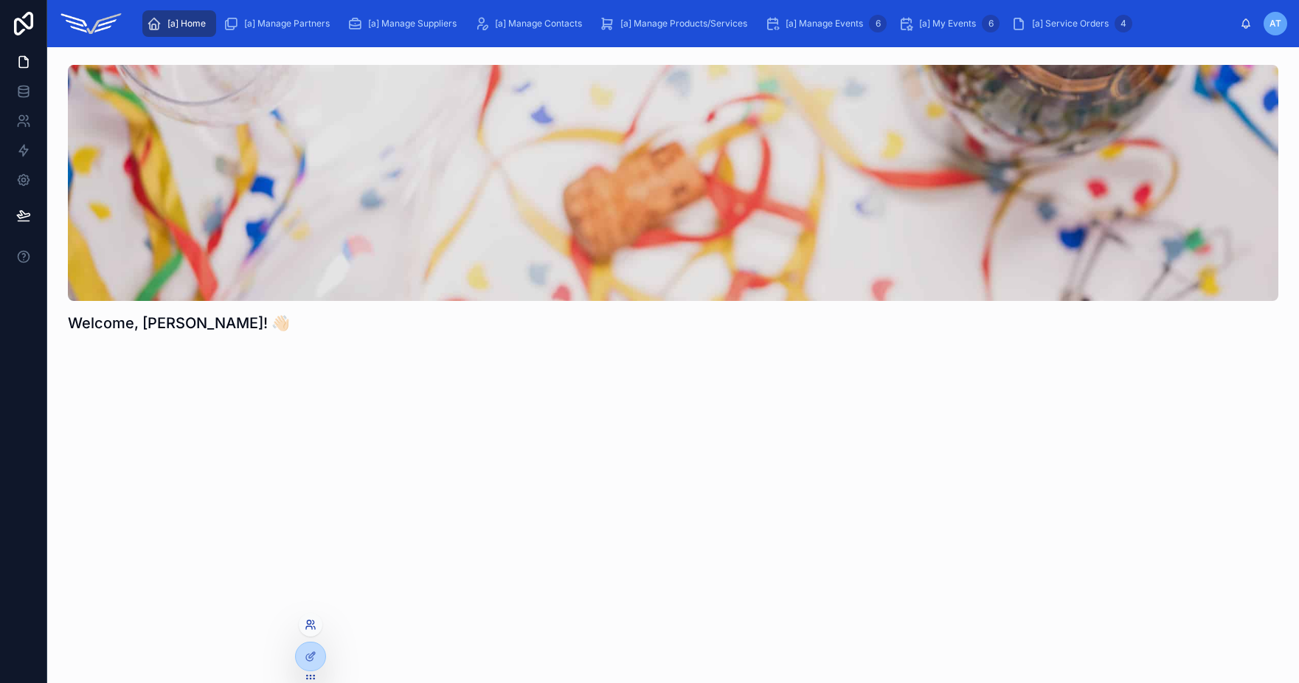
click at [310, 624] on icon at bounding box center [309, 622] width 4 height 4
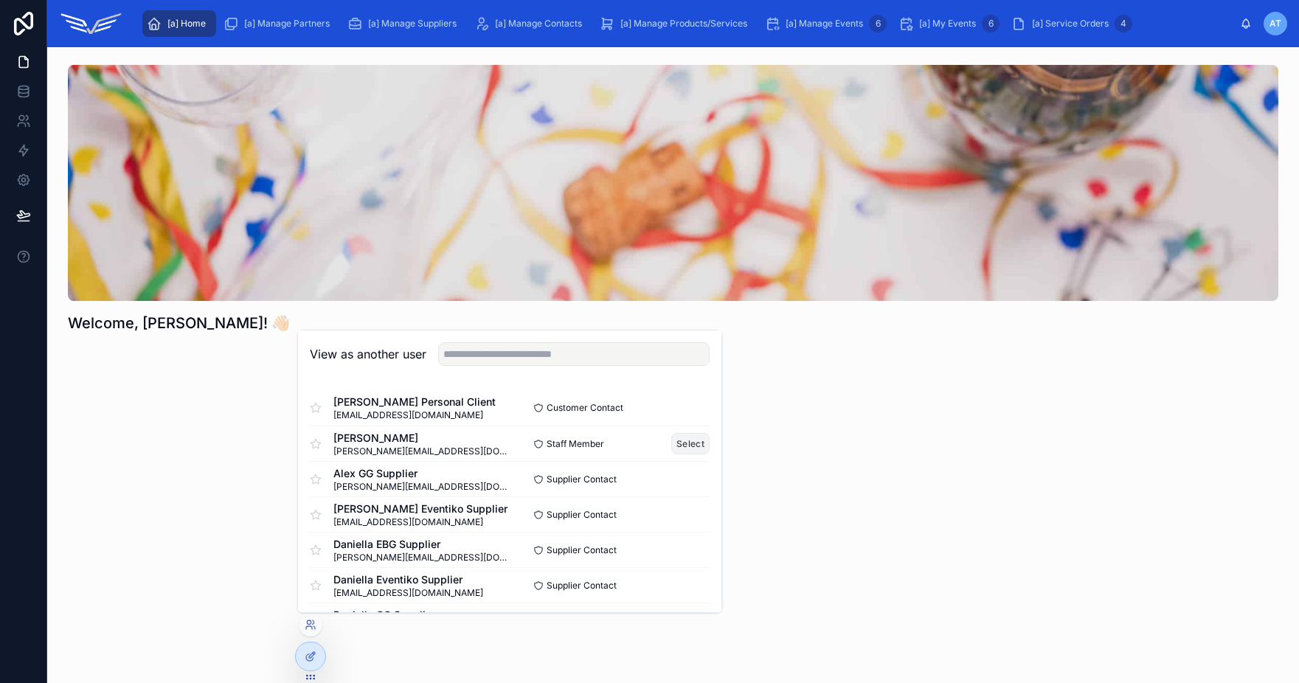
click at [673, 445] on button "Select" at bounding box center [690, 443] width 38 height 21
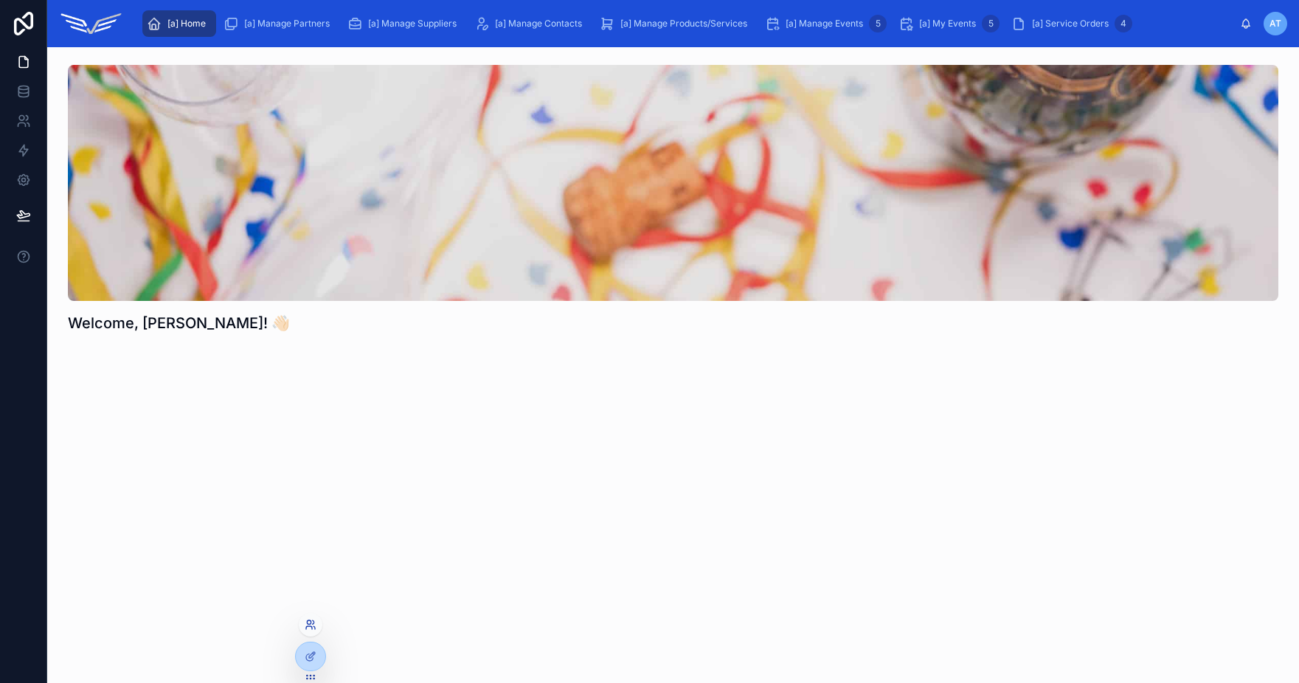
click at [311, 625] on icon at bounding box center [311, 625] width 12 height 12
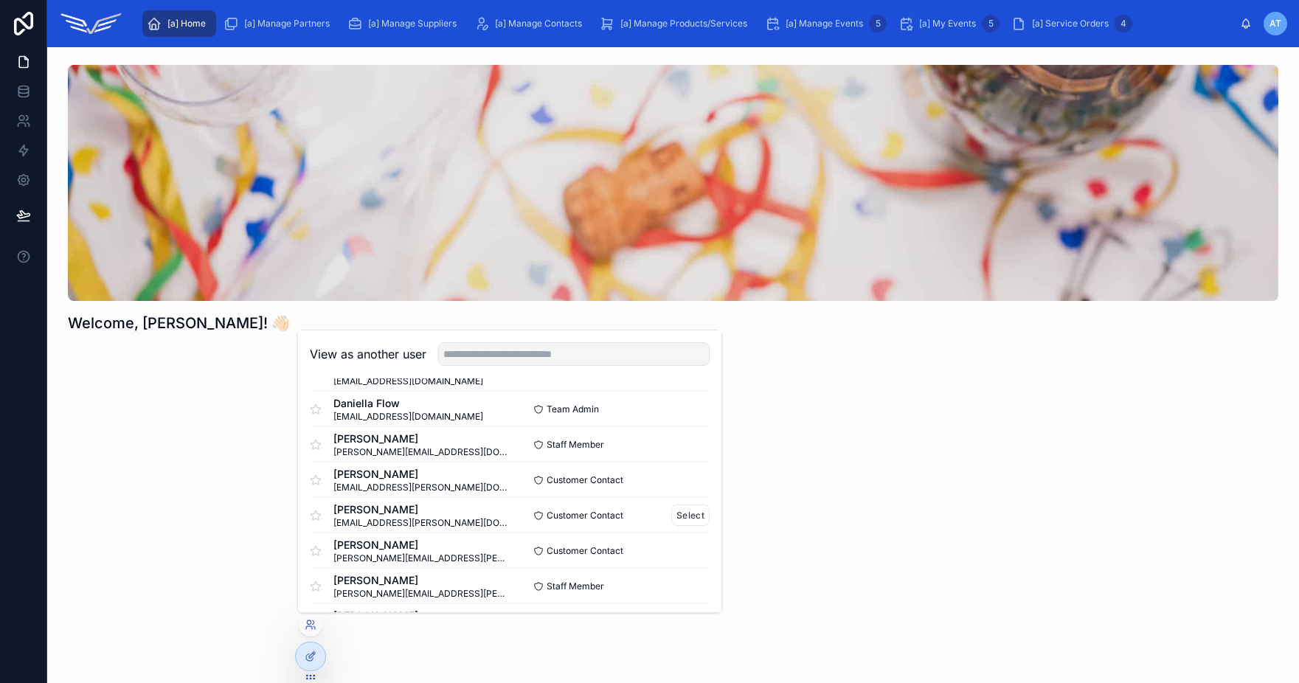
scroll to position [173, 0]
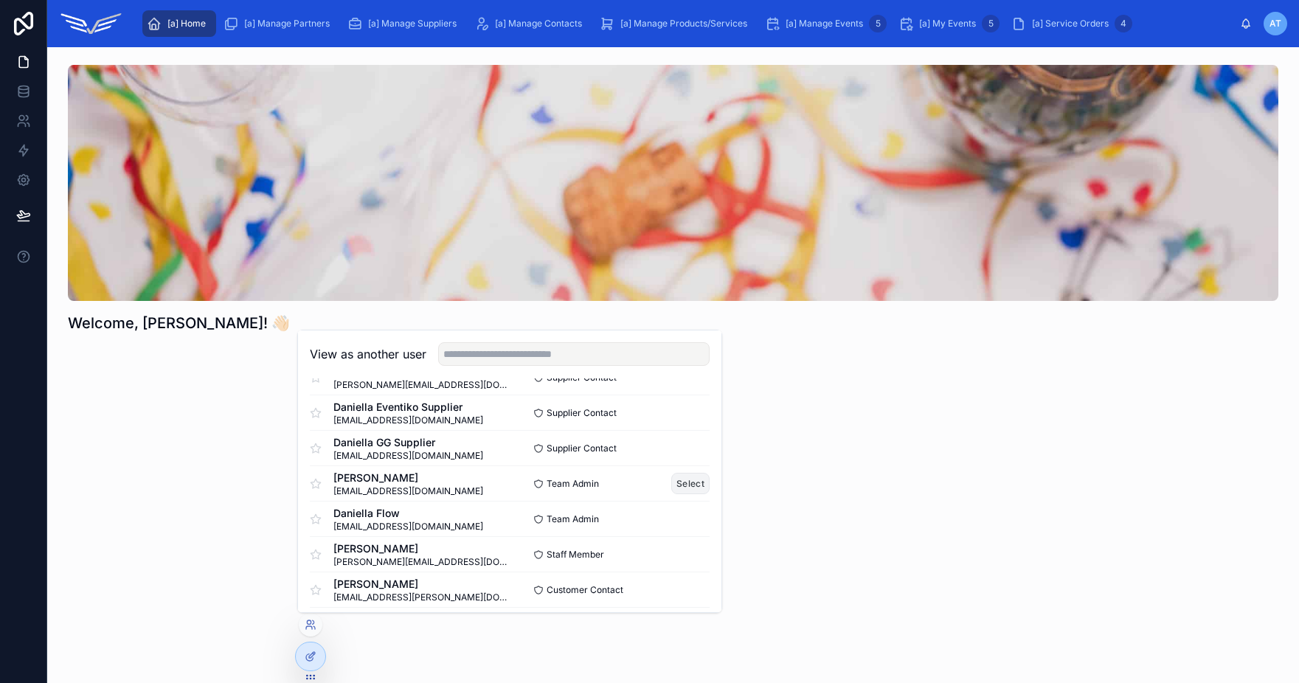
click at [682, 486] on button "Select" at bounding box center [690, 483] width 38 height 21
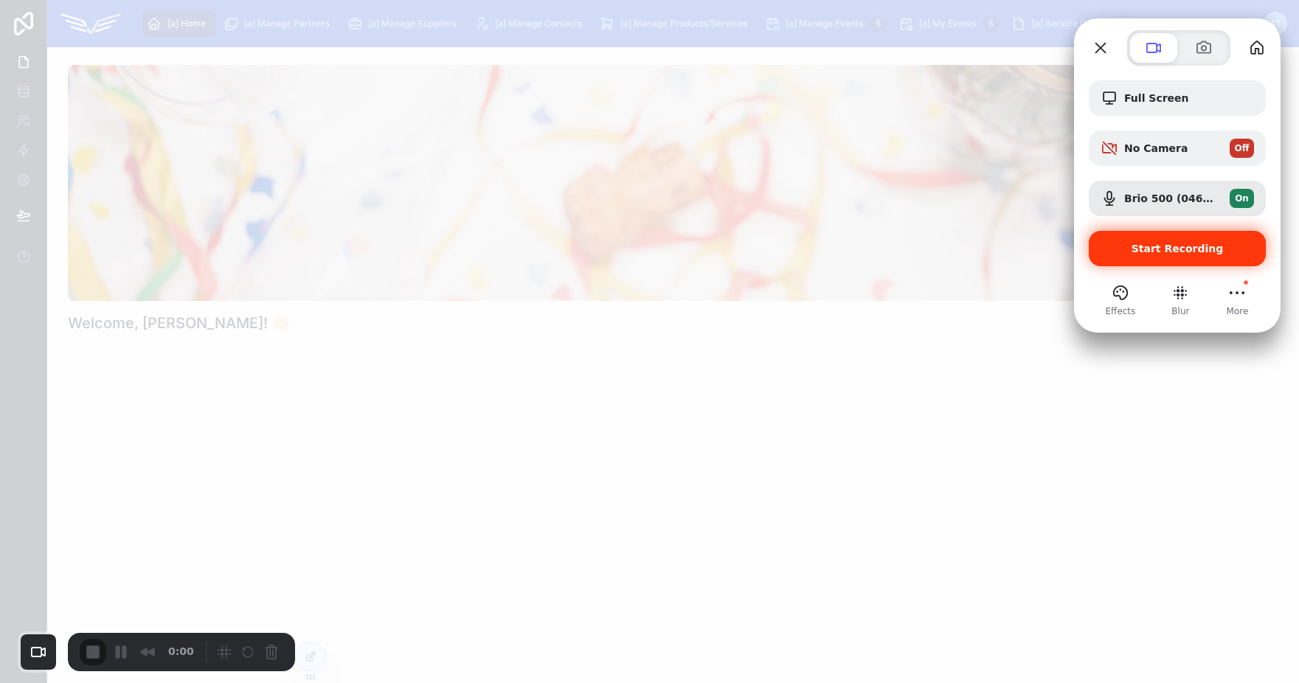
click at [1163, 252] on span "Start Recording" at bounding box center [1178, 249] width 92 height 12
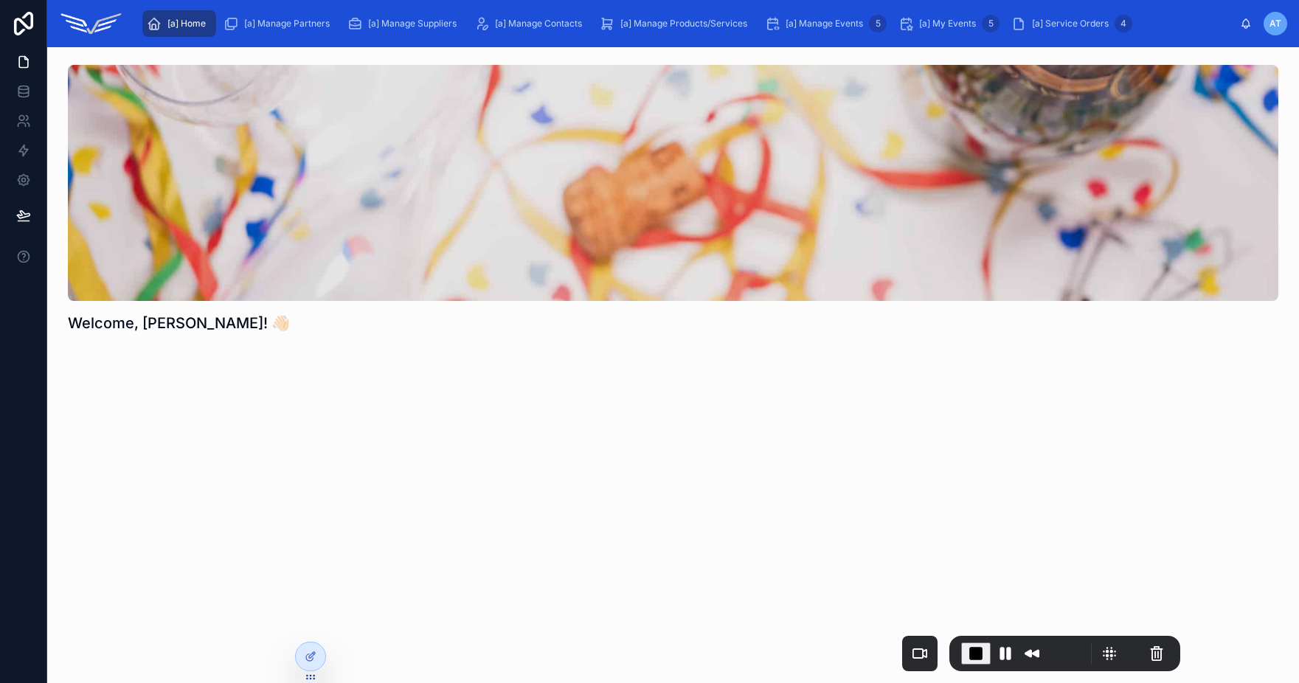
drag, startPoint x: 164, startPoint y: 637, endPoint x: 1013, endPoint y: 637, distance: 848.3
click at [1046, 638] on div "0:02" at bounding box center [1064, 653] width 231 height 35
click at [313, 628] on icon at bounding box center [311, 625] width 12 height 12
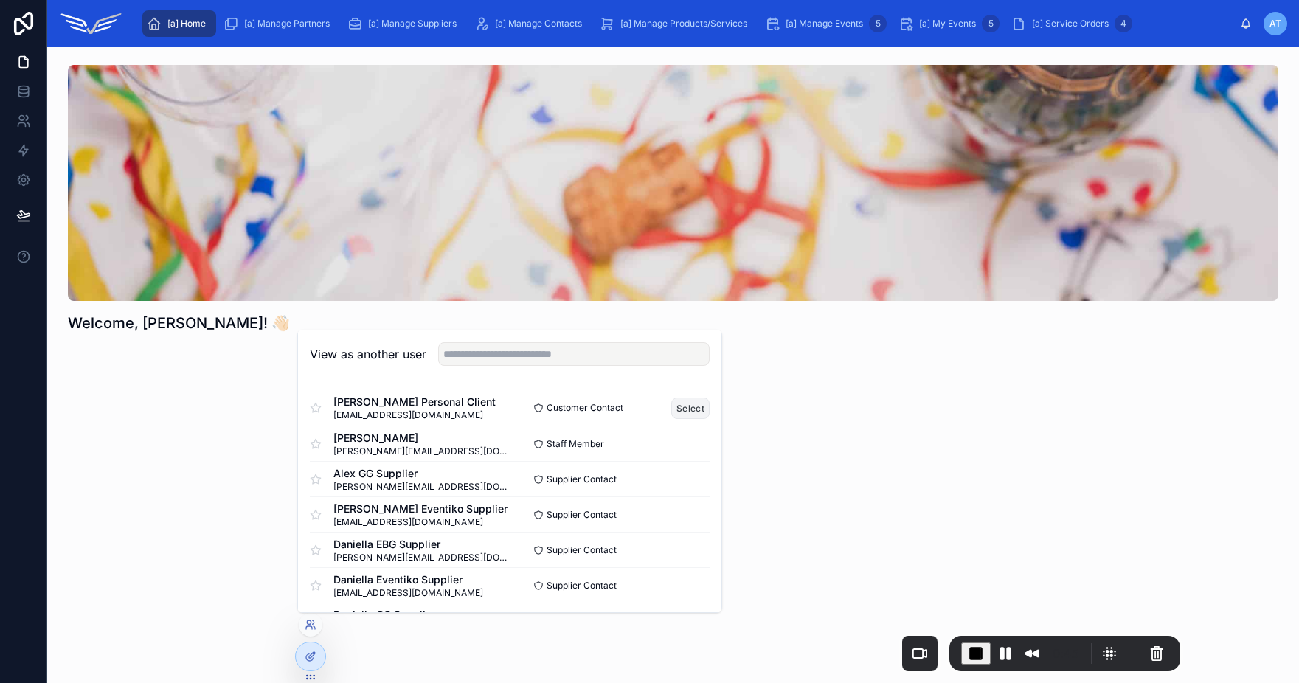
click at [687, 407] on button "Select" at bounding box center [690, 408] width 38 height 21
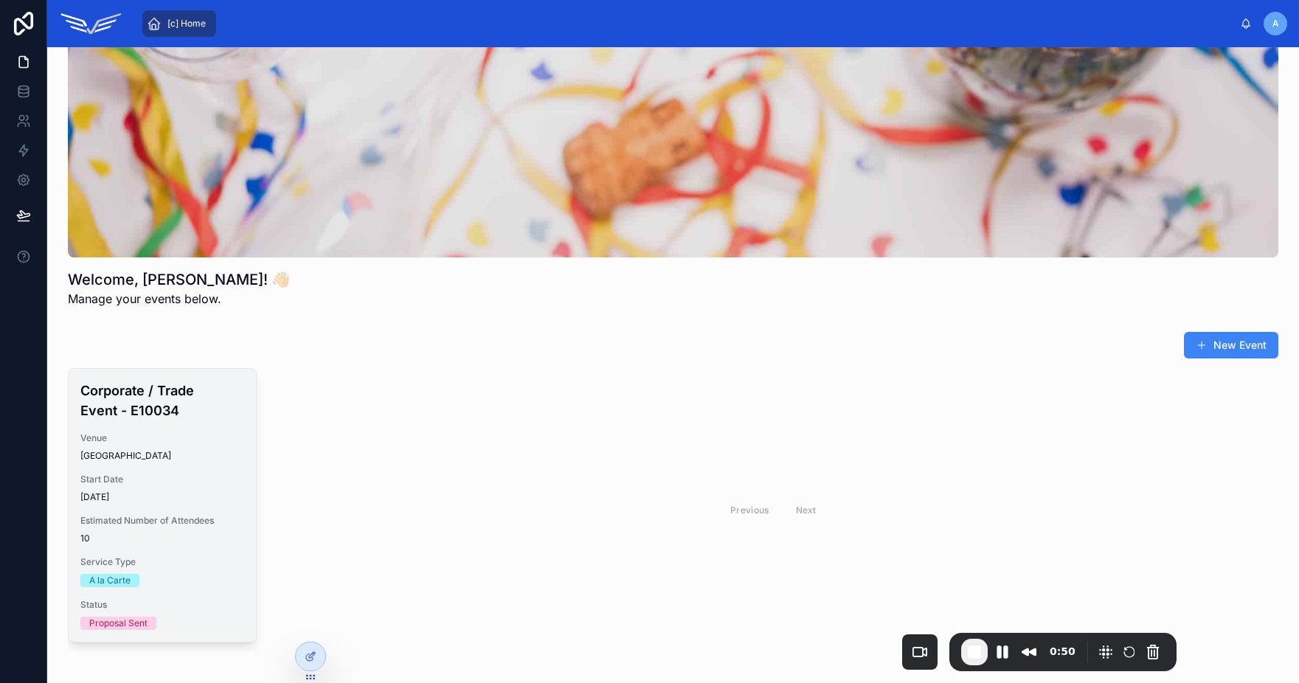
scroll to position [117, 0]
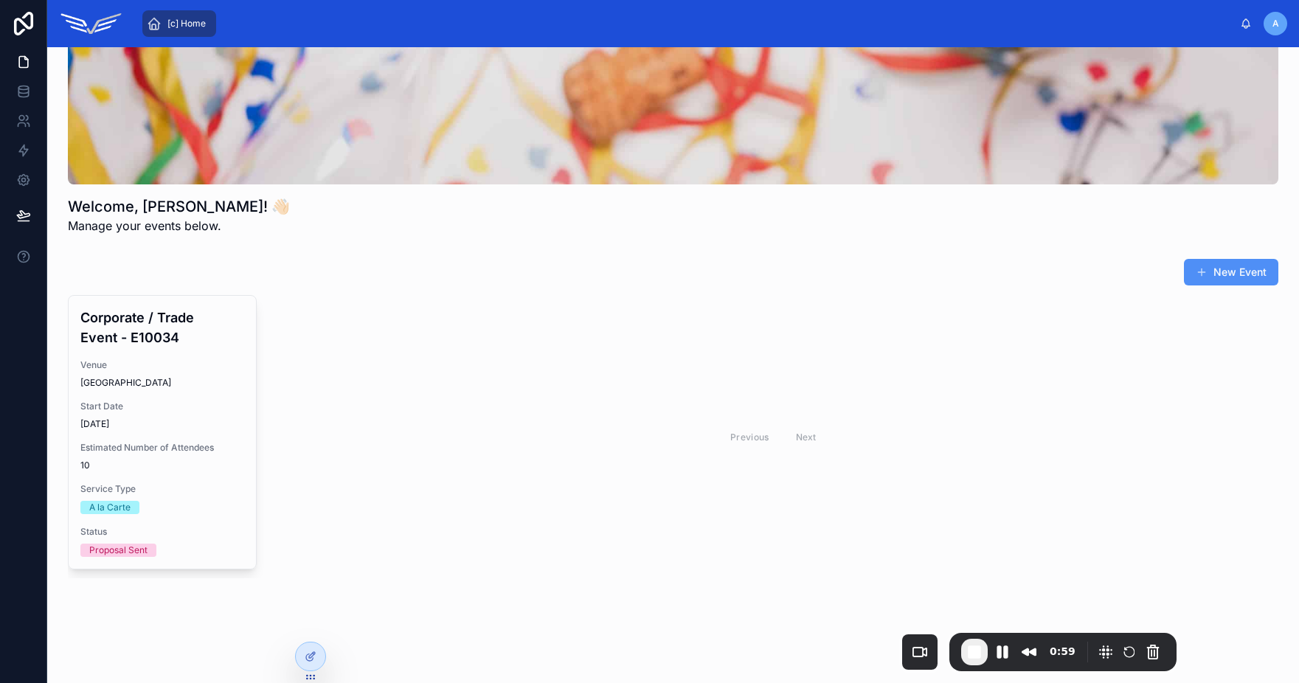
click at [1198, 279] on button "New Event" at bounding box center [1231, 272] width 94 height 27
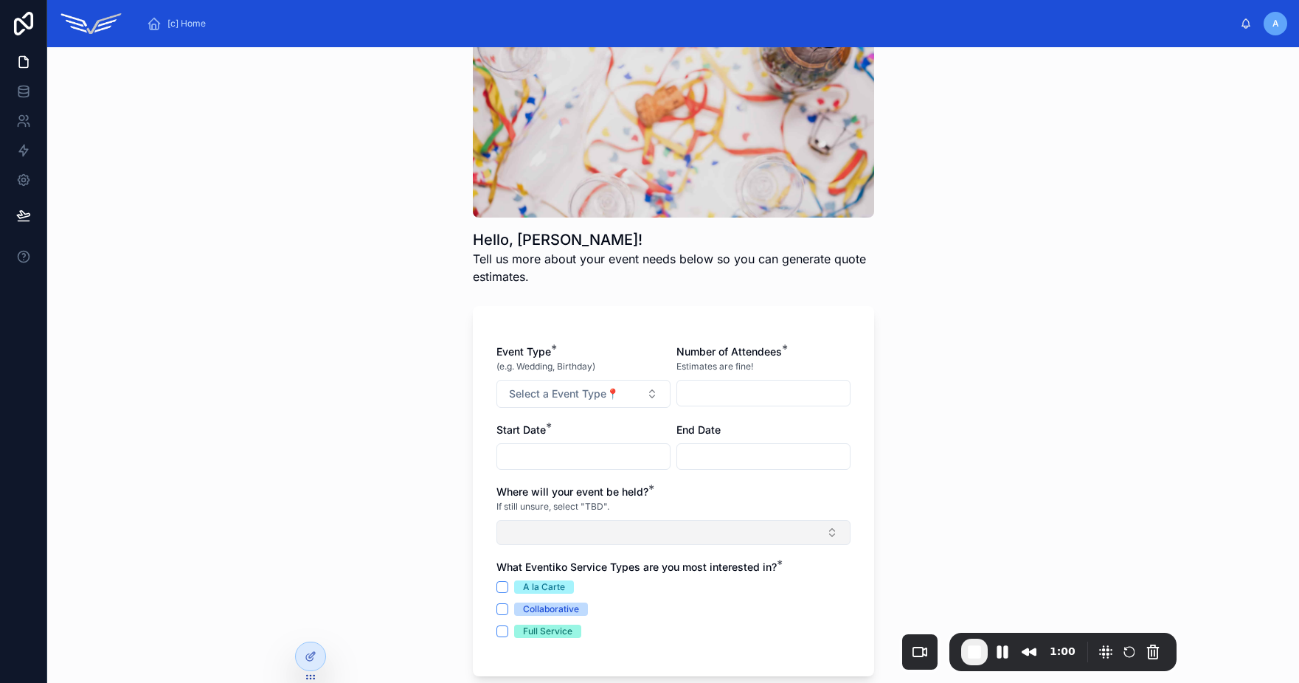
scroll to position [184, 0]
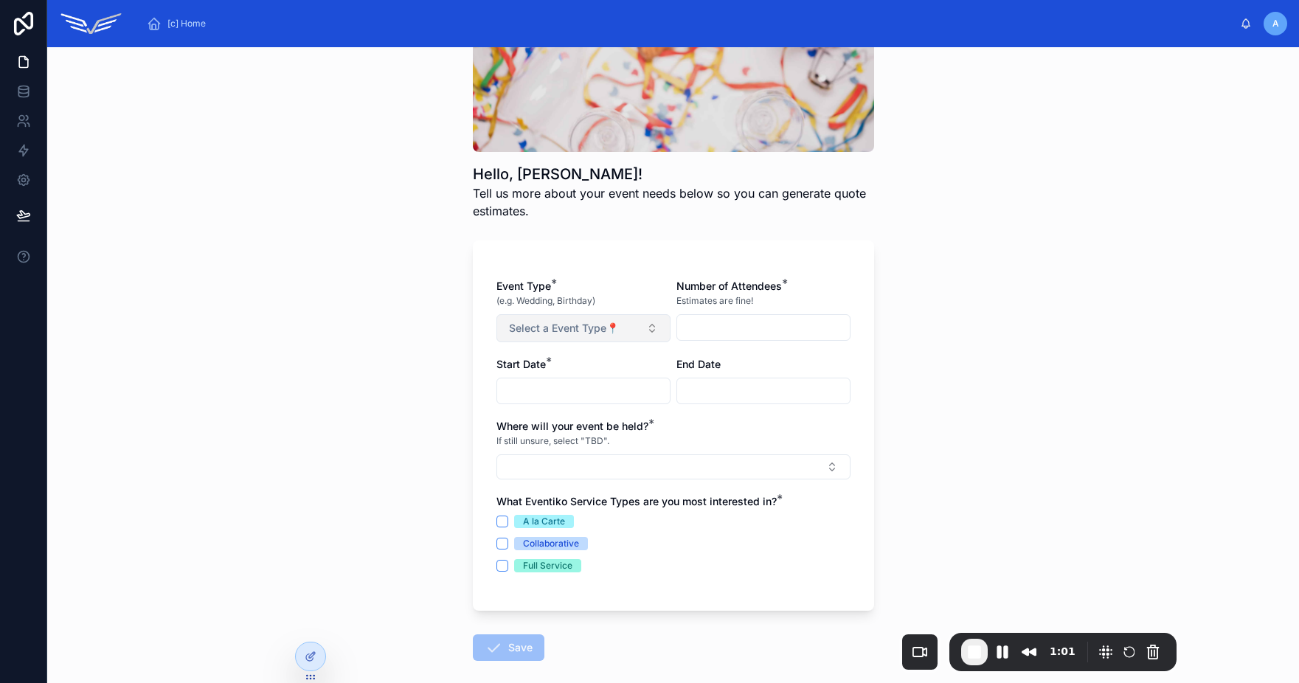
click at [574, 325] on span "Select a Event Type📍" at bounding box center [564, 328] width 110 height 15
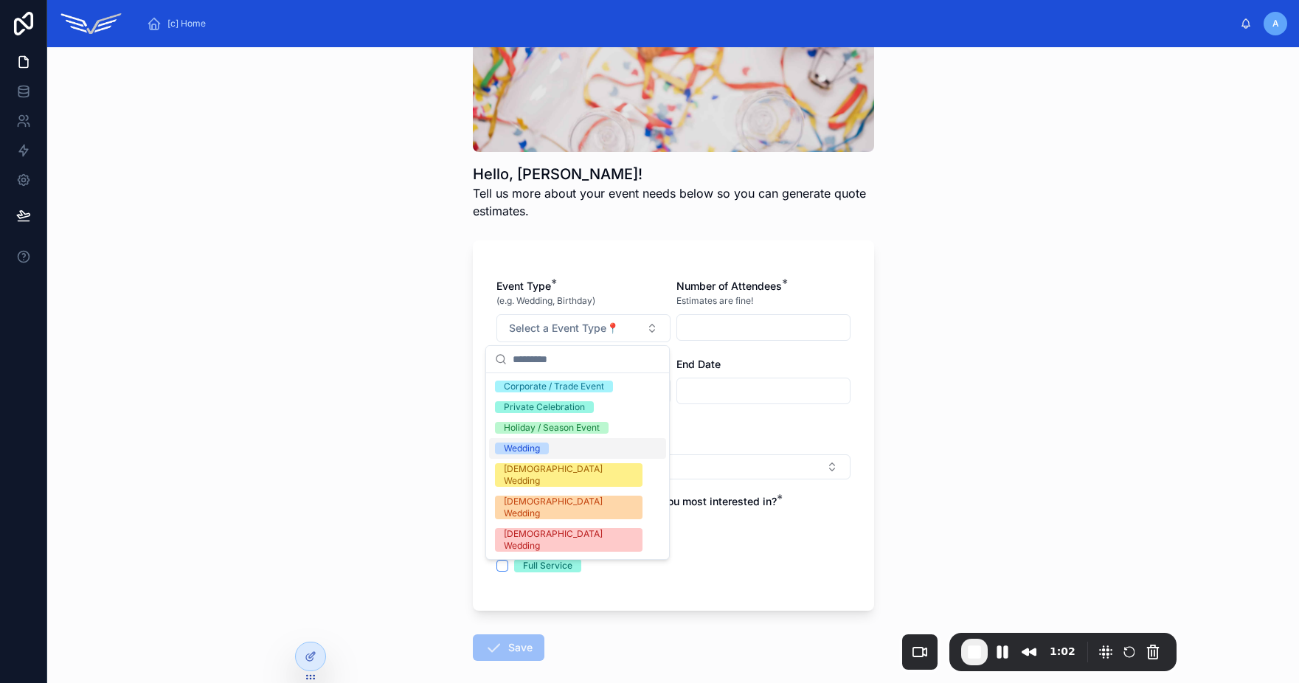
click at [555, 453] on div "Wedding" at bounding box center [577, 448] width 177 height 21
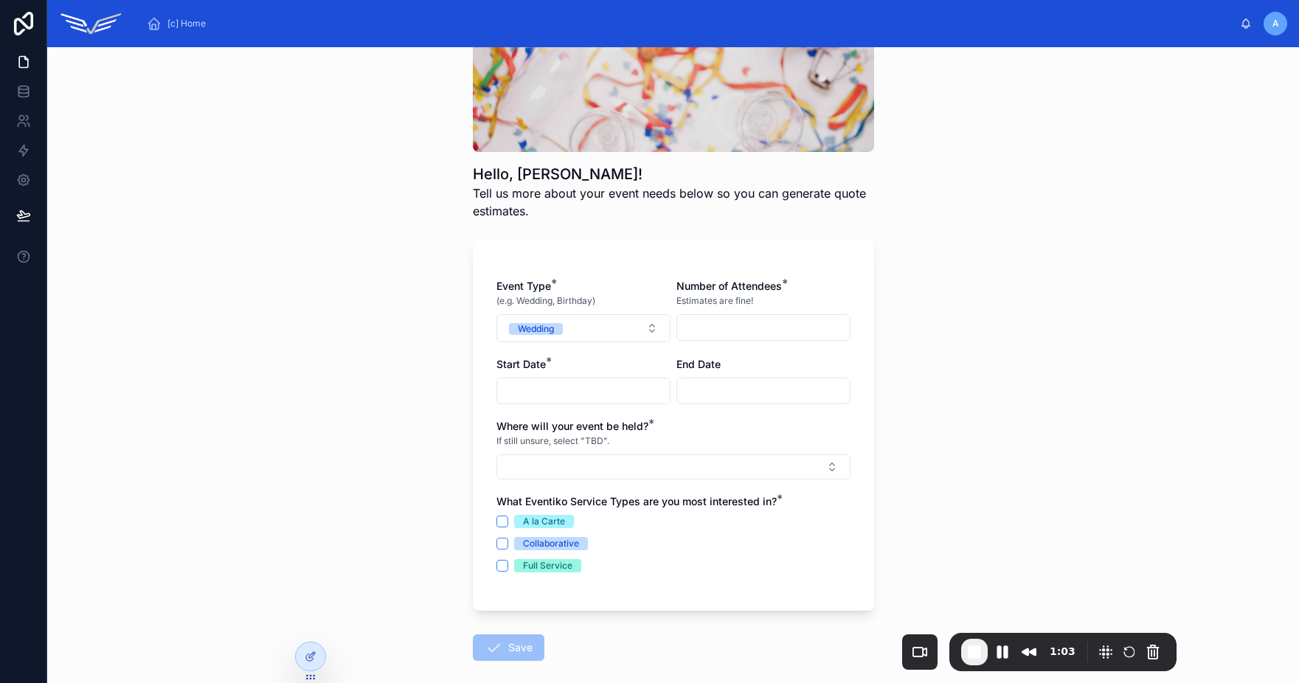
click at [730, 326] on input "text" at bounding box center [763, 327] width 173 height 21
type input "**"
click at [595, 384] on input "text" at bounding box center [583, 391] width 173 height 21
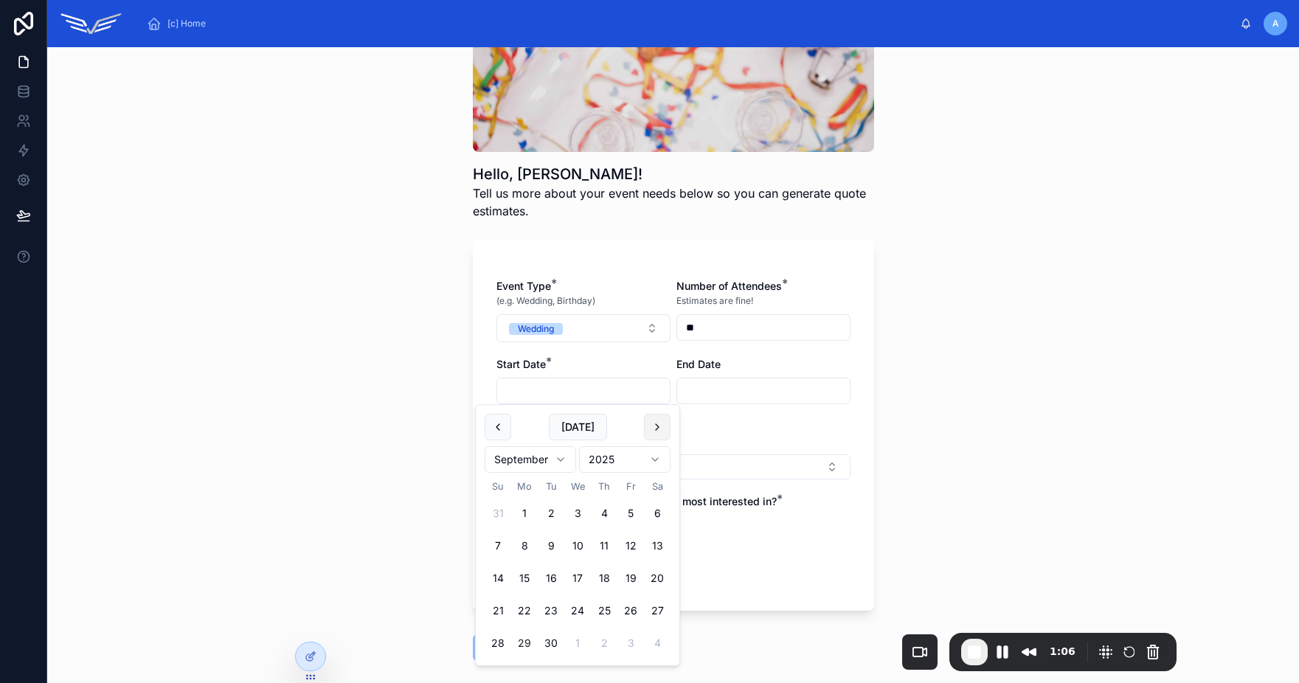
click at [664, 433] on button at bounding box center [657, 427] width 27 height 27
click at [581, 643] on button "29" at bounding box center [577, 643] width 27 height 27
type input "**********"
click at [713, 387] on input "text" at bounding box center [763, 391] width 173 height 21
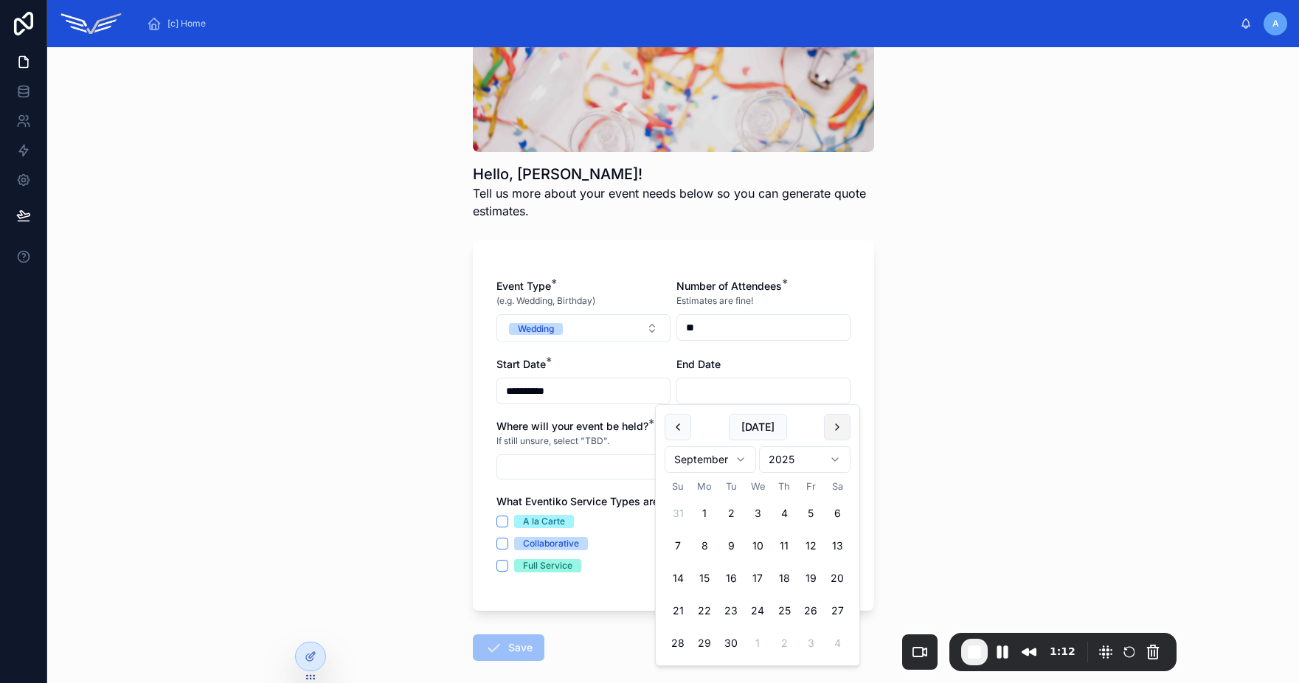
click at [841, 429] on button at bounding box center [837, 427] width 27 height 27
click at [784, 647] on button "30" at bounding box center [784, 643] width 27 height 27
type input "**********"
click at [555, 461] on button "Select Button" at bounding box center [673, 466] width 354 height 25
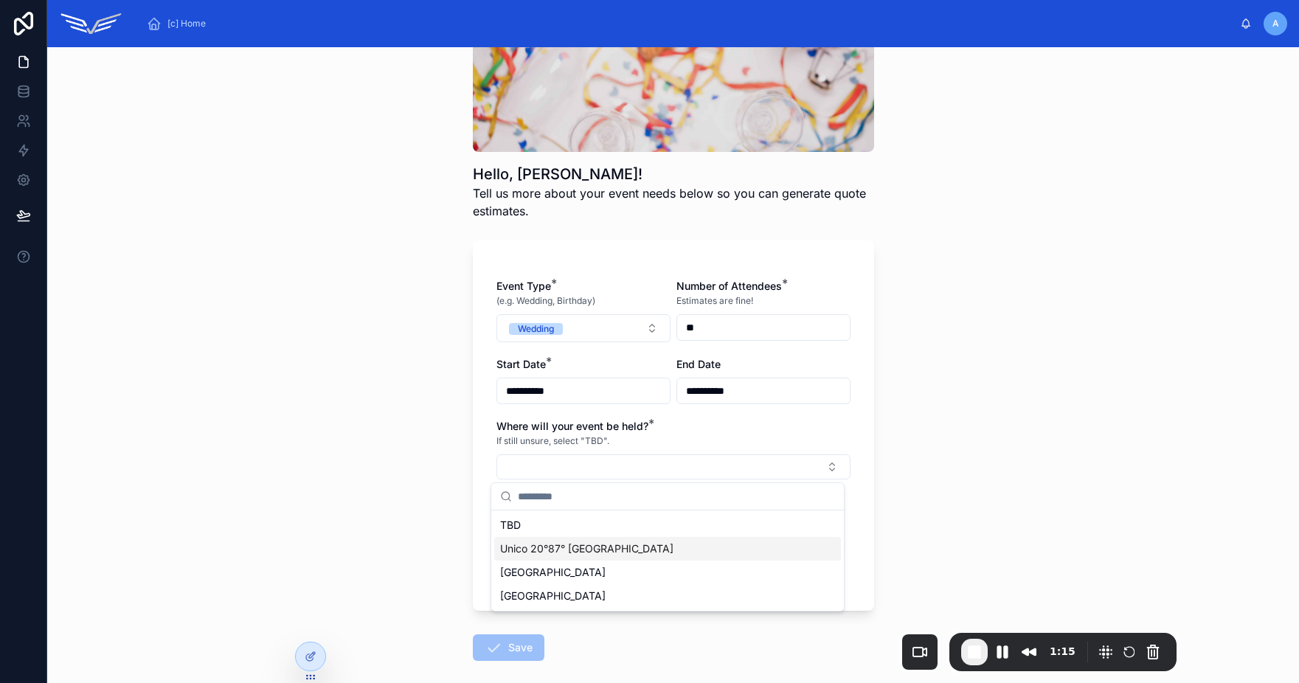
click at [575, 542] on span "Unico 20°87° [GEOGRAPHIC_DATA]" at bounding box center [586, 548] width 173 height 15
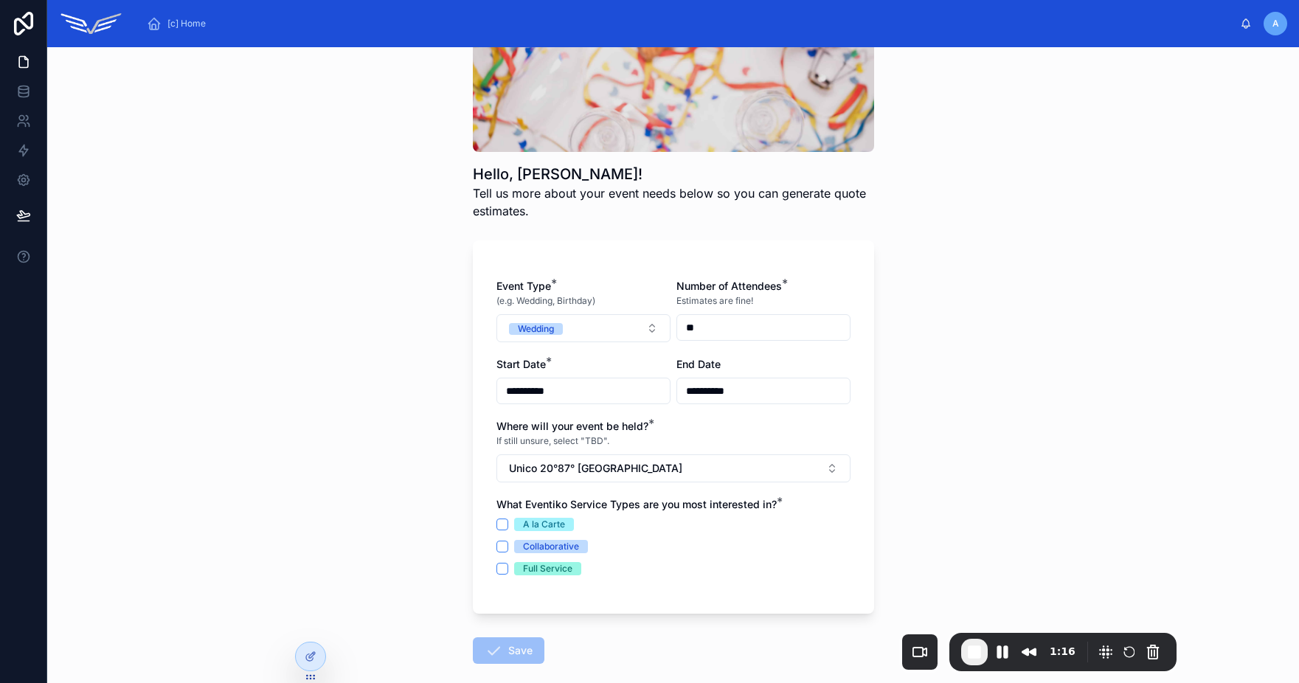
click at [536, 528] on div "A la Carte" at bounding box center [544, 524] width 42 height 13
click at [508, 528] on button "A la Carte" at bounding box center [502, 525] width 12 height 12
click at [519, 654] on button "Save" at bounding box center [509, 650] width 72 height 27
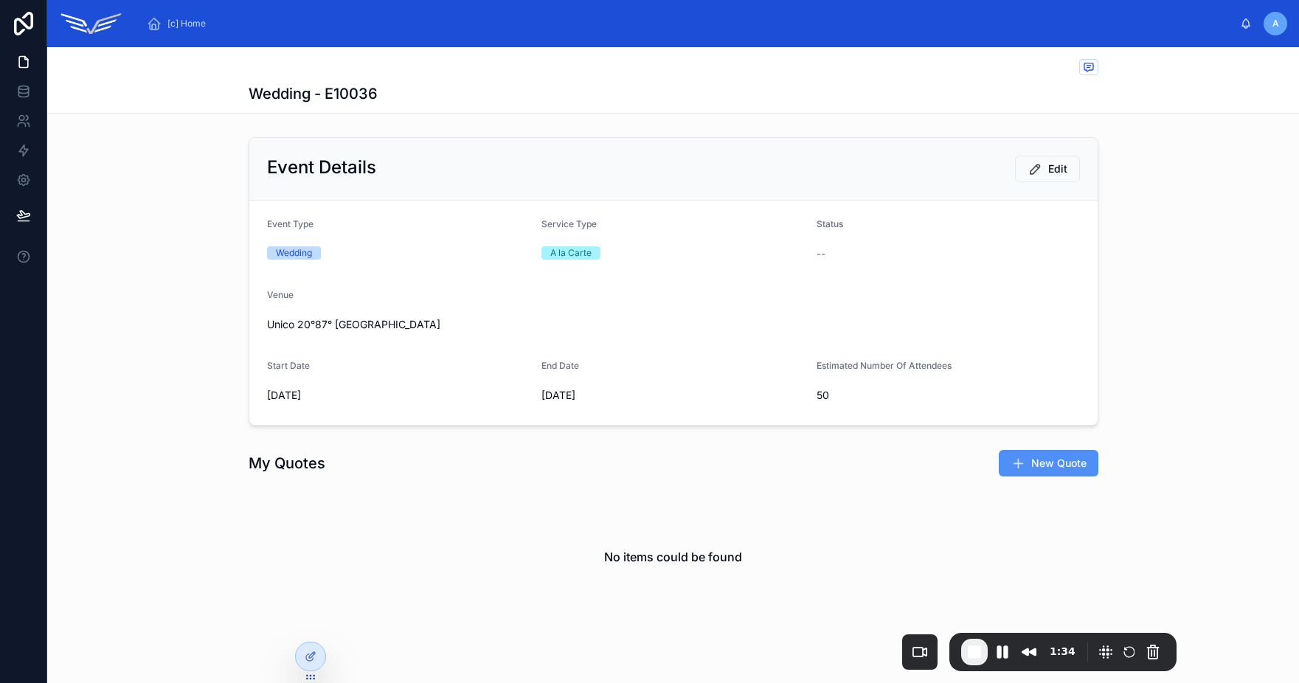
click at [1039, 465] on span "New Quote" at bounding box center [1058, 463] width 55 height 15
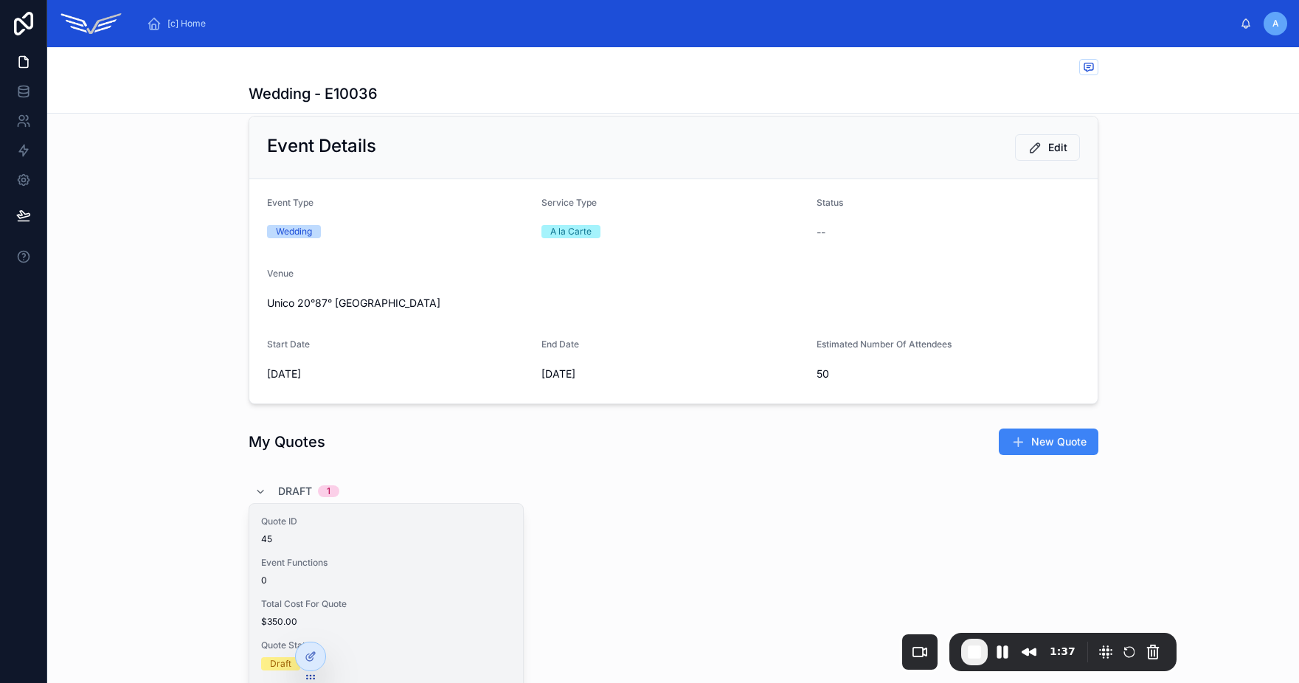
scroll to position [136, 0]
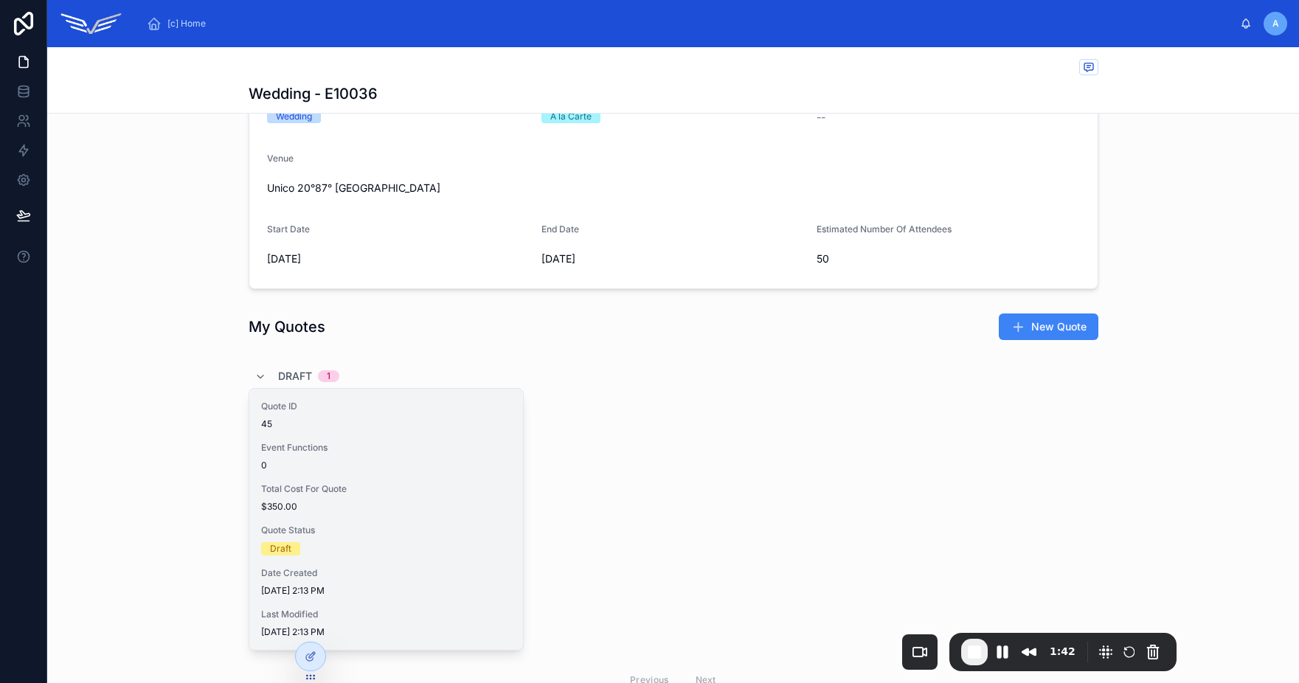
click at [381, 521] on div "Quote ID 45 Event Functions 0 Total Cost For Quote $350.00 Quote Status Draft D…" at bounding box center [386, 519] width 274 height 261
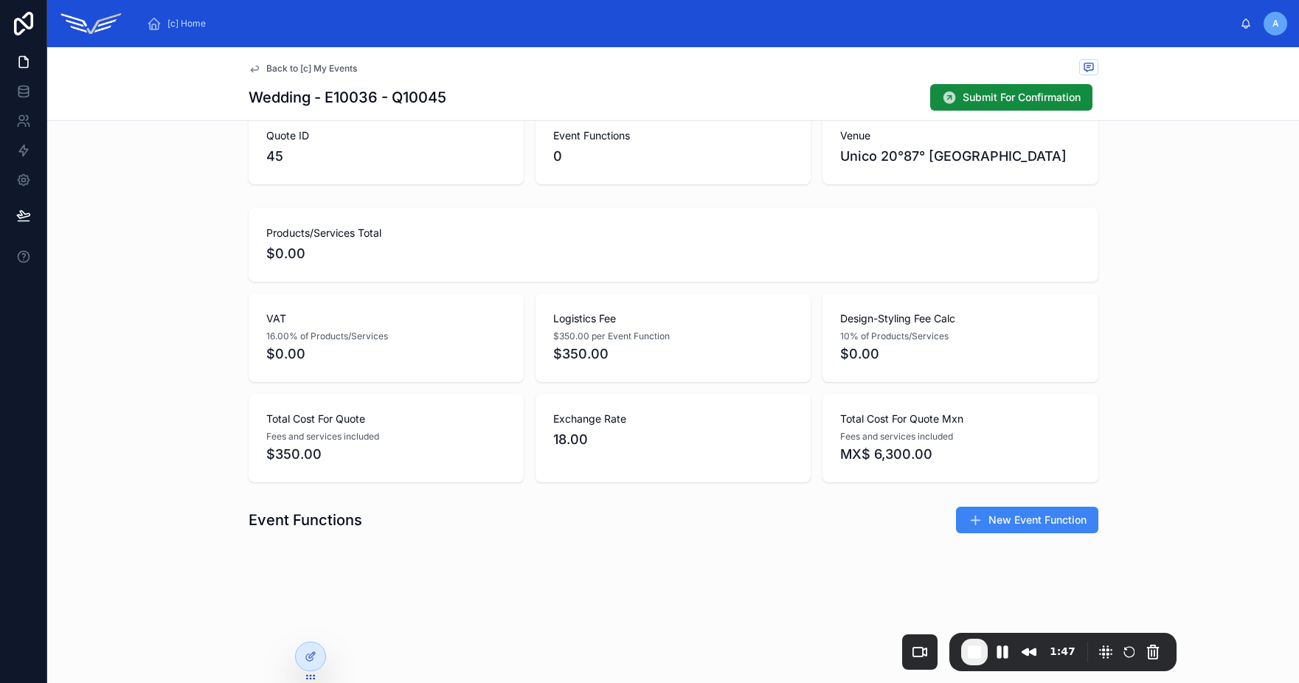
scroll to position [181, 0]
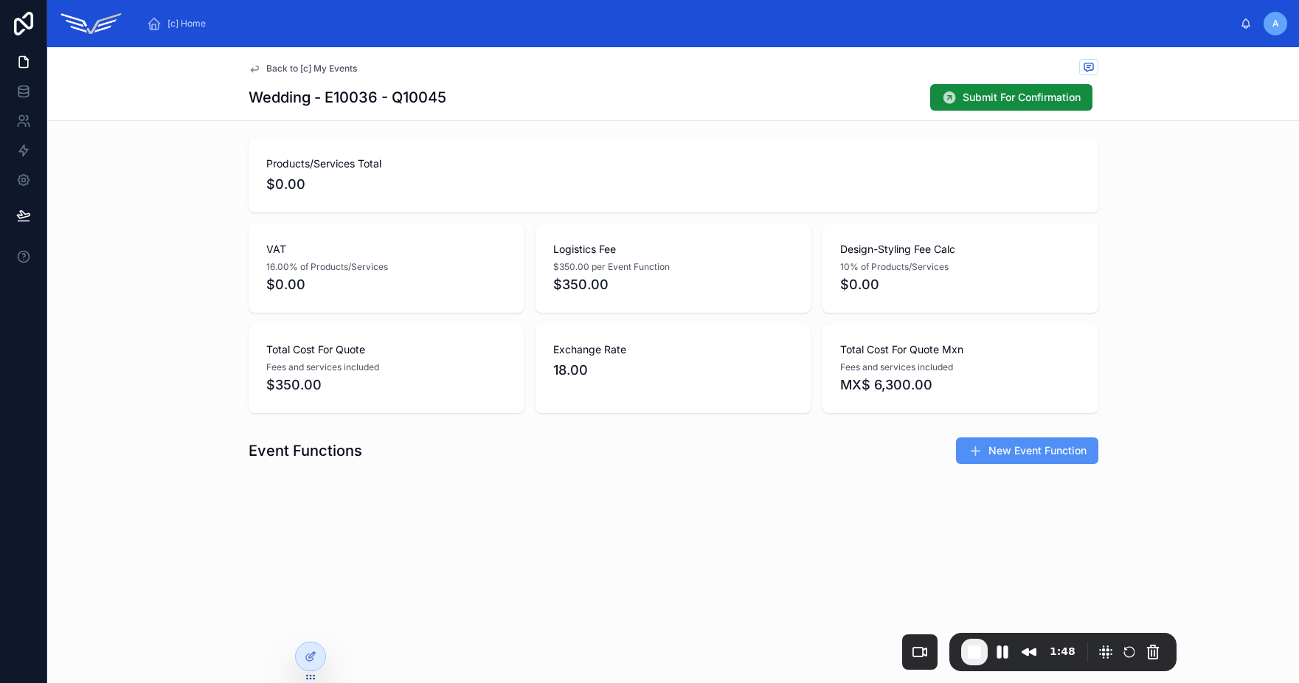
click at [1005, 439] on button "New Event Function" at bounding box center [1027, 450] width 142 height 27
click at [990, 454] on span "New Event Function" at bounding box center [1037, 450] width 98 height 15
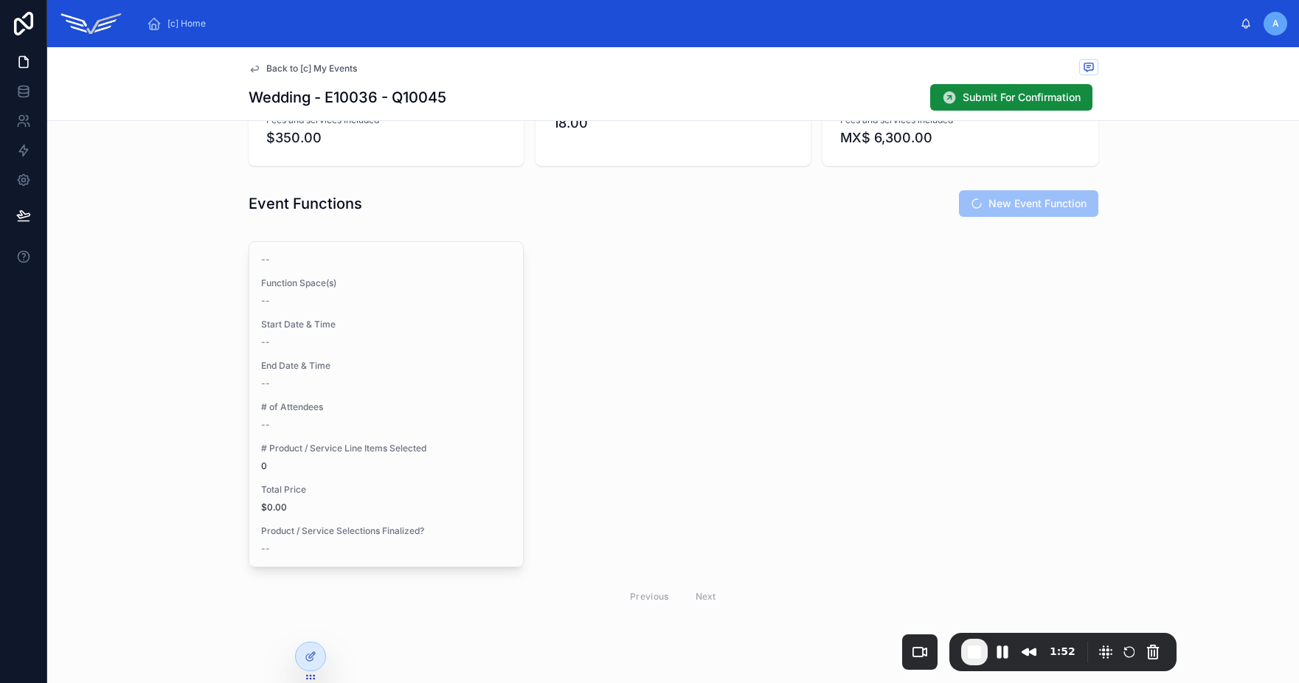
scroll to position [460, 0]
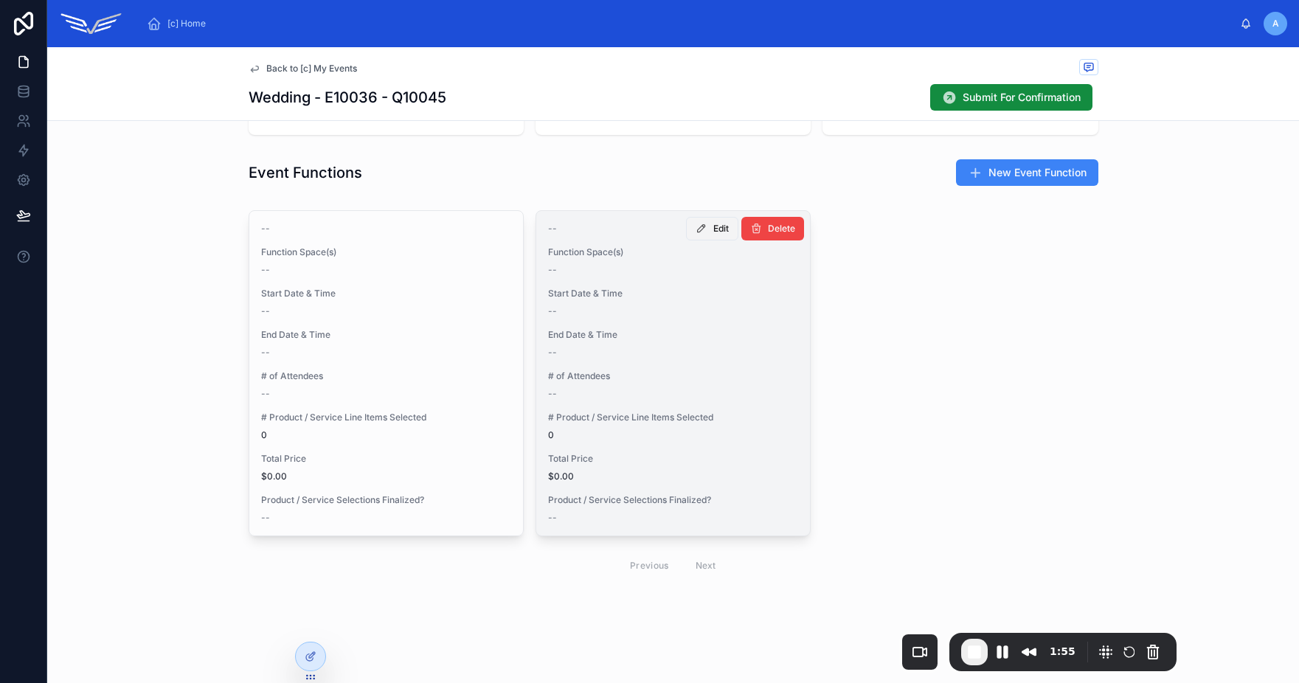
click at [703, 232] on button "Edit" at bounding box center [712, 229] width 52 height 24
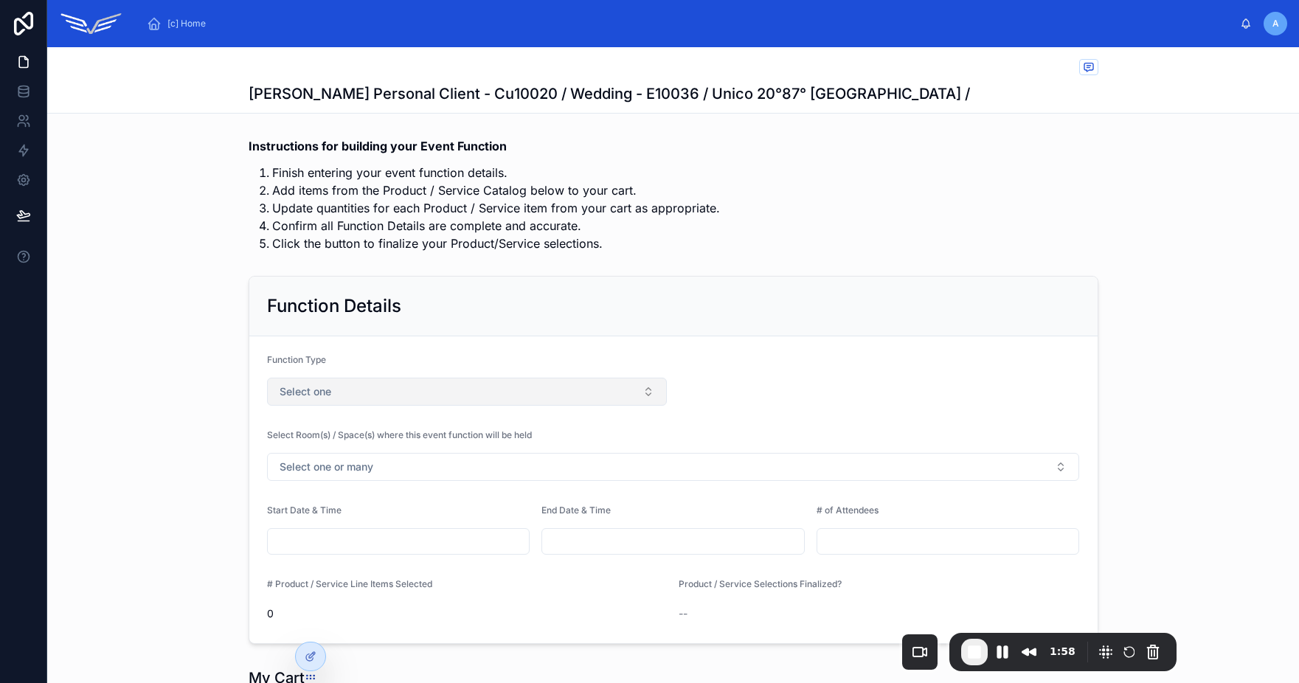
click at [378, 399] on button "Select one" at bounding box center [467, 392] width 401 height 28
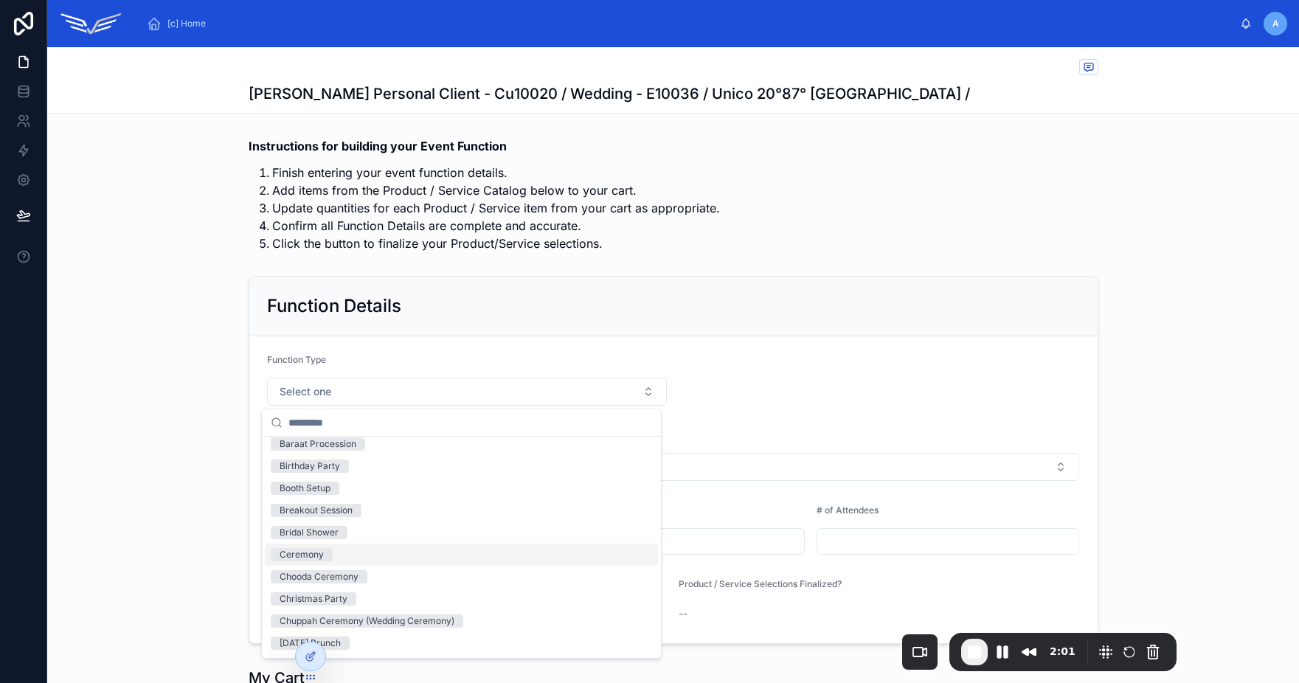
scroll to position [157, 0]
click at [366, 560] on div "Ceremony" at bounding box center [461, 559] width 393 height 22
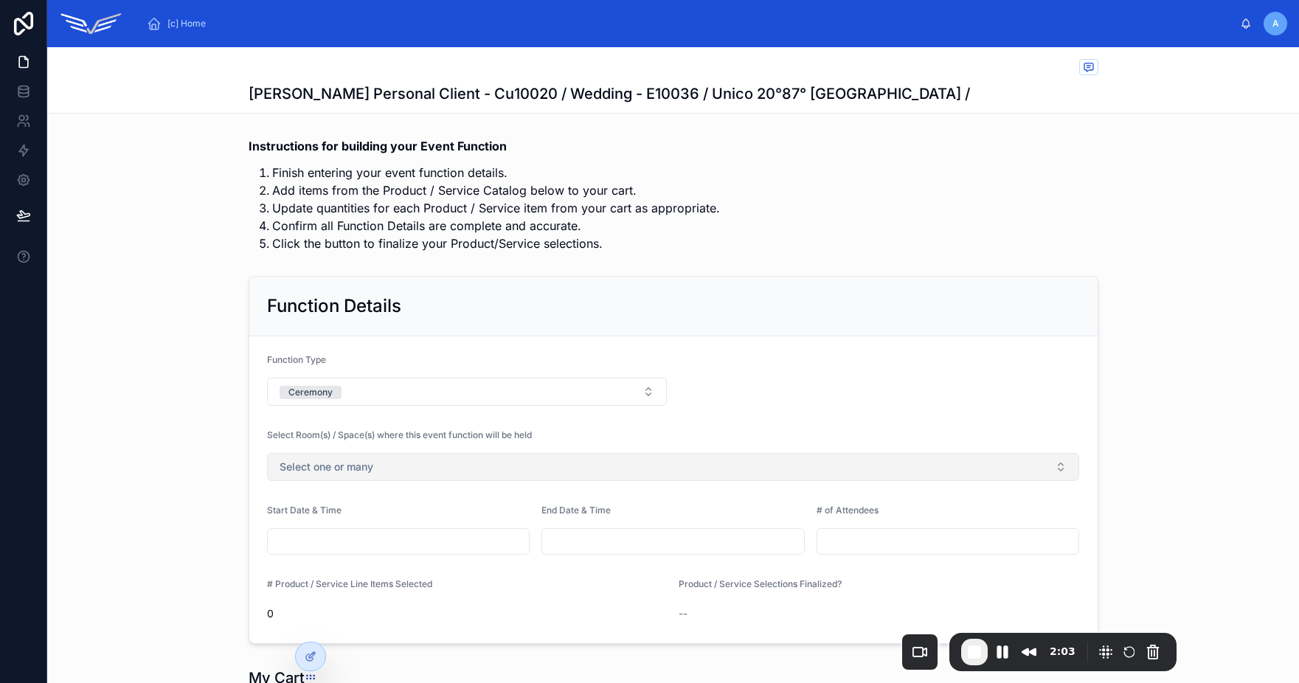
click at [351, 471] on span "Select one or many" at bounding box center [327, 467] width 94 height 15
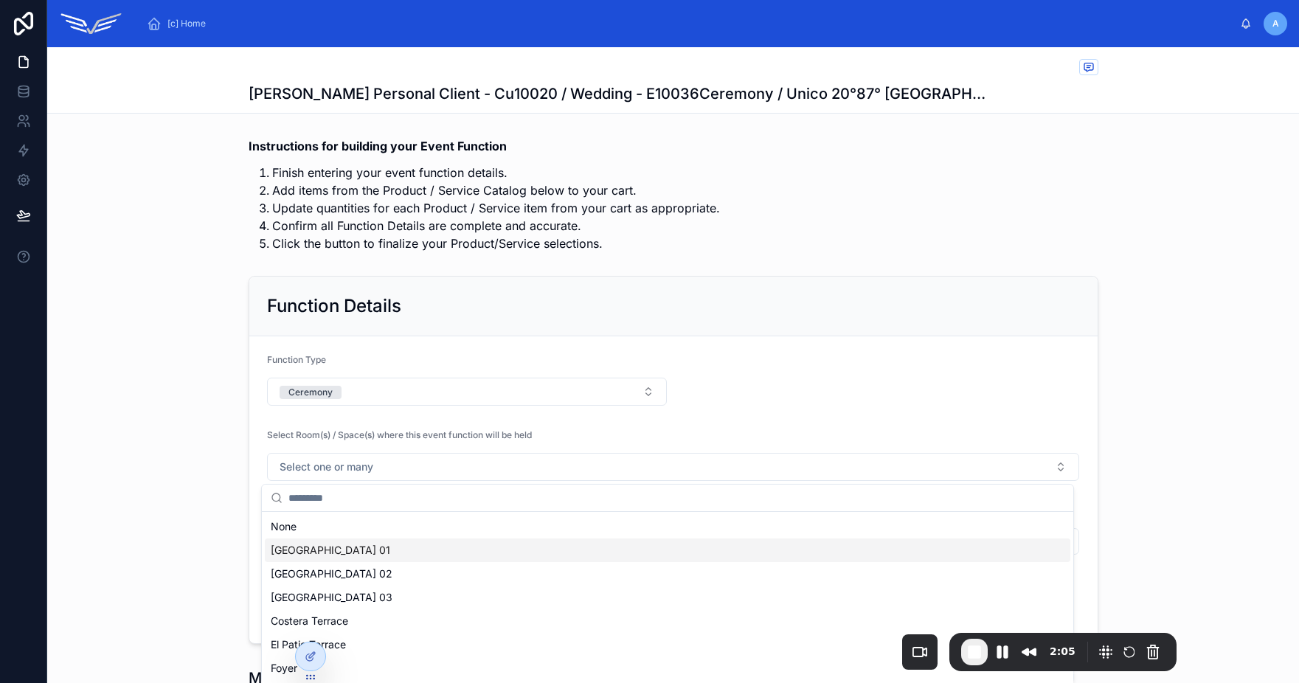
click at [361, 557] on span "Central Ballroom 01" at bounding box center [330, 550] width 119 height 15
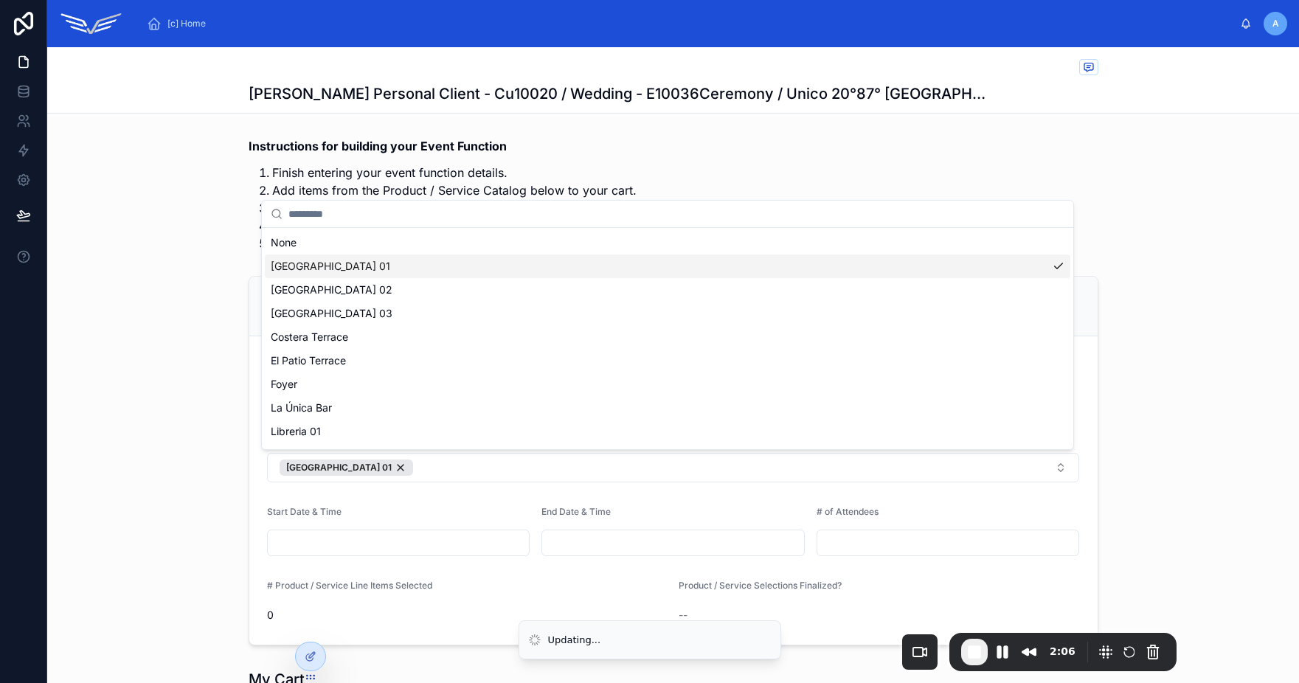
click at [356, 541] on div "[c] Home A Alex Personal Client Alex Personal Client - Cu10020 / Wedding - E100…" at bounding box center [673, 341] width 1252 height 683
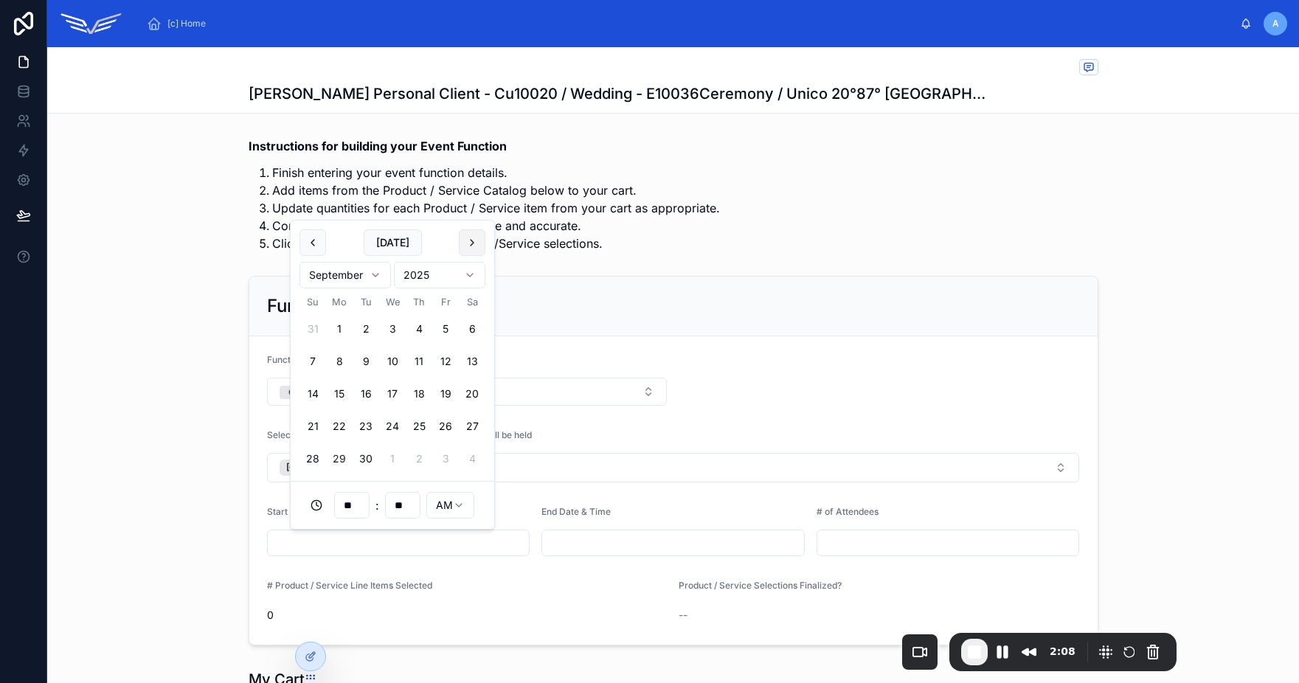
click at [466, 235] on button at bounding box center [472, 242] width 27 height 27
click at [391, 457] on button "29" at bounding box center [392, 459] width 27 height 27
click at [350, 513] on input "**" at bounding box center [352, 505] width 34 height 21
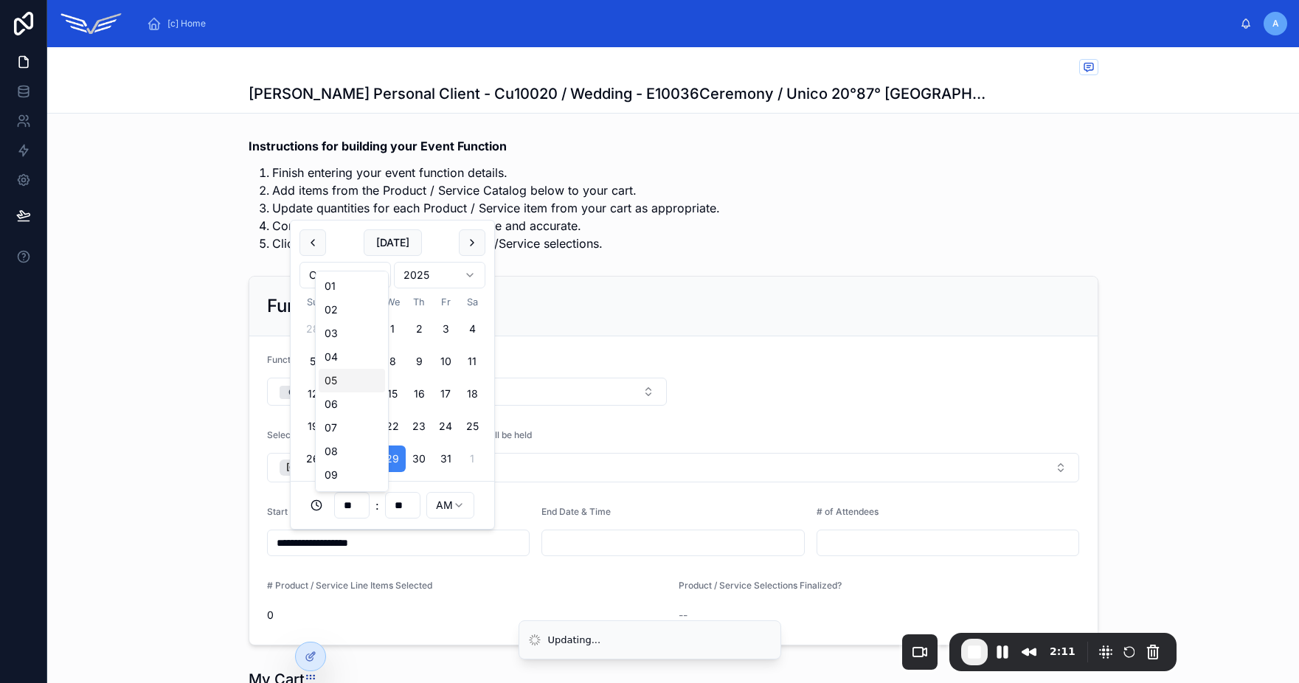
click at [353, 376] on div "05" at bounding box center [352, 381] width 66 height 24
type input "**********"
type input "**"
click at [450, 500] on html "**********" at bounding box center [649, 341] width 1299 height 683
type input "**********"
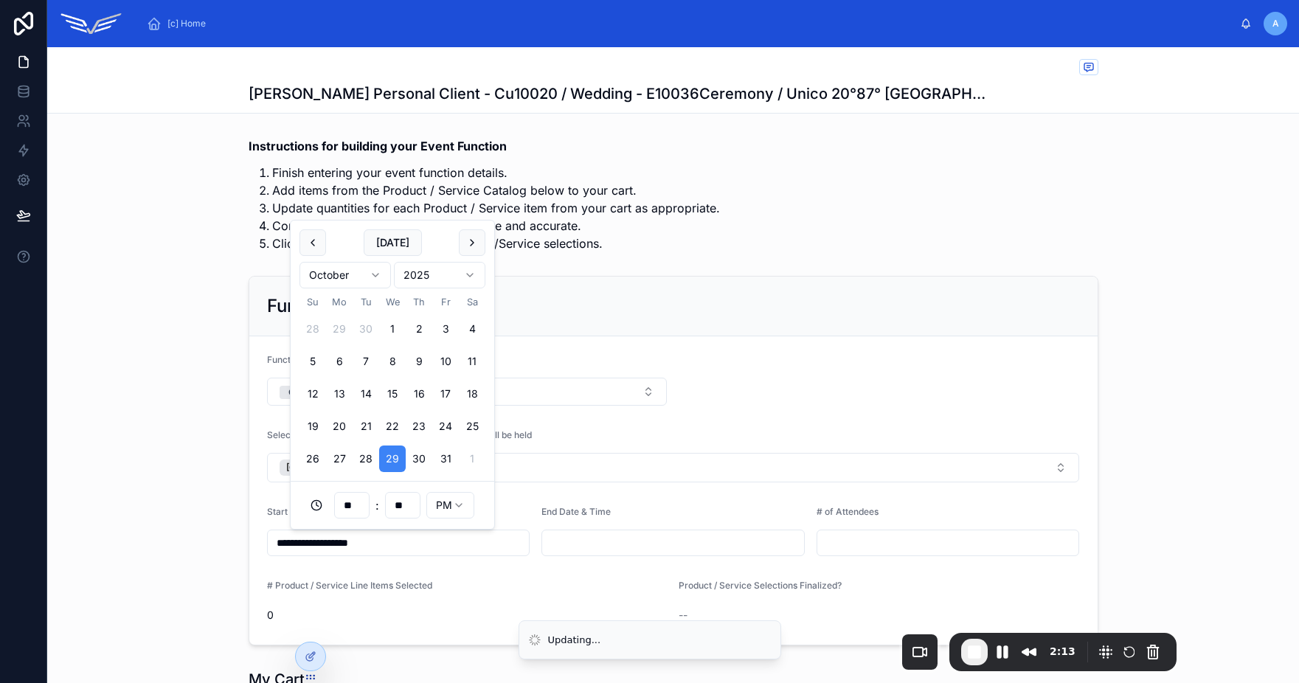
click at [575, 539] on input "text" at bounding box center [673, 543] width 262 height 21
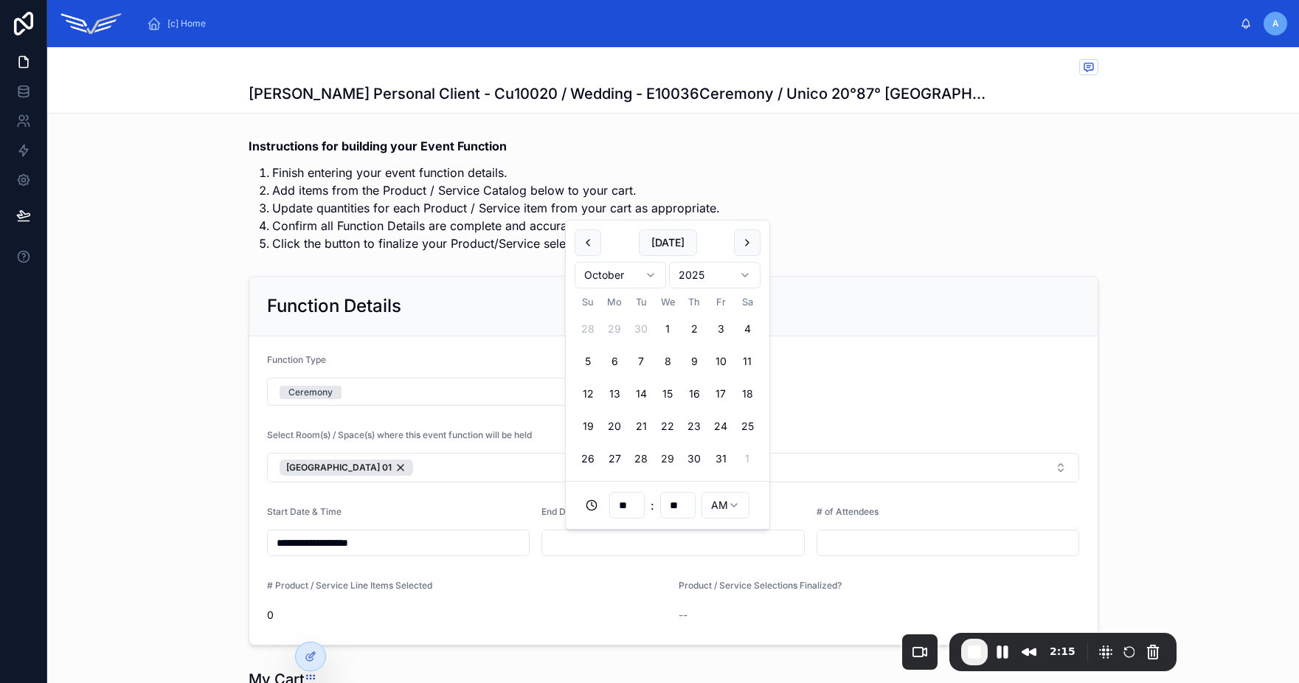
click at [665, 461] on button "29" at bounding box center [667, 459] width 27 height 27
click at [636, 505] on input "**" at bounding box center [627, 505] width 34 height 21
click at [632, 431] on div "07" at bounding box center [627, 428] width 66 height 24
type input "**********"
type input "**"
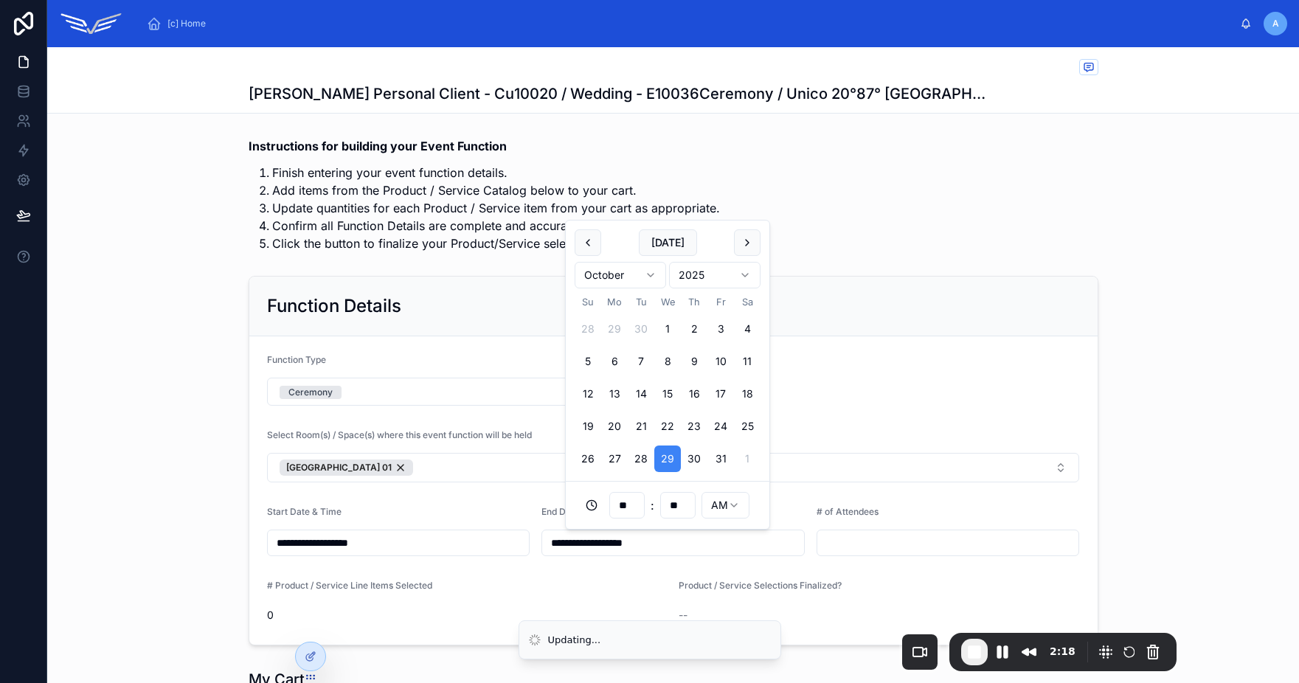
click at [730, 507] on html "**********" at bounding box center [649, 341] width 1299 height 683
type input "**********"
click at [828, 538] on input "text" at bounding box center [948, 543] width 262 height 21
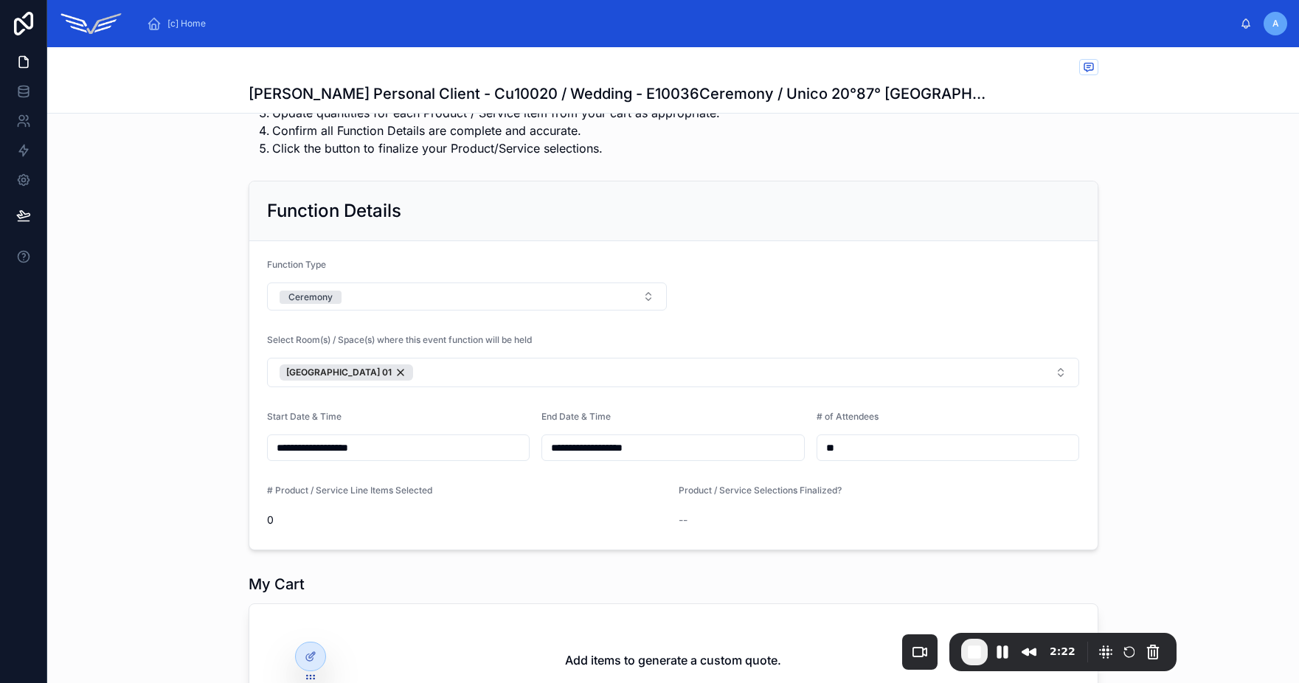
type input "**"
click at [580, 524] on span "0" at bounding box center [467, 520] width 401 height 15
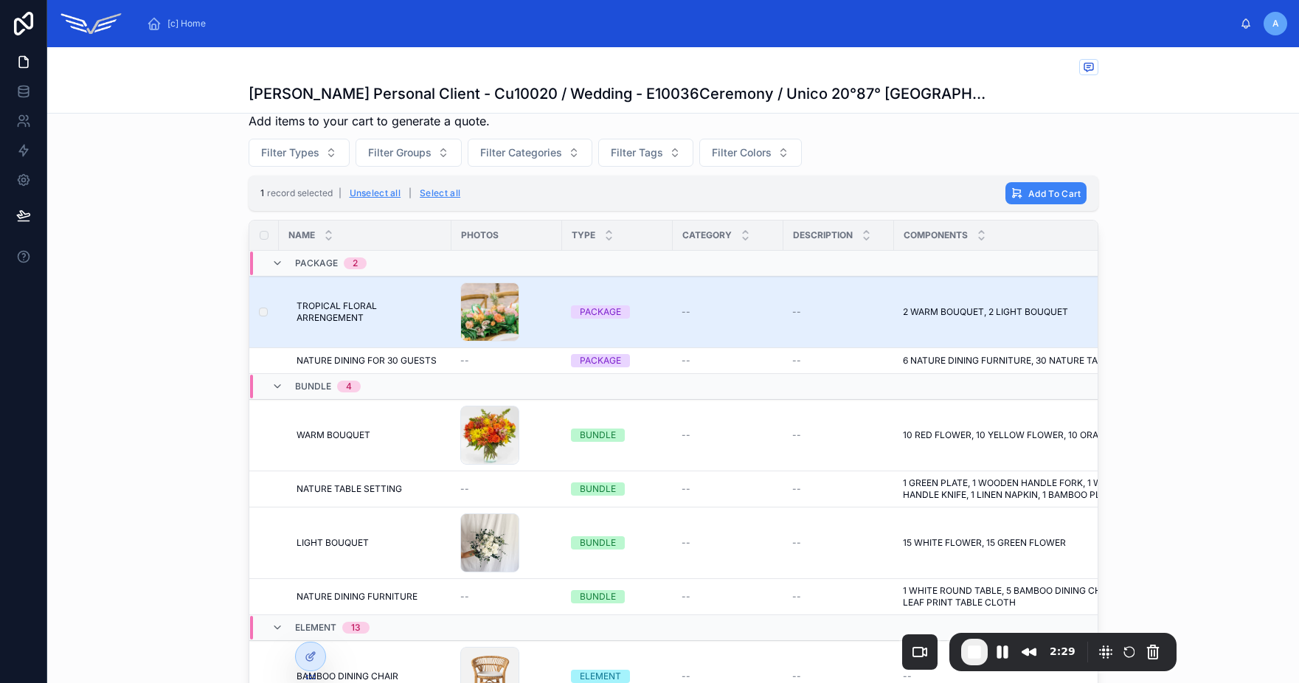
scroll to position [810, 0]
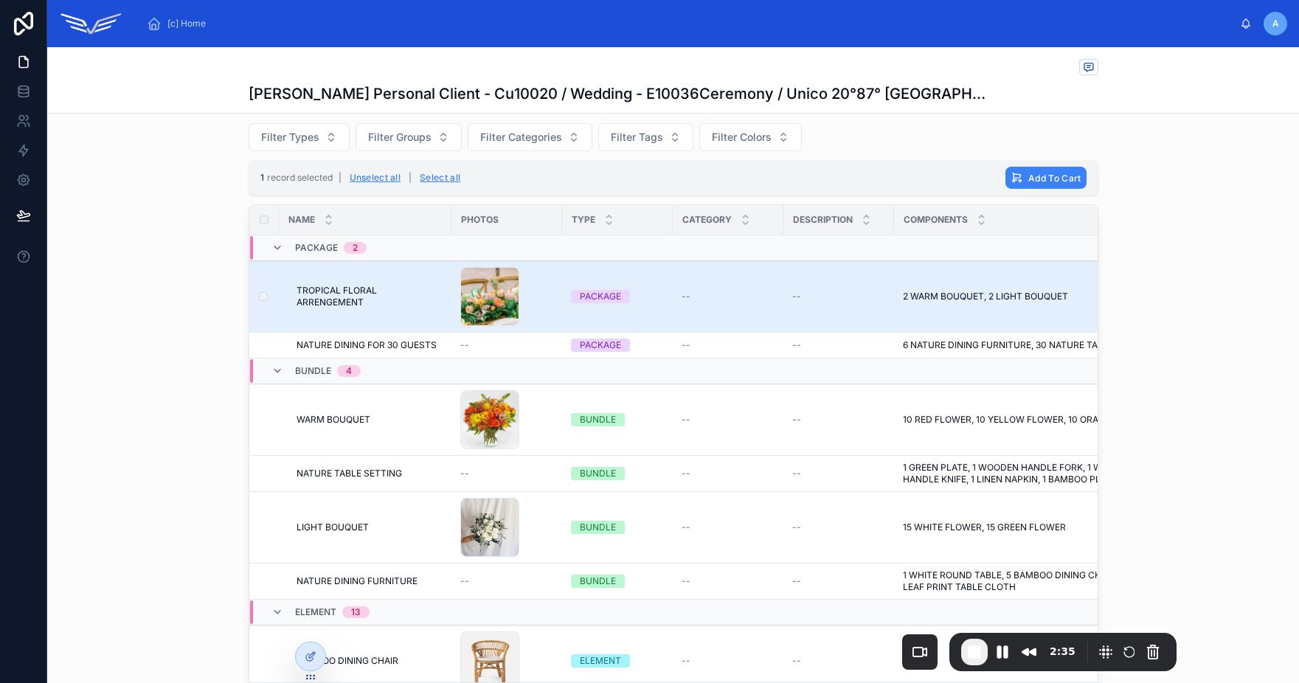
click at [258, 581] on td at bounding box center [264, 582] width 30 height 36
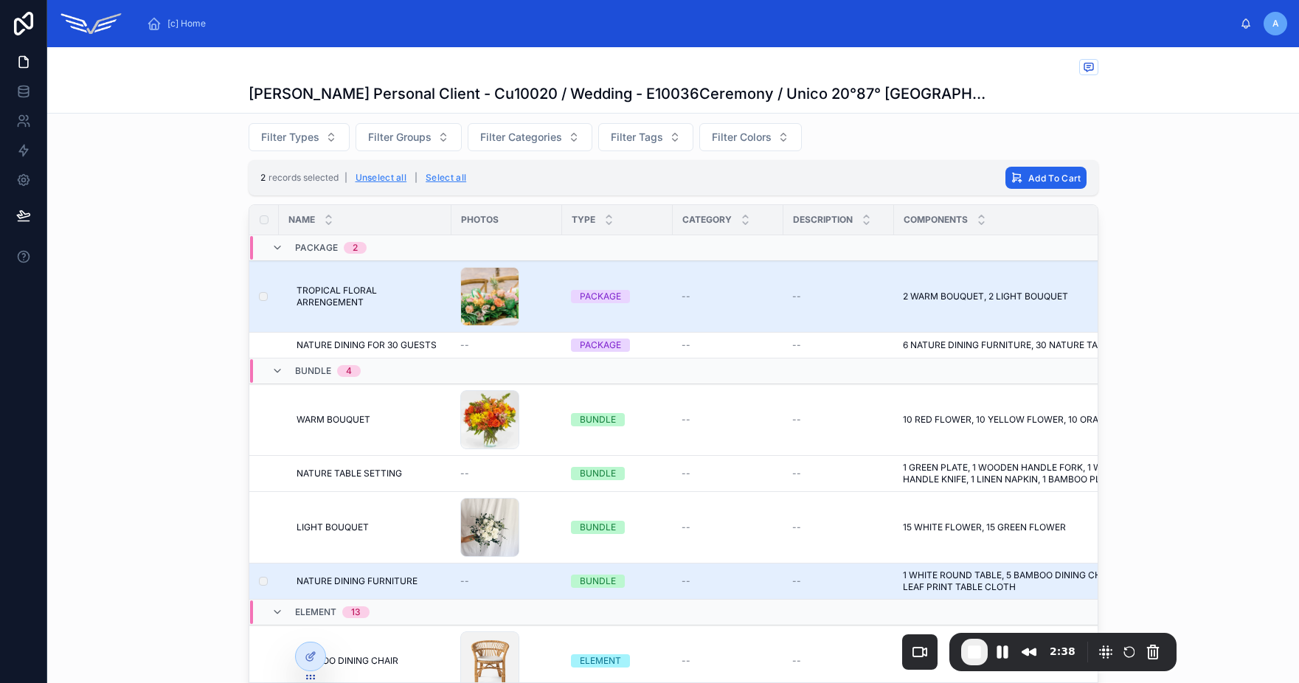
click at [1028, 177] on span "Add To Cart" at bounding box center [1054, 178] width 52 height 11
click at [1115, 150] on icon at bounding box center [1112, 149] width 12 height 12
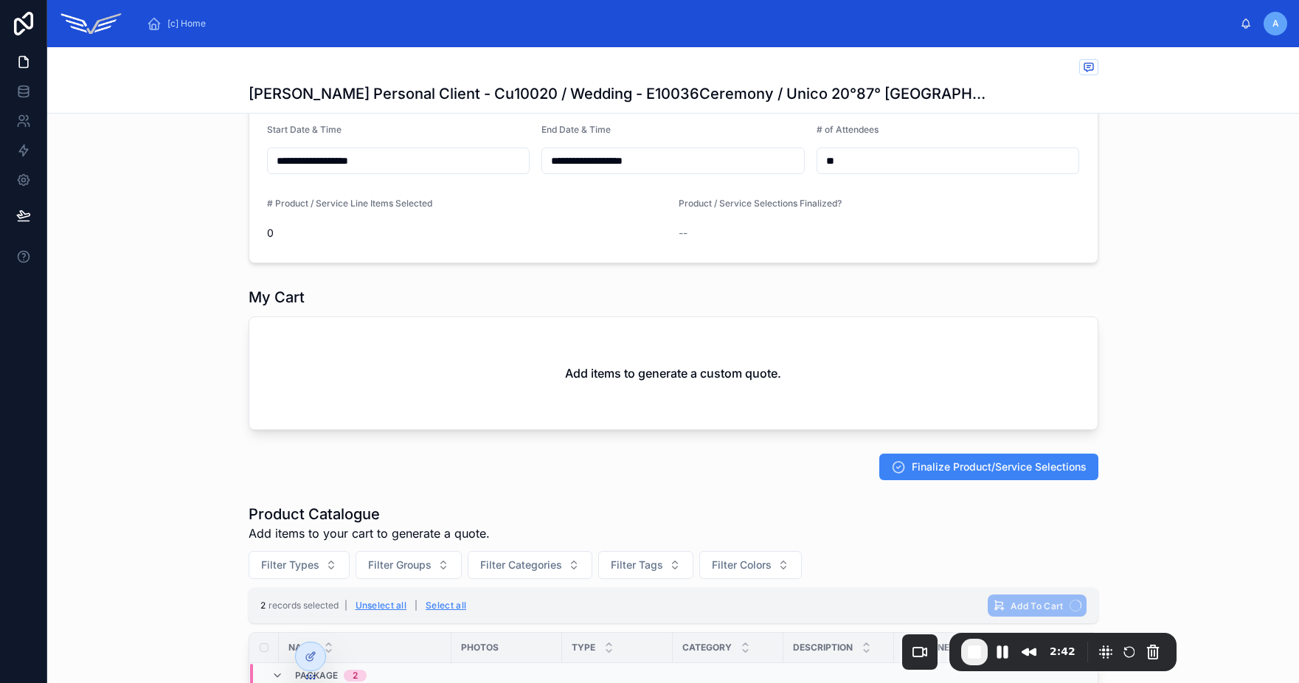
scroll to position [357, 0]
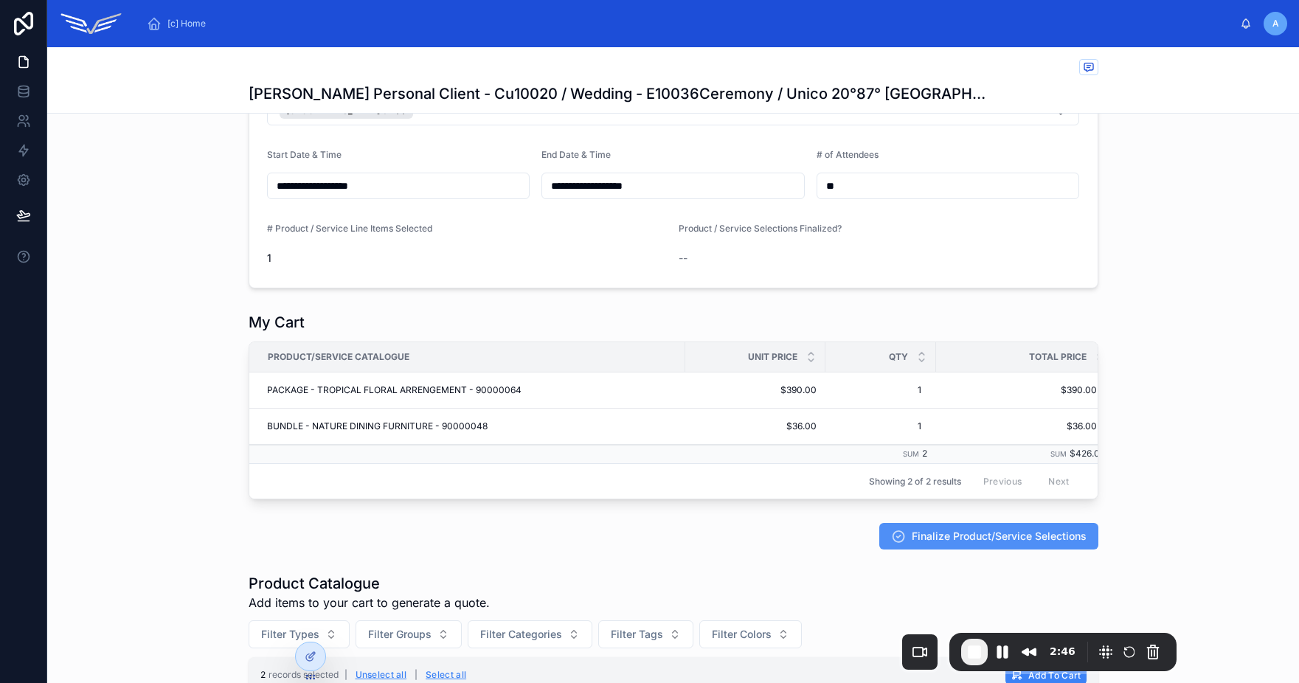
click at [963, 544] on span "Finalize Product/Service Selections" at bounding box center [999, 536] width 175 height 15
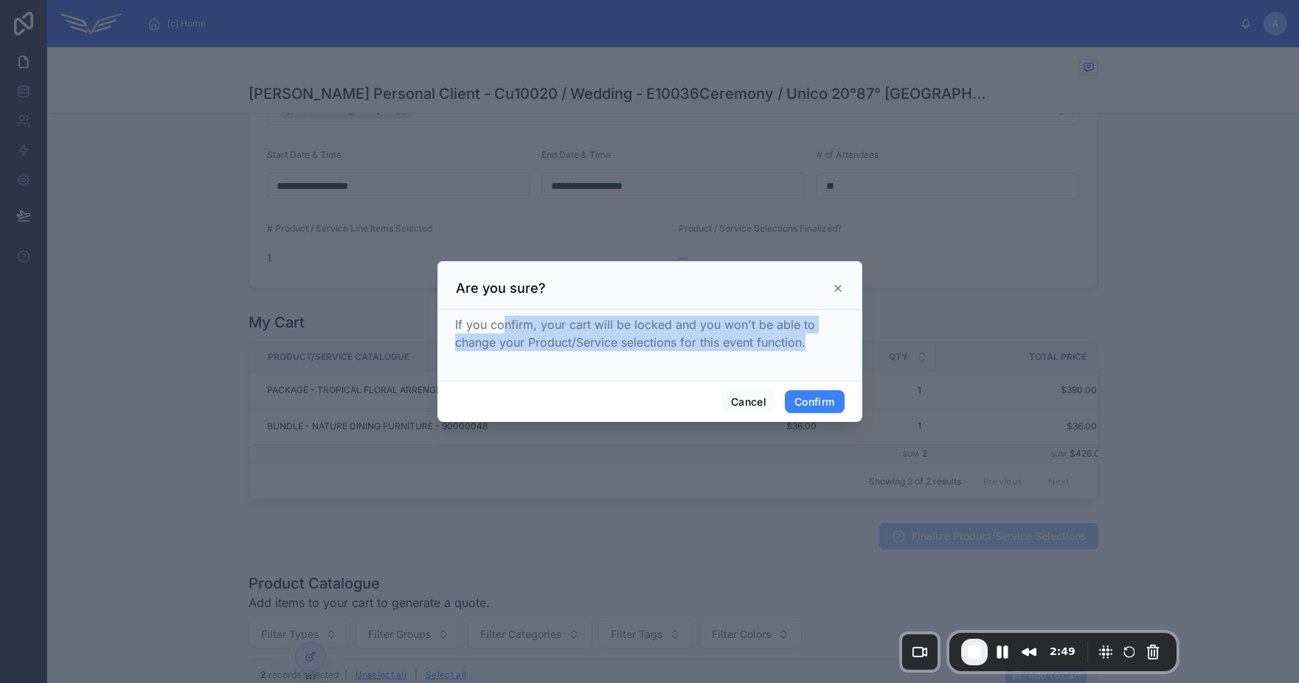
drag, startPoint x: 660, startPoint y: 344, endPoint x: 710, endPoint y: 350, distance: 49.9
click at [710, 350] on div "If you confirm, your cart will be locked and you won't be able to change your P…" at bounding box center [649, 342] width 389 height 53
click at [820, 401] on button "Confirm" at bounding box center [814, 402] width 59 height 24
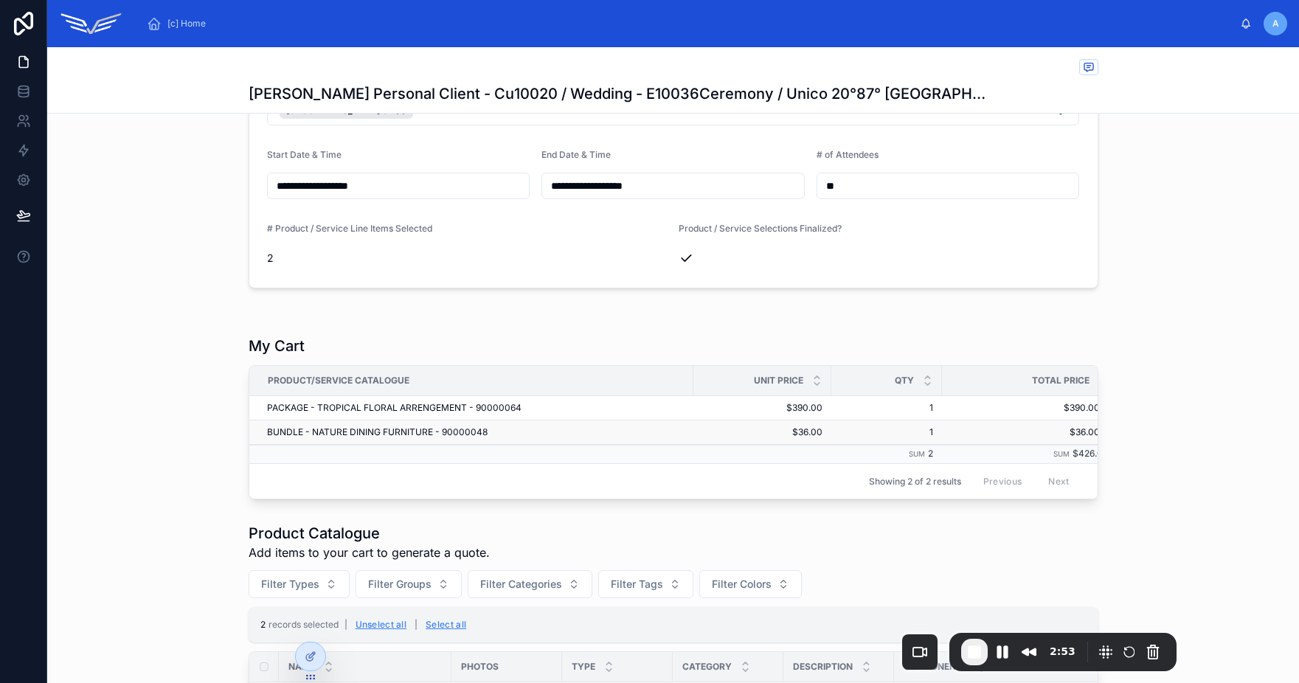
click at [540, 421] on td "BUNDLE - NATURE DINING FURNITURE - 90000048" at bounding box center [471, 432] width 444 height 24
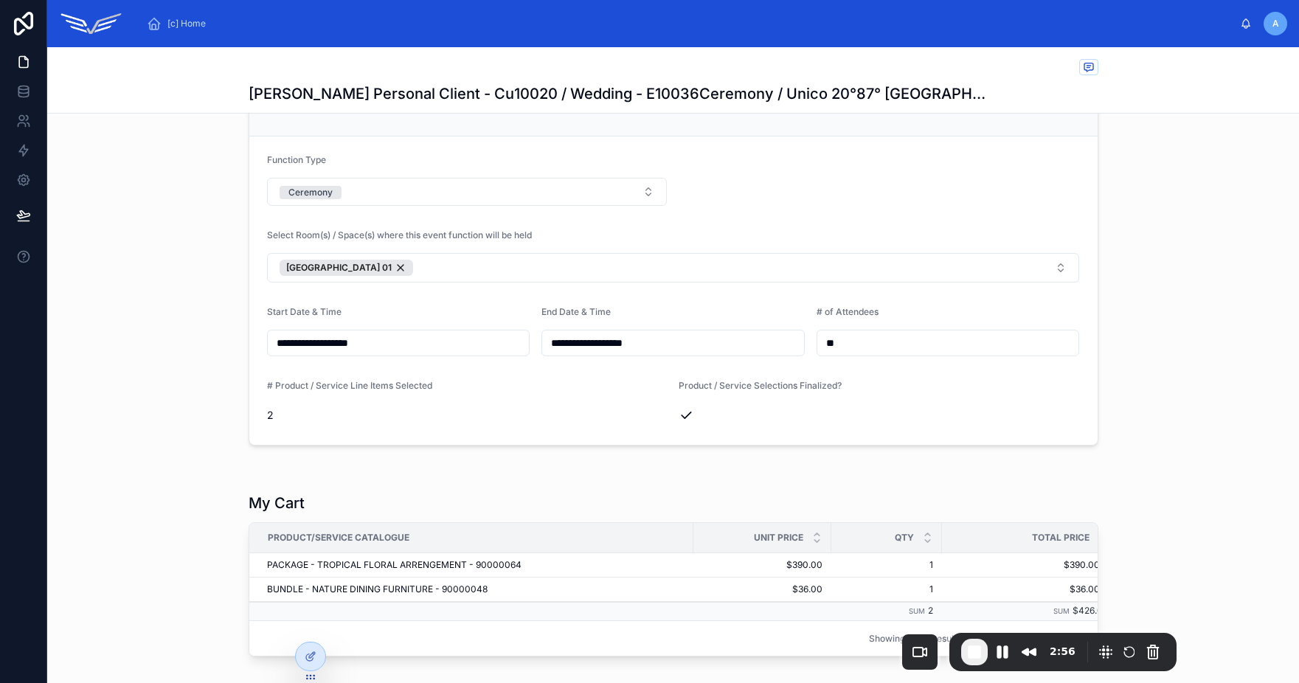
scroll to position [0, 0]
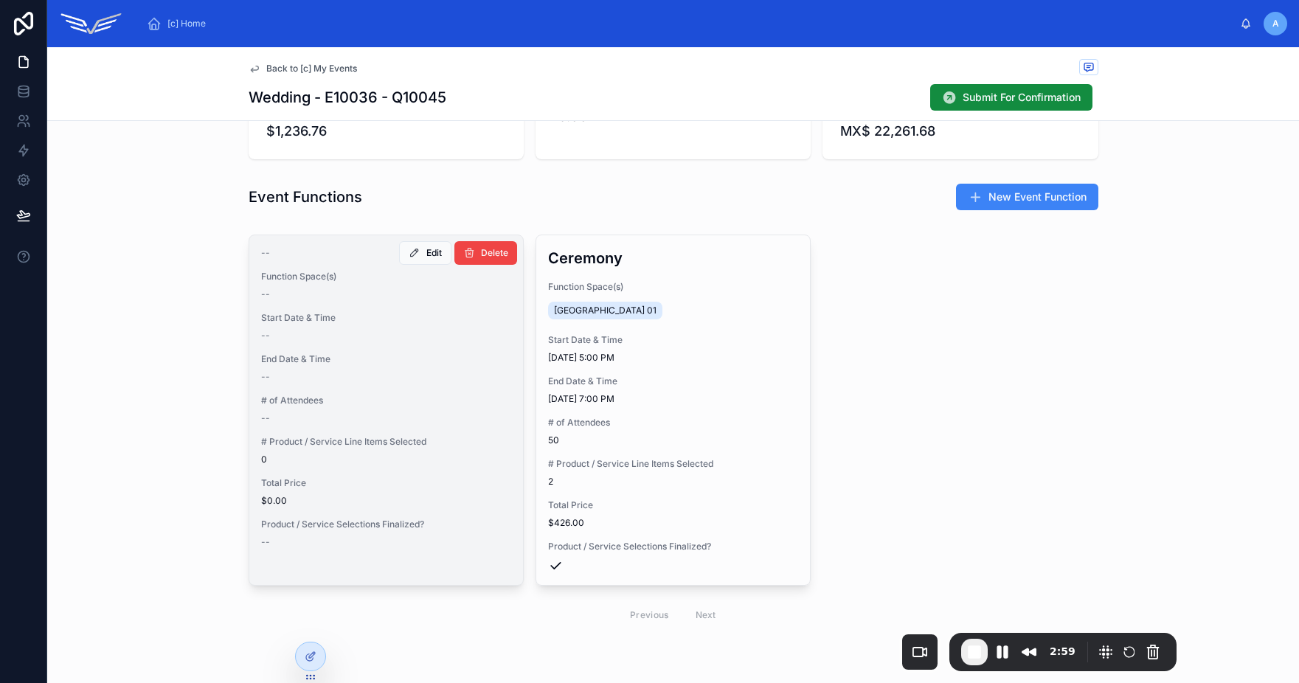
scroll to position [475, 0]
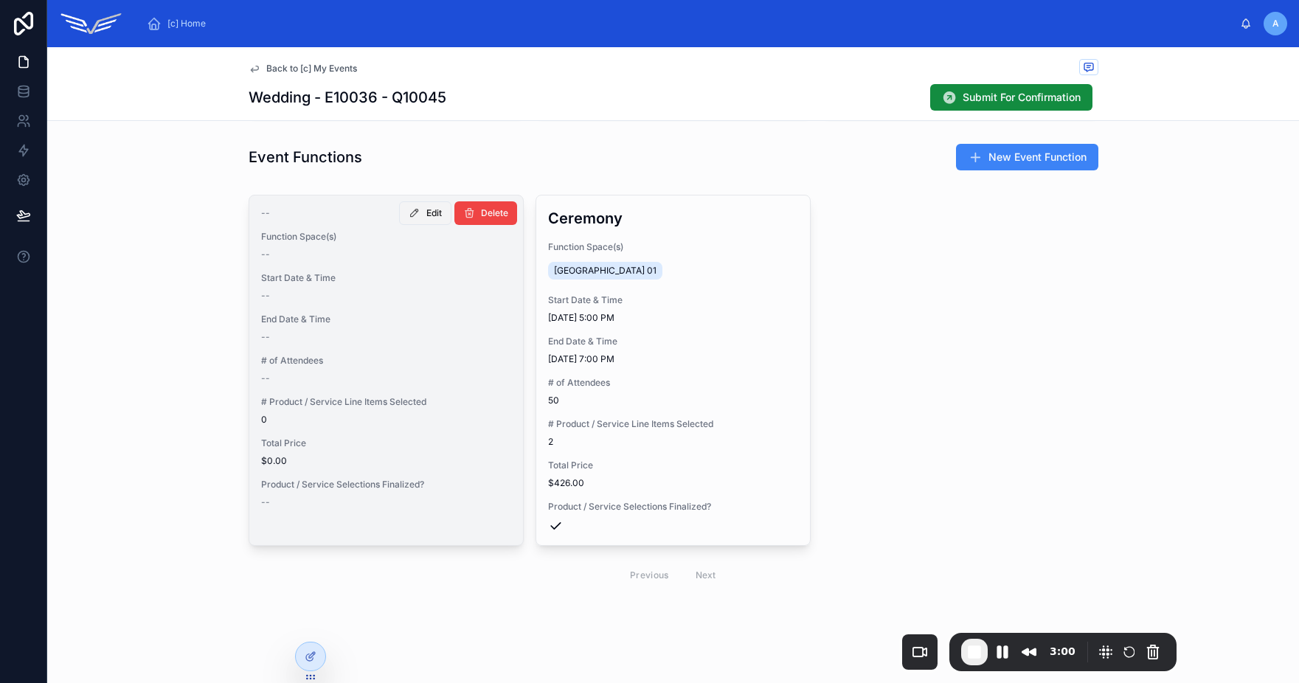
click at [415, 214] on button "Edit" at bounding box center [425, 213] width 52 height 24
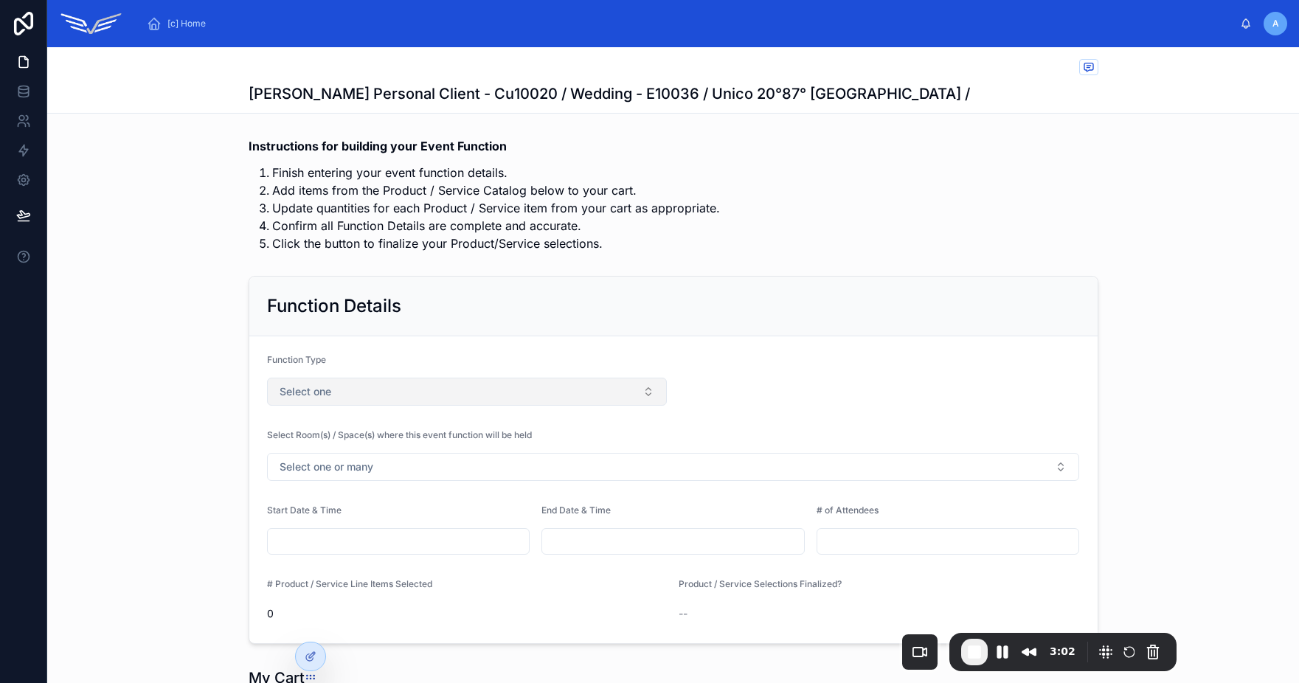
click at [376, 386] on button "Select one" at bounding box center [467, 392] width 401 height 28
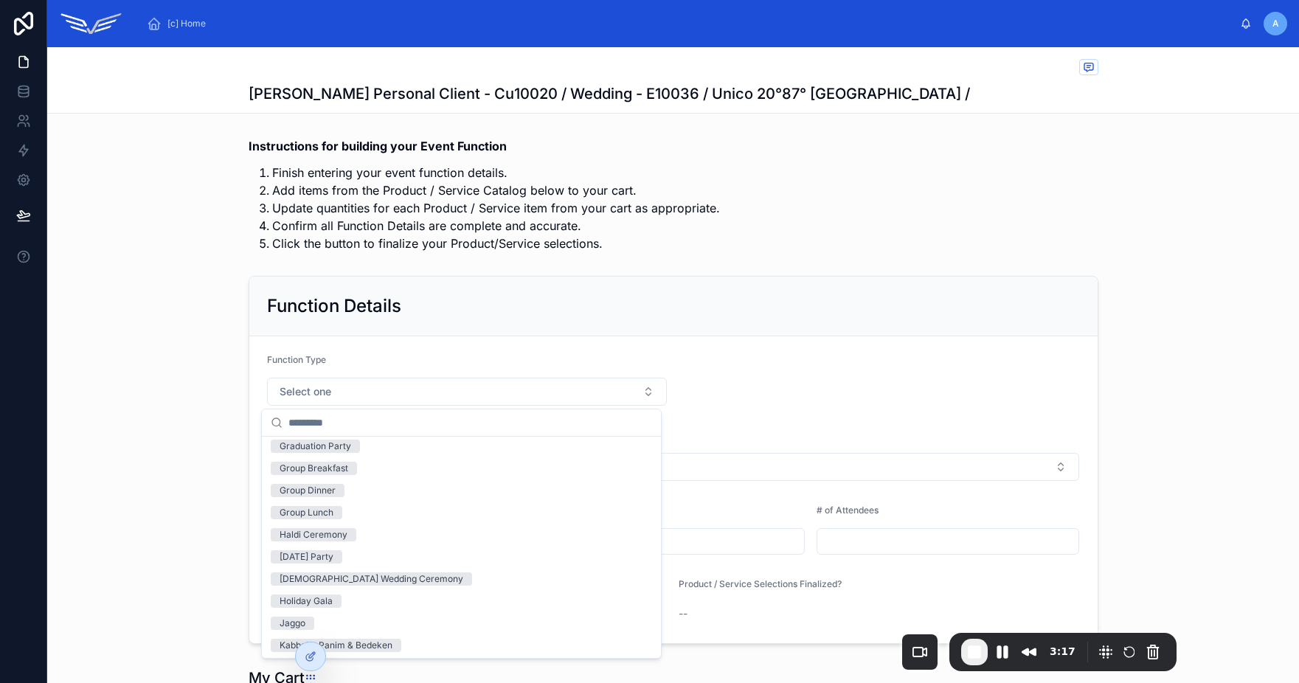
scroll to position [584, 0]
click at [411, 468] on div "Group Breakfast" at bounding box center [461, 464] width 393 height 22
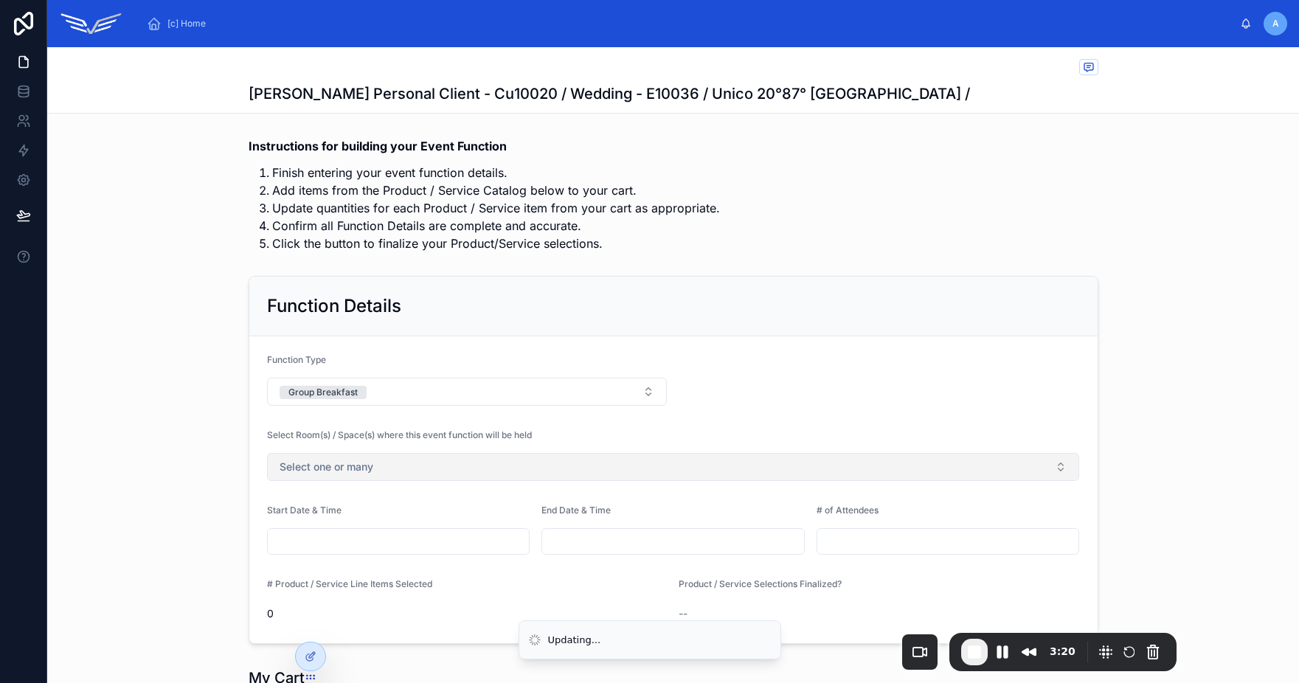
click at [373, 471] on button "Select one or many" at bounding box center [673, 467] width 813 height 28
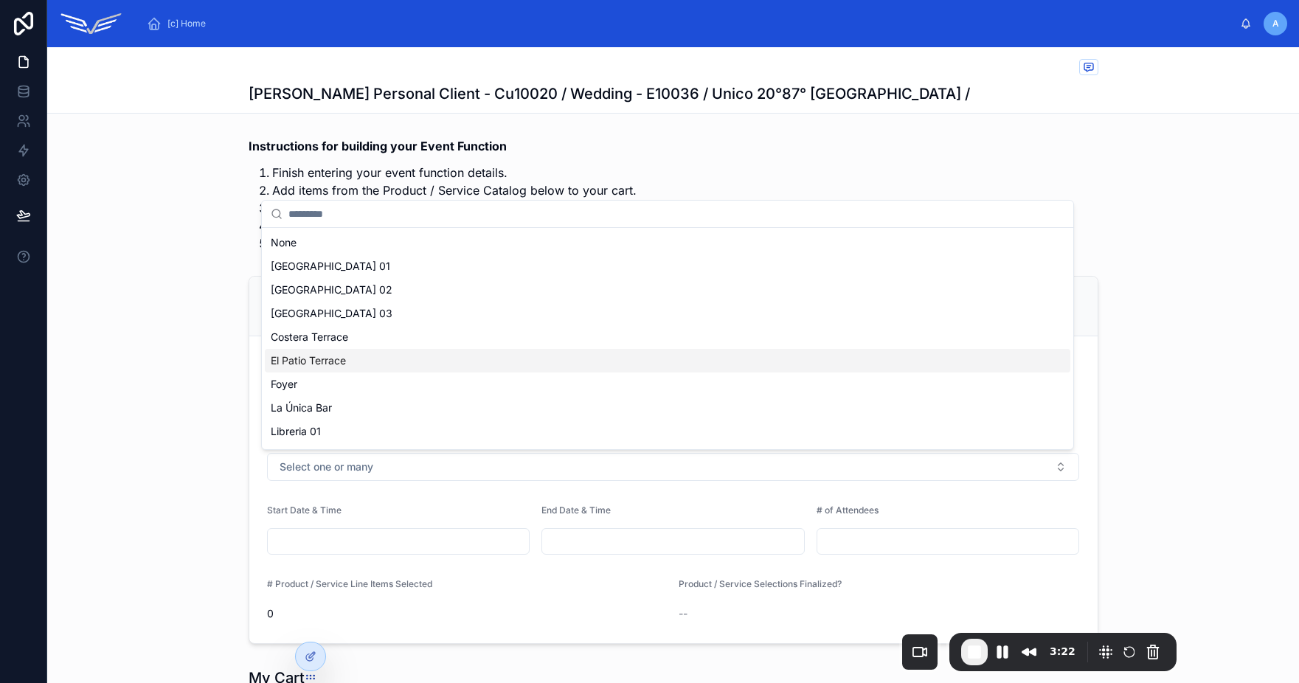
click at [383, 364] on div "El Patio Terrace" at bounding box center [668, 361] width 806 height 24
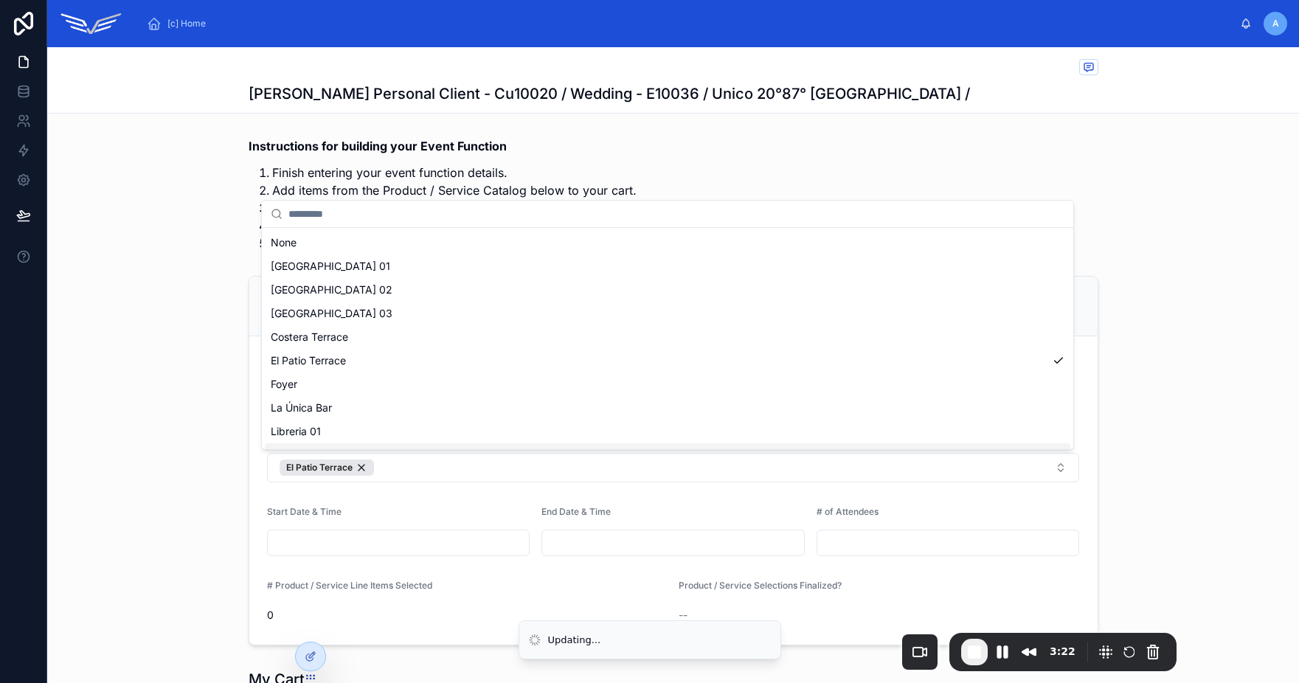
click at [380, 552] on div "[c] Home A Alex Personal Client Alex Personal Client - Cu10020 / Wedding - E100…" at bounding box center [673, 341] width 1252 height 683
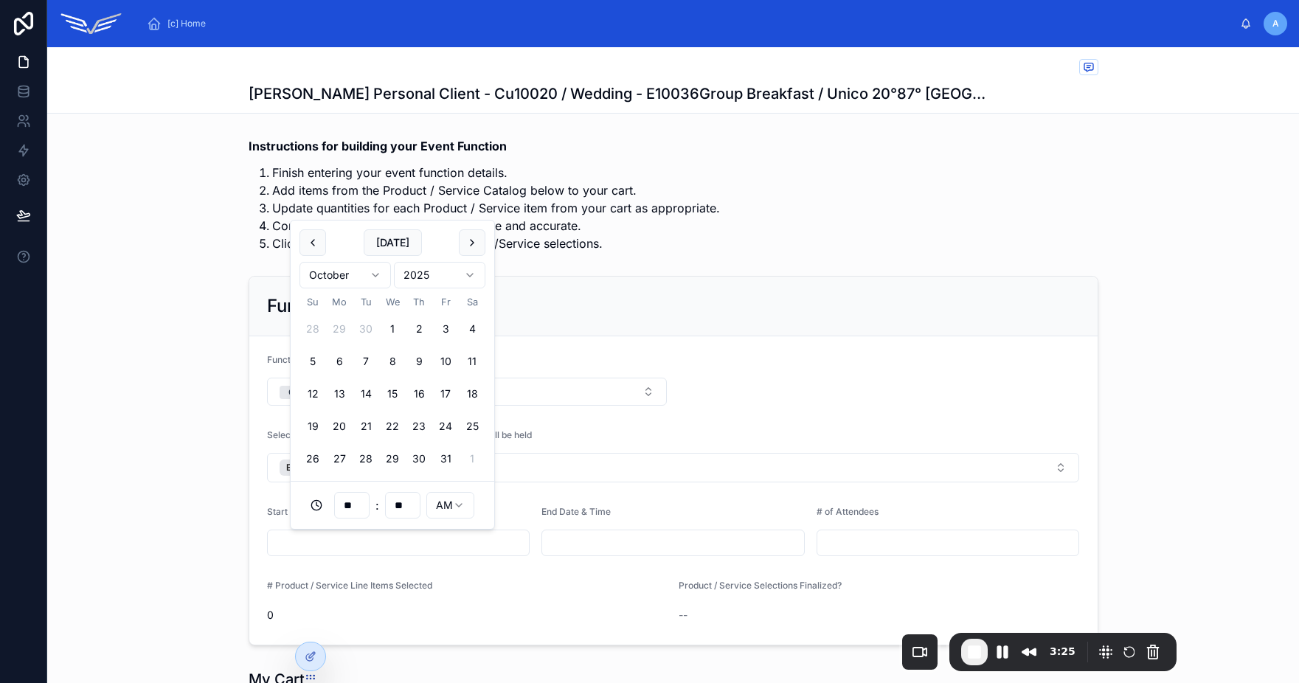
click at [417, 462] on button "30" at bounding box center [419, 459] width 27 height 27
click at [354, 510] on input "**" at bounding box center [352, 505] width 34 height 21
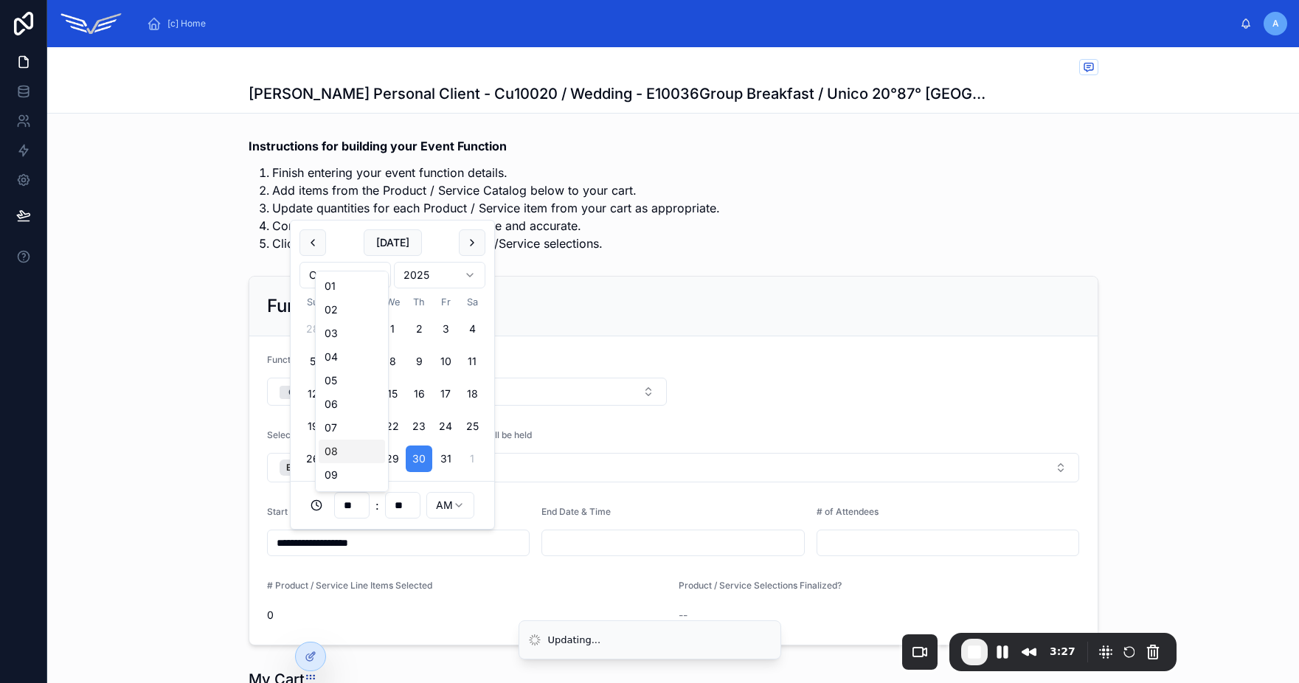
click at [338, 448] on div "08" at bounding box center [352, 452] width 66 height 24
type input "**********"
type input "**"
click at [576, 533] on input "text" at bounding box center [673, 543] width 262 height 21
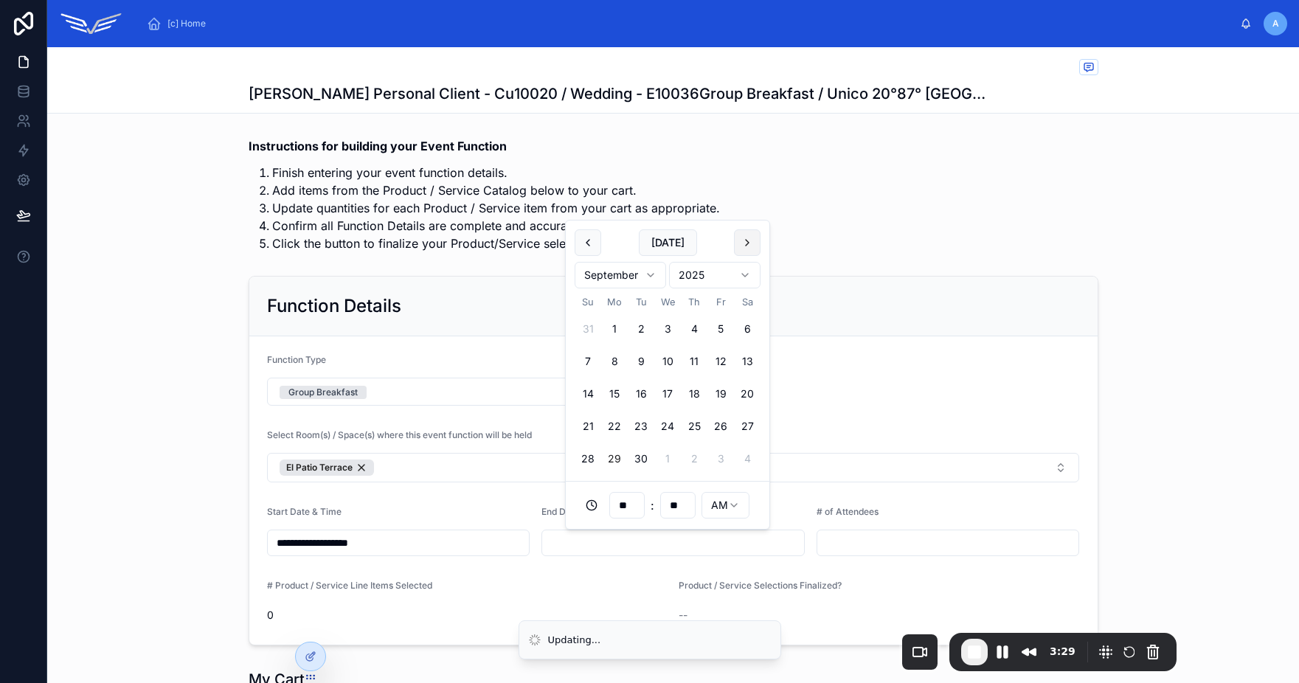
click at [749, 245] on button at bounding box center [747, 242] width 27 height 27
click at [696, 465] on button "30" at bounding box center [694, 459] width 27 height 27
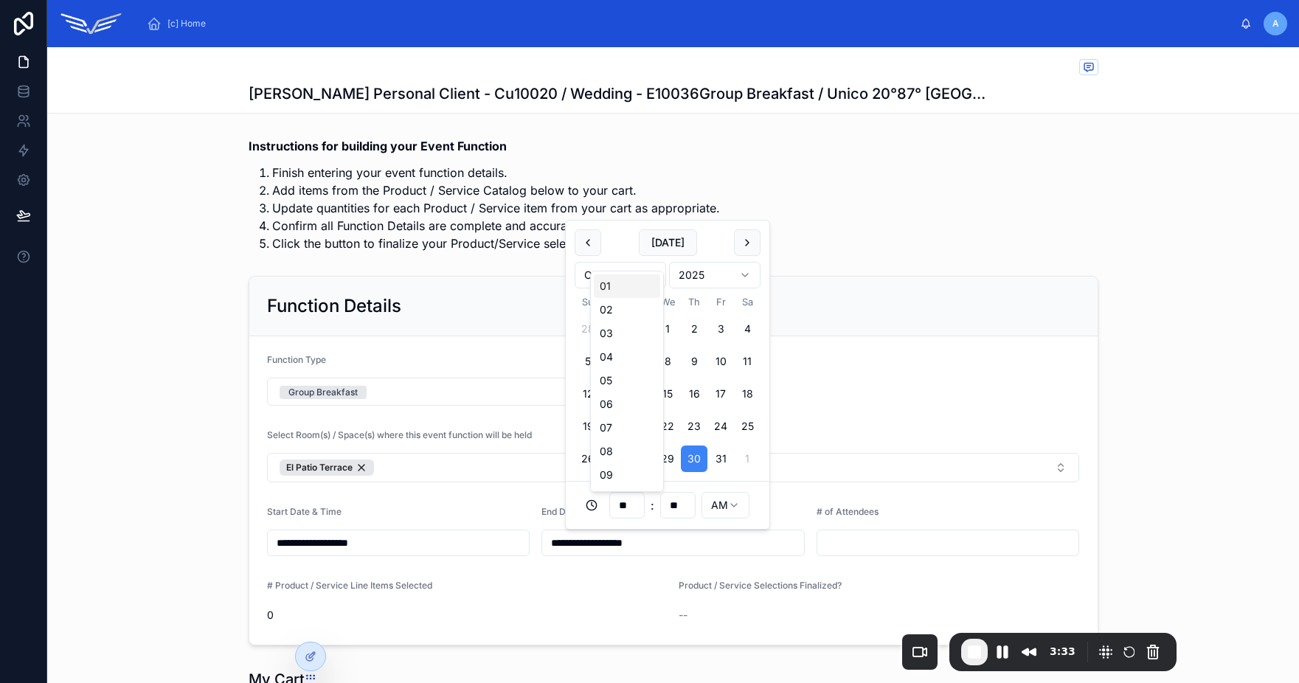
click at [634, 503] on input "**" at bounding box center [627, 505] width 34 height 21
click at [624, 432] on div "10" at bounding box center [627, 430] width 66 height 24
type input "**********"
type input "**"
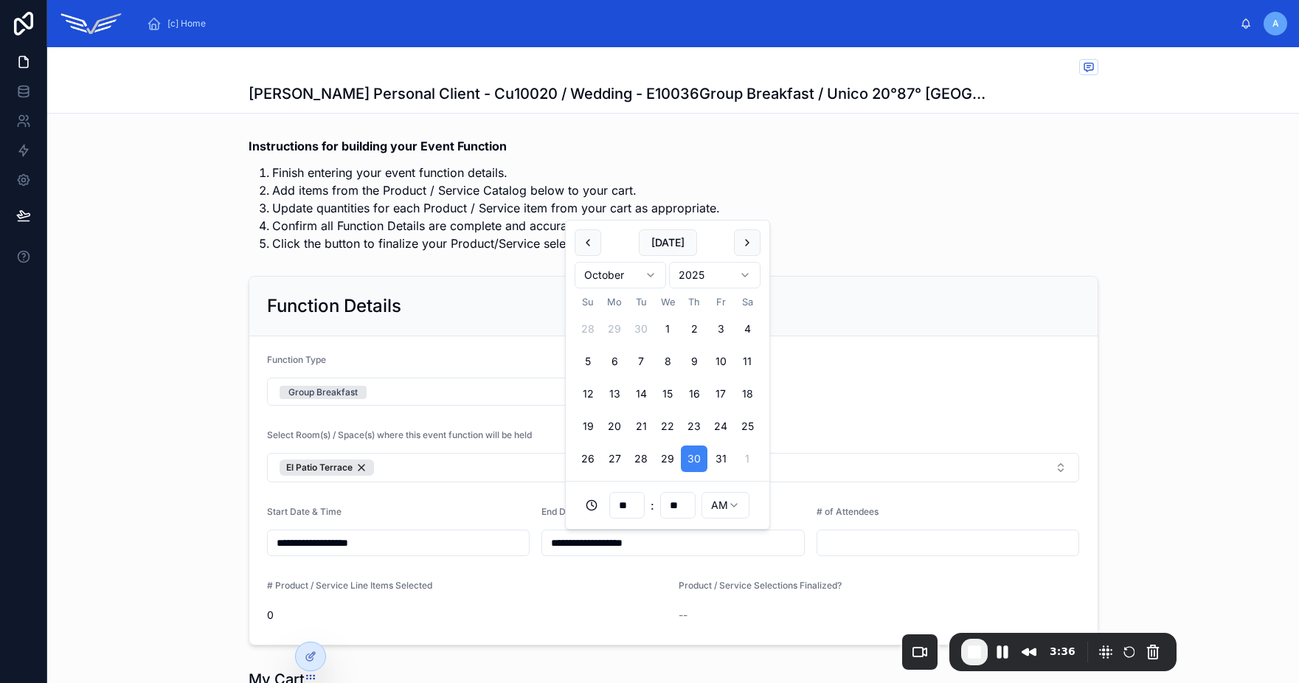
click at [852, 539] on input "text" at bounding box center [948, 543] width 262 height 21
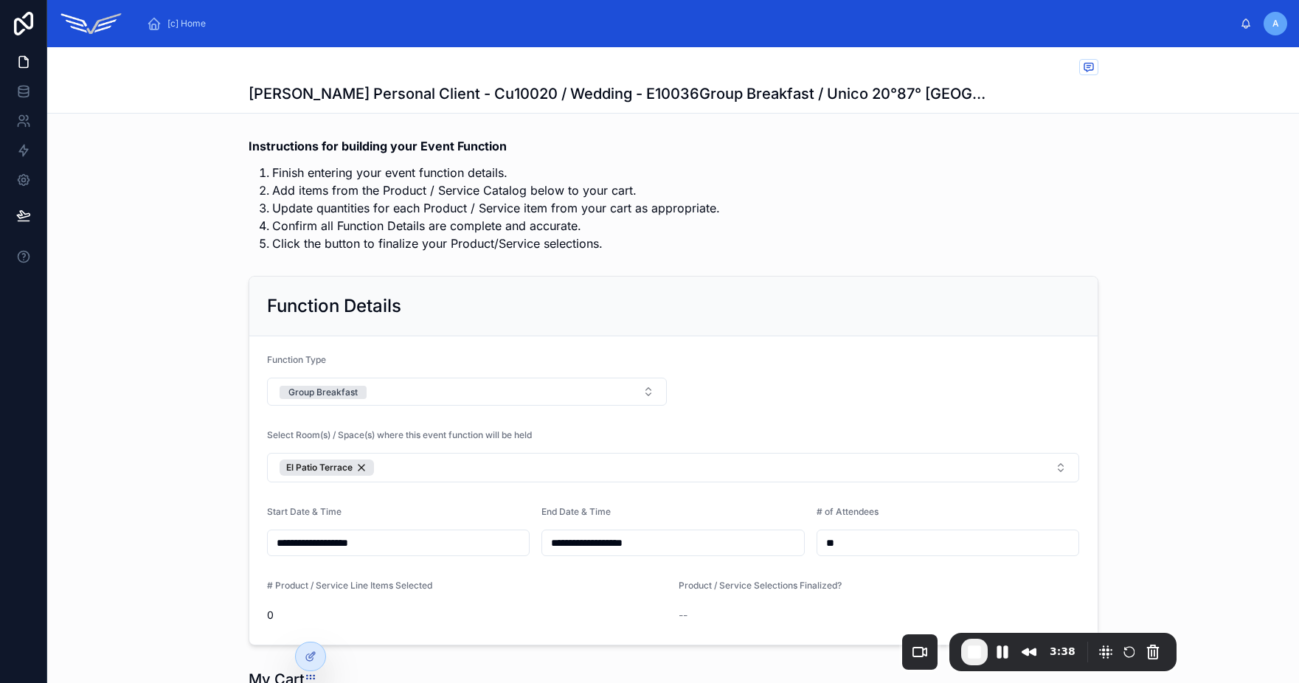
type input "**"
click at [1162, 403] on div "**********" at bounding box center [673, 460] width 1252 height 381
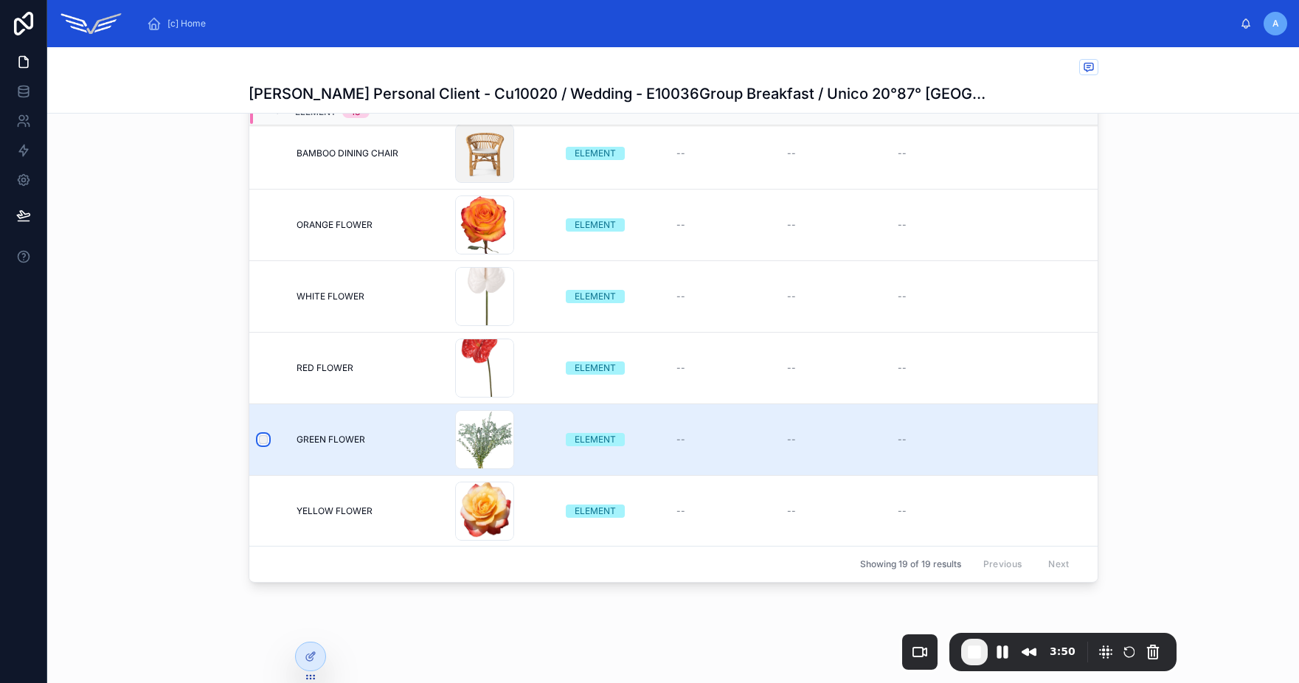
scroll to position [468, 0]
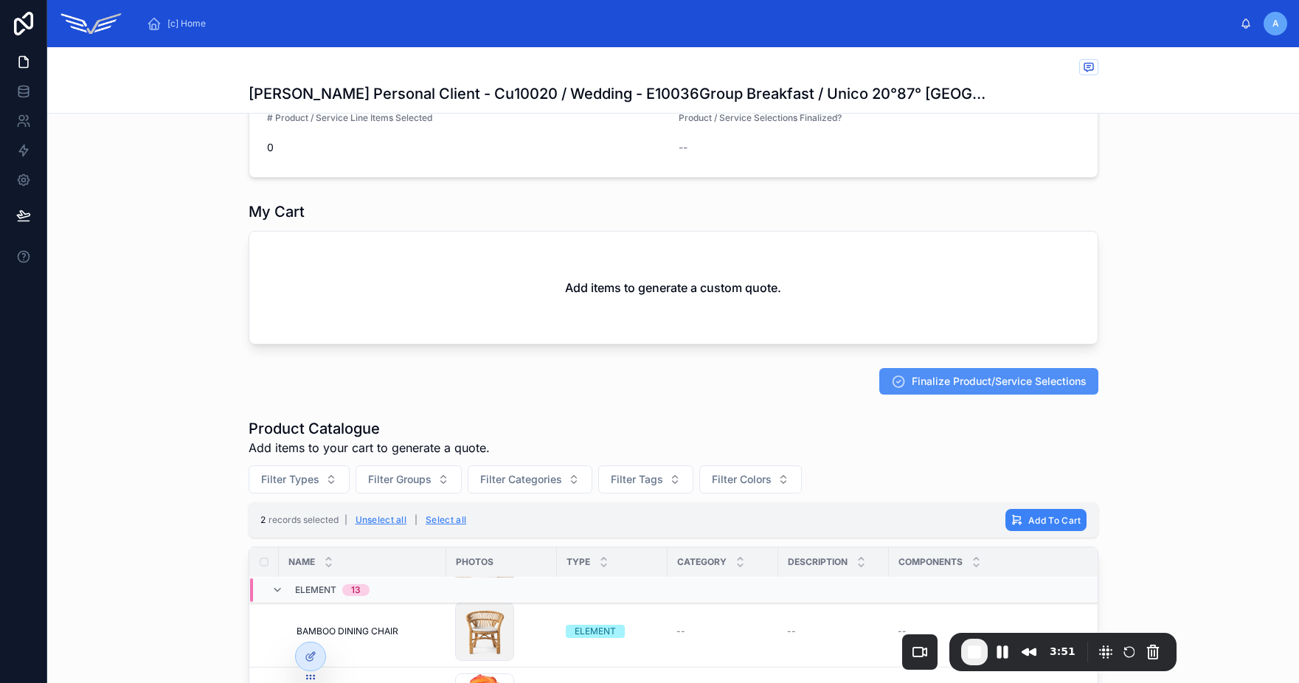
click at [974, 386] on span "Finalize Product/Service Selections" at bounding box center [999, 381] width 175 height 15
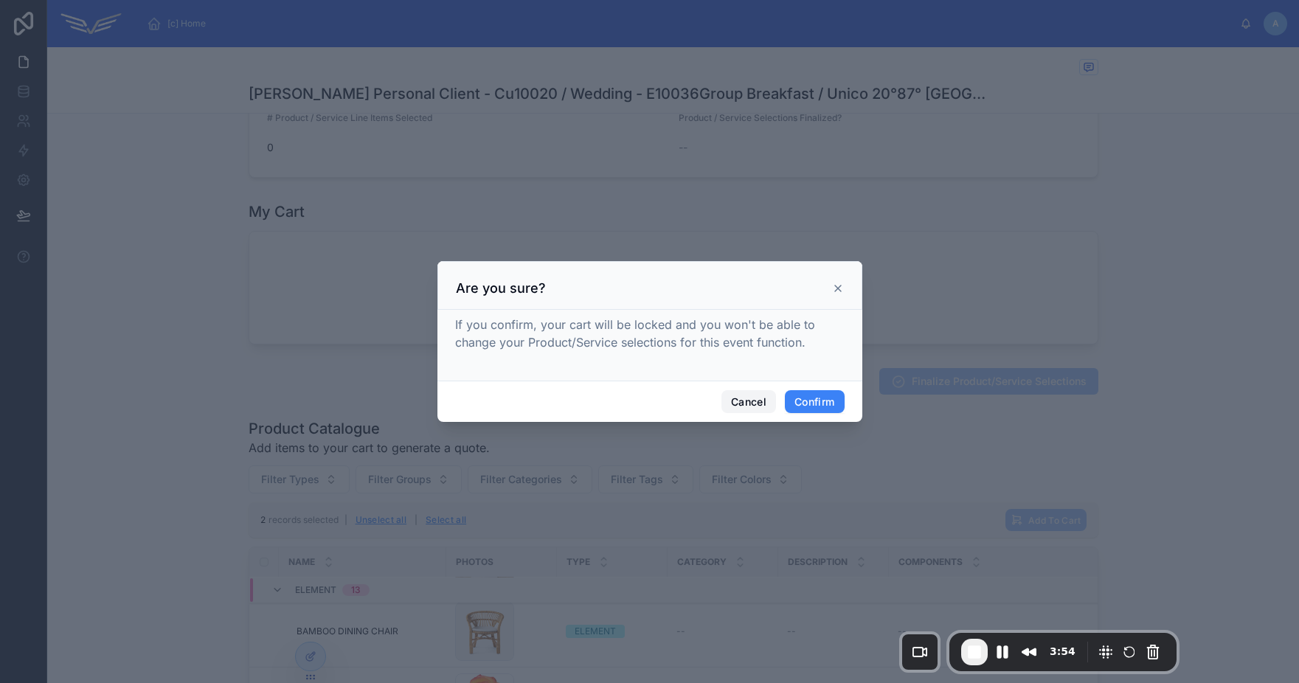
click at [755, 402] on button "Cancel" at bounding box center [748, 402] width 55 height 24
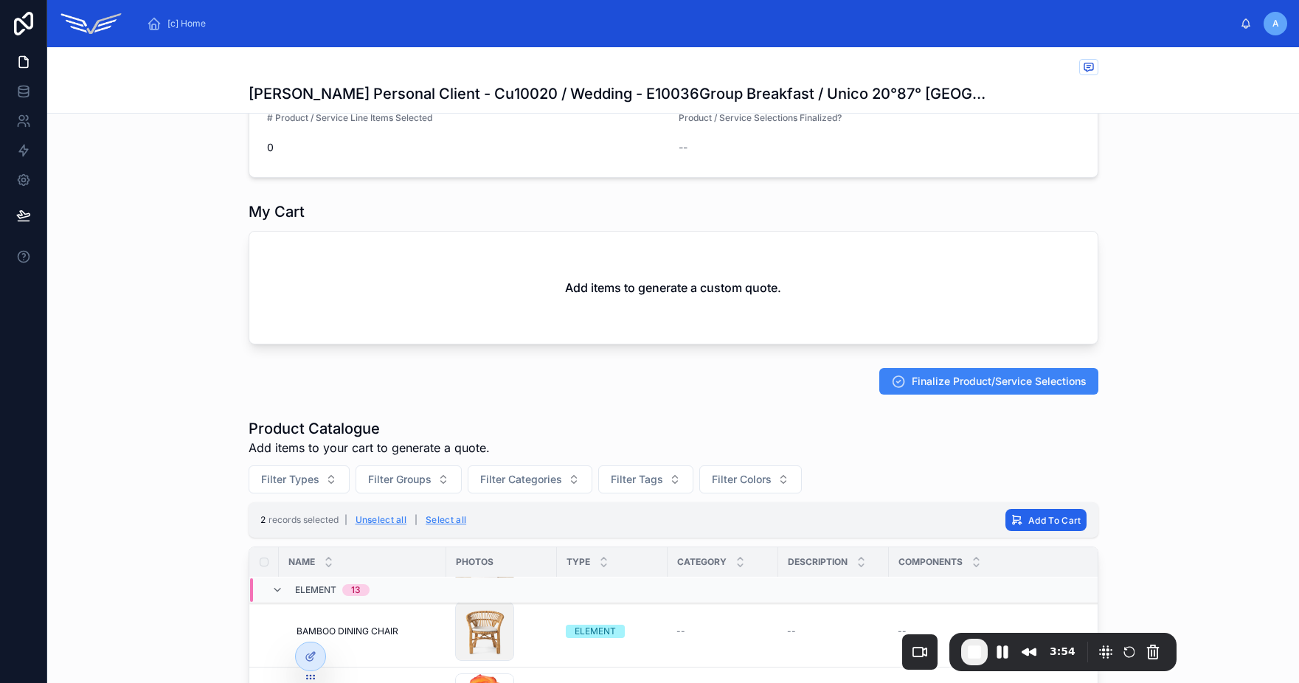
click at [1033, 520] on span "Add To Cart" at bounding box center [1054, 520] width 52 height 11
click at [1113, 487] on icon at bounding box center [1112, 491] width 12 height 12
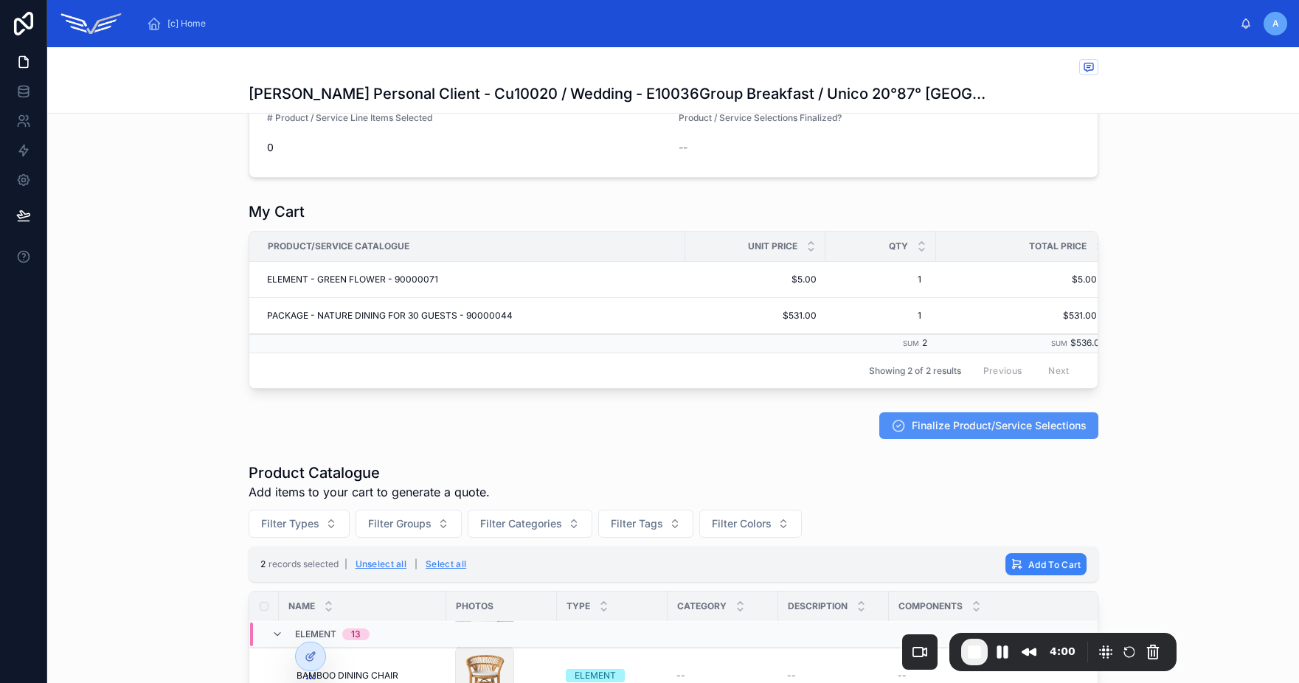
click at [951, 433] on span "Finalize Product/Service Selections" at bounding box center [999, 425] width 175 height 15
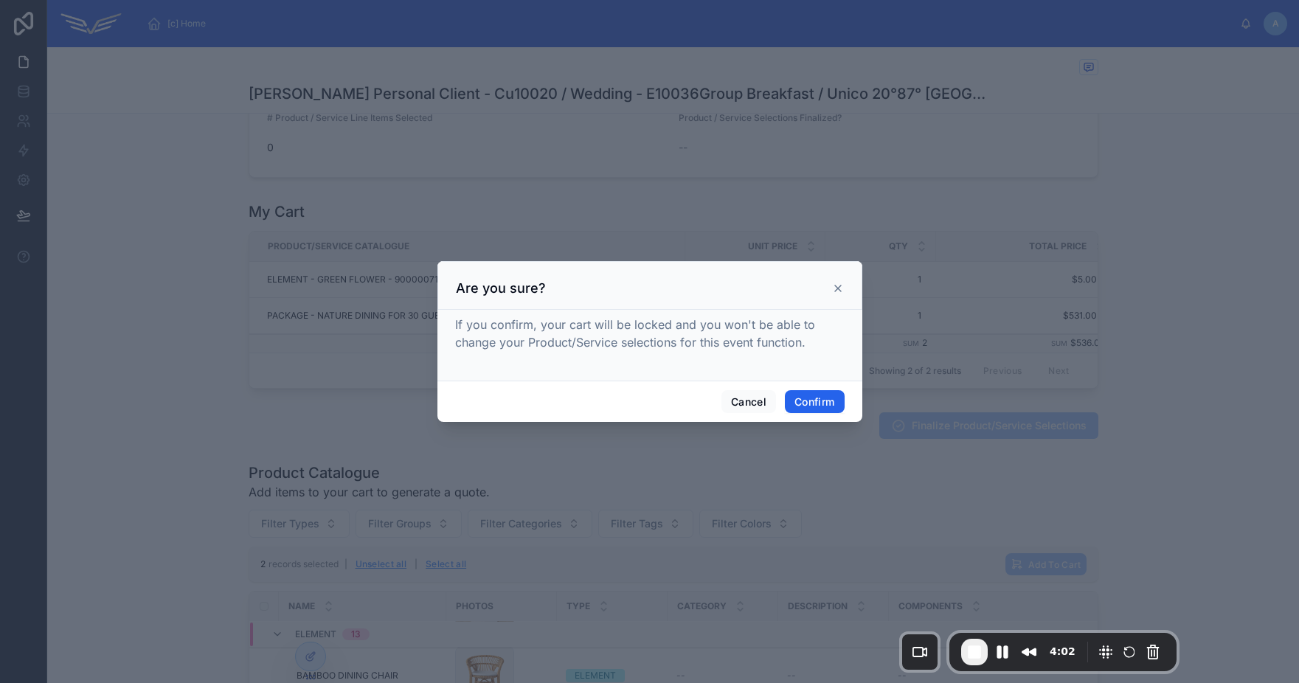
click at [811, 399] on button "Confirm" at bounding box center [814, 402] width 59 height 24
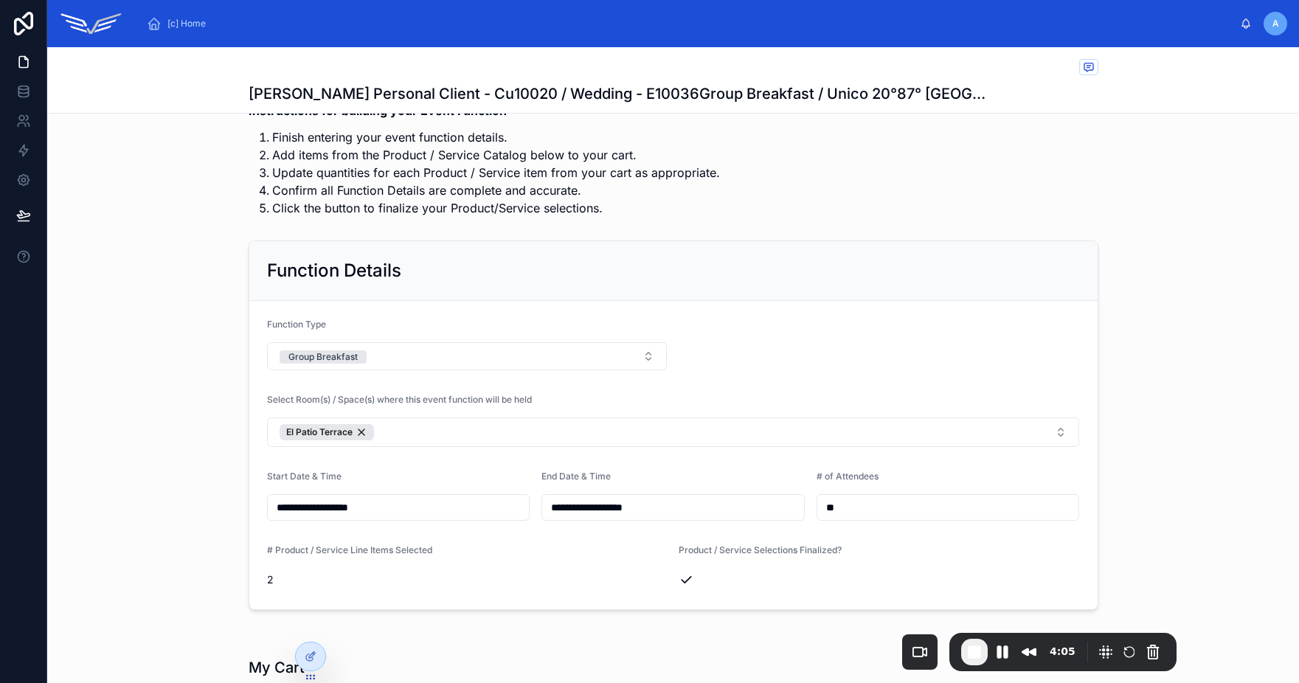
scroll to position [0, 0]
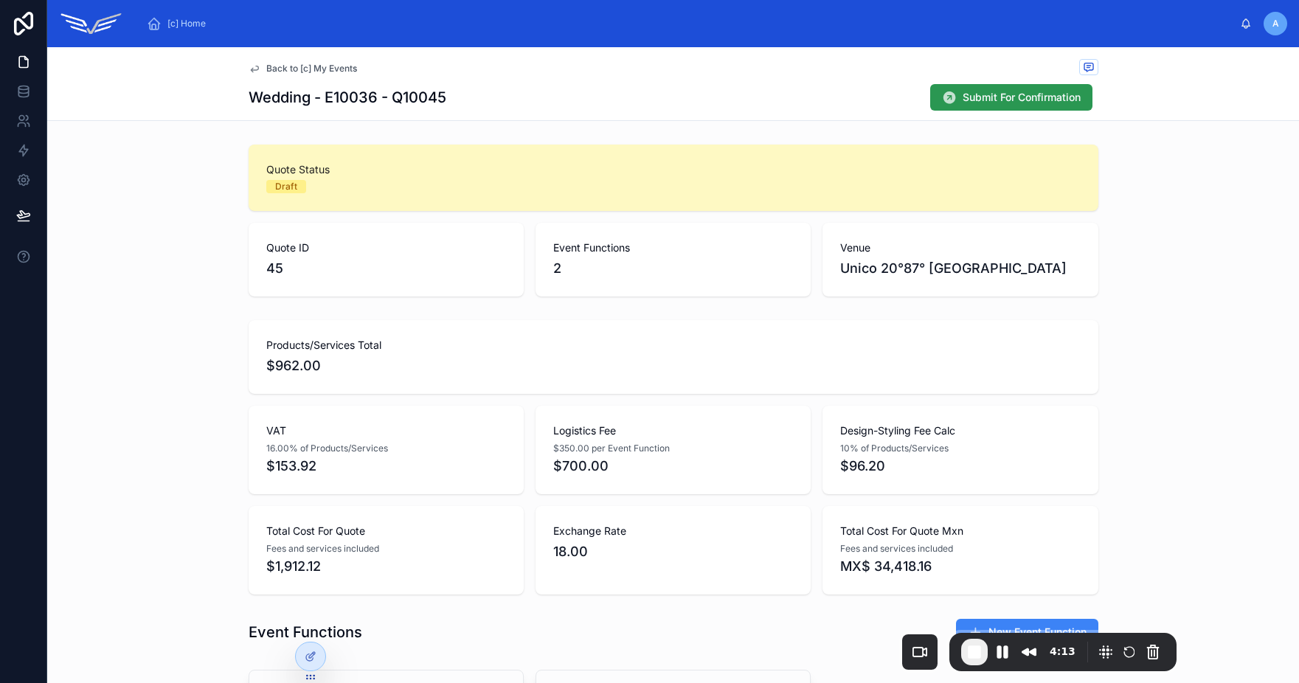
click at [982, 99] on span "Submit For Confirmation" at bounding box center [1022, 97] width 118 height 15
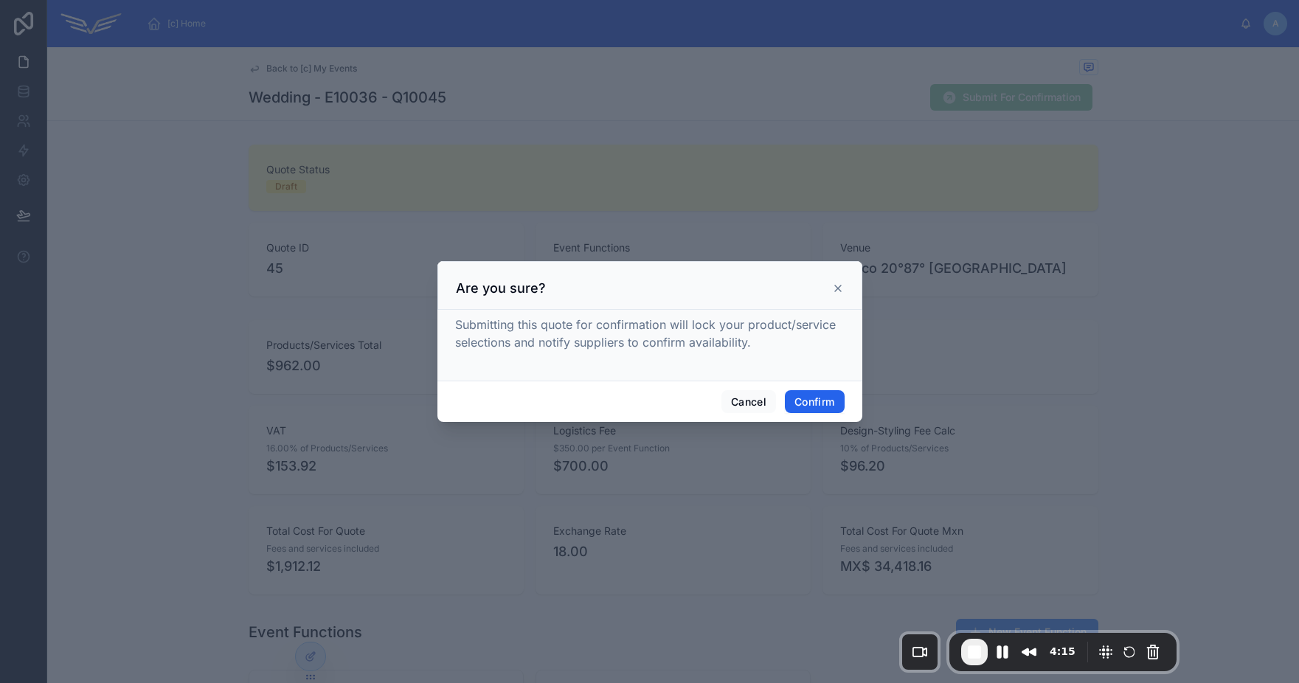
click at [806, 402] on button "Confirm" at bounding box center [814, 402] width 59 height 24
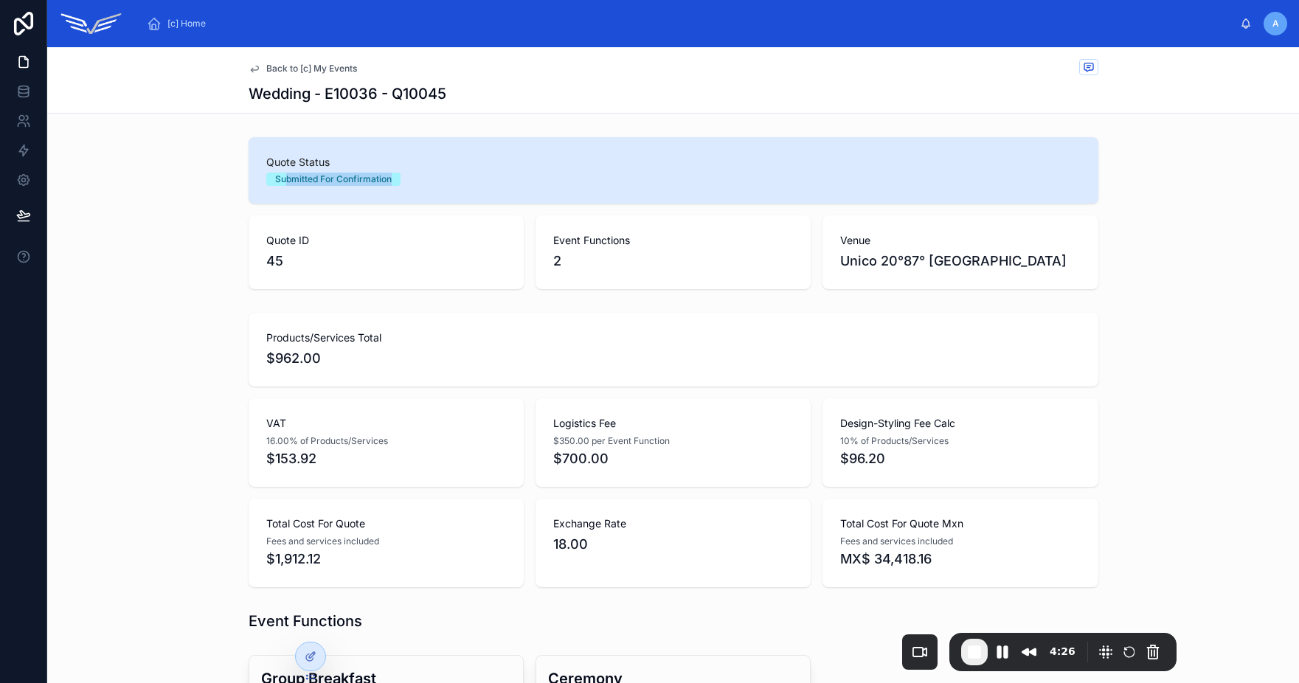
drag, startPoint x: 279, startPoint y: 173, endPoint x: 482, endPoint y: 181, distance: 203.0
click at [482, 181] on div "Submitted For Confirmation" at bounding box center [673, 179] width 814 height 13
click at [272, 65] on span "Back to [c] My Events" at bounding box center [311, 69] width 91 height 12
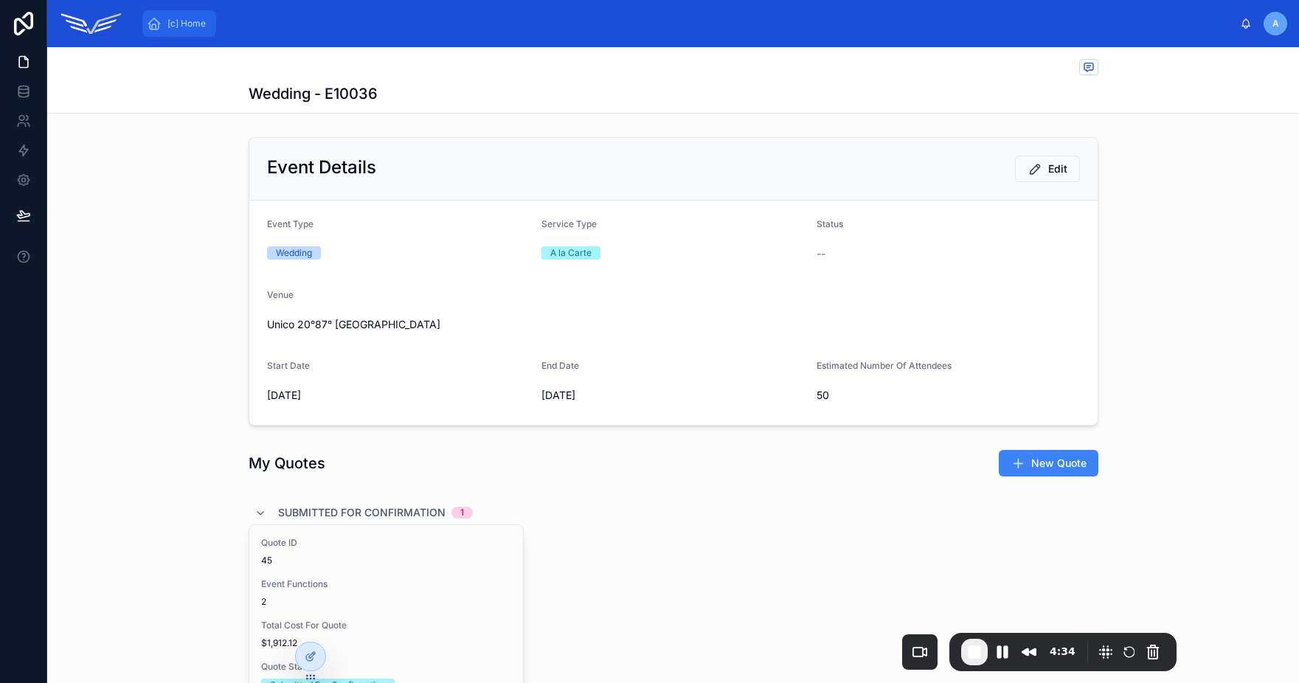
click at [183, 31] on div "[c] Home" at bounding box center [179, 24] width 65 height 24
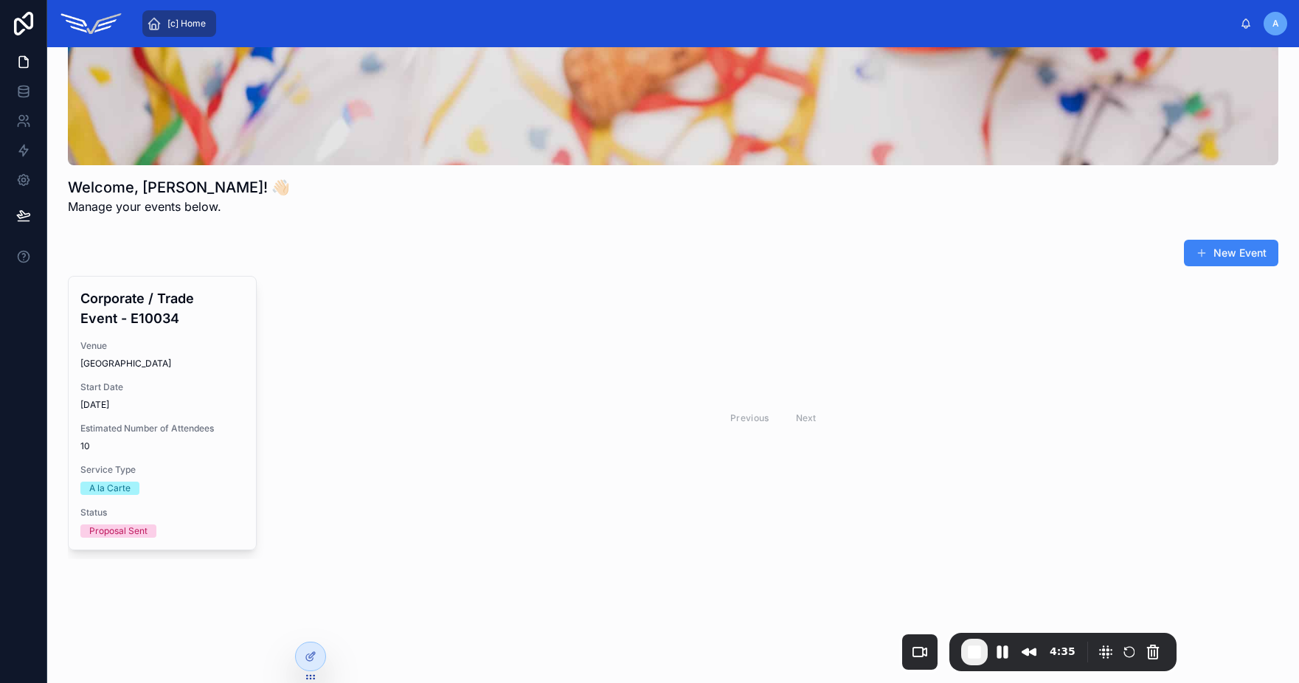
scroll to position [131, 0]
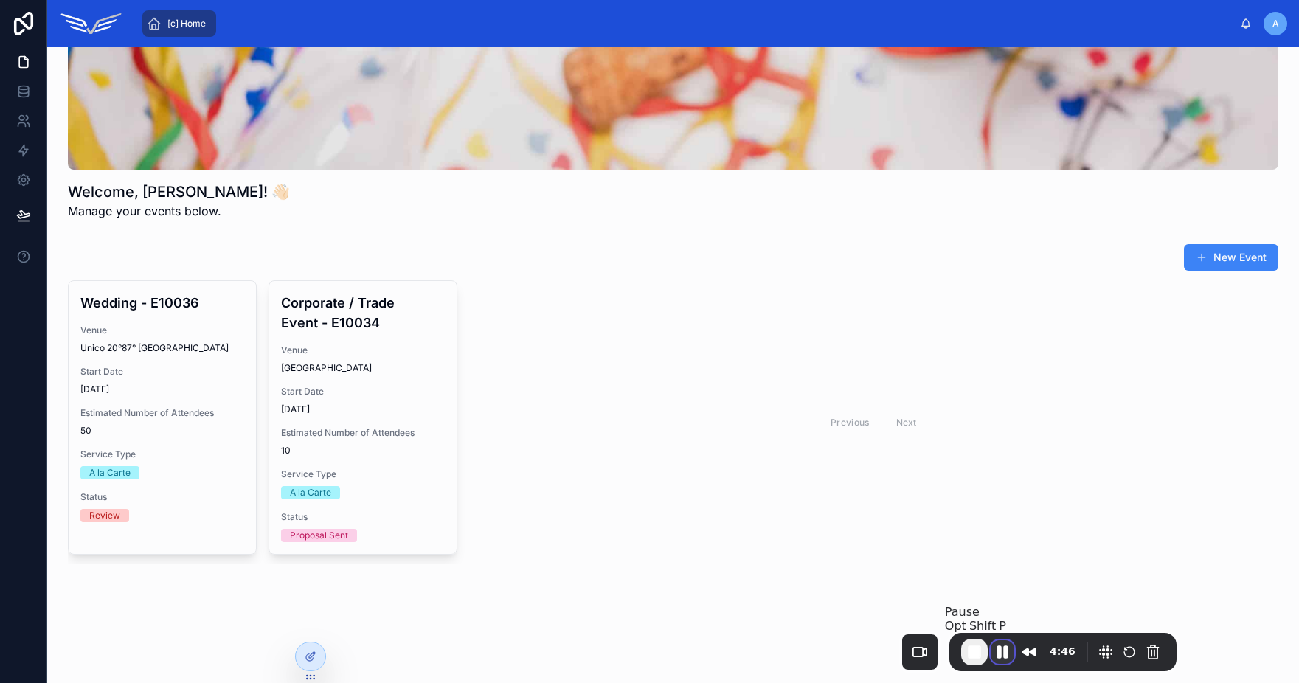
click at [1004, 653] on button "Pause Recording" at bounding box center [1003, 652] width 24 height 24
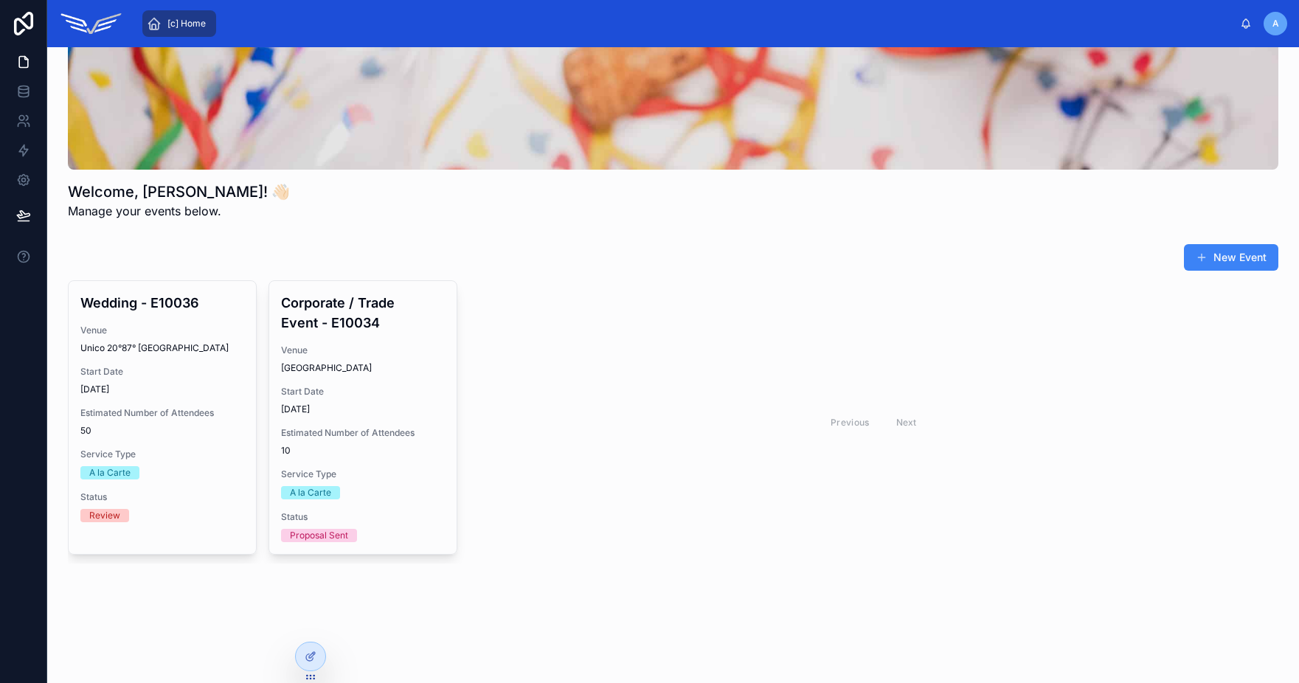
scroll to position [0, 0]
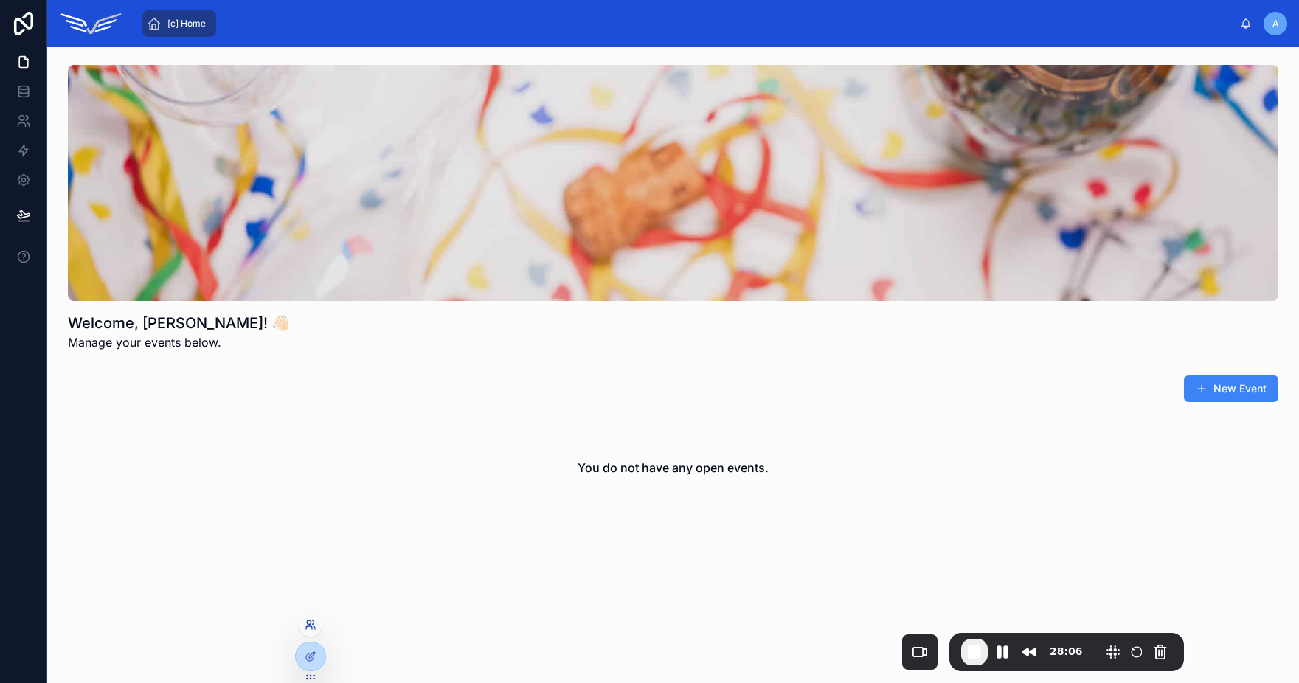
click at [311, 627] on icon at bounding box center [309, 627] width 6 height 3
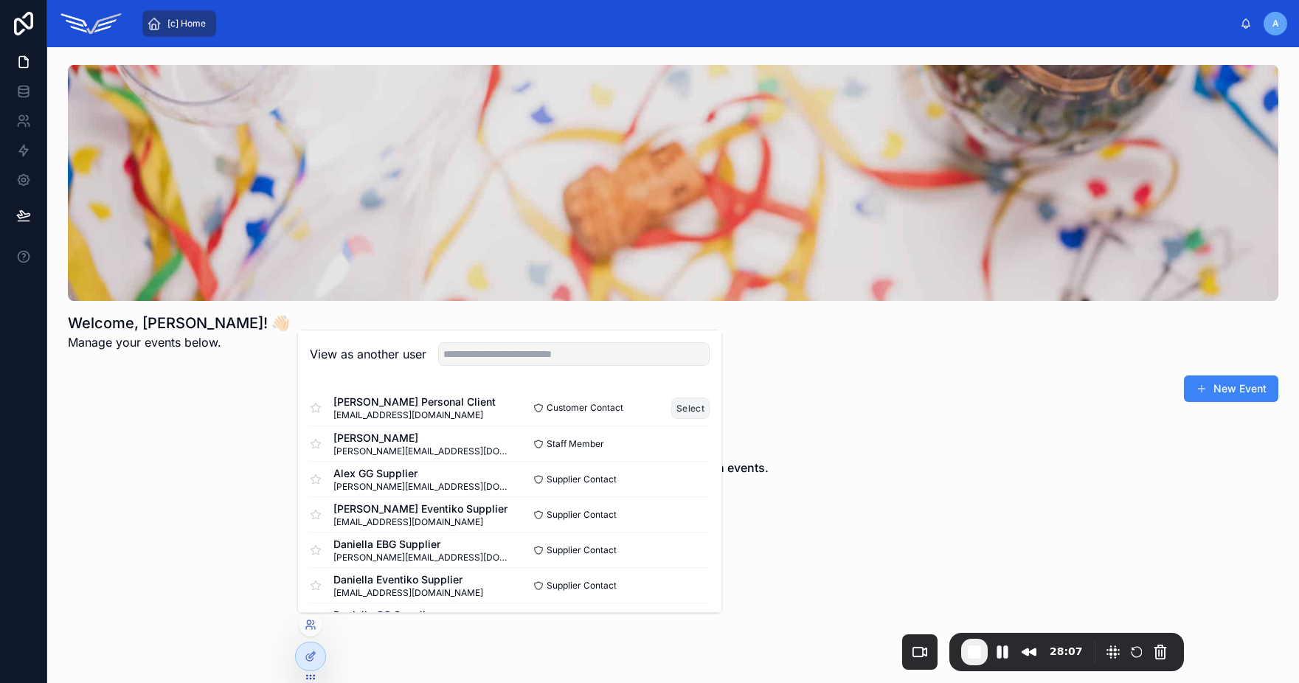
click at [674, 412] on button "Select" at bounding box center [690, 408] width 38 height 21
click at [676, 407] on button "Select" at bounding box center [690, 408] width 38 height 21
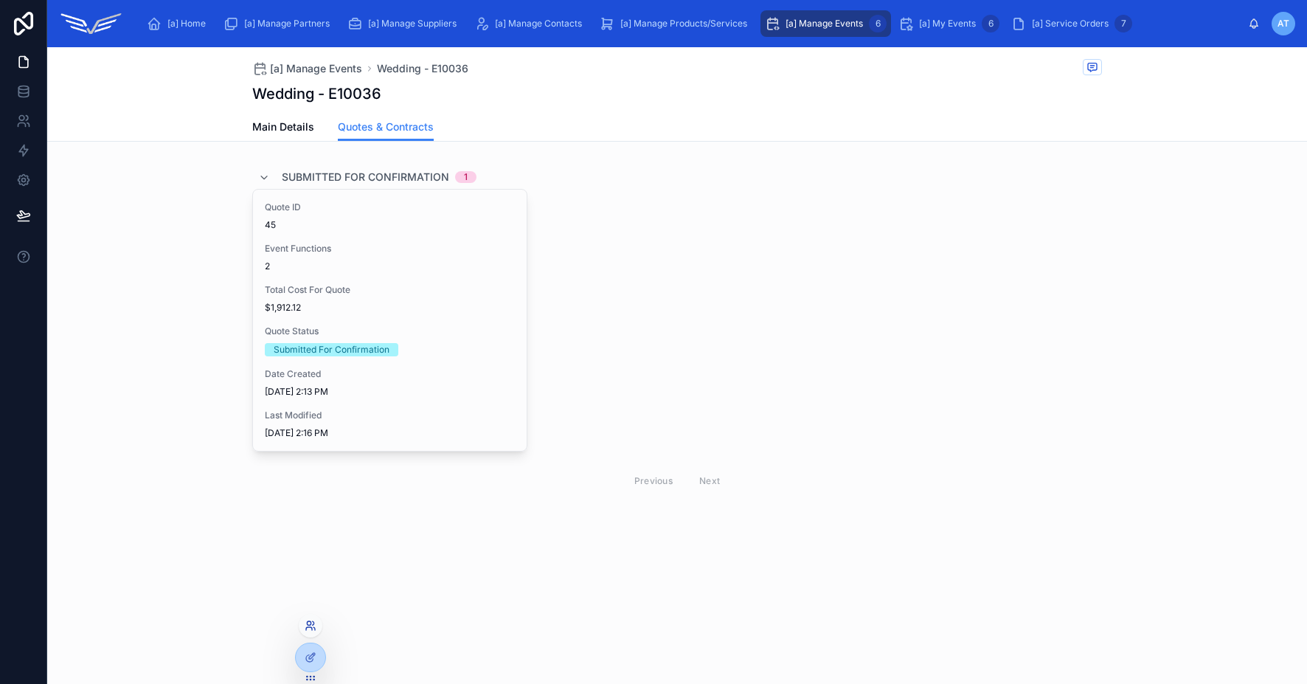
click at [313, 621] on icon at bounding box center [313, 623] width 1 height 4
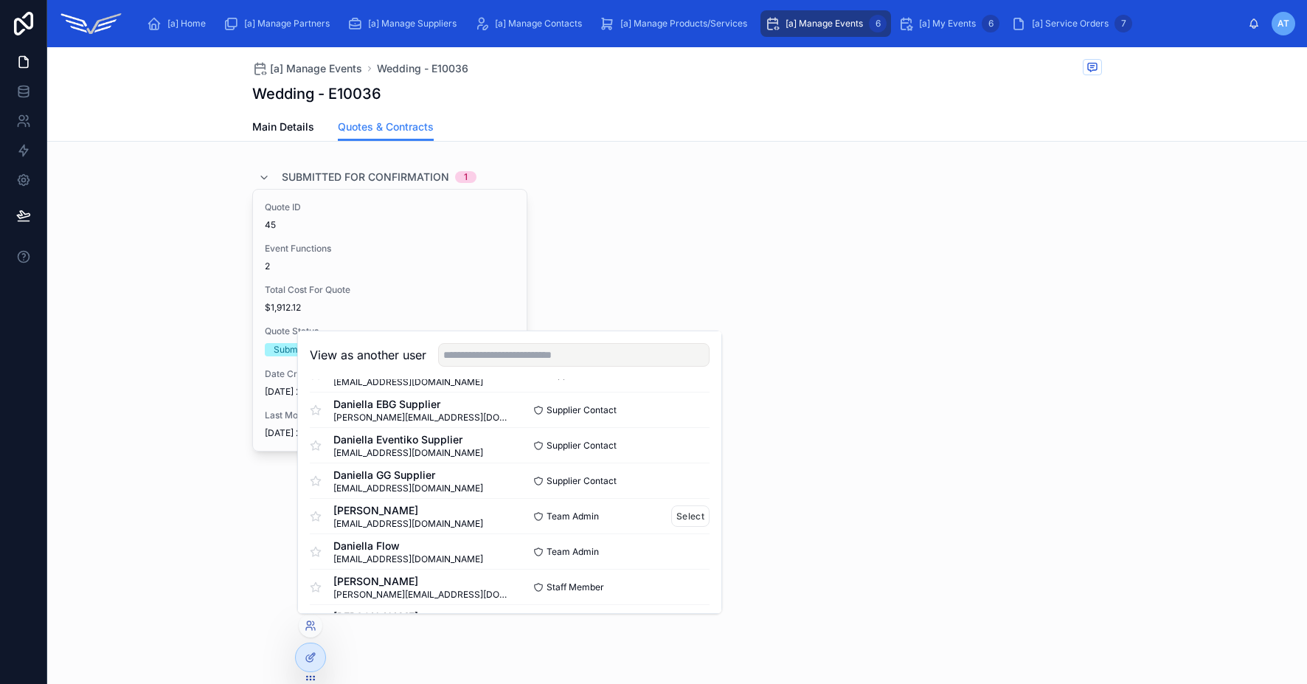
scroll to position [156, 0]
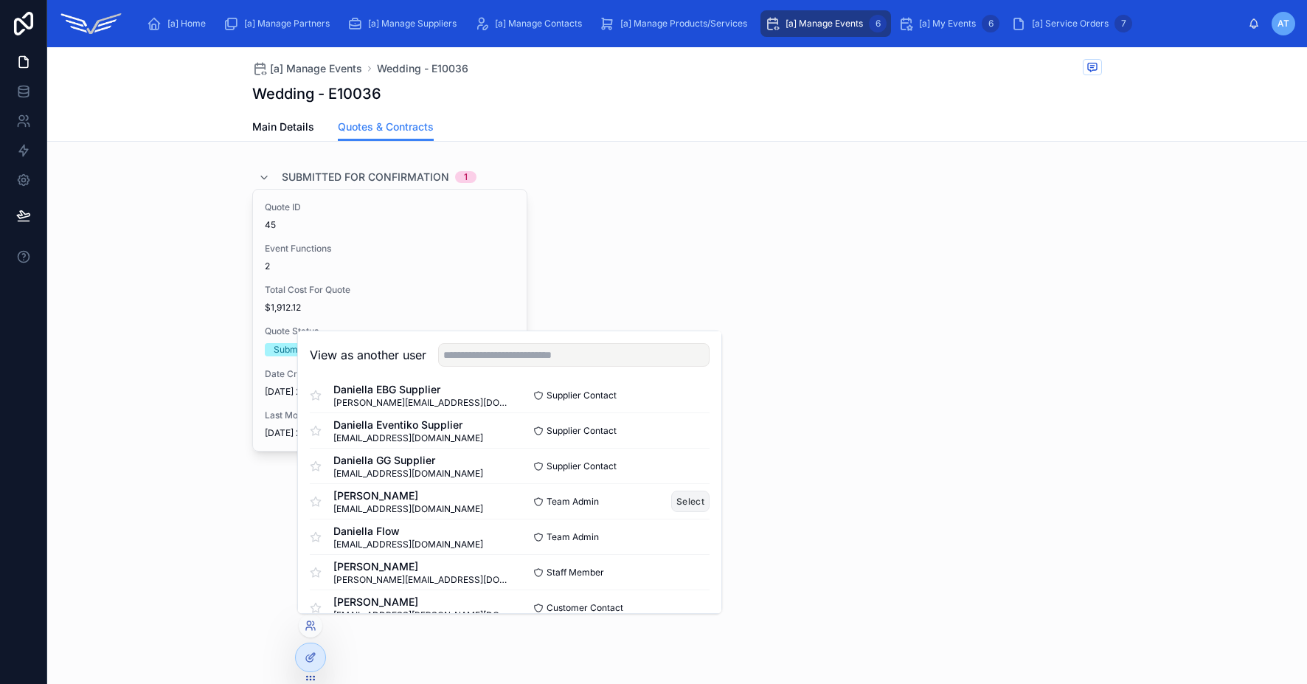
click at [673, 503] on button "Select" at bounding box center [690, 501] width 38 height 21
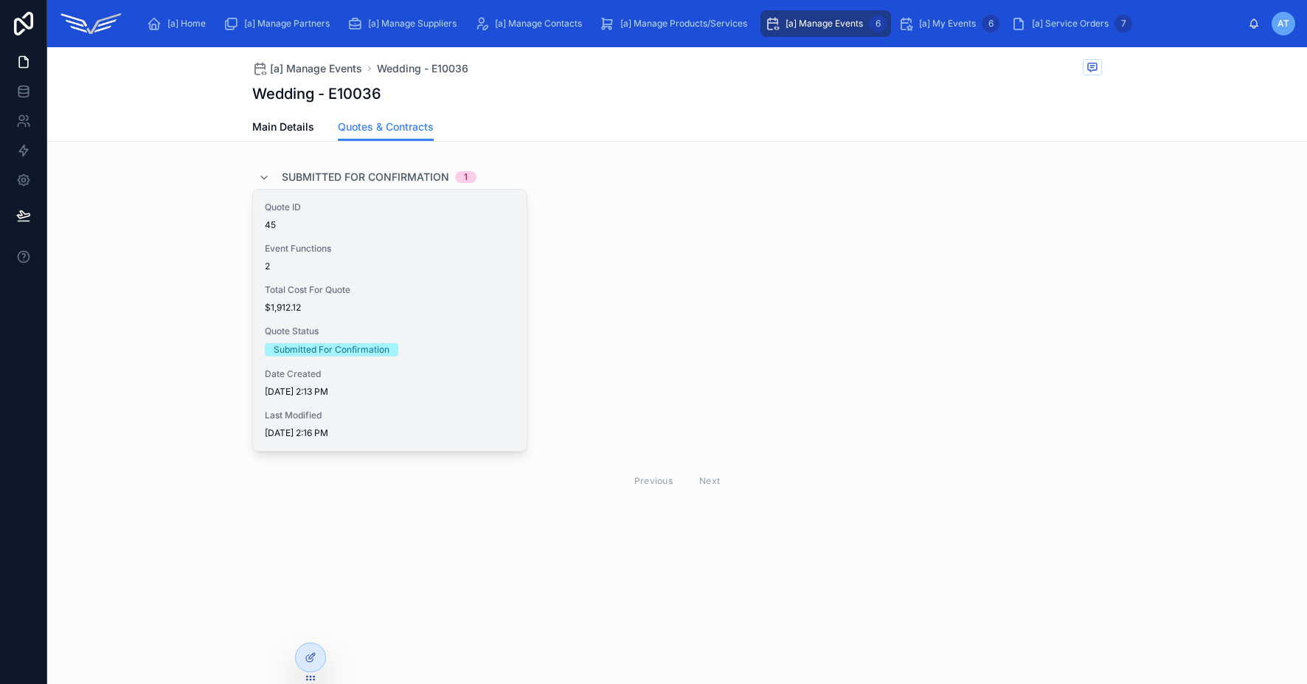
click at [408, 320] on div "Quote ID 45 Event Functions 2 Total Cost For Quote $1,912.12 Quote Status Submi…" at bounding box center [390, 320] width 274 height 261
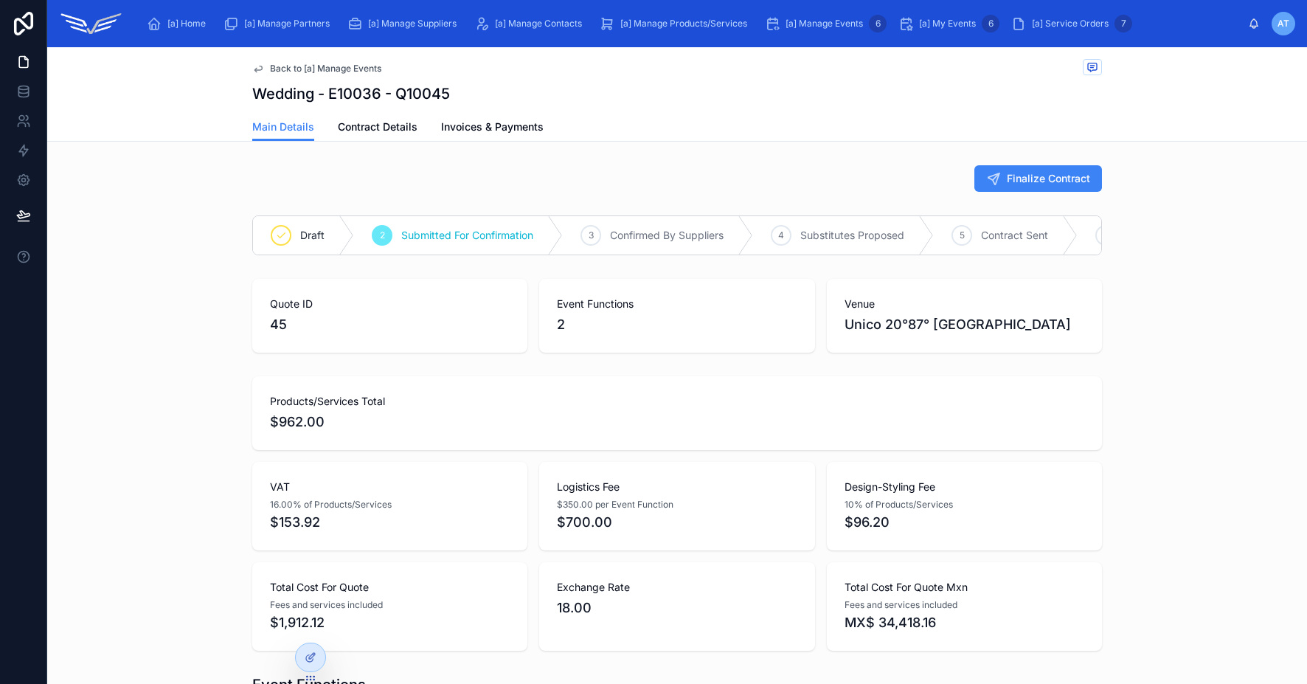
click at [273, 67] on span "Back to [a] Manage Events" at bounding box center [325, 69] width 111 height 12
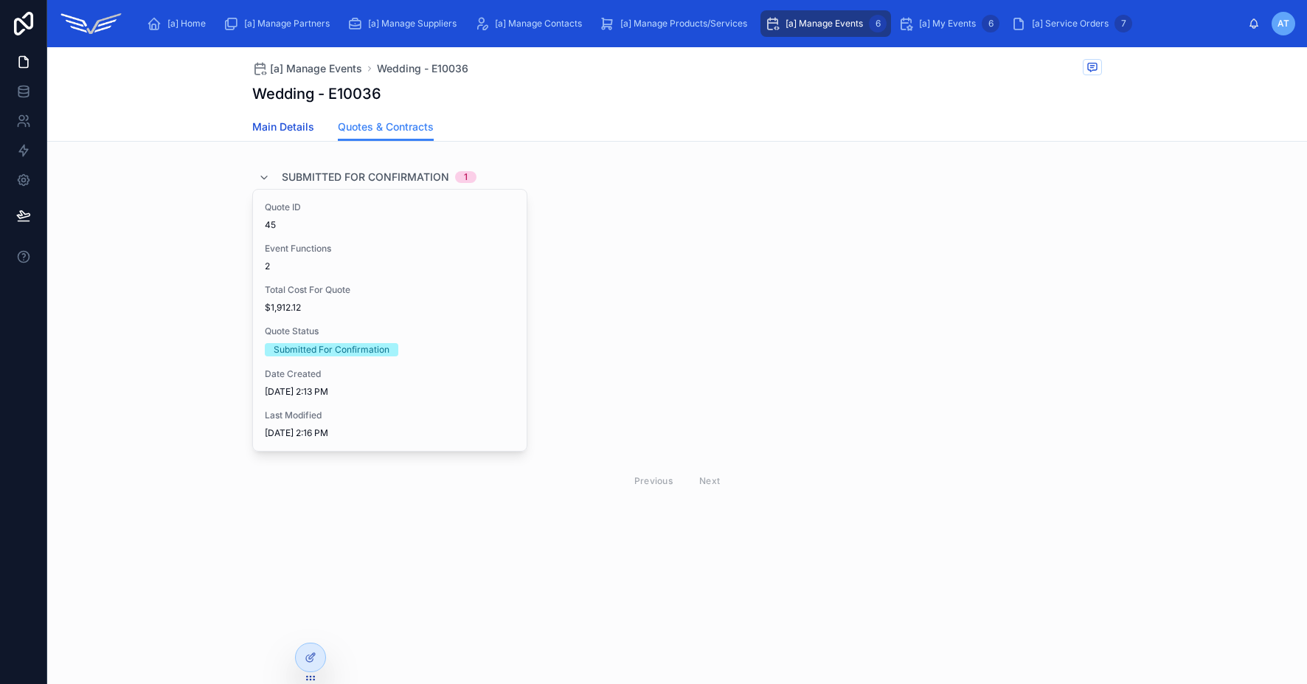
click at [300, 127] on span "Main Details" at bounding box center [283, 126] width 62 height 15
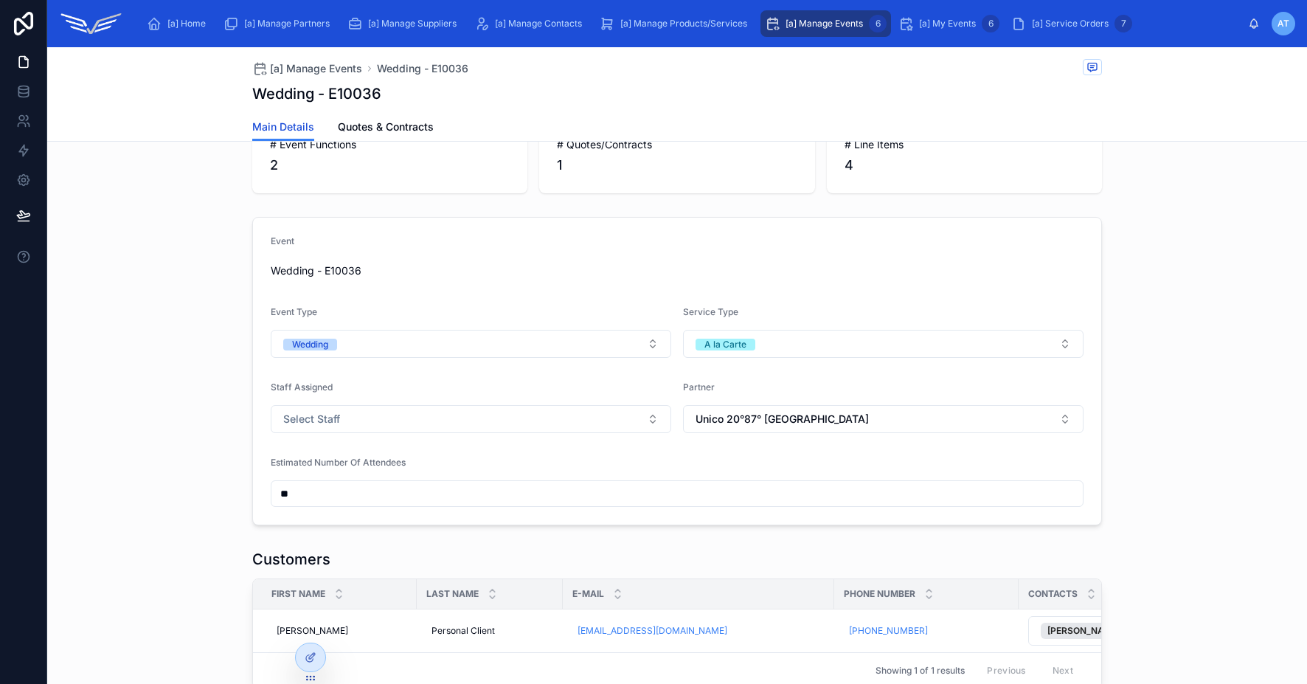
scroll to position [213, 0]
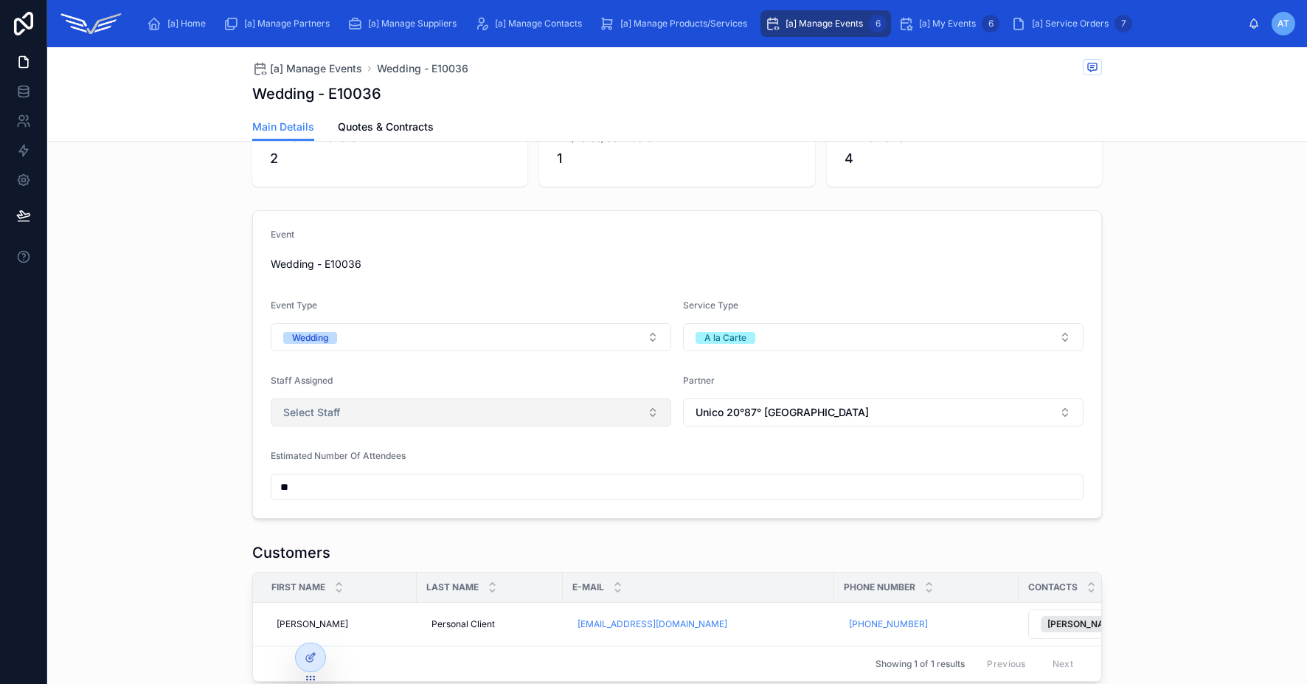
click at [331, 420] on span "Select Staff" at bounding box center [311, 412] width 57 height 15
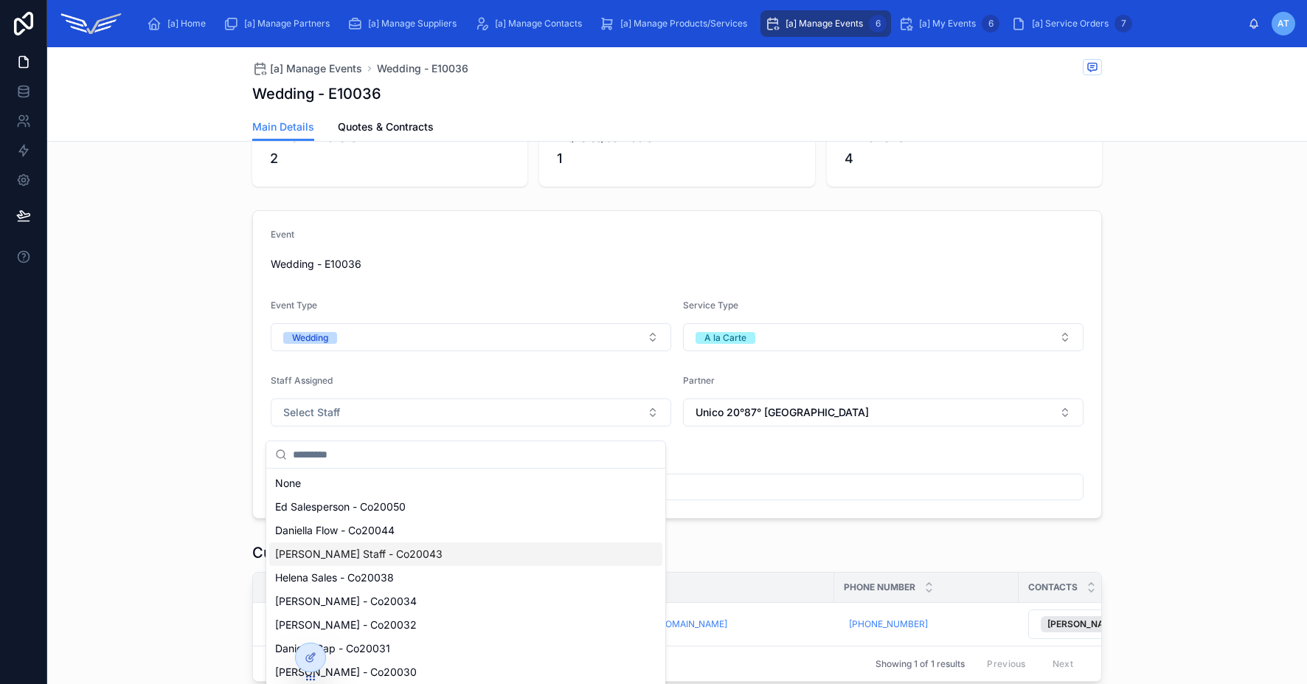
click at [381, 557] on div "[PERSON_NAME] Staff - Co20043" at bounding box center [465, 554] width 393 height 24
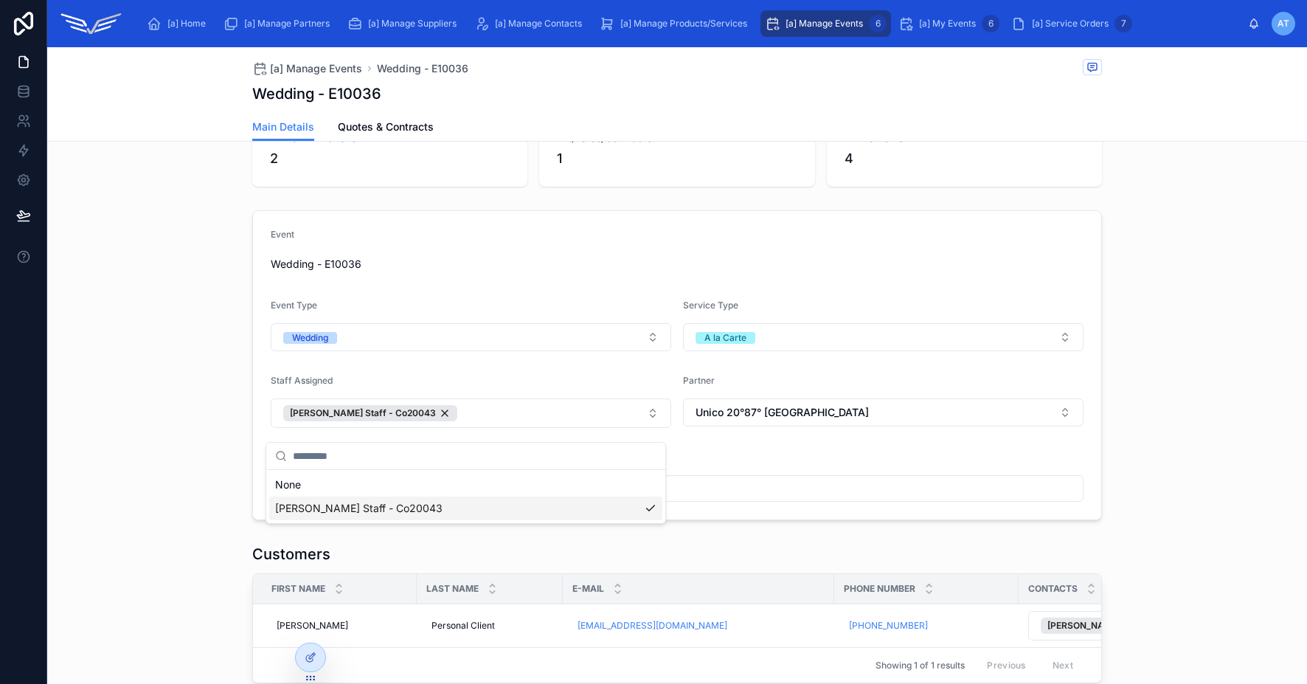
click at [1174, 421] on div "Event Wedding - E10036 Event Type Wedding Service Type A la Carte Staff Assigne…" at bounding box center [677, 365] width 1260 height 322
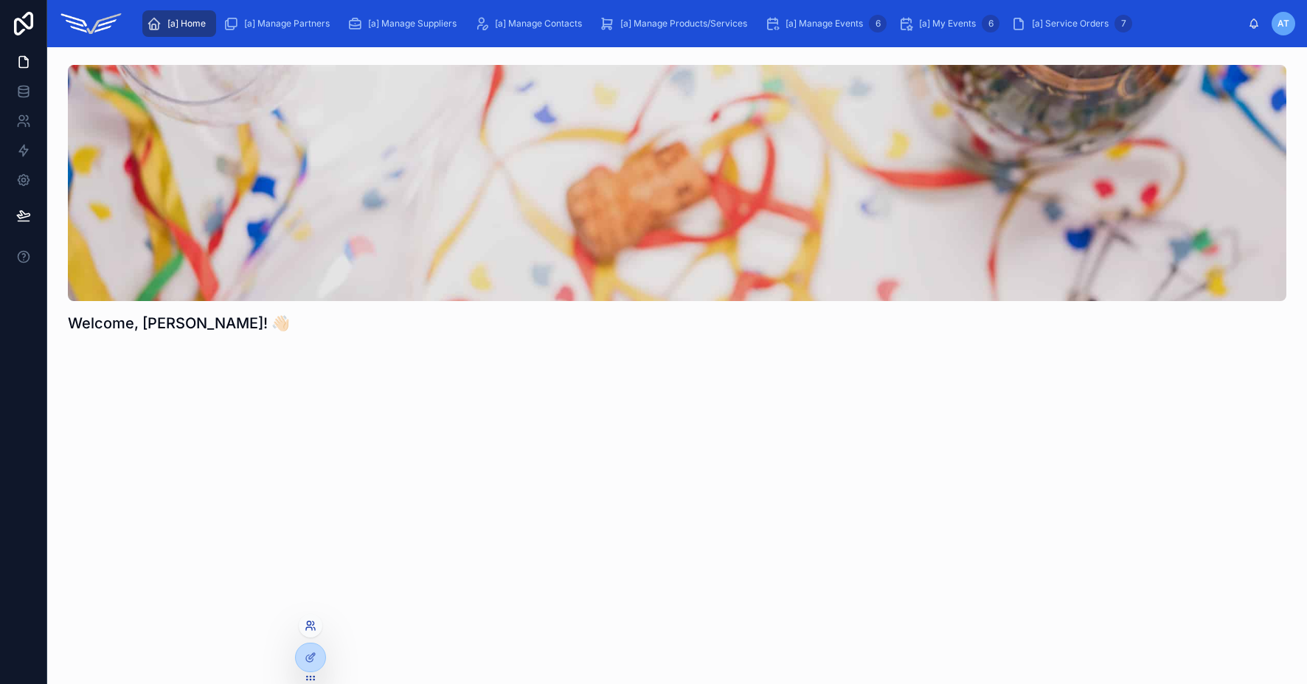
click at [309, 630] on icon at bounding box center [311, 626] width 12 height 12
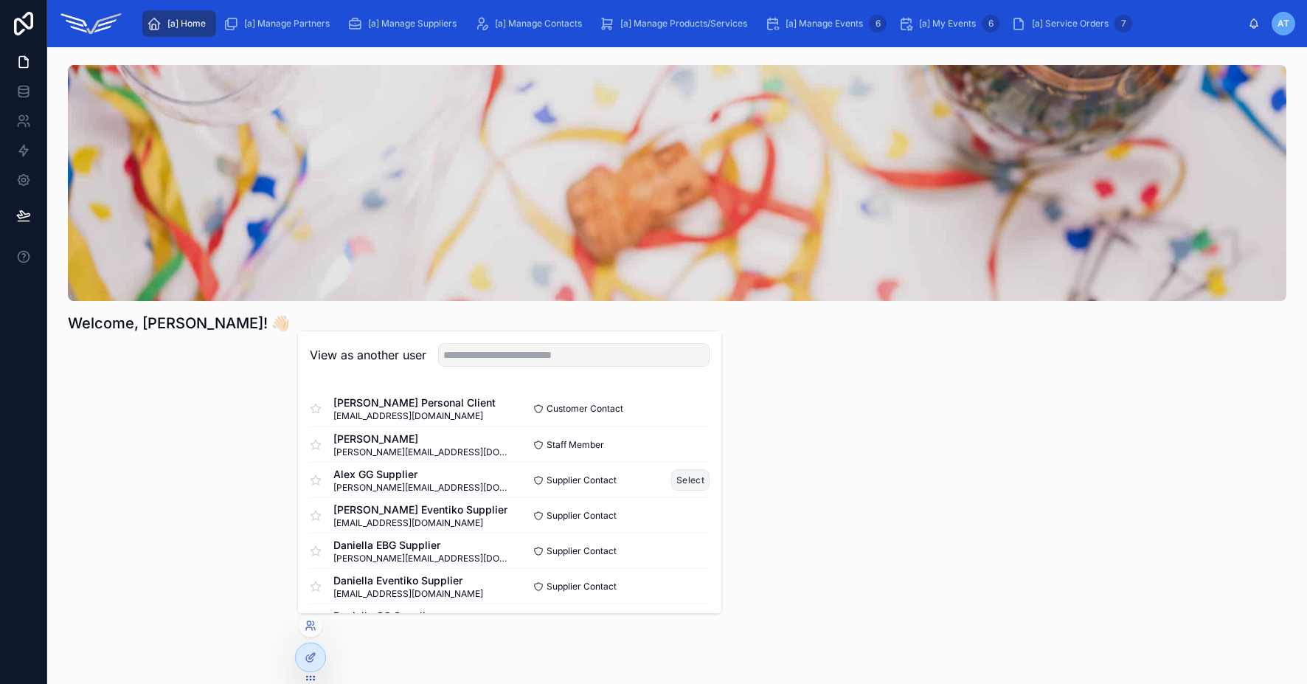
click at [676, 479] on button "Select" at bounding box center [690, 479] width 38 height 21
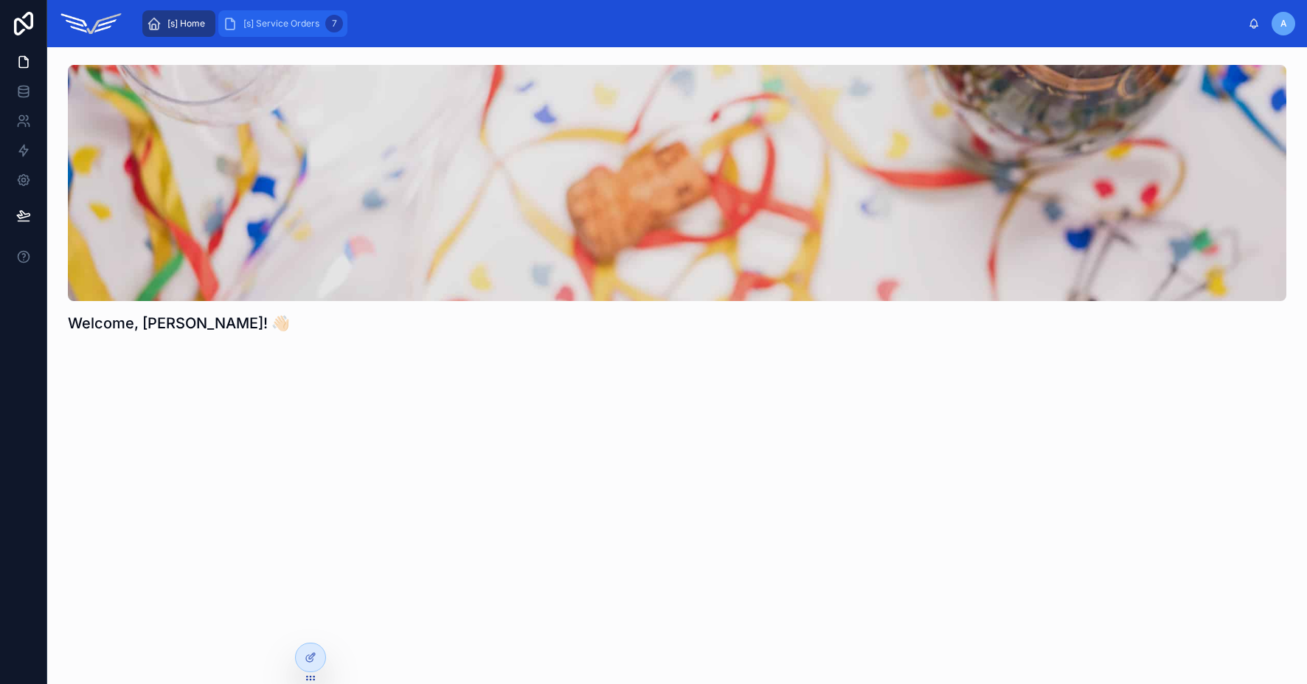
click at [270, 22] on span "[s] Service Orders" at bounding box center [281, 24] width 76 height 12
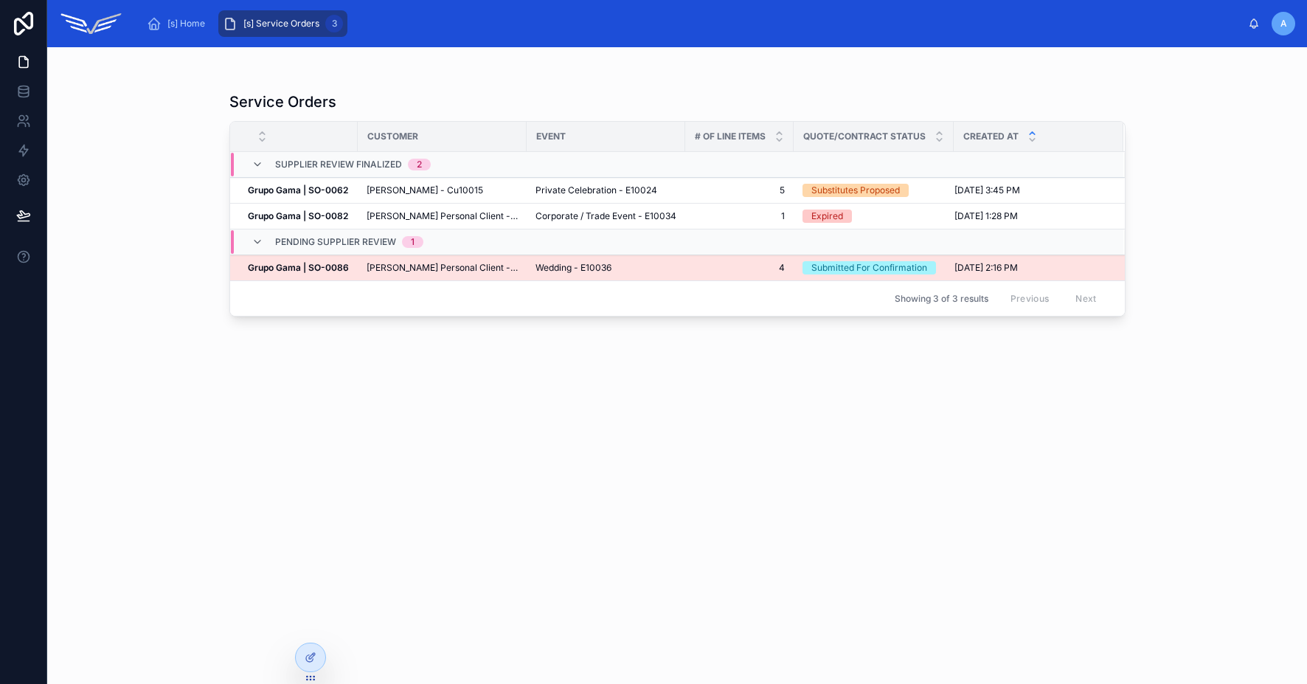
click at [429, 268] on span "[PERSON_NAME] Personal Client - Cu10020" at bounding box center [442, 268] width 151 height 12
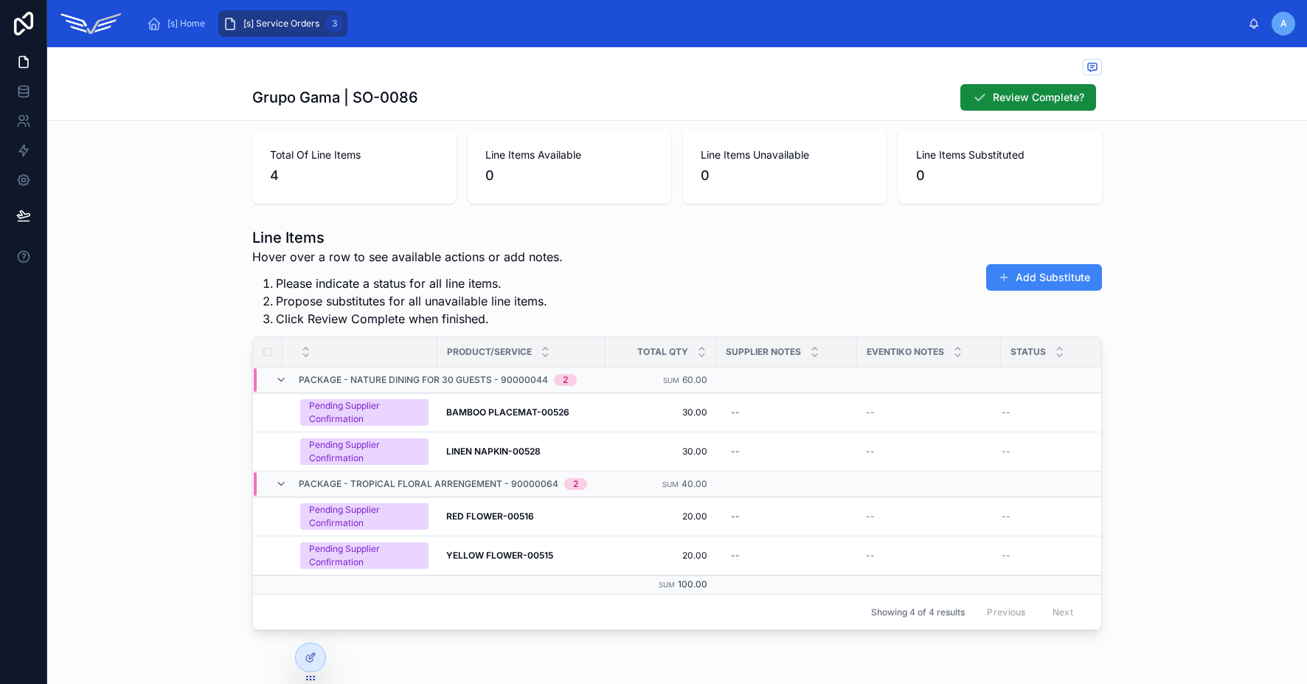
scroll to position [318, 0]
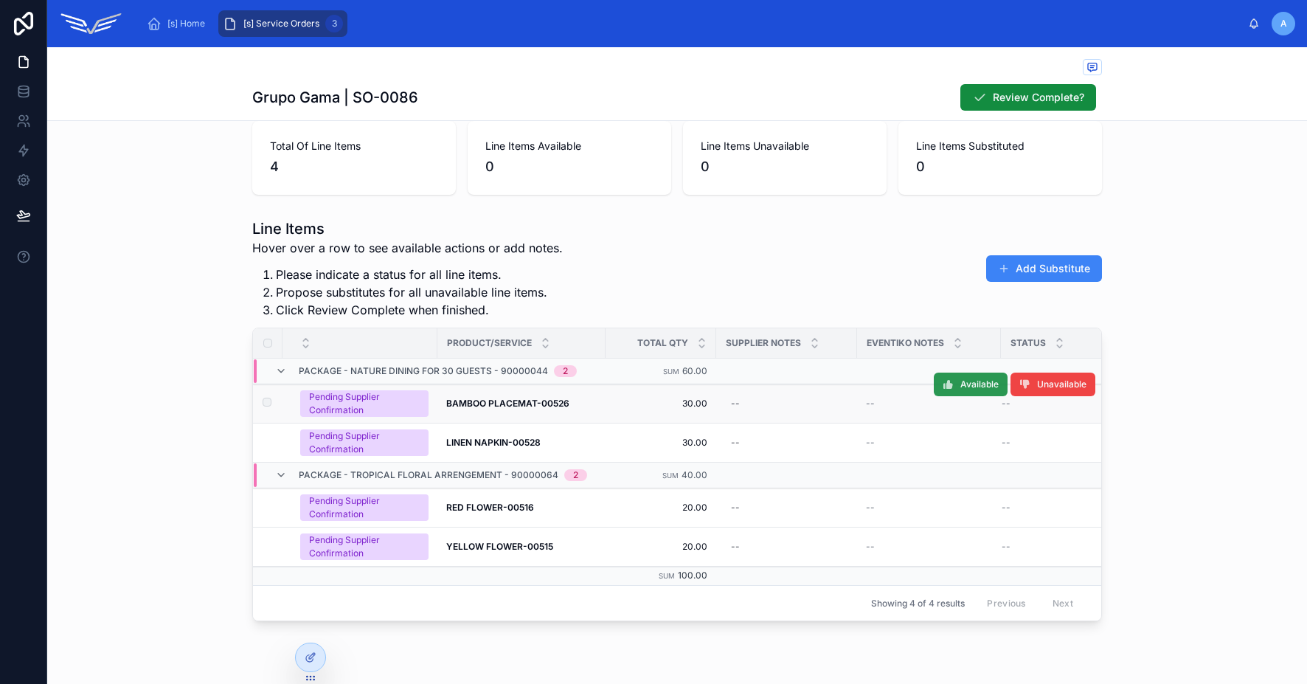
click at [943, 388] on icon at bounding box center [949, 384] width 12 height 12
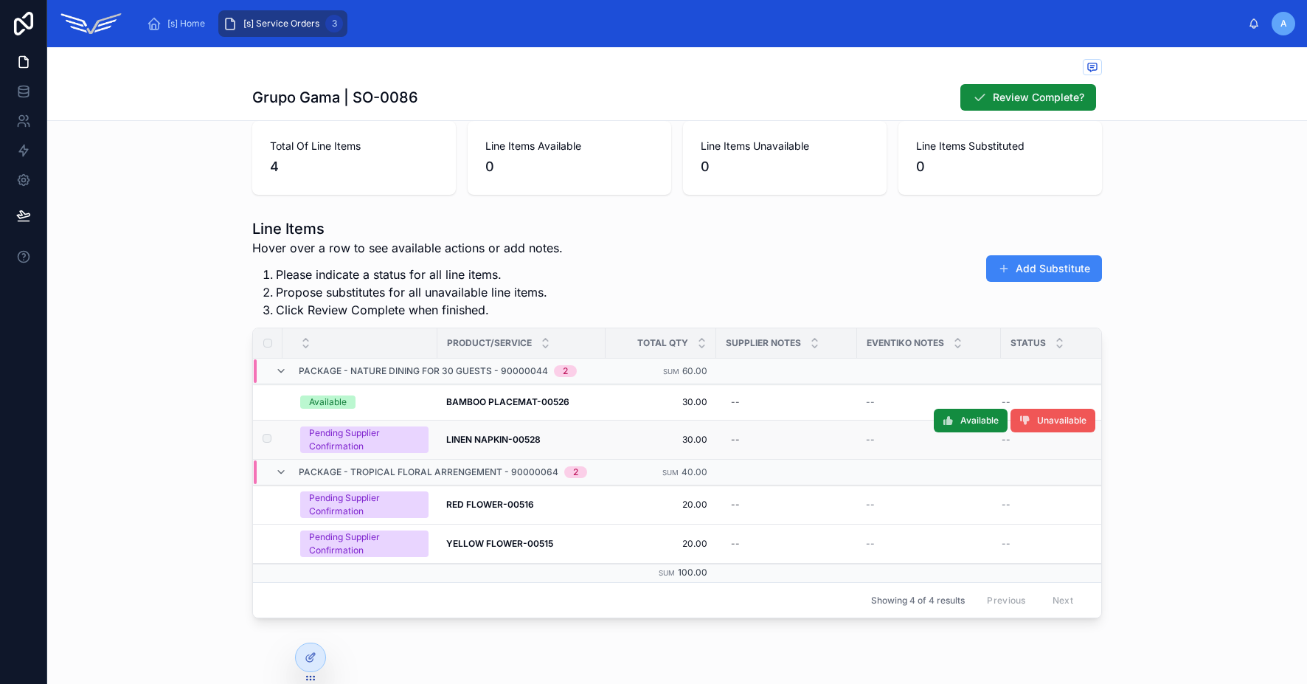
click at [1037, 424] on span "Unavailable" at bounding box center [1061, 421] width 49 height 12
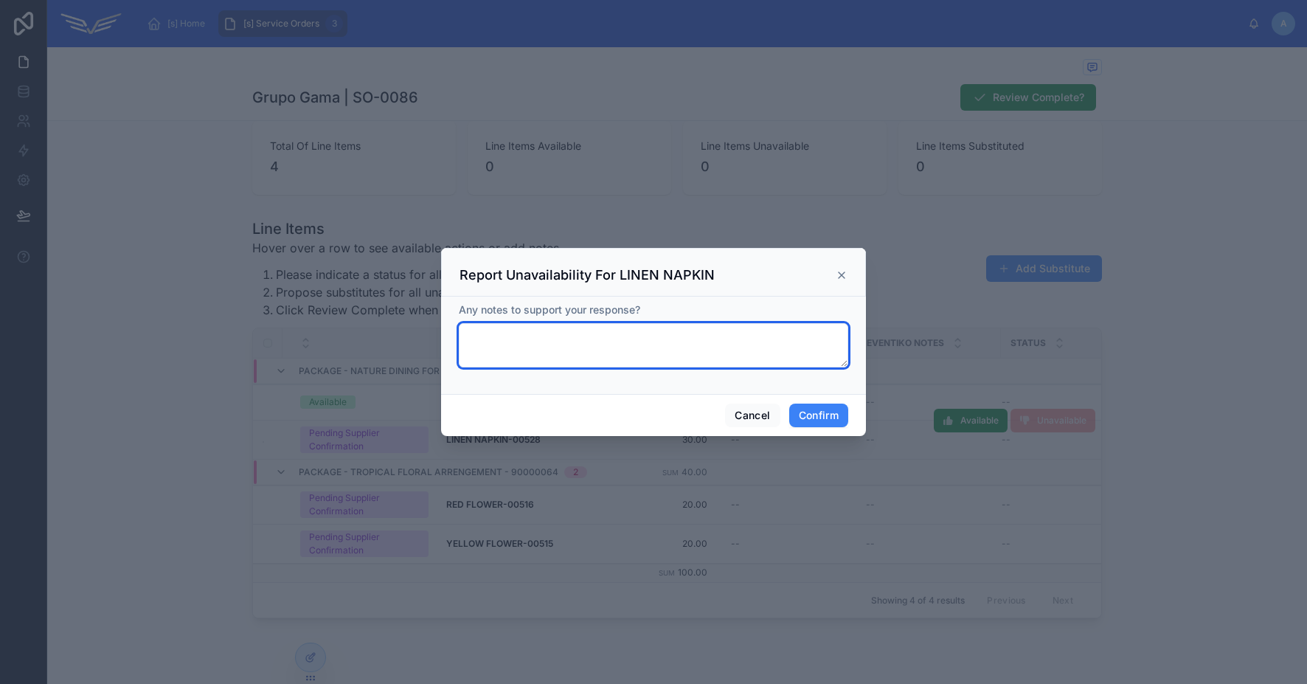
click at [578, 340] on textarea at bounding box center [653, 345] width 389 height 44
type textarea "*"
type textarea "**********"
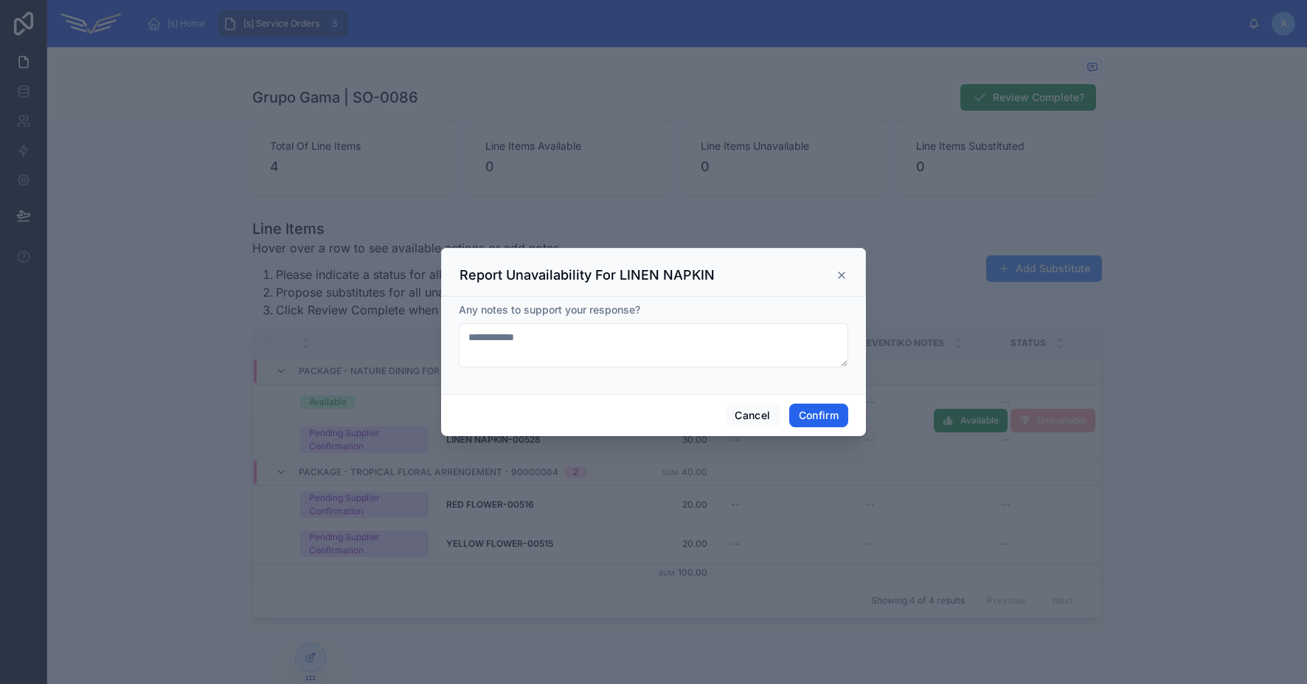
click at [828, 411] on button "Confirm" at bounding box center [818, 415] width 59 height 24
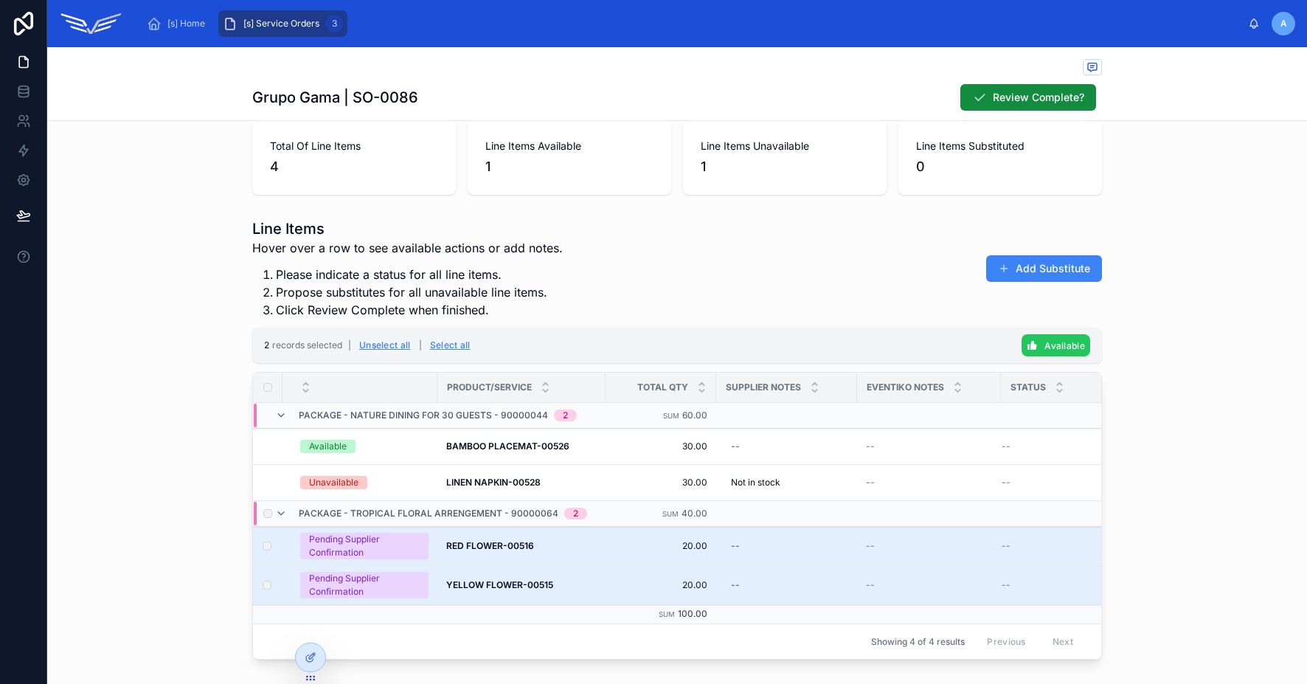
click at [1044, 347] on span "Available" at bounding box center [1064, 345] width 41 height 11
click at [1146, 364] on div "Line Items Hover over a row to see available actions or add notes. Please indic…" at bounding box center [677, 438] width 1260 height 453
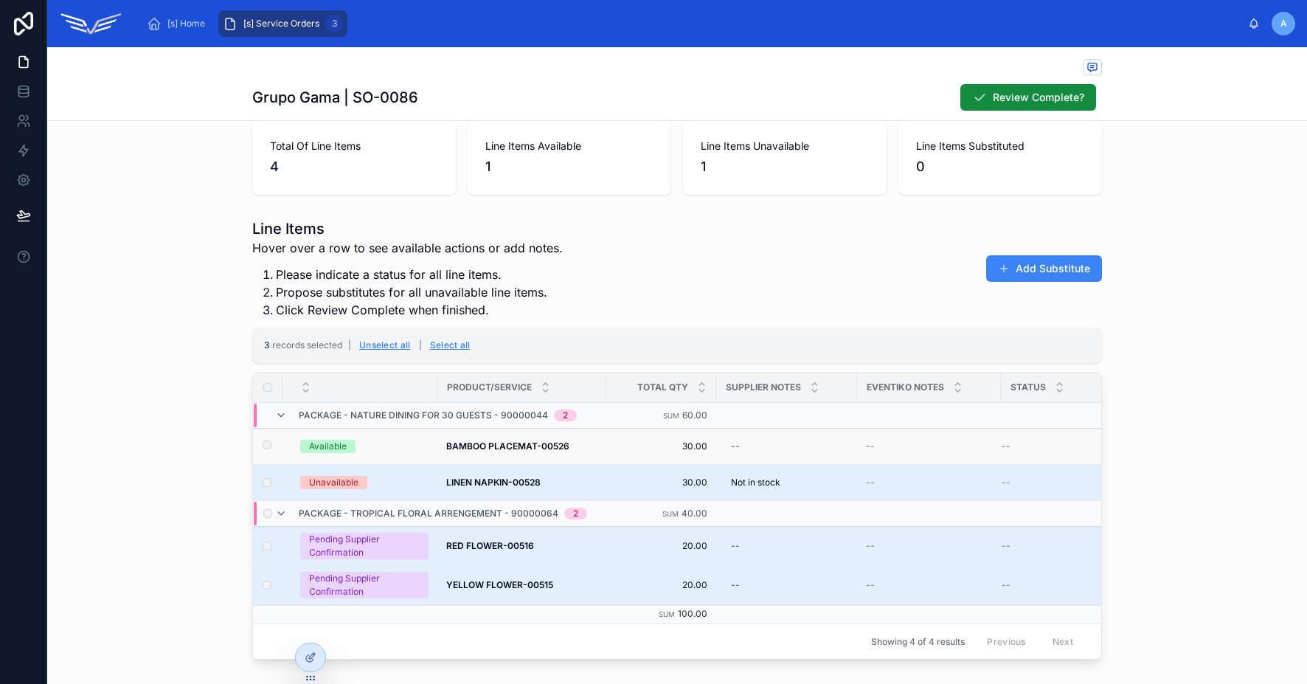
click at [592, 448] on td "BAMBOO PLACEMAT-00526 BAMBOO PLACEMAT-00526" at bounding box center [521, 447] width 169 height 36
click at [471, 485] on strong "LINEN NAPKIN-00528" at bounding box center [493, 482] width 94 height 11
drag, startPoint x: 328, startPoint y: 550, endPoint x: 451, endPoint y: 554, distance: 124.0
click at [451, 554] on tr "Pending Supplier Confirmation RED FLOWER-00516 RED FLOWER-00516 20.00 20.00 -- …" at bounding box center [696, 546] width 887 height 39
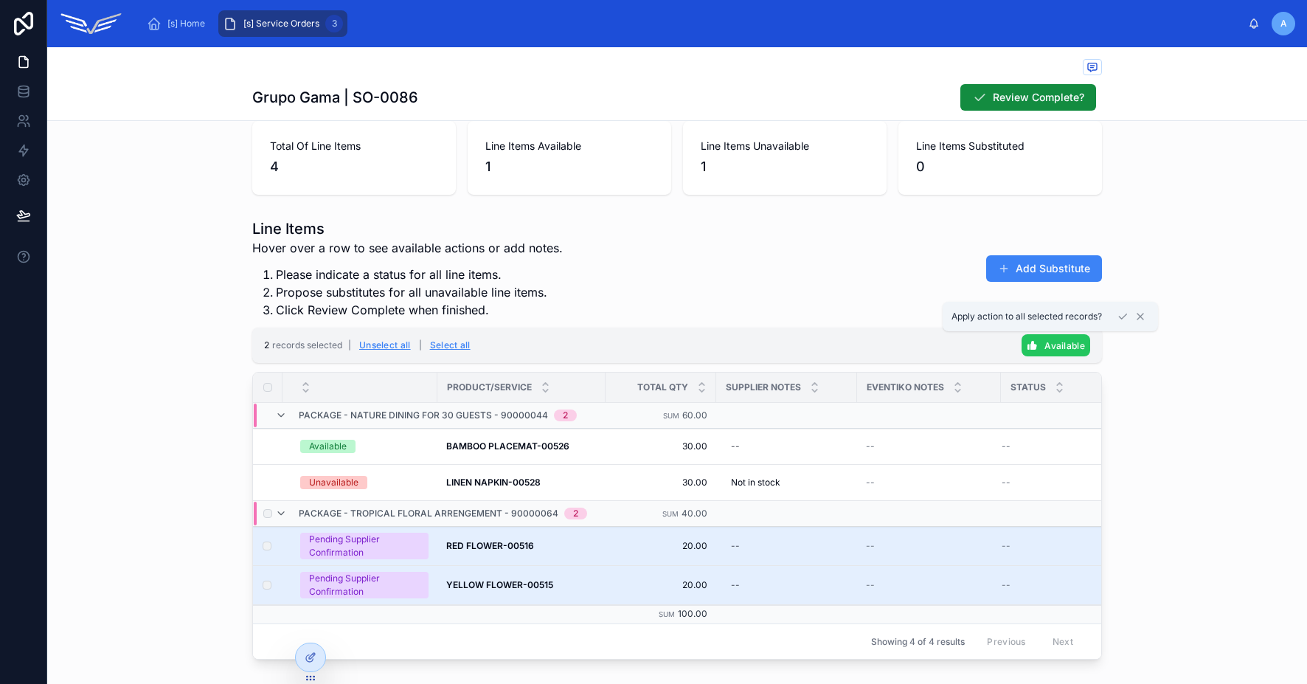
click at [1067, 344] on span "Available" at bounding box center [1064, 345] width 41 height 11
click at [1125, 319] on icon at bounding box center [1123, 317] width 12 height 12
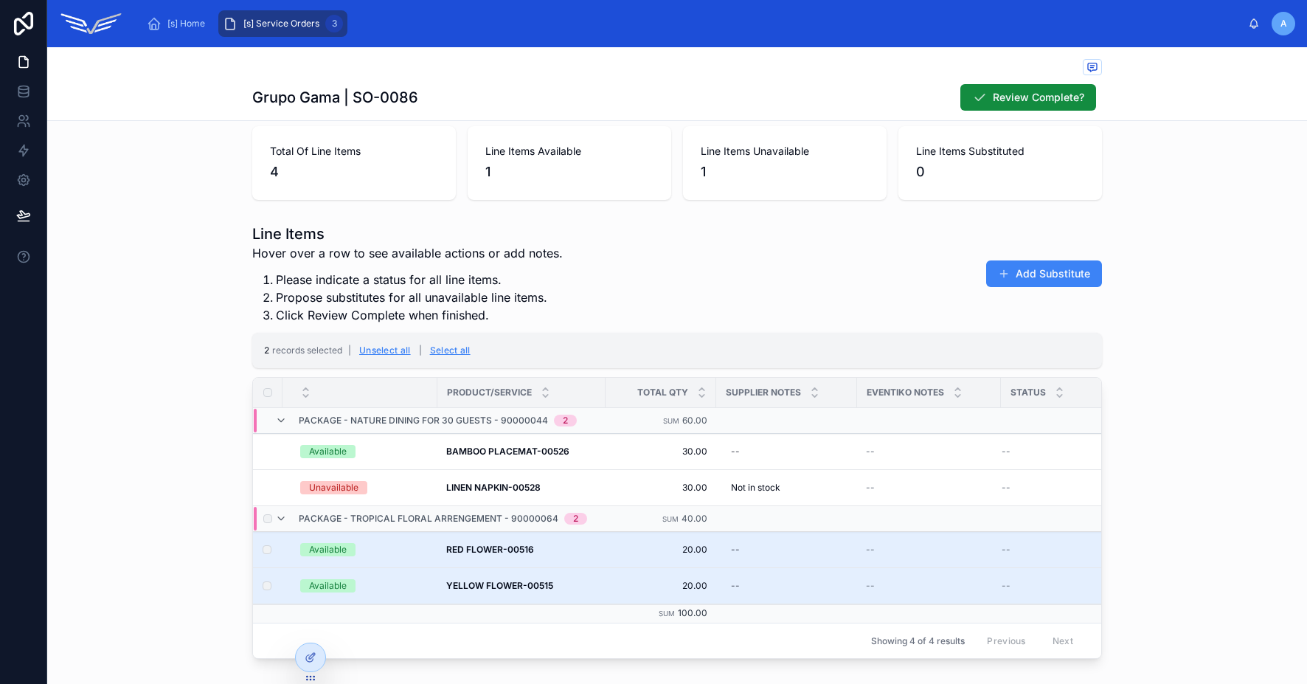
scroll to position [338, 0]
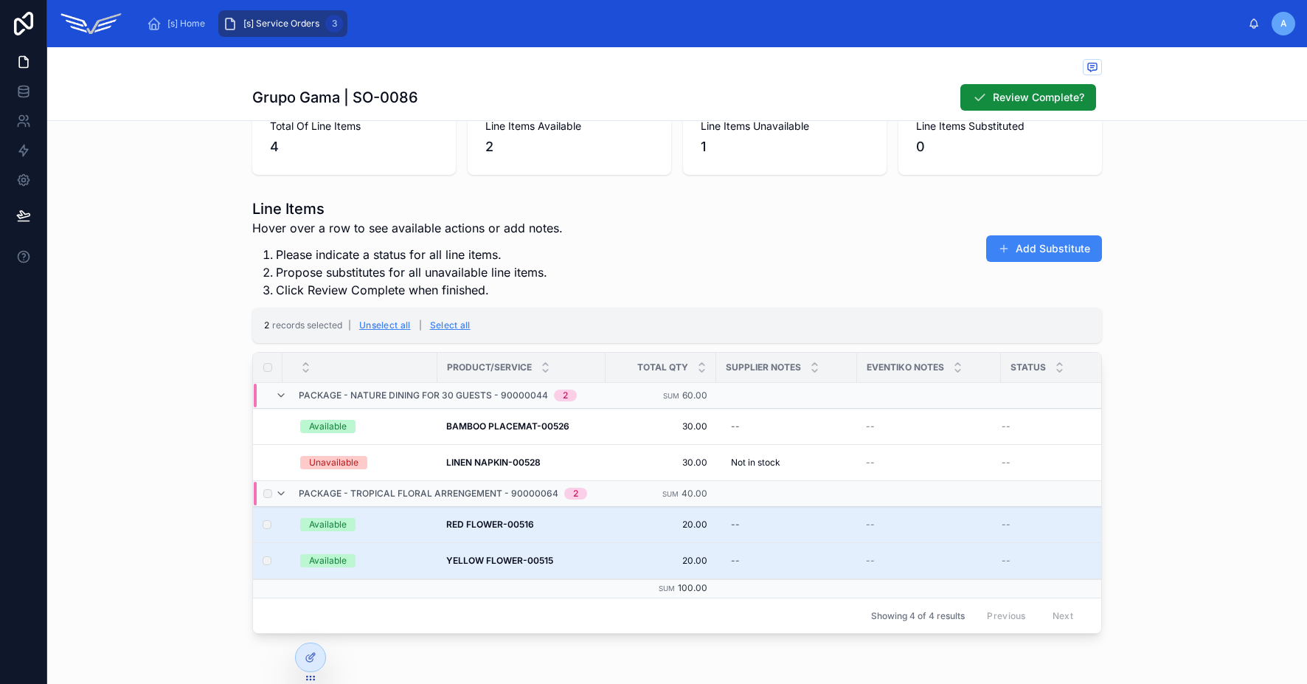
click at [1202, 443] on div "Line Items Hover over a row to see available actions or add notes. Please indic…" at bounding box center [677, 416] width 1260 height 447
drag, startPoint x: 265, startPoint y: 251, endPoint x: 302, endPoint y: 263, distance: 39.4
click at [302, 263] on ol "Please indicate a status for all line items. Propose substitutes for all unavai…" at bounding box center [407, 272] width 311 height 53
click at [449, 259] on li "Please indicate a status for all line items." at bounding box center [419, 255] width 287 height 18
drag, startPoint x: 274, startPoint y: 271, endPoint x: 547, endPoint y: 277, distance: 272.2
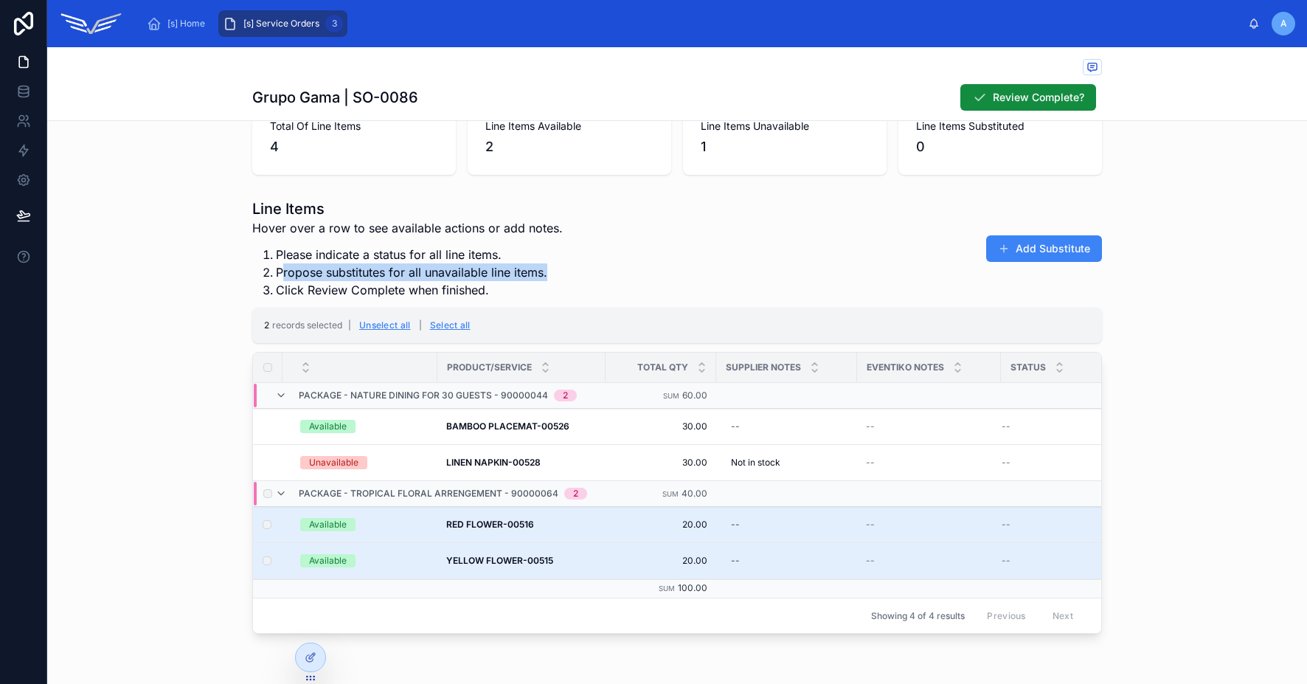
click at [547, 277] on li "Propose substitutes for all unavailable line items." at bounding box center [419, 272] width 287 height 18
click at [829, 287] on div "Line Items Hover over a row to see available actions or add notes. Please indic…" at bounding box center [677, 248] width 850 height 100
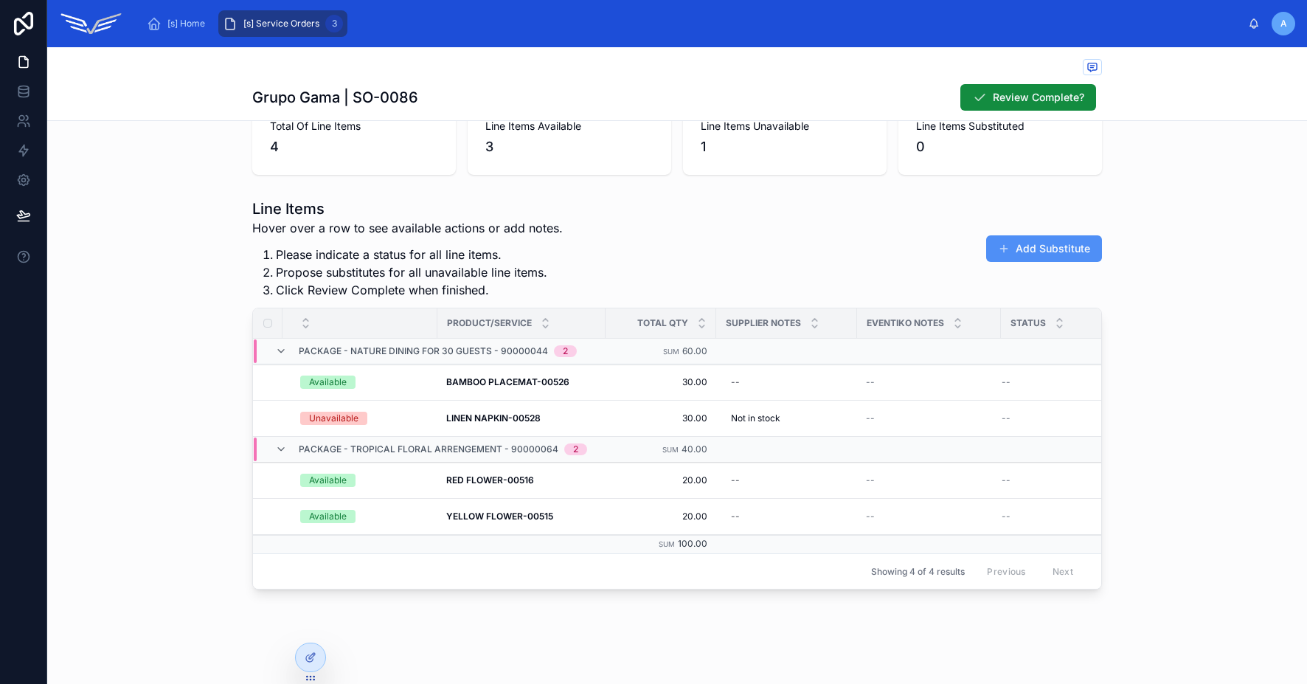
click at [1007, 252] on button "Add Substitute" at bounding box center [1044, 248] width 116 height 27
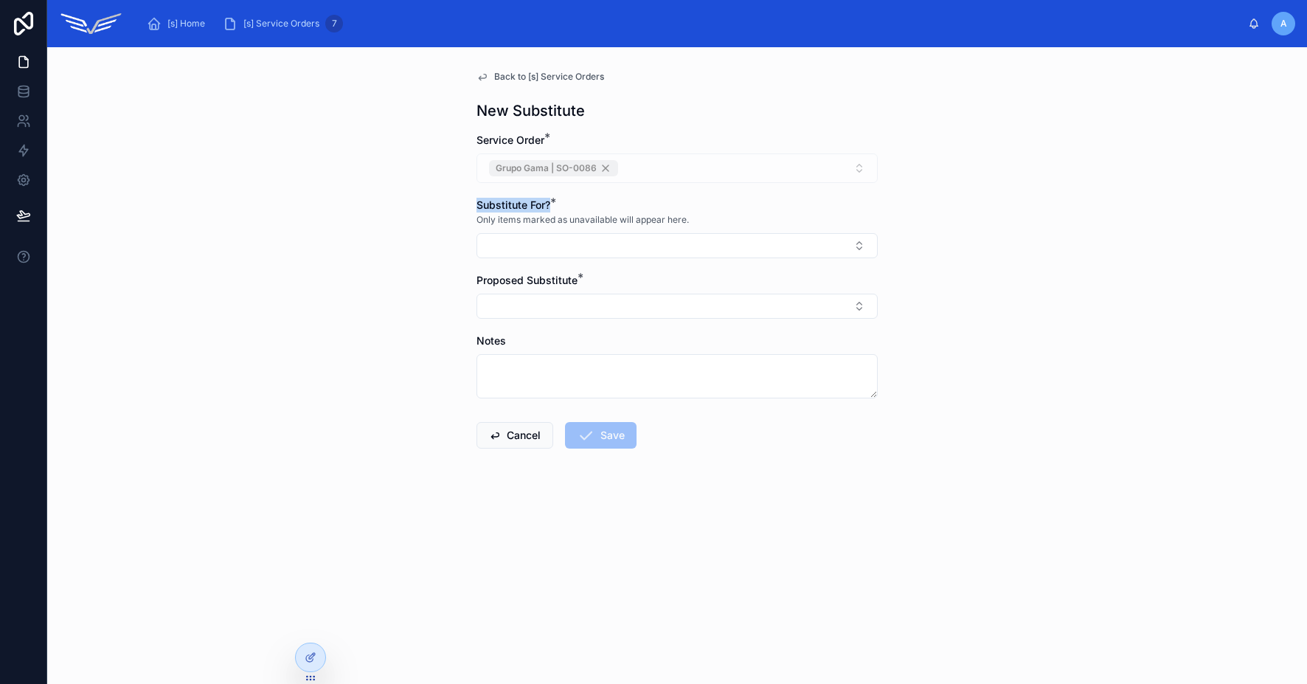
drag, startPoint x: 479, startPoint y: 208, endPoint x: 566, endPoint y: 211, distance: 86.4
click at [566, 211] on div "Substitute For? *" at bounding box center [677, 205] width 401 height 15
click at [589, 244] on button "Select Button" at bounding box center [677, 245] width 401 height 25
click at [567, 305] on span "LINEN NAPKIN-00528" at bounding box center [541, 304] width 111 height 15
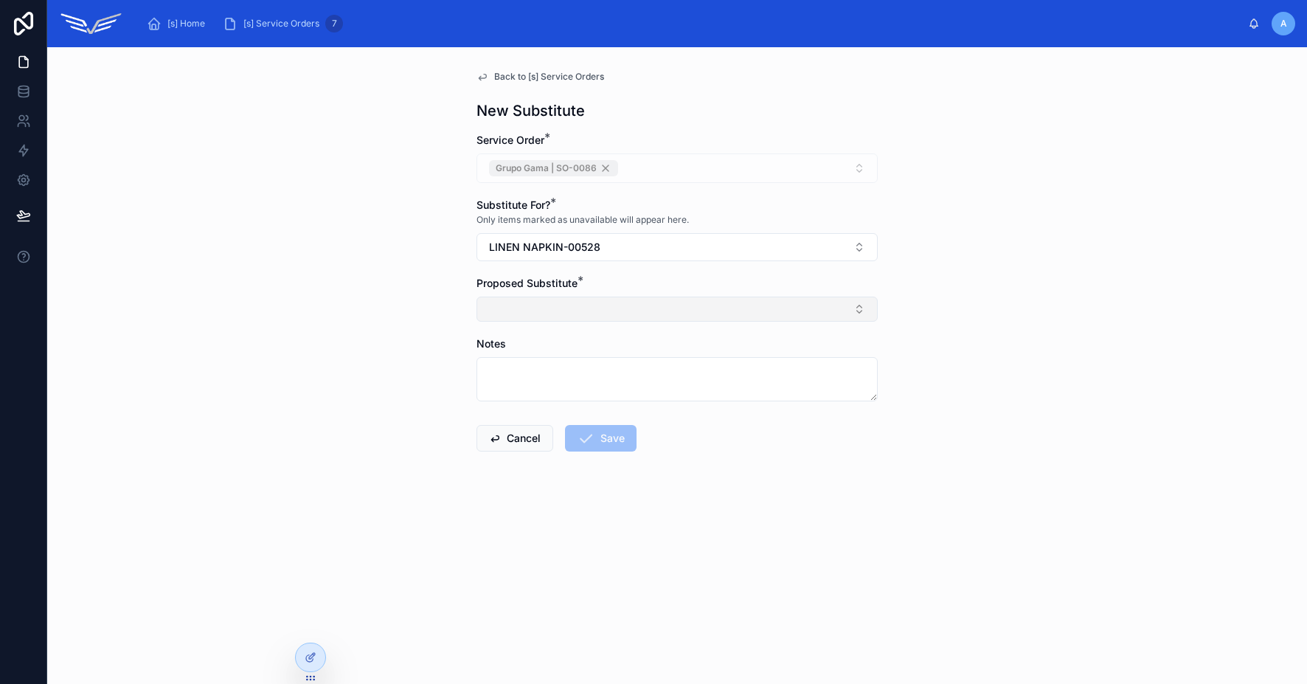
click at [539, 301] on button "Select Button" at bounding box center [677, 309] width 401 height 25
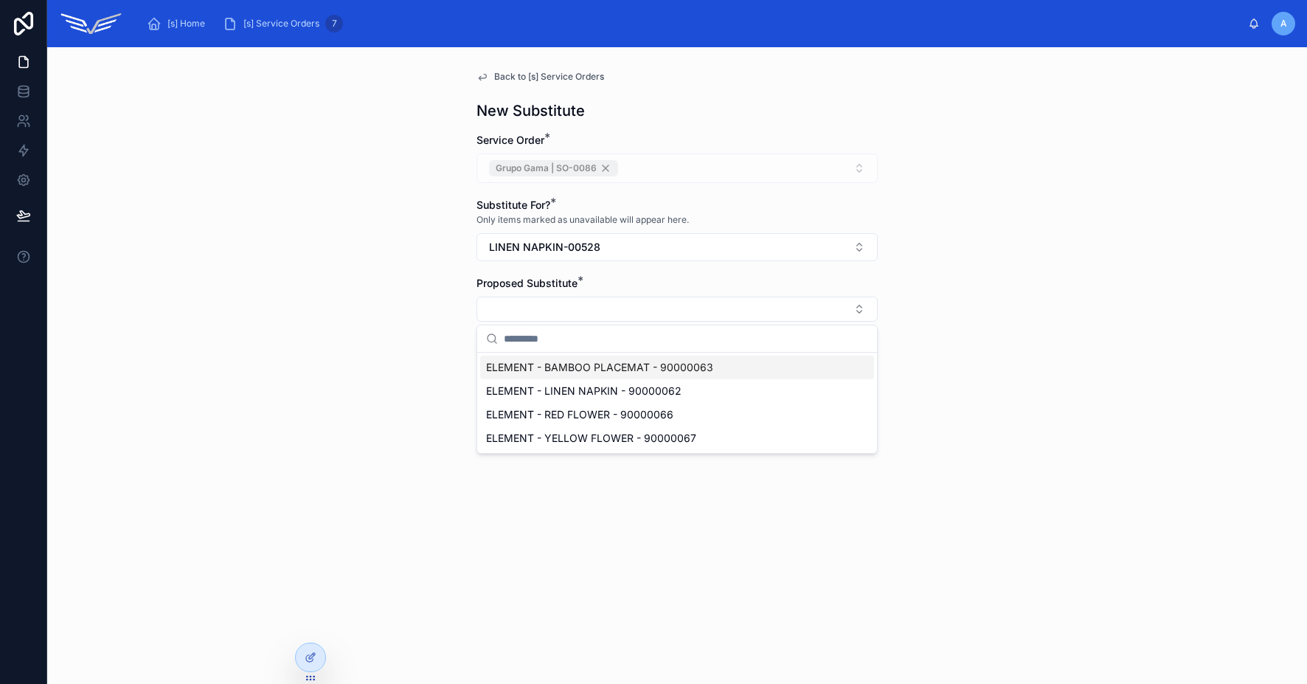
click at [641, 369] on span "ELEMENT - BAMBOO PLACEMAT - 90000063" at bounding box center [599, 367] width 227 height 15
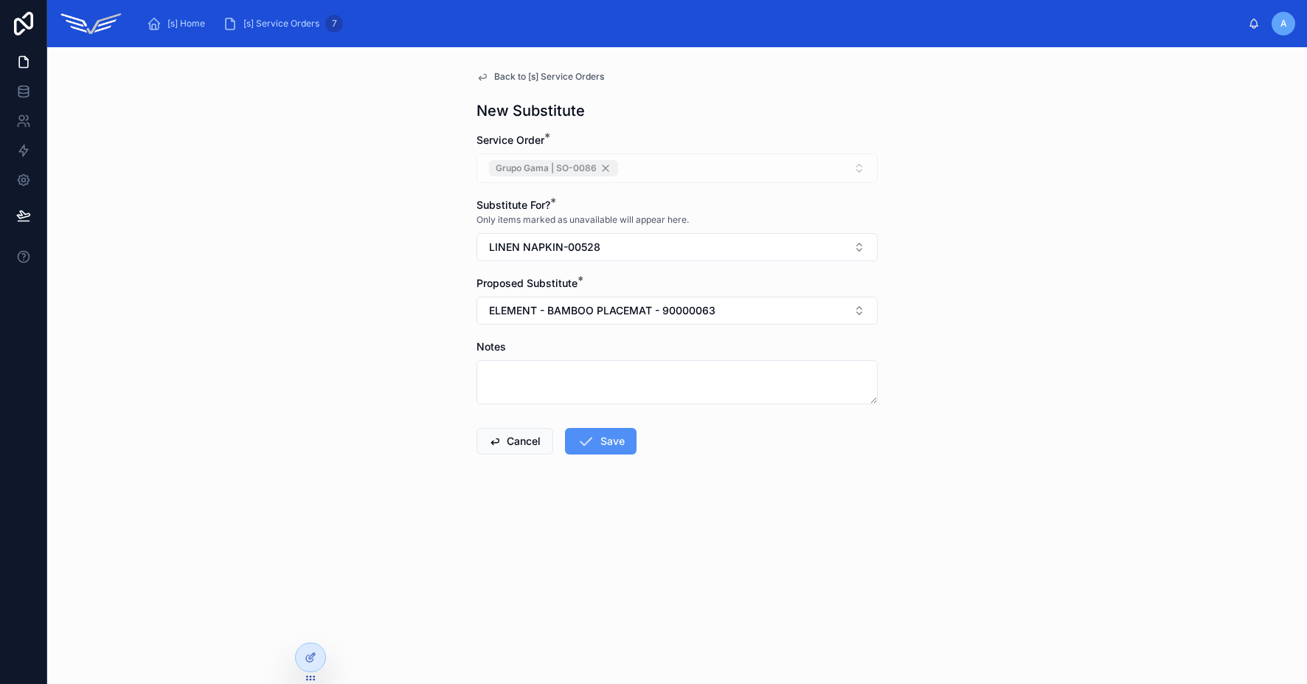
click at [589, 445] on icon at bounding box center [586, 441] width 18 height 18
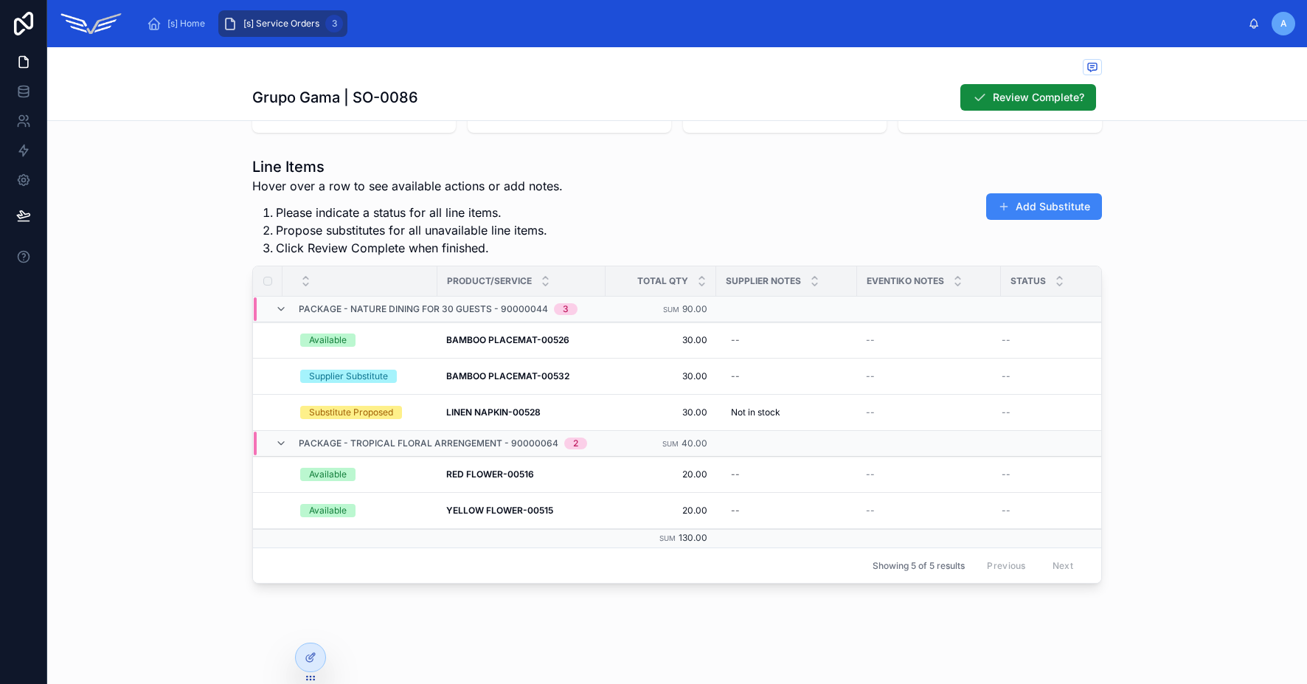
scroll to position [391, 0]
drag, startPoint x: 305, startPoint y: 364, endPoint x: 406, endPoint y: 370, distance: 100.5
click at [406, 370] on div "Supplier Substitute" at bounding box center [364, 376] width 128 height 13
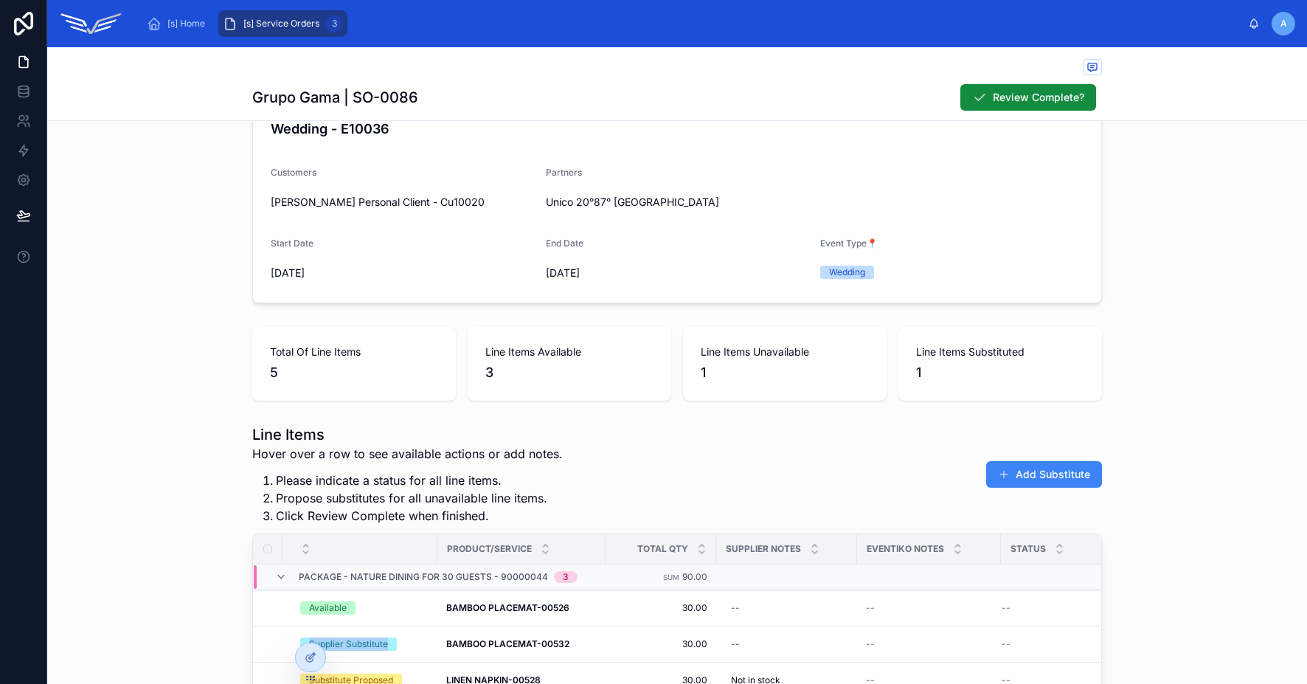
scroll to position [0, 0]
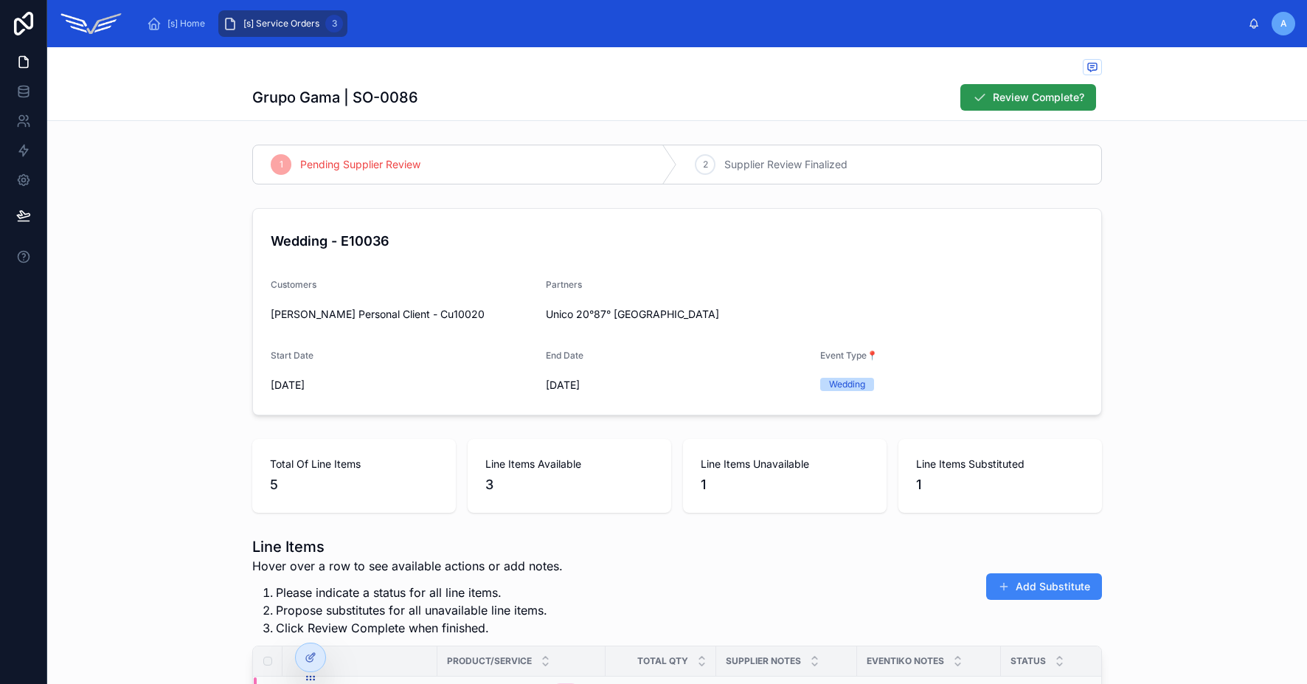
click at [993, 91] on span "Review Complete?" at bounding box center [1038, 97] width 91 height 15
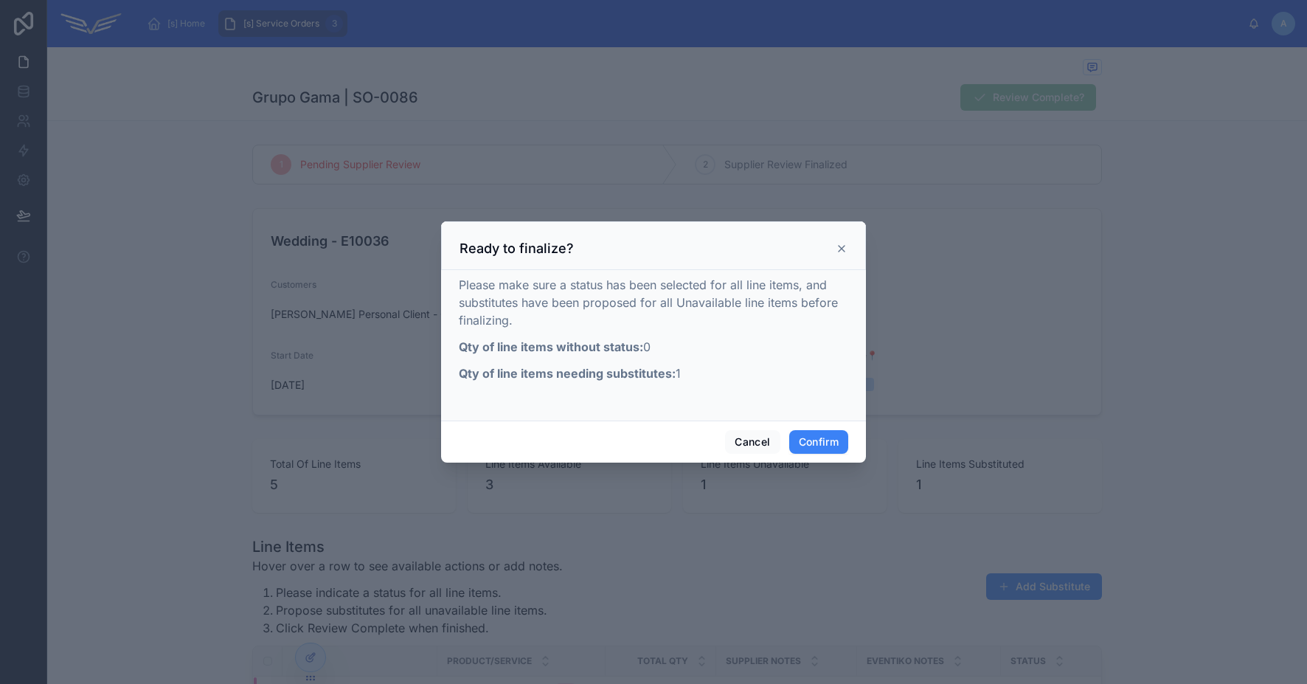
drag, startPoint x: 688, startPoint y: 376, endPoint x: 676, endPoint y: 375, distance: 11.9
click at [676, 375] on p "Qty of line items needing substitutes: 1" at bounding box center [653, 373] width 389 height 18
click at [740, 446] on button "Cancel" at bounding box center [752, 442] width 55 height 24
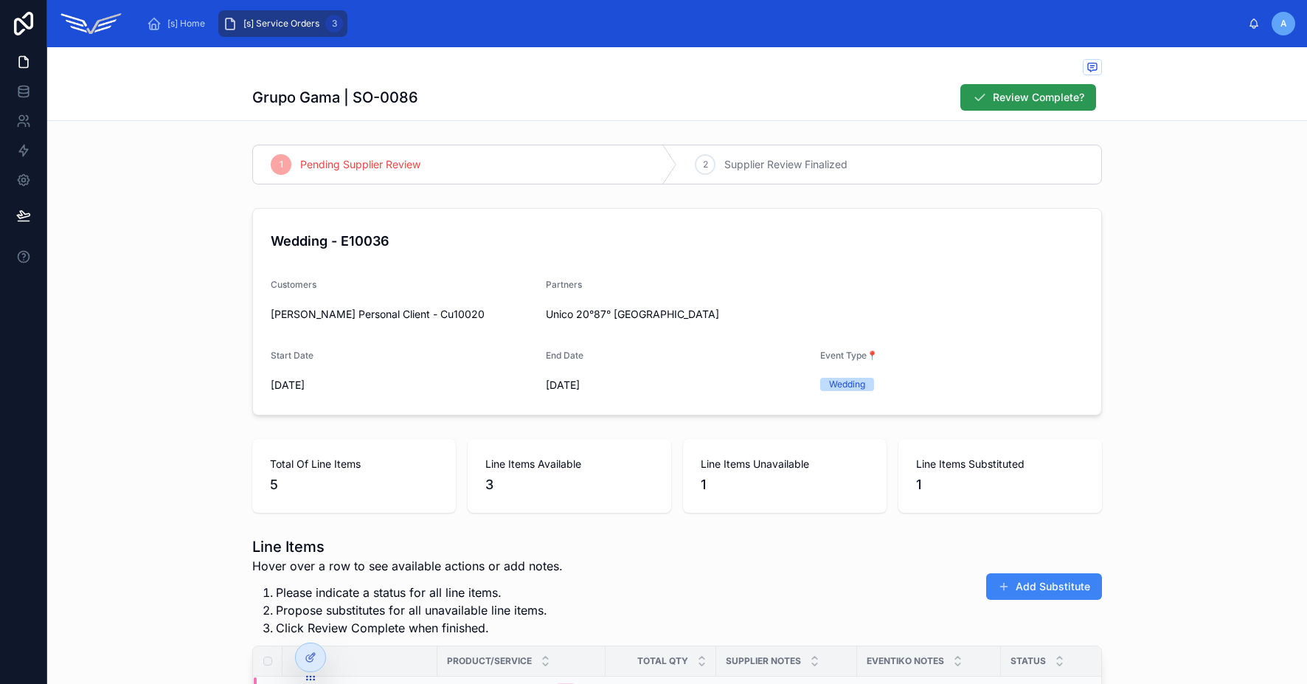
click at [1014, 97] on span "Review Complete?" at bounding box center [1038, 97] width 91 height 15
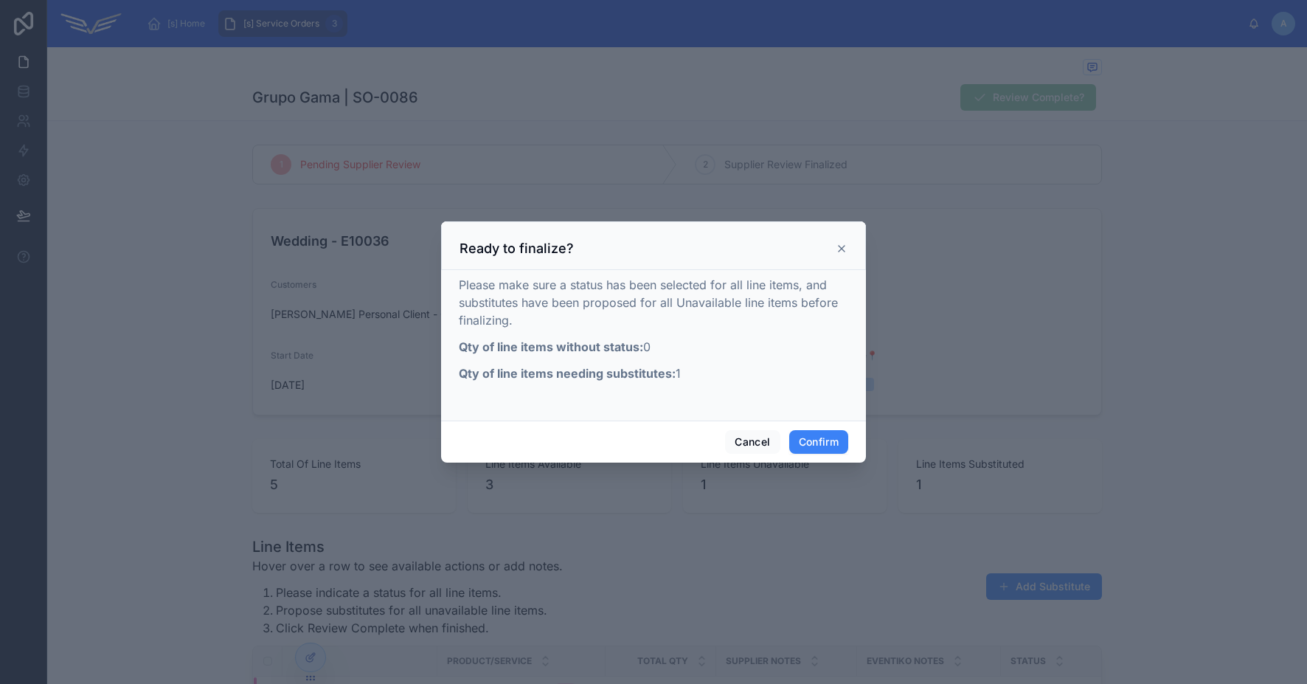
drag, startPoint x: 690, startPoint y: 370, endPoint x: 656, endPoint y: 373, distance: 34.0
click at [656, 373] on p "Qty of line items needing substitutes: 1" at bounding box center [653, 373] width 389 height 18
click at [685, 379] on p "Qty of line items needing substitutes: 1" at bounding box center [653, 373] width 389 height 18
drag, startPoint x: 680, startPoint y: 376, endPoint x: 661, endPoint y: 375, distance: 19.2
click at [660, 376] on p "Qty of line items needing substitutes: 1" at bounding box center [653, 373] width 389 height 18
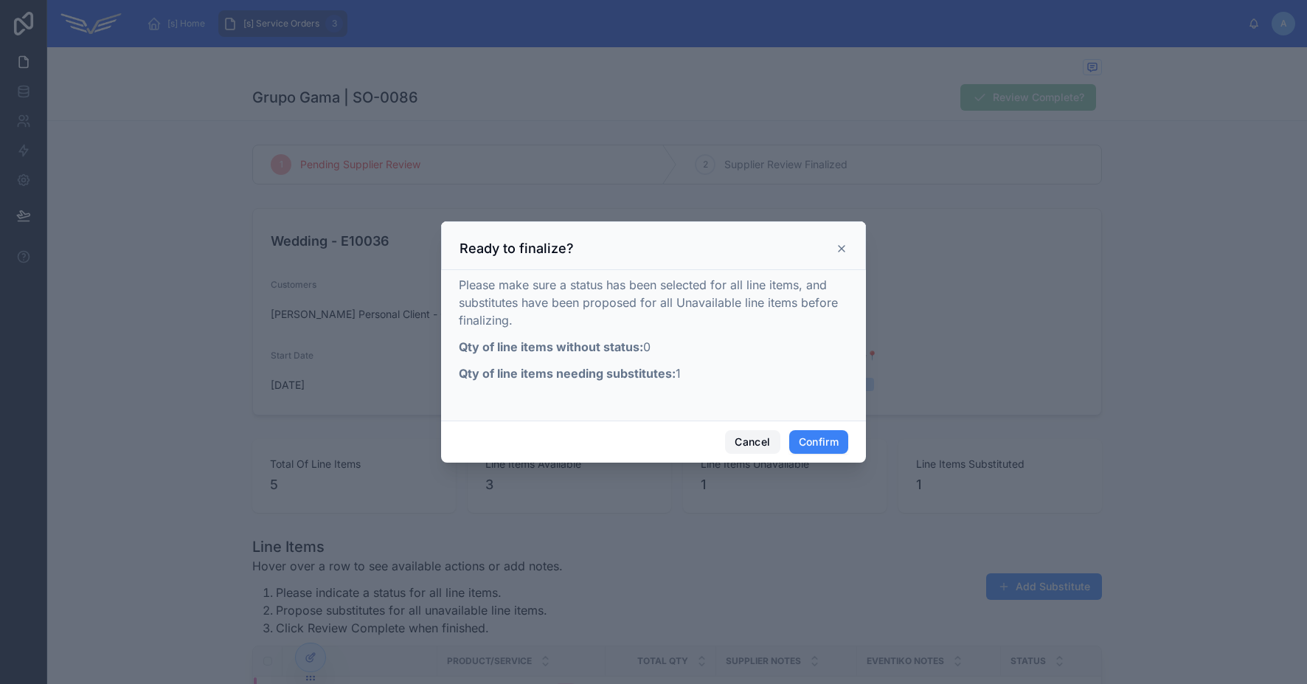
click at [746, 447] on button "Cancel" at bounding box center [752, 442] width 55 height 24
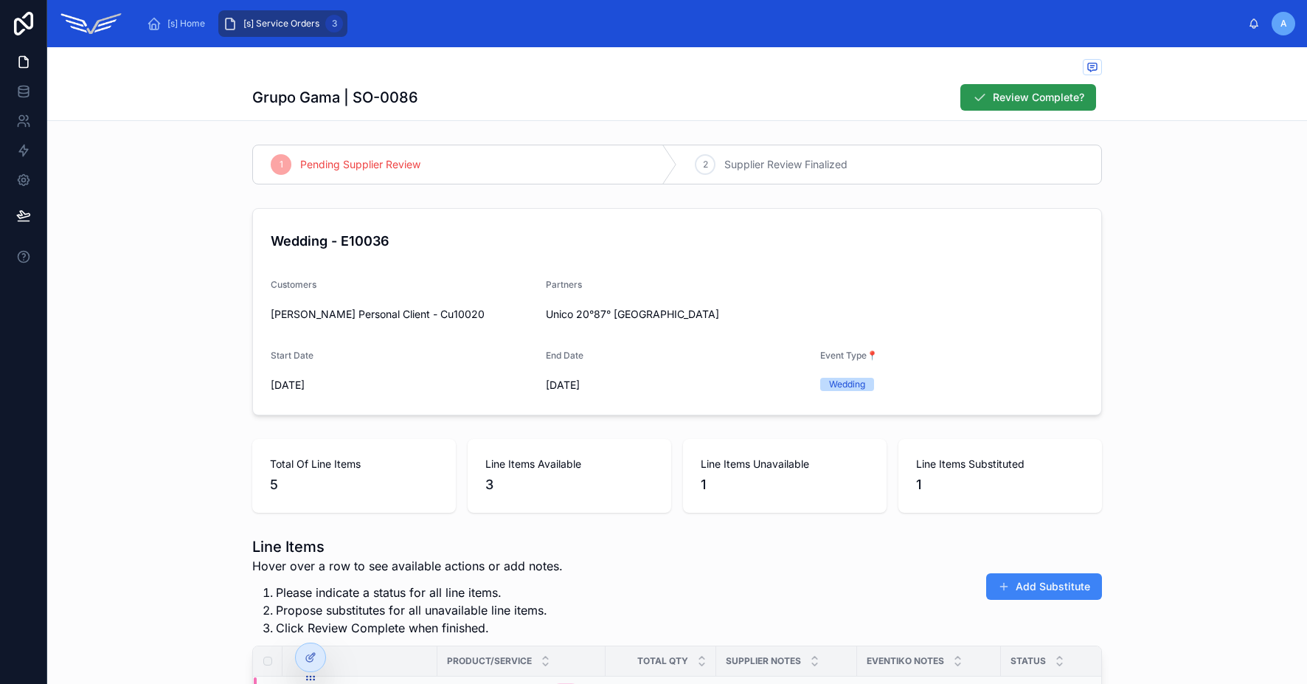
click at [1015, 91] on span "Review Complete?" at bounding box center [1038, 97] width 91 height 15
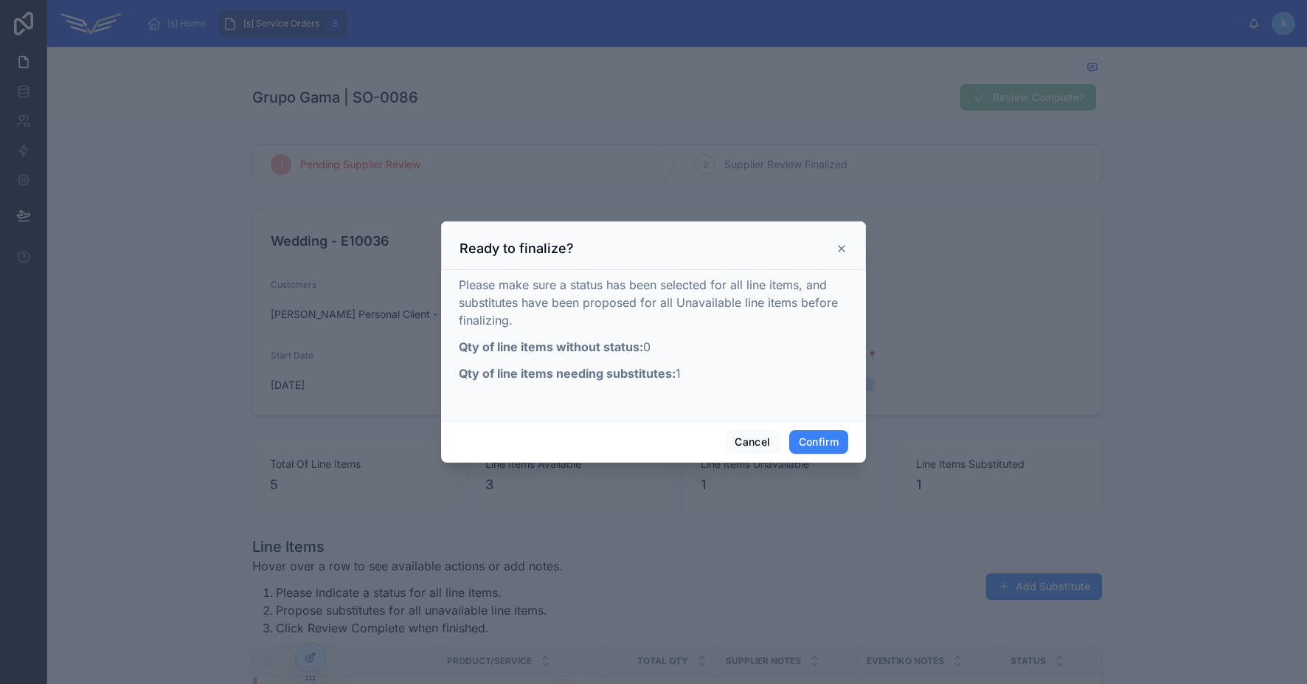
drag, startPoint x: 689, startPoint y: 374, endPoint x: 667, endPoint y: 373, distance: 22.2
click at [667, 373] on p "Qty of line items needing substitutes: 1" at bounding box center [653, 373] width 389 height 18
click at [807, 441] on button "Confirm" at bounding box center [818, 442] width 59 height 24
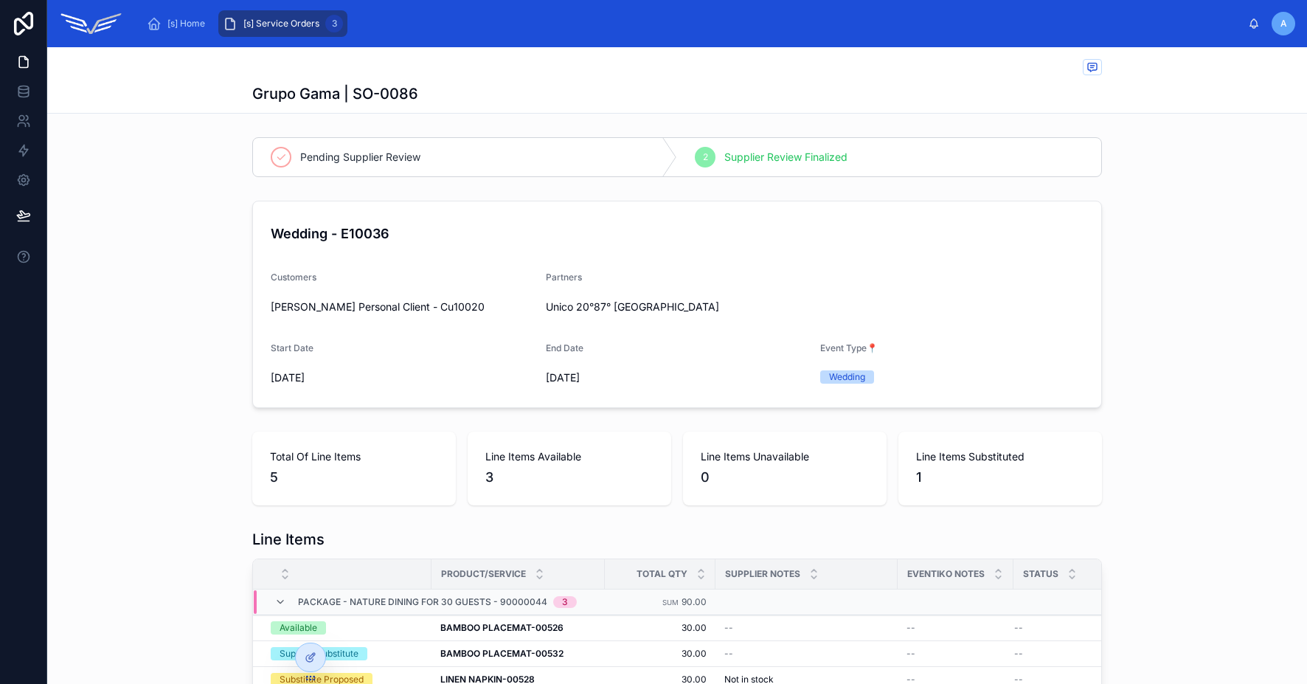
scroll to position [4, 0]
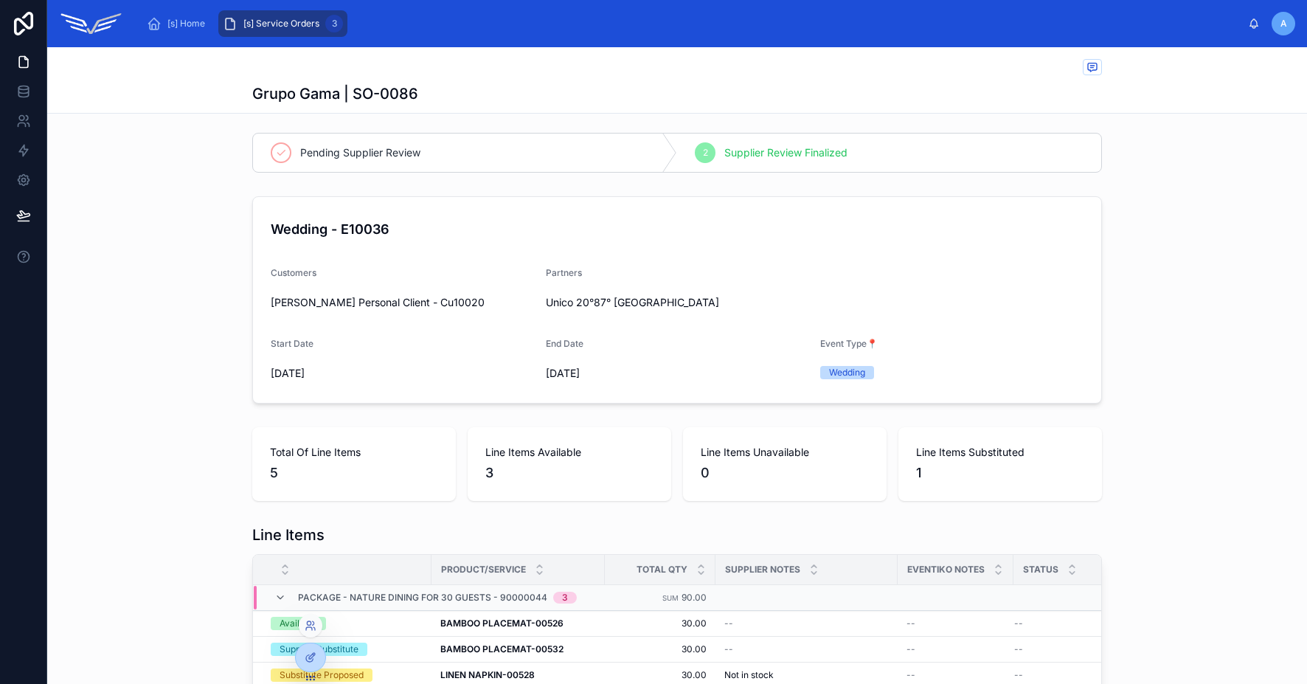
click at [314, 631] on div at bounding box center [311, 626] width 24 height 24
click at [309, 627] on icon at bounding box center [311, 626] width 12 height 12
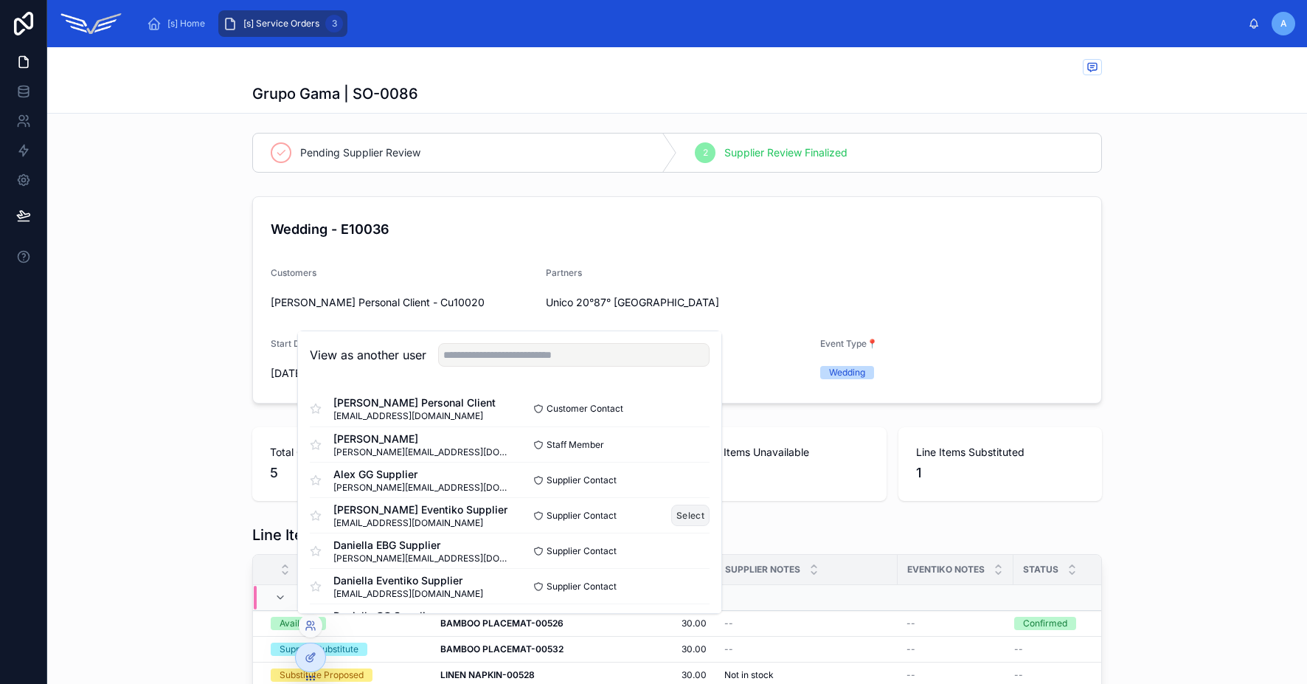
click at [673, 519] on button "Select" at bounding box center [690, 515] width 38 height 21
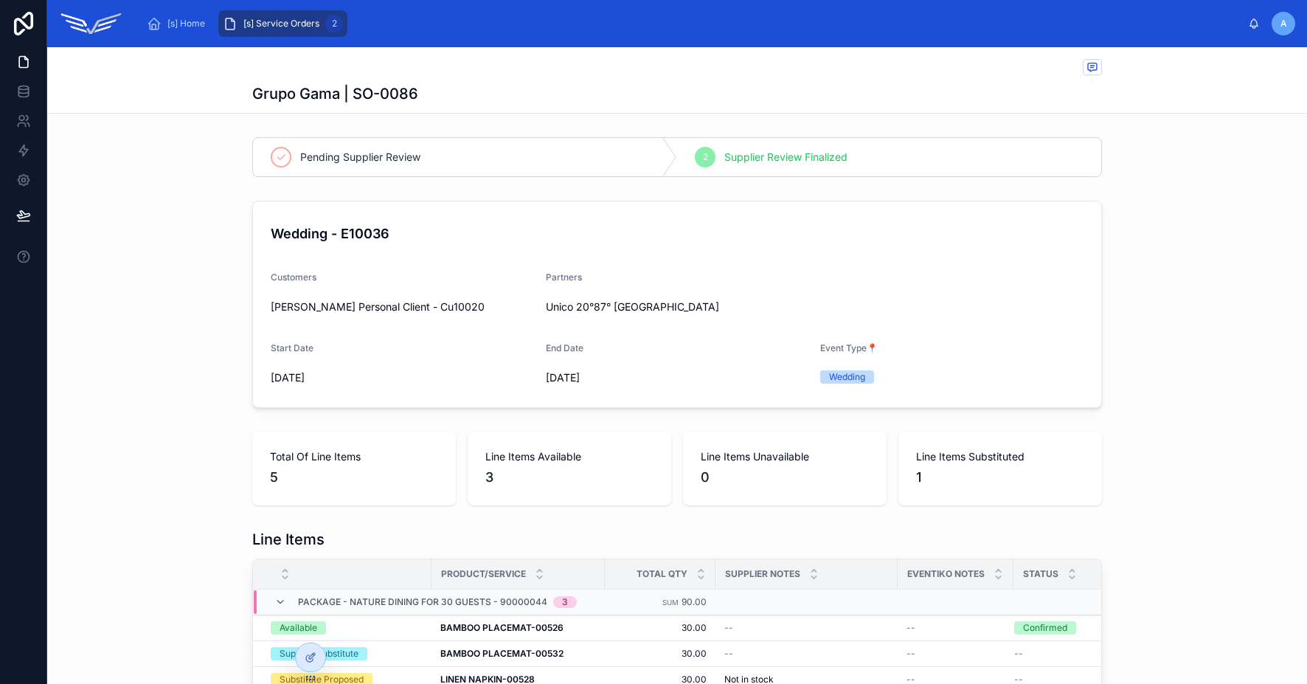
click at [288, 18] on span "[s] Service Orders" at bounding box center [281, 24] width 76 height 12
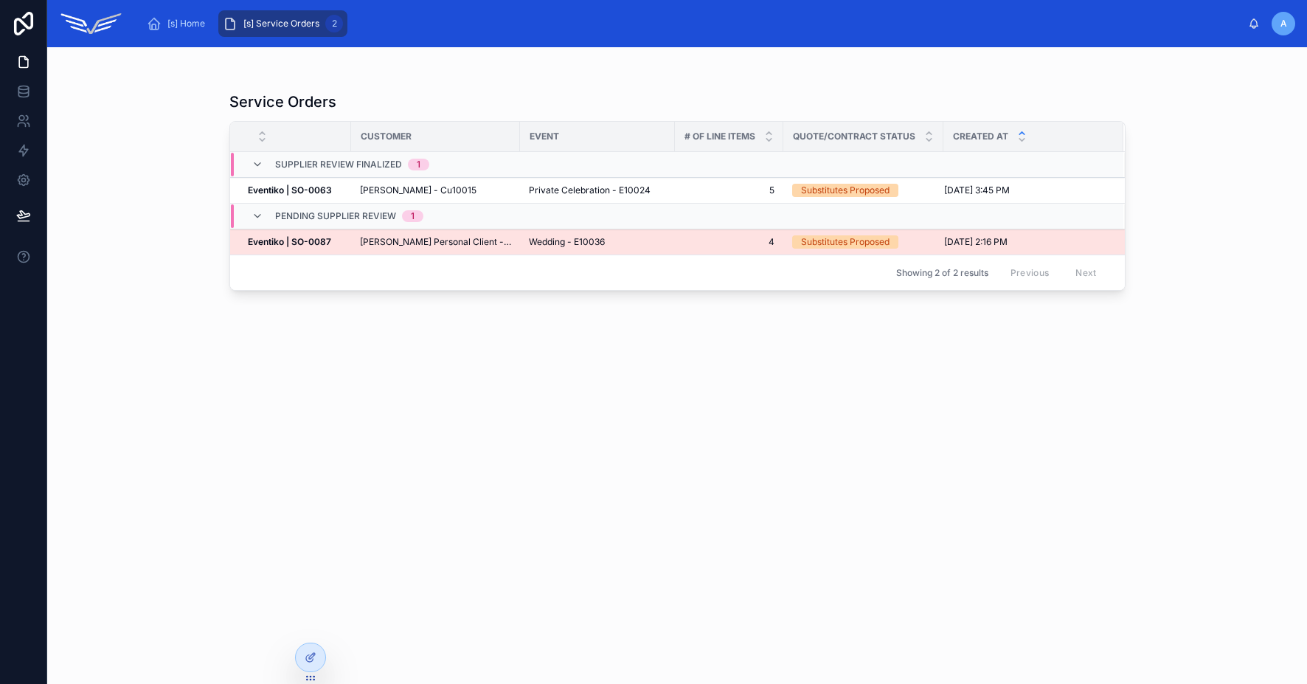
click at [299, 245] on strong "Eventiko | SO-0087" at bounding box center [289, 241] width 83 height 11
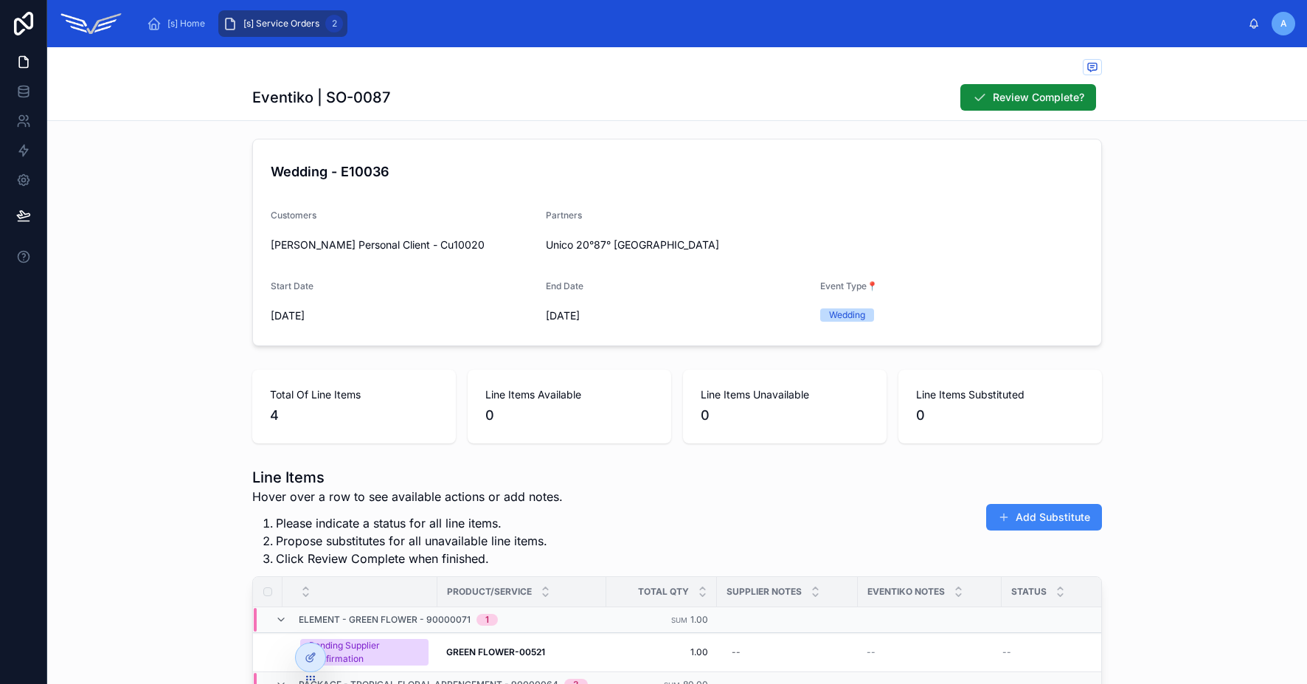
scroll to position [367, 0]
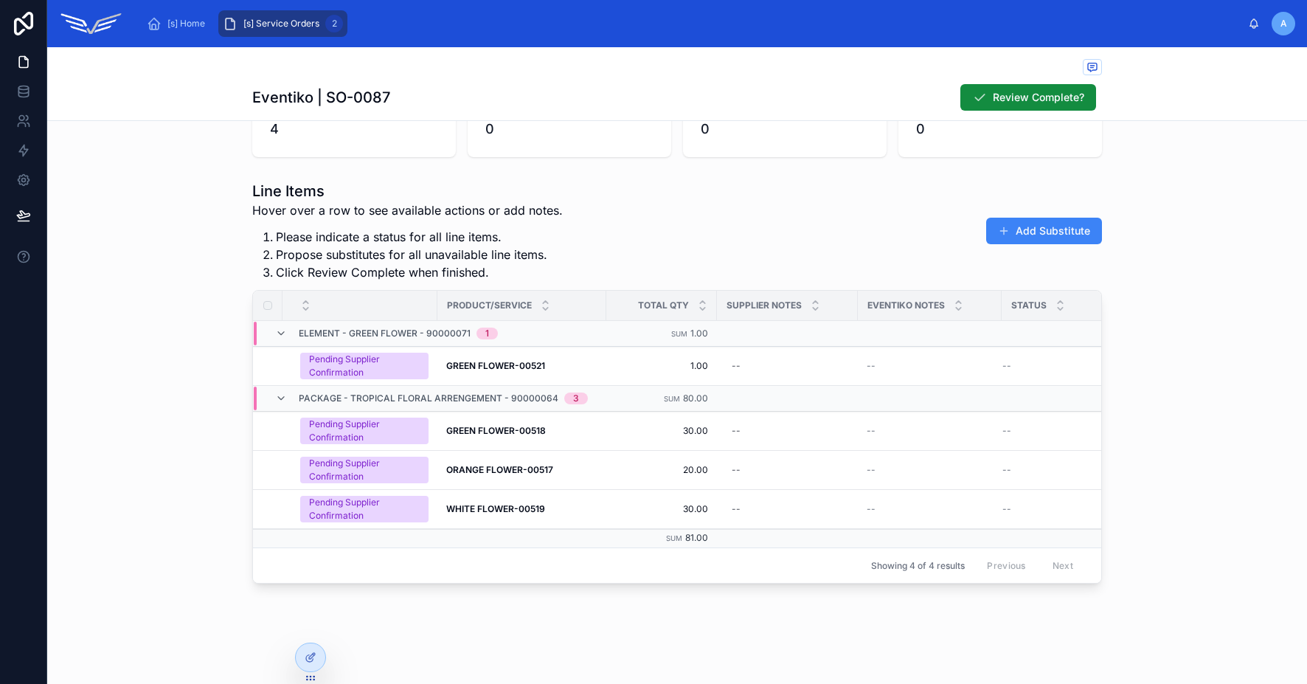
click at [271, 18] on span "[s] Service Orders" at bounding box center [281, 24] width 76 height 12
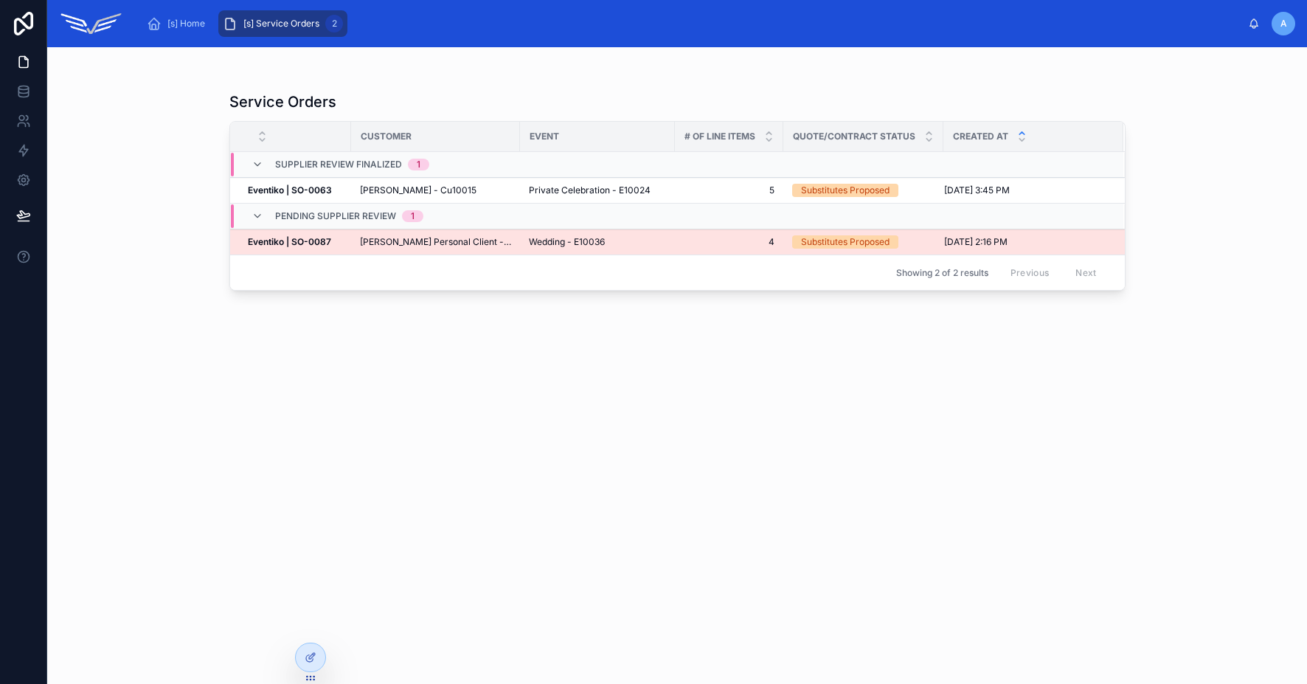
click at [451, 245] on span "Alex Personal Client - Cu10020" at bounding box center [435, 242] width 151 height 12
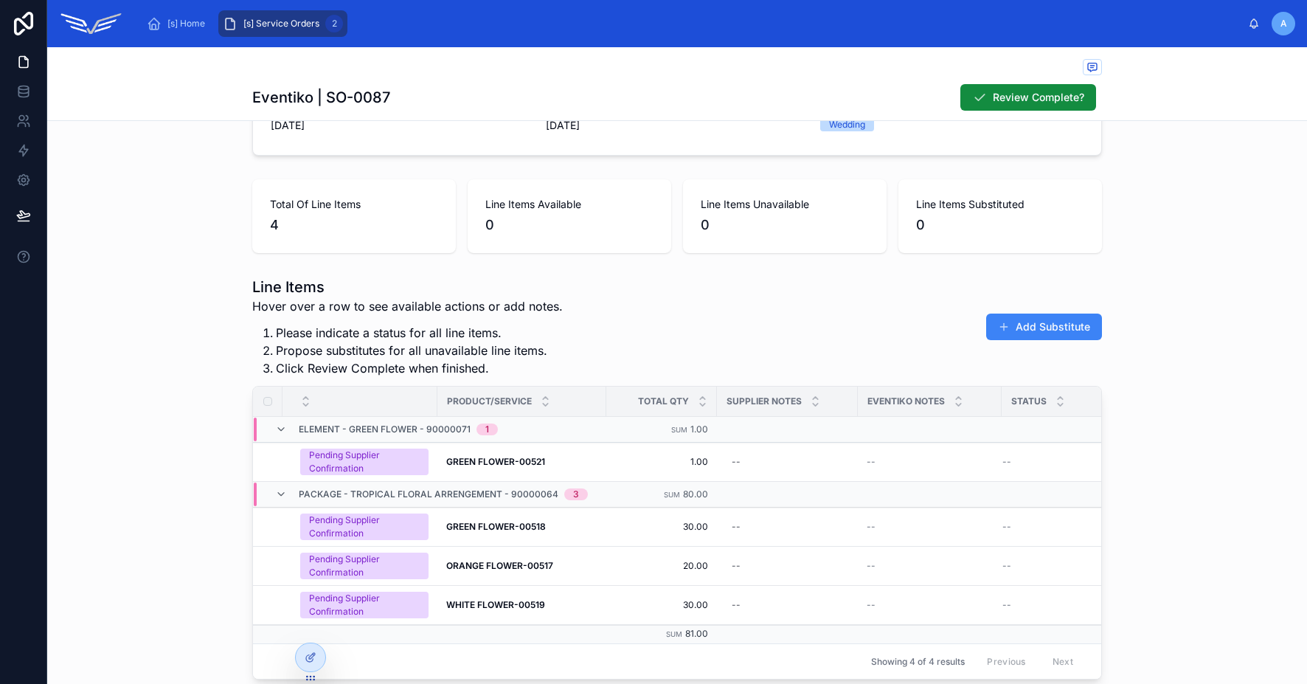
scroll to position [346, 0]
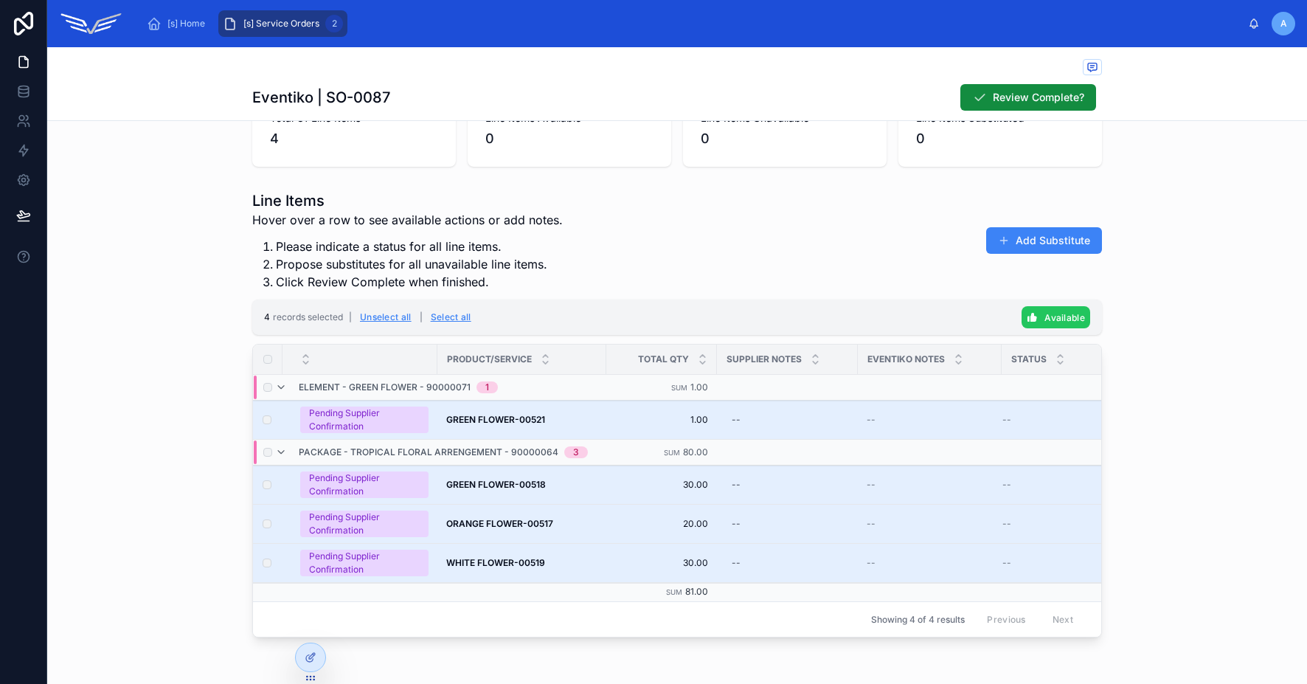
click at [1047, 319] on span "Available" at bounding box center [1064, 317] width 41 height 11
click at [1125, 287] on icon at bounding box center [1123, 289] width 12 height 12
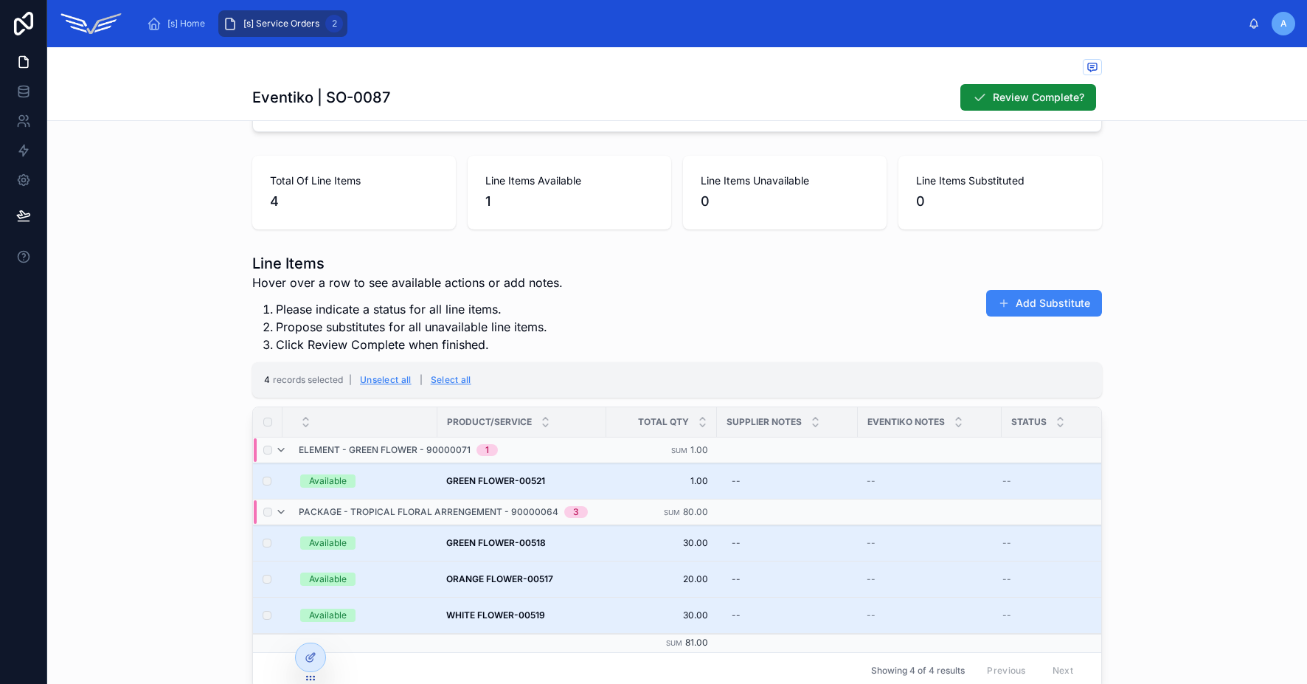
scroll to position [273, 0]
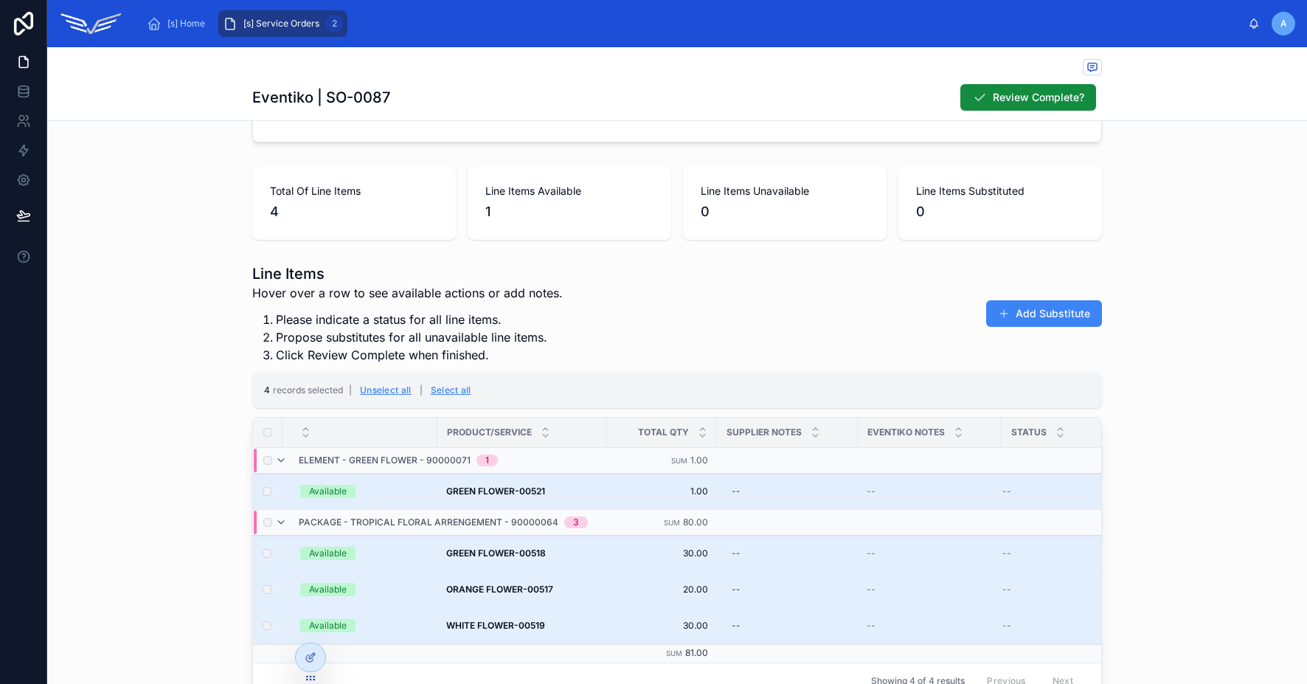
click at [1163, 238] on div "Total Of Line Items 4 Line Items Available 1 Line Items Unavailable 0 Line Item…" at bounding box center [677, 203] width 1260 height 86
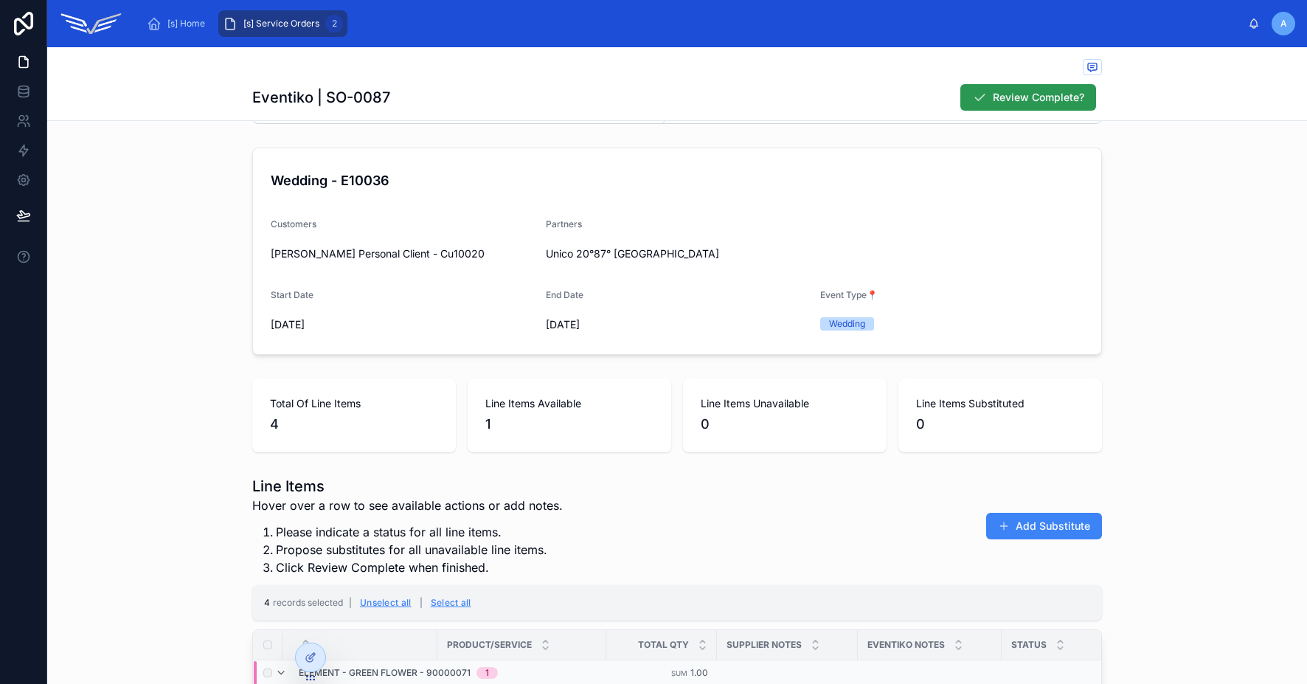
click at [1024, 94] on span "Review Complete?" at bounding box center [1038, 97] width 91 height 15
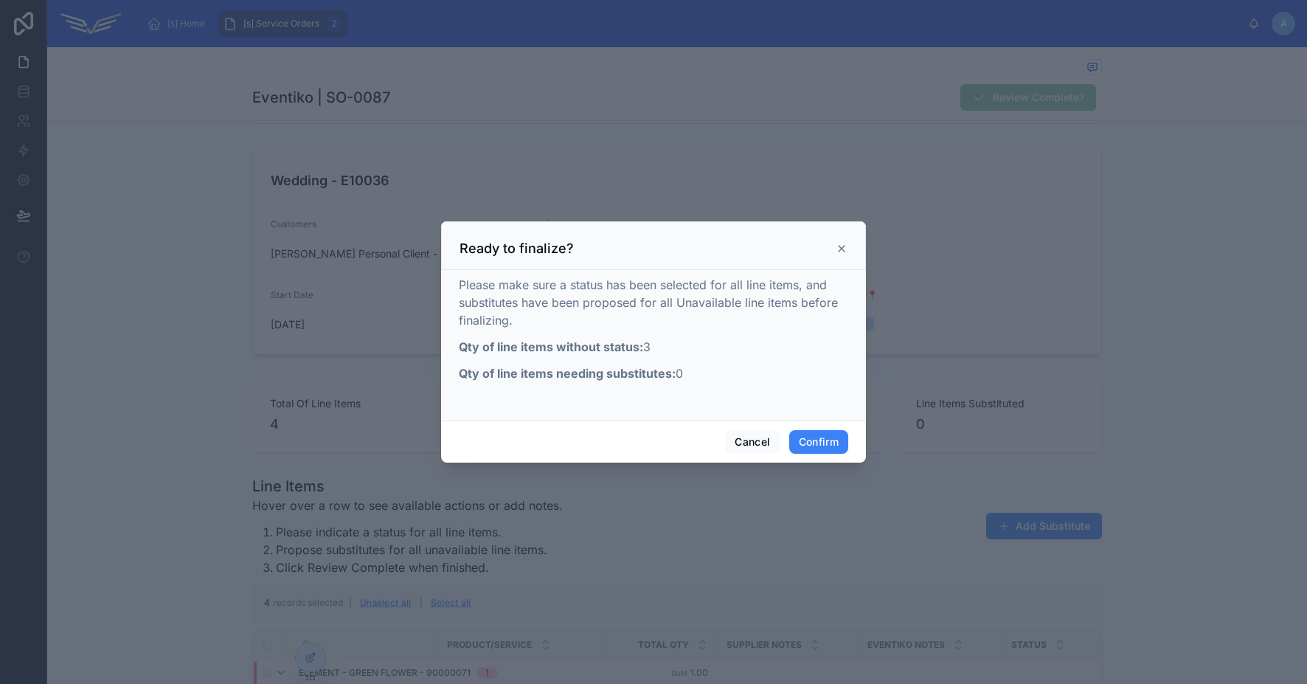
drag, startPoint x: 482, startPoint y: 342, endPoint x: 651, endPoint y: 350, distance: 169.9
click at [651, 350] on p "Qty of line items without status: 3" at bounding box center [653, 347] width 389 height 18
click at [742, 448] on button "Cancel" at bounding box center [752, 442] width 55 height 24
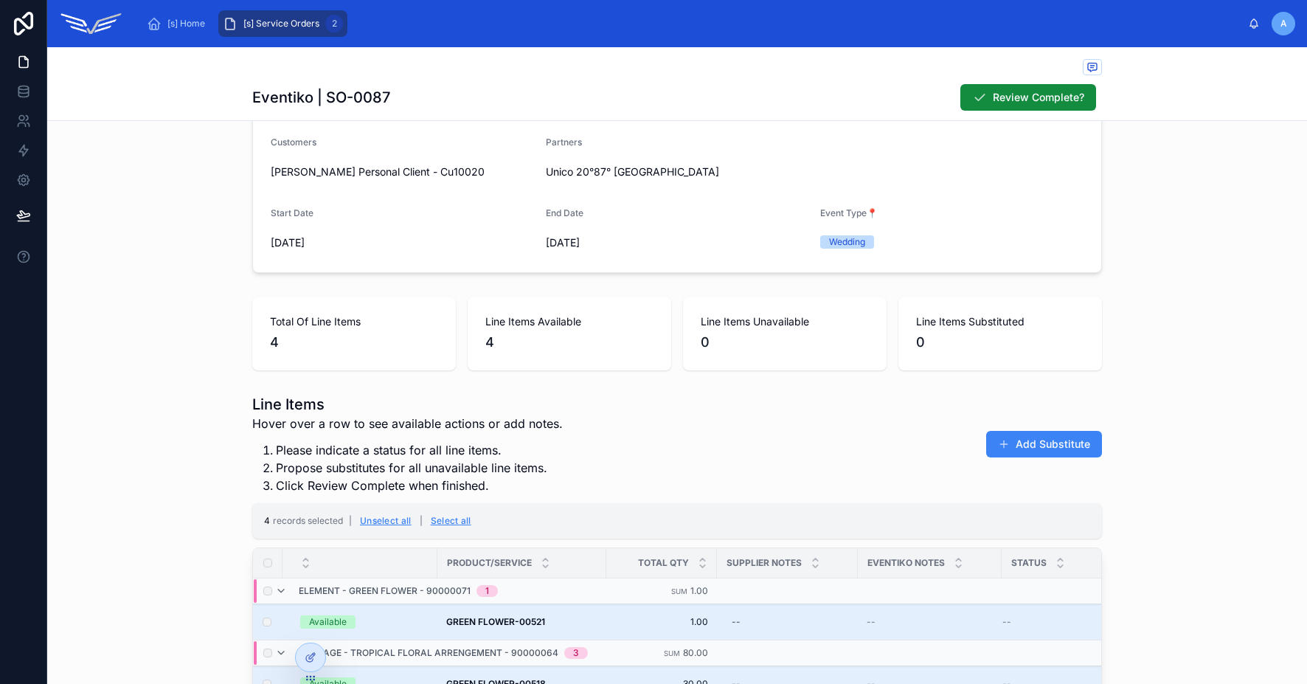
scroll to position [0, 0]
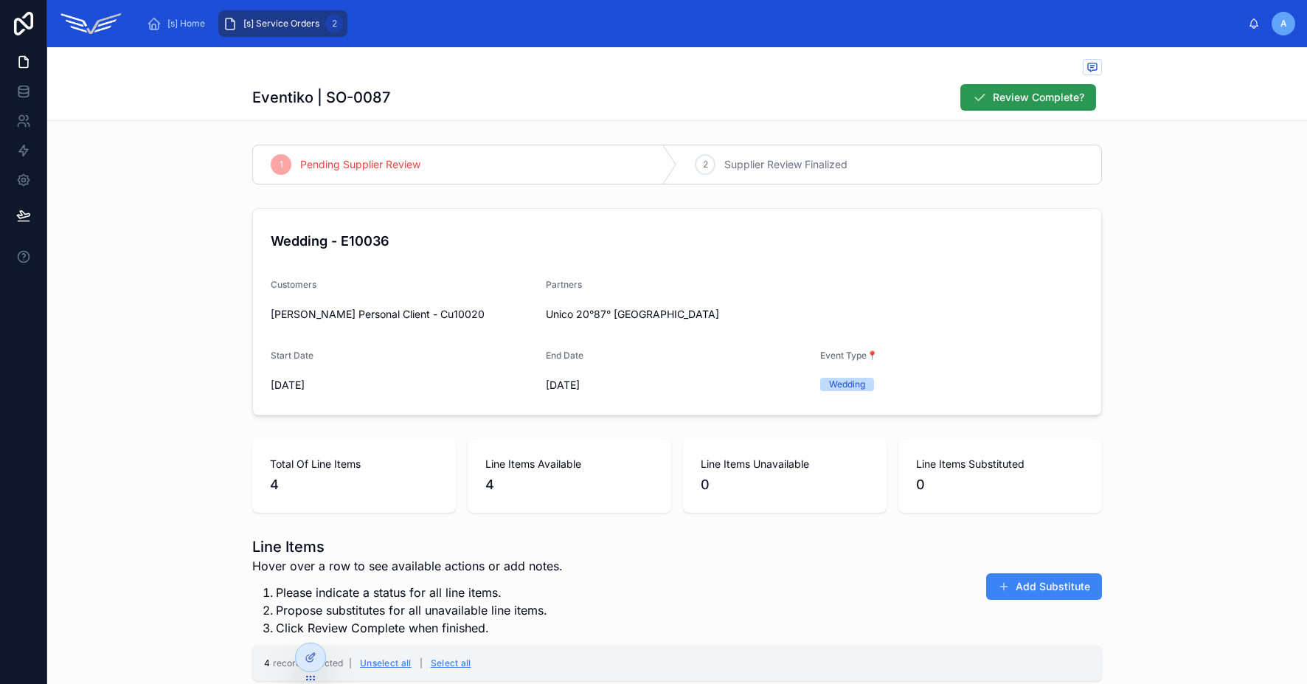
click at [1008, 101] on span "Review Complete?" at bounding box center [1038, 97] width 91 height 15
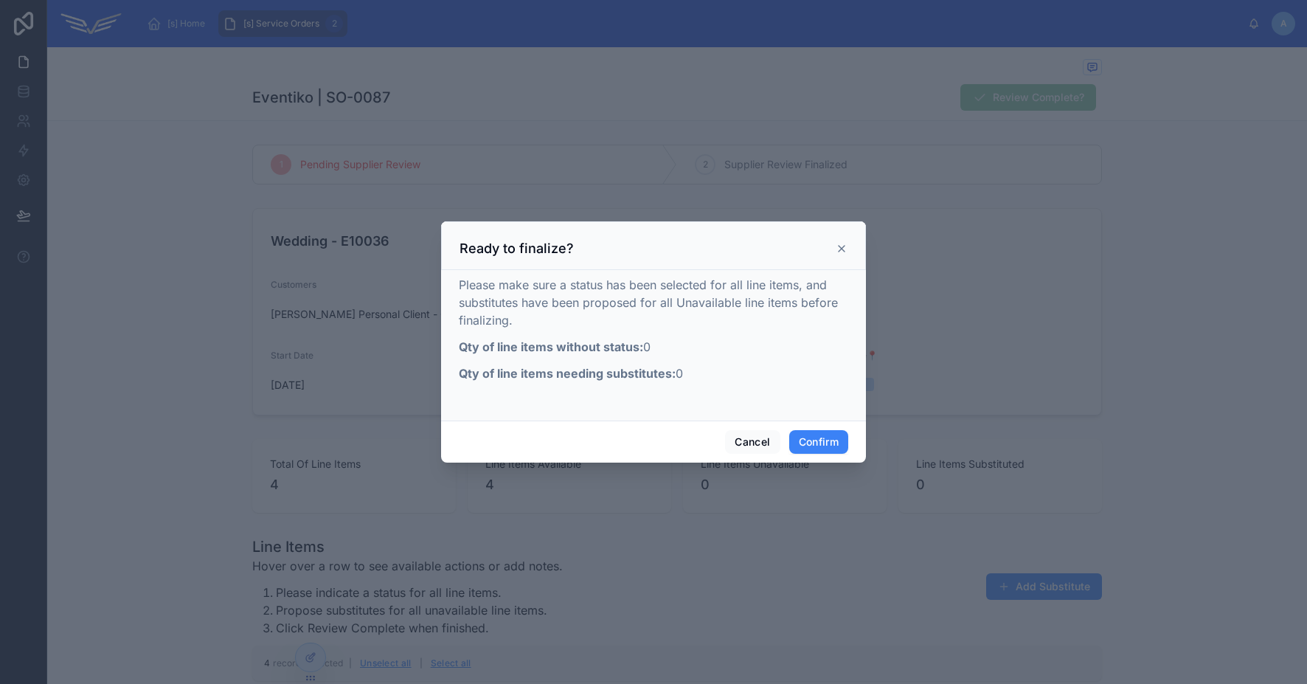
drag, startPoint x: 505, startPoint y: 335, endPoint x: 704, endPoint y: 388, distance: 206.1
click at [704, 388] on div "Please make sure a status has been selected for all line items, and substitutes…" at bounding box center [653, 333] width 389 height 115
click at [816, 440] on button "Confirm" at bounding box center [818, 442] width 59 height 24
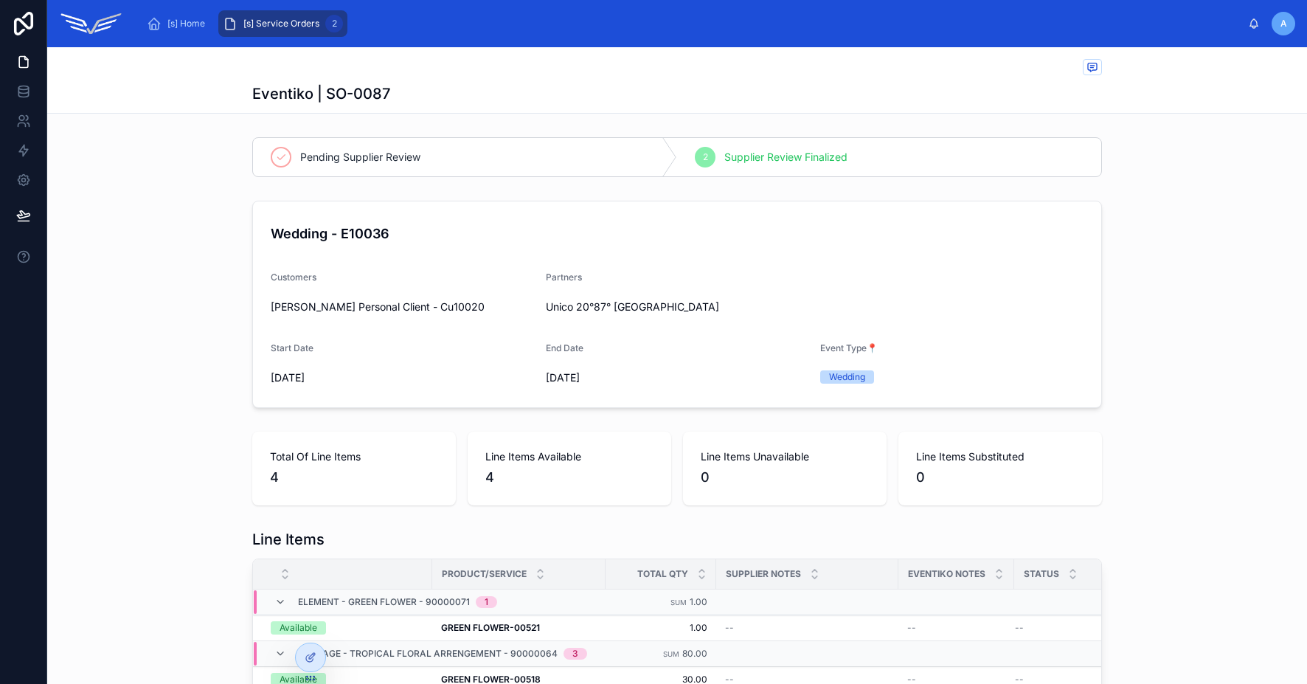
click at [1152, 212] on div "Wedding - E10036 Customers Alex Personal Client - Cu10020 Partners Unico 20°87°…" at bounding box center [677, 304] width 1260 height 219
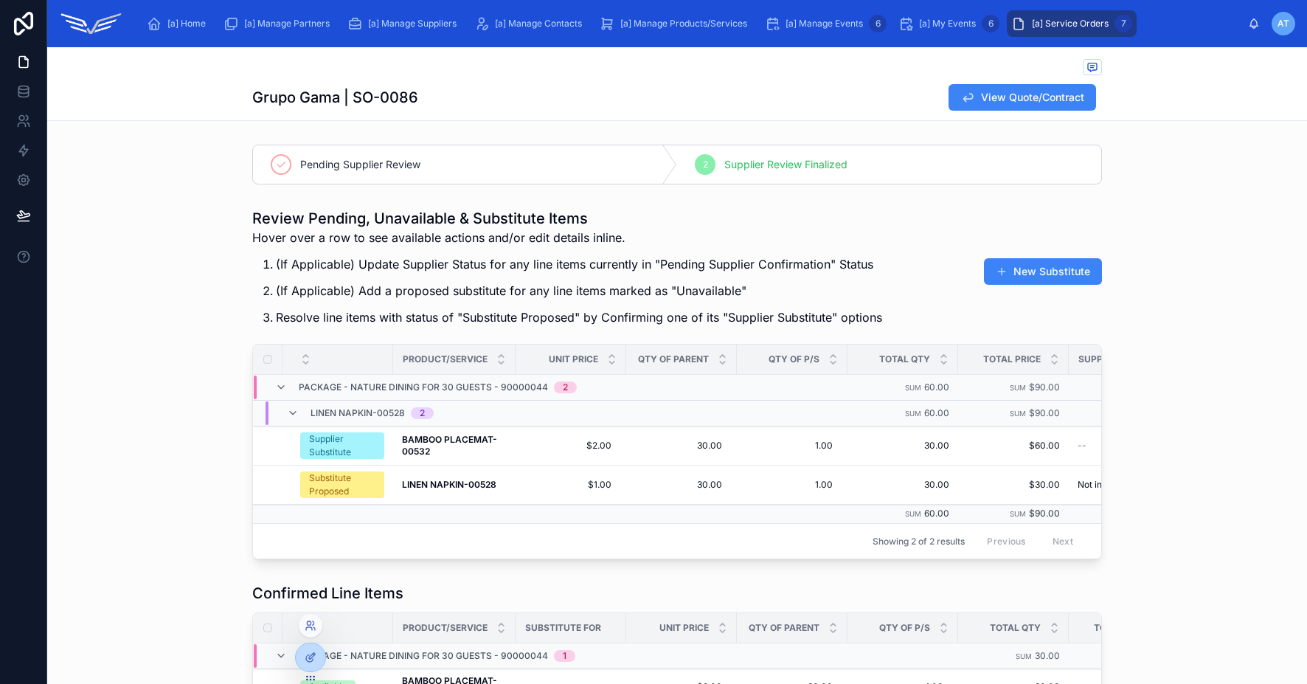
click at [313, 633] on div at bounding box center [311, 626] width 24 height 24
click at [313, 625] on icon at bounding box center [313, 623] width 1 height 4
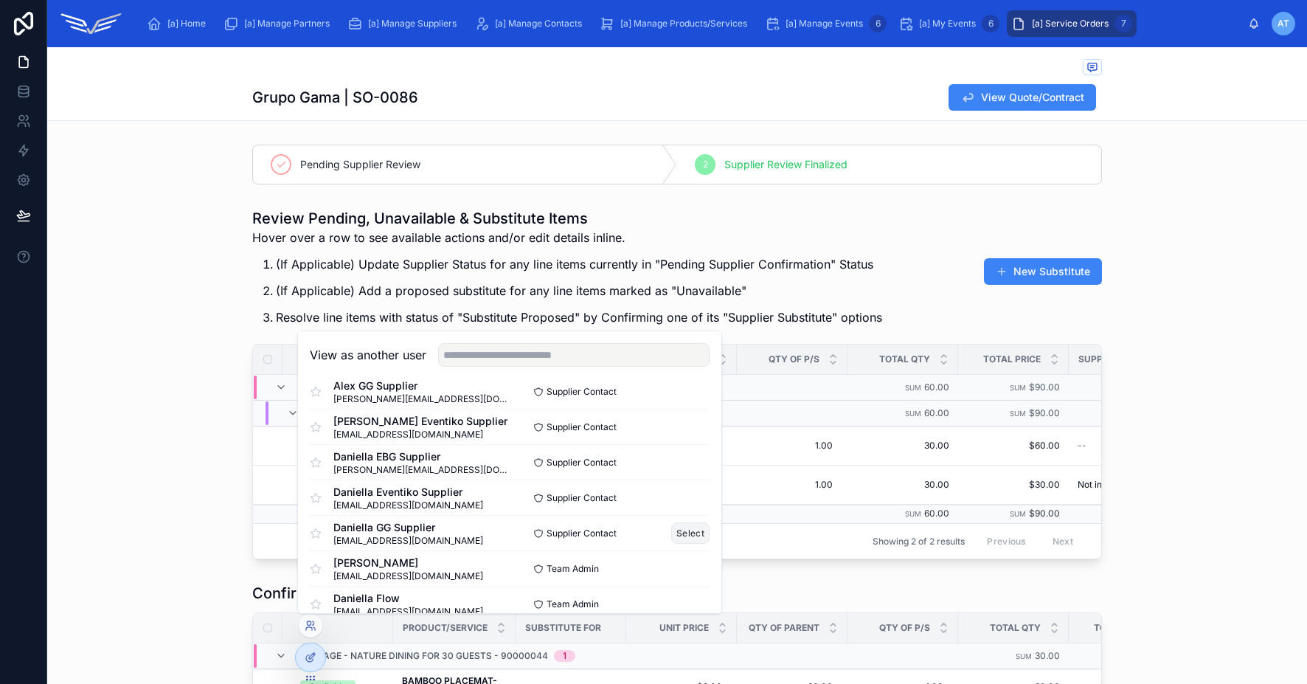
scroll to position [100, 0]
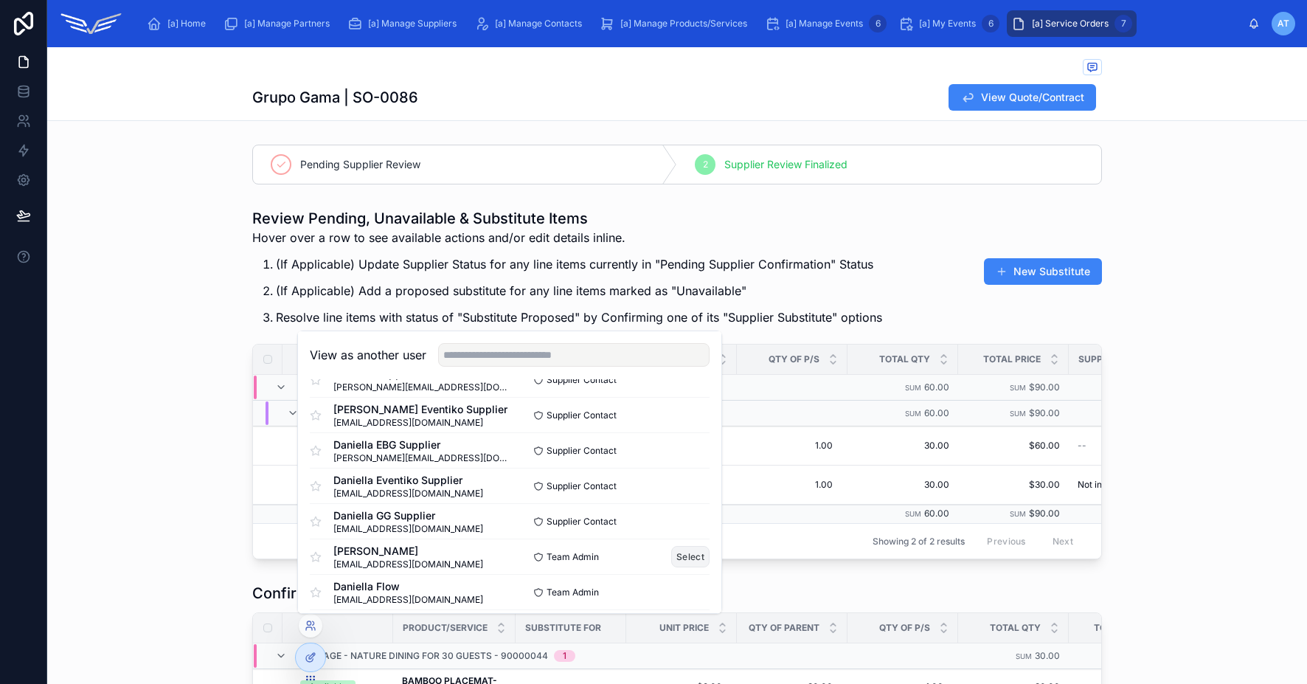
click at [671, 550] on button "Select" at bounding box center [690, 556] width 38 height 21
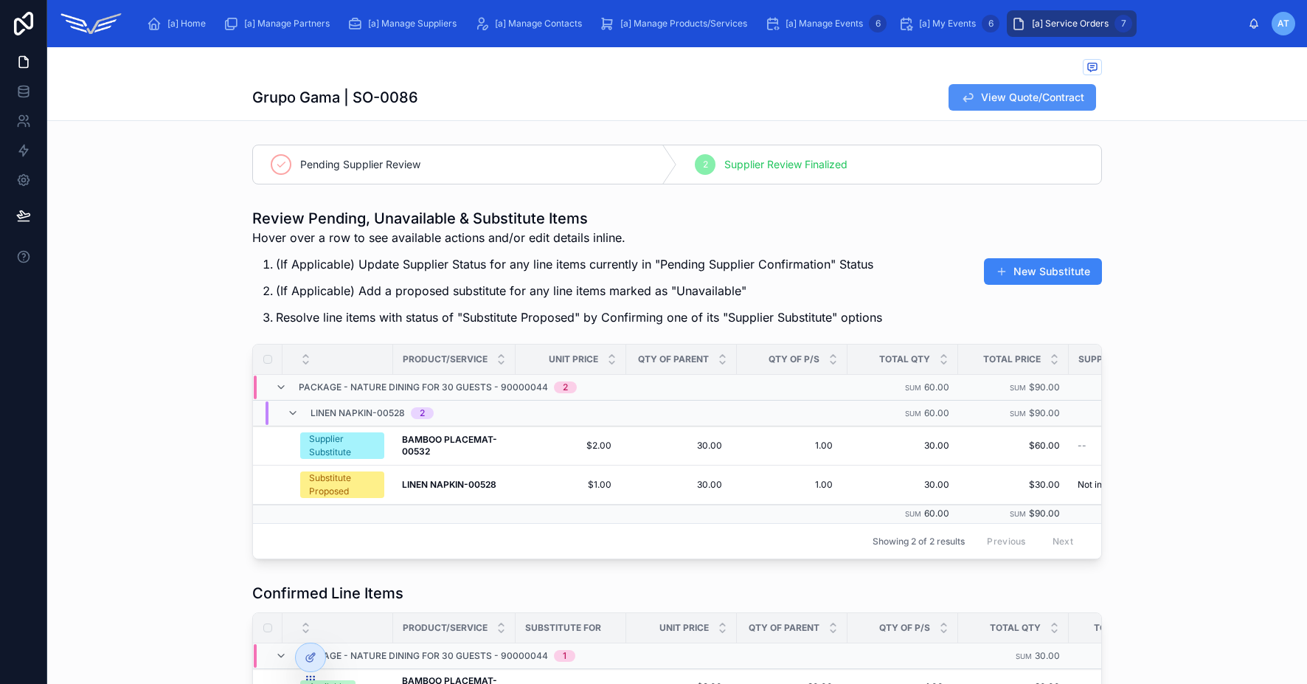
click at [1025, 102] on span "View Quote/Contract" at bounding box center [1032, 97] width 103 height 15
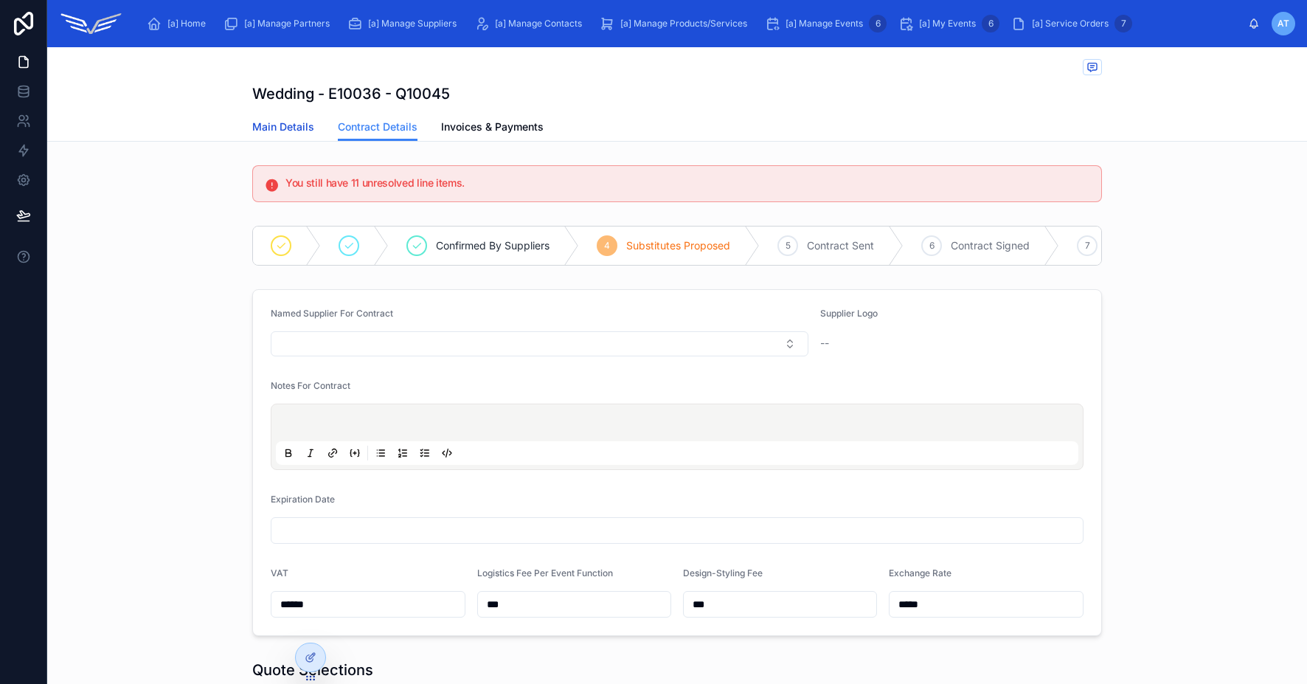
click at [294, 123] on span "Main Details" at bounding box center [283, 126] width 62 height 15
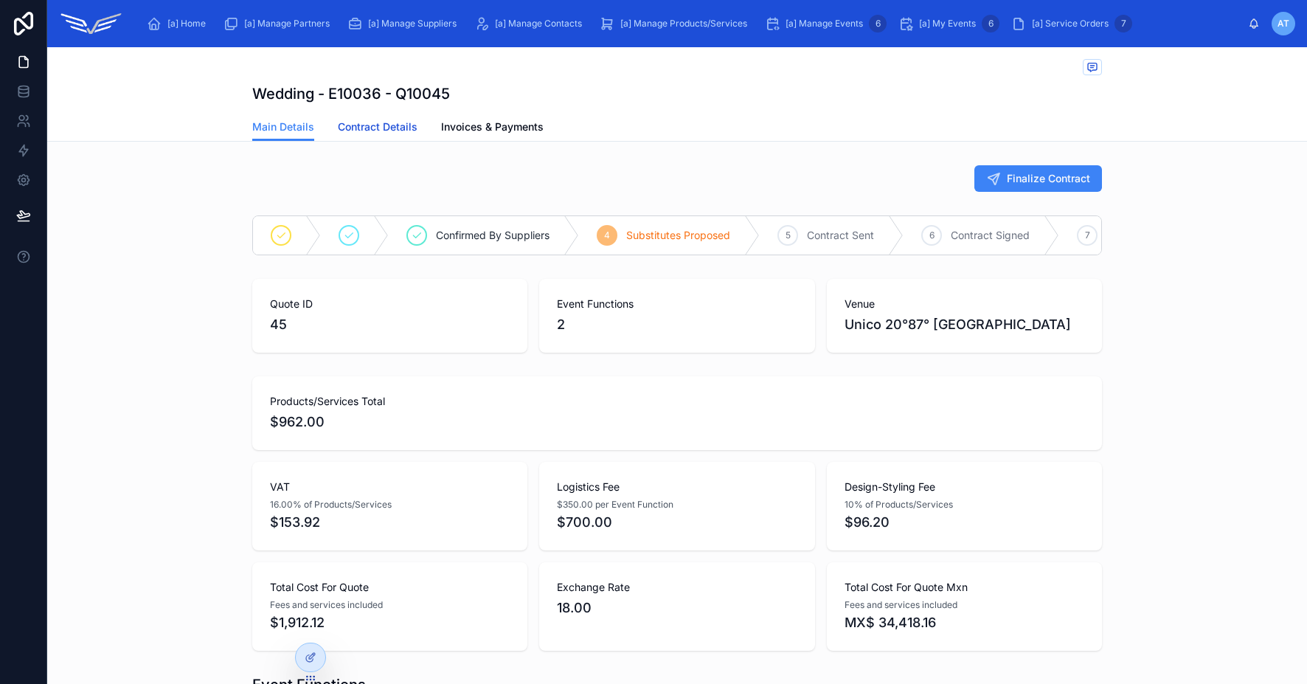
click at [392, 125] on span "Contract Details" at bounding box center [378, 126] width 80 height 15
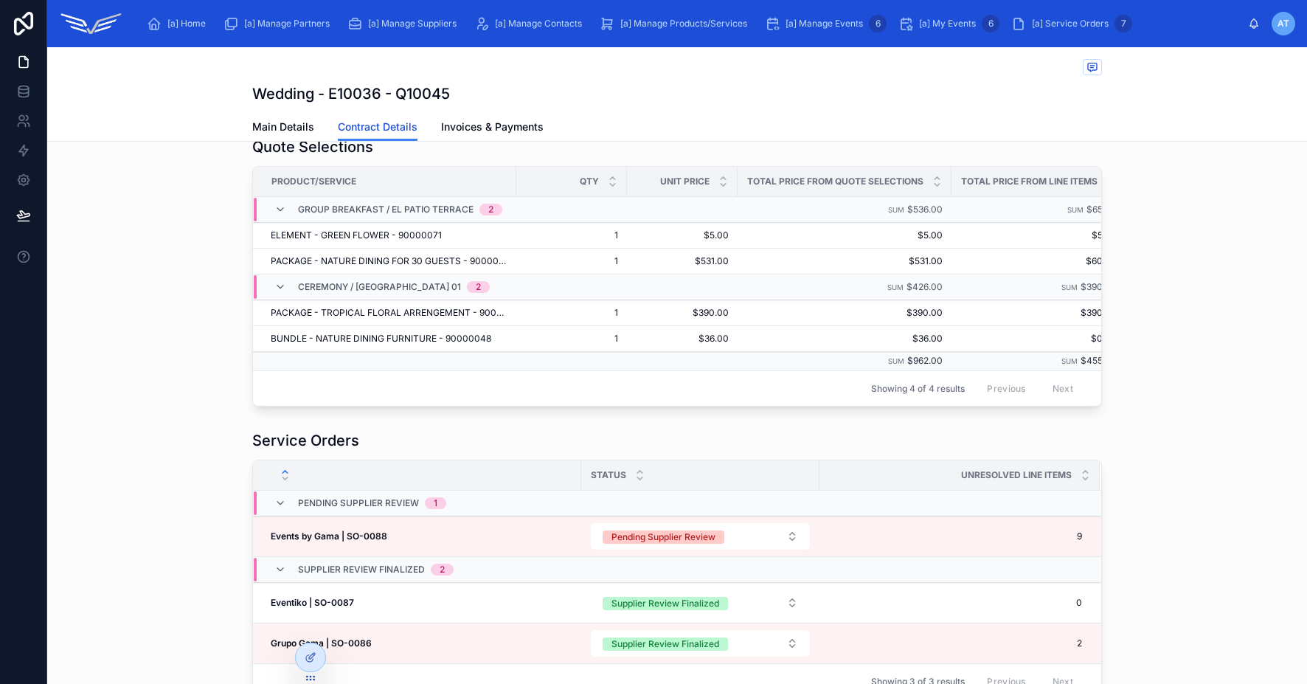
scroll to position [661, 0]
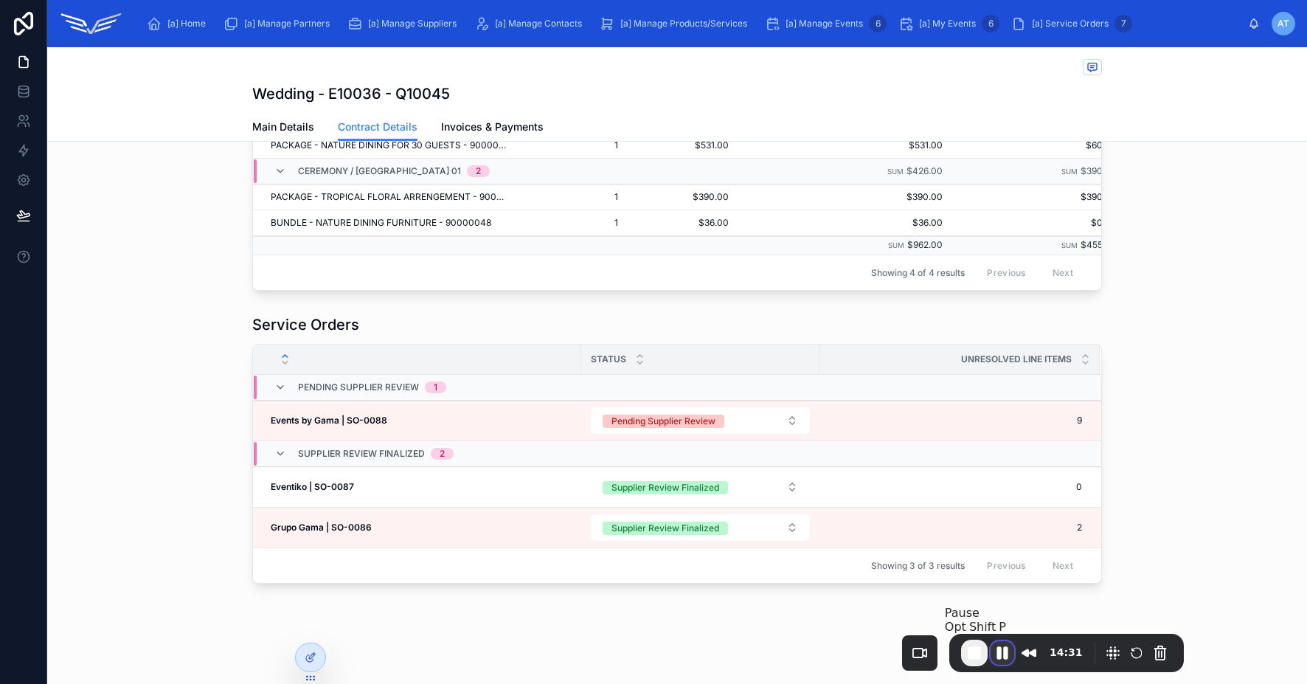
click at [1004, 654] on button "Pause Recording" at bounding box center [1003, 653] width 24 height 24
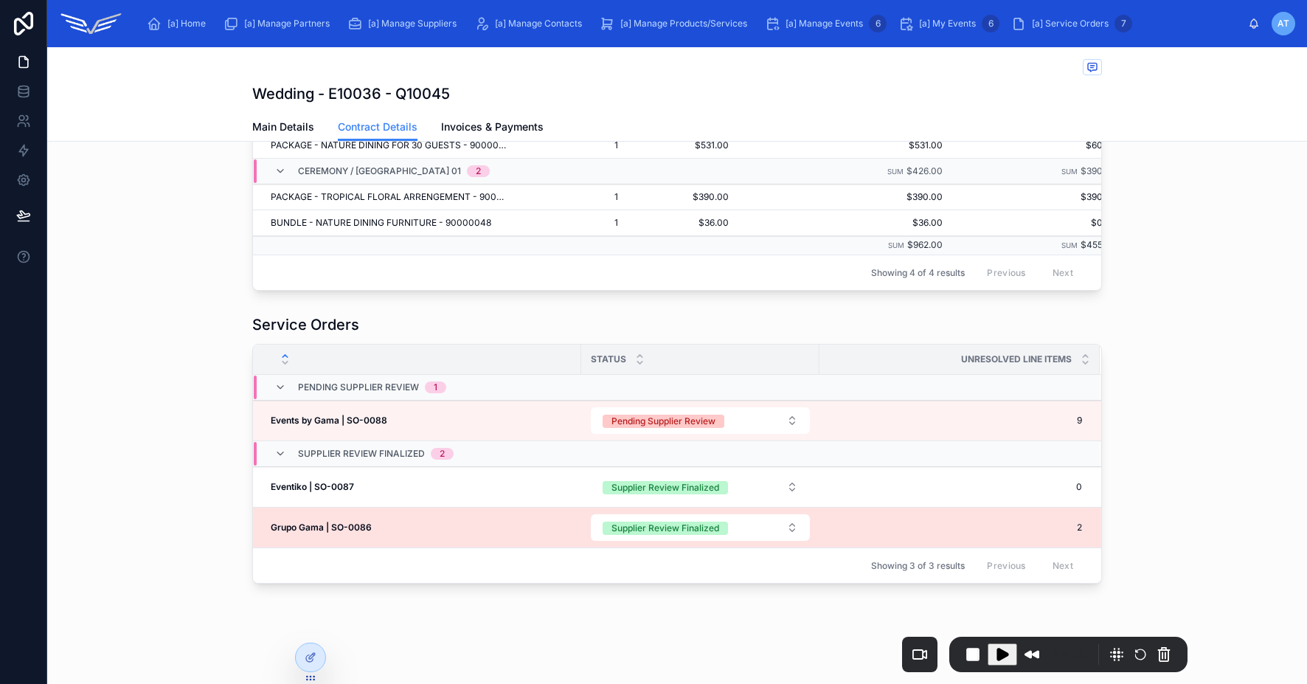
click at [457, 532] on div "Grupo Gama | SO-0086 Grupo Gama | SO-0086" at bounding box center [422, 528] width 302 height 12
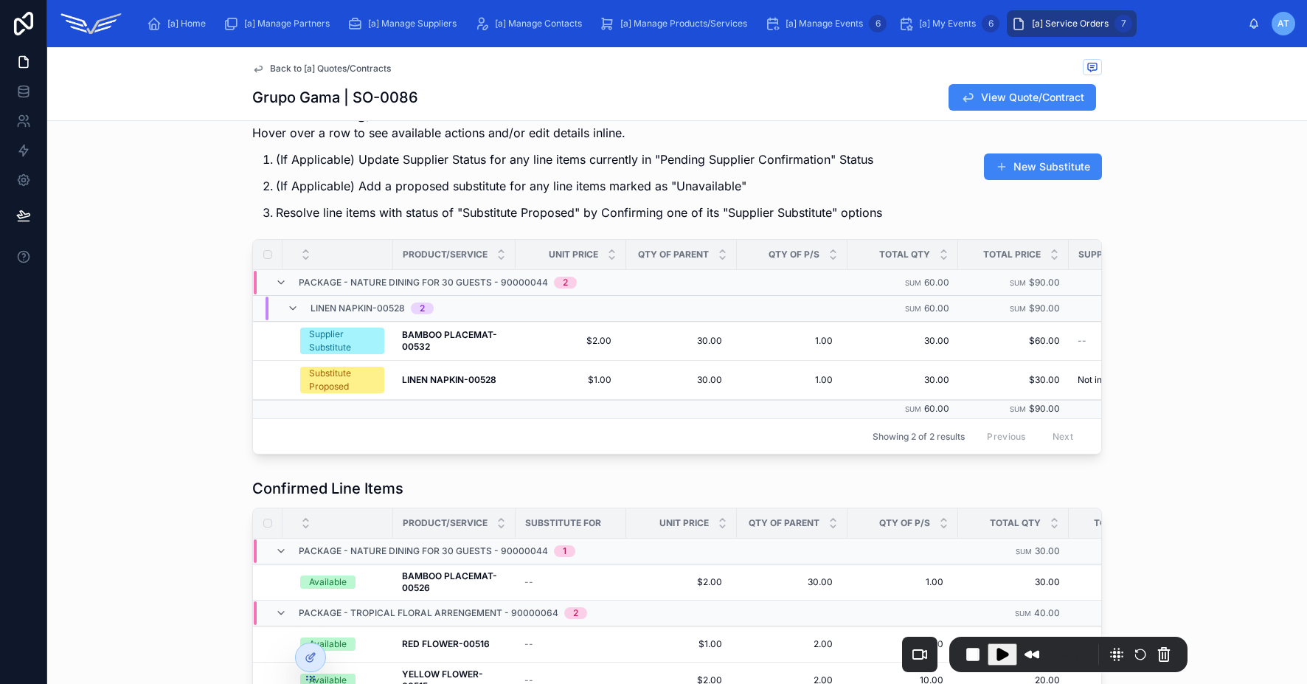
scroll to position [39, 0]
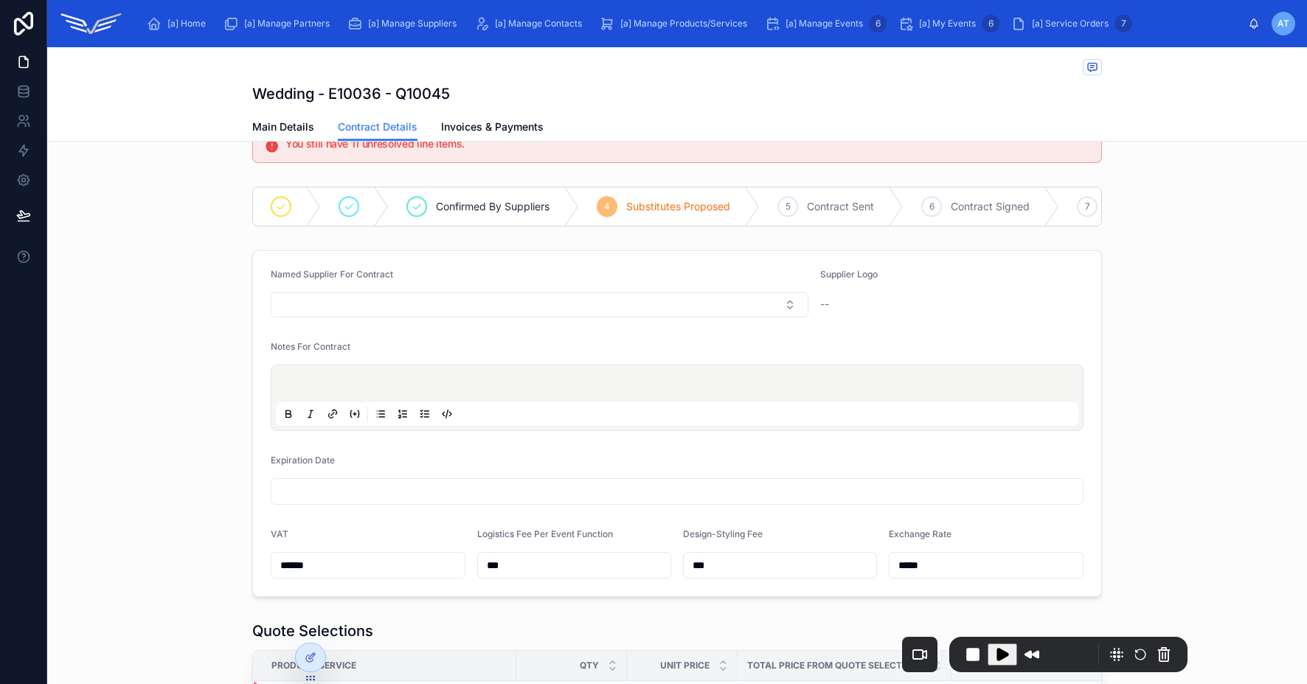
scroll to position [661, 0]
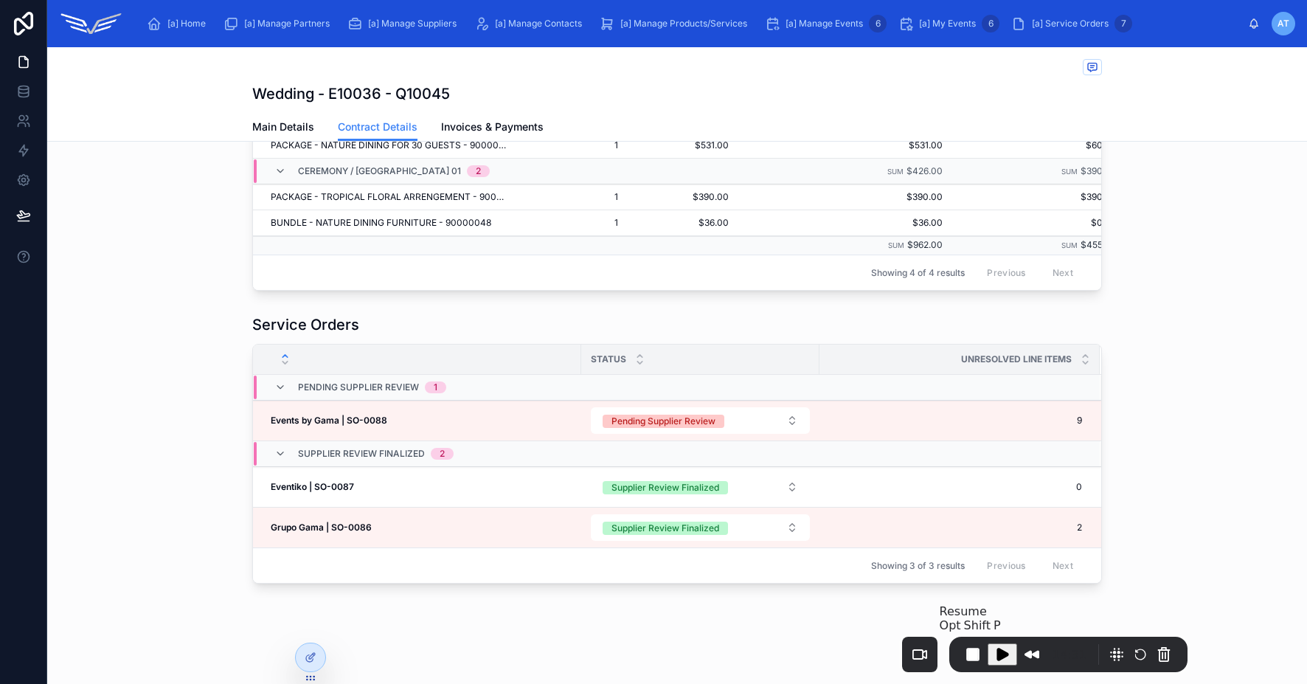
click at [1009, 651] on span "Play Recording" at bounding box center [1003, 654] width 18 height 18
drag, startPoint x: 956, startPoint y: 358, endPoint x: 1073, endPoint y: 361, distance: 116.6
click at [1073, 361] on div "Unresolved Line Items" at bounding box center [959, 359] width 279 height 28
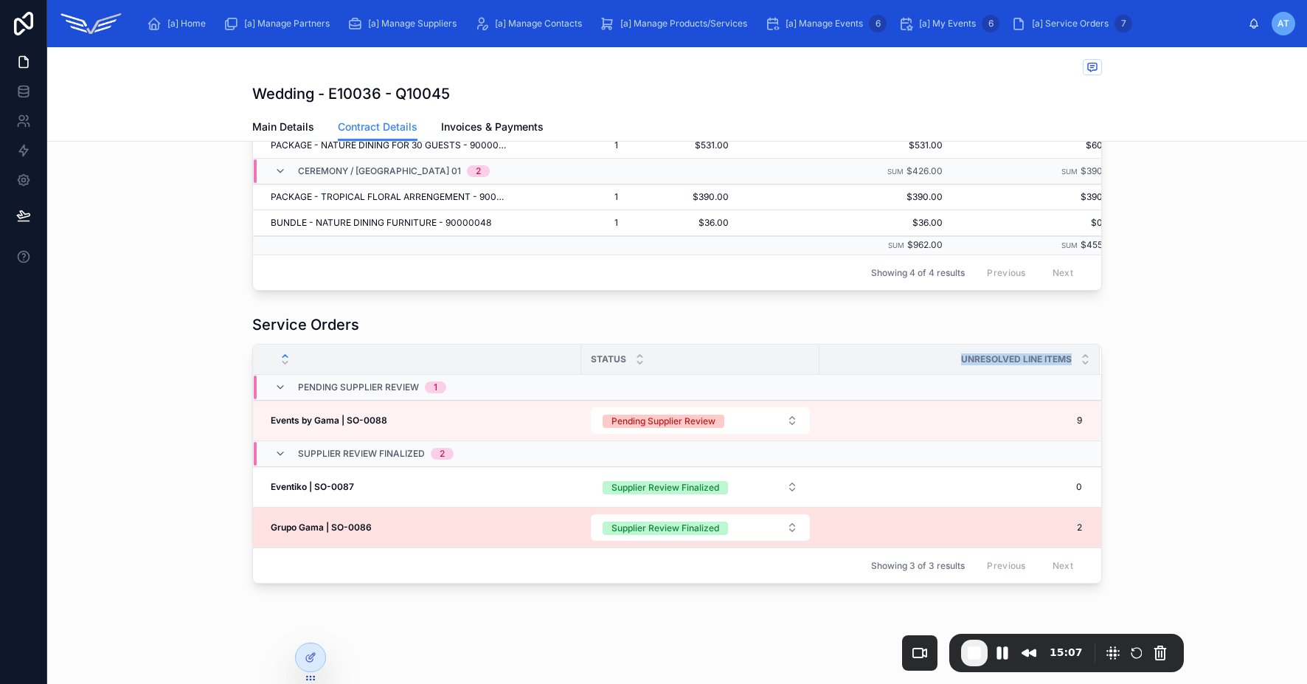
click at [418, 533] on div "Grupo Gama | SO-0086 Grupo Gama | SO-0086" at bounding box center [422, 528] width 302 height 12
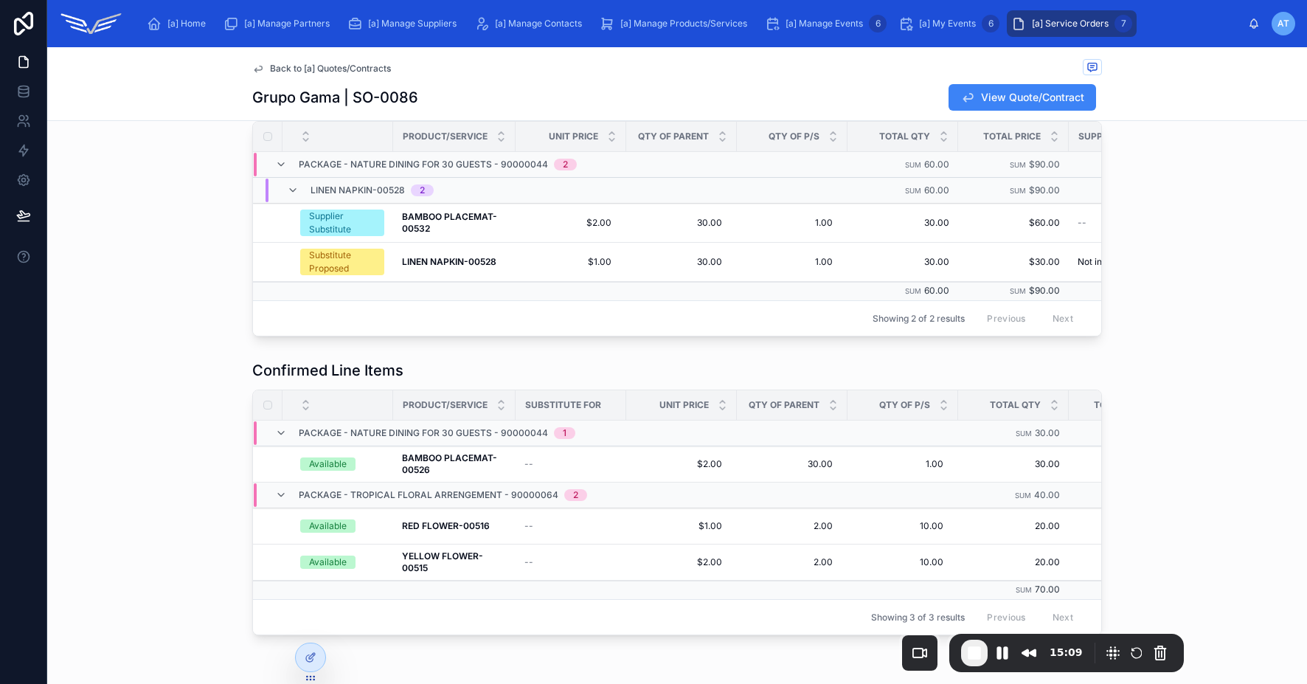
scroll to position [147, 0]
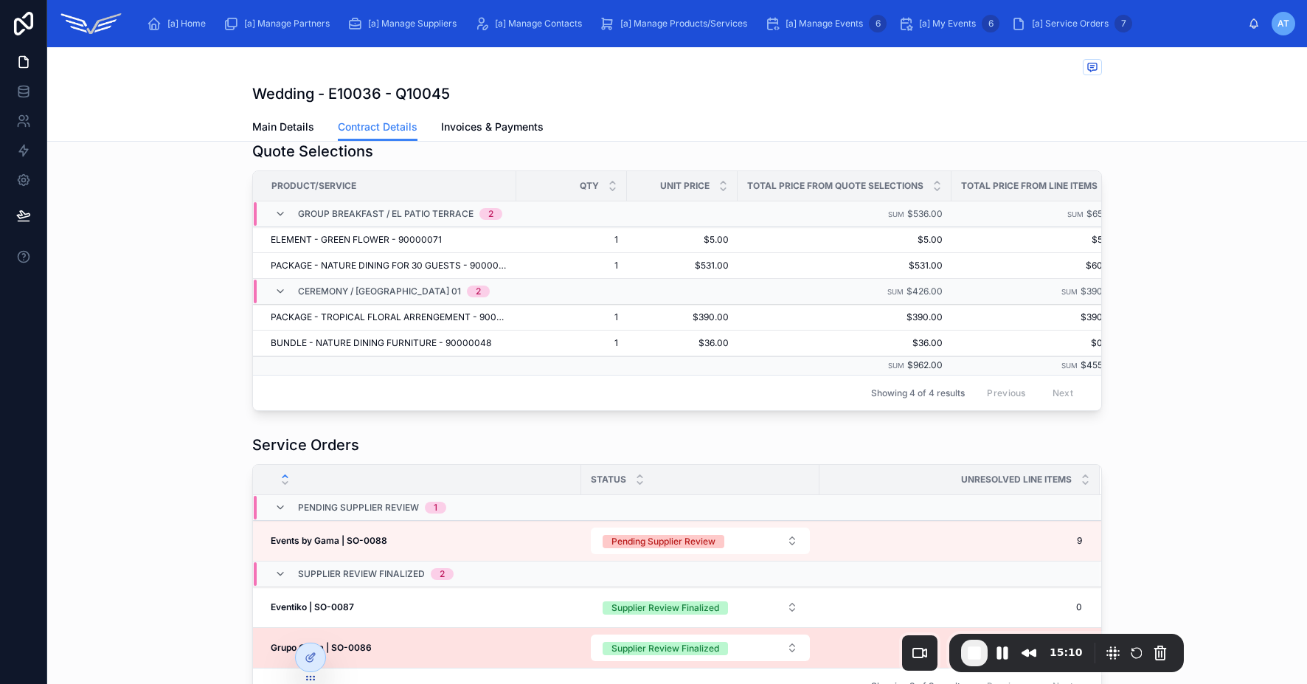
scroll to position [659, 0]
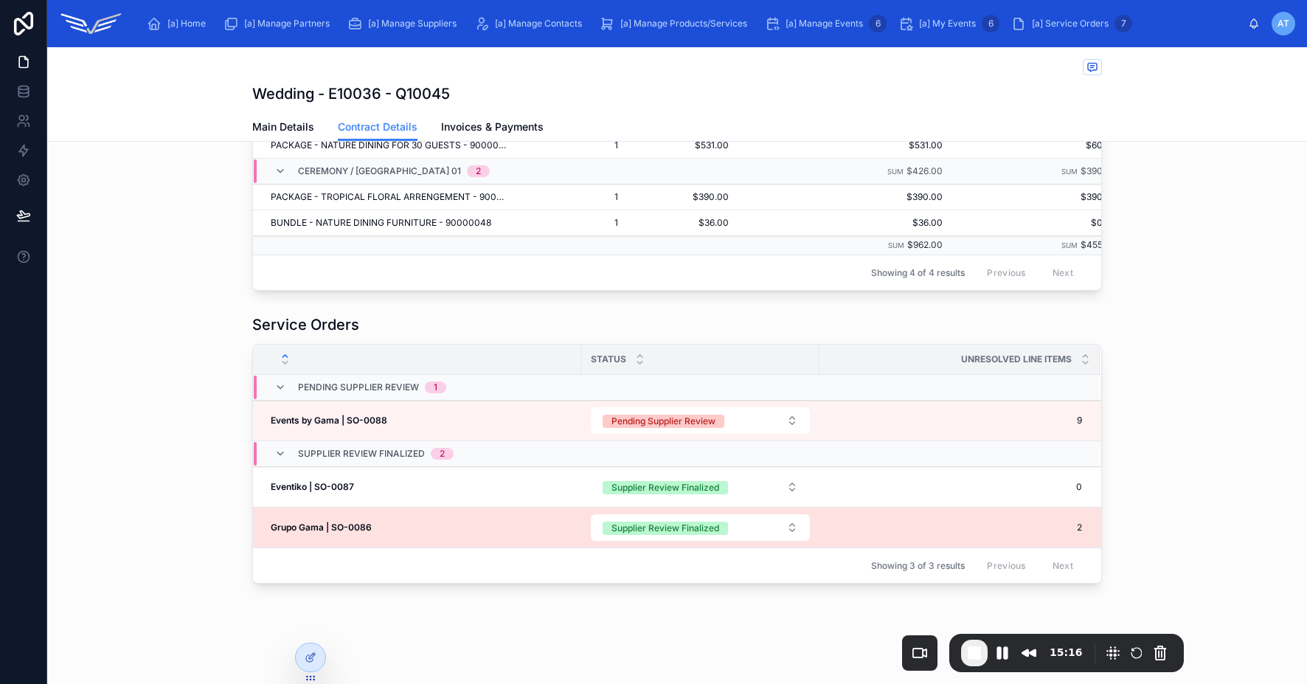
click at [893, 533] on span "2" at bounding box center [951, 528] width 262 height 12
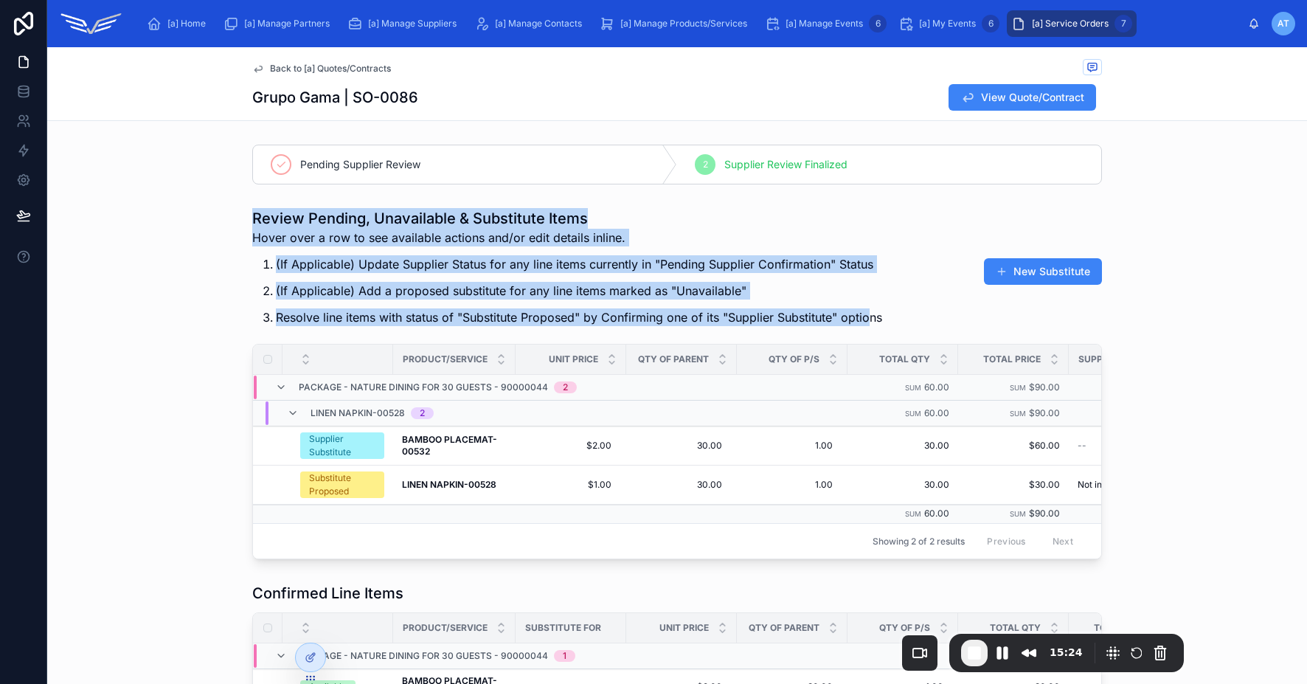
drag, startPoint x: 247, startPoint y: 214, endPoint x: 867, endPoint y: 325, distance: 629.4
click at [867, 325] on div "Review Pending, Unavailable & Substitute Items Hover over a row to see availabl…" at bounding box center [567, 271] width 630 height 127
click at [388, 283] on p "(If Applicable) Add a proposed substitute for any line items marked as "Unavail…" at bounding box center [579, 291] width 606 height 18
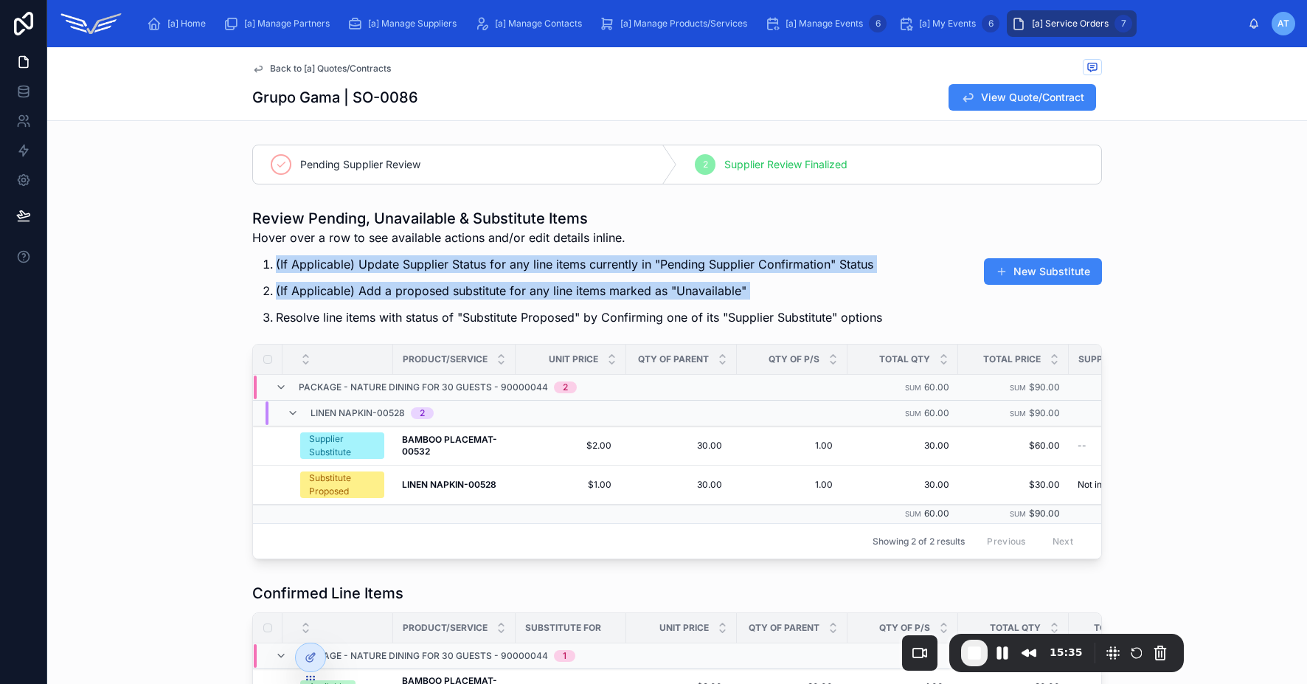
drag, startPoint x: 266, startPoint y: 264, endPoint x: 732, endPoint y: 299, distance: 466.8
click at [732, 299] on ol "(If Applicable) Update Supplier Status for any line items currently in "Pending…" at bounding box center [567, 290] width 630 height 71
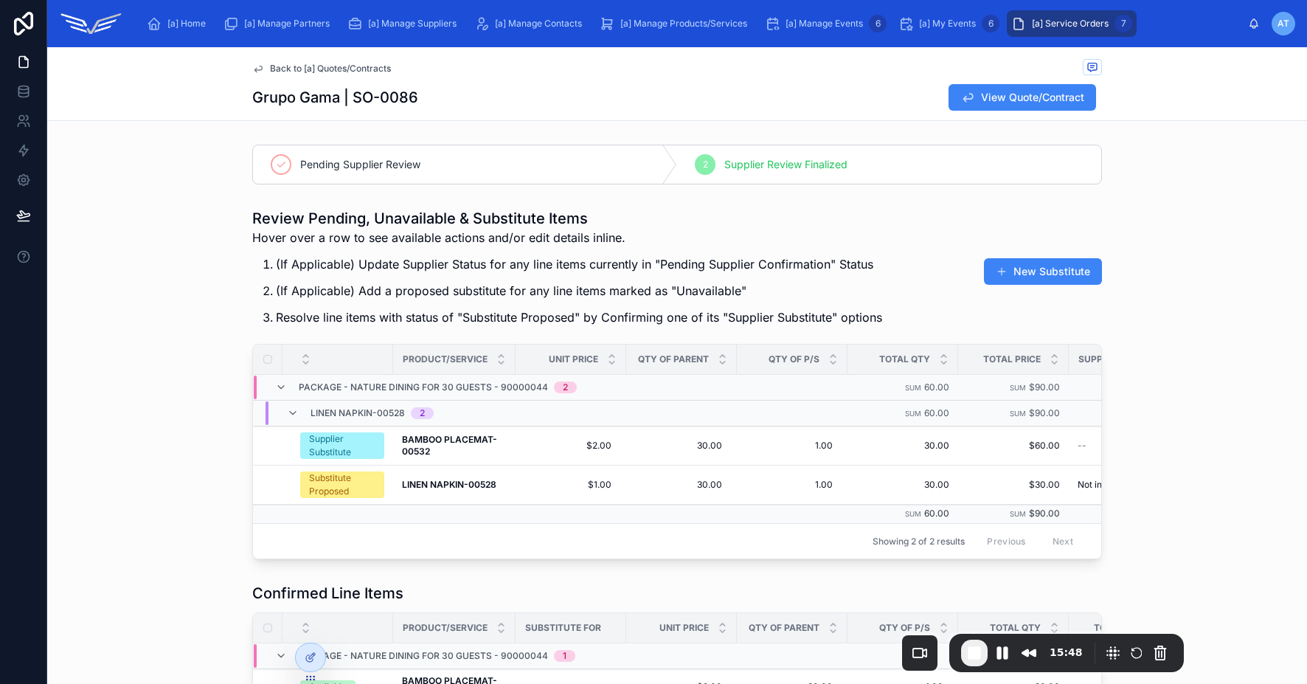
click at [307, 316] on p "Resolve line items with status of "Substitute Proposed" by Confirming one of it…" at bounding box center [579, 317] width 606 height 18
click at [276, 319] on p "Resolve line items with status of "Substitute Proposed" by Confirming one of it…" at bounding box center [579, 317] width 606 height 18
drag, startPoint x: 272, startPoint y: 318, endPoint x: 884, endPoint y: 322, distance: 611.5
click at [884, 322] on div "Review Pending, Unavailable & Substitute Items Hover over a row to see availabl…" at bounding box center [677, 271] width 850 height 127
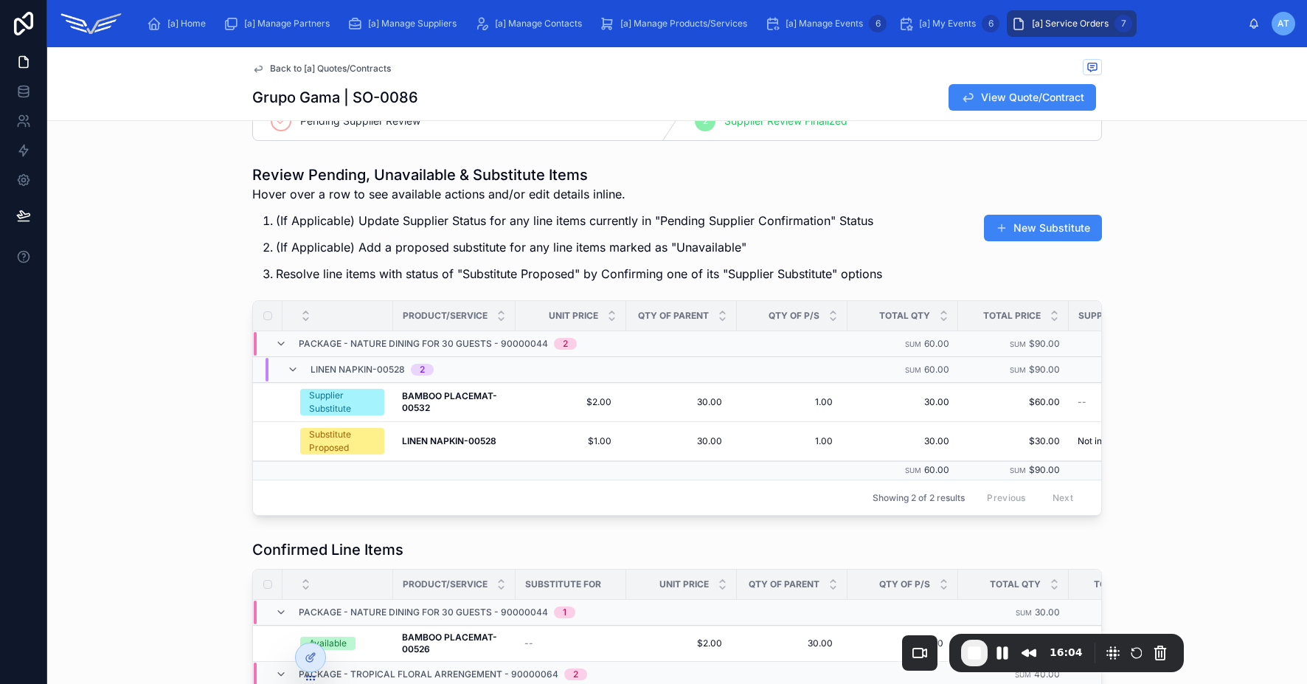
scroll to position [86, 0]
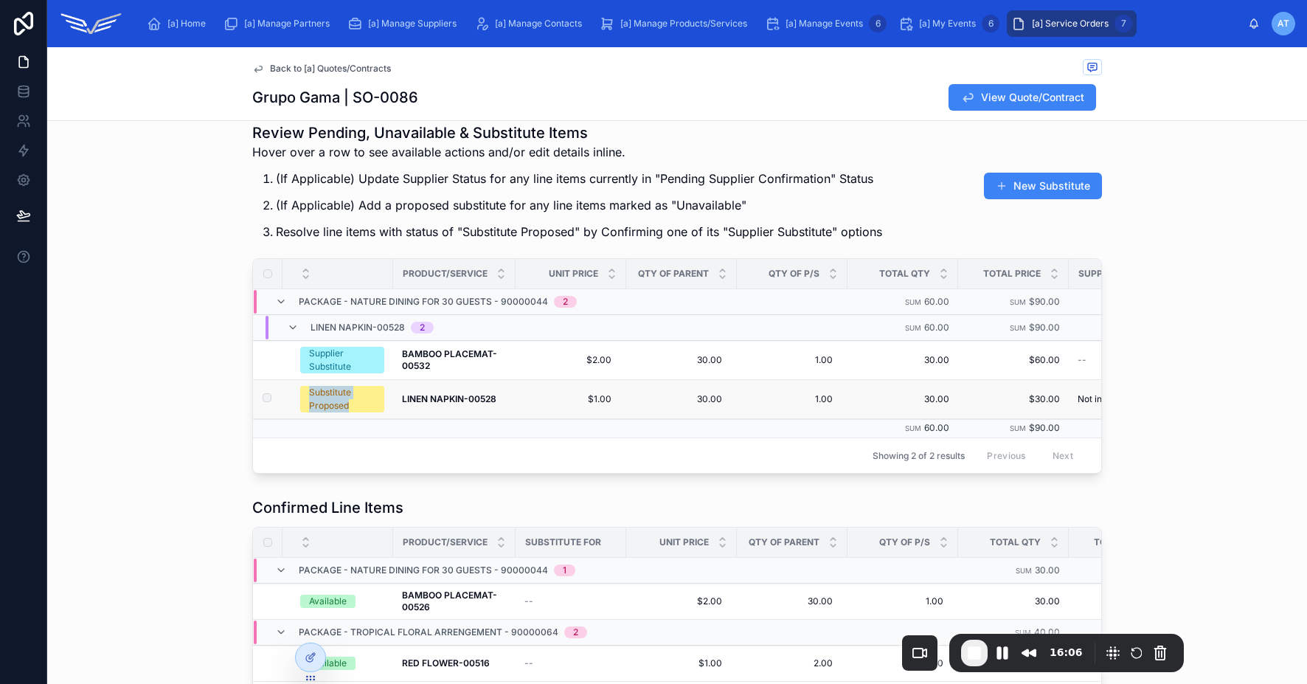
drag, startPoint x: 304, startPoint y: 392, endPoint x: 375, endPoint y: 410, distance: 73.9
click at [375, 410] on span "Substitute Proposed" at bounding box center [342, 399] width 84 height 27
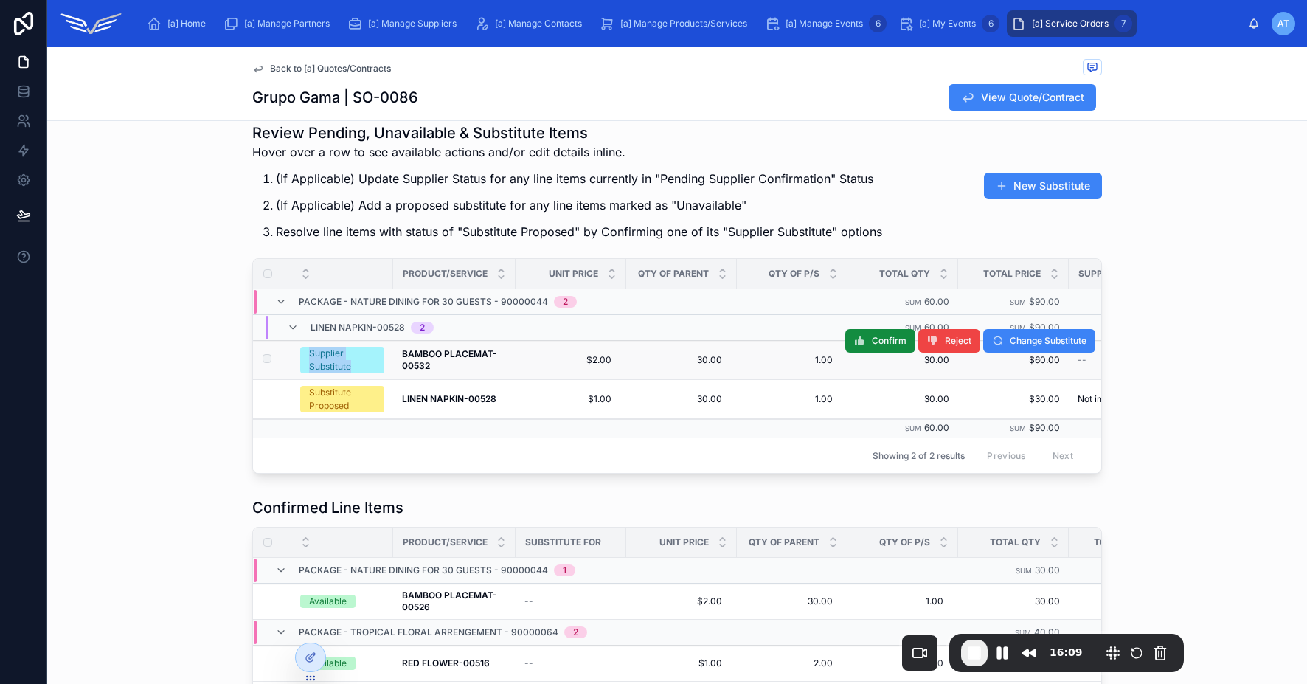
drag, startPoint x: 304, startPoint y: 351, endPoint x: 364, endPoint y: 367, distance: 61.9
click at [364, 367] on div "Supplier Substitute" at bounding box center [342, 360] width 66 height 27
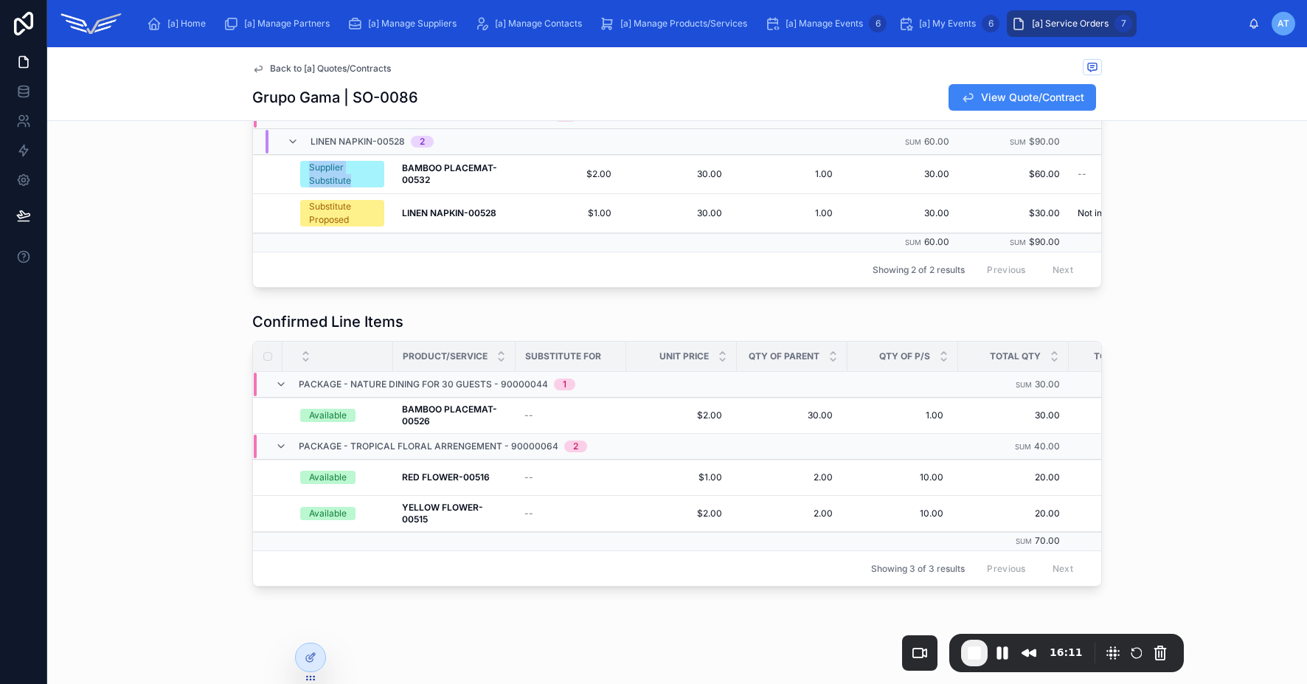
scroll to position [320, 0]
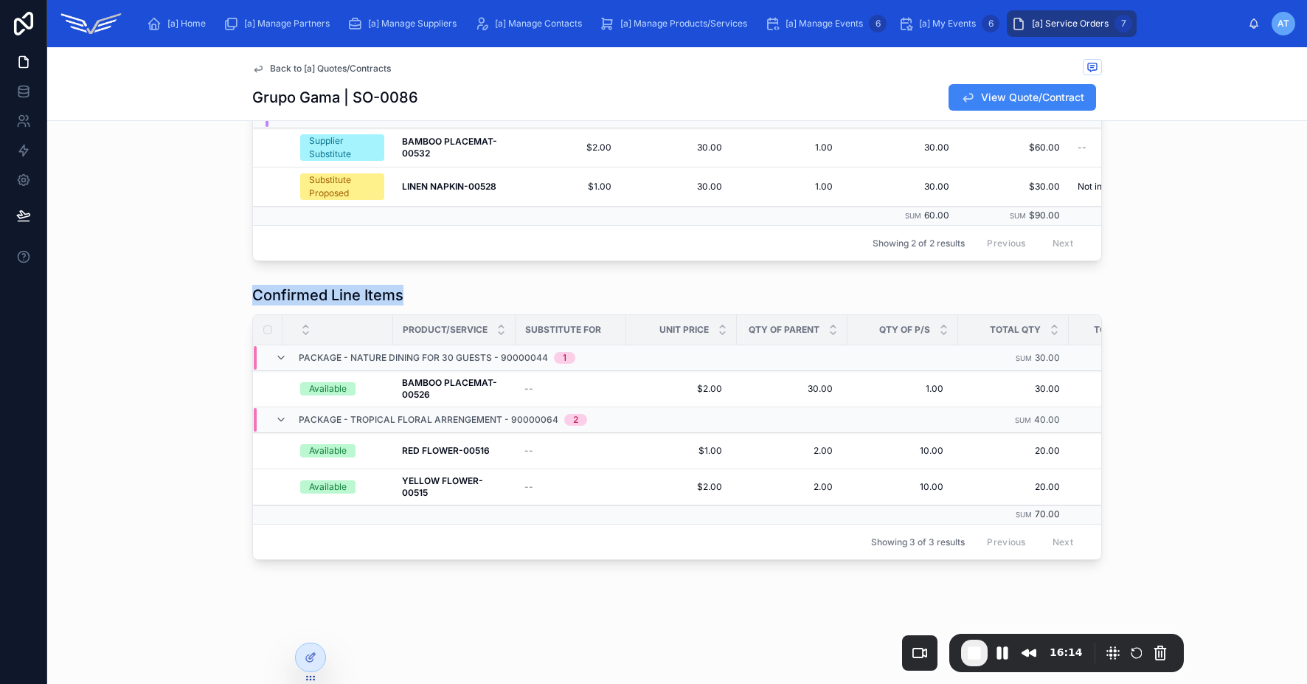
drag, startPoint x: 248, startPoint y: 285, endPoint x: 423, endPoint y: 290, distance: 174.9
click at [423, 290] on div "Confirmed Line Items" at bounding box center [677, 295] width 850 height 21
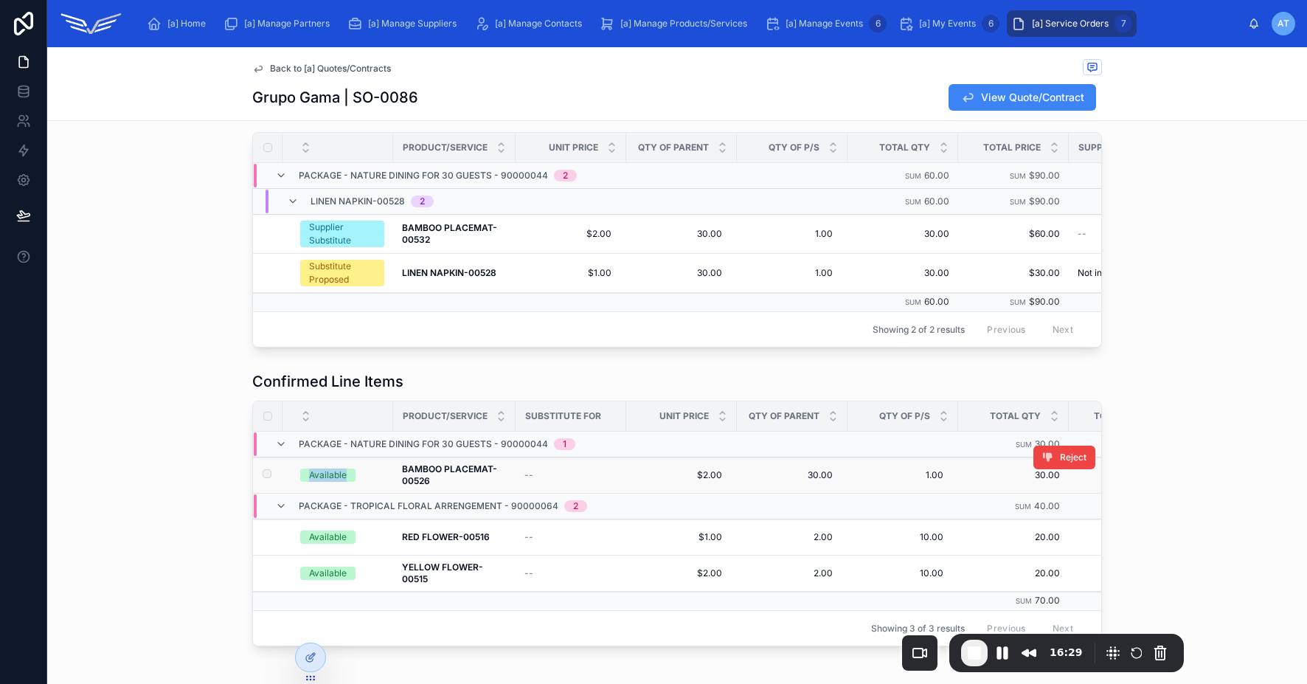
drag, startPoint x: 305, startPoint y: 486, endPoint x: 370, endPoint y: 485, distance: 64.9
click at [370, 482] on div "Available" at bounding box center [342, 474] width 84 height 13
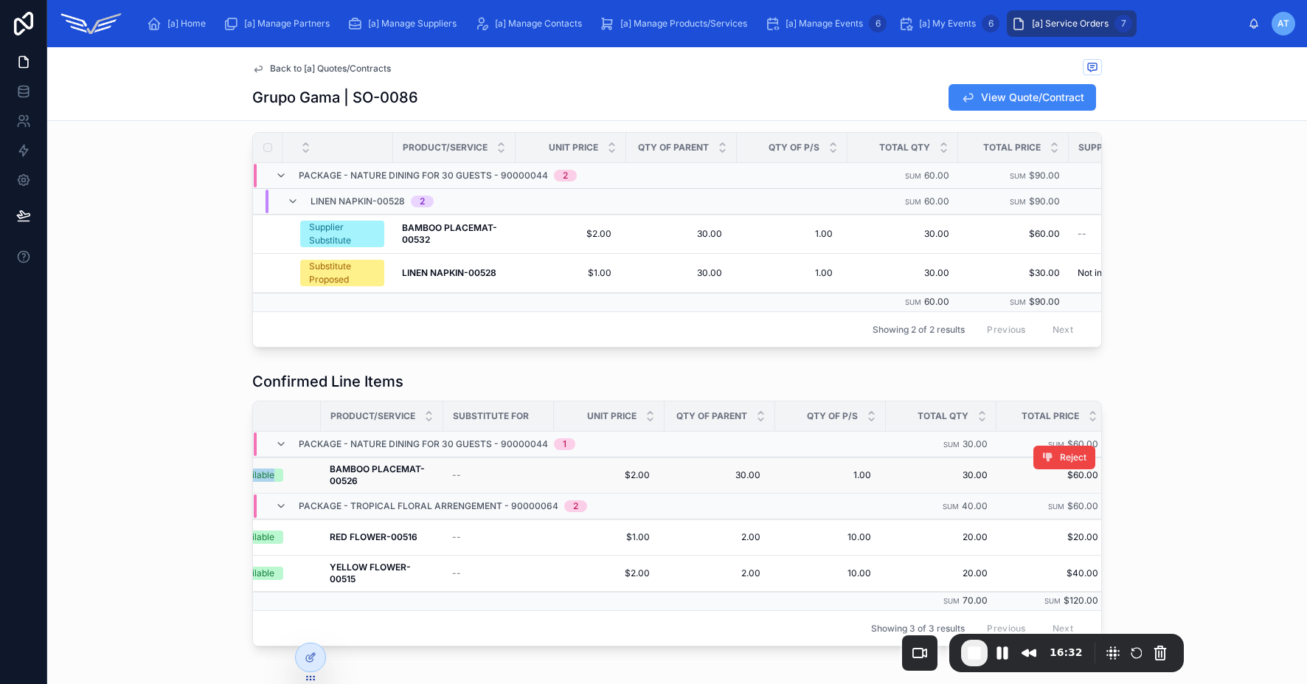
scroll to position [0, 0]
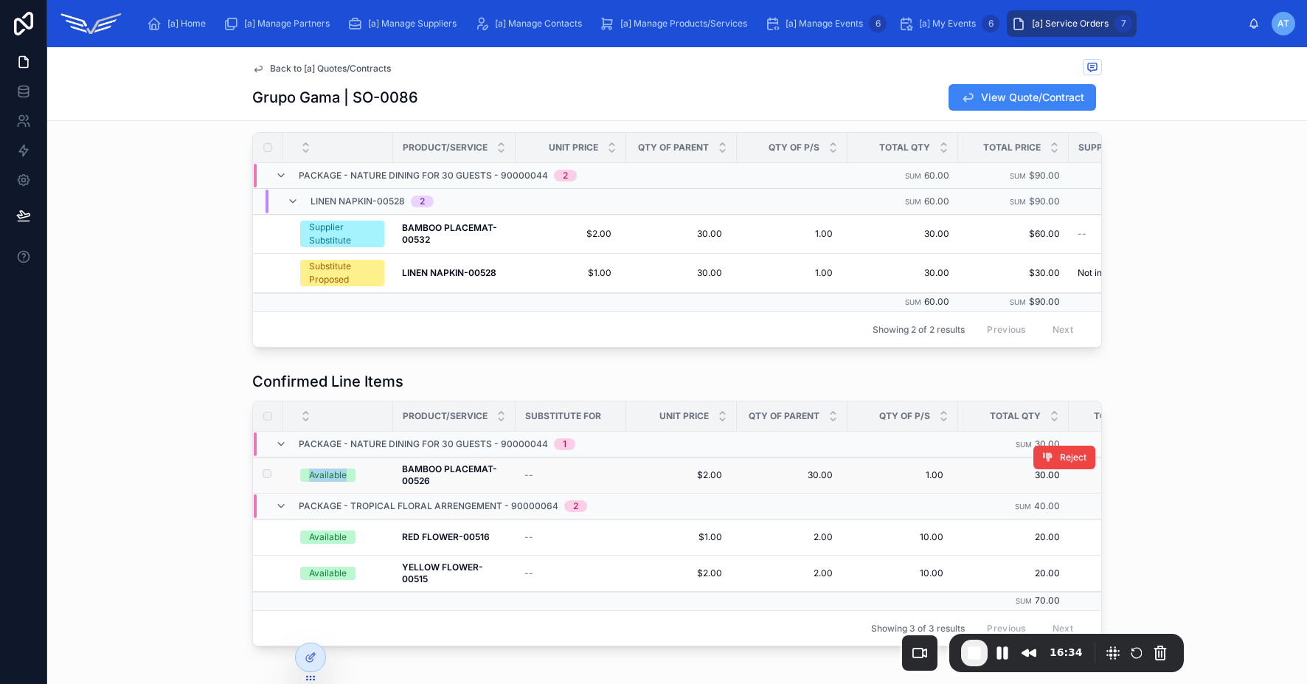
click at [309, 482] on div "Available" at bounding box center [328, 474] width 38 height 13
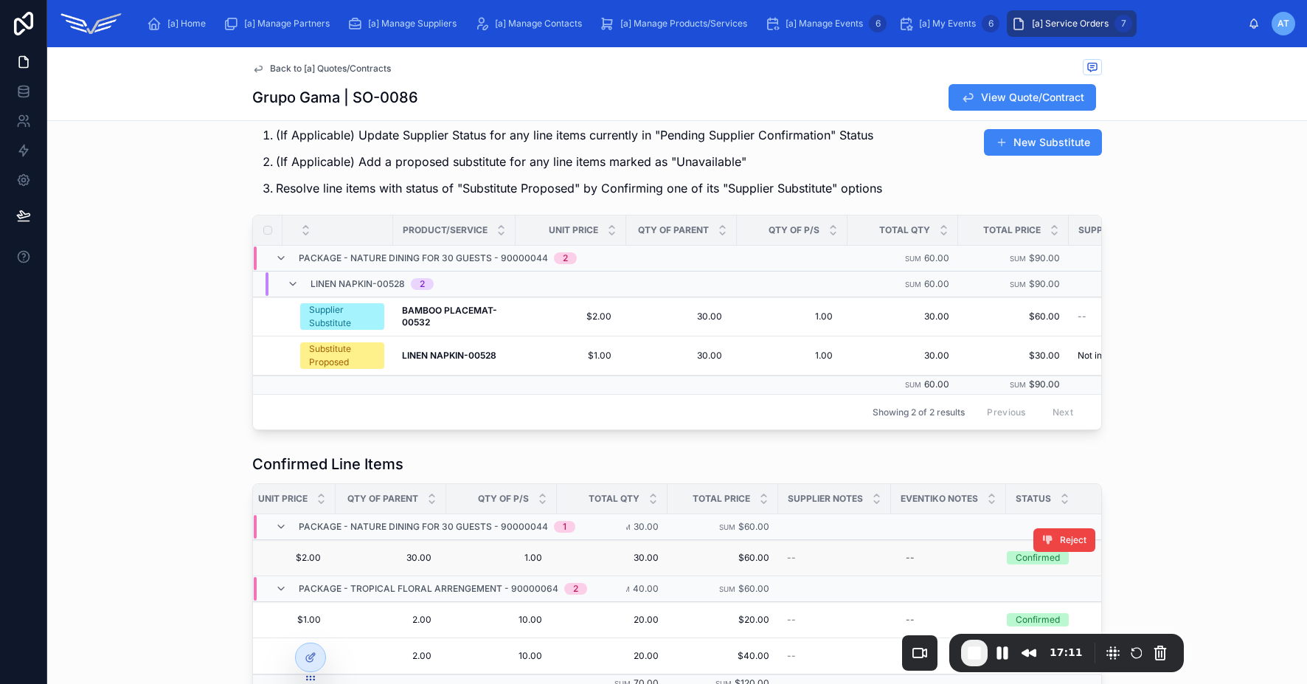
scroll to position [0, 418]
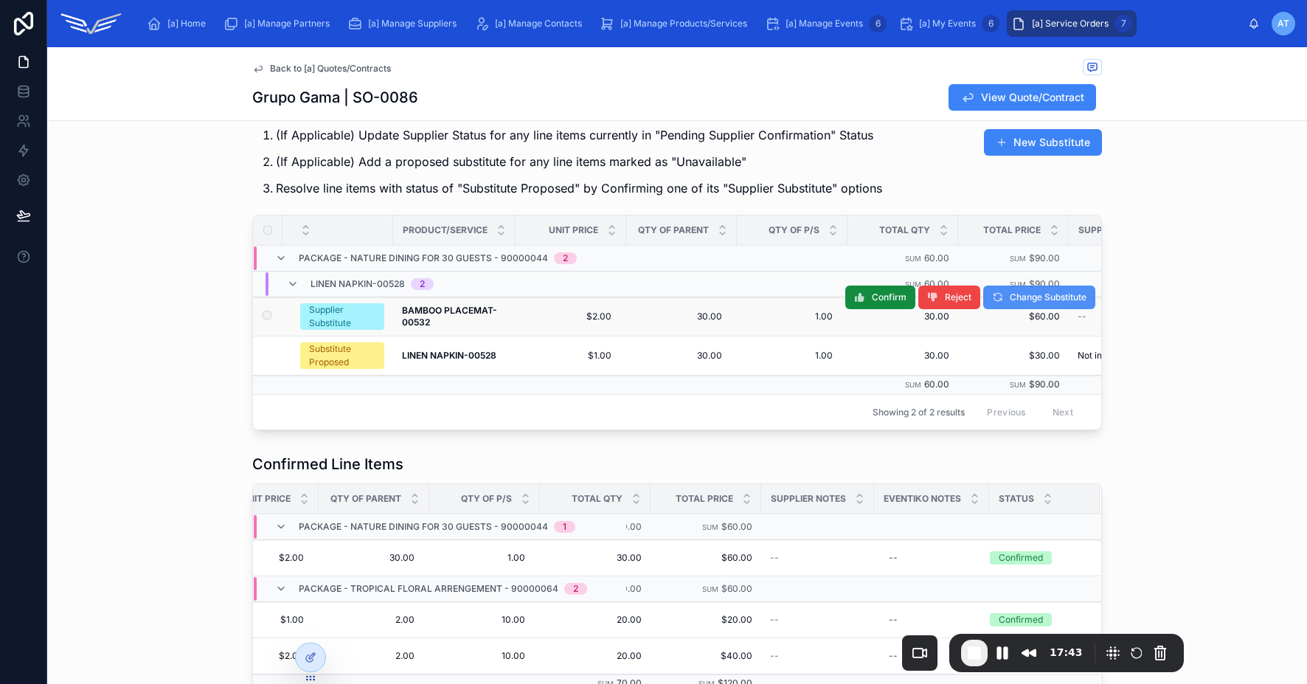
click at [1030, 299] on span "Change Substitute" at bounding box center [1048, 297] width 77 height 12
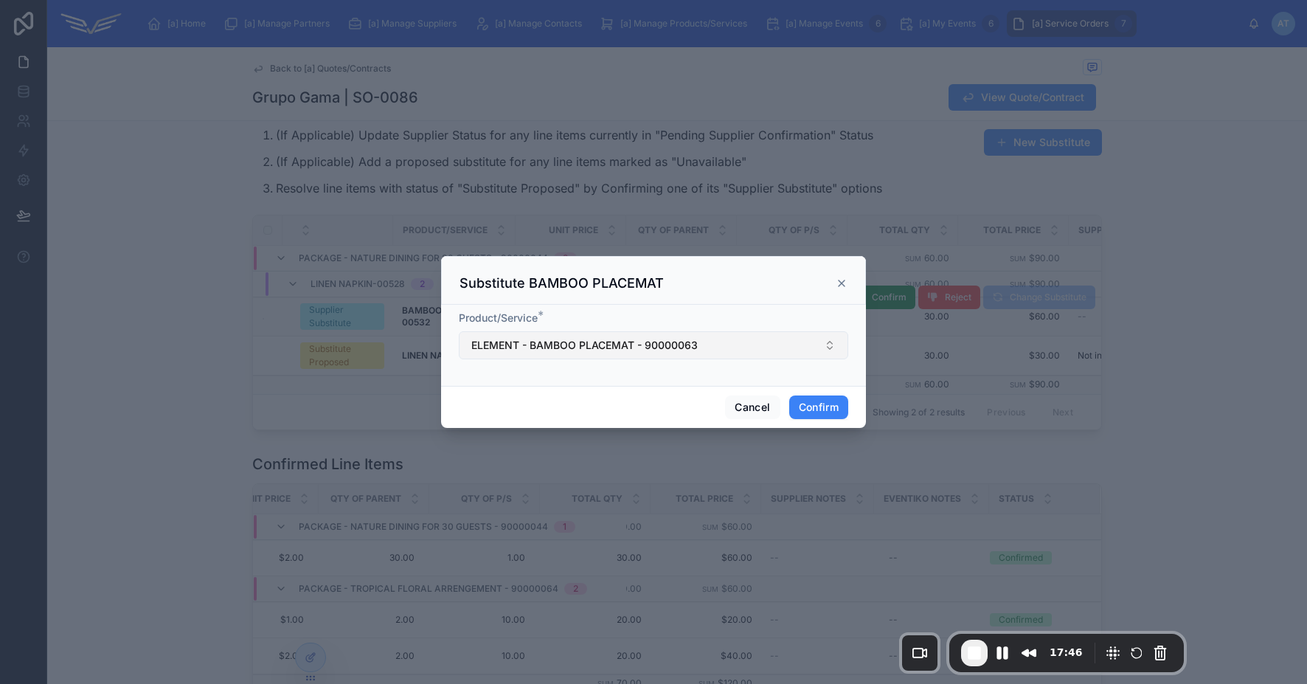
click at [516, 343] on span "ELEMENT - BAMBOO PLACEMAT - 90000063" at bounding box center [584, 345] width 226 height 15
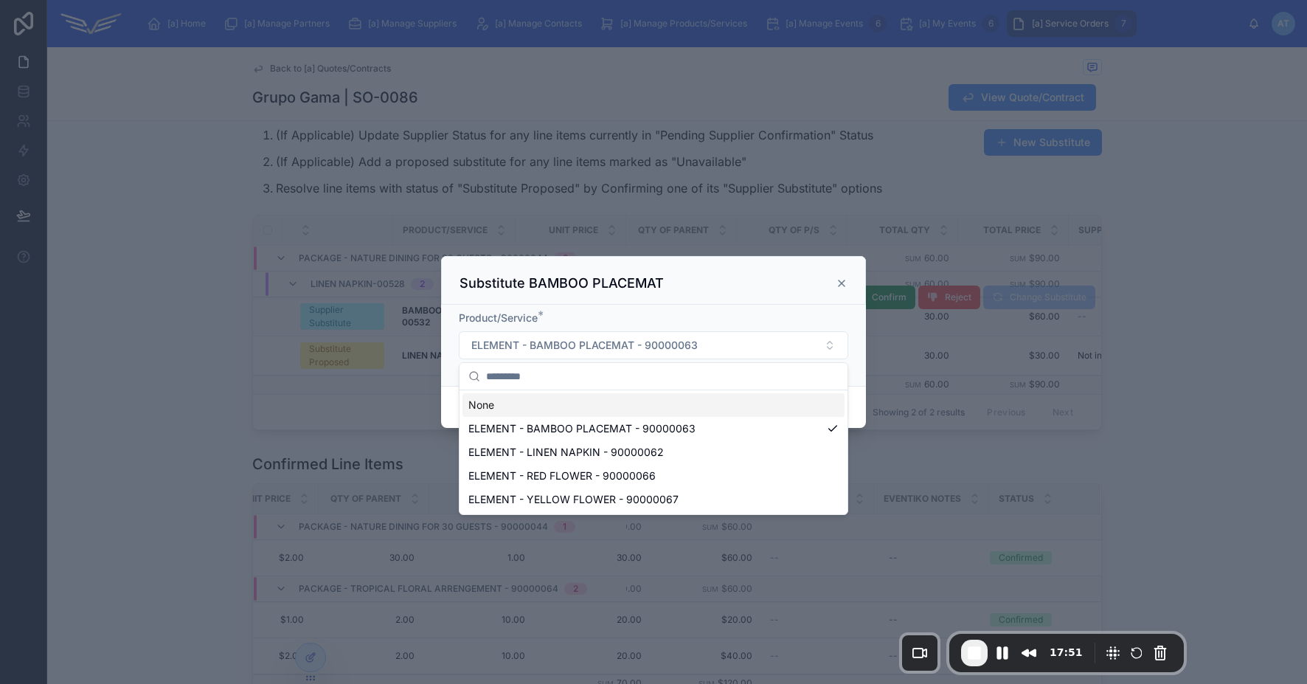
click at [845, 283] on icon at bounding box center [842, 283] width 12 height 12
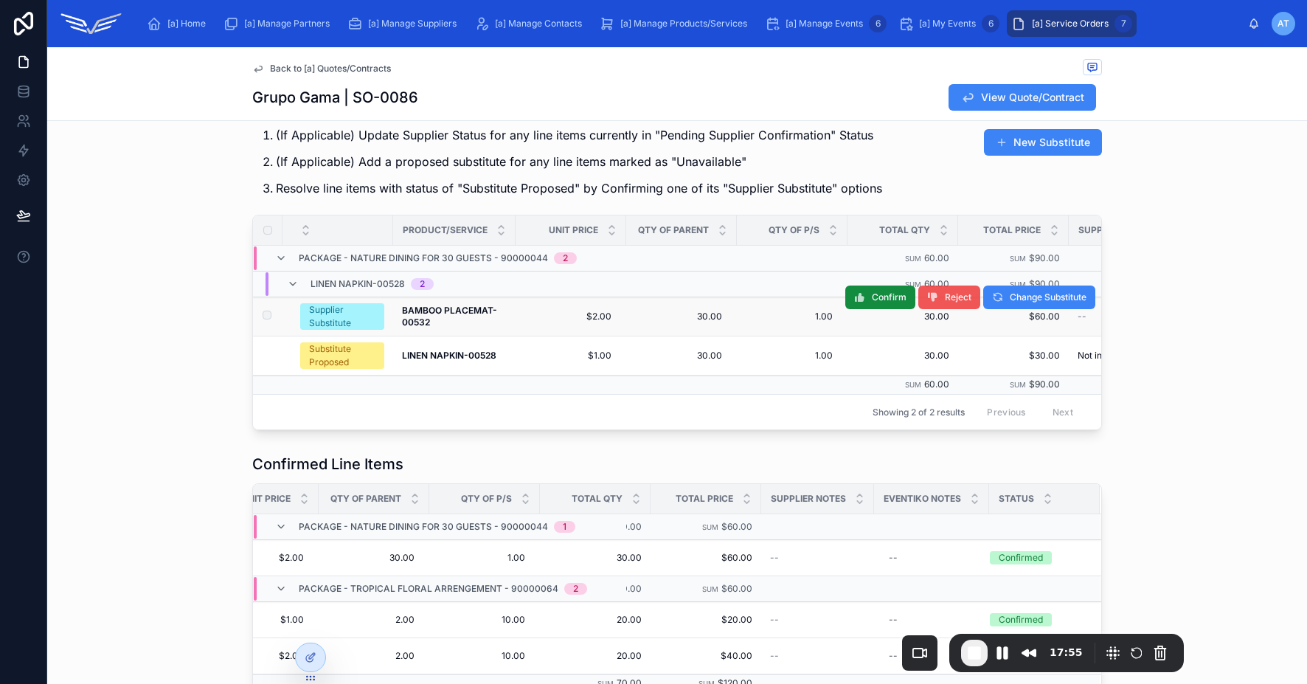
click at [949, 303] on button "Reject" at bounding box center [949, 297] width 62 height 24
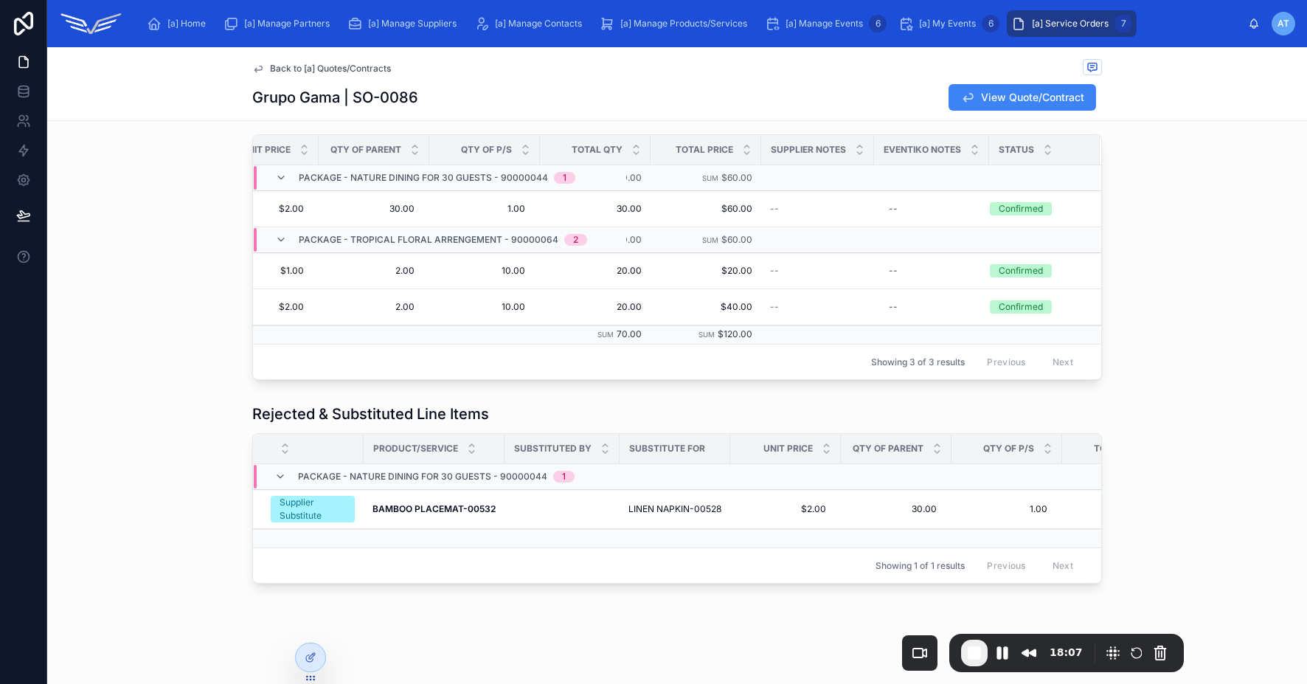
scroll to position [457, 0]
drag, startPoint x: 281, startPoint y: 420, endPoint x: 493, endPoint y: 427, distance: 211.8
click at [493, 424] on div "Rejected & Substituted Line Items" at bounding box center [677, 413] width 850 height 21
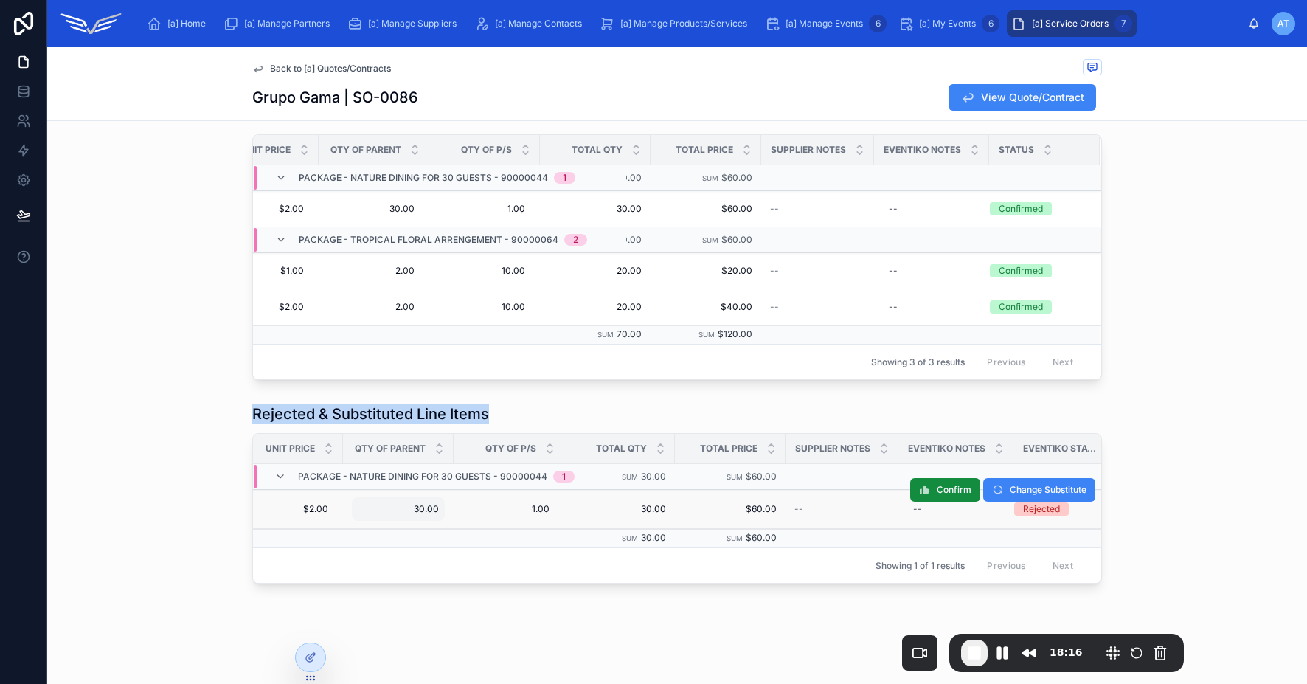
scroll to position [0, 521]
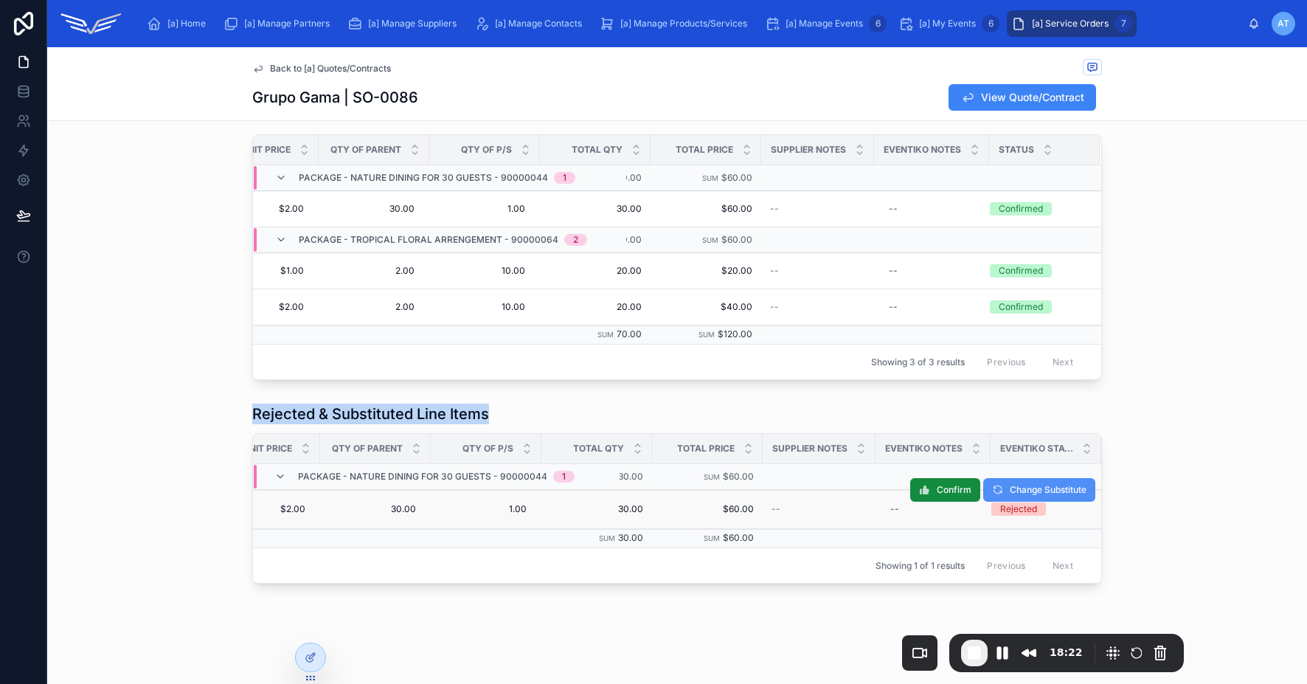
click at [1010, 495] on span "Change Substitute" at bounding box center [1048, 490] width 77 height 12
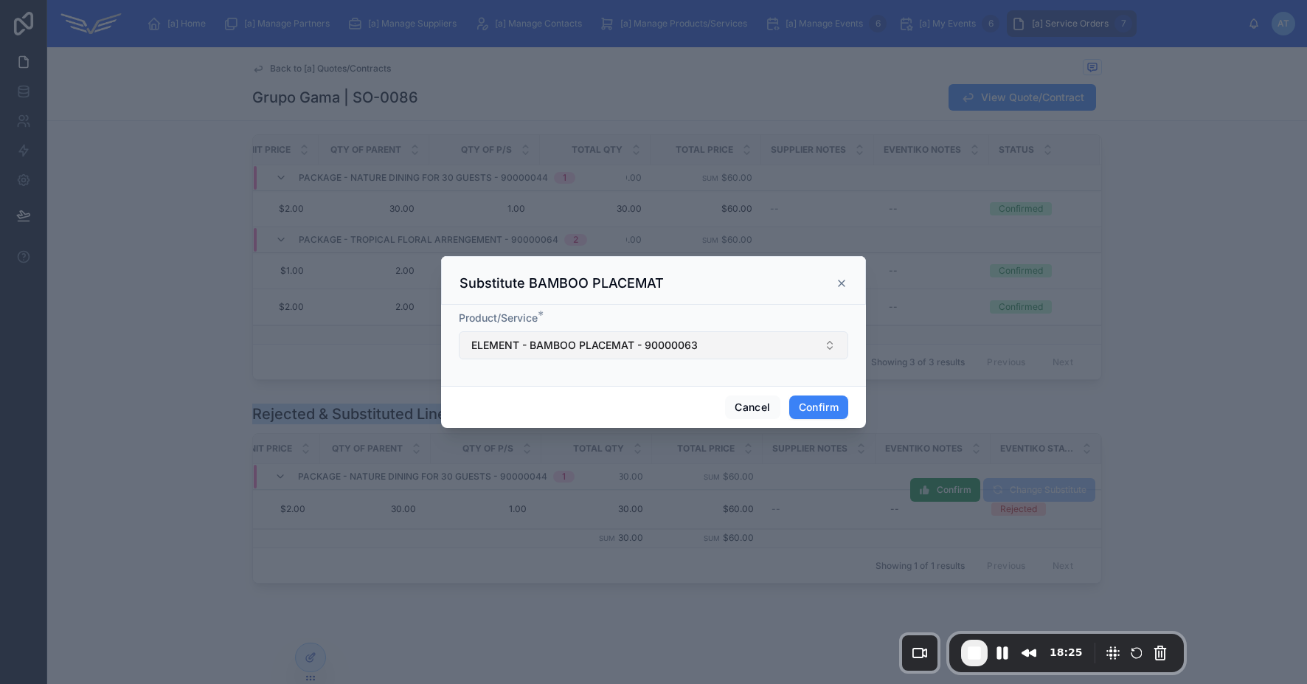
click at [726, 351] on button "ELEMENT - BAMBOO PLACEMAT - 90000063" at bounding box center [653, 345] width 389 height 28
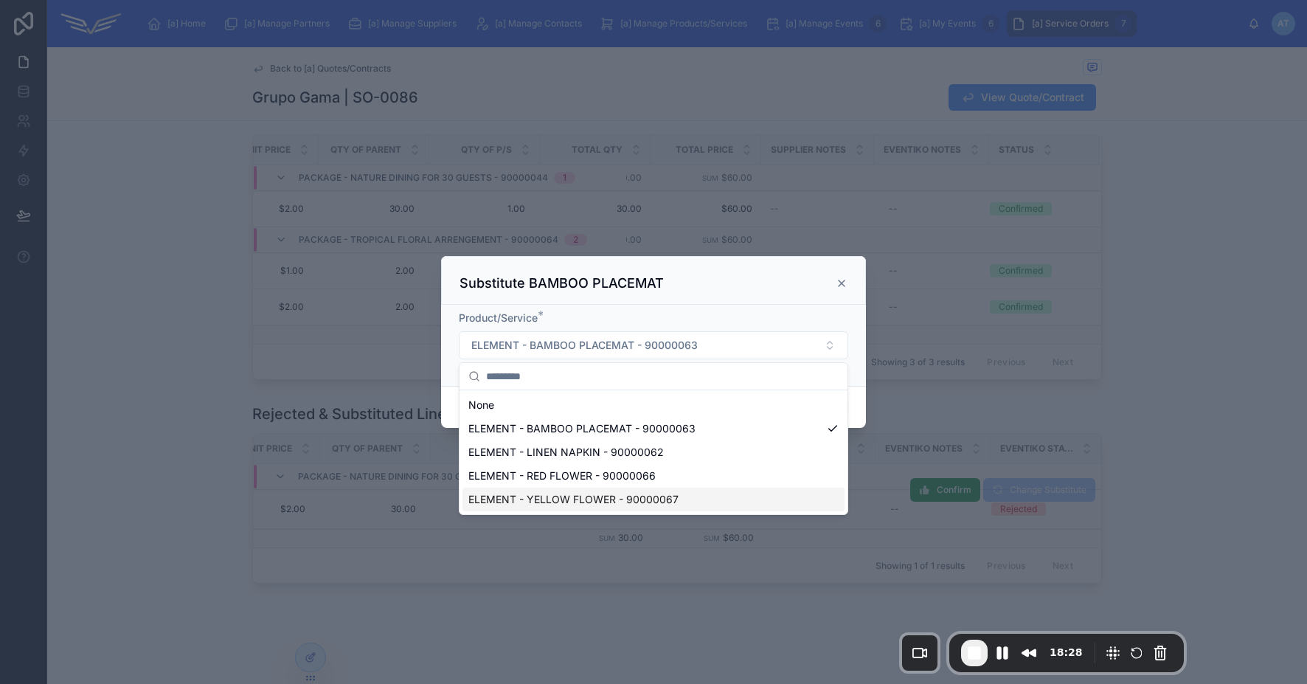
click at [650, 503] on span "ELEMENT - YELLOW FLOWER - 90000067" at bounding box center [573, 499] width 210 height 15
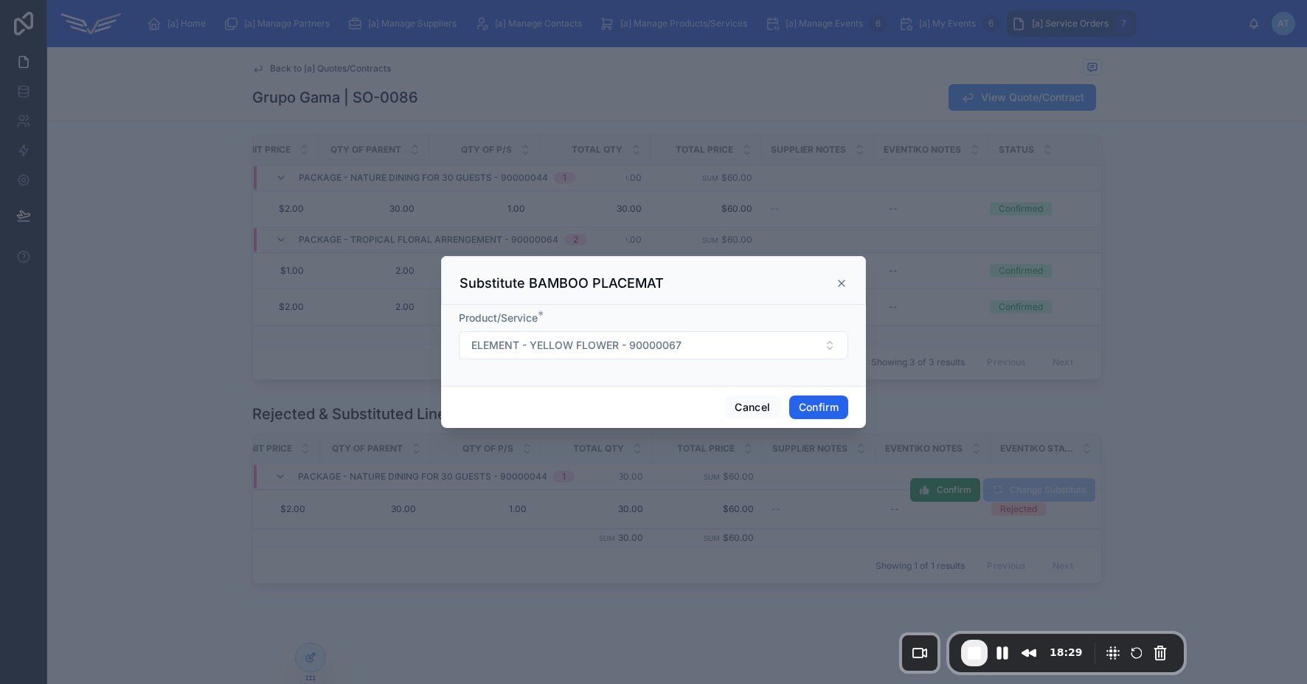
click at [825, 406] on button "Confirm" at bounding box center [818, 407] width 59 height 24
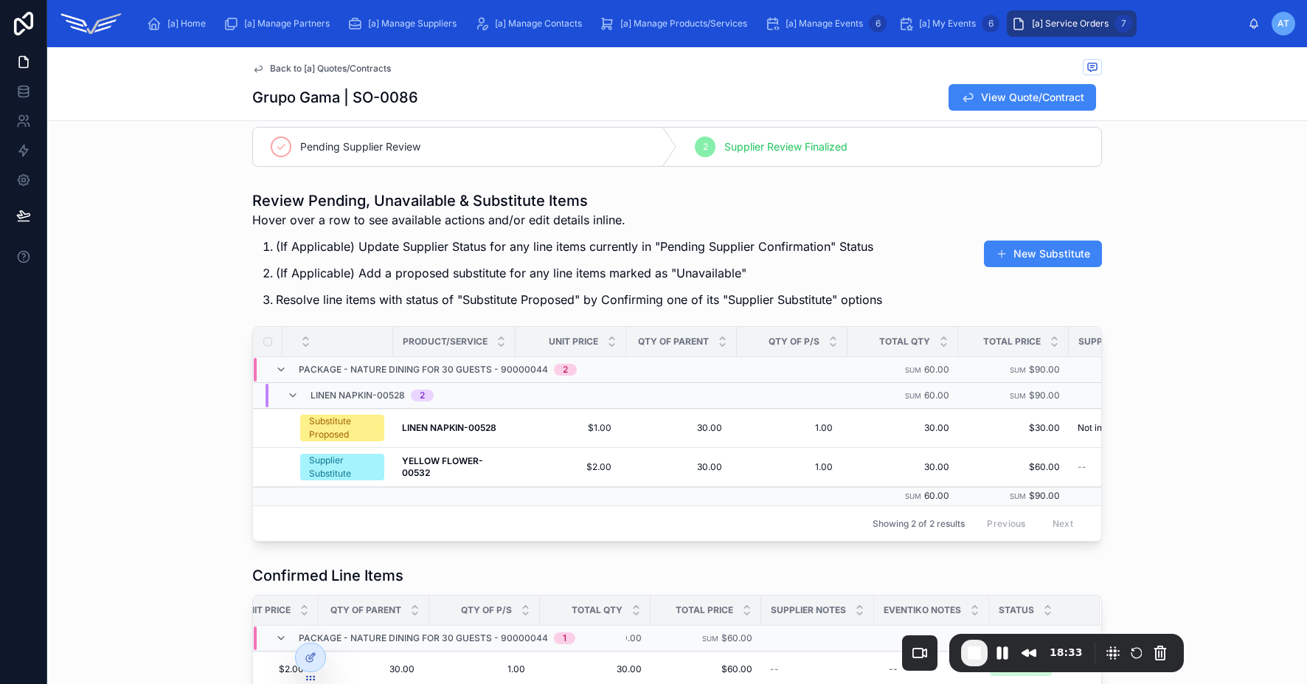
scroll to position [0, 0]
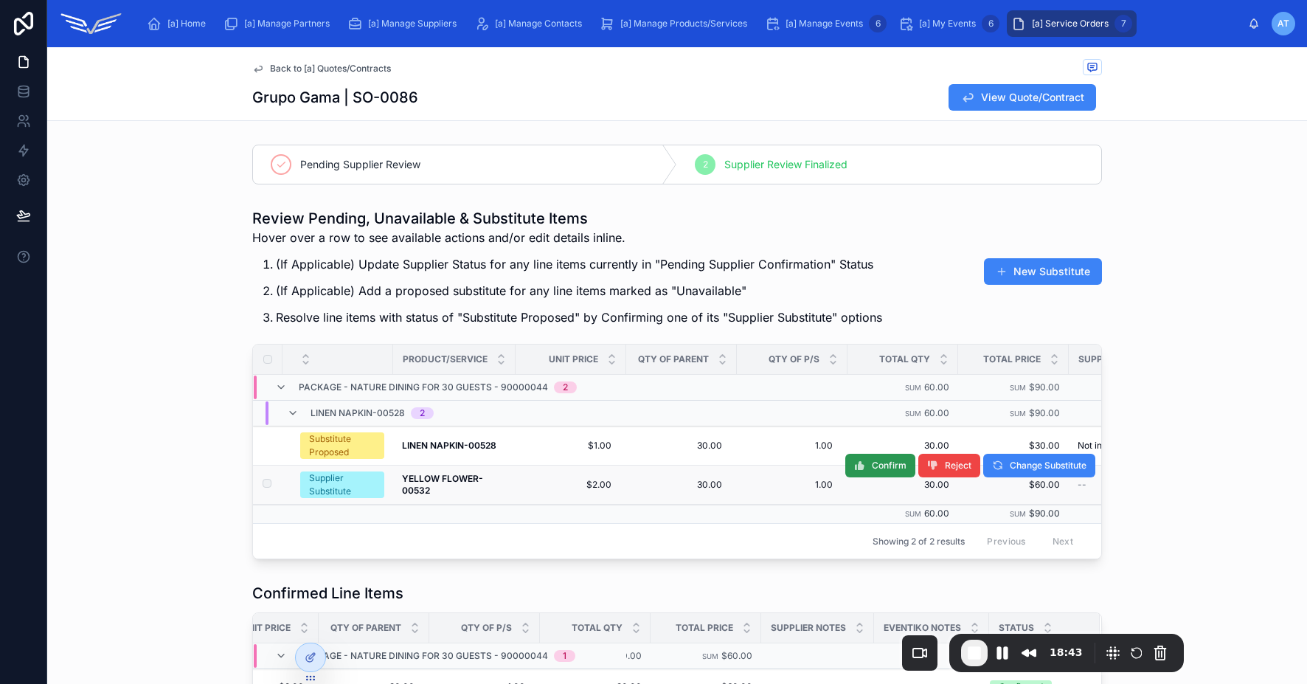
click at [854, 468] on icon at bounding box center [860, 466] width 12 height 12
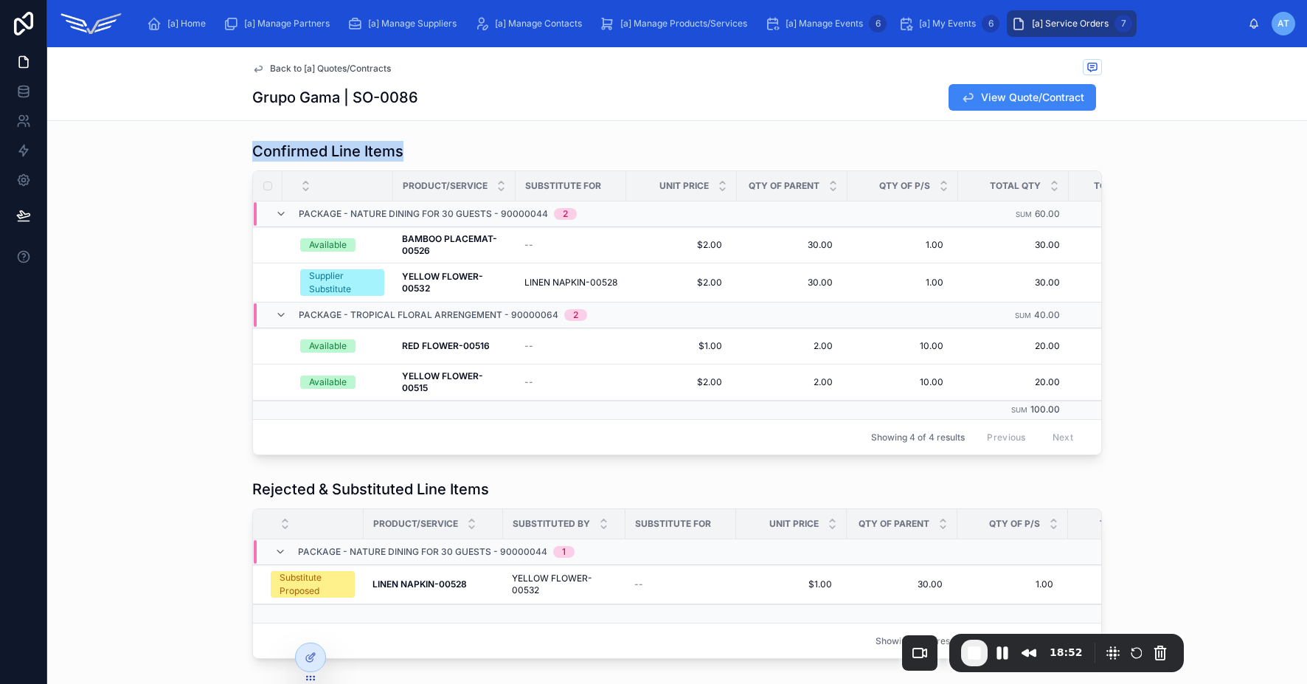
drag, startPoint x: 248, startPoint y: 156, endPoint x: 395, endPoint y: 157, distance: 146.8
click at [395, 157] on h1 "Confirmed Line Items" at bounding box center [327, 151] width 151 height 21
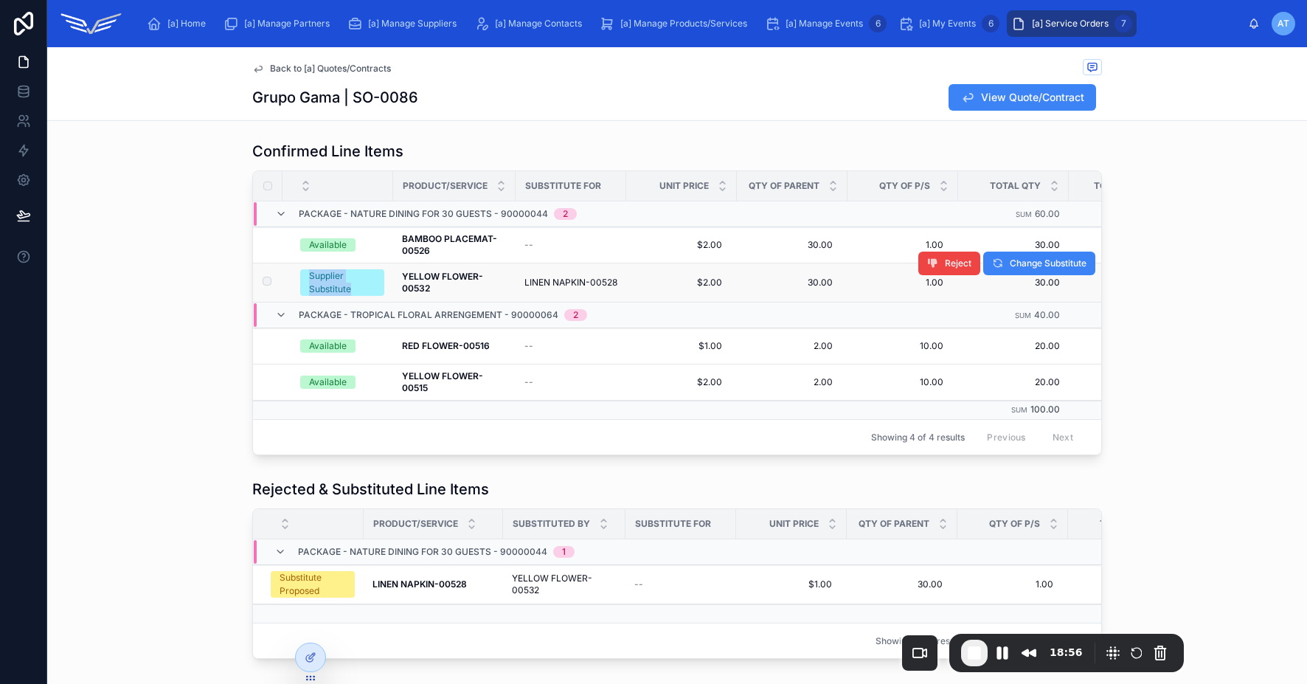
drag, startPoint x: 305, startPoint y: 277, endPoint x: 358, endPoint y: 288, distance: 54.3
click at [358, 288] on div "Supplier Substitute" at bounding box center [342, 282] width 66 height 27
drag, startPoint x: 400, startPoint y: 275, endPoint x: 442, endPoint y: 297, distance: 47.2
click at [442, 297] on td "YELLOW FLOWER-00532 YELLOW FLOWER-00532" at bounding box center [454, 282] width 122 height 39
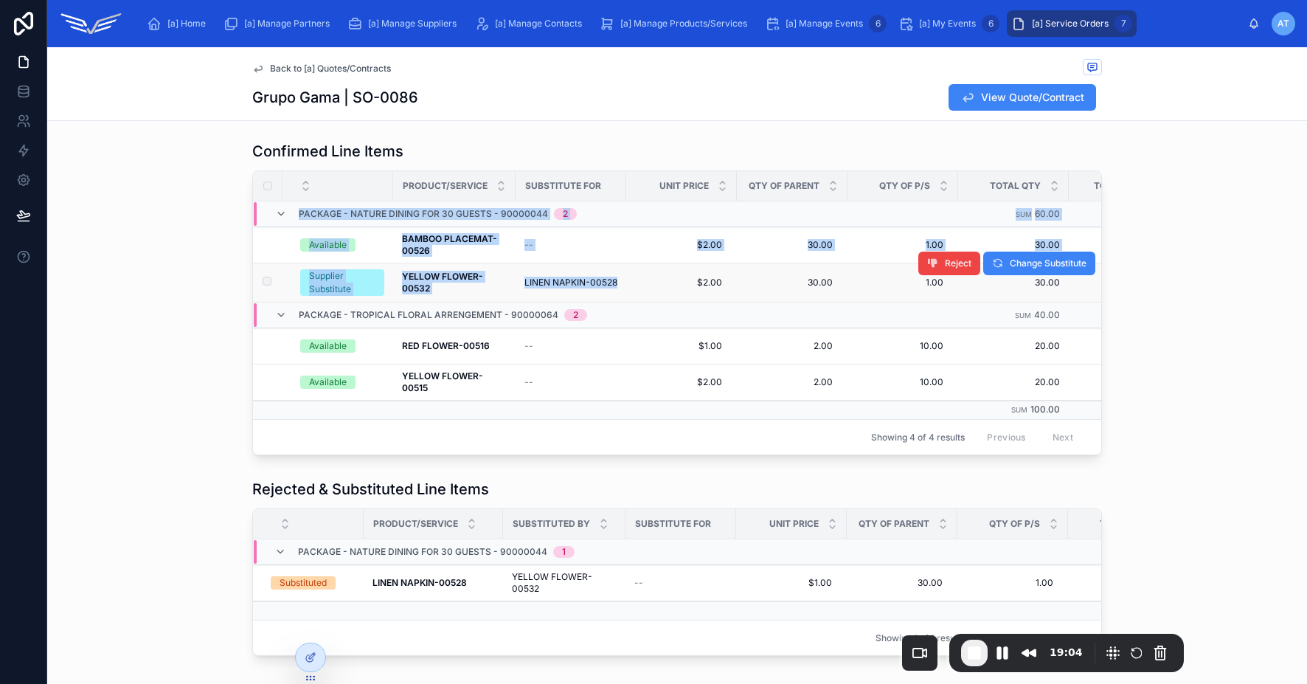
drag, startPoint x: 519, startPoint y: 283, endPoint x: 609, endPoint y: 283, distance: 90.0
click at [609, 283] on span "LINEN NAPKIN-00528" at bounding box center [570, 283] width 93 height 12
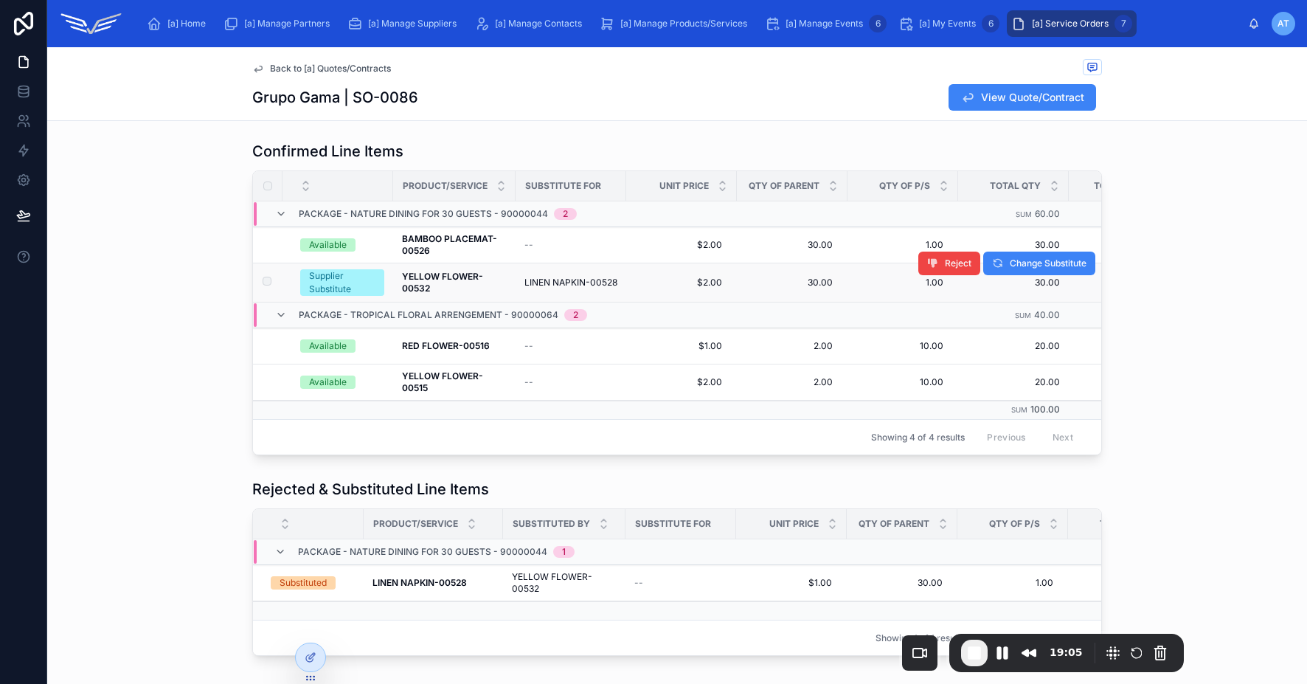
click at [591, 283] on span "LINEN NAPKIN-00528" at bounding box center [570, 283] width 93 height 12
drag, startPoint x: 611, startPoint y: 283, endPoint x: 519, endPoint y: 285, distance: 91.5
click at [524, 285] on span "LINEN NAPKIN-00528" at bounding box center [570, 283] width 93 height 12
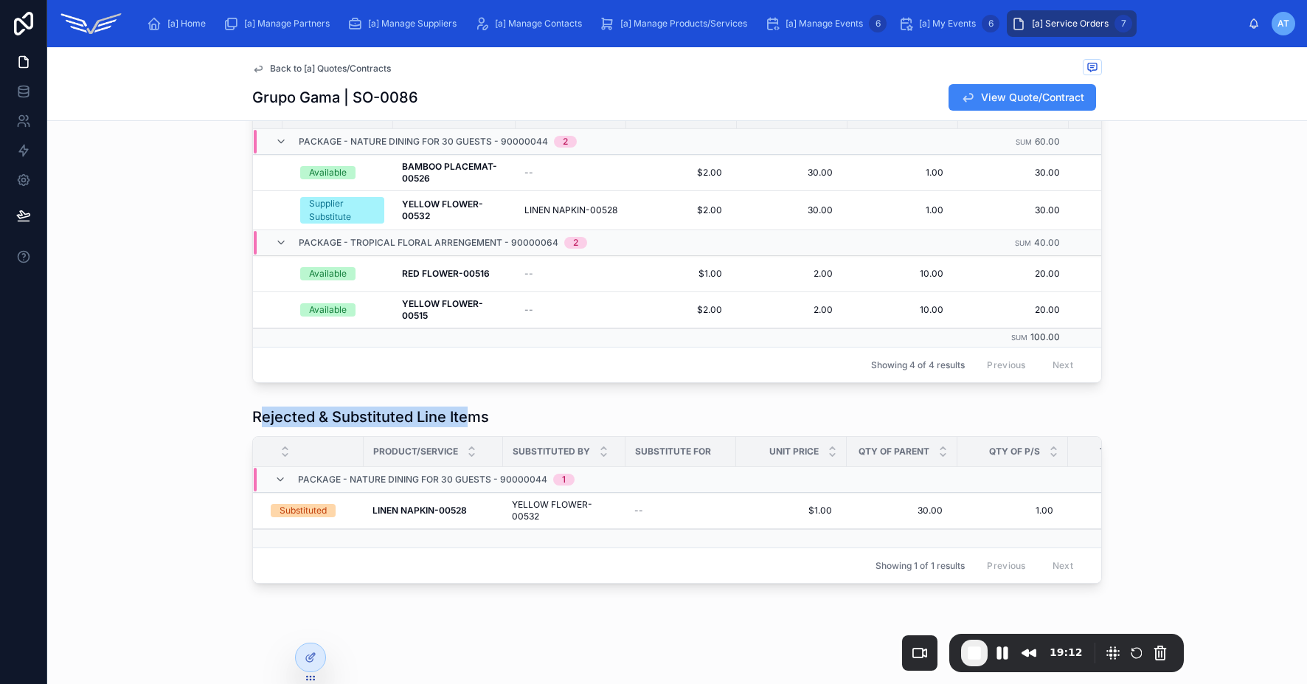
drag, startPoint x: 257, startPoint y: 423, endPoint x: 463, endPoint y: 427, distance: 205.8
click at [463, 427] on h1 "Rejected & Substituted Line Items" at bounding box center [370, 416] width 237 height 21
drag, startPoint x: 274, startPoint y: 520, endPoint x: 347, endPoint y: 520, distance: 73.0
click at [347, 517] on div "Substituted" at bounding box center [313, 510] width 84 height 13
drag, startPoint x: 369, startPoint y: 520, endPoint x: 471, endPoint y: 521, distance: 102.5
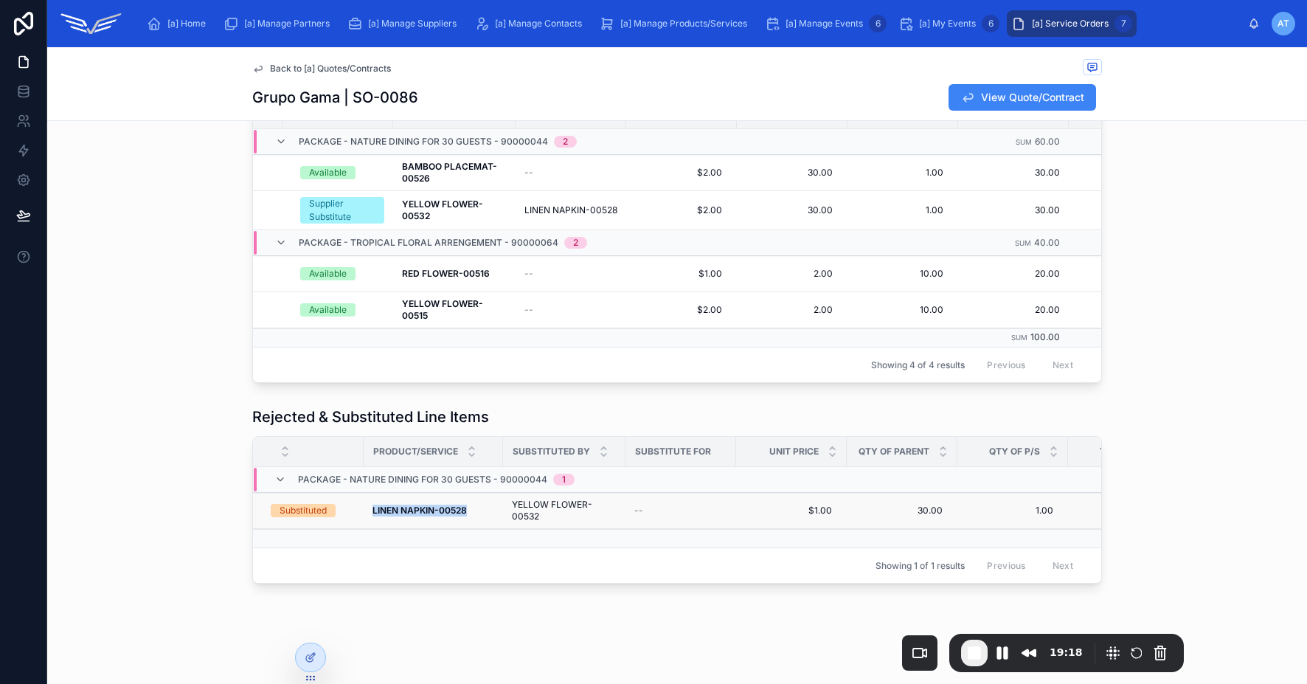
click at [471, 516] on div "LINEN NAPKIN-00528 LINEN NAPKIN-00528" at bounding box center [434, 511] width 122 height 12
drag, startPoint x: 509, startPoint y: 513, endPoint x: 562, endPoint y: 524, distance: 54.1
click at [575, 522] on span "YELLOW FLOWER-00532" at bounding box center [564, 511] width 105 height 24
drag, startPoint x: 509, startPoint y: 511, endPoint x: 544, endPoint y: 526, distance: 38.4
click at [544, 522] on span "YELLOW FLOWER-00532" at bounding box center [564, 511] width 105 height 24
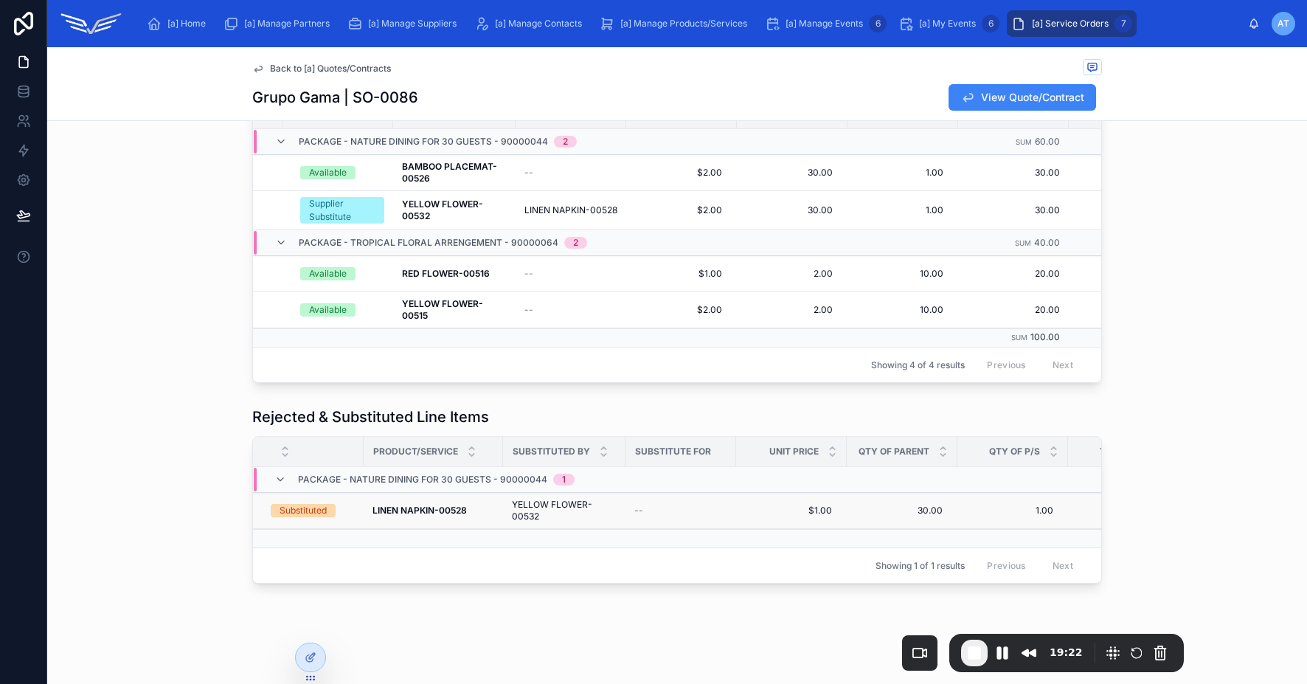
click at [545, 520] on span "YELLOW FLOWER-00532" at bounding box center [564, 511] width 105 height 24
click at [904, 425] on div "Rejected & Substituted Line Items" at bounding box center [677, 416] width 850 height 21
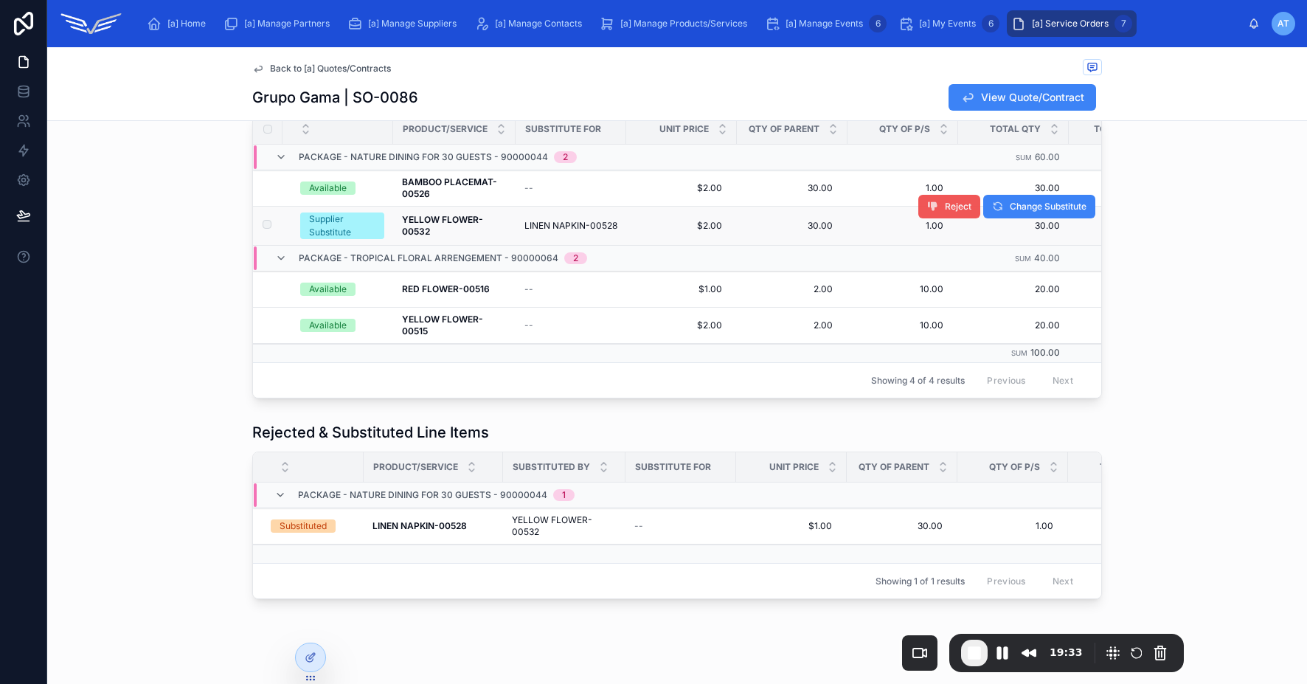
click at [935, 207] on button "Reject" at bounding box center [949, 207] width 62 height 24
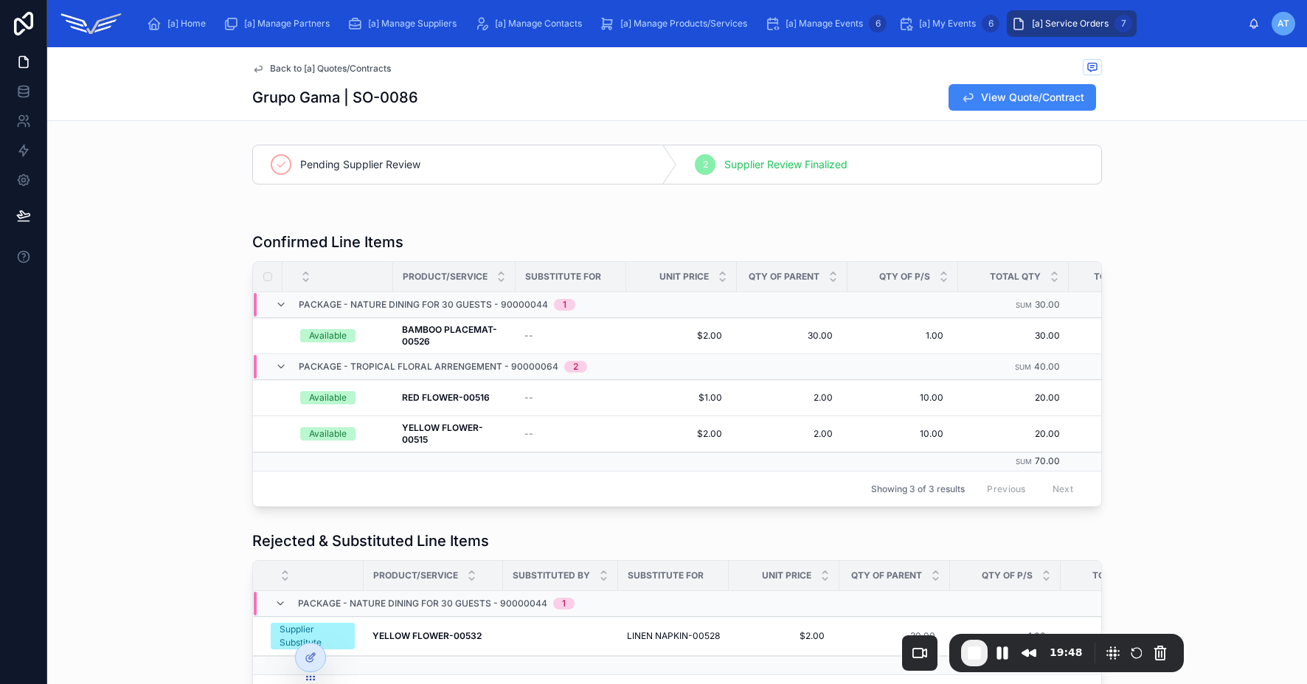
scroll to position [21, 0]
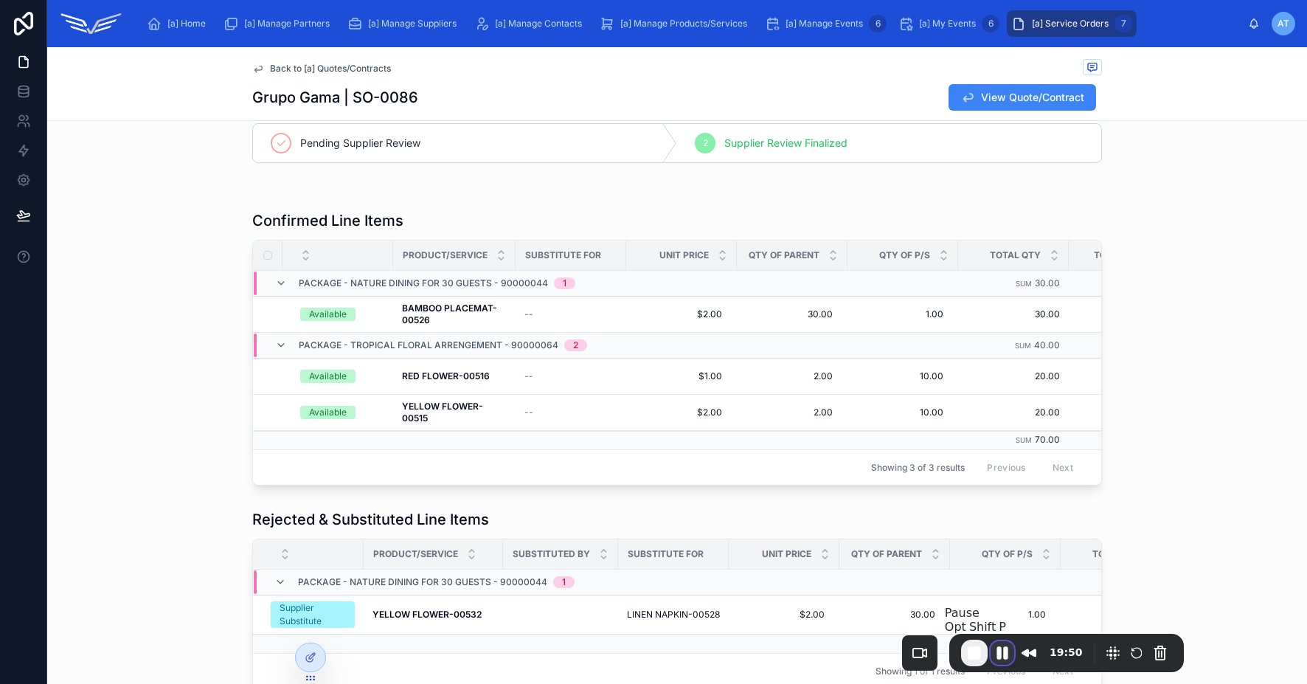
click at [1000, 655] on button "Pause Recording" at bounding box center [1003, 653] width 24 height 24
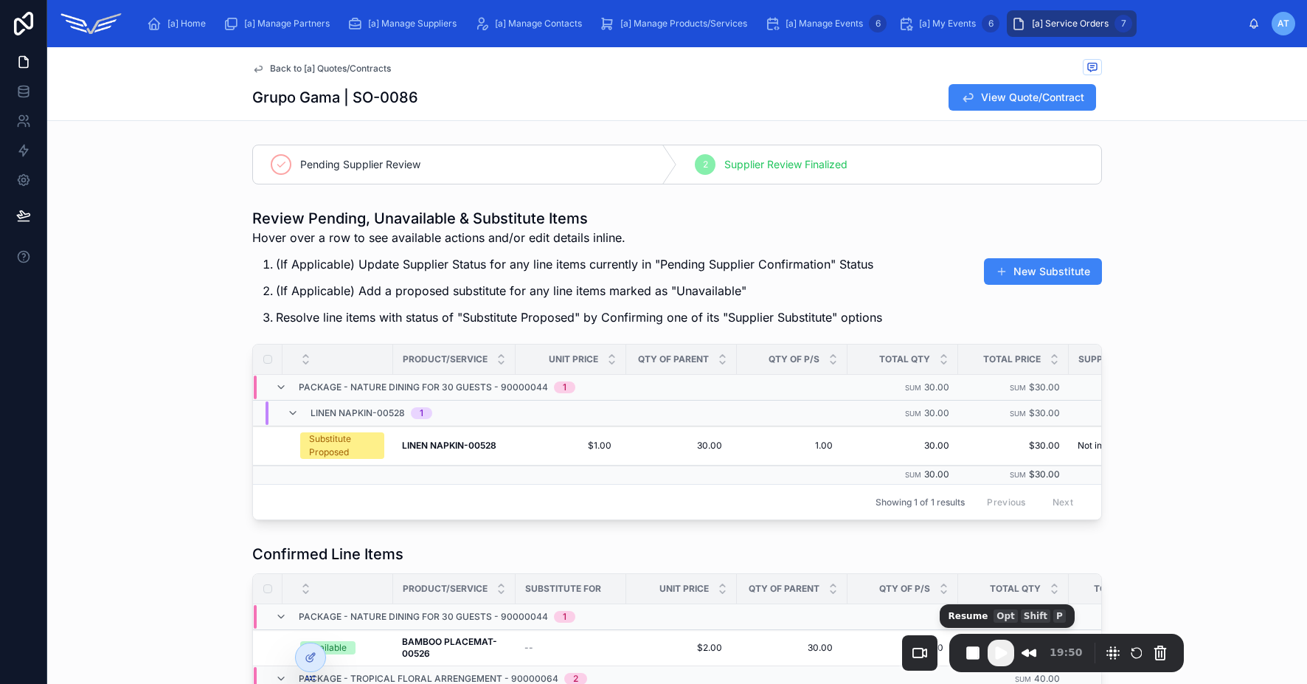
click at [995, 656] on span "Play Recording" at bounding box center [1001, 653] width 18 height 18
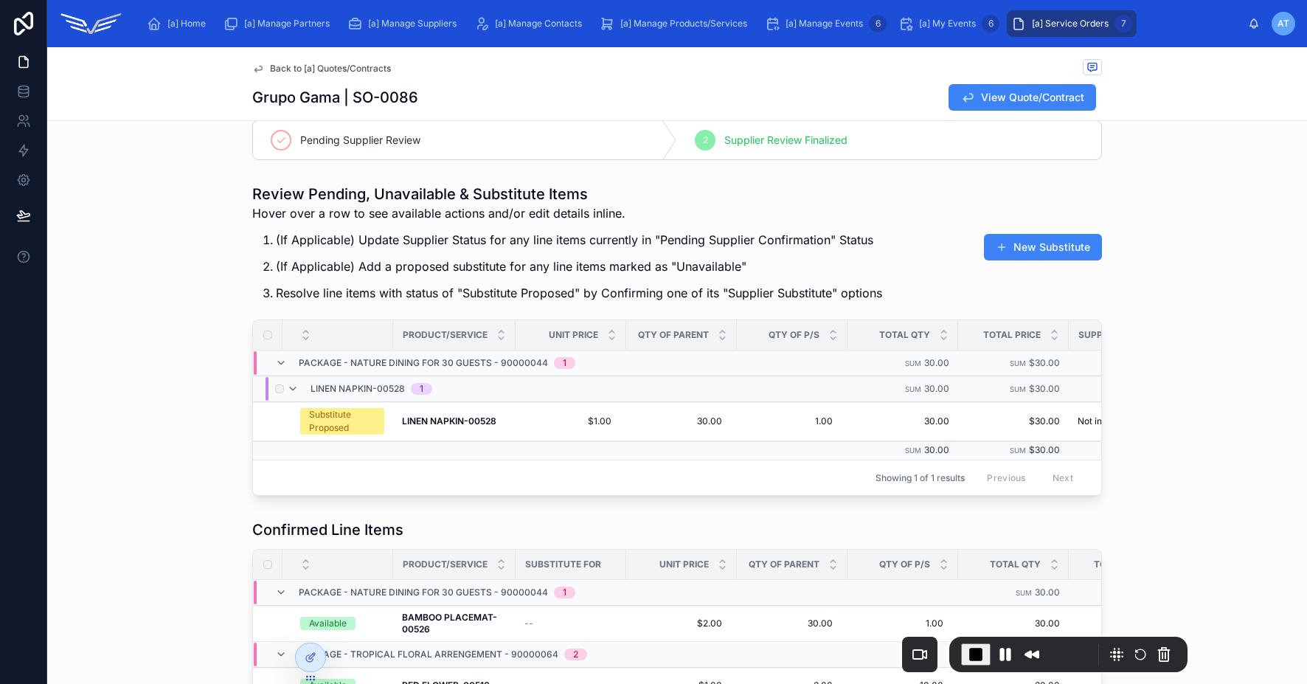
scroll to position [47, 0]
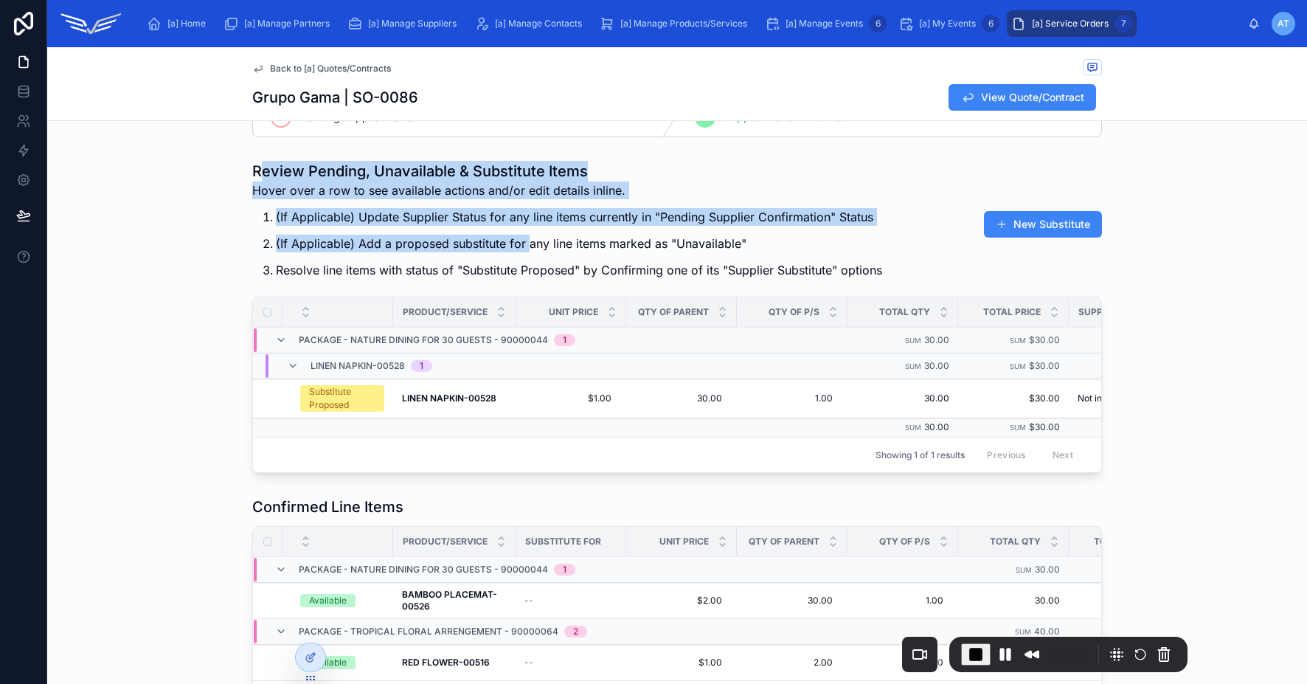
drag, startPoint x: 260, startPoint y: 178, endPoint x: 522, endPoint y: 242, distance: 270.3
click at [522, 242] on div "Review Pending, Unavailable & Substitute Items Hover over a row to see availabl…" at bounding box center [567, 224] width 630 height 127
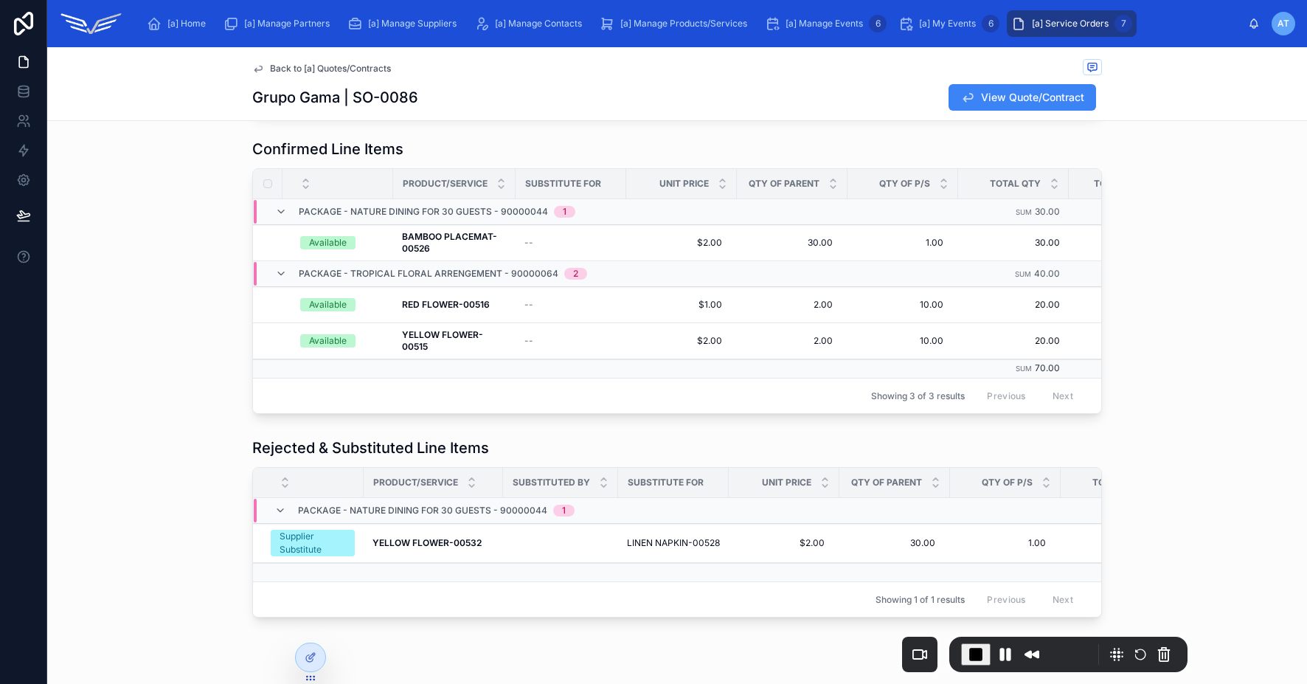
scroll to position [135, 0]
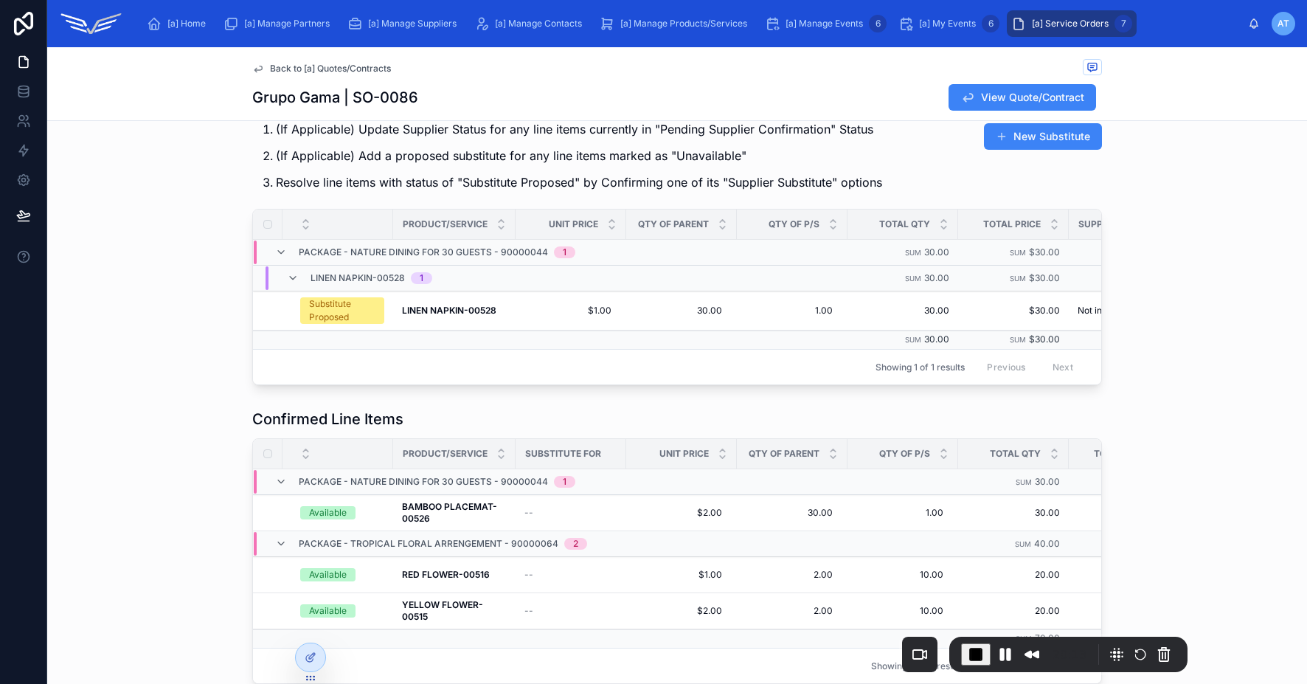
click at [853, 162] on p "(If Applicable) Add a proposed substitute for any line items marked as "Unavail…" at bounding box center [579, 156] width 606 height 18
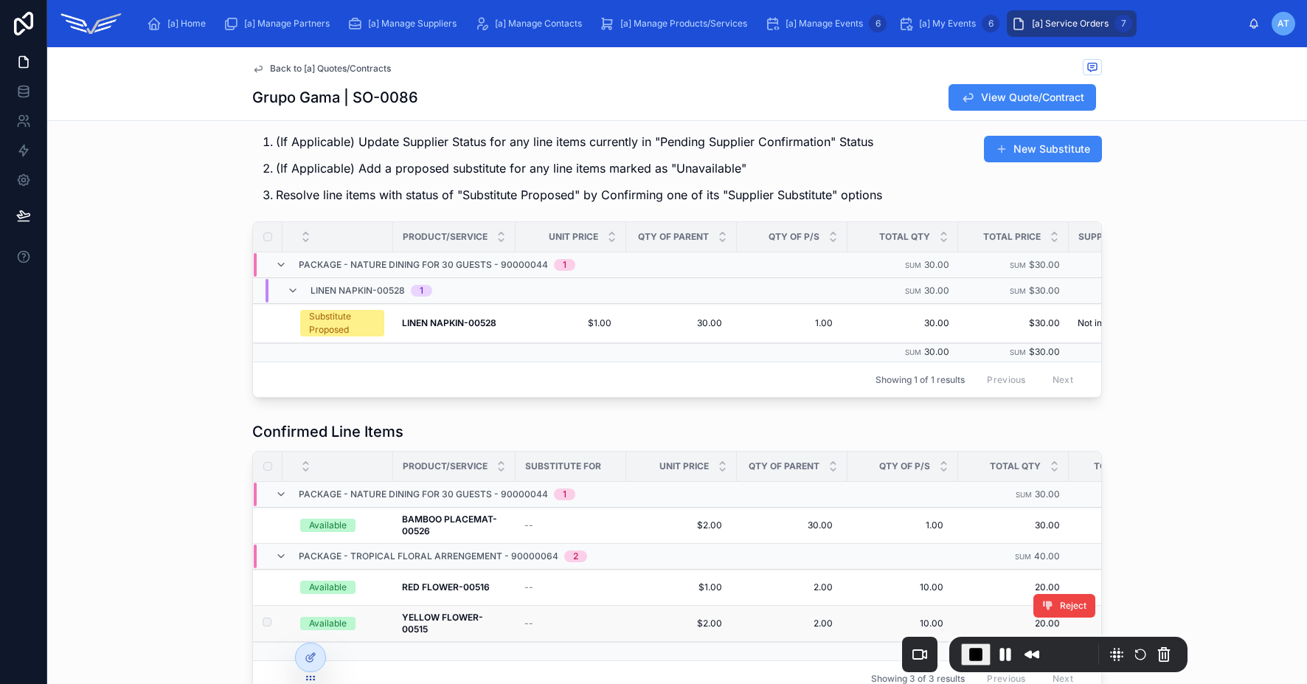
scroll to position [102, 0]
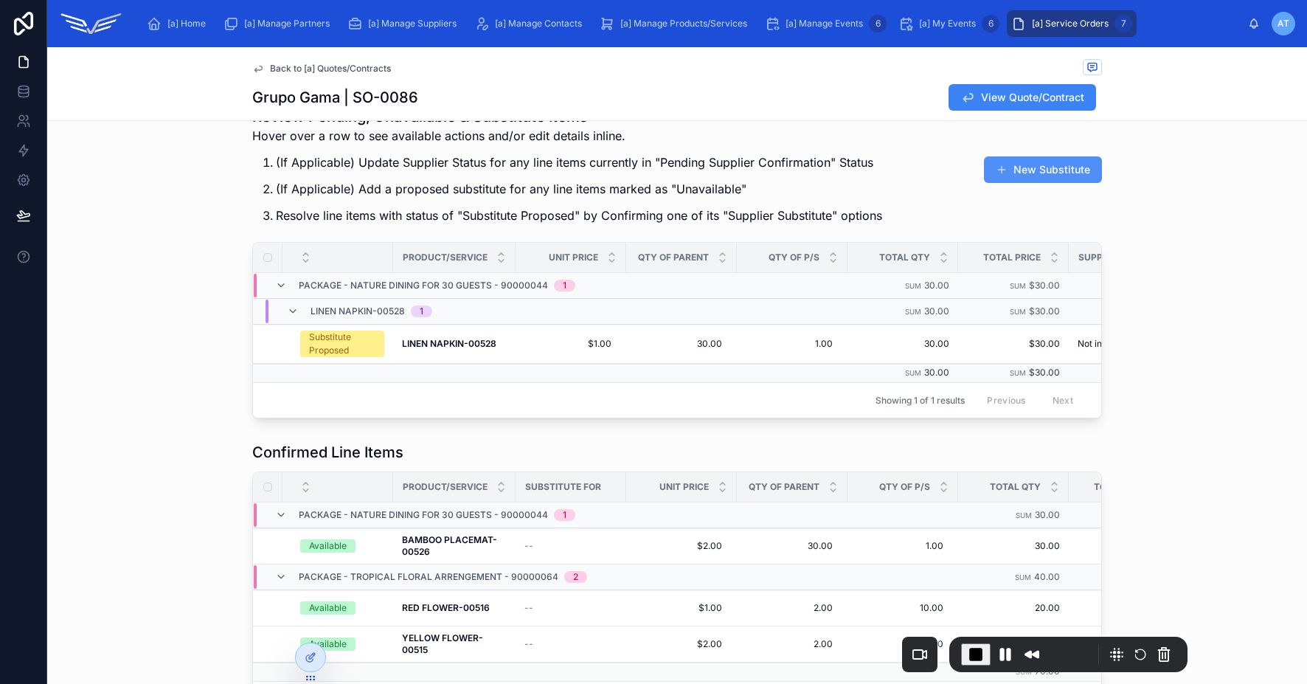
click at [1027, 168] on button "New Substitute" at bounding box center [1043, 169] width 118 height 27
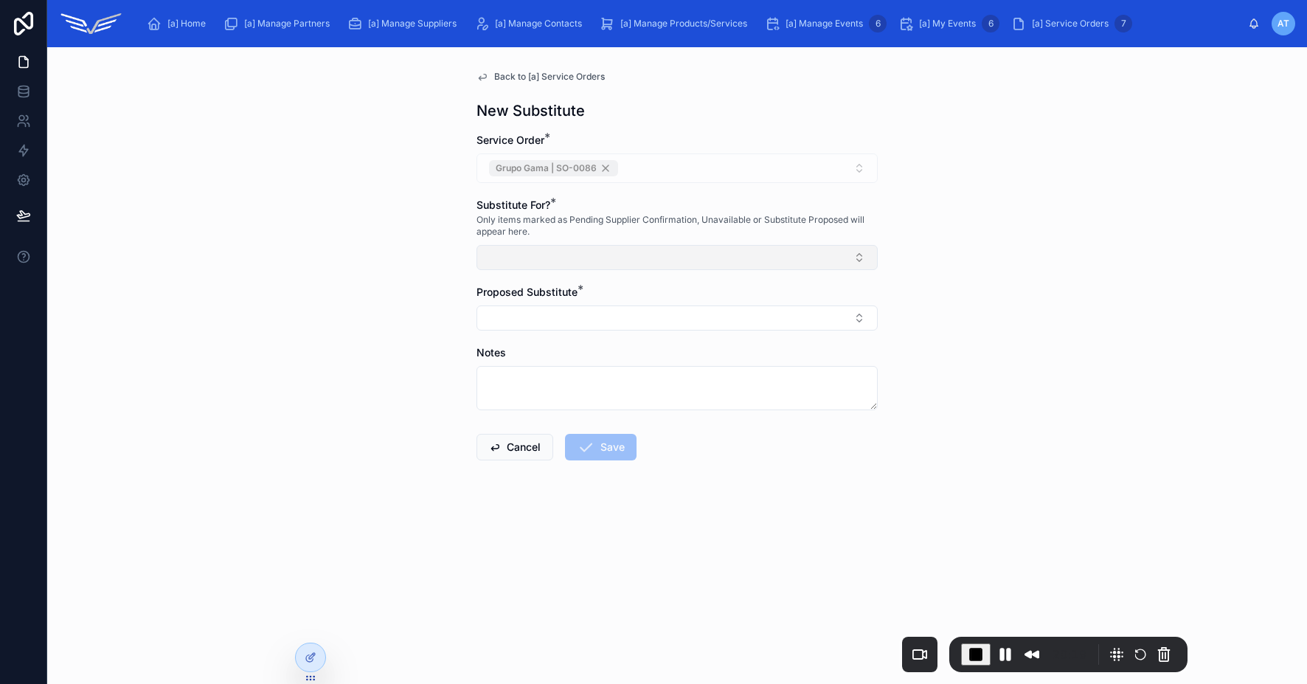
click at [567, 250] on button "Select Button" at bounding box center [677, 257] width 401 height 25
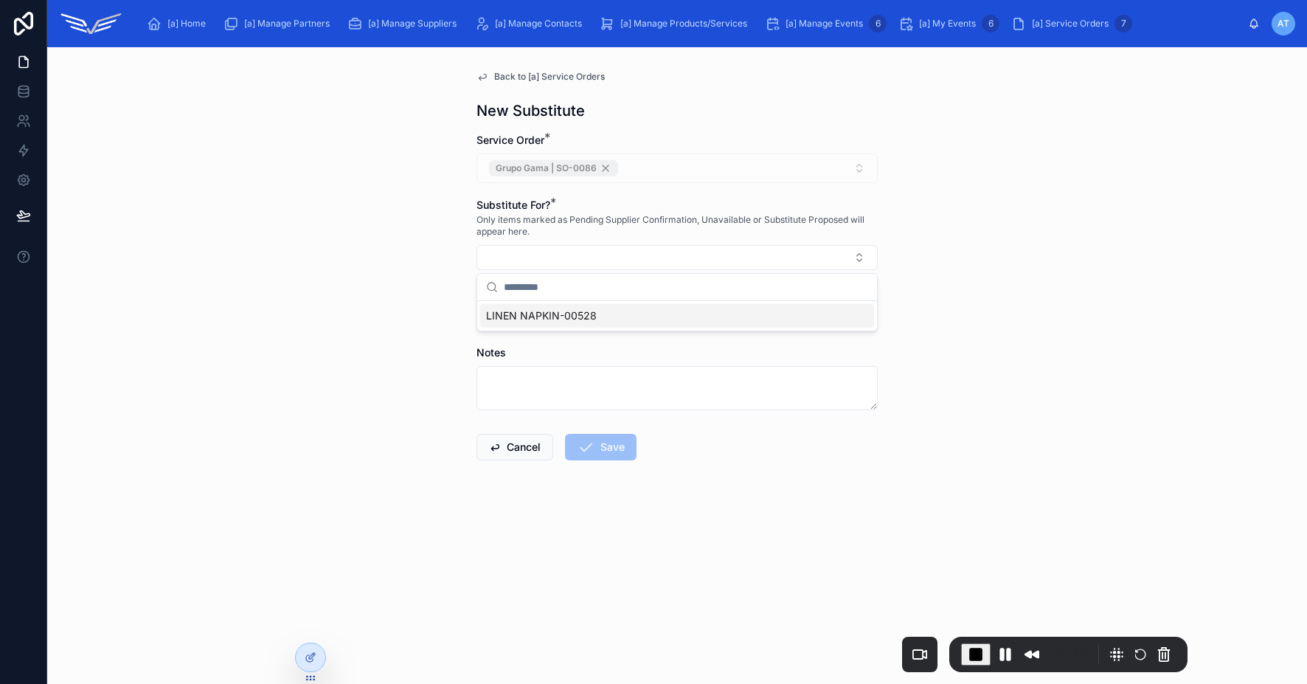
click at [568, 316] on span "LINEN NAPKIN-00528" at bounding box center [541, 315] width 111 height 15
click at [552, 317] on button "Select Button" at bounding box center [677, 320] width 401 height 25
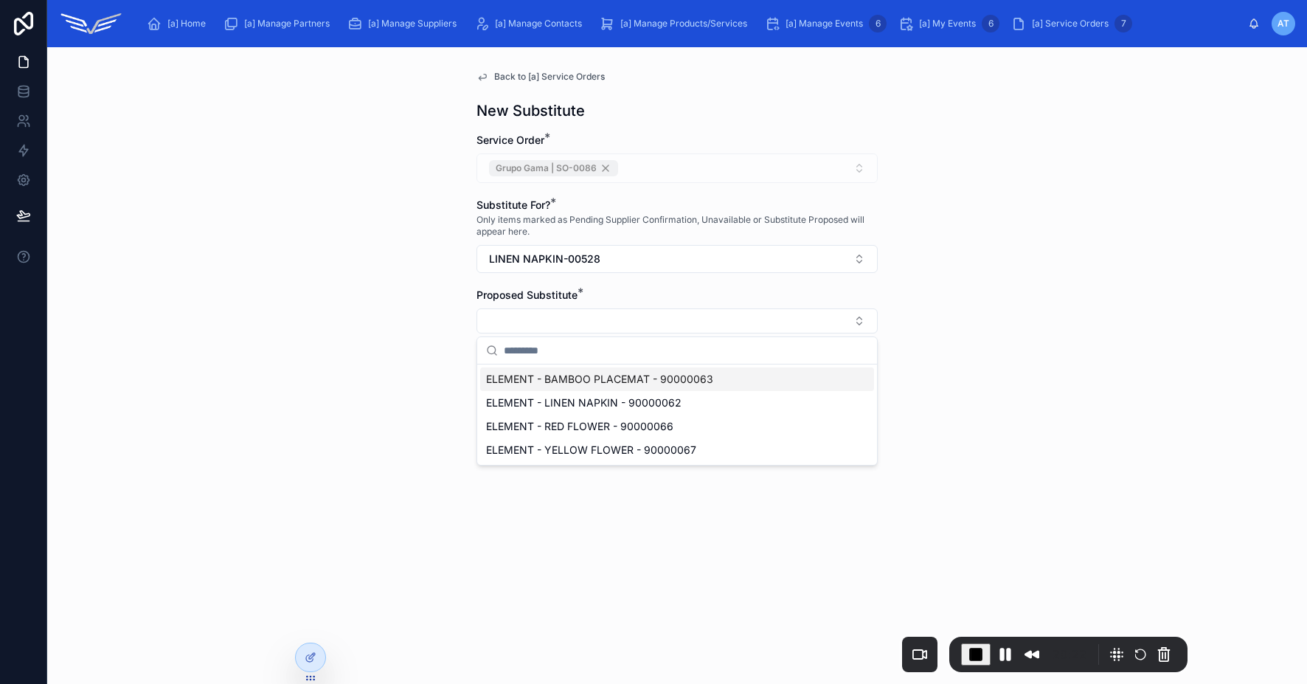
click at [566, 382] on span "ELEMENT - BAMBOO PLACEMAT - 90000063" at bounding box center [599, 379] width 227 height 15
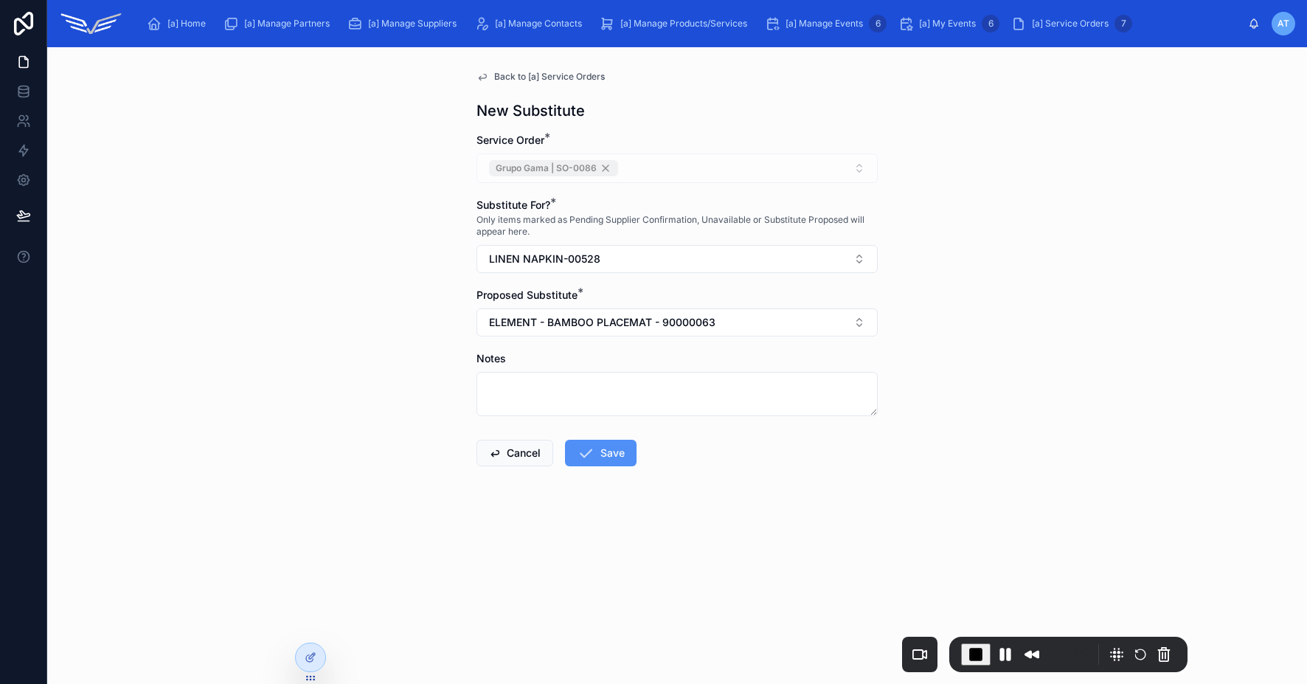
click at [590, 443] on button "Save" at bounding box center [601, 453] width 72 height 27
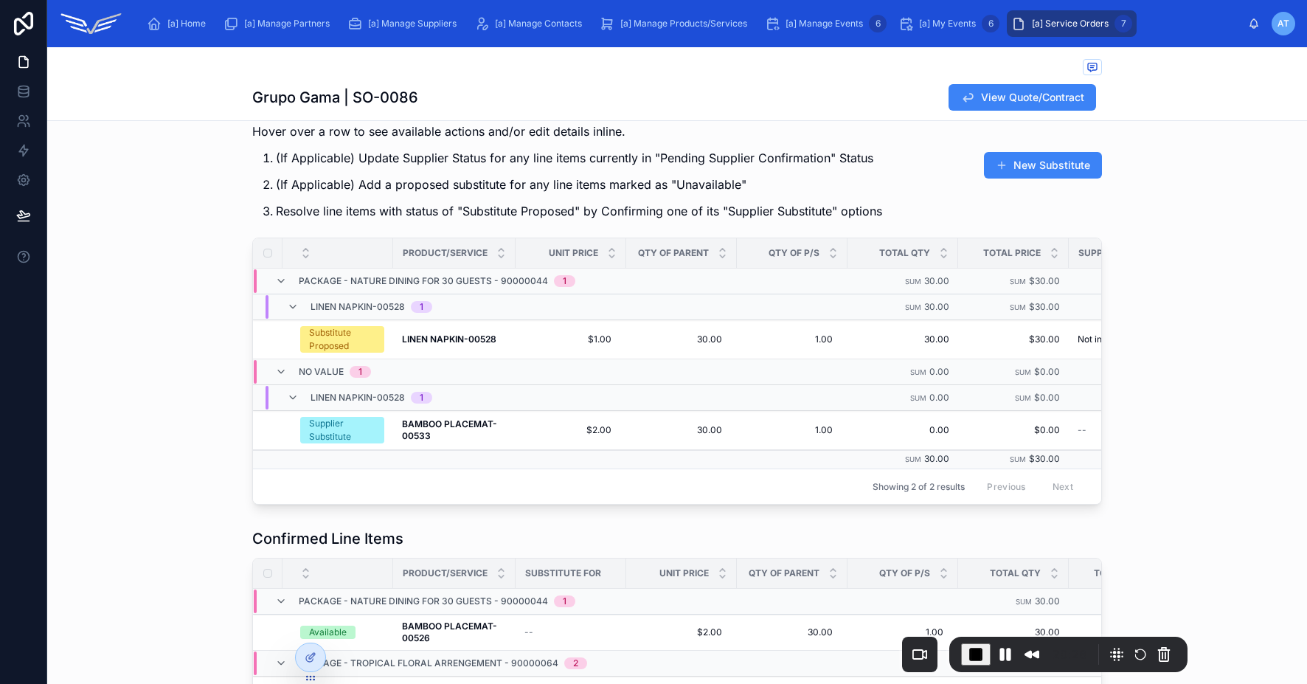
scroll to position [97, 0]
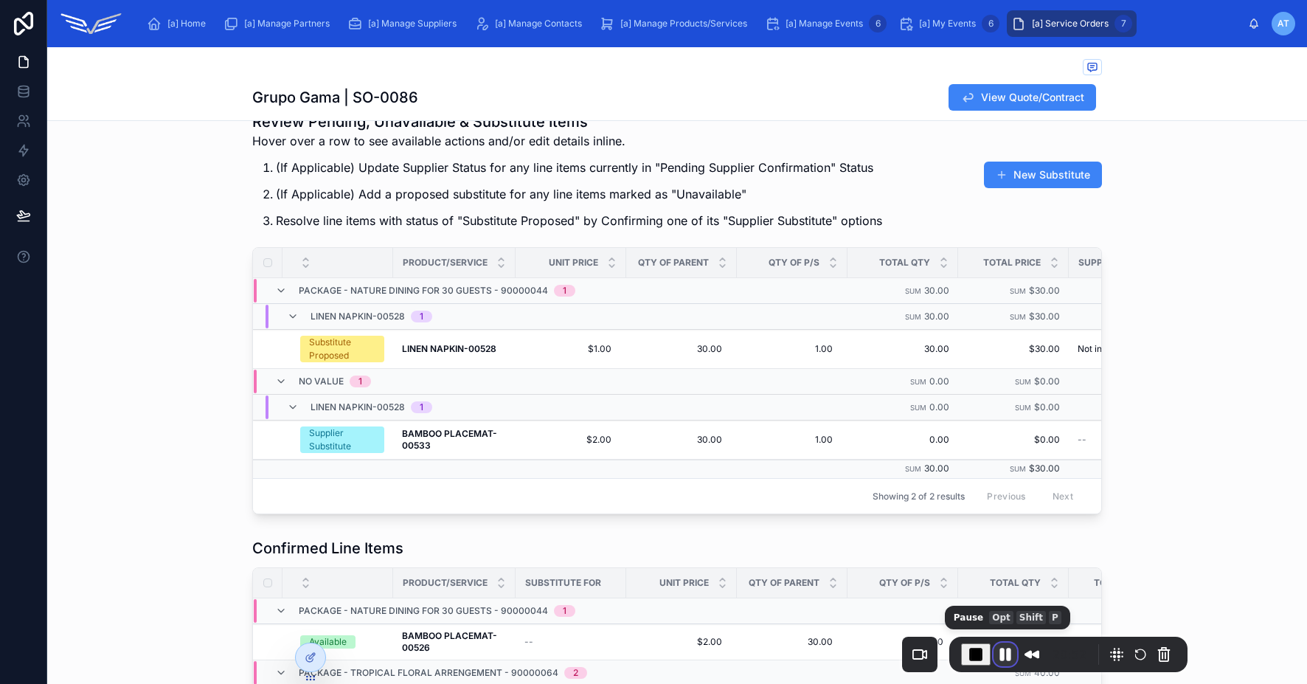
click at [1006, 656] on button "Pause Recording" at bounding box center [1006, 654] width 24 height 24
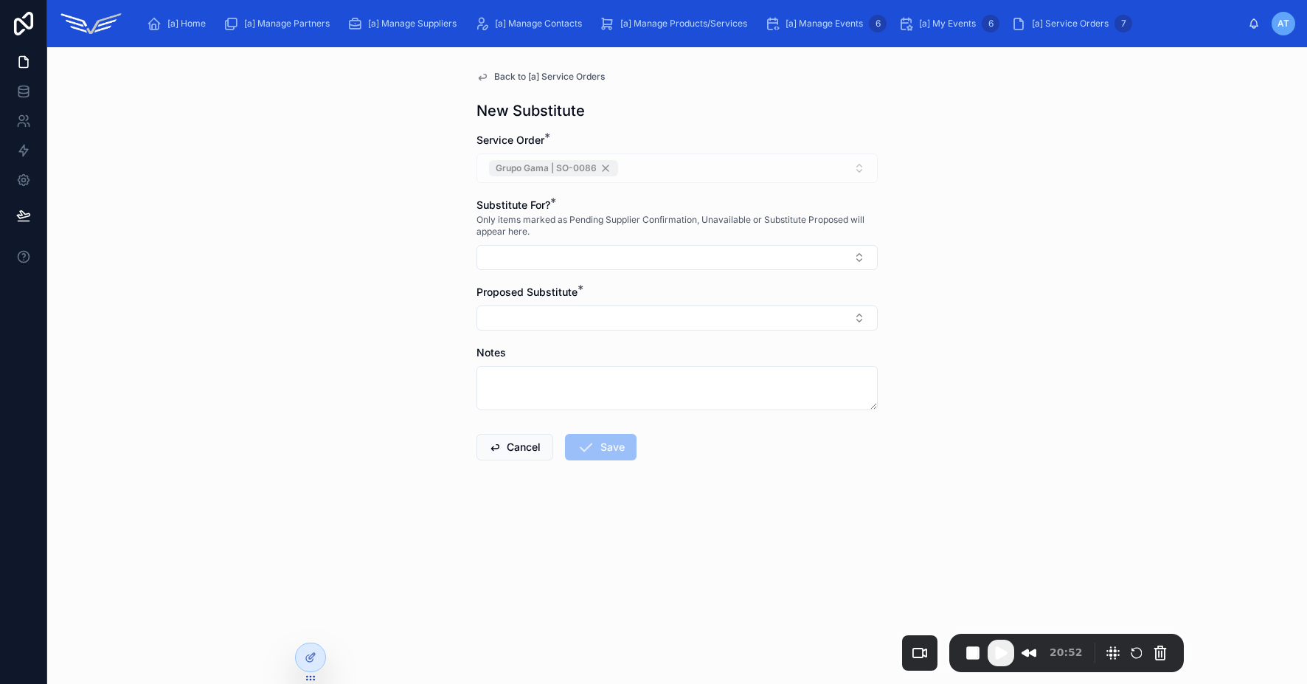
click at [538, 76] on span "Back to [a] Service Orders" at bounding box center [549, 77] width 111 height 12
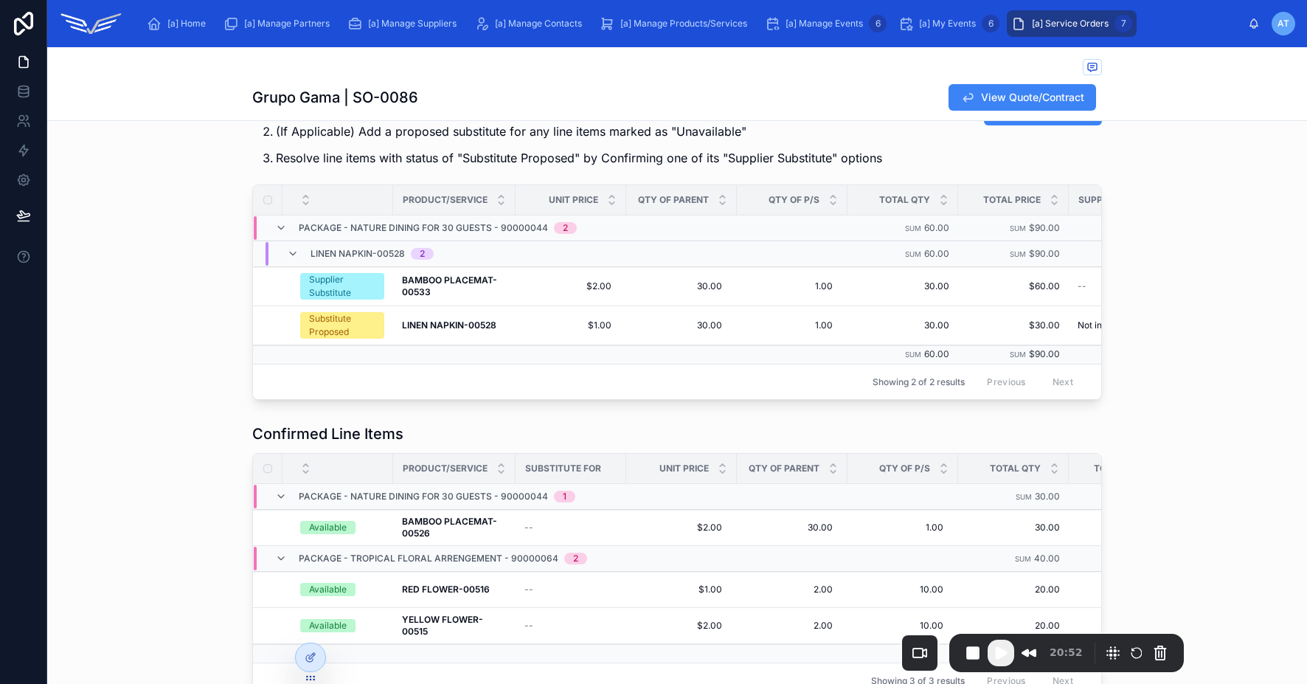
scroll to position [155, 0]
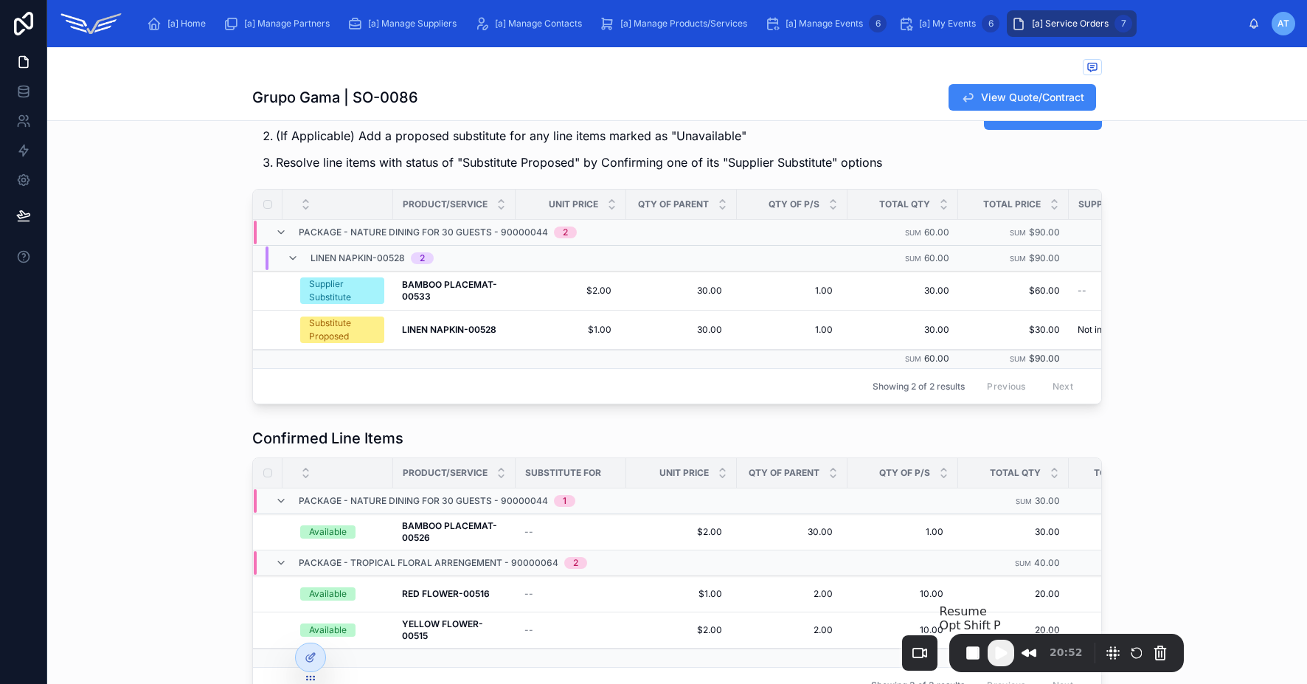
click at [1004, 656] on span "Play Recording" at bounding box center [1001, 653] width 18 height 18
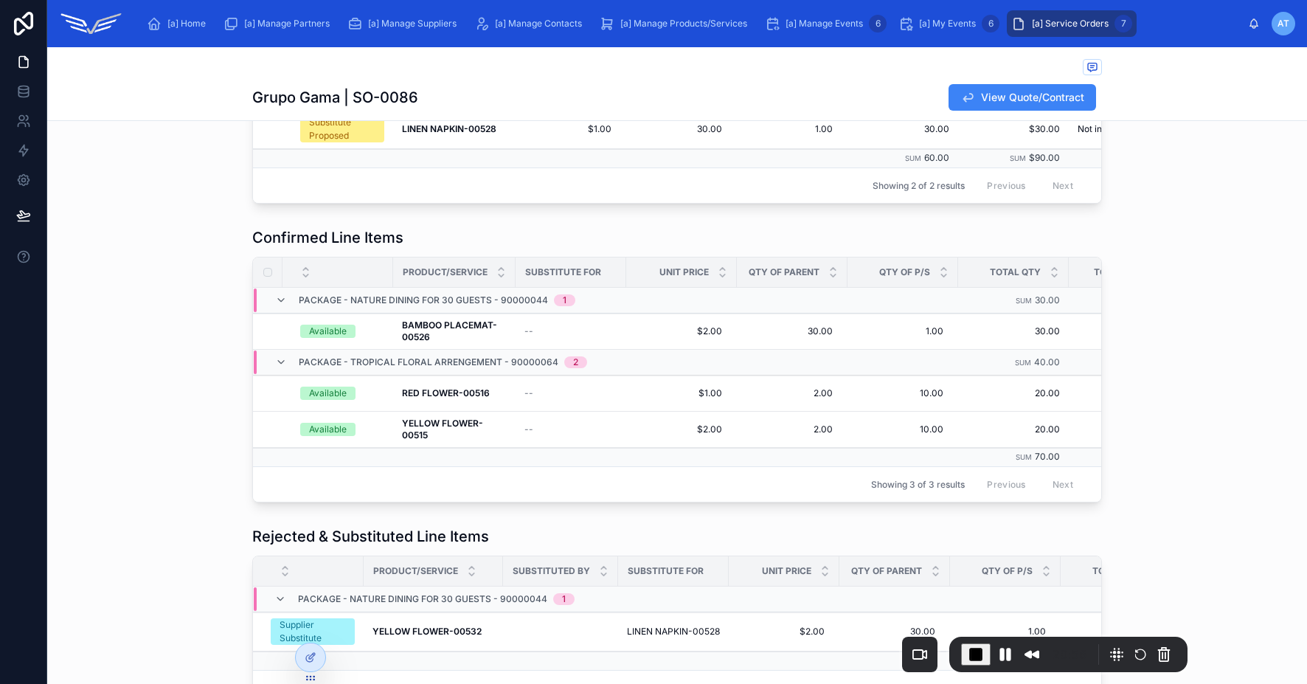
scroll to position [511, 0]
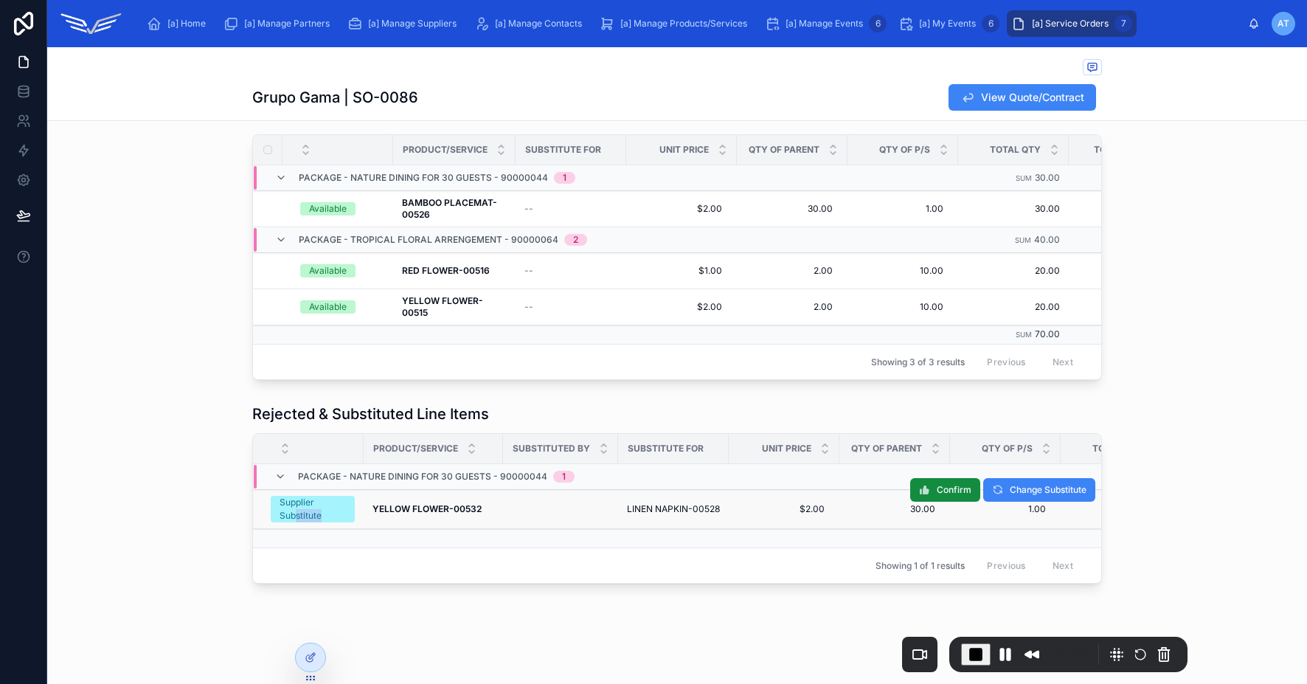
drag, startPoint x: 288, startPoint y: 499, endPoint x: 358, endPoint y: 502, distance: 70.8
click at [358, 502] on tr "Supplier Substitute YELLOW FLOWER-00532 YELLOW FLOWER-00532 LINEN NAPKIN-00528 …" at bounding box center [937, 509] width 1369 height 39
click at [302, 499] on div "Supplier Substitute" at bounding box center [313, 509] width 66 height 27
drag, startPoint x: 626, startPoint y: 501, endPoint x: 715, endPoint y: 502, distance: 88.5
click at [715, 502] on td "LINEN NAPKIN-00528" at bounding box center [673, 509] width 111 height 39
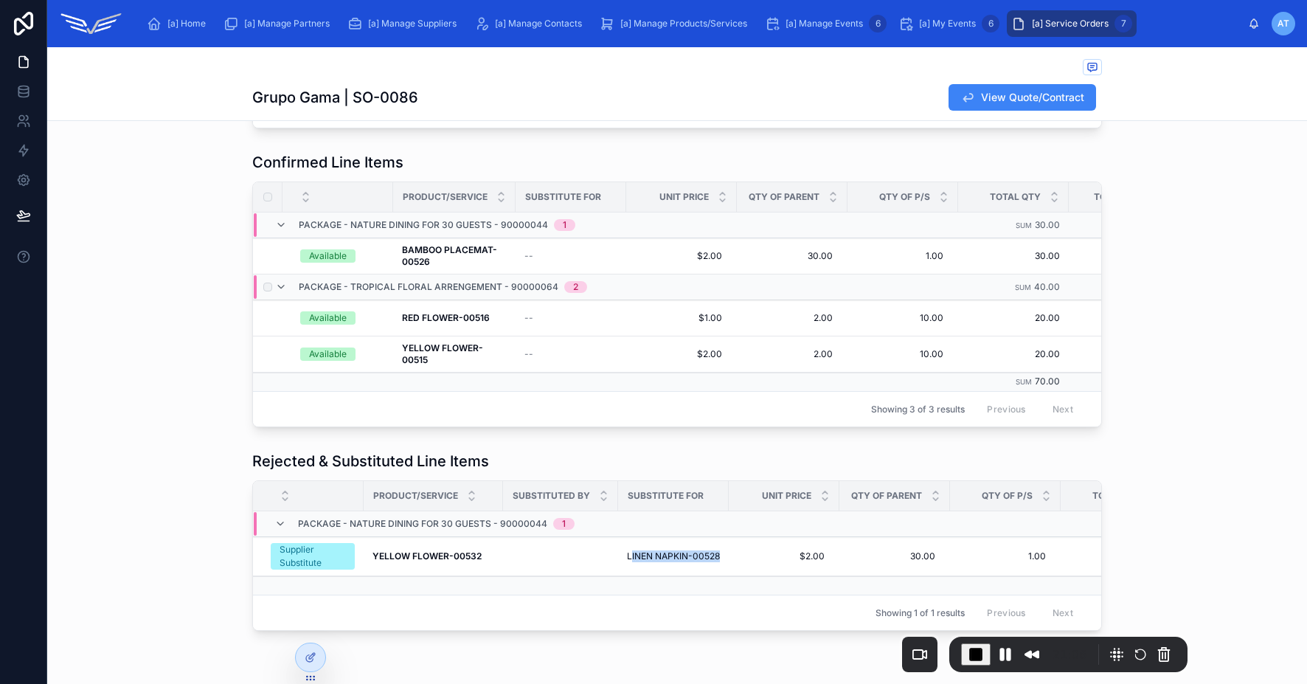
scroll to position [193, 0]
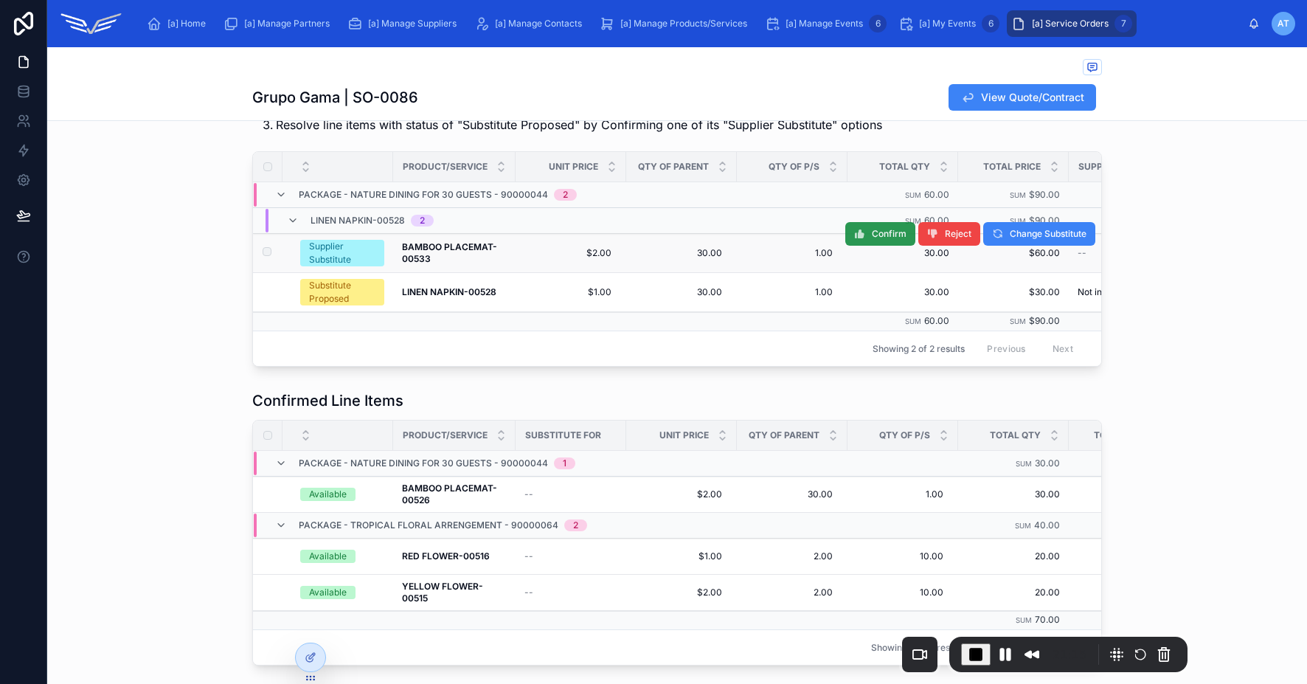
click at [885, 235] on span "Confirm" at bounding box center [889, 234] width 35 height 12
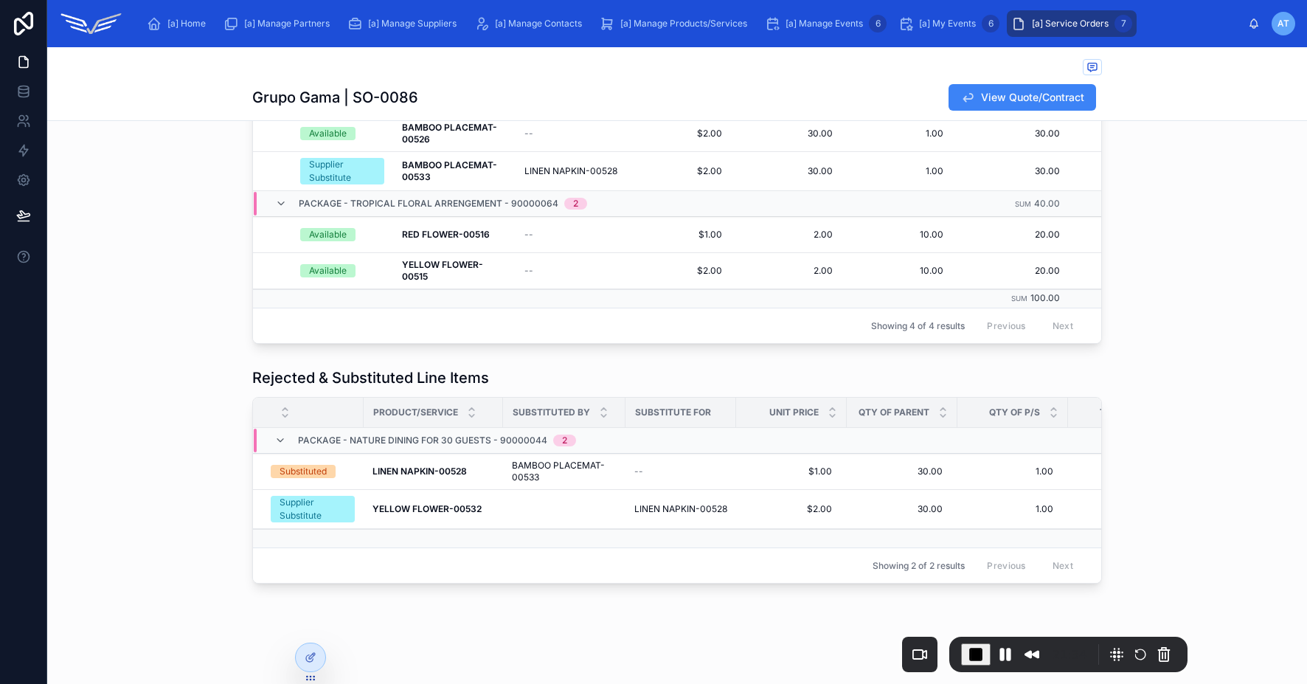
scroll to position [203, 0]
drag, startPoint x: 285, startPoint y: 482, endPoint x: 370, endPoint y: 488, distance: 84.4
click at [370, 488] on tr "Substituted LINEN NAPKIN-00528 LINEN NAPKIN-00528 BAMBOO PLACEMAT-00533 BAMBOO …" at bounding box center [941, 472] width 1376 height 36
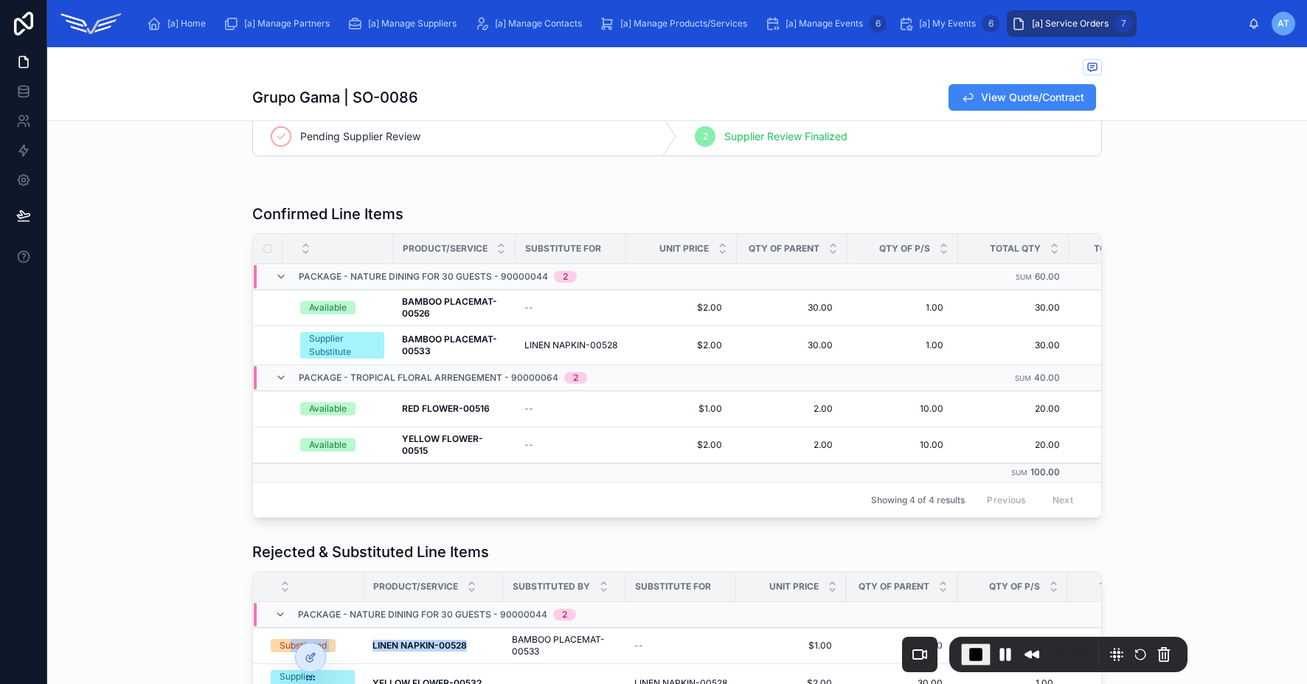
scroll to position [0, 0]
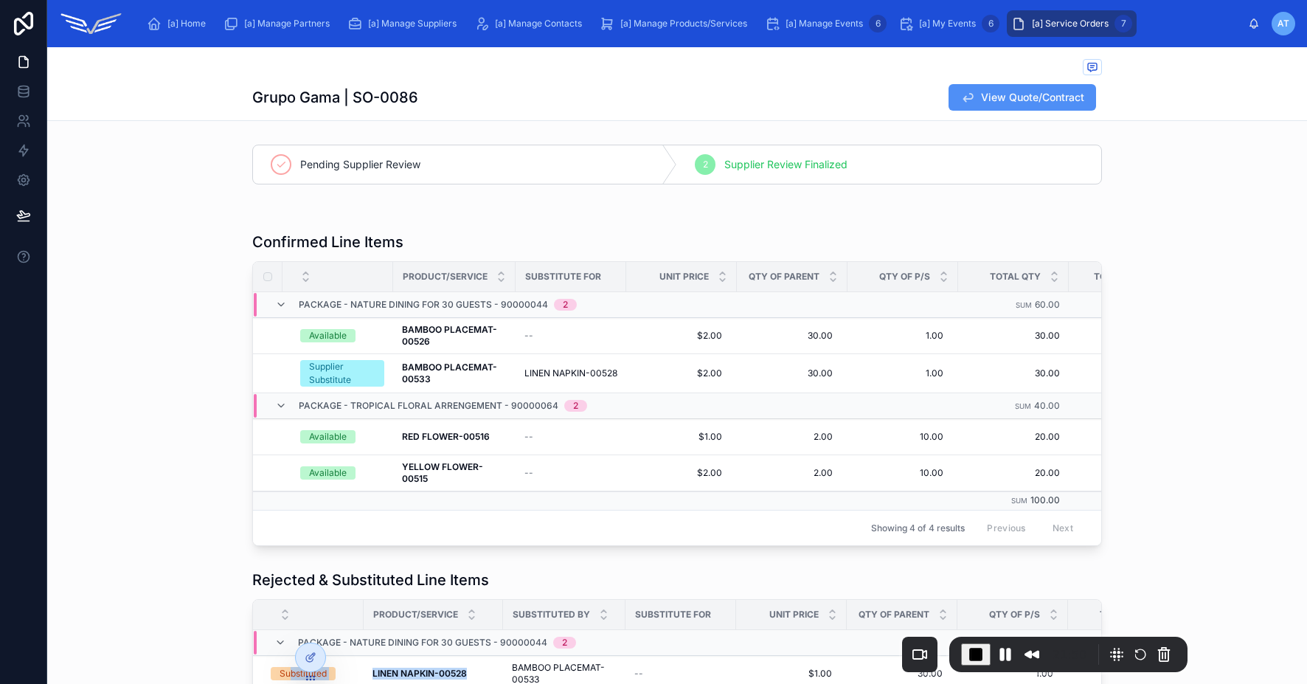
click at [1007, 100] on span "View Quote/Contract" at bounding box center [1032, 97] width 103 height 15
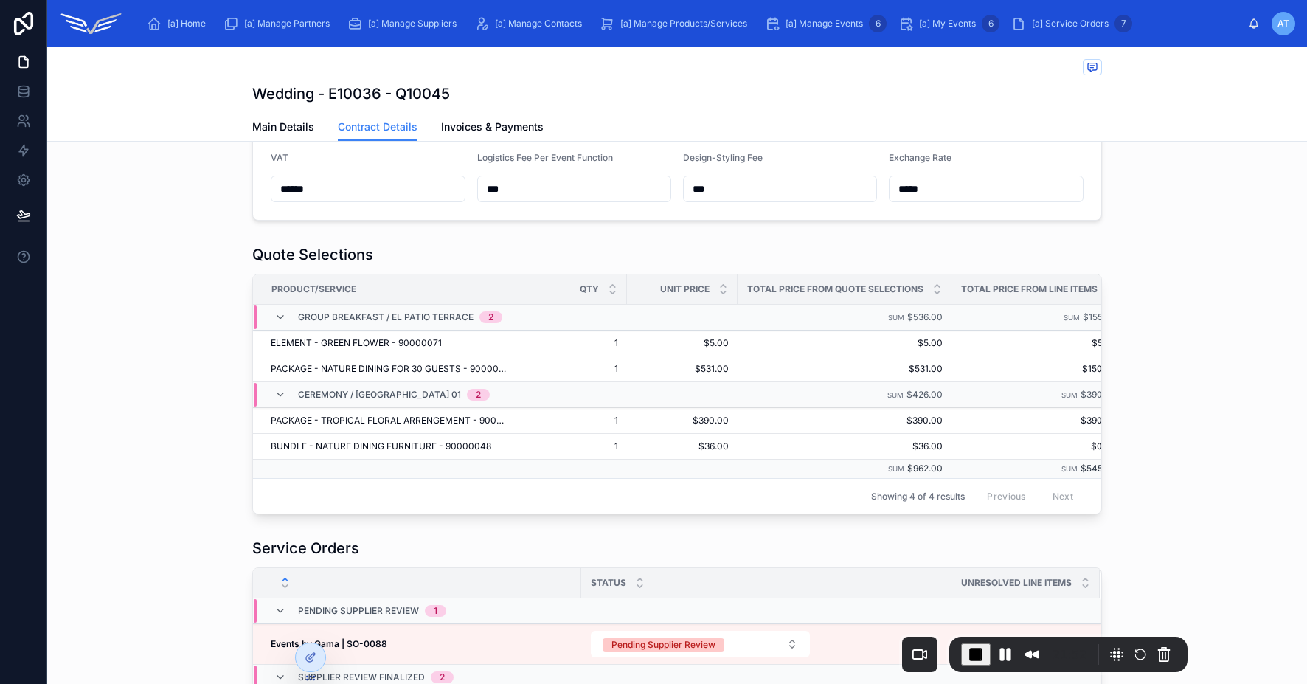
scroll to position [661, 0]
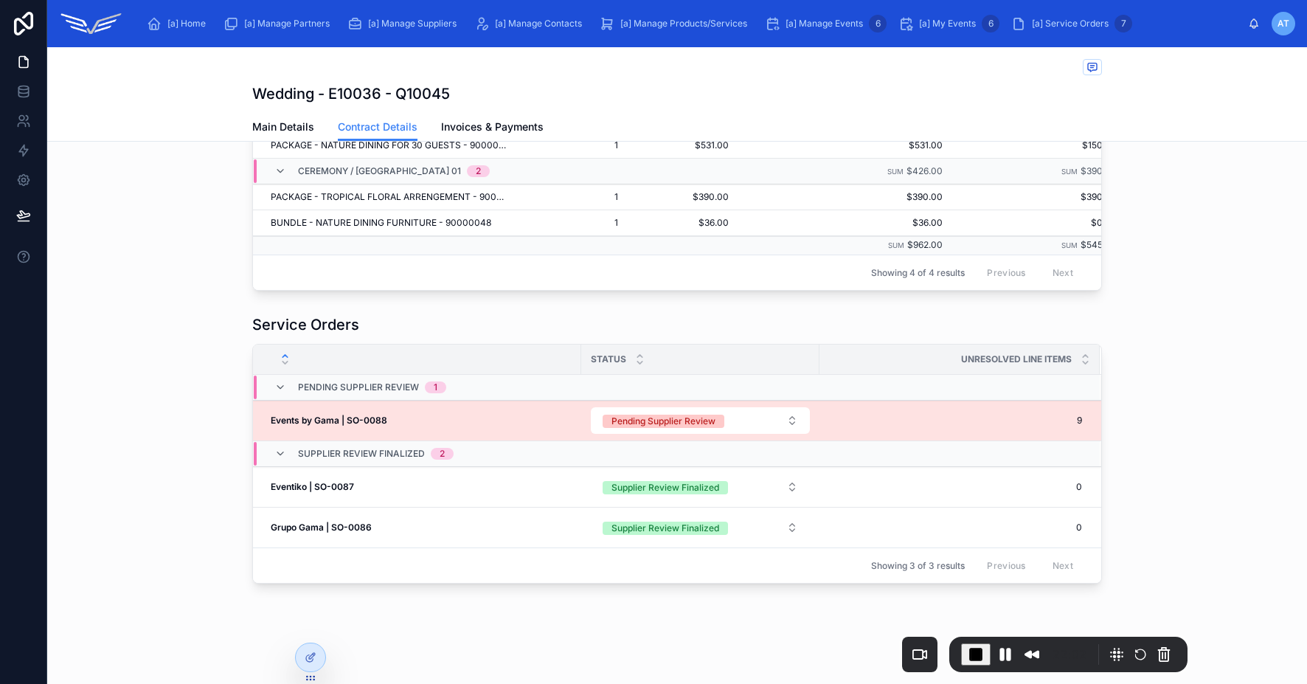
click at [354, 425] on strong "Events by Gama | SO-0088" at bounding box center [329, 420] width 117 height 11
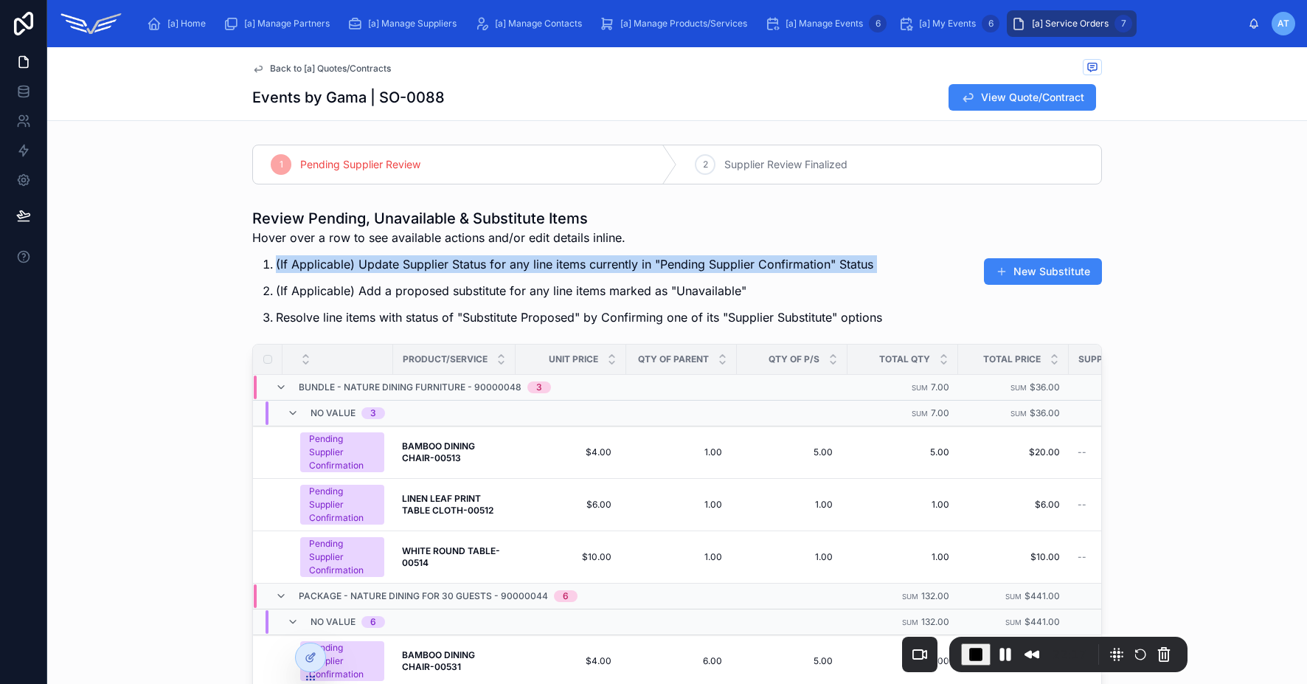
drag, startPoint x: 256, startPoint y: 264, endPoint x: 324, endPoint y: 281, distance: 70.0
click at [324, 281] on ol "(If Applicable) Update Supplier Status for any line items currently in "Pending…" at bounding box center [567, 290] width 630 height 71
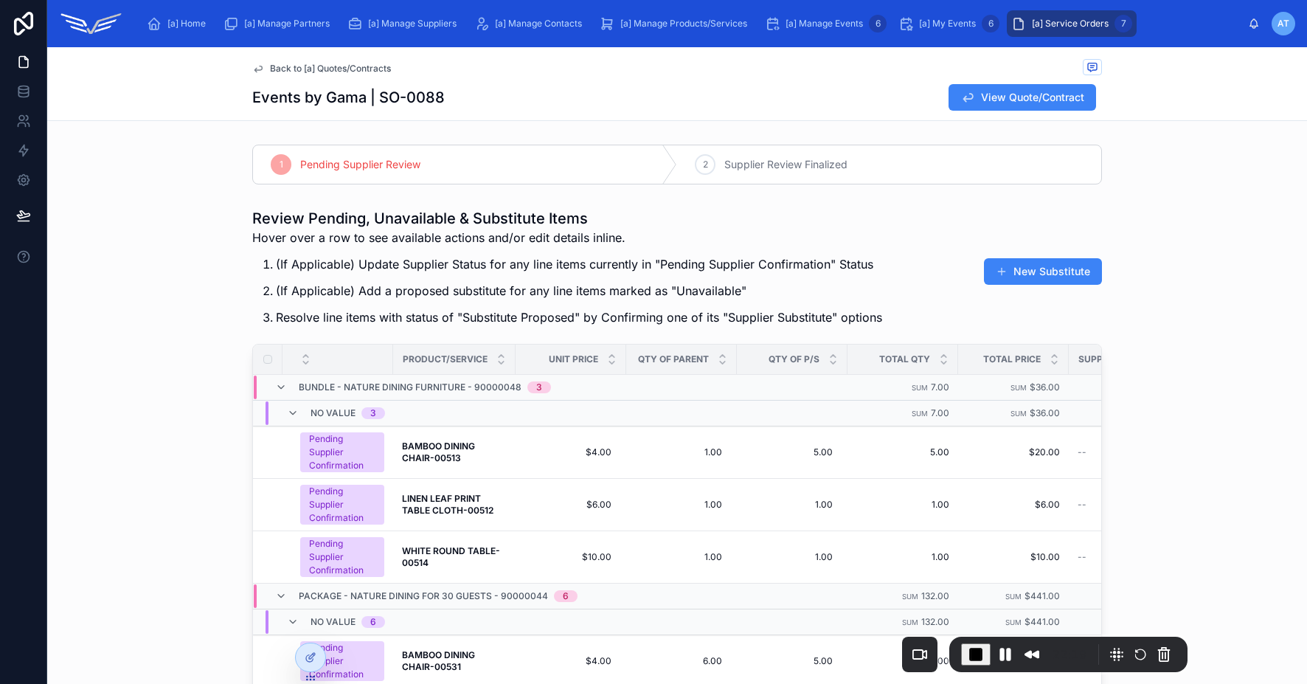
click at [735, 293] on p "(If Applicable) Add a proposed substitute for any line items marked as "Unavail…" at bounding box center [579, 291] width 606 height 18
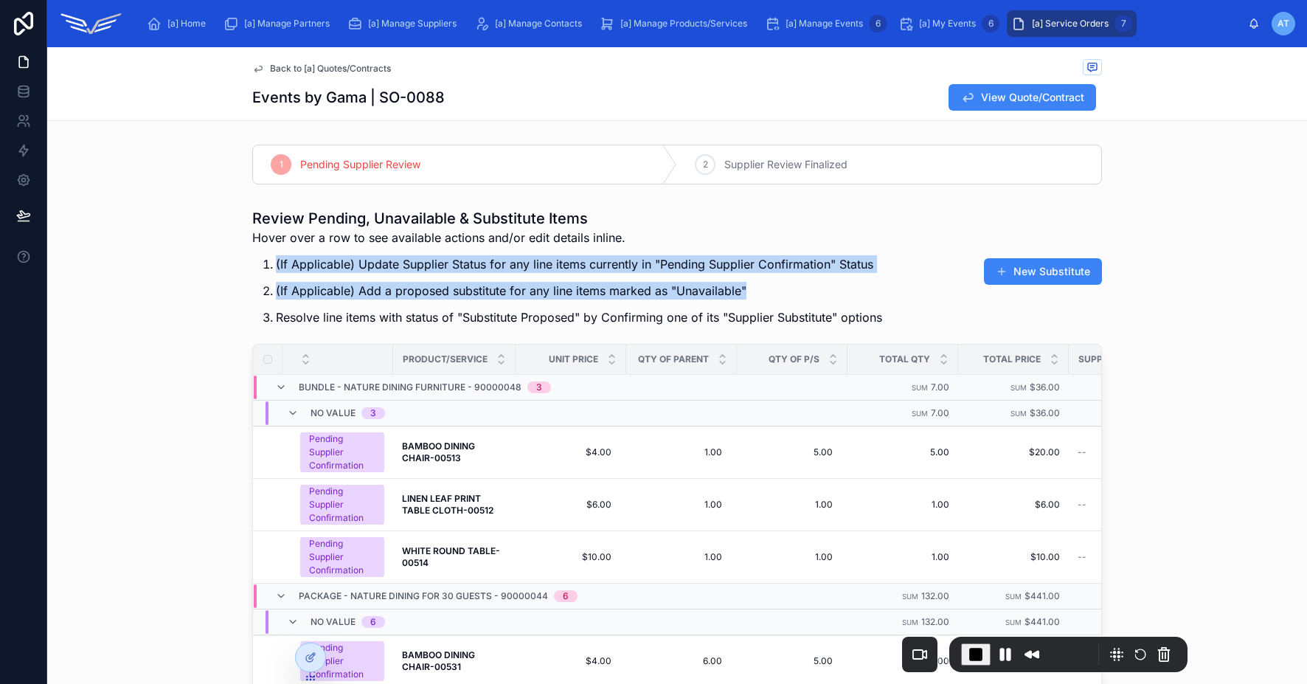
drag, startPoint x: 739, startPoint y: 293, endPoint x: 234, endPoint y: 261, distance: 506.3
click at [234, 261] on div "Review Pending, Unavailable & Substitute Items Hover over a row to see availabl…" at bounding box center [677, 533] width 1260 height 662
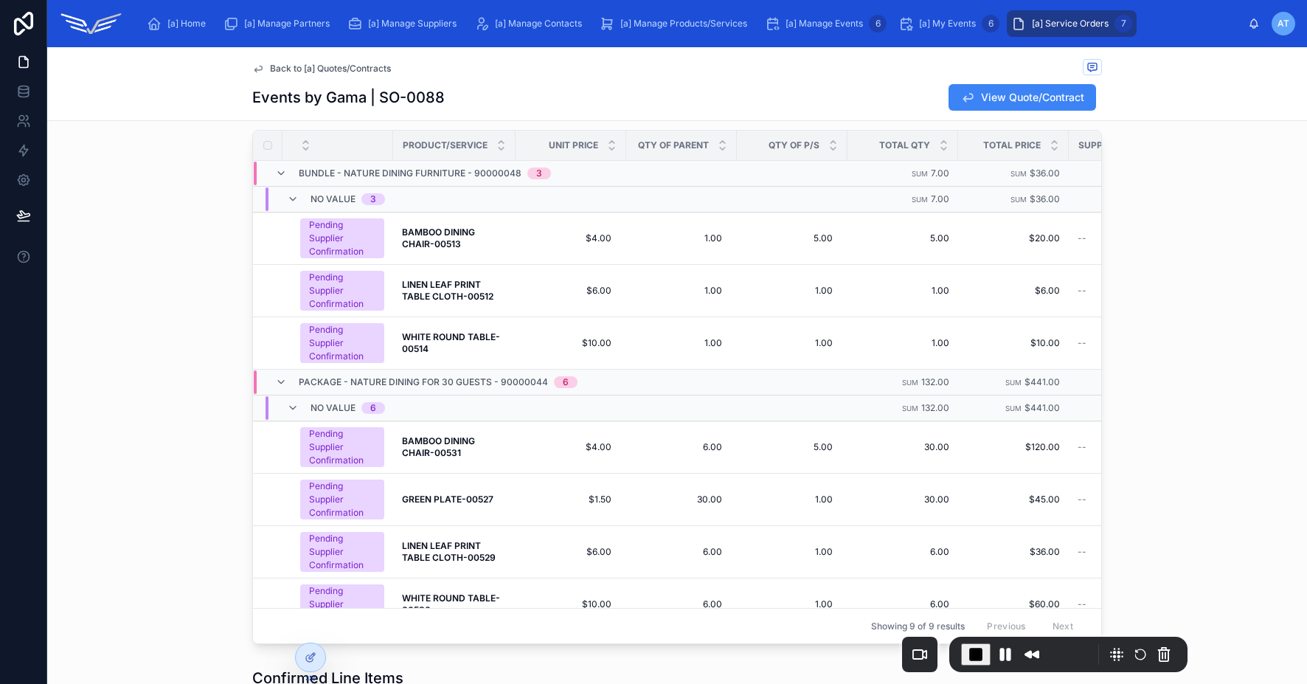
scroll to position [224, 0]
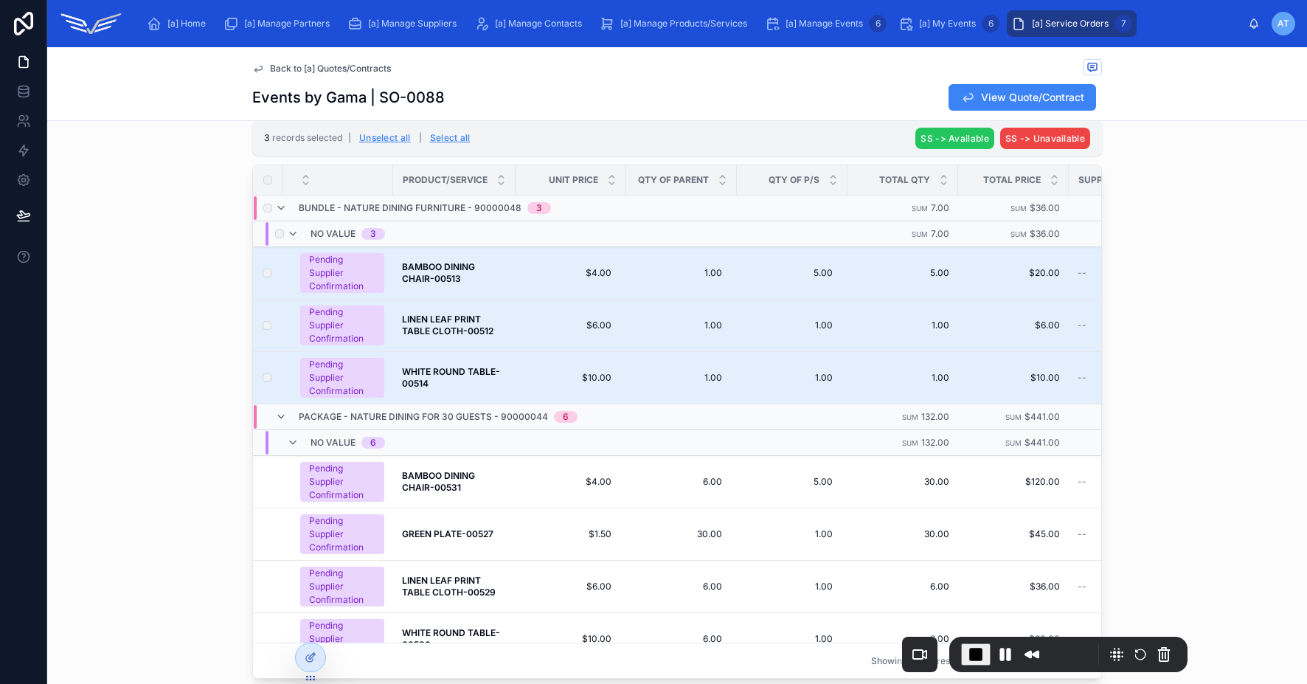
click at [932, 140] on span "SS -> Available" at bounding box center [955, 138] width 69 height 11
click at [1020, 112] on icon at bounding box center [1022, 110] width 12 height 12
click at [1150, 259] on div "Review Pending, Unavailable & Substitute Items Hover over a row to see availabl…" at bounding box center [677, 332] width 1260 height 706
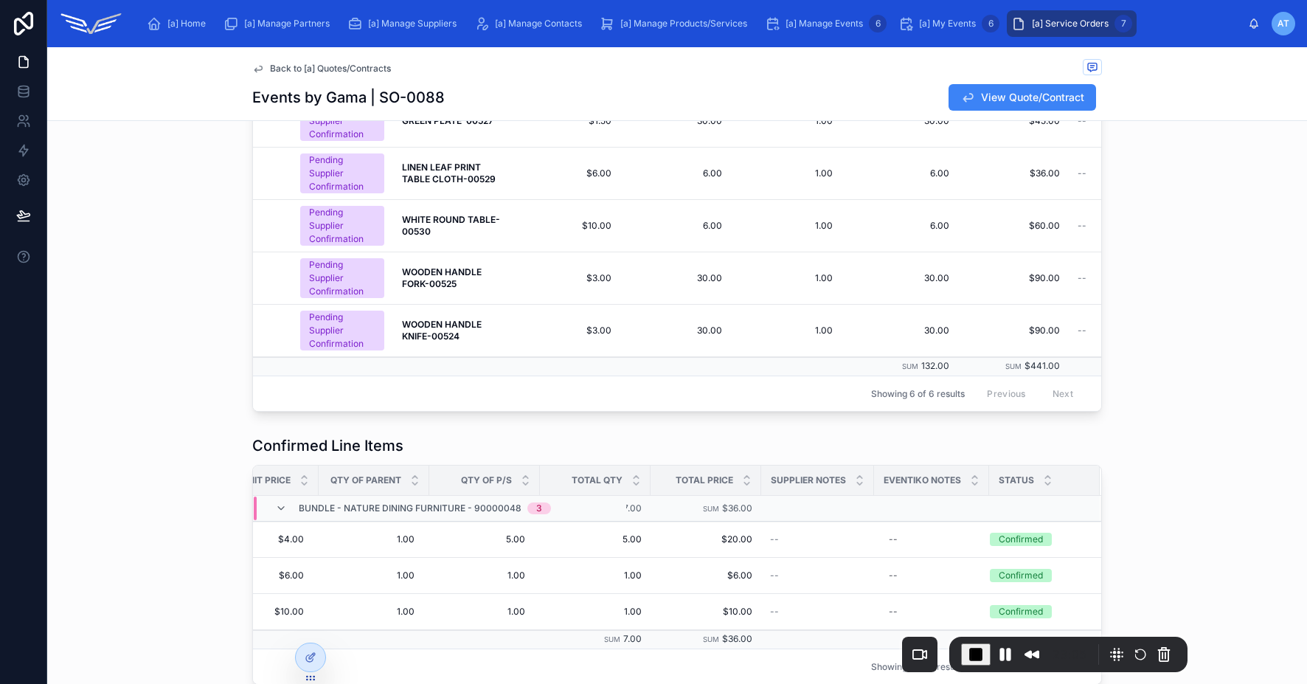
scroll to position [267, 0]
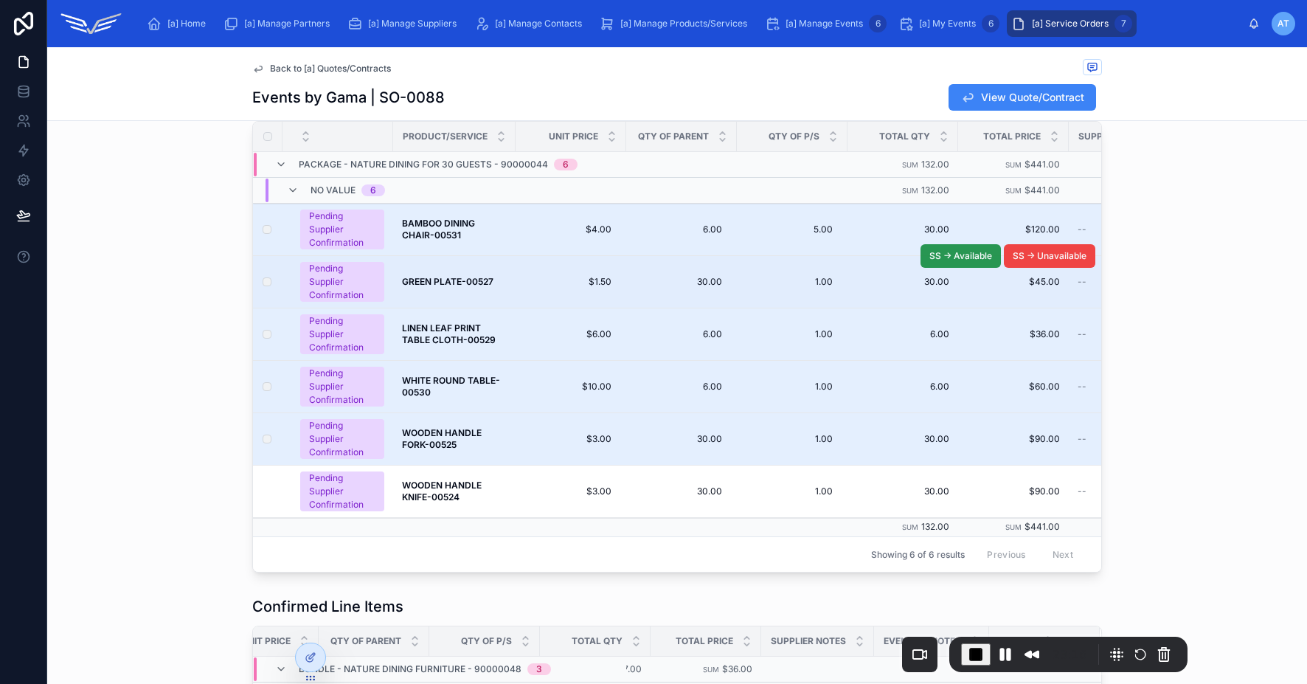
click at [962, 254] on span "SS -> Available" at bounding box center [960, 256] width 63 height 12
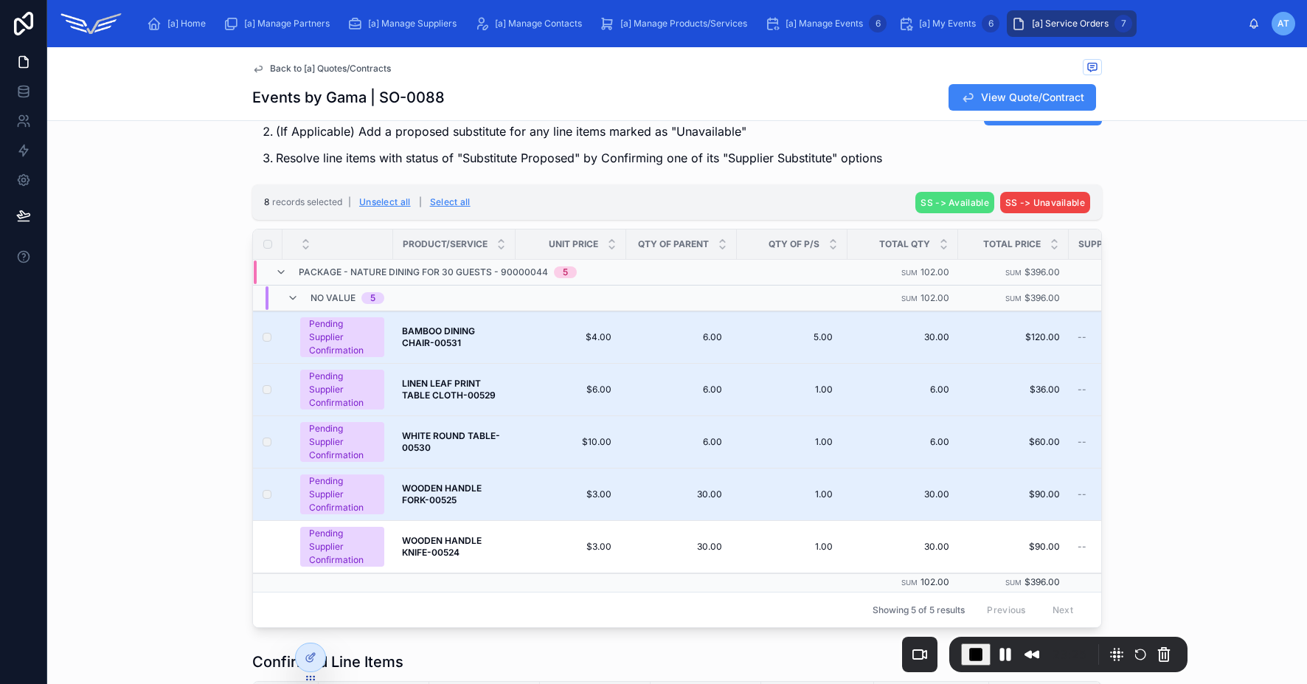
scroll to position [99, 0]
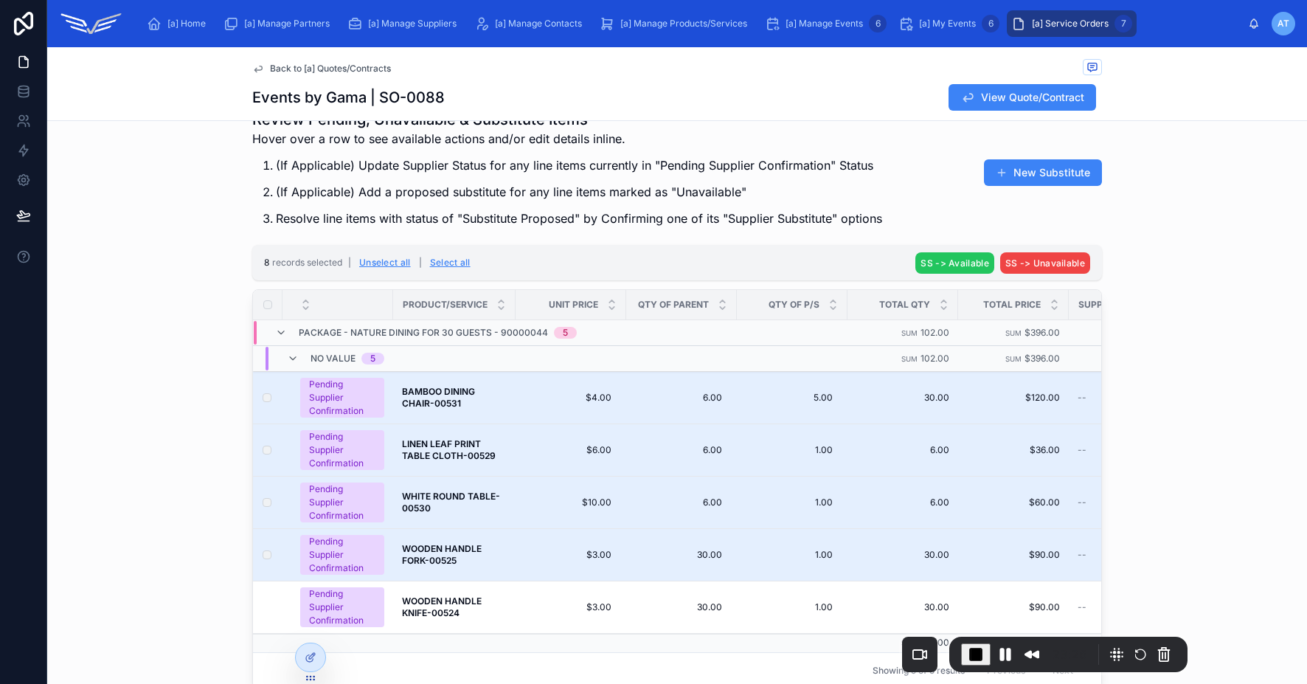
click at [943, 261] on span "SS -> Available" at bounding box center [955, 262] width 69 height 11
click at [1022, 236] on icon at bounding box center [1022, 234] width 7 height 5
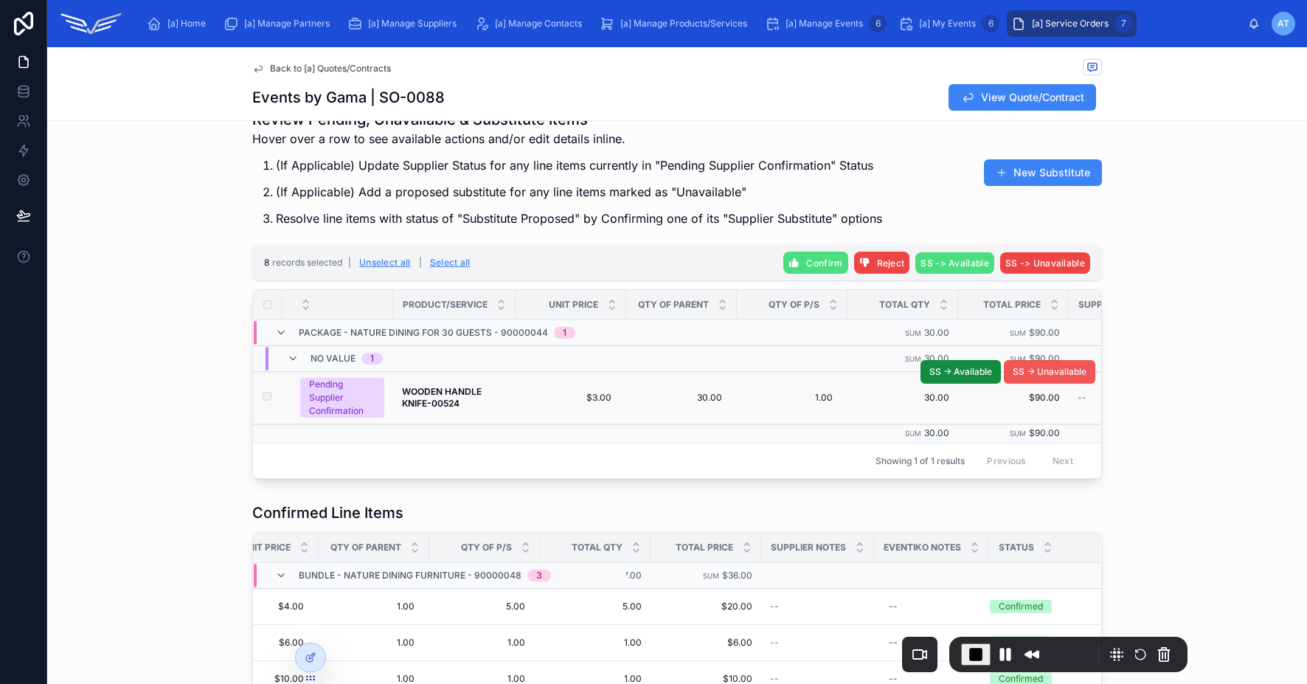
click at [1036, 374] on span "SS -> Unavailable" at bounding box center [1050, 372] width 74 height 12
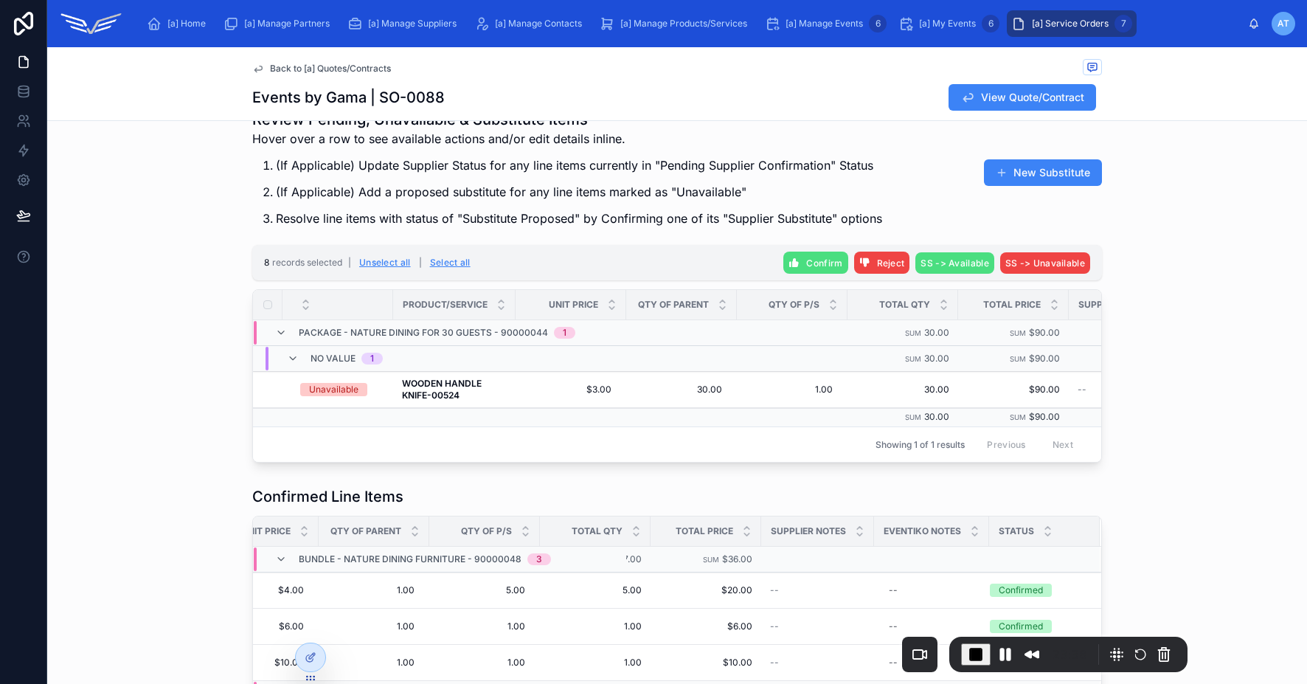
click at [1182, 409] on div "Review Pending, Unavailable & Substitute Items Hover over a row to see availabl…" at bounding box center [677, 285] width 1260 height 365
click at [387, 264] on button "Unselect all" at bounding box center [385, 263] width 62 height 24
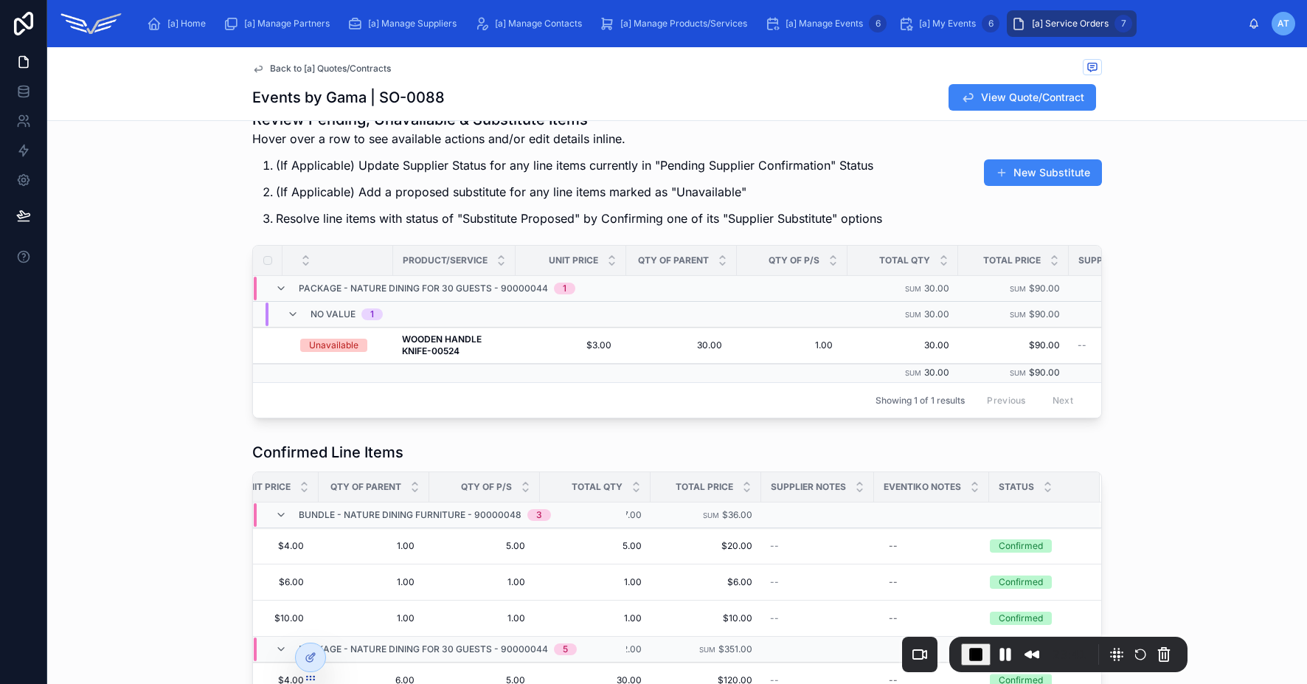
click at [1158, 339] on div "Review Pending, Unavailable & Substitute Items Hover over a row to see availabl…" at bounding box center [677, 263] width 1260 height 321
click at [1044, 174] on button "New Substitute" at bounding box center [1043, 172] width 118 height 27
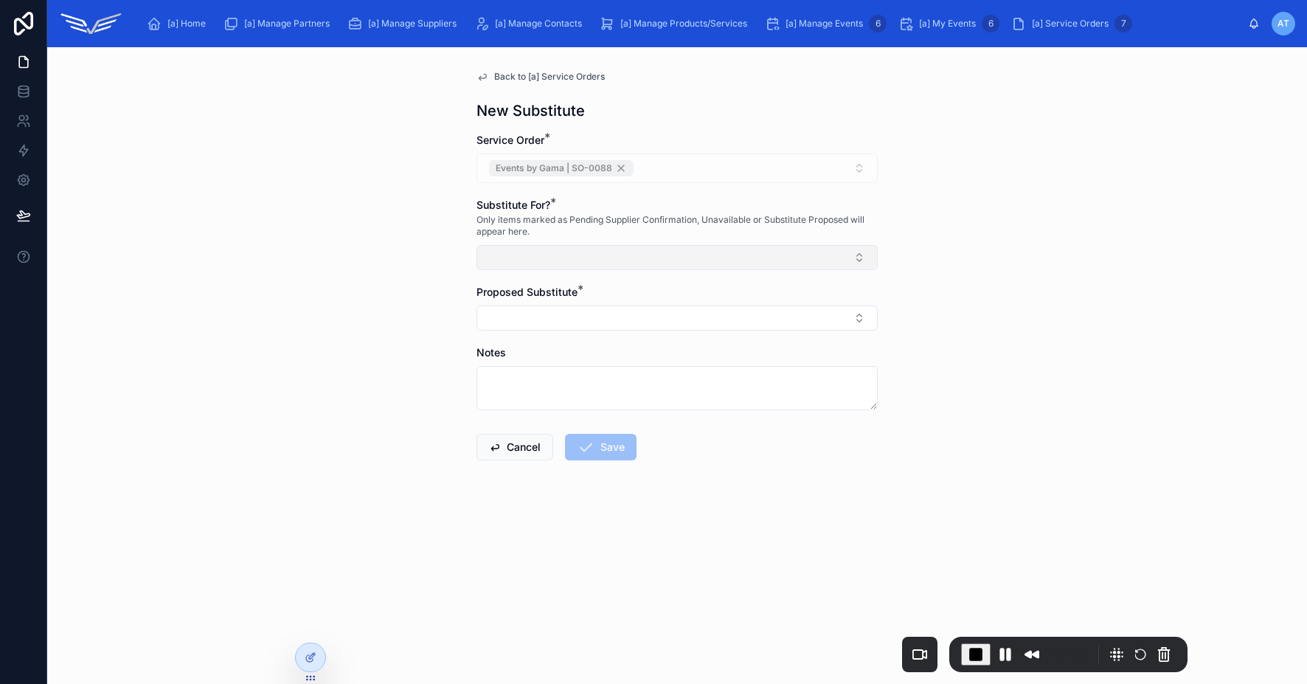
click at [530, 263] on button "Select Button" at bounding box center [677, 257] width 401 height 25
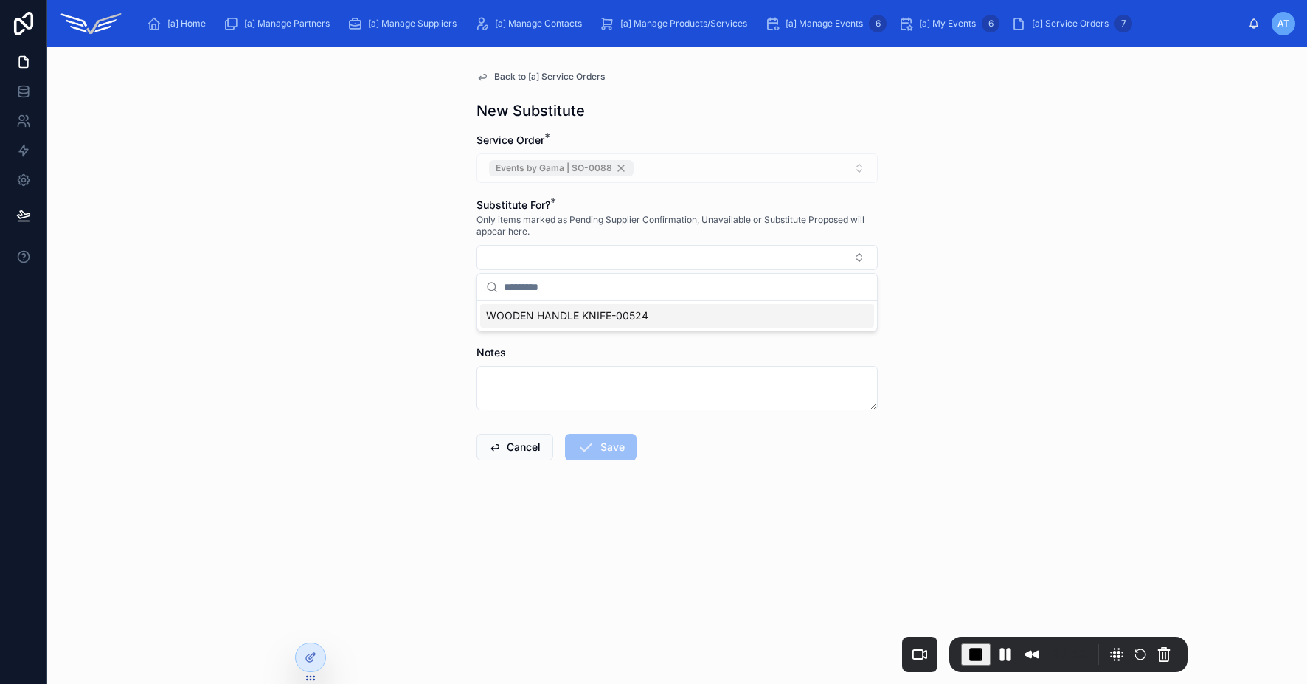
click at [556, 320] on span "WOODEN HANDLE KNIFE-00524" at bounding box center [567, 315] width 162 height 15
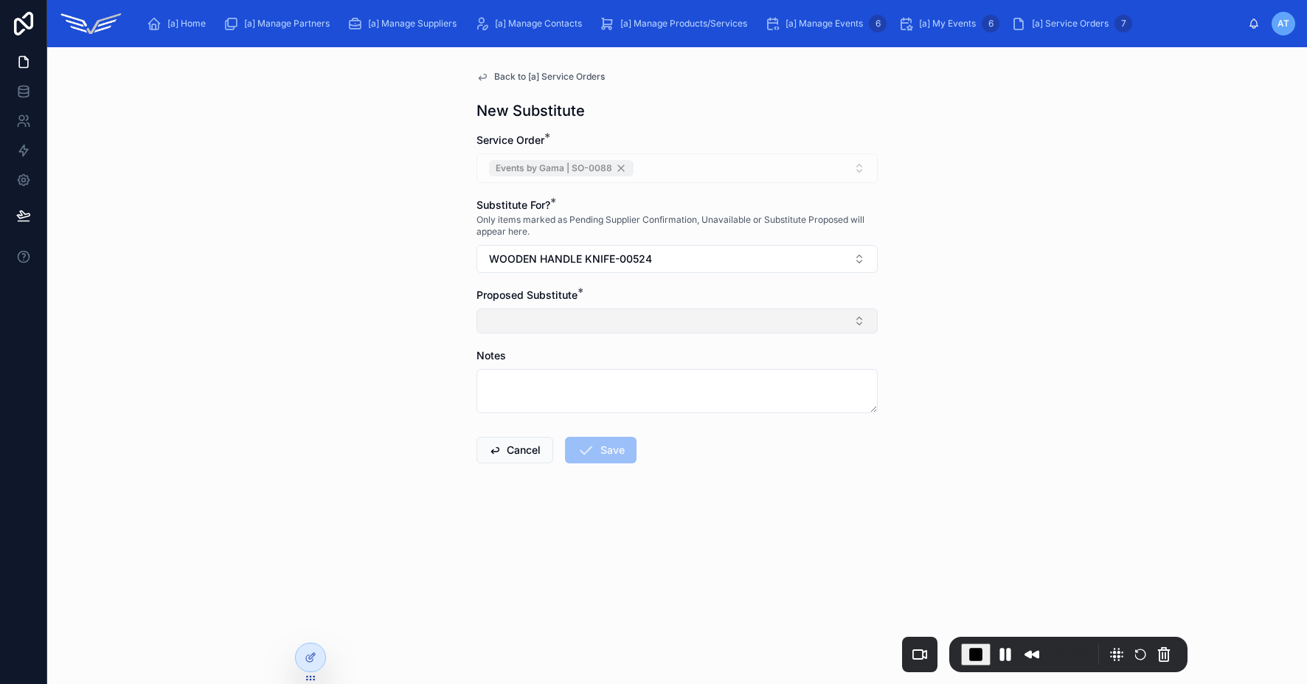
click at [556, 320] on button "Select Button" at bounding box center [677, 320] width 401 height 25
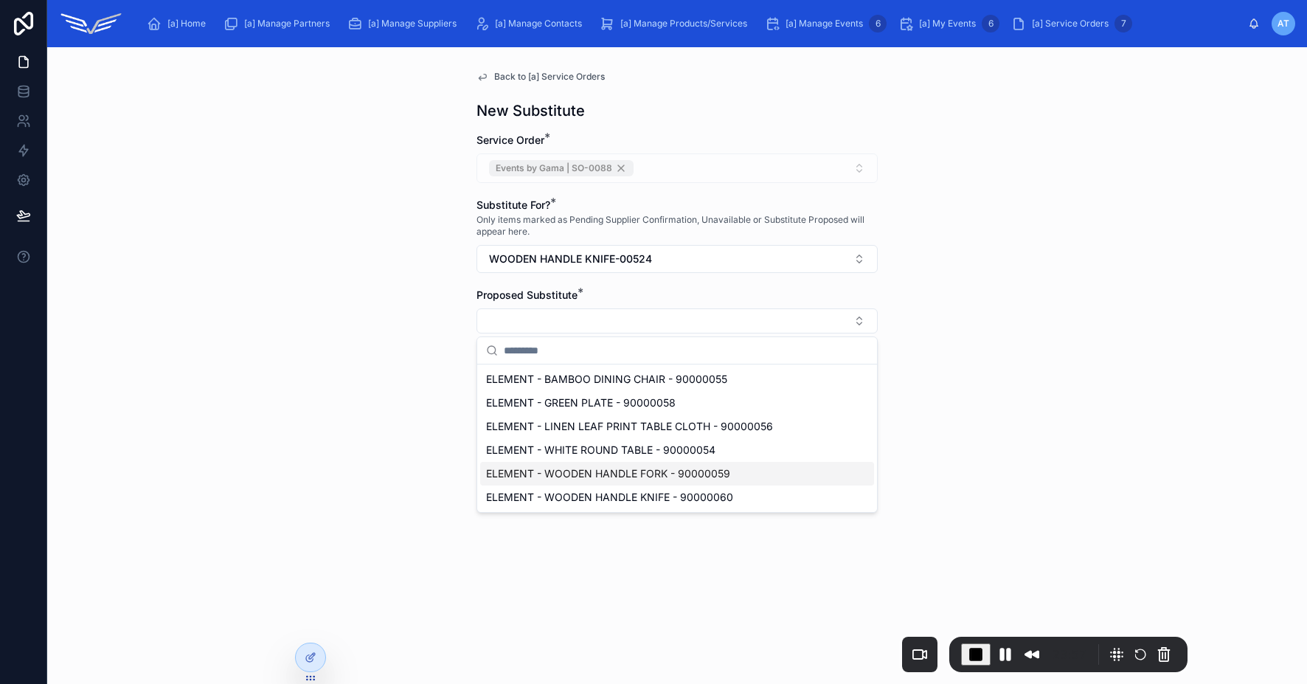
click at [591, 477] on span "ELEMENT - WOODEN HANDLE FORK - 90000059" at bounding box center [608, 473] width 244 height 15
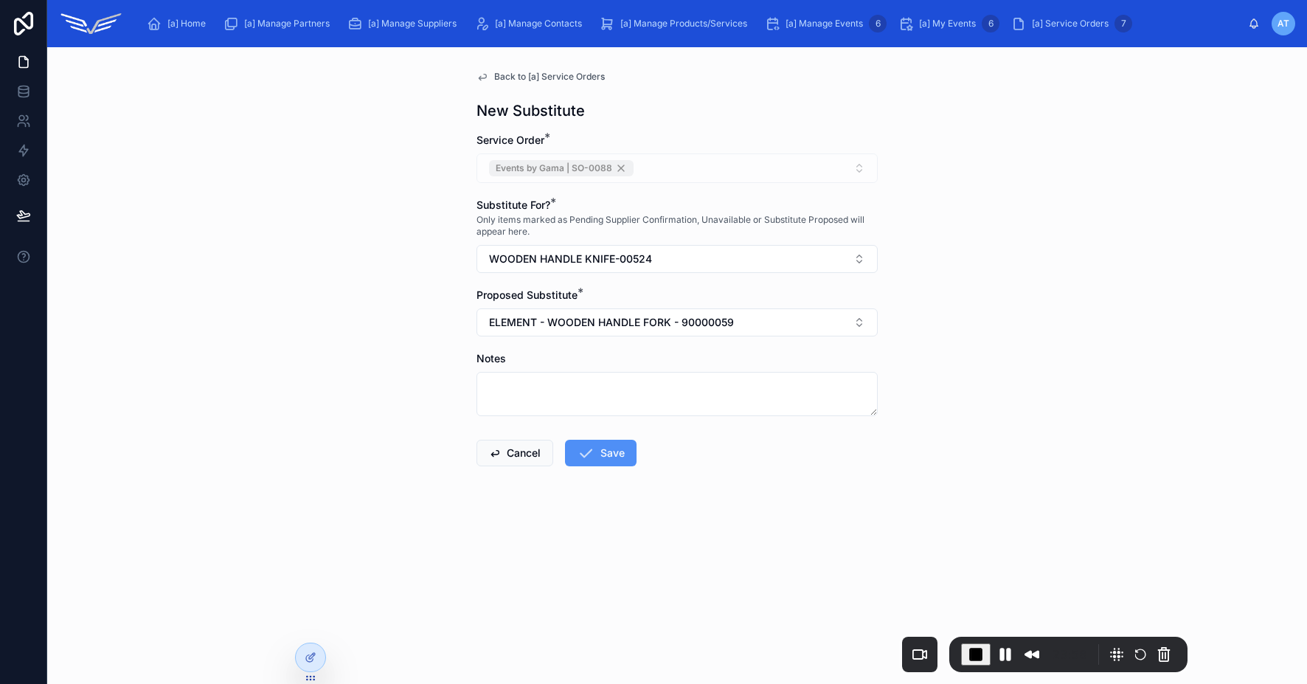
click at [597, 460] on button "Save" at bounding box center [601, 453] width 72 height 27
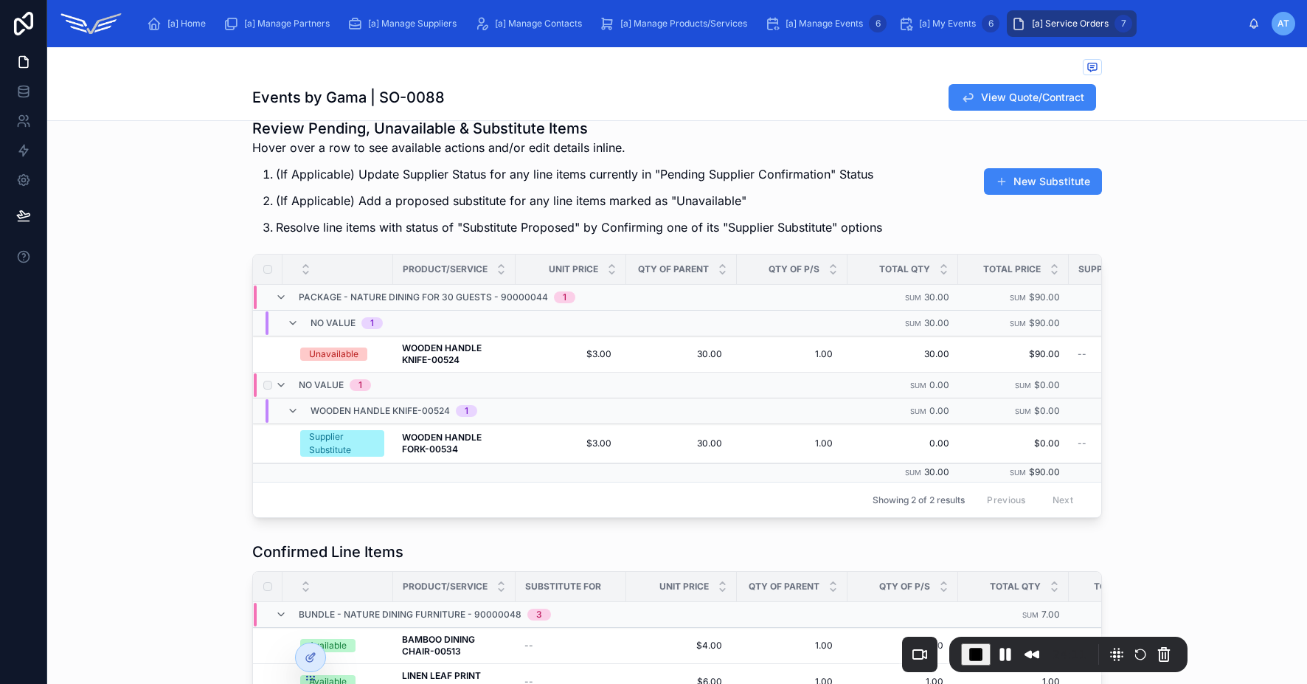
scroll to position [100, 0]
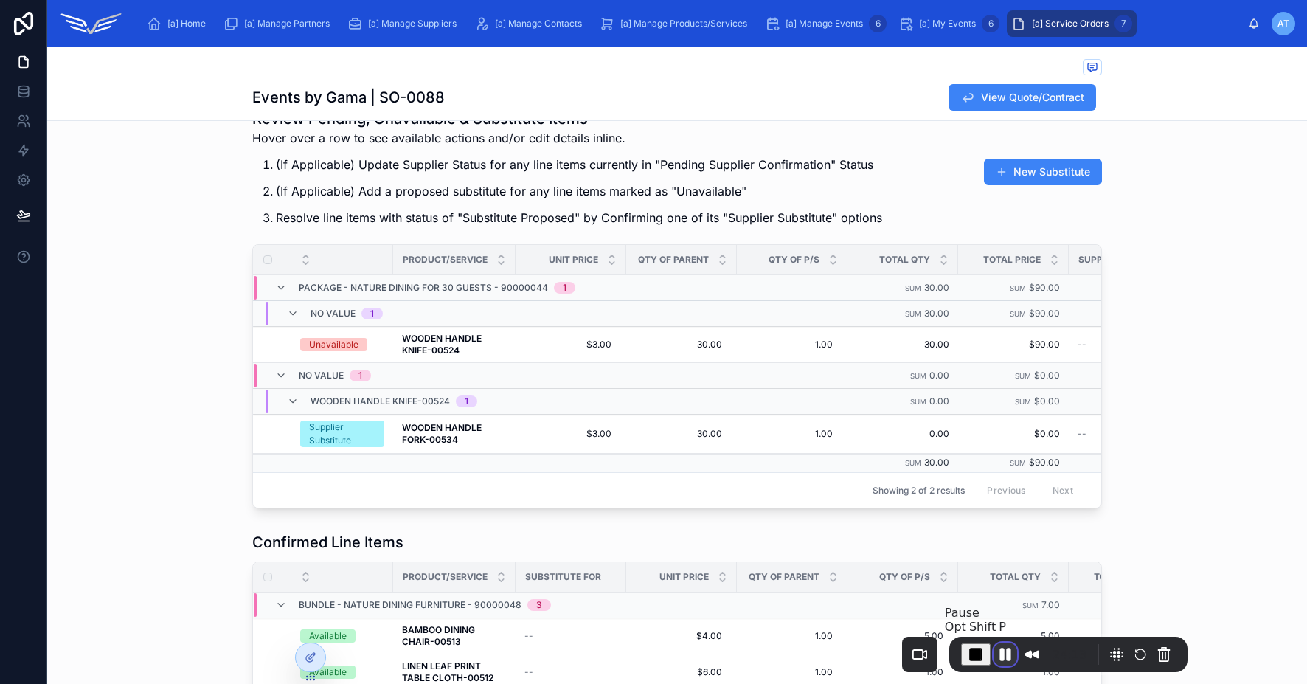
click at [1006, 651] on button "Pause Recording" at bounding box center [1006, 654] width 24 height 24
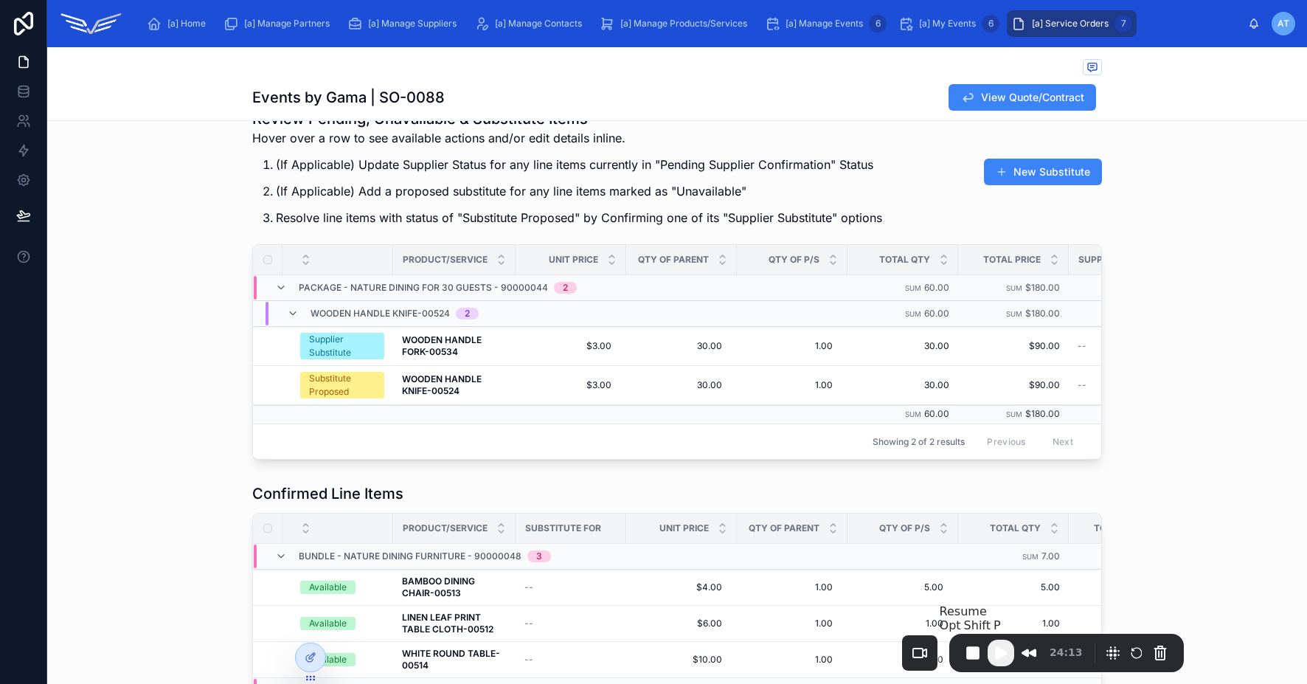
click at [1007, 652] on span "Play Recording" at bounding box center [1001, 653] width 18 height 18
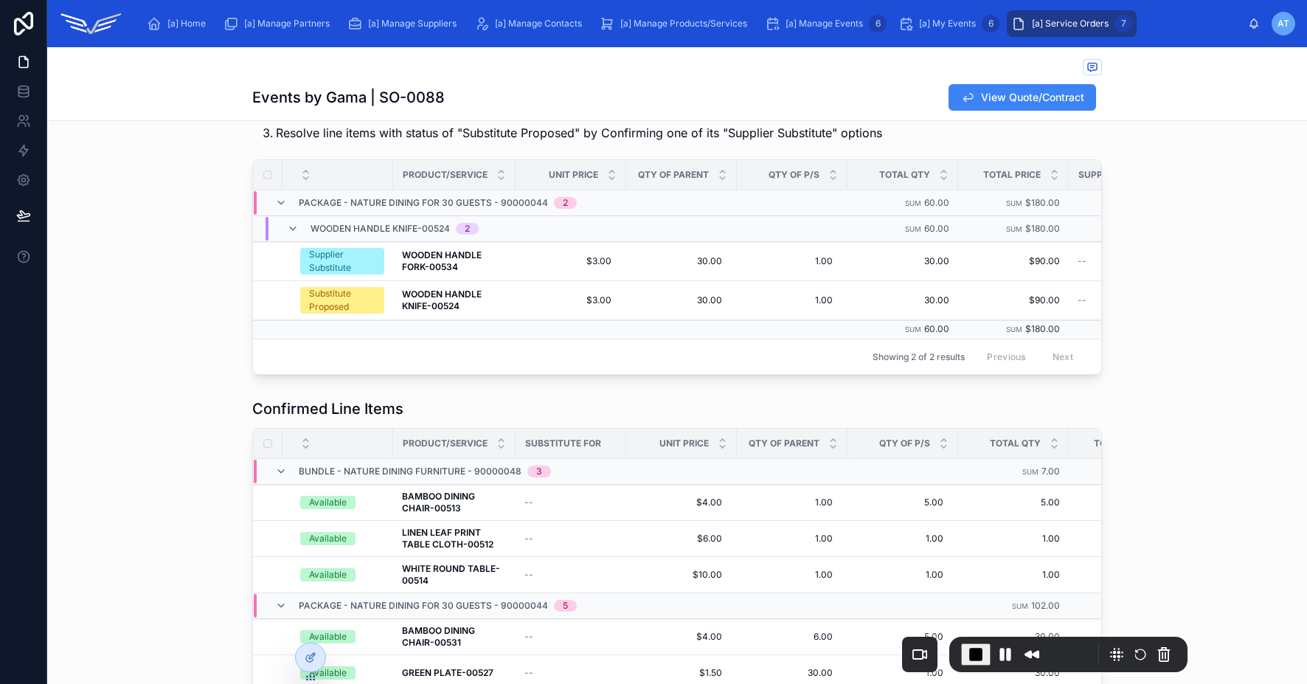
scroll to position [87, 0]
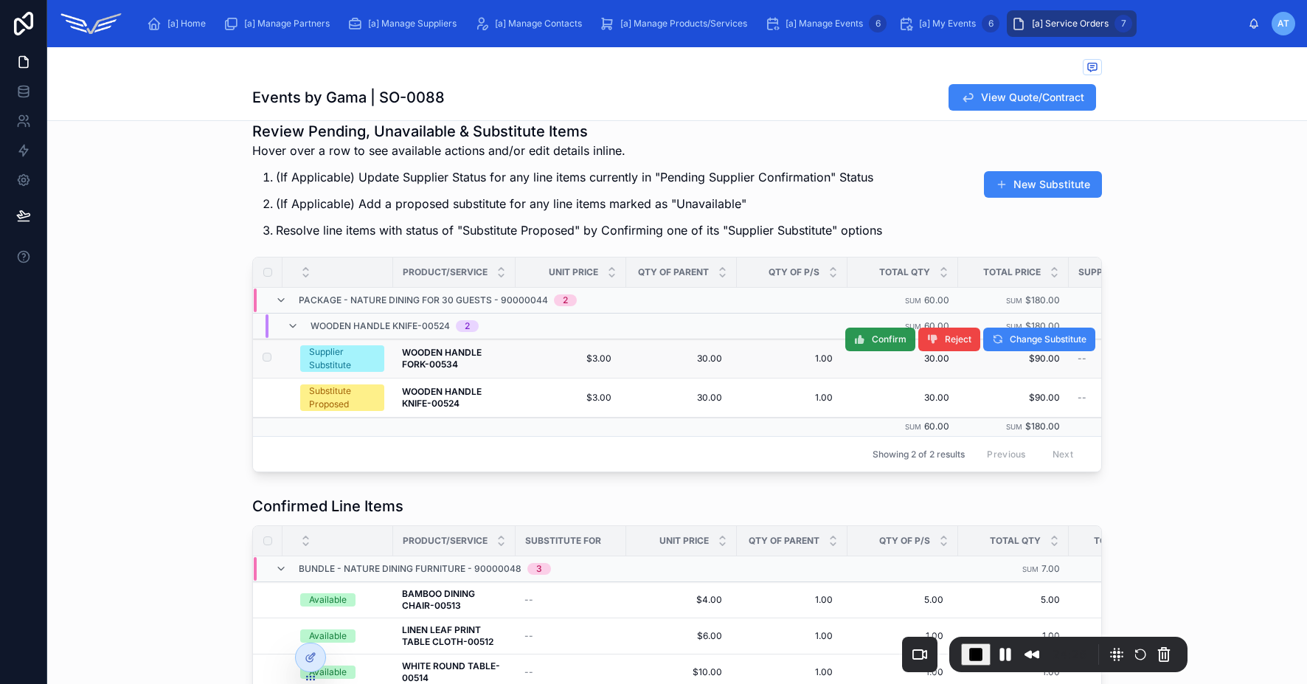
click at [861, 336] on button "Confirm" at bounding box center [880, 340] width 70 height 24
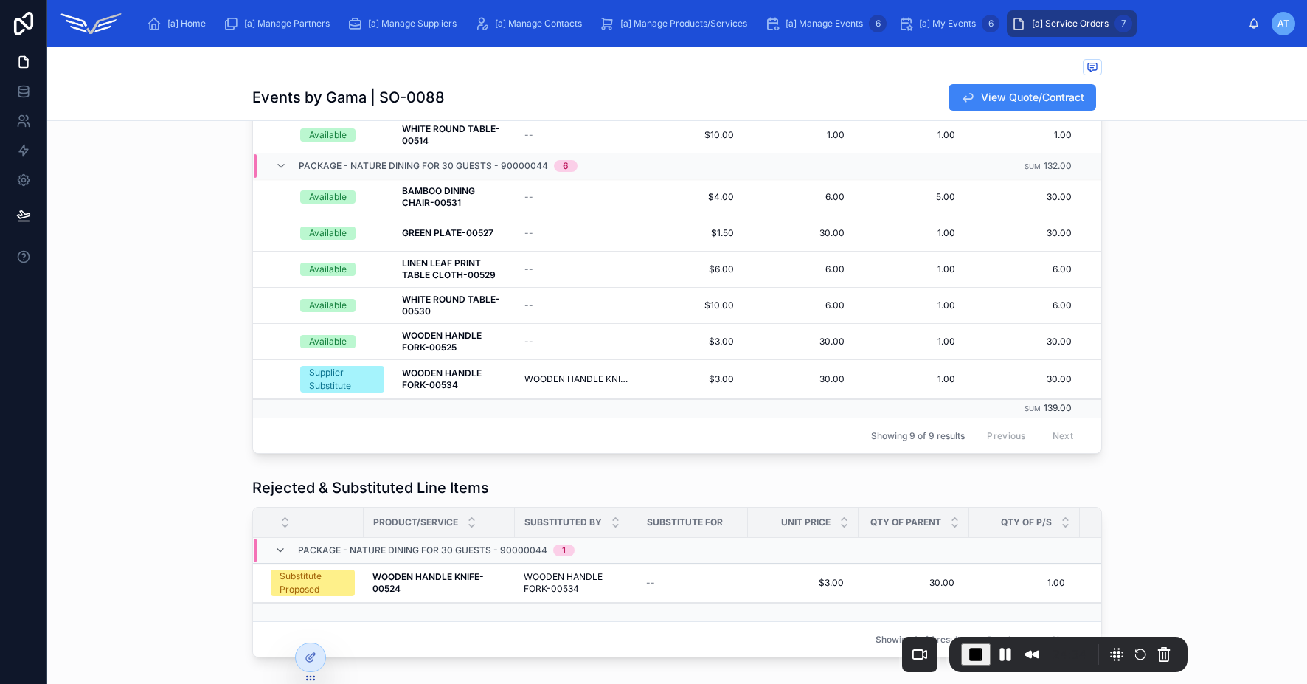
scroll to position [369, 0]
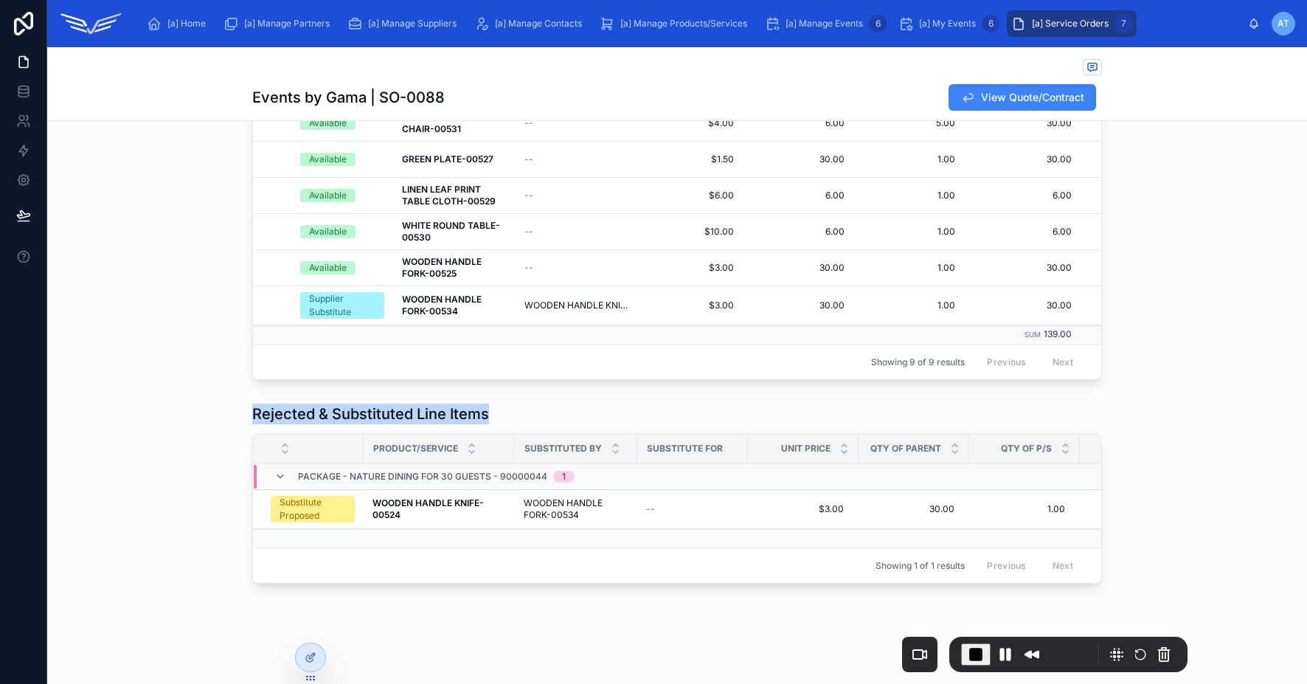
drag, startPoint x: 298, startPoint y: 403, endPoint x: 481, endPoint y: 412, distance: 183.1
click at [481, 412] on h1 "Rejected & Substituted Line Items" at bounding box center [370, 413] width 237 height 21
drag, startPoint x: 277, startPoint y: 491, endPoint x: 335, endPoint y: 510, distance: 60.6
click at [335, 510] on div "Substitute Proposed" at bounding box center [313, 509] width 66 height 27
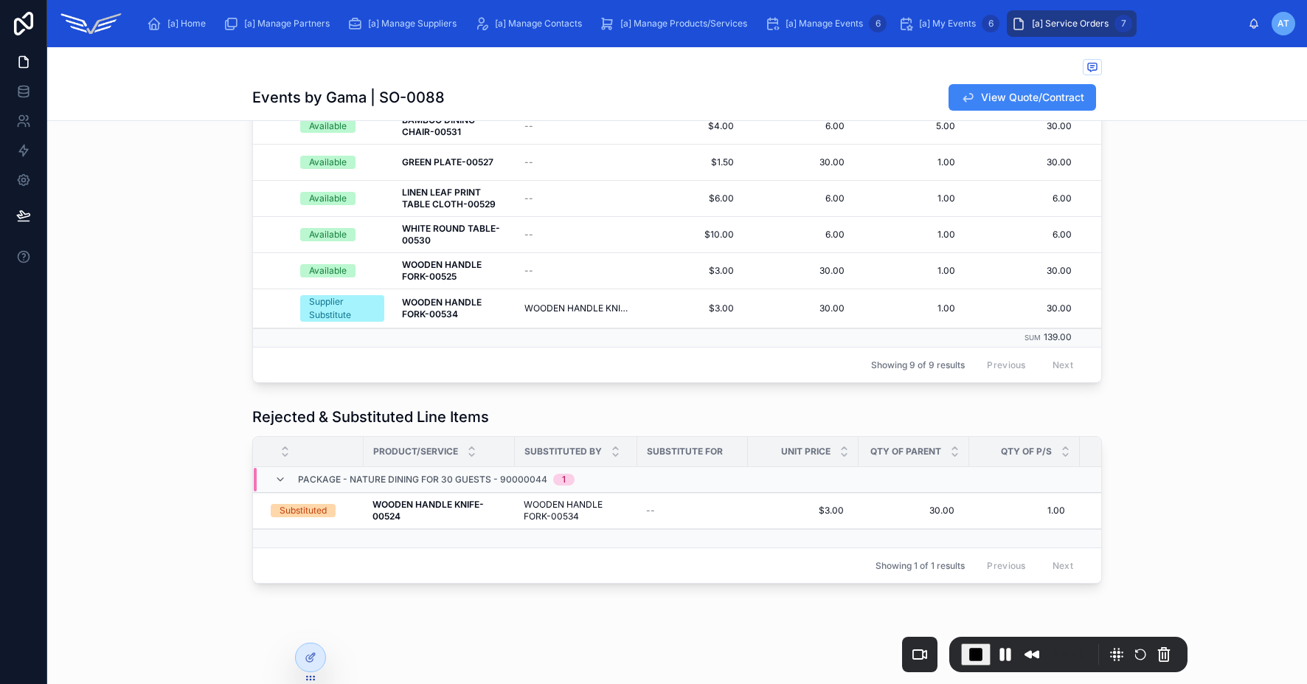
scroll to position [366, 0]
drag, startPoint x: 525, startPoint y: 491, endPoint x: 595, endPoint y: 505, distance: 70.7
click at [595, 505] on span "WOODEN HANDLE FORK-00534" at bounding box center [576, 511] width 105 height 24
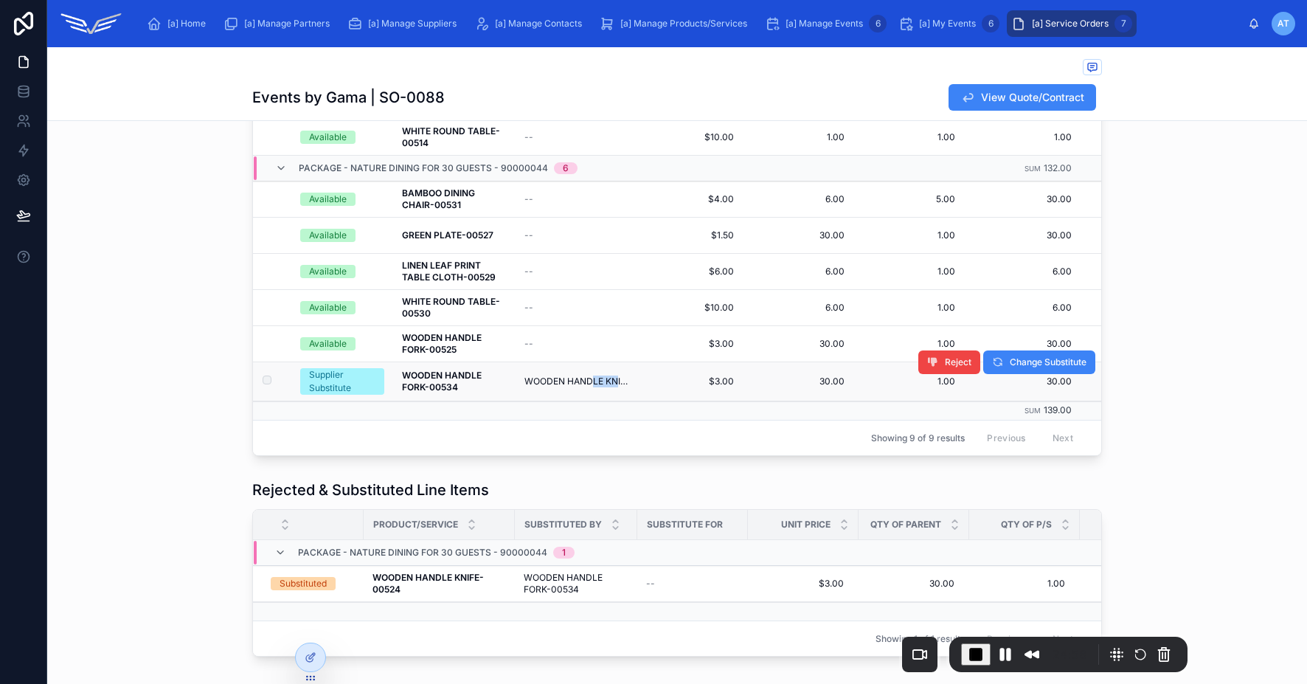
drag, startPoint x: 650, startPoint y: 383, endPoint x: 610, endPoint y: 383, distance: 39.8
click at [610, 383] on span "WOODEN HANDLE KNIFE-00524" at bounding box center [576, 381] width 105 height 12
drag, startPoint x: 589, startPoint y: 382, endPoint x: 544, endPoint y: 379, distance: 45.1
click at [544, 379] on span "WOODEN HANDLE KNIFE-00524" at bounding box center [576, 381] width 105 height 12
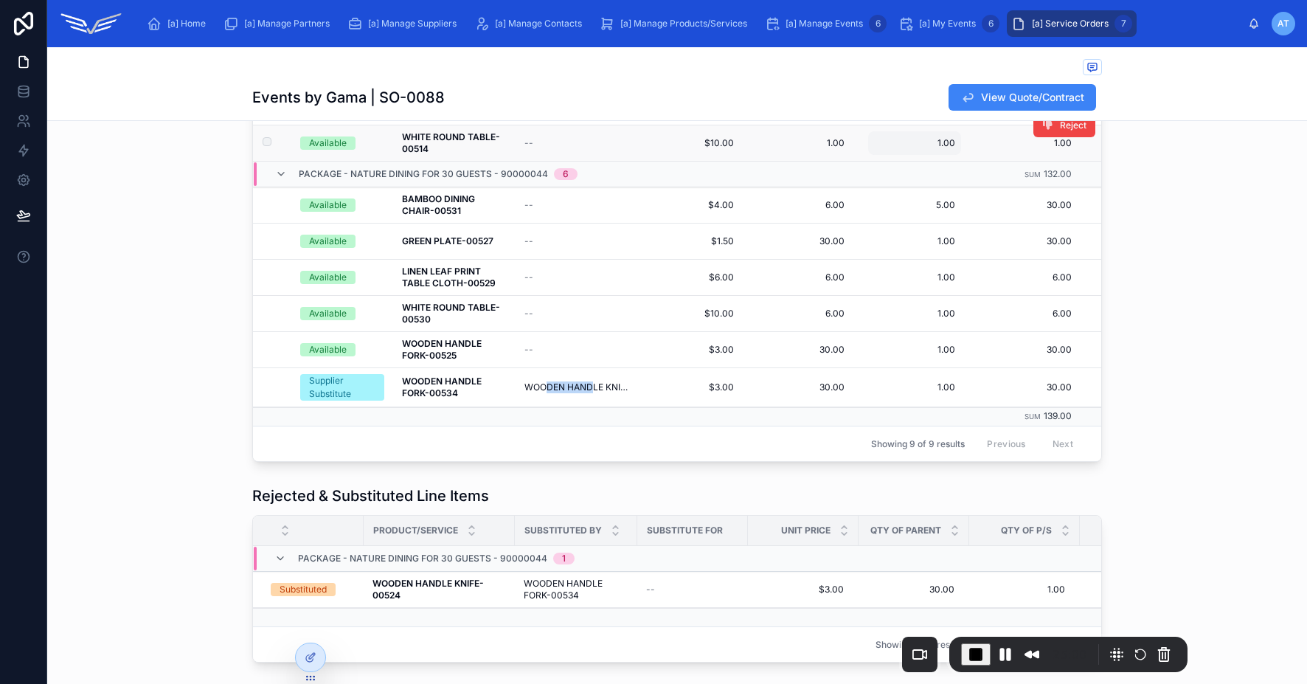
scroll to position [0, 0]
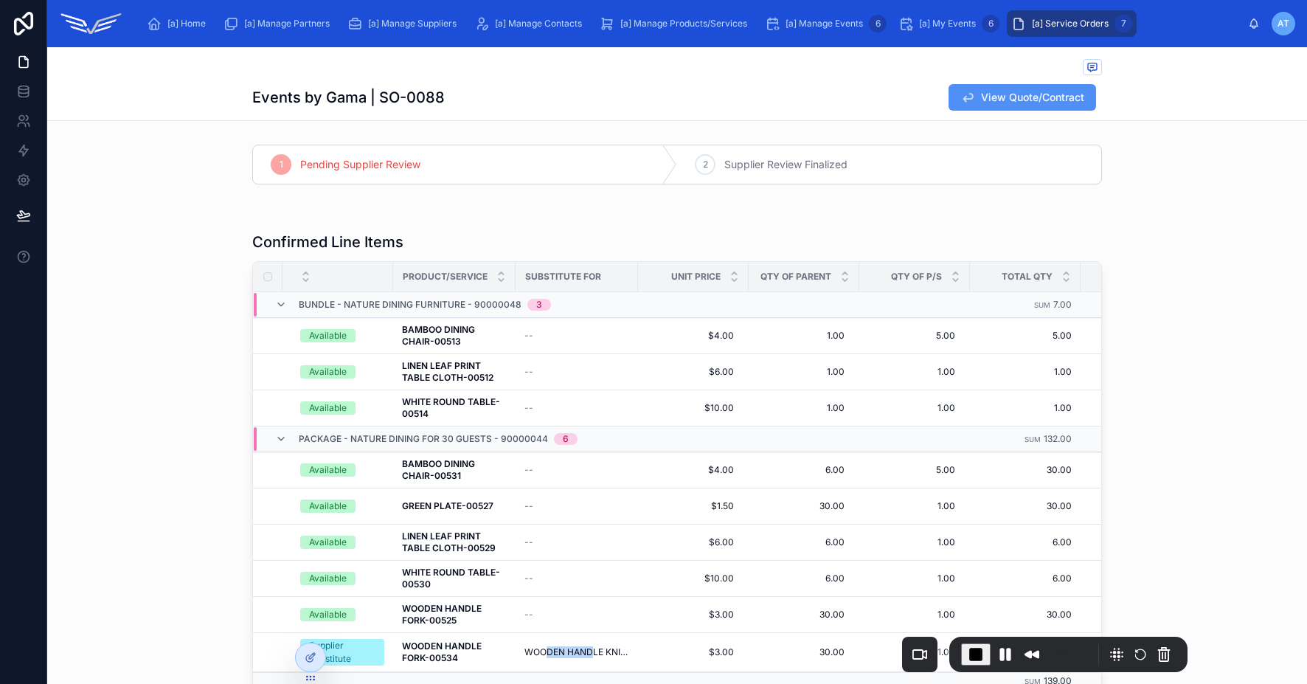
click at [993, 100] on span "View Quote/Contract" at bounding box center [1032, 97] width 103 height 15
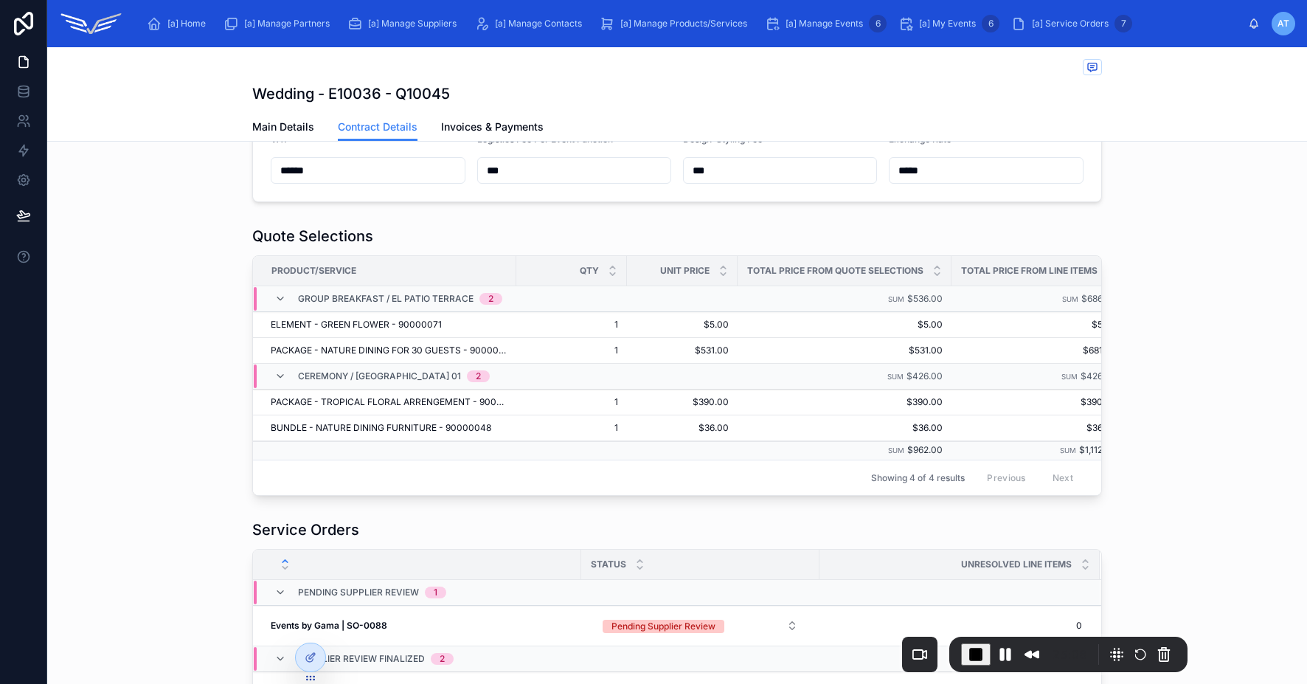
scroll to position [651, 0]
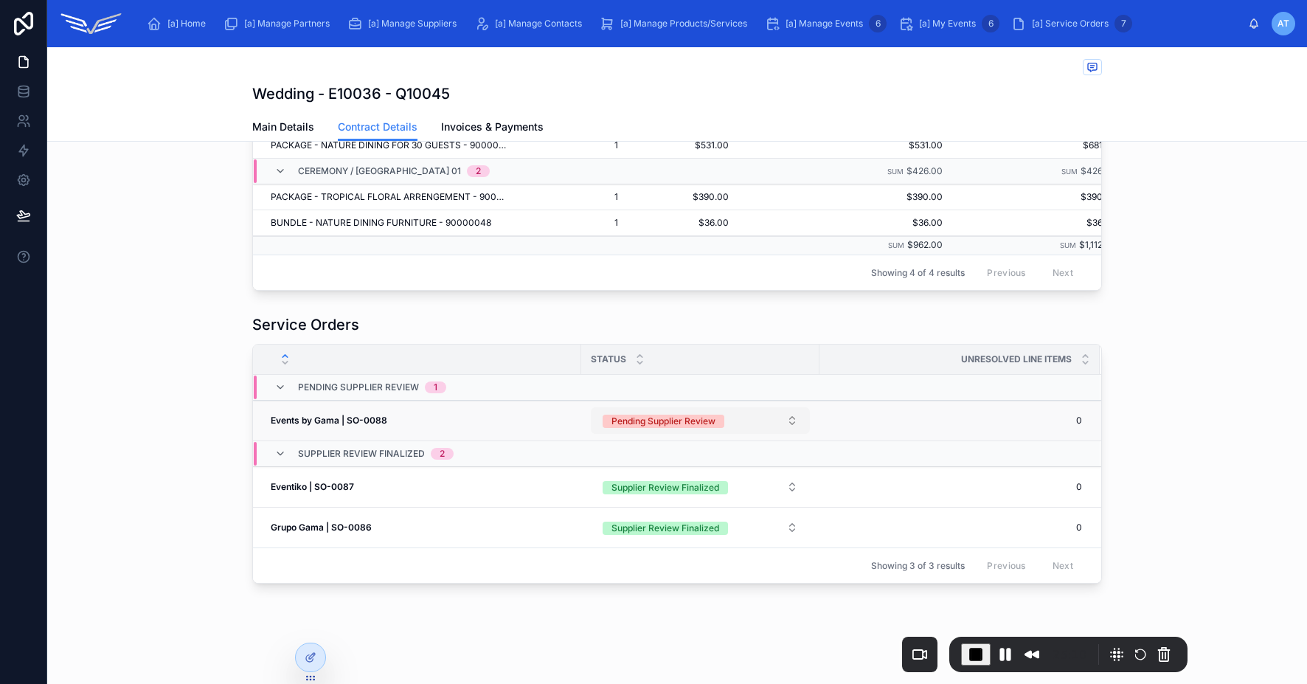
click at [755, 418] on button "Pending Supplier Review" at bounding box center [700, 420] width 219 height 27
click at [694, 517] on div "Supplier Review Finalized" at bounding box center [658, 522] width 108 height 13
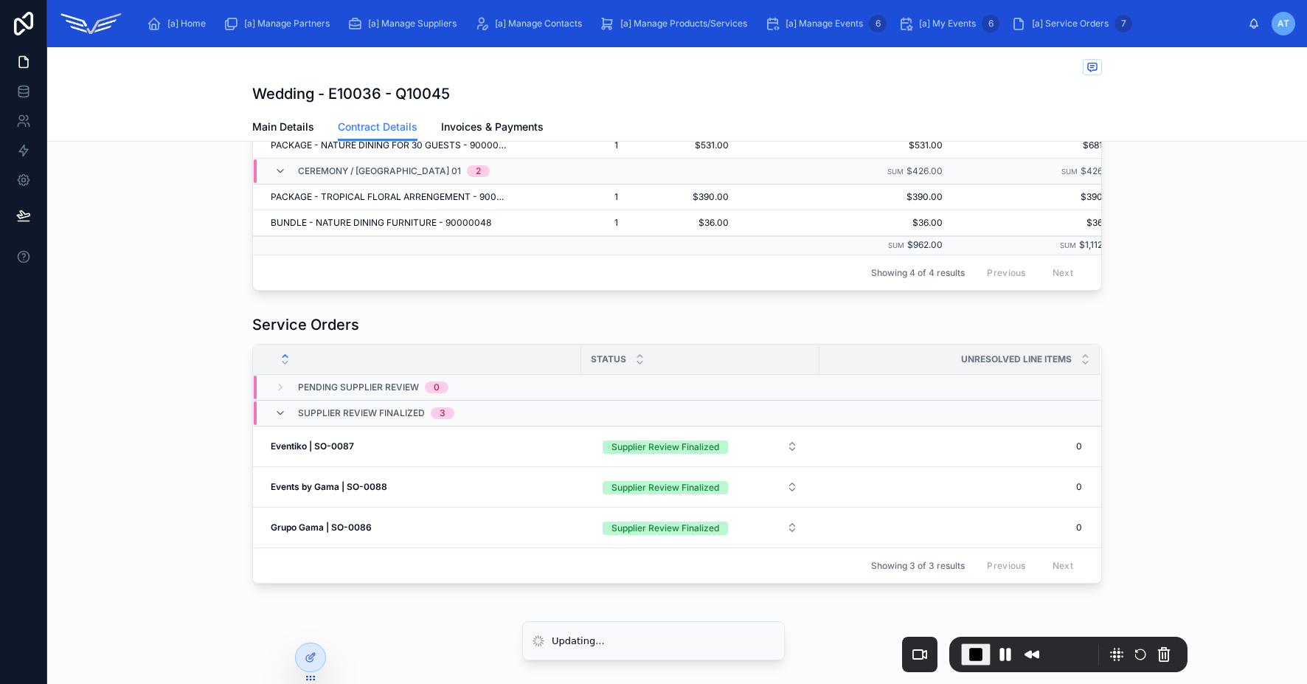
click at [1189, 471] on div "Service Orders Status Unresolved Line Items Pending Supplier Review 0 Supplier …" at bounding box center [677, 448] width 1260 height 281
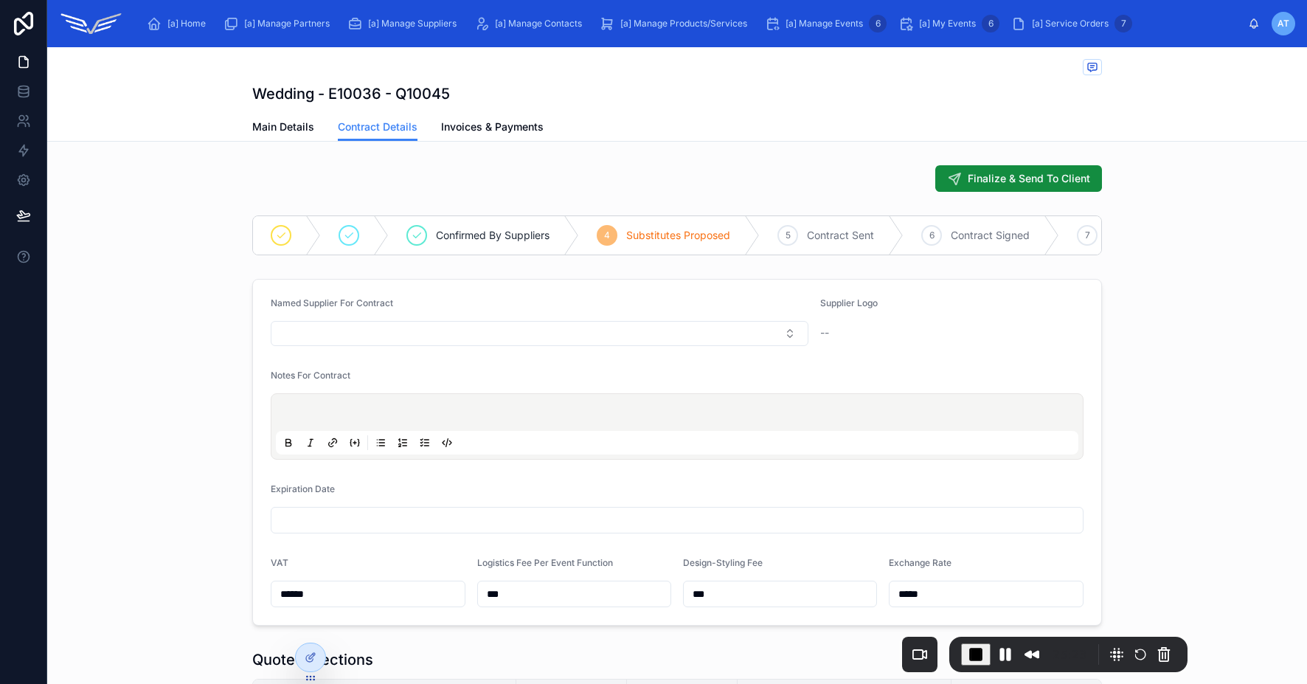
scroll to position [10, 0]
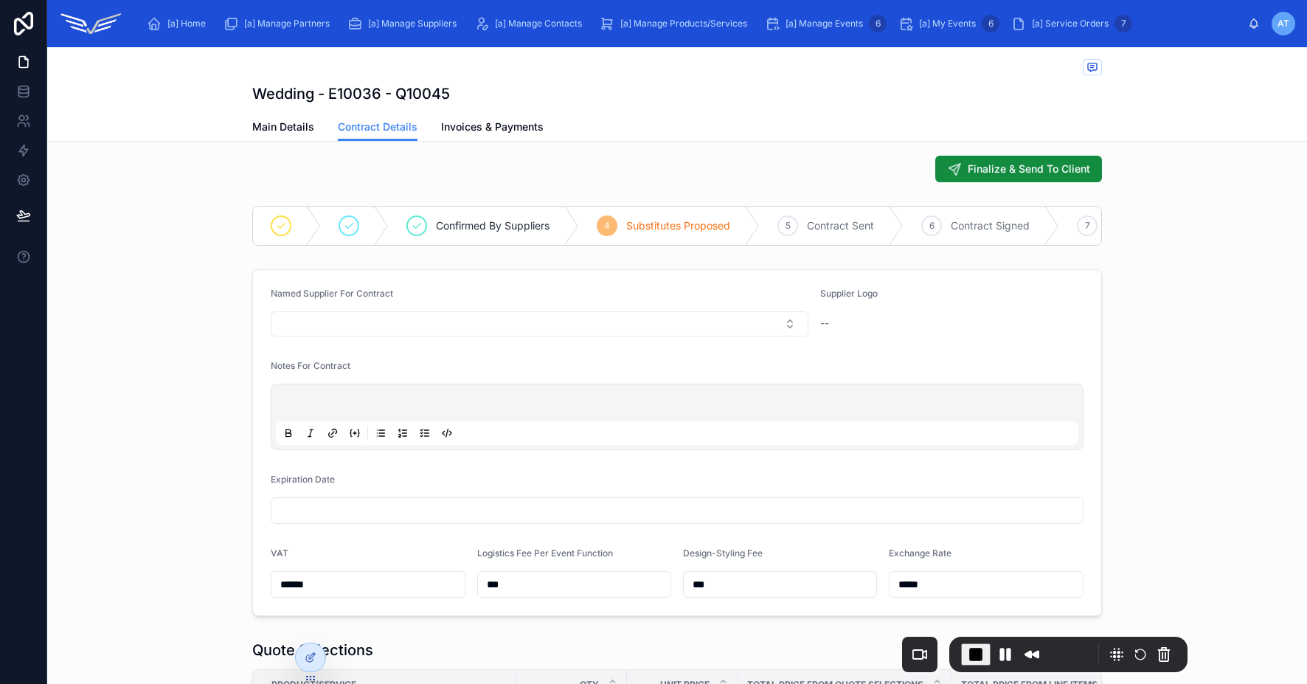
click at [290, 305] on div "Named Supplier For Contract" at bounding box center [540, 297] width 538 height 18
click at [351, 336] on button "Select Button" at bounding box center [540, 323] width 538 height 25
drag, startPoint x: 819, startPoint y: 309, endPoint x: 847, endPoint y: 330, distance: 34.8
click at [847, 330] on div "Supplier Logo --" at bounding box center [951, 312] width 263 height 49
click at [558, 336] on button "Select Button" at bounding box center [540, 323] width 538 height 25
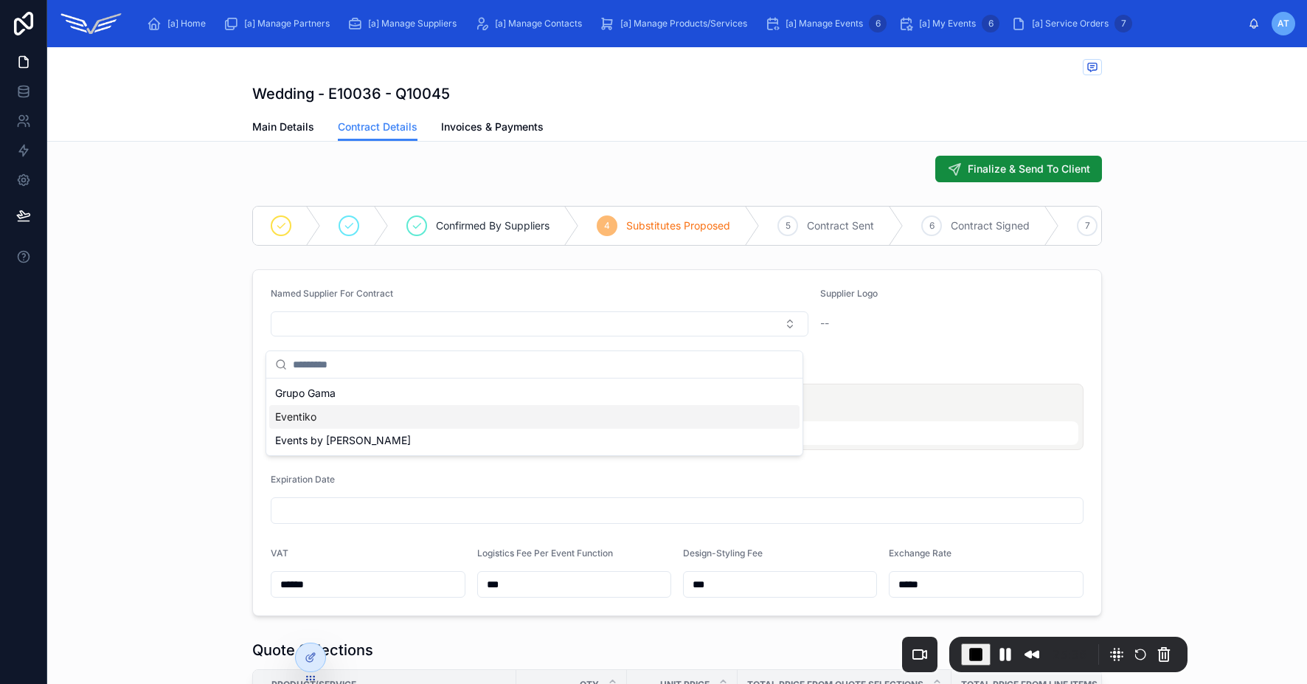
click at [415, 418] on div "Eventiko" at bounding box center [534, 417] width 530 height 24
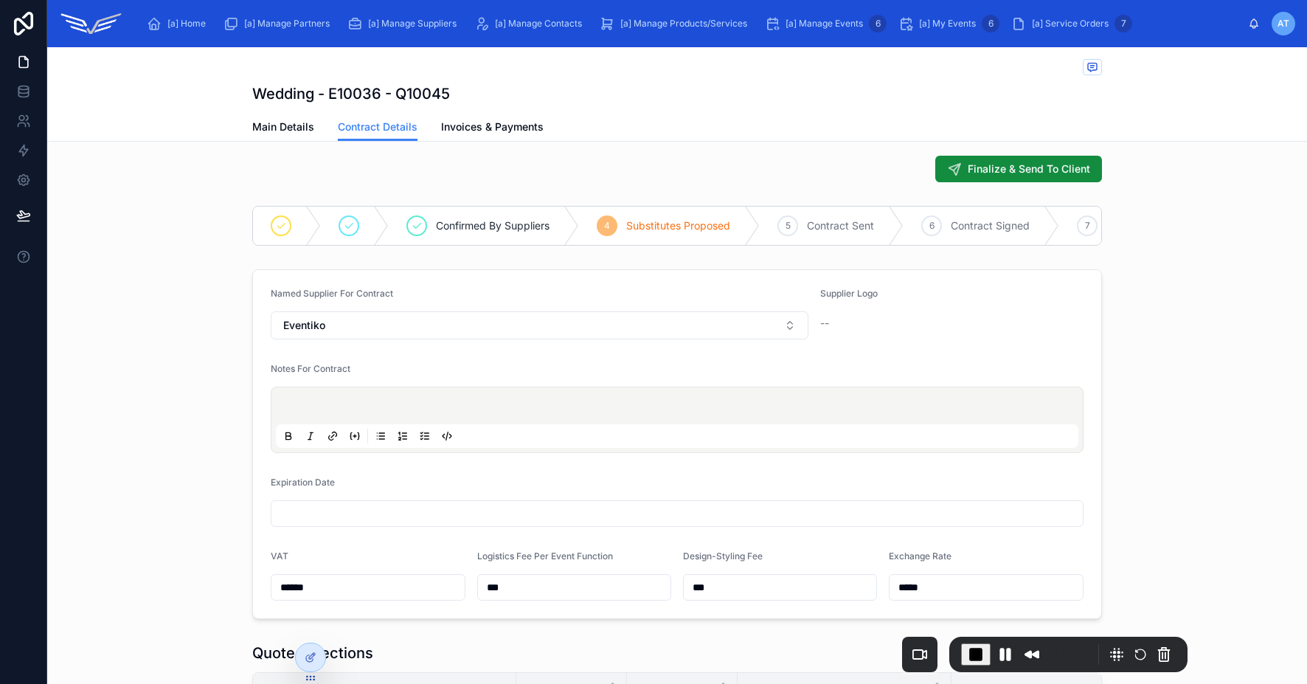
click at [527, 381] on div "Notes For Contract" at bounding box center [677, 372] width 813 height 18
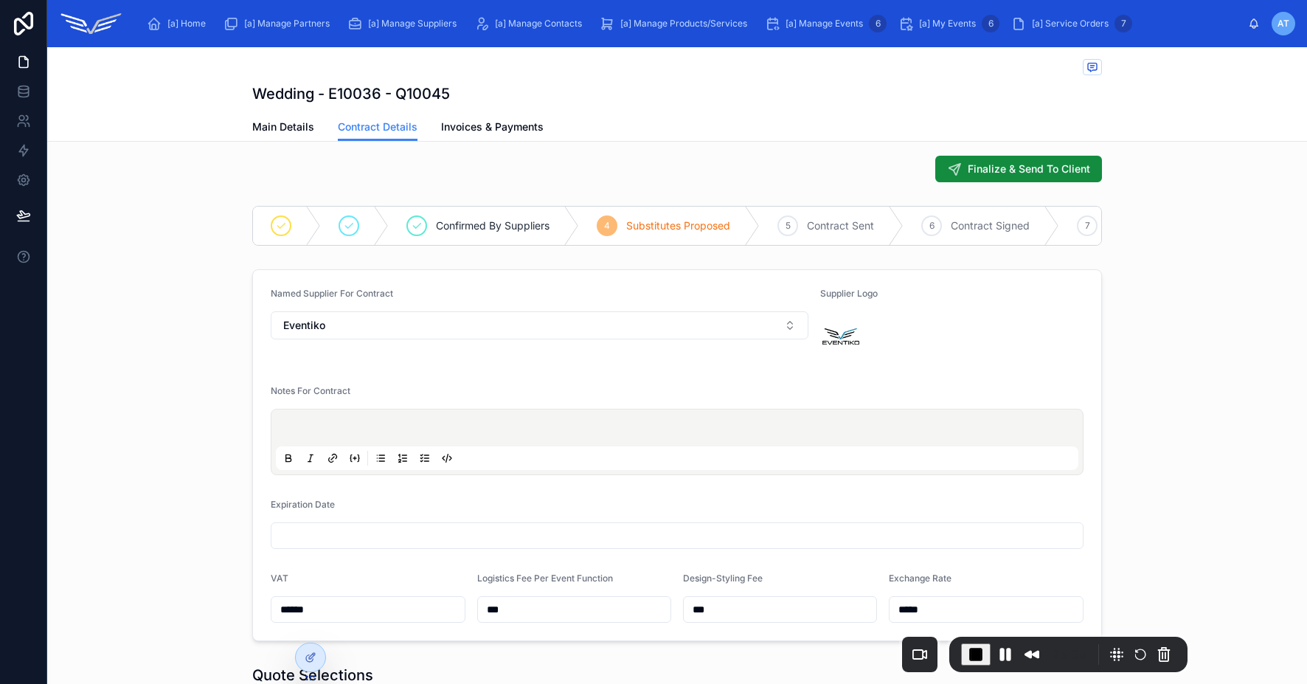
click at [448, 437] on p at bounding box center [680, 430] width 803 height 15
drag, startPoint x: 297, startPoint y: 403, endPoint x: 347, endPoint y: 406, distance: 49.5
click at [347, 404] on form "Named Supplier For Contract Eventiko Supplier Logo Notes For Contract Expiratio…" at bounding box center [677, 455] width 848 height 370
click at [364, 432] on div at bounding box center [677, 442] width 803 height 56
click at [363, 437] on p at bounding box center [680, 430] width 803 height 15
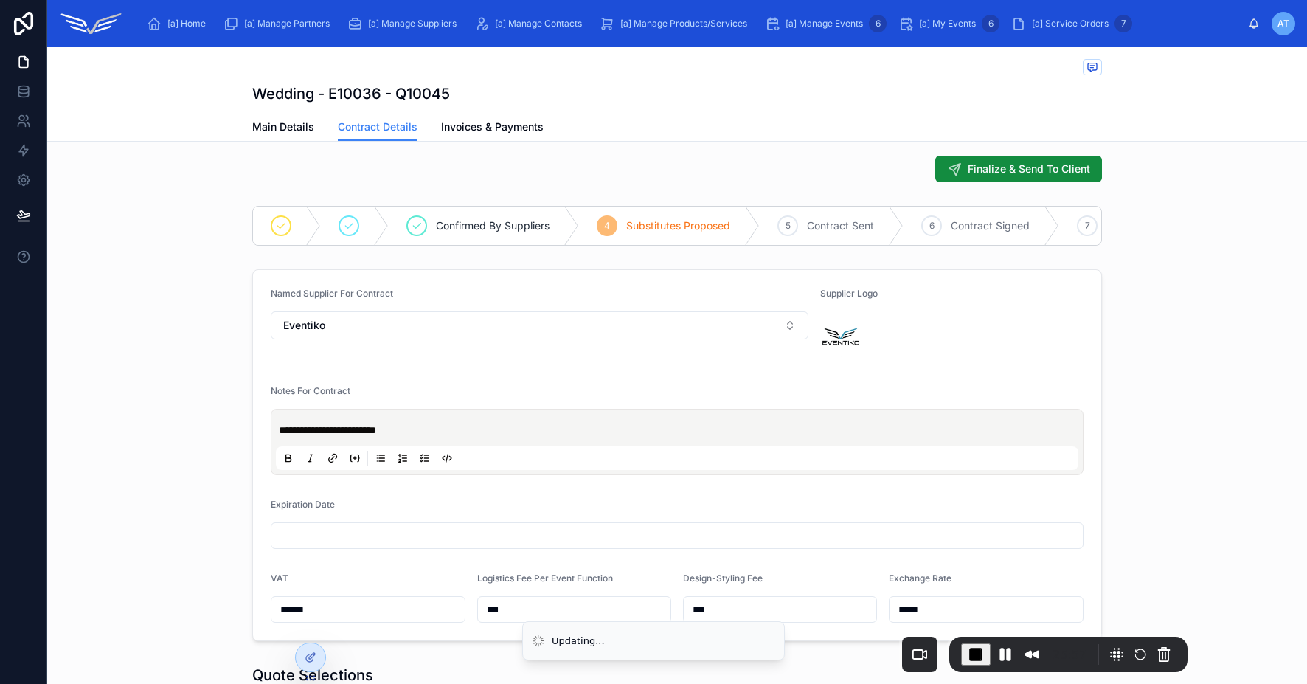
click at [319, 546] on input "text" at bounding box center [676, 535] width 811 height 21
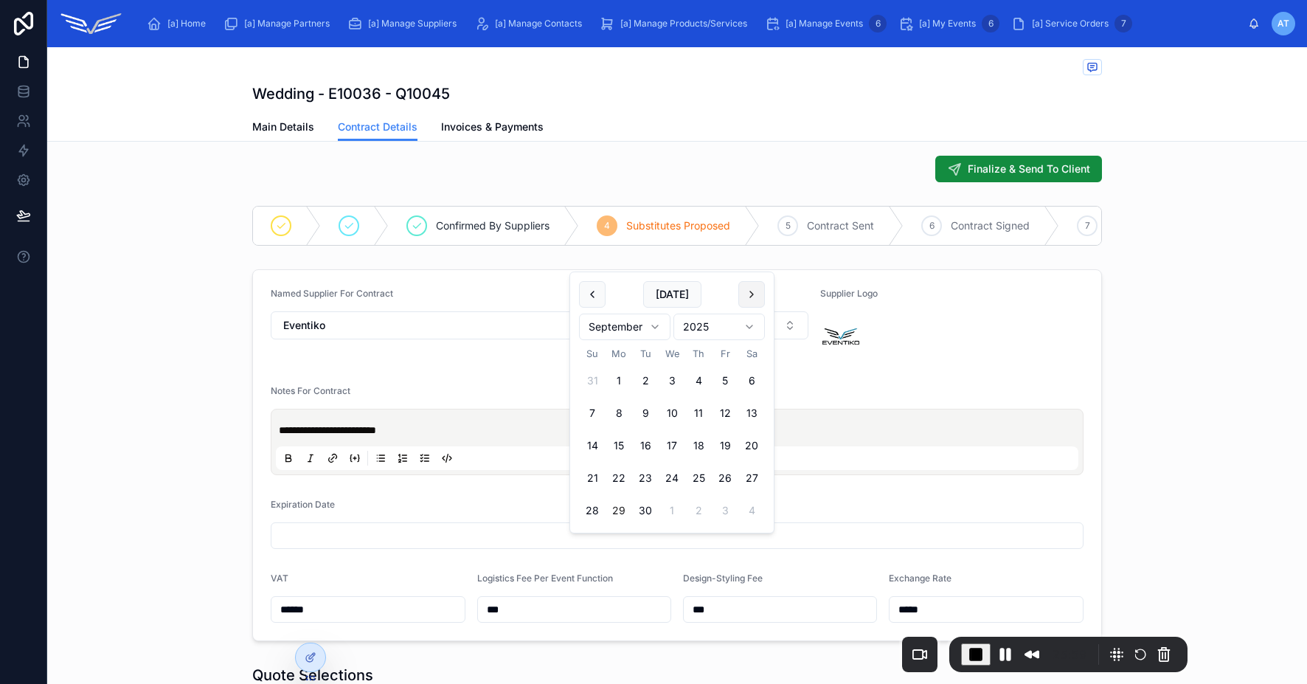
click at [751, 299] on button at bounding box center [751, 294] width 27 height 27
click at [724, 412] on button "10" at bounding box center [725, 413] width 27 height 27
type input "**********"
drag, startPoint x: 1165, startPoint y: 419, endPoint x: 1155, endPoint y: 420, distance: 9.7
click at [1164, 419] on div "**********" at bounding box center [677, 455] width 1260 height 384
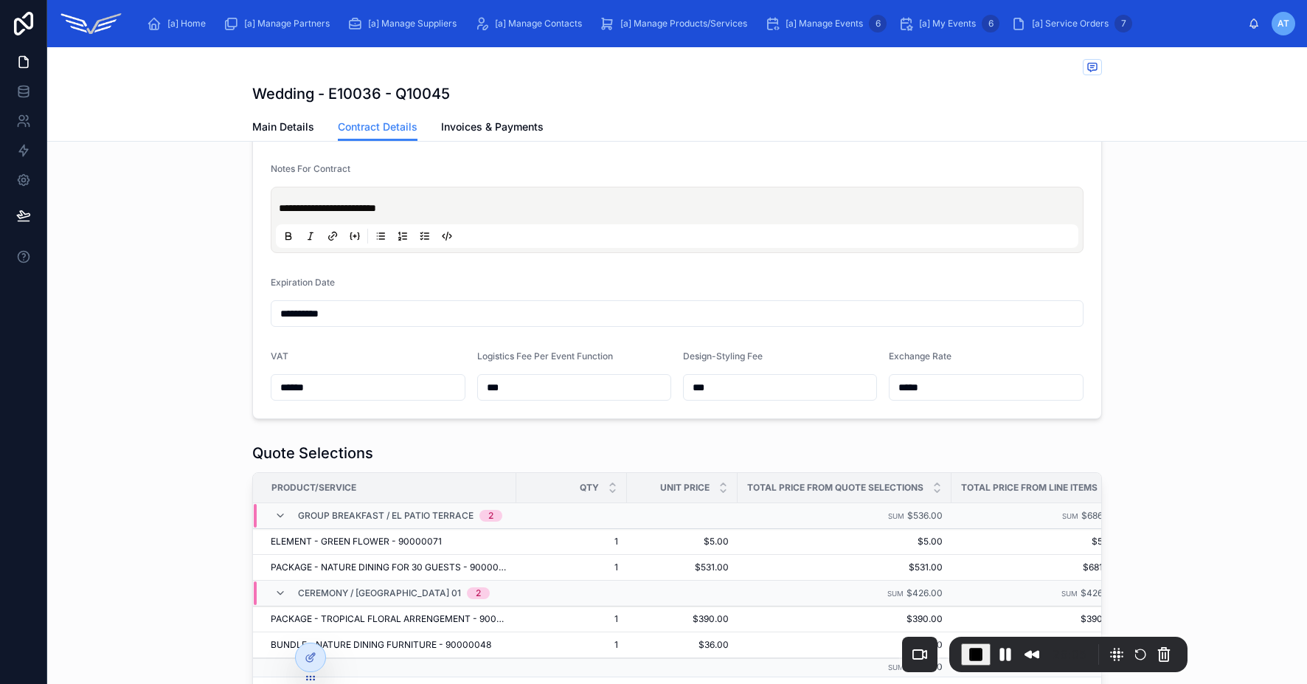
scroll to position [218, 0]
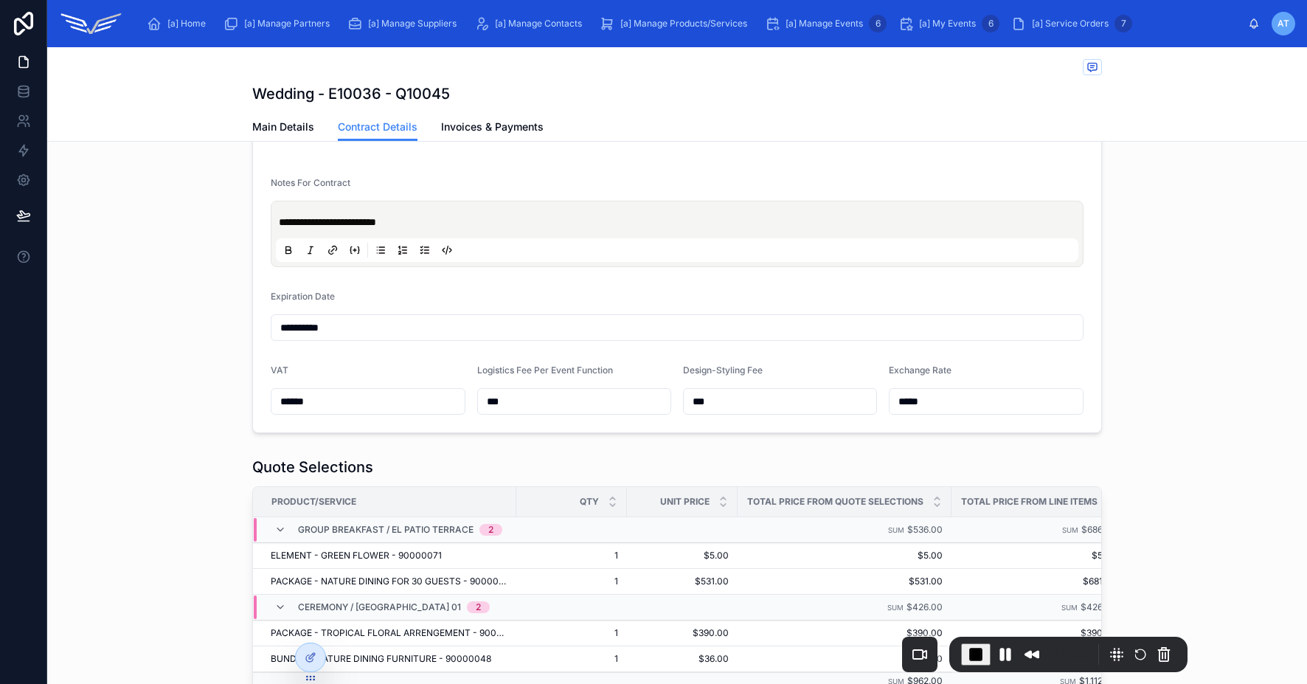
click at [307, 406] on input "******" at bounding box center [367, 401] width 193 height 21
click at [516, 408] on input "***" at bounding box center [574, 401] width 193 height 21
click at [792, 400] on div "***" at bounding box center [780, 401] width 194 height 27
click at [980, 412] on input "*****" at bounding box center [986, 401] width 193 height 21
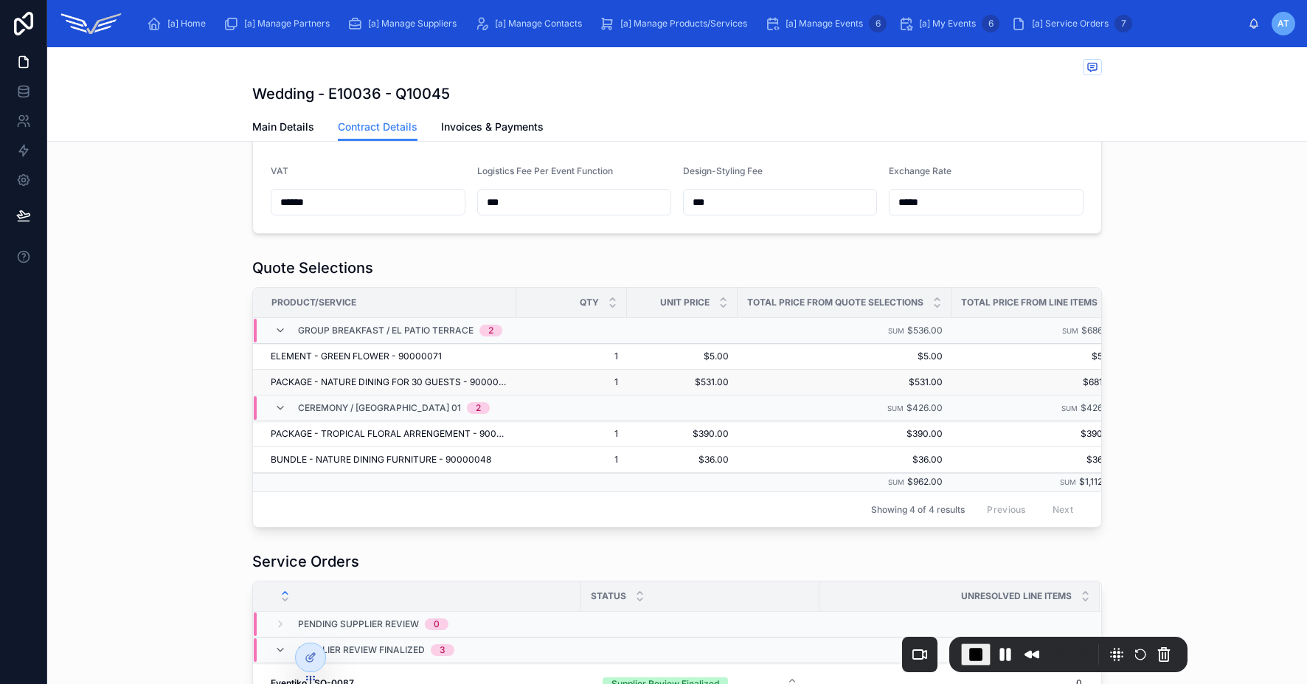
scroll to position [0, 136]
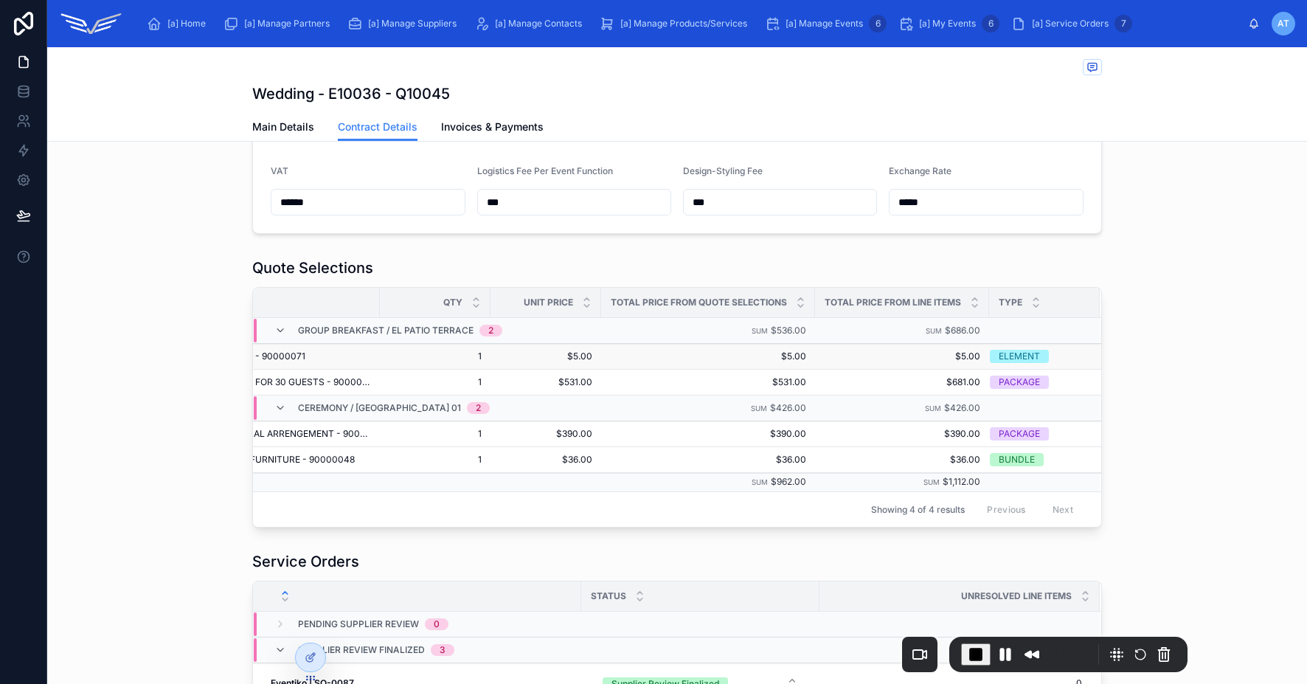
click at [551, 362] on span "$5.00" at bounding box center [545, 356] width 93 height 12
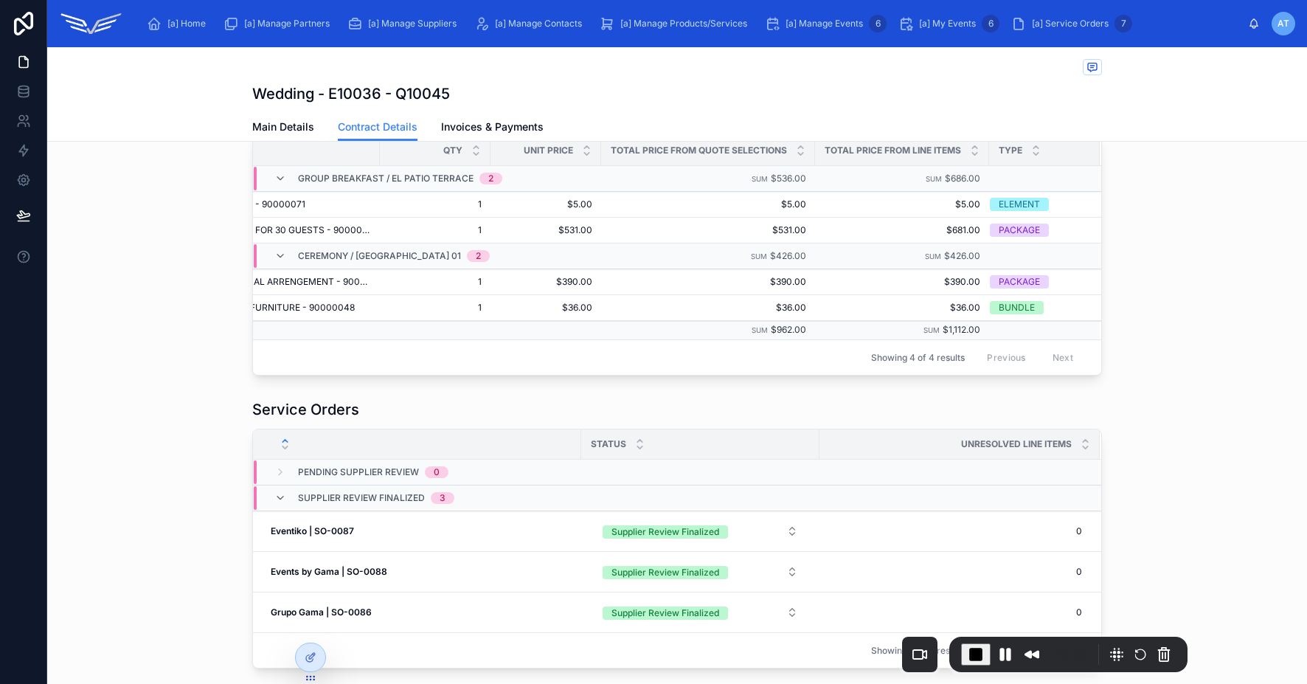
scroll to position [0, 0]
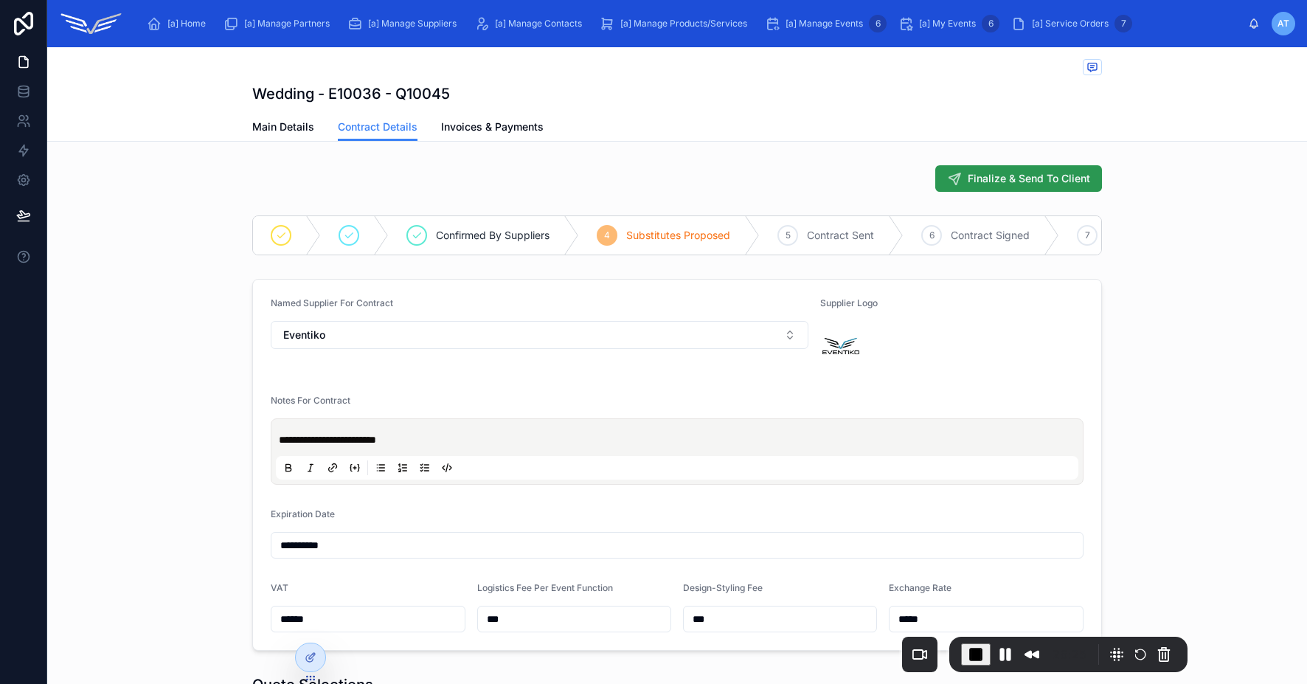
click at [1008, 179] on span "Finalize & Send To Client" at bounding box center [1029, 178] width 122 height 15
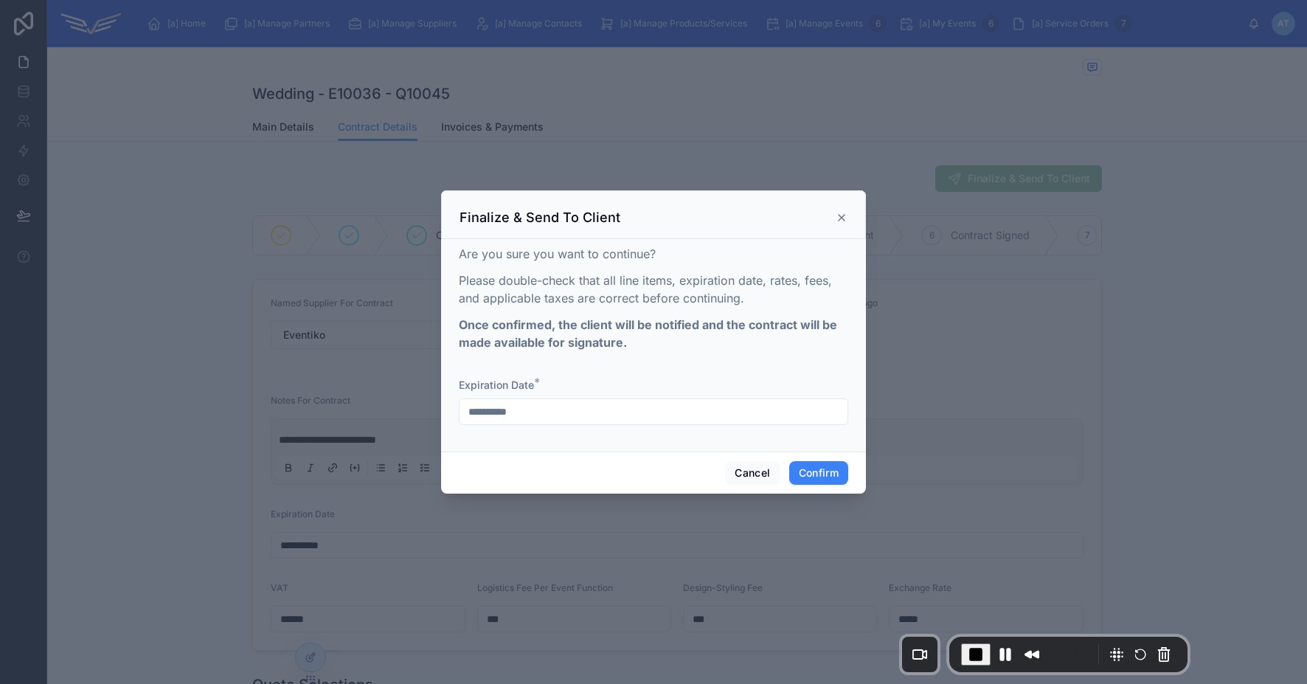
click at [544, 410] on input "**********" at bounding box center [654, 411] width 388 height 21
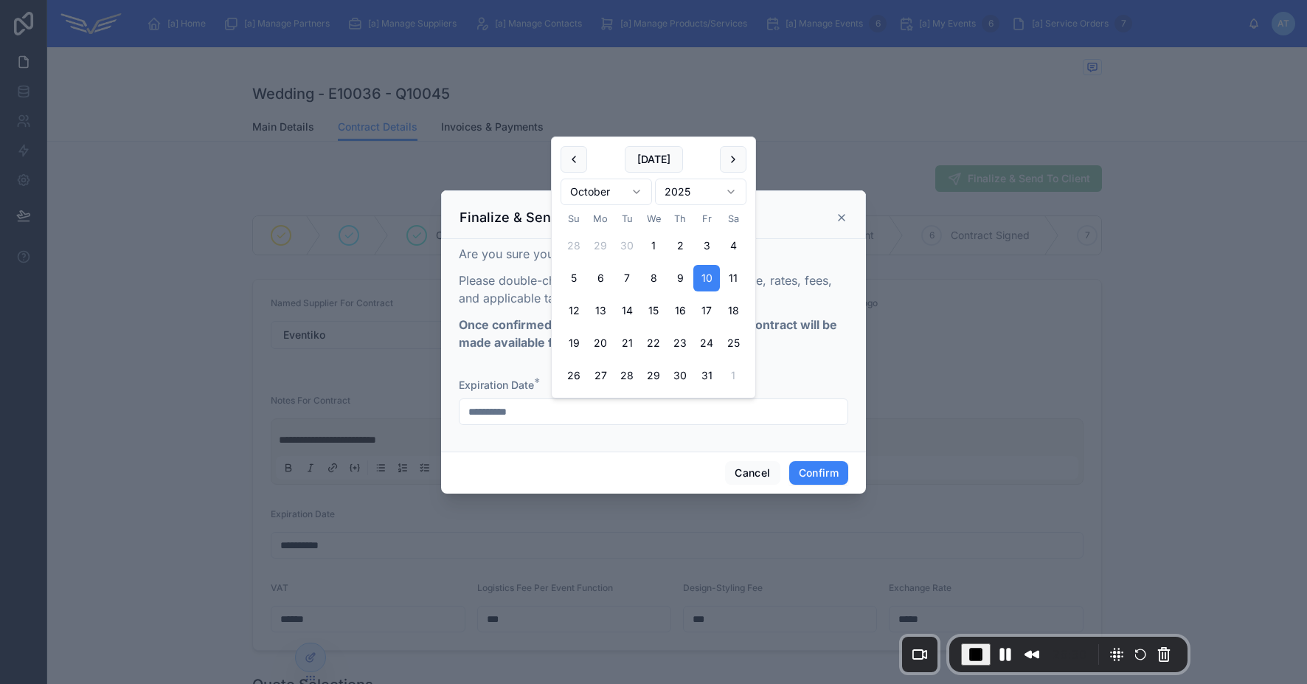
click at [544, 410] on input "**********" at bounding box center [654, 411] width 388 height 21
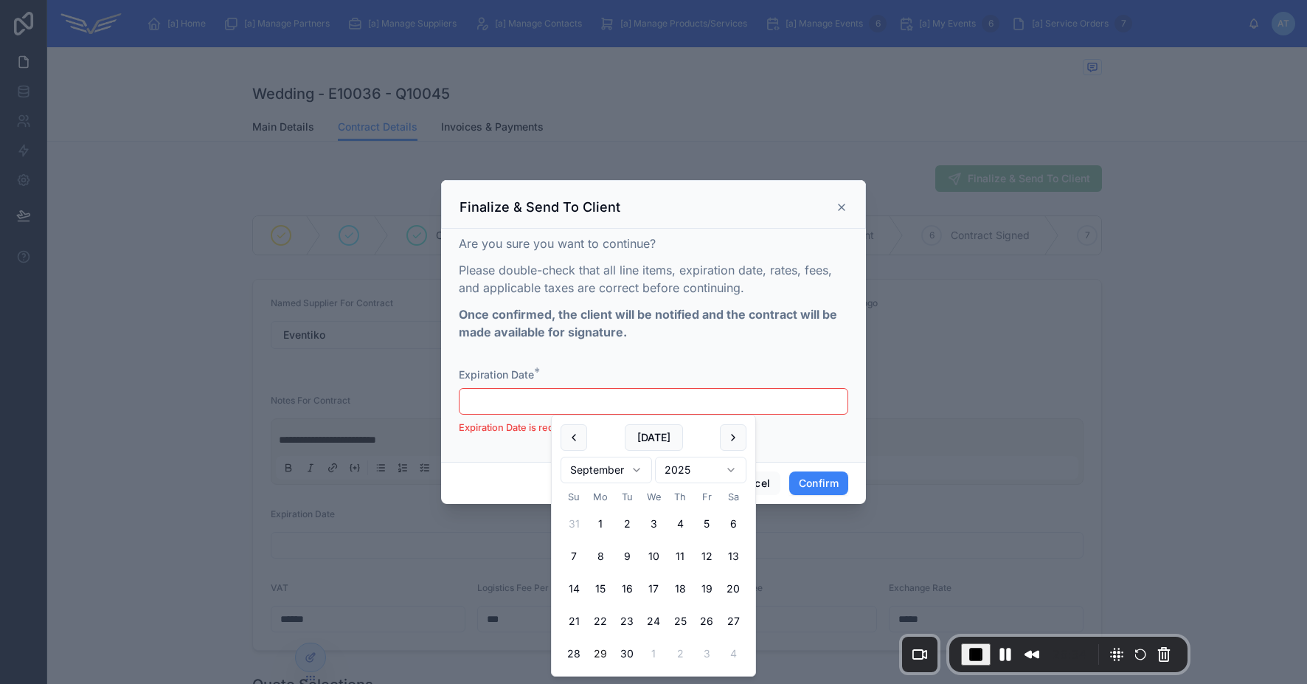
click at [569, 332] on strong "Once confirmed, the client will be notified and the contract will be made avail…" at bounding box center [648, 323] width 378 height 32
click at [516, 398] on input "text" at bounding box center [654, 401] width 388 height 21
click at [727, 435] on button at bounding box center [733, 437] width 27 height 27
click at [561, 442] on button at bounding box center [574, 437] width 27 height 27
click at [589, 434] on div "[DATE]" at bounding box center [654, 437] width 186 height 27
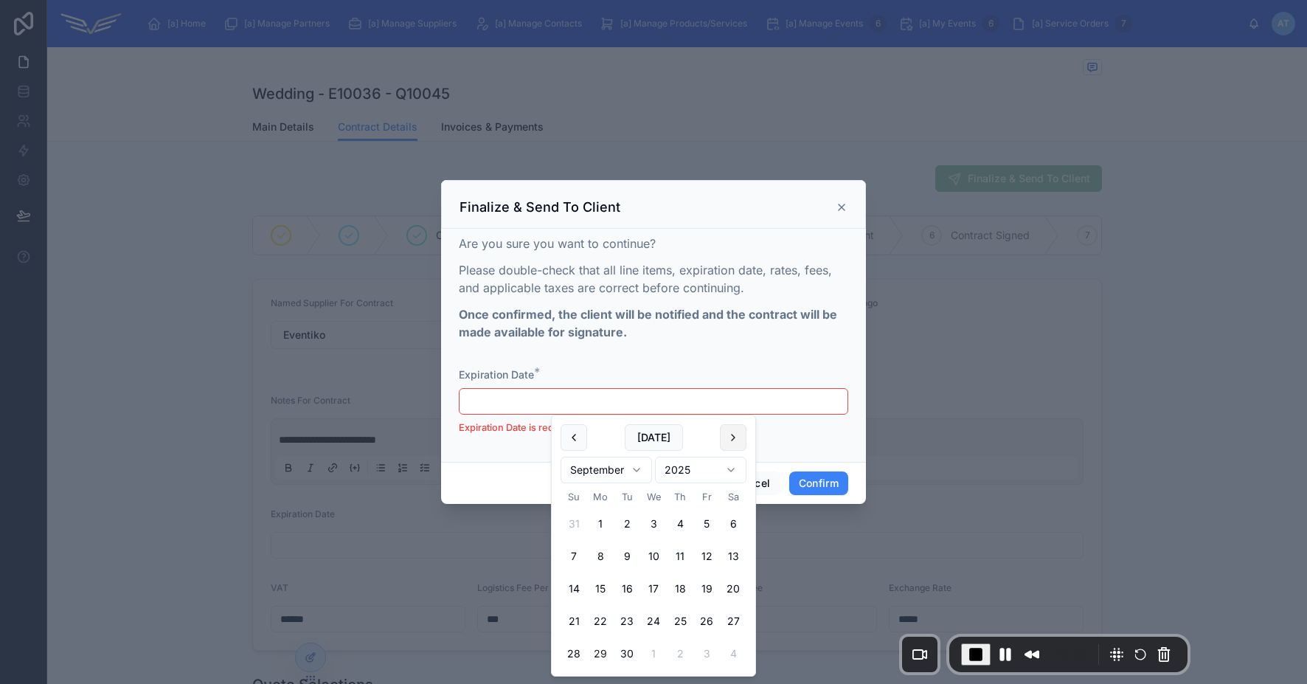
click at [733, 436] on button at bounding box center [733, 437] width 27 height 27
click at [702, 552] on button "10" at bounding box center [706, 556] width 27 height 27
type input "**********"
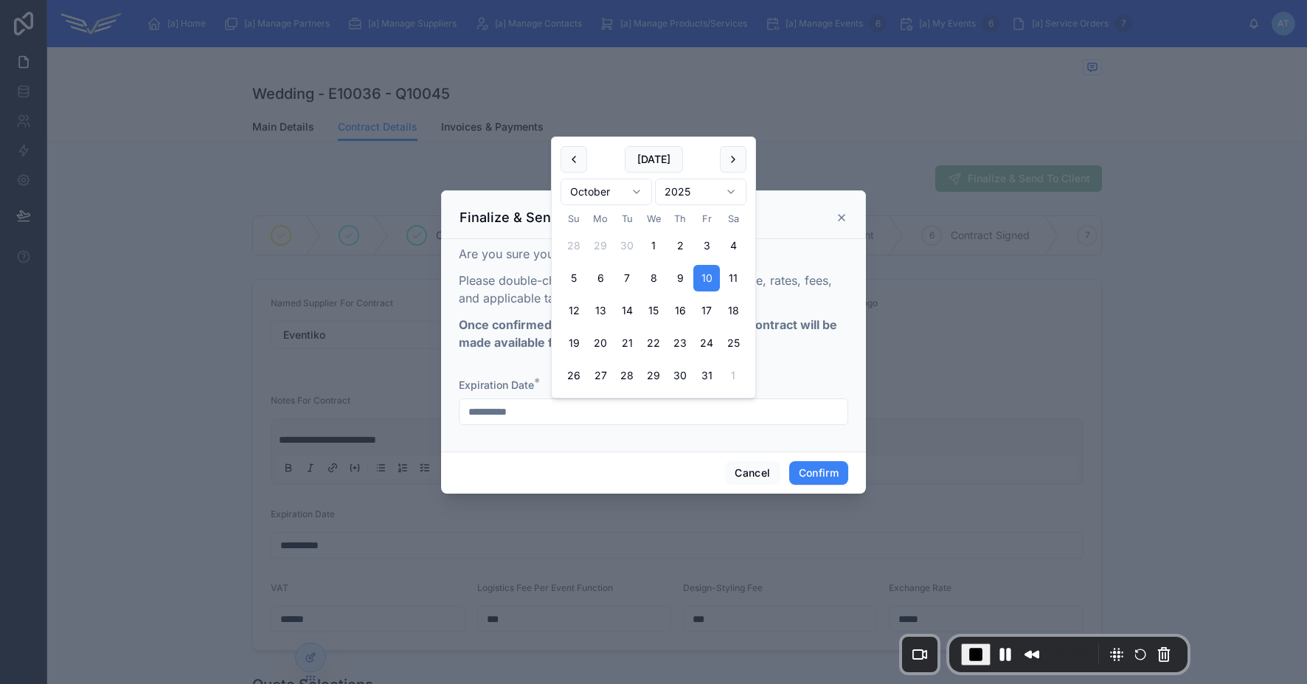
click at [500, 375] on div "**********" at bounding box center [653, 342] width 389 height 195
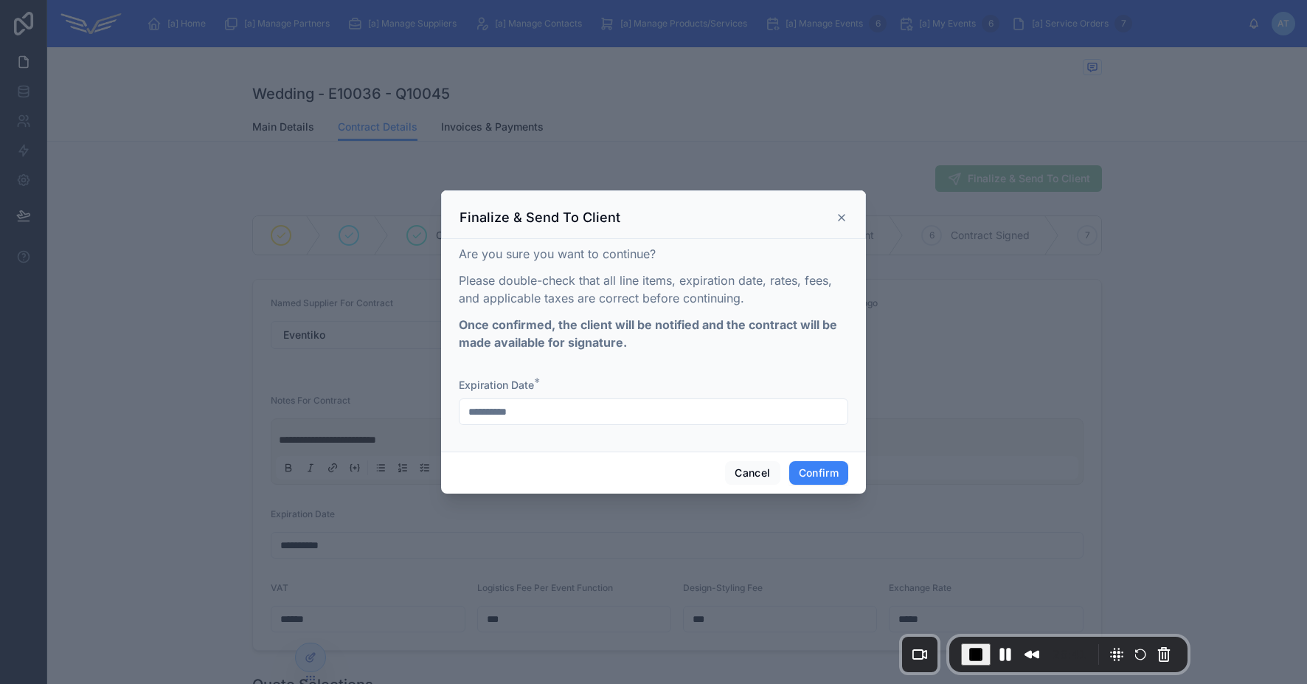
click at [534, 417] on input "**********" at bounding box center [654, 411] width 388 height 21
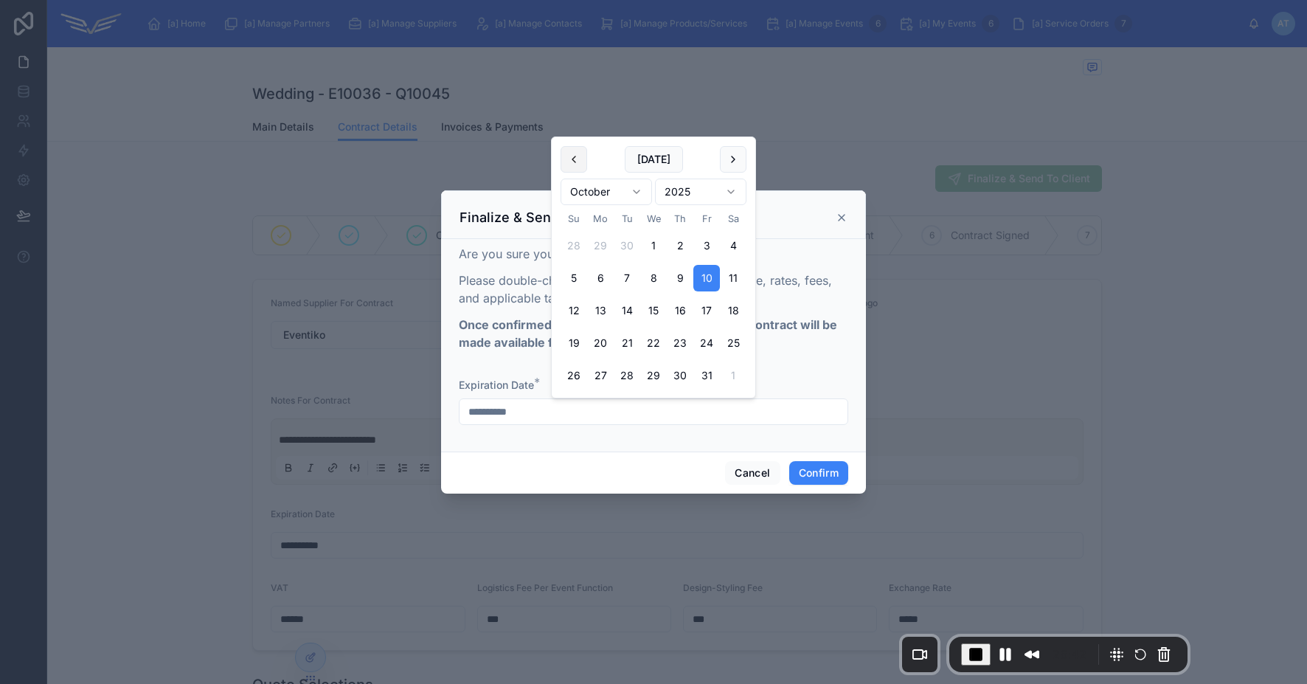
click at [572, 163] on button at bounding box center [574, 159] width 27 height 27
click at [580, 372] on button "28" at bounding box center [574, 375] width 27 height 27
type input "*********"
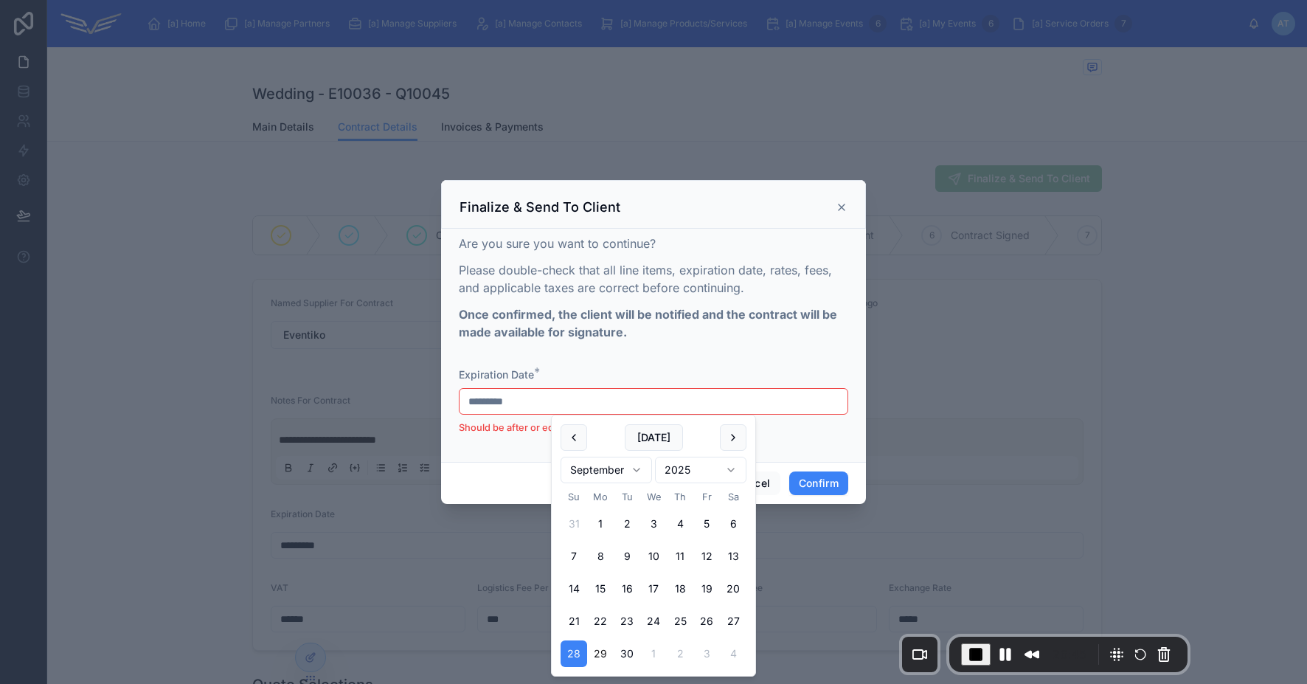
click at [651, 342] on div "Are you sure you want to continue? Please double-check that all line items, exp…" at bounding box center [653, 292] width 389 height 115
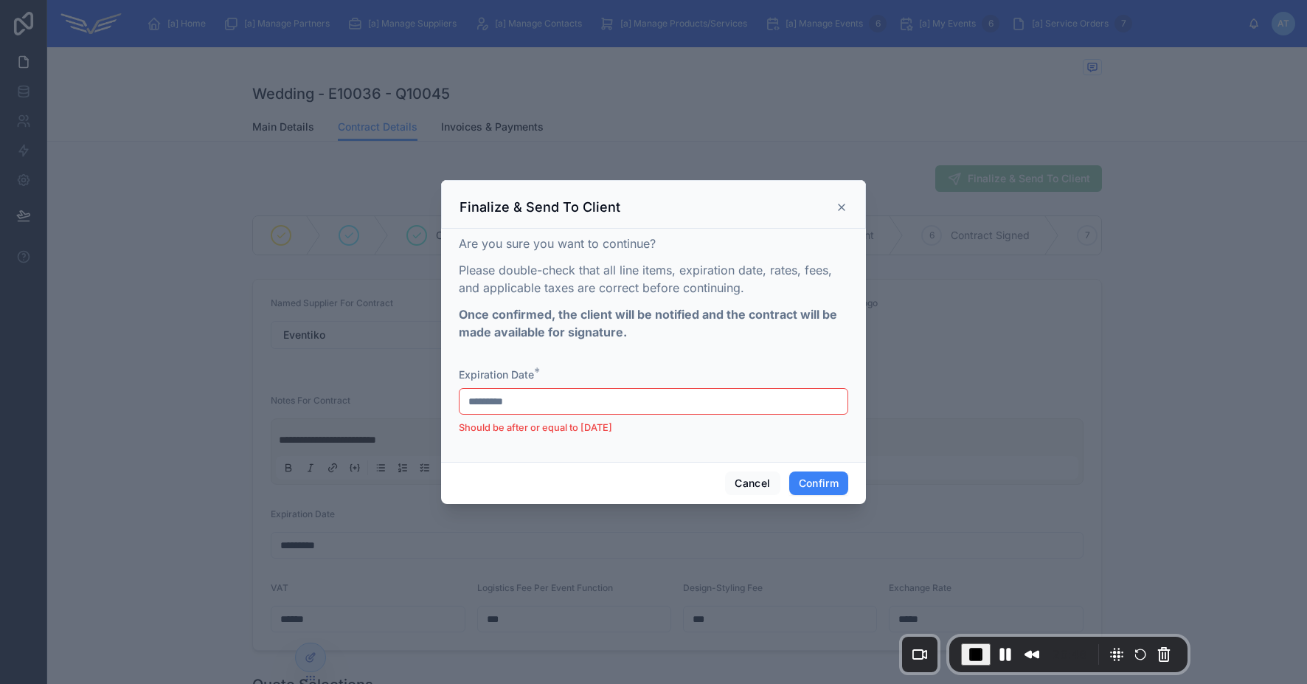
drag, startPoint x: 630, startPoint y: 427, endPoint x: 491, endPoint y: 429, distance: 139.4
click at [491, 429] on li "Should be after or equal to 9/29/2025" at bounding box center [653, 427] width 389 height 15
click at [565, 402] on input "*********" at bounding box center [654, 401] width 388 height 21
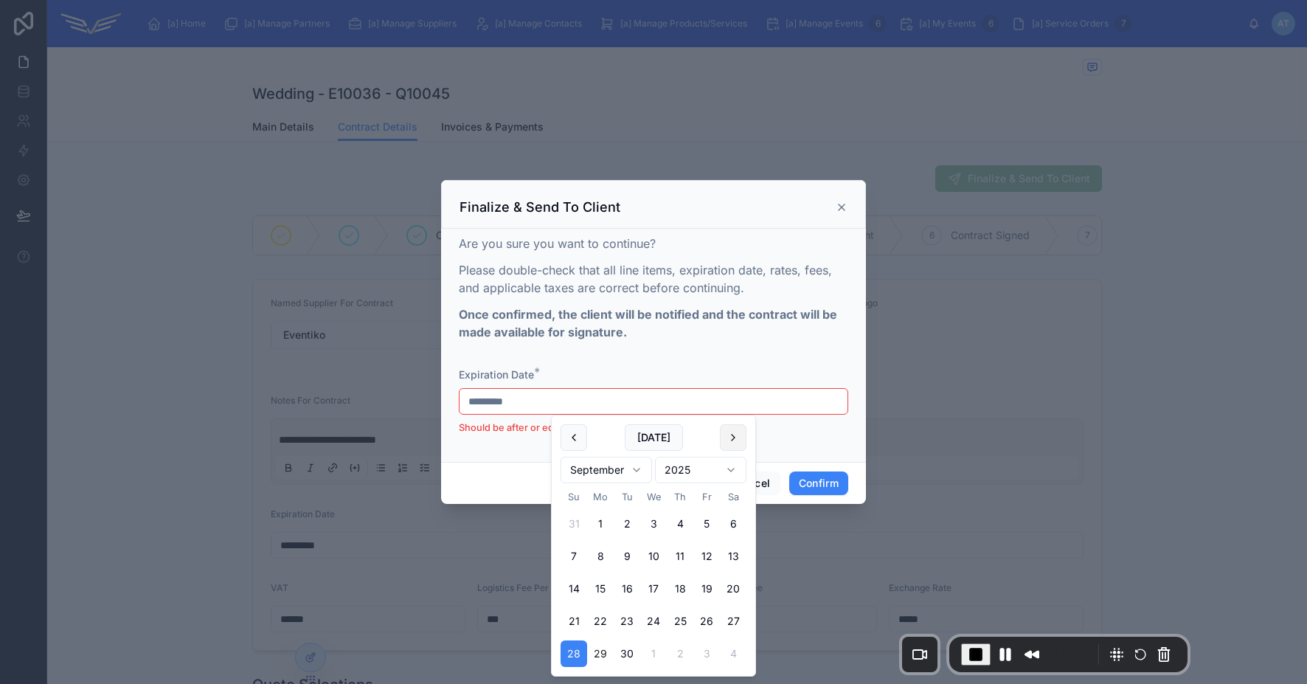
click at [737, 446] on button at bounding box center [733, 437] width 27 height 27
click at [710, 523] on button "3" at bounding box center [706, 523] width 27 height 27
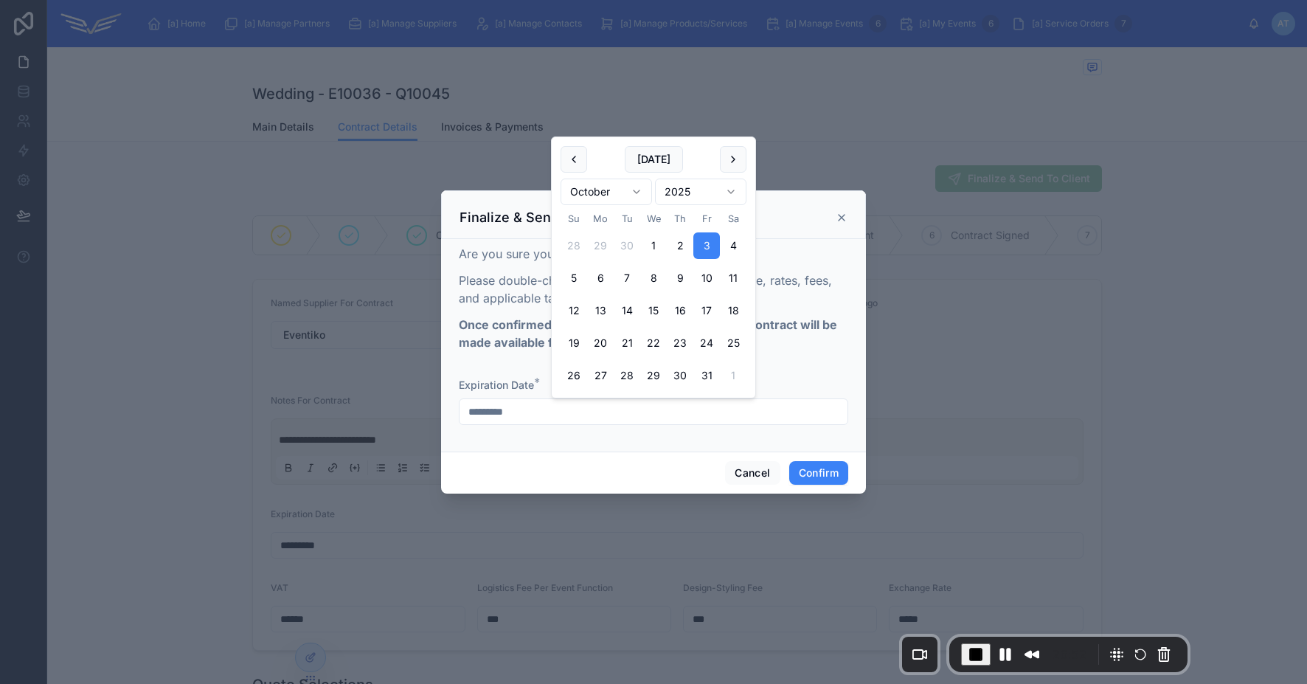
type input "*********"
click at [822, 350] on p "Once confirmed, the client will be notified and the contract will be made avail…" at bounding box center [653, 333] width 389 height 35
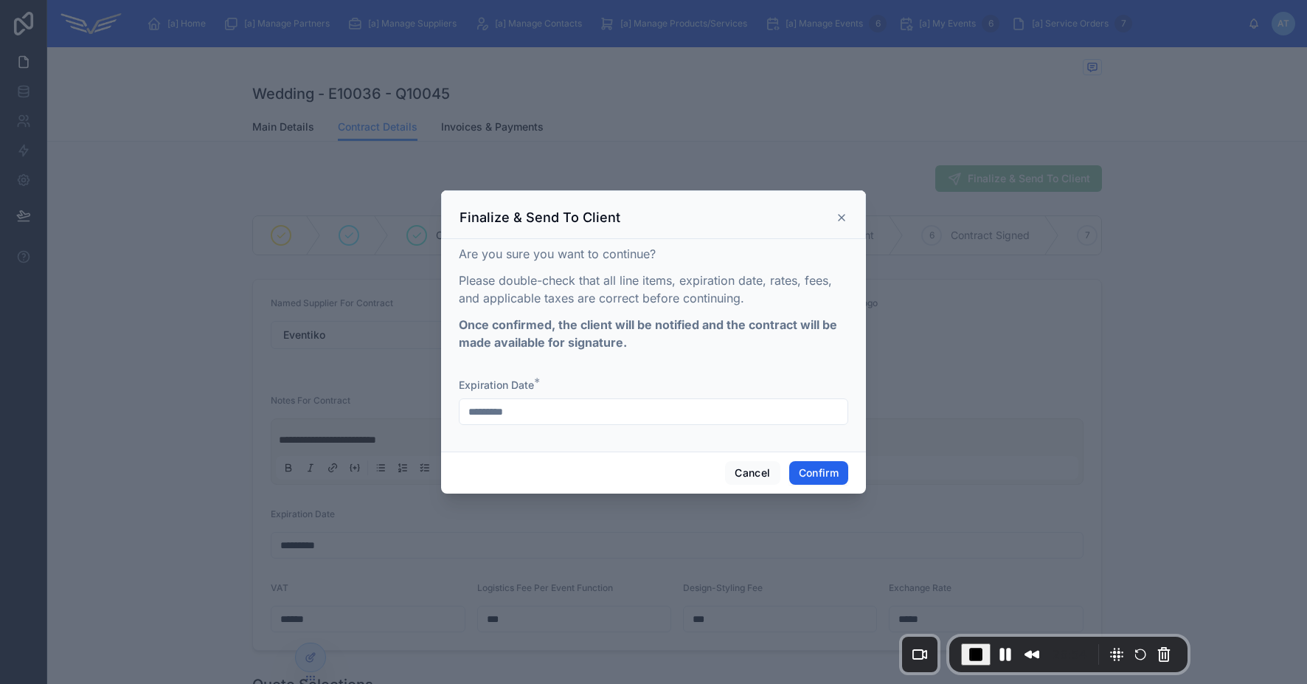
click at [808, 476] on button "Confirm" at bounding box center [818, 473] width 59 height 24
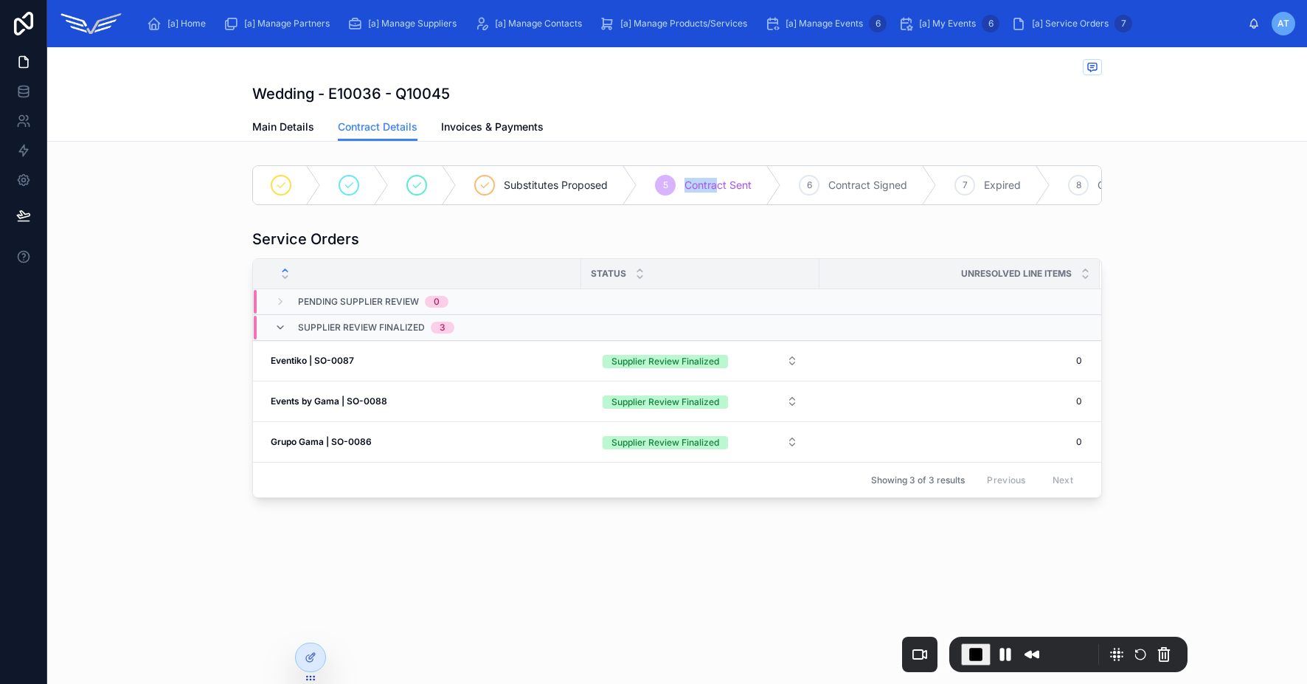
drag, startPoint x: 681, startPoint y: 186, endPoint x: 720, endPoint y: 184, distance: 39.1
click at [720, 184] on div "5 Contract Sent" at bounding box center [709, 185] width 144 height 38
click at [1000, 651] on button "Pause Recording" at bounding box center [1006, 654] width 24 height 24
click at [277, 131] on span "Main Details" at bounding box center [283, 126] width 62 height 15
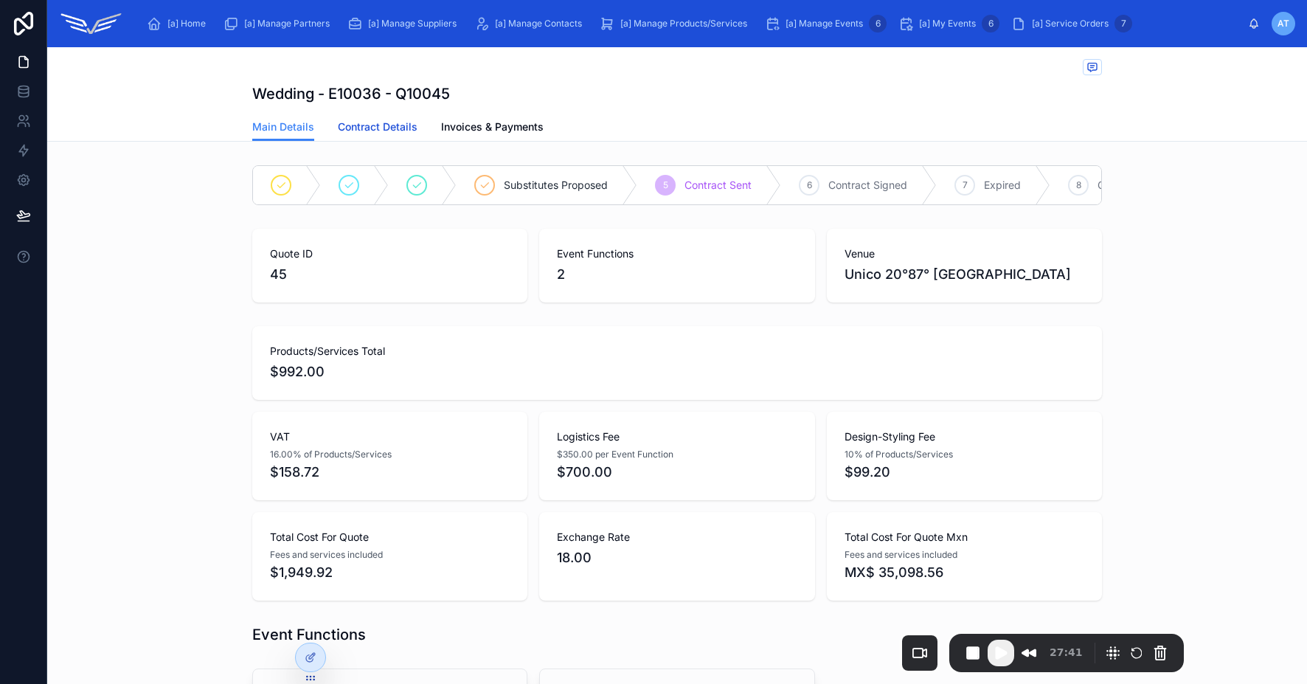
click at [388, 134] on span "Contract Details" at bounding box center [378, 126] width 80 height 15
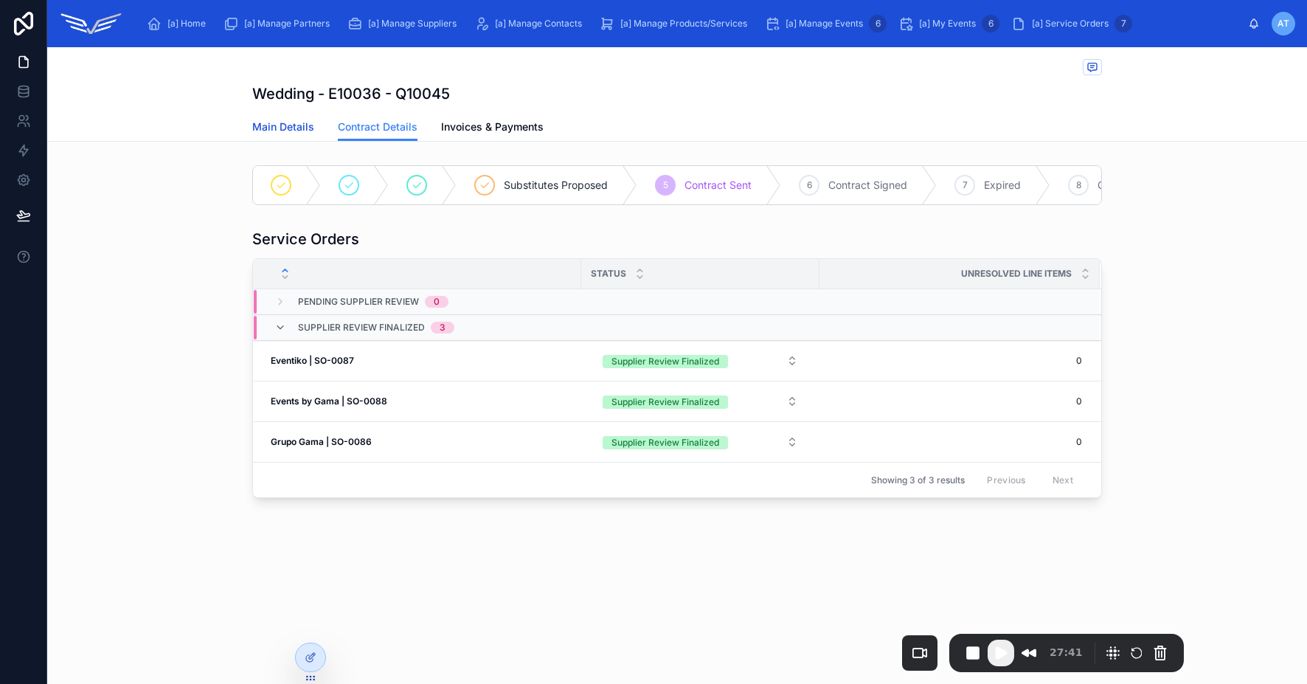
click at [289, 131] on span "Main Details" at bounding box center [283, 126] width 62 height 15
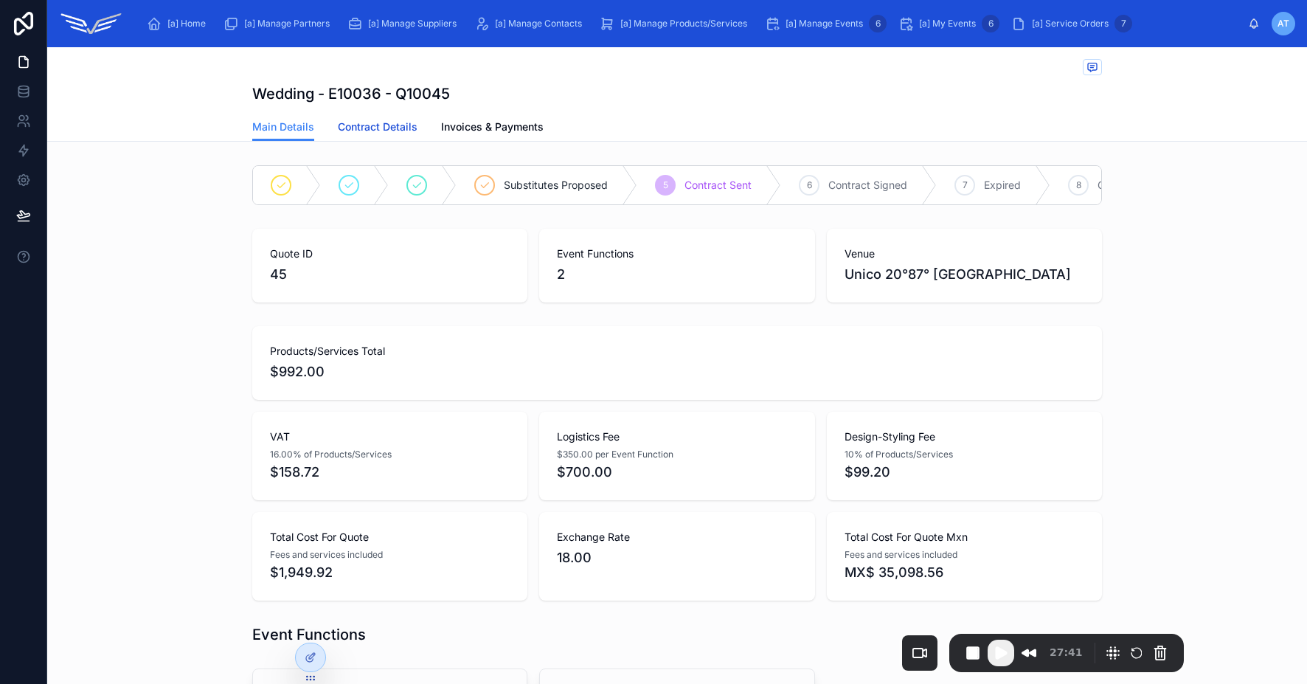
click at [373, 119] on span "Contract Details" at bounding box center [378, 126] width 80 height 15
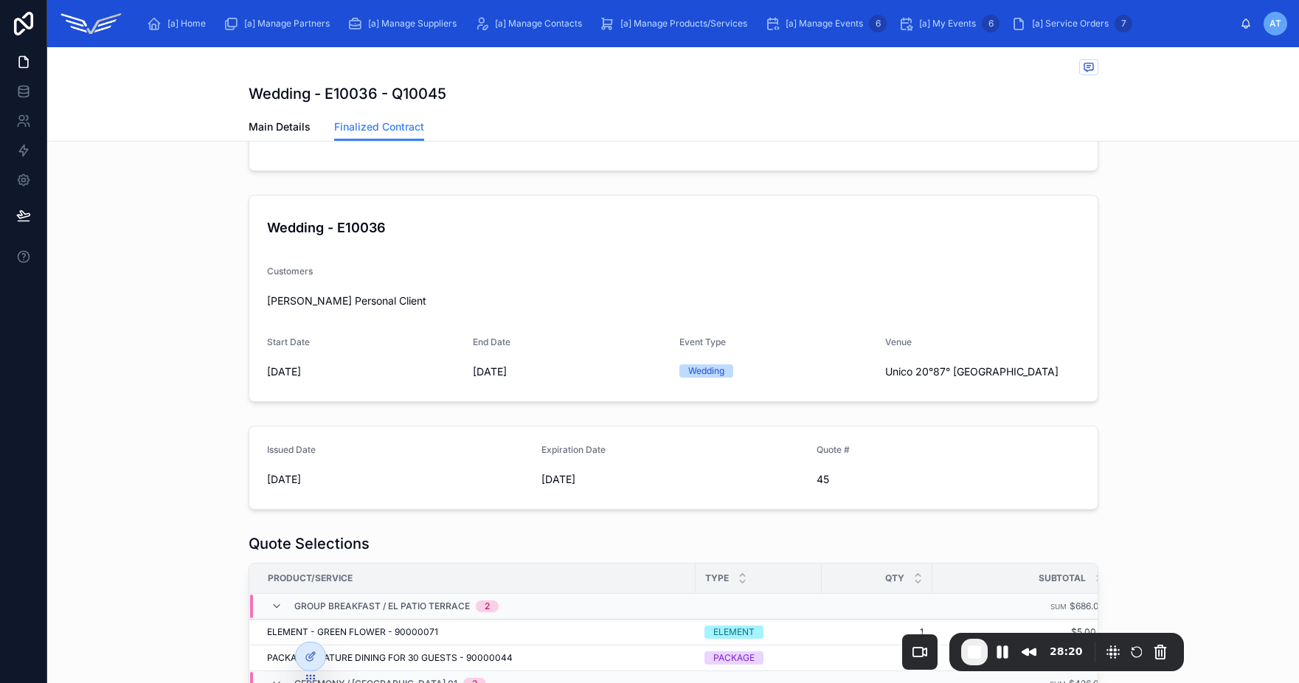
scroll to position [119, 0]
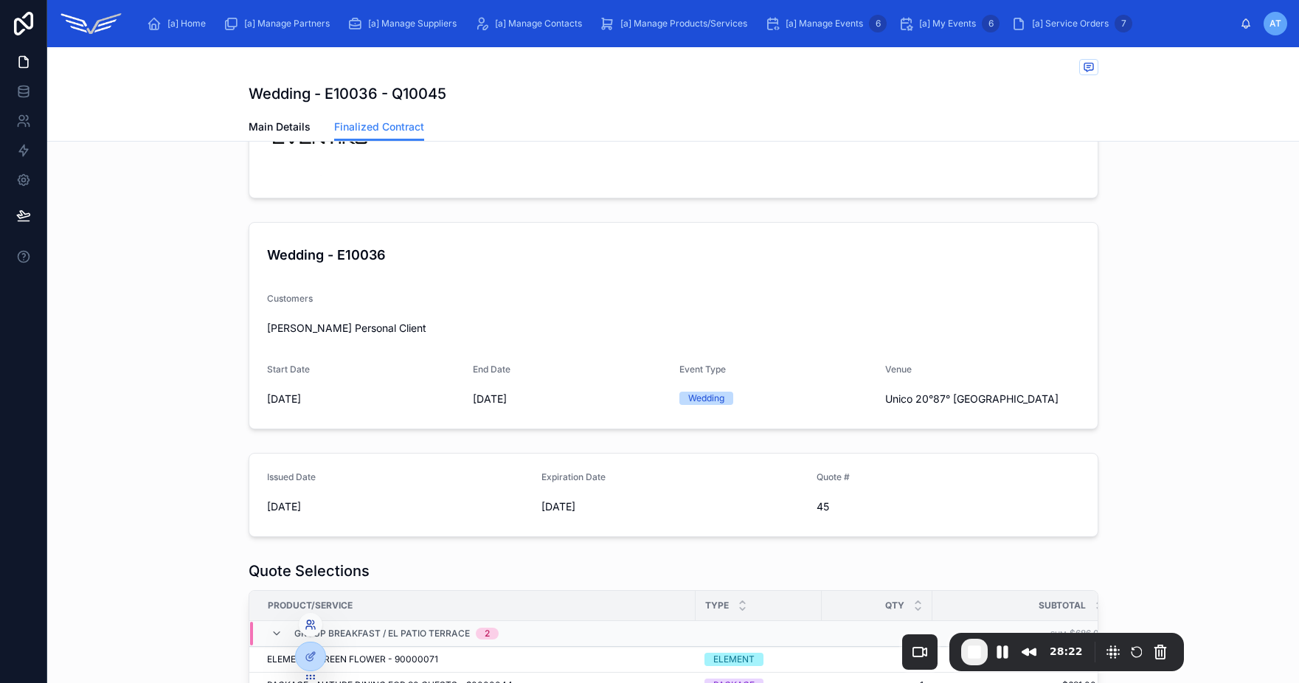
click at [308, 629] on icon at bounding box center [311, 625] width 12 height 12
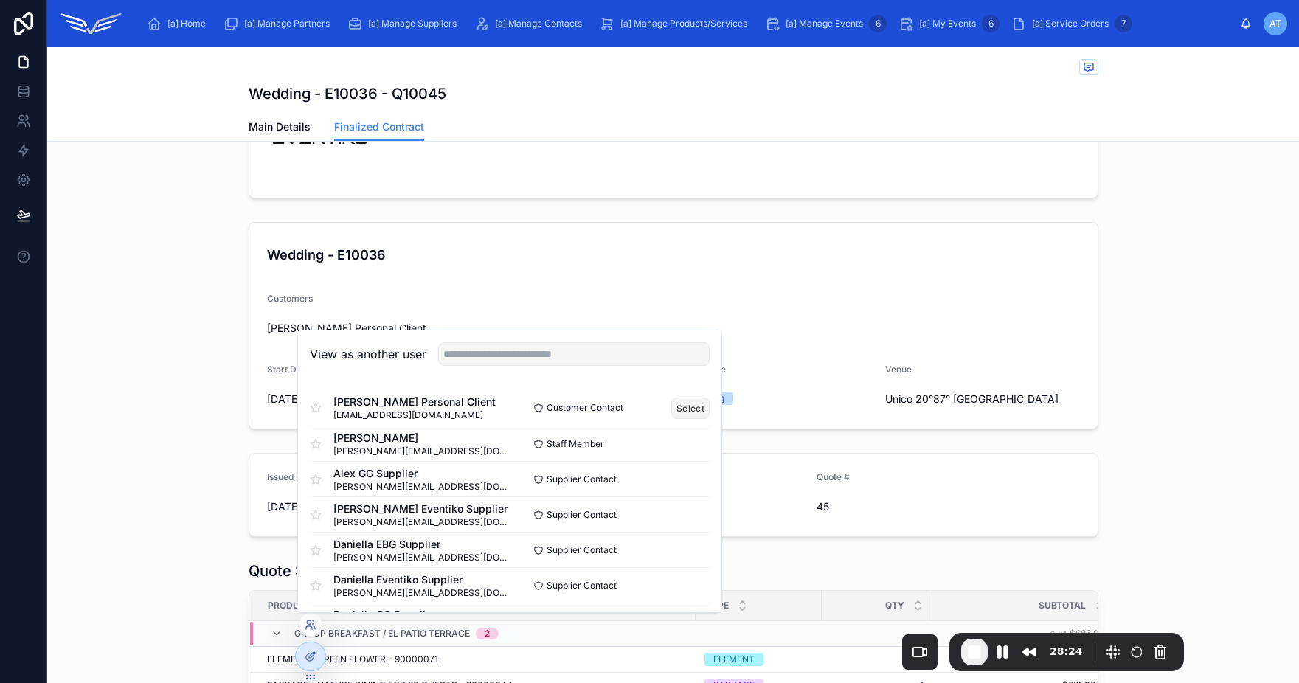
click at [677, 409] on button "Select" at bounding box center [690, 408] width 38 height 21
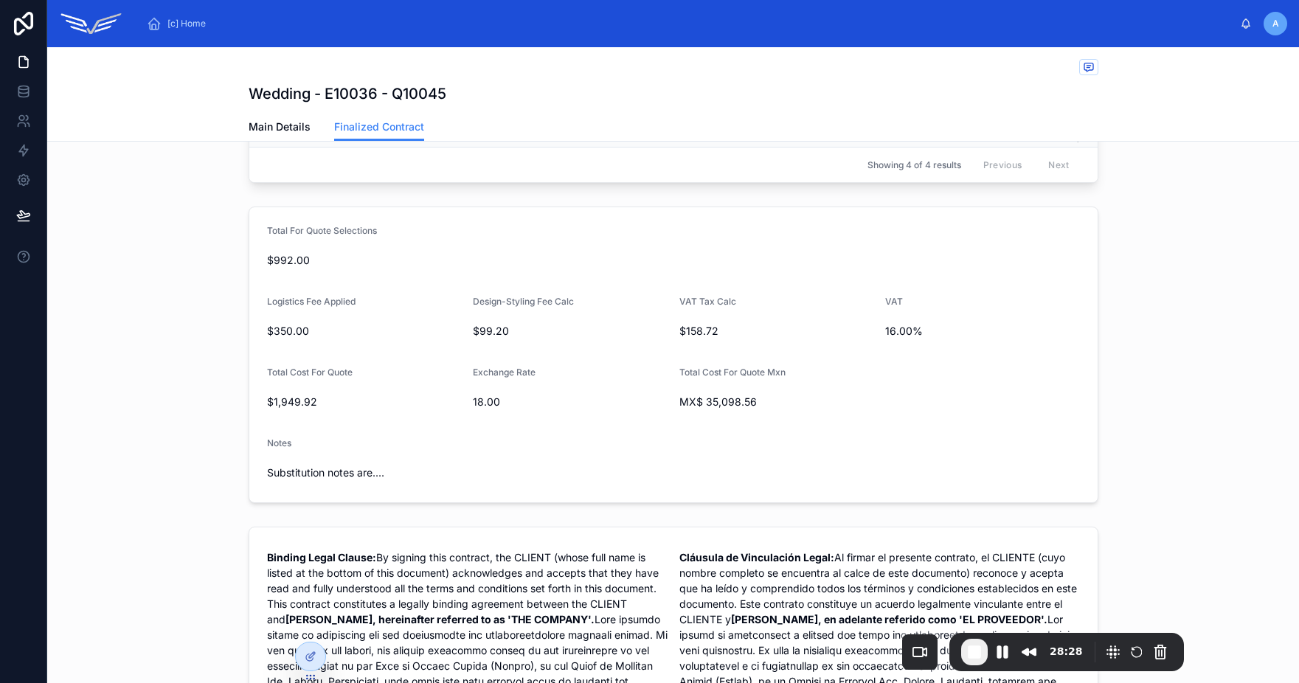
scroll to position [100, 0]
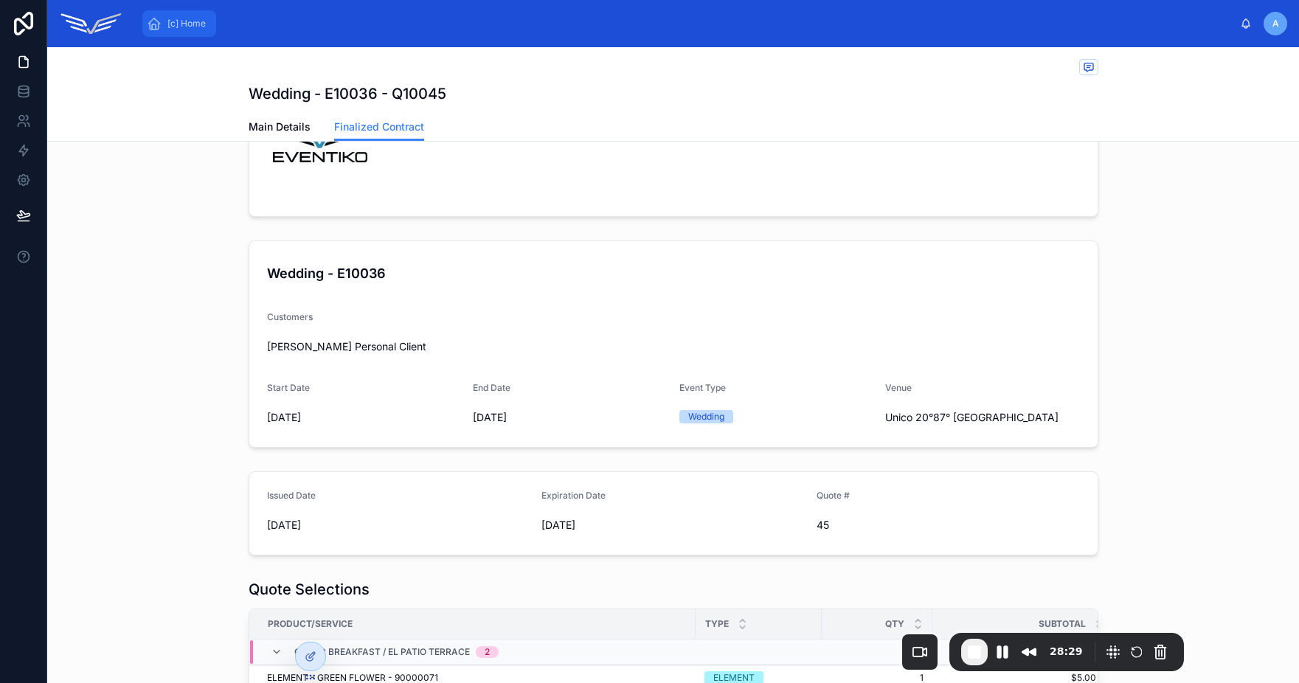
click at [171, 15] on div "[c] Home" at bounding box center [179, 24] width 65 height 24
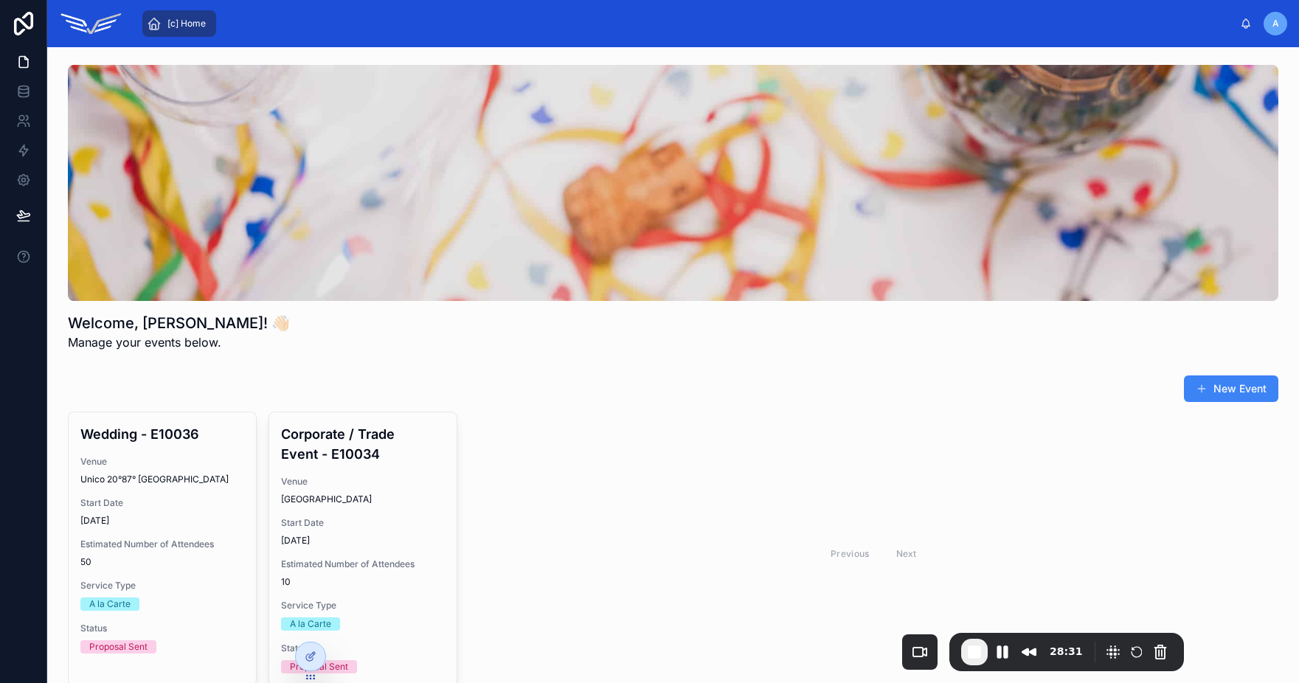
scroll to position [136, 0]
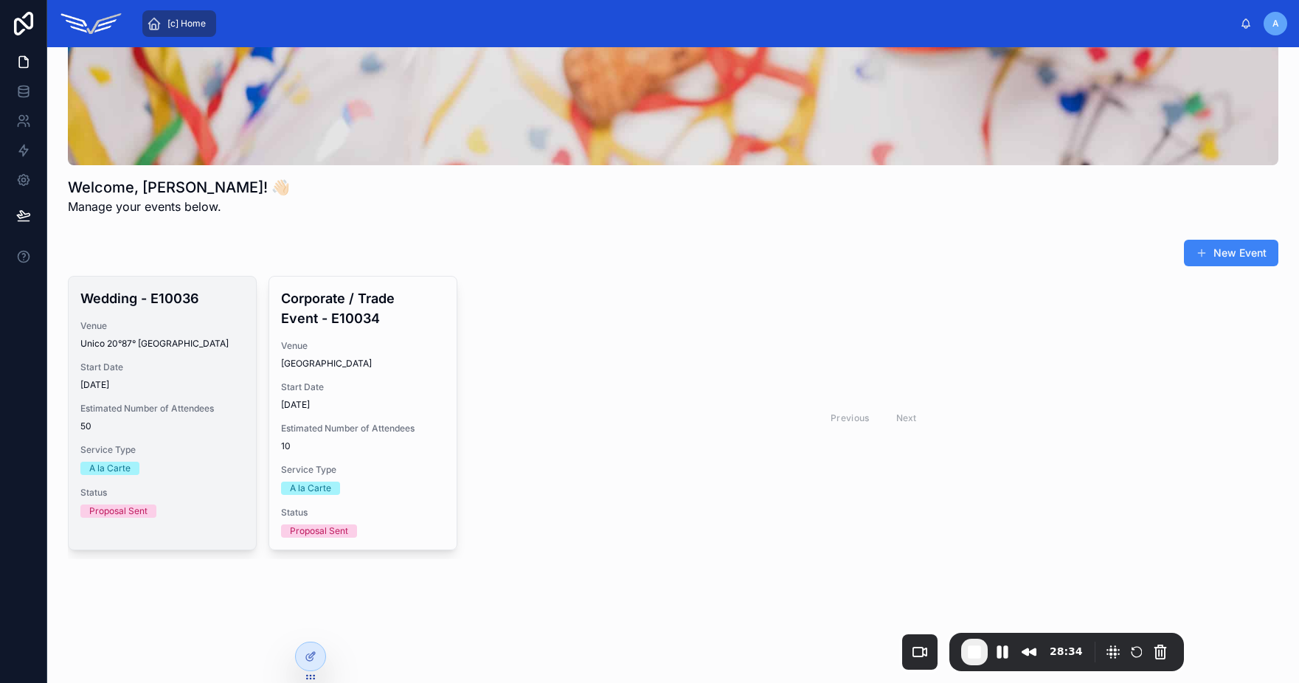
click at [167, 370] on span "Start Date" at bounding box center [162, 367] width 164 height 12
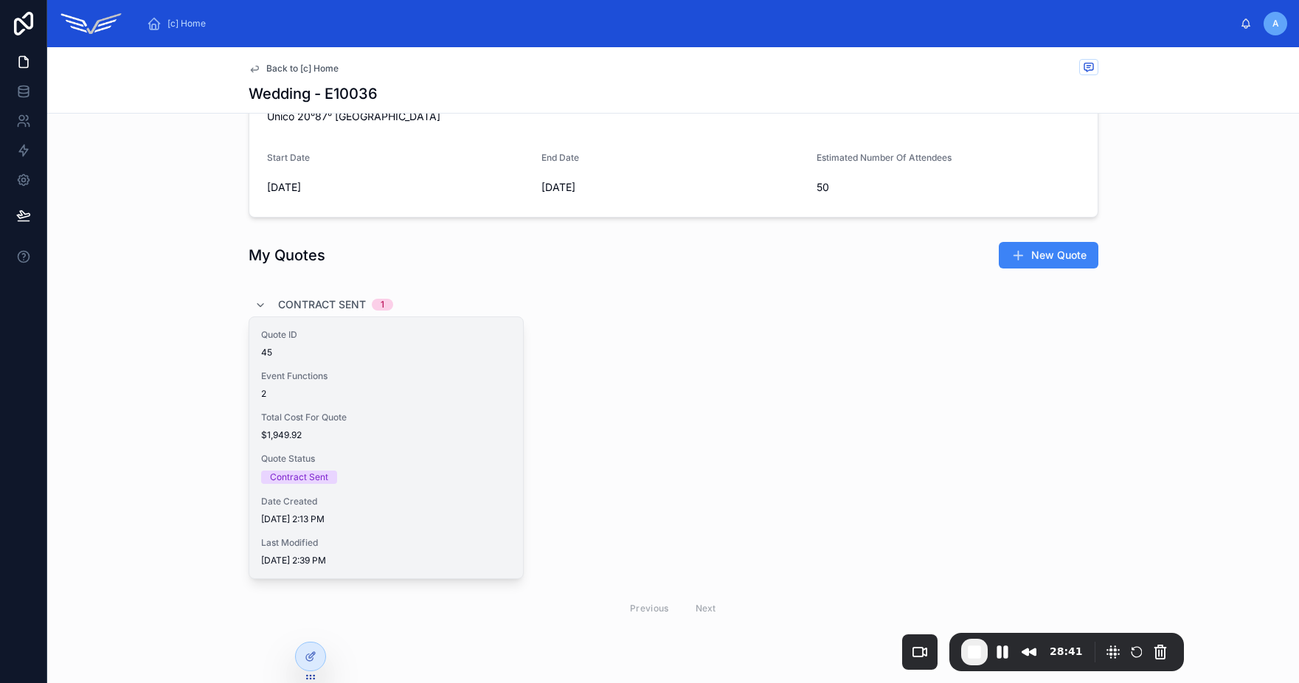
scroll to position [249, 0]
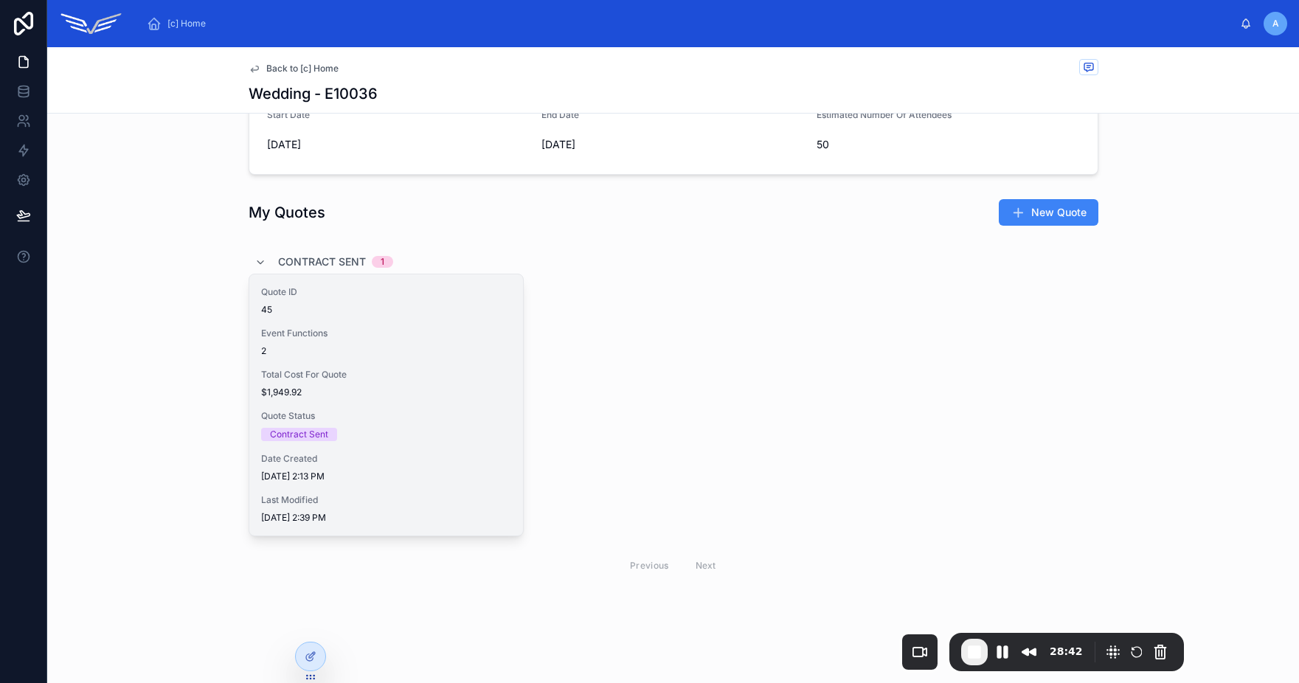
click at [360, 354] on div "2" at bounding box center [386, 351] width 250 height 12
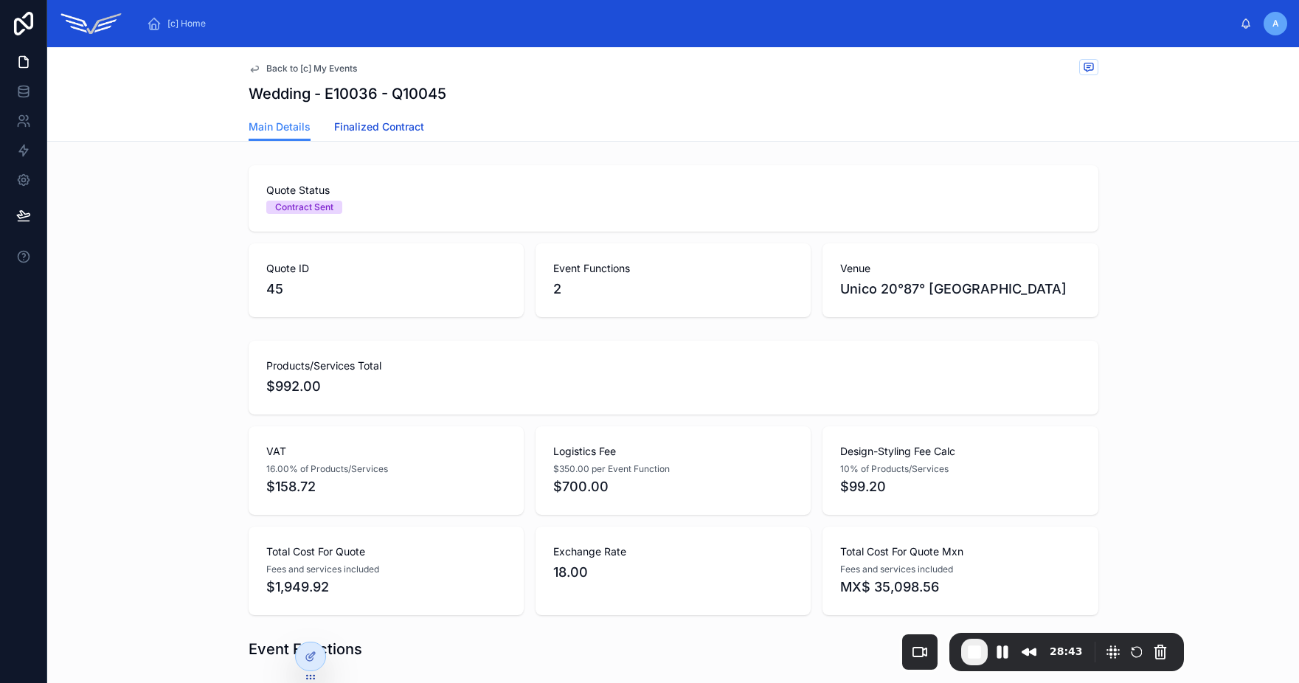
click at [375, 125] on span "Finalized Contract" at bounding box center [379, 126] width 90 height 15
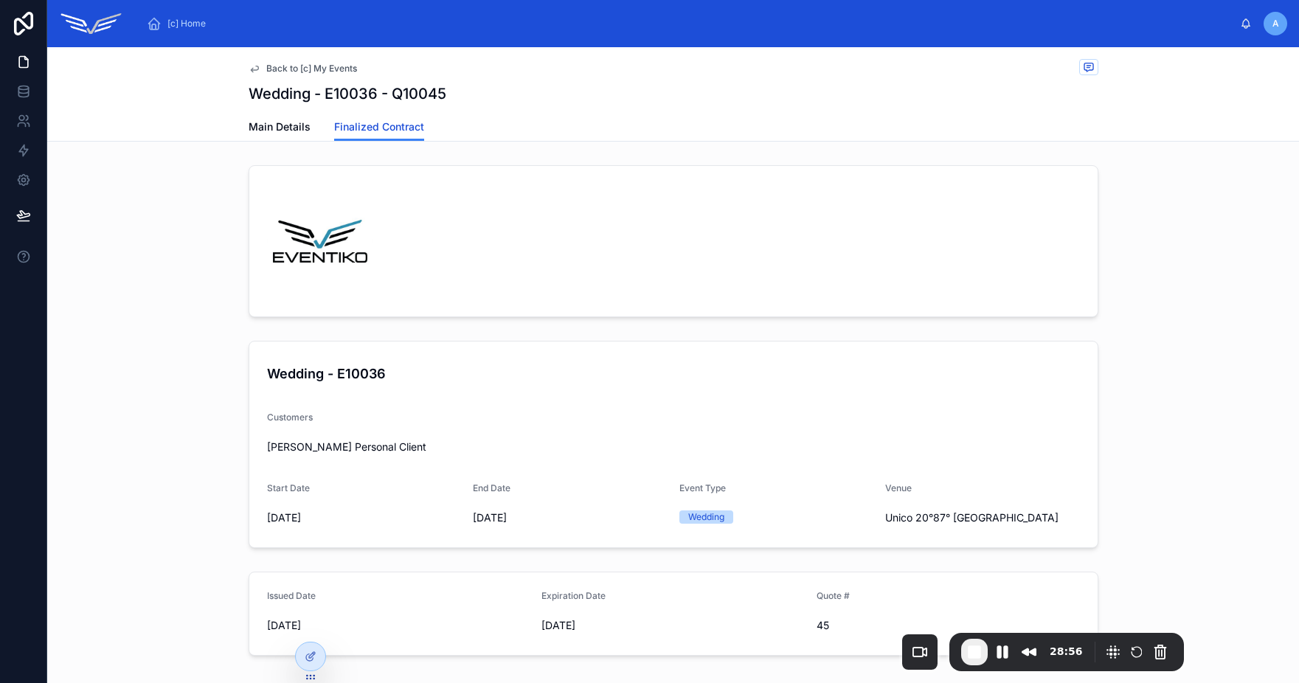
scroll to position [105, 0]
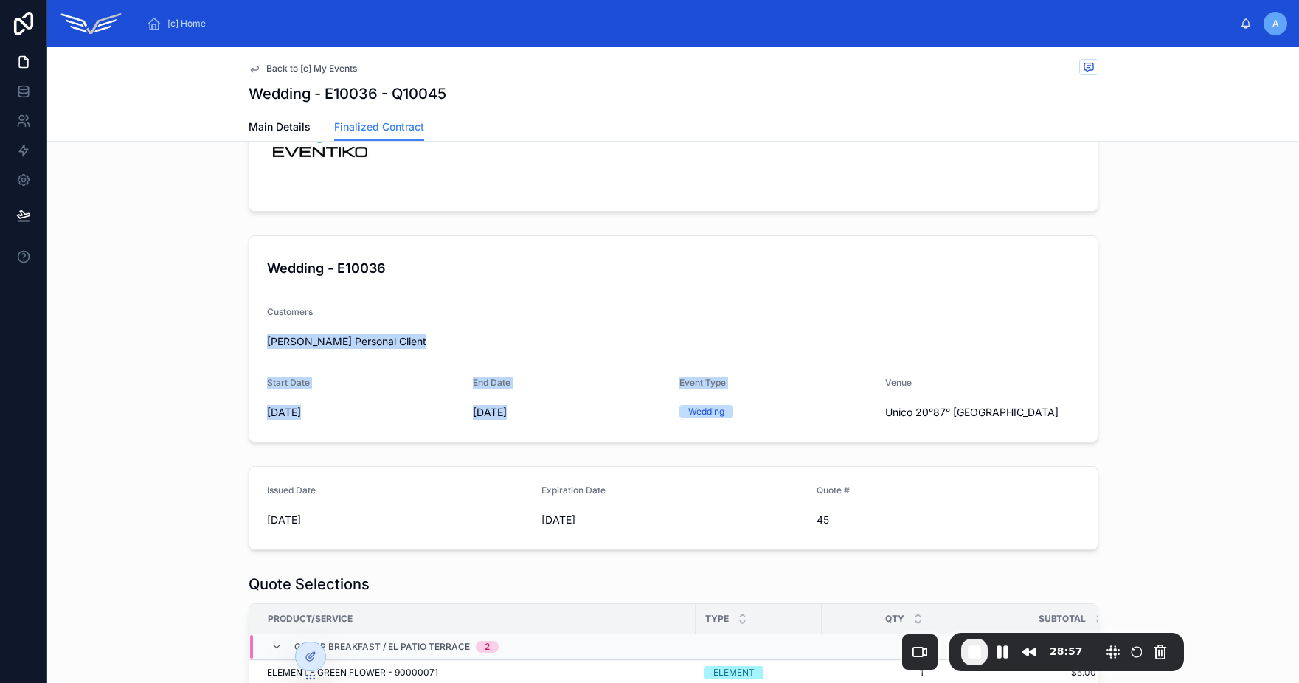
drag, startPoint x: 330, startPoint y: 322, endPoint x: 693, endPoint y: 401, distance: 372.3
click at [693, 401] on form "Wedding - E10036 Customers [PERSON_NAME] Personal Client Start Date [DATE] End …" at bounding box center [673, 339] width 848 height 206
drag, startPoint x: 269, startPoint y: 489, endPoint x: 313, endPoint y: 525, distance: 57.7
click at [313, 525] on div "Issued Date [DATE]" at bounding box center [398, 508] width 263 height 47
drag, startPoint x: 533, startPoint y: 492, endPoint x: 585, endPoint y: 526, distance: 62.4
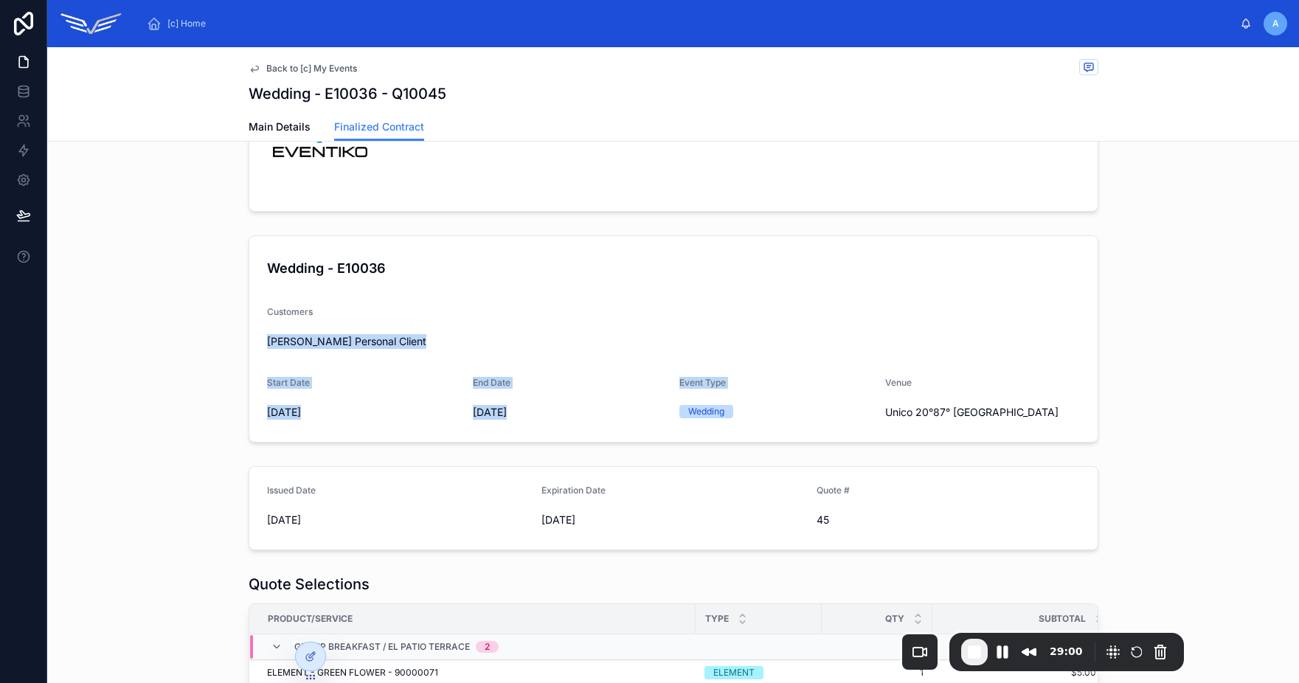
click at [585, 526] on form "Issued Date [DATE] Expiration Date [DATE] Quote # 45" at bounding box center [673, 508] width 848 height 83
click at [817, 524] on span "45" at bounding box center [948, 520] width 263 height 15
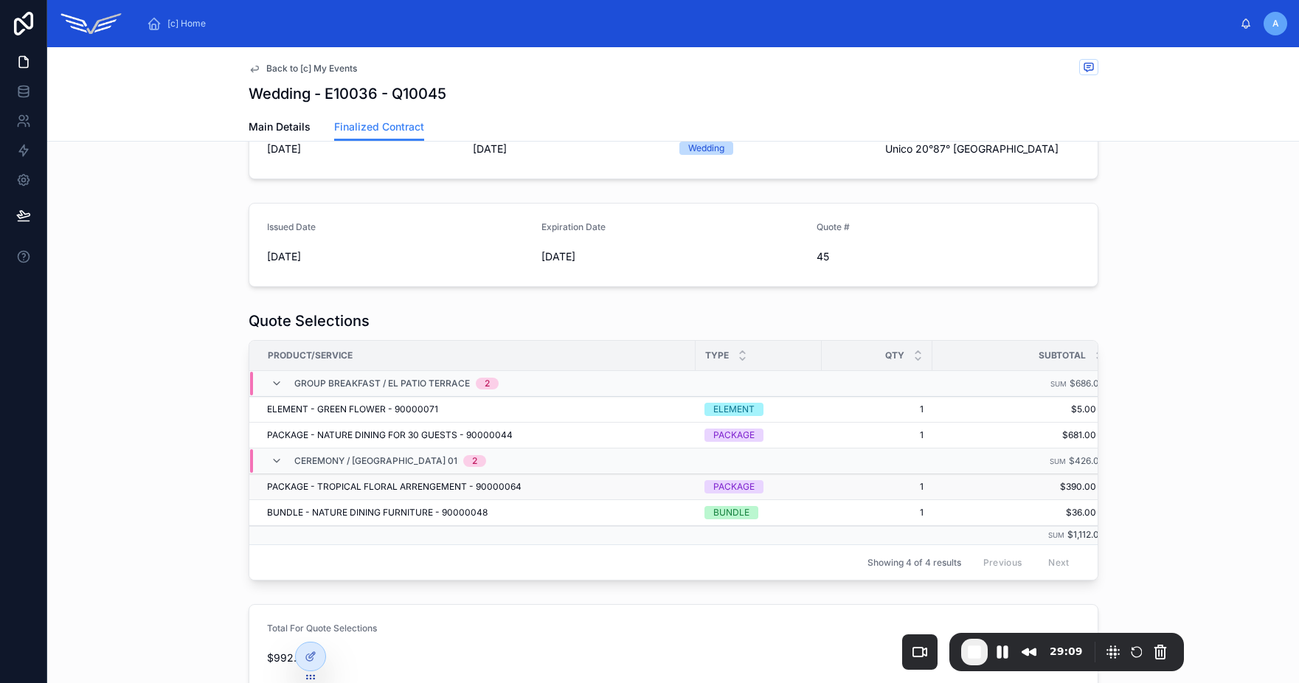
scroll to position [0, 18]
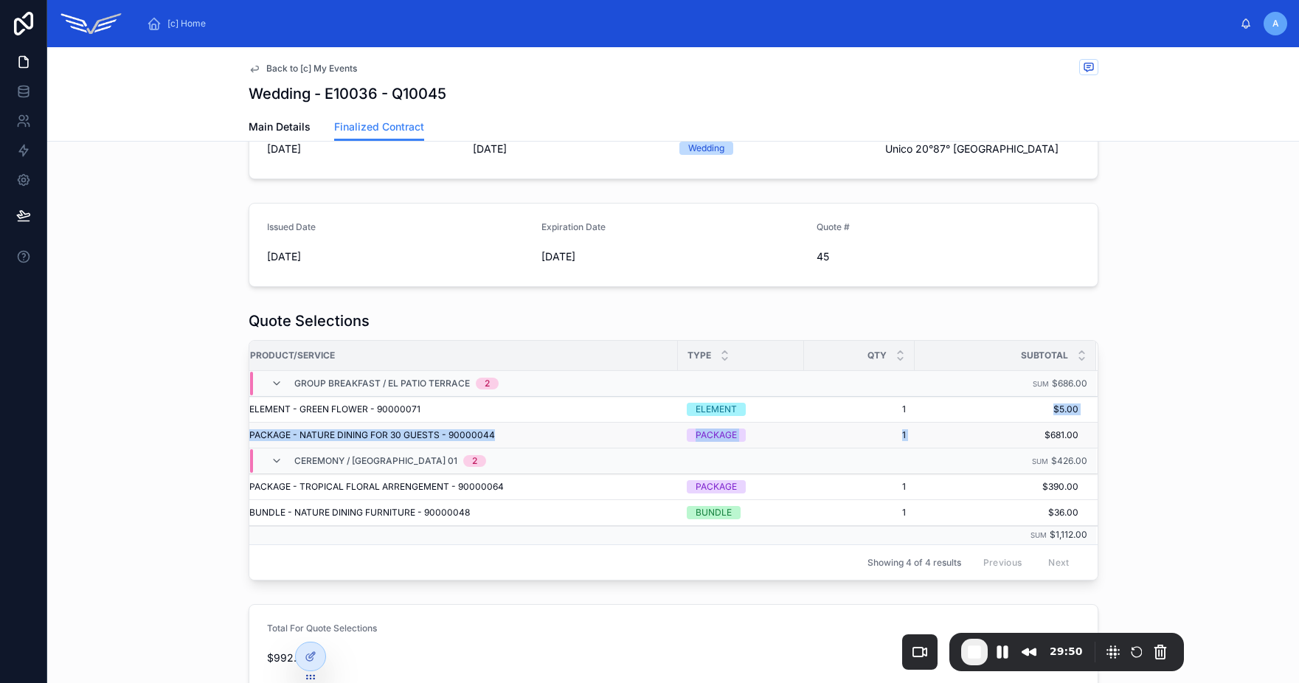
drag, startPoint x: 1050, startPoint y: 411, endPoint x: 1056, endPoint y: 424, distance: 14.5
click at [1056, 424] on tbody "Group Breakfast / El Patio Terrace 2 Sum $686.00 ELEMENT - [PERSON_NAME] FLOWER…" at bounding box center [665, 458] width 866 height 174
drag, startPoint x: 1052, startPoint y: 436, endPoint x: 1024, endPoint y: 429, distance: 28.8
click at [1024, 429] on span "$681.00" at bounding box center [996, 435] width 163 height 12
drag, startPoint x: 1048, startPoint y: 409, endPoint x: 1084, endPoint y: 420, distance: 37.8
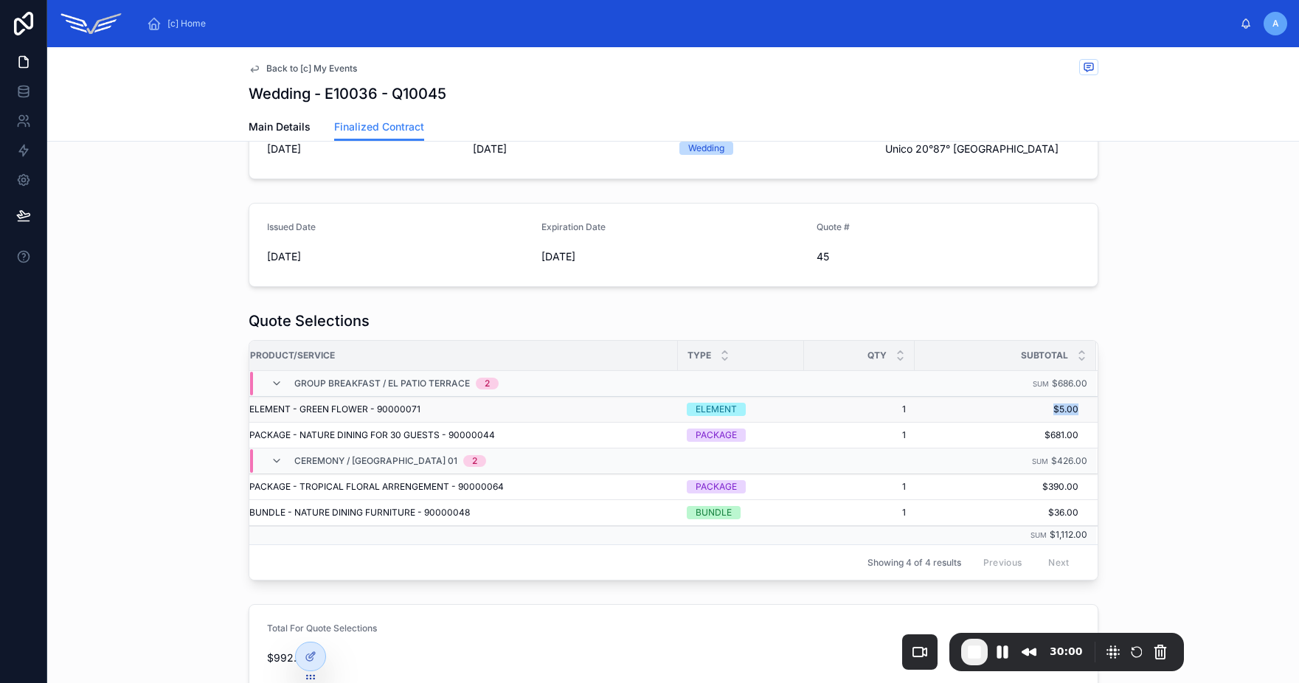
click at [1084, 420] on tr "ELEMENT - [PERSON_NAME] FLOWER - 90000071 ELEMENT 1 1 $5.00 $5.00" at bounding box center [665, 410] width 866 height 26
drag, startPoint x: 1075, startPoint y: 434, endPoint x: 1040, endPoint y: 426, distance: 35.6
click at [1040, 426] on td "$681.00 $681.00" at bounding box center [1005, 436] width 181 height 26
click at [1045, 434] on span "$681.00" at bounding box center [996, 435] width 163 height 12
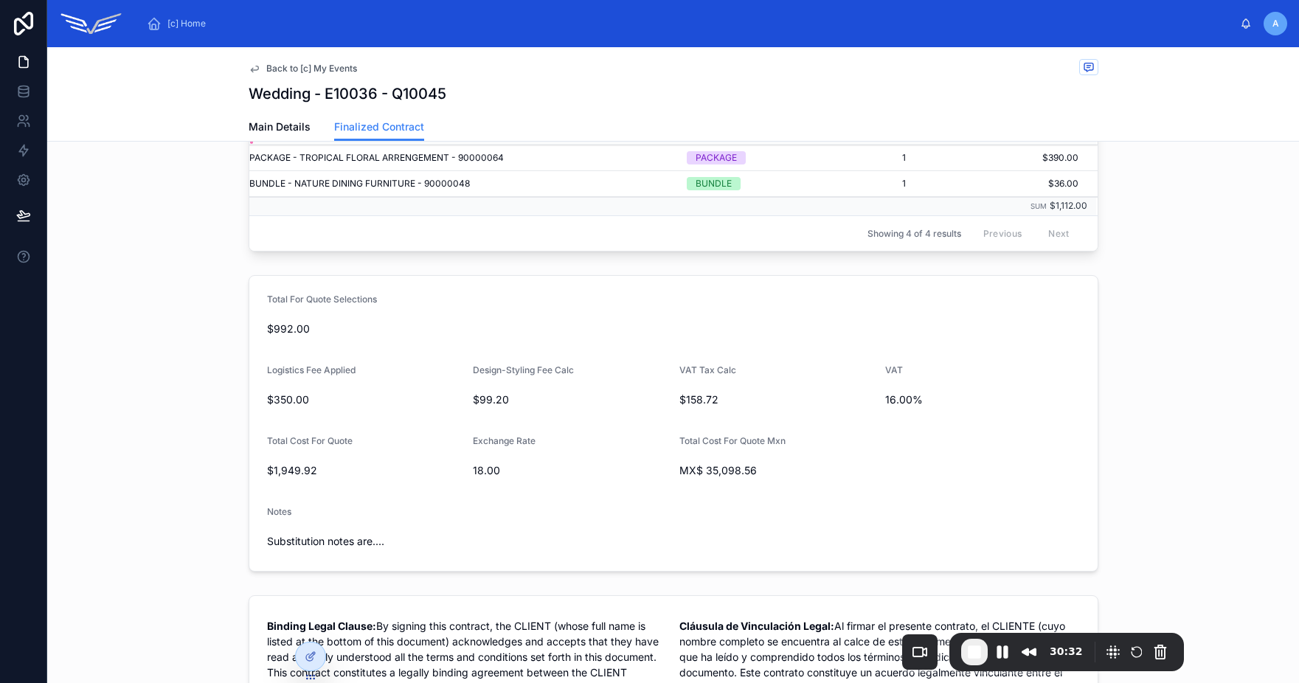
scroll to position [779, 0]
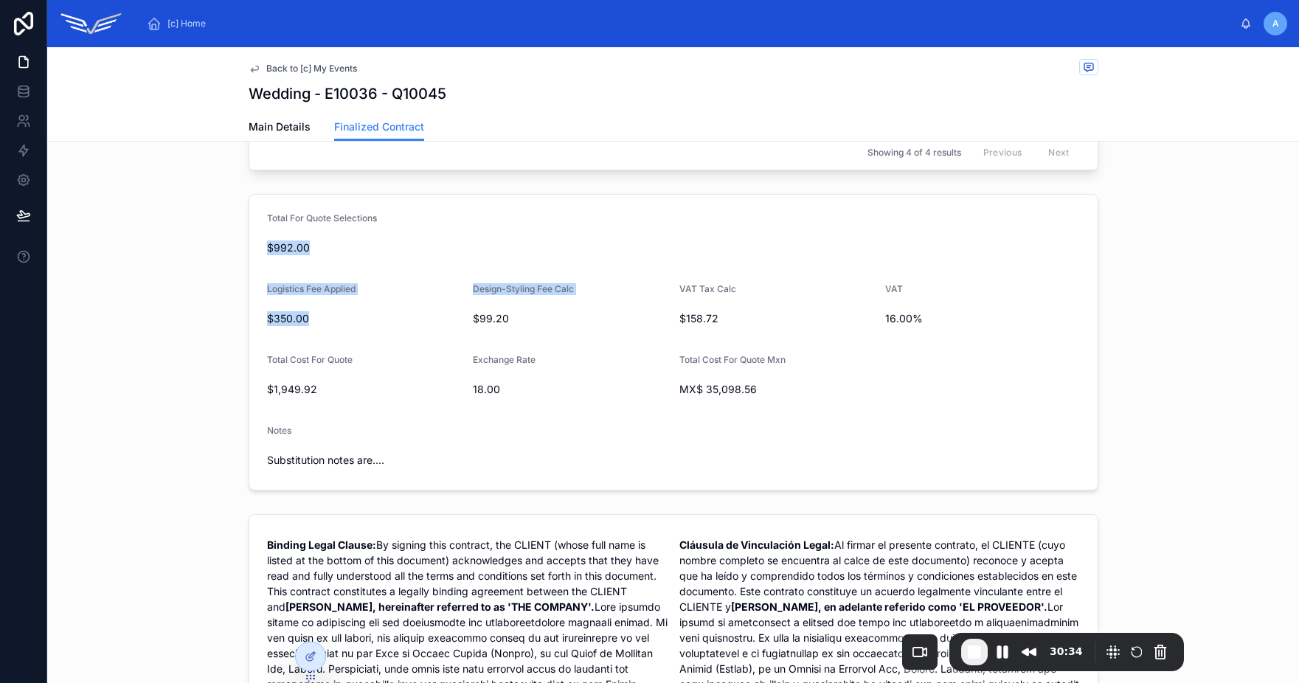
drag, startPoint x: 269, startPoint y: 245, endPoint x: 571, endPoint y: 344, distance: 317.7
click at [474, 321] on form "Total For Quote Selections $992.00 Logistics Fee Applied $350.00 Design-Styling…" at bounding box center [673, 342] width 848 height 295
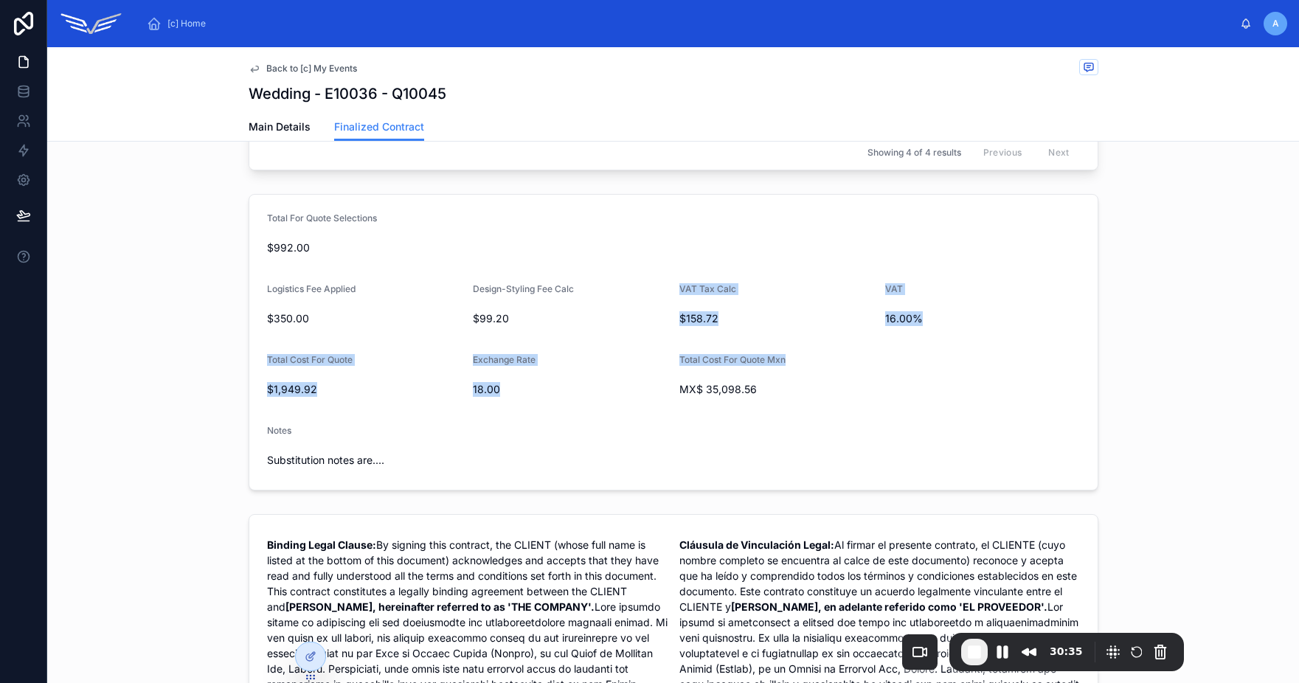
drag, startPoint x: 771, startPoint y: 378, endPoint x: 368, endPoint y: 315, distance: 407.6
click at [436, 326] on form "Total For Quote Selections $992.00 Logistics Fee Applied $350.00 Design-Styling…" at bounding box center [673, 342] width 848 height 295
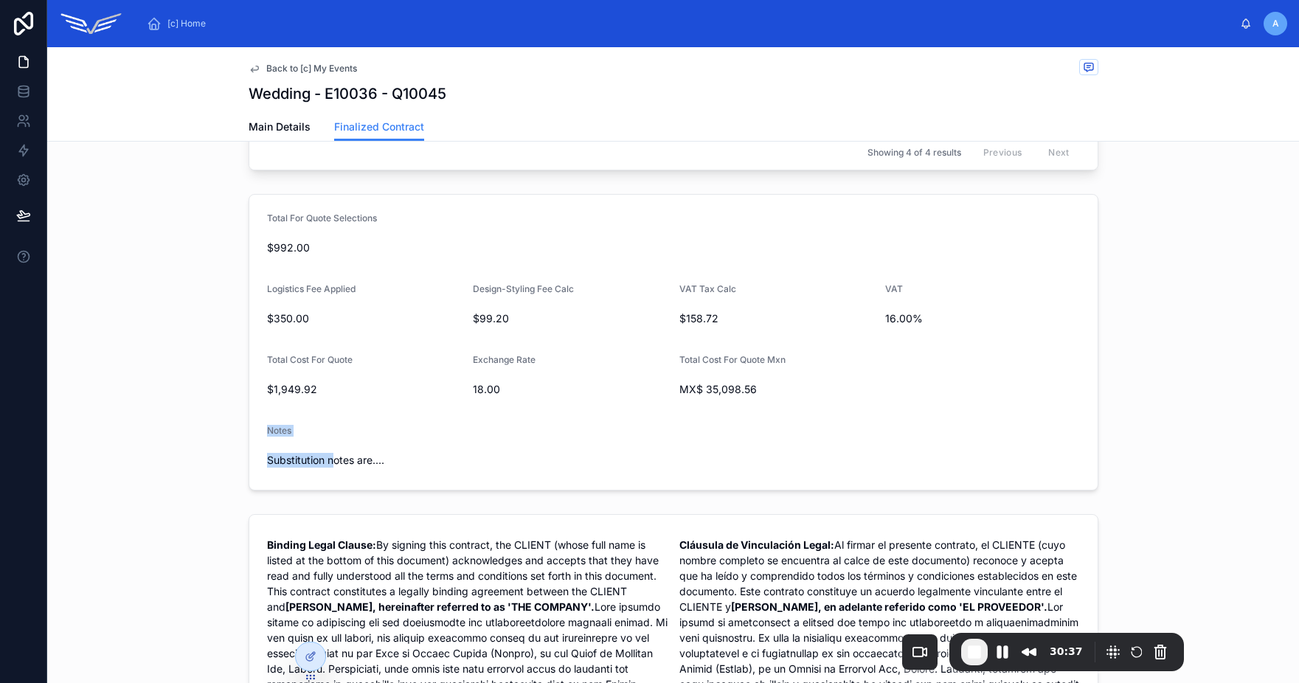
drag, startPoint x: 263, startPoint y: 443, endPoint x: 325, endPoint y: 478, distance: 71.4
click at [325, 472] on div "Notes Substitution notes are...." at bounding box center [673, 448] width 813 height 47
click at [380, 468] on span "Substitution notes are...." at bounding box center [673, 460] width 813 height 15
drag, startPoint x: 350, startPoint y: 463, endPoint x: 293, endPoint y: 476, distance: 58.3
click at [293, 472] on div "Substitution notes are...." at bounding box center [673, 460] width 813 height 24
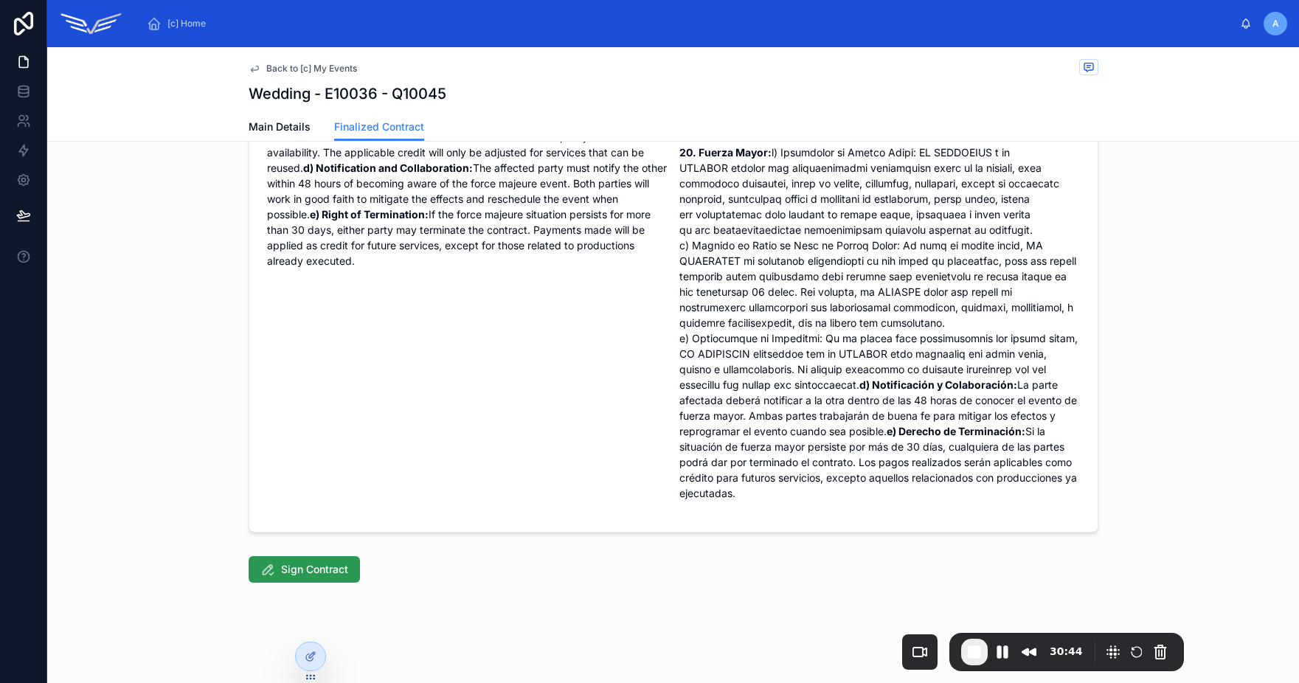
scroll to position [5110, 0]
click at [275, 583] on button "Sign Contract" at bounding box center [304, 569] width 111 height 27
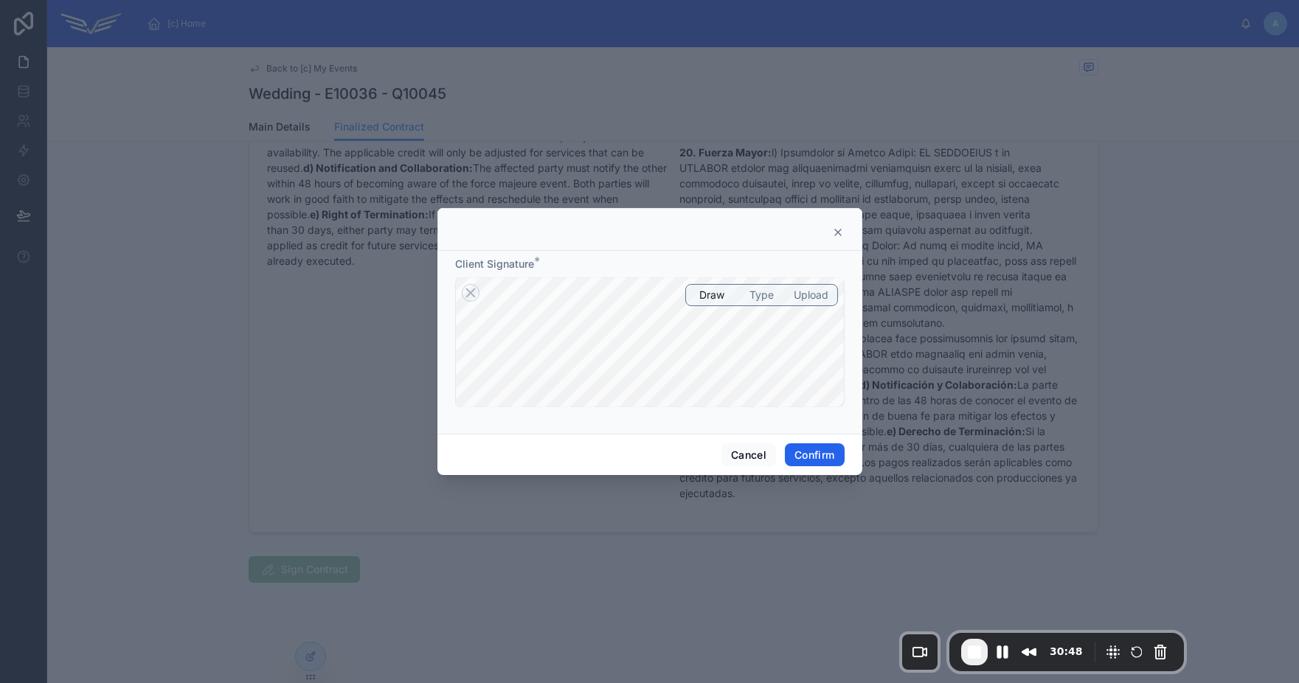
click at [814, 450] on button "Confirm" at bounding box center [814, 455] width 59 height 24
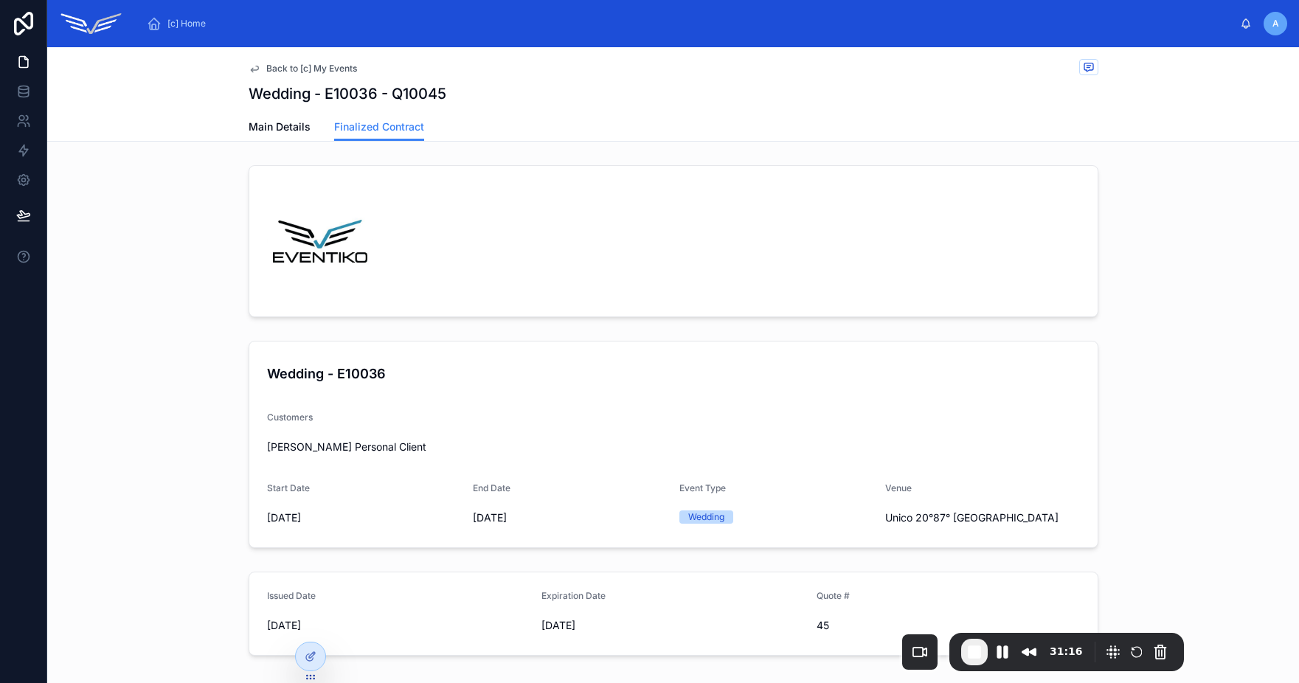
scroll to position [10, 0]
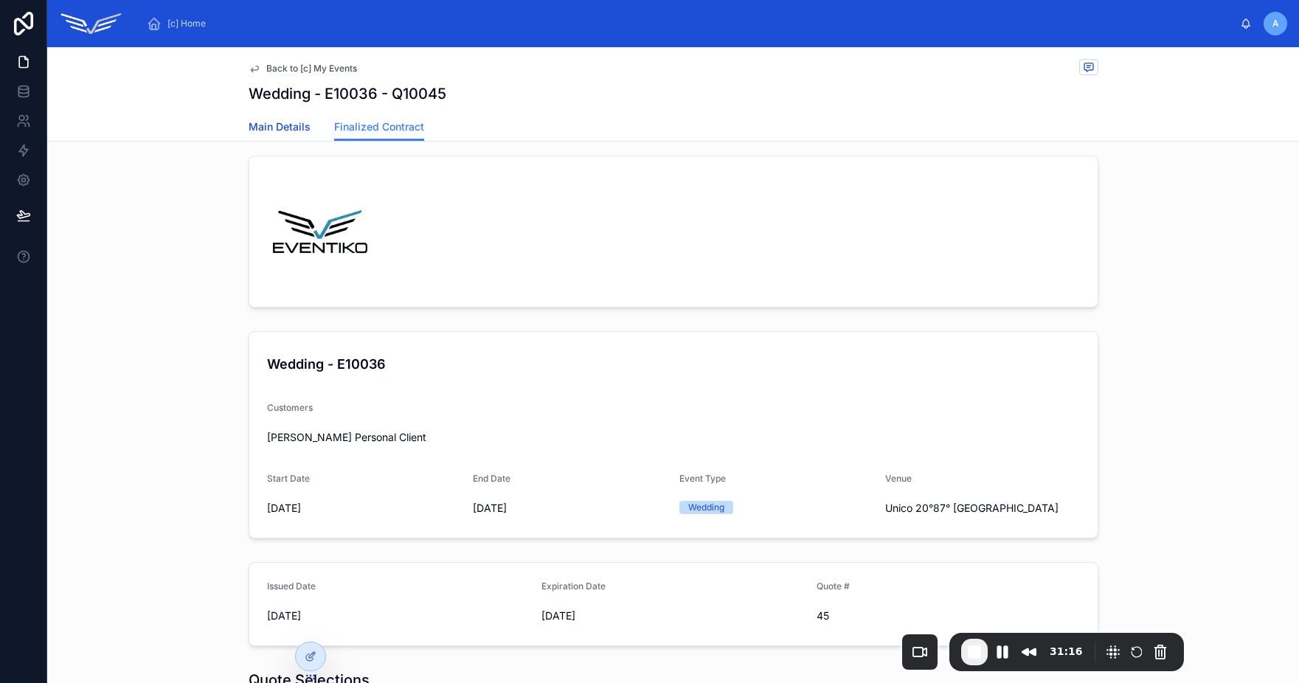
click at [283, 125] on span "Main Details" at bounding box center [280, 126] width 62 height 15
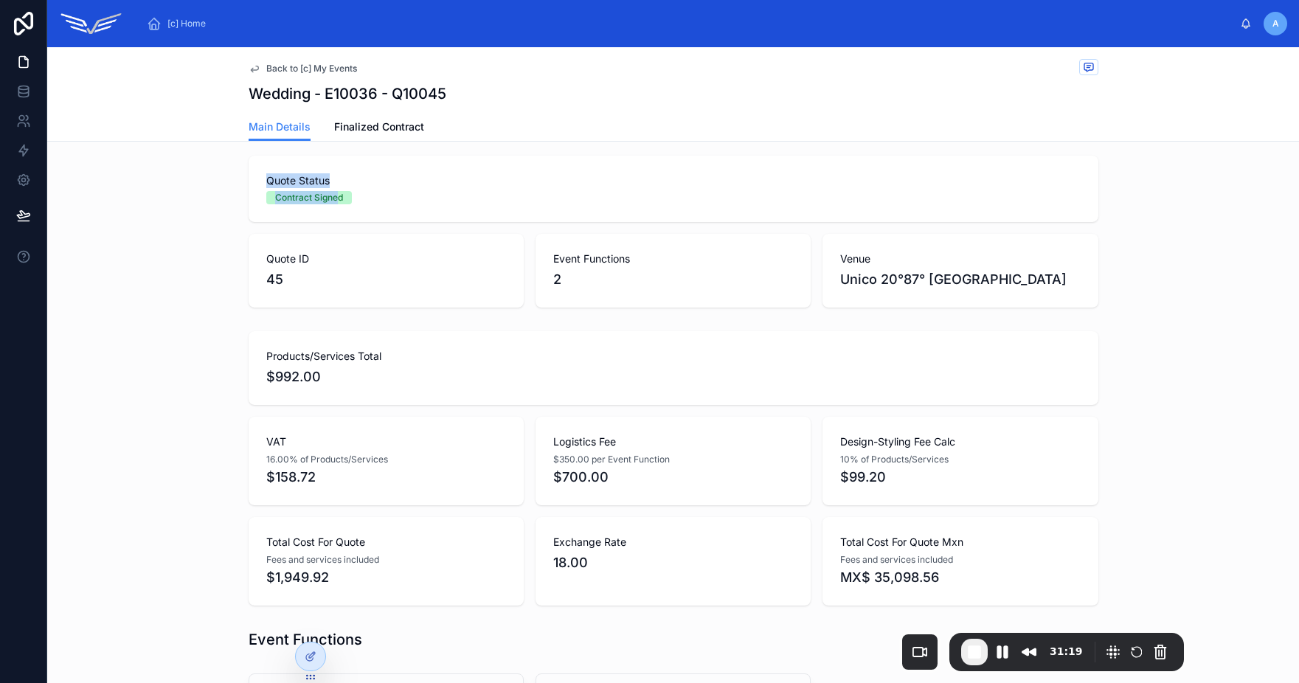
drag, startPoint x: 263, startPoint y: 181, endPoint x: 335, endPoint y: 204, distance: 74.9
click at [335, 204] on div "Quote Status Contract Signed" at bounding box center [673, 188] width 814 height 31
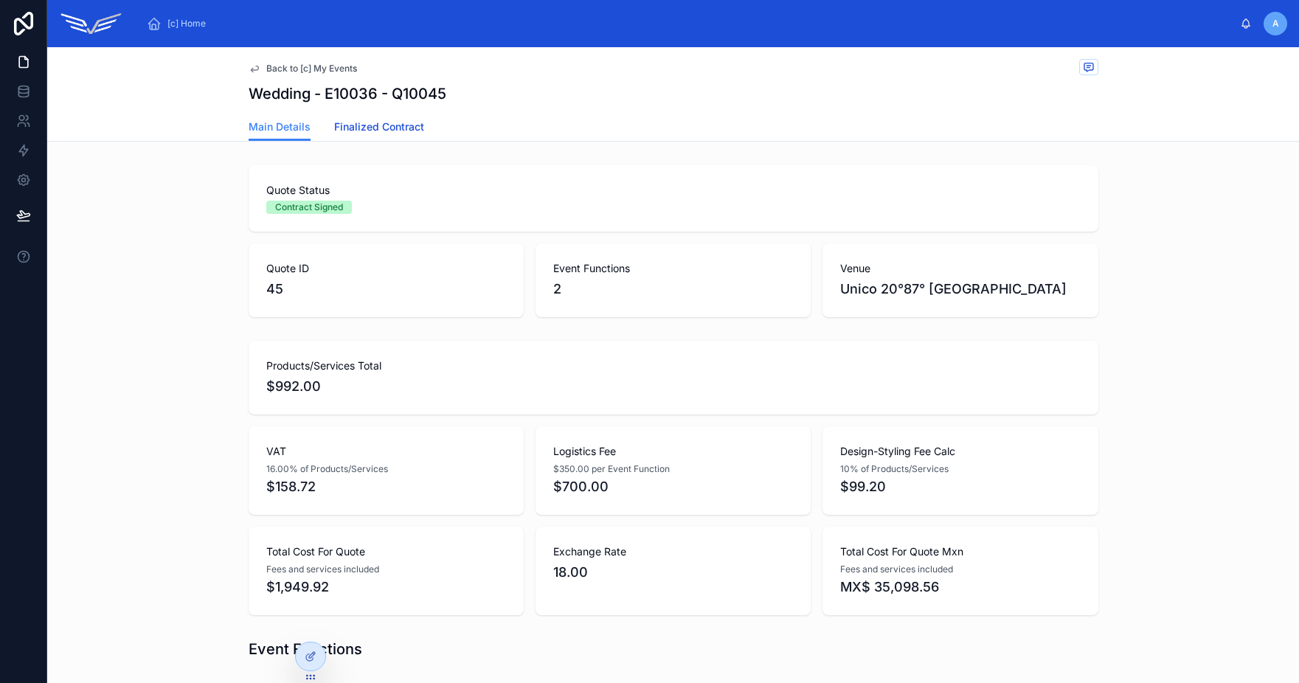
click at [361, 127] on span "Finalized Contract" at bounding box center [379, 126] width 90 height 15
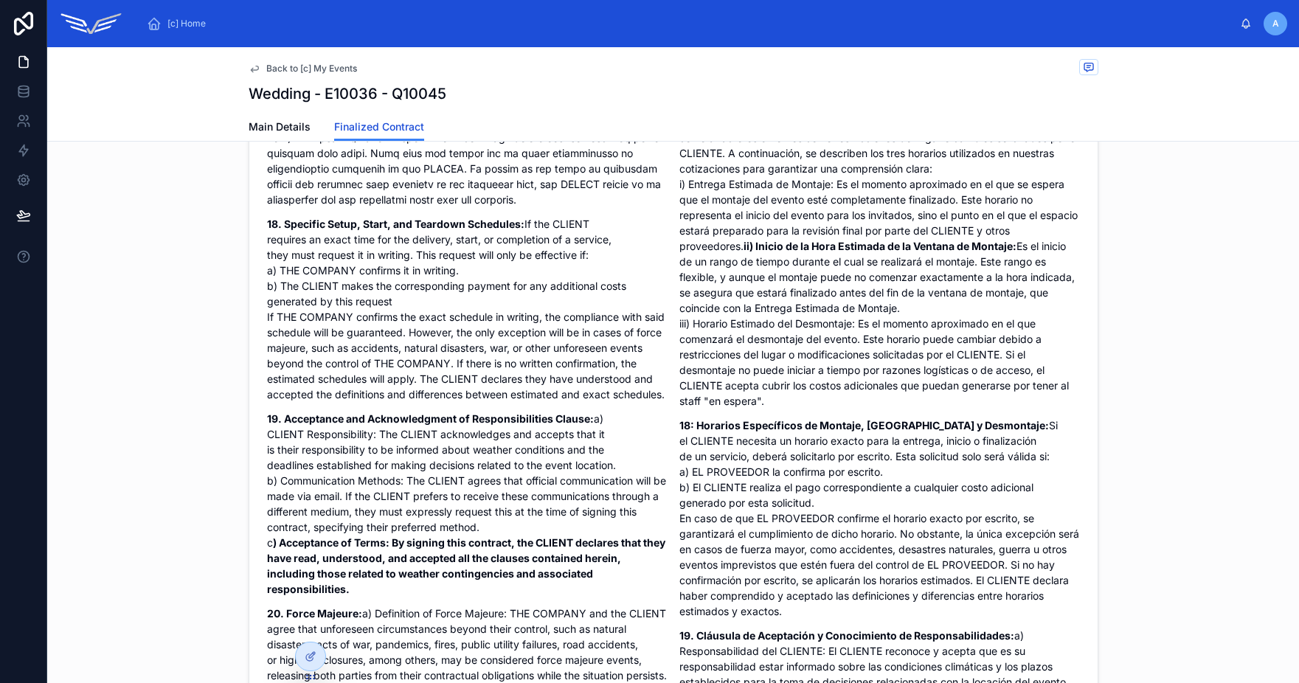
scroll to position [5263, 0]
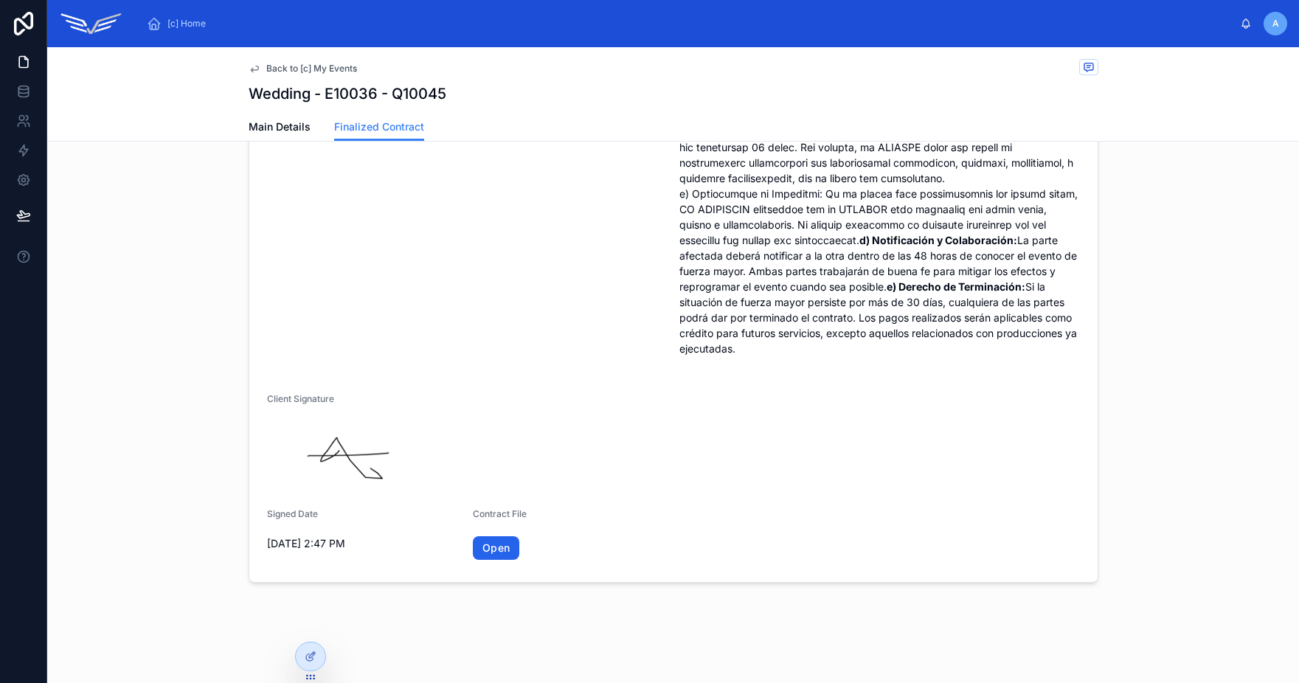
click at [491, 543] on link "Open" at bounding box center [496, 548] width 46 height 24
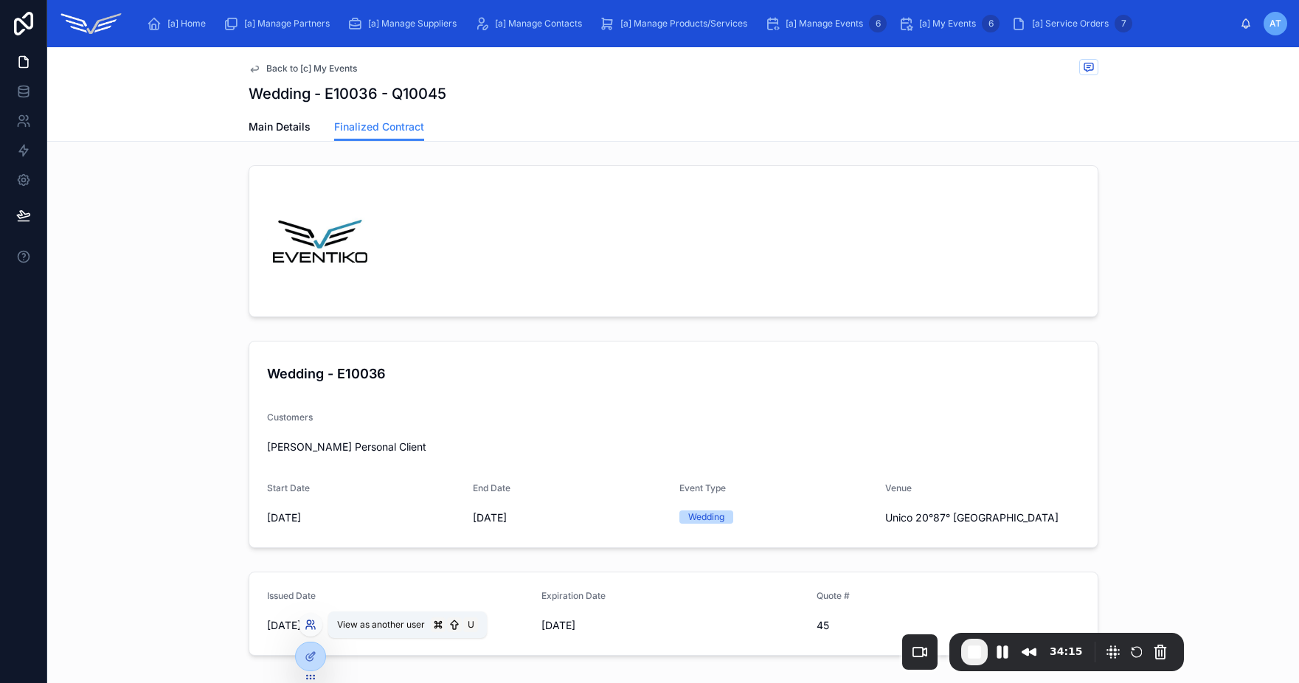
click at [307, 628] on icon at bounding box center [311, 625] width 12 height 12
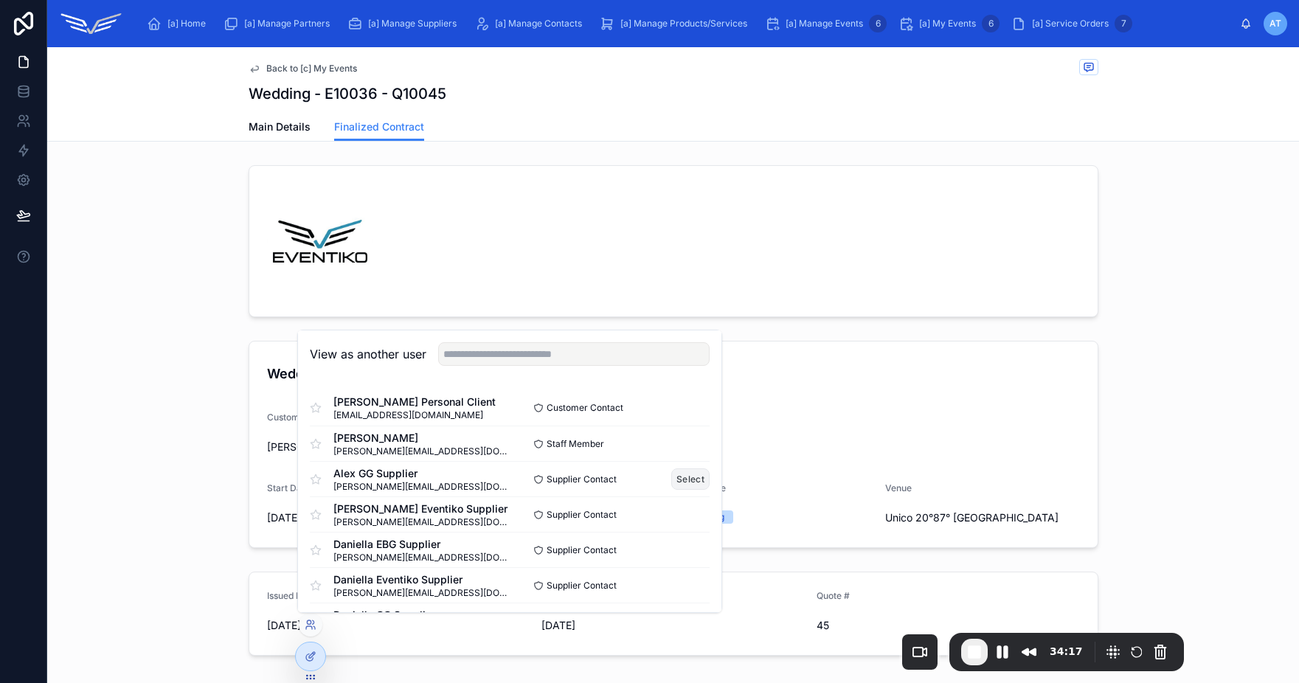
click at [682, 481] on button "Select" at bounding box center [690, 478] width 38 height 21
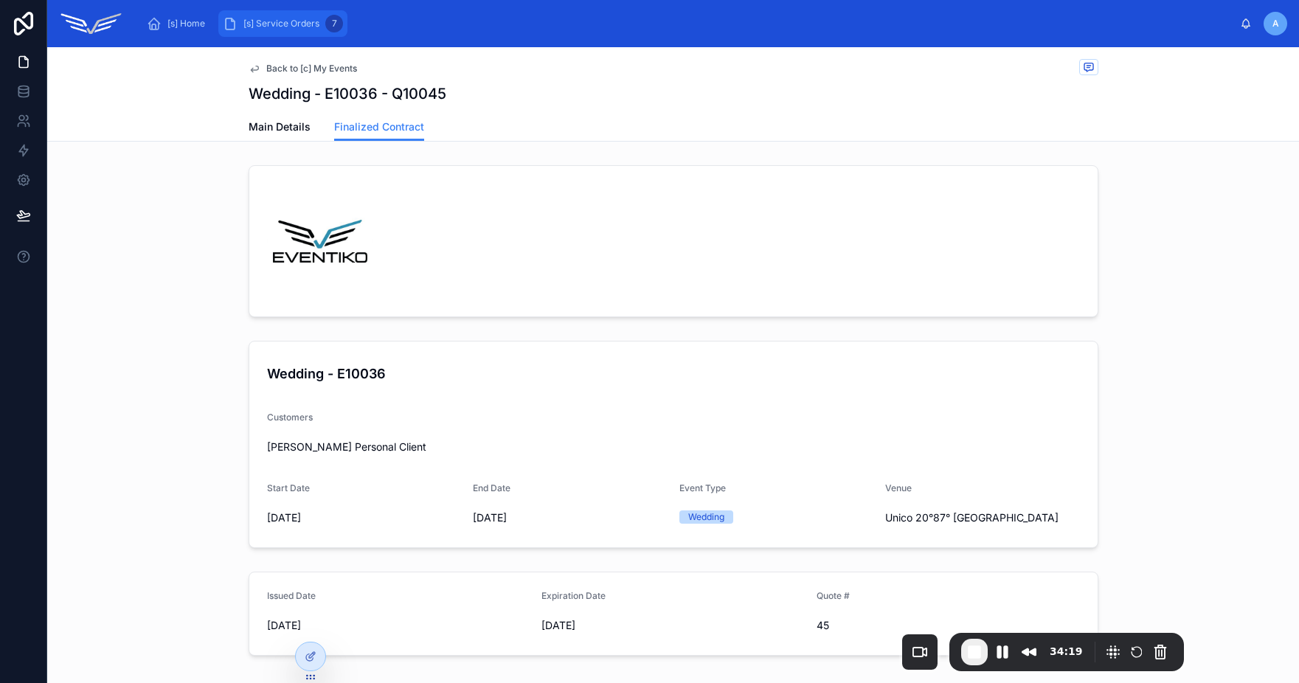
click at [285, 27] on span "[s] Service Orders" at bounding box center [281, 24] width 76 height 12
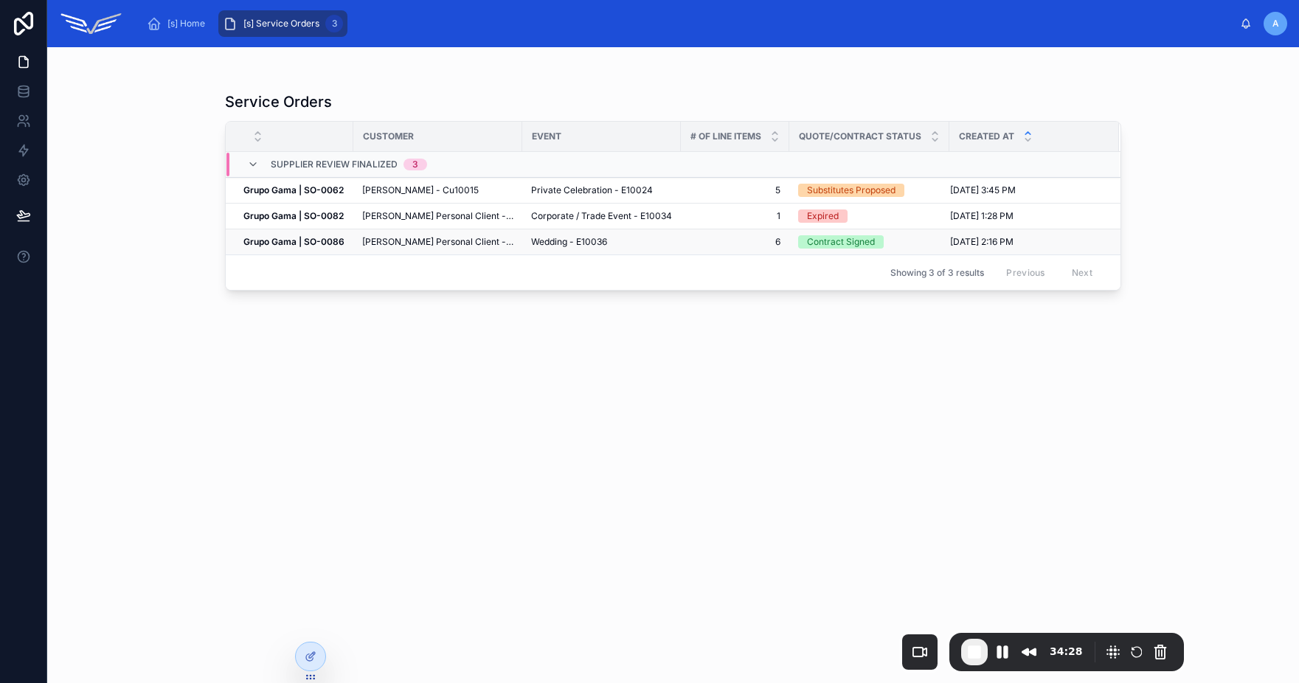
click at [481, 236] on span "[PERSON_NAME] Personal Client - Cu10020" at bounding box center [437, 242] width 151 height 12
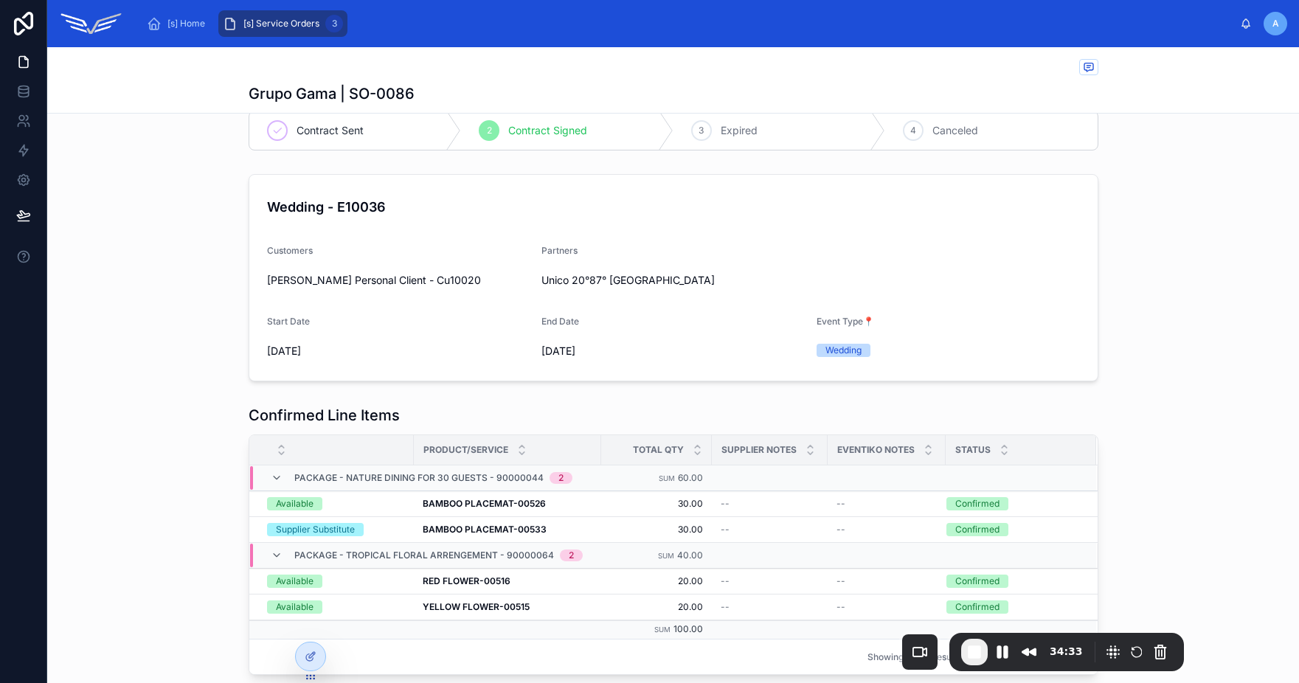
scroll to position [25, 0]
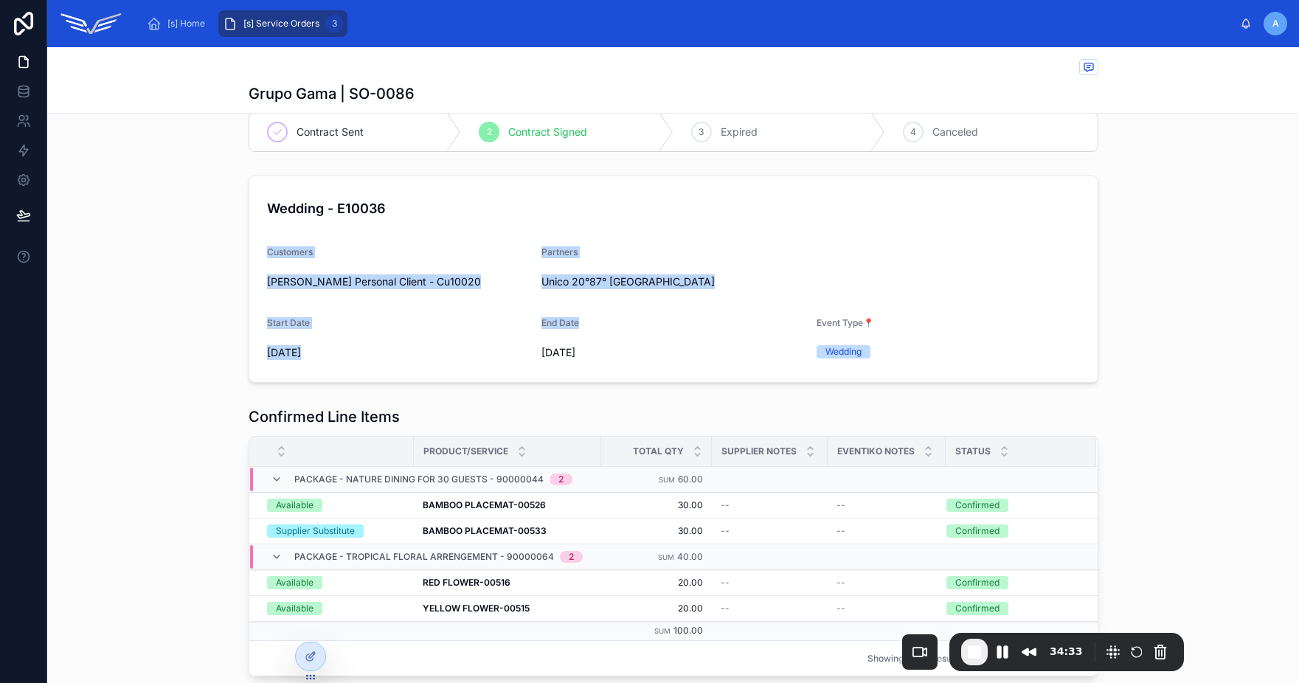
drag, startPoint x: 359, startPoint y: 240, endPoint x: 850, endPoint y: 314, distance: 496.8
click at [836, 317] on form "Wedding - E10036 Customers [PERSON_NAME] Personal Client - Cu10020 Partners Uni…" at bounding box center [673, 279] width 848 height 206
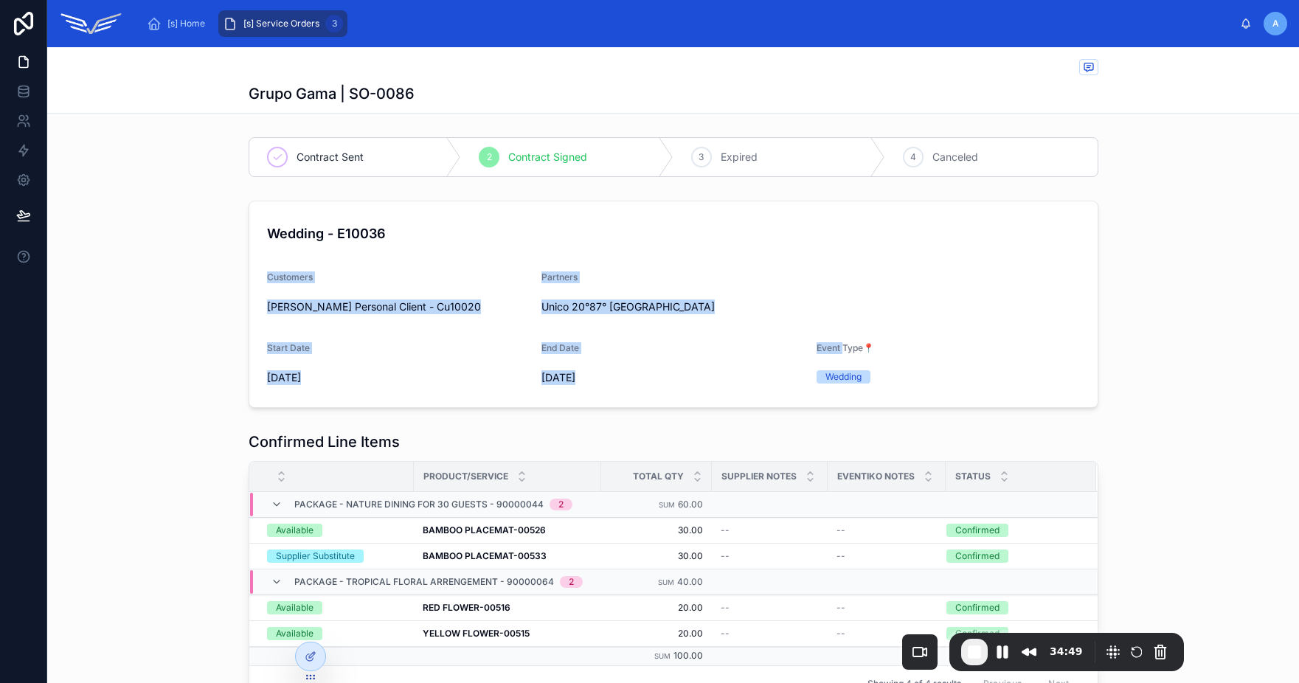
scroll to position [4, 0]
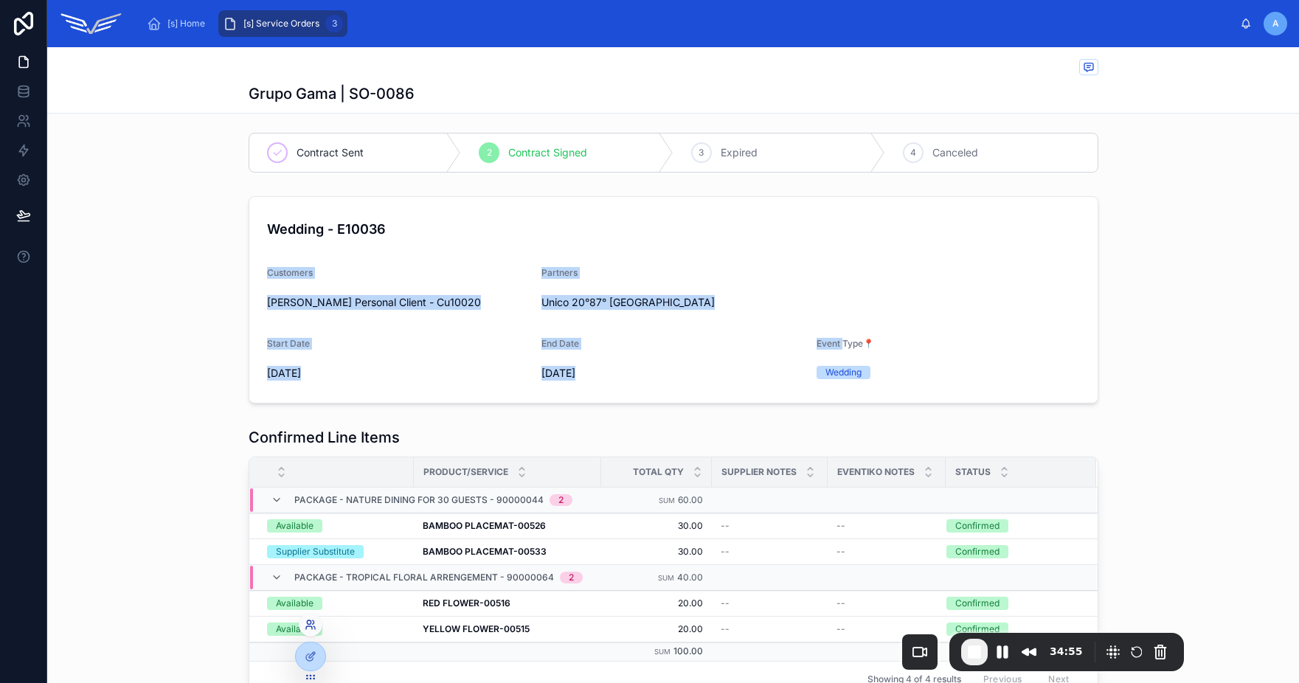
click at [308, 628] on icon at bounding box center [311, 625] width 12 height 12
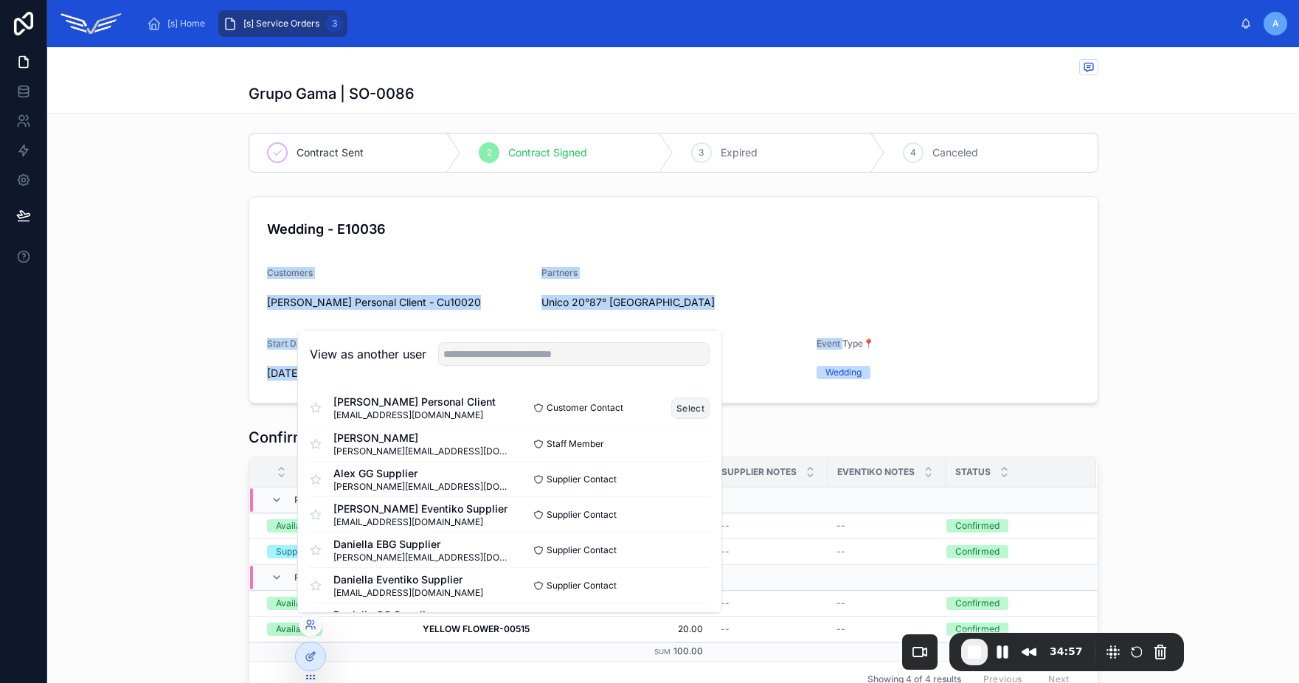
click at [678, 413] on button "Select" at bounding box center [690, 408] width 38 height 21
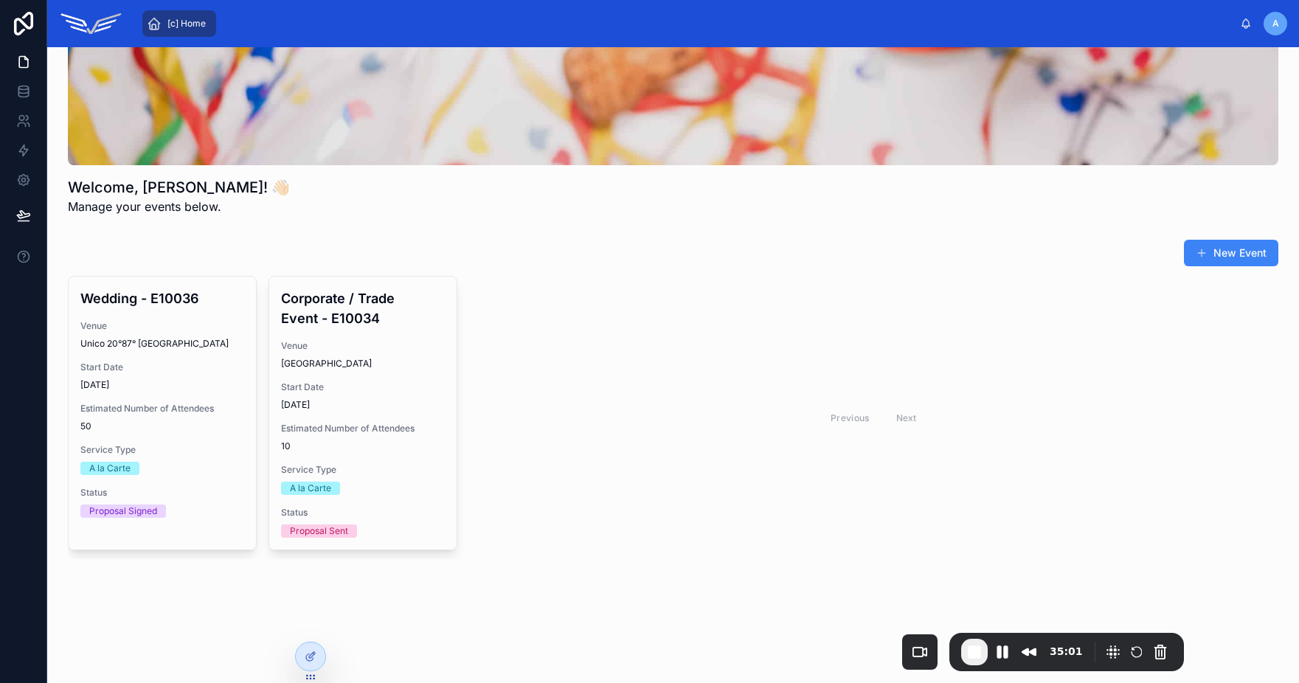
scroll to position [126, 0]
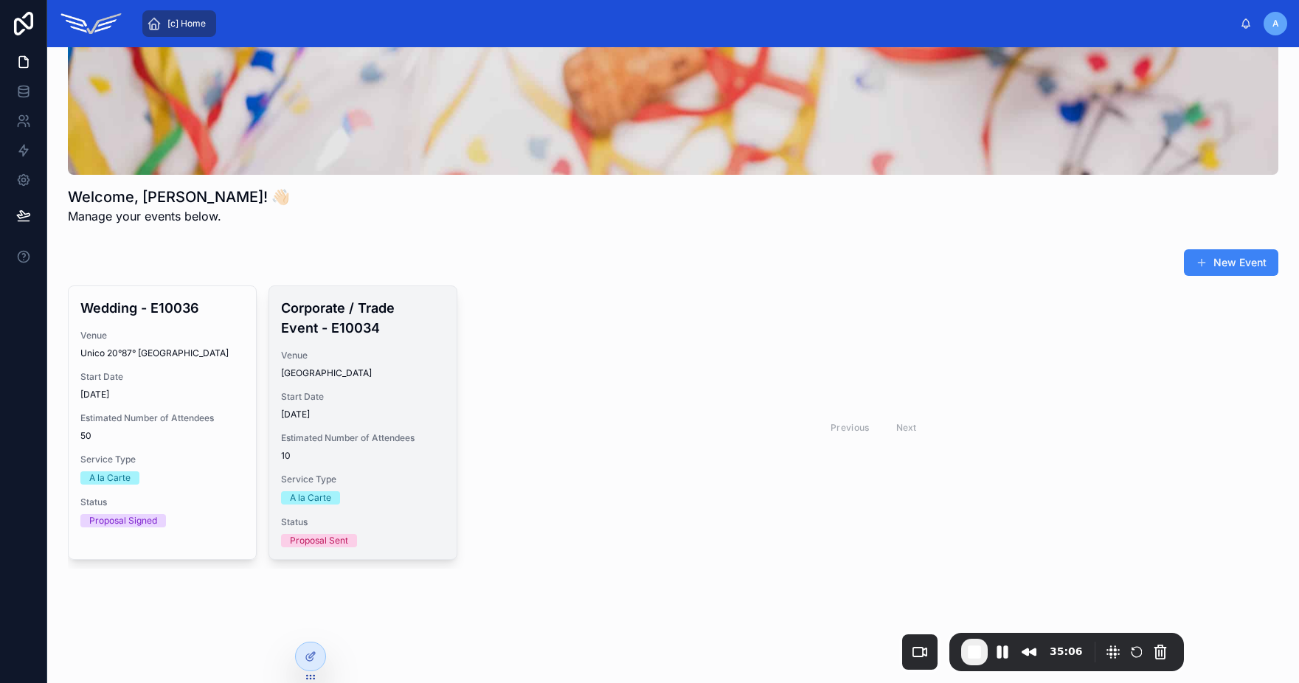
click at [350, 357] on span "Venue" at bounding box center [363, 356] width 164 height 12
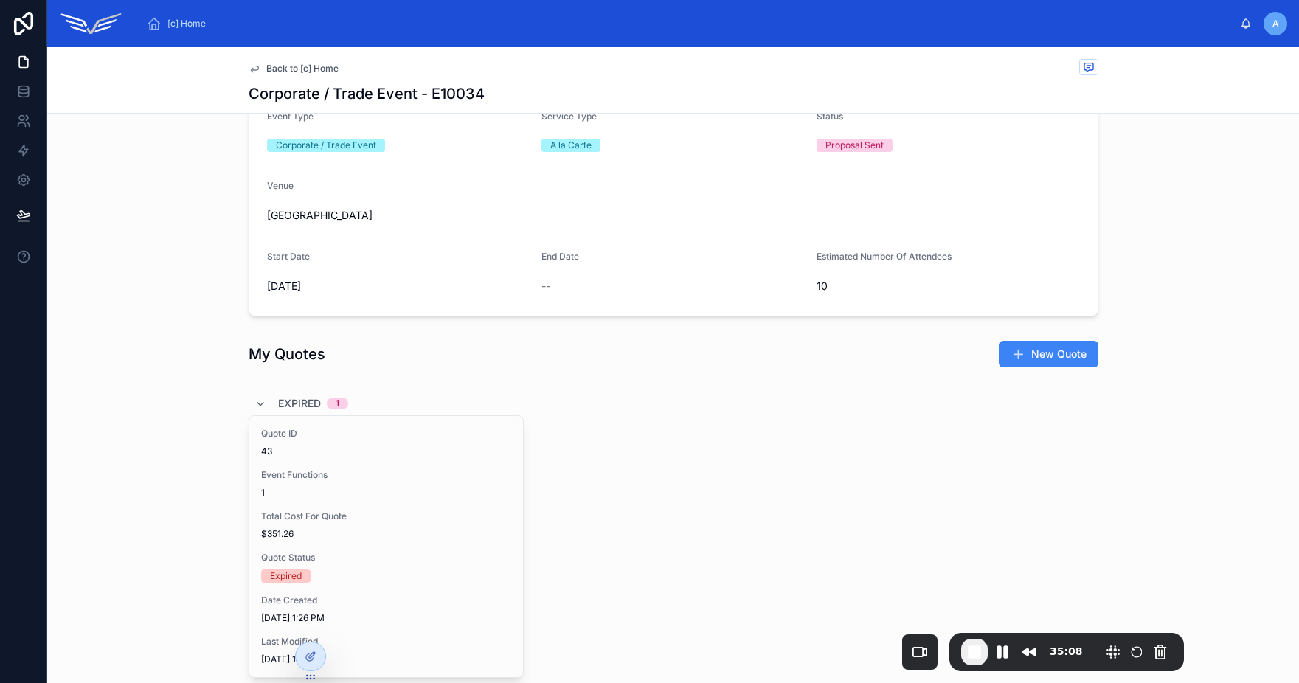
scroll to position [249, 0]
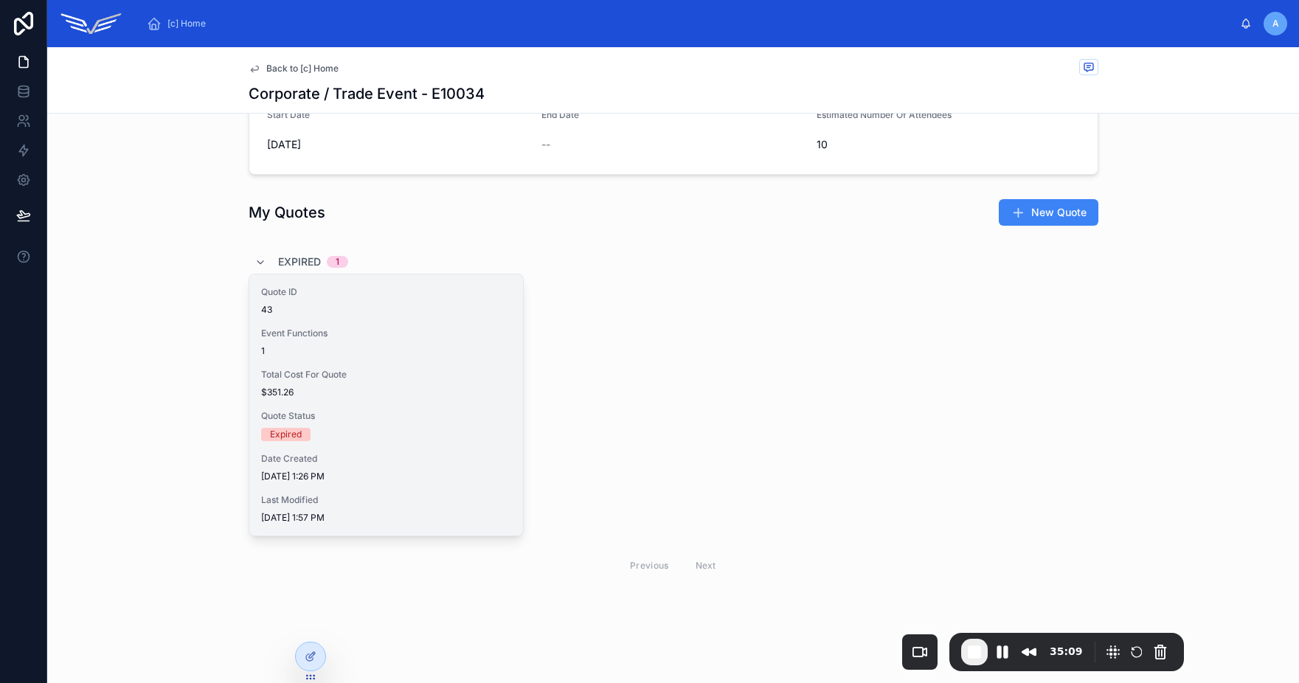
click at [369, 377] on span "Total Cost For Quote" at bounding box center [386, 375] width 250 height 12
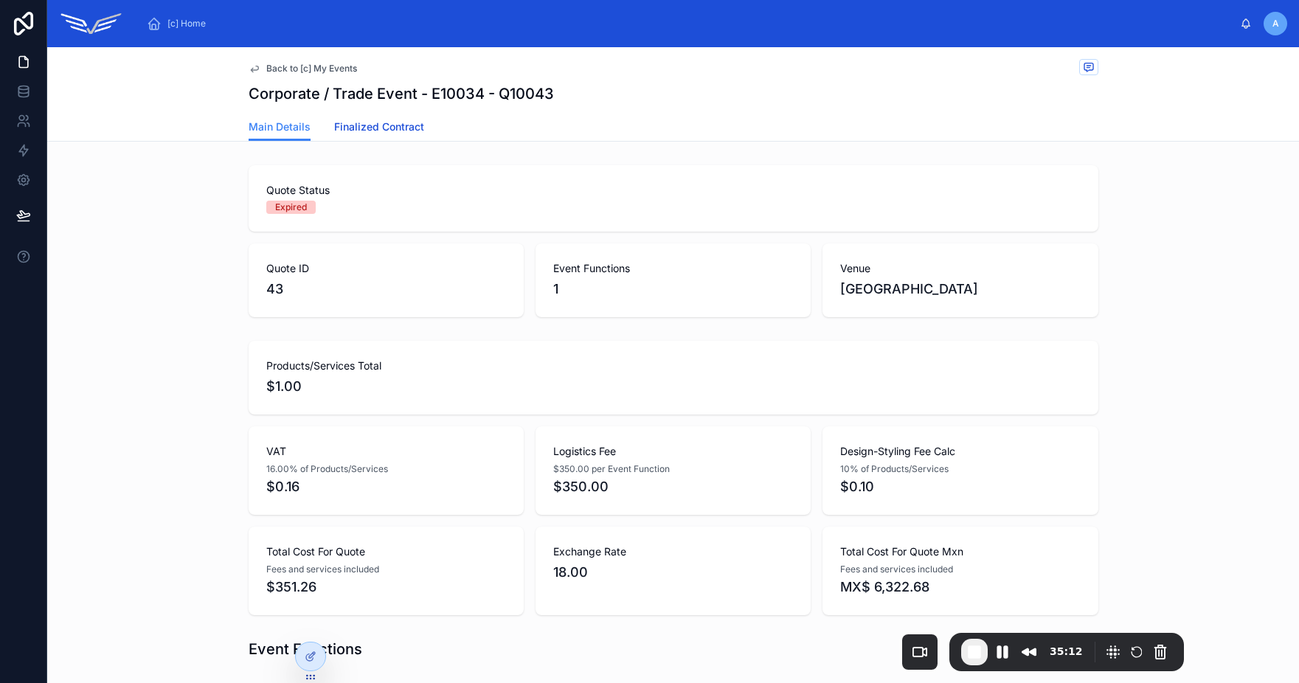
click at [375, 131] on span "Finalized Contract" at bounding box center [379, 126] width 90 height 15
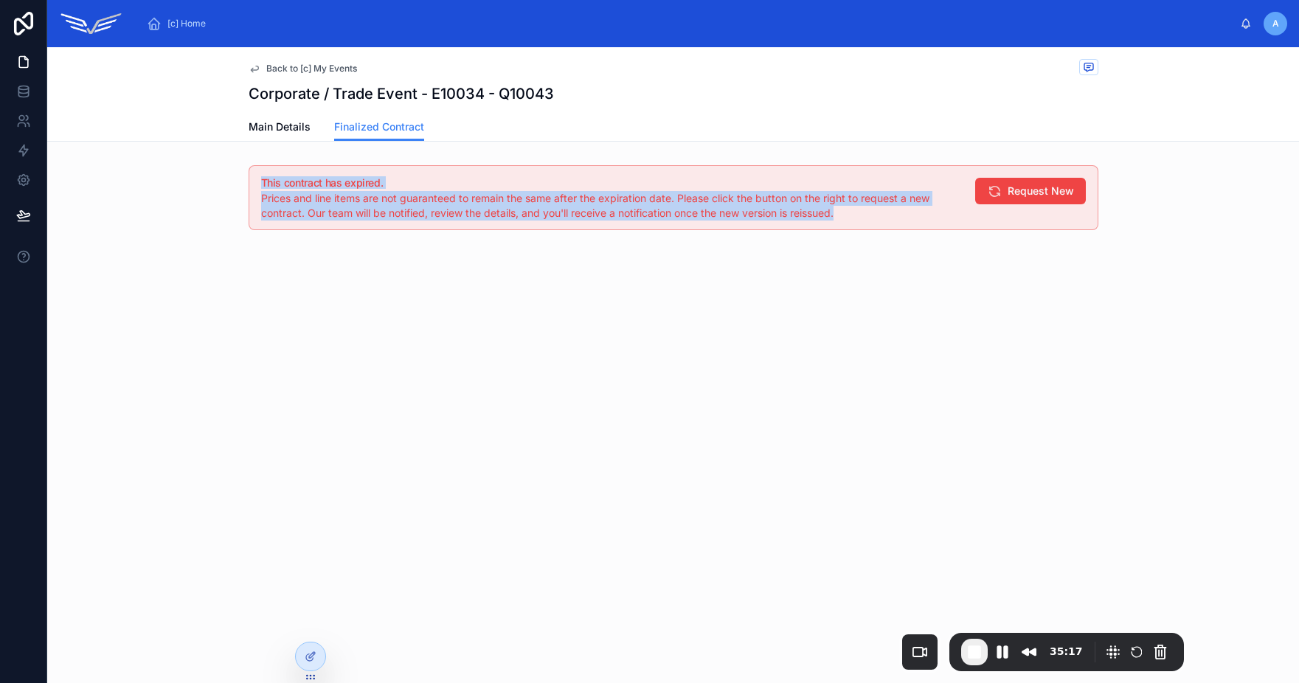
drag, startPoint x: 262, startPoint y: 179, endPoint x: 746, endPoint y: 225, distance: 486.1
click at [746, 225] on div "This contract has expired. Prices and line items are not guaranteed to remain t…" at bounding box center [674, 197] width 850 height 65
click at [617, 212] on span "Prices and line items are not guaranteed to remain the same after the expiratio…" at bounding box center [595, 205] width 668 height 27
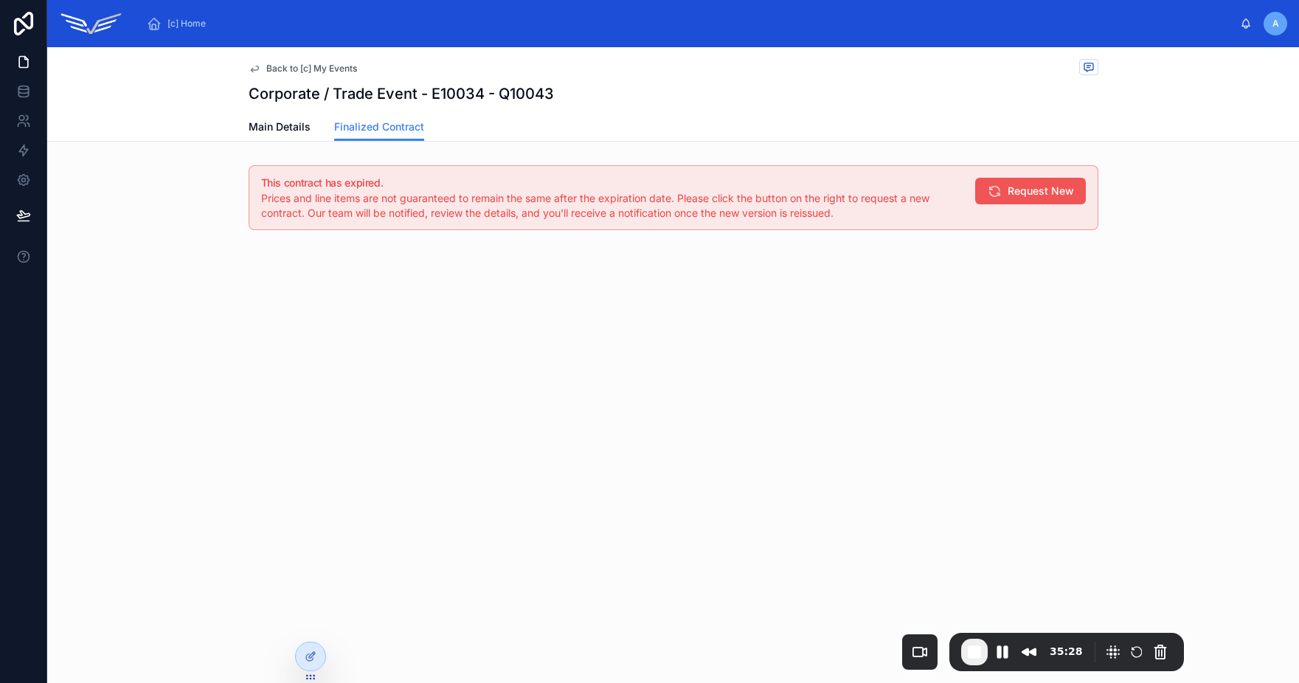
click at [1016, 190] on span "Request New" at bounding box center [1041, 191] width 66 height 15
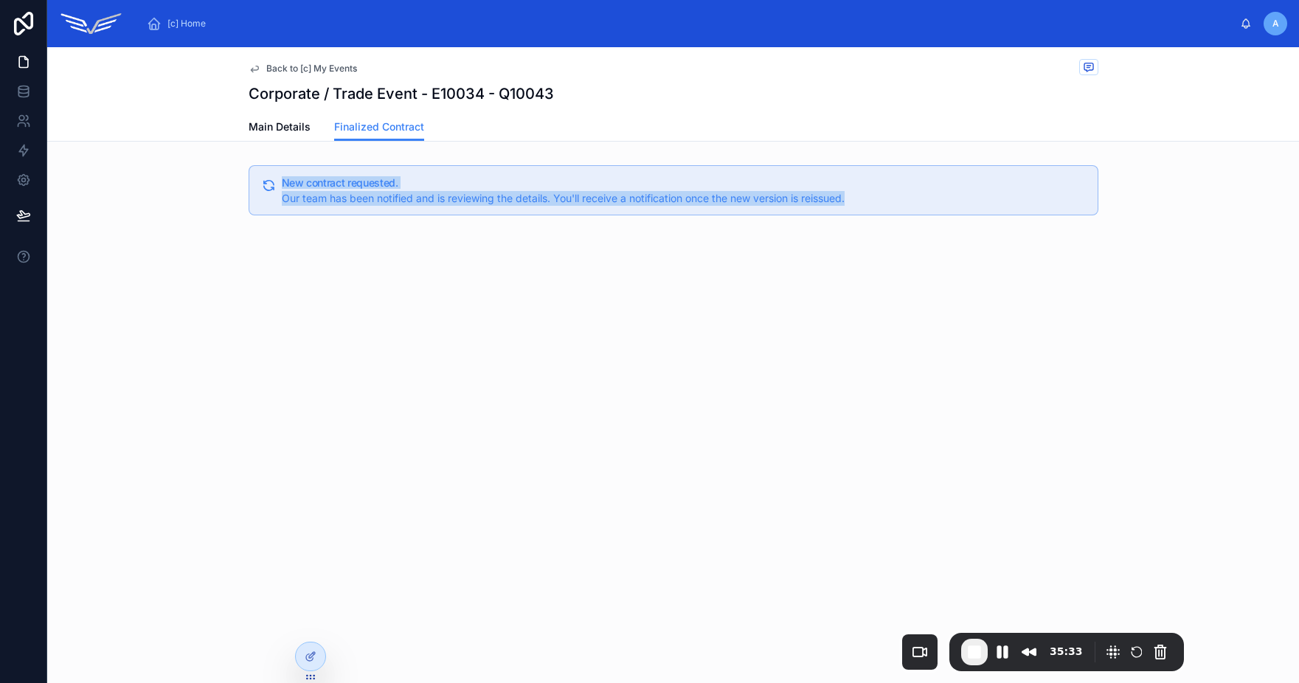
drag, startPoint x: 277, startPoint y: 187, endPoint x: 506, endPoint y: 210, distance: 229.8
click at [506, 210] on div "New contract requested. Our team has been notified and is reviewing the details…" at bounding box center [674, 190] width 850 height 50
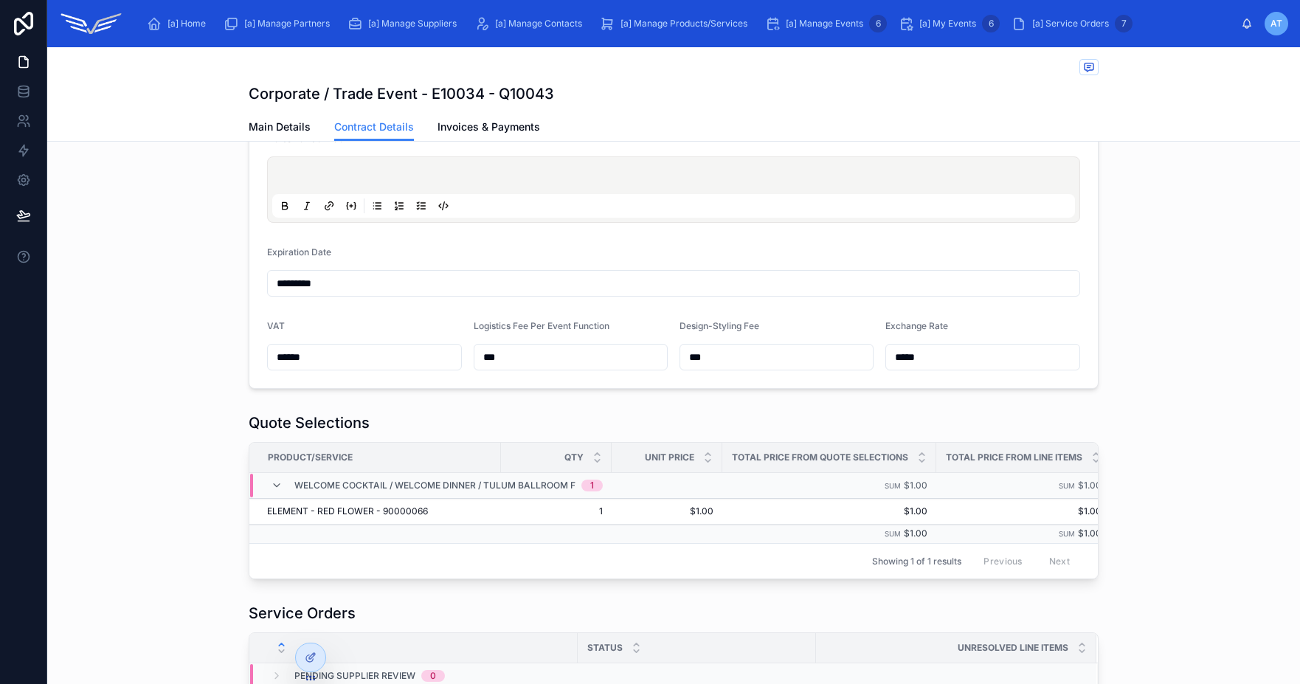
scroll to position [448, 0]
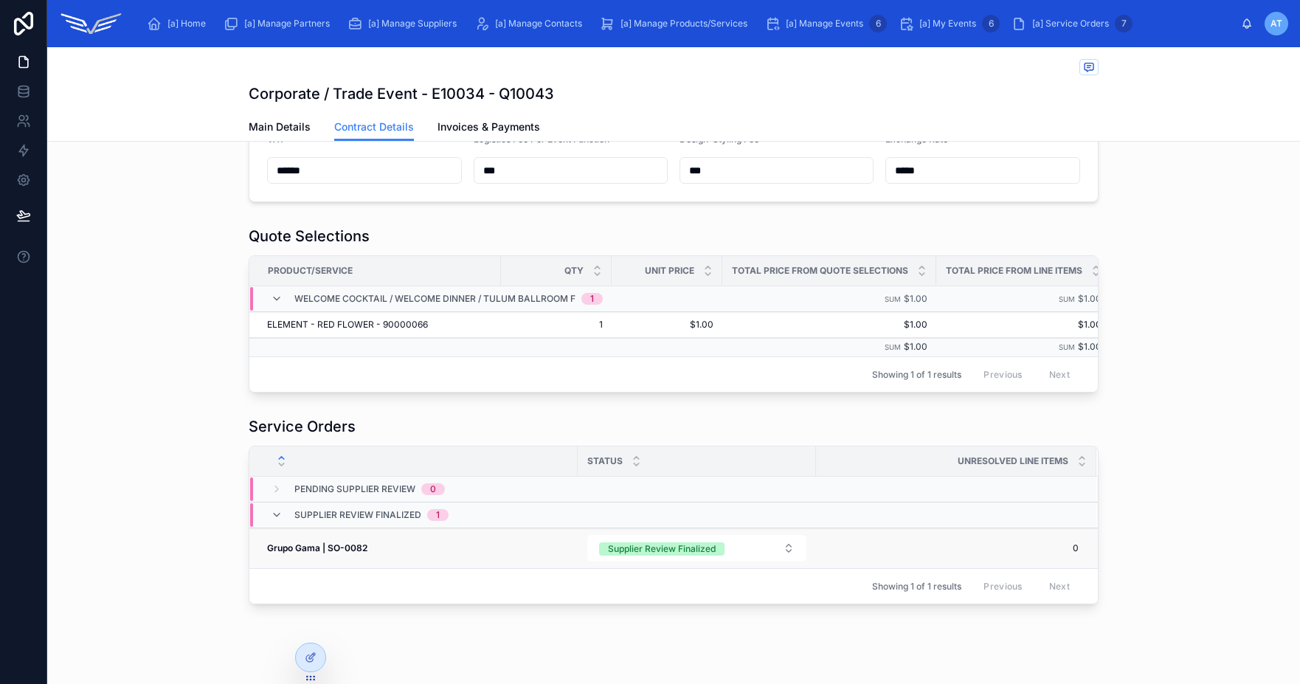
click at [423, 554] on div "Grupo Gama | SO-0082 Grupo Gama | SO-0082" at bounding box center [418, 548] width 302 height 12
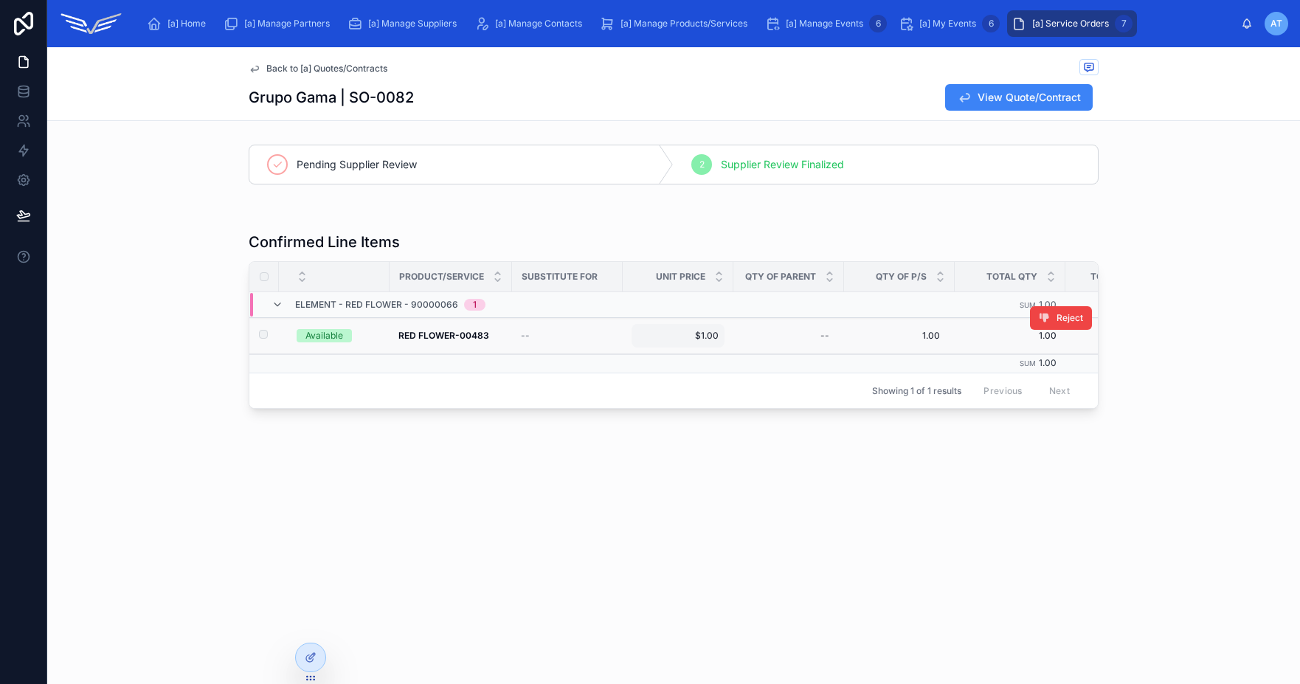
click at [689, 336] on span "$1.00" at bounding box center [677, 336] width 81 height 12
click at [1163, 221] on div "Pending Supplier Review 2 Supplier Review Finalized Confirmed Line Items Produc…" at bounding box center [673, 288] width 1253 height 299
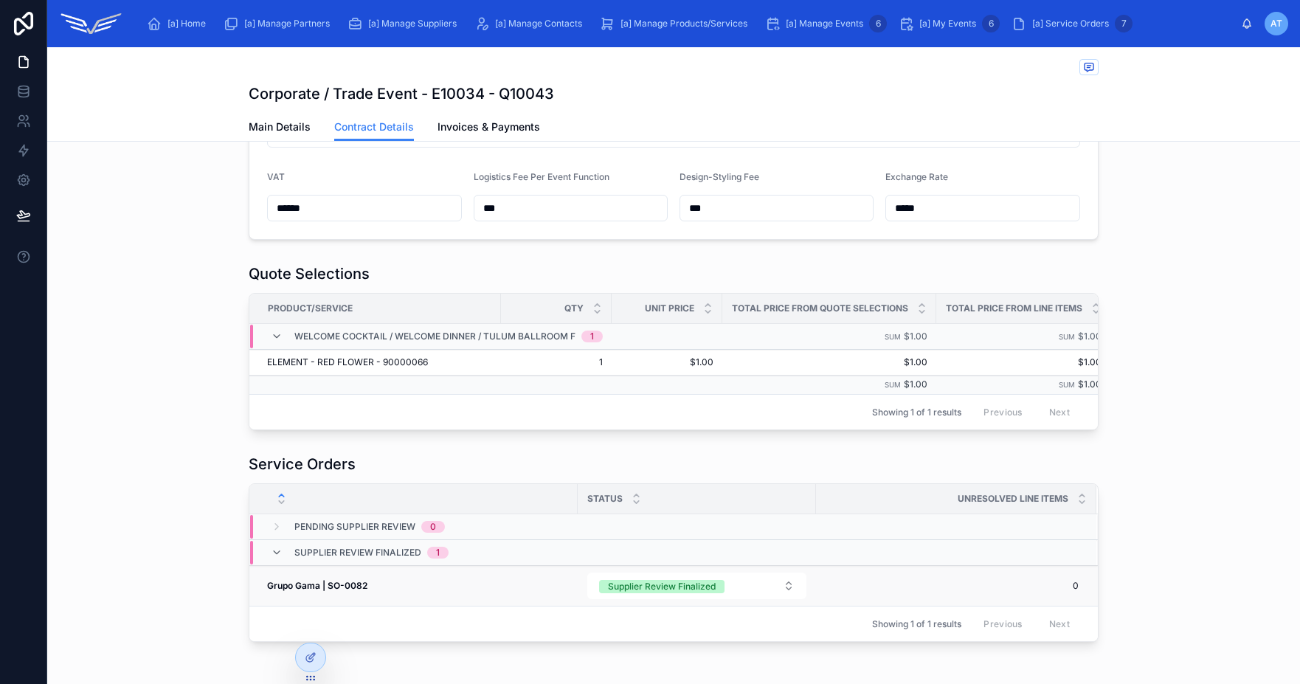
scroll to position [417, 0]
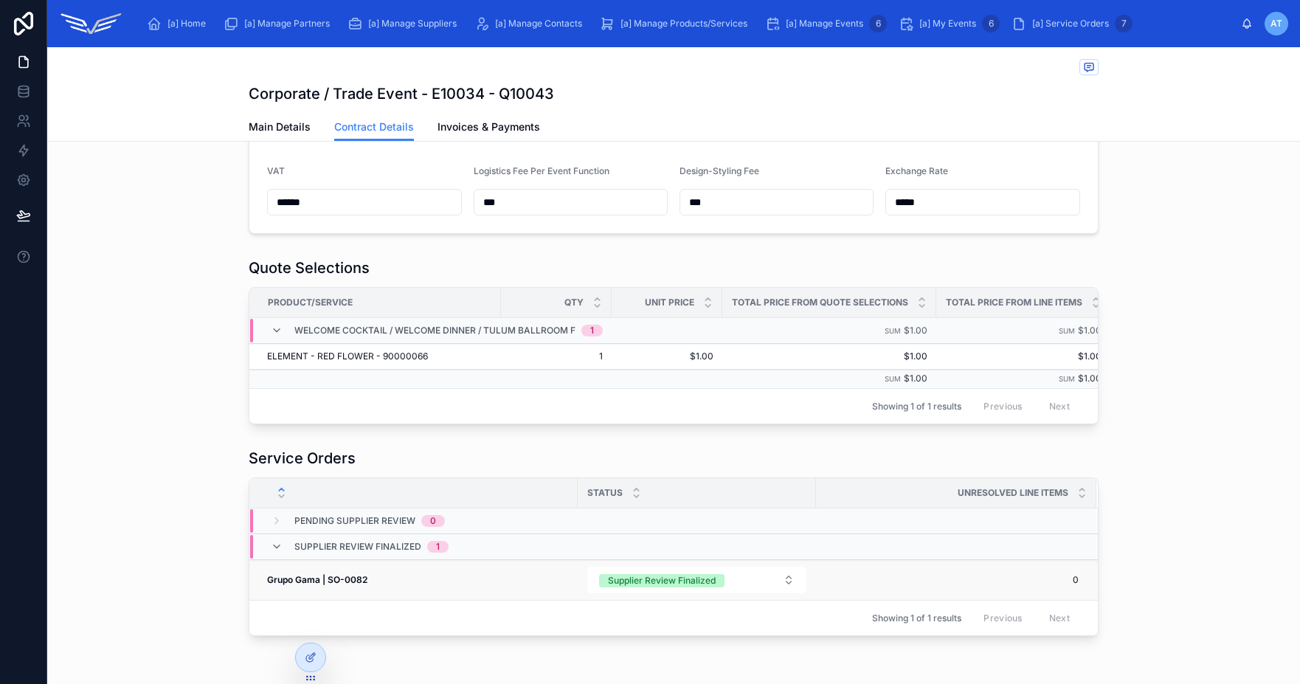
click at [376, 586] on div "Grupo Gama | SO-0082 Grupo Gama | SO-0082" at bounding box center [418, 580] width 302 height 12
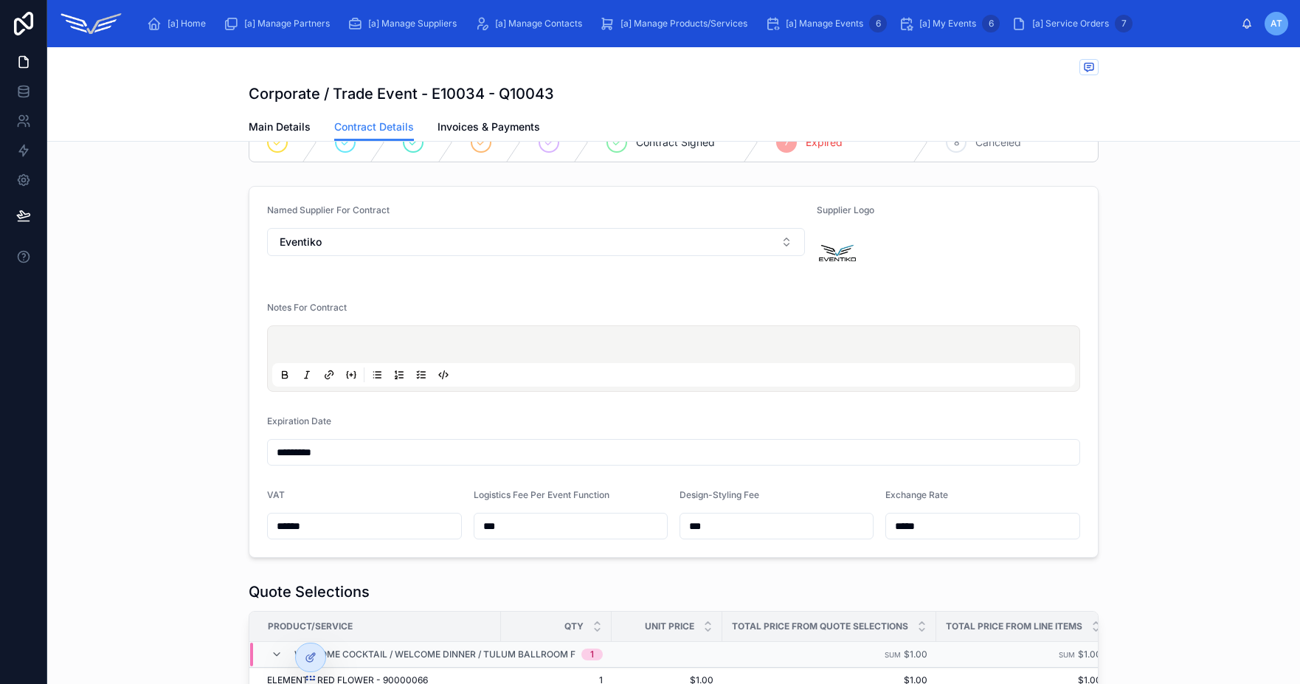
scroll to position [9, 0]
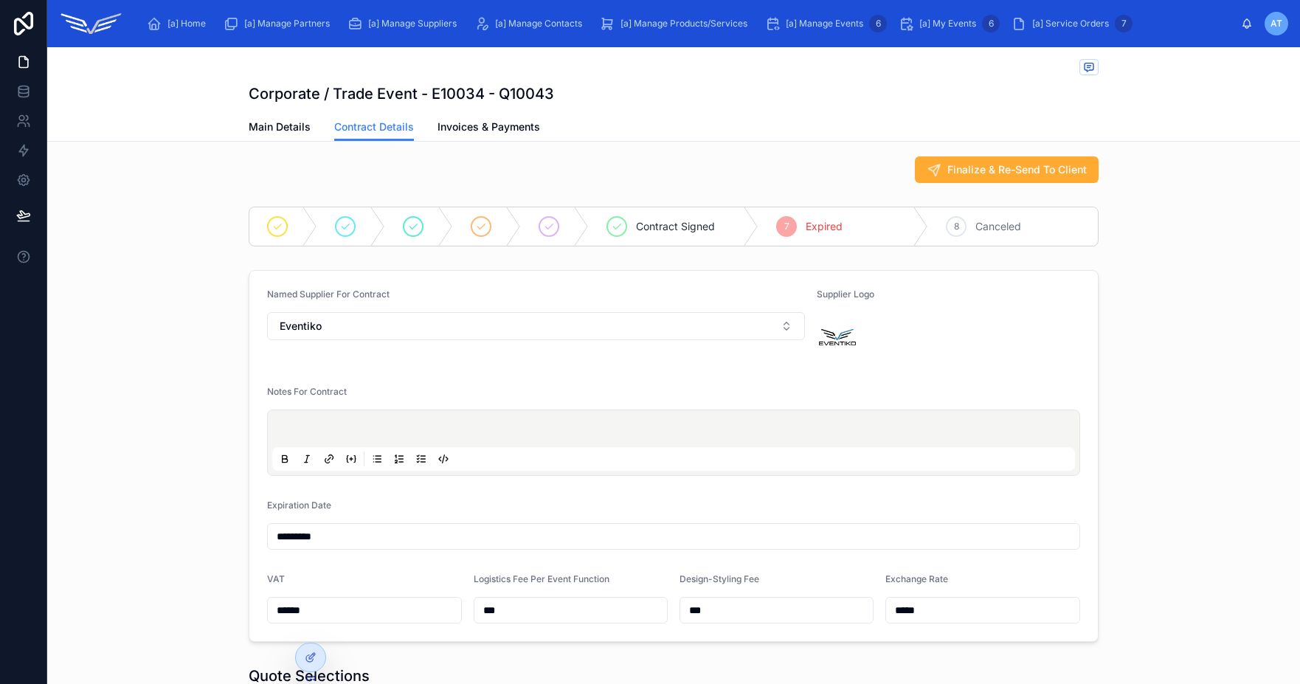
click at [363, 536] on input "*********" at bounding box center [673, 536] width 811 height 21
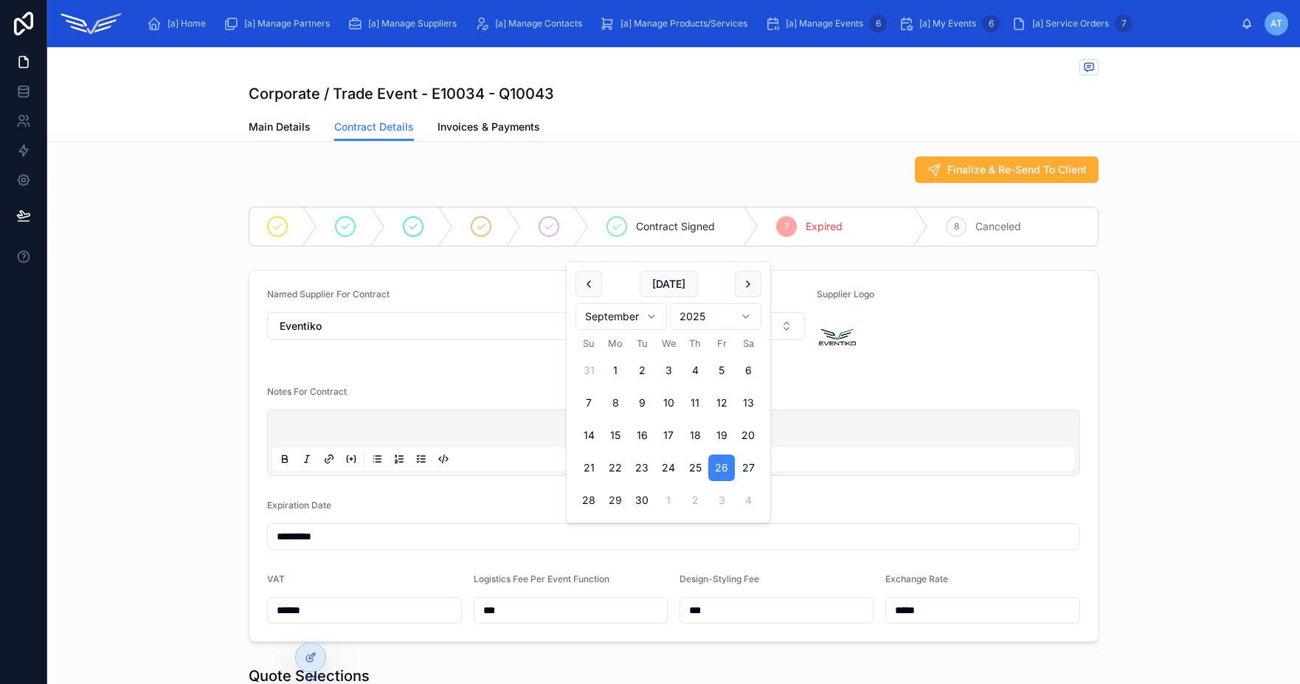
click at [363, 536] on input "*********" at bounding box center [673, 536] width 811 height 21
click at [755, 291] on button at bounding box center [748, 284] width 27 height 27
click at [744, 402] on button "11" at bounding box center [748, 402] width 27 height 27
type input "**********"
click at [1182, 311] on div "**********" at bounding box center [673, 456] width 1253 height 384
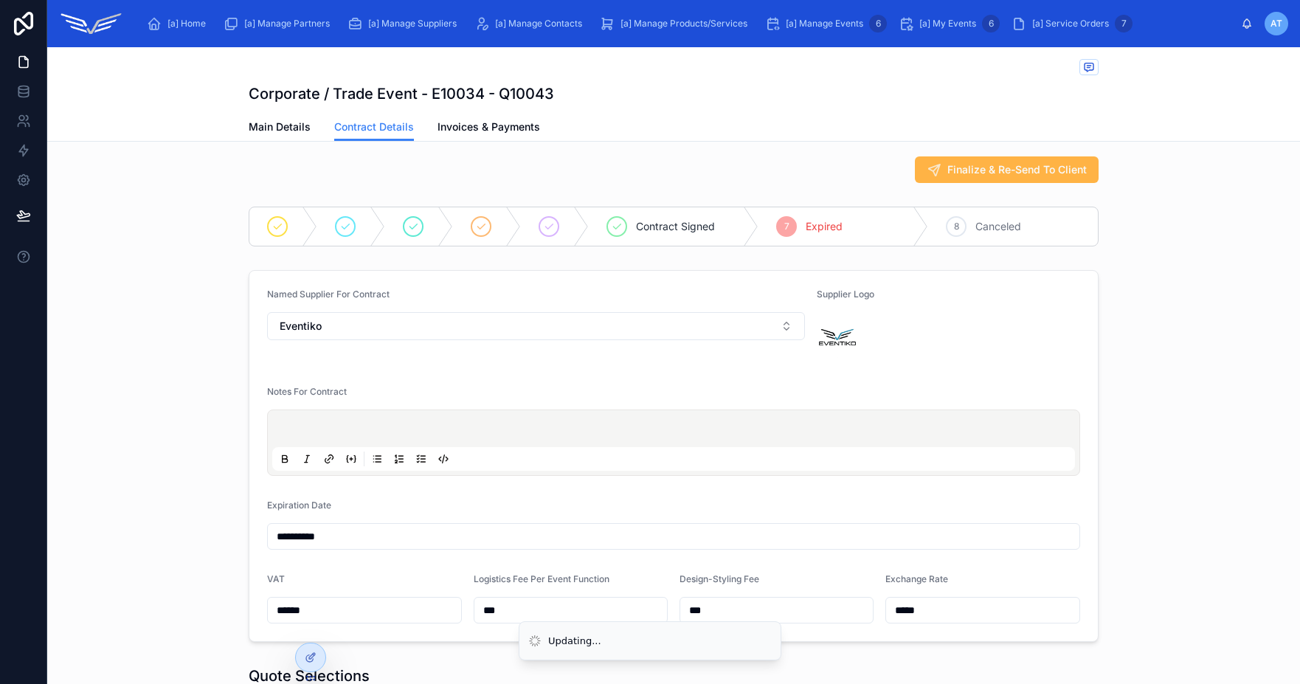
click at [966, 169] on span "Finalize & Re-Send To Client" at bounding box center [1016, 169] width 139 height 15
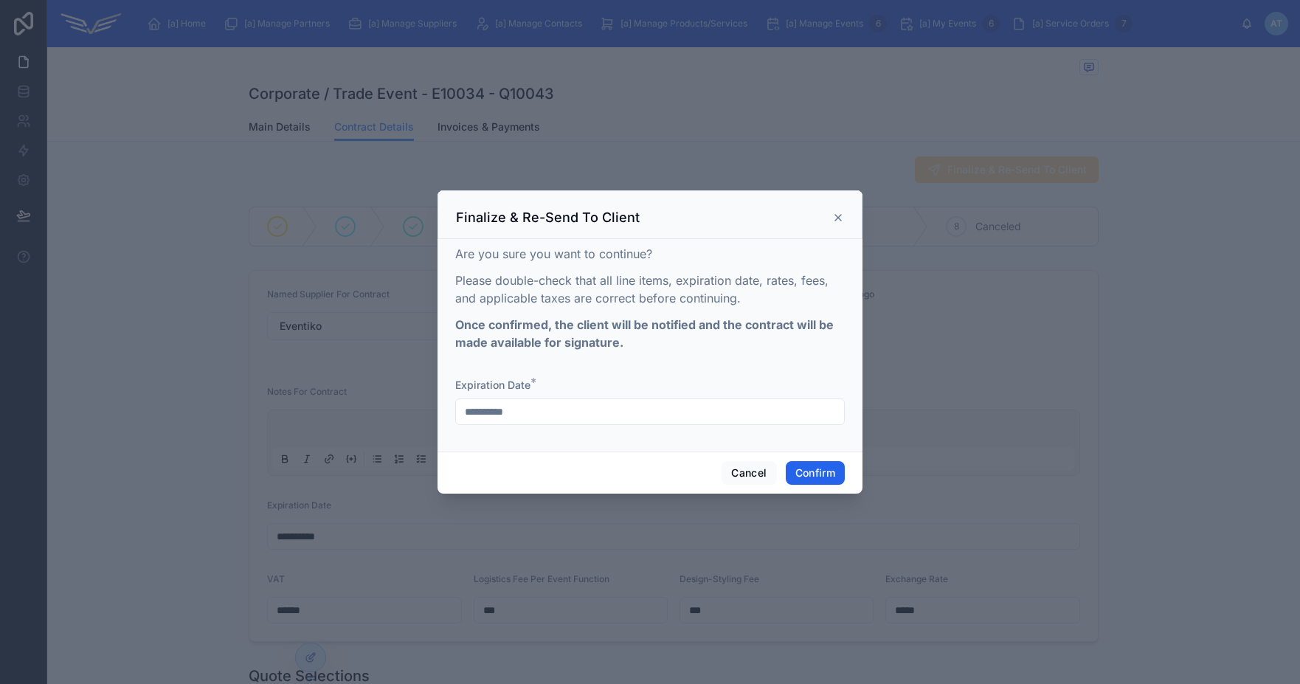
click at [828, 478] on button "Confirm" at bounding box center [815, 473] width 59 height 24
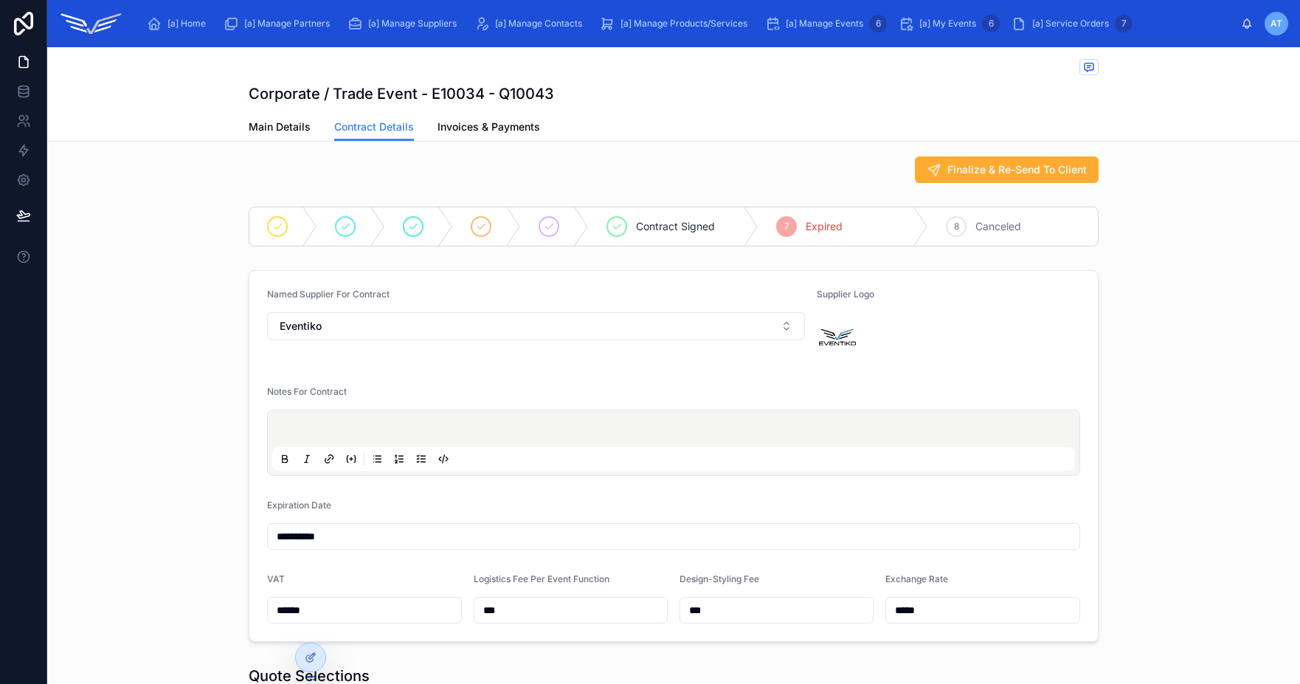
scroll to position [0, 0]
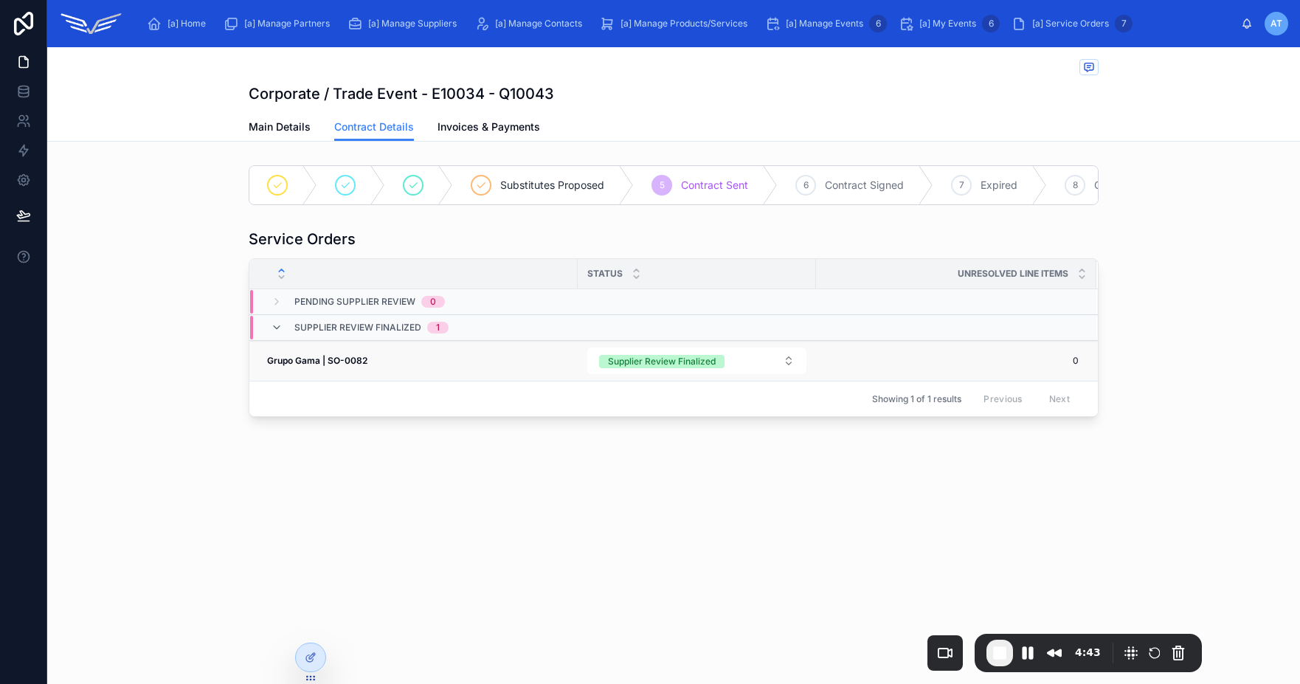
click at [446, 367] on div "Grupo Gama | SO-0082 Grupo Gama | SO-0082" at bounding box center [418, 361] width 302 height 12
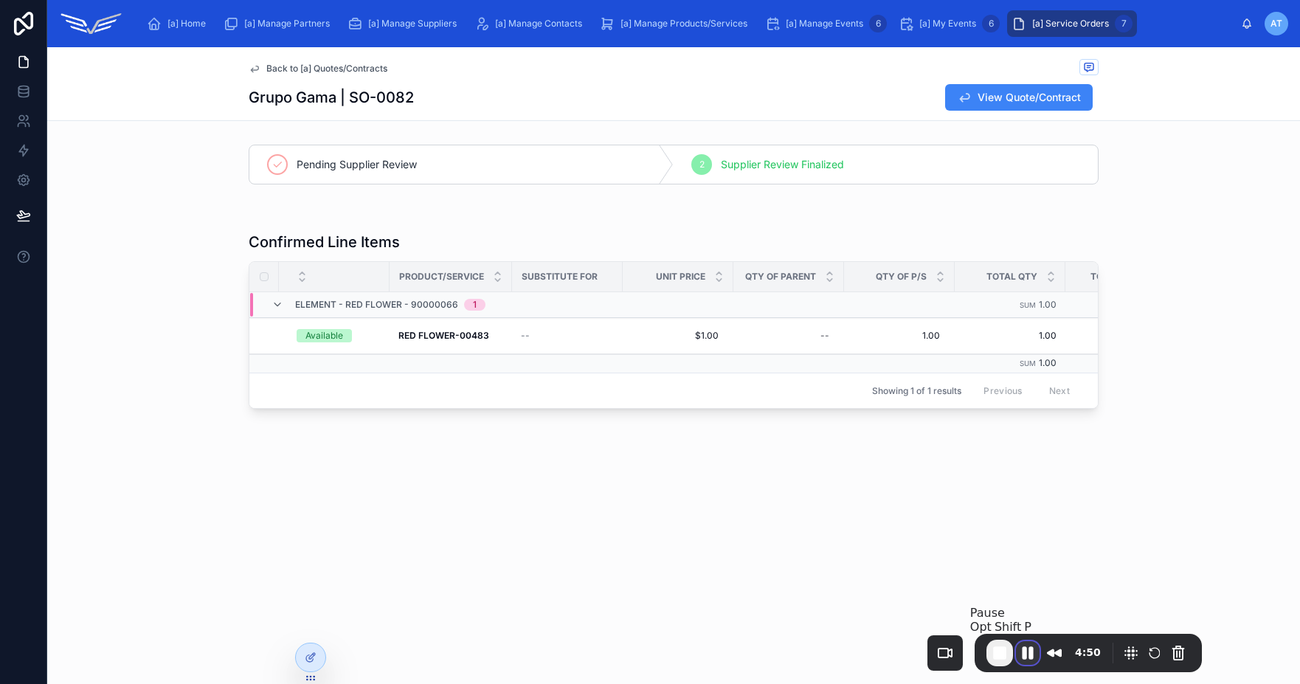
click at [1026, 653] on button "Pause Recording" at bounding box center [1028, 653] width 24 height 24
click at [308, 627] on icon at bounding box center [309, 628] width 6 height 3
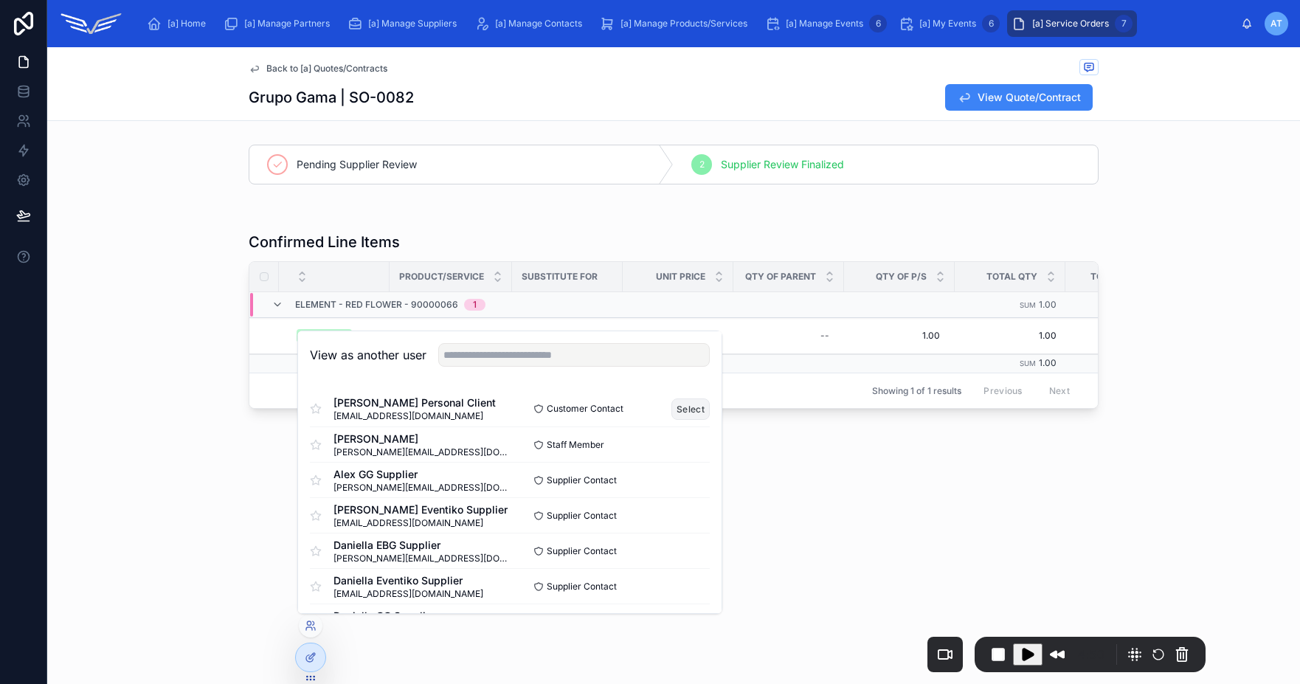
click at [685, 410] on button "Select" at bounding box center [690, 408] width 38 height 21
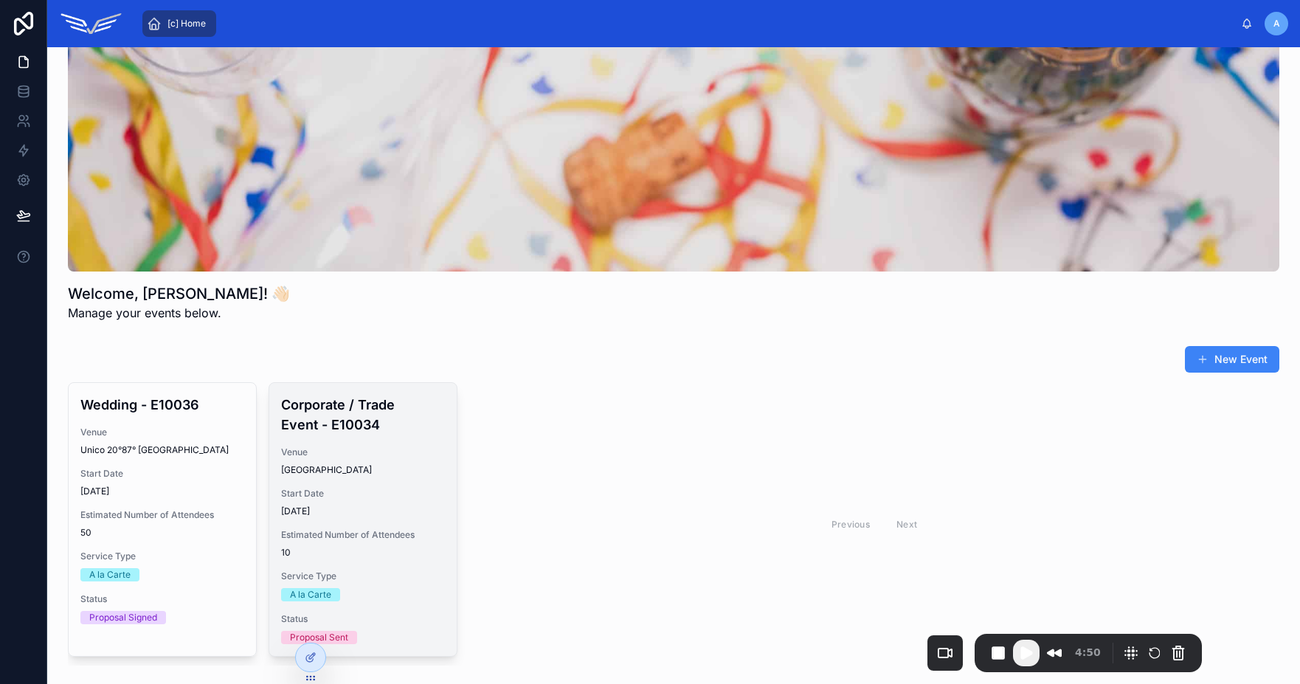
scroll to position [72, 0]
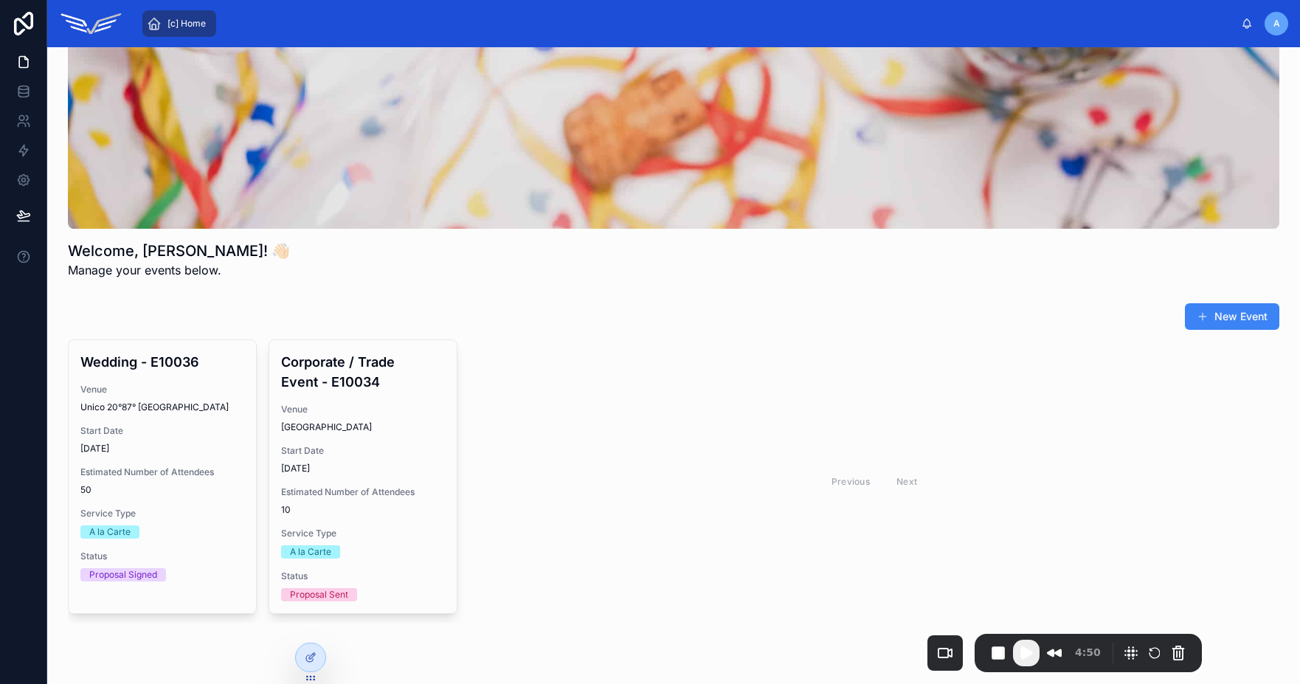
click at [181, 22] on span "[c] Home" at bounding box center [186, 24] width 38 height 12
click at [1211, 323] on button "New Event" at bounding box center [1232, 316] width 94 height 27
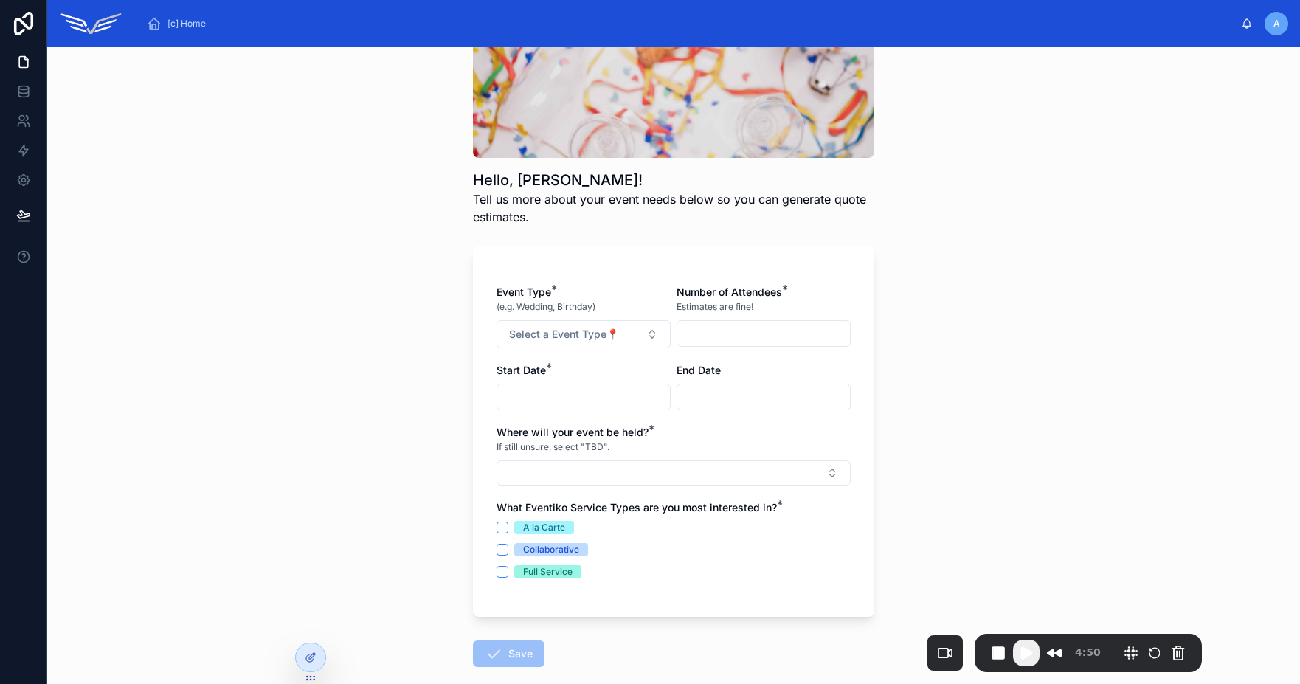
scroll to position [256, 0]
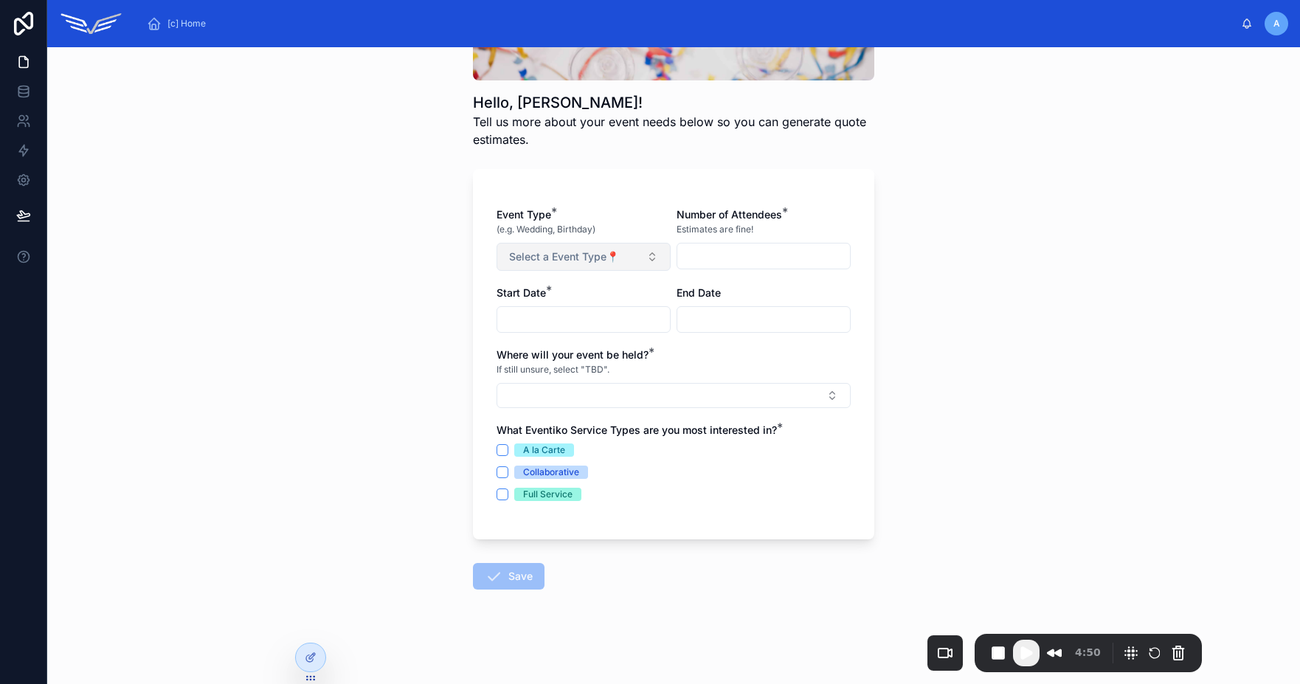
click at [573, 253] on span "Select a Event Type📍" at bounding box center [564, 256] width 110 height 15
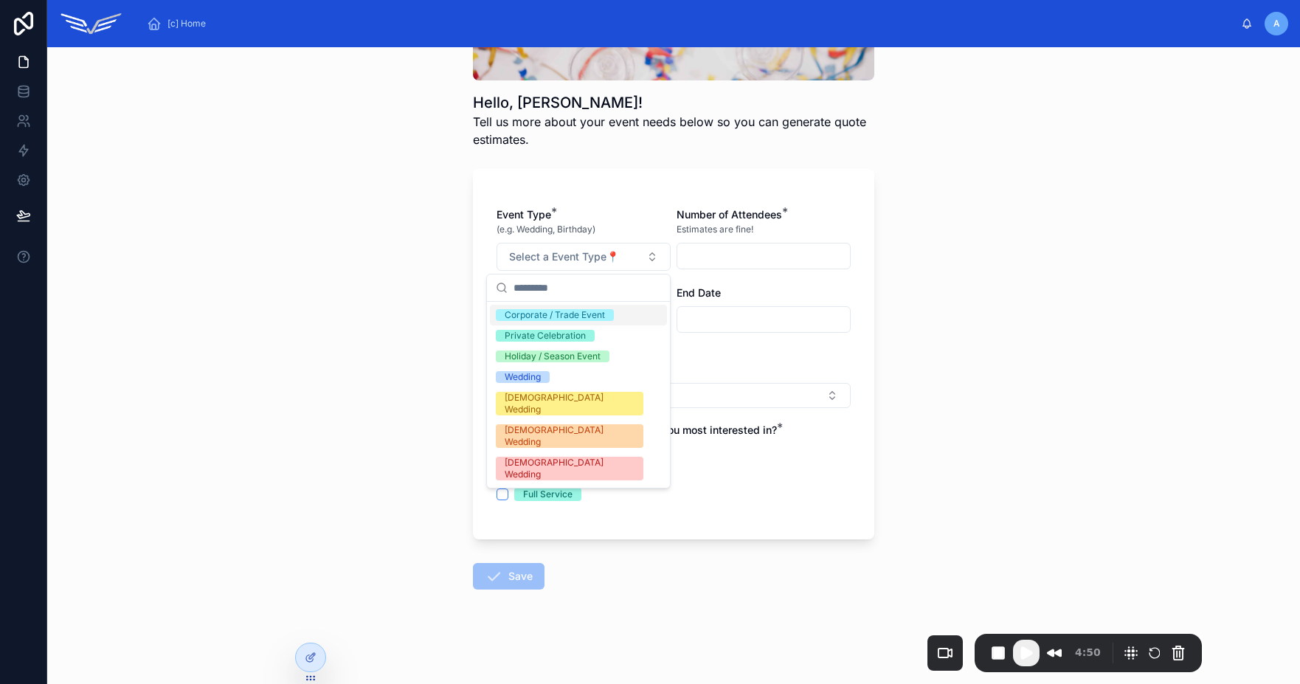
click at [617, 321] on div "Corporate / Trade Event" at bounding box center [578, 315] width 177 height 21
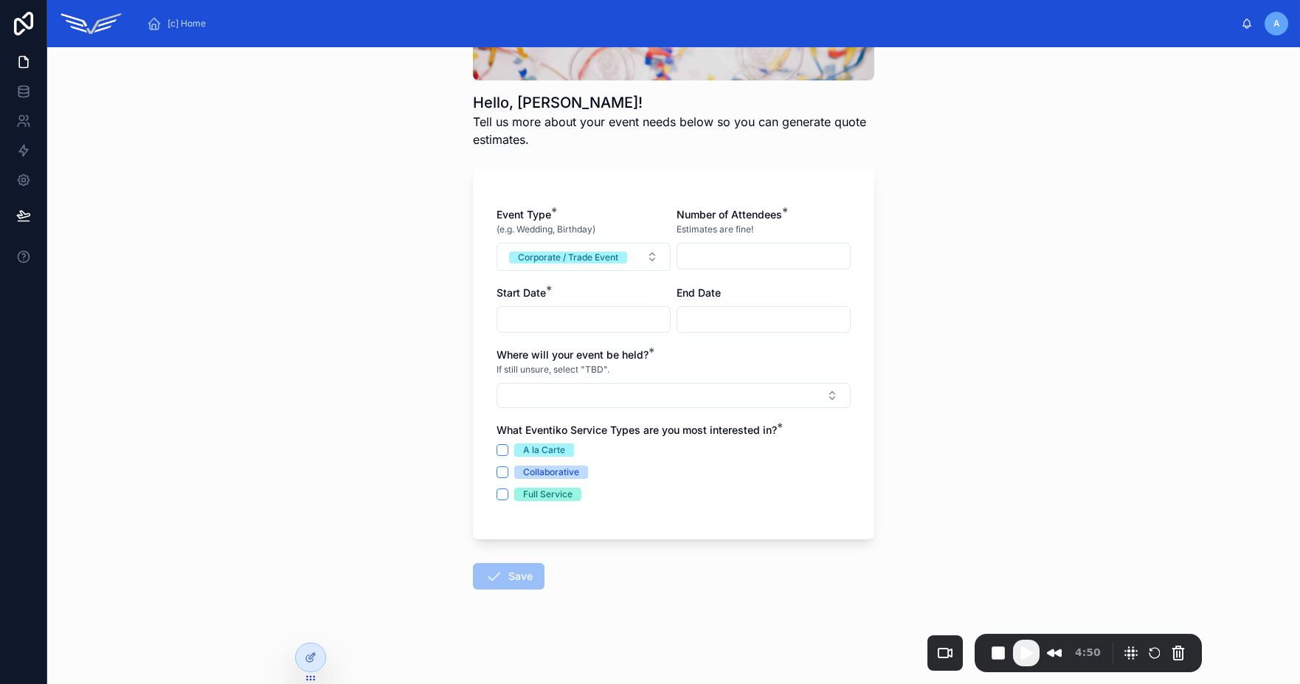
click at [616, 313] on input "text" at bounding box center [583, 319] width 173 height 21
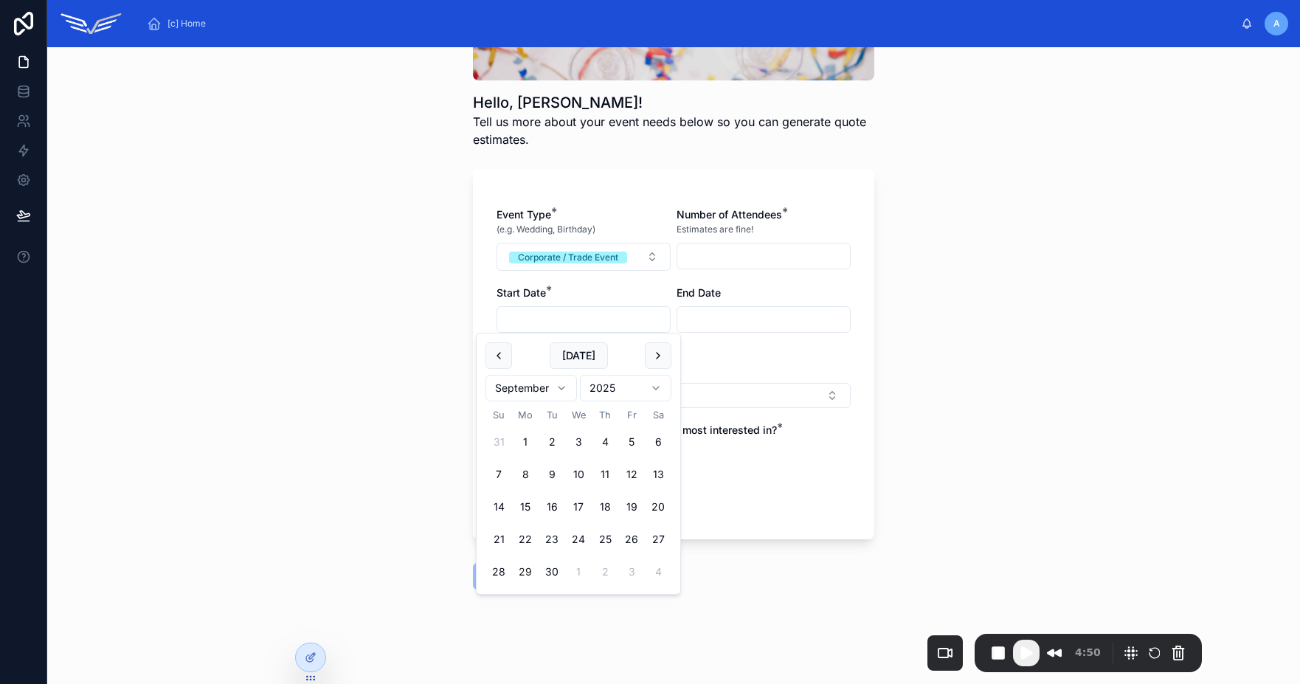
click at [610, 444] on button "4" at bounding box center [605, 442] width 27 height 27
type input "********"
click at [778, 365] on div "If still unsure, select "TBD"." at bounding box center [673, 369] width 354 height 15
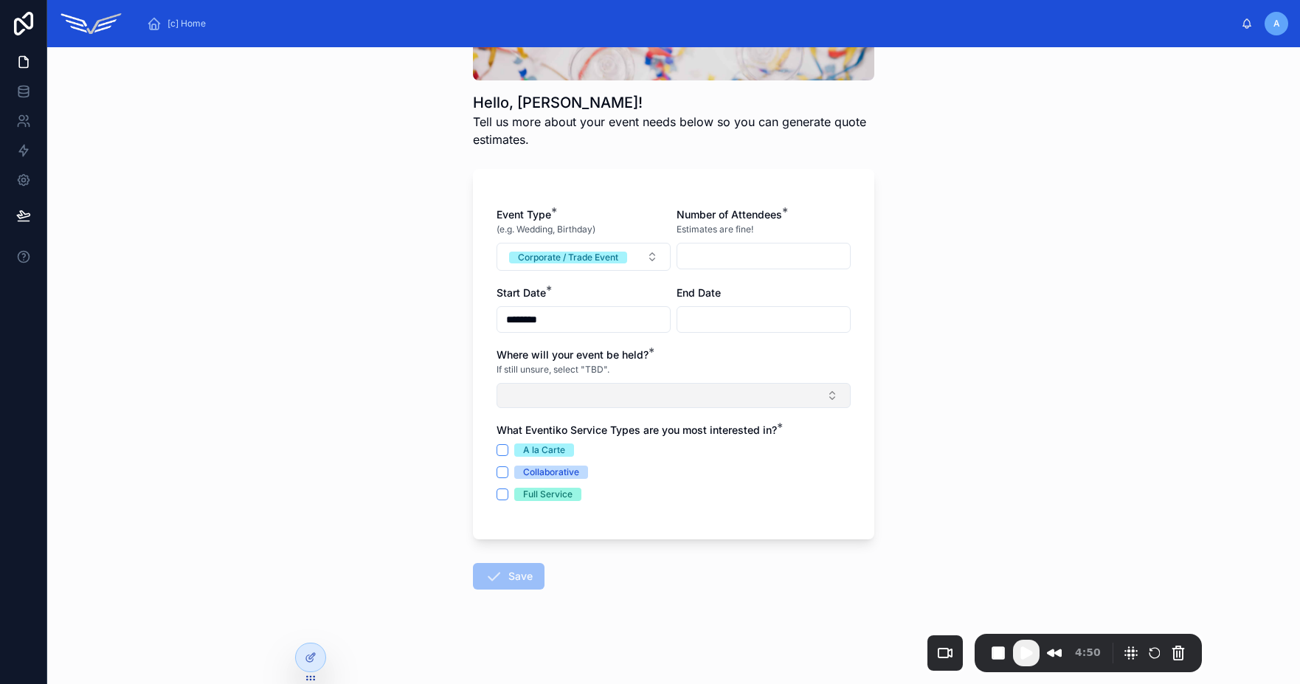
click at [712, 402] on button "Select Button" at bounding box center [673, 395] width 354 height 25
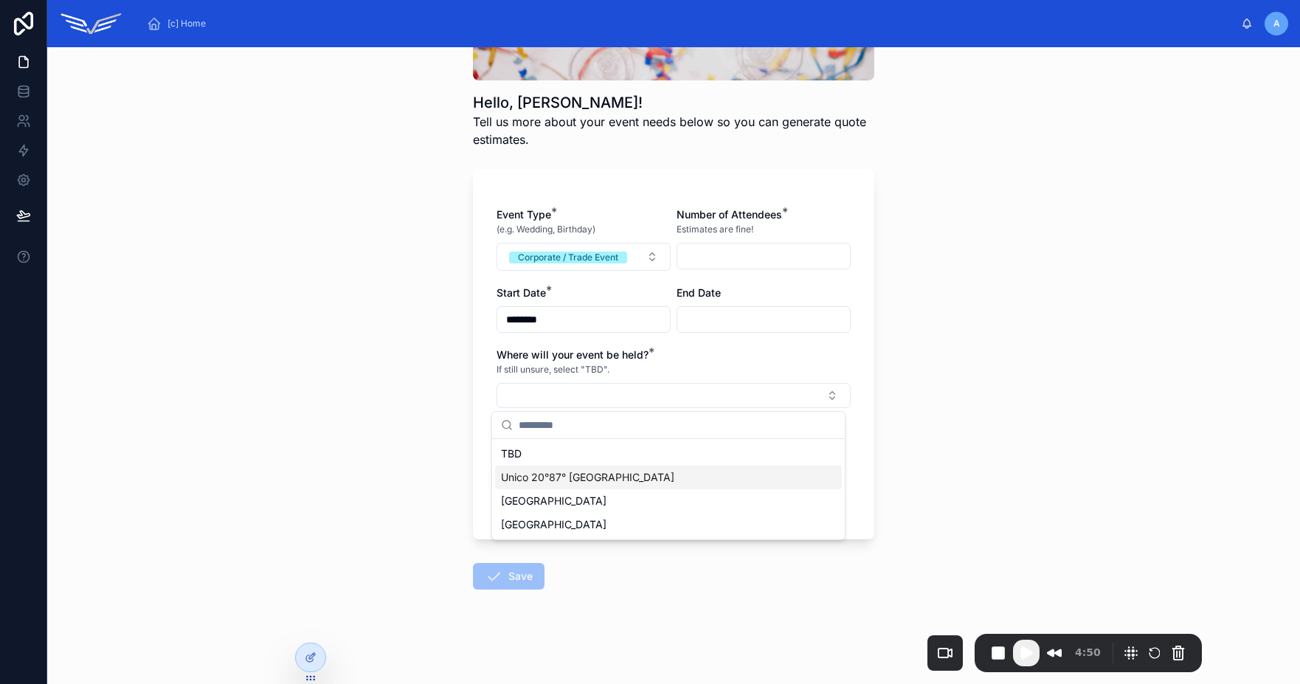
click at [600, 468] on div "Unico 20°87° Riviera Maya" at bounding box center [668, 477] width 347 height 24
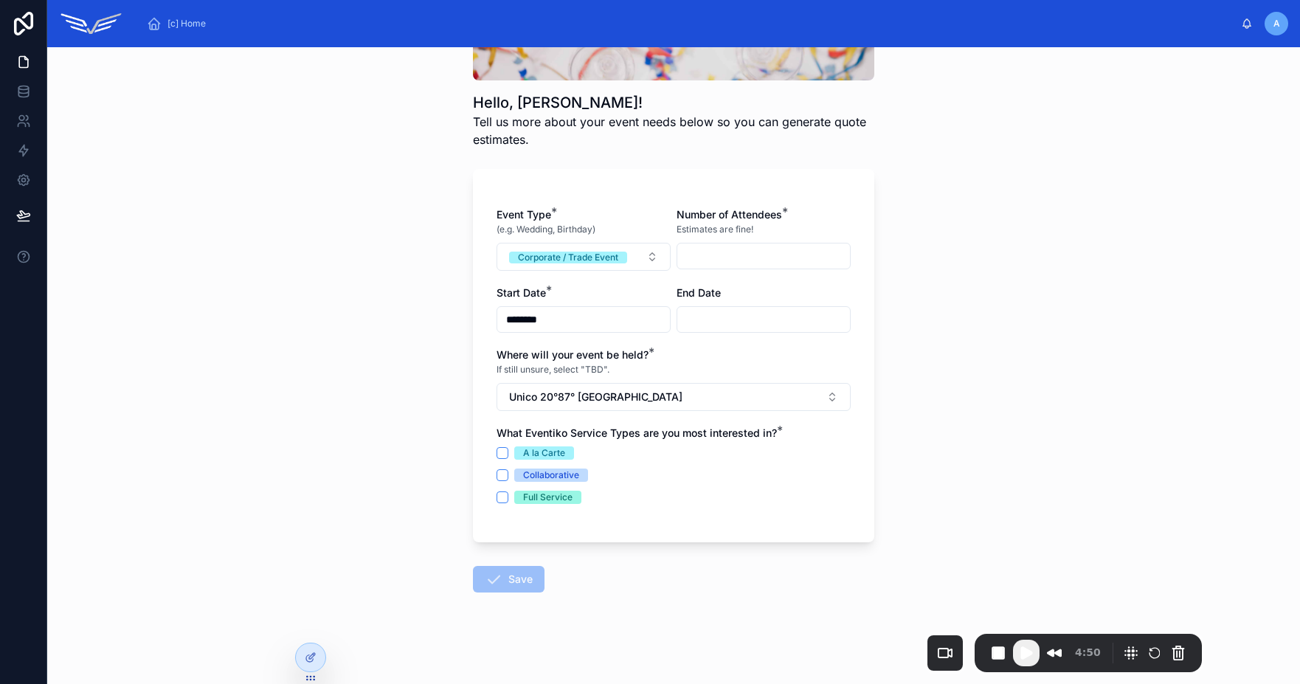
click at [539, 451] on div "A la Carte" at bounding box center [544, 452] width 42 height 13
click at [508, 451] on button "A la Carte" at bounding box center [502, 453] width 12 height 12
click at [703, 248] on input "text" at bounding box center [763, 256] width 173 height 21
type input "*"
click at [488, 571] on icon at bounding box center [494, 579] width 18 height 18
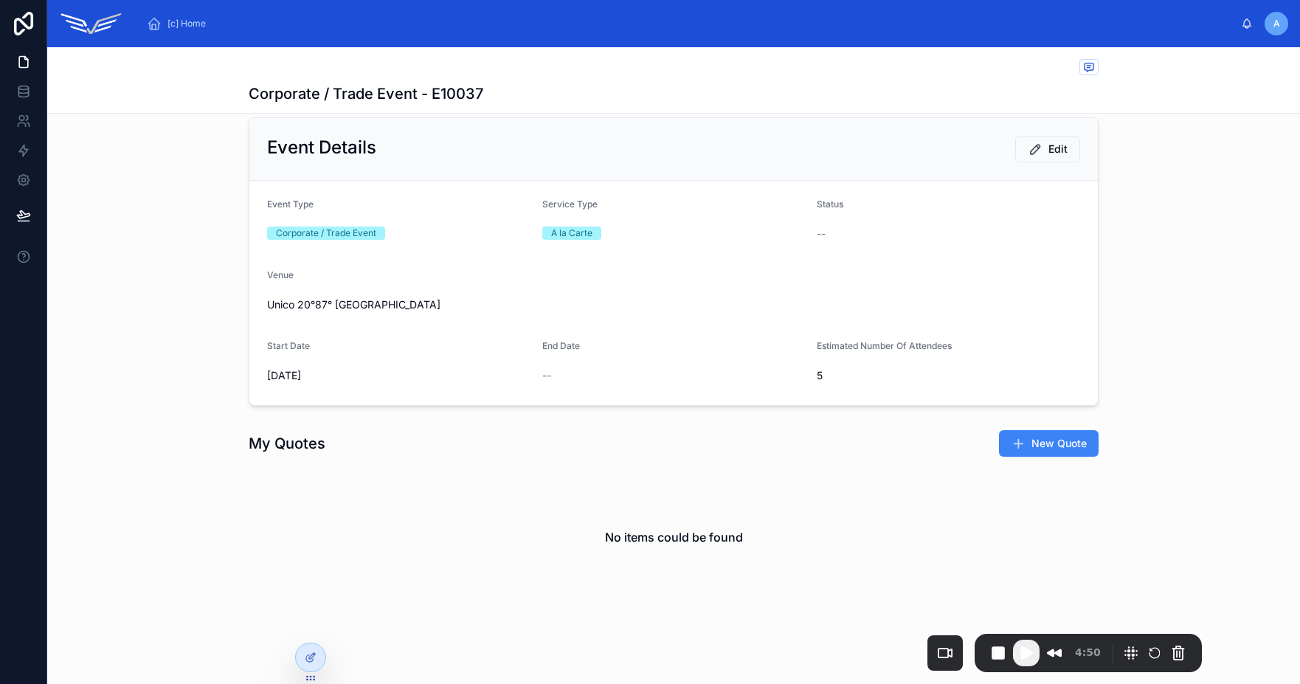
scroll to position [30, 0]
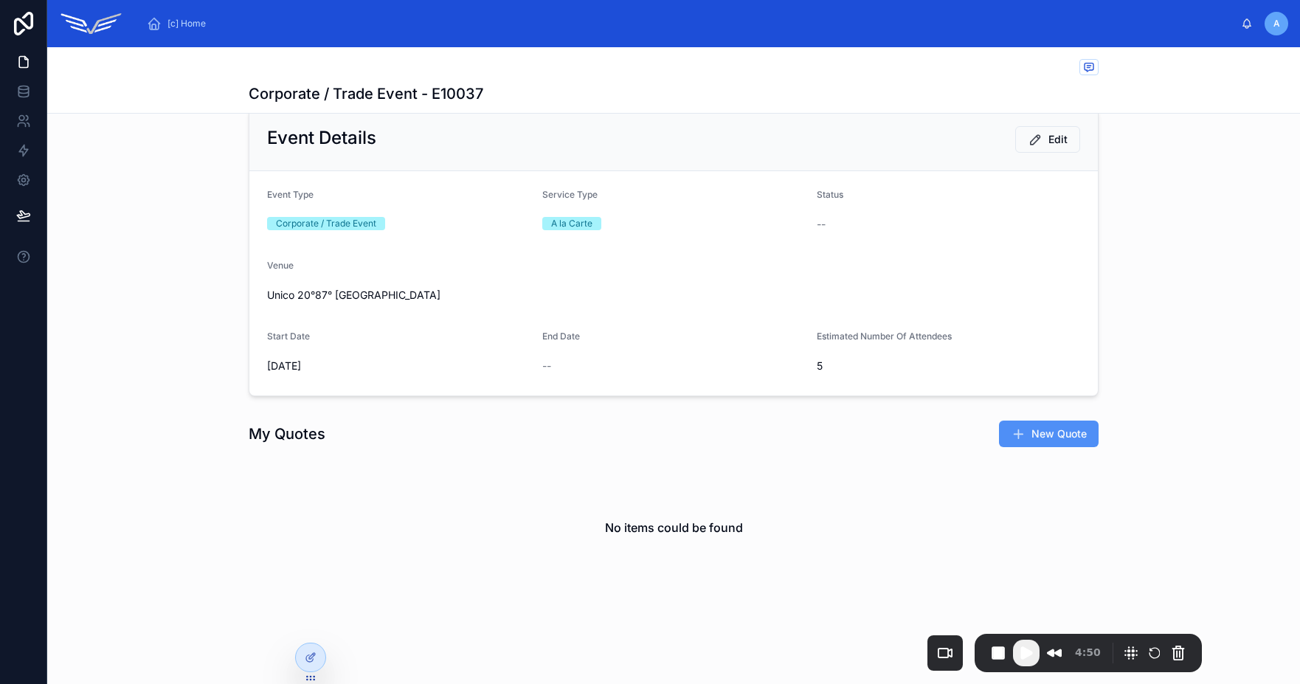
click at [1075, 439] on span "New Quote" at bounding box center [1058, 433] width 55 height 15
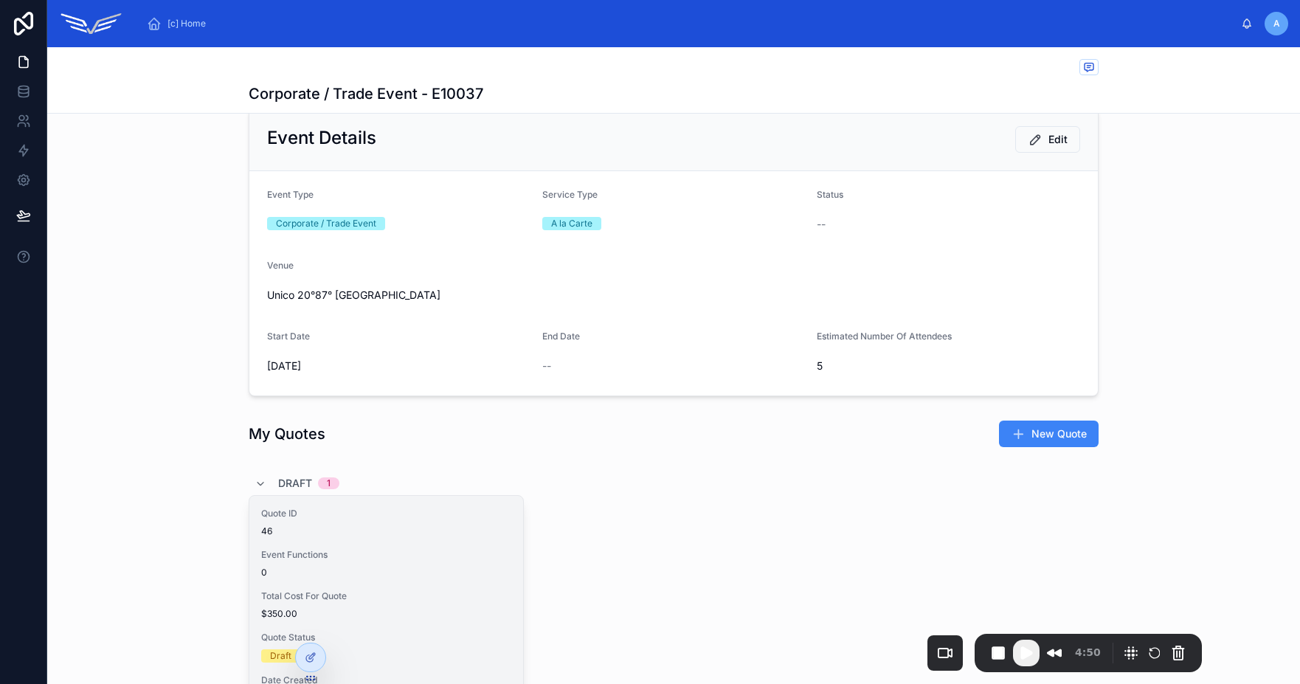
click at [381, 538] on div "Quote ID 46 Event Functions 0 Total Cost For Quote $350.00 Quote Status Draft D…" at bounding box center [386, 626] width 274 height 261
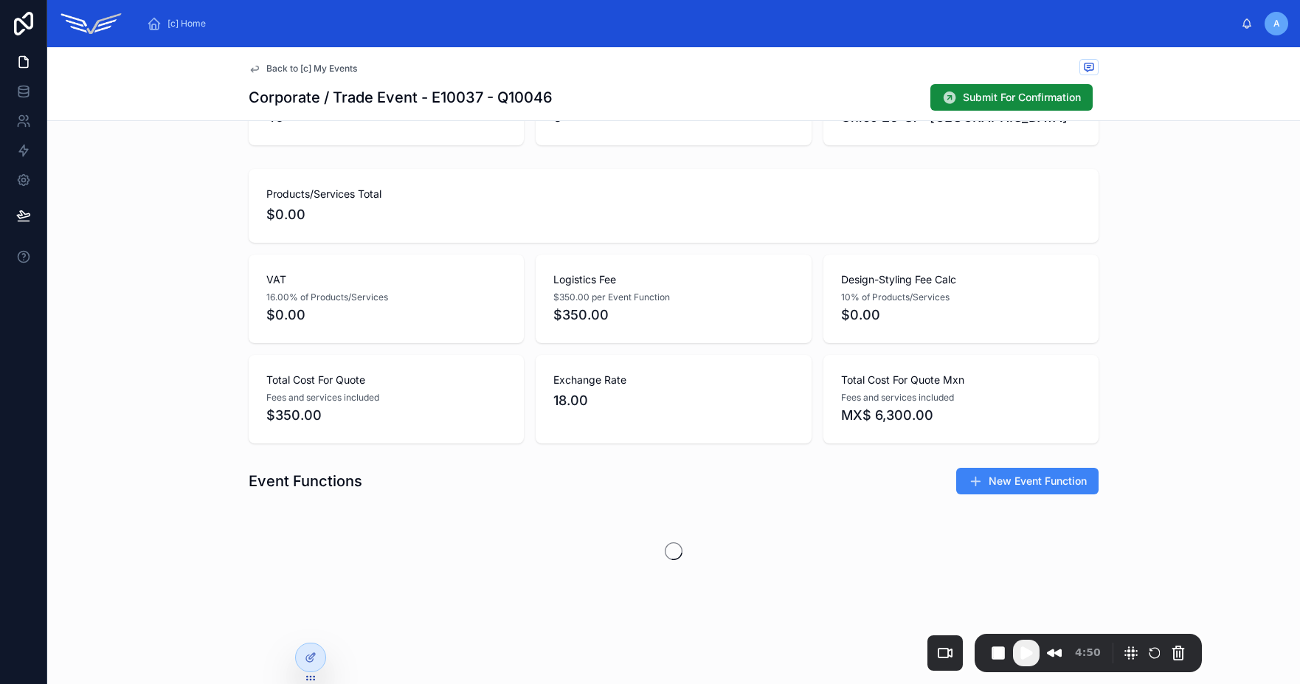
scroll to position [122, 0]
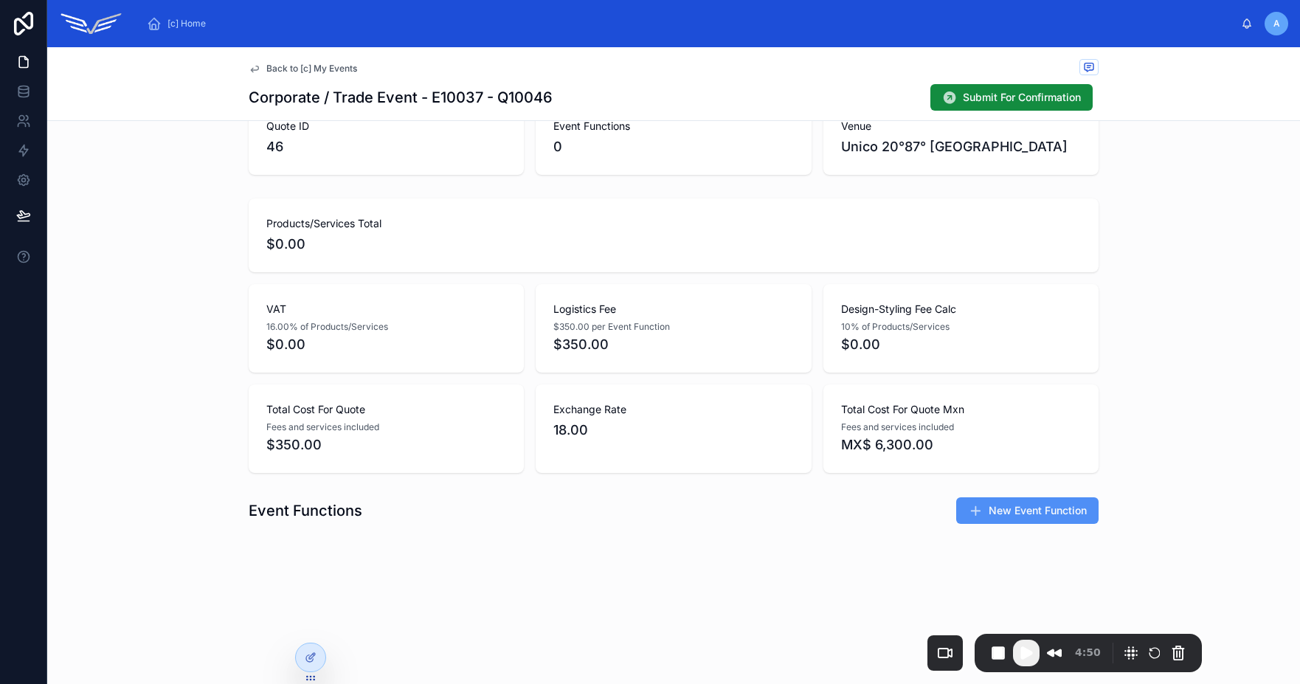
click at [968, 510] on icon at bounding box center [975, 510] width 15 height 15
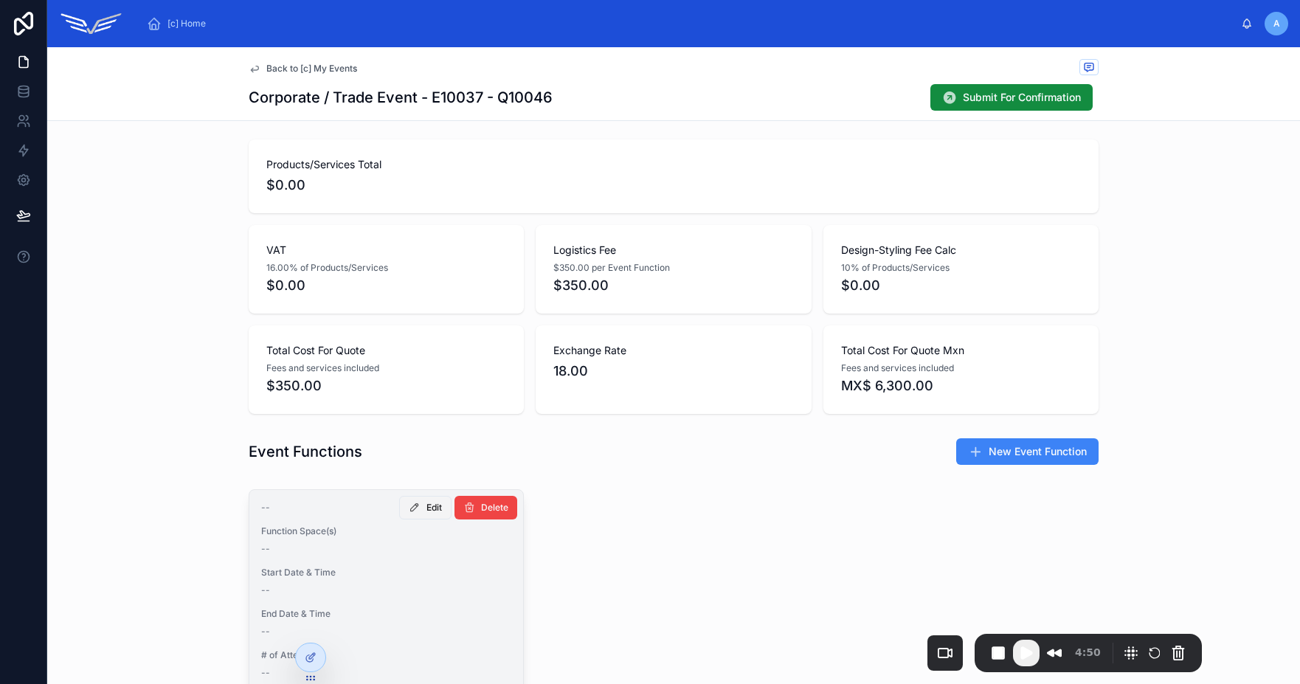
click at [409, 510] on icon at bounding box center [415, 508] width 12 height 12
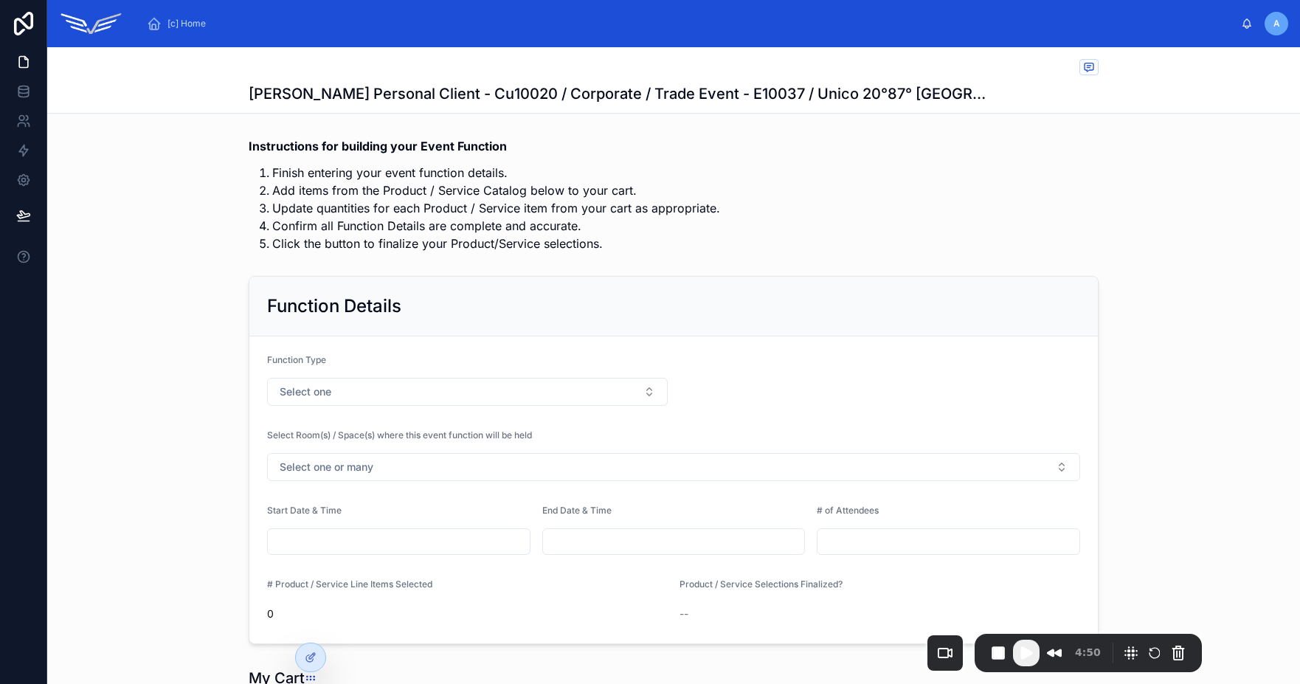
scroll to position [691, 0]
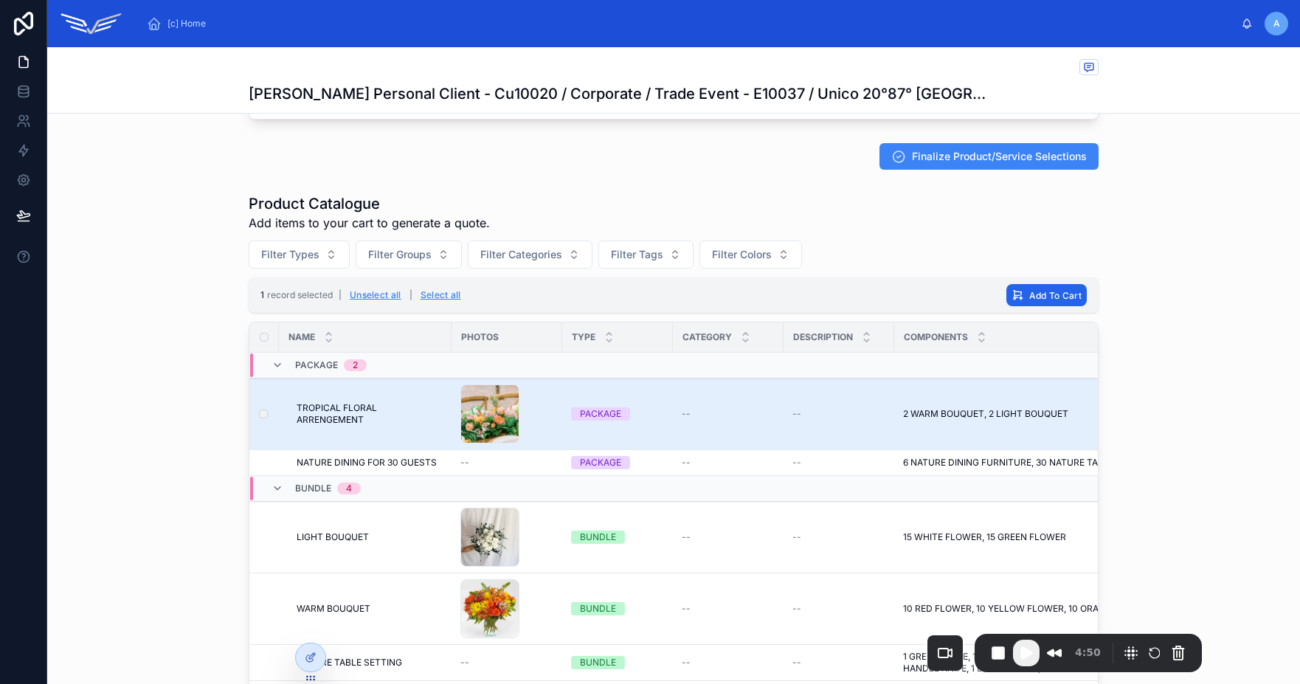
click at [1047, 300] on span "Add To Cart" at bounding box center [1055, 295] width 52 height 11
click at [1109, 263] on icon at bounding box center [1112, 266] width 12 height 12
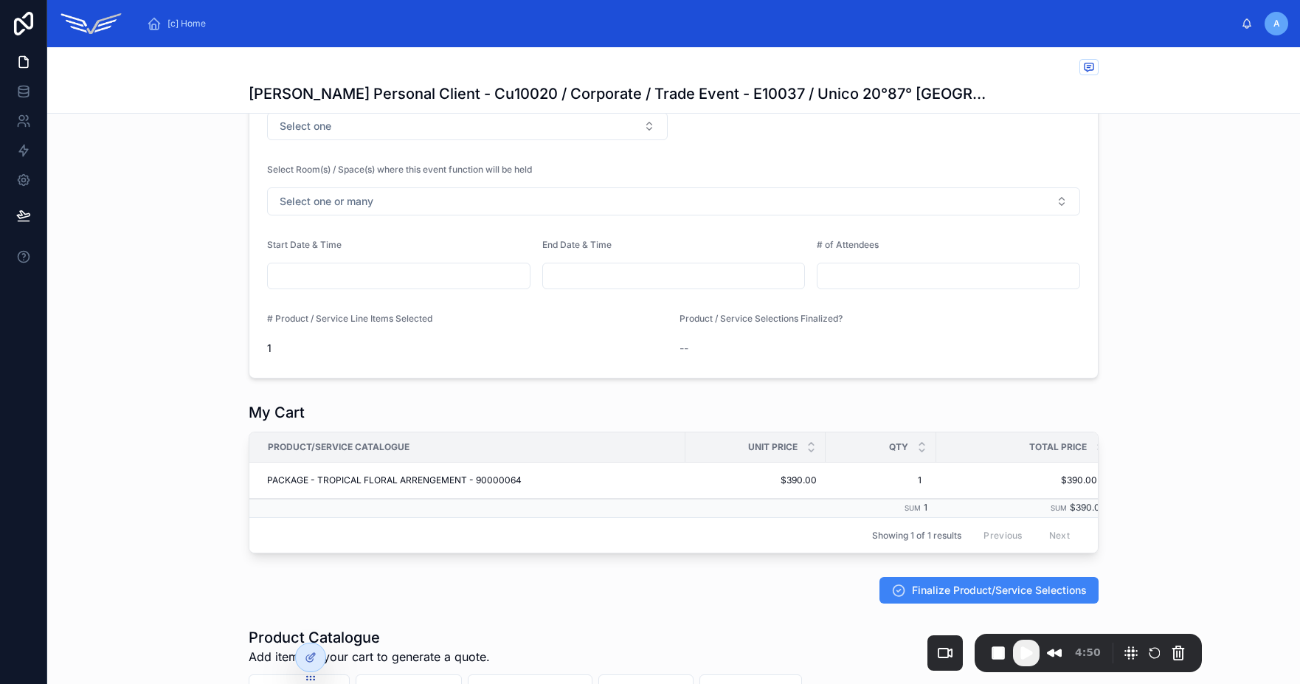
scroll to position [15, 0]
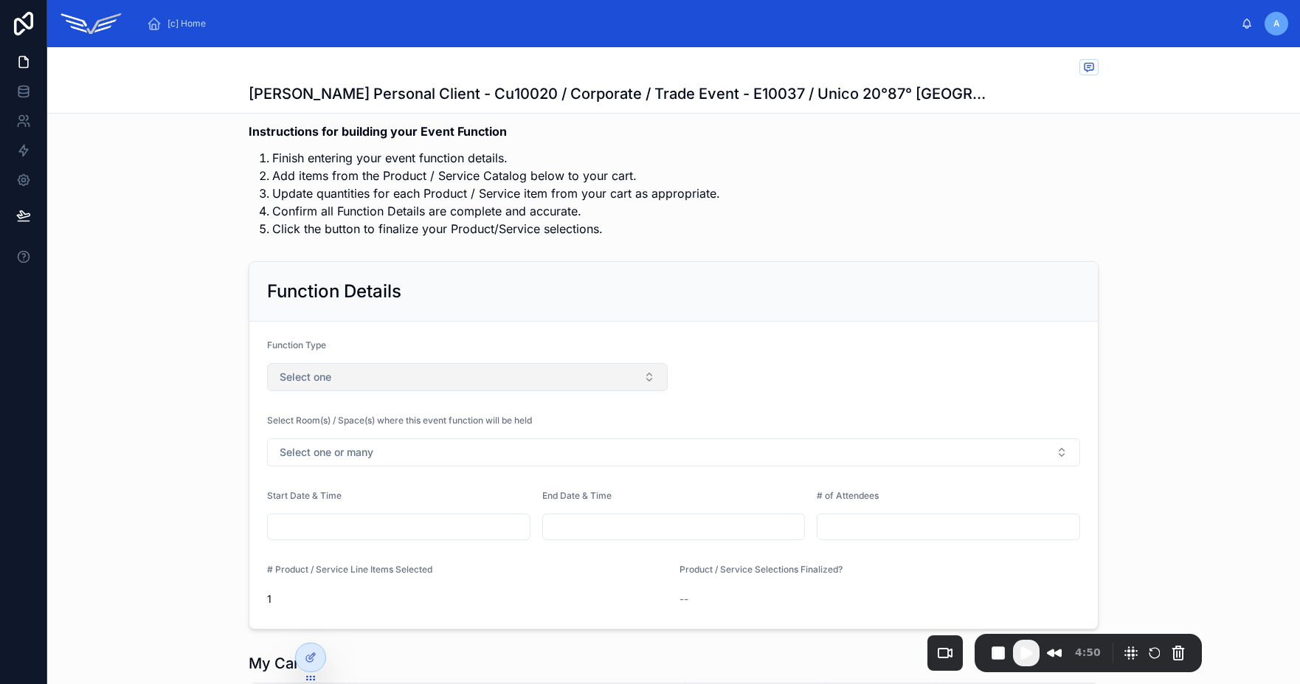
click at [536, 375] on button "Select one" at bounding box center [467, 377] width 401 height 28
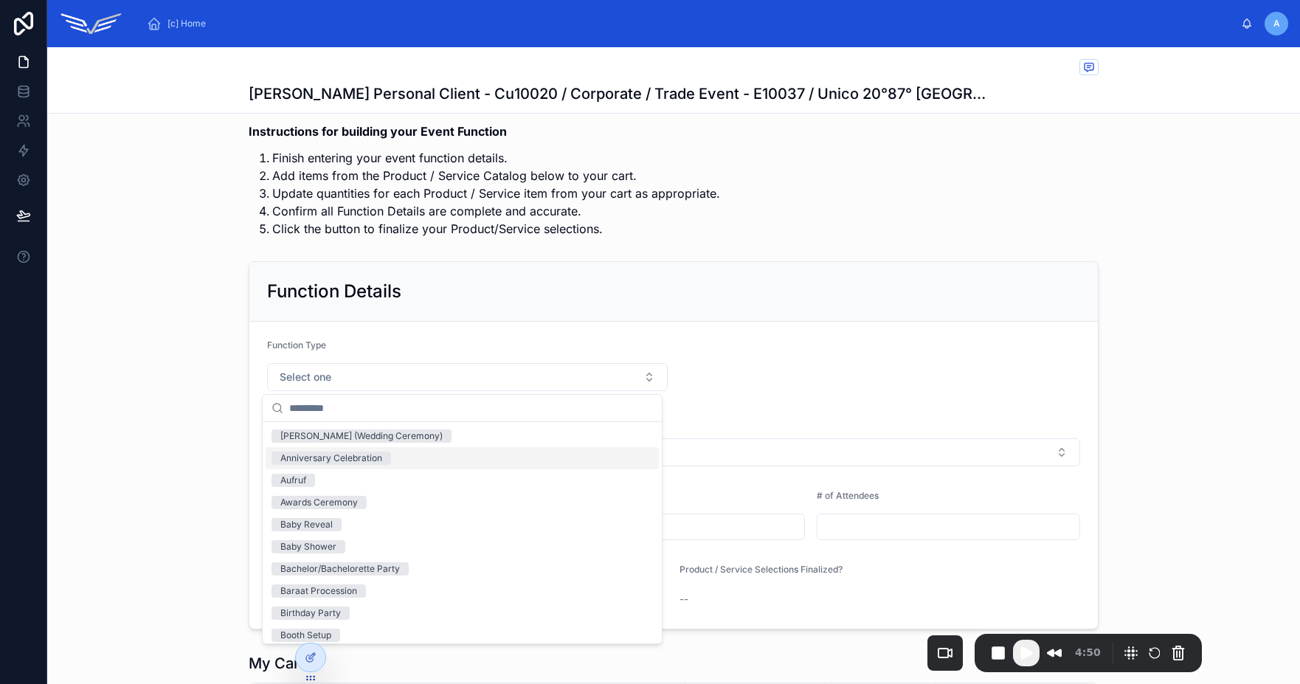
click at [412, 451] on div "Anniversary Celebration" at bounding box center [462, 458] width 393 height 22
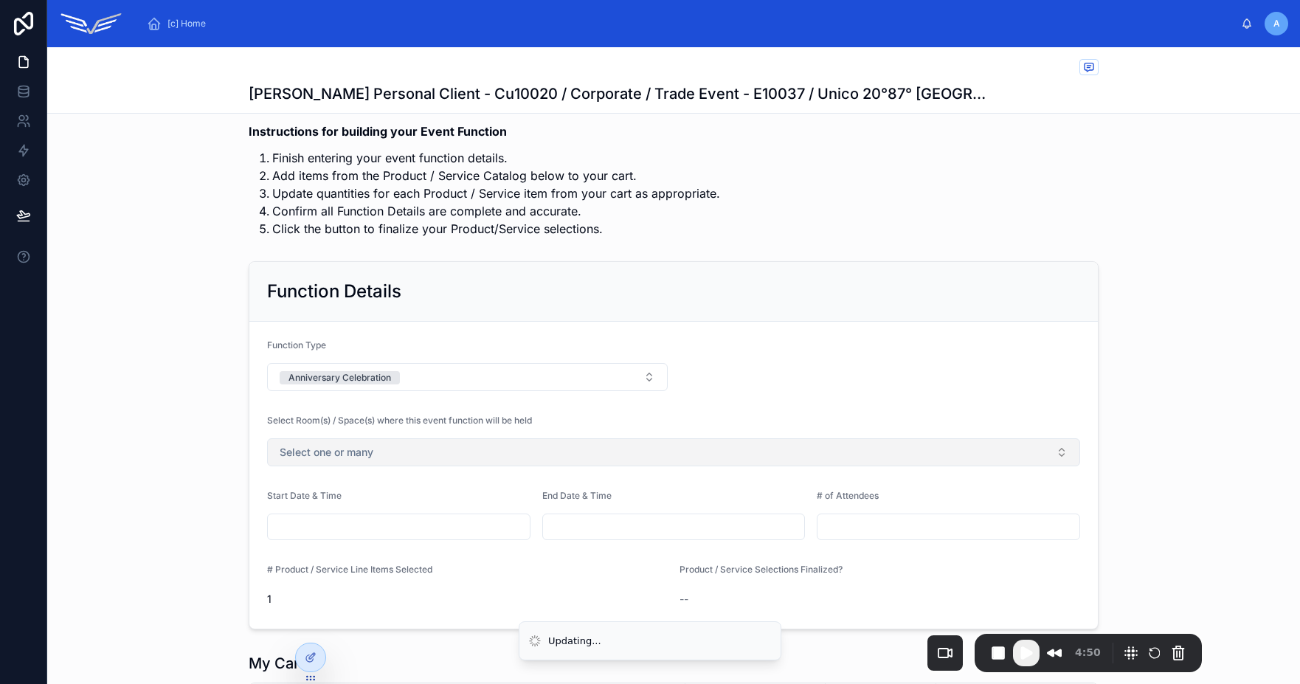
click at [407, 452] on button "Select one or many" at bounding box center [673, 452] width 813 height 28
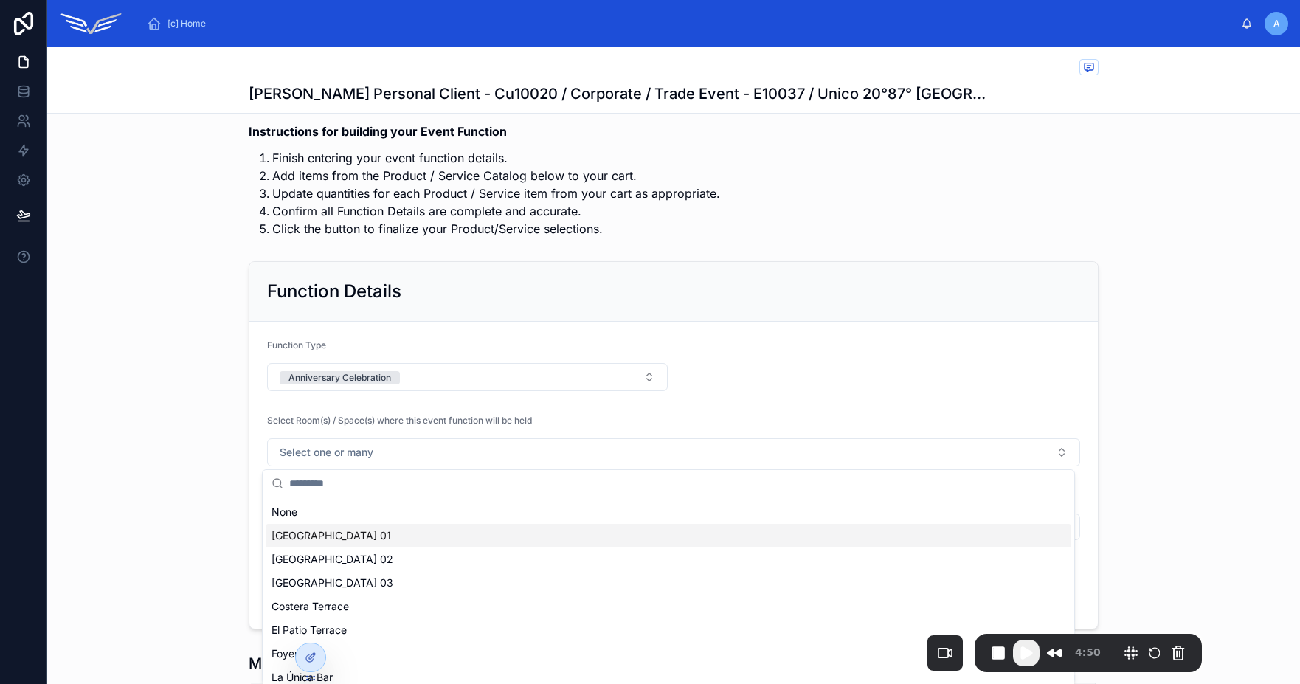
click at [373, 530] on div "Central Ballroom 01" at bounding box center [669, 536] width 806 height 24
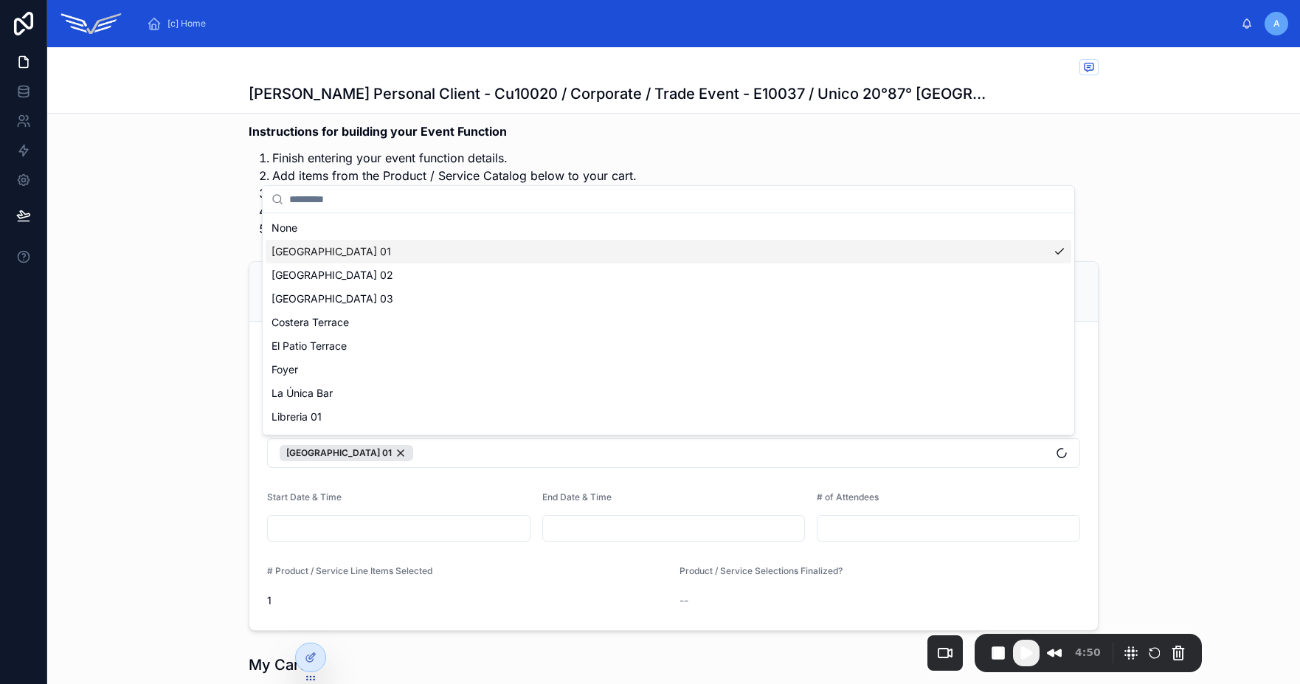
click at [445, 490] on div "[c] Home A Alex Personal Client Alex Personal Client - Cu10020 / Corporate / Tr…" at bounding box center [673, 342] width 1253 height 684
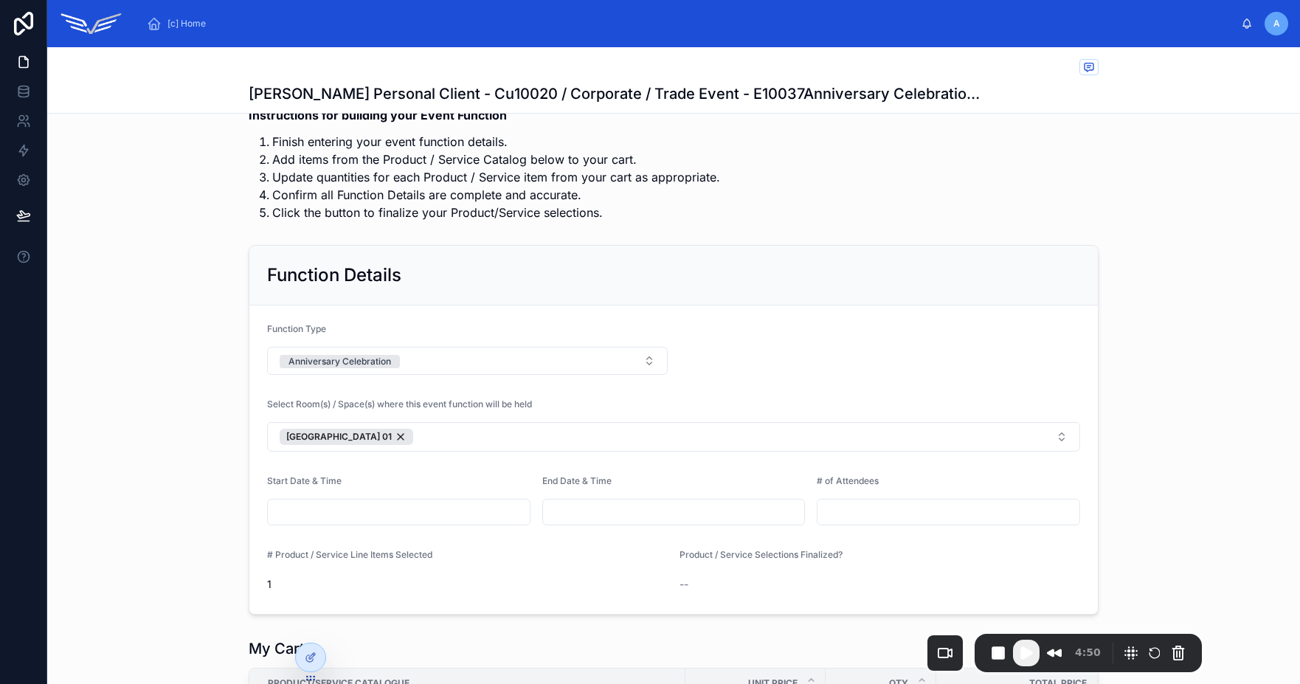
scroll to position [194, 0]
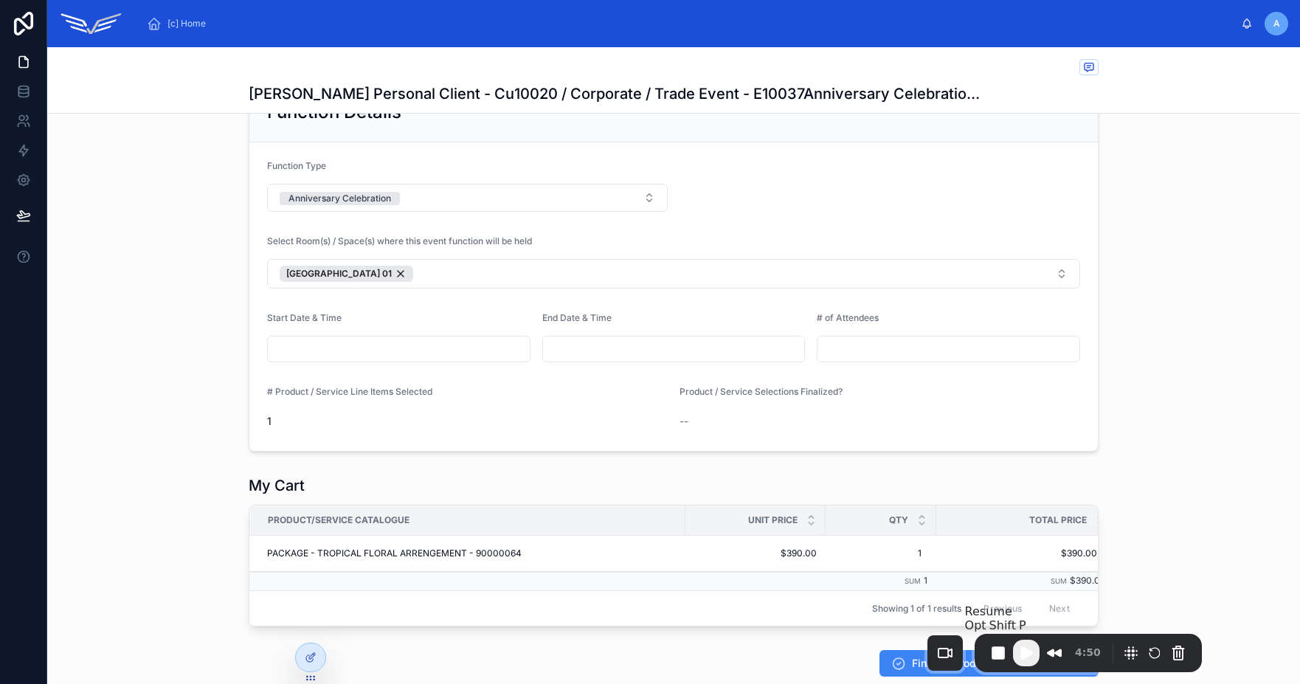
click at [1019, 653] on span "Play Recording" at bounding box center [1026, 653] width 18 height 18
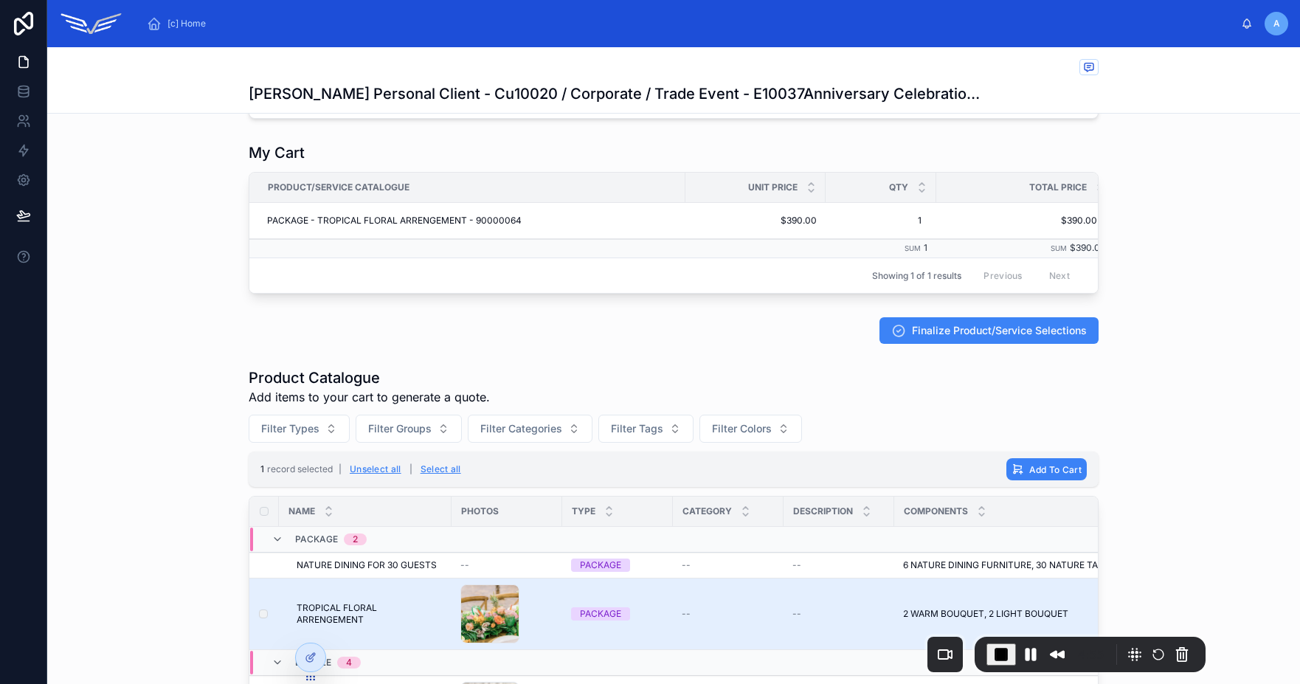
scroll to position [529, 0]
click at [1121, 395] on div "Product Catalogue Add items to your cart to generate a quote. Filter Types Filt…" at bounding box center [673, 686] width 1253 height 654
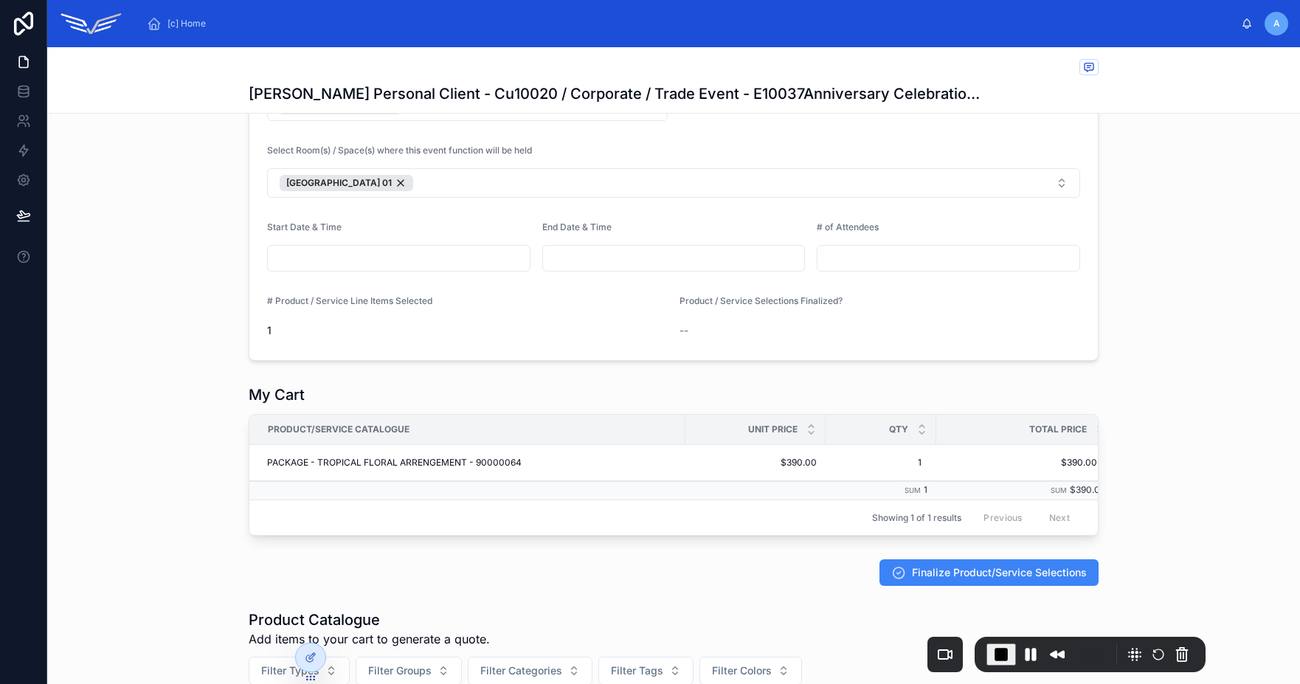
scroll to position [317, 0]
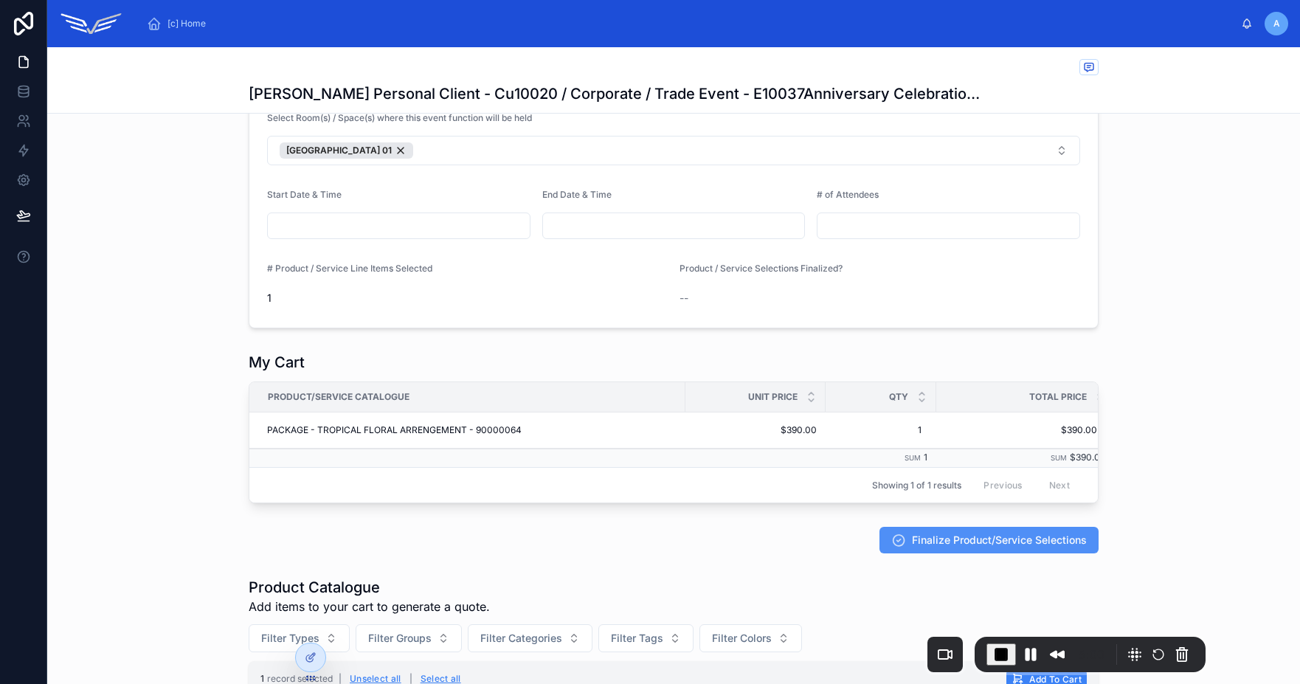
click at [976, 547] on span "Finalize Product/Service Selections" at bounding box center [999, 540] width 175 height 15
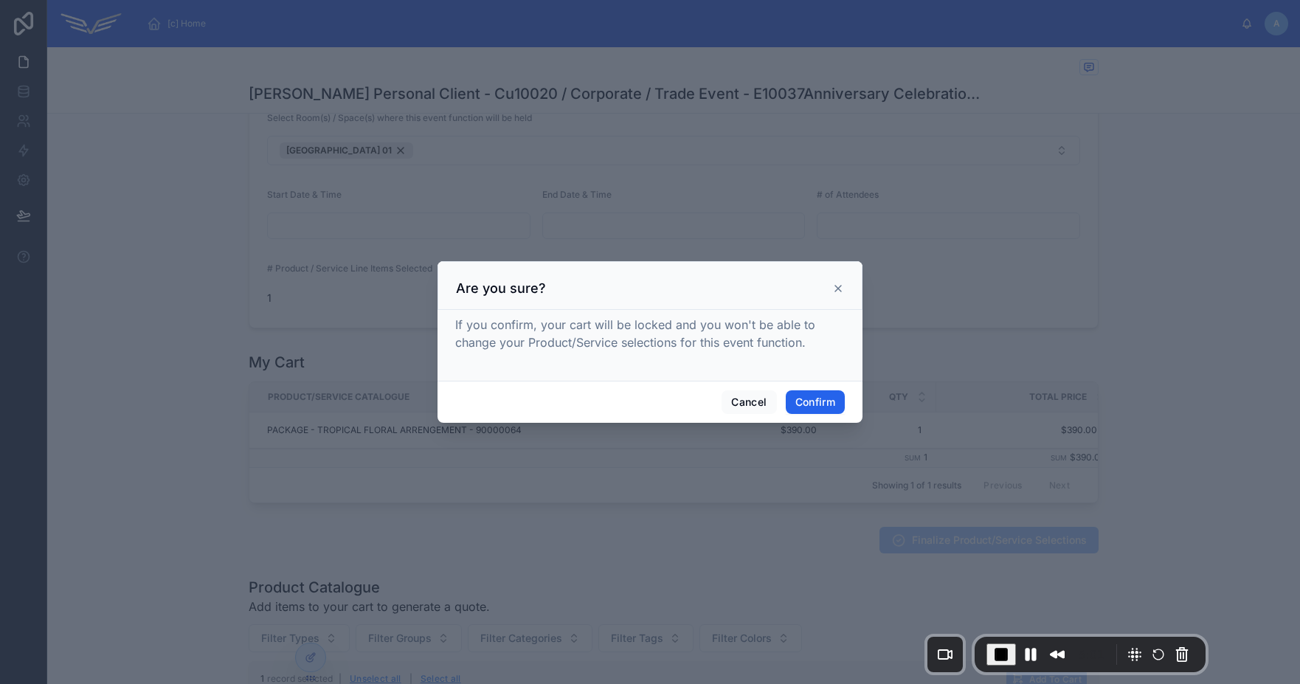
click at [816, 399] on button "Confirm" at bounding box center [815, 402] width 59 height 24
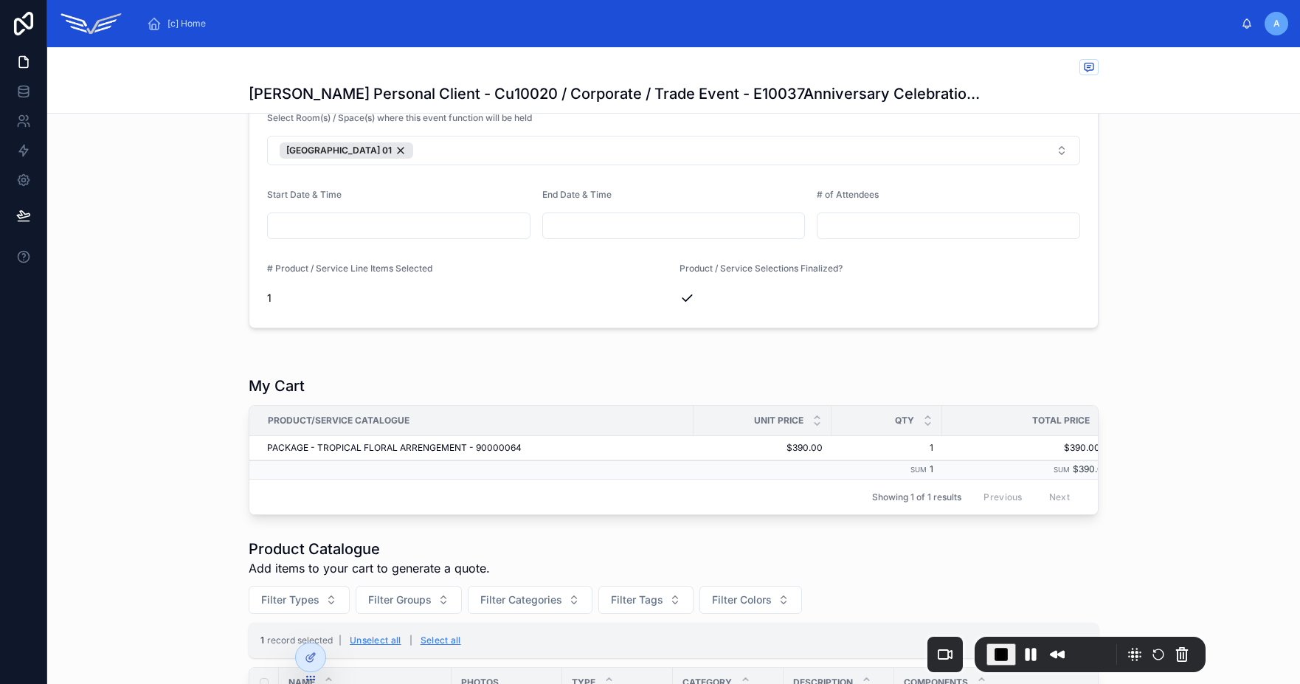
scroll to position [0, 0]
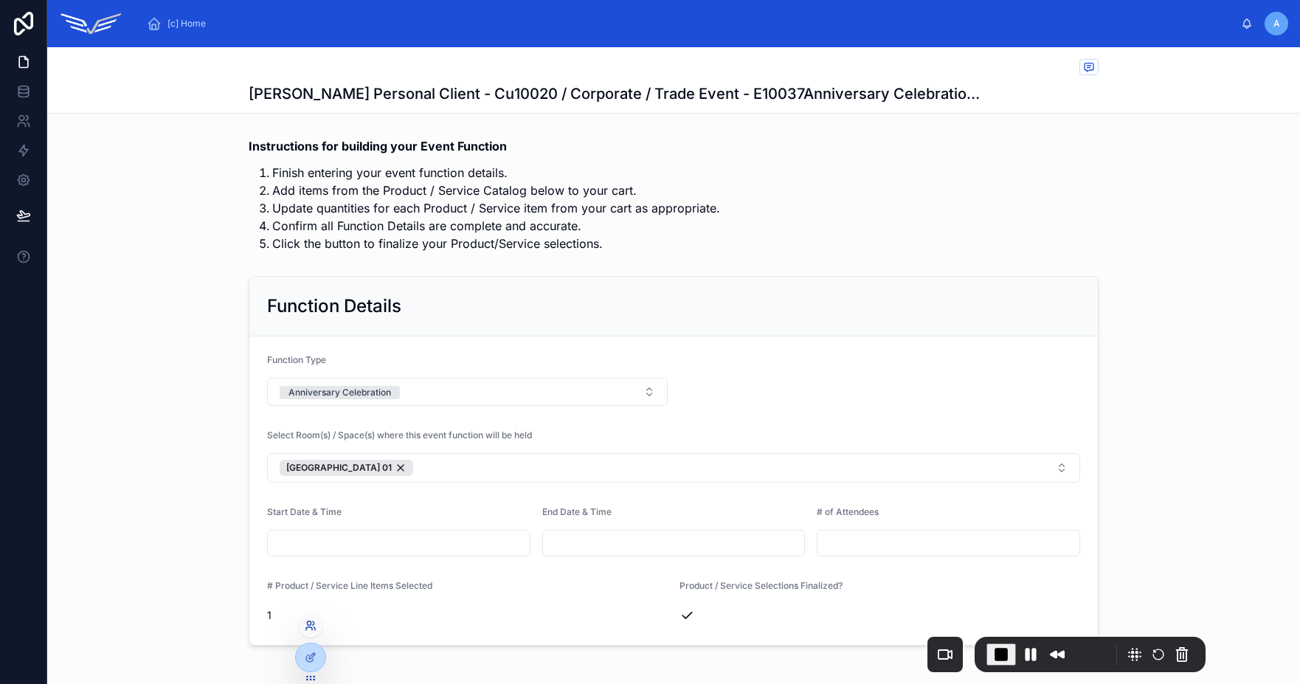
click at [307, 627] on icon at bounding box center [309, 628] width 6 height 3
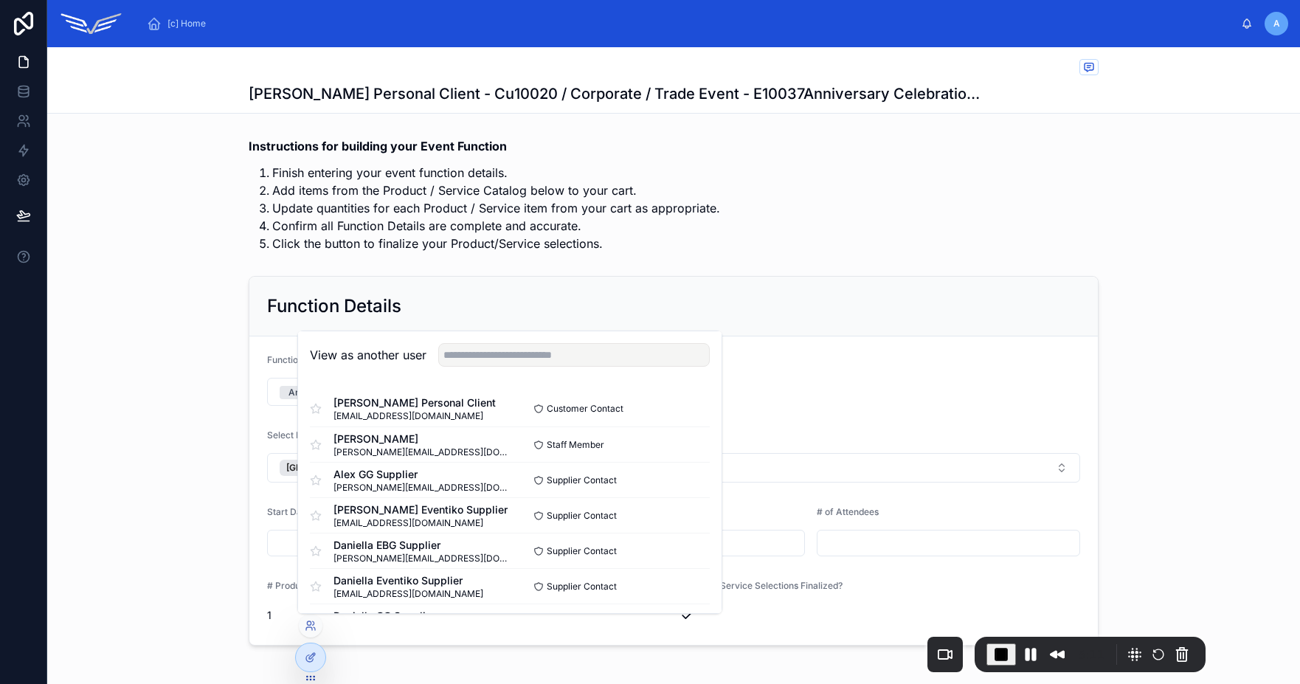
click at [674, 203] on li "Update quantities for each Product / Service item from your cart as appropriate." at bounding box center [685, 208] width 826 height 18
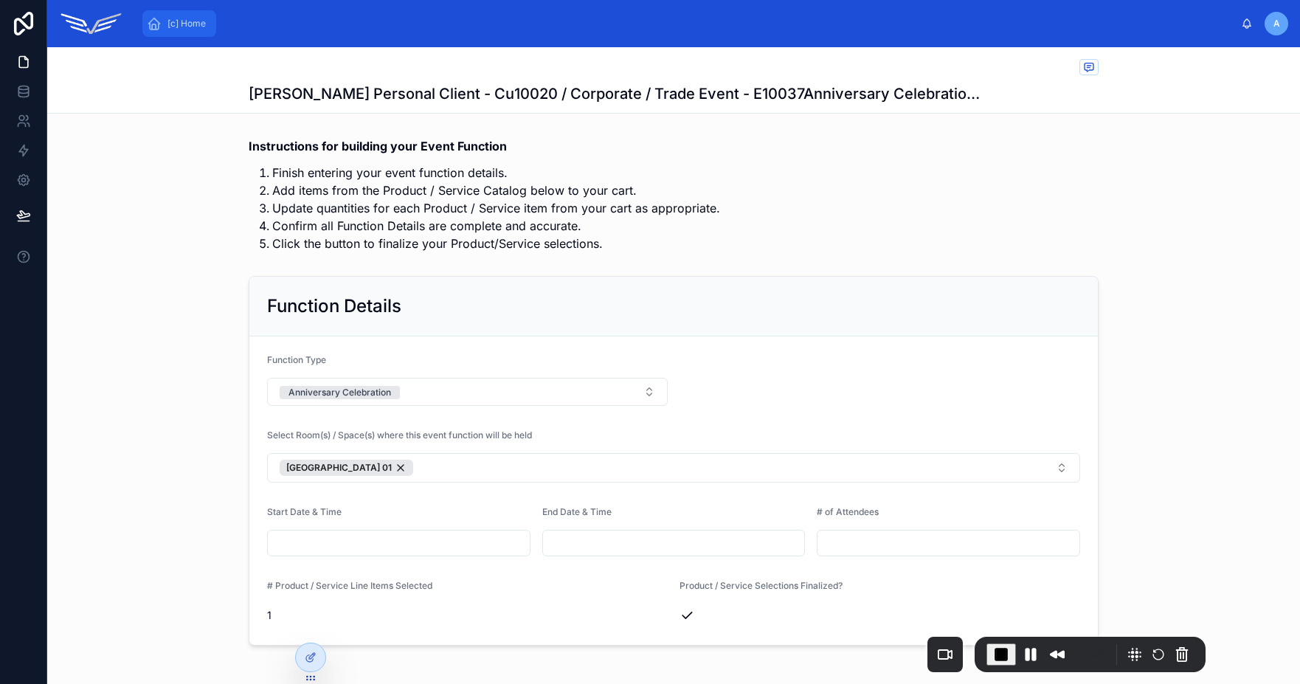
click at [195, 26] on span "[c] Home" at bounding box center [186, 24] width 38 height 12
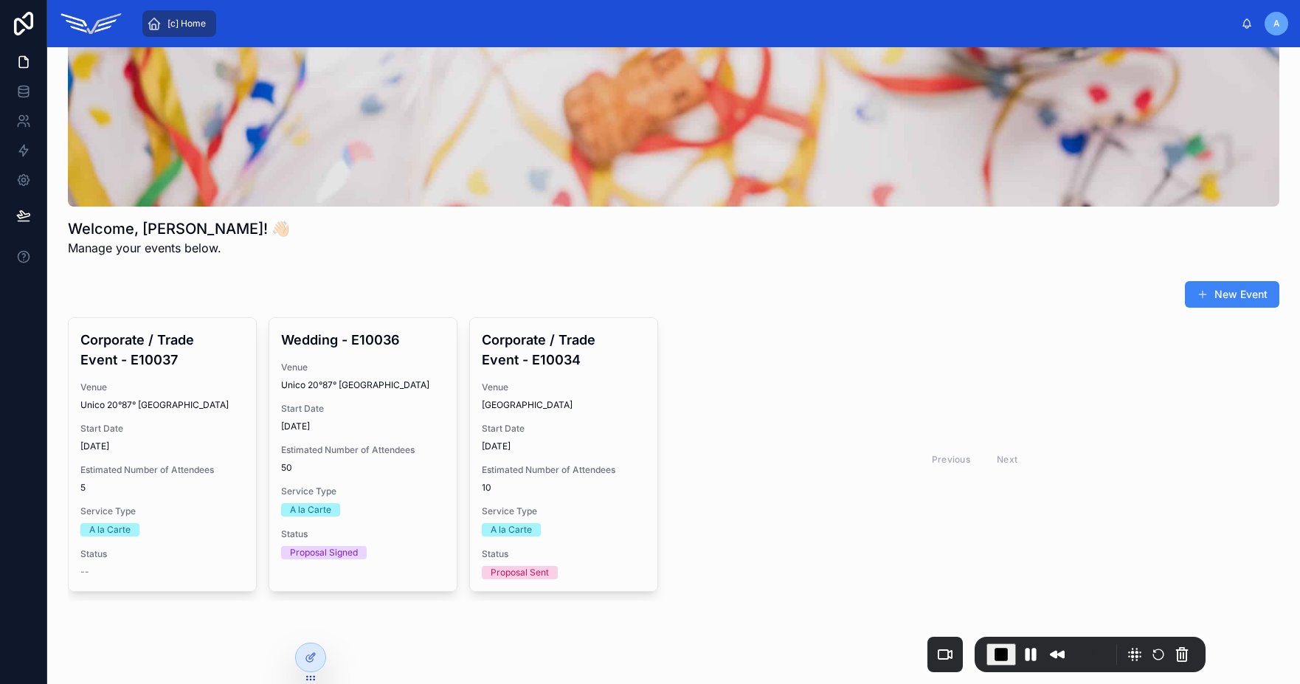
scroll to position [90, 0]
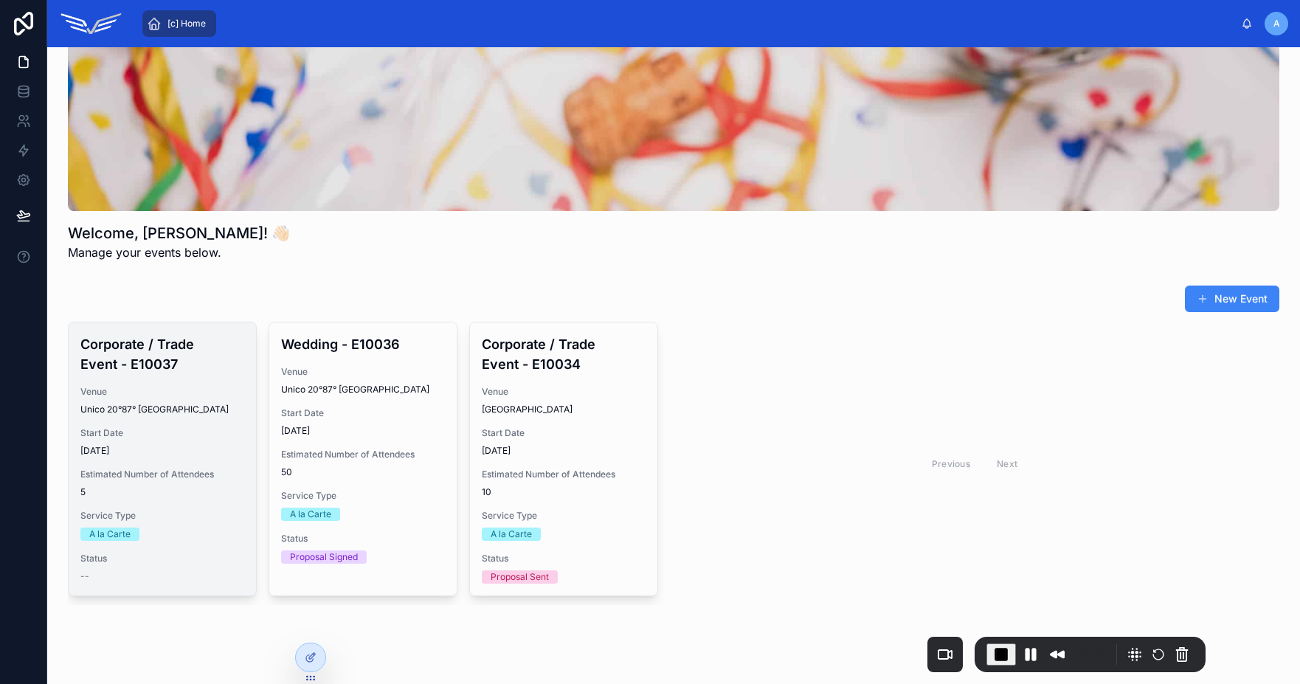
click at [160, 462] on div "Corporate / Trade Event - E10037 Venue Unico 20°87° Riviera Maya Start Date 9/4…" at bounding box center [162, 458] width 187 height 273
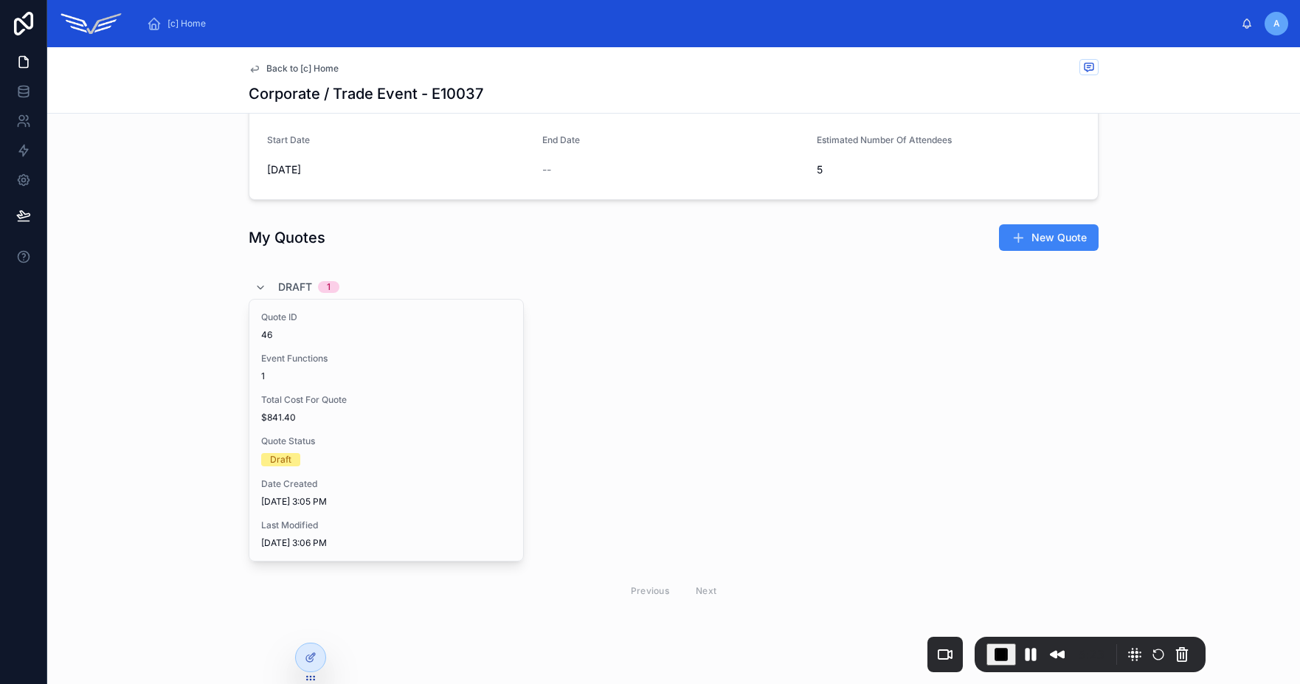
scroll to position [178, 0]
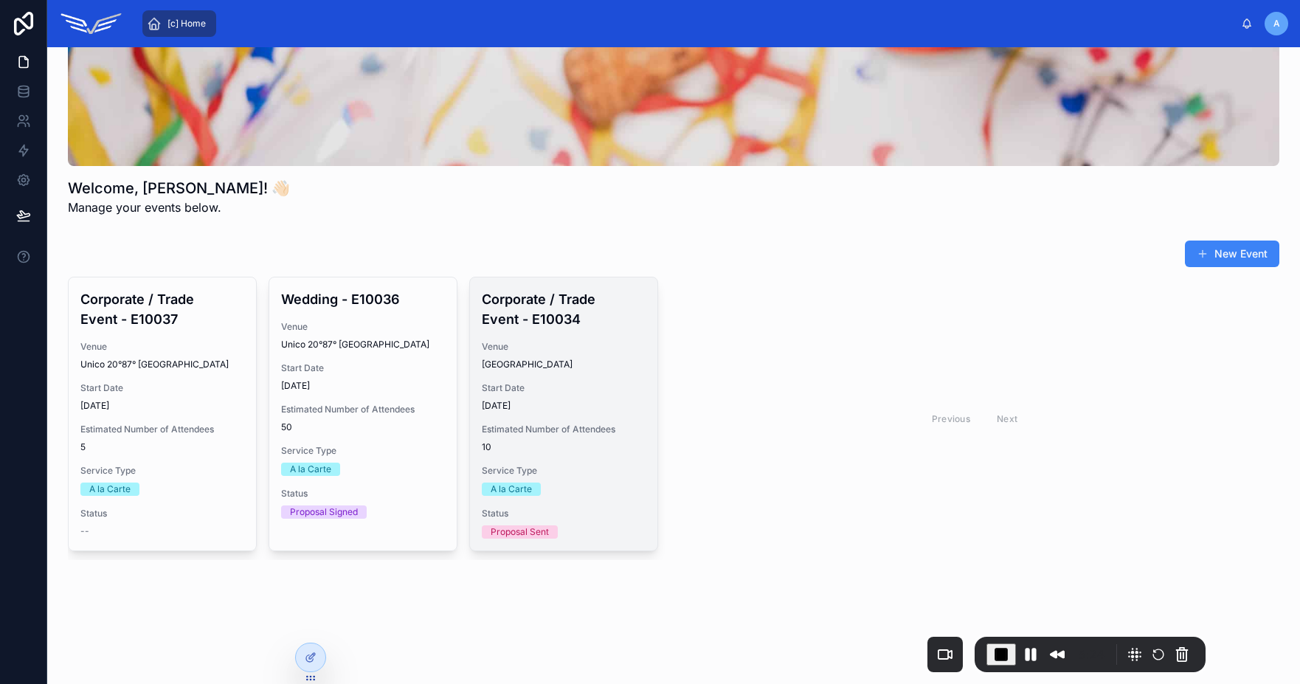
scroll to position [135, 0]
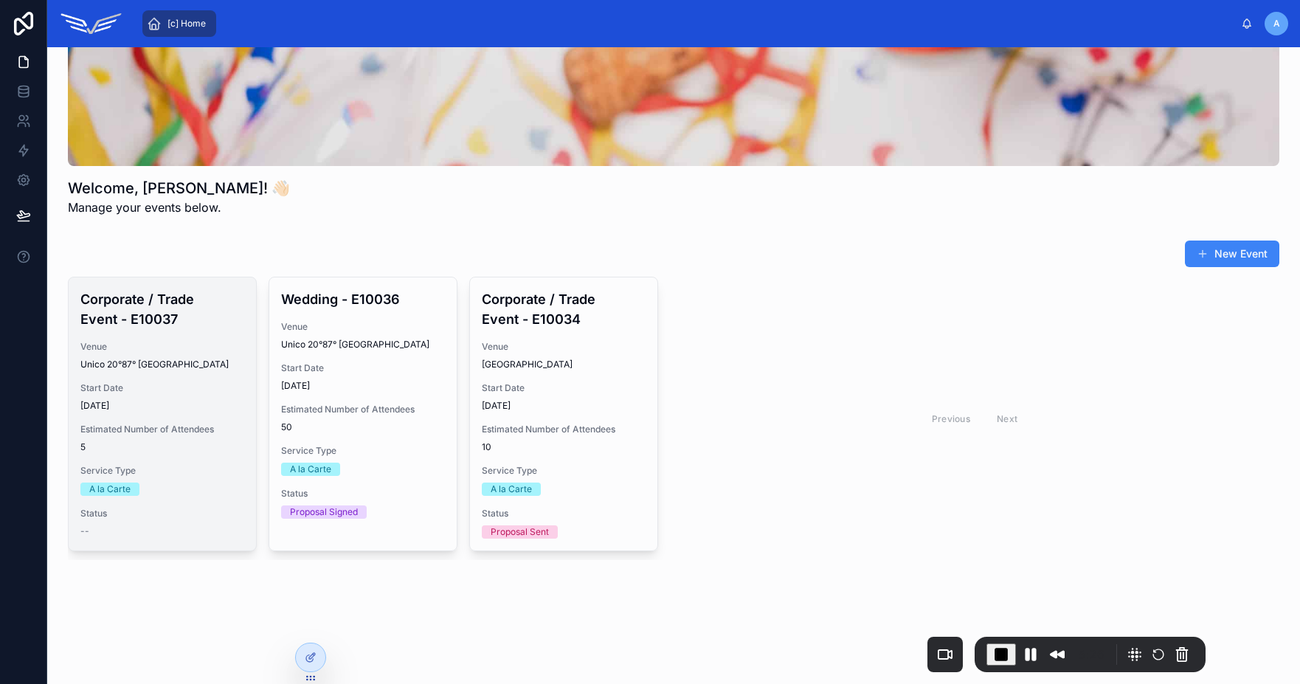
click at [179, 435] on div "Estimated Number of Attendees 5" at bounding box center [162, 438] width 164 height 30
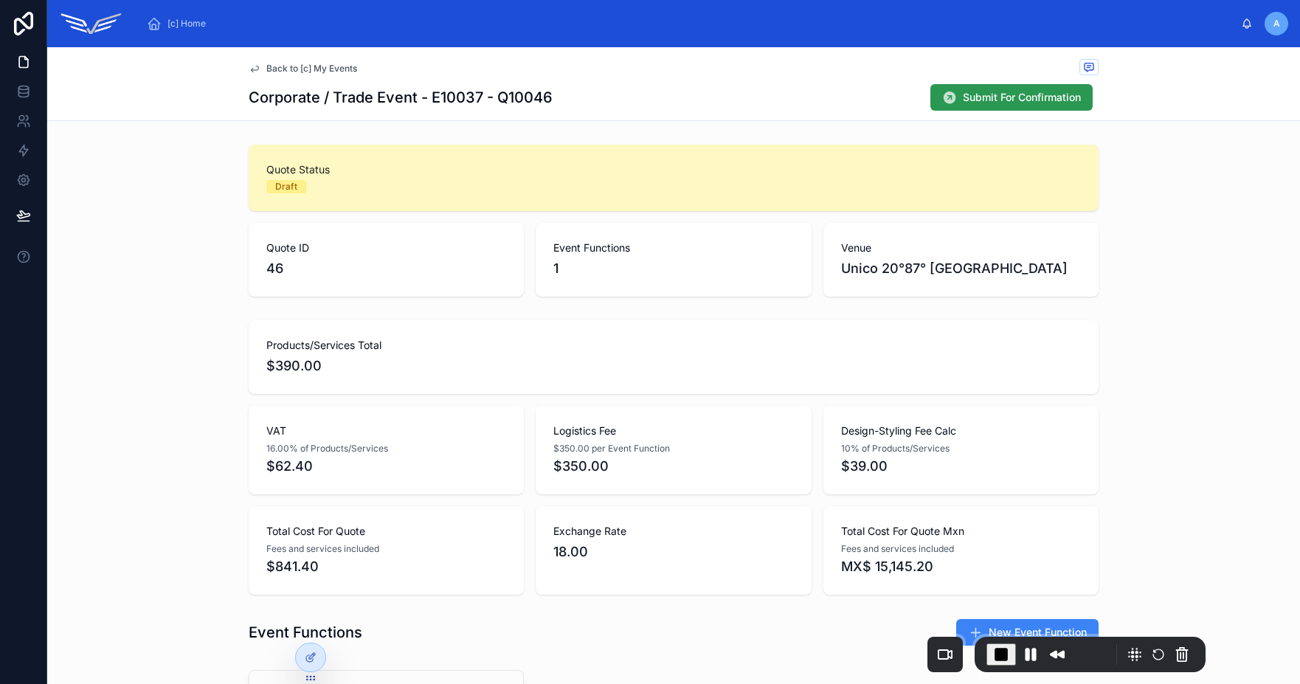
click at [993, 100] on span "Submit For Confirmation" at bounding box center [1022, 97] width 118 height 15
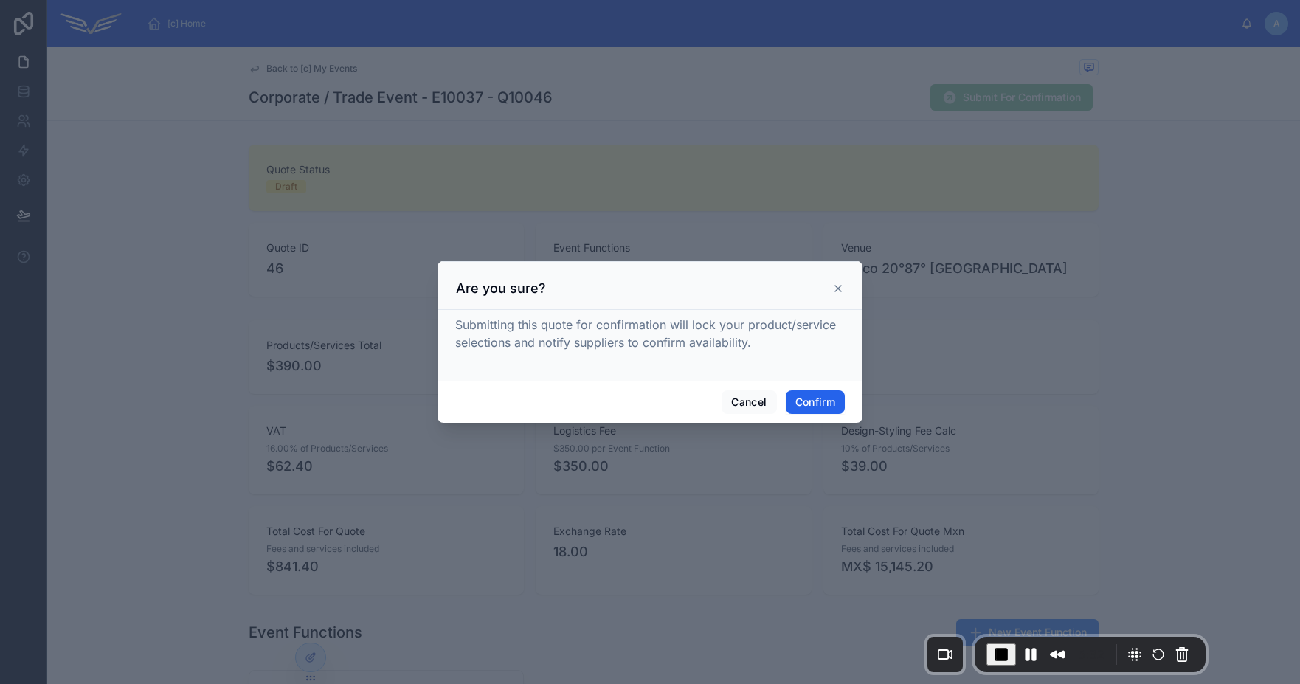
click at [799, 398] on button "Confirm" at bounding box center [815, 402] width 59 height 24
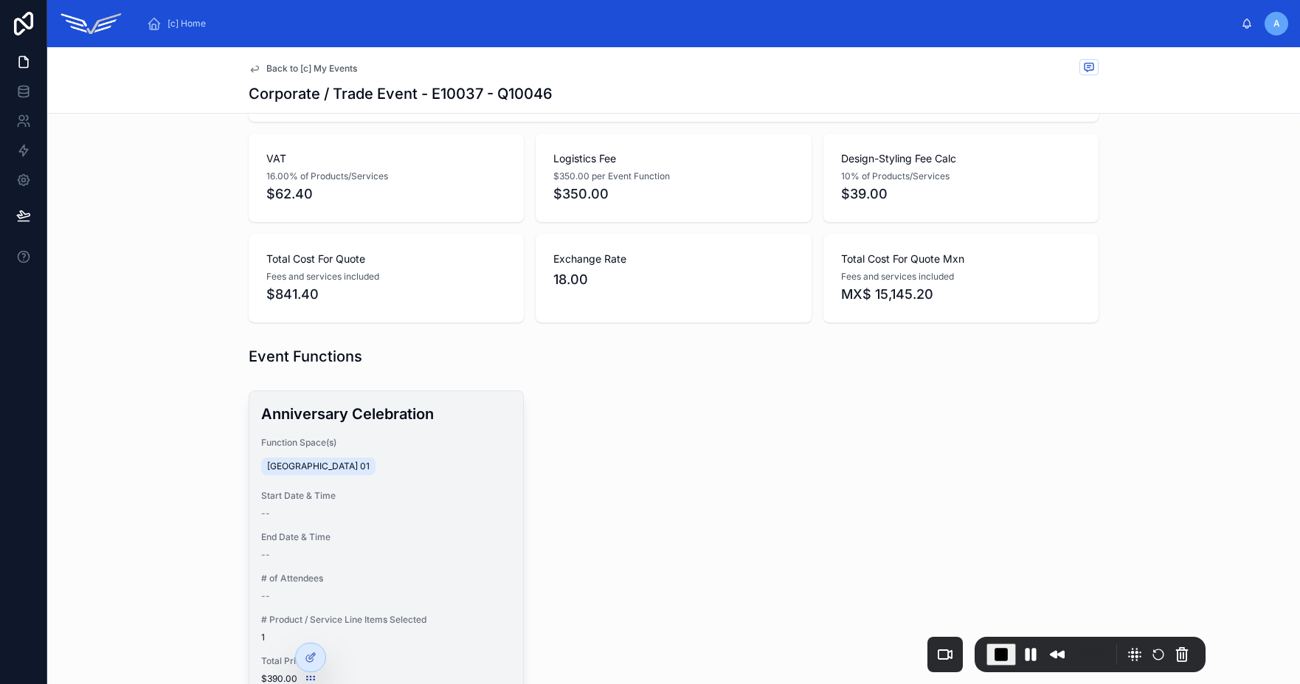
scroll to position [345, 0]
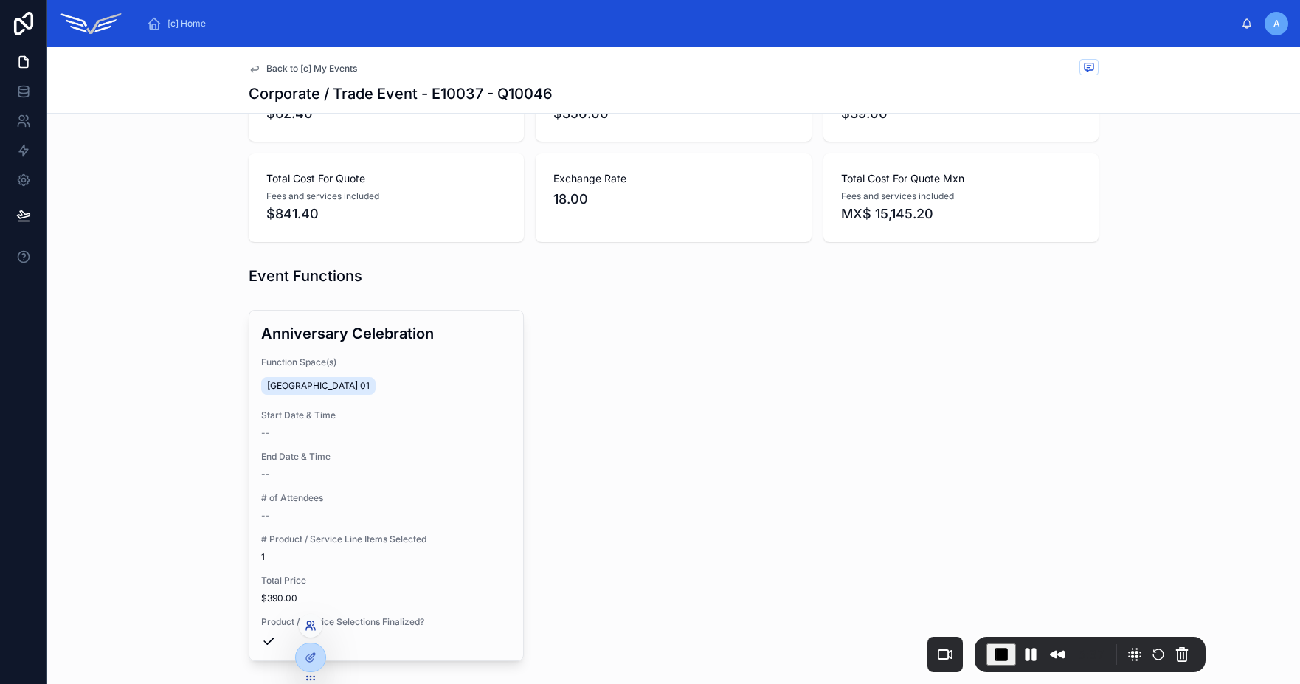
click at [313, 624] on icon at bounding box center [313, 623] width 1 height 4
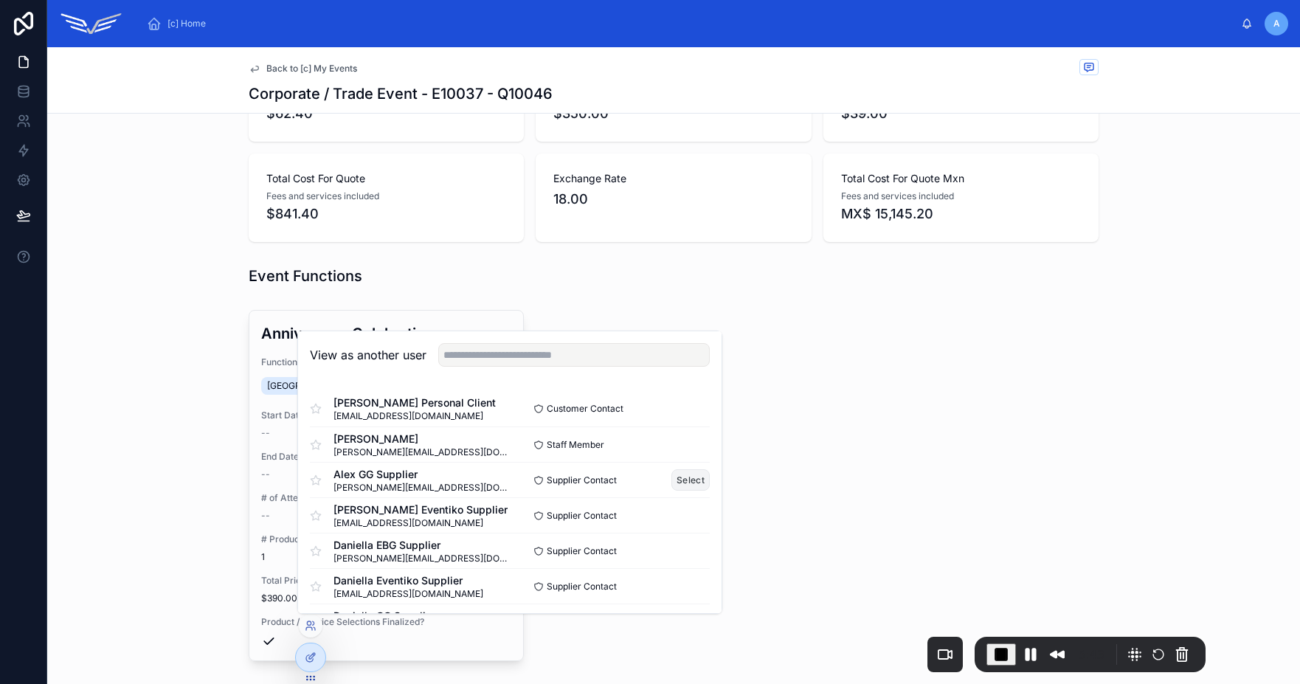
click at [674, 479] on button "Select" at bounding box center [690, 479] width 38 height 21
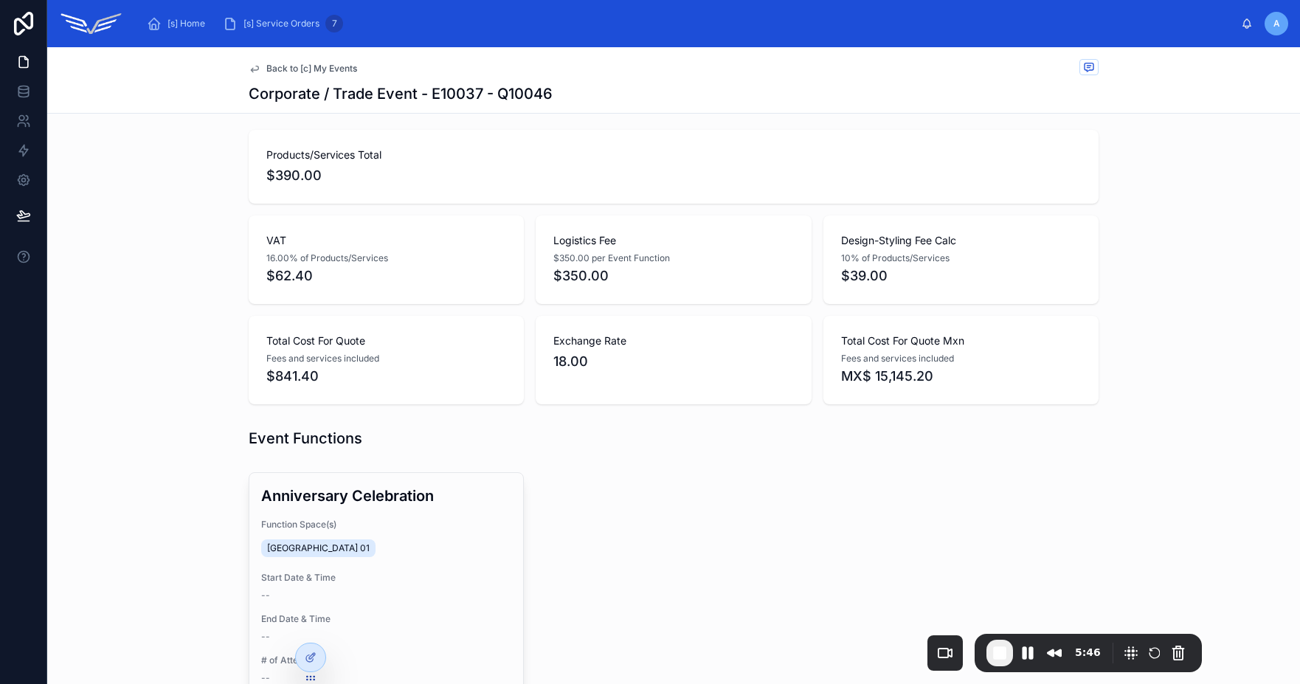
scroll to position [127, 0]
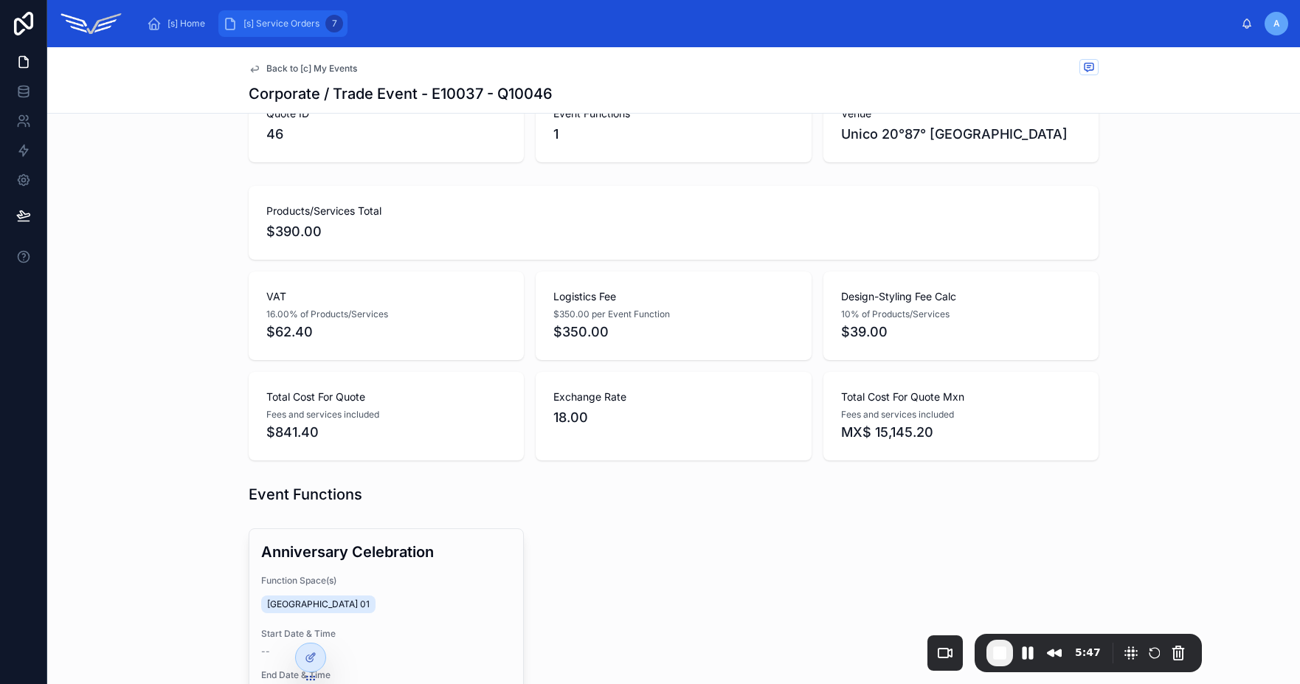
click at [287, 27] on span "[s] Service Orders" at bounding box center [281, 24] width 76 height 12
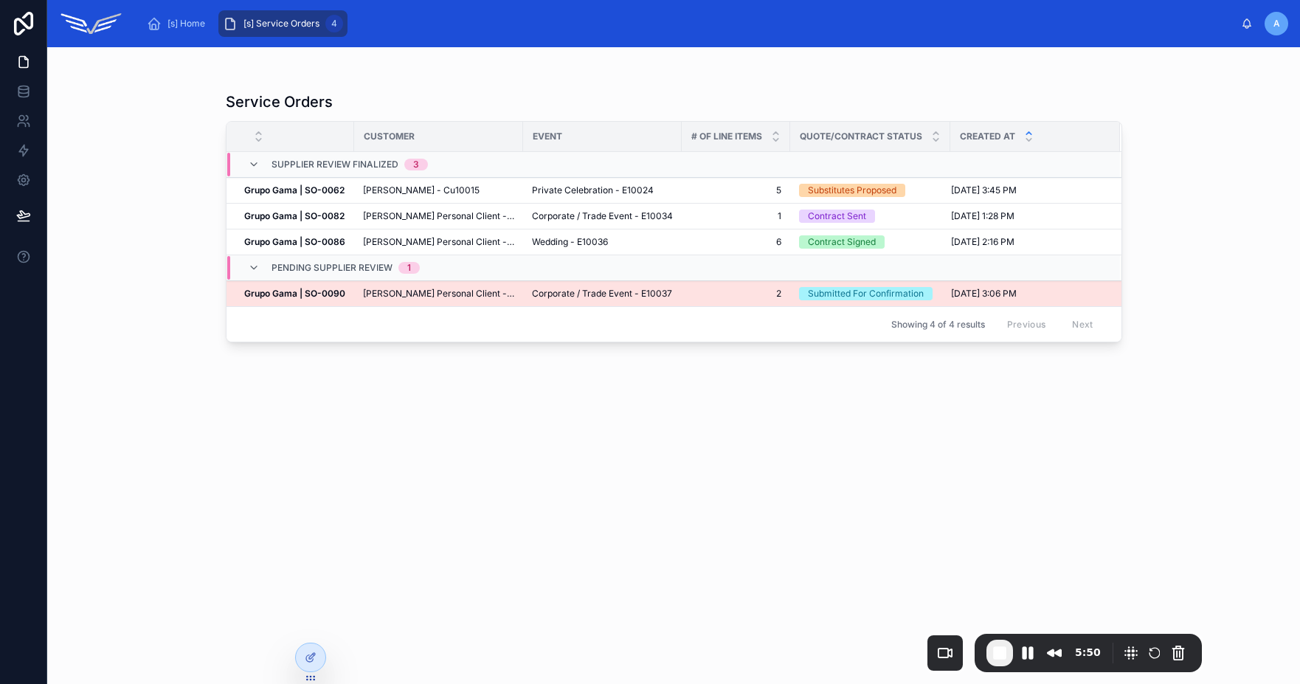
click at [395, 292] on span "Alex Personal Client - Cu10020" at bounding box center [438, 294] width 151 height 12
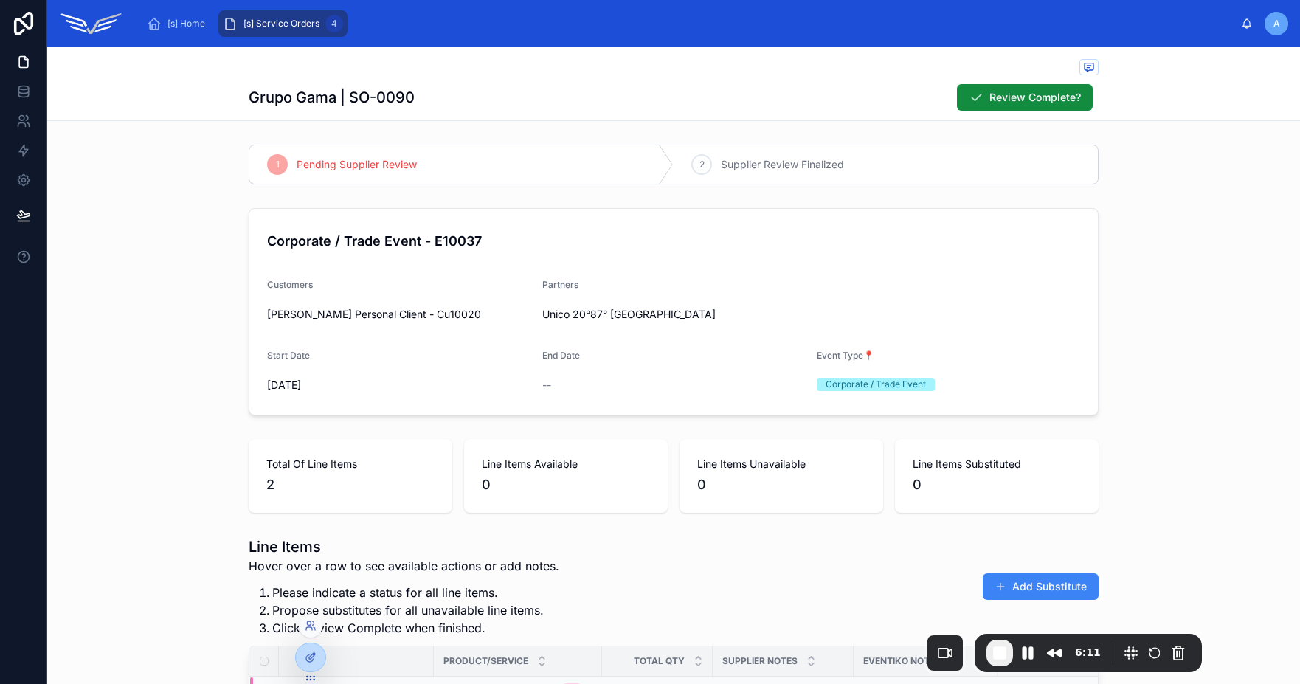
click at [314, 631] on div at bounding box center [311, 626] width 24 height 24
click at [312, 629] on icon at bounding box center [309, 628] width 6 height 3
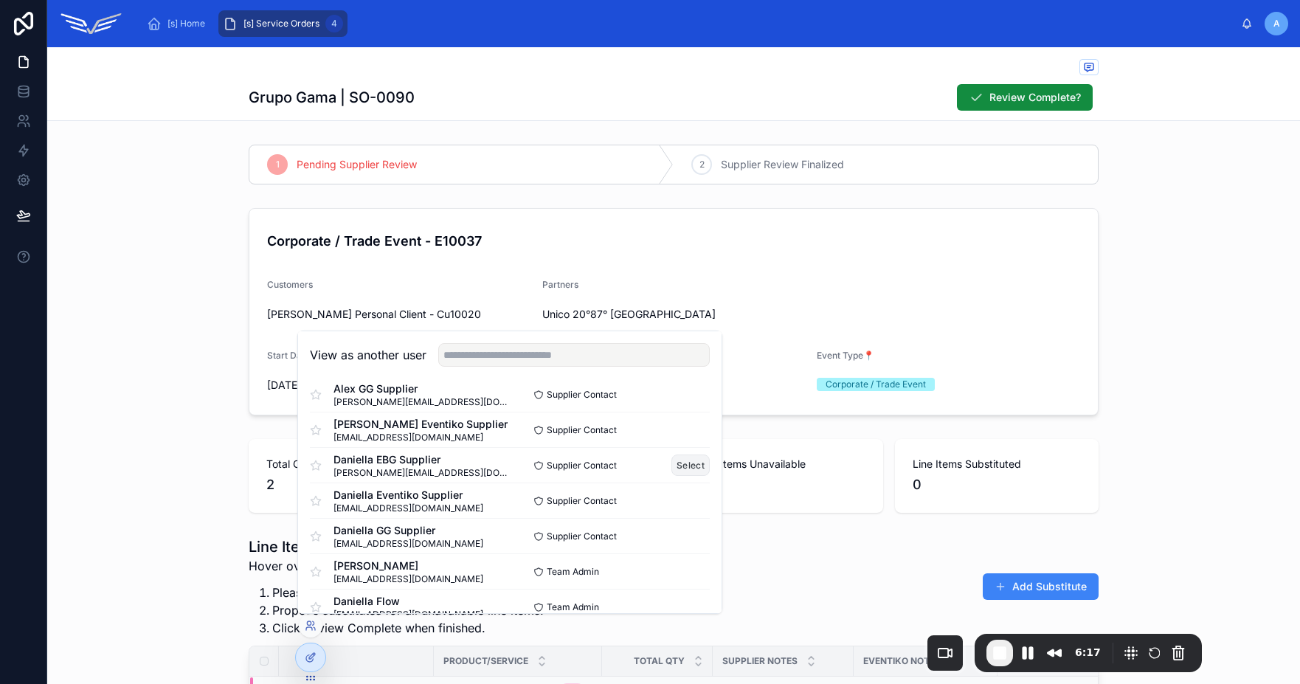
scroll to position [81, 0]
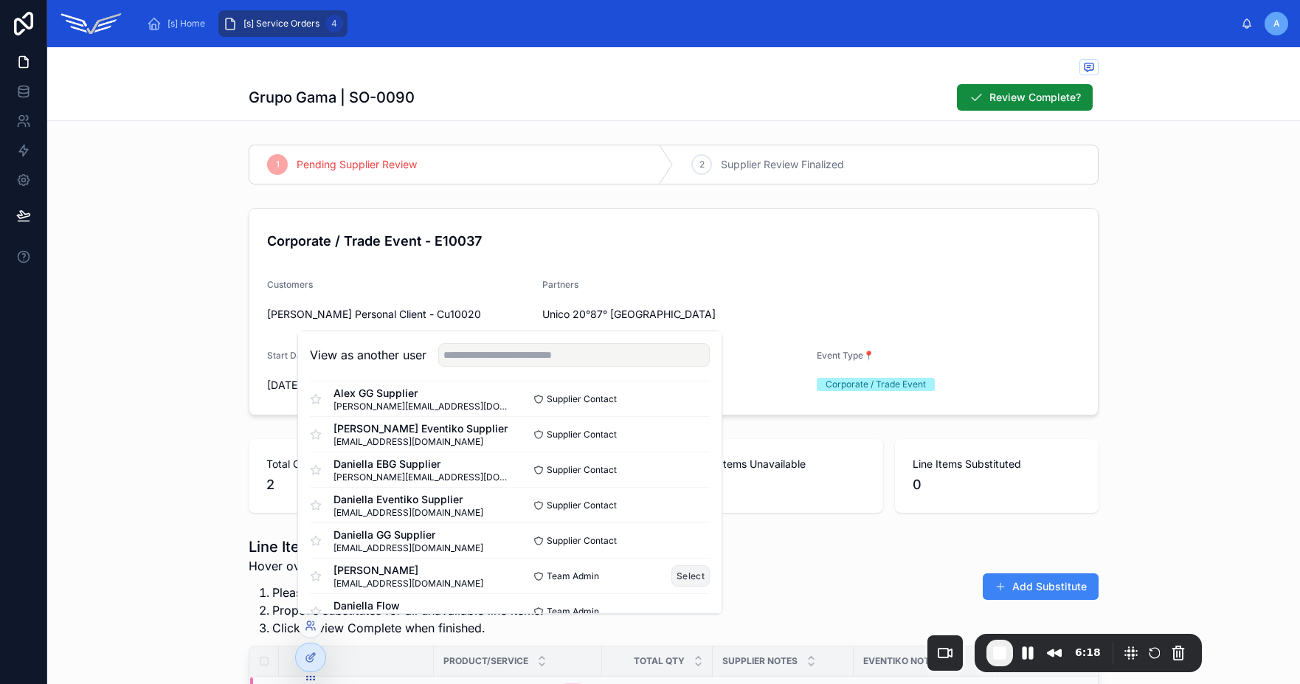
click at [685, 576] on button "Select" at bounding box center [690, 575] width 38 height 21
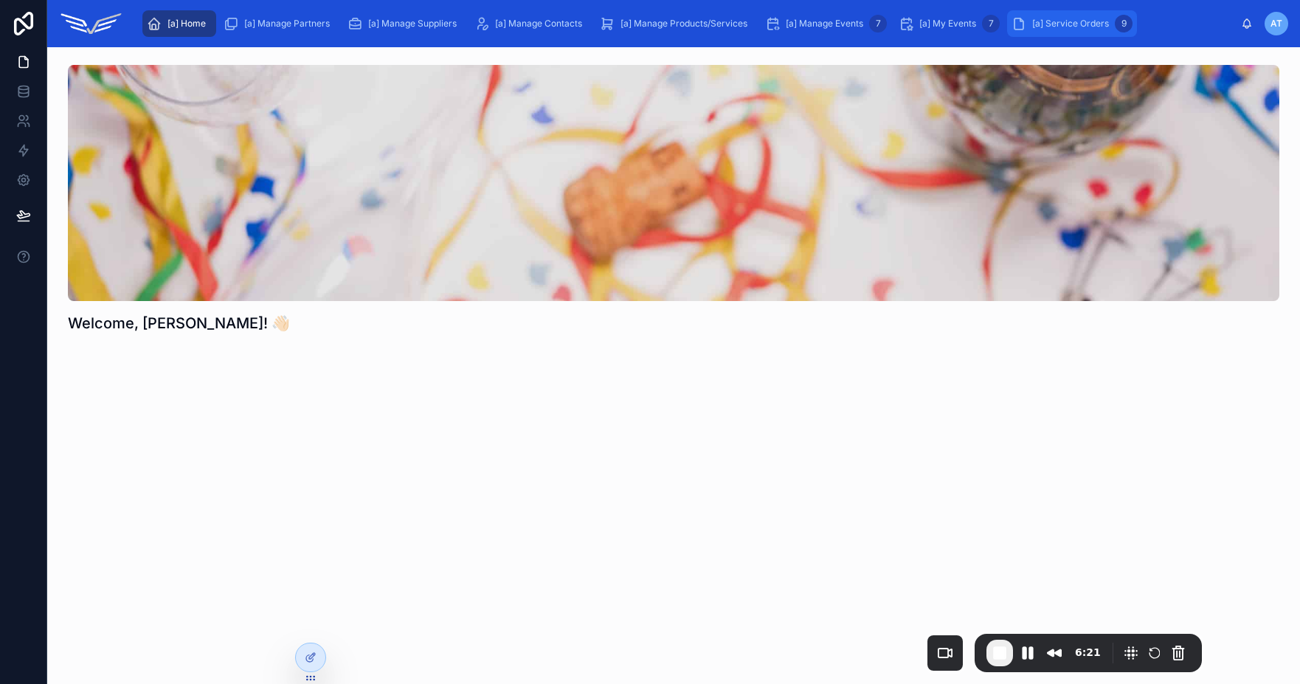
click at [1058, 32] on div "[a] Service Orders 9" at bounding box center [1071, 24] width 121 height 24
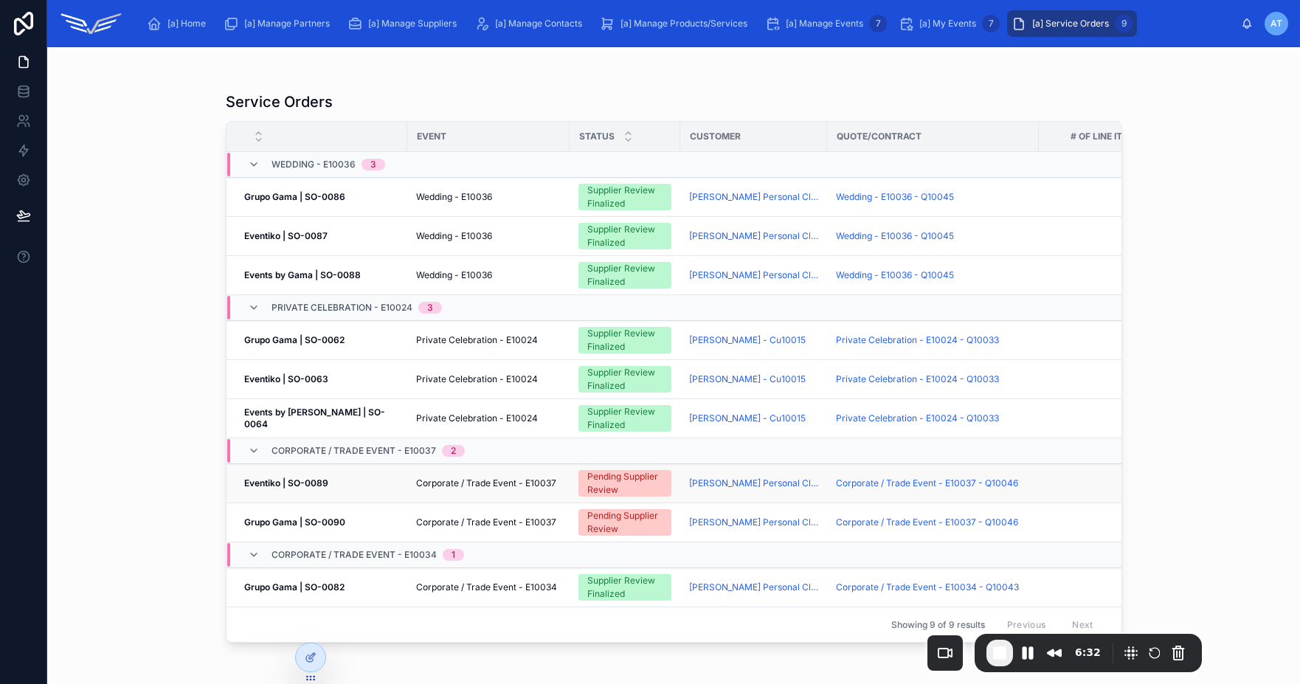
click at [364, 486] on div "Eventiko | SO-0089 Eventiko | SO-0089" at bounding box center [321, 483] width 154 height 12
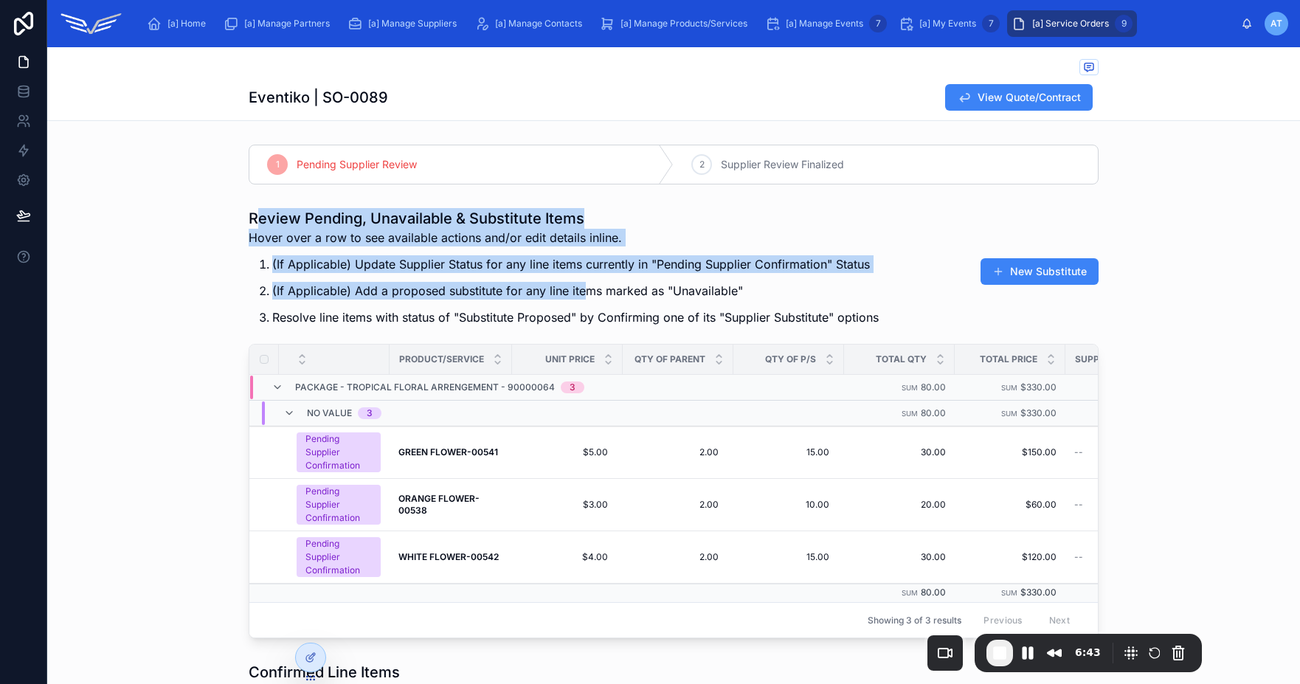
drag, startPoint x: 255, startPoint y: 219, endPoint x: 581, endPoint y: 283, distance: 331.6
click at [581, 283] on div "Review Pending, Unavailable & Substitute Items Hover over a row to see availabl…" at bounding box center [564, 271] width 630 height 127
click at [485, 262] on p "(If Applicable) Update Supplier Status for any line items currently in "Pending…" at bounding box center [575, 264] width 606 height 18
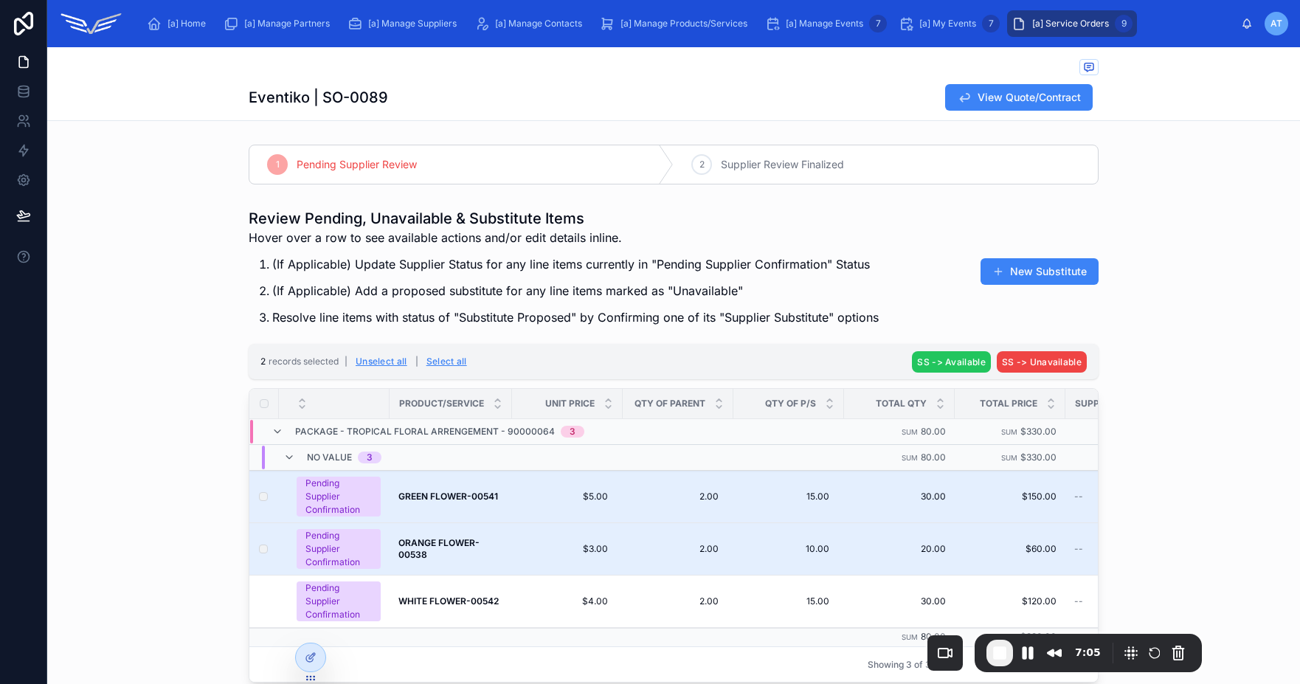
click at [938, 364] on span "SS -> Available" at bounding box center [951, 361] width 69 height 11
click at [1024, 336] on icon at bounding box center [1019, 334] width 12 height 12
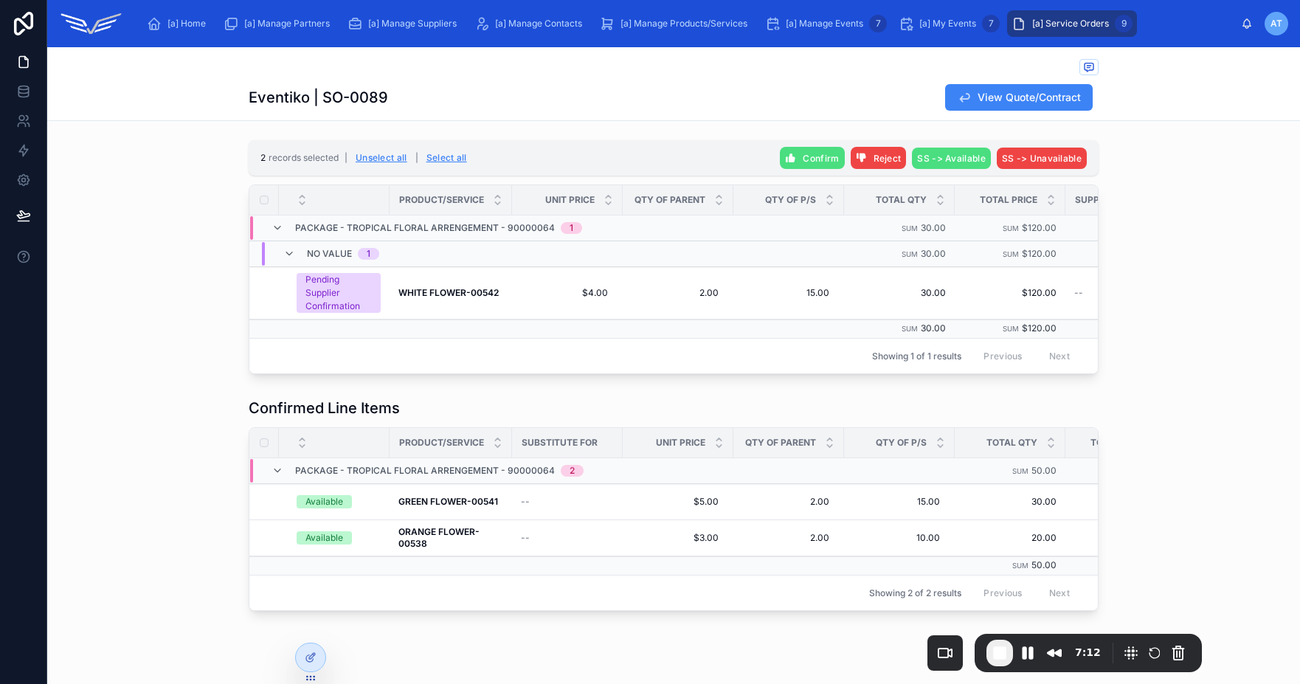
scroll to position [163, 0]
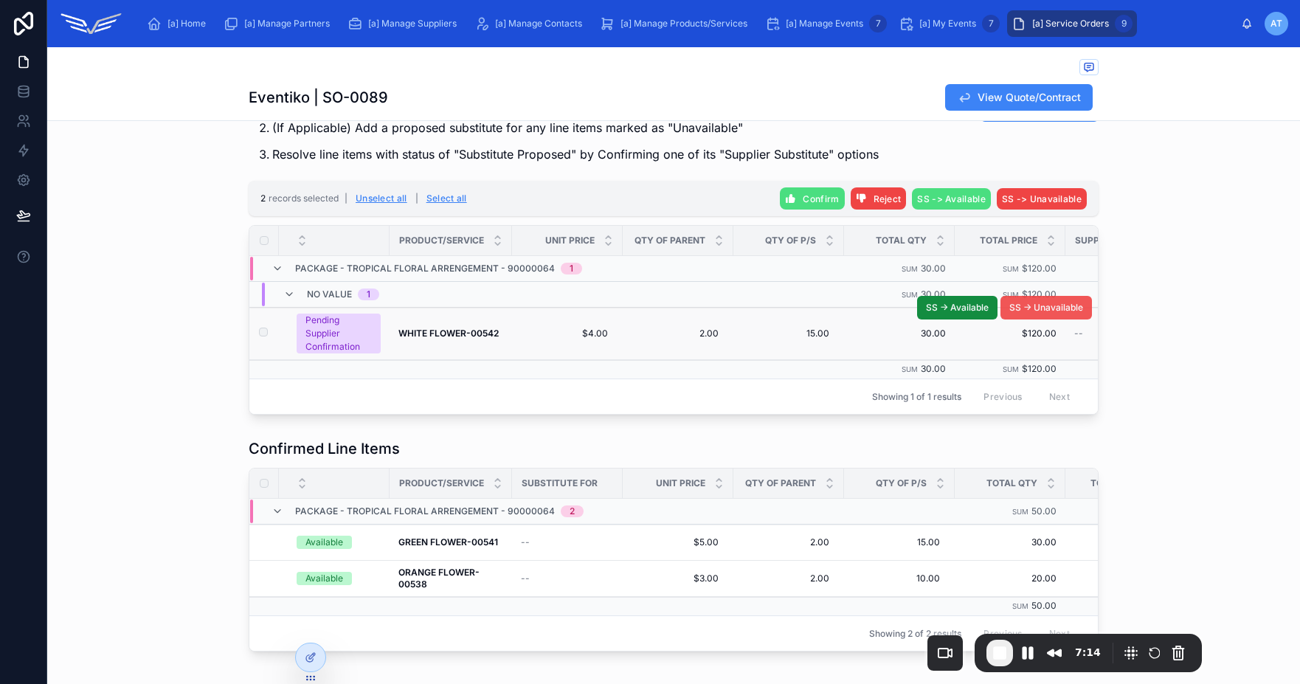
click at [1014, 308] on span "SS -> Unavailable" at bounding box center [1046, 308] width 74 height 12
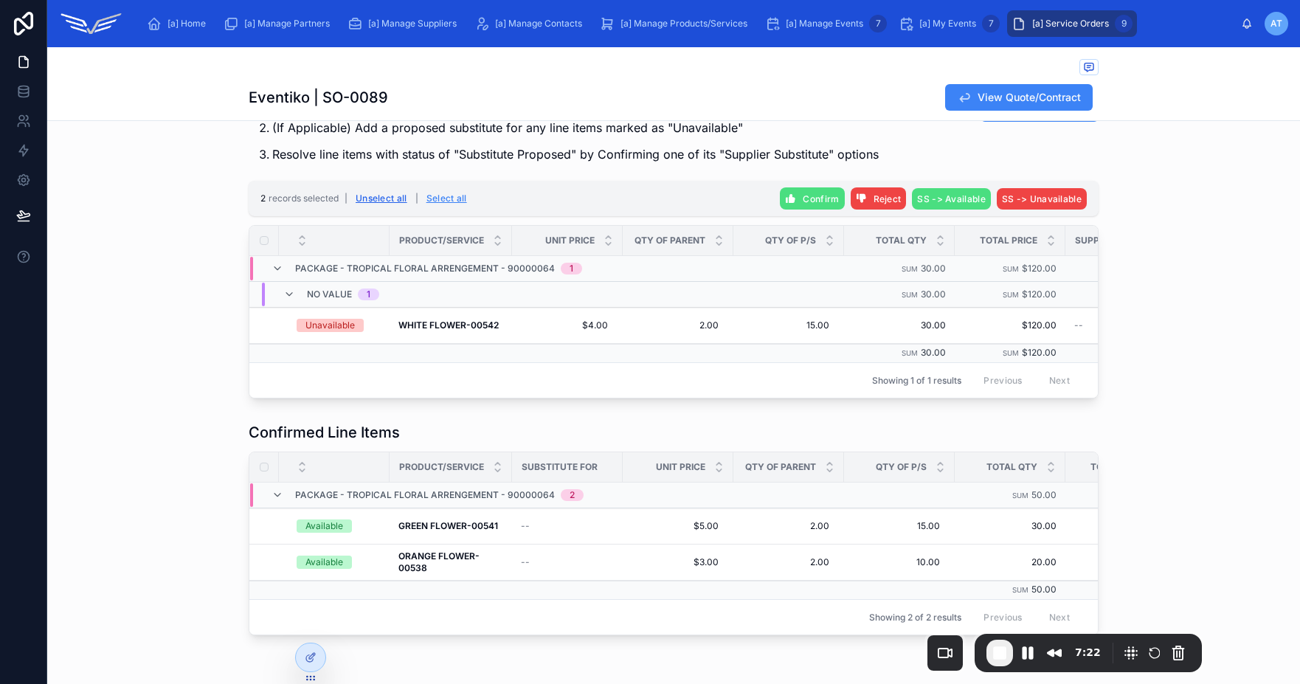
click at [381, 198] on button "Unselect all" at bounding box center [381, 199] width 62 height 24
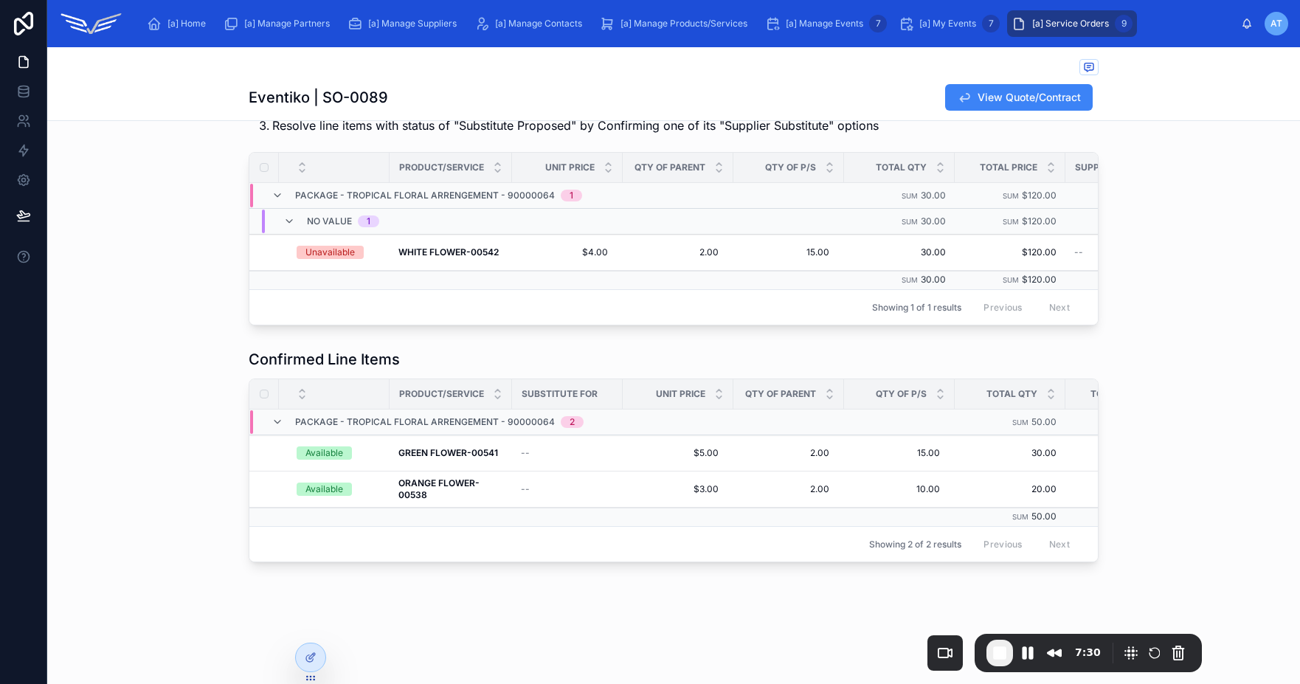
scroll to position [10, 0]
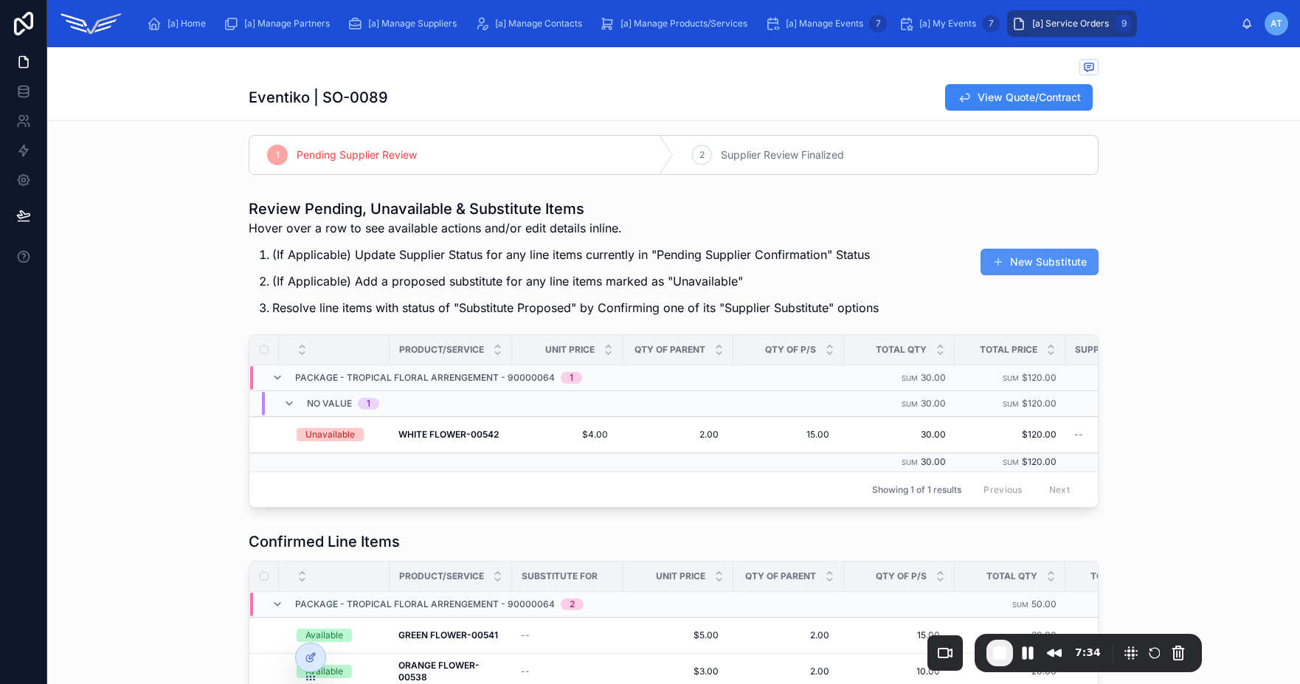
click at [1020, 263] on button "New Substitute" at bounding box center [1039, 262] width 118 height 27
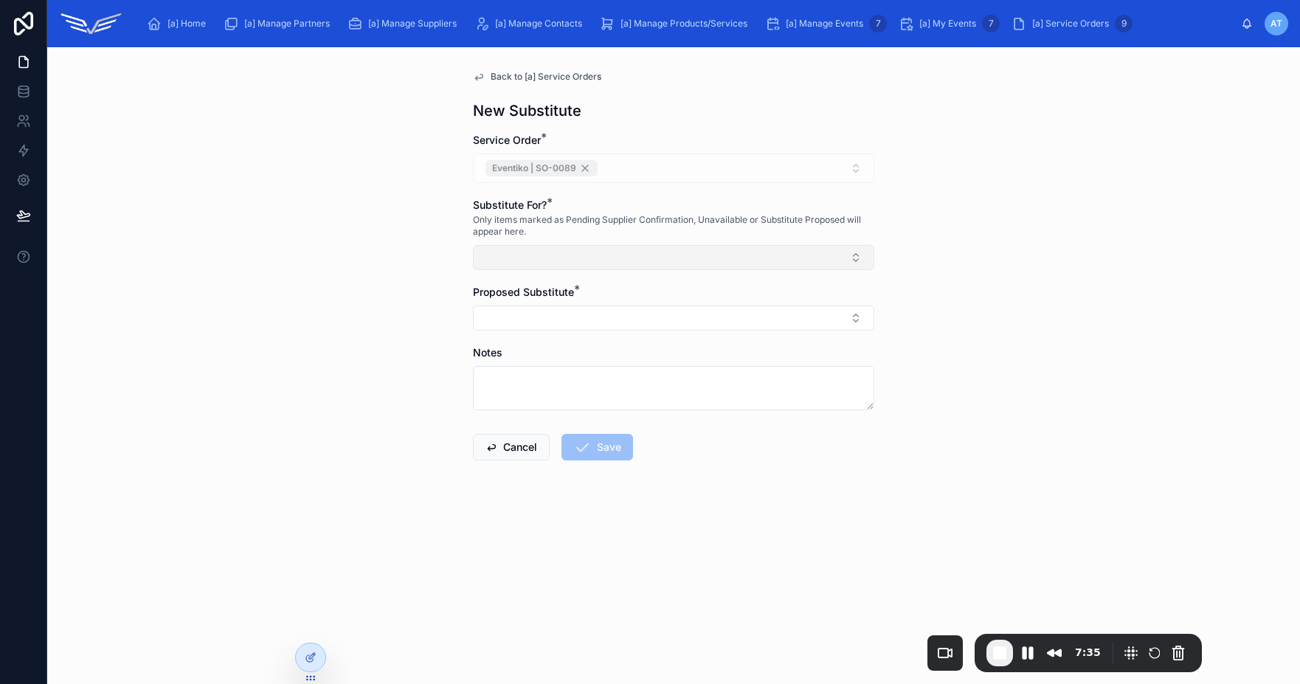
click at [530, 254] on button "Select Button" at bounding box center [673, 257] width 401 height 25
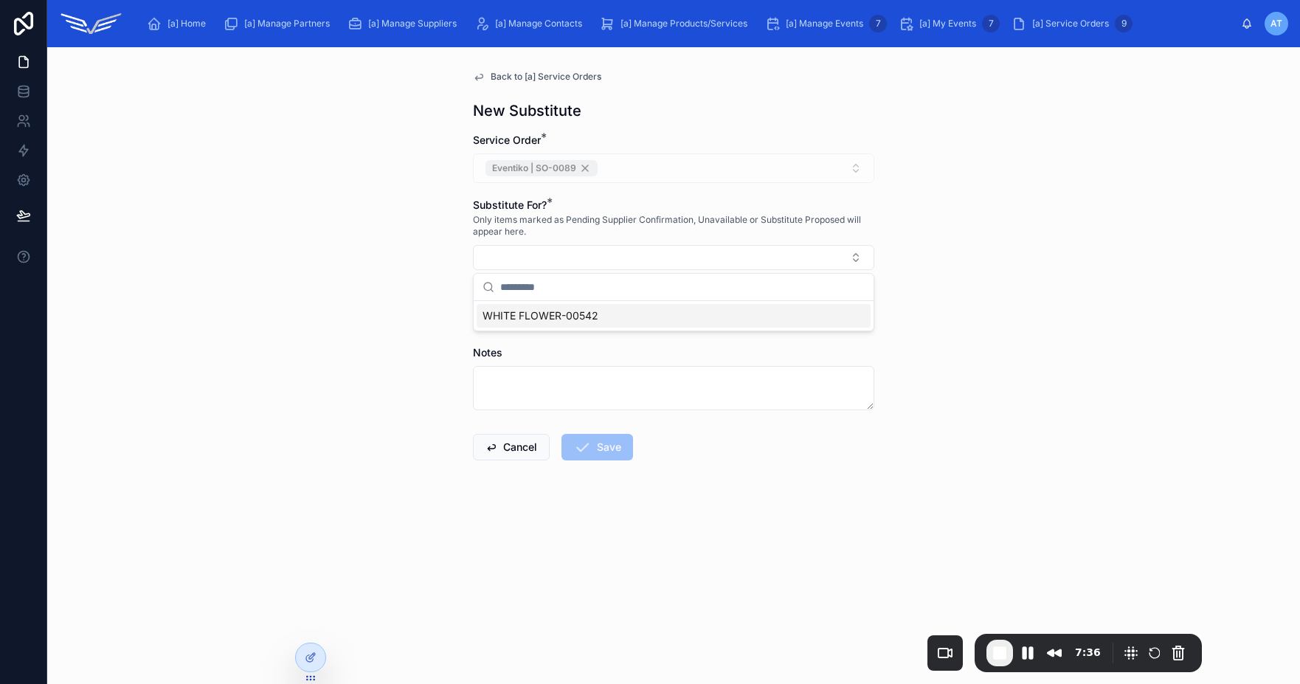
click at [548, 324] on div "WHITE FLOWER-00542" at bounding box center [674, 316] width 394 height 24
click at [548, 319] on button "Select Button" at bounding box center [673, 320] width 401 height 25
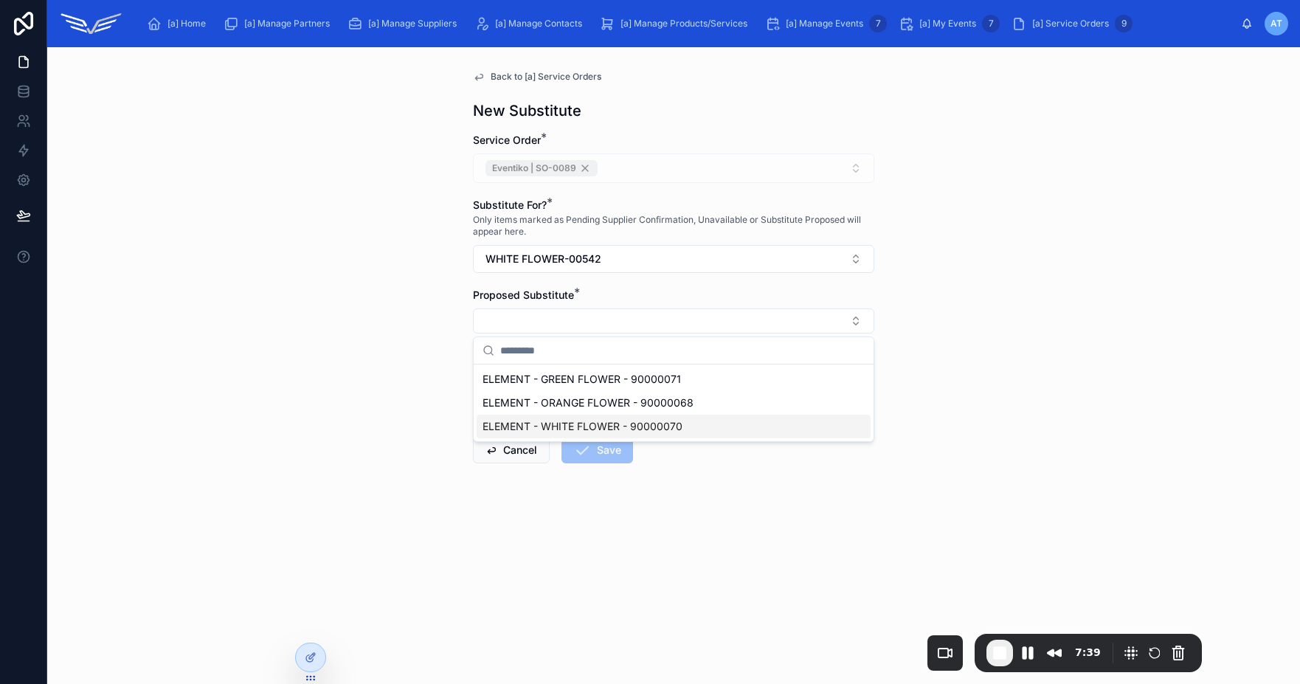
click at [556, 426] on span "ELEMENT - WHITE FLOWER - 90000070" at bounding box center [582, 426] width 200 height 15
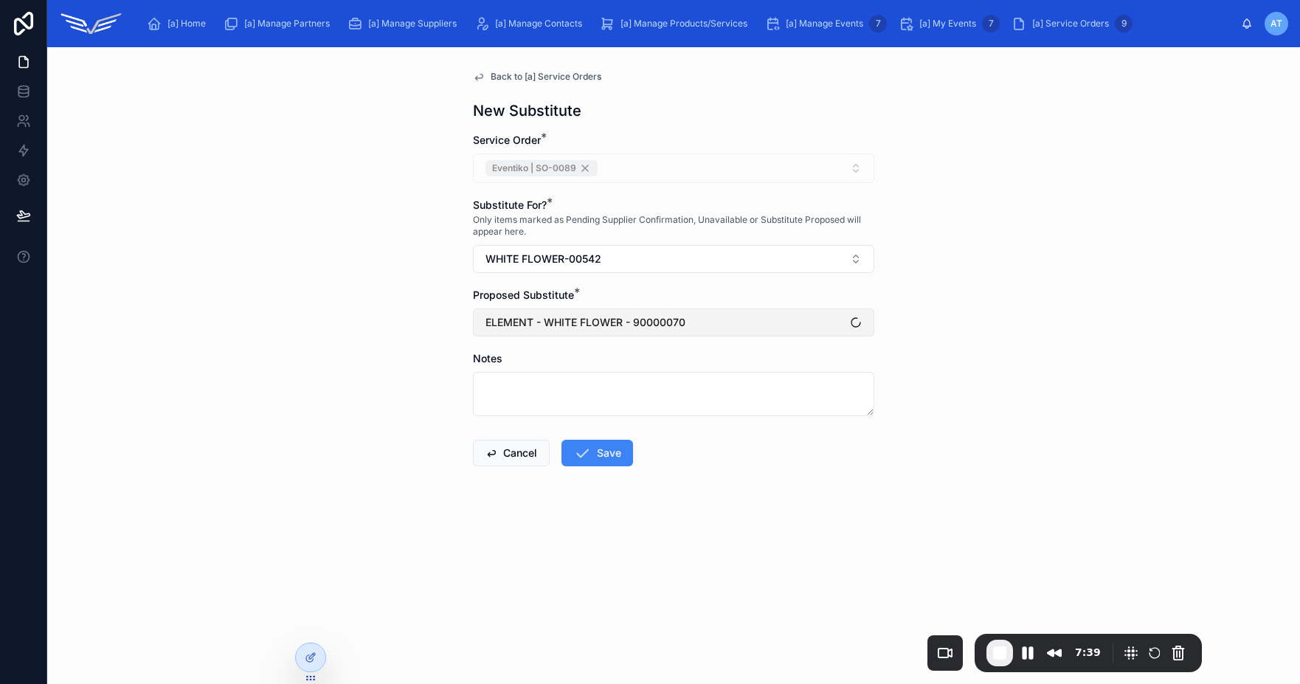
click at [573, 315] on span "ELEMENT - WHITE FLOWER - 90000070" at bounding box center [585, 322] width 200 height 15
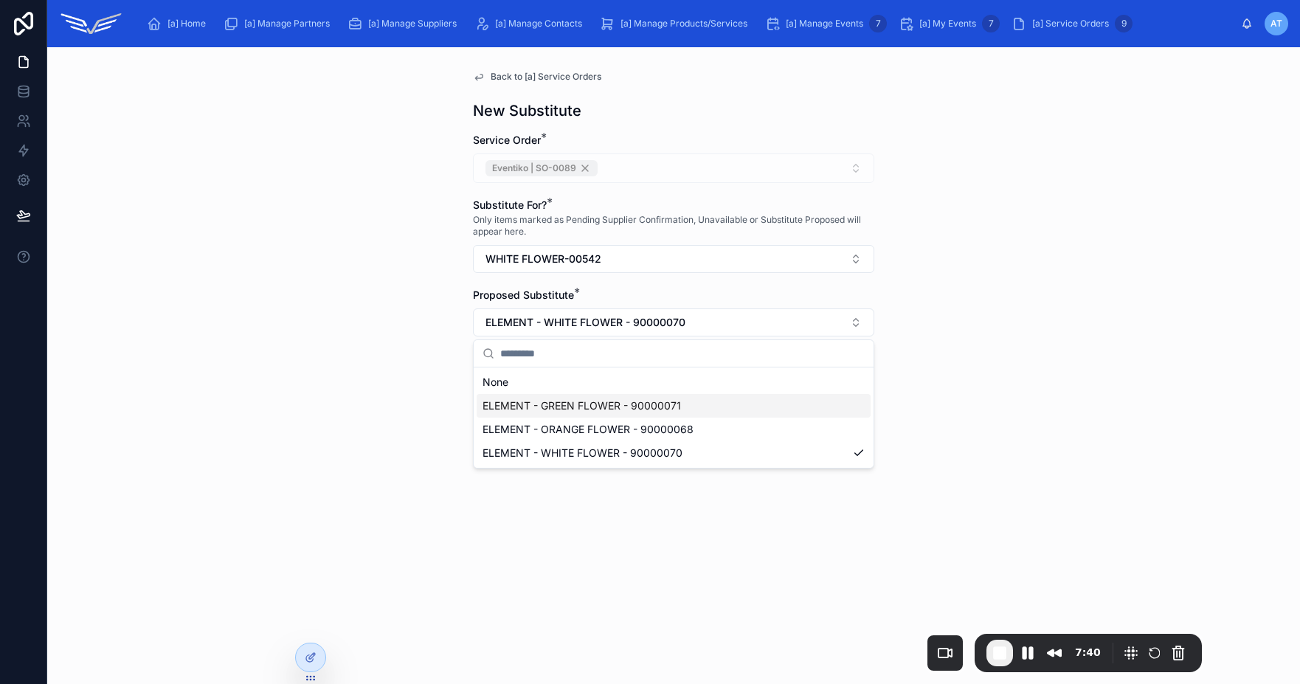
click at [559, 414] on div "ELEMENT - GREEN FLOWER - 90000071" at bounding box center [674, 406] width 394 height 24
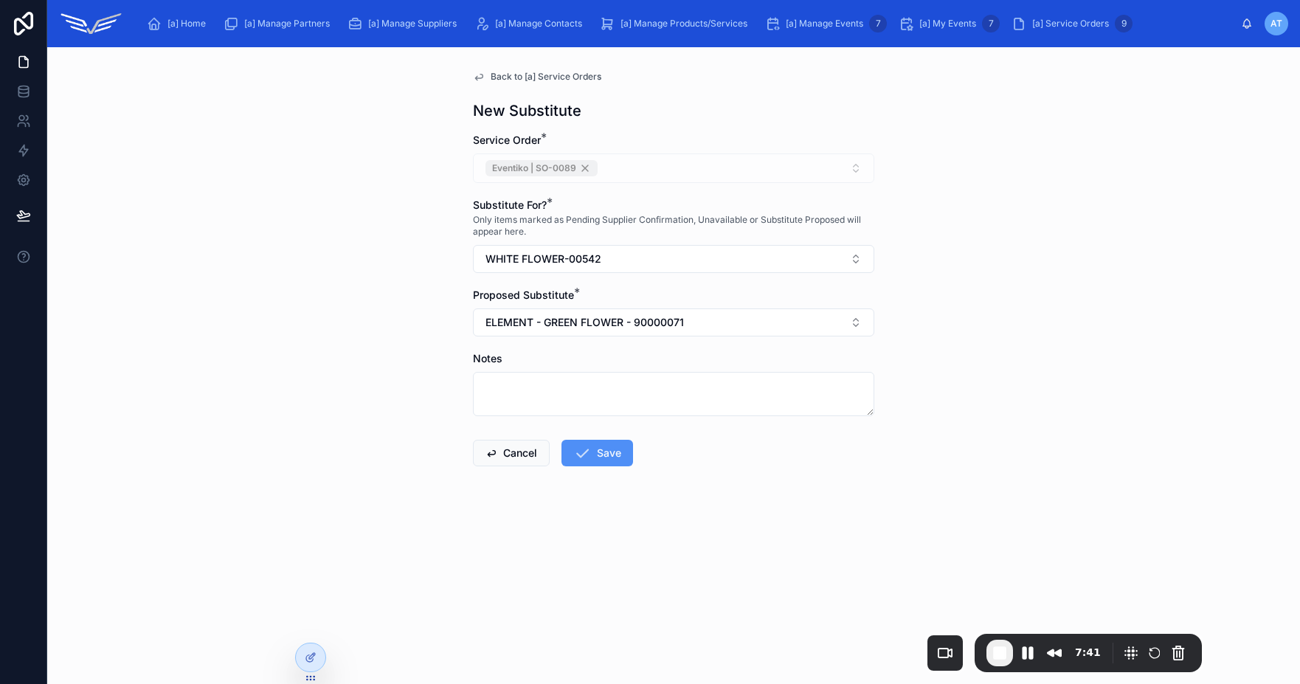
click at [605, 451] on button "Save" at bounding box center [597, 453] width 72 height 27
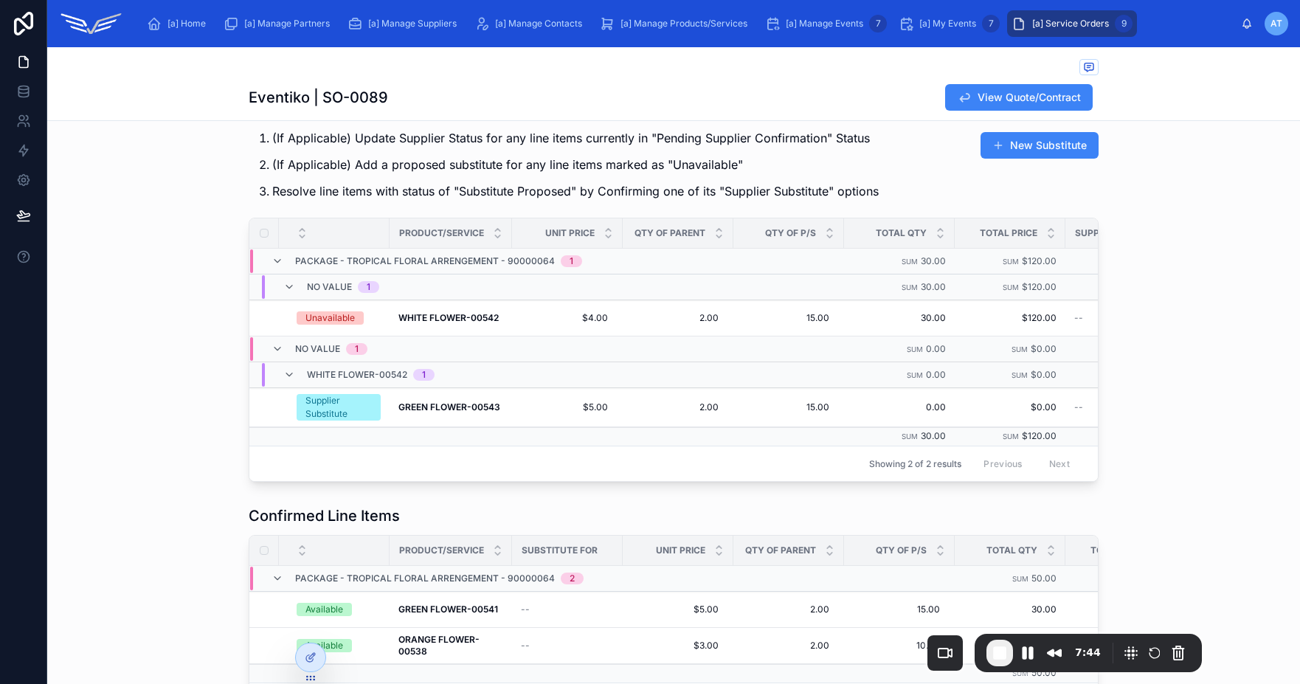
scroll to position [192, 0]
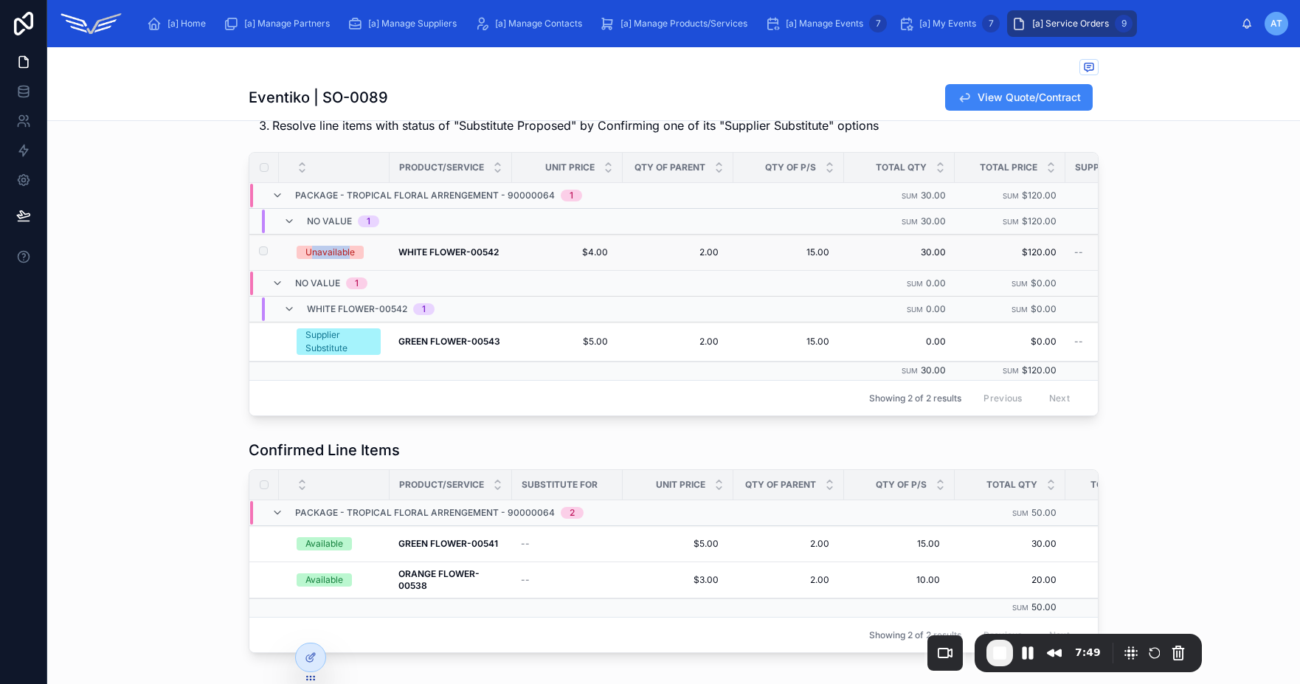
drag, startPoint x: 305, startPoint y: 254, endPoint x: 342, endPoint y: 255, distance: 37.6
click at [342, 255] on div "Unavailable" at bounding box center [329, 252] width 49 height 13
click at [1027, 651] on button "Pause Recording" at bounding box center [1028, 653] width 24 height 24
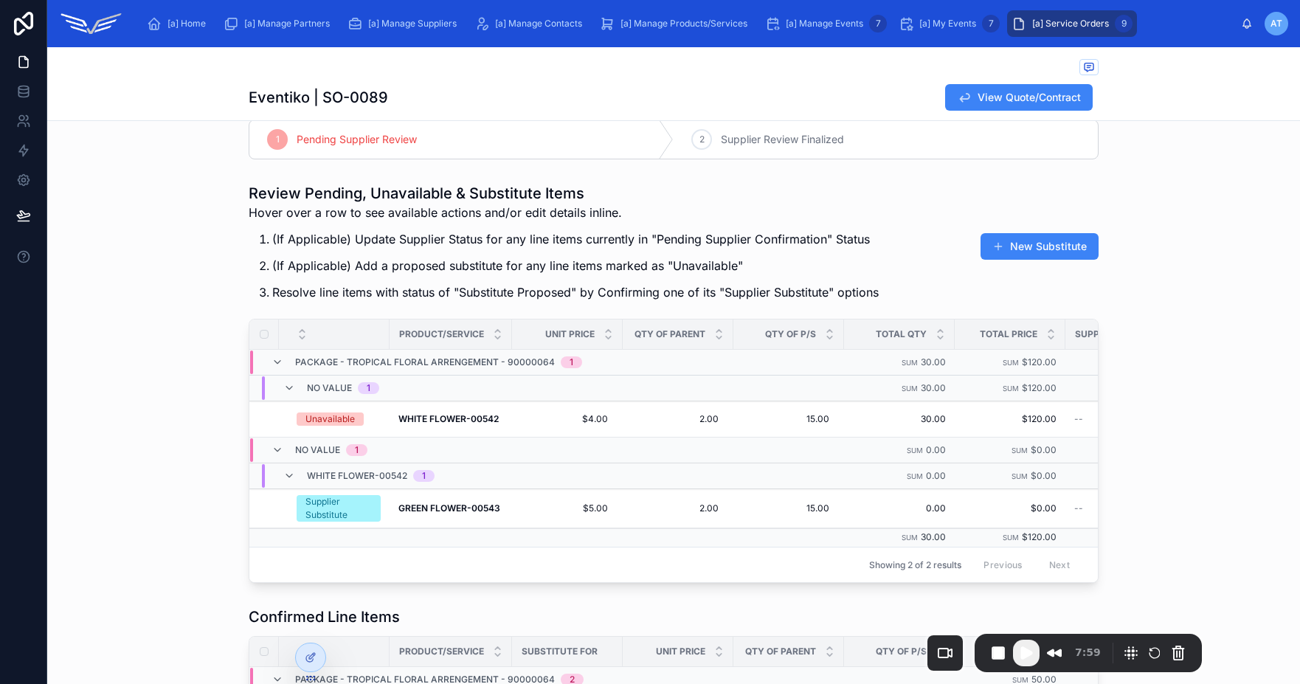
scroll to position [0, 0]
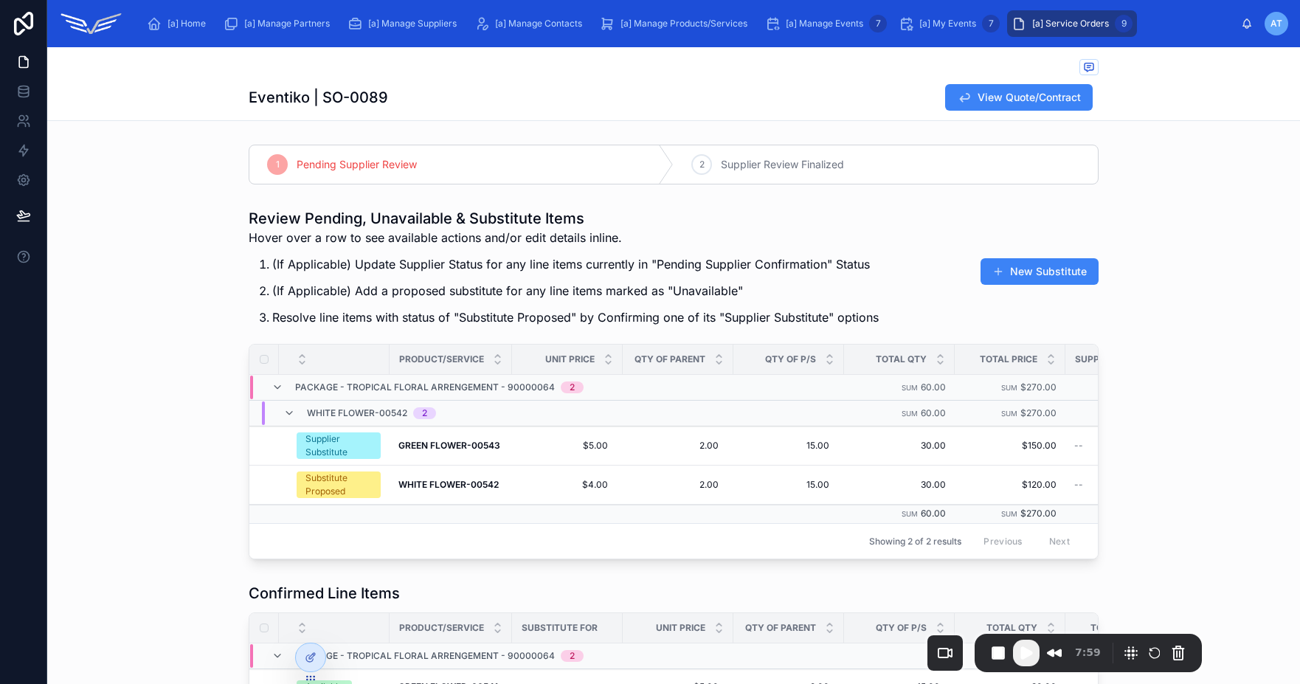
scroll to position [99, 0]
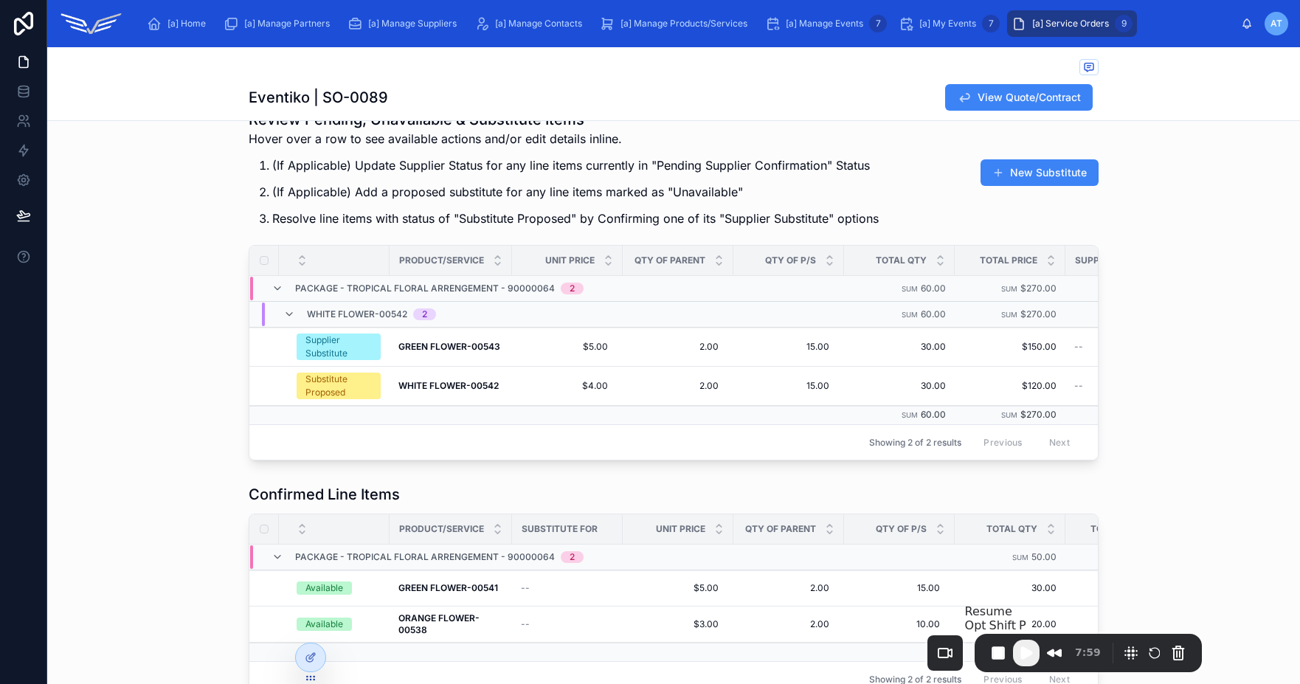
click at [1021, 647] on span "Play Recording" at bounding box center [1026, 653] width 18 height 18
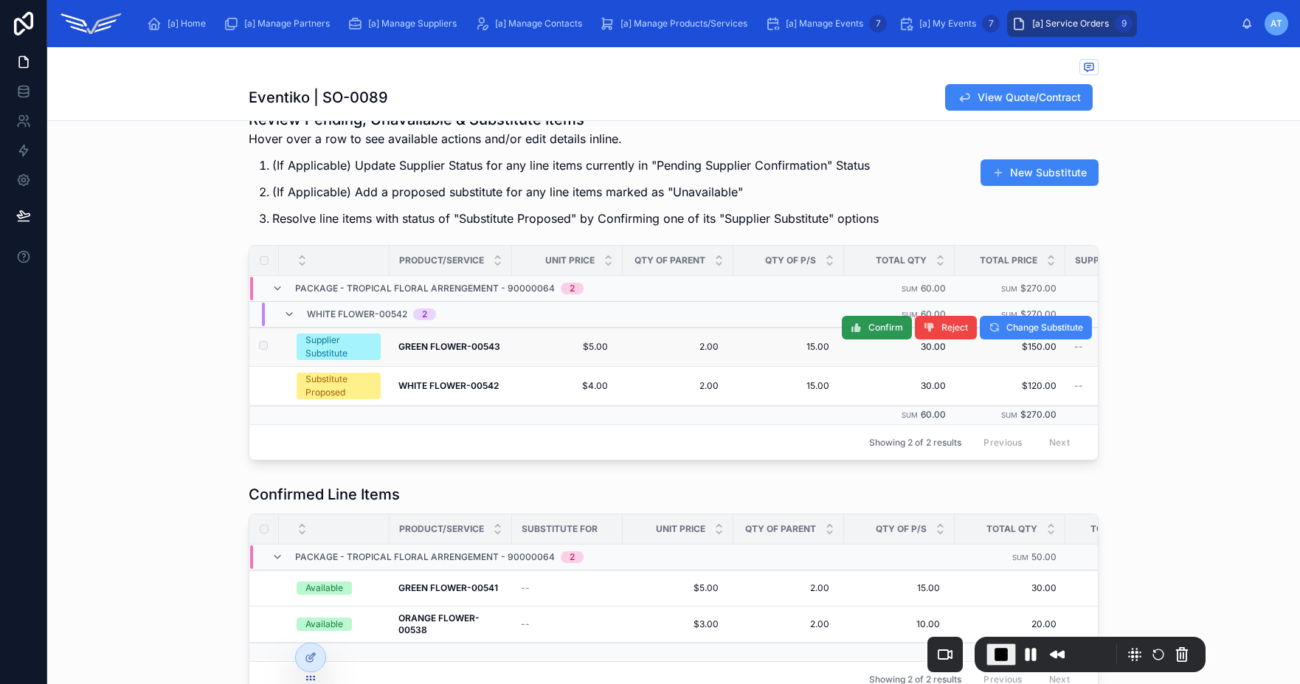
click at [855, 325] on icon at bounding box center [856, 328] width 12 height 12
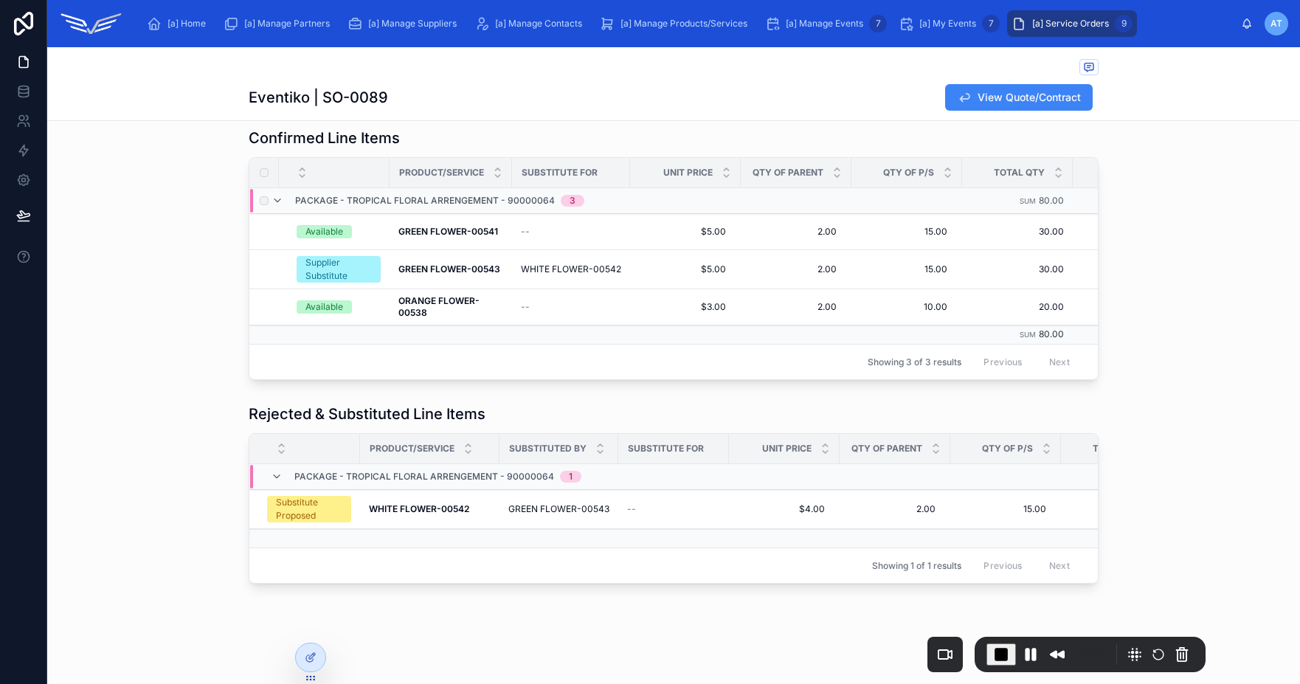
scroll to position [0, 0]
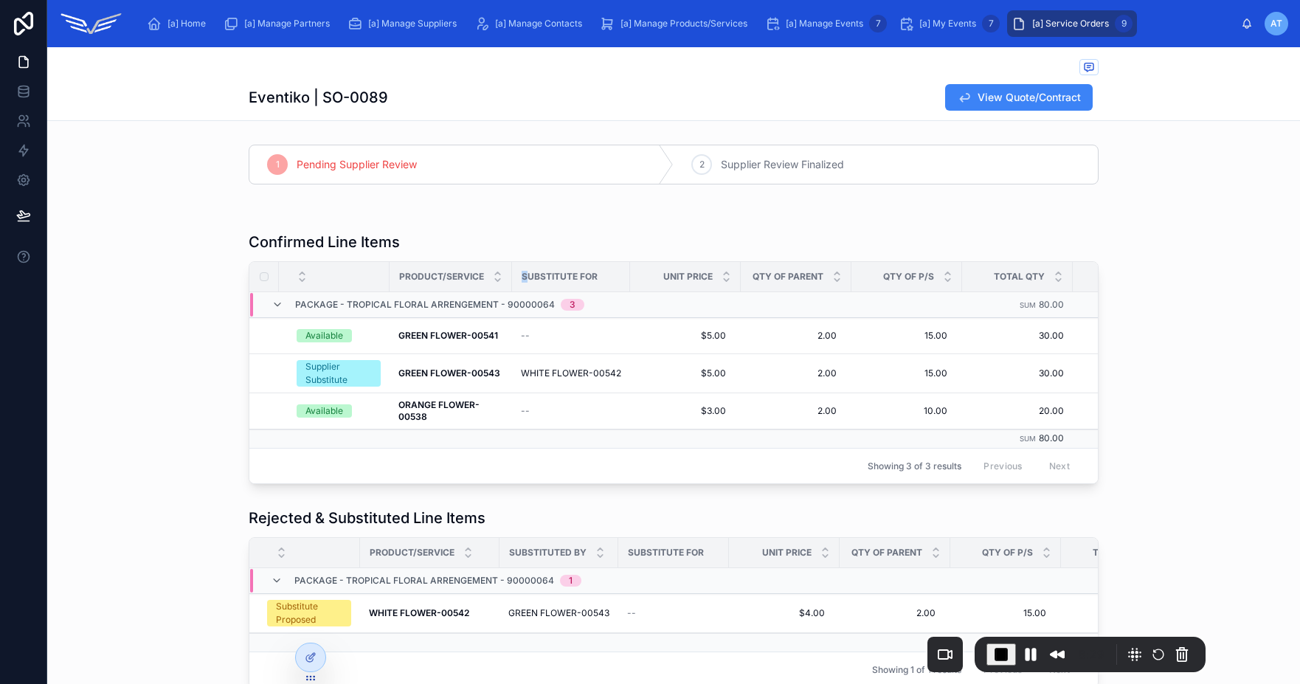
drag, startPoint x: 522, startPoint y: 277, endPoint x: 609, endPoint y: 269, distance: 86.8
click at [609, 269] on div "Substitute For" at bounding box center [571, 277] width 117 height 24
drag, startPoint x: 524, startPoint y: 375, endPoint x: 611, endPoint y: 375, distance: 86.3
click at [611, 375] on span "WHITE FLOWER-00542" at bounding box center [571, 373] width 100 height 12
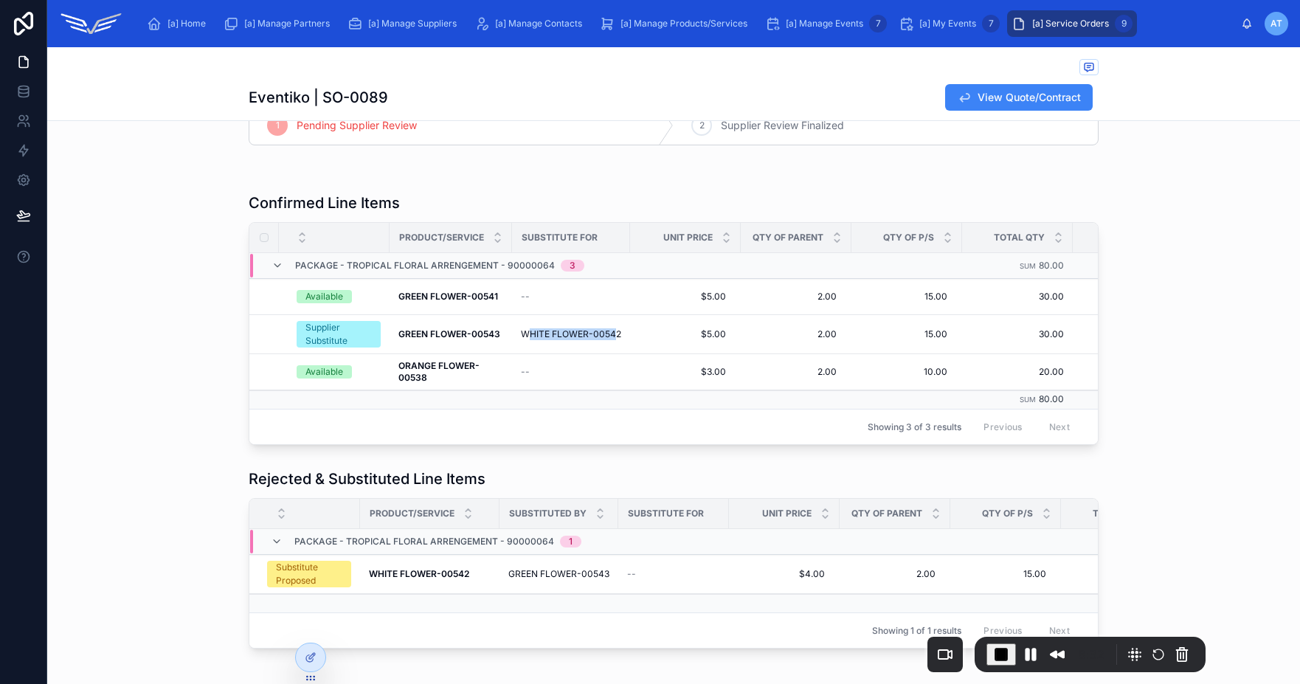
scroll to position [77, 0]
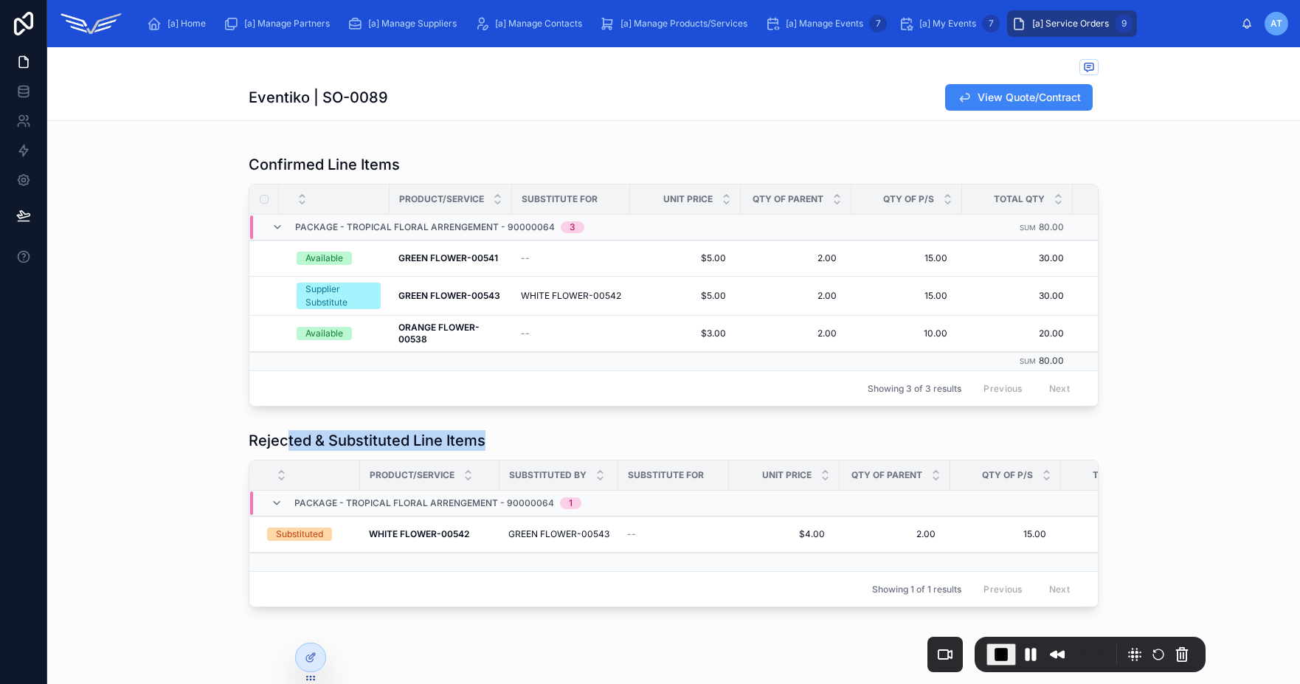
drag, startPoint x: 284, startPoint y: 454, endPoint x: 481, endPoint y: 459, distance: 197.0
click at [481, 451] on div "Rejected & Substituted Line Items" at bounding box center [674, 440] width 850 height 21
drag, startPoint x: 278, startPoint y: 547, endPoint x: 328, endPoint y: 548, distance: 49.4
click at [328, 541] on div "Substituted" at bounding box center [309, 533] width 84 height 13
drag, startPoint x: 322, startPoint y: 546, endPoint x: 276, endPoint y: 544, distance: 45.8
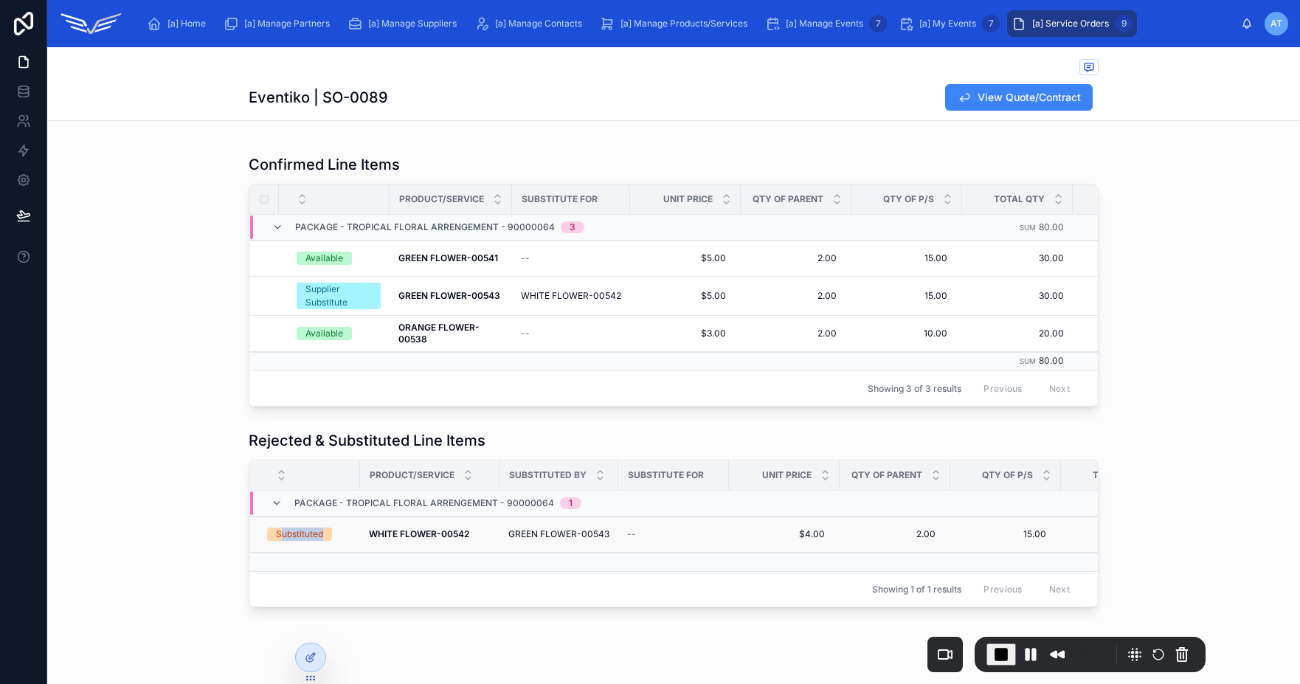
click at [276, 541] on span "Substituted" at bounding box center [299, 533] width 65 height 13
drag, startPoint x: 270, startPoint y: 547, endPoint x: 319, endPoint y: 547, distance: 48.7
click at [319, 541] on span "Substituted" at bounding box center [299, 533] width 65 height 13
click at [375, 539] on strong "WHITE FLOWER-00542" at bounding box center [419, 533] width 100 height 11
drag, startPoint x: 507, startPoint y: 547, endPoint x: 606, endPoint y: 550, distance: 98.9
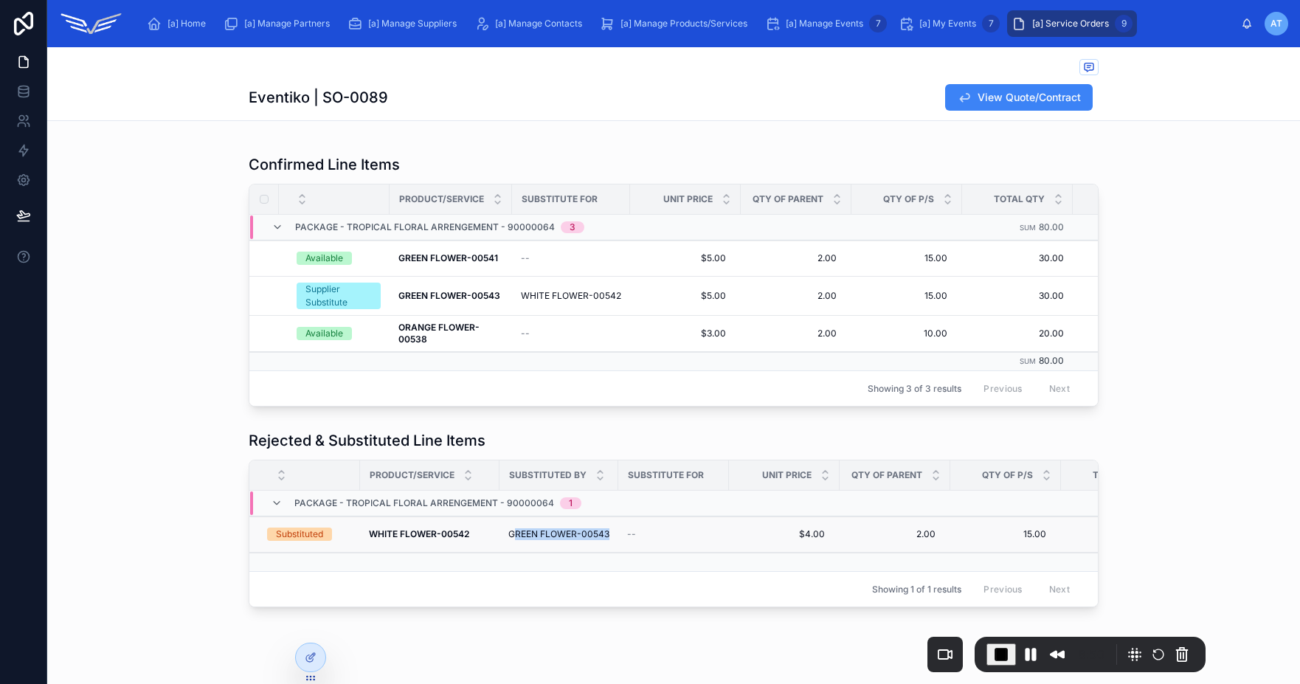
click at [606, 550] on td "GREEN FLOWER-00543 GREEN FLOWER-00543" at bounding box center [558, 534] width 119 height 36
click at [949, 280] on span "Reject" at bounding box center [954, 277] width 27 height 12
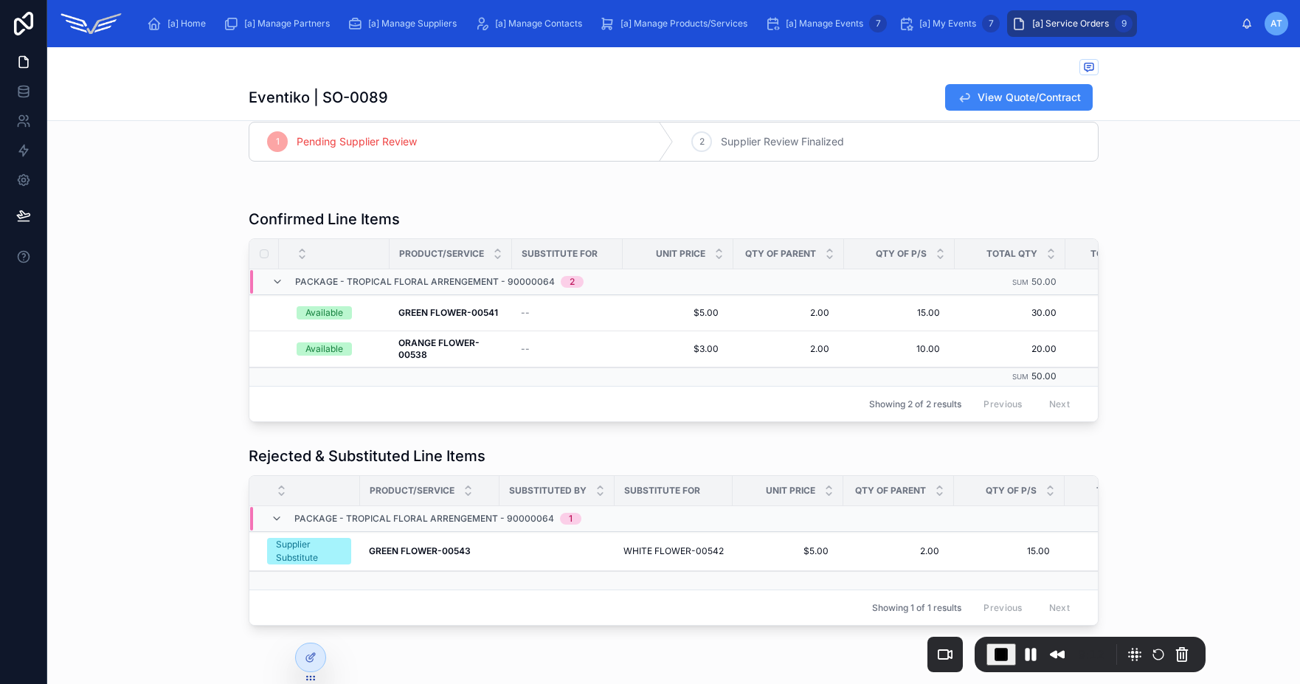
scroll to position [0, 0]
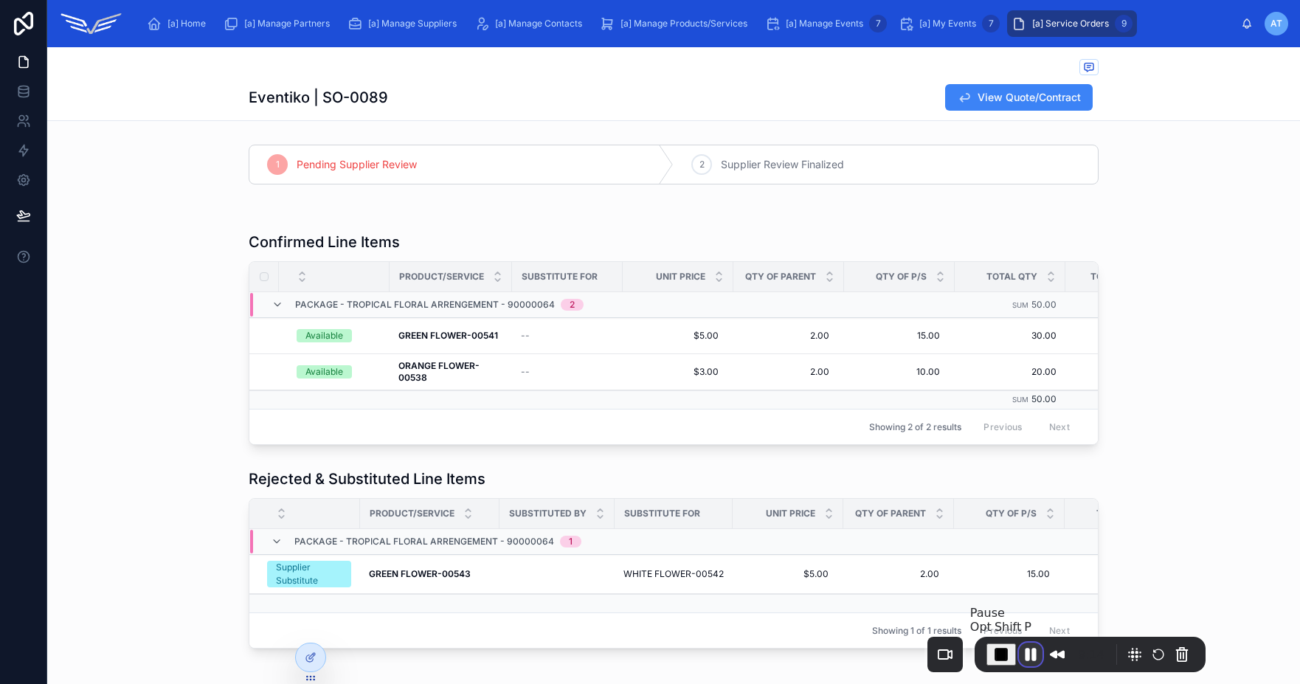
click at [1029, 656] on button "Pause Recording" at bounding box center [1031, 654] width 24 height 24
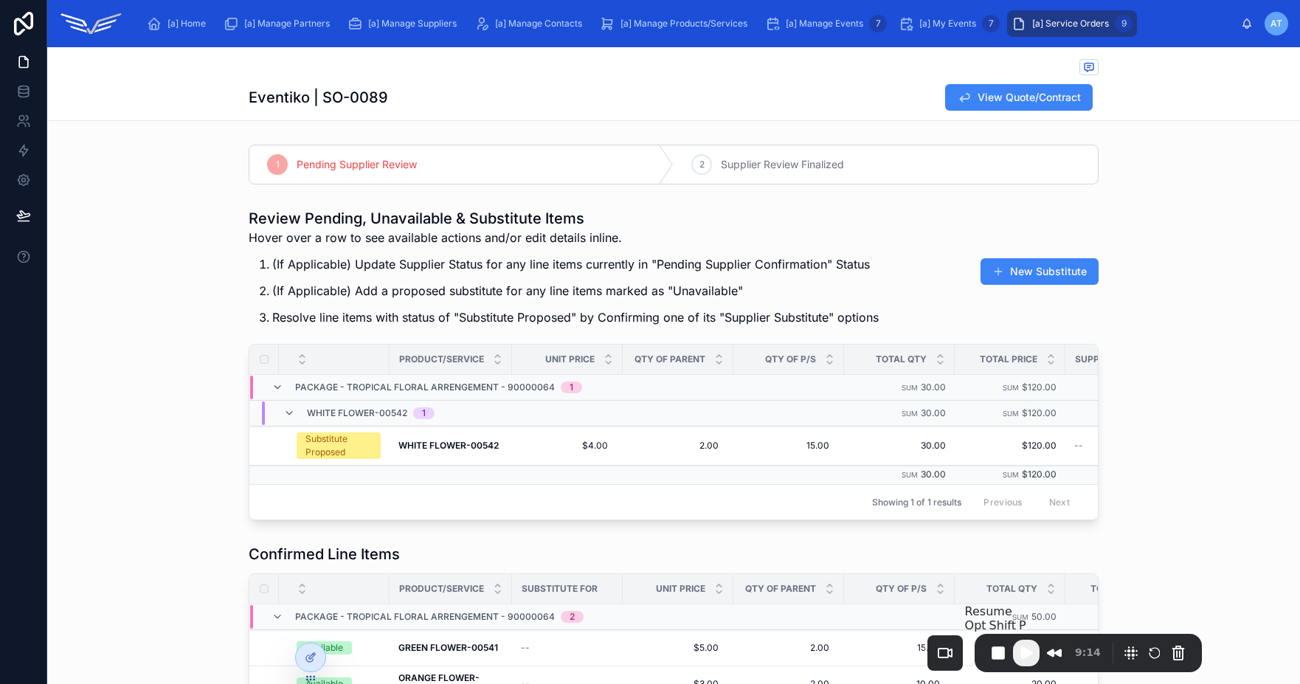
click at [1025, 659] on span "Play Recording" at bounding box center [1026, 653] width 18 height 18
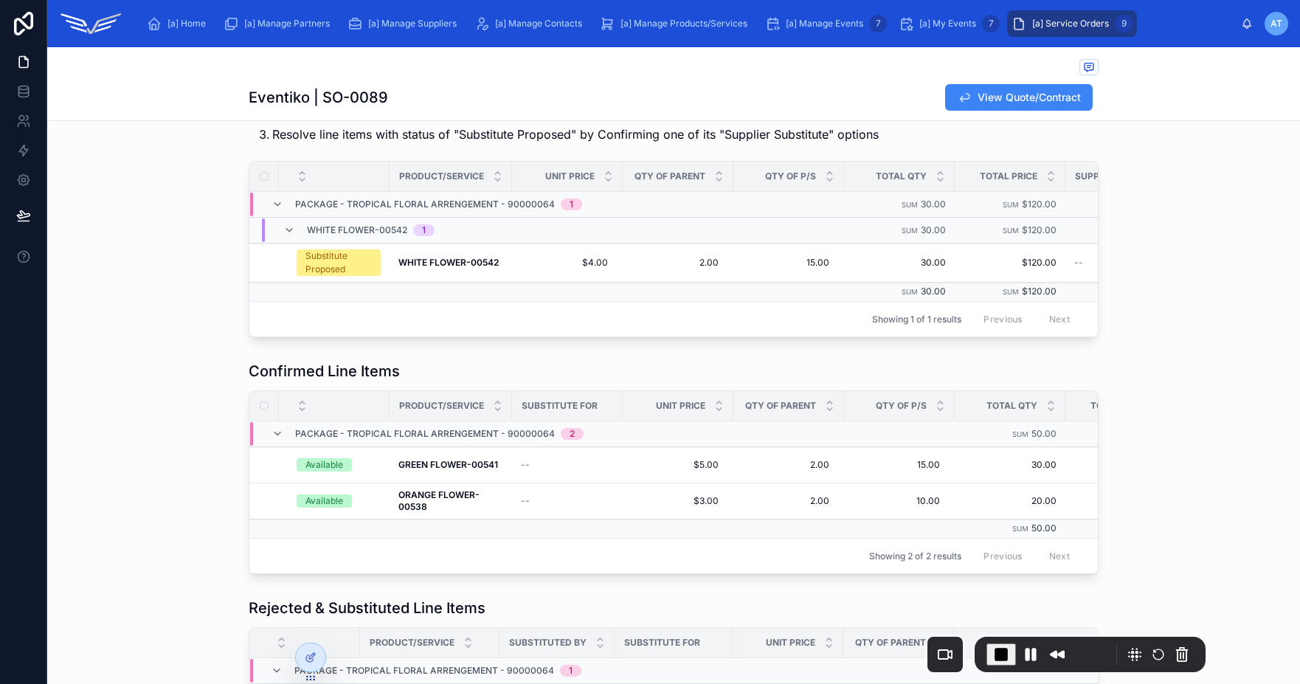
scroll to position [122, 0]
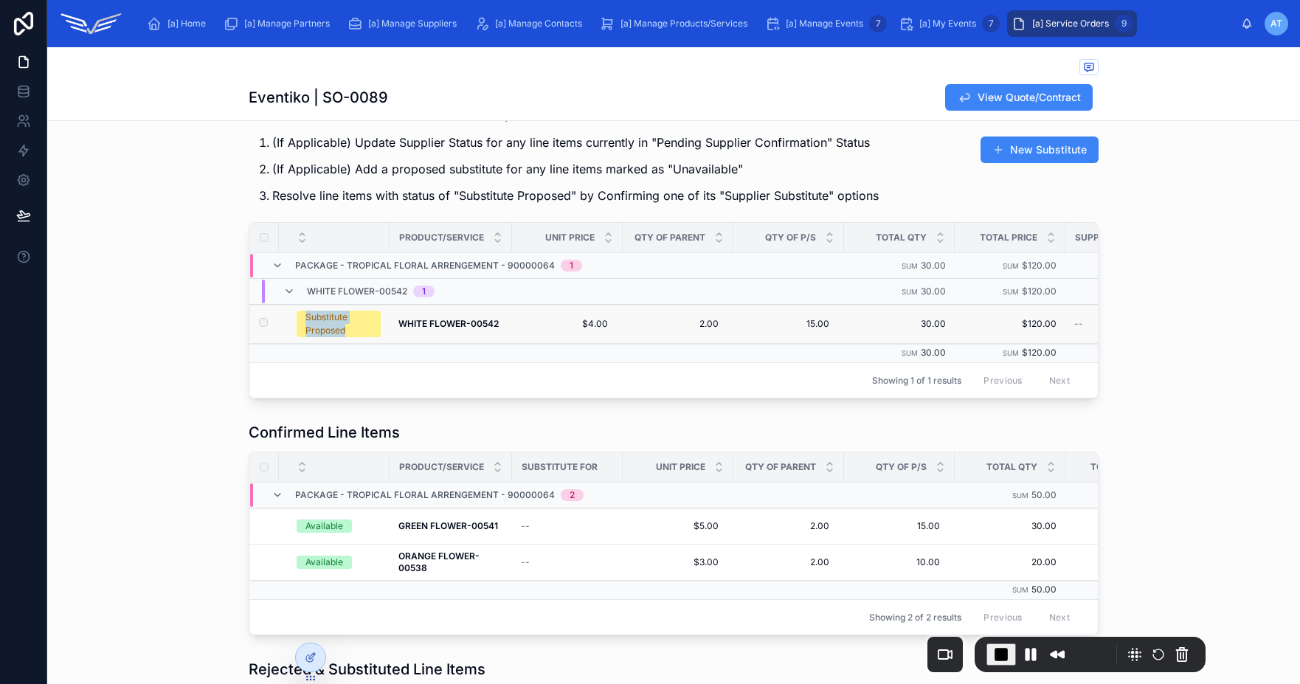
drag, startPoint x: 298, startPoint y: 316, endPoint x: 370, endPoint y: 338, distance: 75.6
click at [370, 338] on td "Substitute Proposed" at bounding box center [334, 324] width 111 height 39
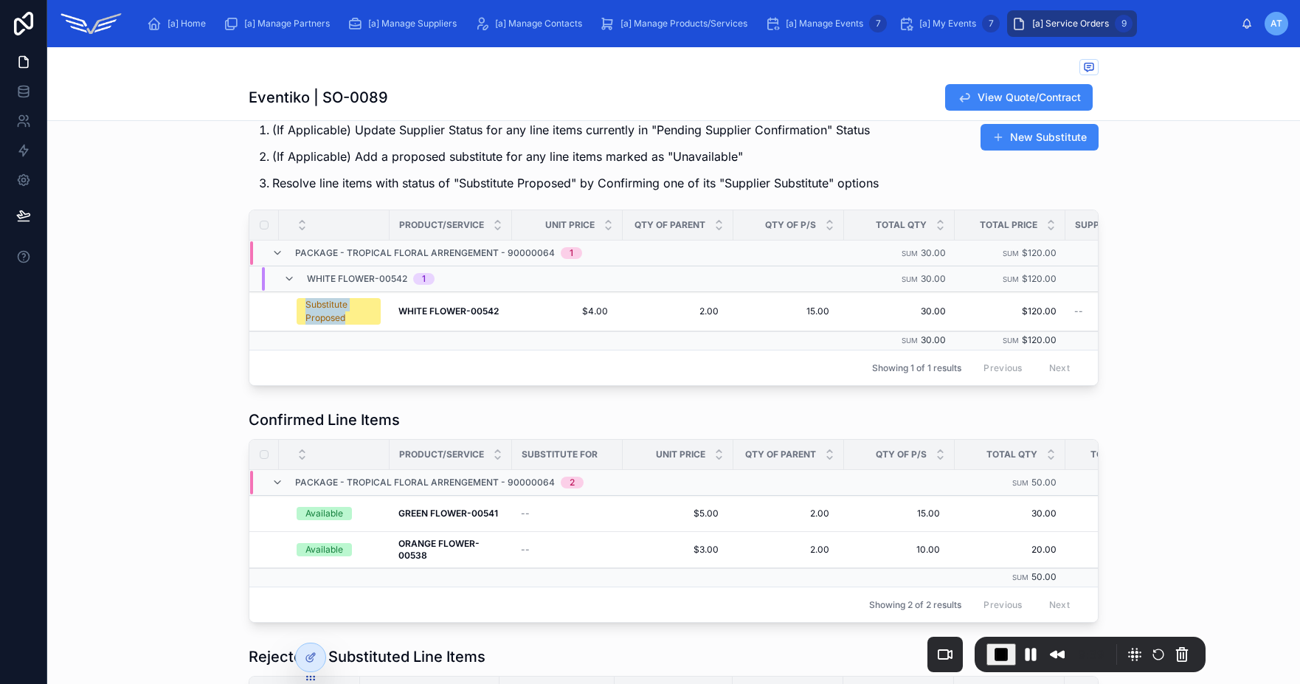
scroll to position [300, 0]
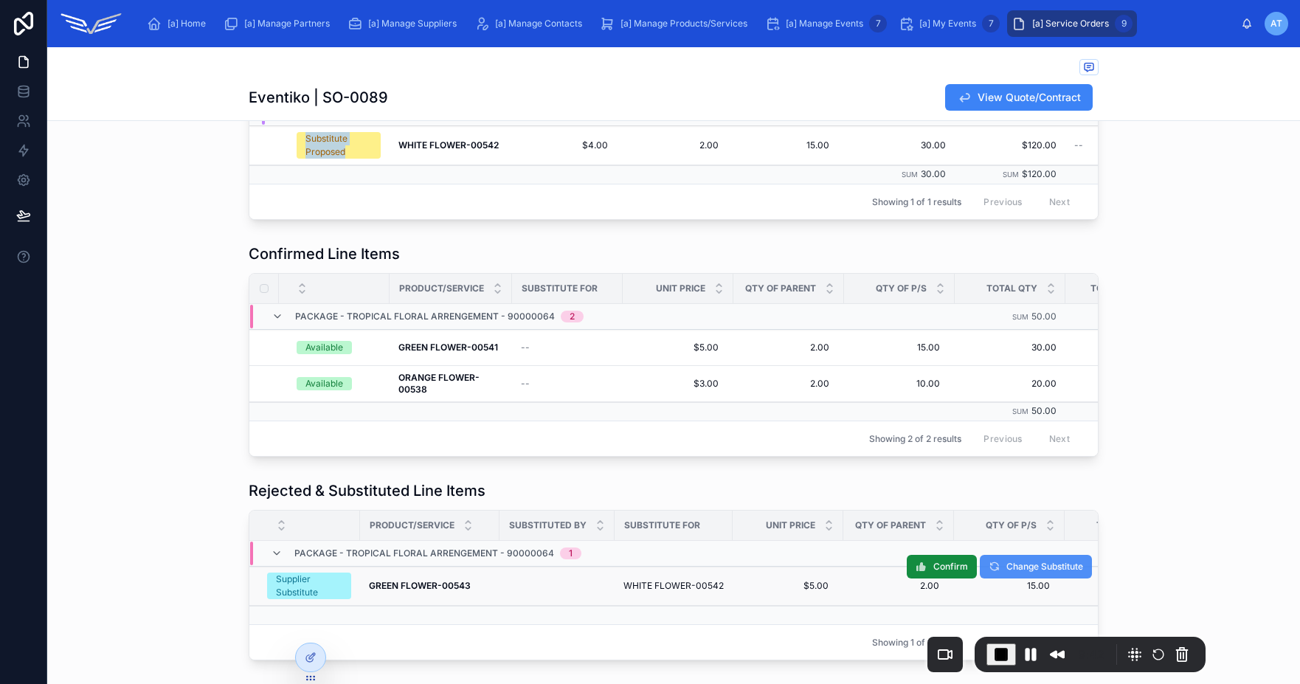
click at [1010, 572] on span "Change Substitute" at bounding box center [1044, 567] width 77 height 12
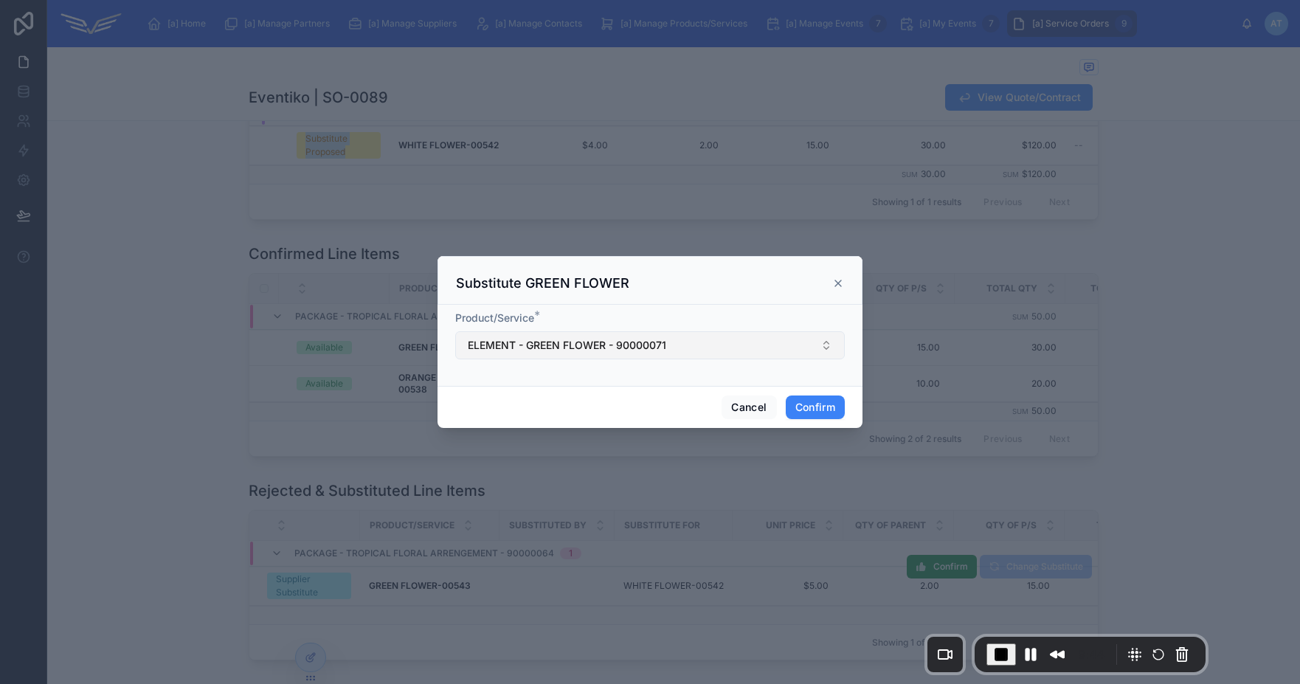
click at [641, 352] on span "ELEMENT - GREEN FLOWER - 90000071" at bounding box center [567, 345] width 198 height 15
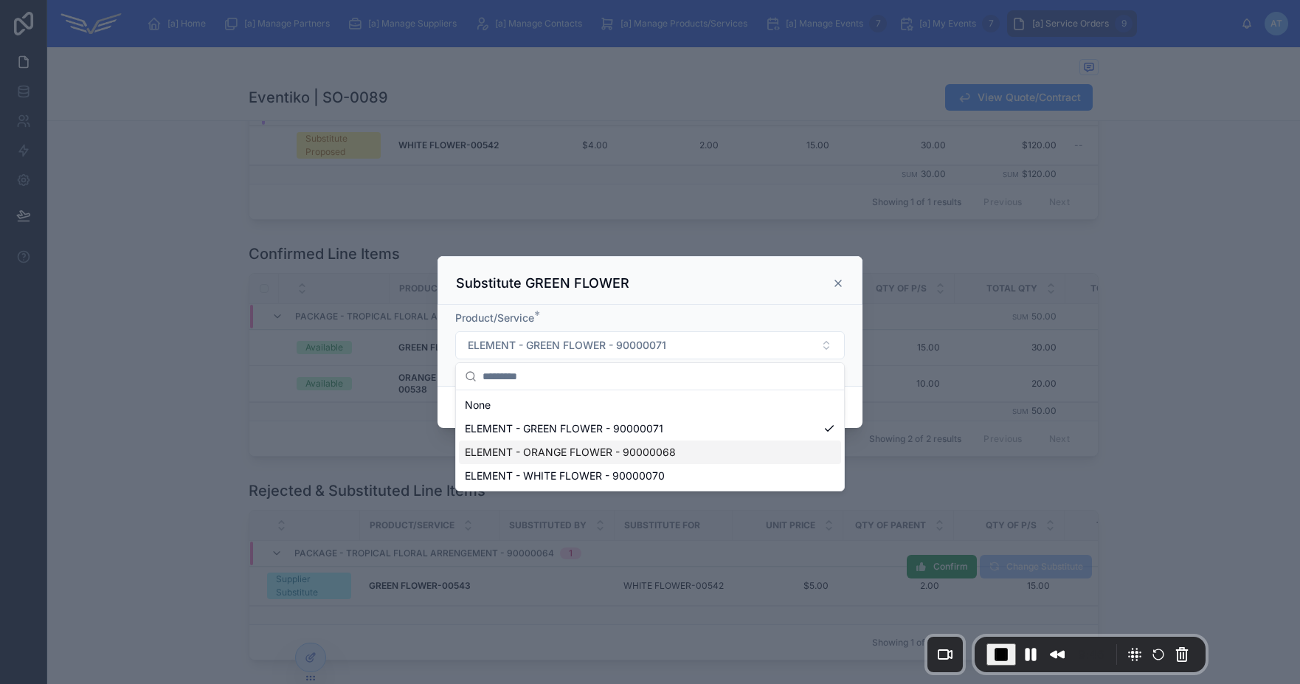
click at [612, 448] on span "ELEMENT - ORANGE FLOWER - 90000068" at bounding box center [570, 452] width 211 height 15
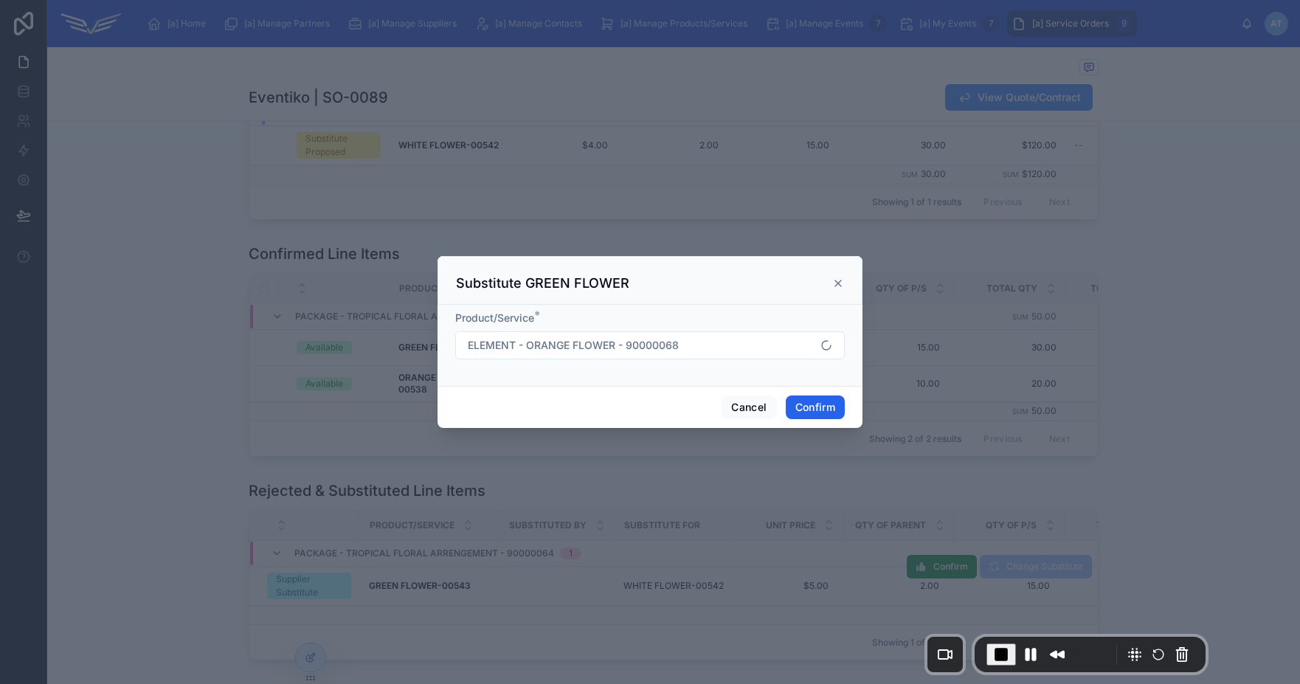
click at [822, 415] on button "Confirm" at bounding box center [815, 407] width 59 height 24
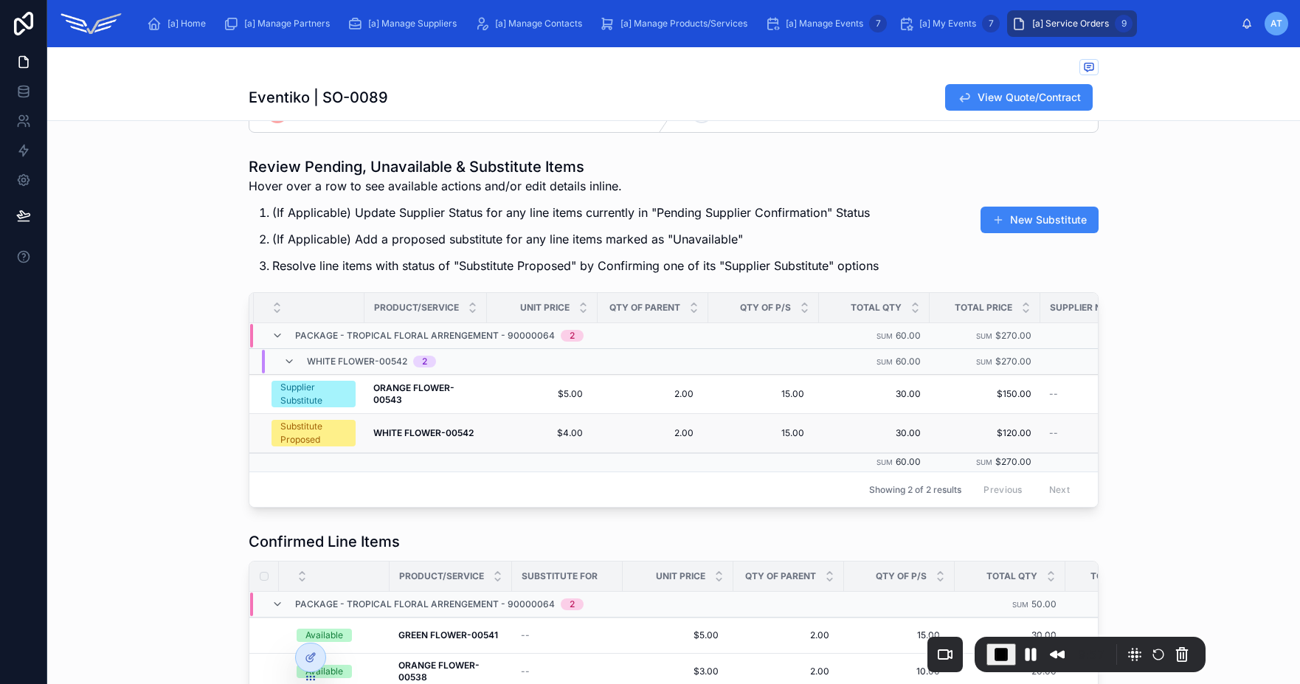
scroll to position [0, 0]
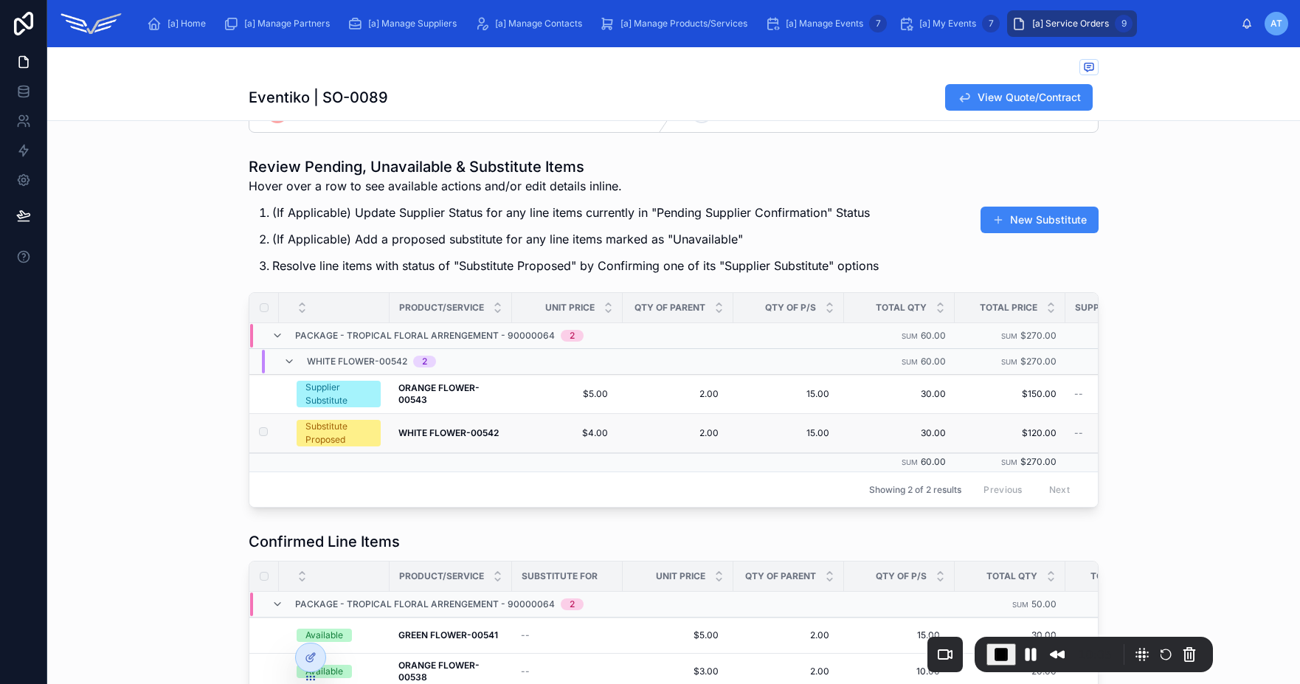
click at [446, 432] on strong "WHITE FLOWER-00542" at bounding box center [448, 432] width 100 height 11
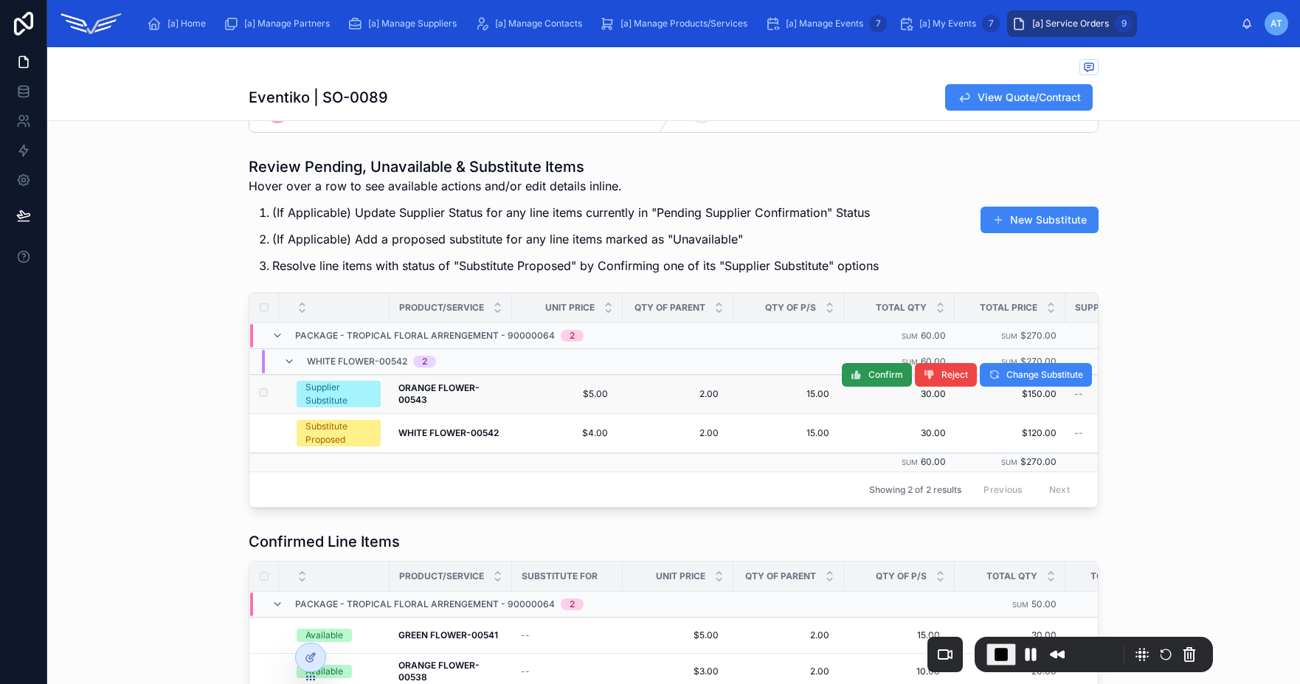
click at [882, 379] on span "Confirm" at bounding box center [885, 375] width 35 height 12
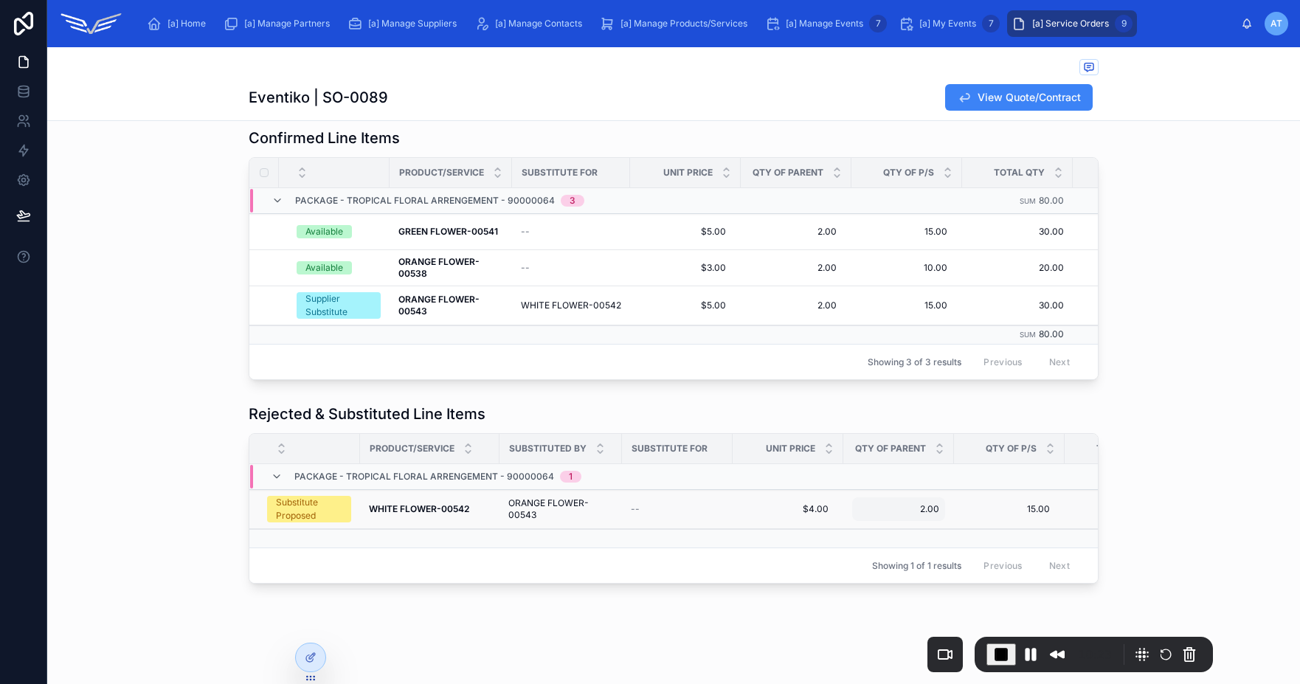
scroll to position [117, 0]
drag, startPoint x: 268, startPoint y: 499, endPoint x: 354, endPoint y: 524, distance: 90.1
click at [354, 524] on tr "Substitute Proposed WHITE FLOWER-00542 WHITE FLOWER-00542 ORANGE FLOWER-00543 O…" at bounding box center [937, 509] width 1376 height 39
click at [257, 510] on td "Substitute Proposed" at bounding box center [304, 509] width 111 height 39
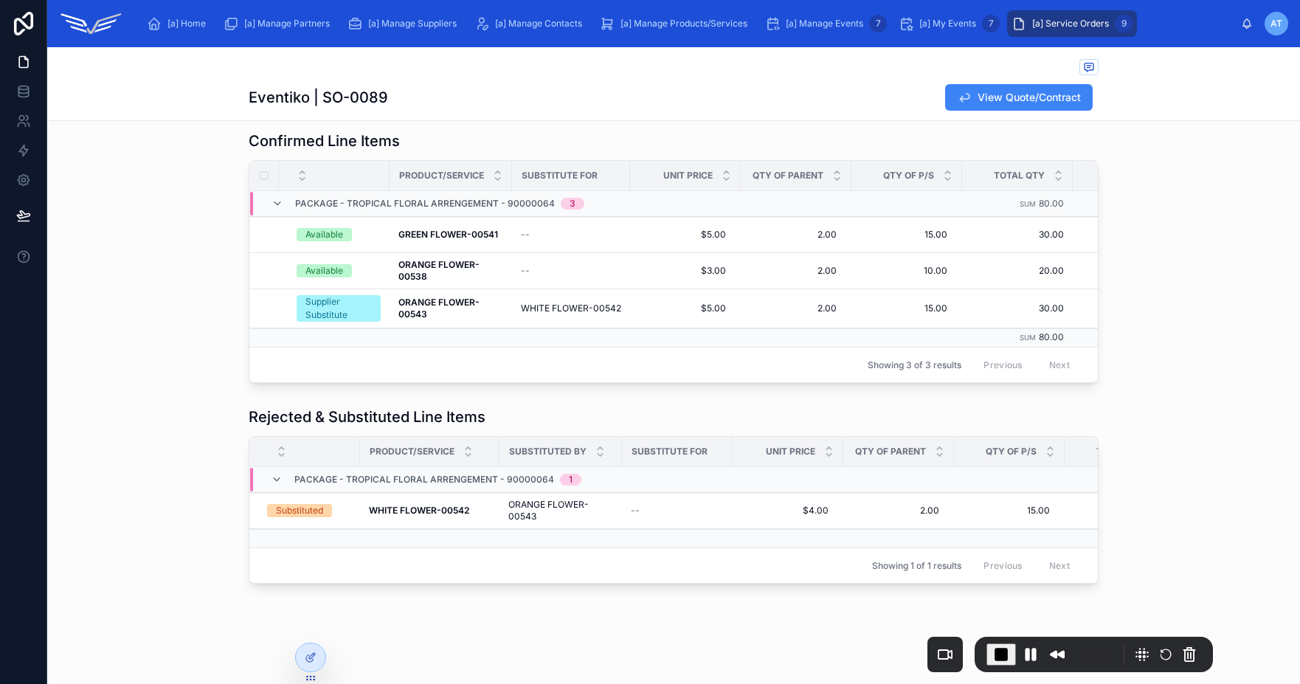
scroll to position [0, 0]
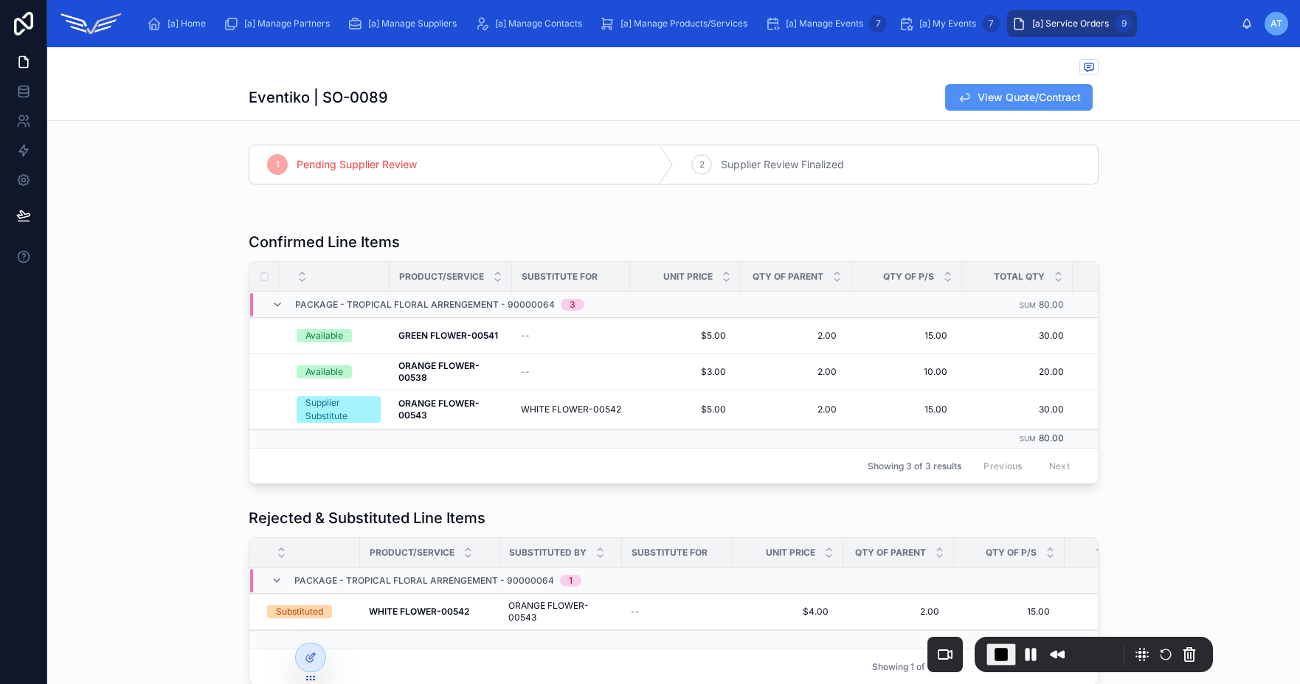
click at [1016, 91] on span "View Quote/Contract" at bounding box center [1028, 97] width 103 height 15
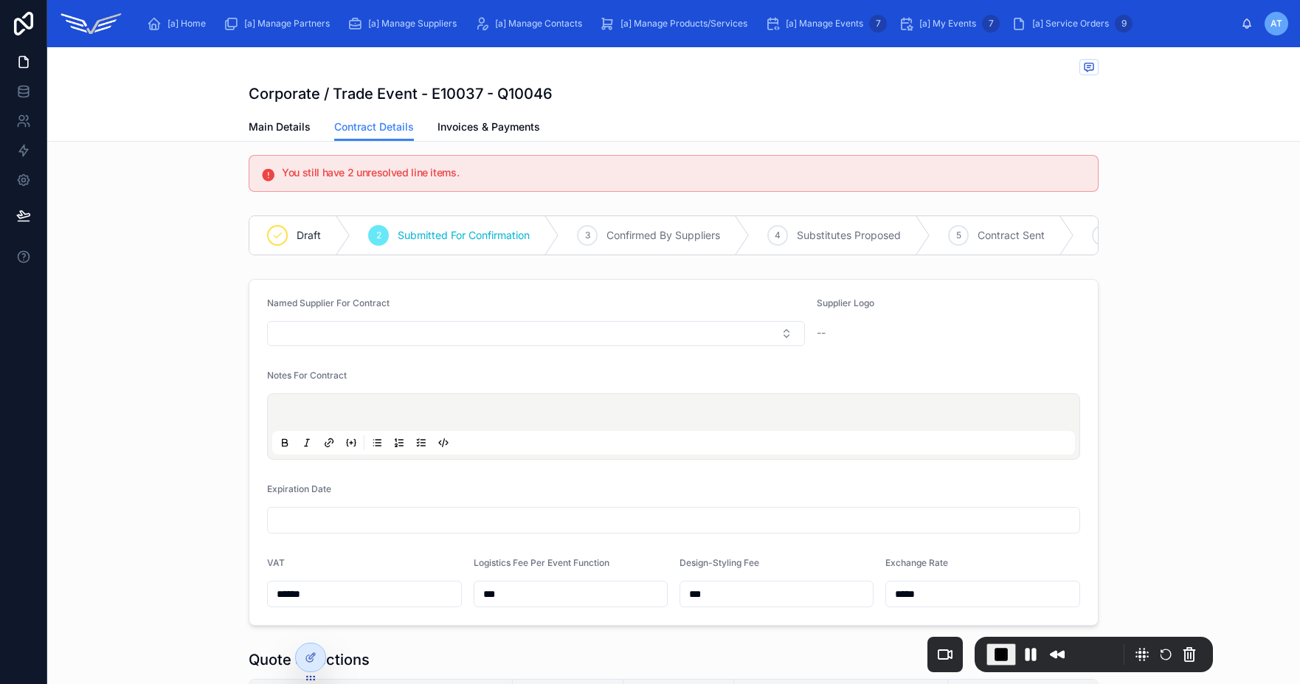
scroll to position [517, 0]
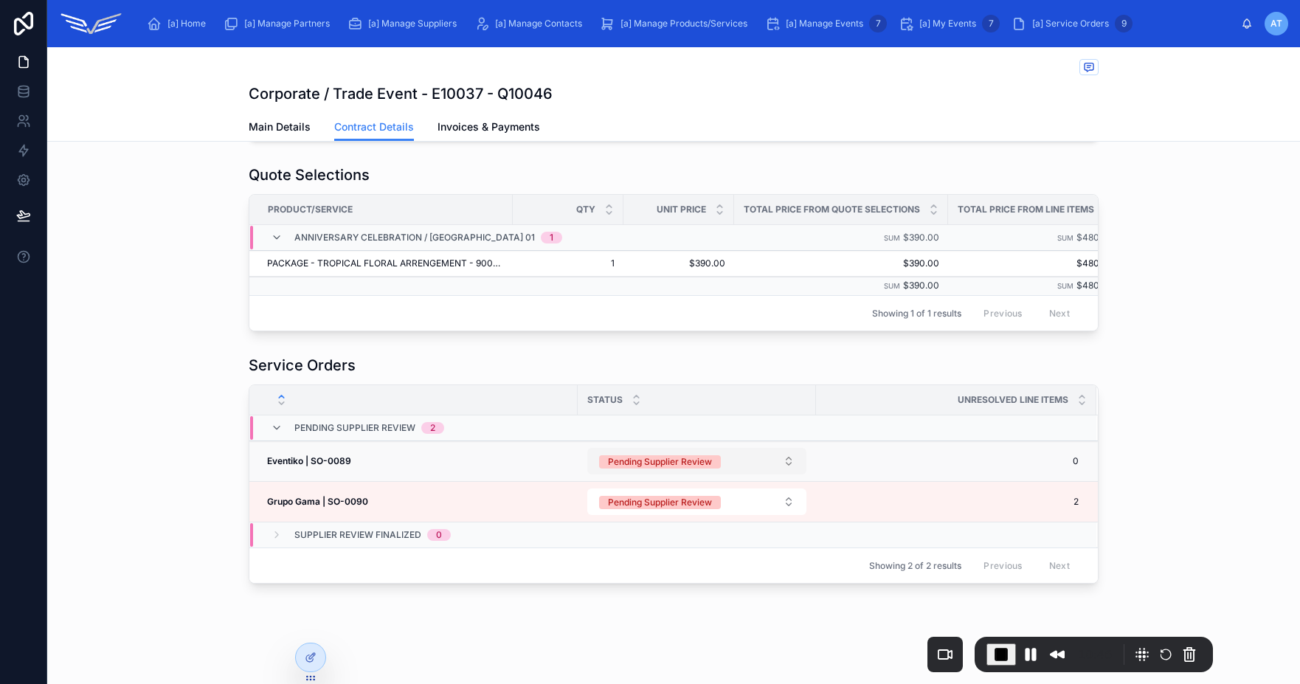
click at [746, 462] on button "Pending Supplier Review" at bounding box center [696, 461] width 219 height 27
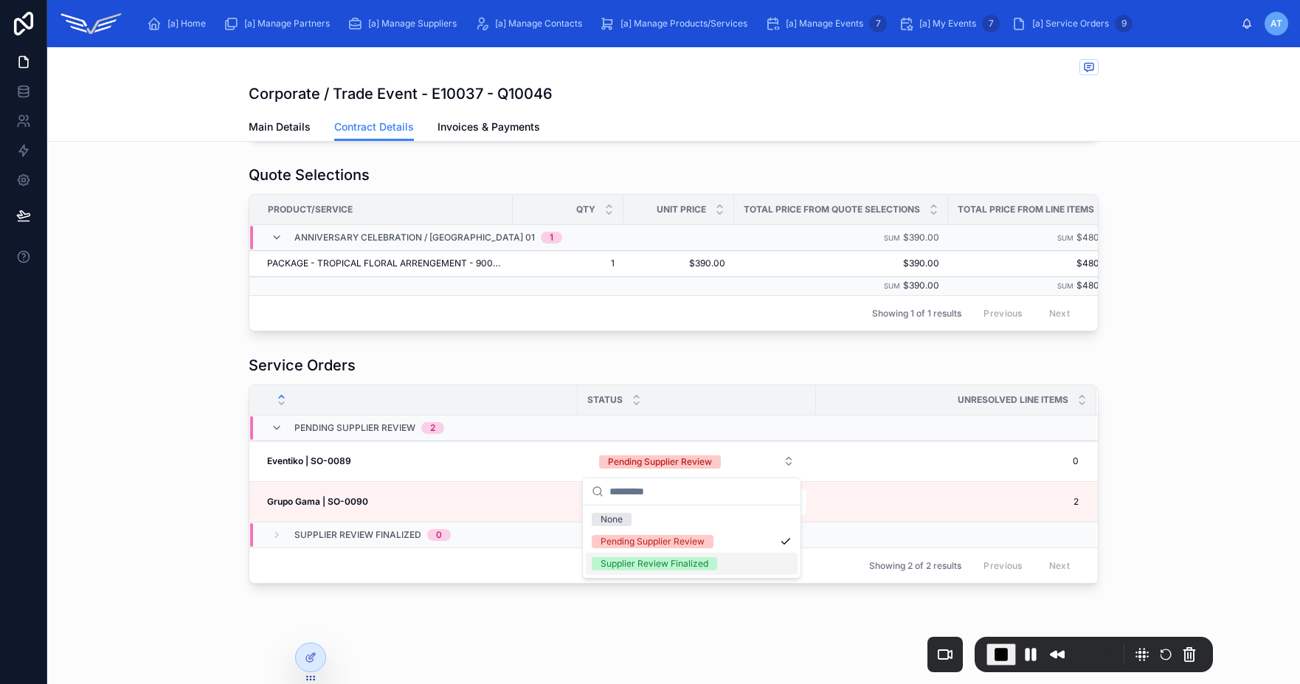
click at [682, 558] on div "Supplier Review Finalized" at bounding box center [654, 563] width 108 height 13
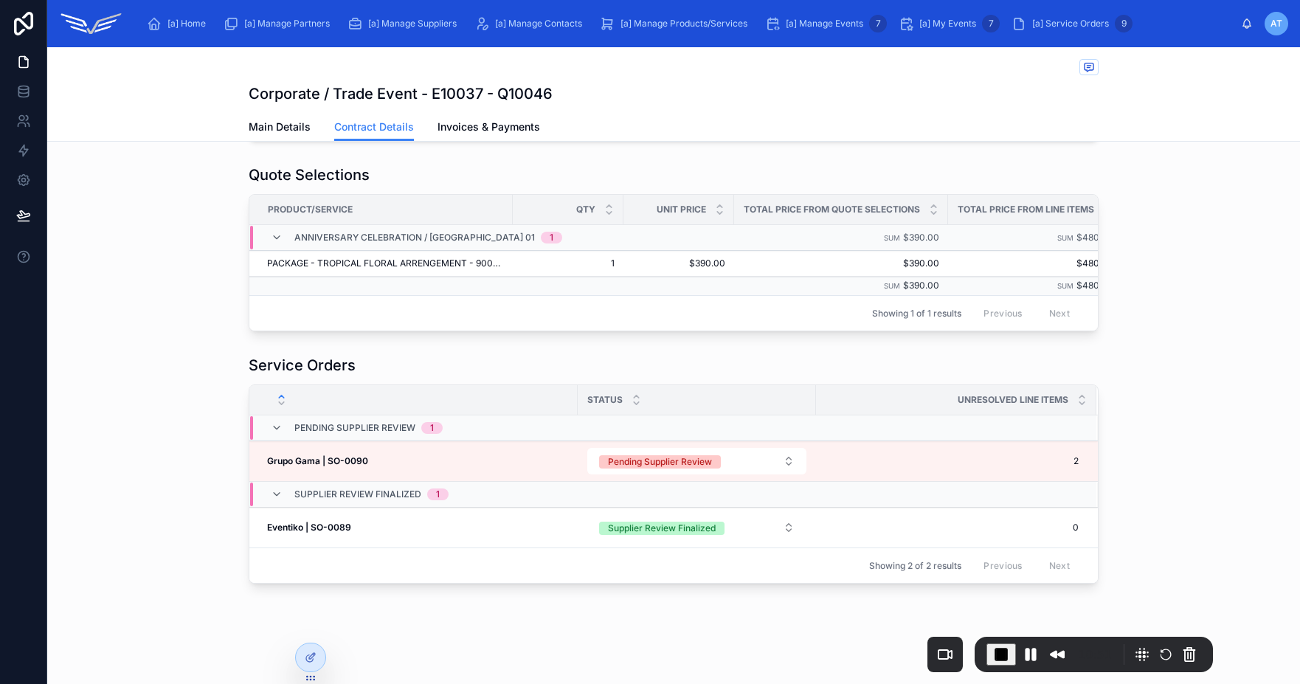
click at [1181, 516] on div "Service Orders Status Unresolved Line Items Pending Supplier Review 1 Grupo Gam…" at bounding box center [673, 469] width 1253 height 240
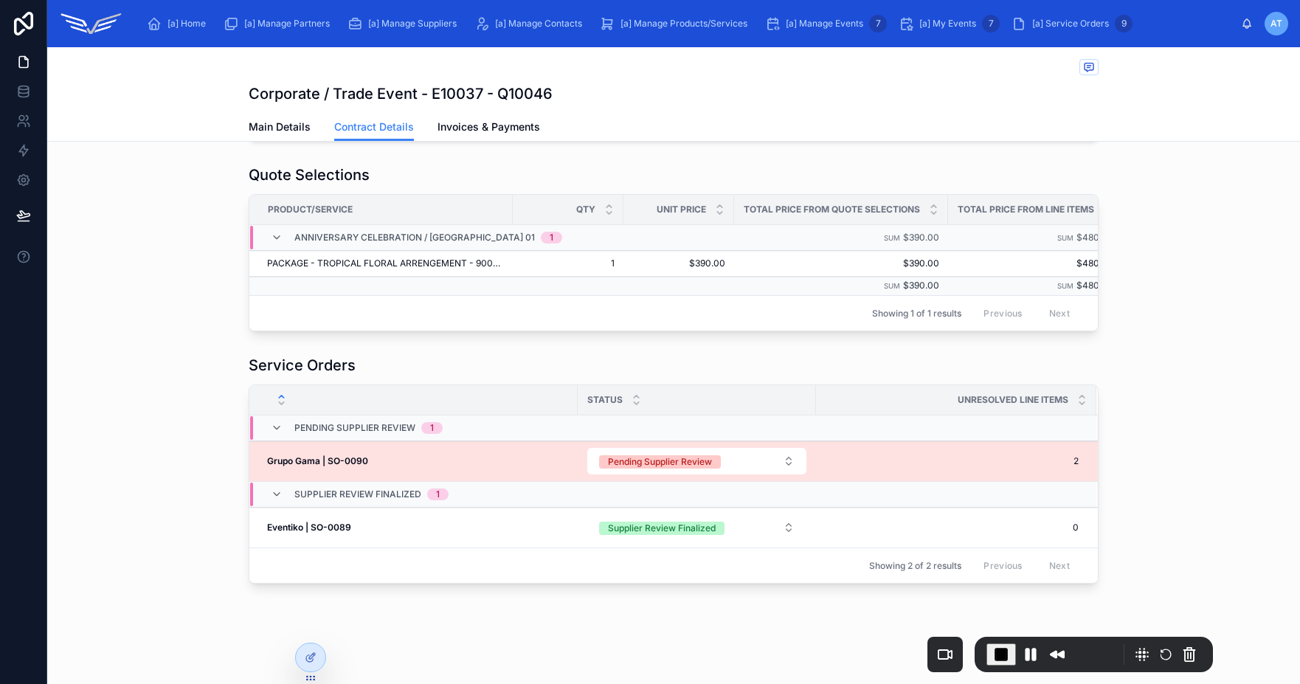
click at [865, 465] on span "2" at bounding box center [948, 461] width 262 height 12
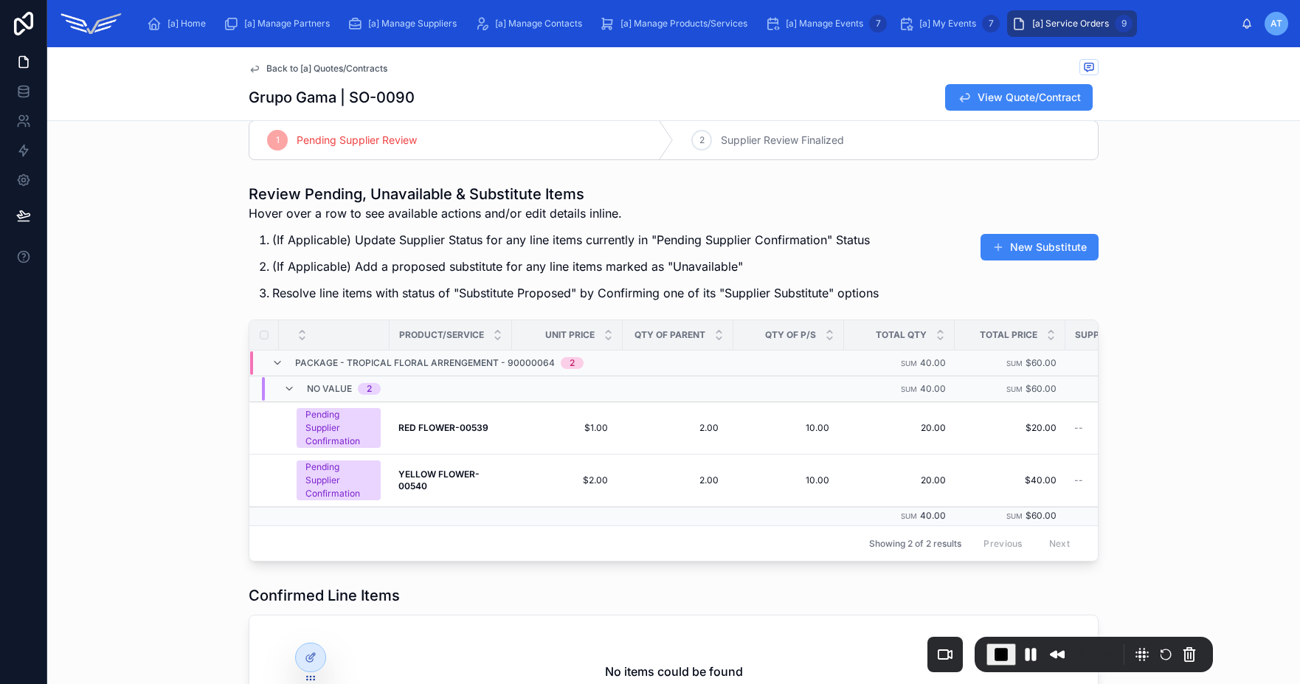
scroll to position [204, 0]
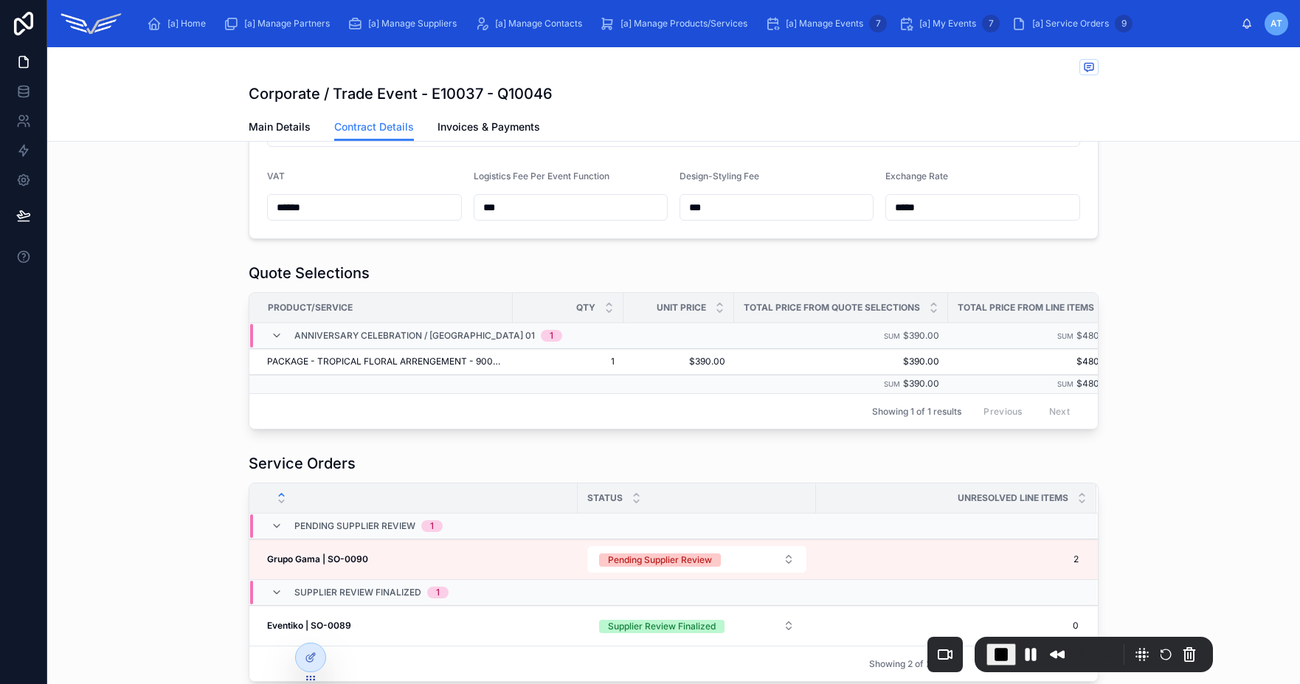
scroll to position [517, 0]
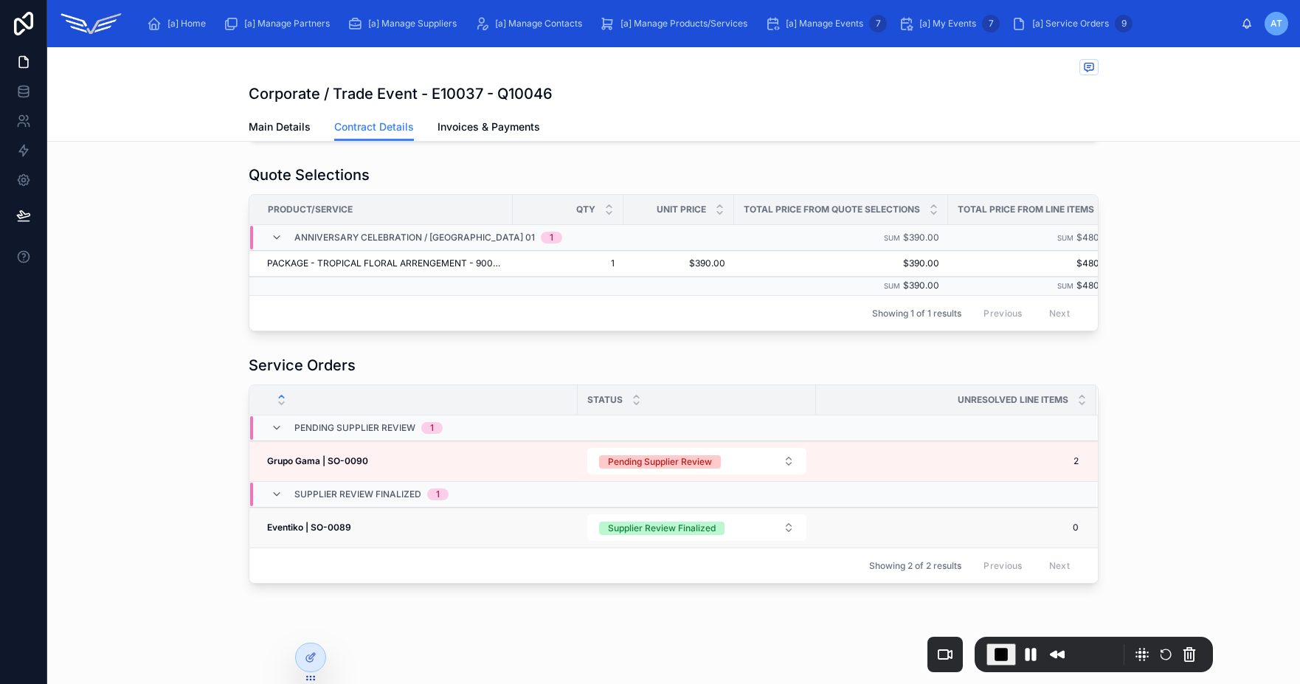
click at [1040, 532] on span "0" at bounding box center [948, 528] width 262 height 12
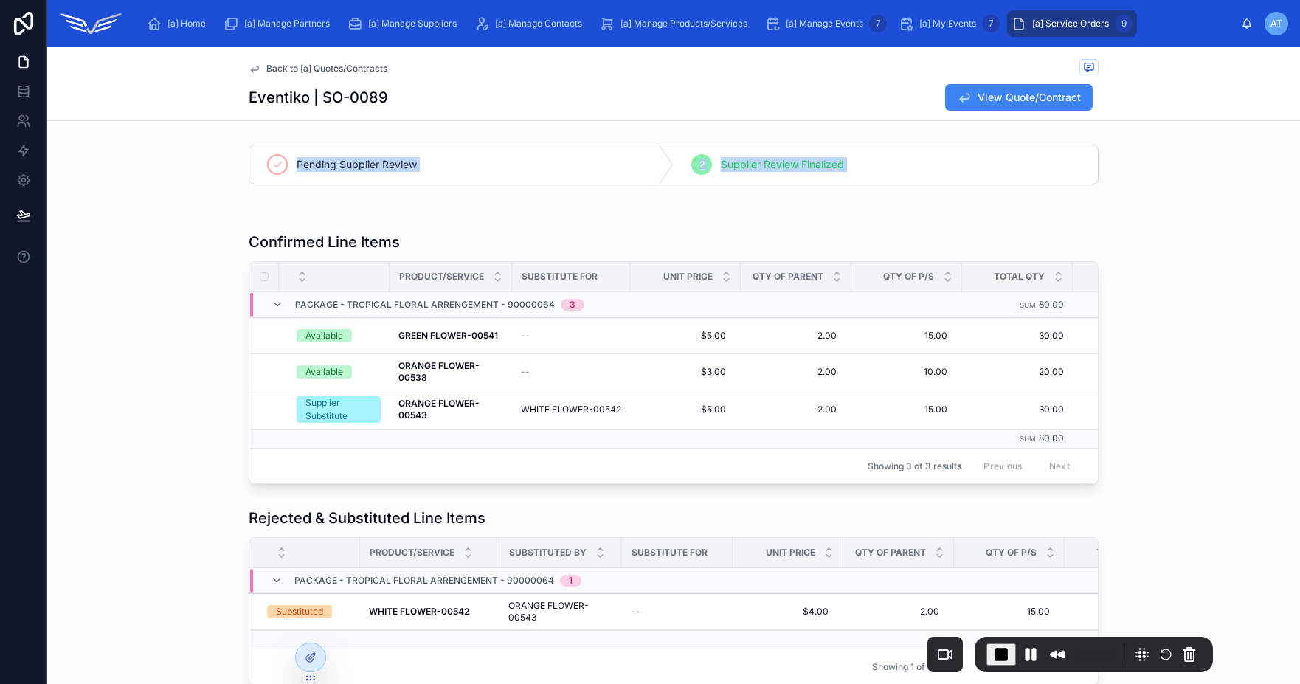
drag, startPoint x: 235, startPoint y: 180, endPoint x: 988, endPoint y: 214, distance: 754.6
click at [869, 207] on div "Pending Supplier Review 2 Supplier Review Finalized Confirmed Line Items Produc…" at bounding box center [673, 415] width 1253 height 552
drag, startPoint x: 243, startPoint y: 241, endPoint x: 439, endPoint y: 257, distance: 196.1
click at [441, 255] on div "Confirmed Line Items Product/Service Substitute For Unit Price Qty Of Parent Qt…" at bounding box center [674, 358] width 850 height 252
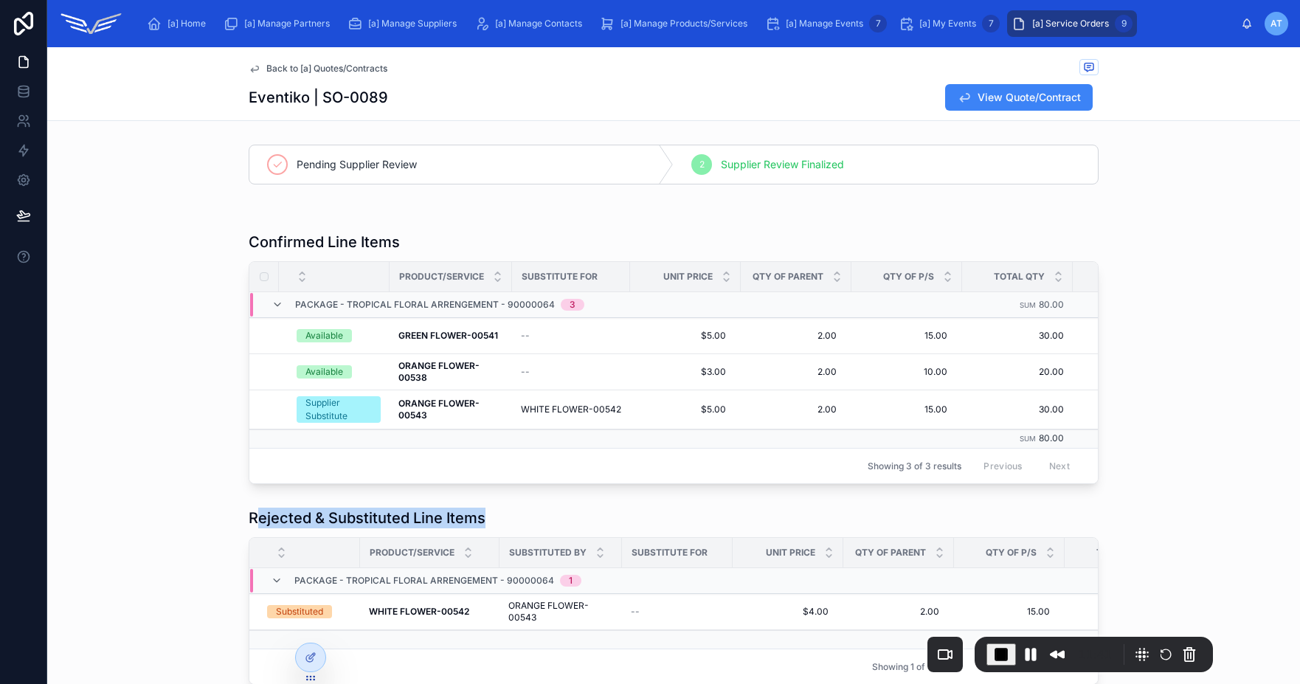
drag, startPoint x: 329, startPoint y: 530, endPoint x: 497, endPoint y: 533, distance: 168.2
click at [497, 528] on div "Rejected & Substituted Line Items" at bounding box center [674, 517] width 850 height 21
click at [1019, 99] on span "View Quote/Contract" at bounding box center [1028, 97] width 103 height 15
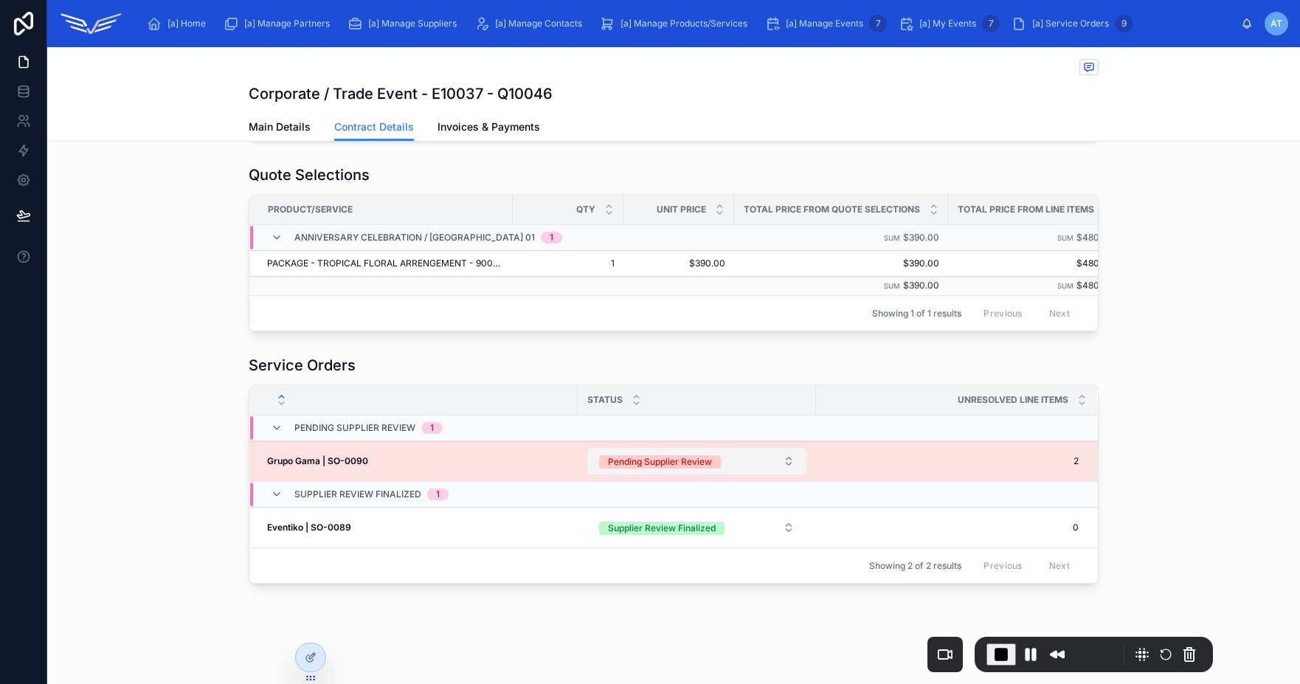
scroll to position [513, 0]
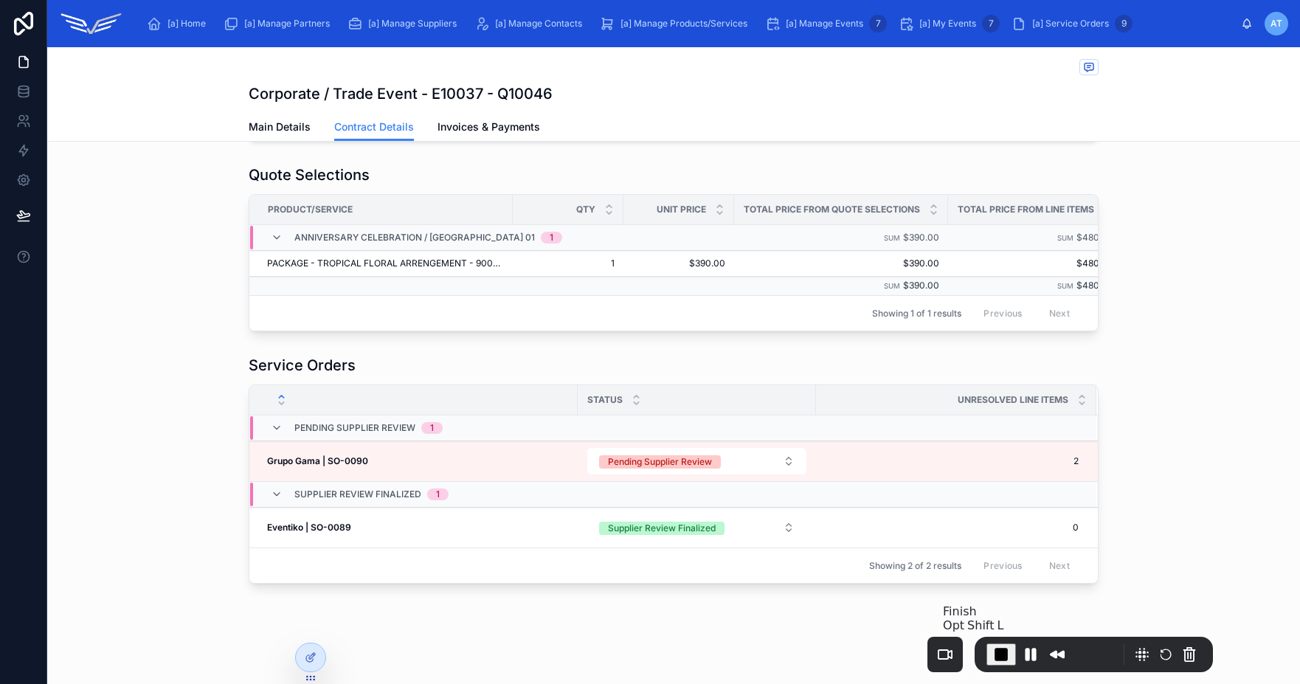
click at [1008, 656] on span "End Recording" at bounding box center [1001, 654] width 18 height 18
